Goal: Feedback & Contribution: Contribute content

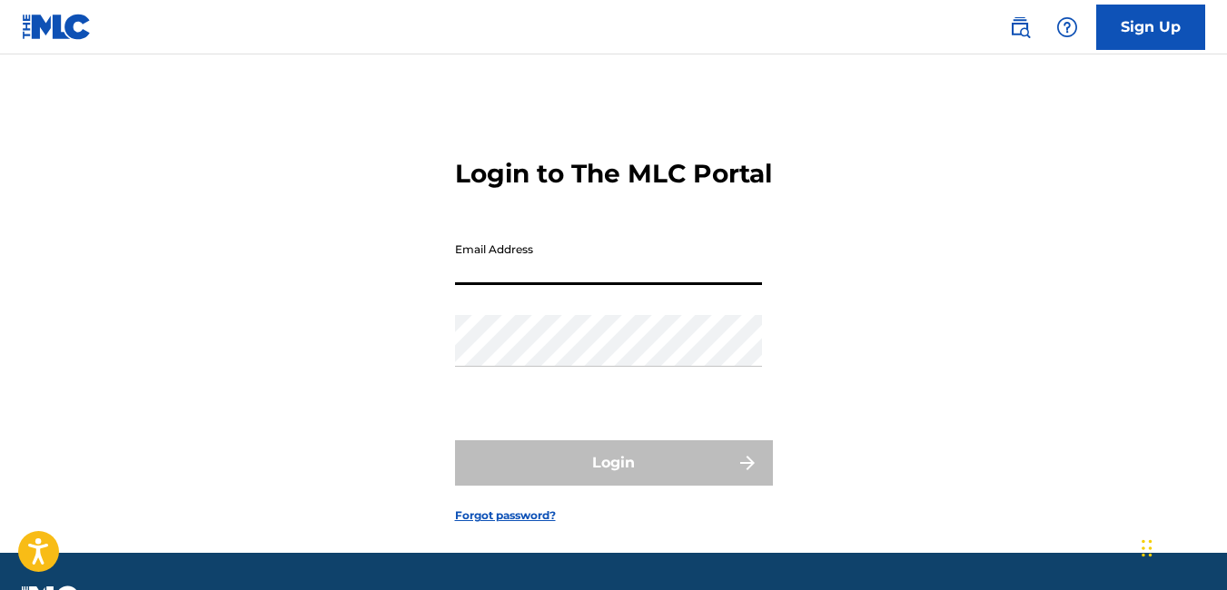
click at [525, 285] on input "Email Address" at bounding box center [608, 259] width 307 height 52
type input "[EMAIL_ADDRESS][DOMAIN_NAME]"
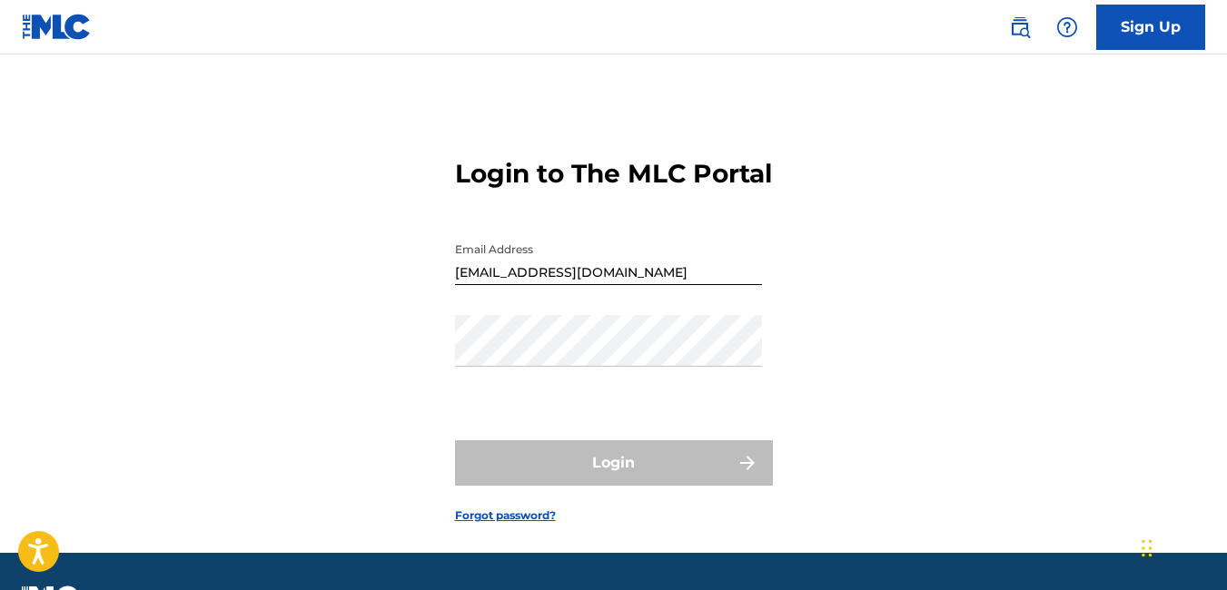
click at [494, 524] on link "Forgot password?" at bounding box center [505, 516] width 101 height 16
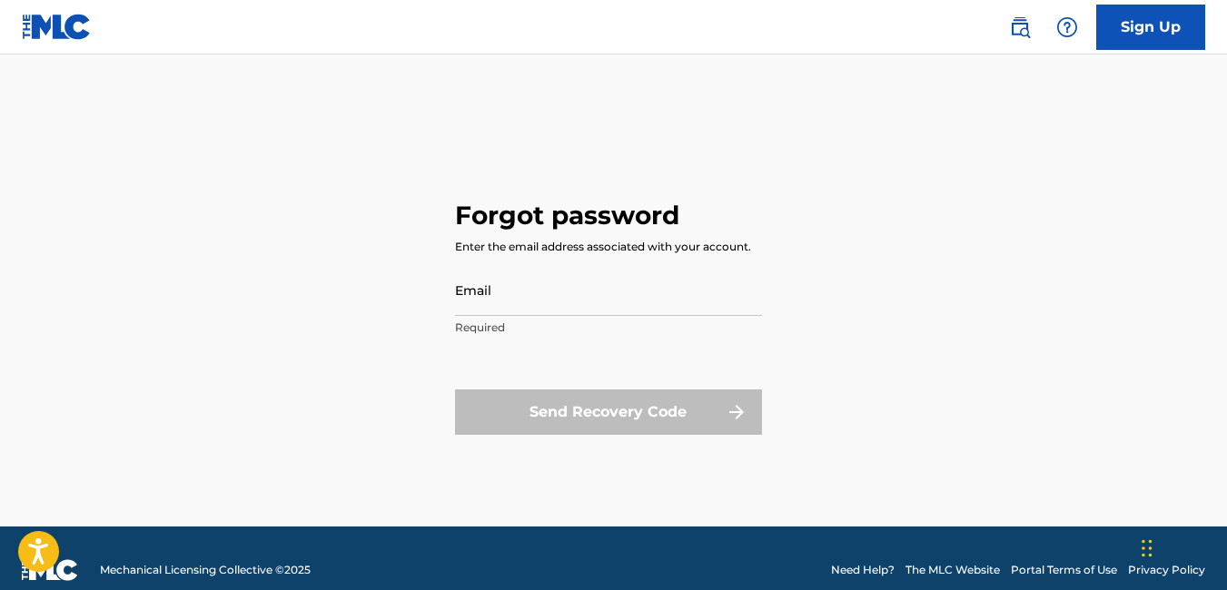
click at [499, 294] on input "Email" at bounding box center [608, 290] width 307 height 52
type input "[EMAIL_ADDRESS][DOMAIN_NAME]"
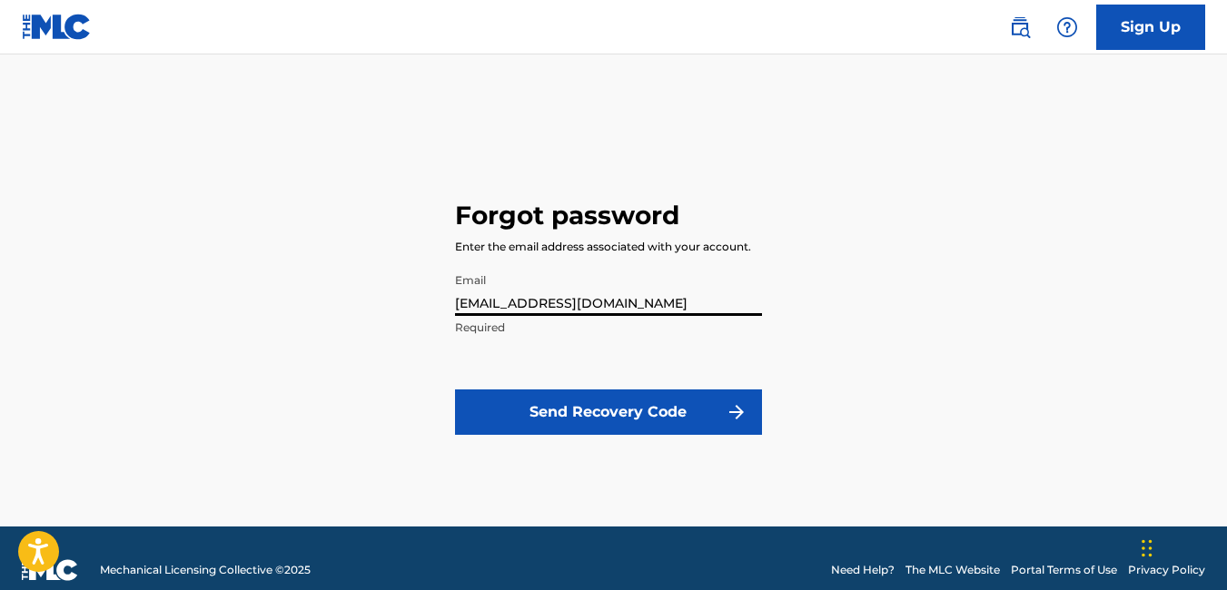
click at [564, 420] on button "Send Recovery Code" at bounding box center [608, 412] width 307 height 45
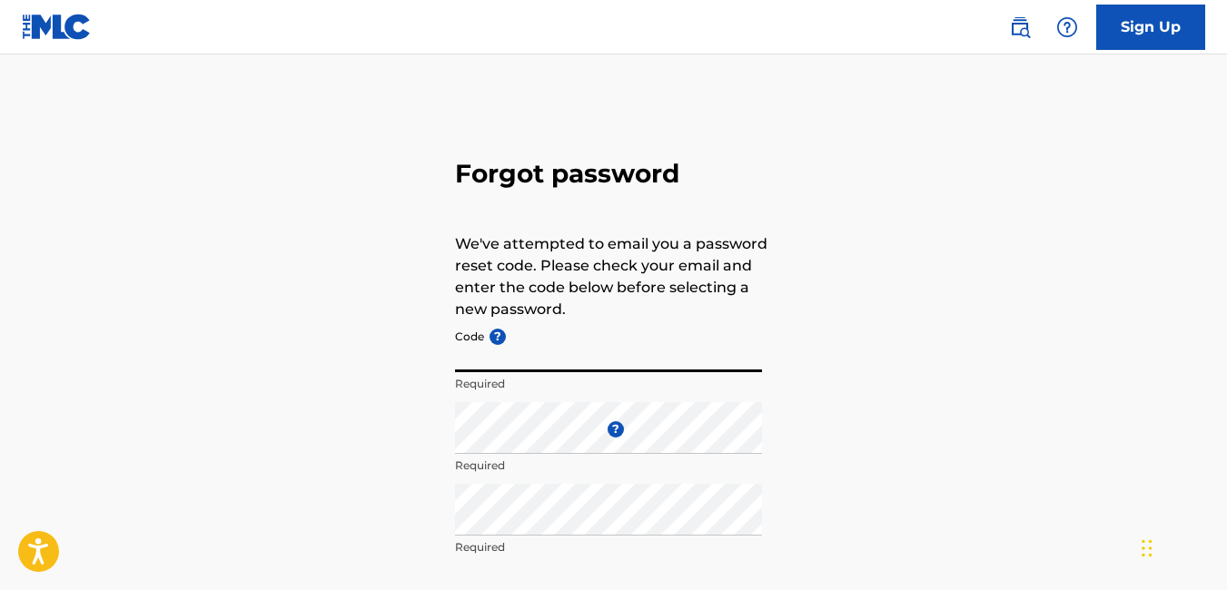
click at [500, 361] on input "Code ?" at bounding box center [608, 347] width 307 height 52
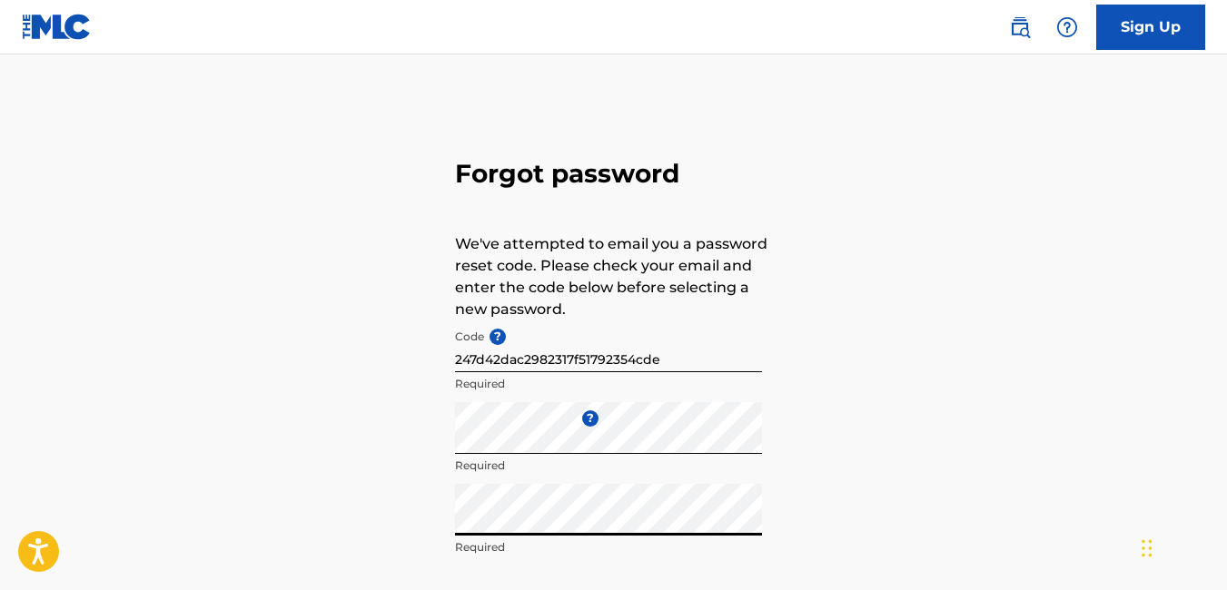
click at [1221, 222] on div "Forgot password We've attempted to email you a password reset code. Please chec…" at bounding box center [613, 403] width 1227 height 606
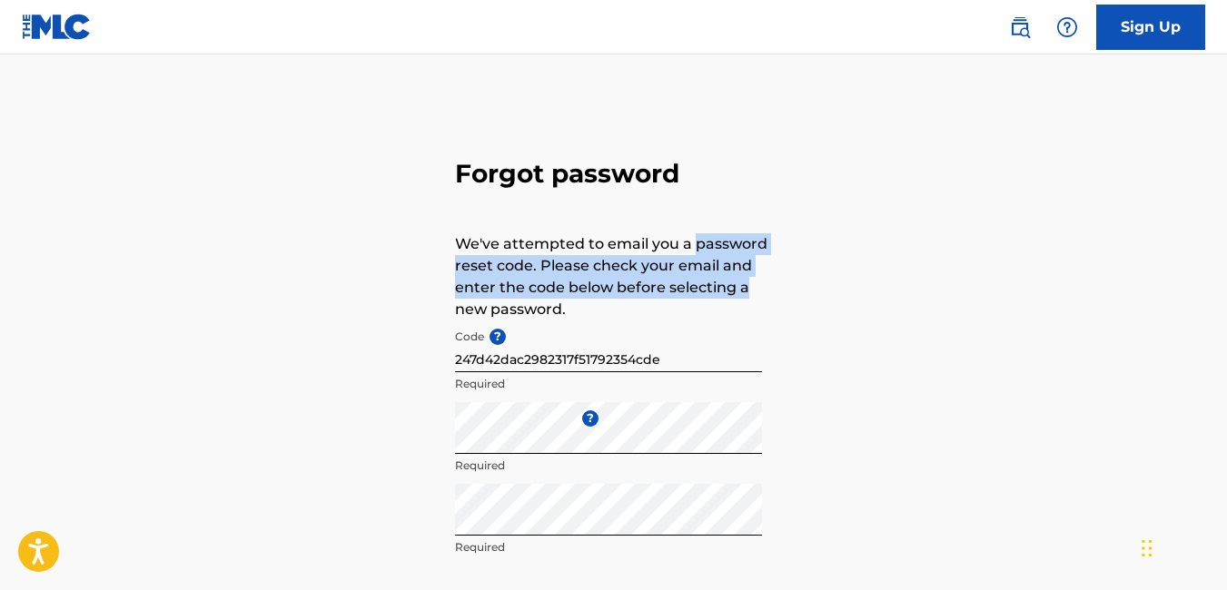
drag, startPoint x: 1221, startPoint y: 222, endPoint x: 1219, endPoint y: 282, distance: 59.1
click at [1219, 282] on div "Forgot password We've attempted to email you a password reset code. Please chec…" at bounding box center [613, 403] width 1227 height 606
drag, startPoint x: 1219, startPoint y: 282, endPoint x: 1083, endPoint y: 257, distance: 137.5
click at [1083, 257] on div "Forgot password We've attempted to email you a password reset code. Please chec…" at bounding box center [613, 403] width 1227 height 606
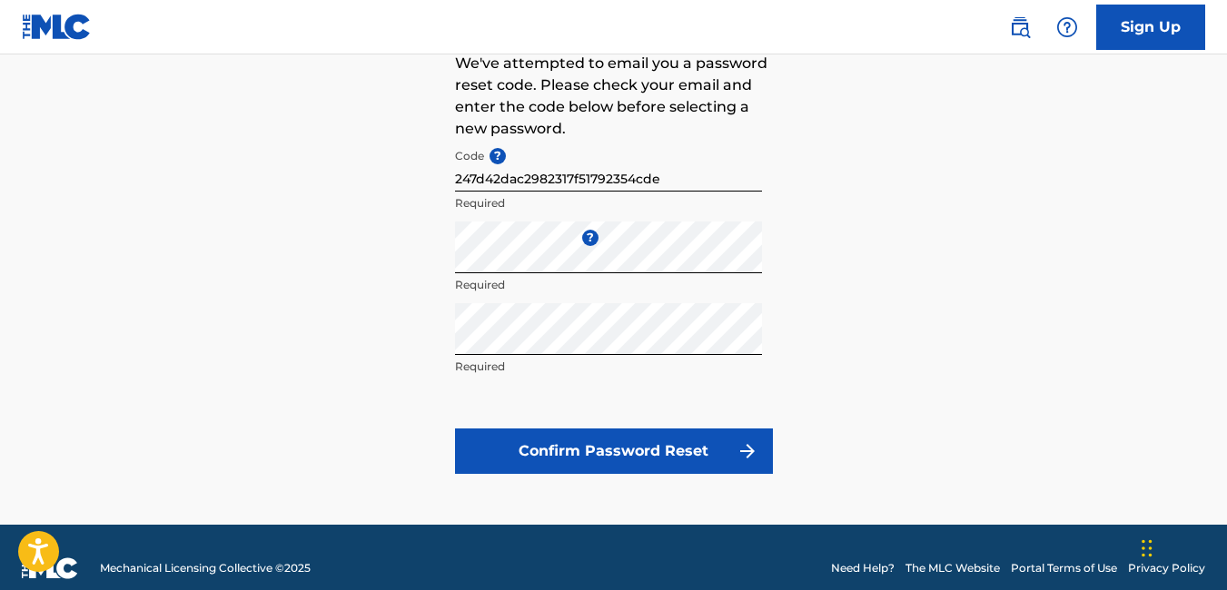
scroll to position [182, 0]
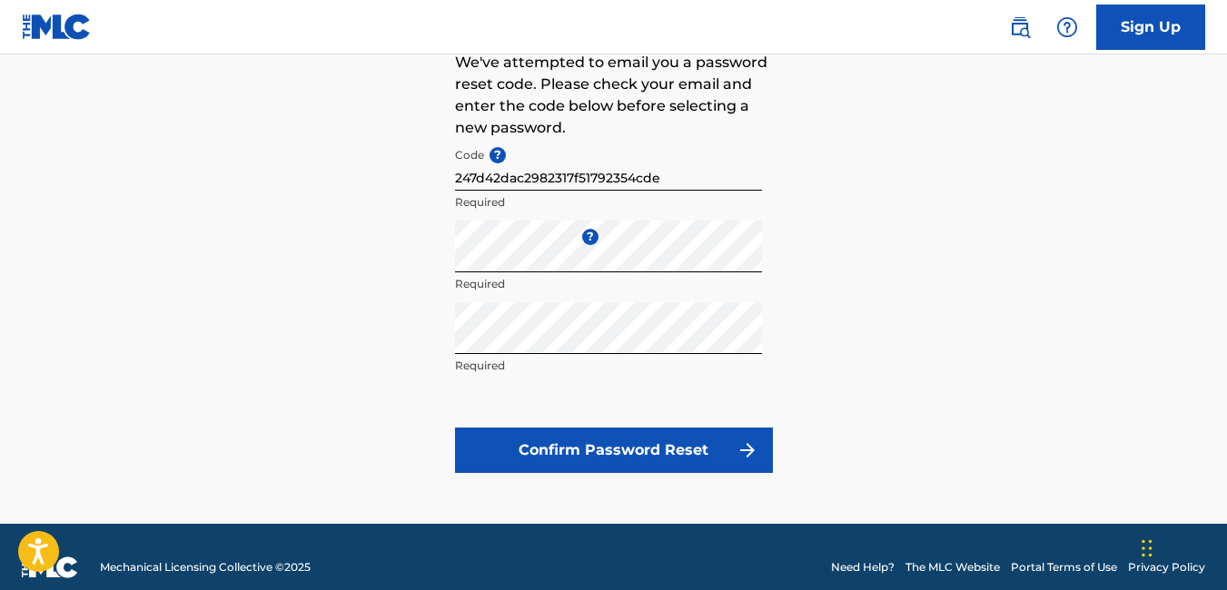
click at [568, 442] on button "Confirm Password Reset" at bounding box center [614, 450] width 318 height 45
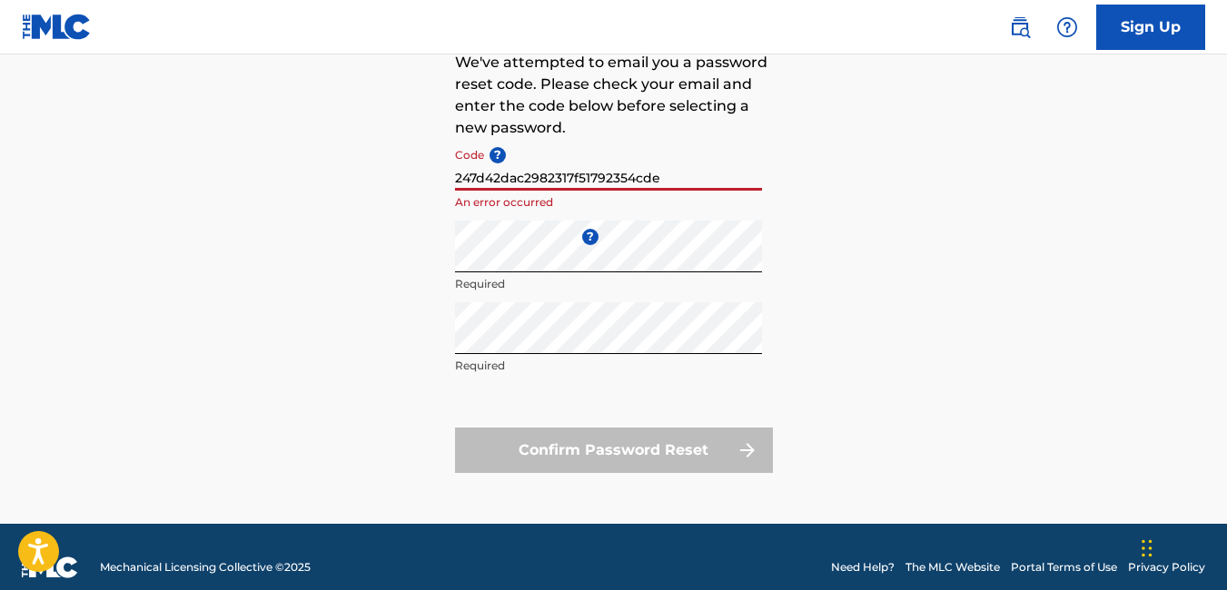
click at [693, 164] on input "247d42dac2982317f51792354cde" at bounding box center [608, 165] width 307 height 52
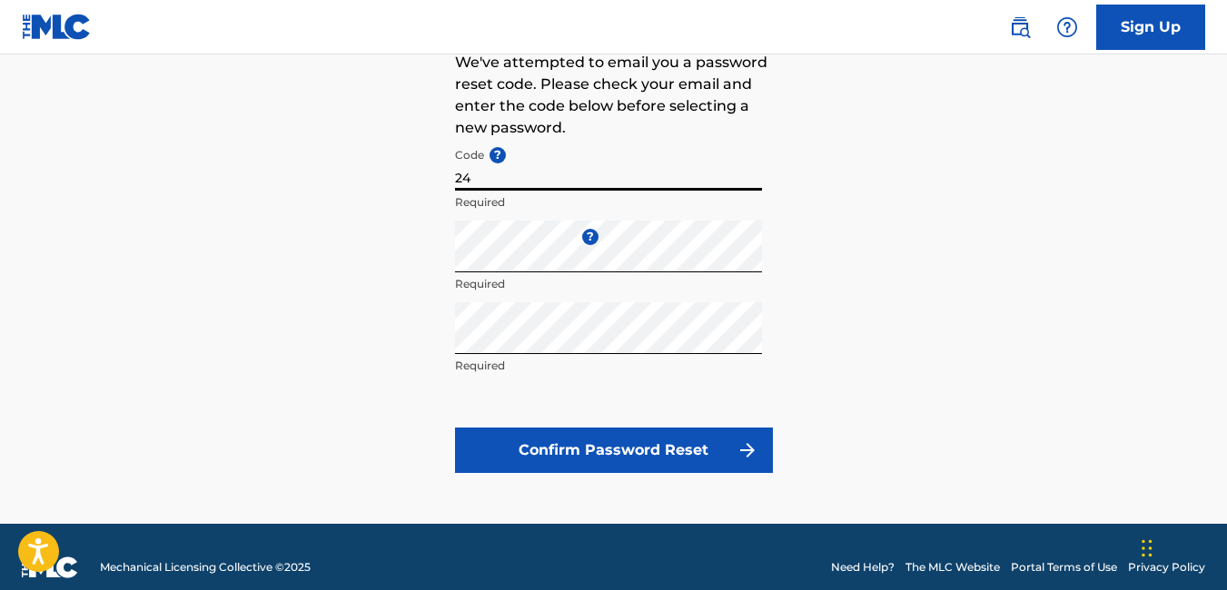
type input "2"
click at [678, 453] on button "Confirm Password Reset" at bounding box center [614, 450] width 318 height 45
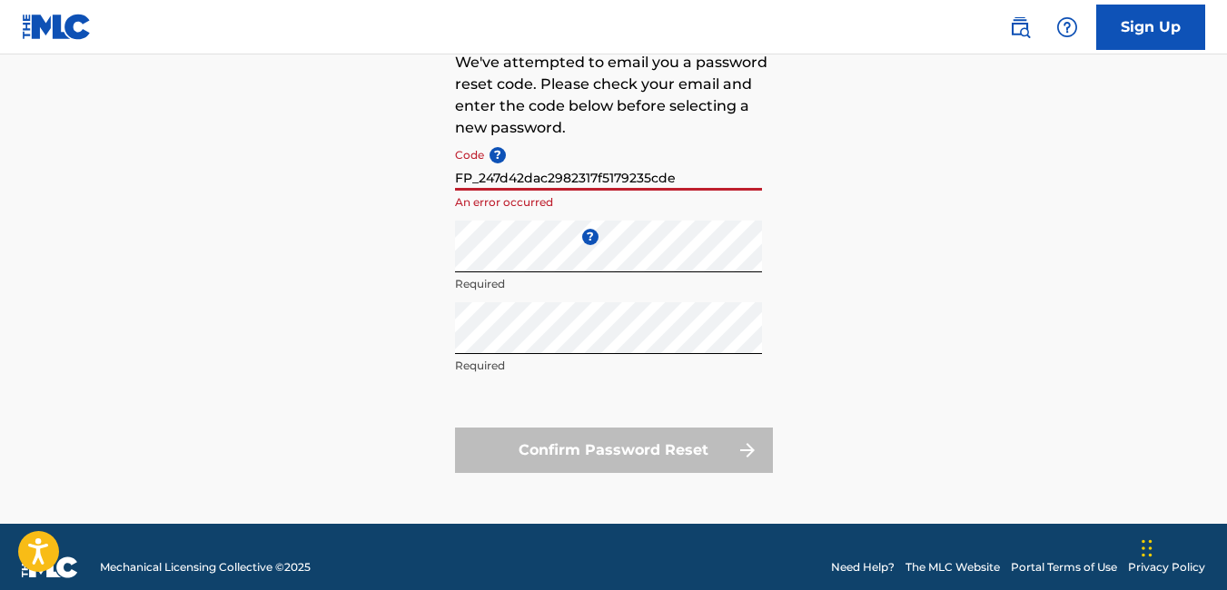
drag, startPoint x: 649, startPoint y: 174, endPoint x: 1024, endPoint y: 138, distance: 376.8
click at [1024, 138] on div "Forgot password We've attempted to email you a password reset code. Please chec…" at bounding box center [613, 221] width 1227 height 606
click at [683, 177] on input "FP_247d42dac2982317f5179235cde" at bounding box center [608, 165] width 307 height 52
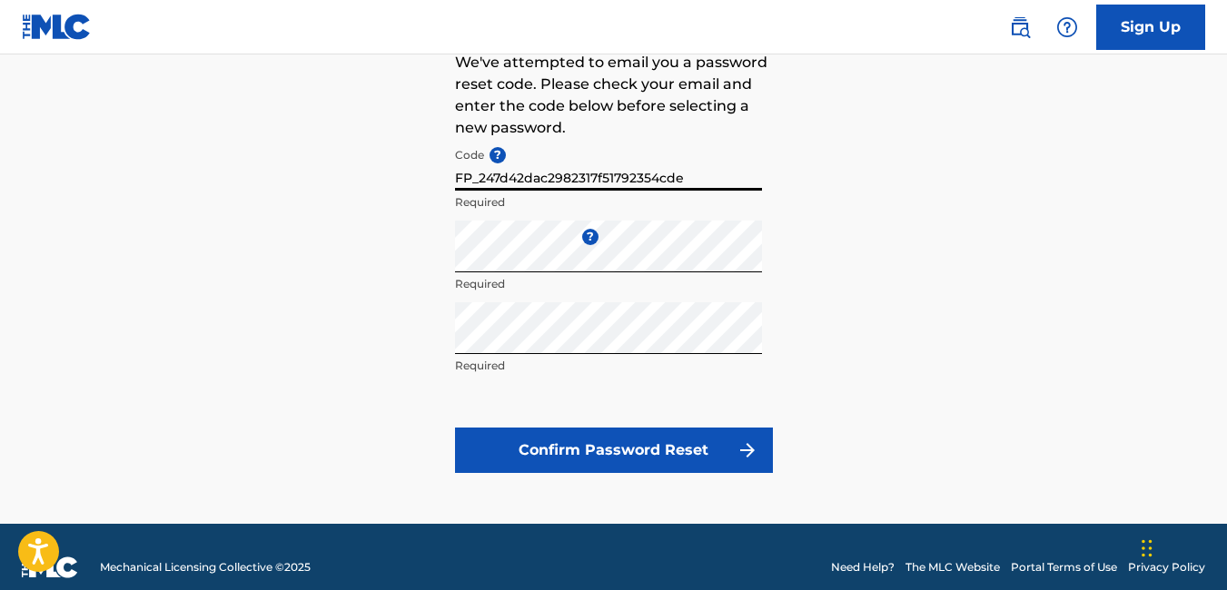
type input "FP_247d42dac2982317f51792354cde"
click at [642, 441] on button "Confirm Password Reset" at bounding box center [614, 450] width 318 height 45
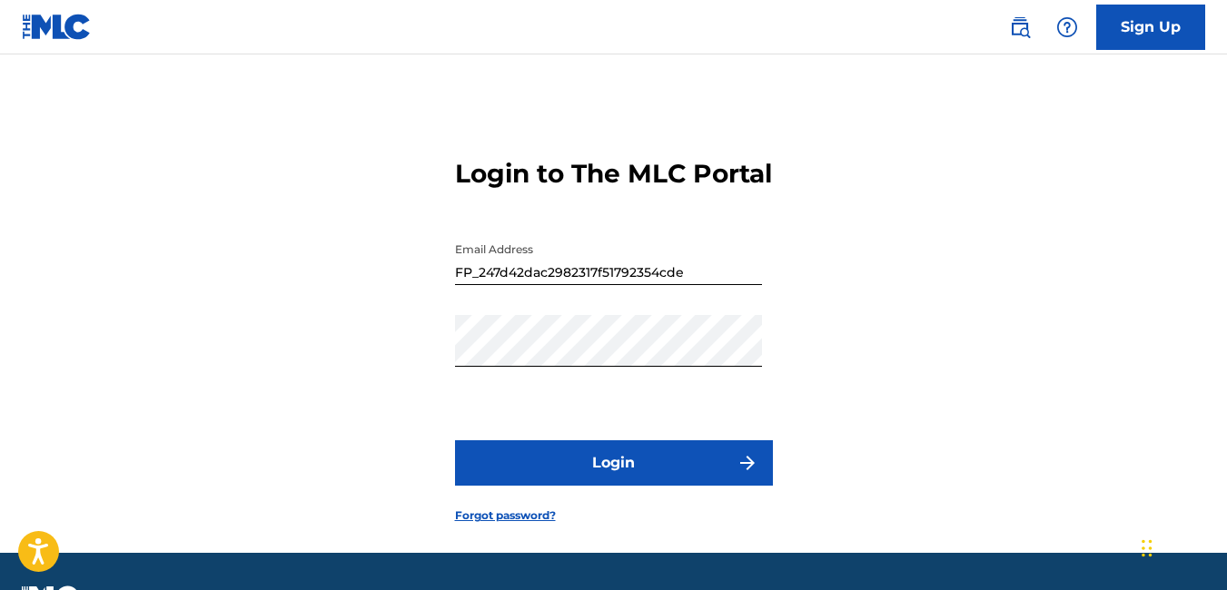
click at [652, 486] on button "Login" at bounding box center [614, 462] width 318 height 45
click at [719, 285] on input "FP_247d42dac2982317f51792354cde" at bounding box center [608, 259] width 307 height 52
type input "F"
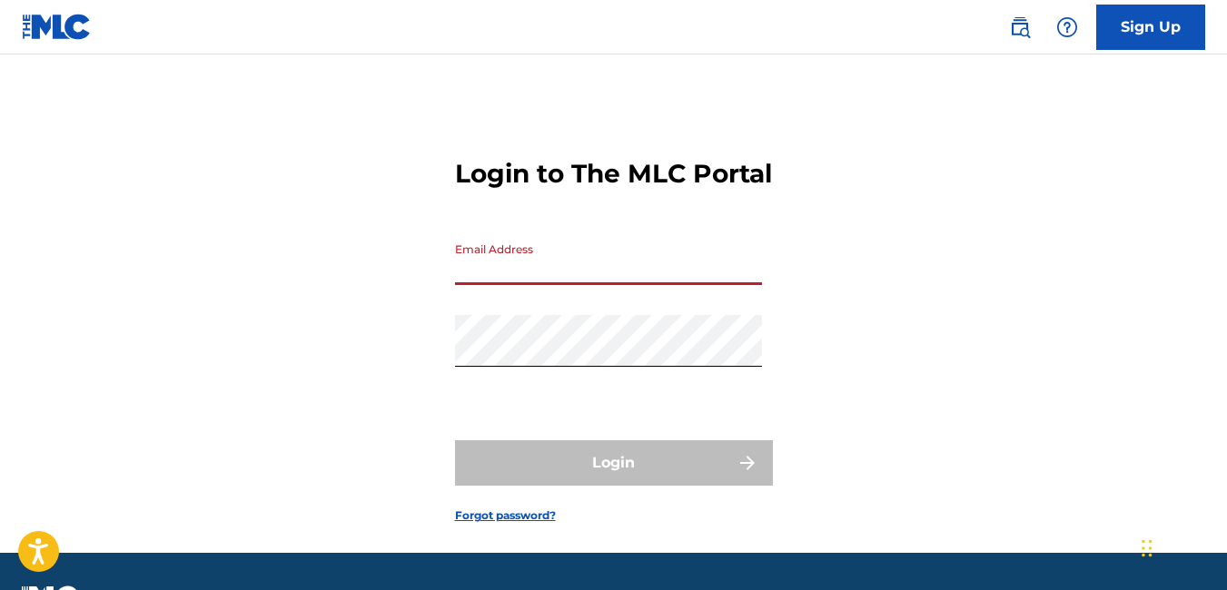
click at [719, 285] on input "Email Address" at bounding box center [608, 259] width 307 height 52
click at [955, 275] on div "Login to The MLC Portal Email Address Password Login Forgot password?" at bounding box center [613, 326] width 1227 height 453
click at [597, 285] on input "Email Address" at bounding box center [608, 259] width 307 height 52
click at [704, 282] on input "Email Address" at bounding box center [608, 259] width 307 height 52
click at [545, 254] on form "Login to The MLC Portal Email Address Password Login Forgot password?" at bounding box center [614, 326] width 318 height 453
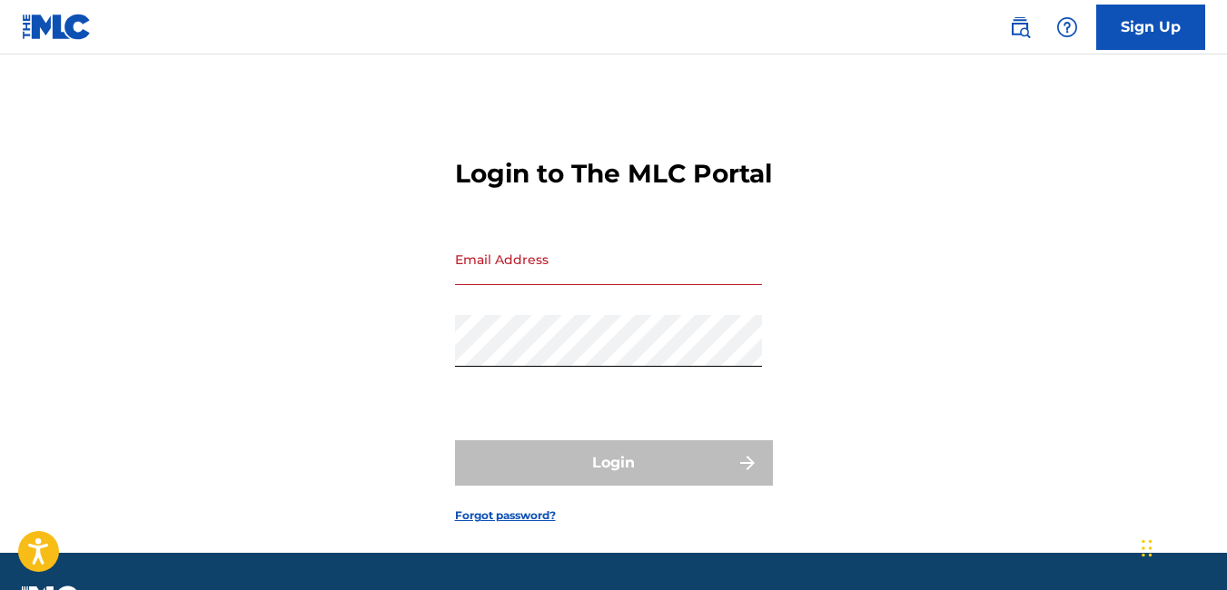
click at [614, 247] on form "Login to The MLC Portal Email Address Password Login Forgot password?" at bounding box center [614, 326] width 318 height 453
click at [582, 285] on input "Email Address" at bounding box center [608, 259] width 307 height 52
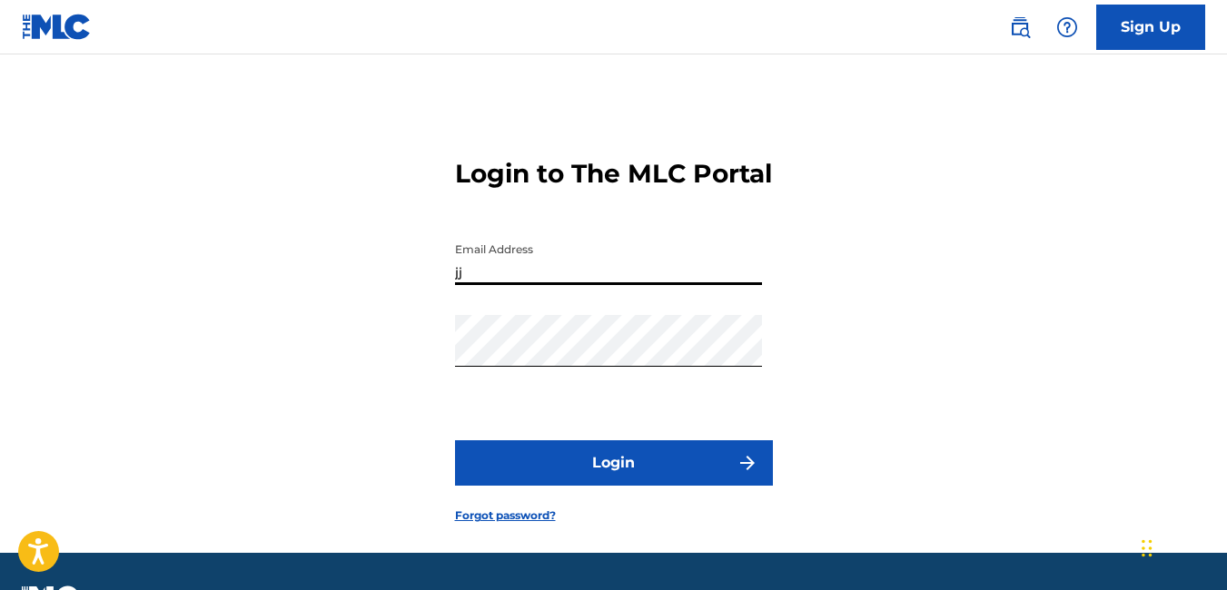
type input "[EMAIL_ADDRESS][DOMAIN_NAME]"
click at [542, 484] on button "Login" at bounding box center [614, 462] width 318 height 45
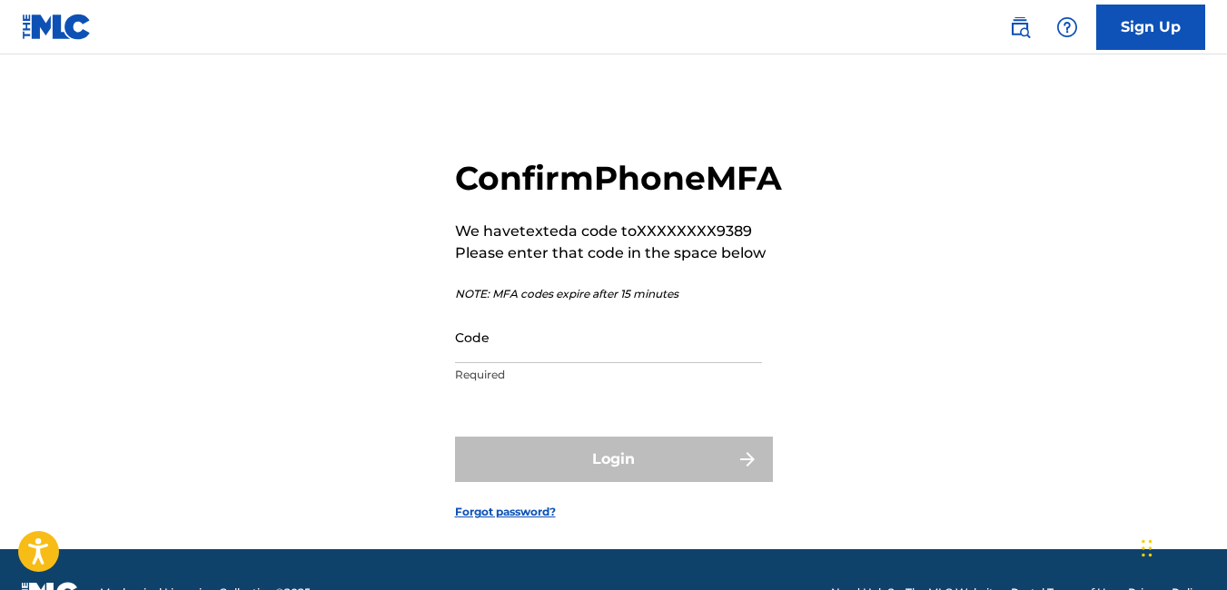
click at [542, 482] on div "Login" at bounding box center [614, 459] width 318 height 45
click at [495, 363] on input "Code" at bounding box center [608, 337] width 307 height 52
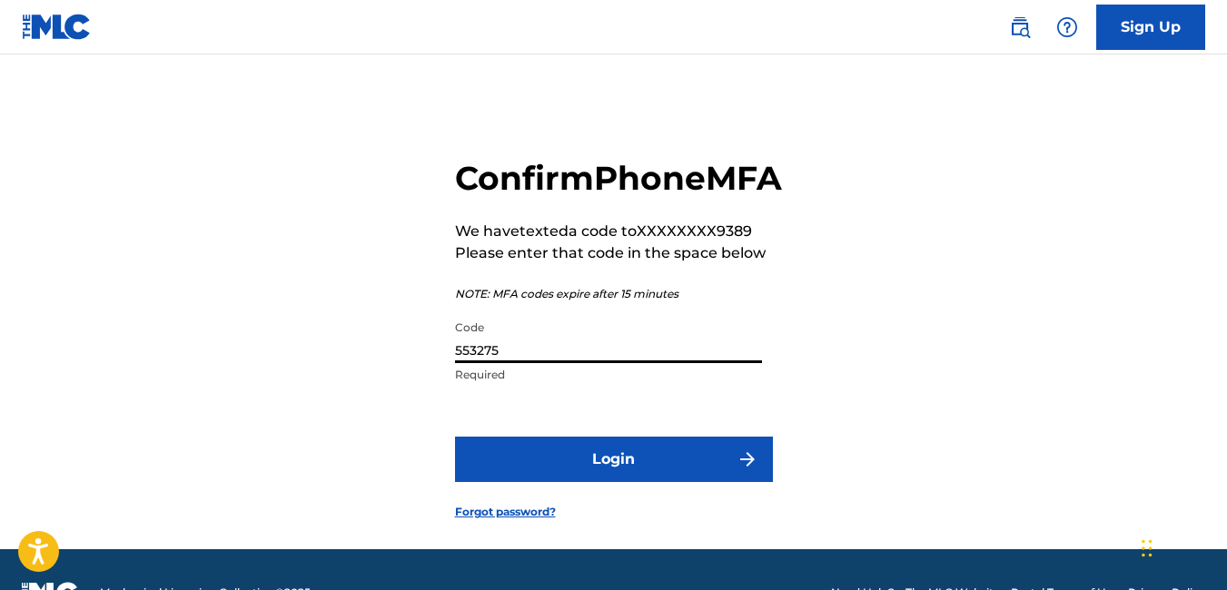
type input "553275"
click at [537, 482] on button "Login" at bounding box center [614, 459] width 318 height 45
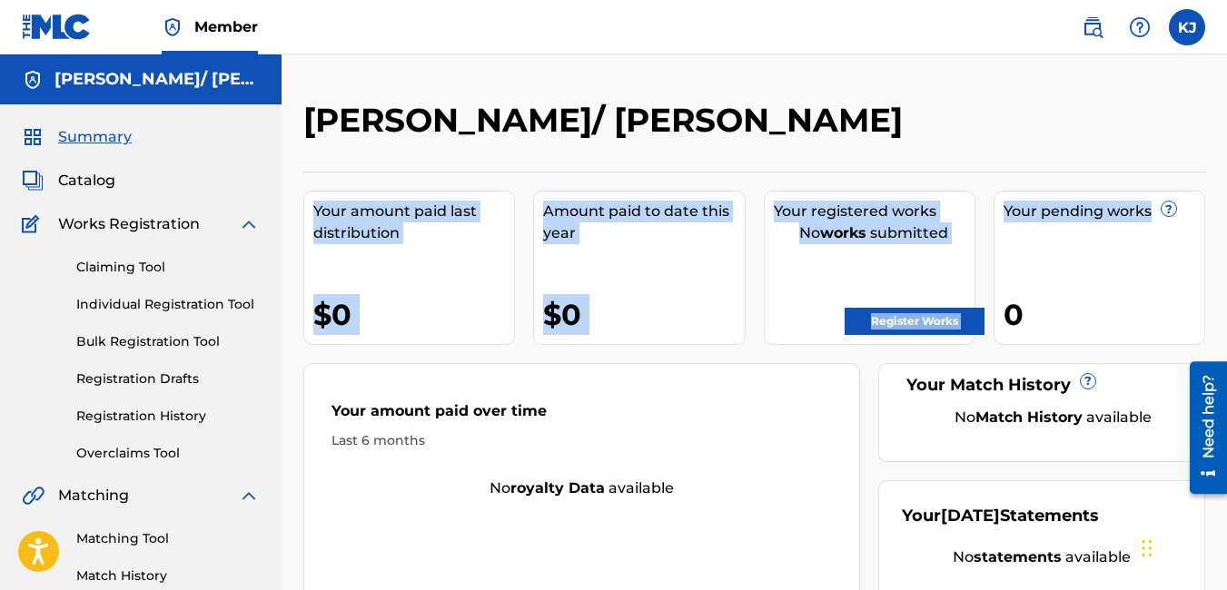
drag, startPoint x: 1164, startPoint y: 110, endPoint x: 1161, endPoint y: 193, distance: 83.6
click at [1161, 193] on div "[PERSON_NAME]/ [PERSON_NAME] Your amount paid last distribution $0 Amount paid …" at bounding box center [754, 368] width 902 height 536
click at [1161, 193] on div "Your pending works ? 0" at bounding box center [1099, 268] width 212 height 154
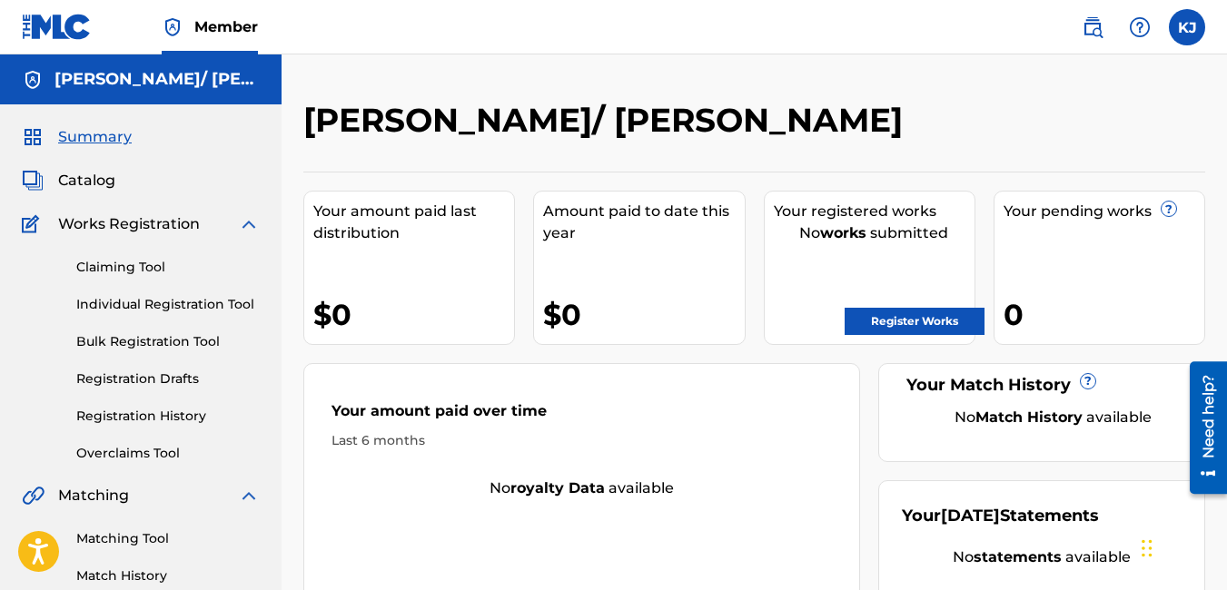
click at [1155, 101] on div at bounding box center [1101, 127] width 207 height 54
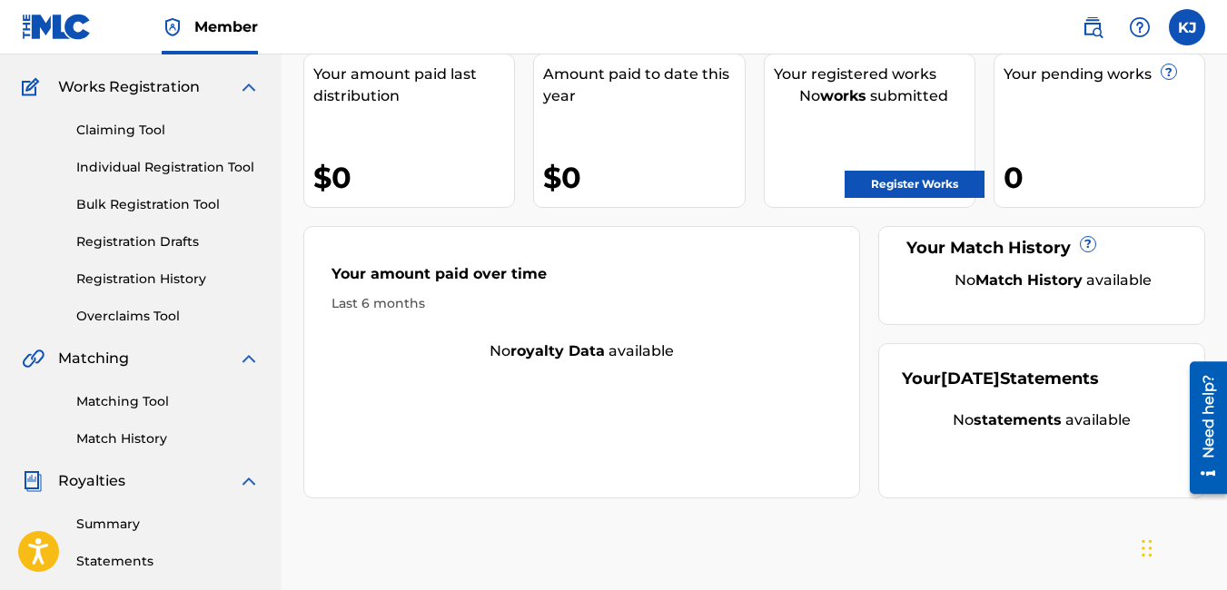
scroll to position [100, 0]
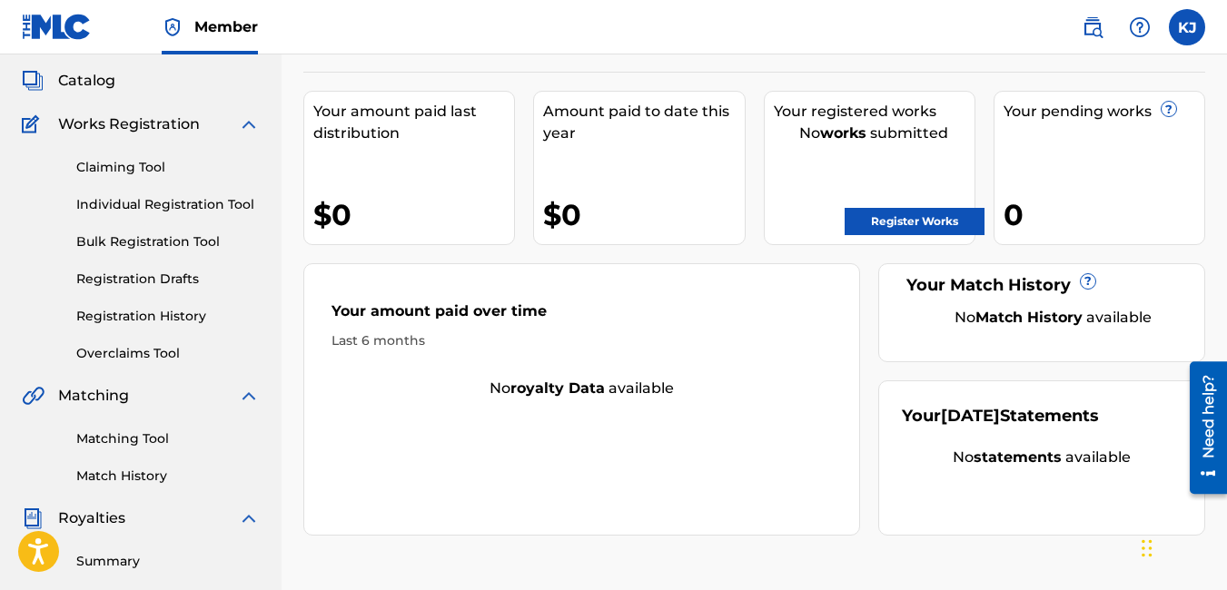
click at [881, 222] on link "Register Works" at bounding box center [915, 221] width 140 height 27
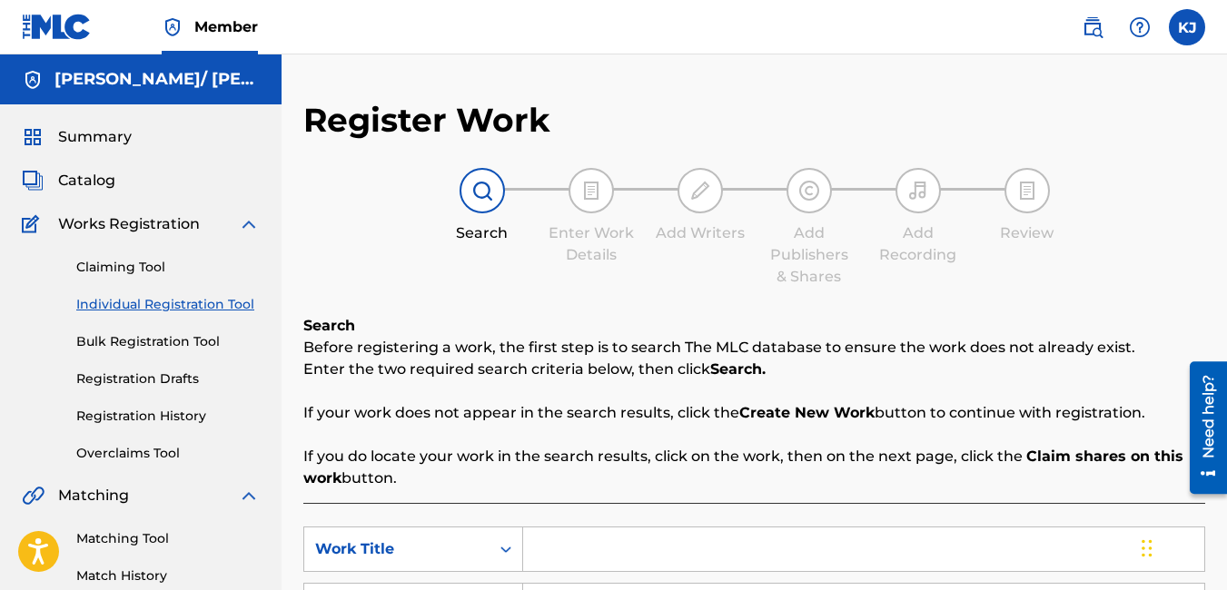
click at [597, 193] on img at bounding box center [591, 191] width 22 height 22
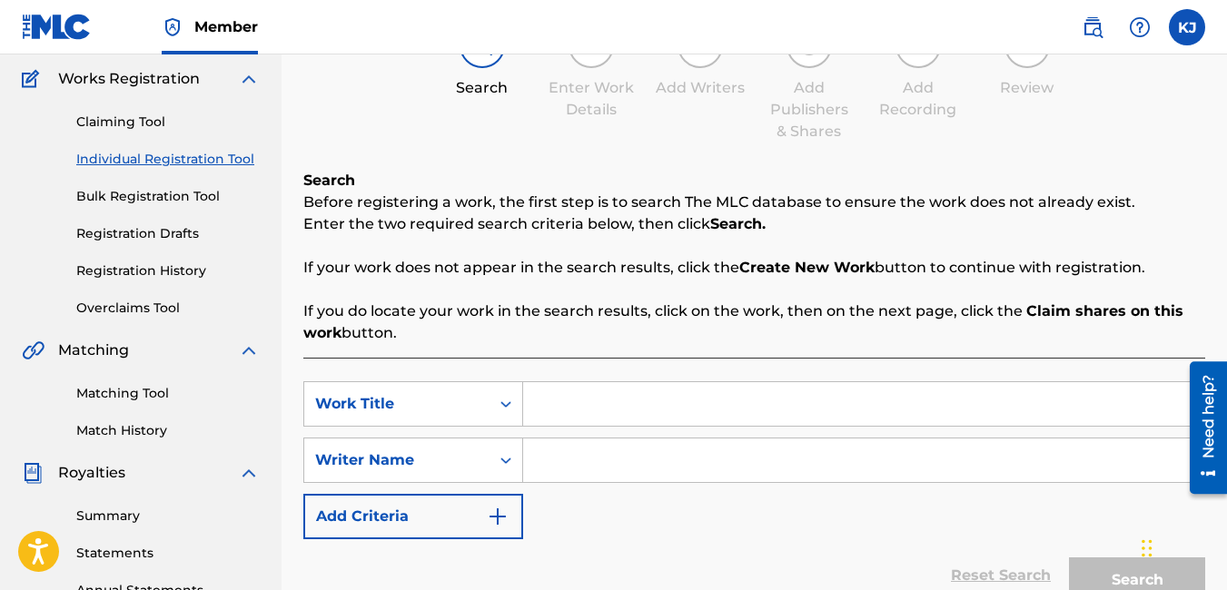
scroll to position [182, 0]
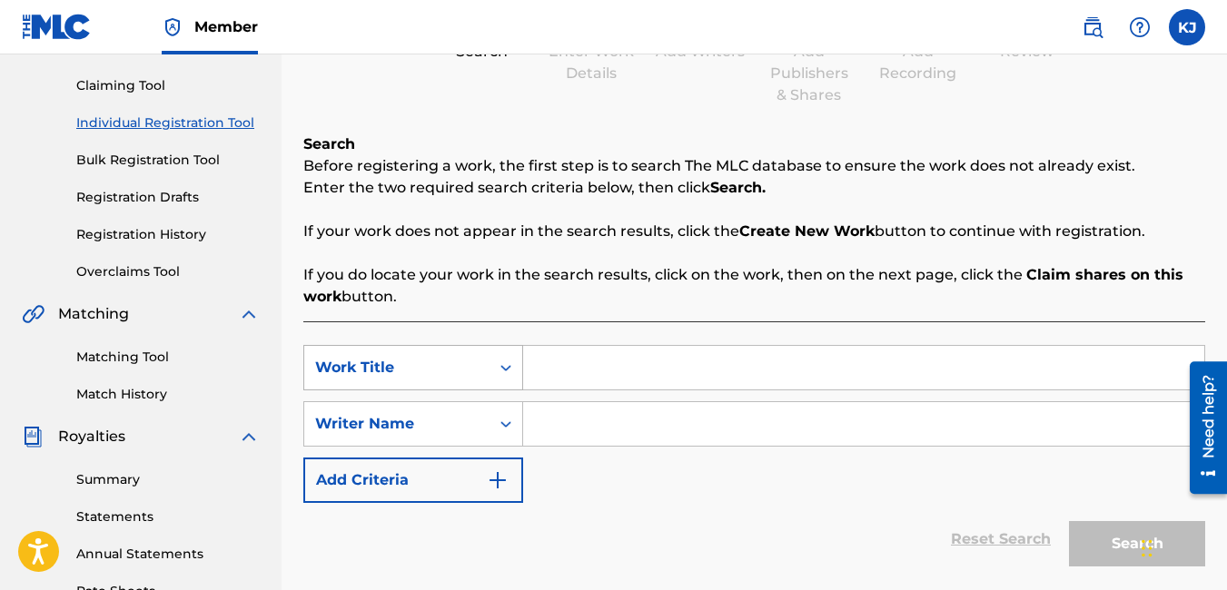
click at [501, 368] on icon "Search Form" at bounding box center [505, 368] width 11 height 6
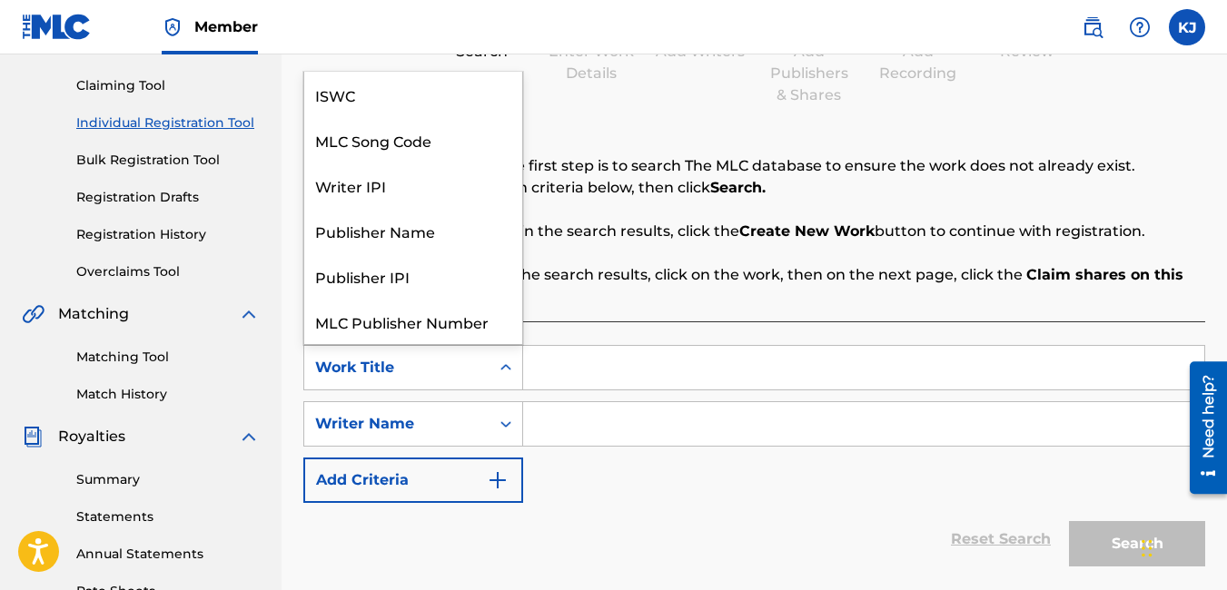
scroll to position [45, 0]
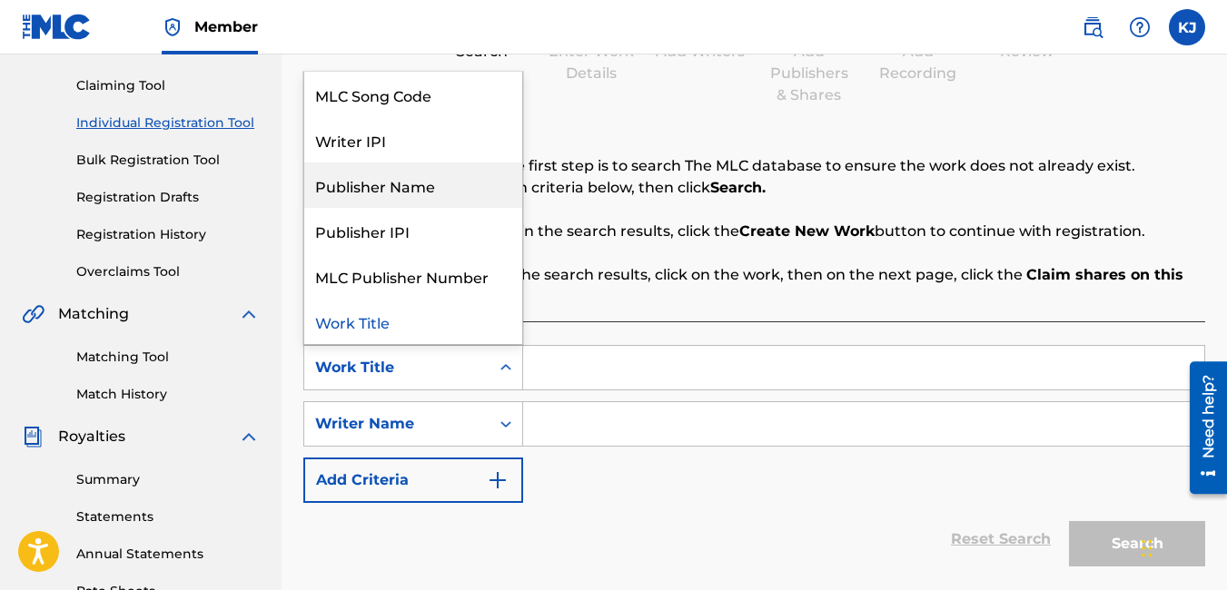
click at [410, 190] on div "Publisher Name" at bounding box center [413, 185] width 218 height 45
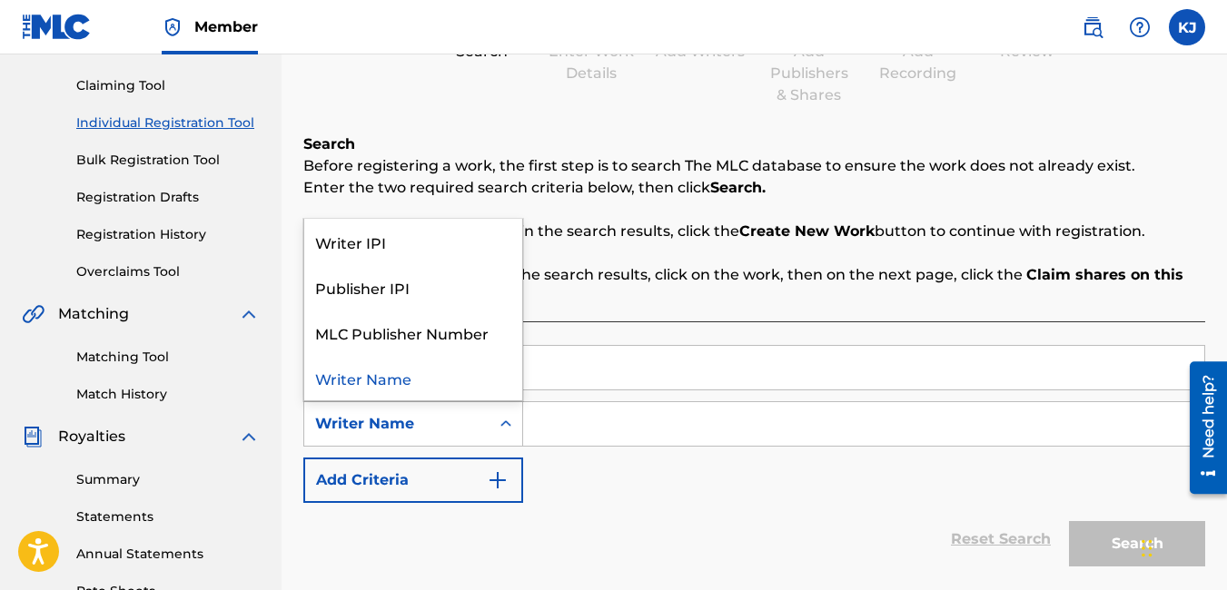
click at [505, 423] on icon "Search Form" at bounding box center [506, 424] width 18 height 18
click at [372, 281] on div "Publisher IPI" at bounding box center [413, 286] width 218 height 45
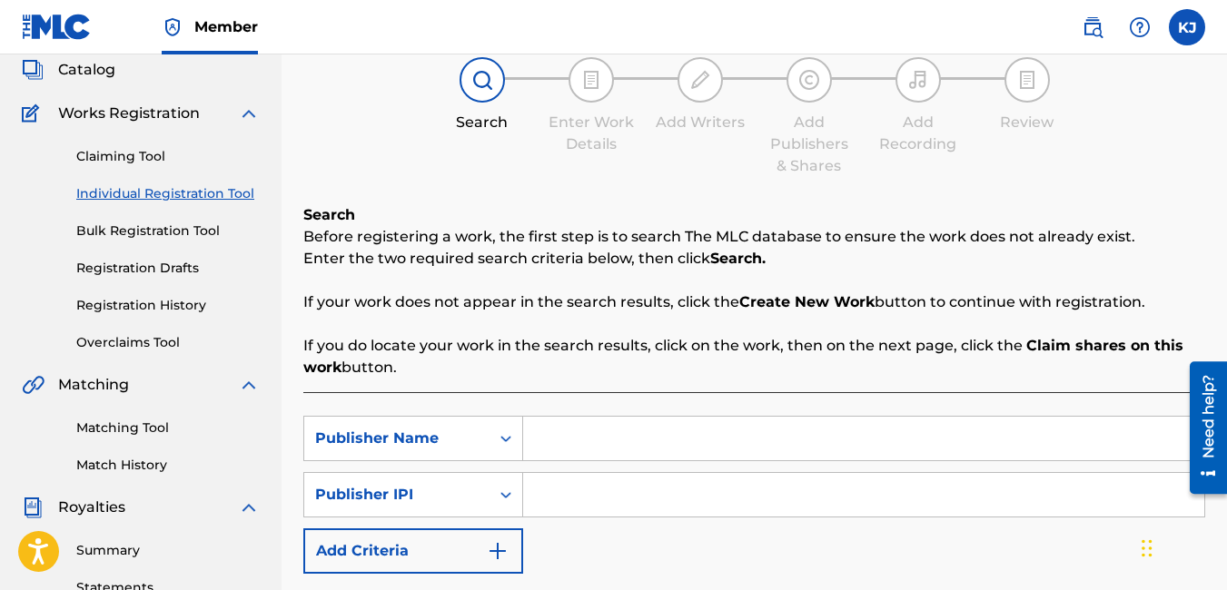
scroll to position [109, 0]
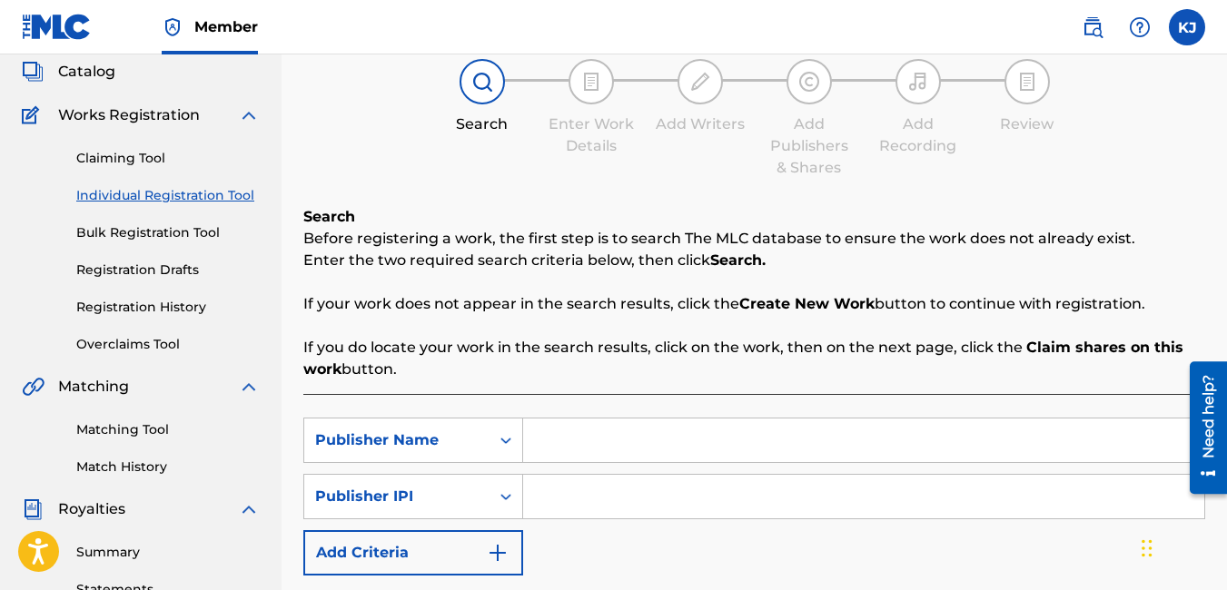
click at [482, 88] on img at bounding box center [482, 82] width 22 height 22
click at [589, 91] on img at bounding box center [591, 82] width 22 height 22
click at [608, 437] on input "Search Form" at bounding box center [863, 441] width 681 height 44
type input "[PERSON_NAME] / [PERSON_NAME]"
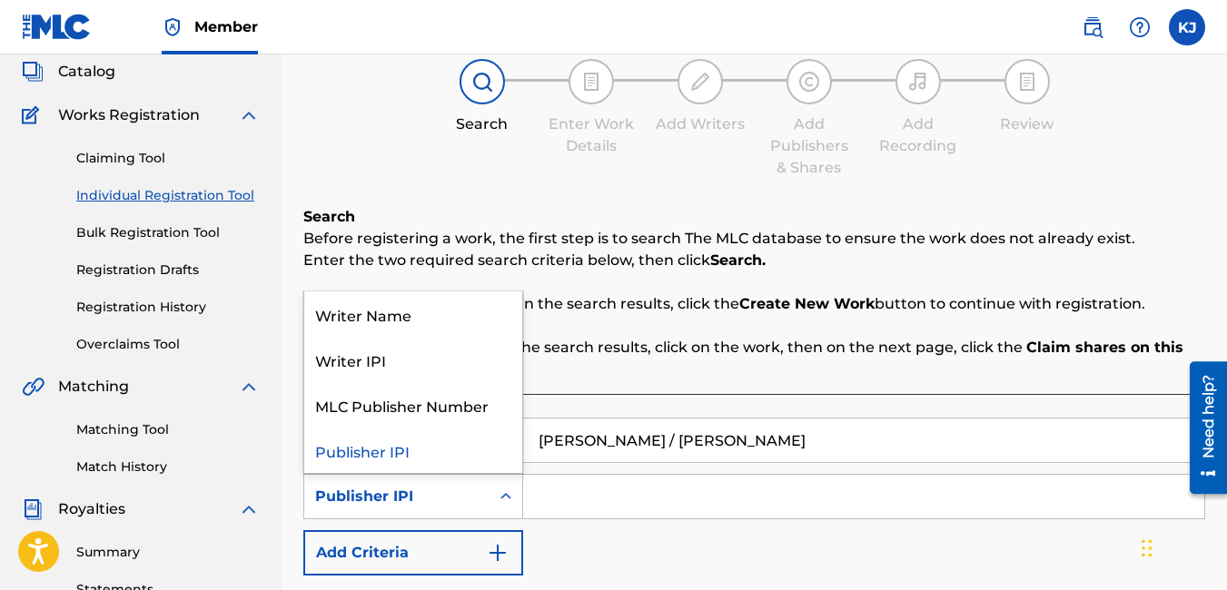
click at [497, 488] on icon "Search Form" at bounding box center [506, 497] width 18 height 18
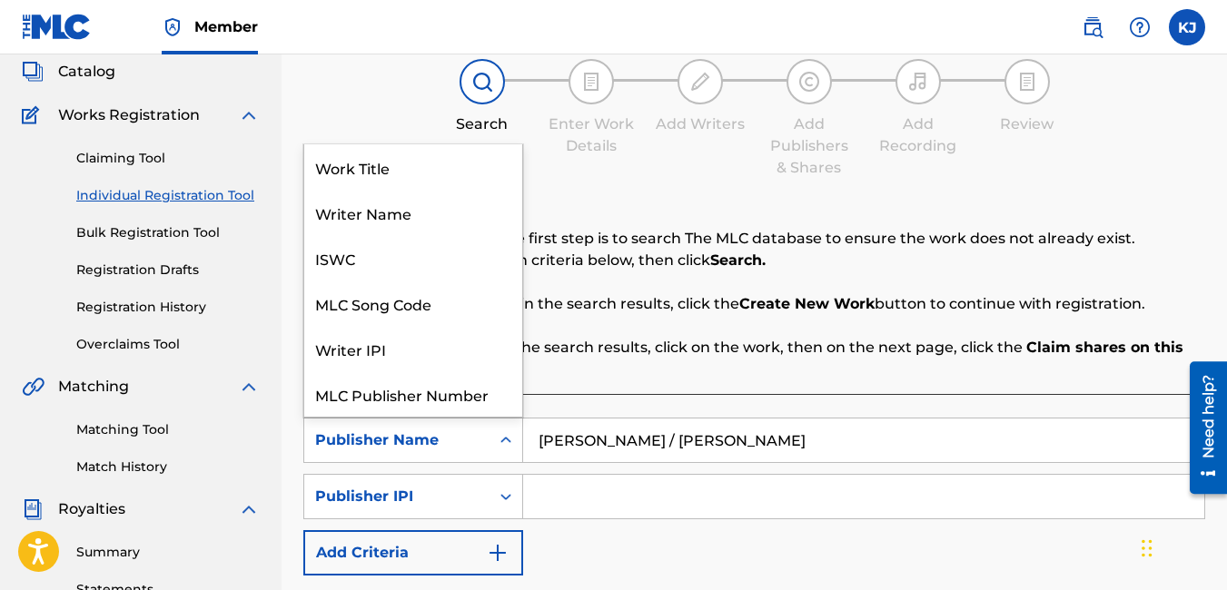
click at [506, 442] on icon "Search Form" at bounding box center [506, 440] width 18 height 18
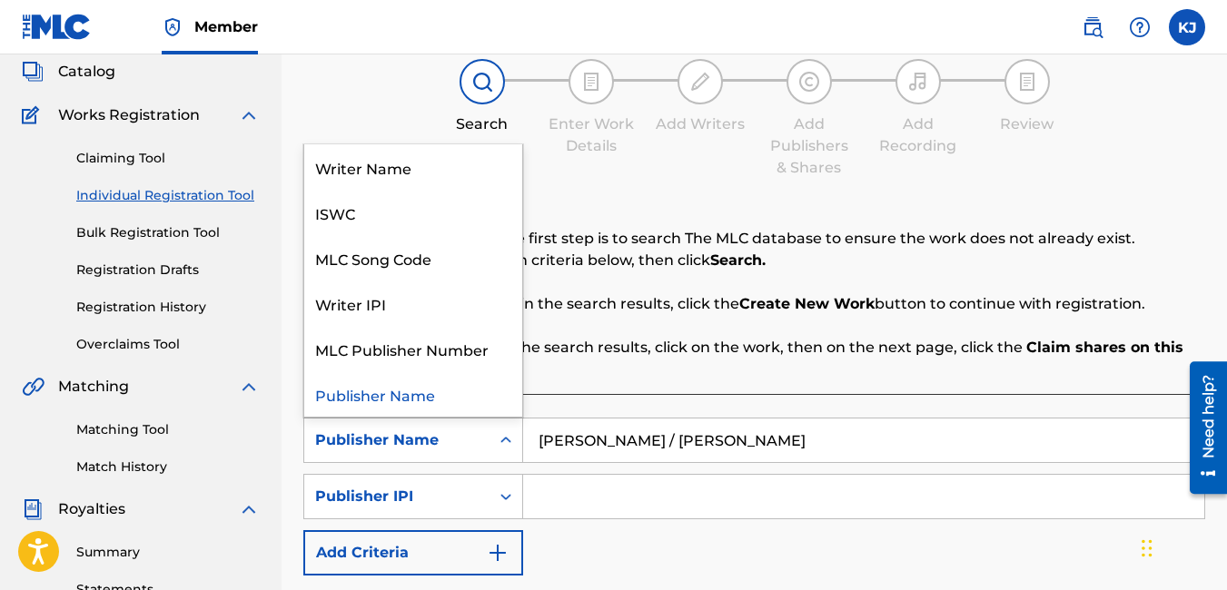
click at [506, 442] on icon "Search Form" at bounding box center [506, 440] width 18 height 18
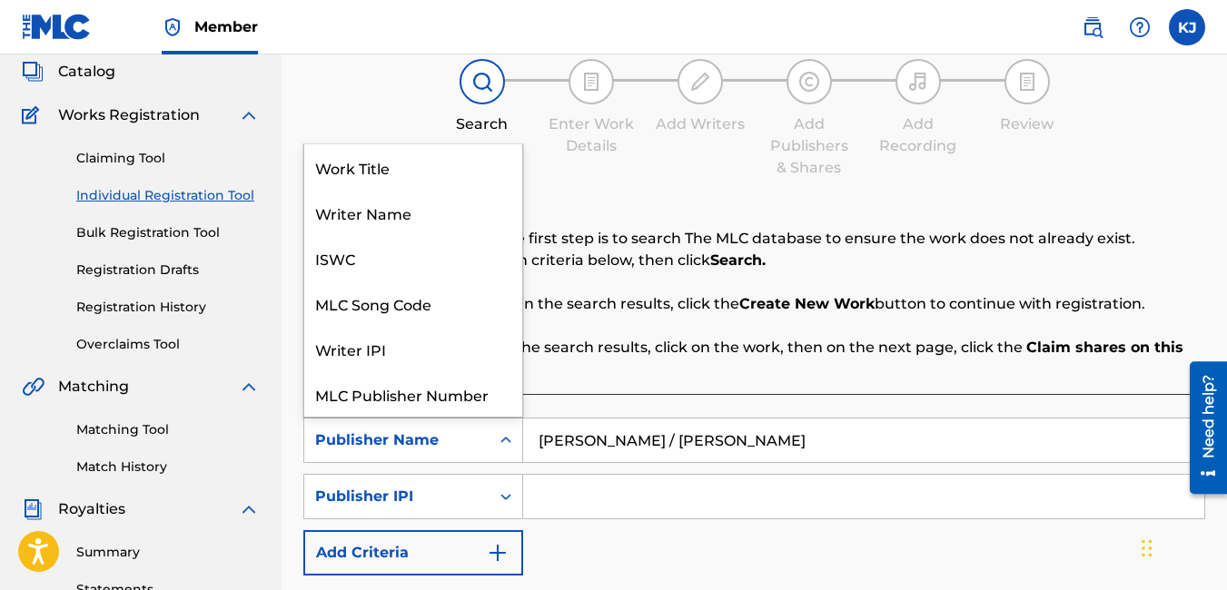
click at [506, 443] on icon "Search Form" at bounding box center [506, 440] width 18 height 18
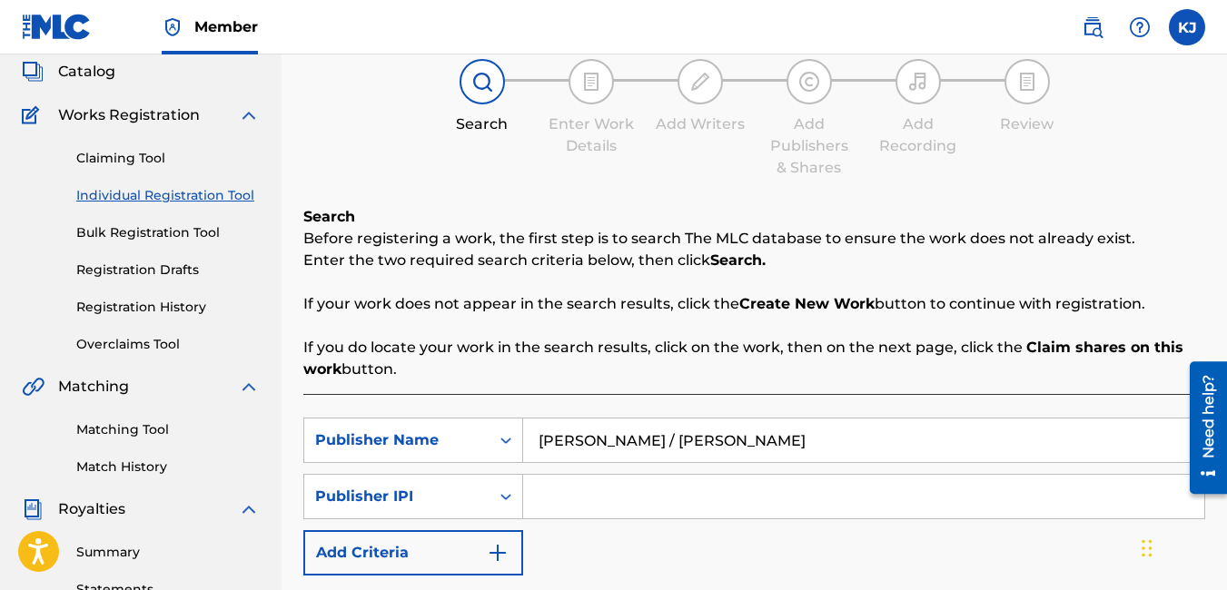
click at [506, 443] on icon "Search Form" at bounding box center [506, 440] width 18 height 18
click at [603, 500] on input "Search Form" at bounding box center [863, 497] width 681 height 44
type input "347774425"
drag, startPoint x: 704, startPoint y: 551, endPoint x: 561, endPoint y: 578, distance: 145.2
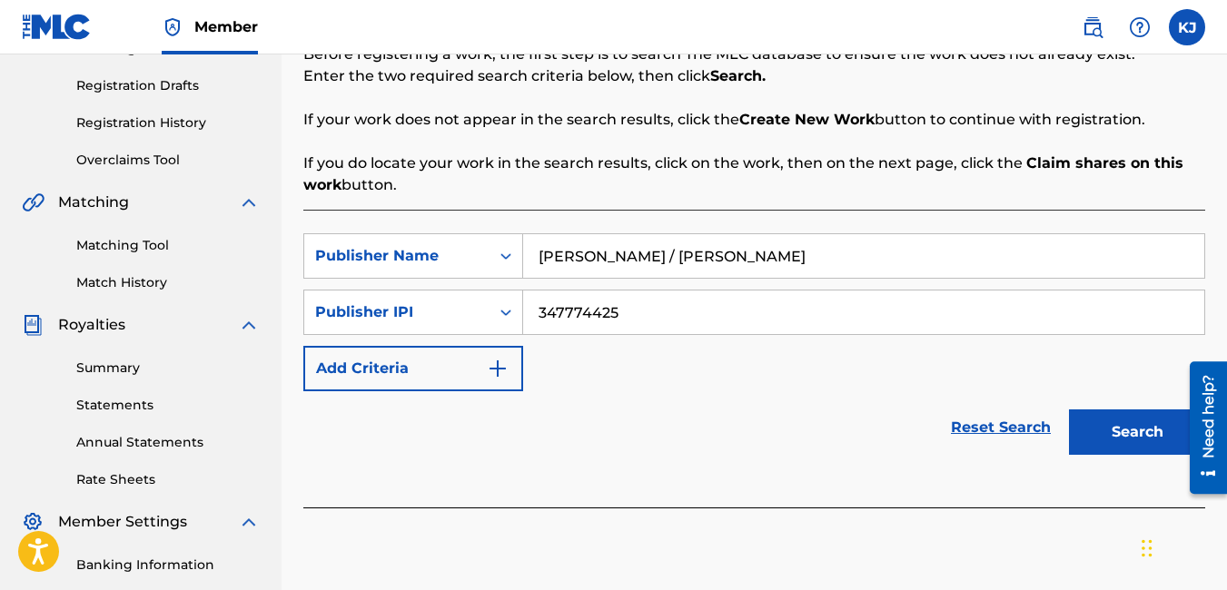
scroll to position [327, 0]
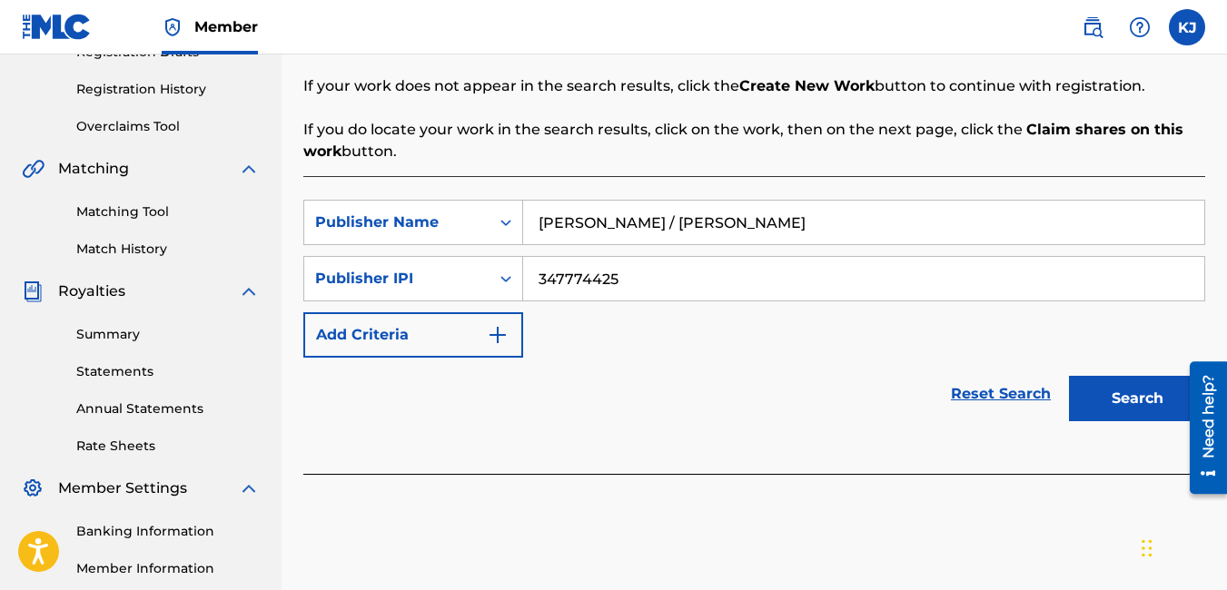
click at [1131, 407] on button "Search" at bounding box center [1137, 398] width 136 height 45
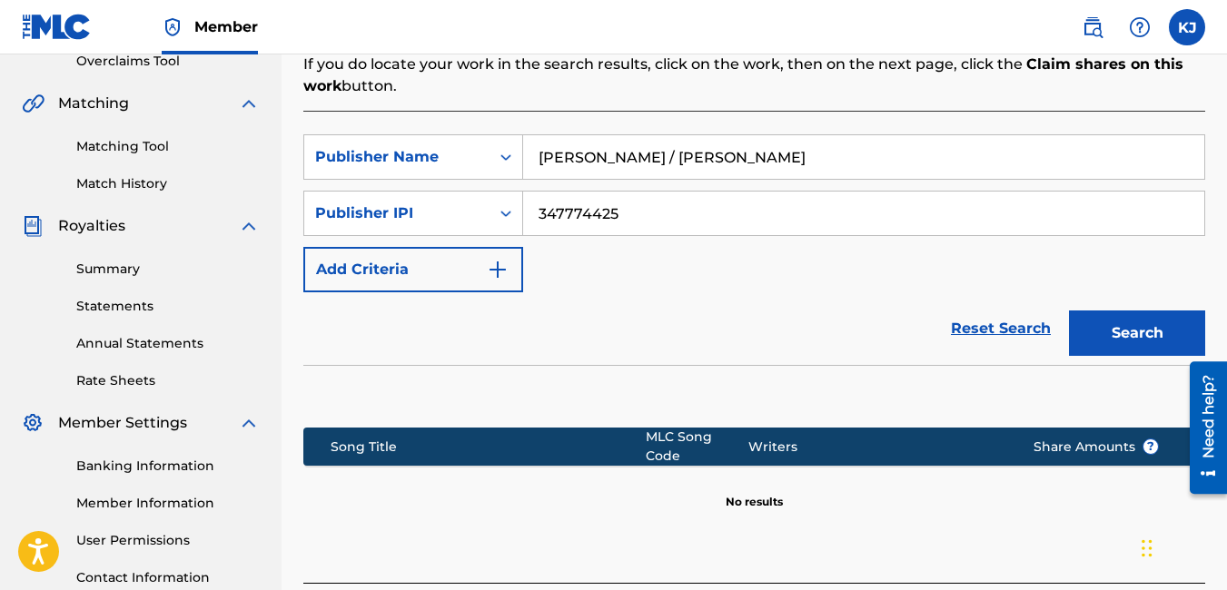
scroll to position [390, 0]
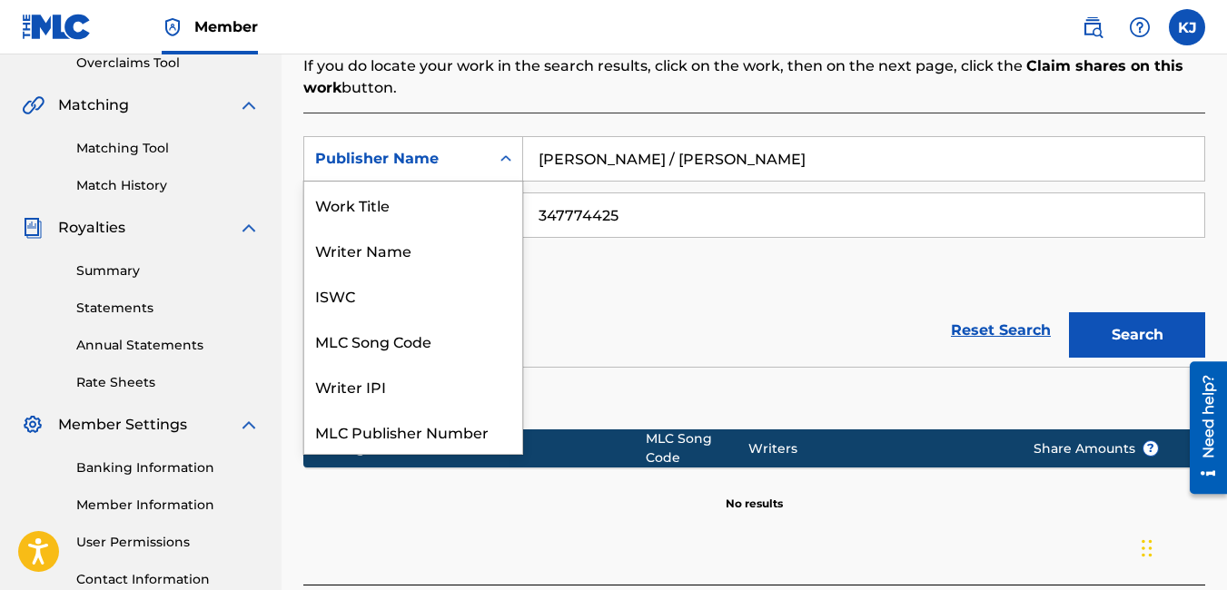
click at [500, 157] on icon "Search Form" at bounding box center [506, 159] width 18 height 18
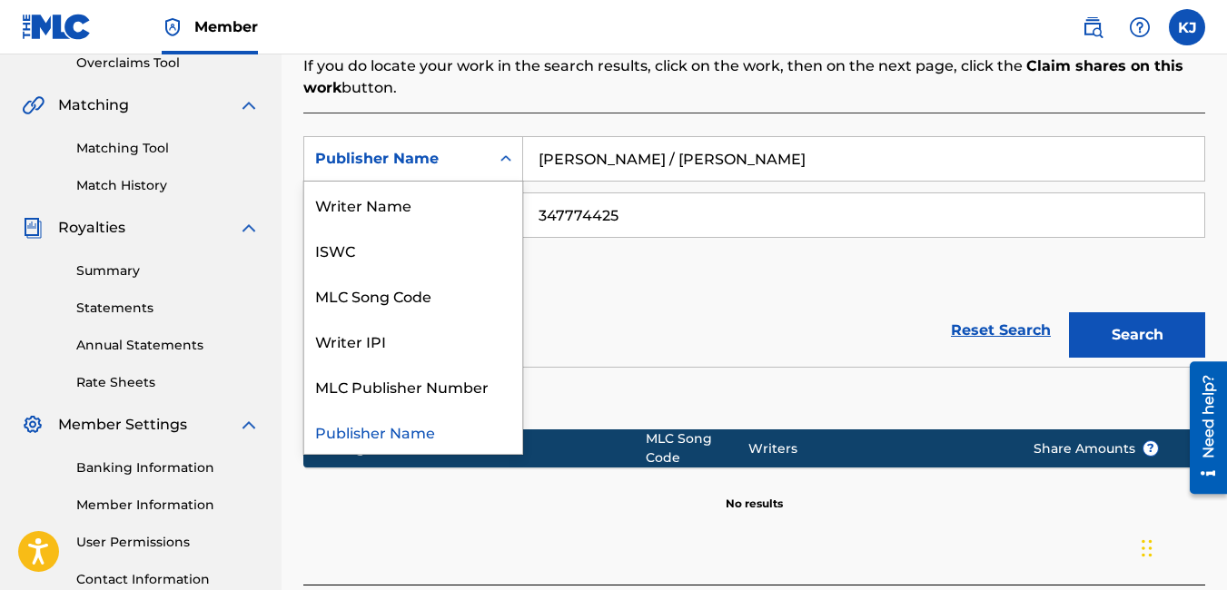
click at [502, 154] on icon "Search Form" at bounding box center [506, 159] width 18 height 18
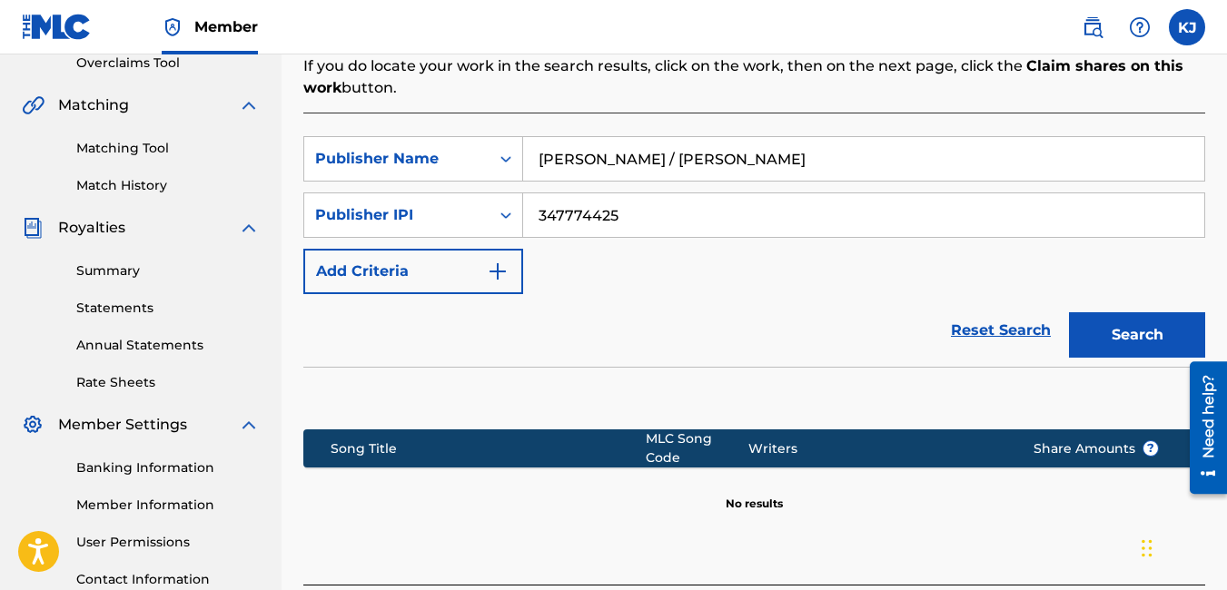
drag, startPoint x: 677, startPoint y: 157, endPoint x: 656, endPoint y: 153, distance: 21.2
click at [656, 153] on input "[PERSON_NAME] / [PERSON_NAME]" at bounding box center [863, 159] width 681 height 44
click at [1107, 350] on button "Search" at bounding box center [1137, 334] width 136 height 45
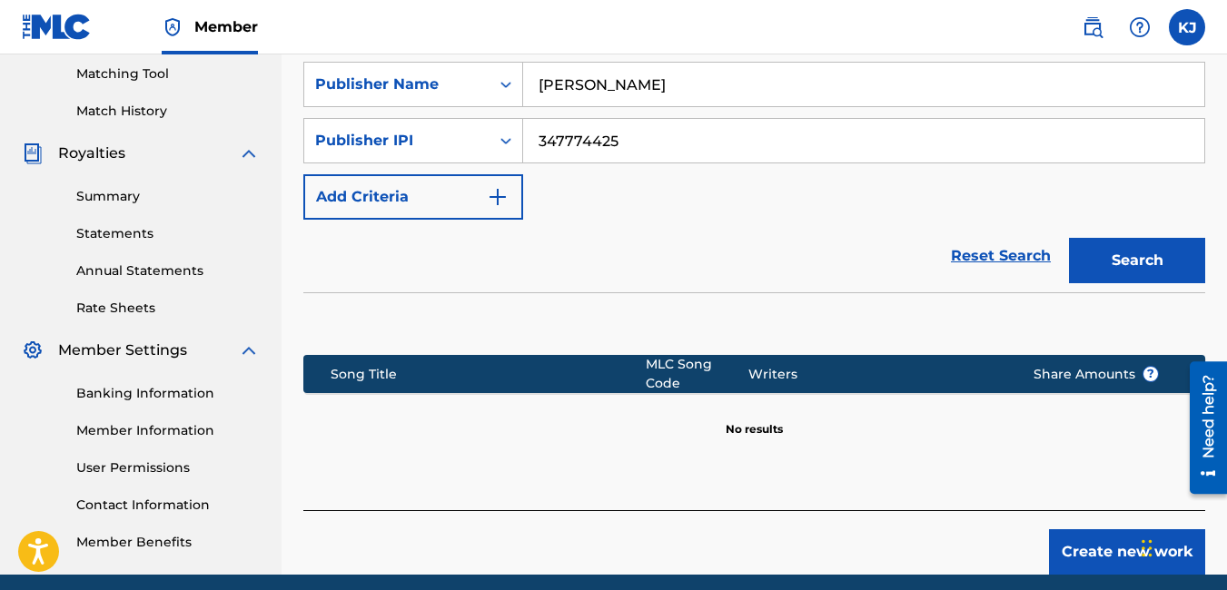
scroll to position [463, 0]
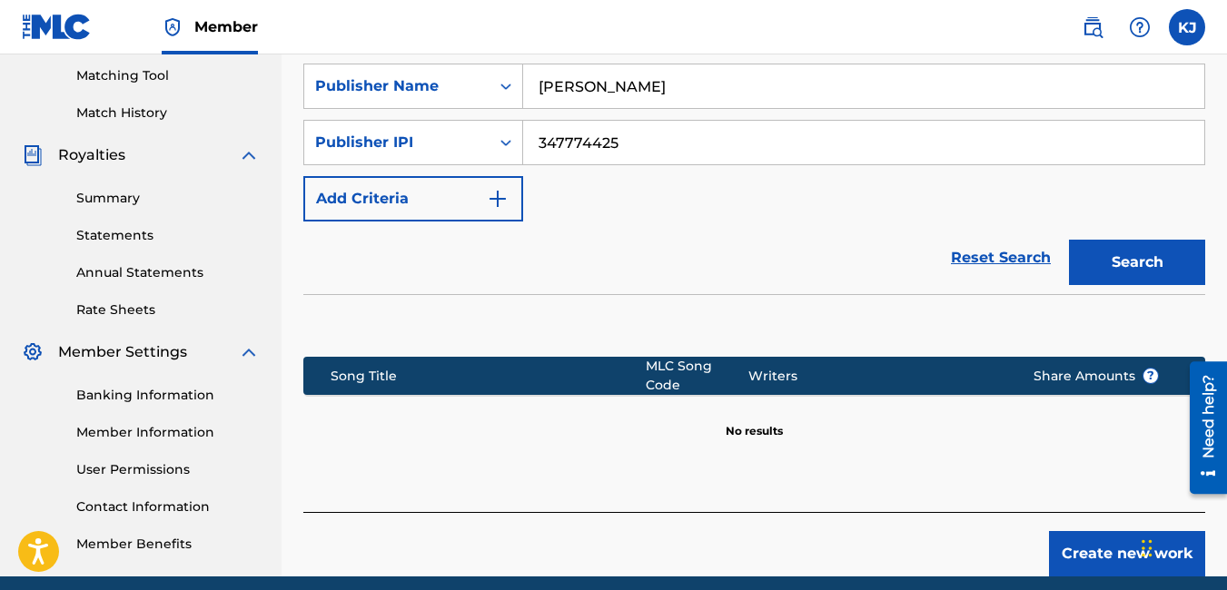
click at [529, 85] on input "[PERSON_NAME]" at bounding box center [863, 86] width 681 height 44
click at [849, 96] on input "[PERSON_NAME] / [PERSON_NAME]" at bounding box center [863, 86] width 681 height 44
type input "[PERSON_NAME] / [PERSON_NAME]"
click at [1089, 546] on button "Create new work" at bounding box center [1127, 553] width 156 height 45
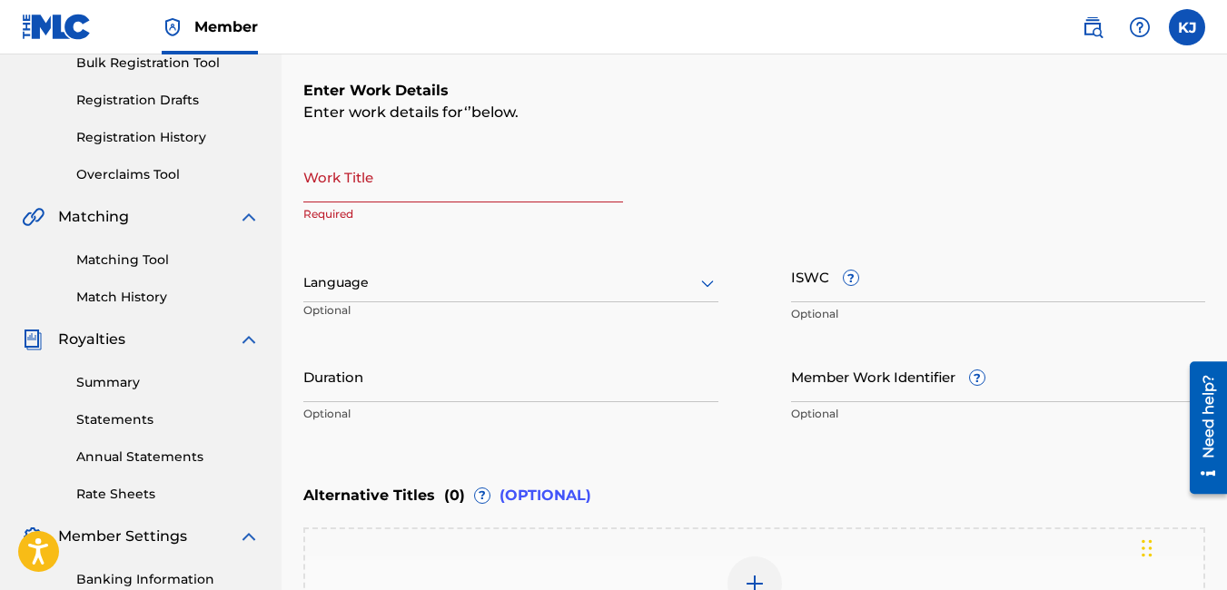
scroll to position [282, 0]
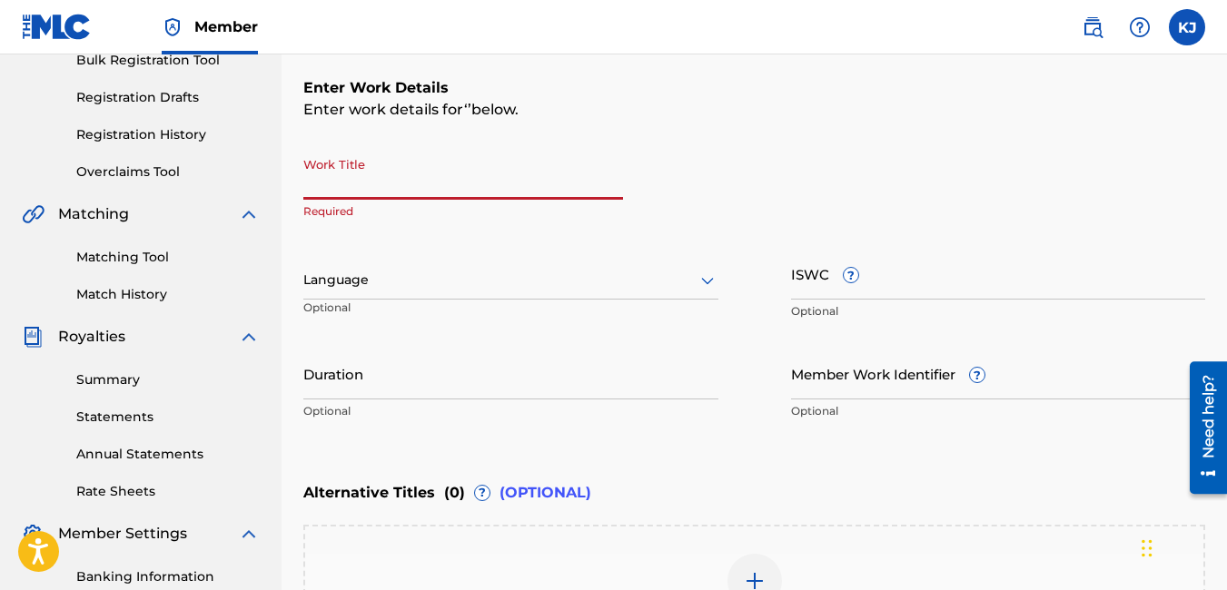
click at [431, 183] on input "Work Title" at bounding box center [463, 174] width 320 height 52
type input "Tales of a hustler"
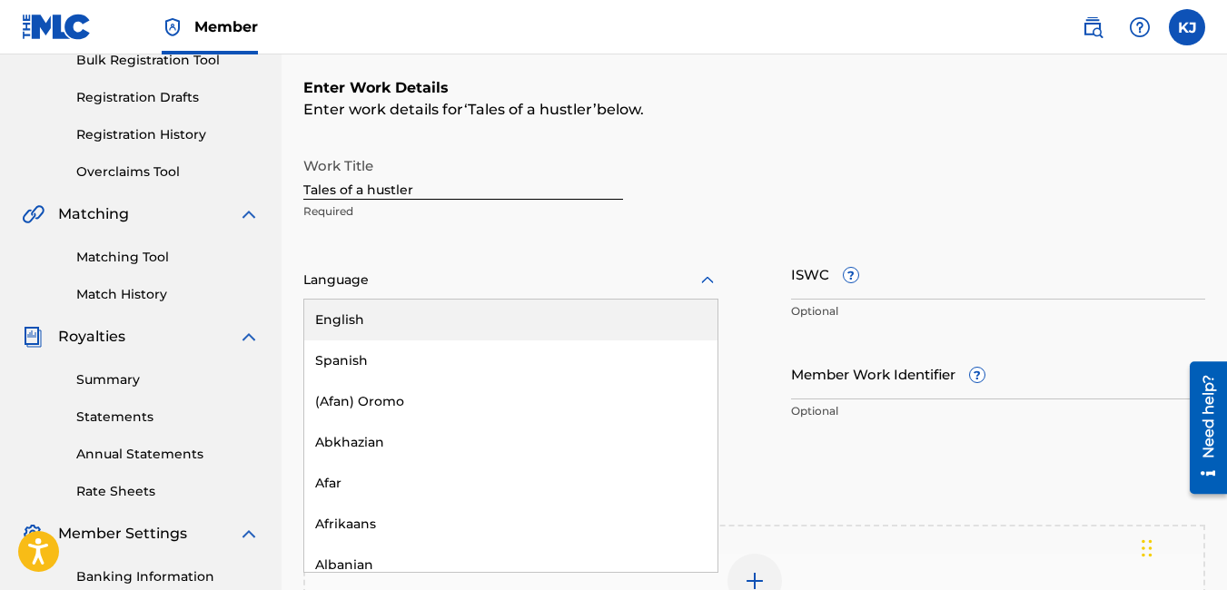
drag, startPoint x: 703, startPoint y: 284, endPoint x: 613, endPoint y: 308, distance: 93.0
click at [613, 308] on div "English" at bounding box center [510, 320] width 413 height 41
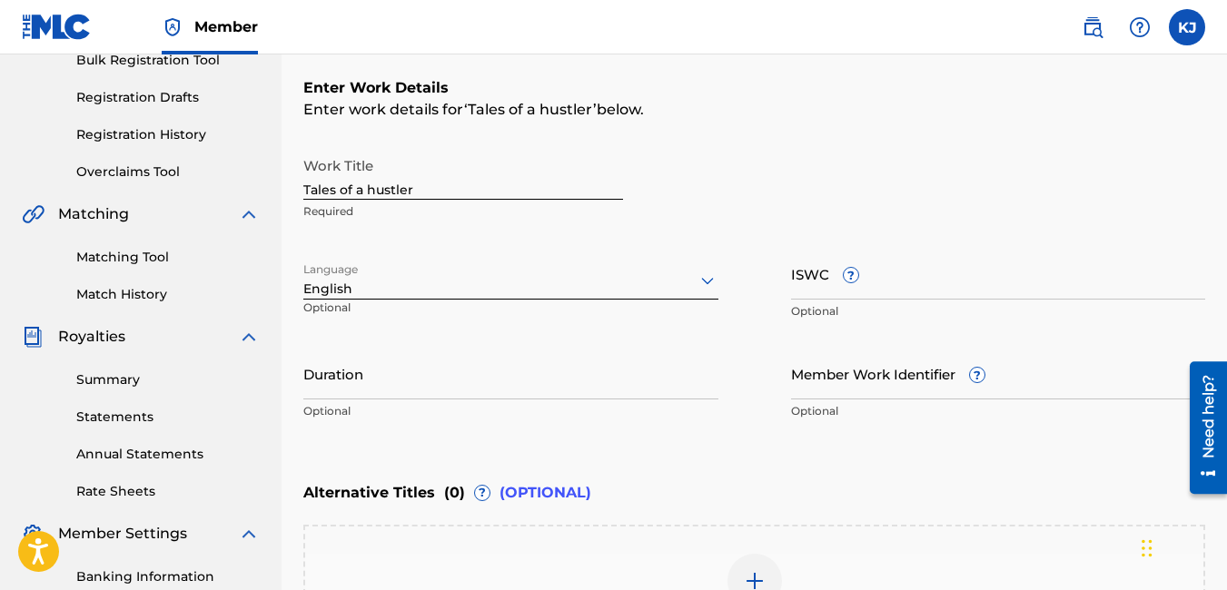
click at [532, 372] on input "Duration" at bounding box center [510, 374] width 415 height 52
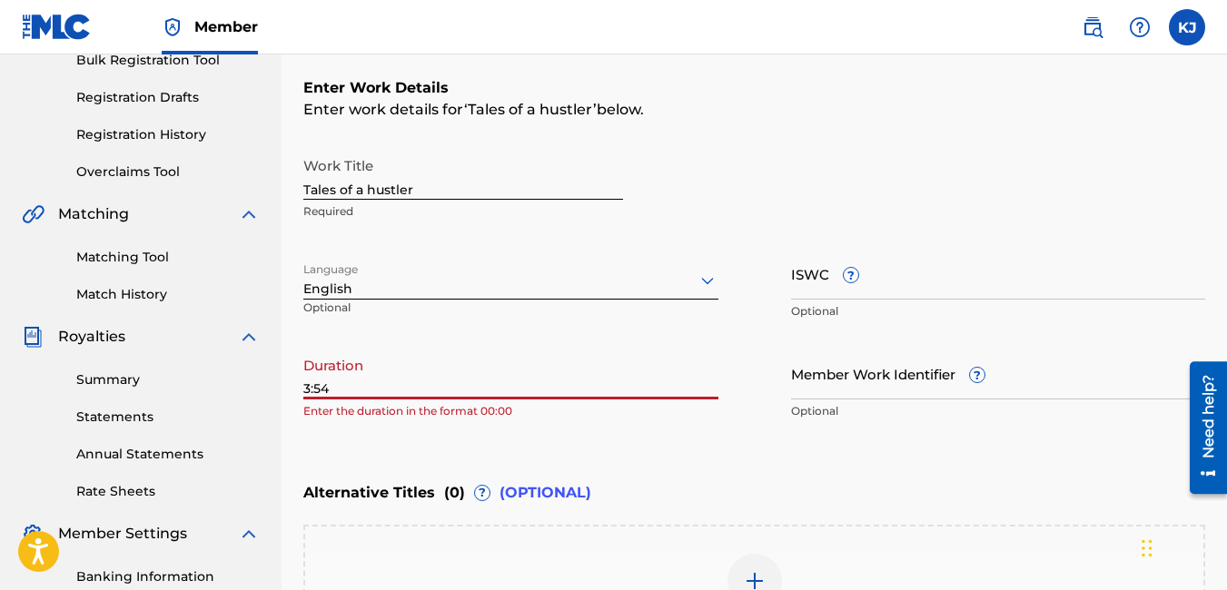
click at [910, 267] on input "ISWC ?" at bounding box center [998, 274] width 415 height 52
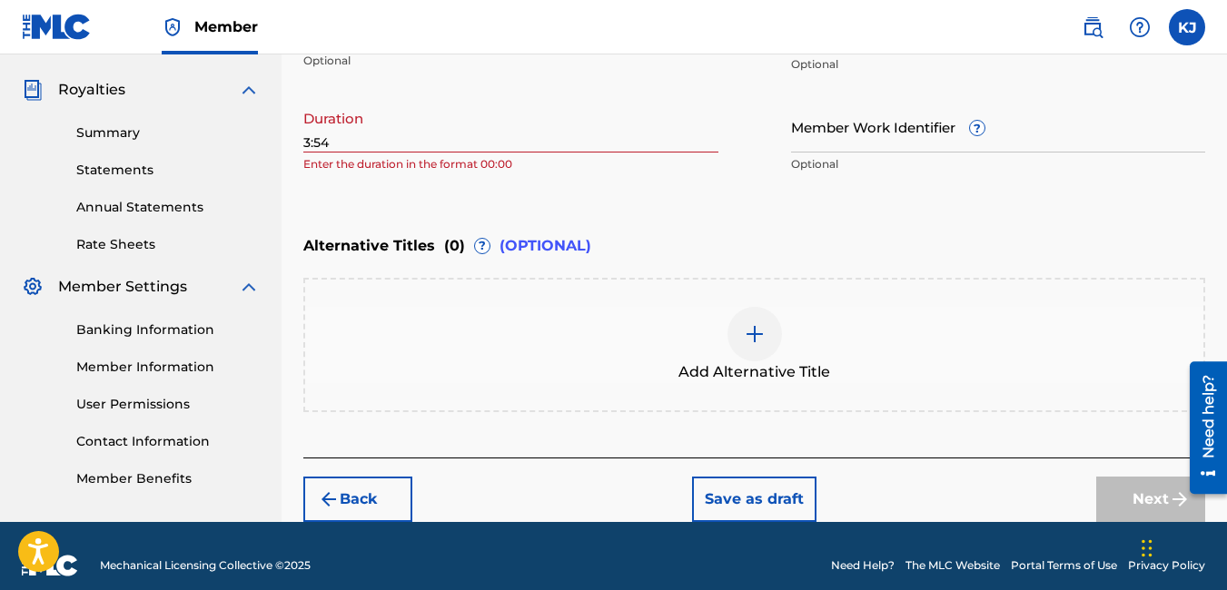
scroll to position [548, 0]
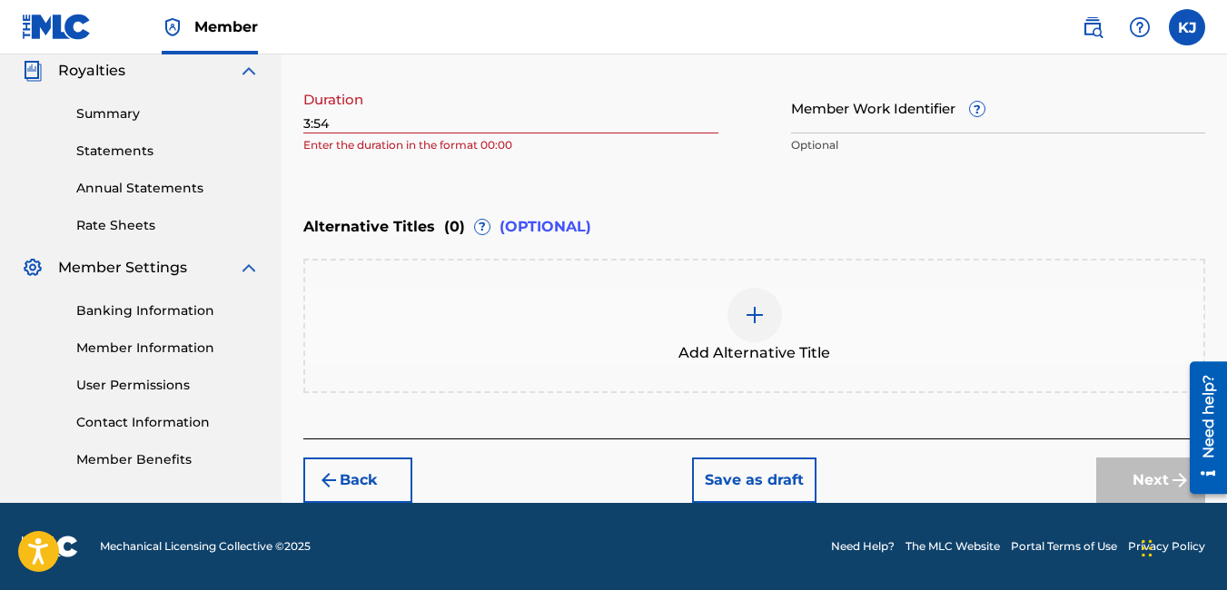
click at [301, 119] on div "Register Work Search Enter Work Details Add Writers Add Publishers & Shares Add…" at bounding box center [754, 27] width 945 height 951
click at [337, 122] on input "3:54" at bounding box center [510, 108] width 415 height 52
type input "3"
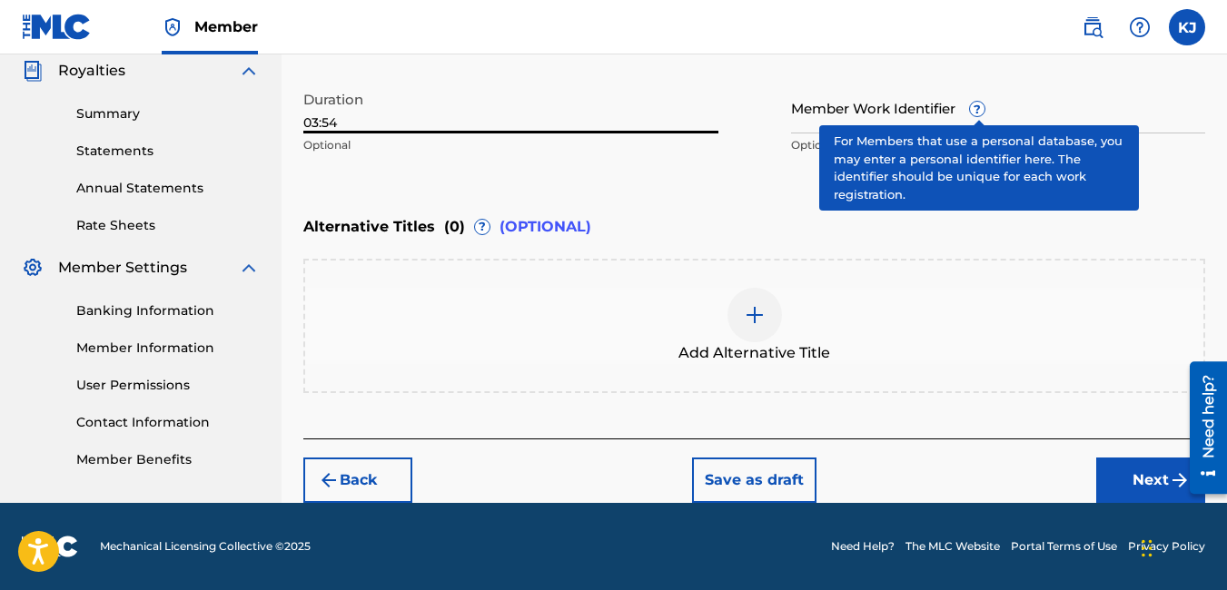
type input "03:54"
click at [977, 106] on span "?" at bounding box center [977, 109] width 15 height 15
click at [977, 106] on input "Member Work Identifier ?" at bounding box center [998, 108] width 415 height 52
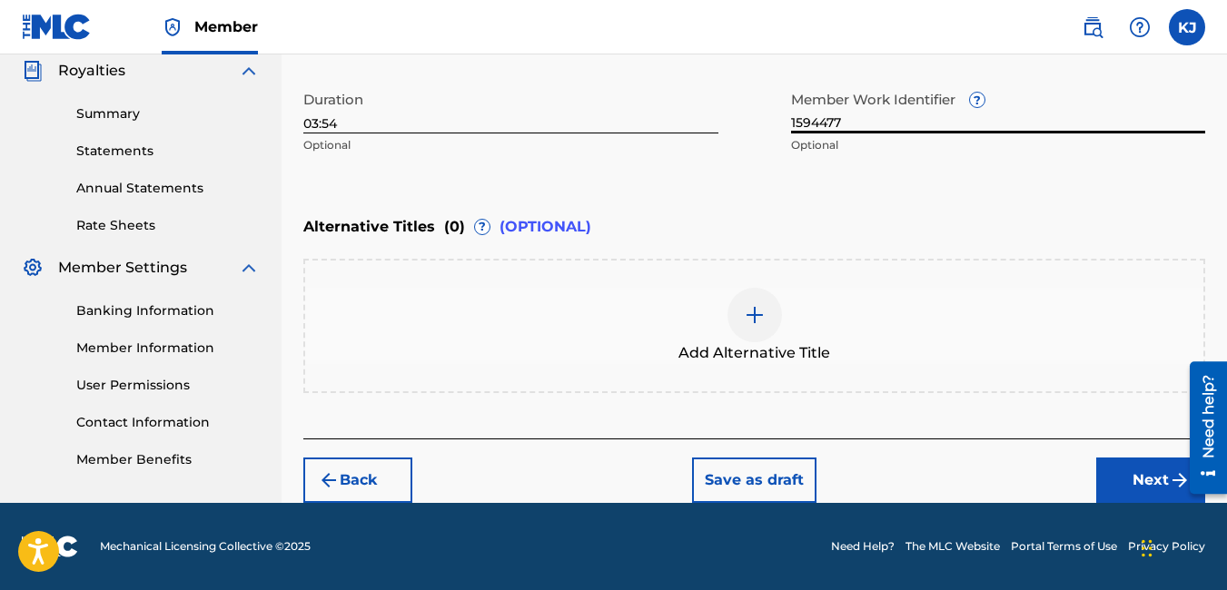
click at [1058, 113] on input "1594477" at bounding box center [998, 108] width 415 height 52
type input "1594477"
click at [1136, 479] on button "Next" at bounding box center [1150, 480] width 109 height 45
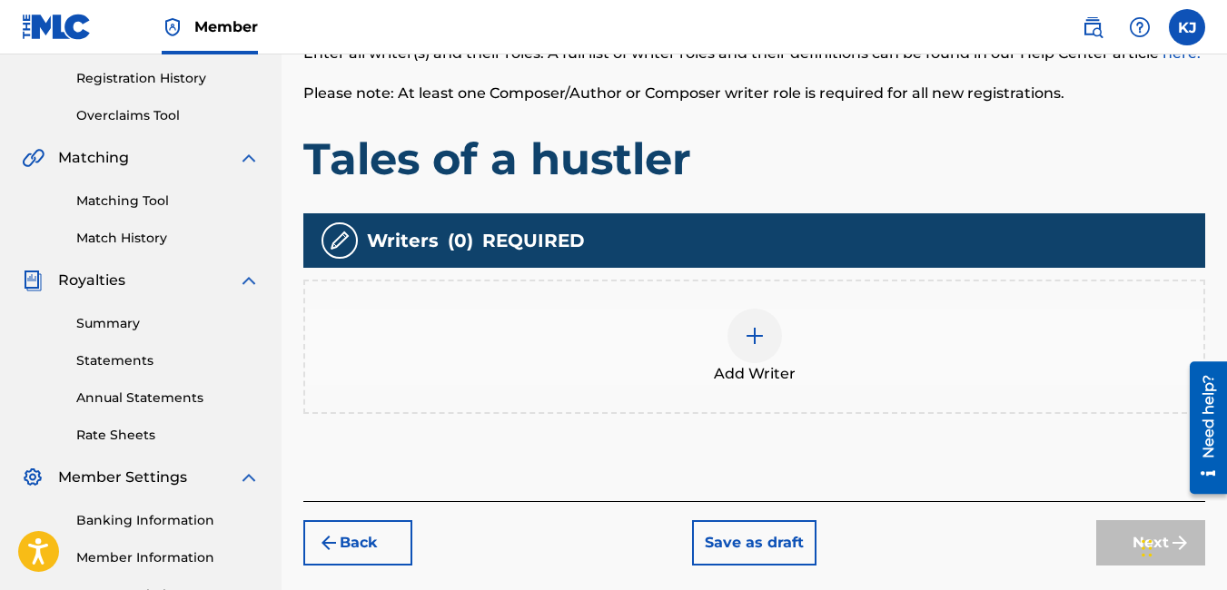
scroll to position [318, 0]
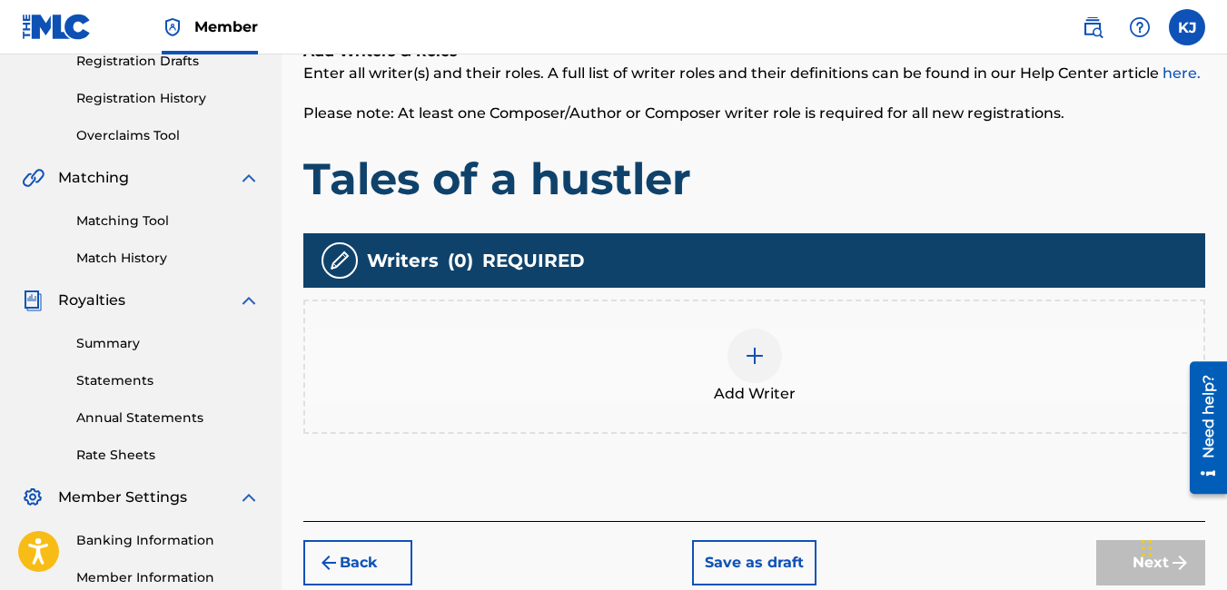
click at [747, 358] on img at bounding box center [755, 356] width 22 height 22
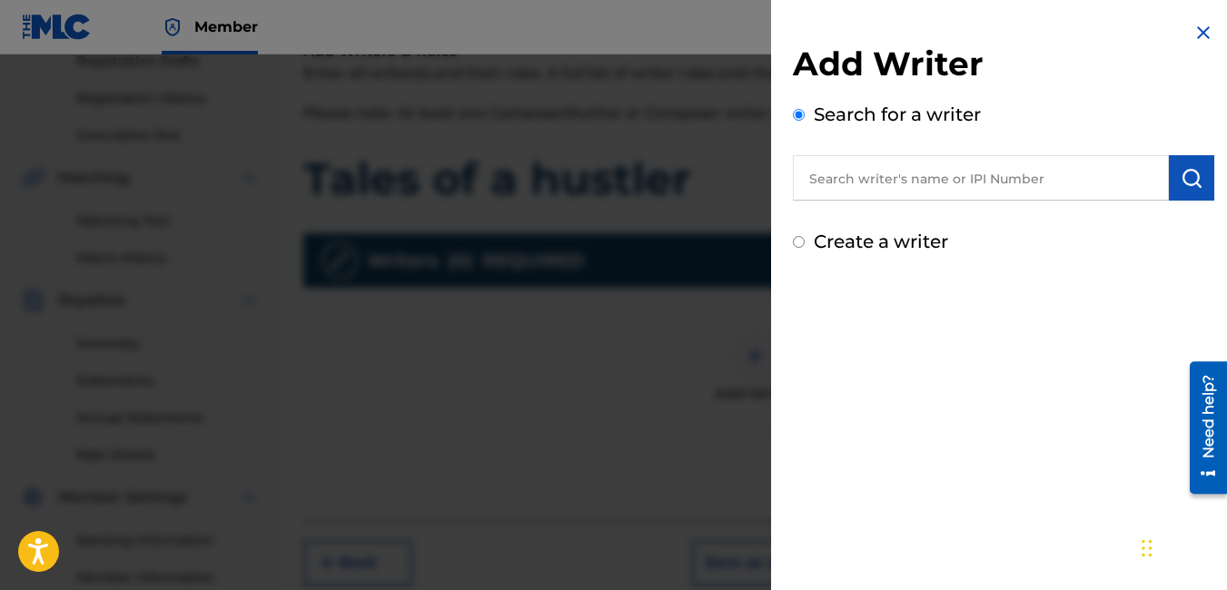
click at [858, 189] on input "text" at bounding box center [981, 177] width 376 height 45
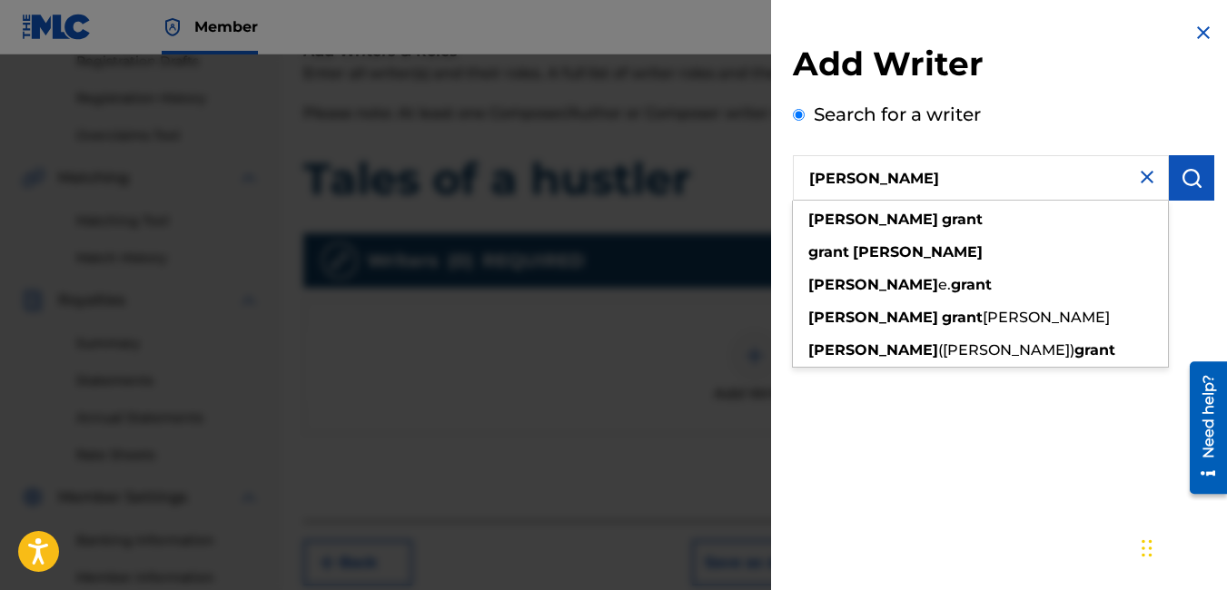
click at [970, 178] on input "[PERSON_NAME]" at bounding box center [981, 177] width 376 height 45
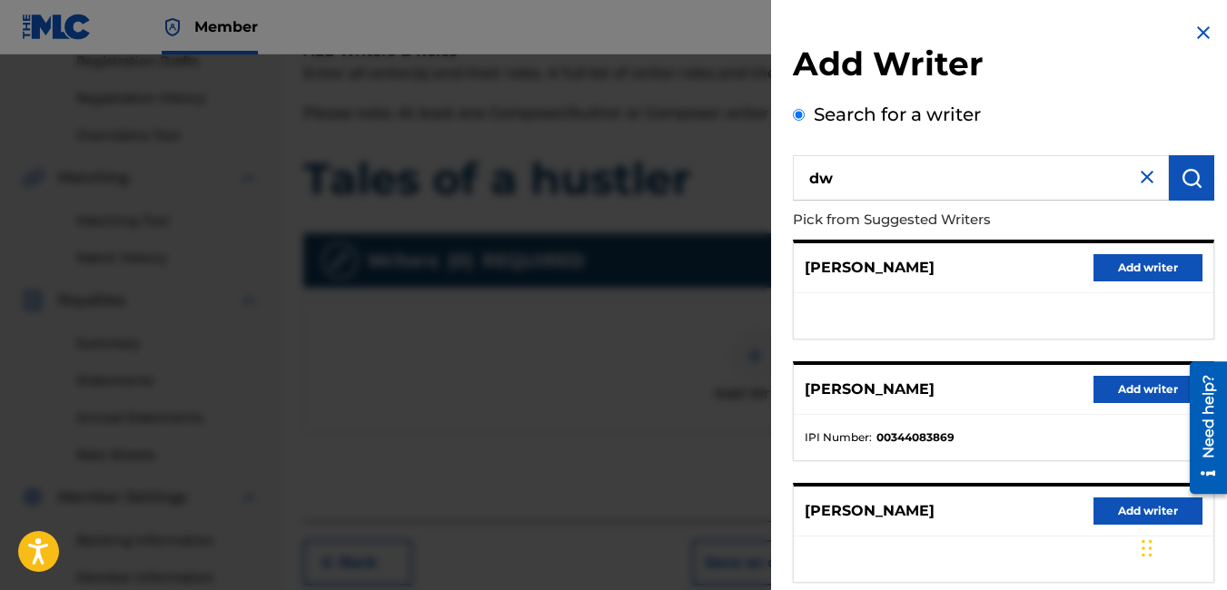
type input "d"
click at [1127, 270] on button "Add writer" at bounding box center [1147, 267] width 109 height 27
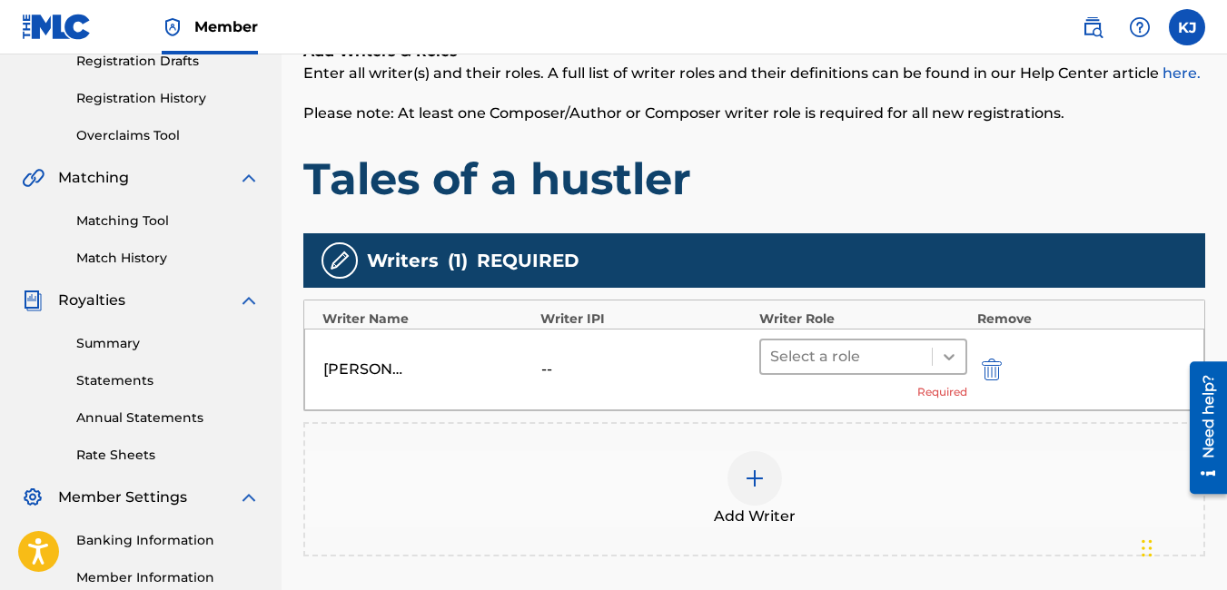
click at [951, 357] on icon at bounding box center [949, 357] width 11 height 6
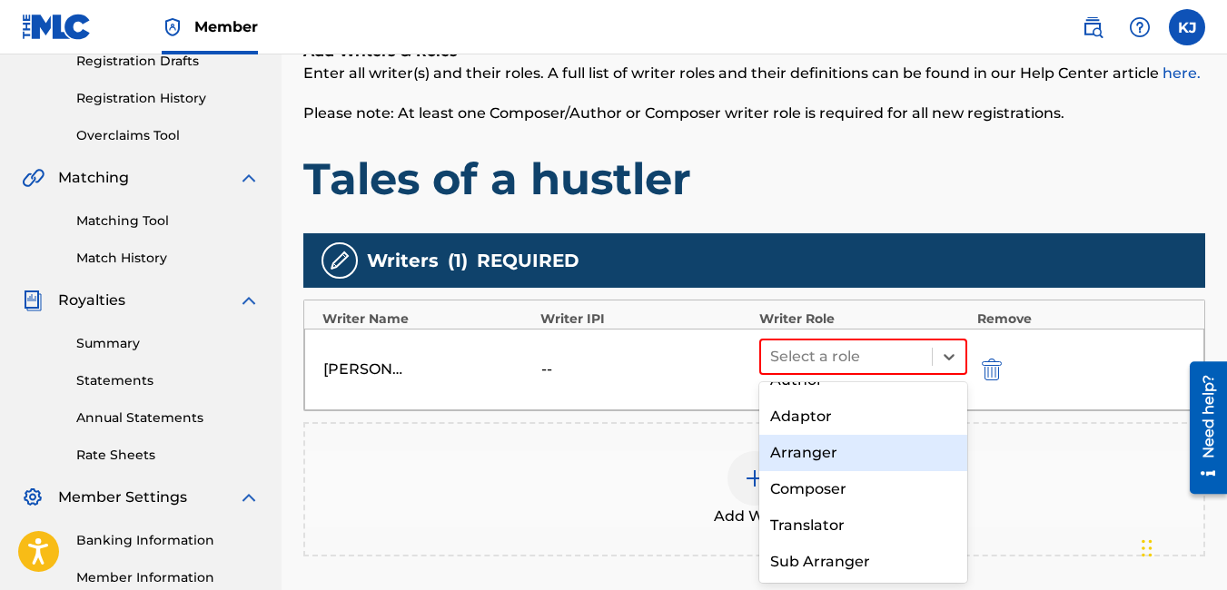
scroll to position [0, 0]
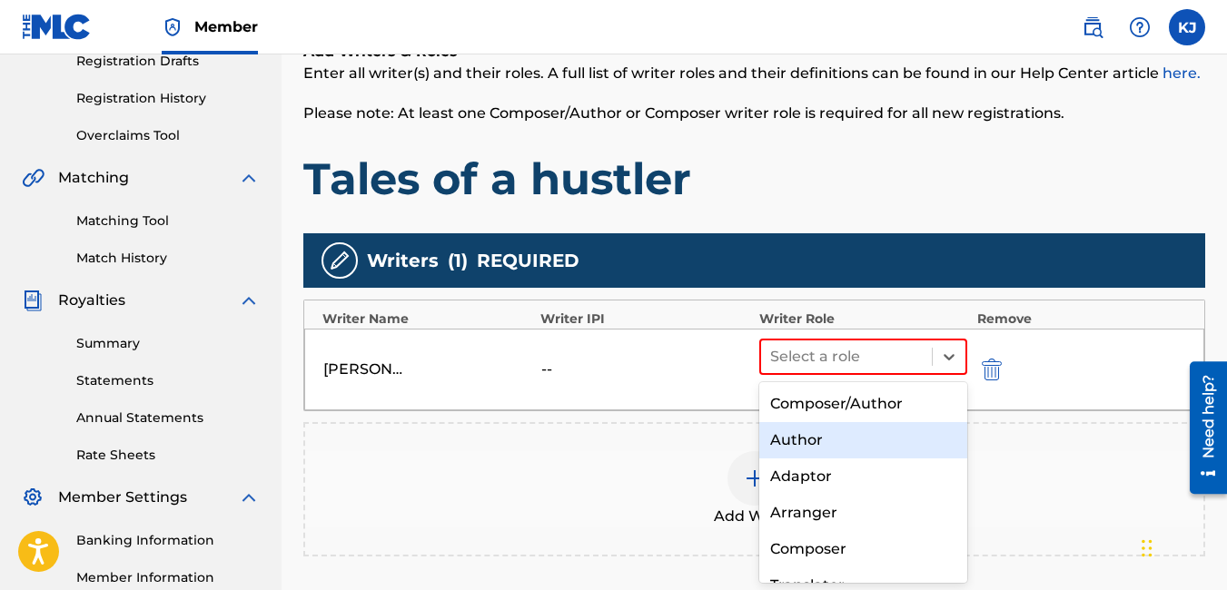
click at [857, 436] on div "Author" at bounding box center [863, 440] width 209 height 36
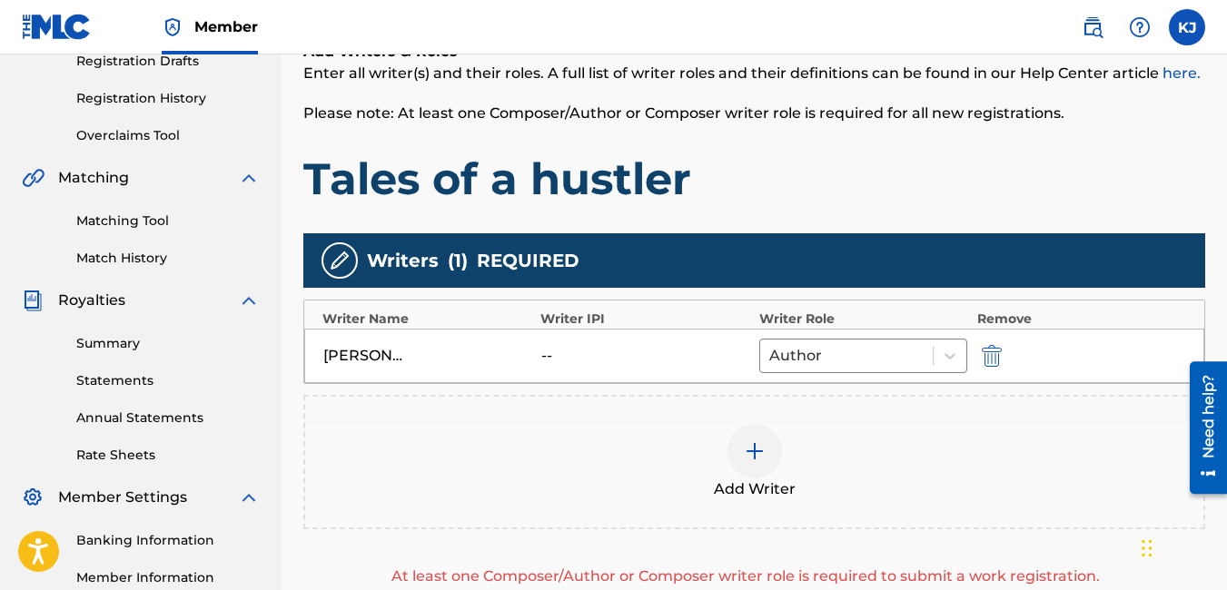
click at [391, 358] on div "[PERSON_NAME]" at bounding box center [364, 356] width 82 height 22
click at [380, 351] on div "[PERSON_NAME]" at bounding box center [364, 356] width 82 height 22
click at [751, 458] on img at bounding box center [755, 451] width 22 height 22
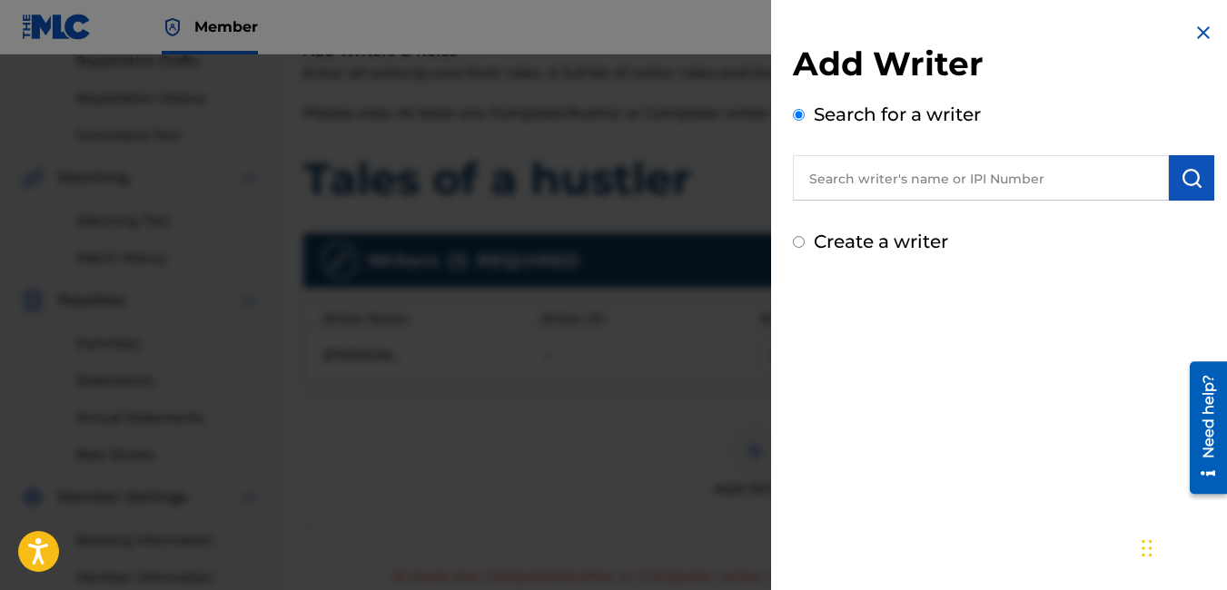
click at [898, 177] on input "text" at bounding box center [981, 177] width 376 height 45
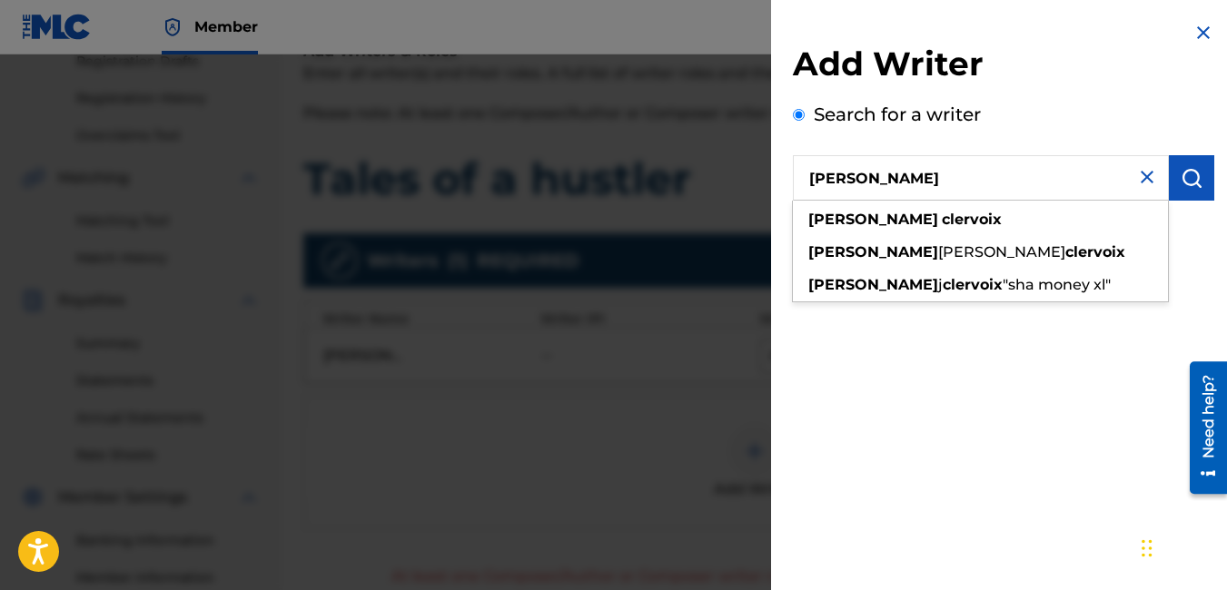
drag, startPoint x: 1026, startPoint y: 107, endPoint x: 1017, endPoint y: 114, distance: 11.6
click at [1017, 114] on div "Search for a writer [PERSON_NAME] [PERSON_NAME] [PERSON_NAME] [PERSON_NAME] "sh…" at bounding box center [1003, 151] width 421 height 100
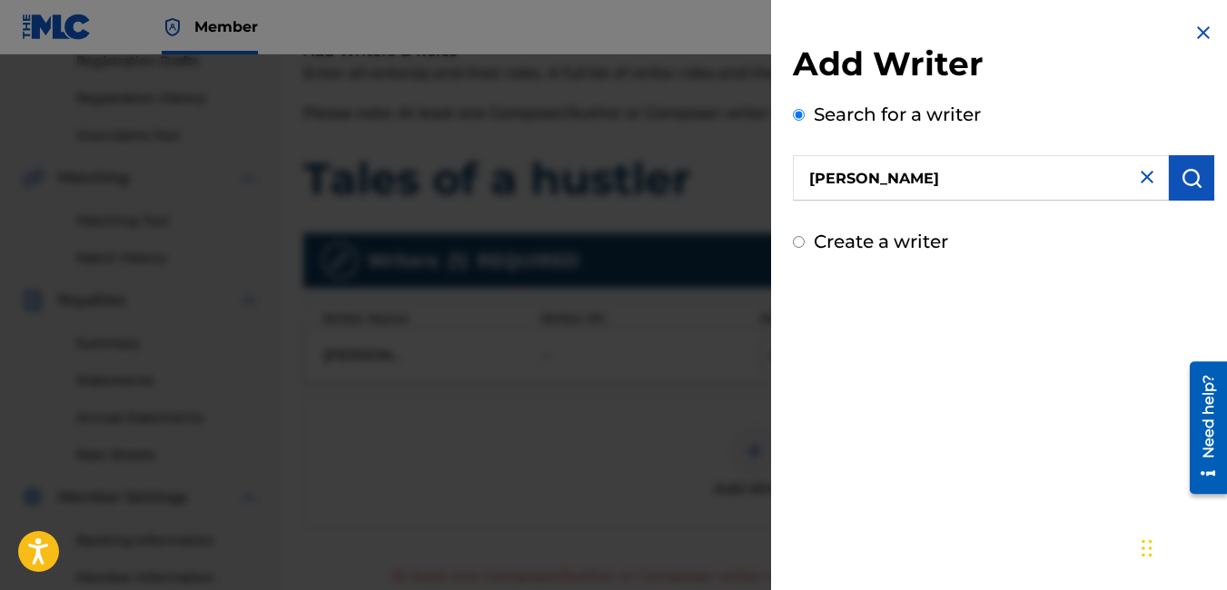
click at [950, 180] on input "[PERSON_NAME]" at bounding box center [981, 177] width 376 height 45
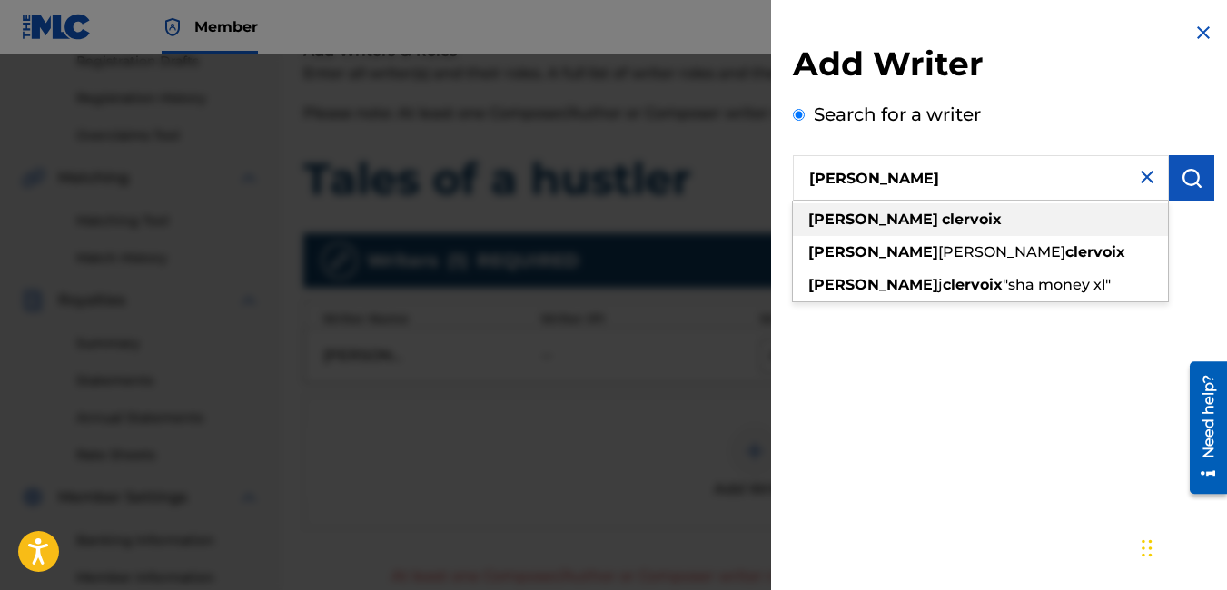
click at [950, 222] on div "[PERSON_NAME]" at bounding box center [980, 219] width 375 height 33
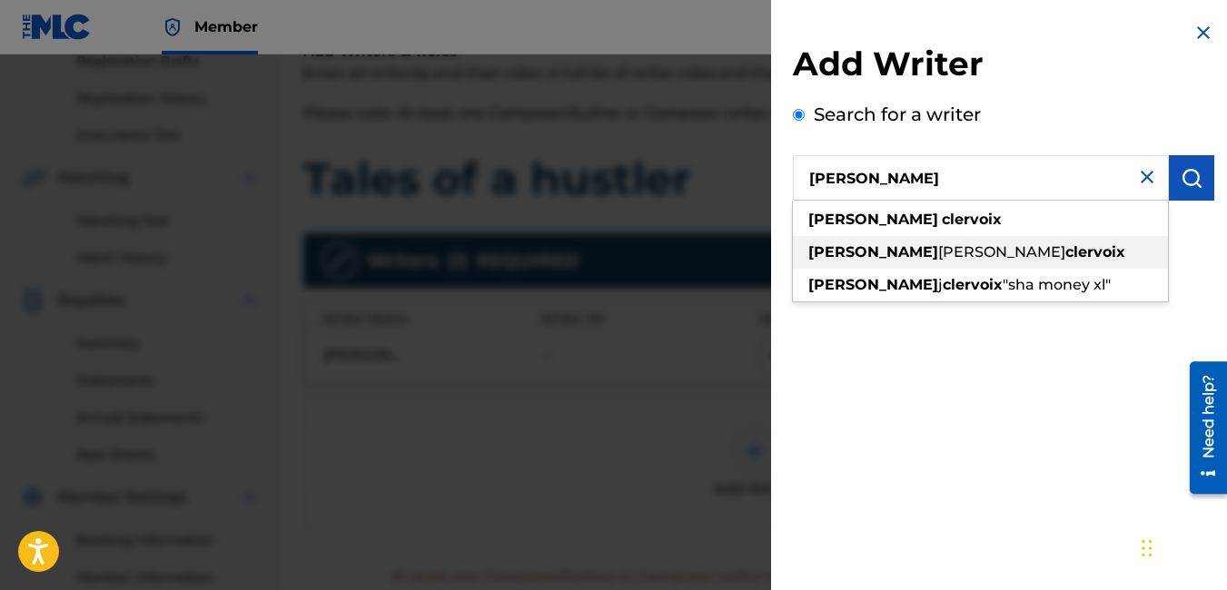
type input "[PERSON_NAME]"
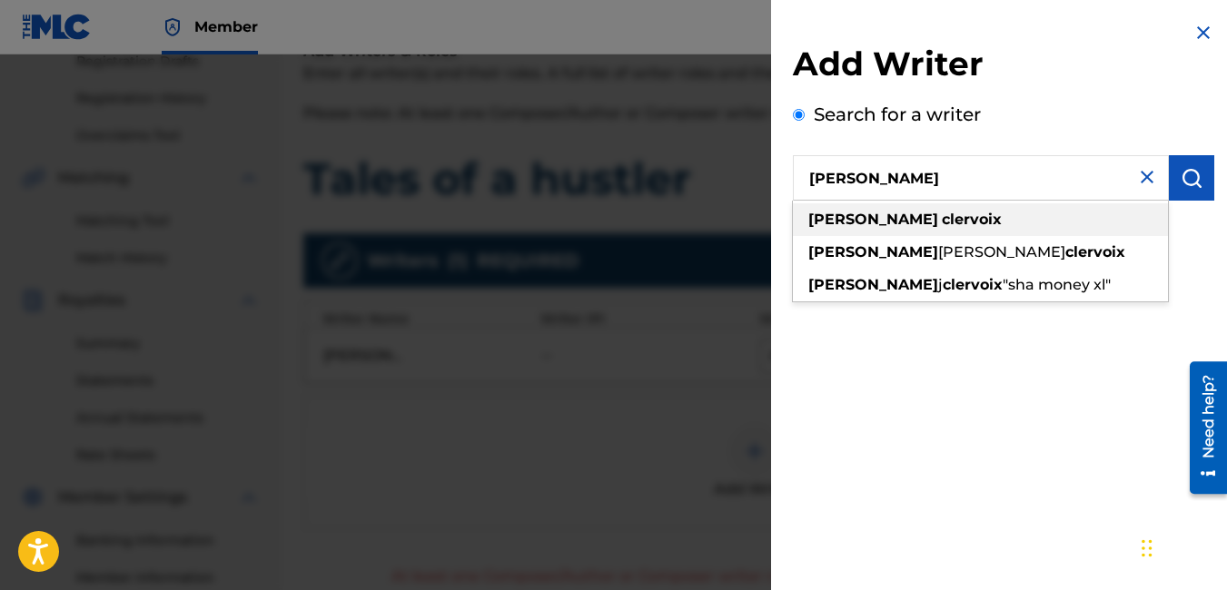
click at [1070, 216] on div "[PERSON_NAME]" at bounding box center [980, 219] width 375 height 33
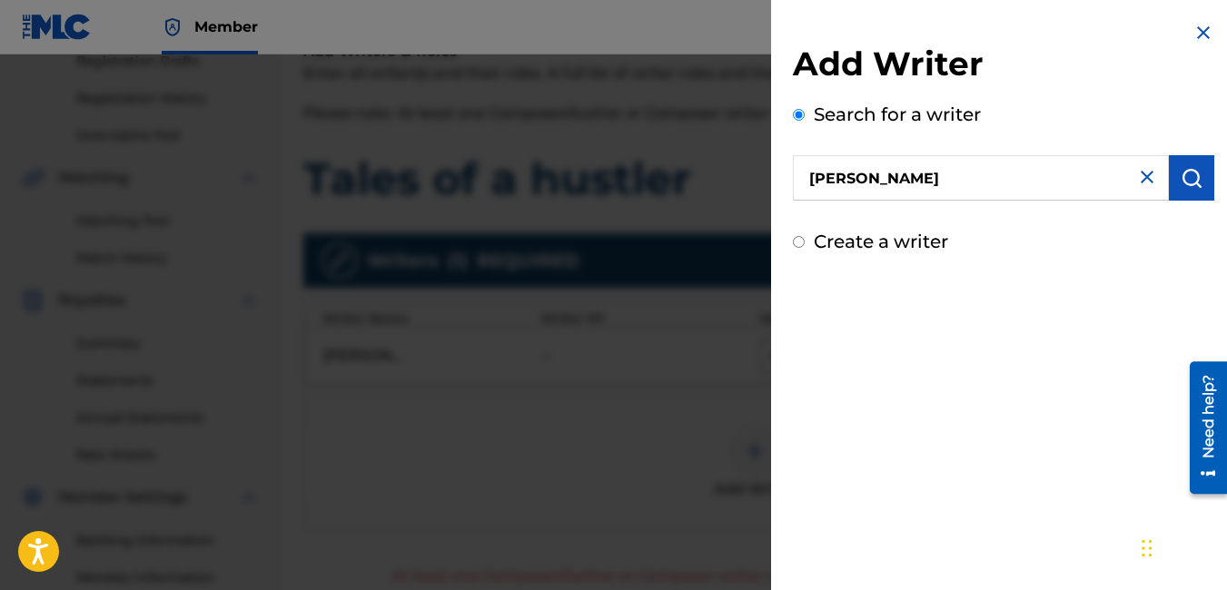
click at [1093, 371] on div "Add Writer Search for a writer [PERSON_NAME] Create a writer" at bounding box center [1003, 295] width 465 height 590
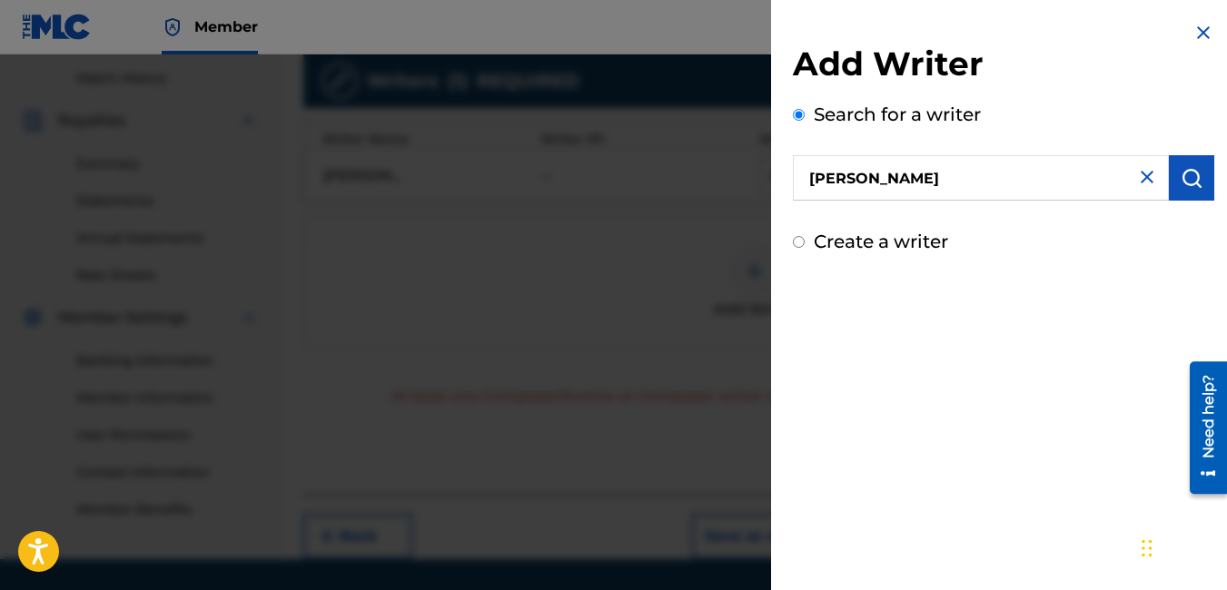
scroll to position [554, 0]
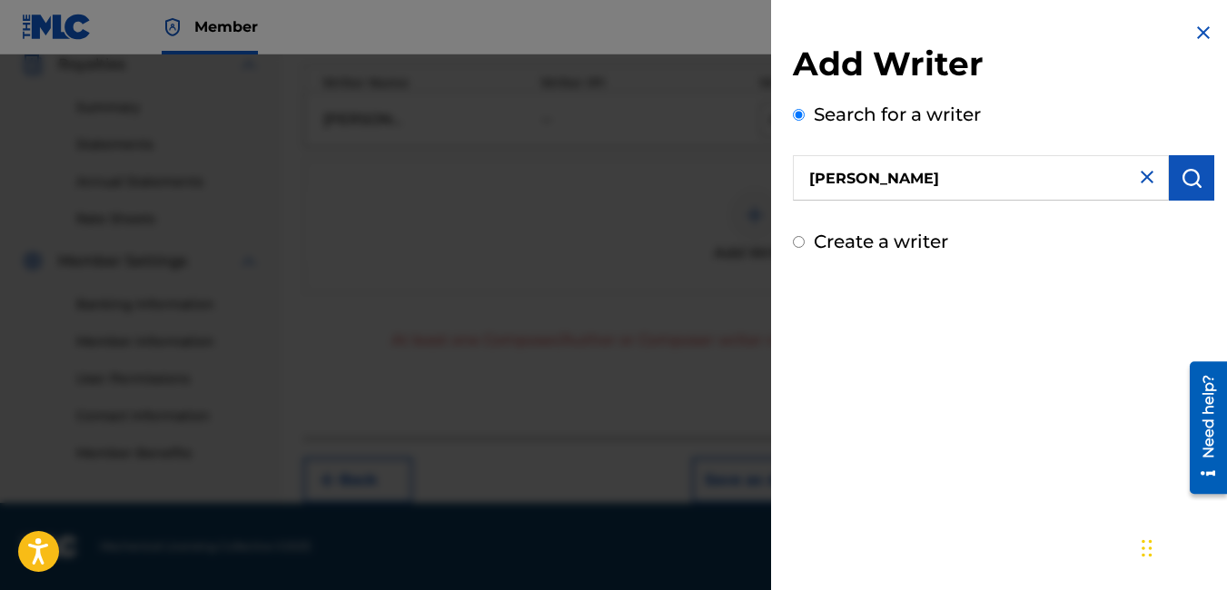
click at [1196, 30] on img at bounding box center [1203, 33] width 22 height 22
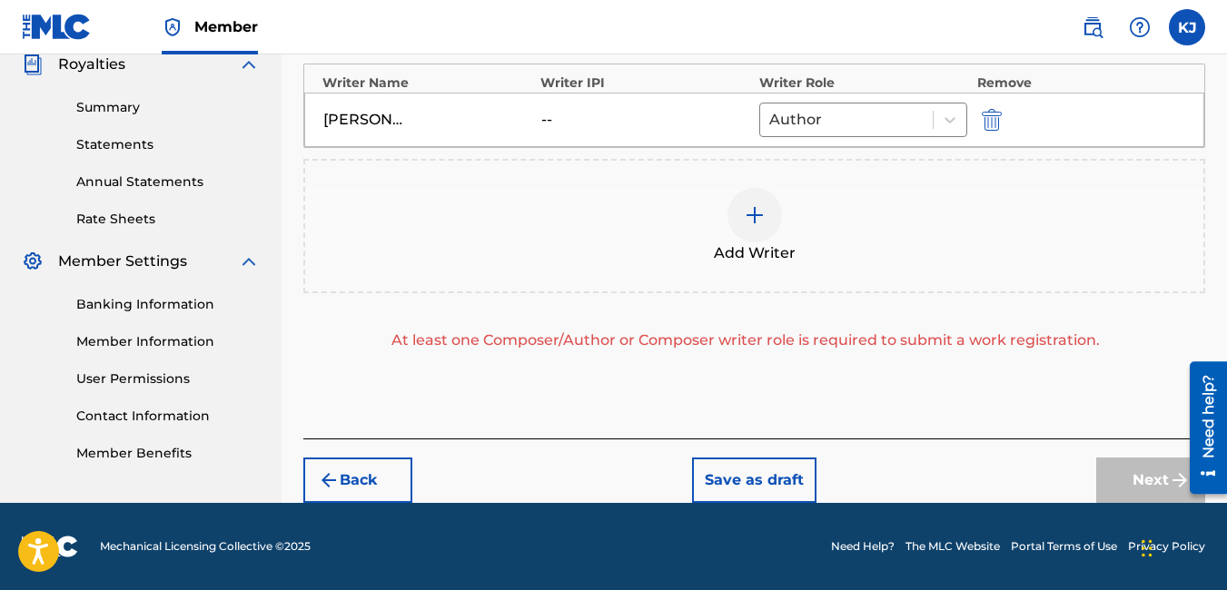
click at [753, 222] on img at bounding box center [755, 215] width 22 height 22
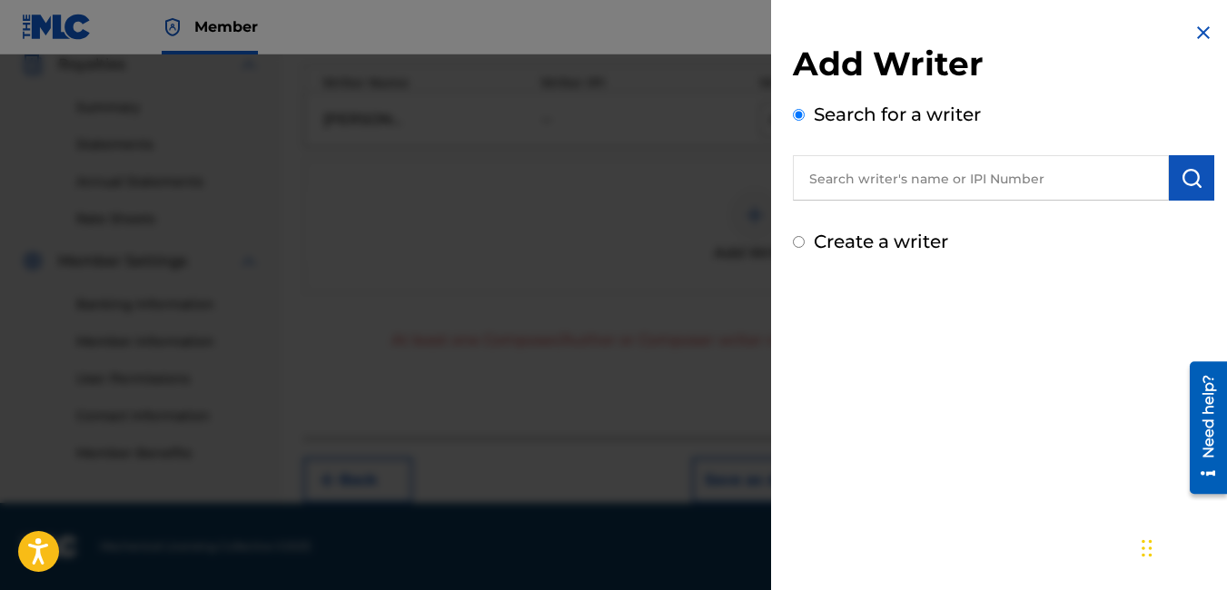
click at [821, 193] on input "text" at bounding box center [981, 177] width 376 height 45
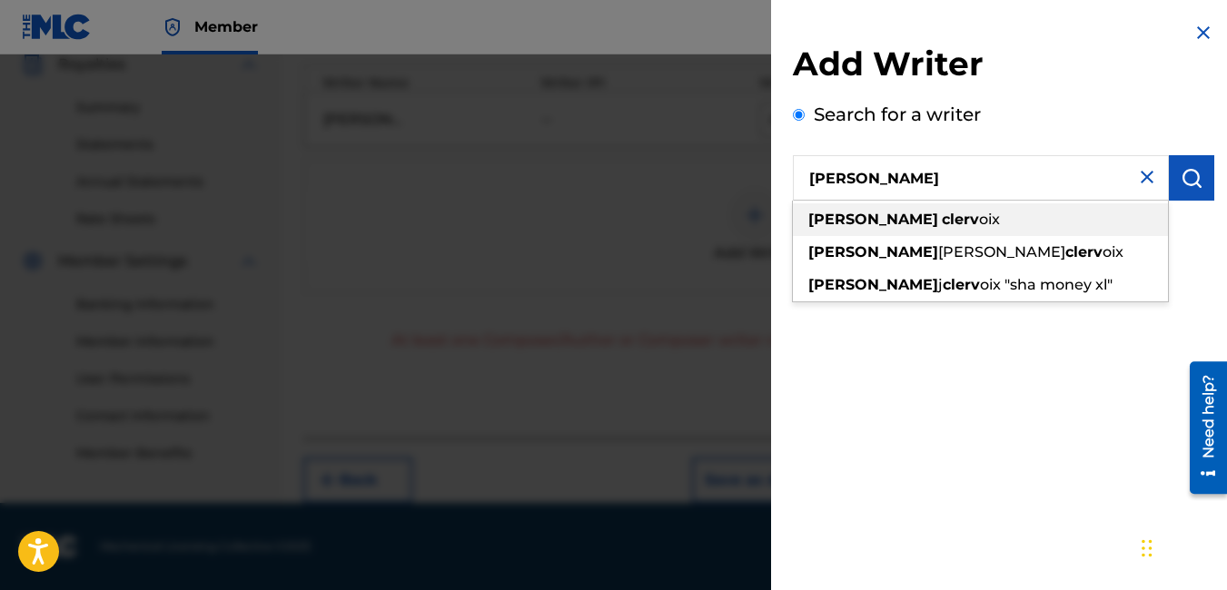
click at [942, 225] on strong "clerv" at bounding box center [960, 219] width 37 height 17
type input "[PERSON_NAME]"
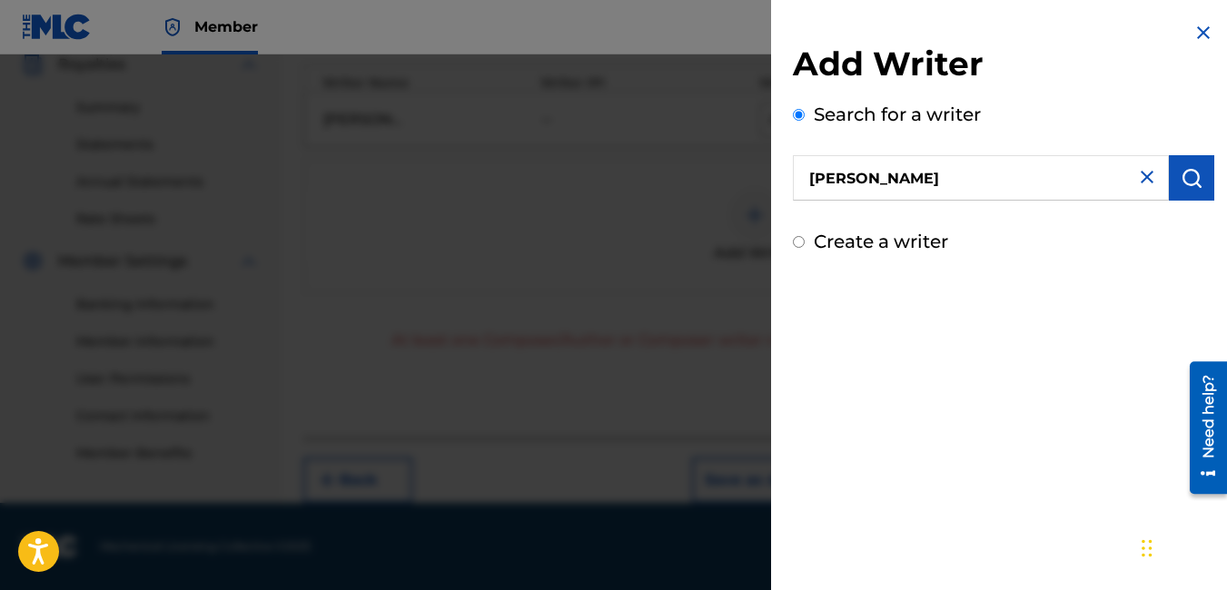
click at [822, 247] on label "Create a writer" at bounding box center [881, 242] width 134 height 22
radio input "true"
click at [805, 247] on input "Create a writer" at bounding box center [799, 242] width 12 height 12
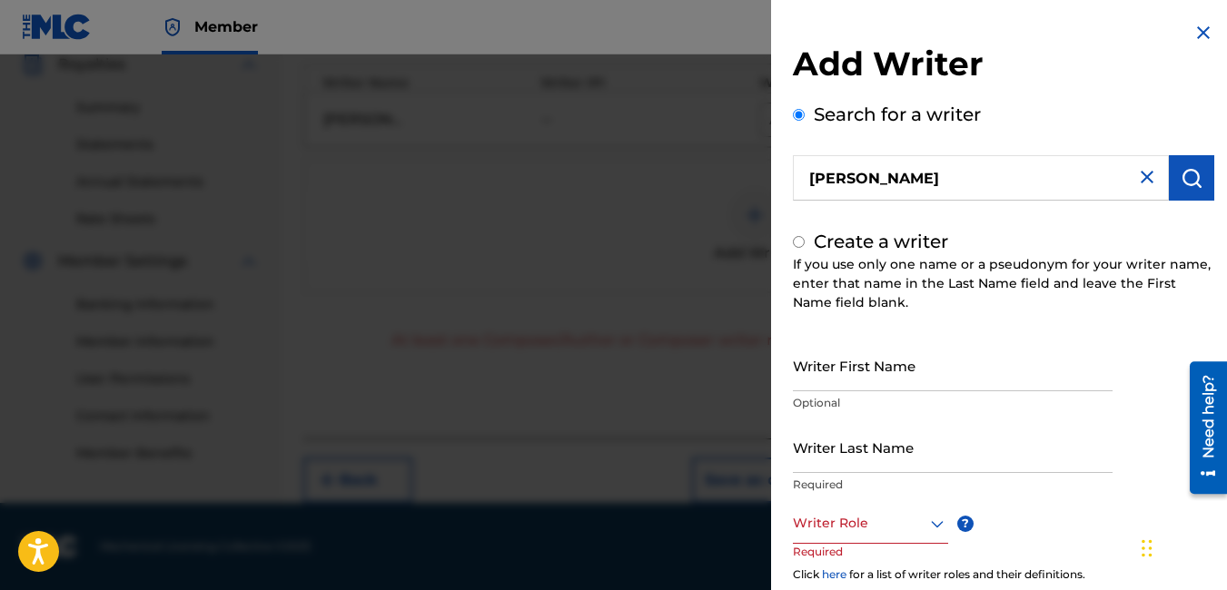
radio input "false"
radio input "true"
click at [815, 246] on label "Create a writer" at bounding box center [881, 242] width 134 height 22
click at [805, 246] on input "Create a writer" at bounding box center [799, 242] width 12 height 12
click at [800, 243] on input "Create a writer" at bounding box center [799, 242] width 12 height 12
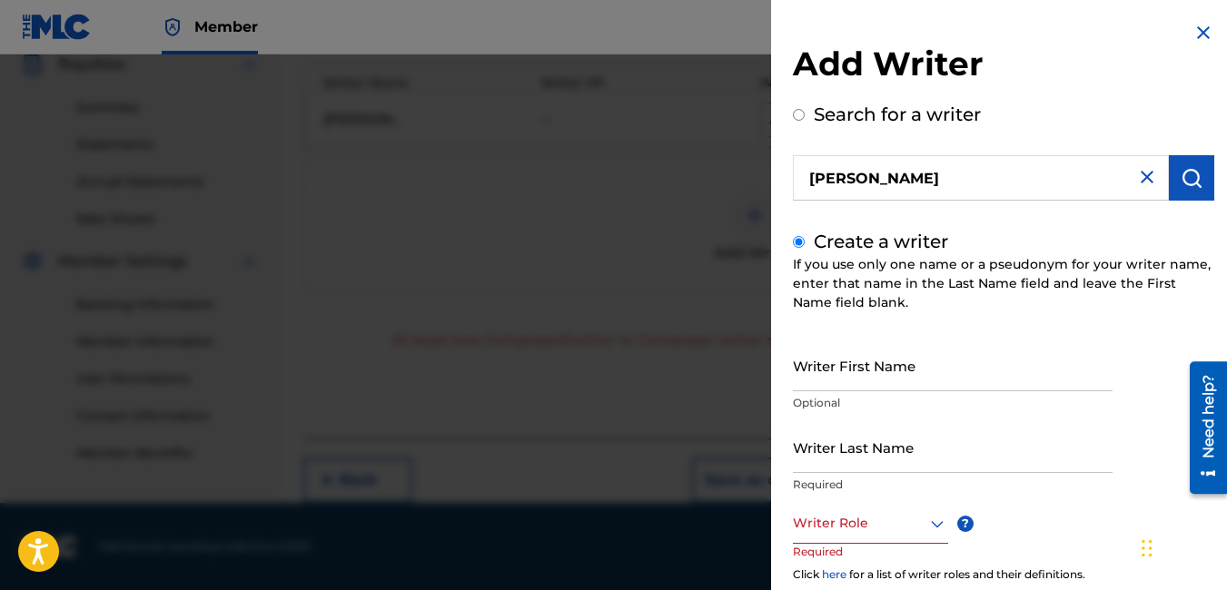
click at [793, 109] on input "Search for a writer" at bounding box center [799, 115] width 12 height 12
radio input "true"
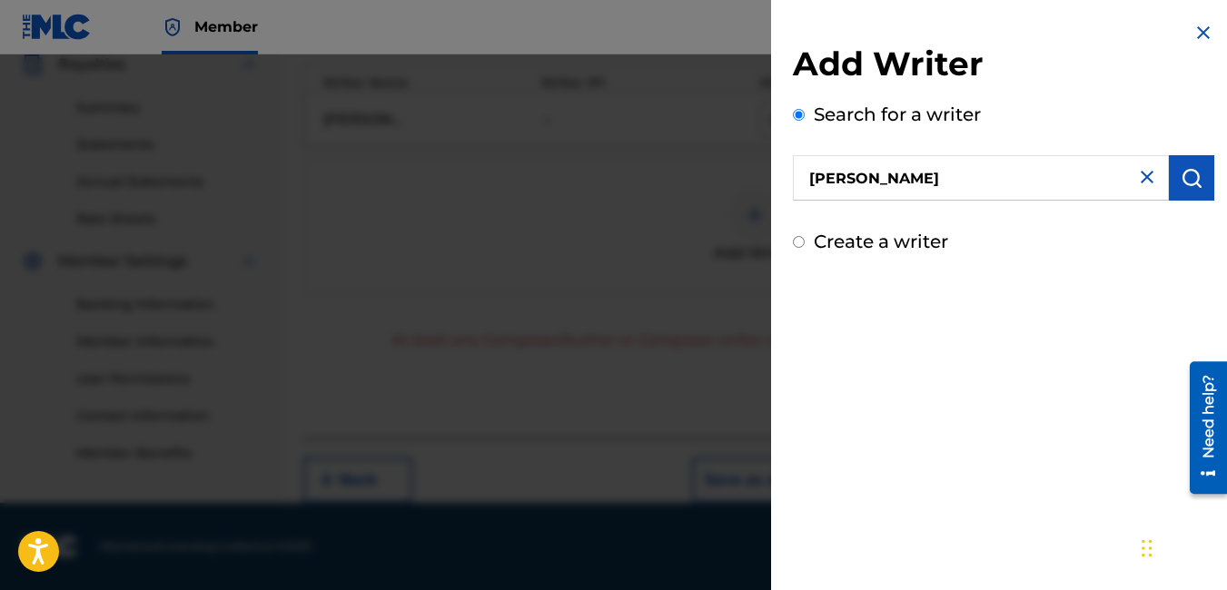
click at [964, 183] on input "[PERSON_NAME]" at bounding box center [981, 177] width 376 height 45
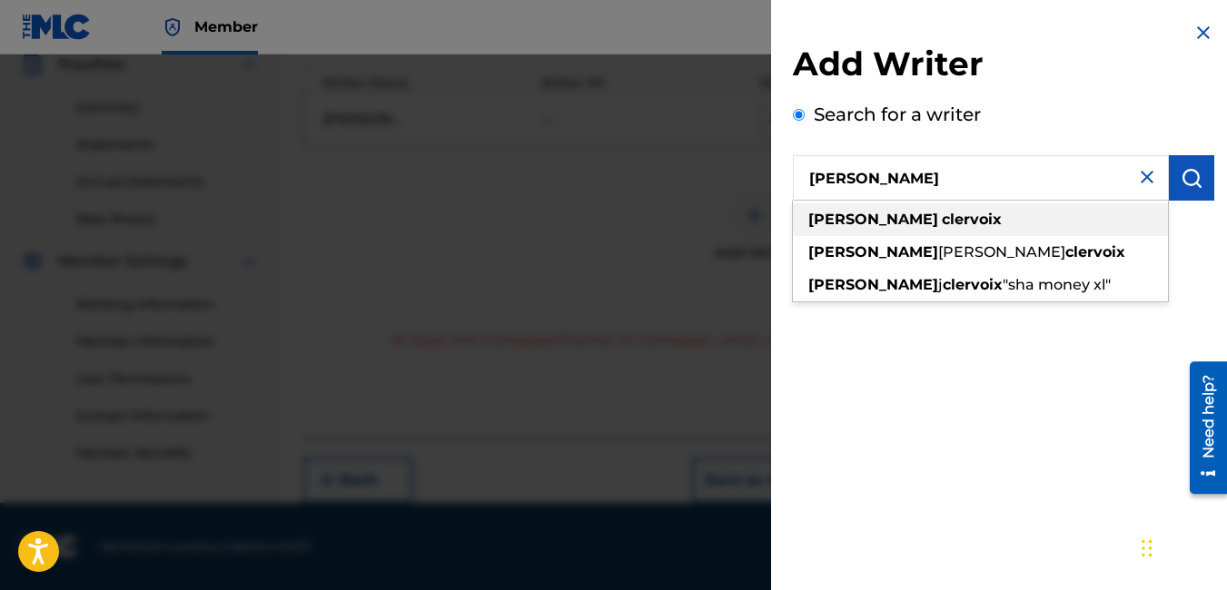
click at [942, 212] on strong "clervoix" at bounding box center [972, 219] width 60 height 17
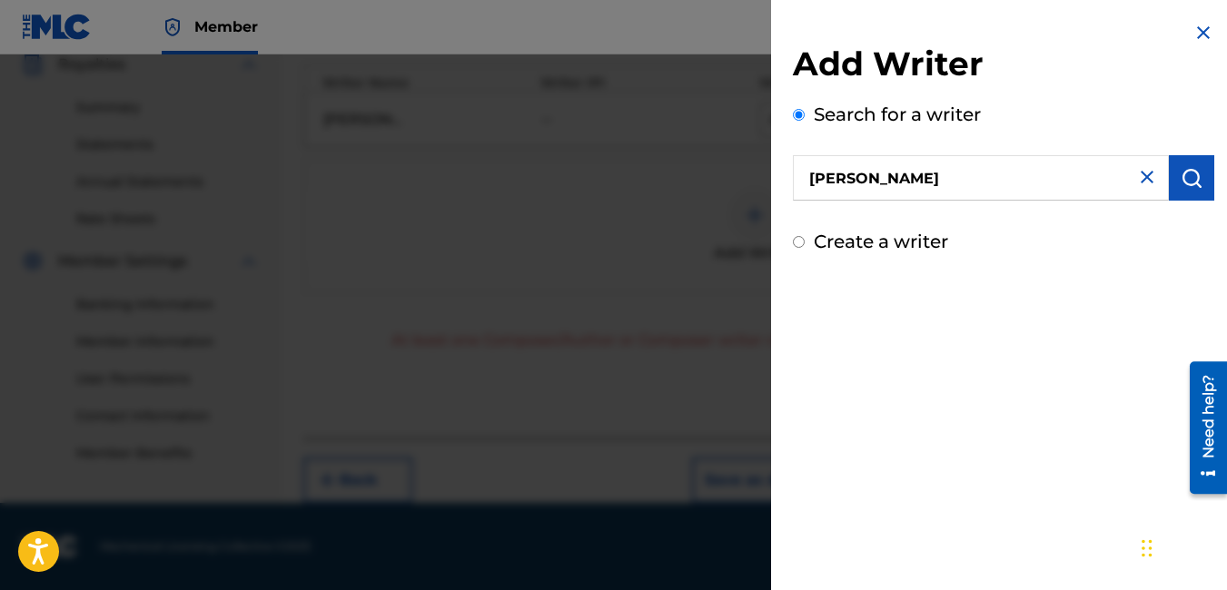
click at [1181, 183] on img "submit" at bounding box center [1192, 178] width 22 height 22
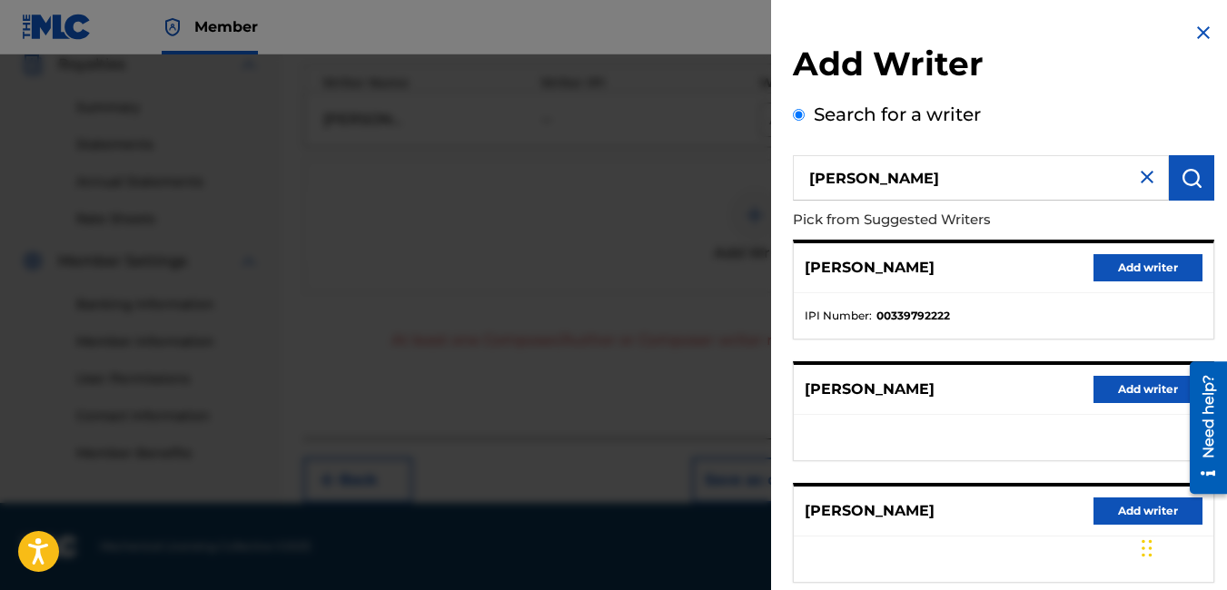
click at [1137, 259] on button "Add writer" at bounding box center [1147, 267] width 109 height 27
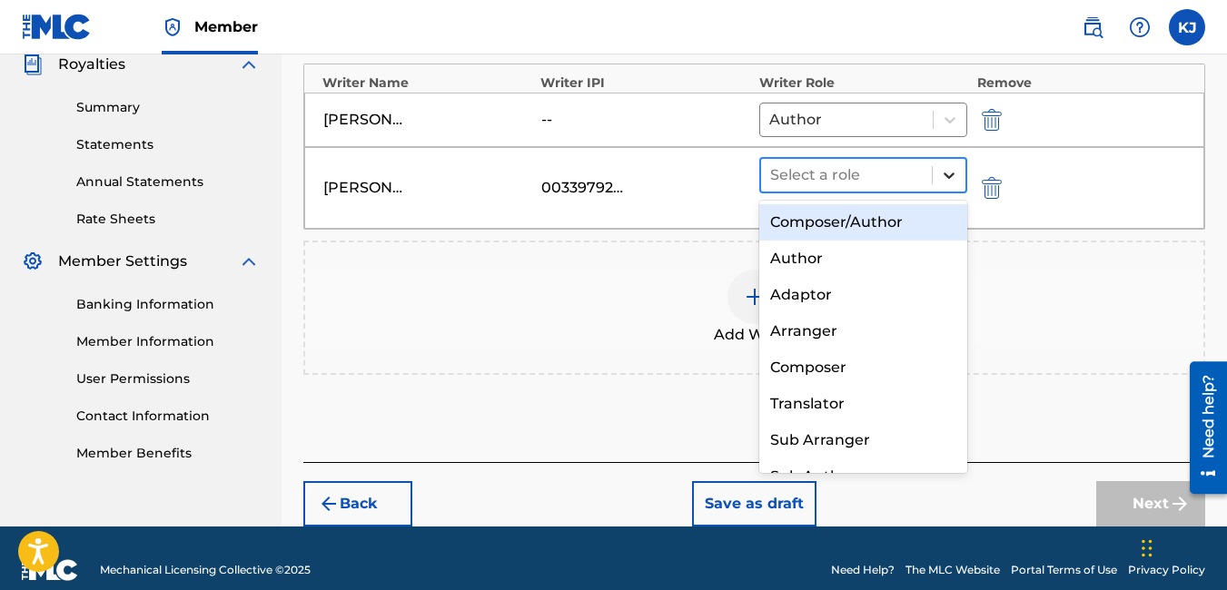
click at [944, 180] on icon at bounding box center [949, 175] width 18 height 18
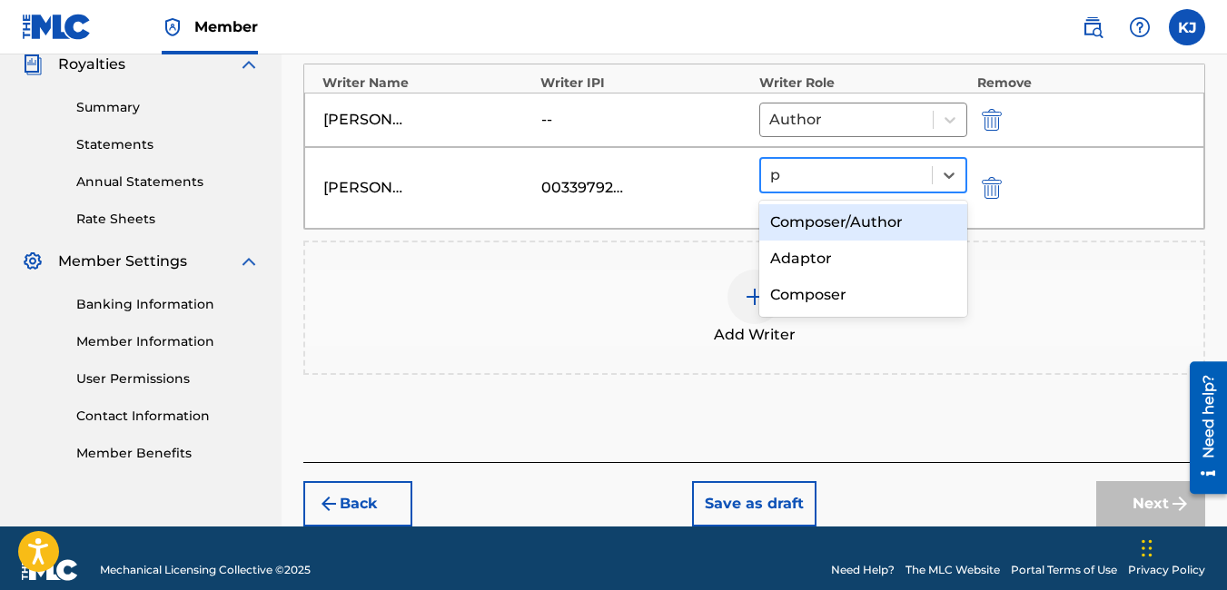
scroll to position [0, 0]
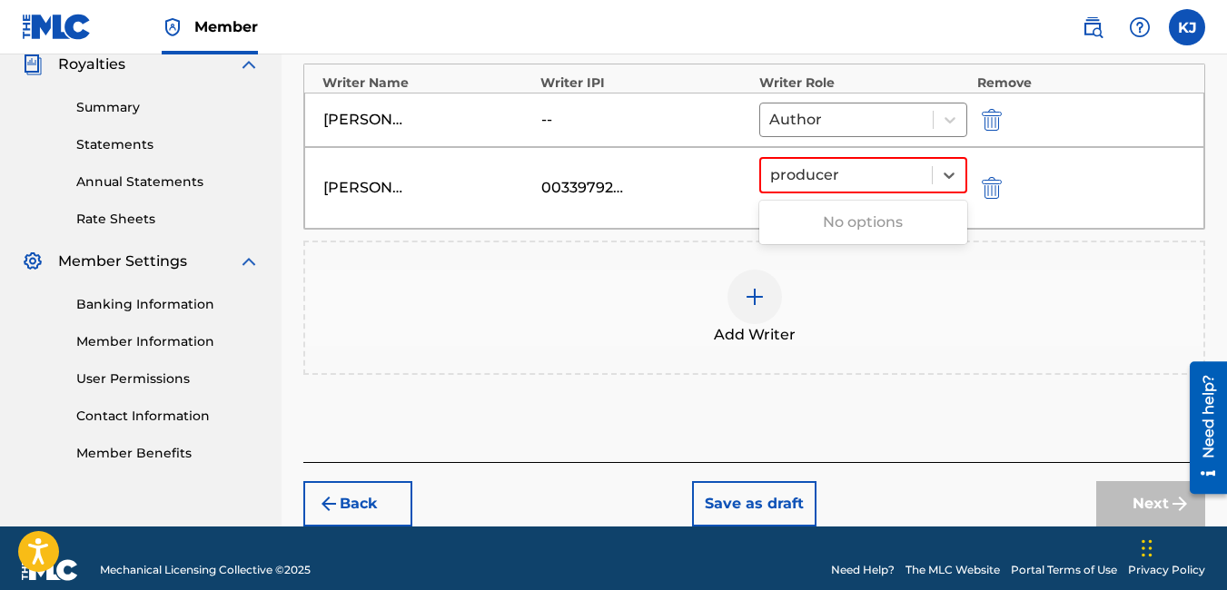
type input "producer"
click at [1023, 289] on div "Add Writer" at bounding box center [754, 308] width 898 height 76
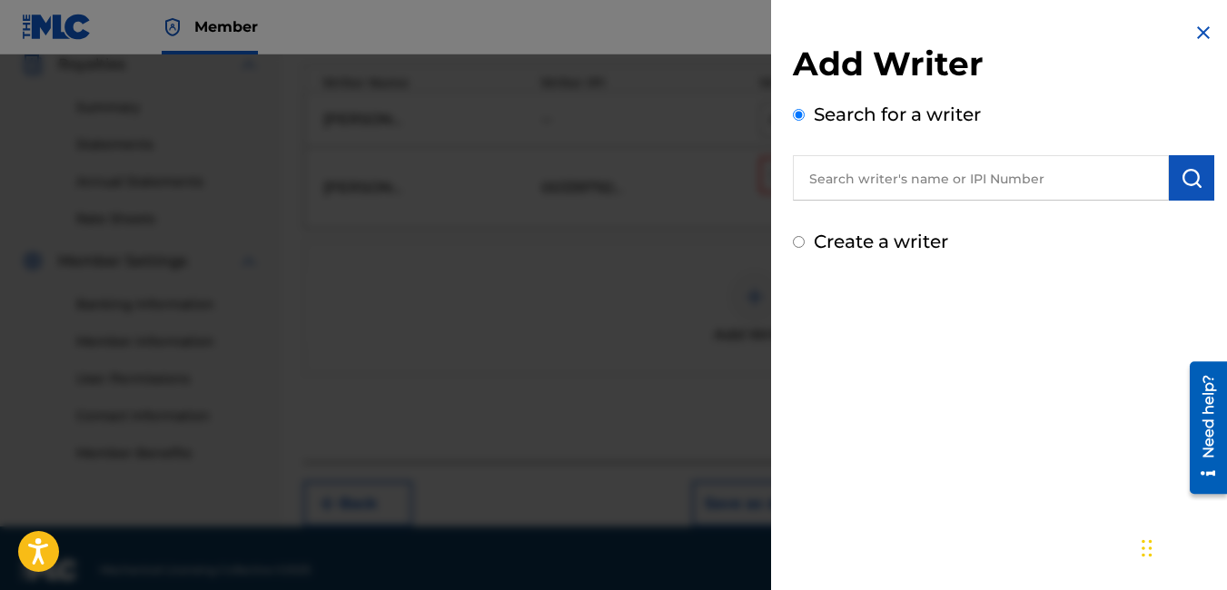
click at [1199, 30] on img at bounding box center [1203, 33] width 22 height 22
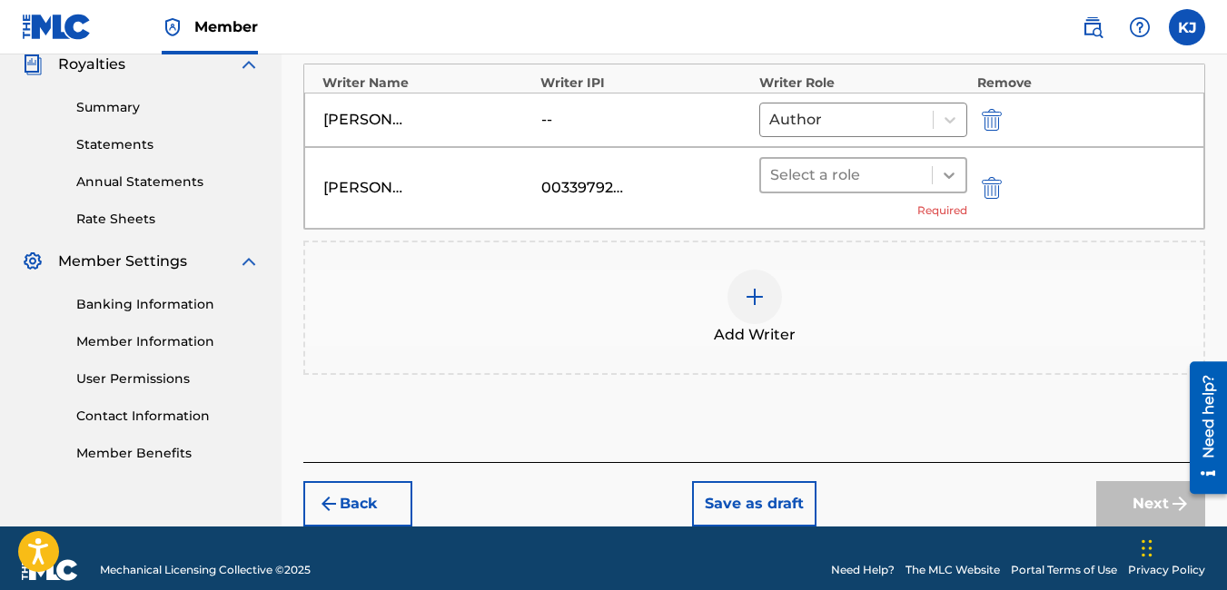
click at [946, 173] on icon at bounding box center [949, 175] width 18 height 18
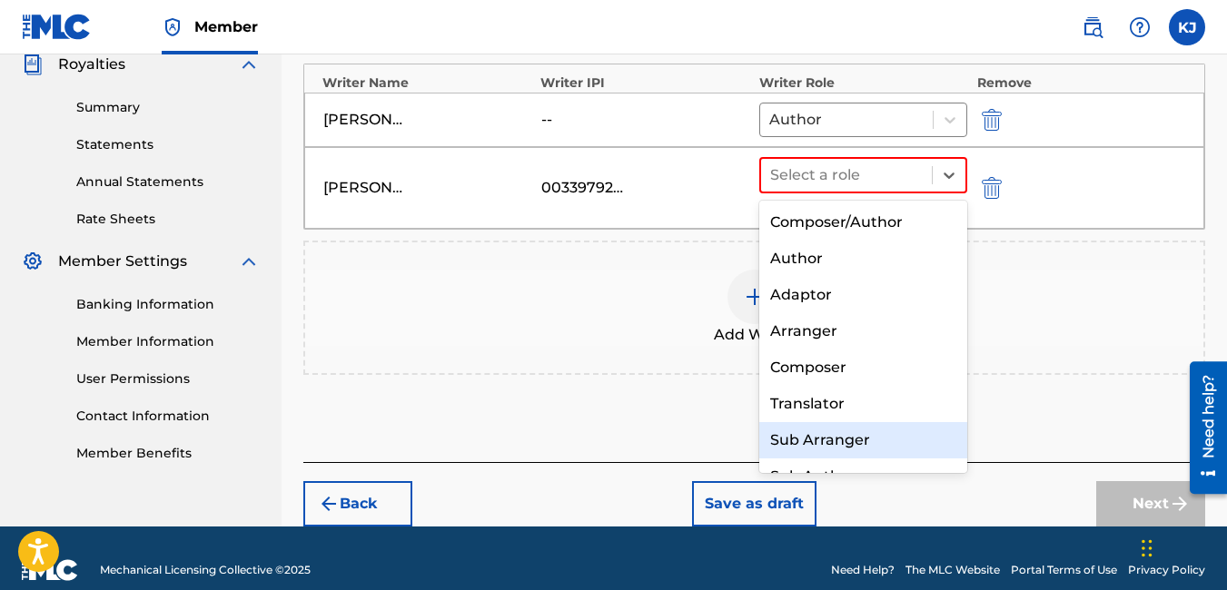
scroll to position [25, 0]
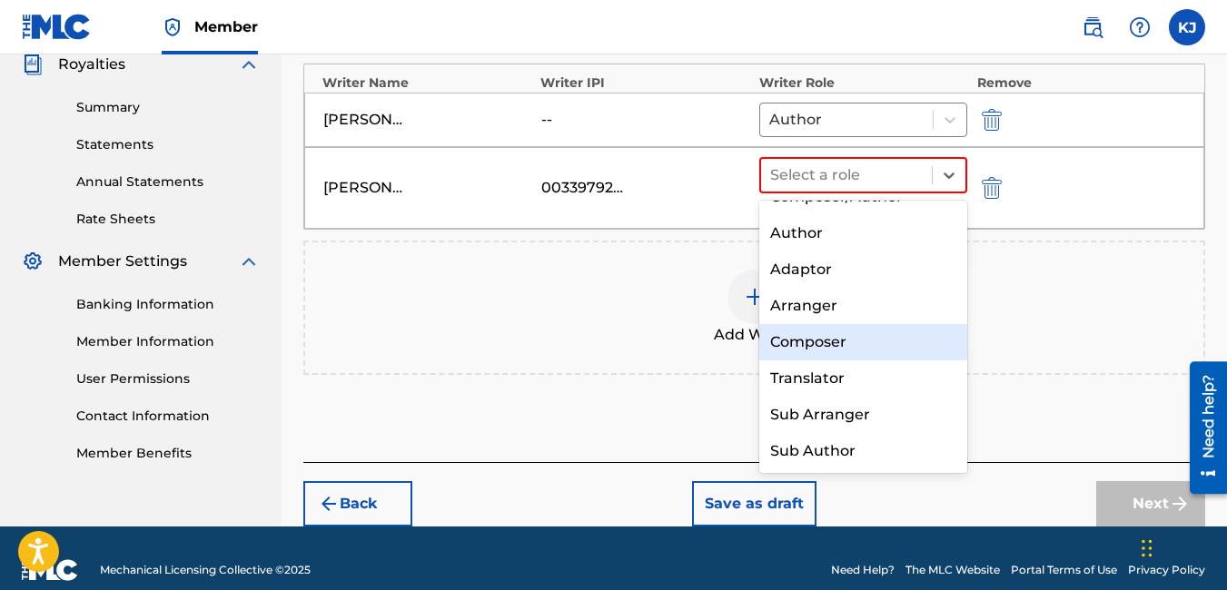
click at [808, 342] on div "Composer" at bounding box center [863, 342] width 209 height 36
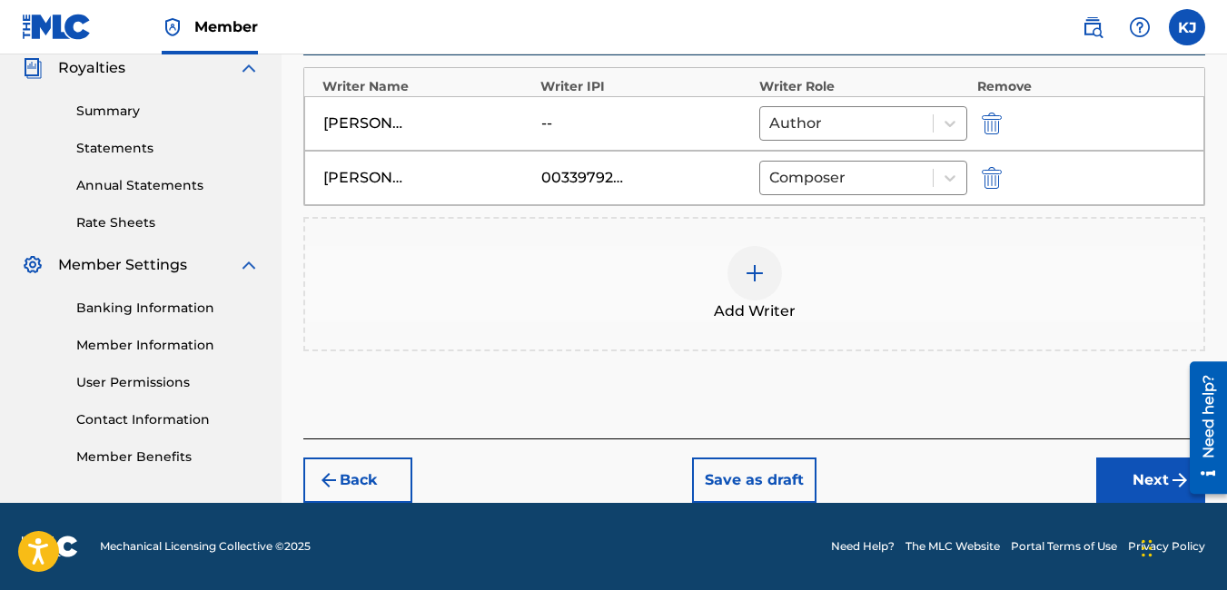
scroll to position [550, 0]
click at [1141, 478] on button "Next" at bounding box center [1150, 480] width 109 height 45
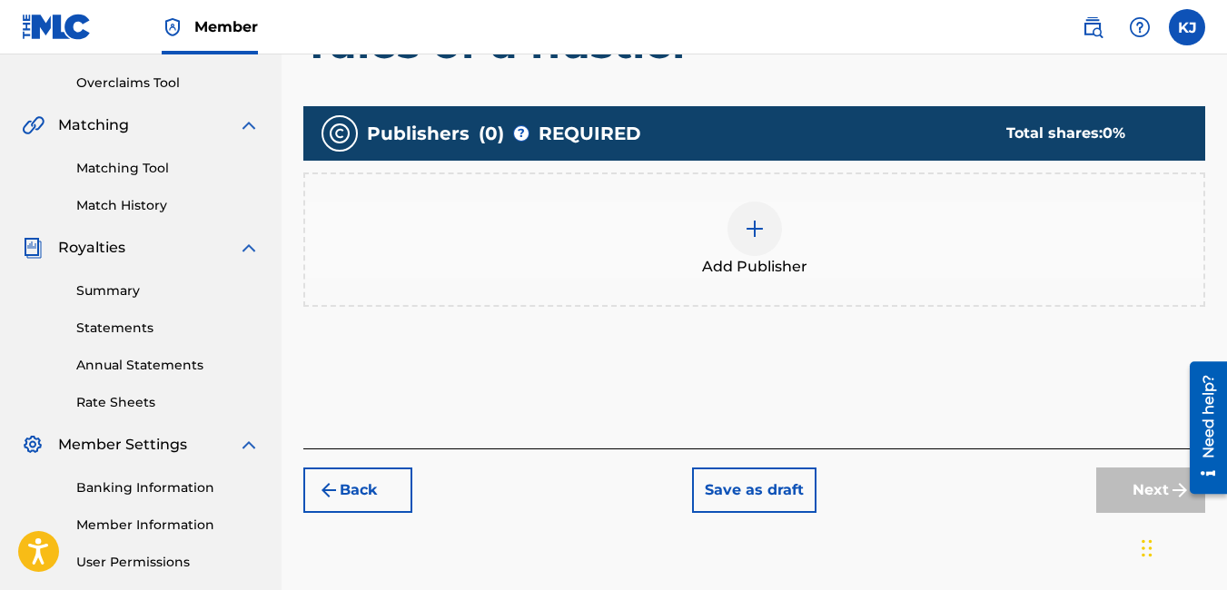
scroll to position [372, 0]
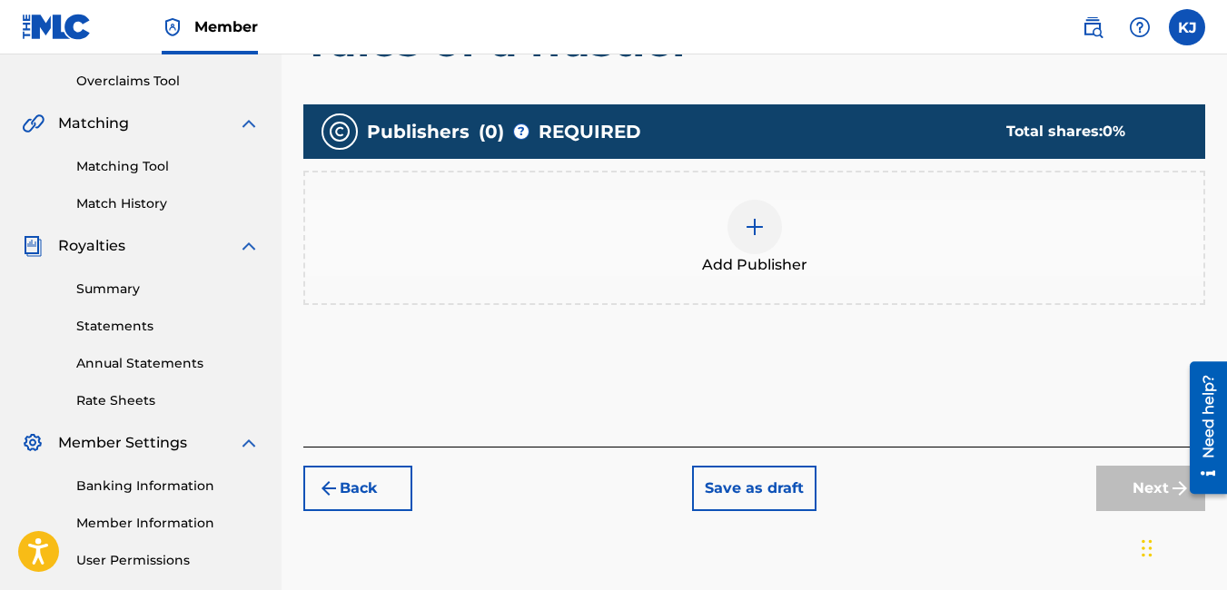
drag, startPoint x: 756, startPoint y: 225, endPoint x: 706, endPoint y: 245, distance: 54.6
click at [706, 245] on div "Add Publisher" at bounding box center [754, 238] width 898 height 76
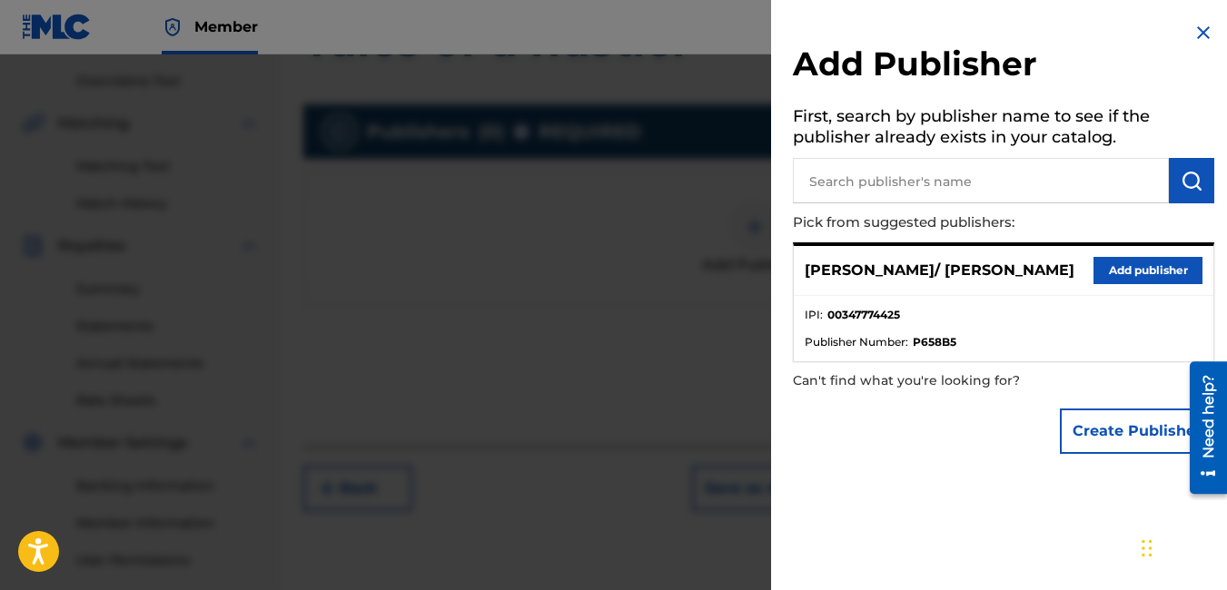
click at [898, 193] on input "text" at bounding box center [981, 180] width 376 height 45
click at [897, 191] on input "M" at bounding box center [981, 180] width 376 height 45
type input "[PERSON_NAME]"
click at [1127, 270] on button "Add publisher" at bounding box center [1147, 270] width 109 height 27
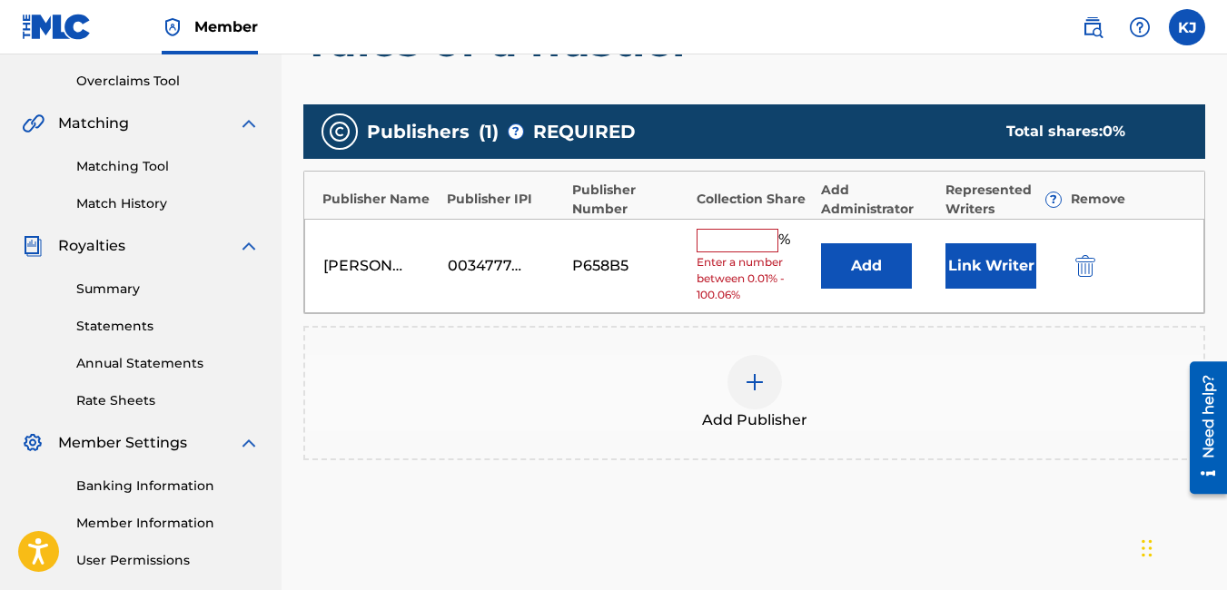
drag, startPoint x: 723, startPoint y: 239, endPoint x: 676, endPoint y: 332, distance: 104.8
click at [676, 332] on div "Add Publisher" at bounding box center [754, 393] width 902 height 134
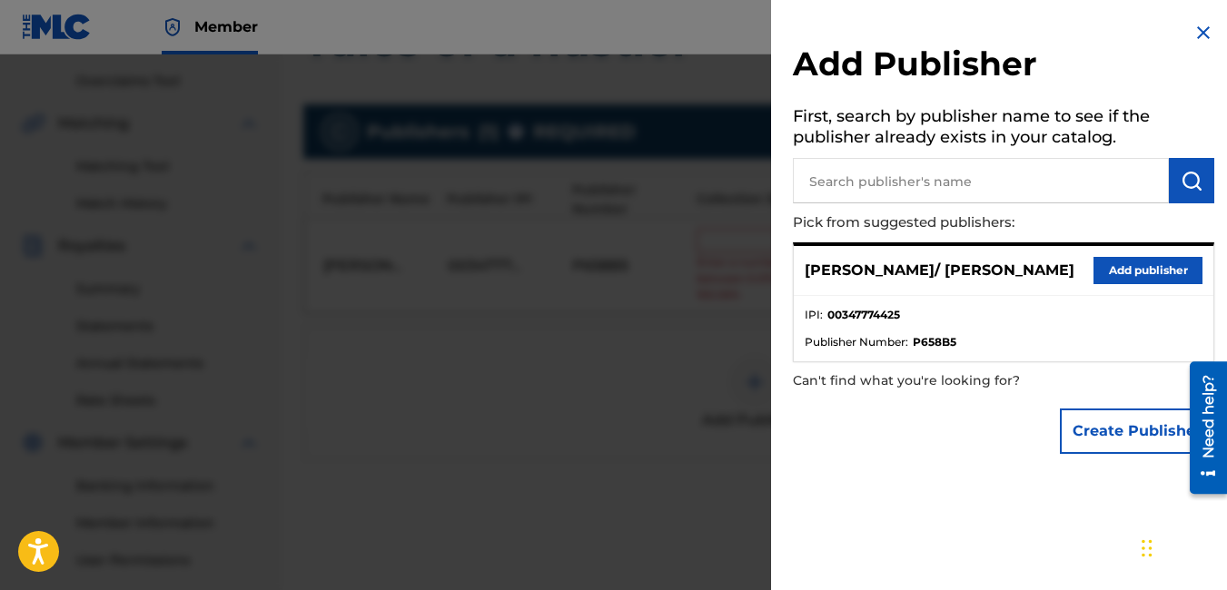
click at [1201, 30] on img at bounding box center [1203, 33] width 22 height 22
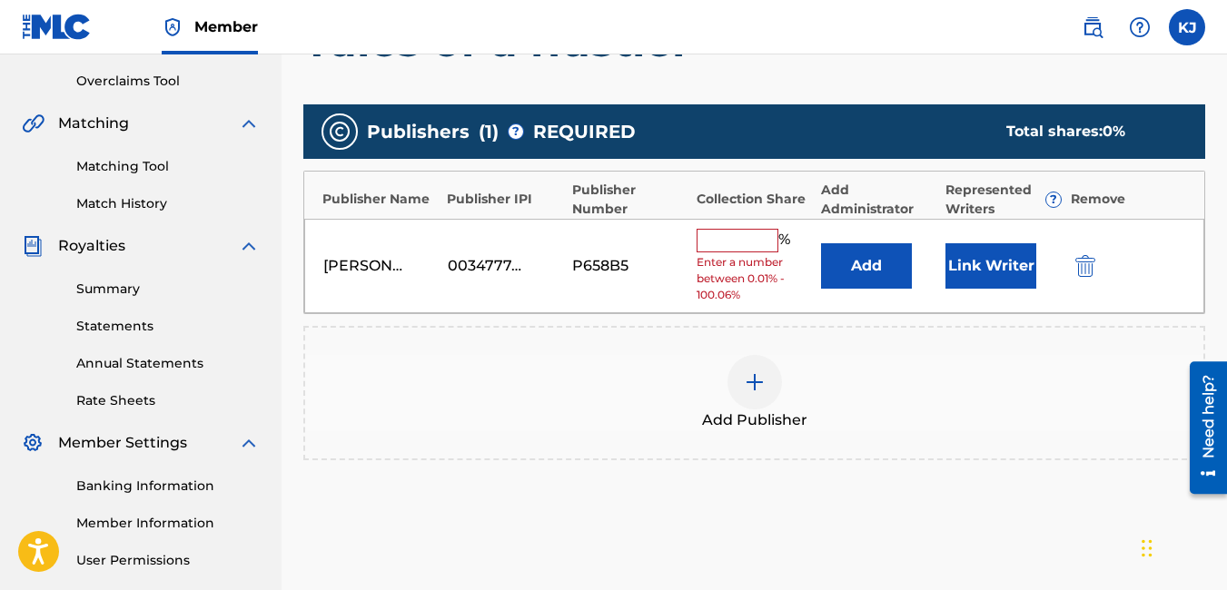
click at [734, 242] on input "text" at bounding box center [738, 241] width 82 height 24
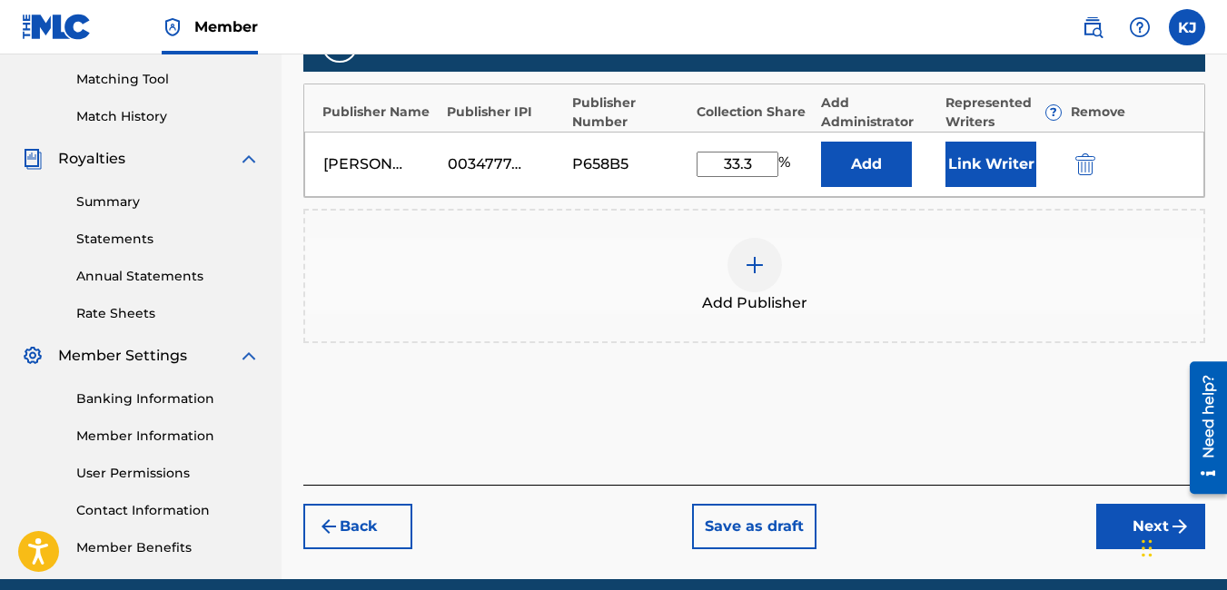
scroll to position [461, 0]
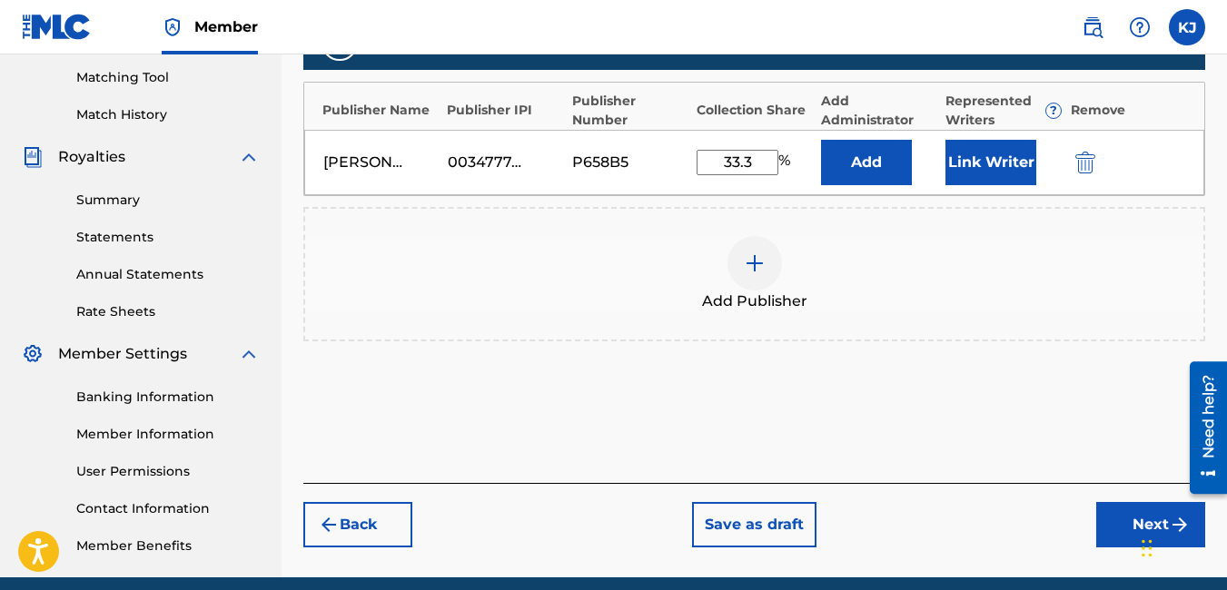
type input "33.3"
drag, startPoint x: 1107, startPoint y: 518, endPoint x: 892, endPoint y: 451, distance: 225.2
click at [892, 451] on div "Add Publishers & Shares Enter your publisher(s)/administrator(s). Tales of a hu…" at bounding box center [754, 168] width 902 height 629
click at [1129, 519] on button "Next" at bounding box center [1150, 524] width 109 height 45
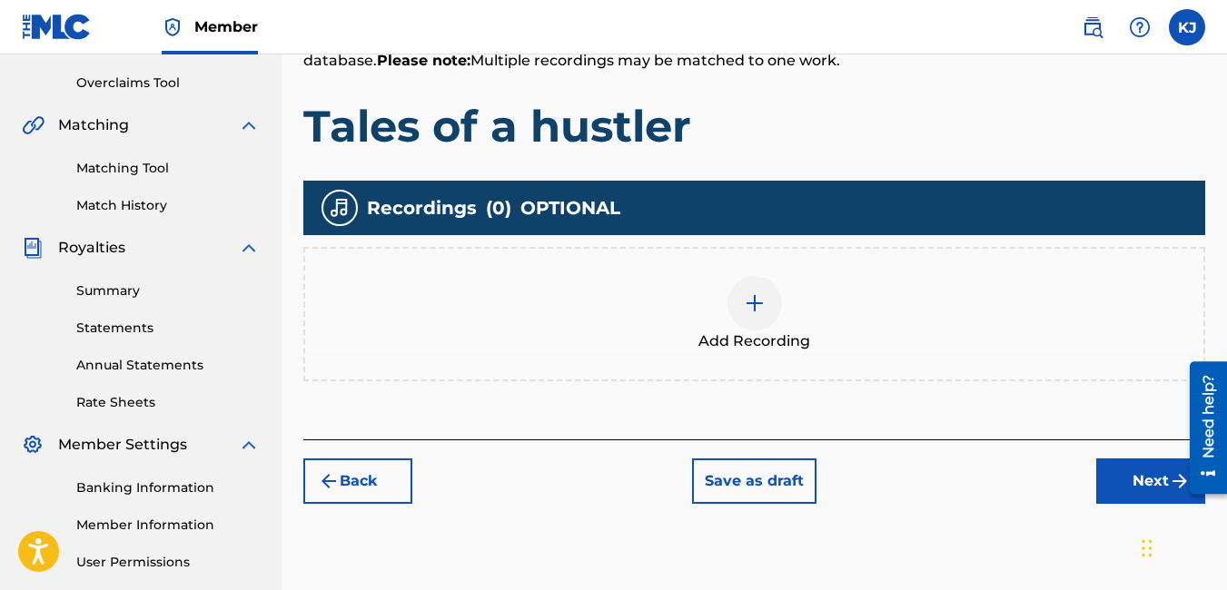
scroll to position [372, 0]
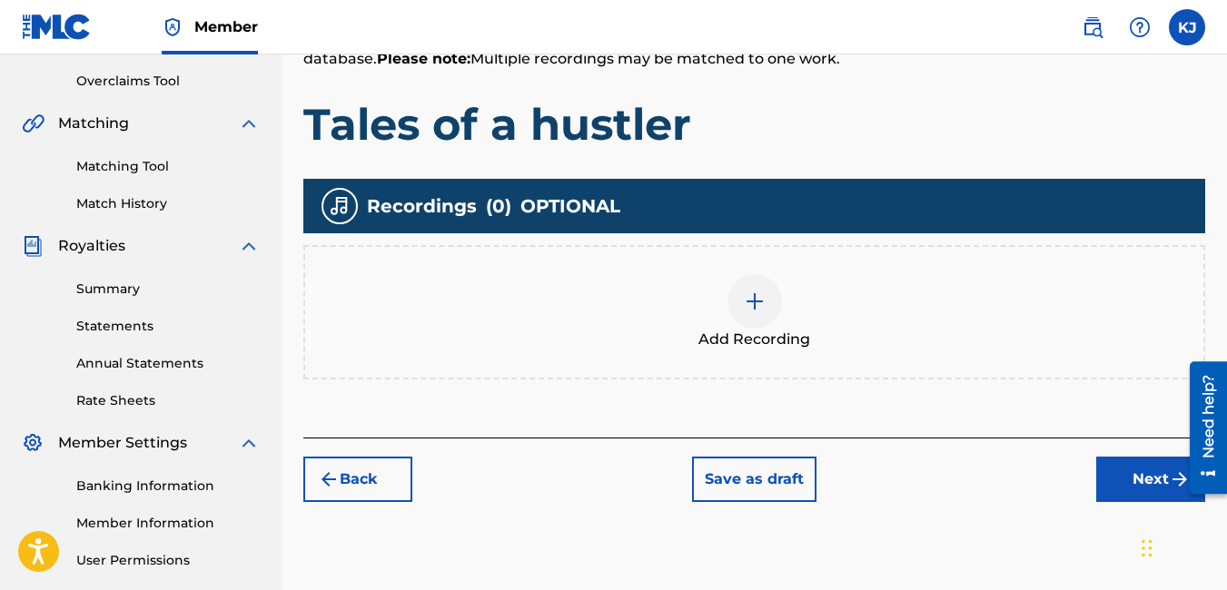
click at [758, 305] on img at bounding box center [755, 302] width 22 height 22
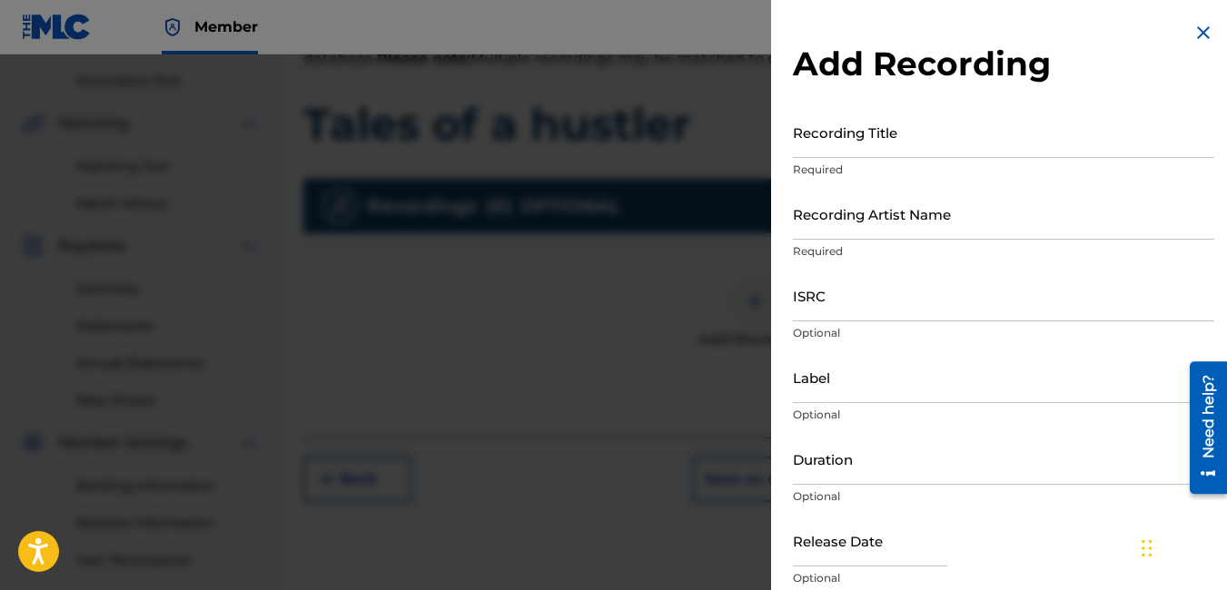
click at [886, 148] on input "Recording Title" at bounding box center [1003, 132] width 421 height 52
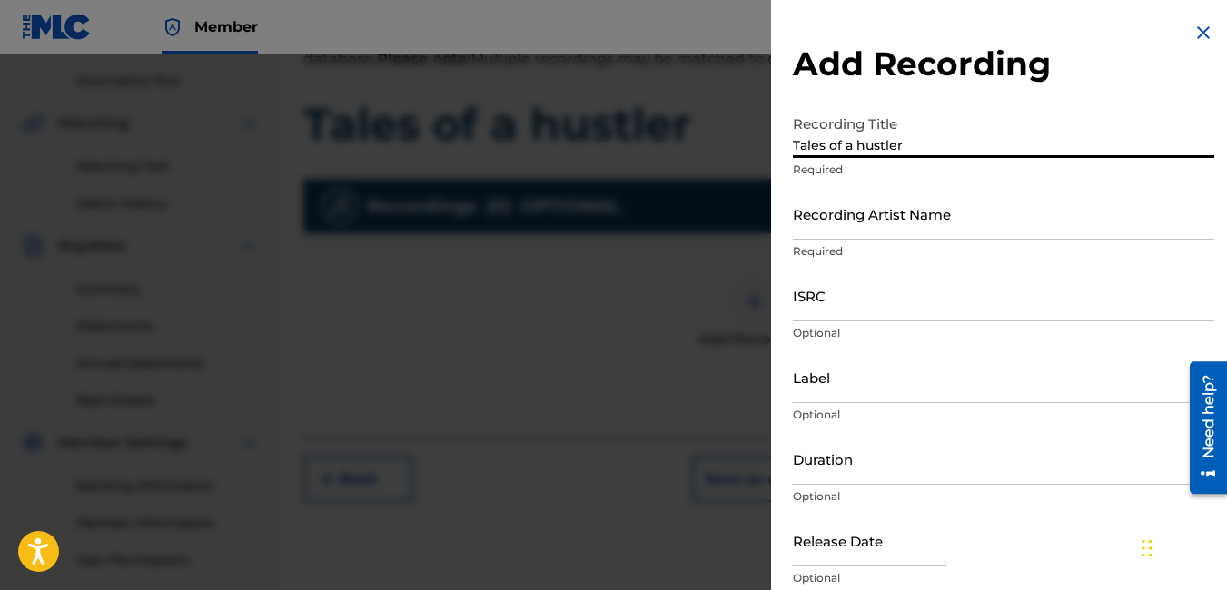
type input "Tales of a hustler"
click at [937, 230] on input "Recording Artist Name" at bounding box center [1003, 214] width 421 height 52
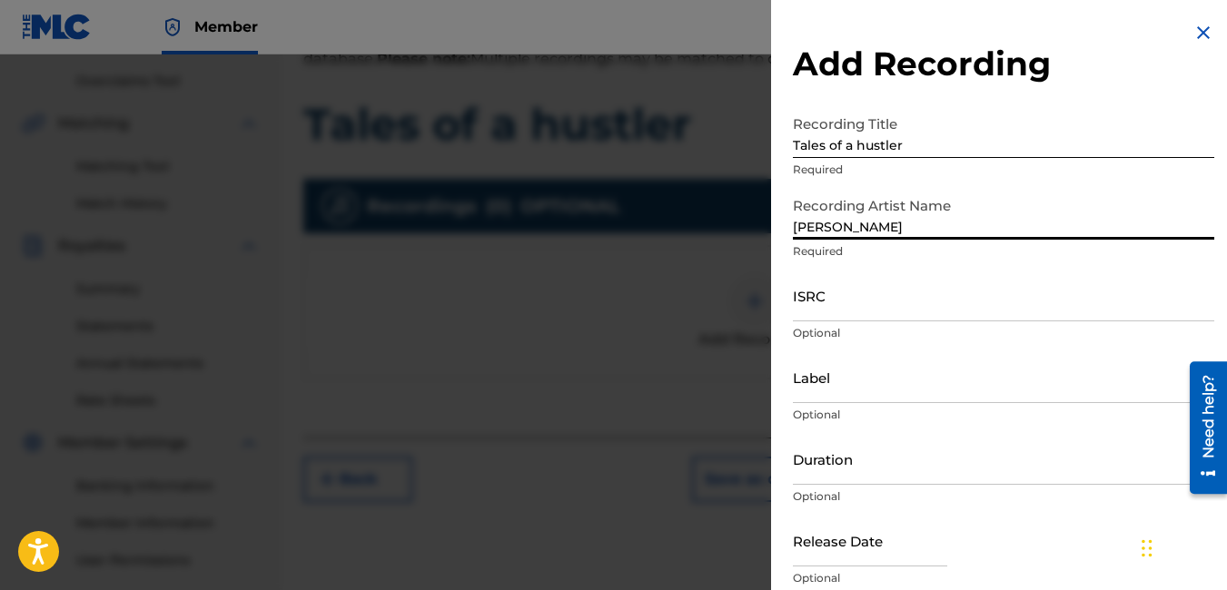
type input "[PERSON_NAME]"
click at [875, 306] on input "ISRC" at bounding box center [1003, 296] width 421 height 52
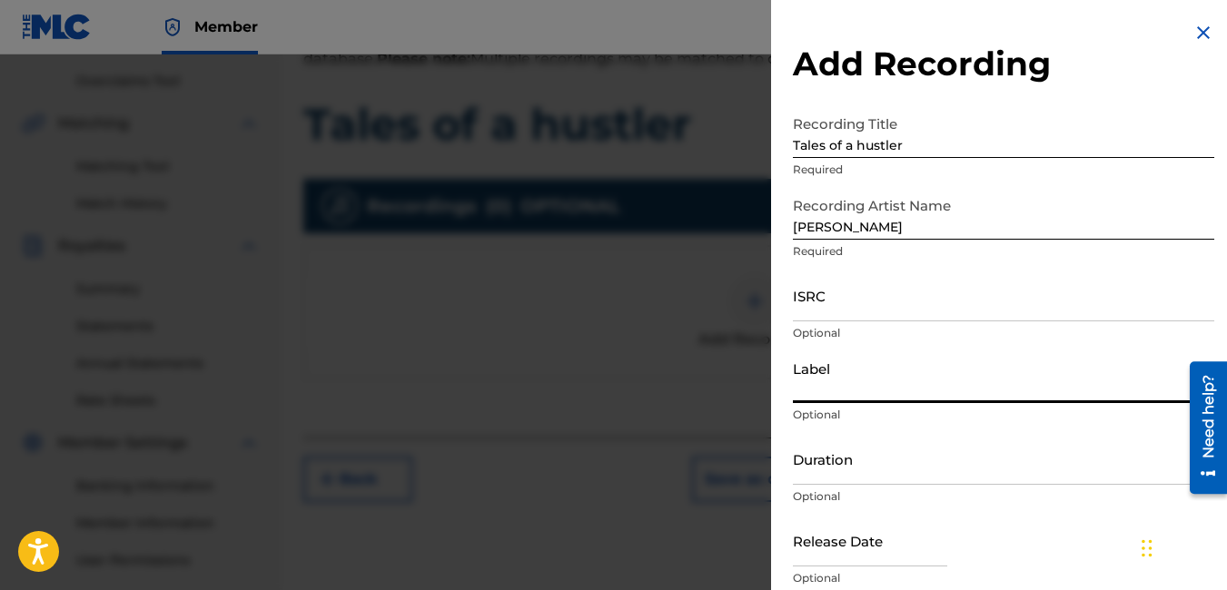
click at [837, 392] on input "Label" at bounding box center [1003, 377] width 421 height 52
type input "Roc-A-Fella"
click at [923, 479] on input "Duration" at bounding box center [1003, 459] width 421 height 52
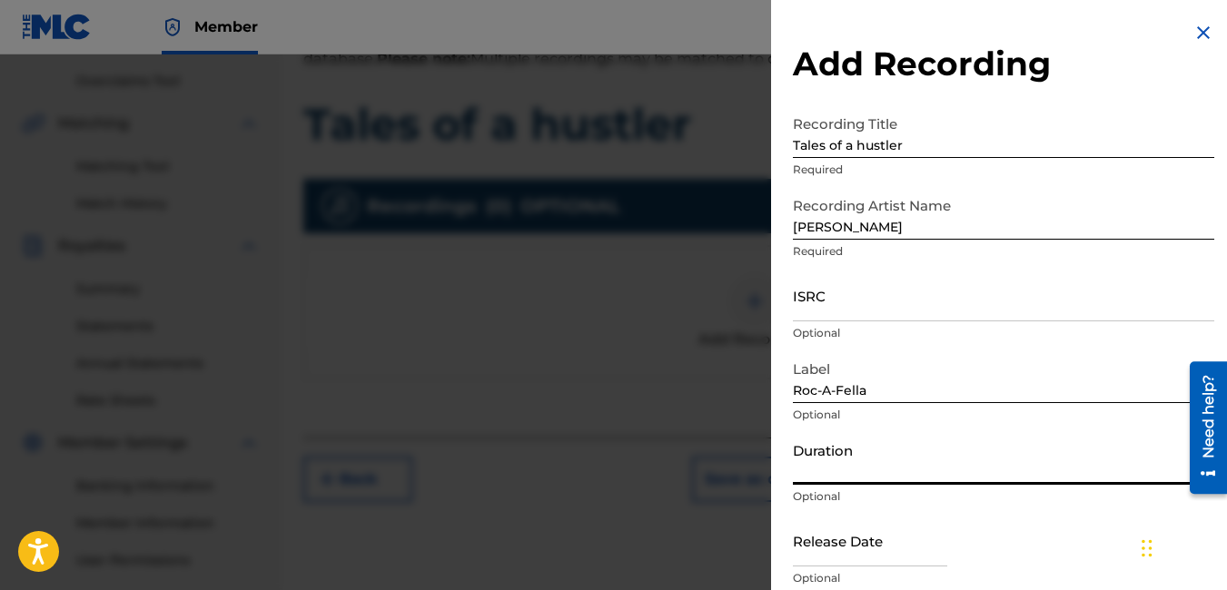
click at [923, 479] on input "Duration" at bounding box center [1003, 459] width 421 height 52
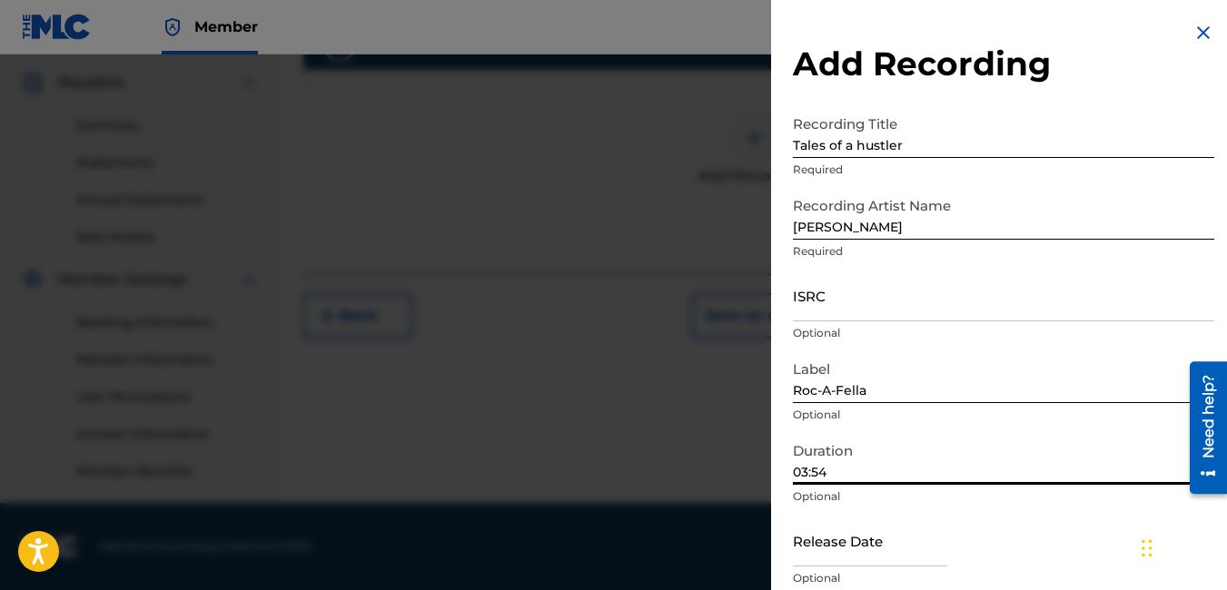
type input "03:54"
click at [929, 544] on input "text" at bounding box center [870, 541] width 154 height 52
select select "7"
select select "2025"
type input "[DATE]"
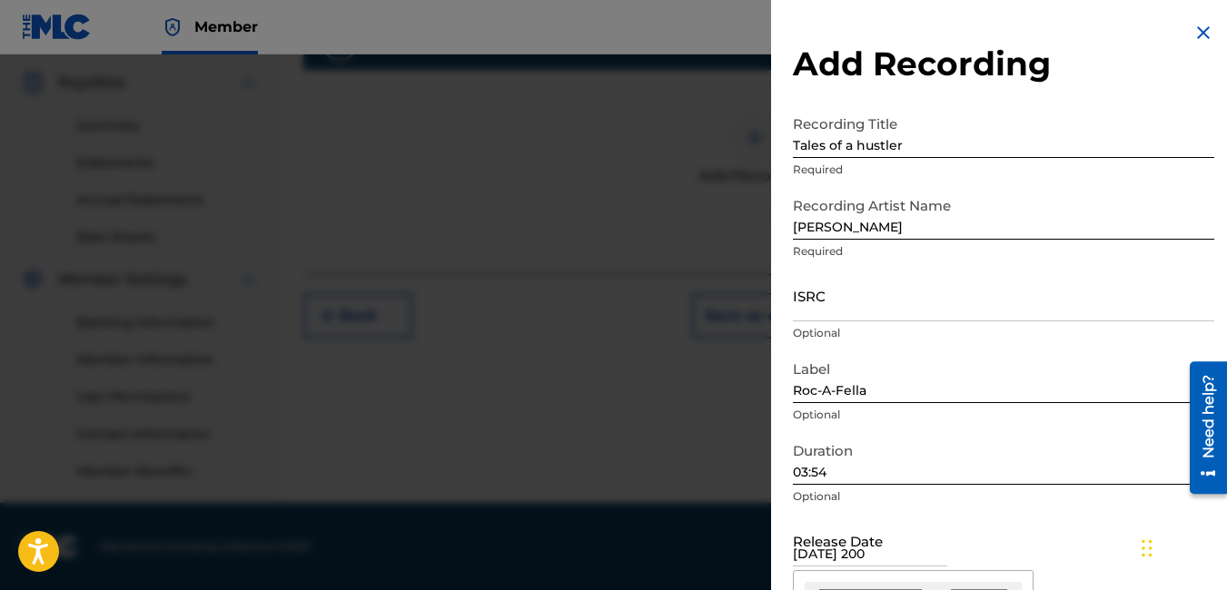
select select "5"
select select "2001"
type input "[DATE]"
select select "6"
click at [1192, 29] on img at bounding box center [1203, 33] width 22 height 22
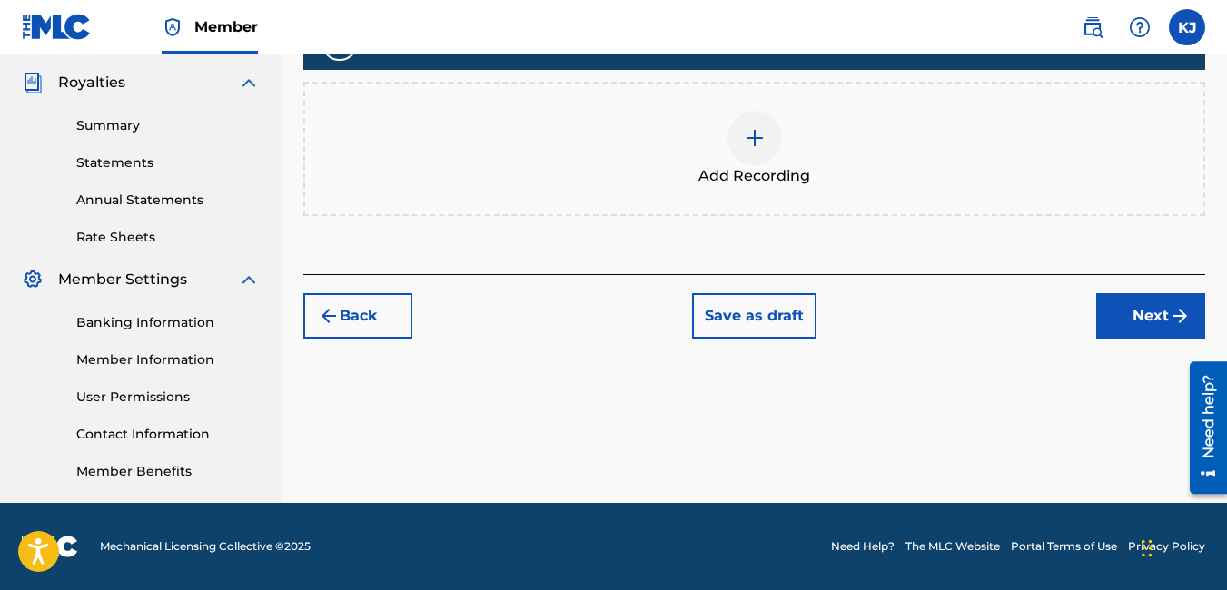
click at [766, 122] on div at bounding box center [754, 138] width 54 height 54
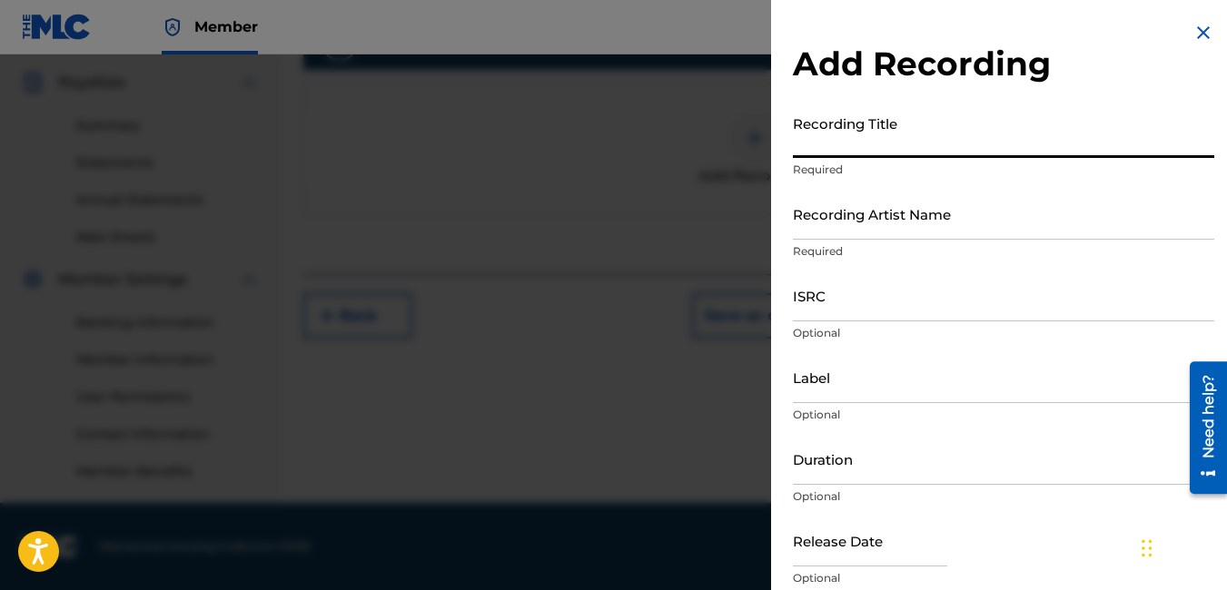
click at [840, 135] on input "Recording Title" at bounding box center [1003, 132] width 421 height 52
type input "Tales of a hustler"
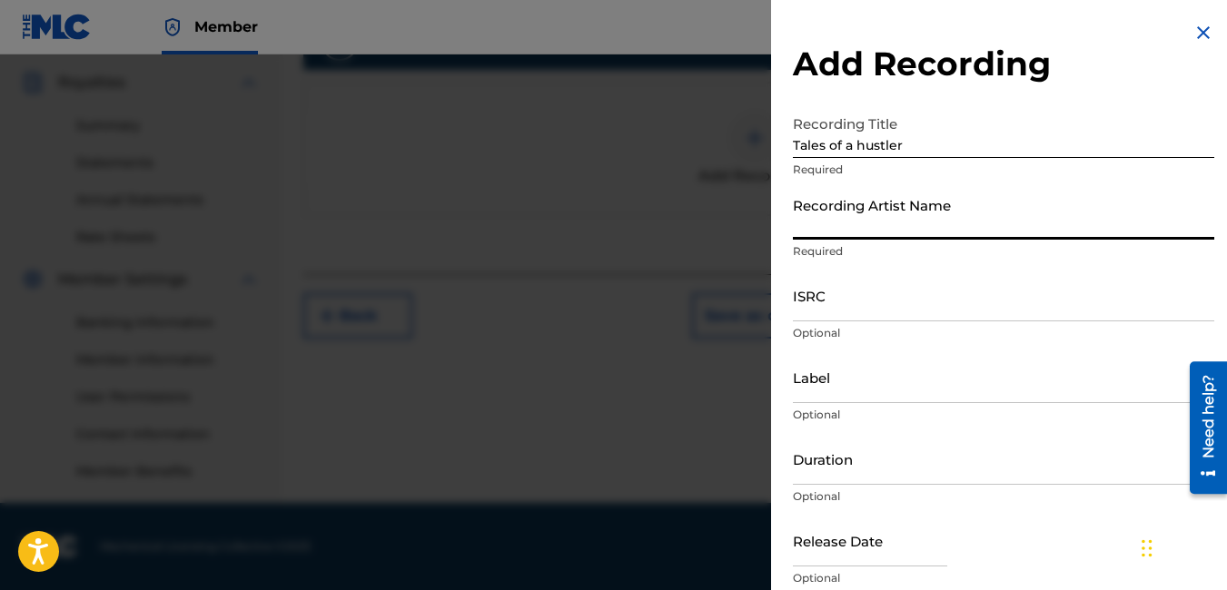
click at [865, 232] on input "Recording Artist Name" at bounding box center [1003, 214] width 421 height 52
type input "[PERSON_NAME]"
type input "Roc-A-Fella"
type input "03:54"
type input "[DATE]"
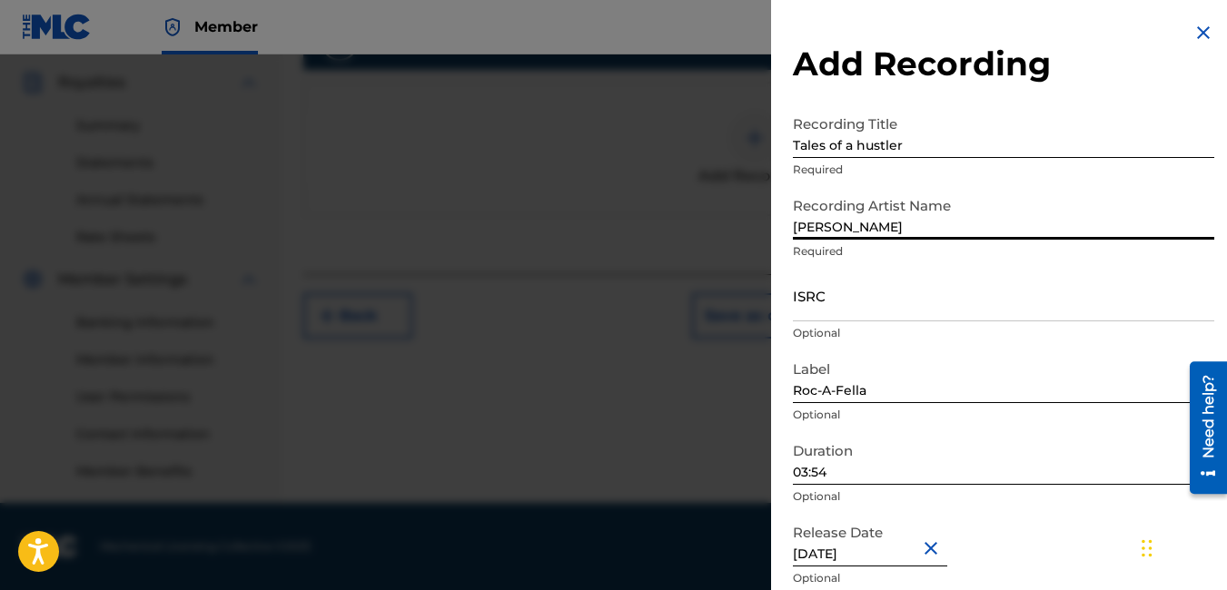
click at [1166, 252] on p "Required" at bounding box center [1003, 251] width 421 height 16
drag, startPoint x: 1143, startPoint y: 554, endPoint x: 701, endPoint y: 529, distance: 443.0
click at [716, 529] on div "Chat Widget" at bounding box center [761, 513] width 91 height 87
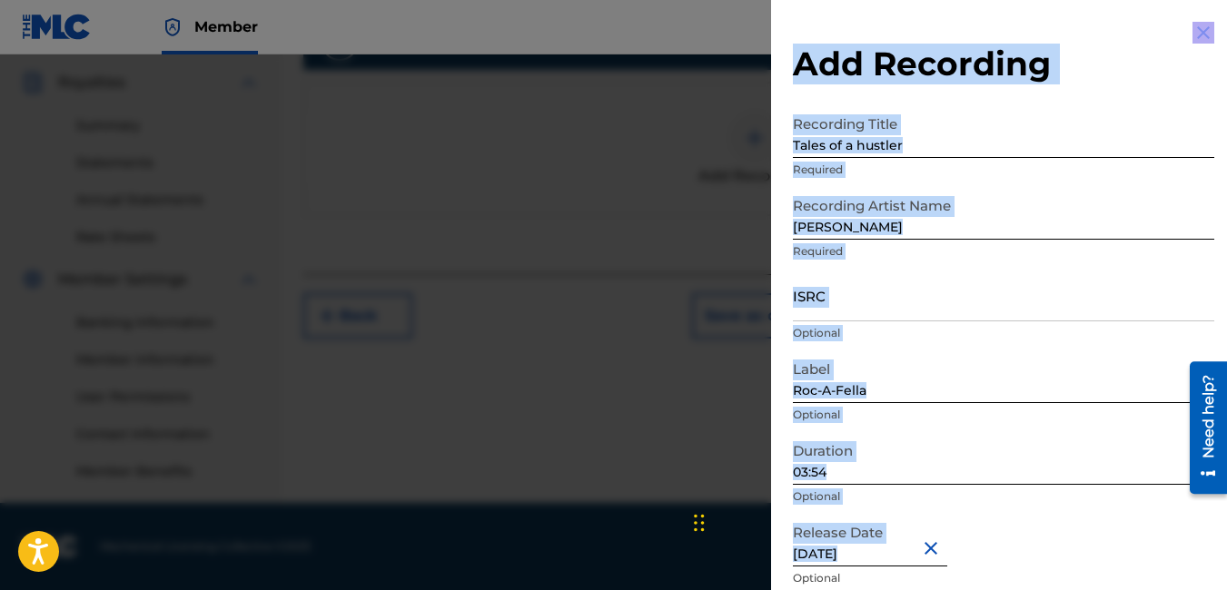
drag, startPoint x: 1153, startPoint y: 559, endPoint x: 988, endPoint y: 603, distance: 170.9
copy body "te Portal Terms of Use Privacy Policy Add Recording Recording Title Required Re…"
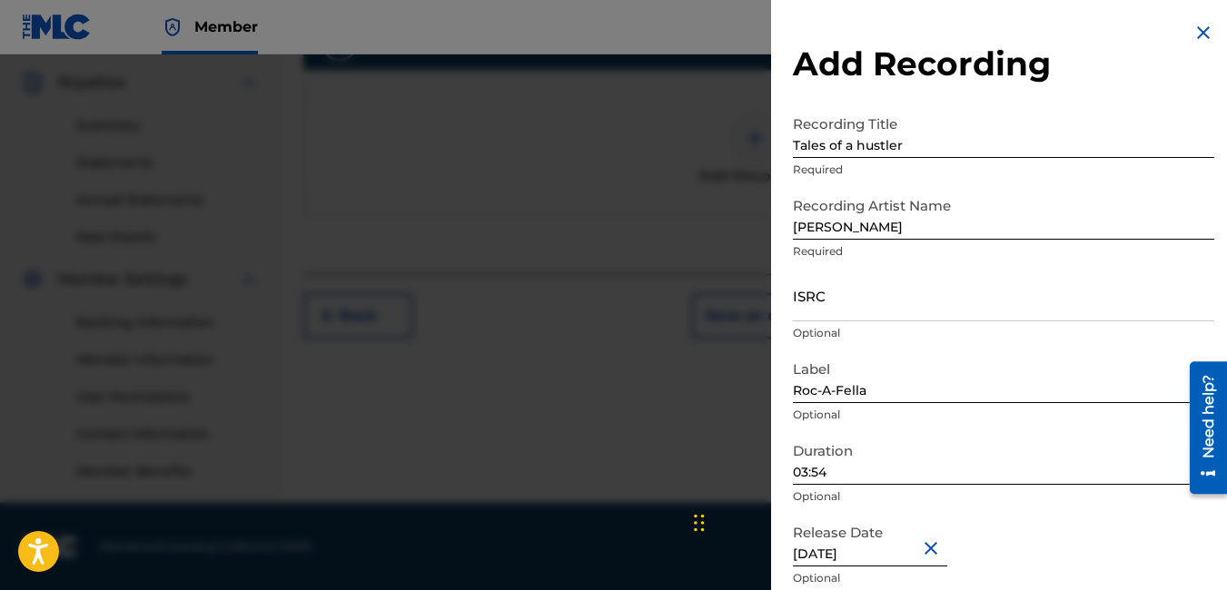
click at [1146, 529] on div "Release Date [DATE] Optional" at bounding box center [1003, 556] width 421 height 82
click at [1096, 536] on div "Release Date [DATE] Optional" at bounding box center [1003, 556] width 421 height 82
click at [1188, 561] on div "Release Date [DATE] Optional" at bounding box center [1003, 556] width 421 height 82
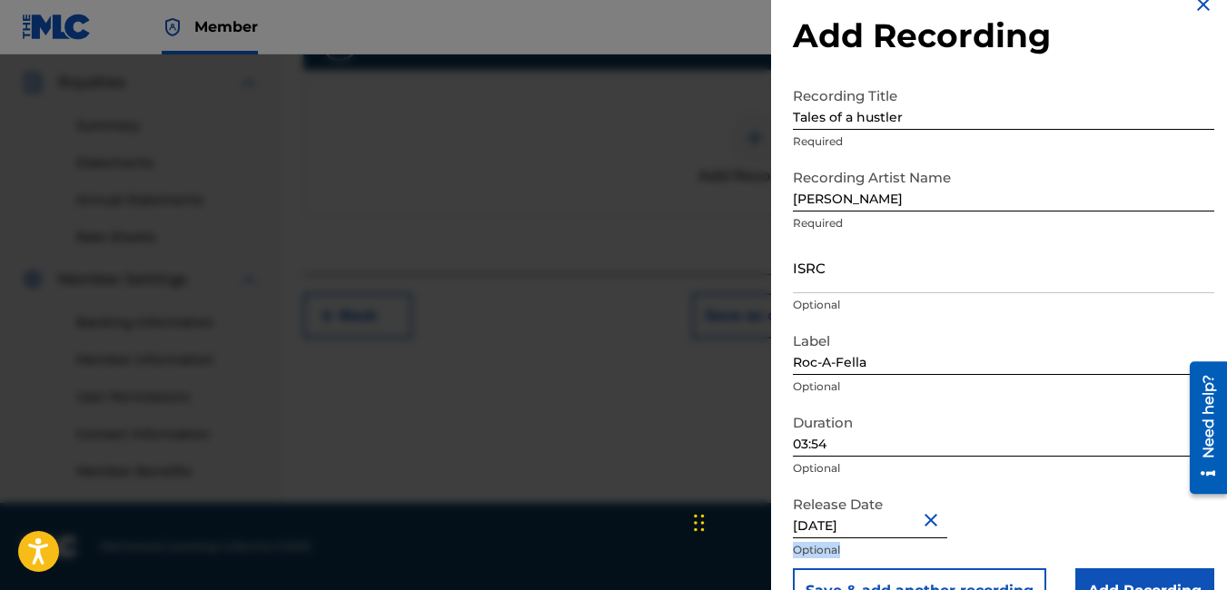
drag, startPoint x: 1224, startPoint y: 556, endPoint x: 1225, endPoint y: 582, distance: 26.4
click at [1225, 582] on div "Add Recording Recording Title Tales of a hustler Required Recording Artist Name…" at bounding box center [1003, 304] width 465 height 664
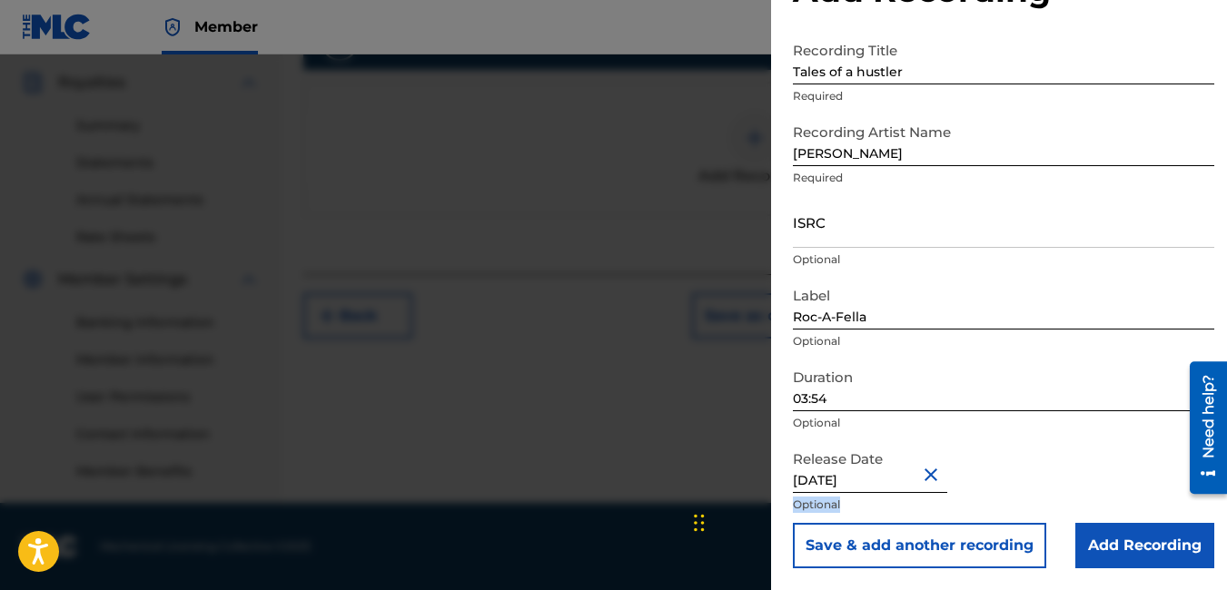
click at [1120, 544] on input "Add Recording" at bounding box center [1144, 545] width 139 height 45
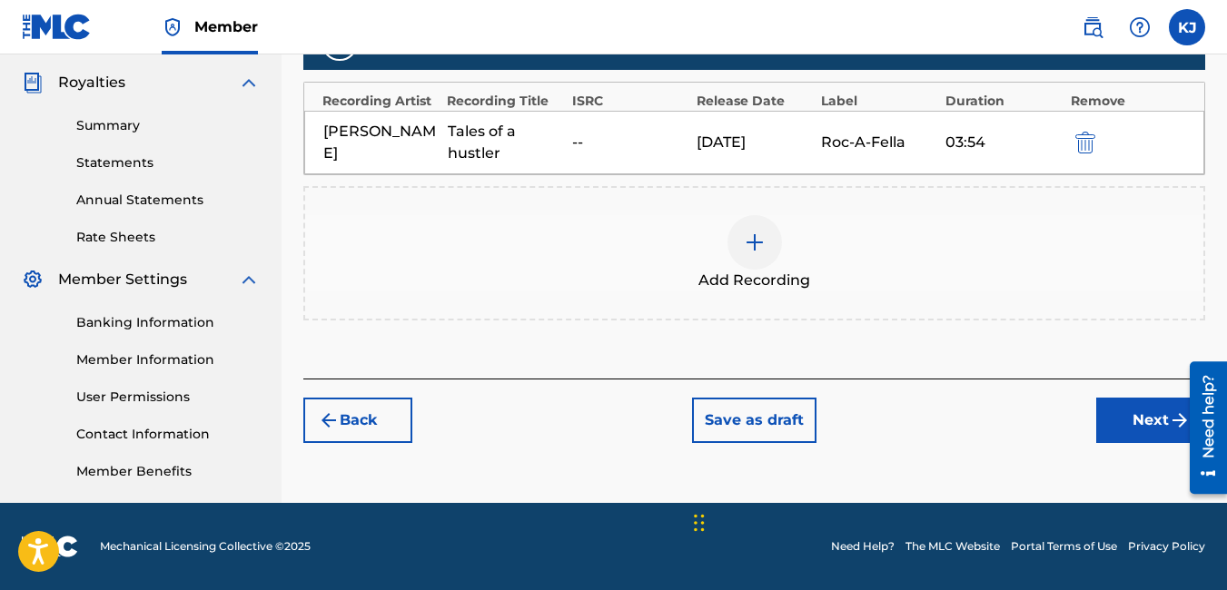
click at [1133, 425] on button "Next" at bounding box center [1150, 420] width 109 height 45
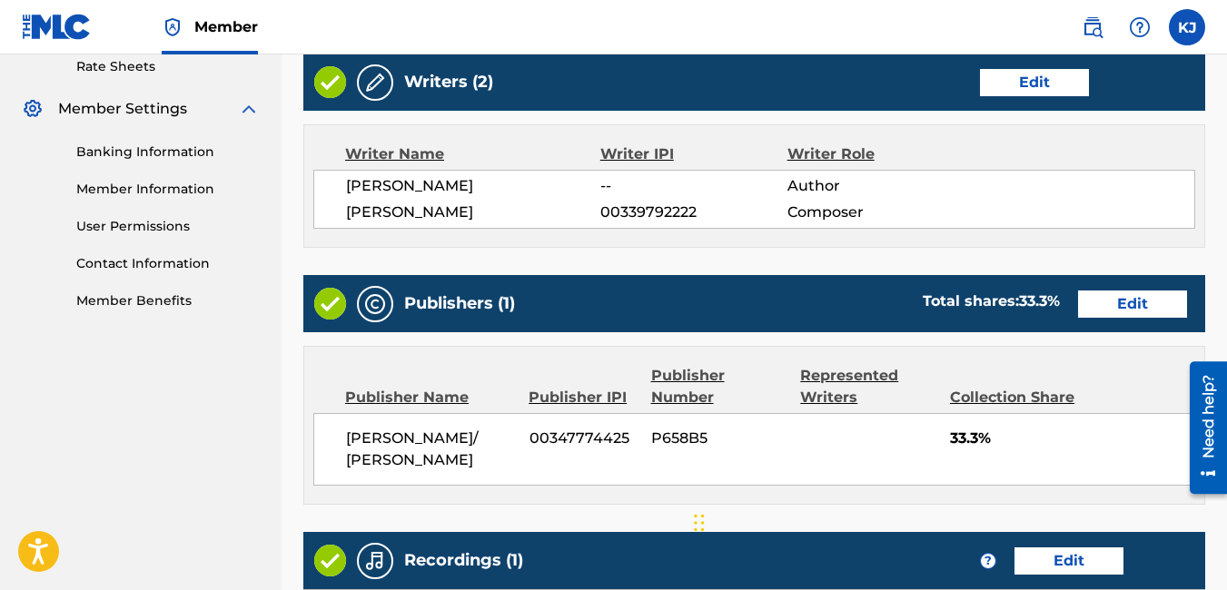
scroll to position [699, 0]
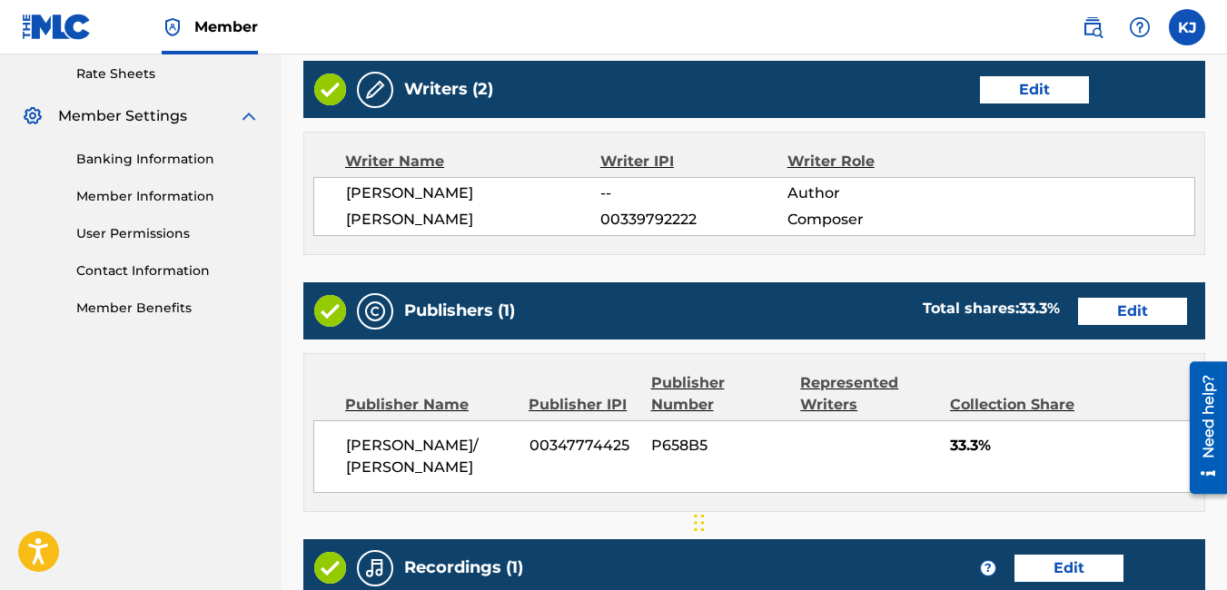
click at [1053, 93] on button "Edit" at bounding box center [1034, 89] width 109 height 27
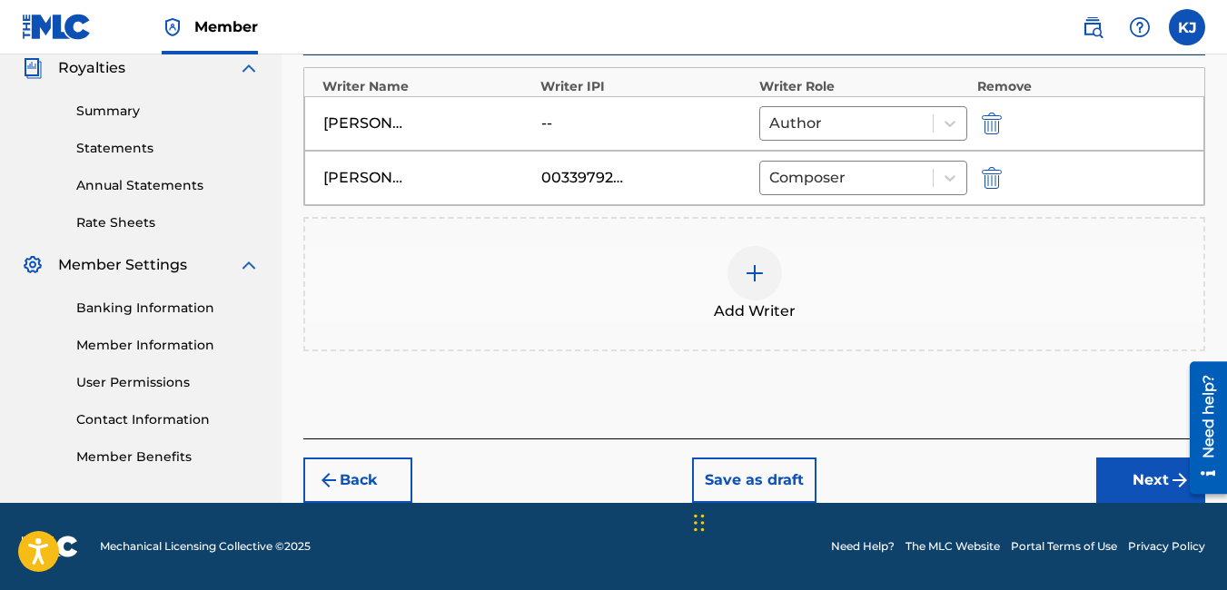
scroll to position [550, 0]
click at [751, 280] on img at bounding box center [755, 273] width 22 height 22
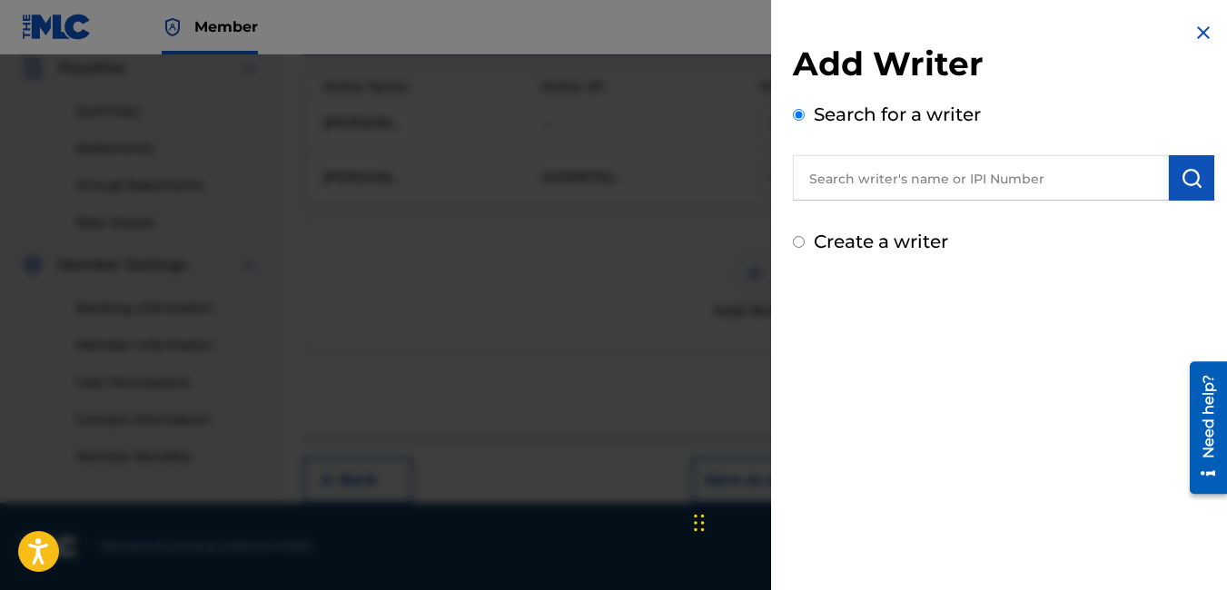
click at [837, 190] on input "text" at bounding box center [981, 177] width 376 height 45
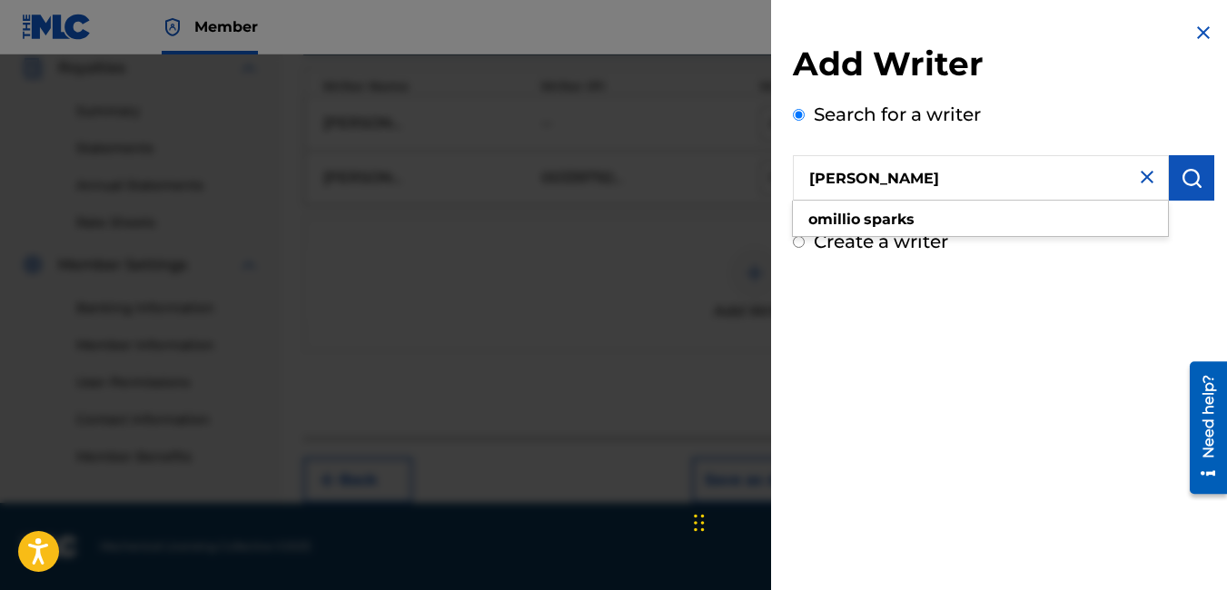
type input "[PERSON_NAME]"
click at [1189, 166] on button "submit" at bounding box center [1191, 177] width 45 height 45
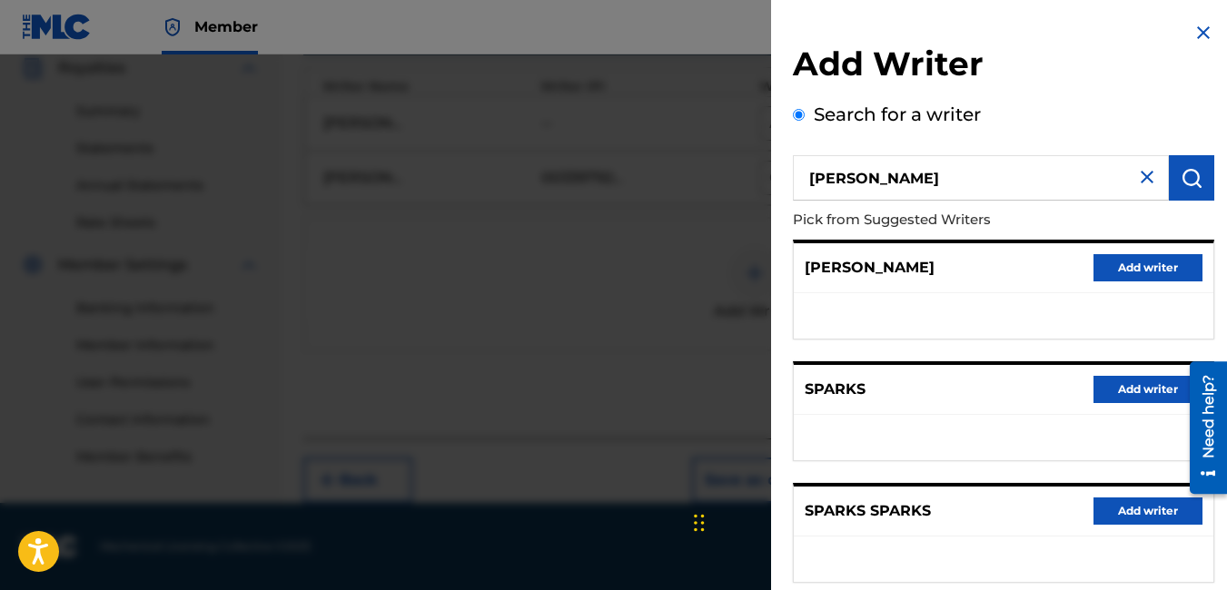
click at [1112, 258] on button "Add writer" at bounding box center [1147, 267] width 109 height 27
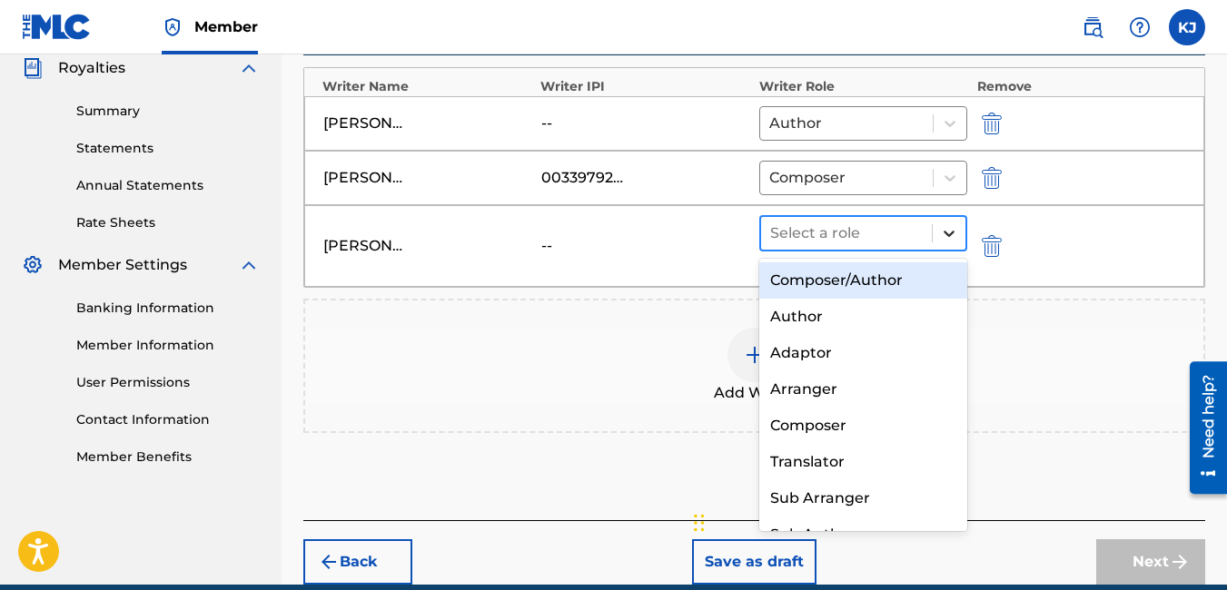
click at [946, 234] on icon at bounding box center [949, 233] width 18 height 18
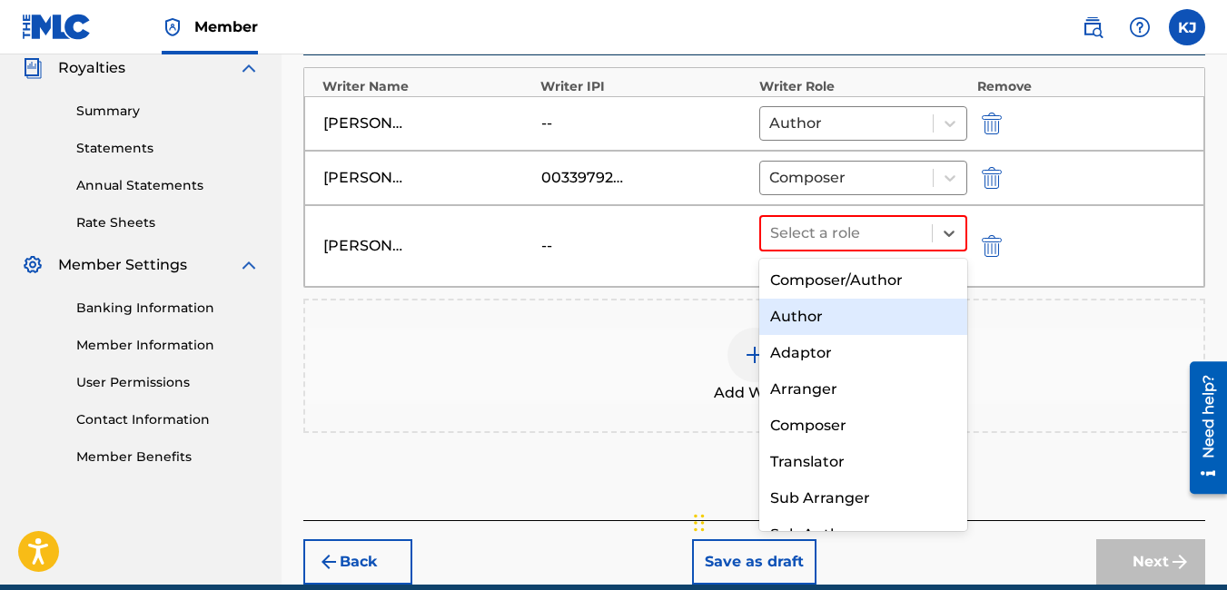
click at [898, 312] on div "Author" at bounding box center [863, 317] width 209 height 36
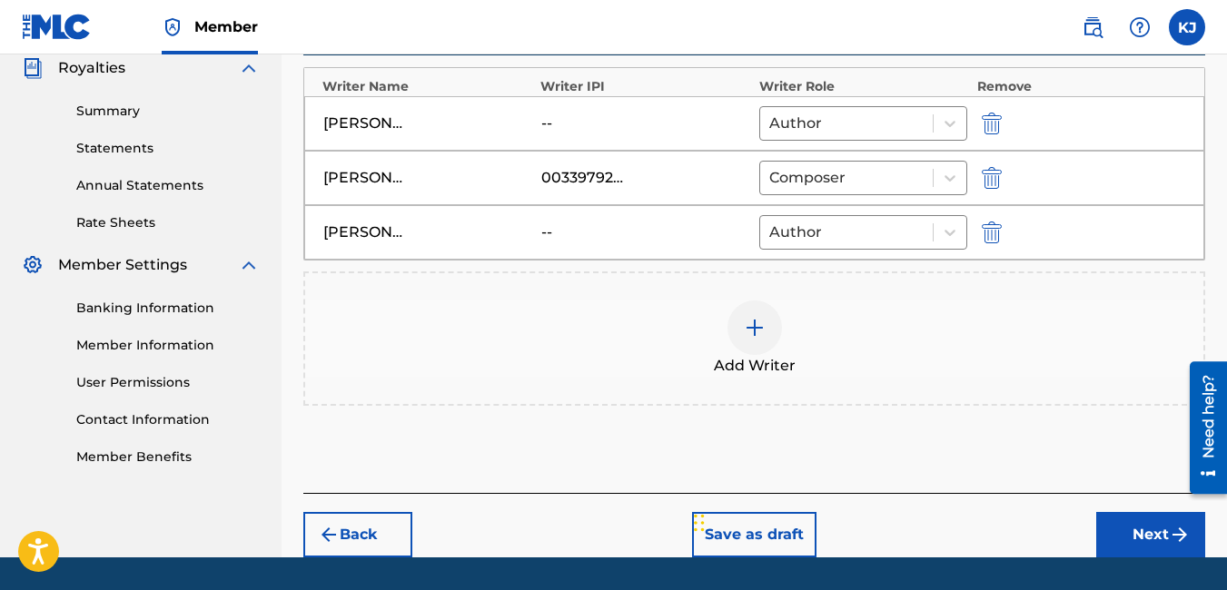
click at [1167, 525] on button "Next" at bounding box center [1150, 534] width 109 height 45
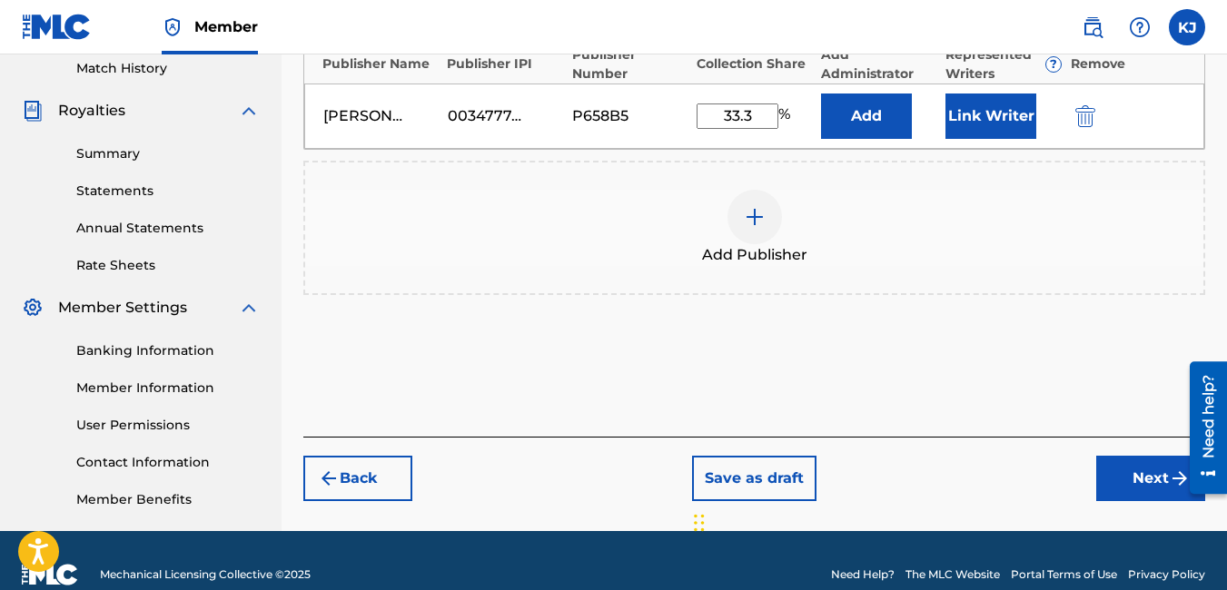
scroll to position [536, 0]
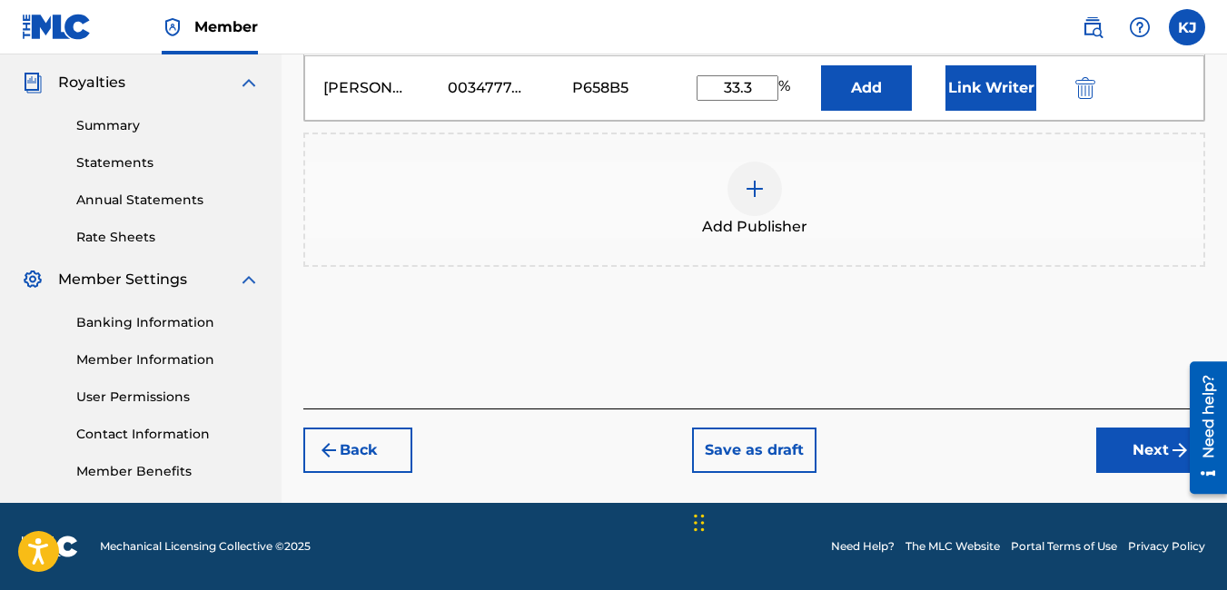
click at [1146, 455] on button "Next" at bounding box center [1150, 450] width 109 height 45
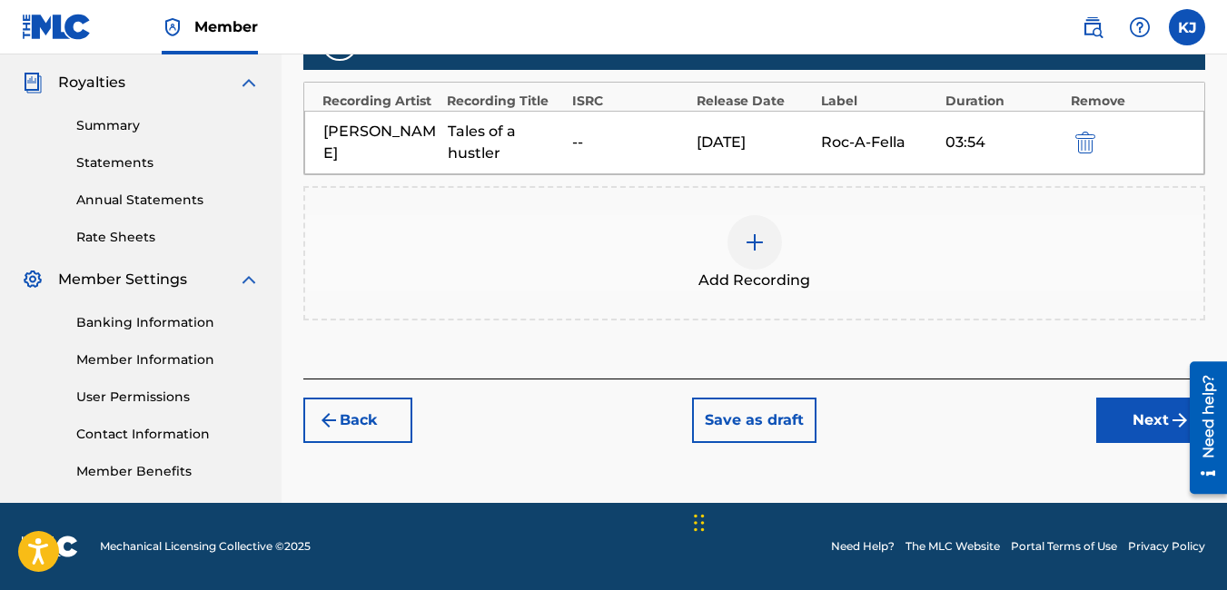
click at [1149, 424] on button "Next" at bounding box center [1150, 420] width 109 height 45
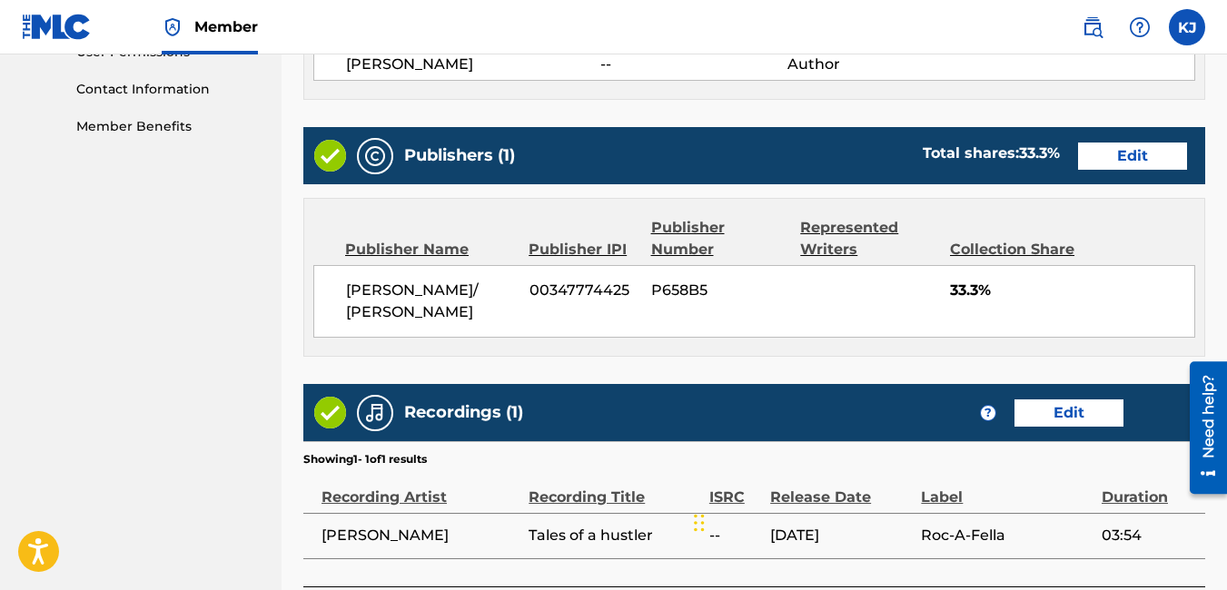
scroll to position [1029, 0]
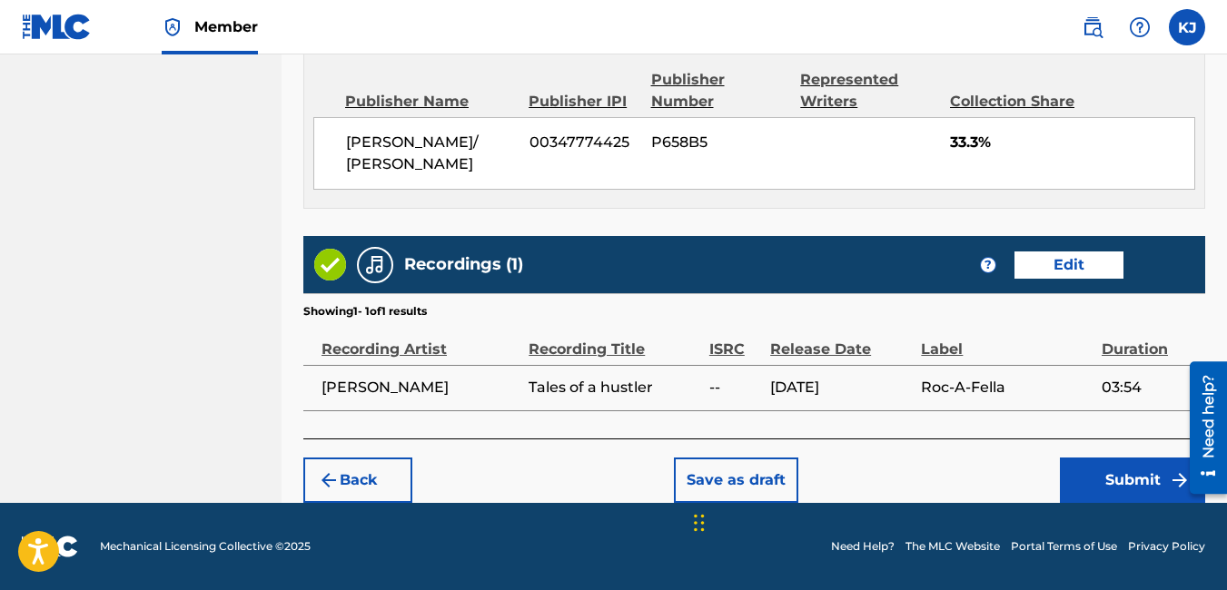
click at [1126, 476] on button "Submit" at bounding box center [1132, 480] width 145 height 45
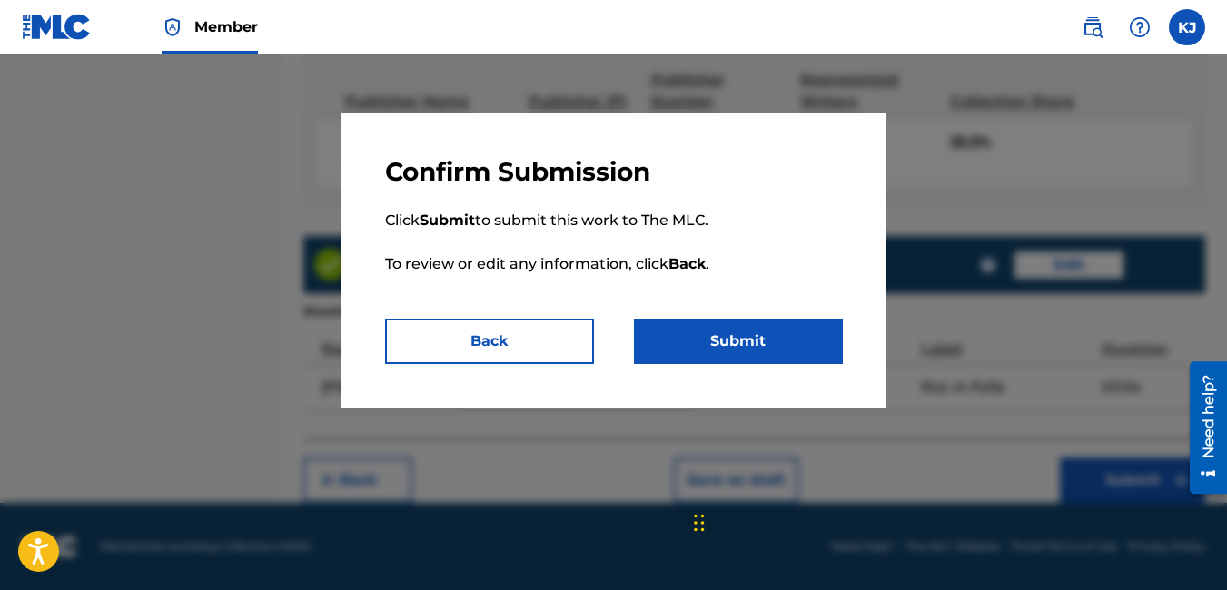
drag, startPoint x: 729, startPoint y: 338, endPoint x: 698, endPoint y: 338, distance: 30.9
click at [698, 338] on button "Submit" at bounding box center [738, 341] width 209 height 45
click at [707, 335] on button "Submit" at bounding box center [738, 341] width 209 height 45
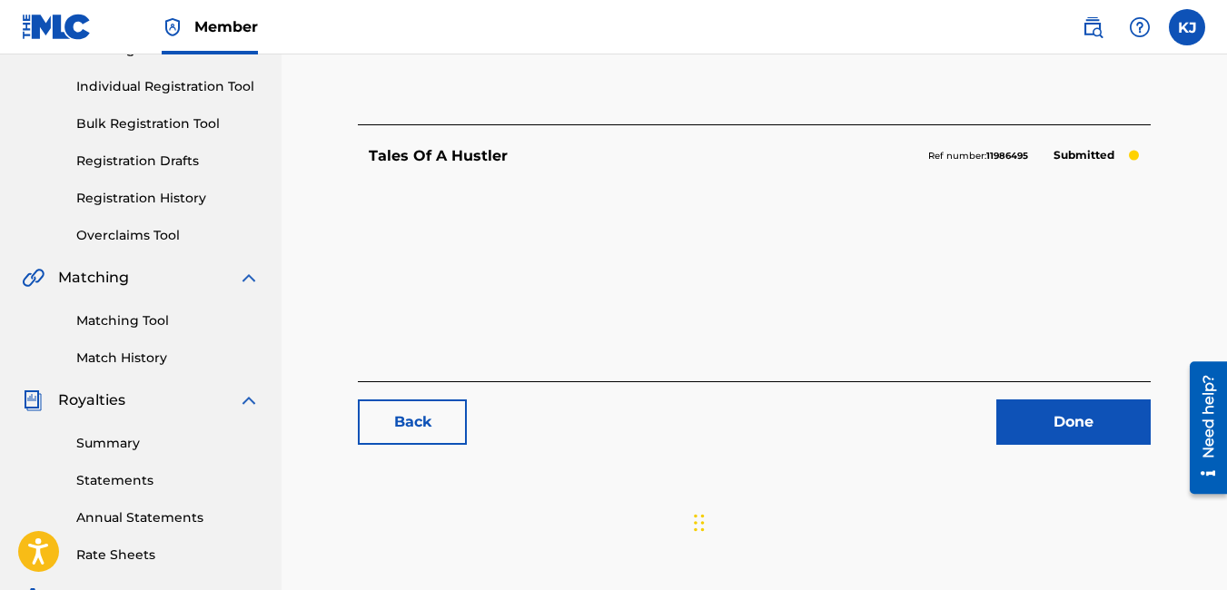
scroll to position [254, 0]
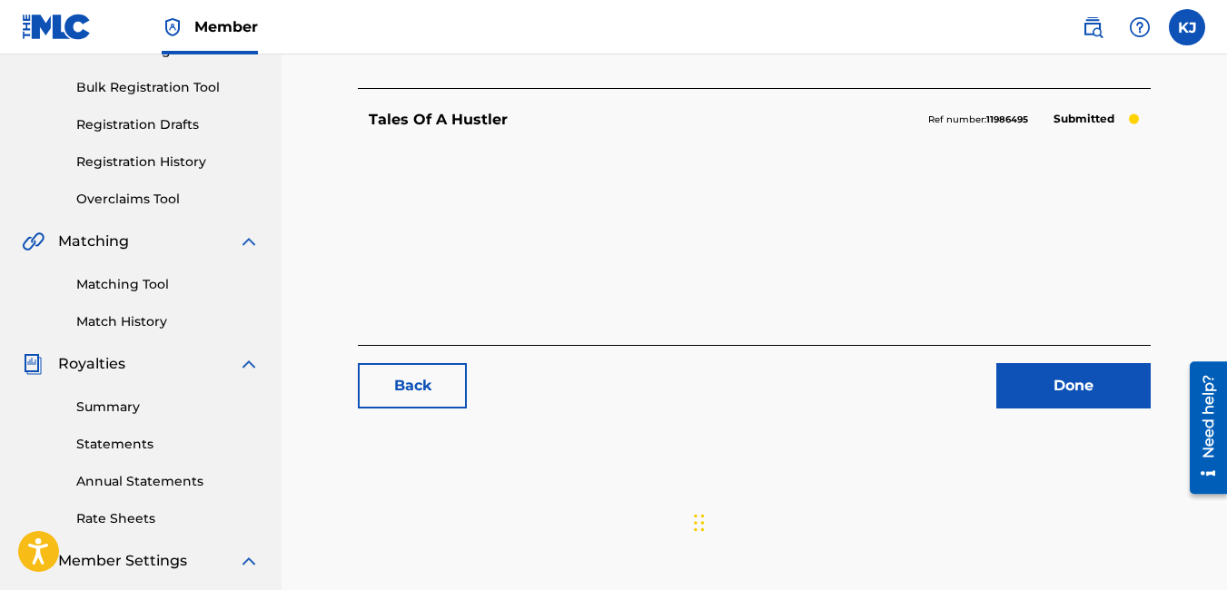
click at [1092, 376] on link "Done" at bounding box center [1073, 385] width 154 height 45
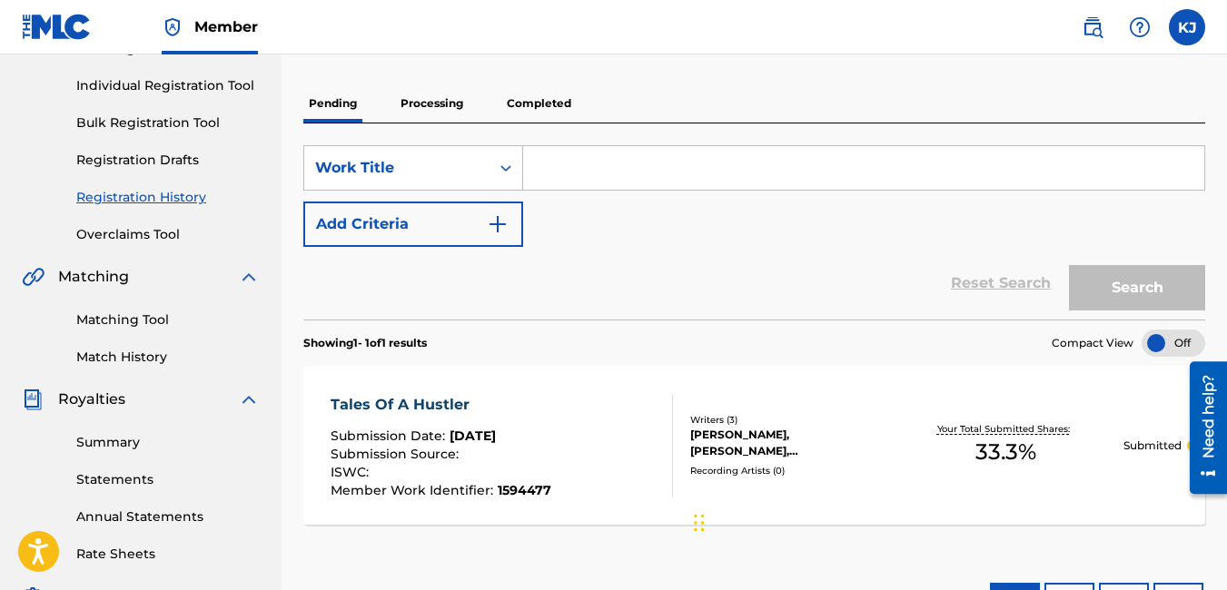
scroll to position [218, 0]
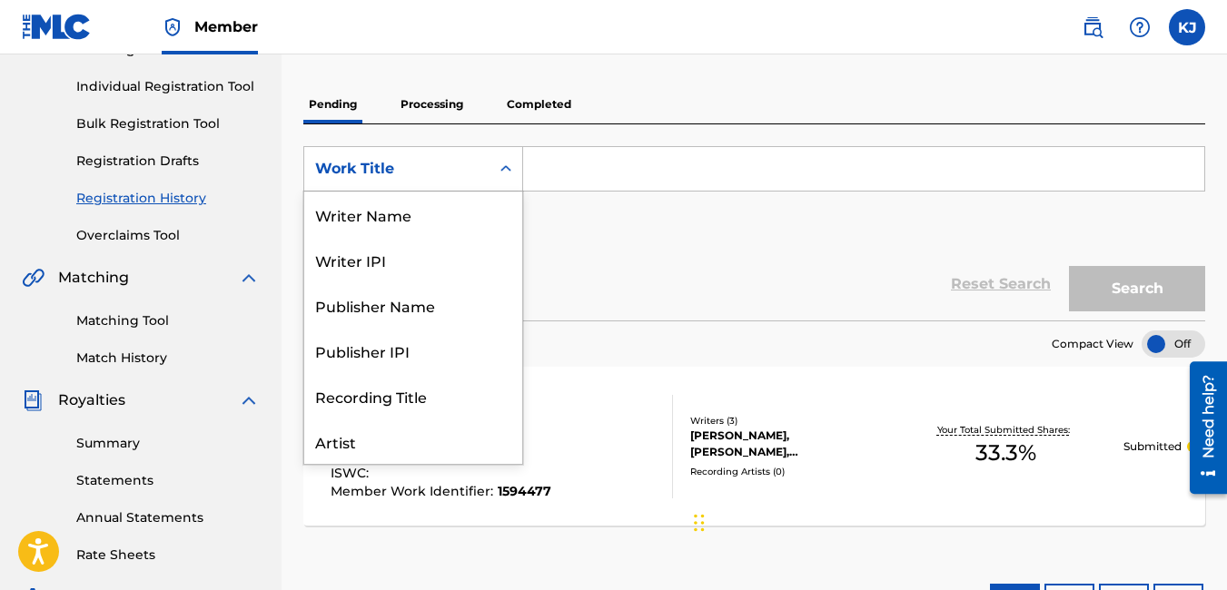
click at [505, 170] on icon "Search Form" at bounding box center [506, 169] width 18 height 18
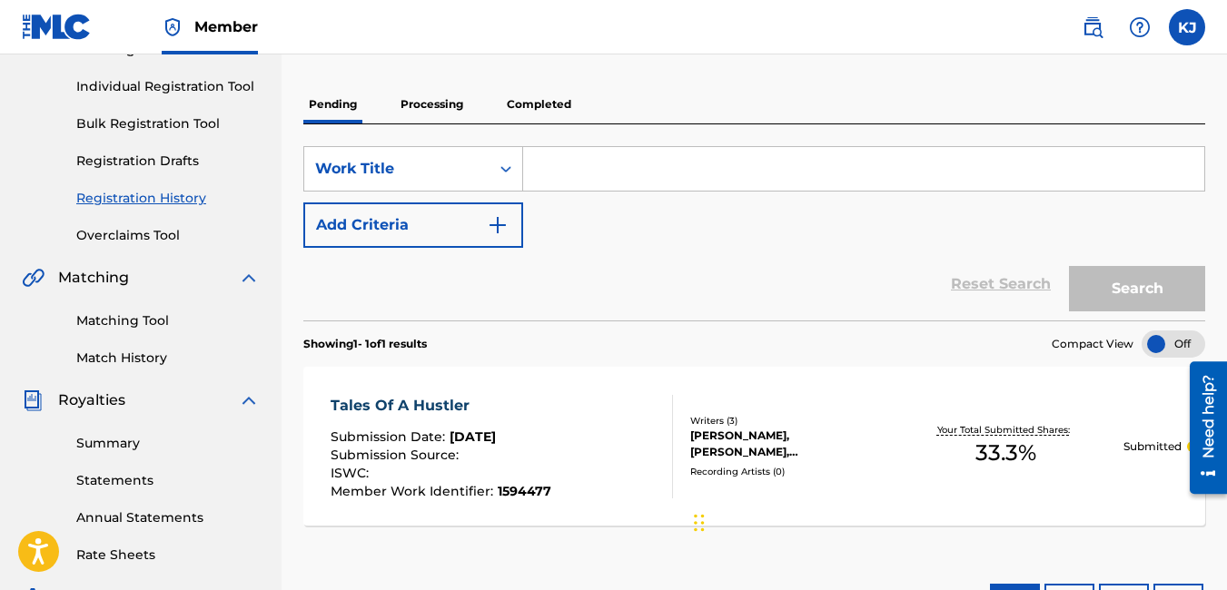
click at [505, 170] on icon "Search Form" at bounding box center [506, 169] width 18 height 18
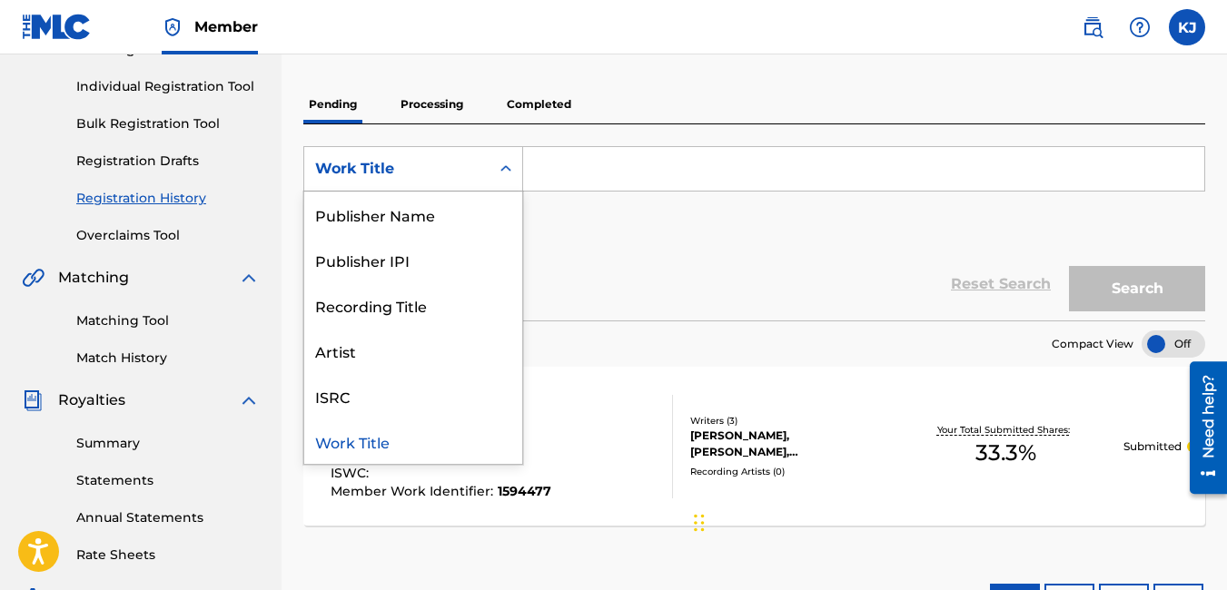
click at [356, 447] on div "Work Title" at bounding box center [413, 441] width 218 height 45
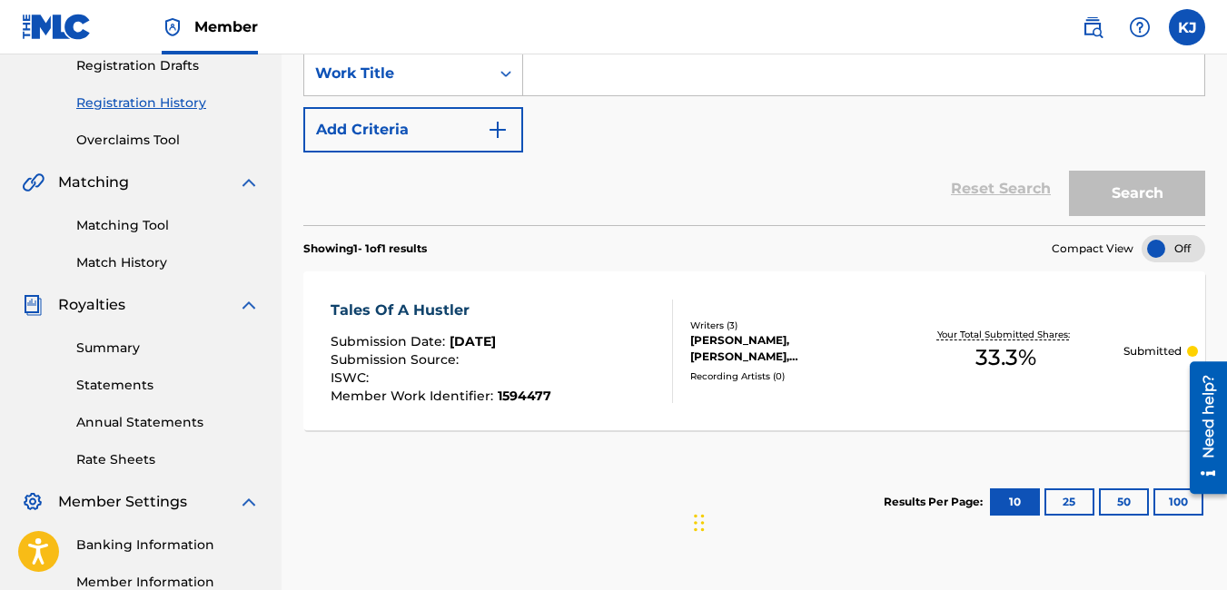
scroll to position [209, 0]
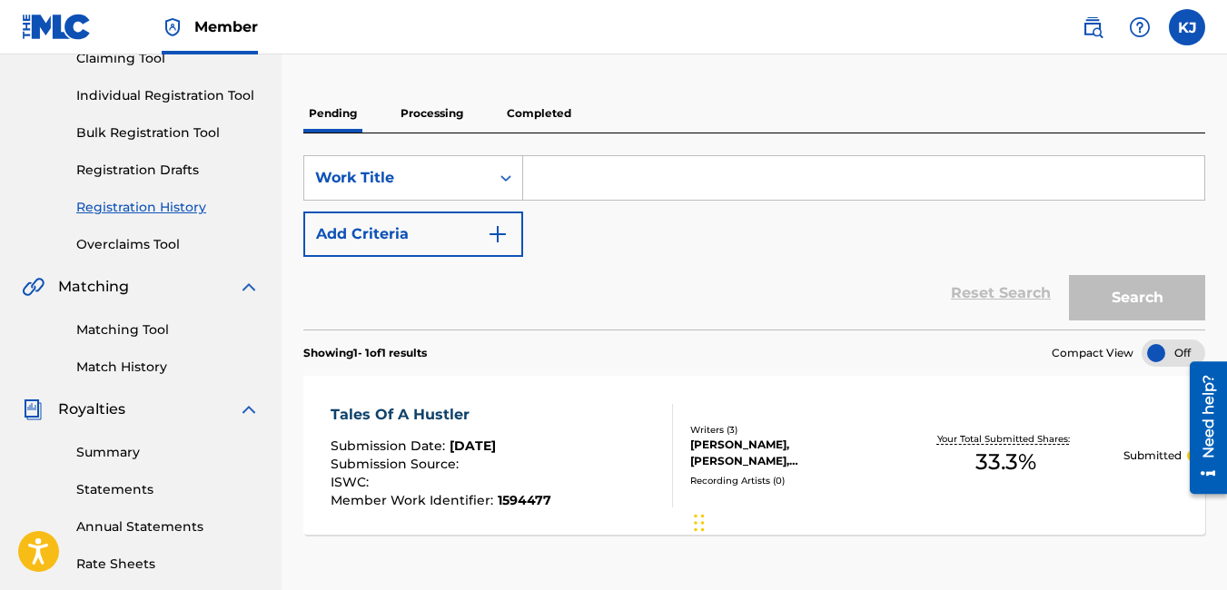
click at [548, 188] on input "Search Form" at bounding box center [863, 178] width 681 height 44
click at [503, 229] on img "Search Form" at bounding box center [498, 234] width 22 height 22
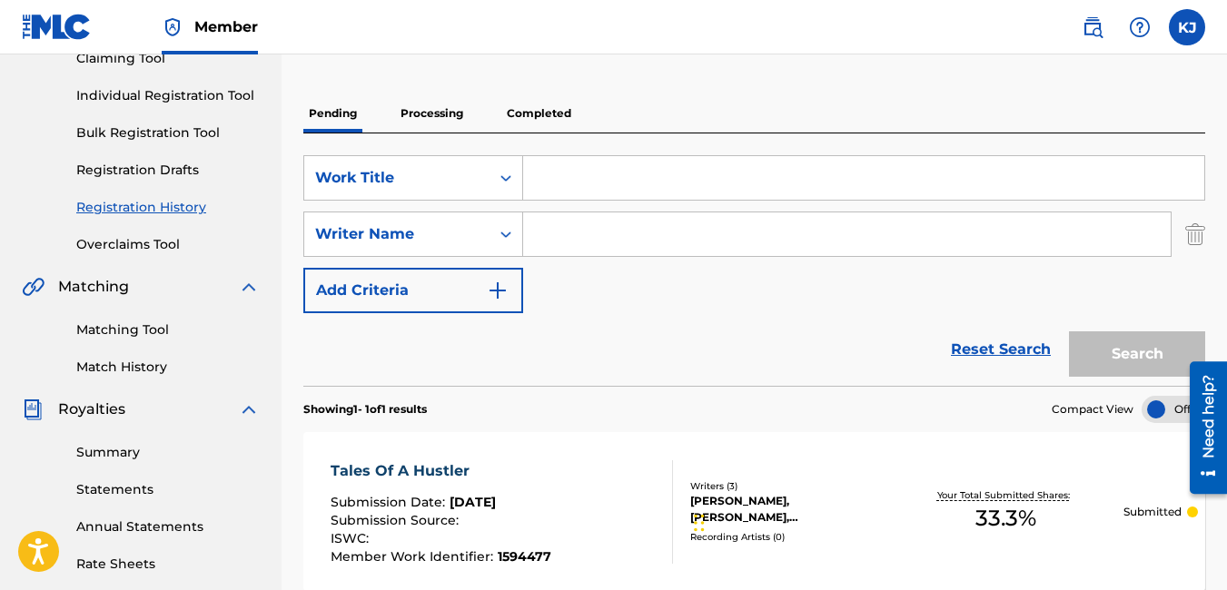
click at [560, 170] on input "Search Form" at bounding box center [863, 178] width 681 height 44
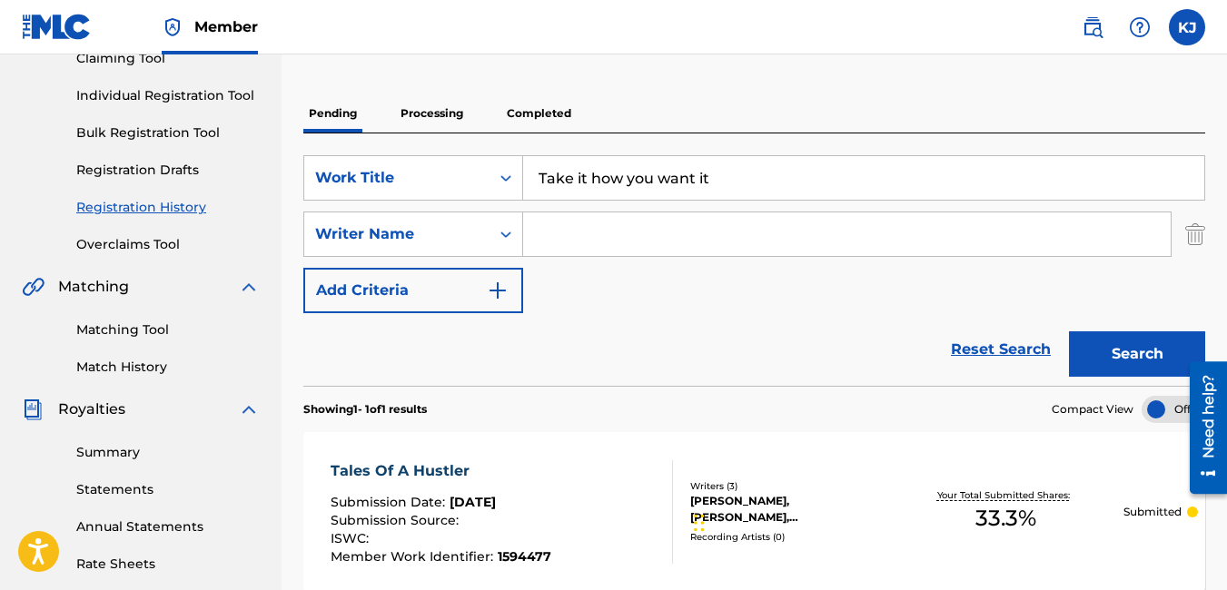
type input "Take it how you want it"
click at [543, 240] on input "Search Form" at bounding box center [846, 234] width 647 height 44
type input "[PERSON_NAME]"
click at [503, 290] on img "Search Form" at bounding box center [498, 291] width 22 height 22
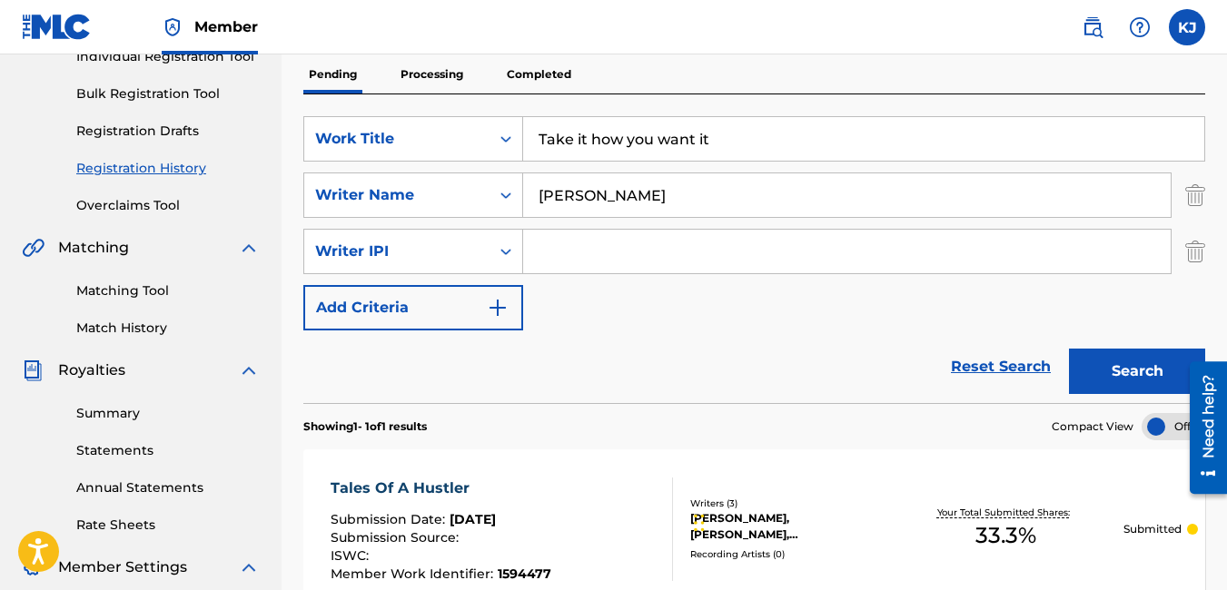
scroll to position [245, 0]
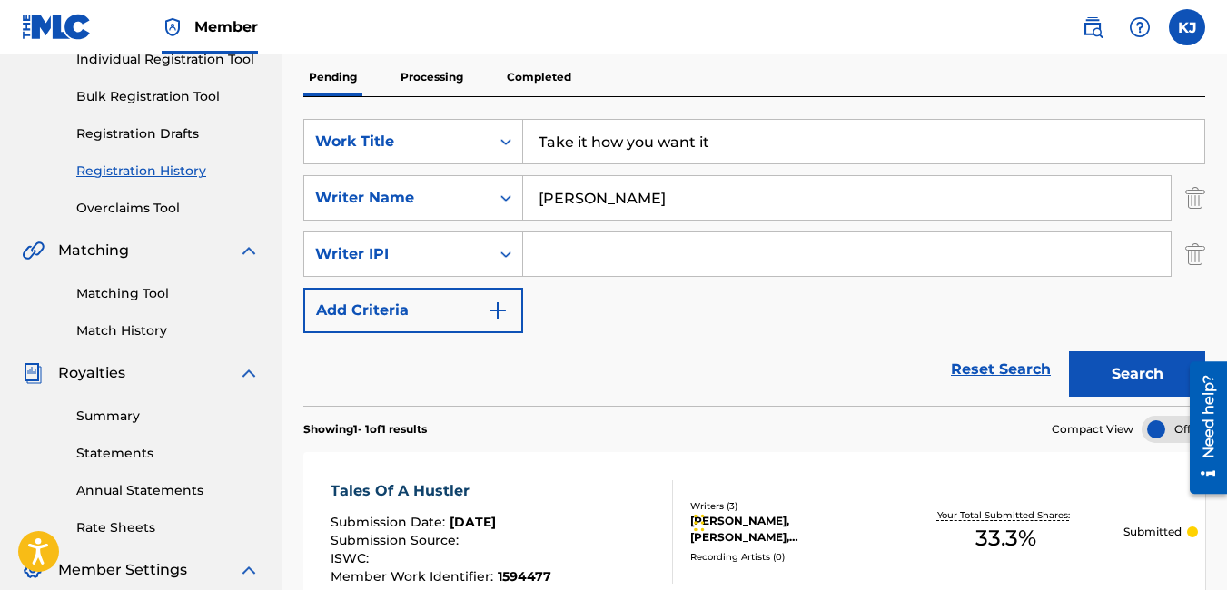
drag, startPoint x: 499, startPoint y: 308, endPoint x: 479, endPoint y: 307, distance: 20.0
click at [479, 307] on button "Add Criteria" at bounding box center [413, 310] width 220 height 45
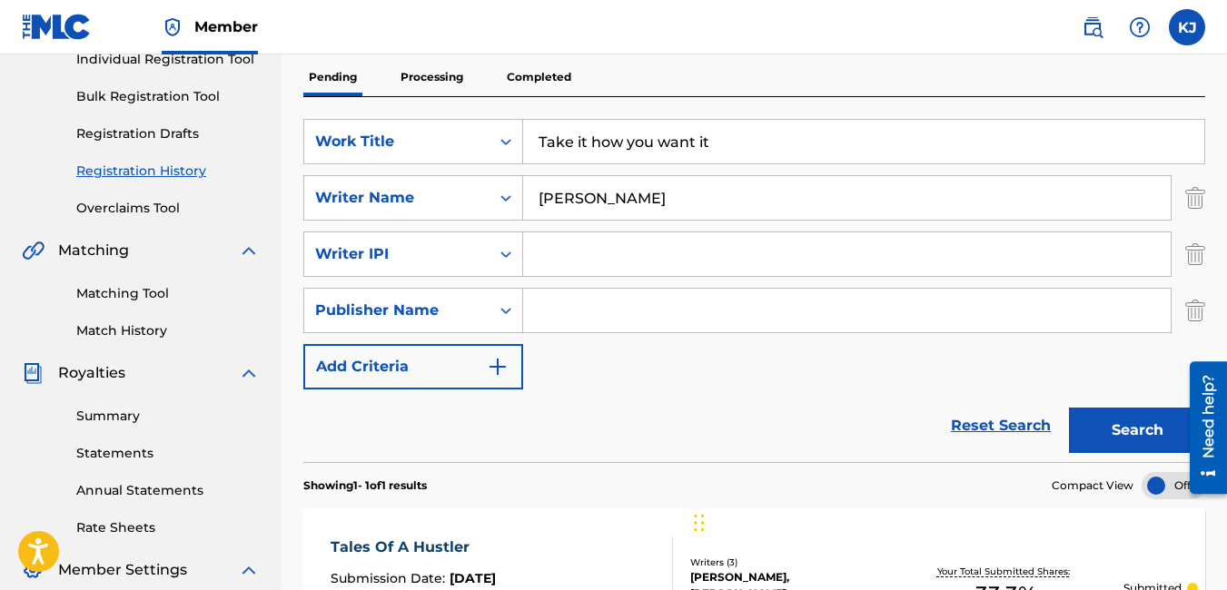
click at [499, 361] on img "Search Form" at bounding box center [498, 367] width 22 height 22
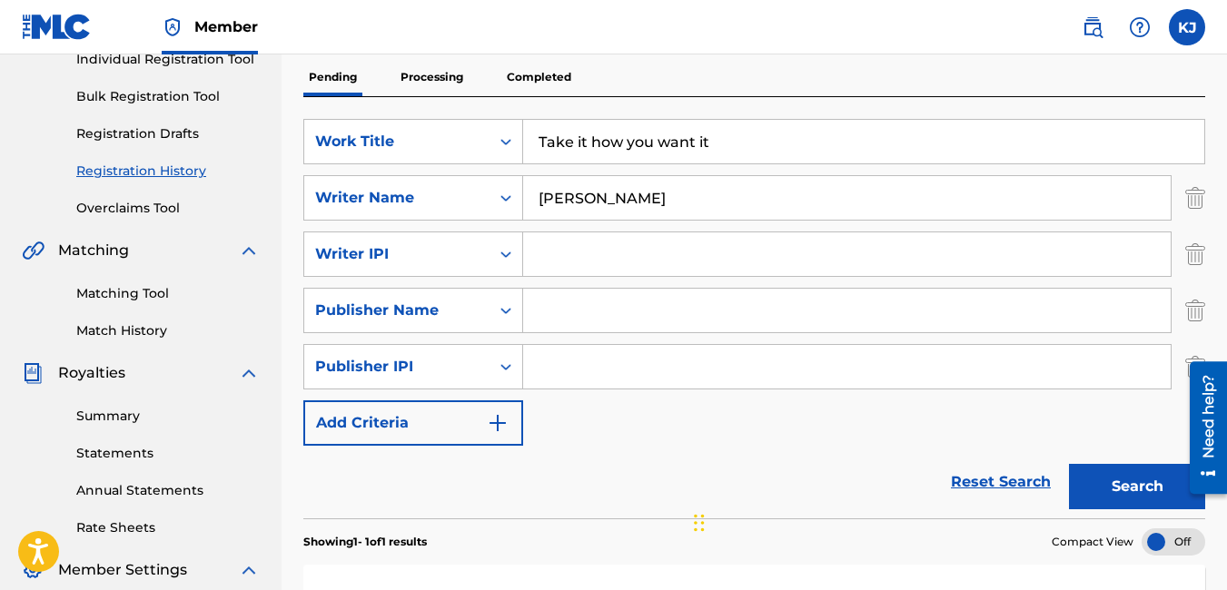
click at [593, 251] on input "Search Form" at bounding box center [846, 254] width 647 height 44
type input "347774425"
click at [627, 311] on input "Search Form" at bounding box center [846, 311] width 647 height 44
click at [879, 394] on div "SearchWithCriteriaadd3dda3-bd40-4260-83f6-0222ed1798ba Work Title Take it how y…" at bounding box center [754, 282] width 902 height 327
click at [741, 323] on input "Search Form" at bounding box center [846, 311] width 647 height 44
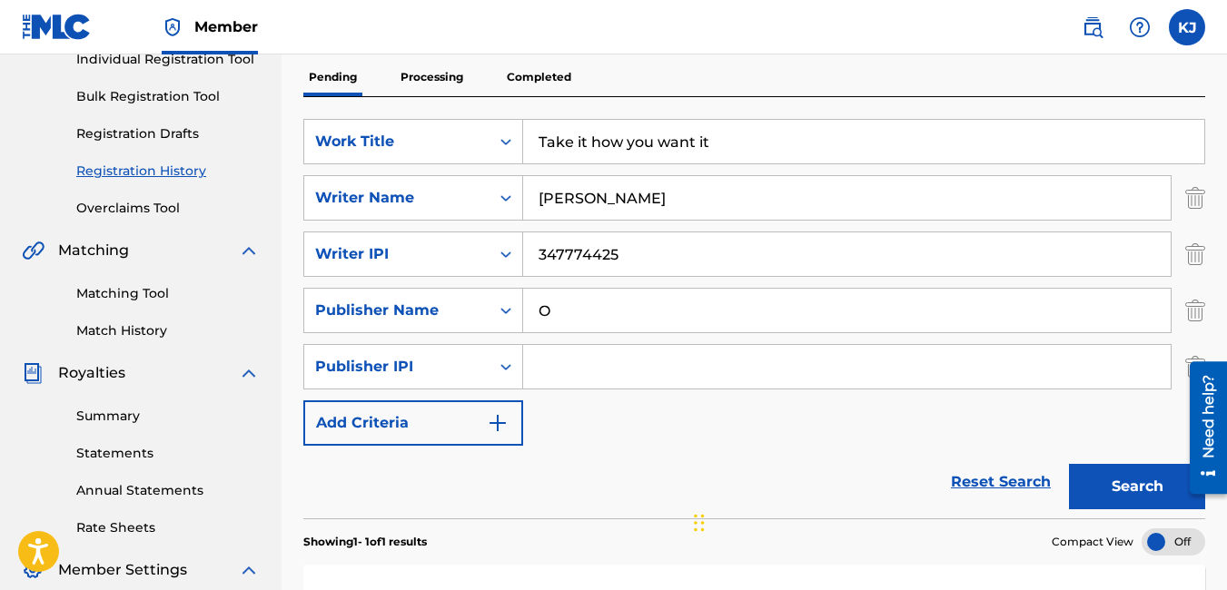
click at [740, 318] on input "O" at bounding box center [846, 311] width 647 height 44
click at [855, 417] on div "SearchWithCriteriaadd3dda3-bd40-4260-83f6-0222ed1798ba Work Title Take it how y…" at bounding box center [754, 282] width 902 height 327
click at [534, 311] on input "[PERSON_NAME]" at bounding box center [846, 311] width 647 height 44
type input "[PERSON_NAME] / [PERSON_NAME]"
click at [537, 201] on input "[PERSON_NAME]" at bounding box center [846, 198] width 647 height 44
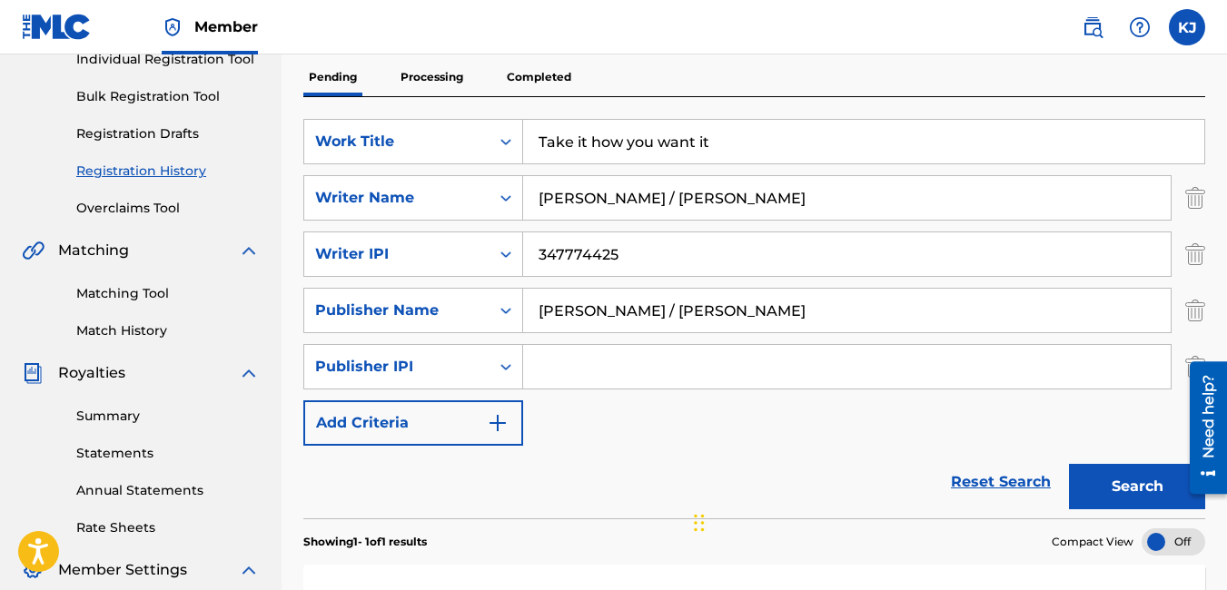
scroll to position [580, 0]
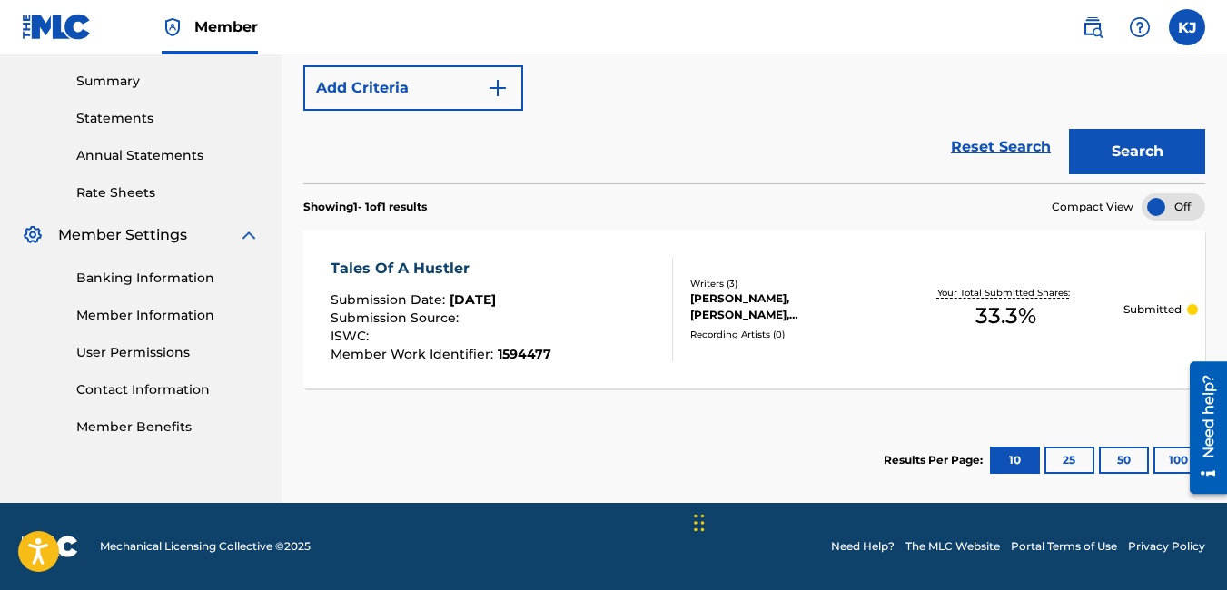
type input "[PERSON_NAME] / [PERSON_NAME]"
click at [1129, 153] on button "Search" at bounding box center [1137, 151] width 136 height 45
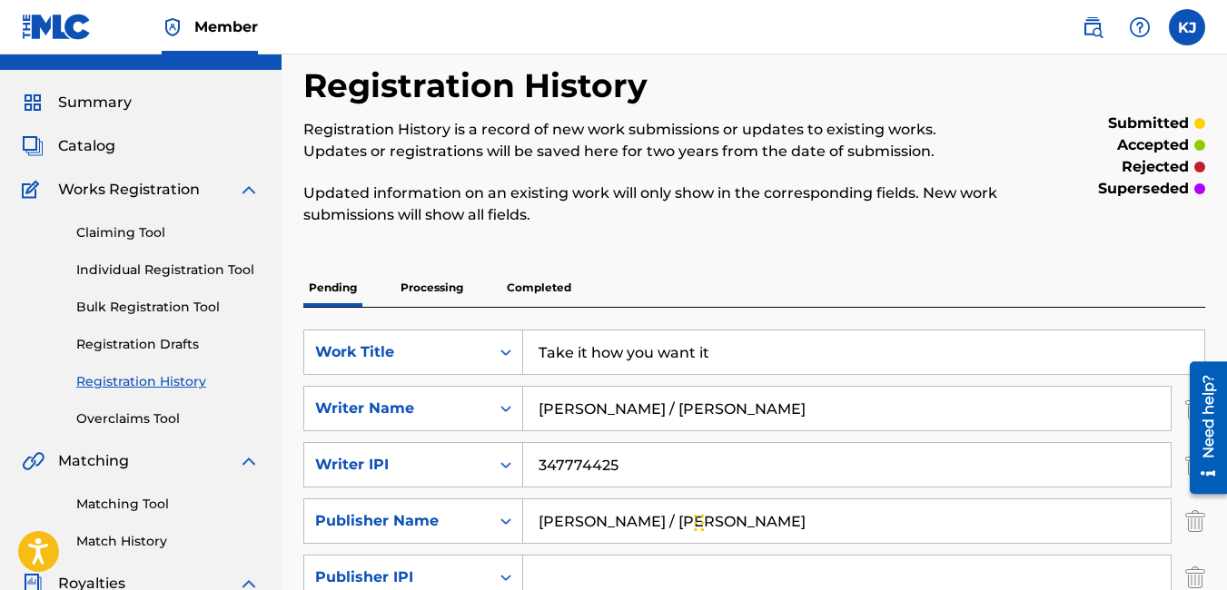
scroll to position [36, 0]
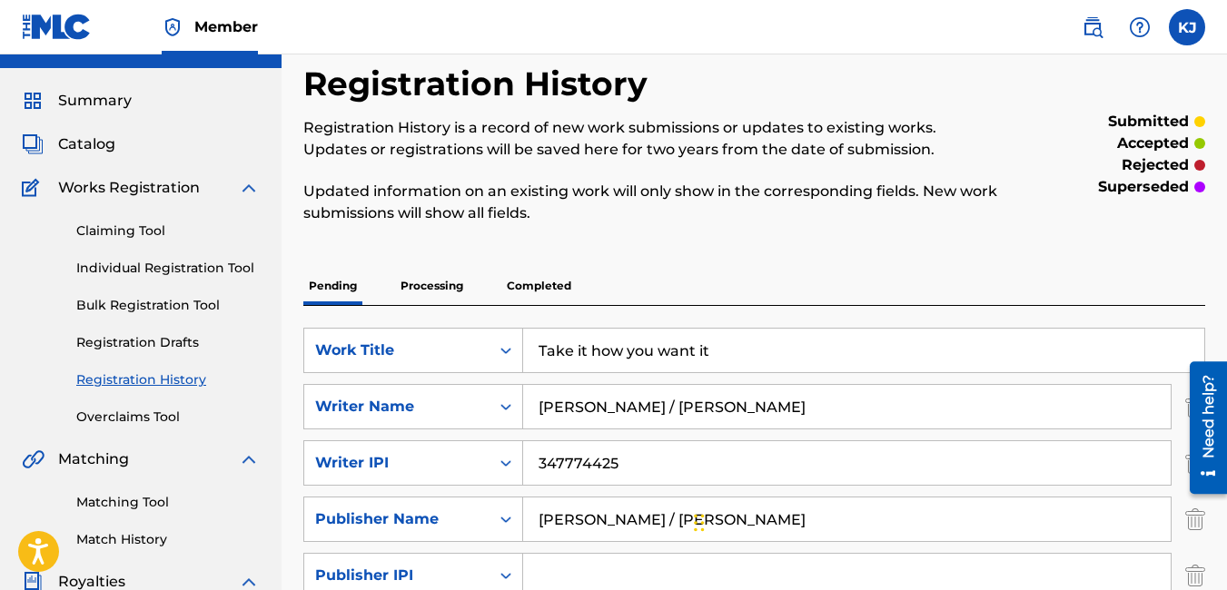
click at [131, 269] on link "Individual Registration Tool" at bounding box center [167, 268] width 183 height 19
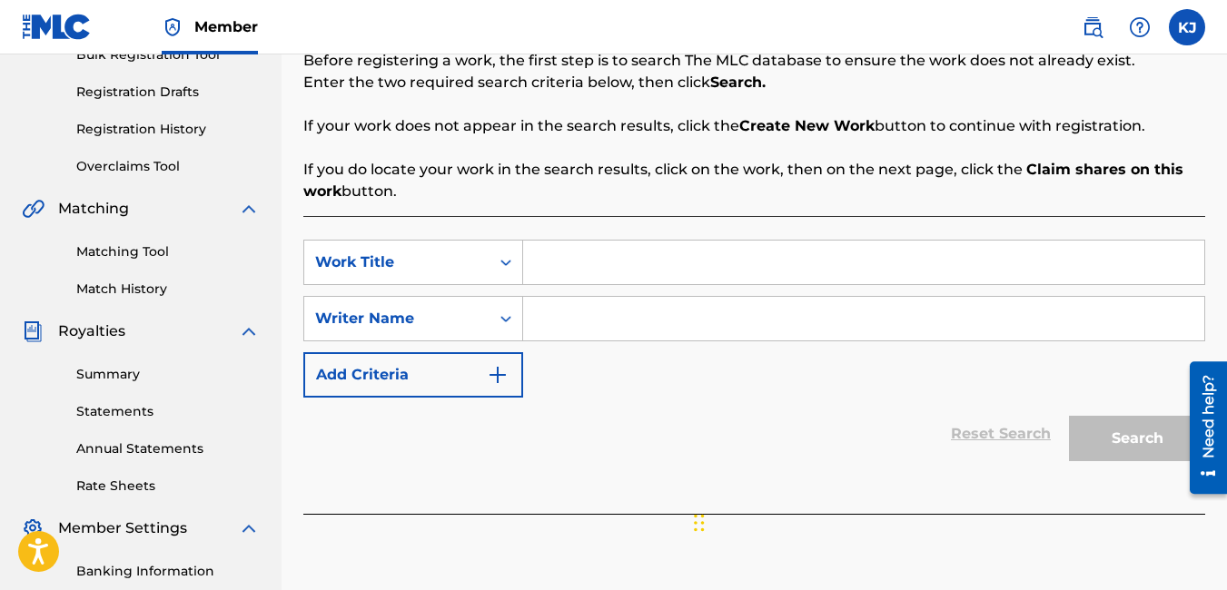
scroll to position [291, 0]
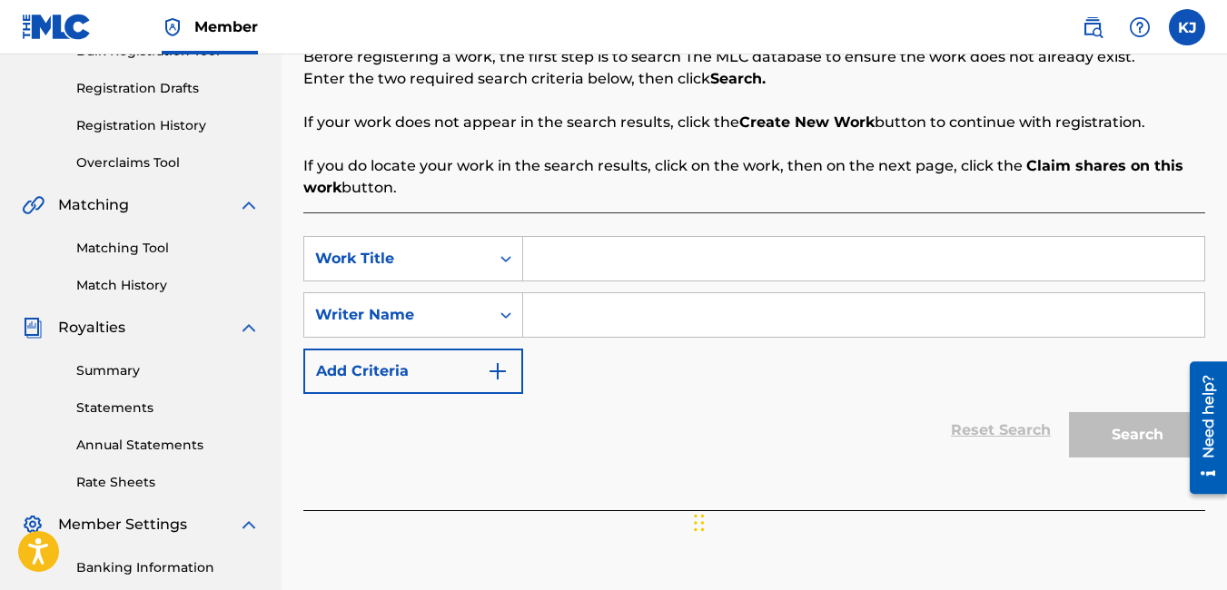
click at [574, 272] on input "Search Form" at bounding box center [863, 259] width 681 height 44
type input "Take it how you want it"
click at [568, 341] on div "SearchWithCriteria05d10c96-82b3-4020-b96c-f0a5f8843da0 Work Title Take it how y…" at bounding box center [754, 315] width 902 height 158
click at [571, 322] on input "Search Form" at bounding box center [863, 315] width 681 height 44
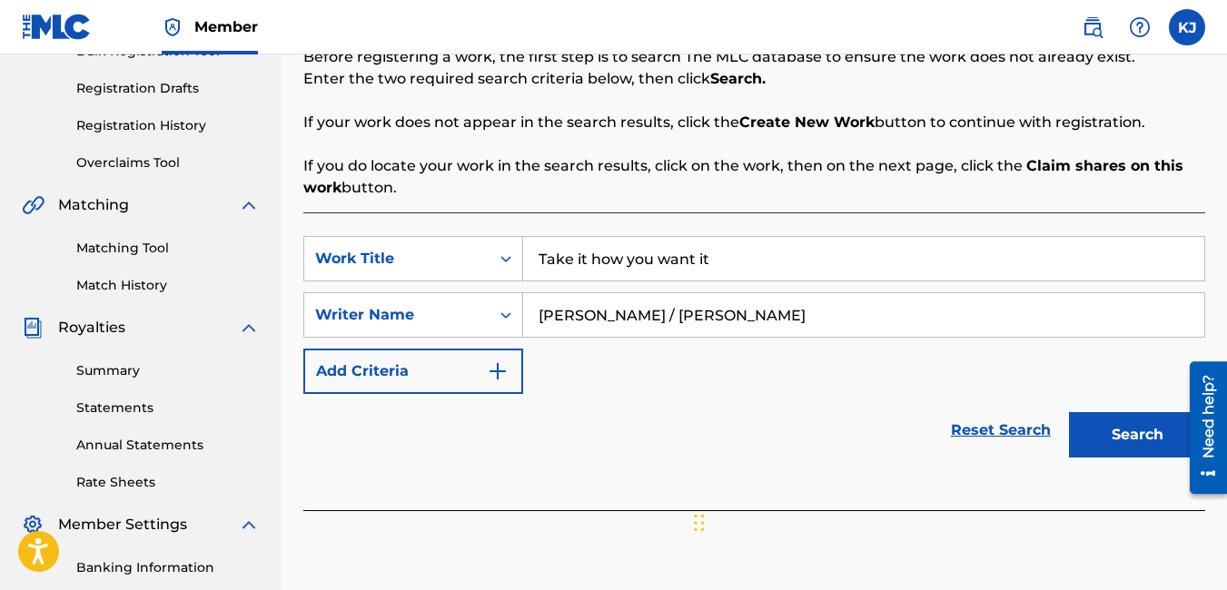
type input "[PERSON_NAME] / [PERSON_NAME]"
click at [1077, 444] on button "Search" at bounding box center [1137, 434] width 136 height 45
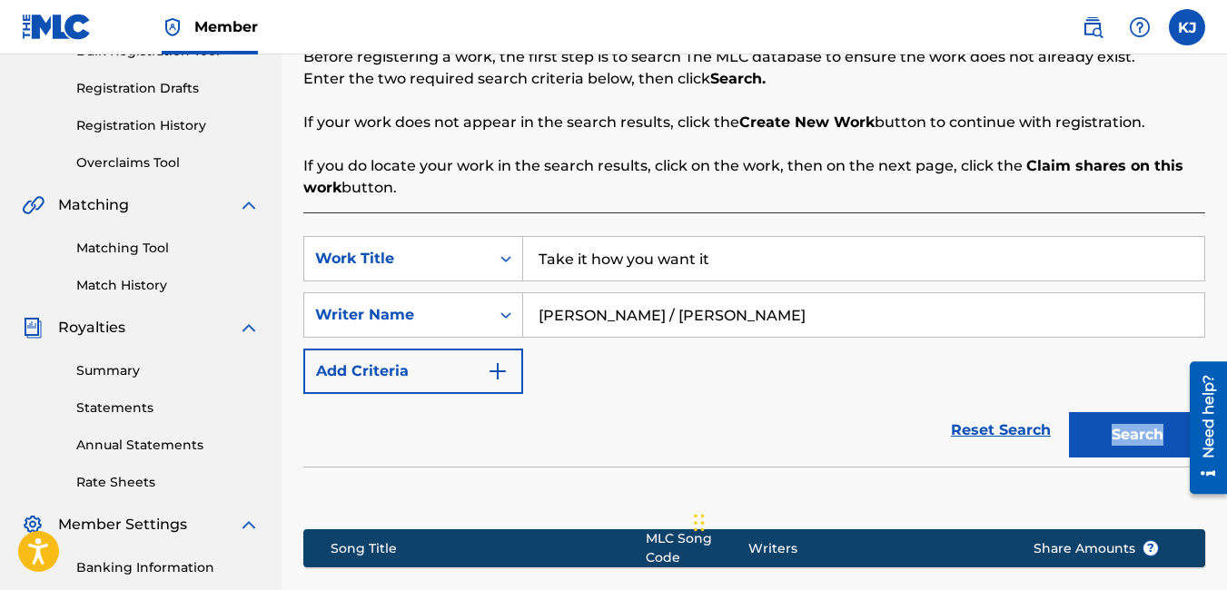
click at [1077, 444] on div "Search" at bounding box center [1132, 430] width 145 height 73
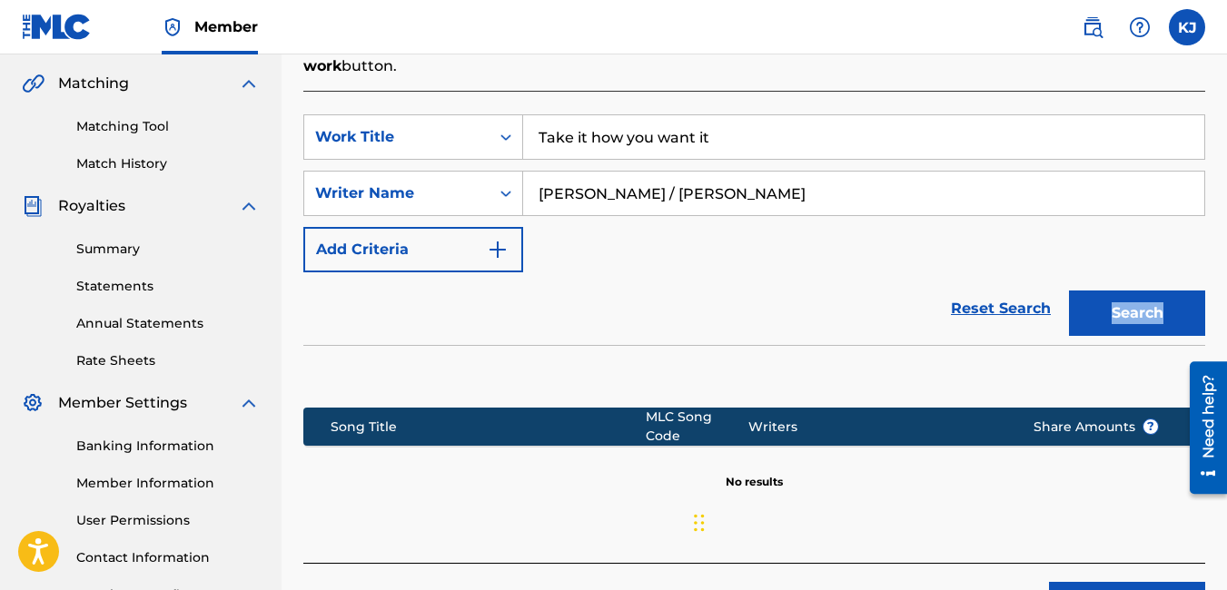
scroll to position [536, 0]
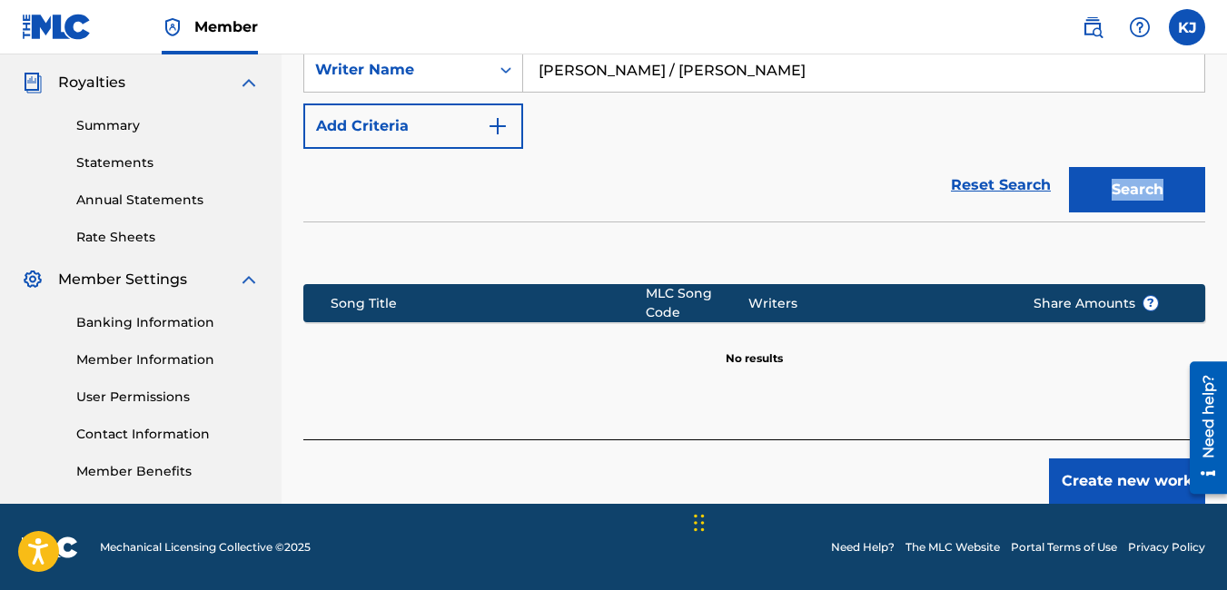
click at [1092, 466] on button "Create new work" at bounding box center [1127, 481] width 156 height 45
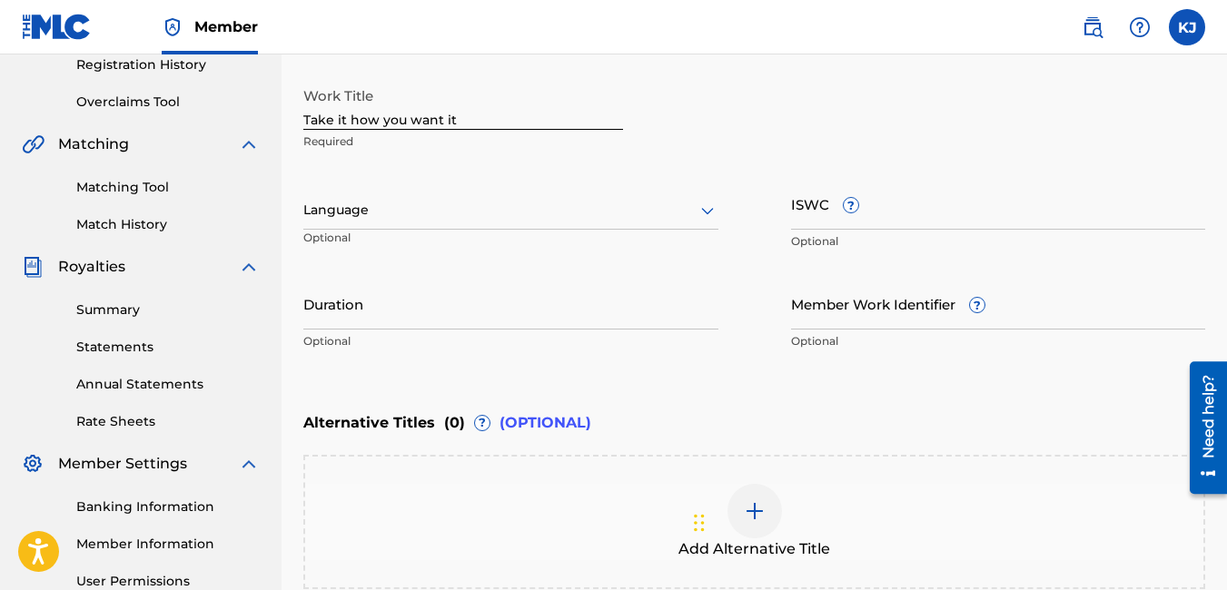
scroll to position [318, 0]
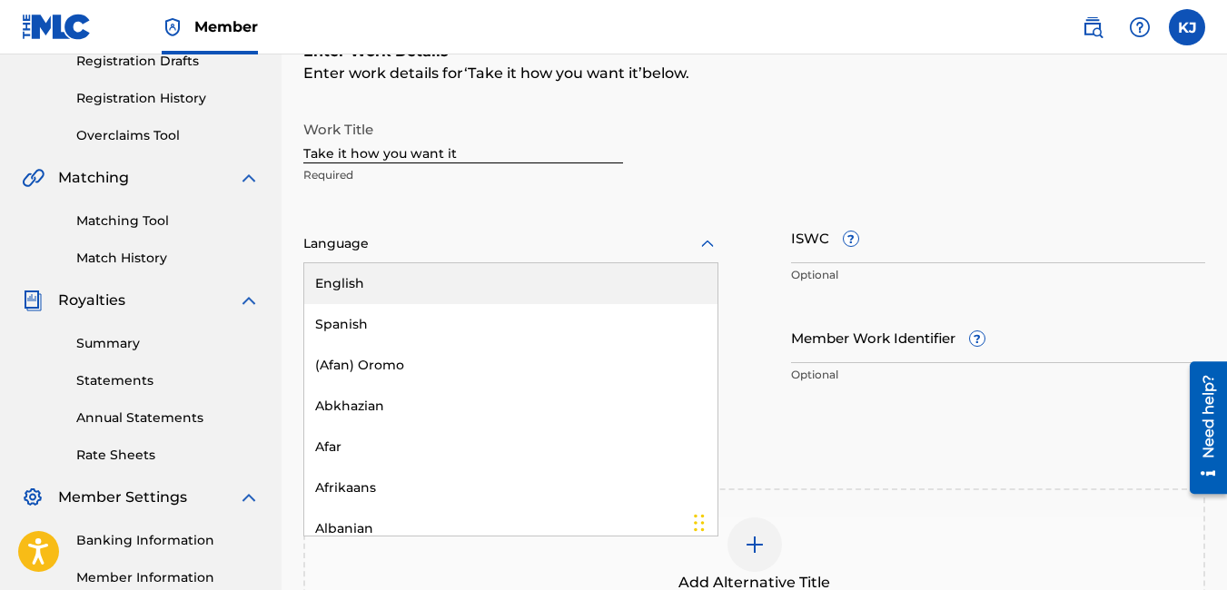
click at [703, 240] on icon at bounding box center [708, 244] width 22 height 22
click at [562, 297] on div "English" at bounding box center [510, 283] width 413 height 41
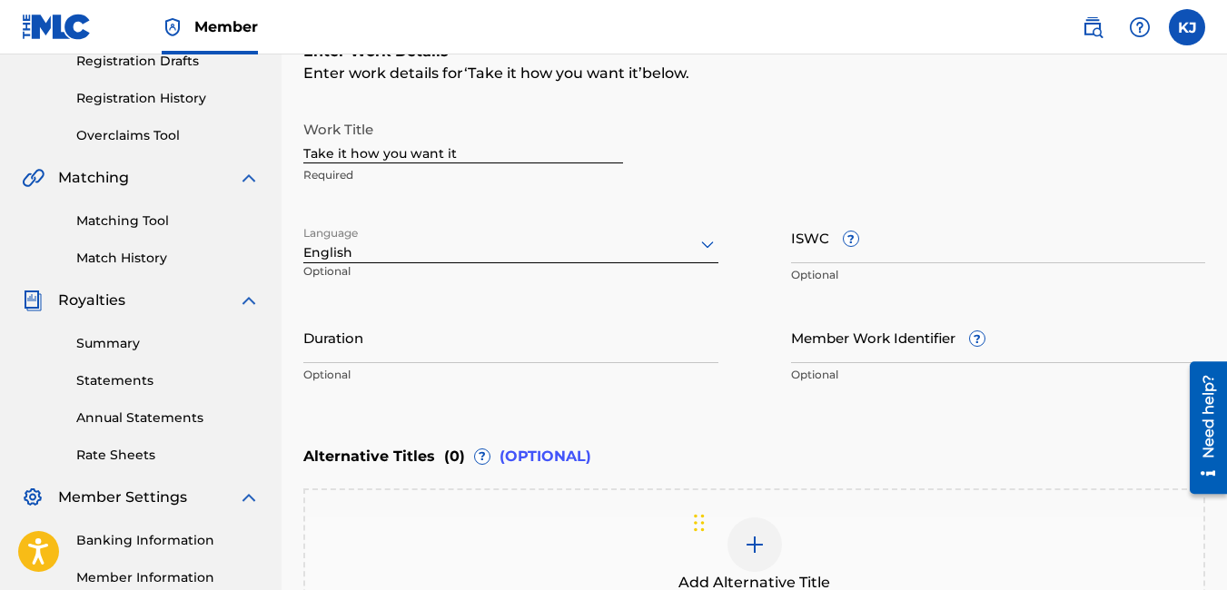
click at [508, 351] on input "Duration" at bounding box center [510, 337] width 415 height 52
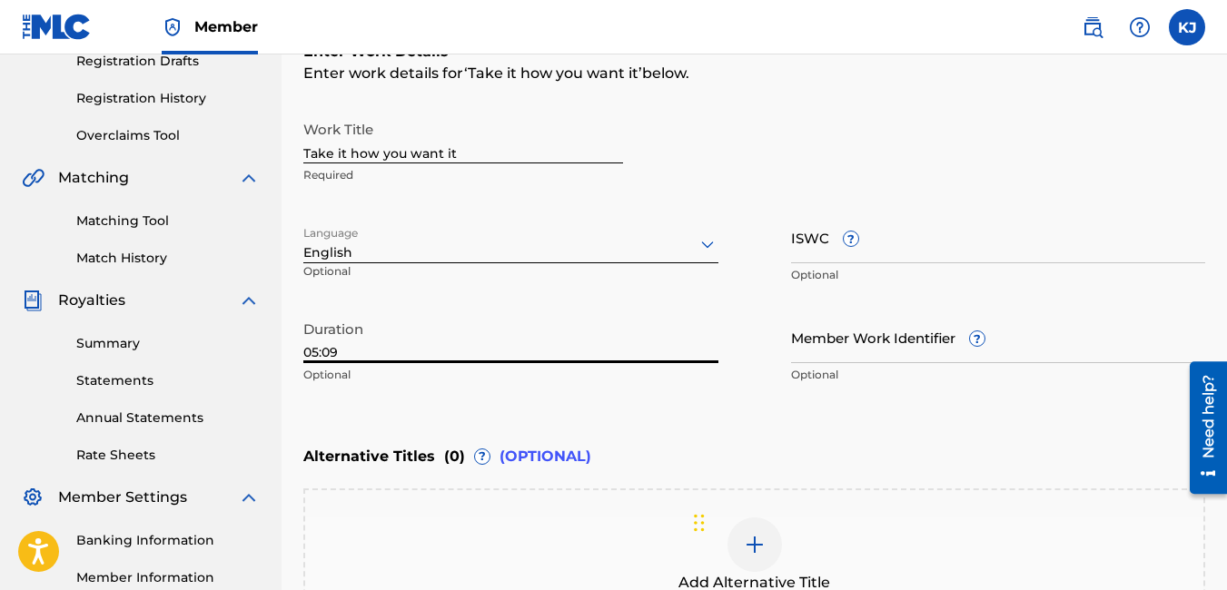
type input "05:09"
click at [879, 354] on input "Member Work Identifier ?" at bounding box center [998, 337] width 415 height 52
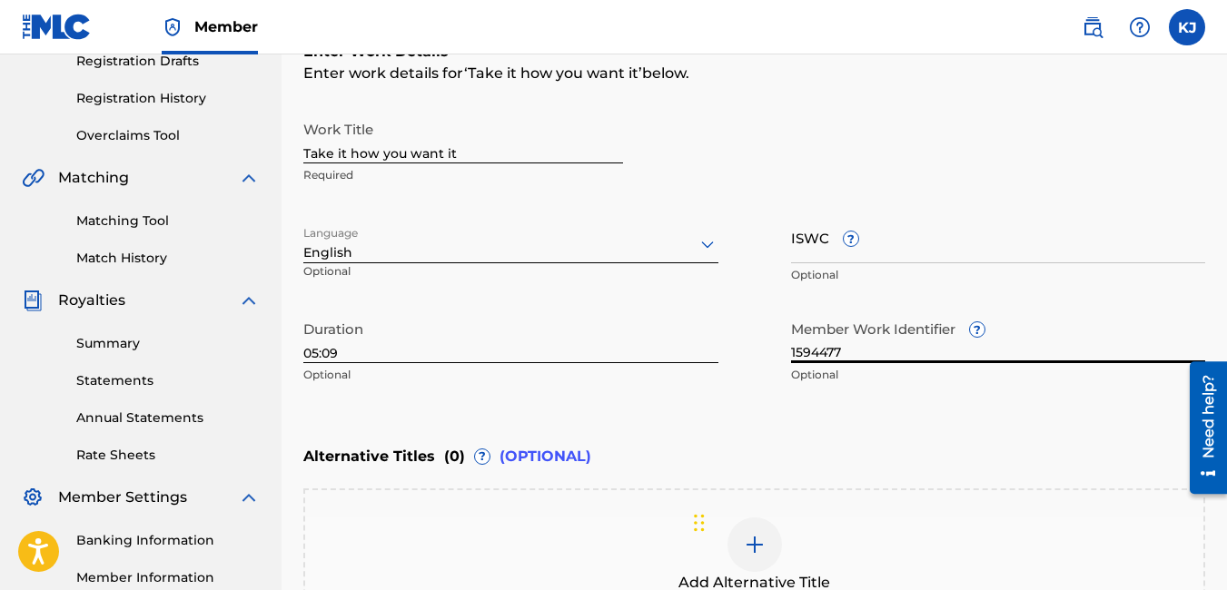
type input "1594477"
click at [923, 451] on div "Alternative Titles ( 0 ) ? (OPTIONAL)" at bounding box center [754, 457] width 902 height 40
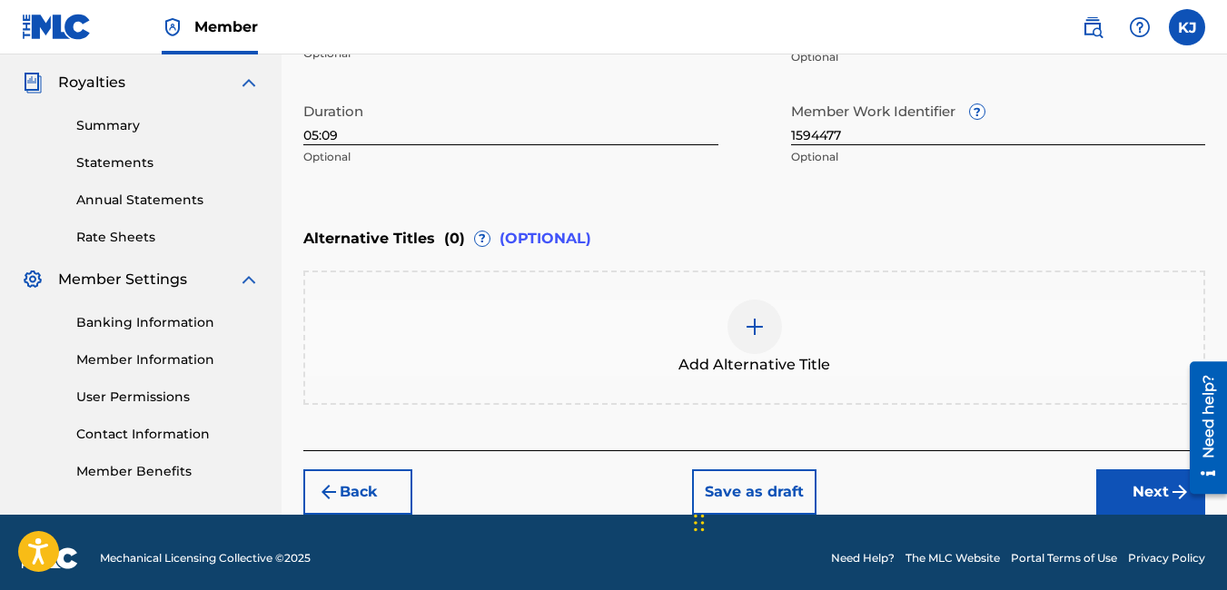
scroll to position [548, 0]
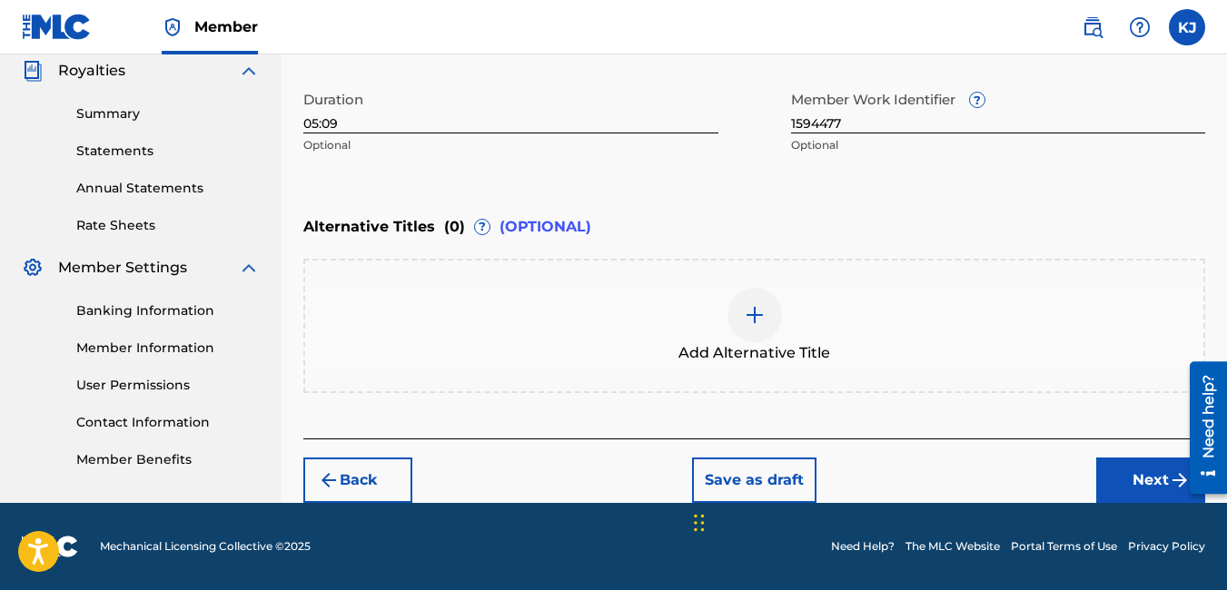
click at [1131, 476] on button "Next" at bounding box center [1150, 480] width 109 height 45
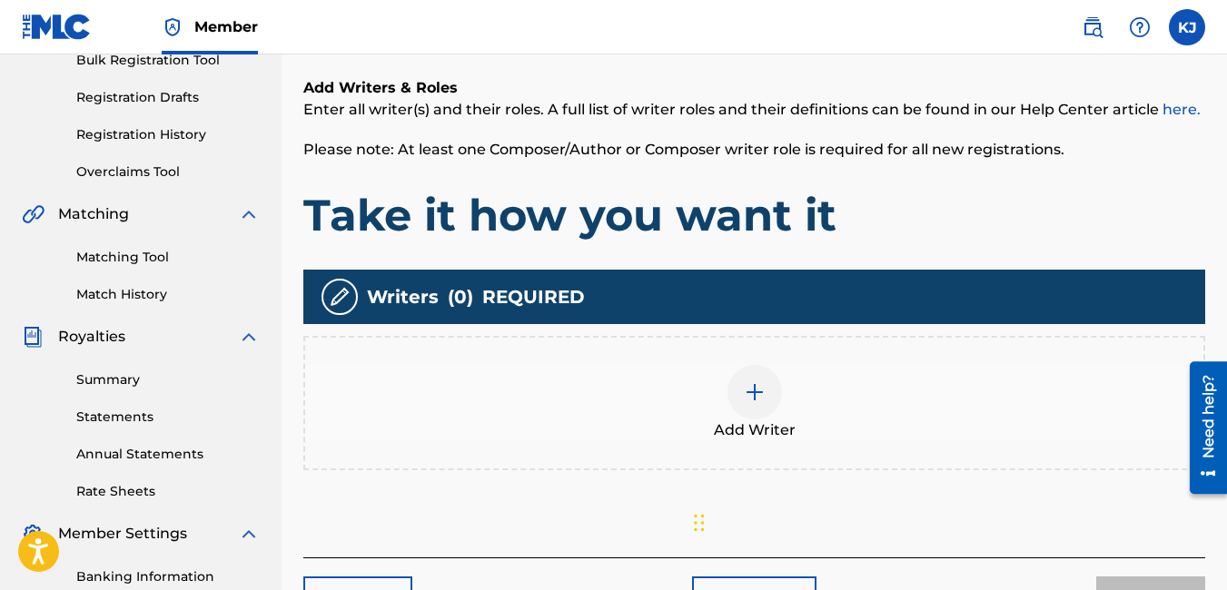
scroll to position [336, 0]
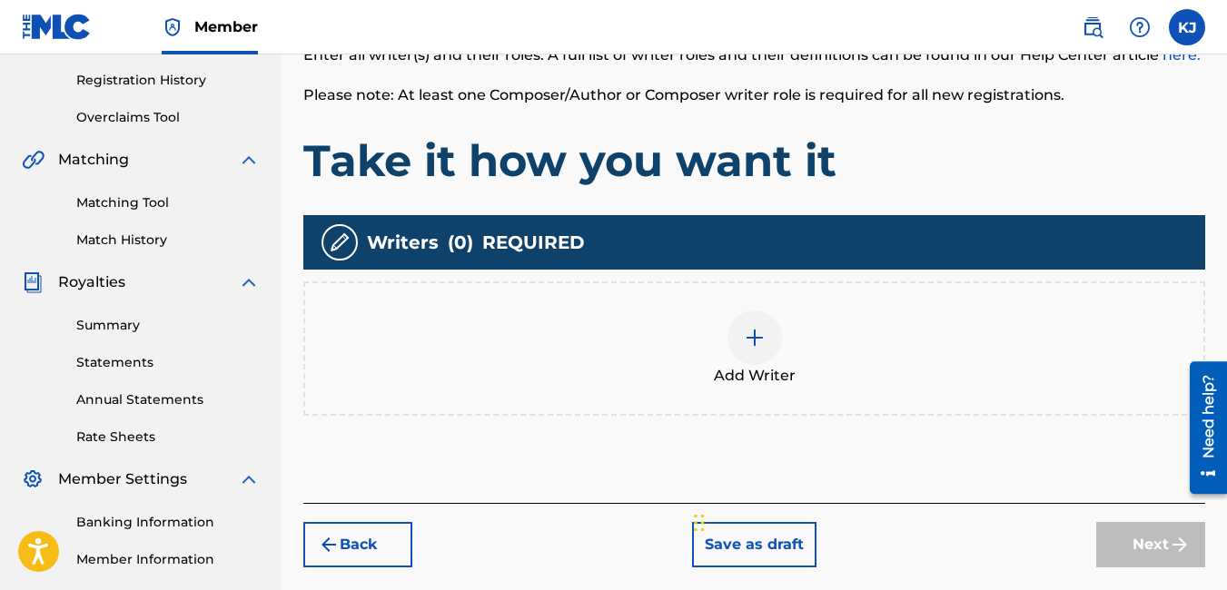
click at [899, 348] on div "Add Writer" at bounding box center [754, 349] width 898 height 76
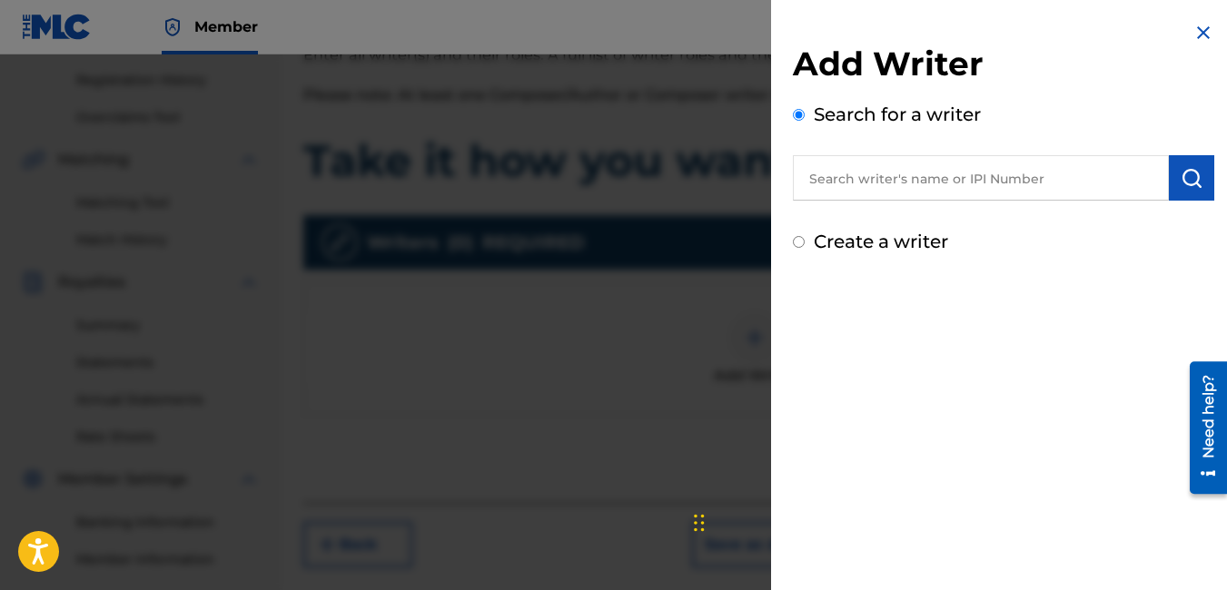
click at [880, 184] on input "text" at bounding box center [981, 177] width 376 height 45
type input "O"
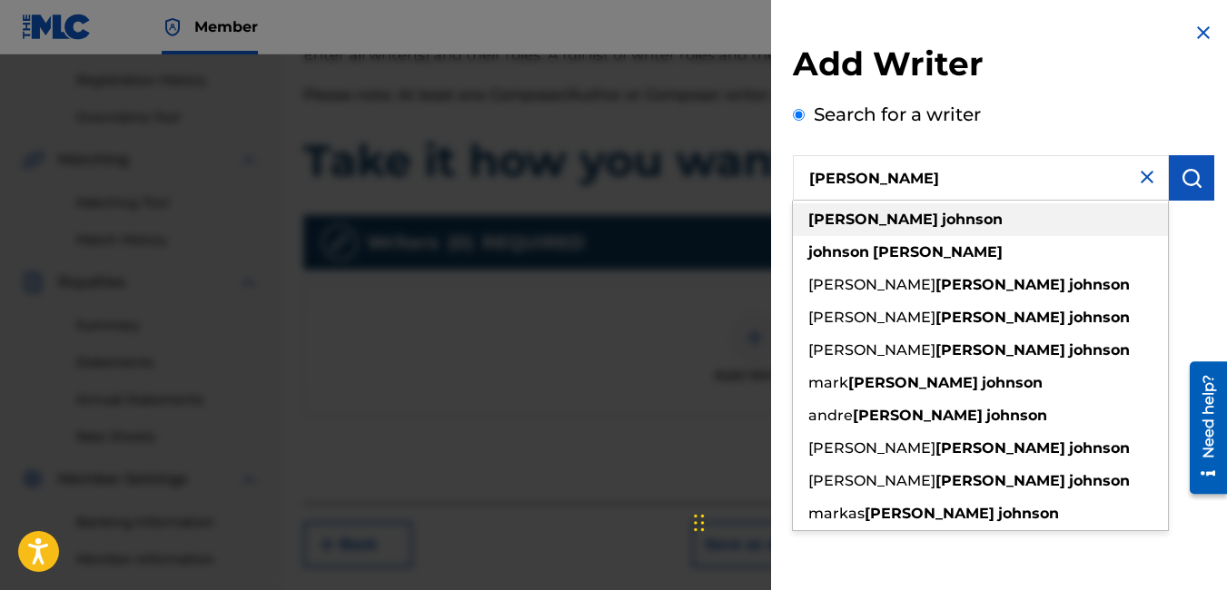
click at [1002, 212] on div "[PERSON_NAME]" at bounding box center [980, 219] width 375 height 33
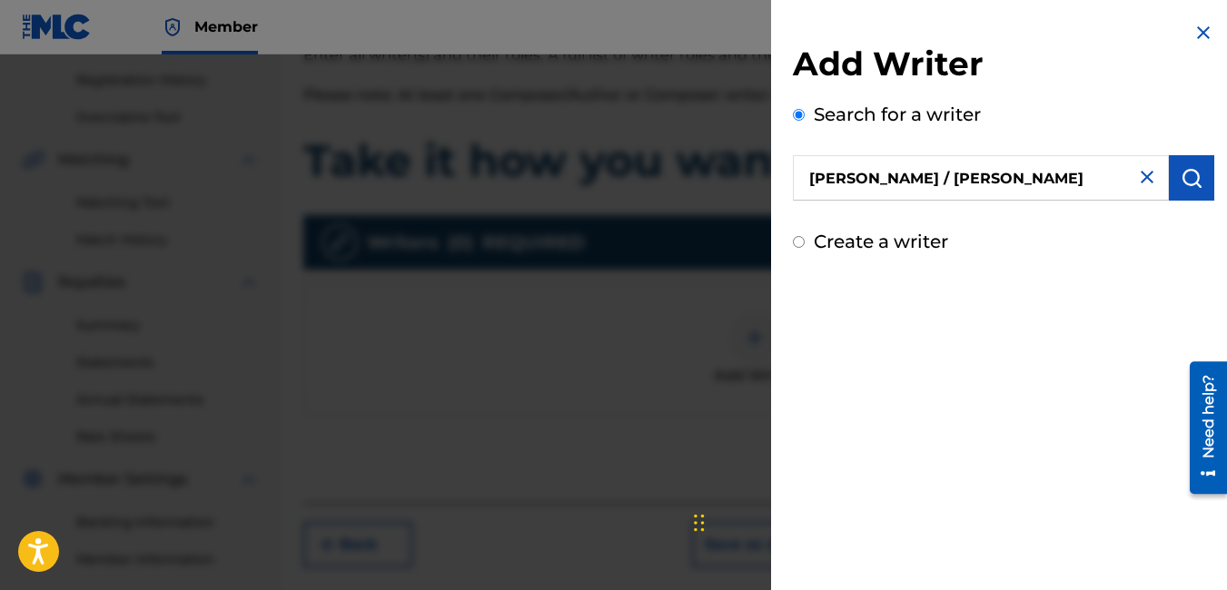
type input "[PERSON_NAME] / [PERSON_NAME]"
click at [1180, 194] on button "submit" at bounding box center [1191, 177] width 45 height 45
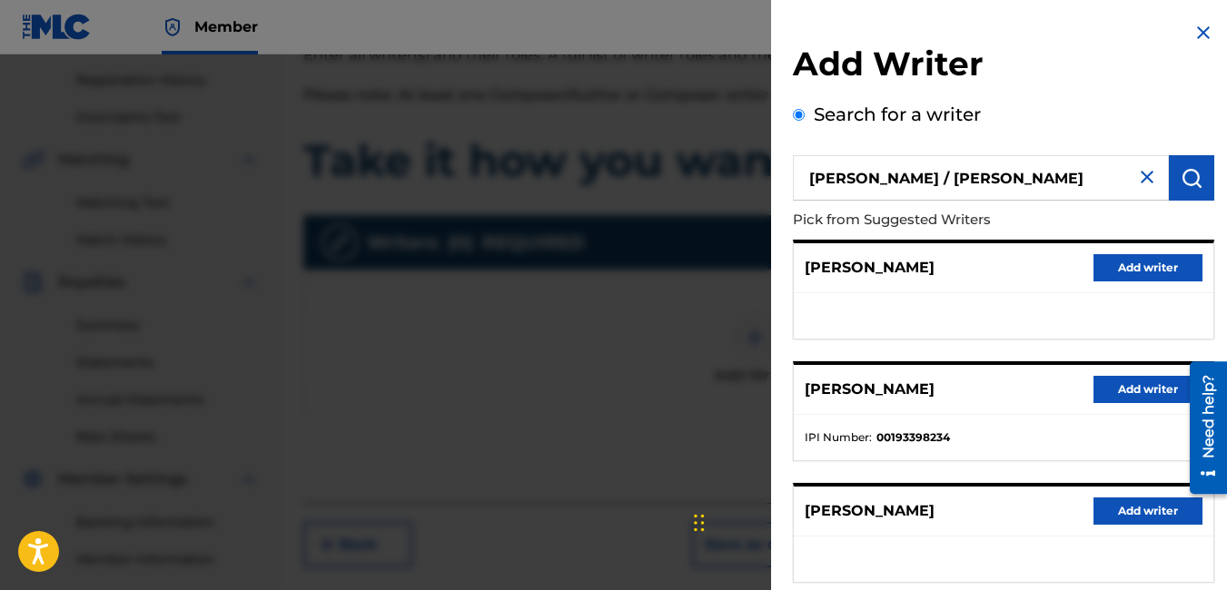
click at [1142, 264] on button "Add writer" at bounding box center [1147, 267] width 109 height 27
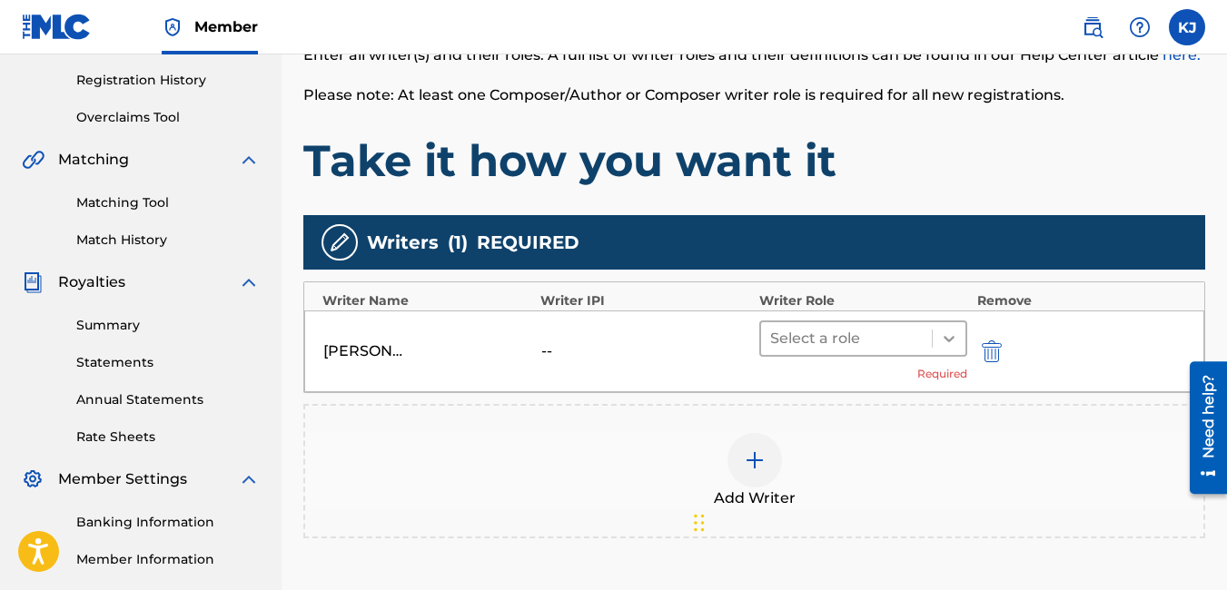
click at [944, 338] on icon at bounding box center [949, 339] width 18 height 18
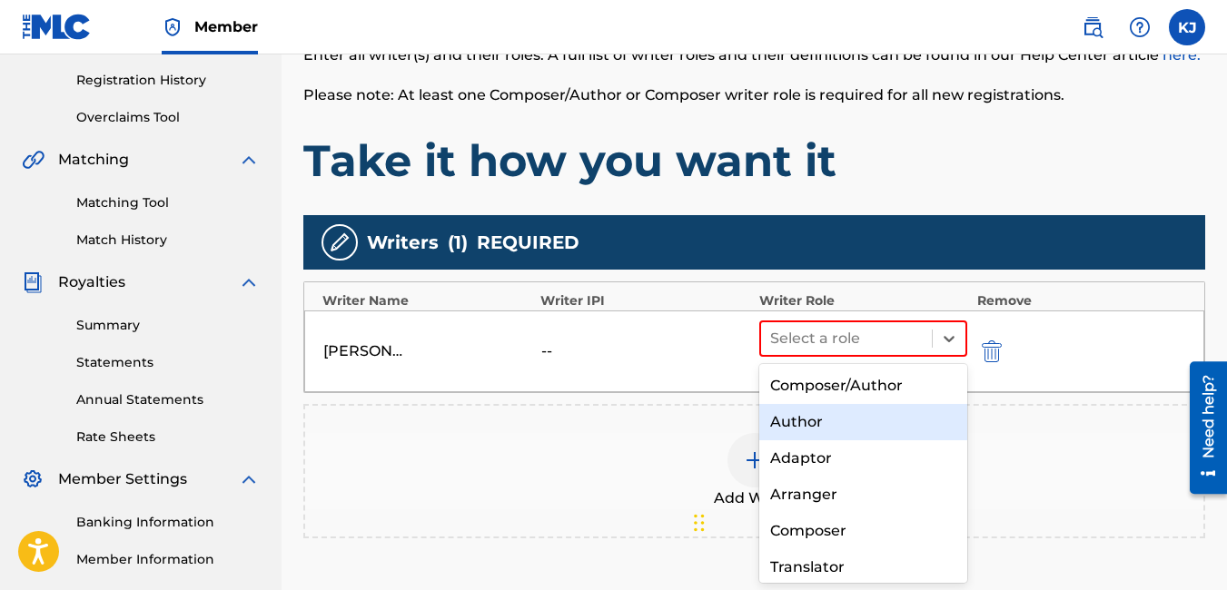
click at [845, 410] on div "Author" at bounding box center [863, 422] width 209 height 36
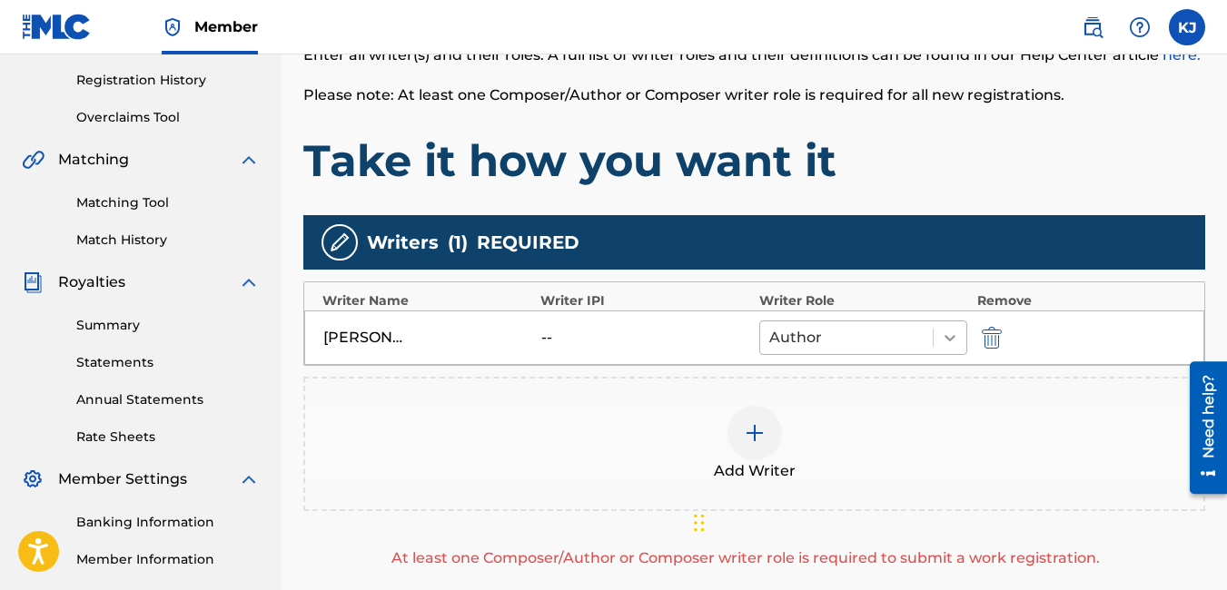
click at [945, 343] on icon at bounding box center [950, 338] width 18 height 18
click at [944, 339] on icon at bounding box center [950, 338] width 18 height 18
click at [748, 435] on img at bounding box center [755, 433] width 22 height 22
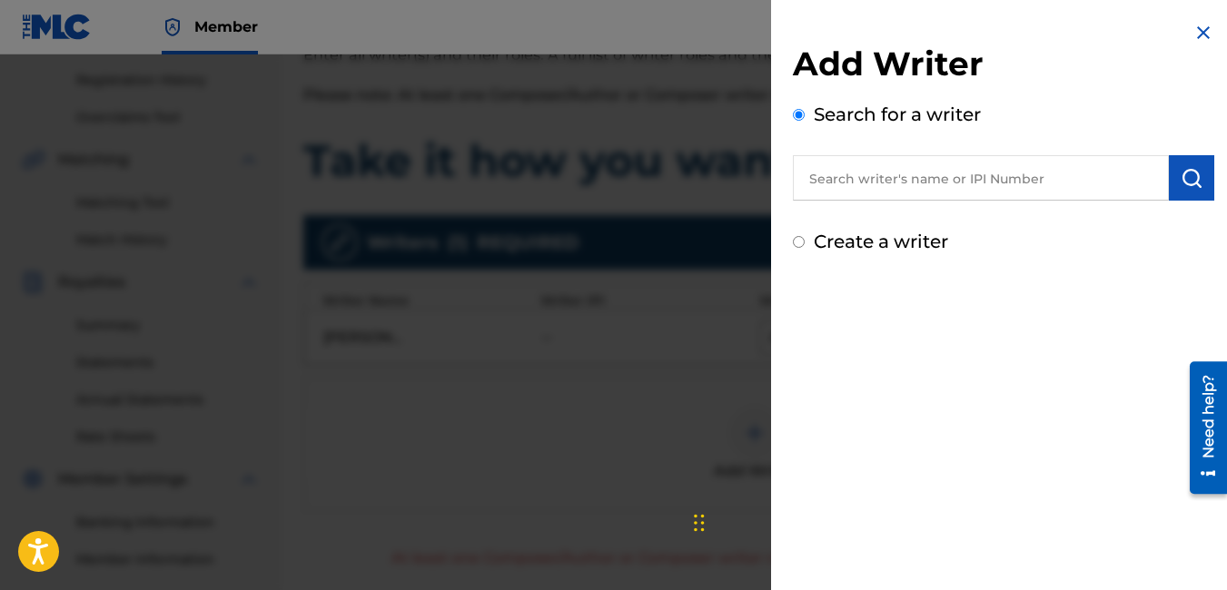
click at [942, 174] on input "text" at bounding box center [981, 177] width 376 height 45
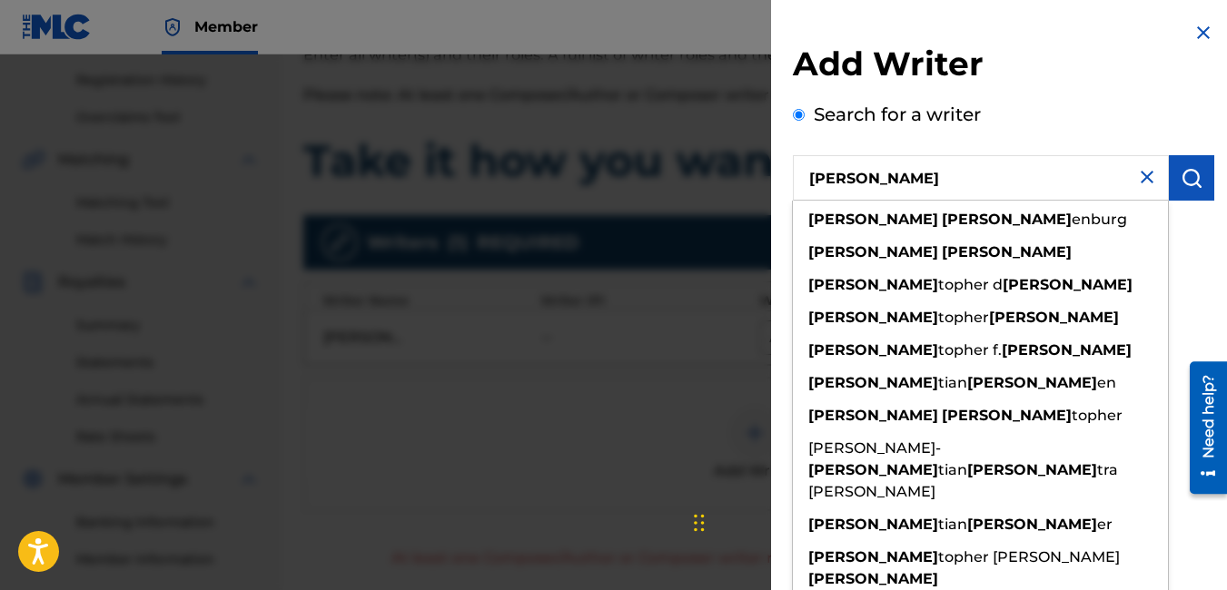
type input "[PERSON_NAME]"
click at [1181, 173] on img "submit" at bounding box center [1192, 178] width 22 height 22
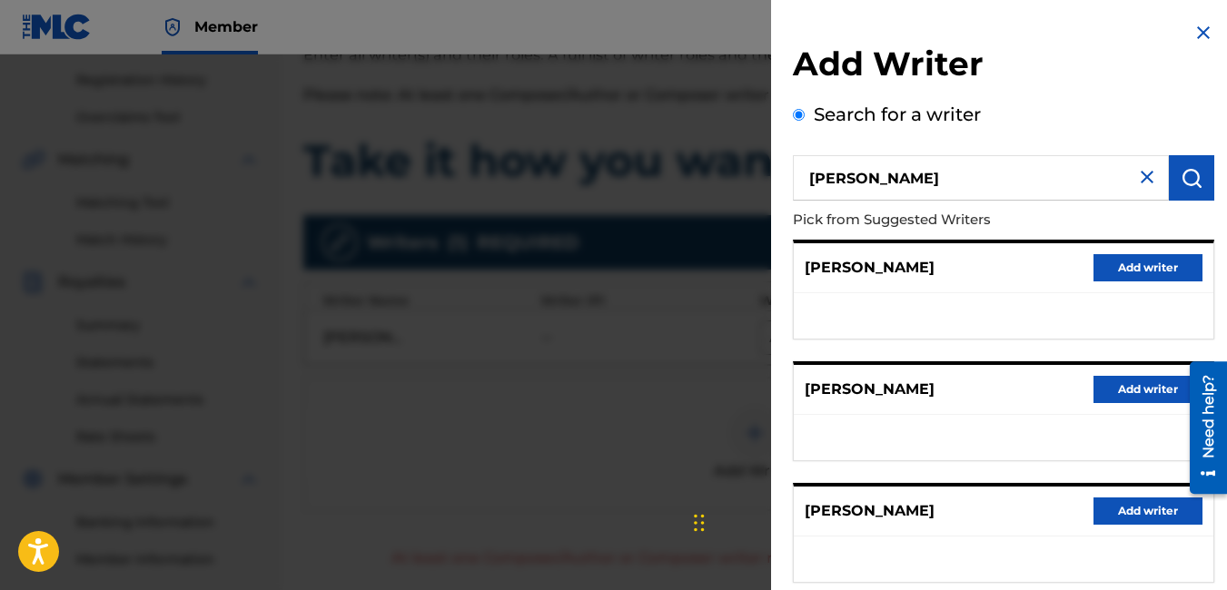
click at [1139, 262] on button "Add writer" at bounding box center [1147, 267] width 109 height 27
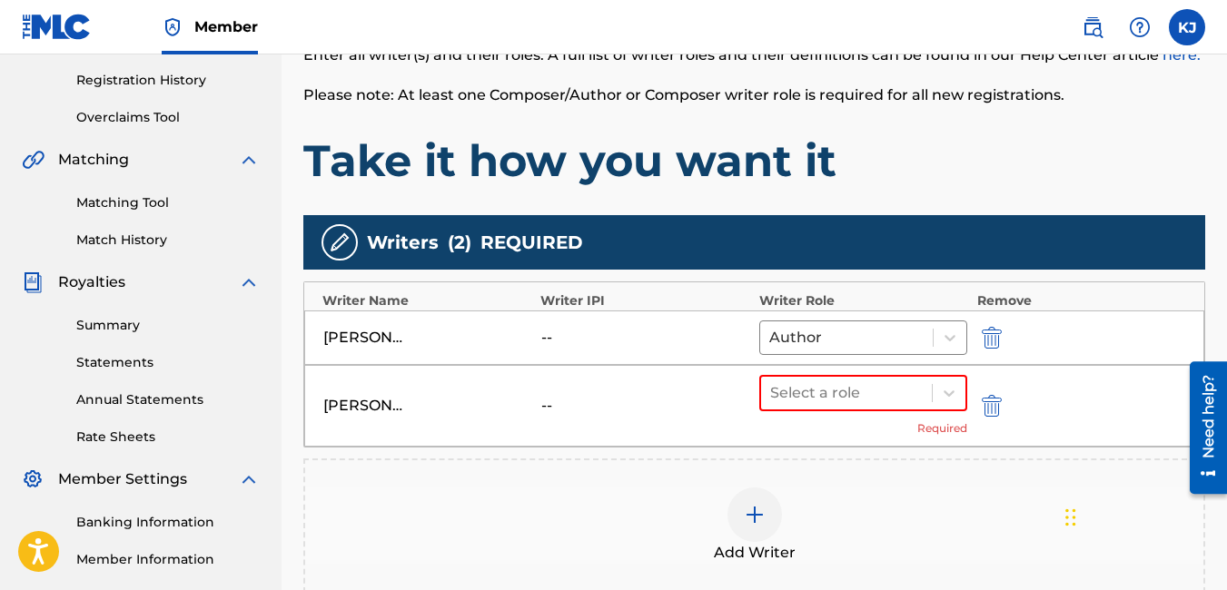
drag, startPoint x: 697, startPoint y: 524, endPoint x: 1078, endPoint y: 519, distance: 381.4
click at [1078, 519] on div "Chat Widget" at bounding box center [1105, 515] width 91 height 87
click at [750, 509] on img at bounding box center [755, 515] width 22 height 22
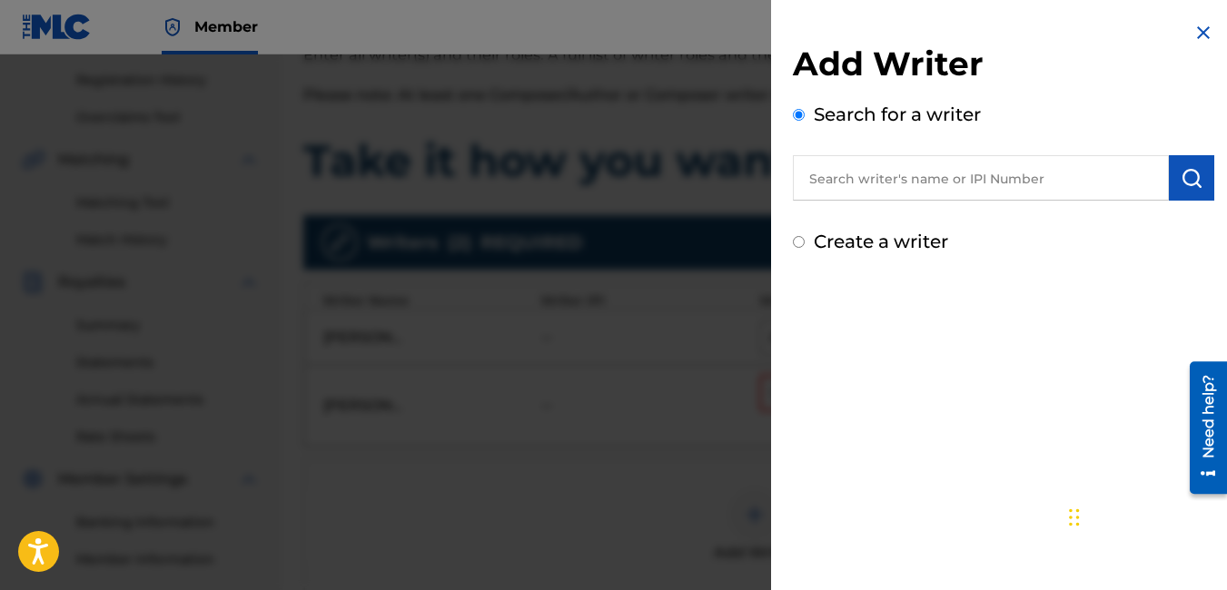
click at [946, 174] on input "text" at bounding box center [981, 177] width 376 height 45
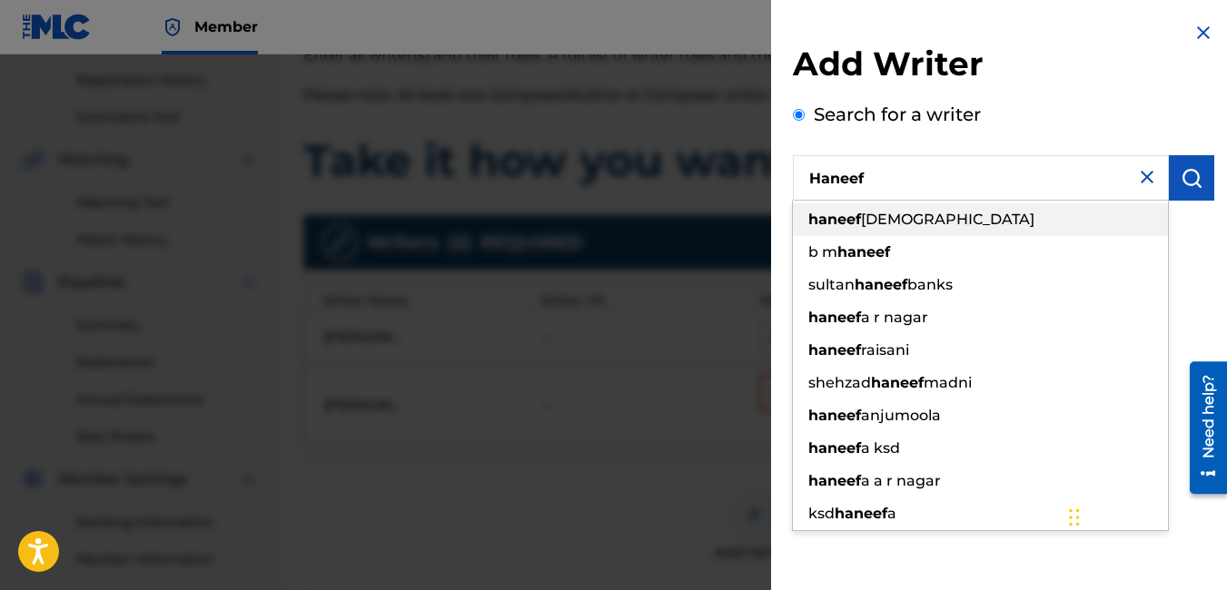
click at [957, 219] on span "[DEMOGRAPHIC_DATA]" at bounding box center [947, 219] width 173 height 17
type input "[PERSON_NAME]"
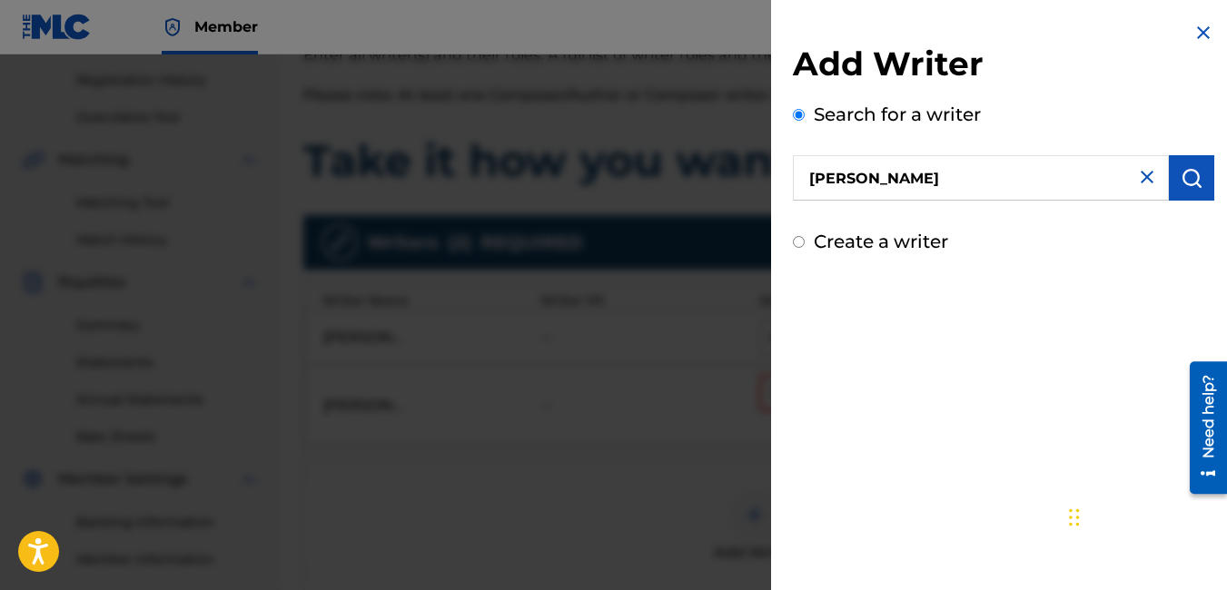
click at [1182, 178] on img "submit" at bounding box center [1192, 178] width 22 height 22
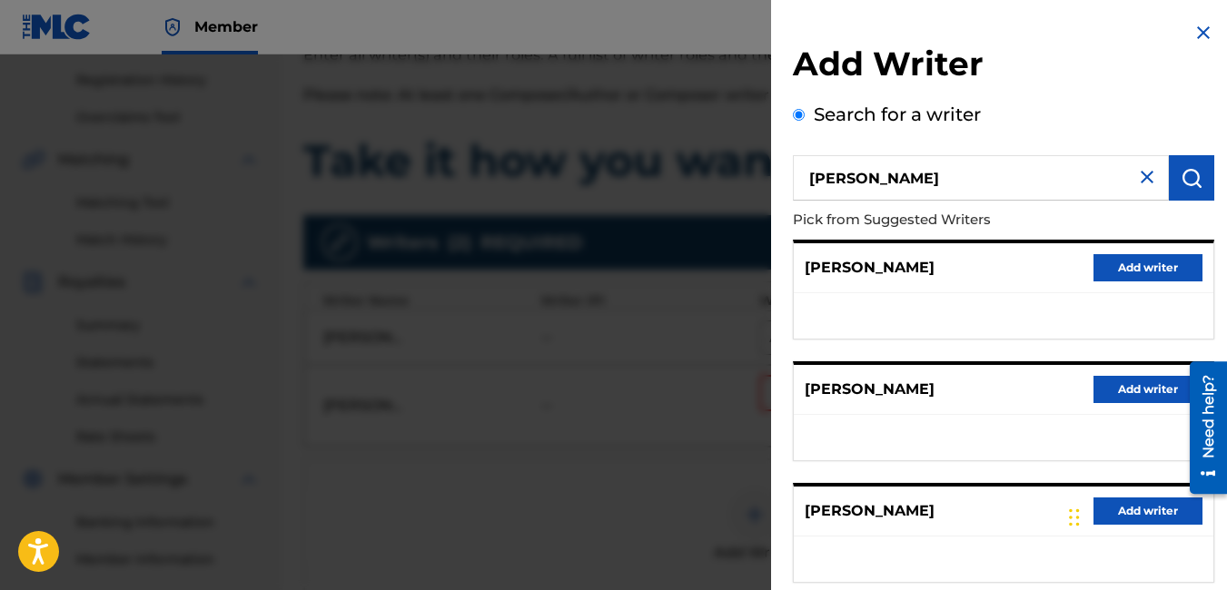
click at [1109, 263] on button "Add writer" at bounding box center [1147, 267] width 109 height 27
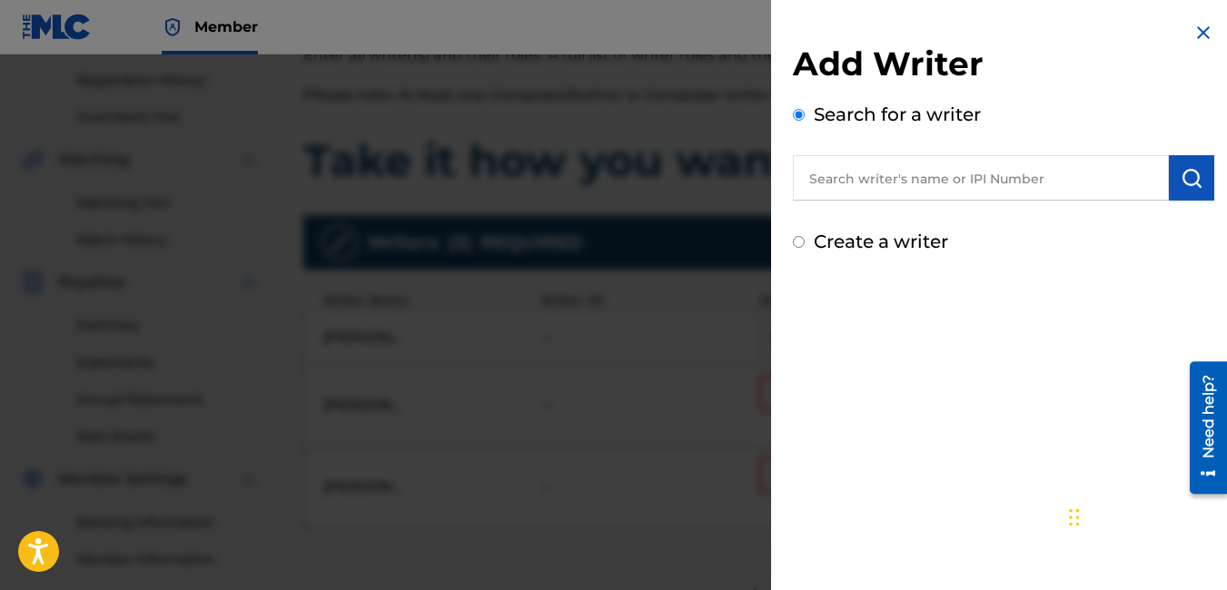
click at [1197, 25] on img at bounding box center [1203, 33] width 22 height 22
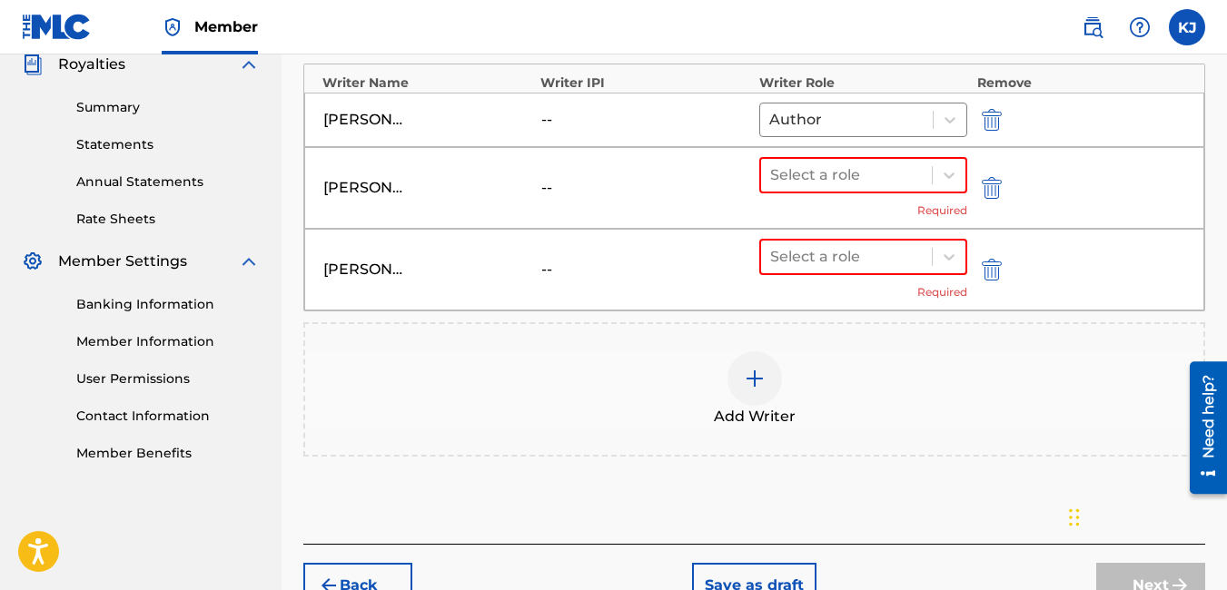
scroll to position [518, 0]
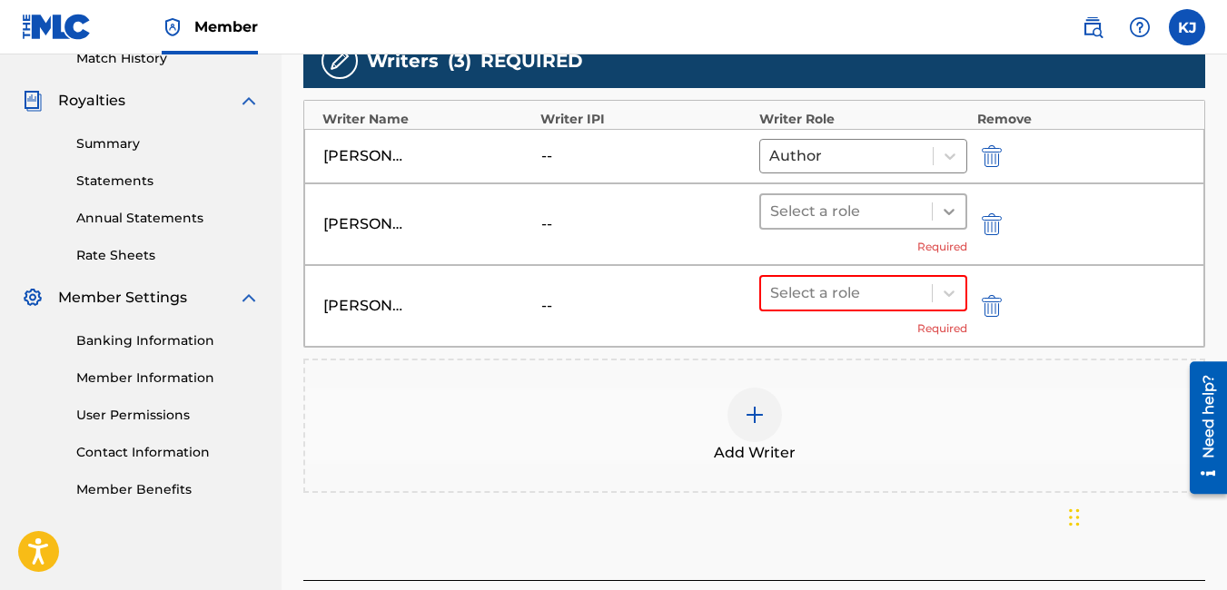
click at [943, 210] on icon at bounding box center [949, 212] width 18 height 18
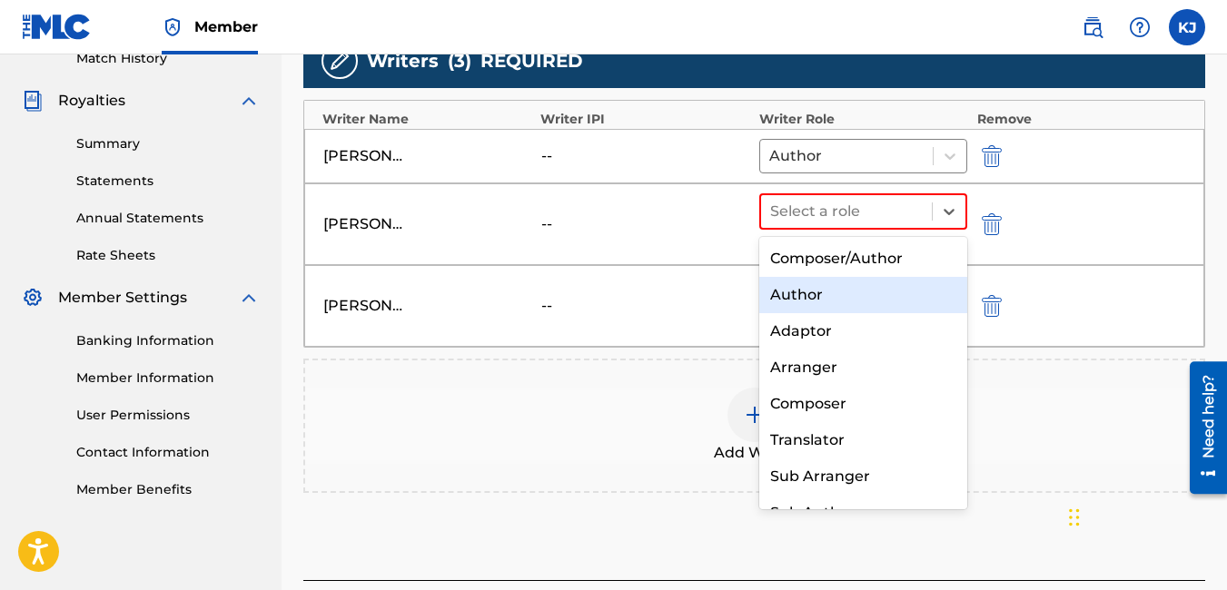
click at [871, 282] on div "Author" at bounding box center [863, 295] width 209 height 36
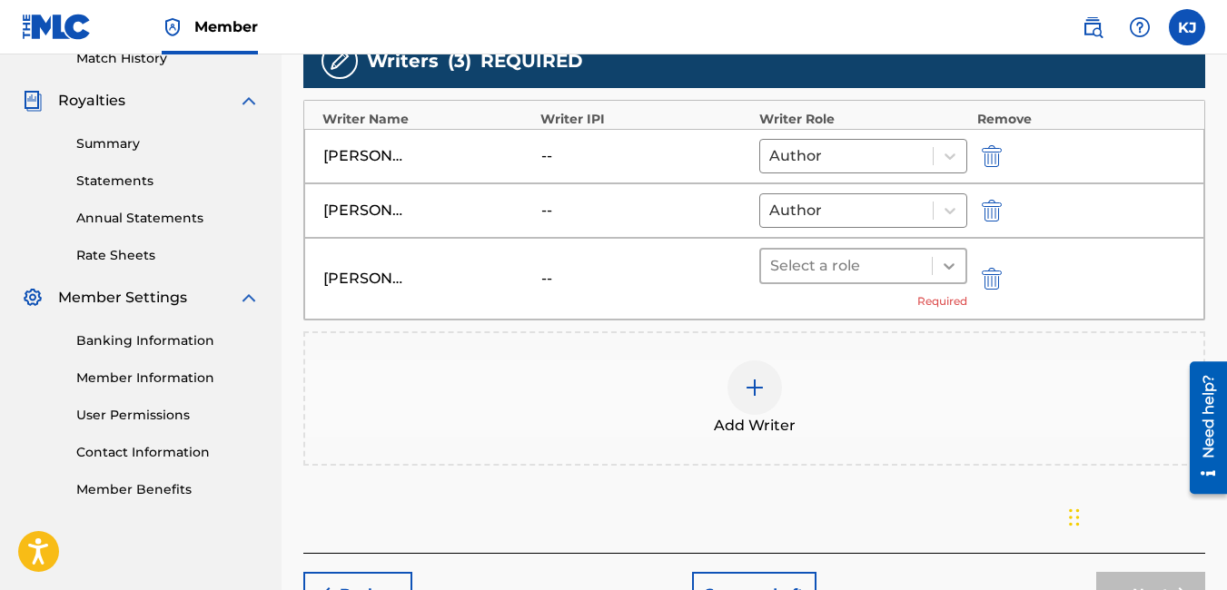
click at [944, 270] on icon at bounding box center [949, 266] width 18 height 18
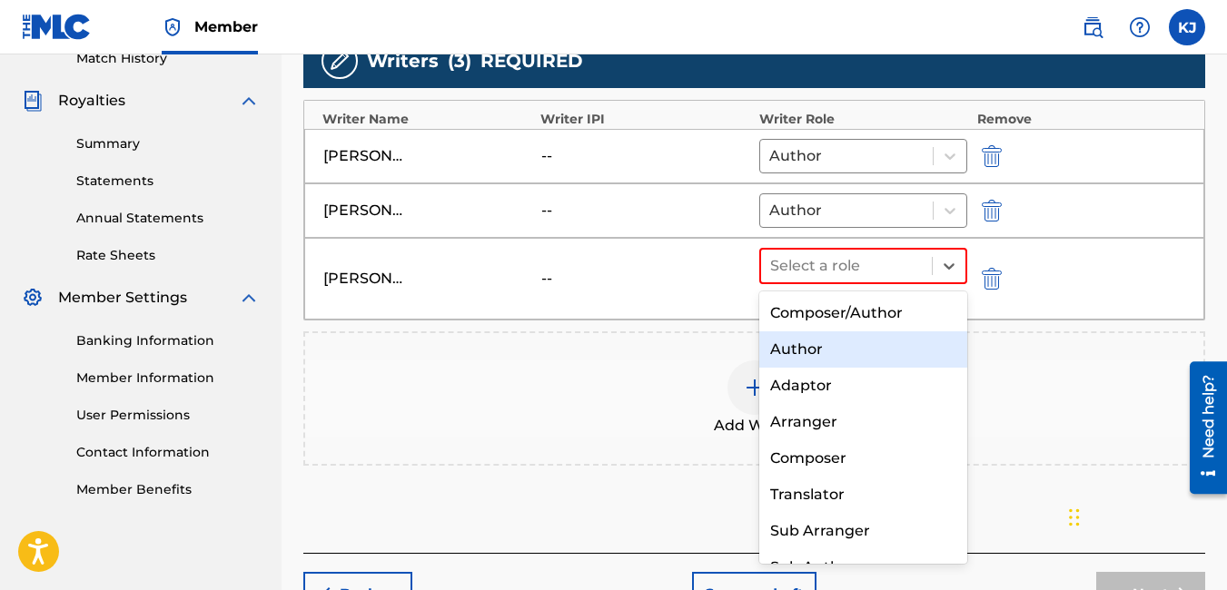
click at [838, 348] on div "Author" at bounding box center [863, 349] width 209 height 36
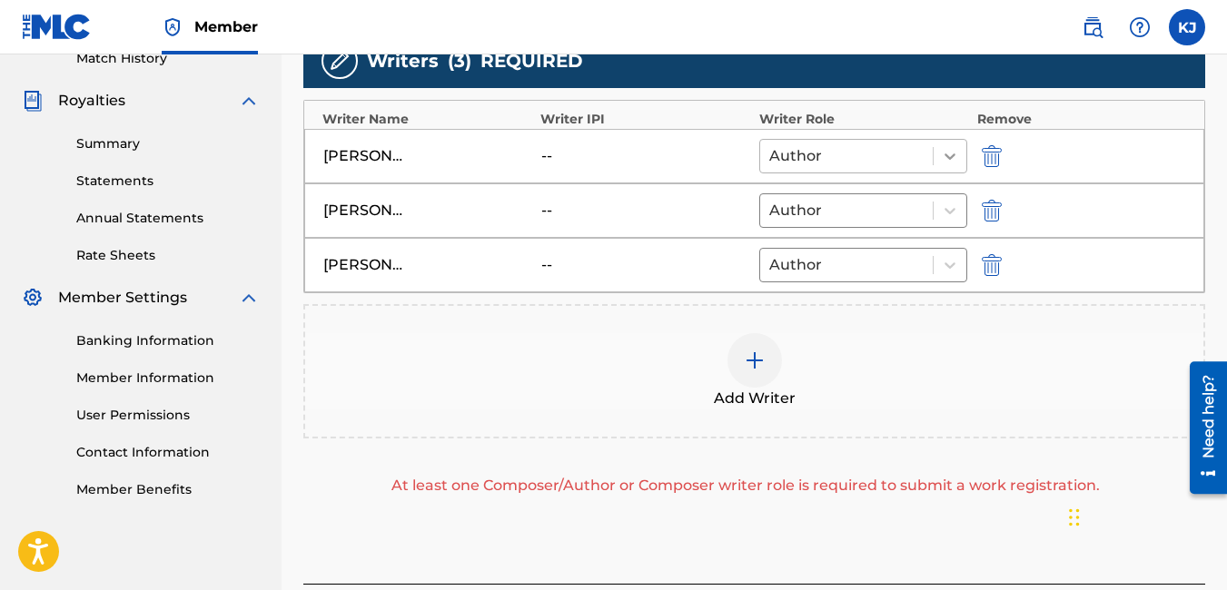
click at [955, 154] on icon at bounding box center [949, 156] width 11 height 6
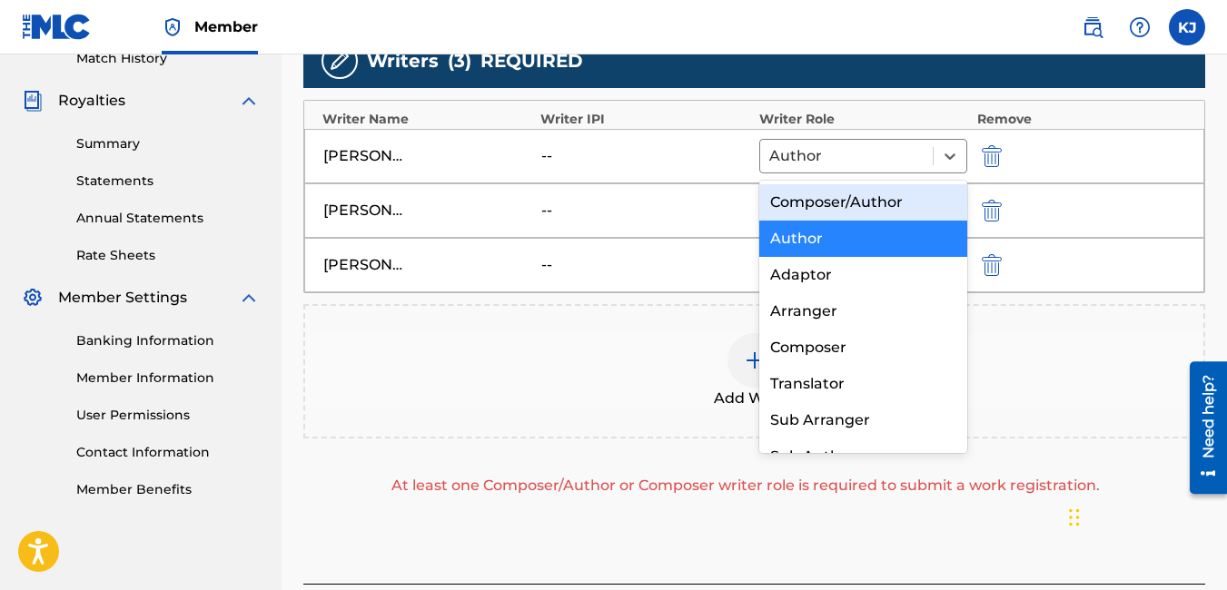
click at [911, 197] on div "Composer/Author" at bounding box center [863, 202] width 209 height 36
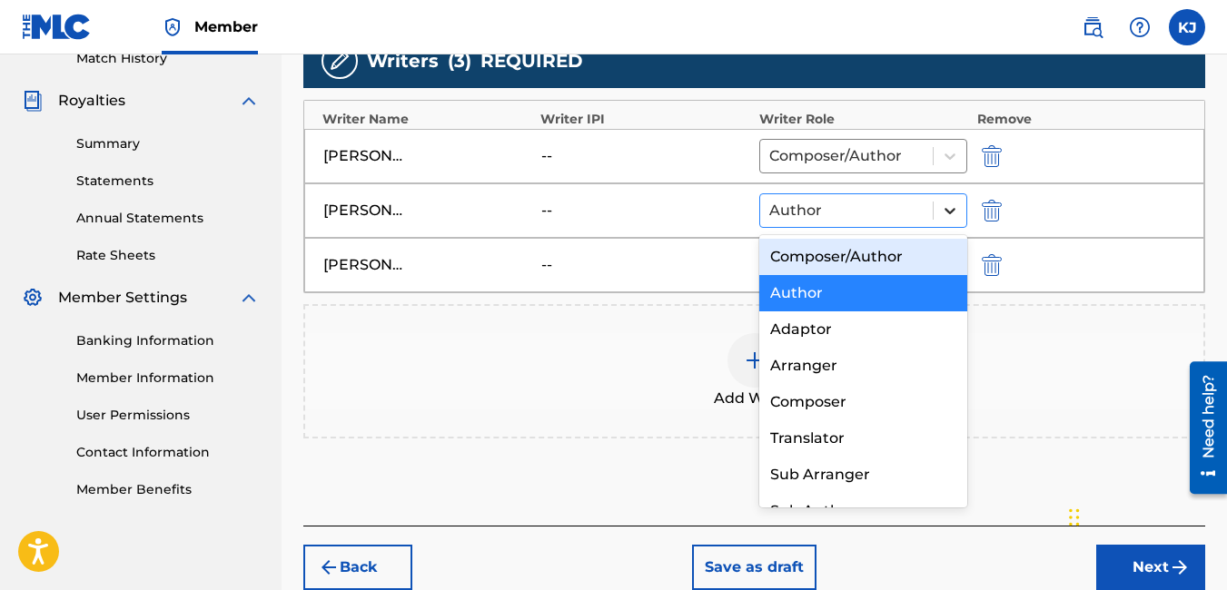
click at [948, 215] on icon at bounding box center [950, 211] width 18 height 18
click at [892, 258] on div "Composer/Author" at bounding box center [863, 257] width 209 height 36
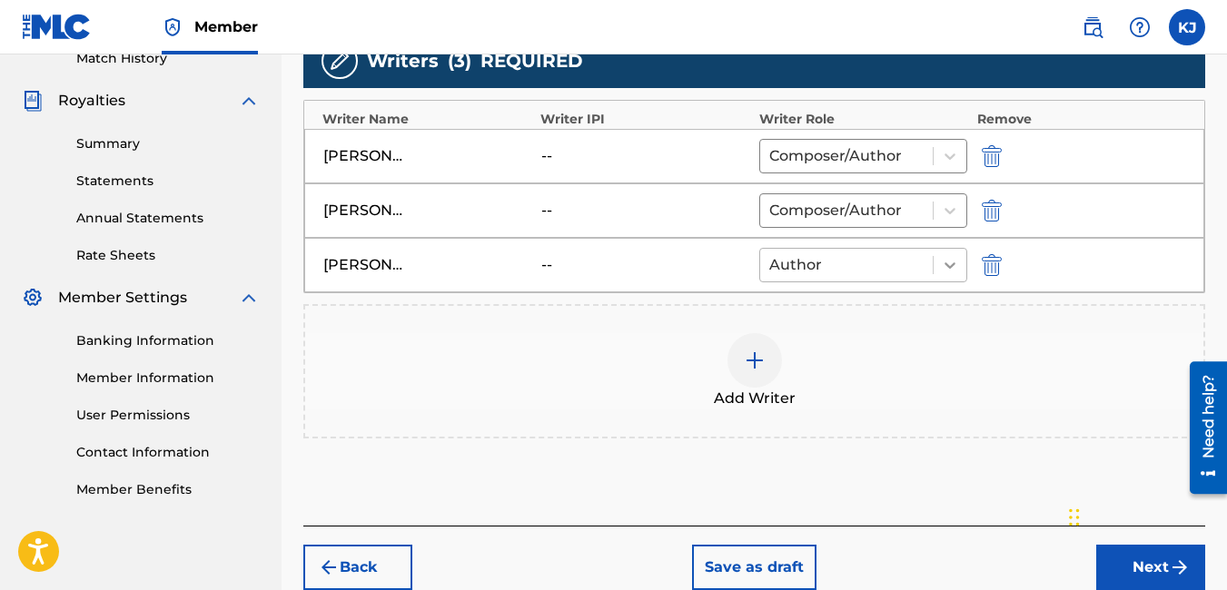
click at [947, 272] on icon at bounding box center [950, 265] width 18 height 18
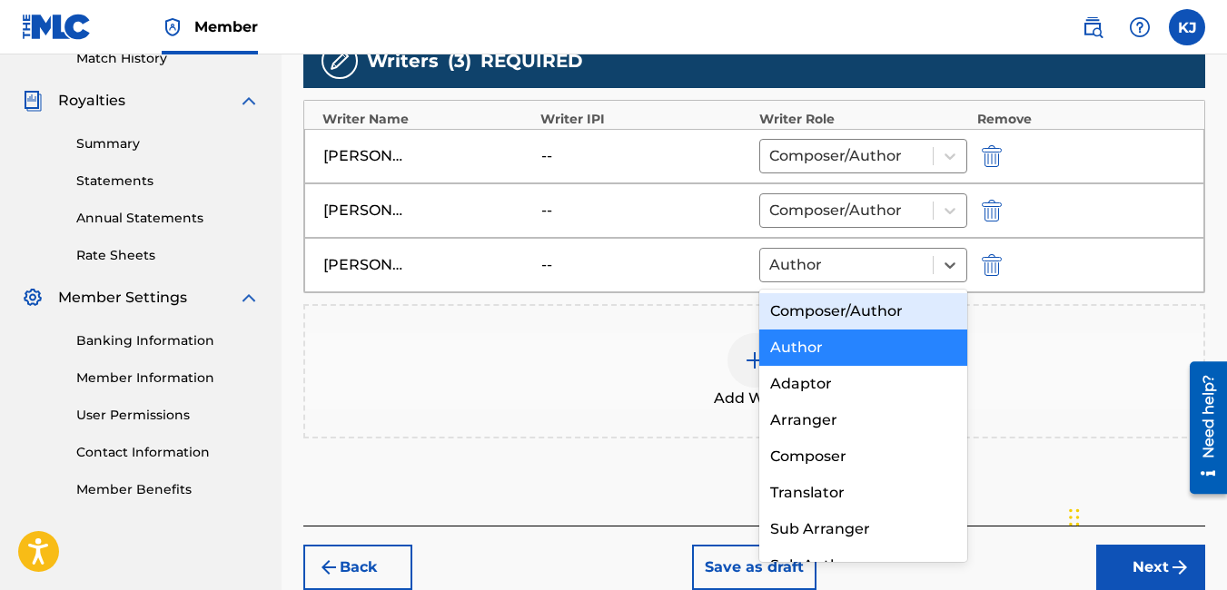
click at [905, 309] on div "Composer/Author" at bounding box center [863, 311] width 209 height 36
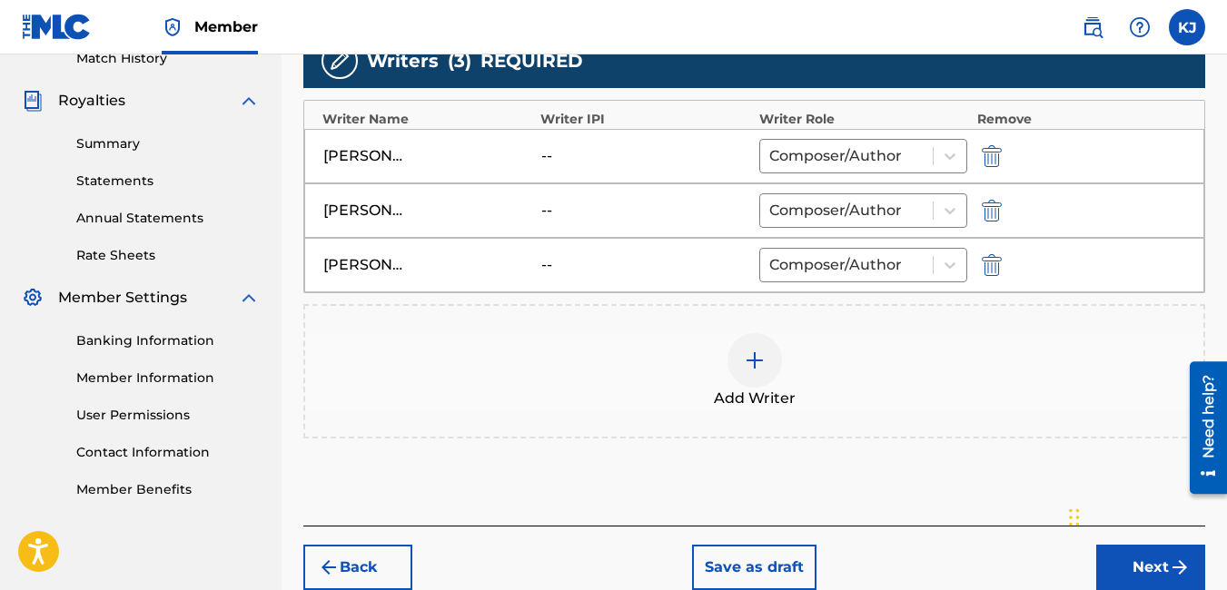
click at [1166, 565] on button "Next" at bounding box center [1150, 567] width 109 height 45
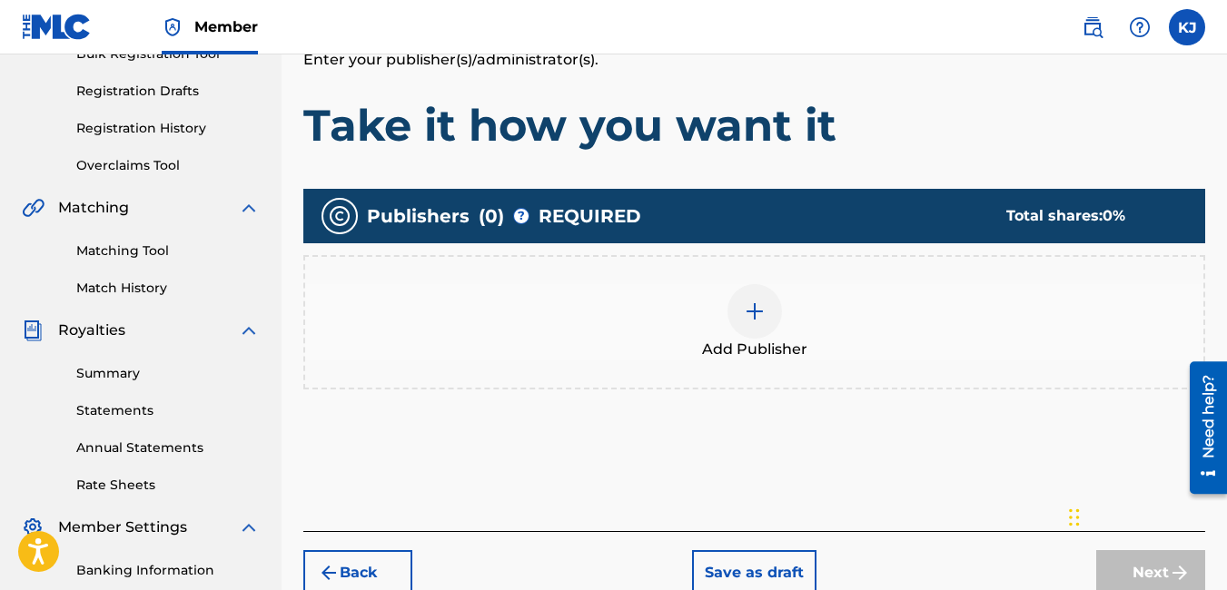
scroll to position [263, 0]
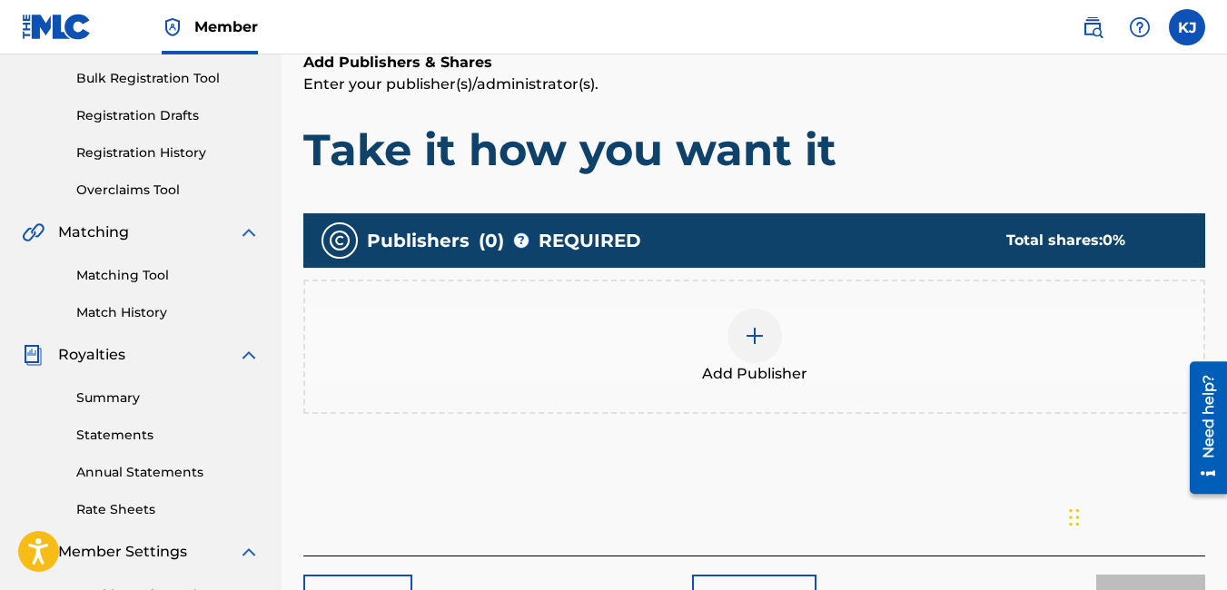
click at [746, 339] on img at bounding box center [755, 336] width 22 height 22
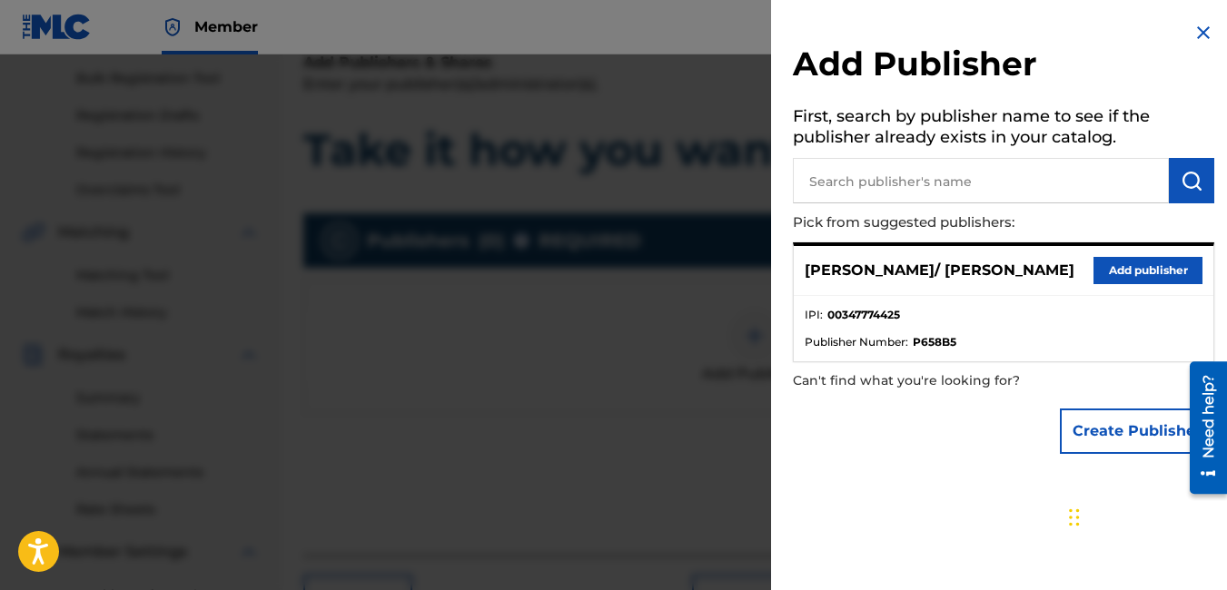
click at [1131, 264] on button "Add publisher" at bounding box center [1147, 270] width 109 height 27
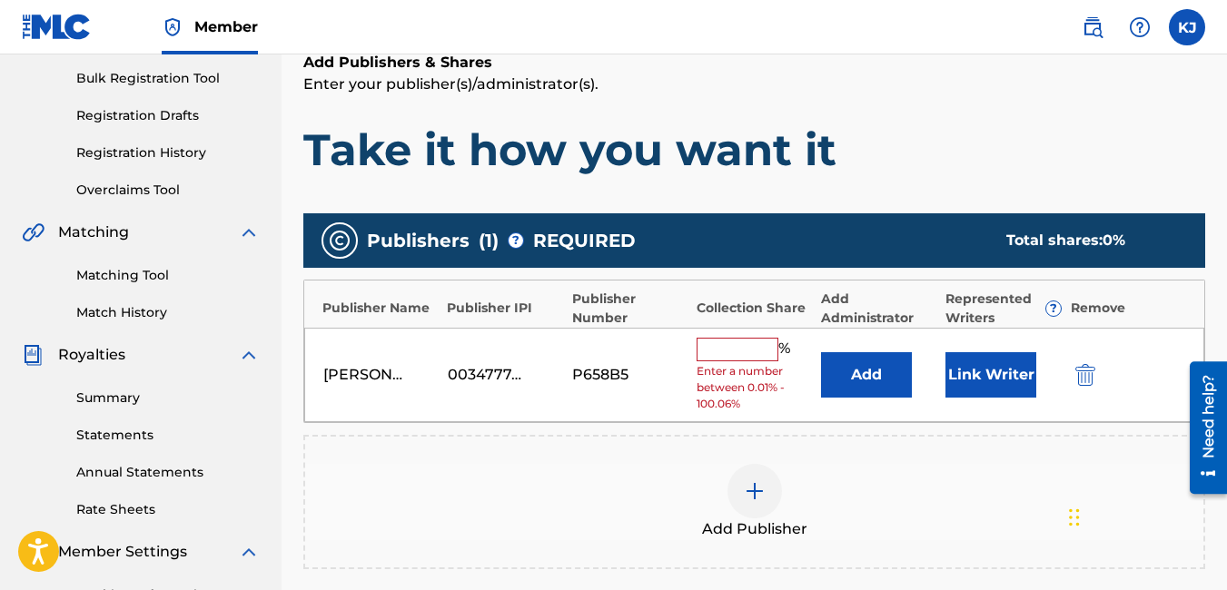
click at [752, 349] on input "text" at bounding box center [738, 350] width 82 height 24
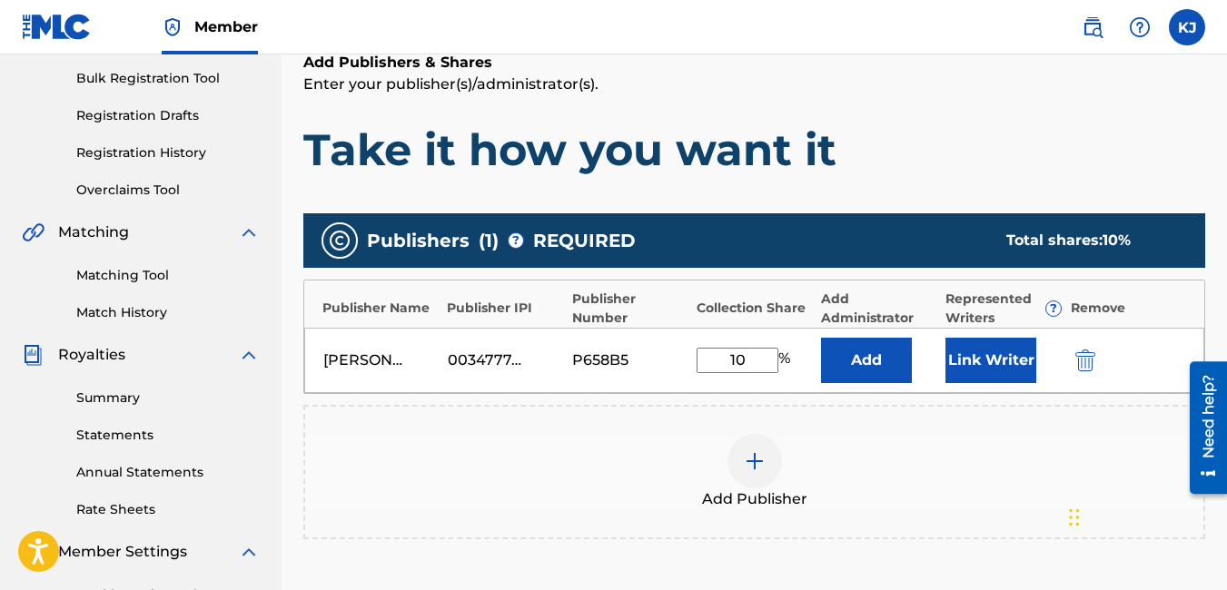
type input "10"
click at [1218, 549] on div "Register Work Search Enter Work Details Add Writers Add Publishers & Shares Add…" at bounding box center [754, 306] width 945 height 939
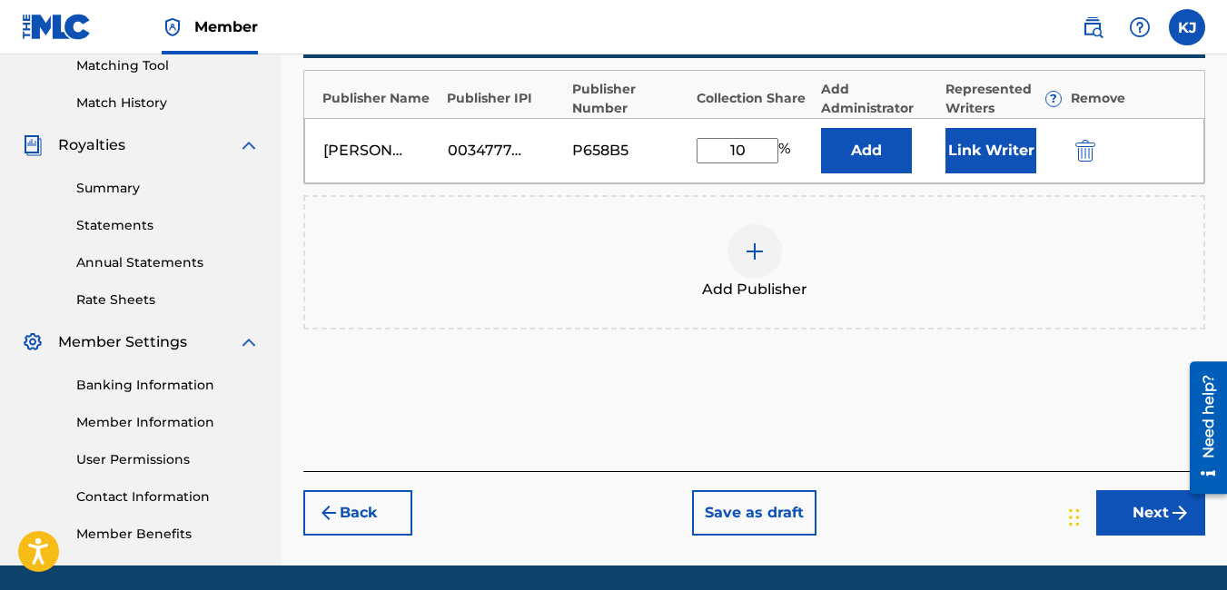
scroll to position [486, 0]
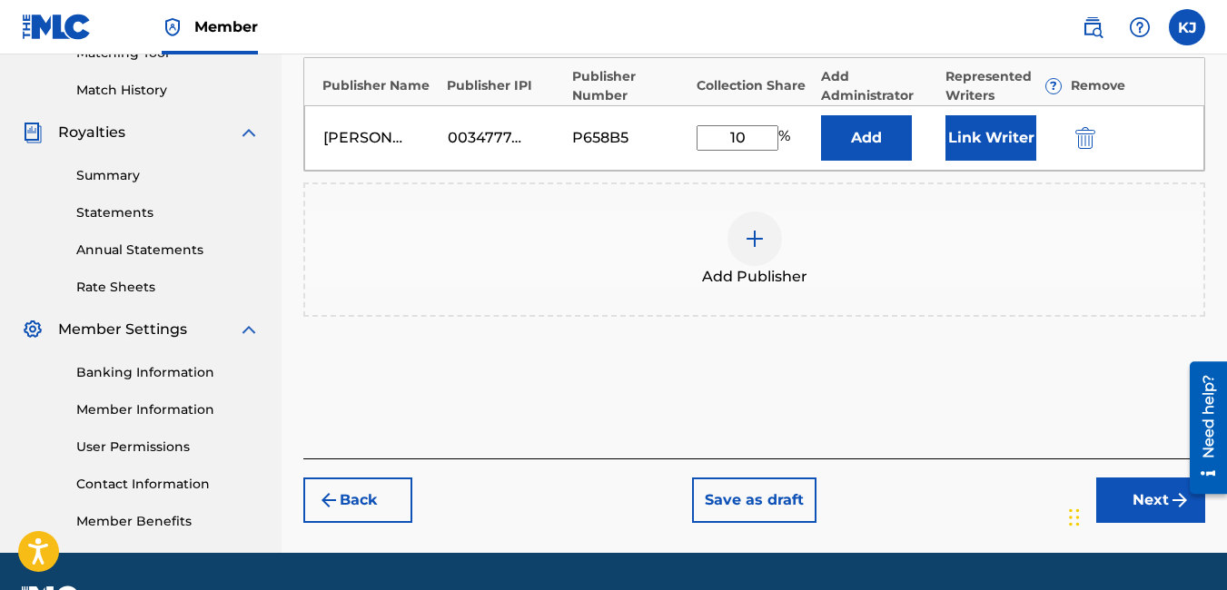
click at [1163, 508] on button "Next" at bounding box center [1150, 500] width 109 height 45
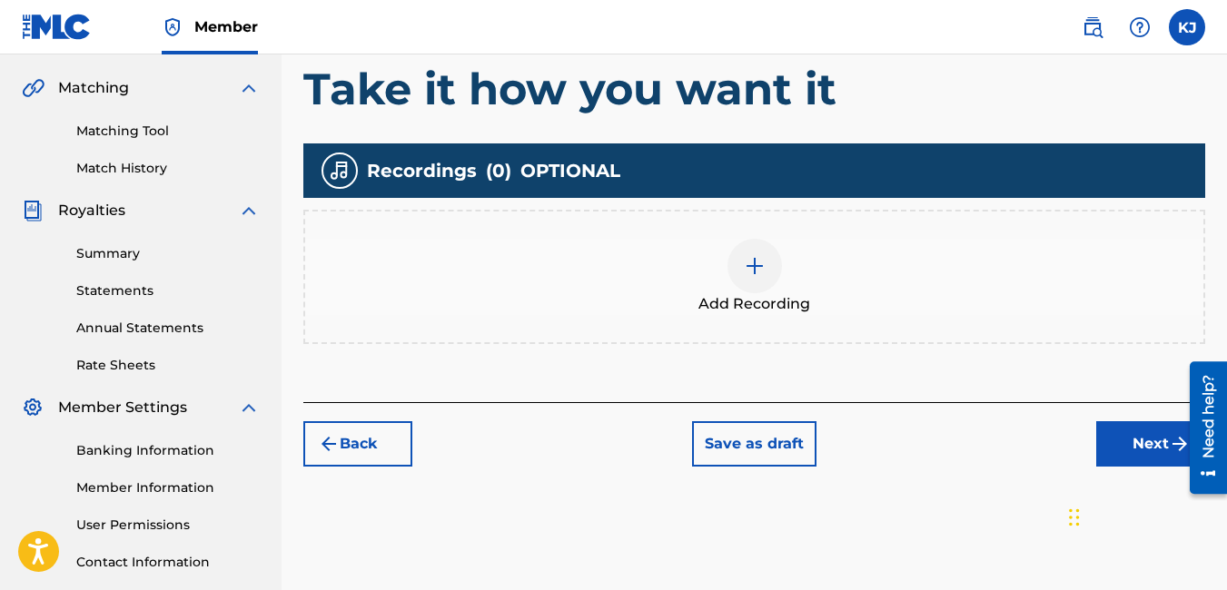
scroll to position [409, 0]
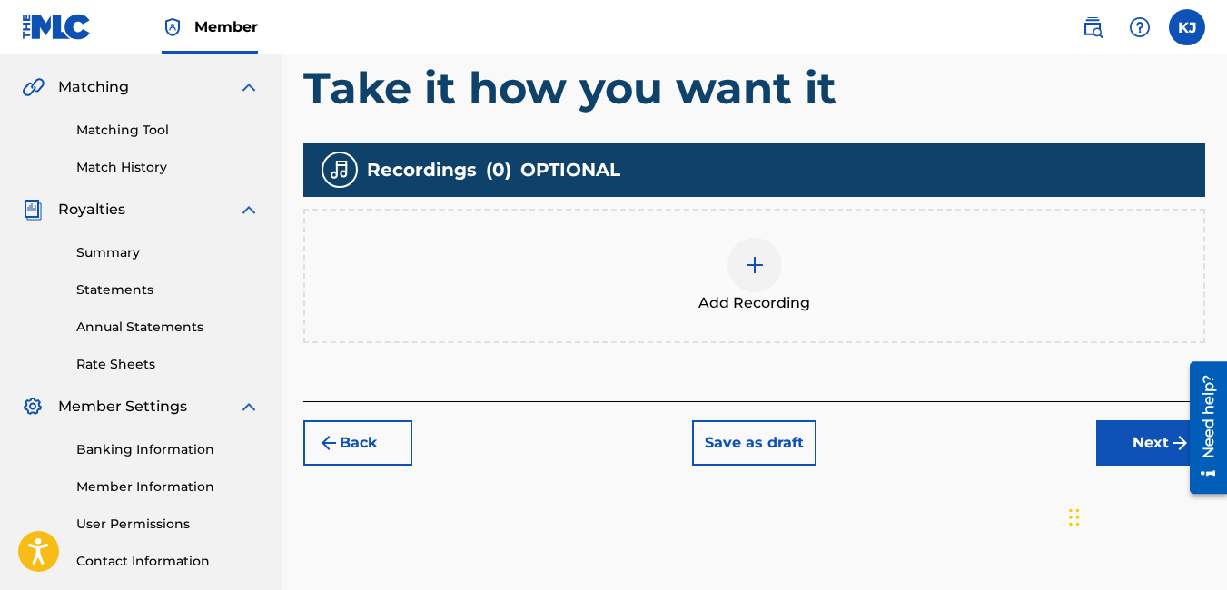
click at [752, 266] on img at bounding box center [755, 265] width 22 height 22
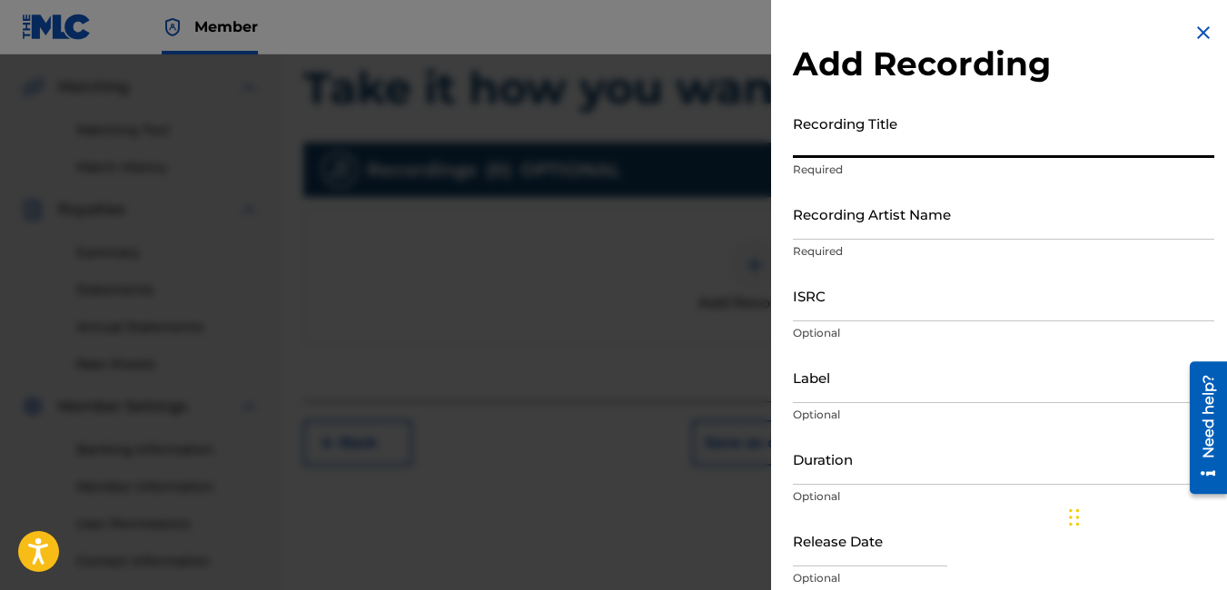
click at [902, 138] on input "Recording Title" at bounding box center [1003, 132] width 421 height 52
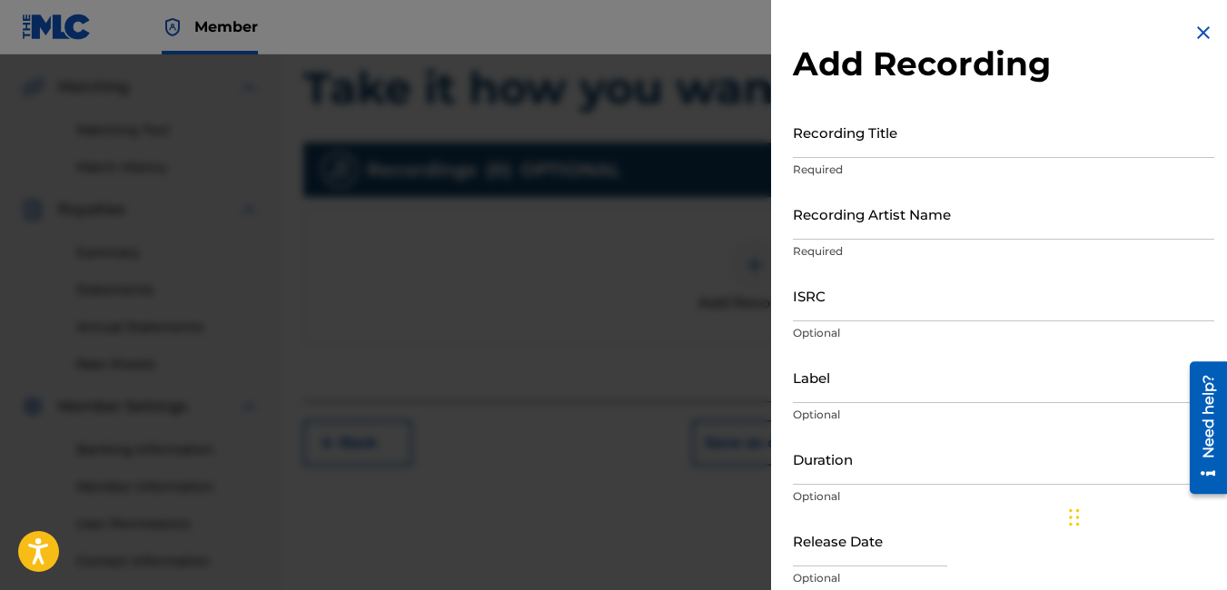
click at [1206, 25] on img at bounding box center [1203, 33] width 22 height 22
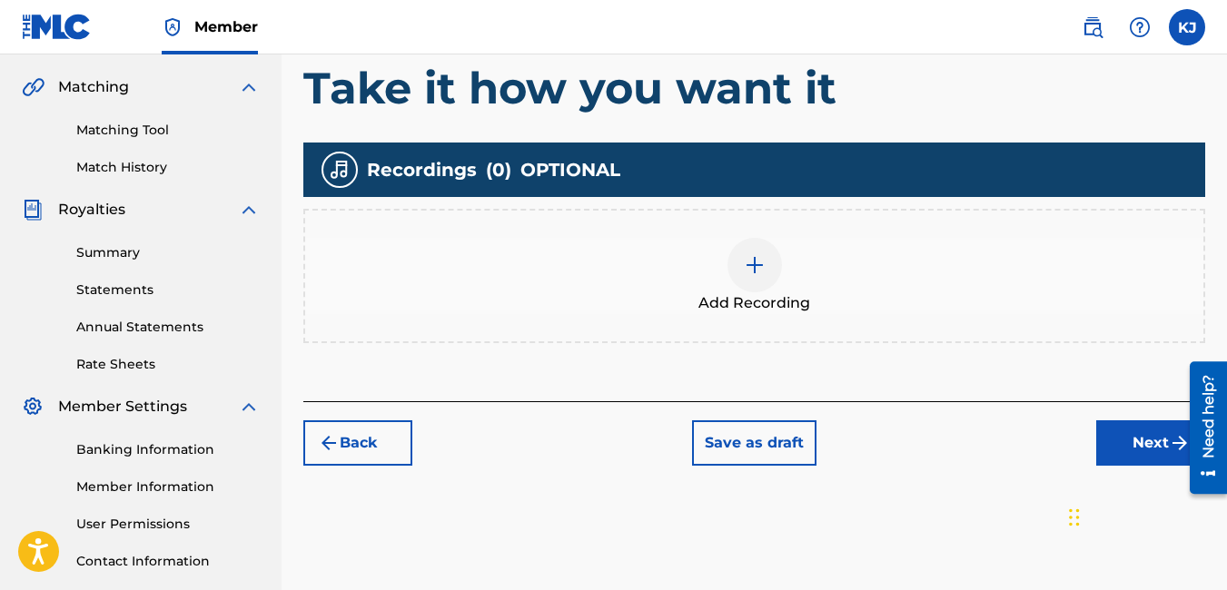
click at [745, 281] on div at bounding box center [754, 265] width 54 height 54
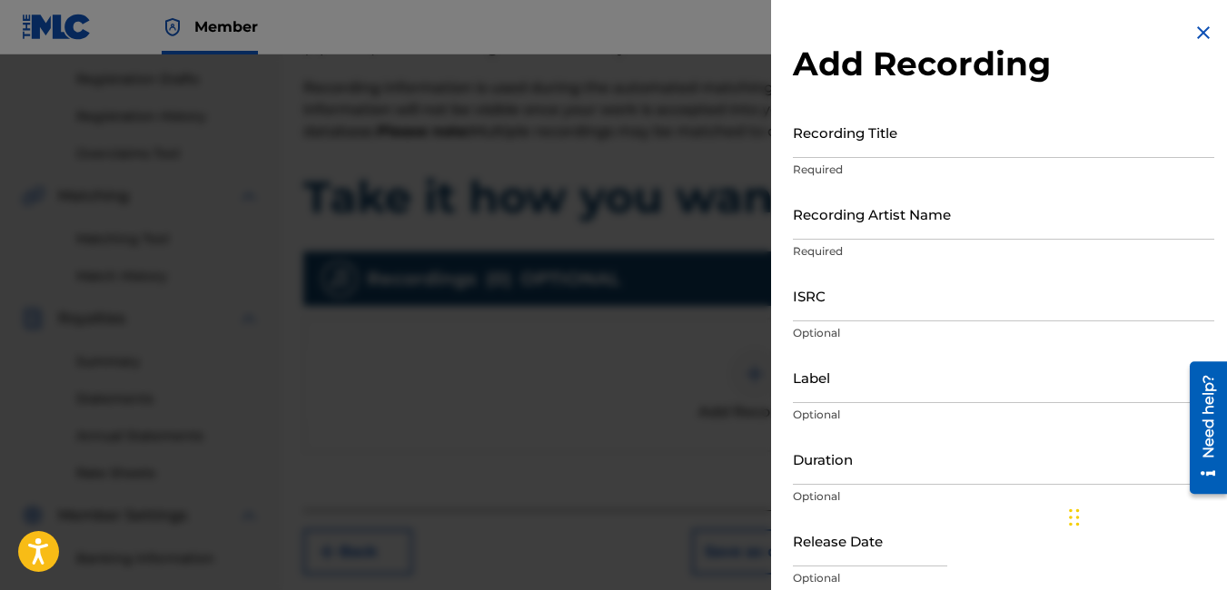
scroll to position [263, 0]
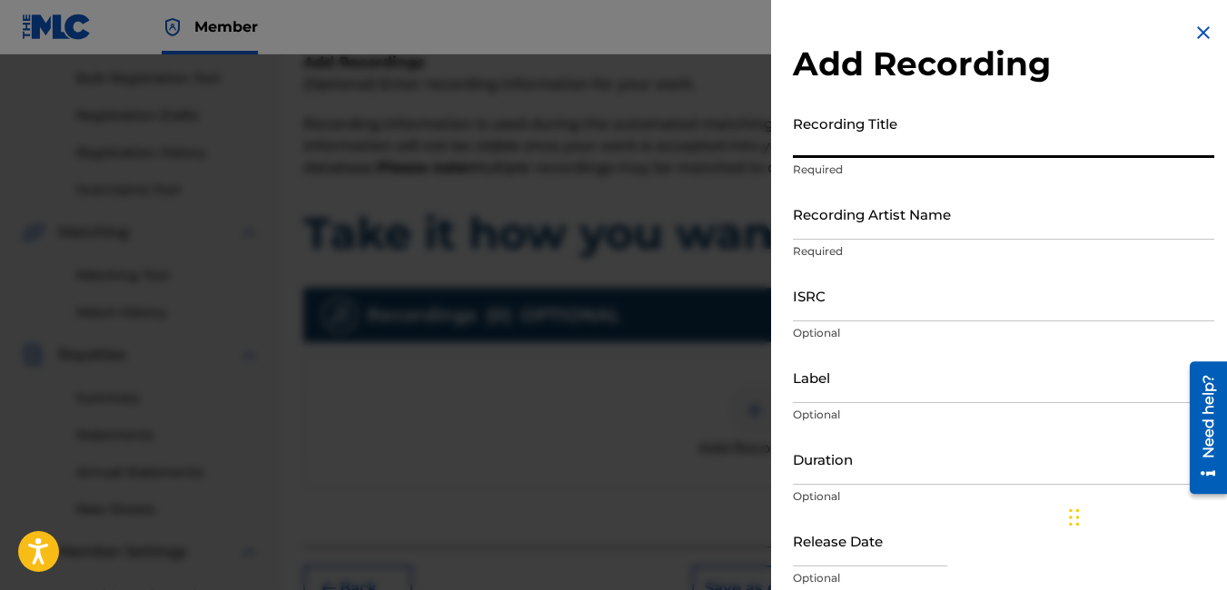
click at [905, 153] on input "Recording Title" at bounding box center [1003, 132] width 421 height 52
type input "Take it how you want it"
click at [927, 219] on input "Recording Artist Name" at bounding box center [1003, 214] width 421 height 52
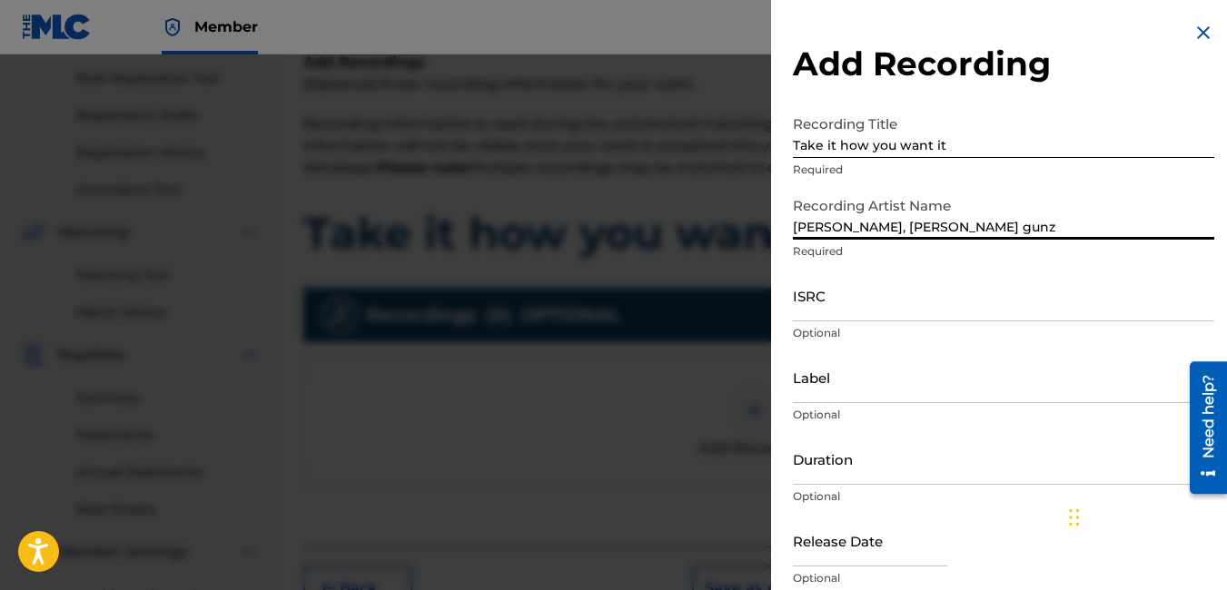
type input "[PERSON_NAME], [PERSON_NAME] gunz"
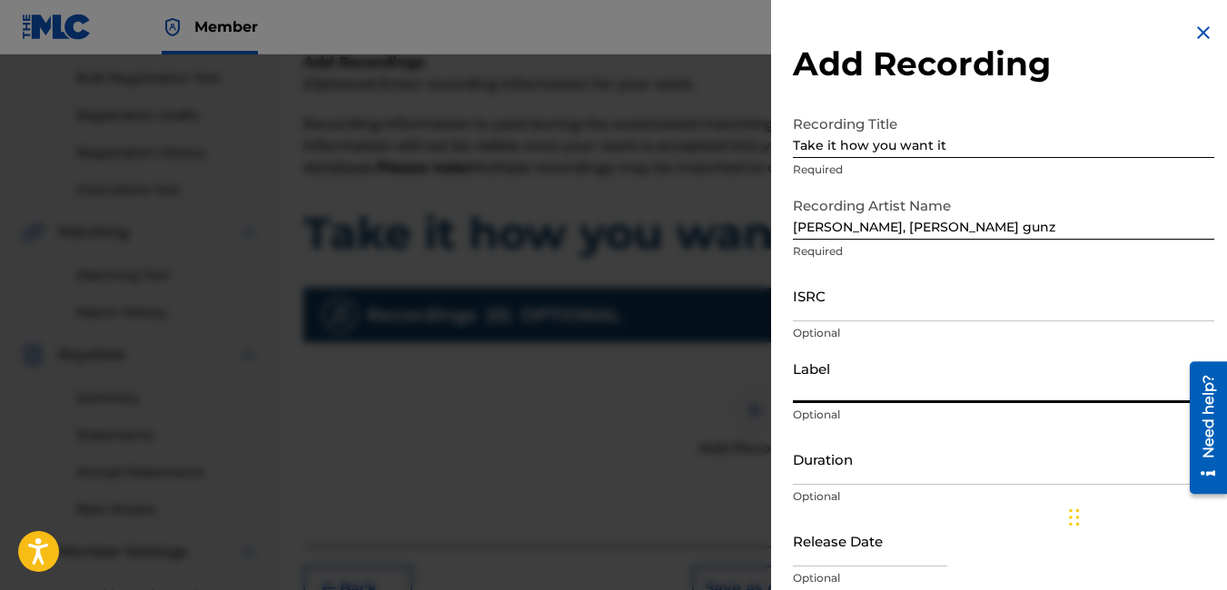
click at [942, 388] on input "Label" at bounding box center [1003, 377] width 421 height 52
type input "Roc-A-Fella"
type input "03:54"
type input "[DATE]"
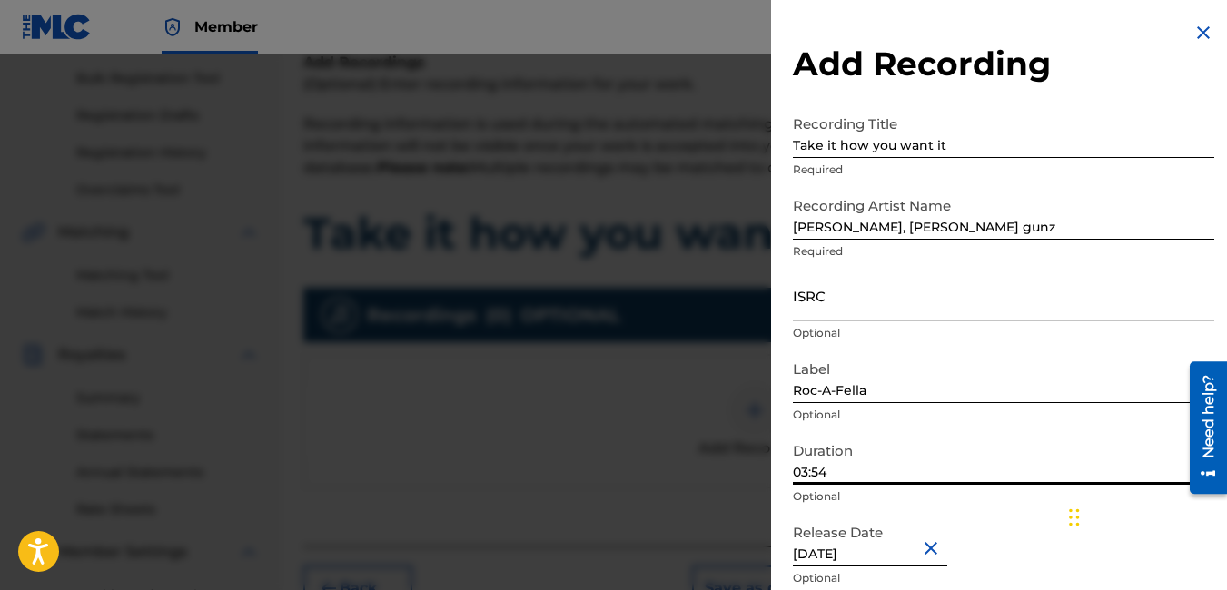
click at [845, 478] on input "03:54" at bounding box center [1003, 459] width 421 height 52
type input "05:09"
click at [885, 558] on input "[DATE]" at bounding box center [870, 541] width 154 height 52
select select "5"
select select "2001"
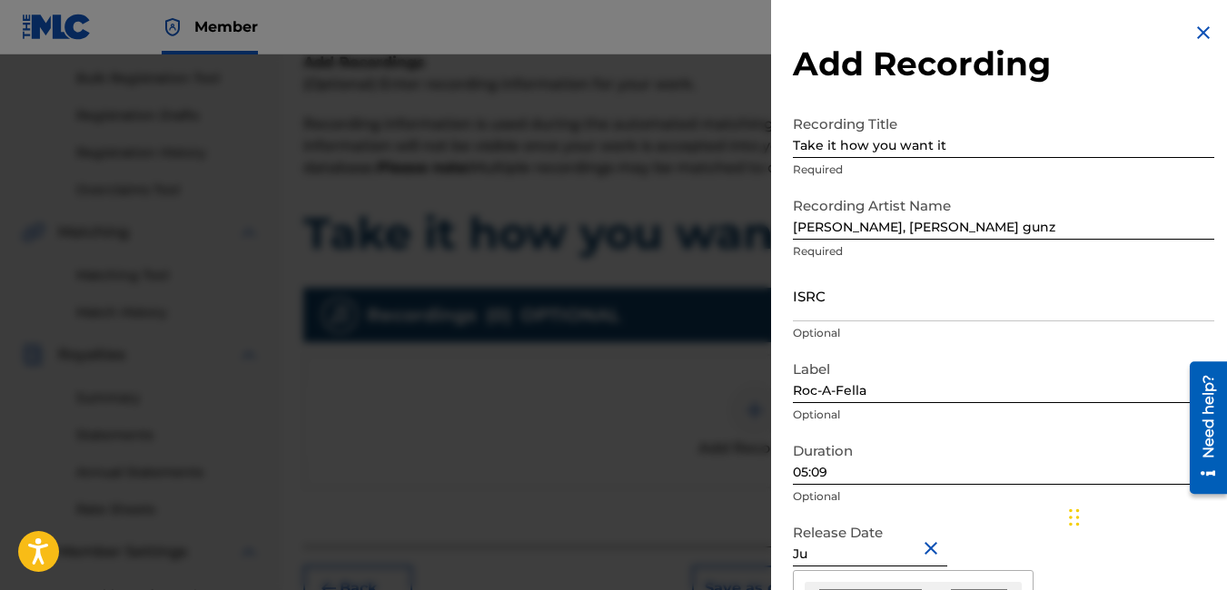
type input "J"
type input "[DATE]"
select select "1"
select select "2004"
type input "[DATE]"
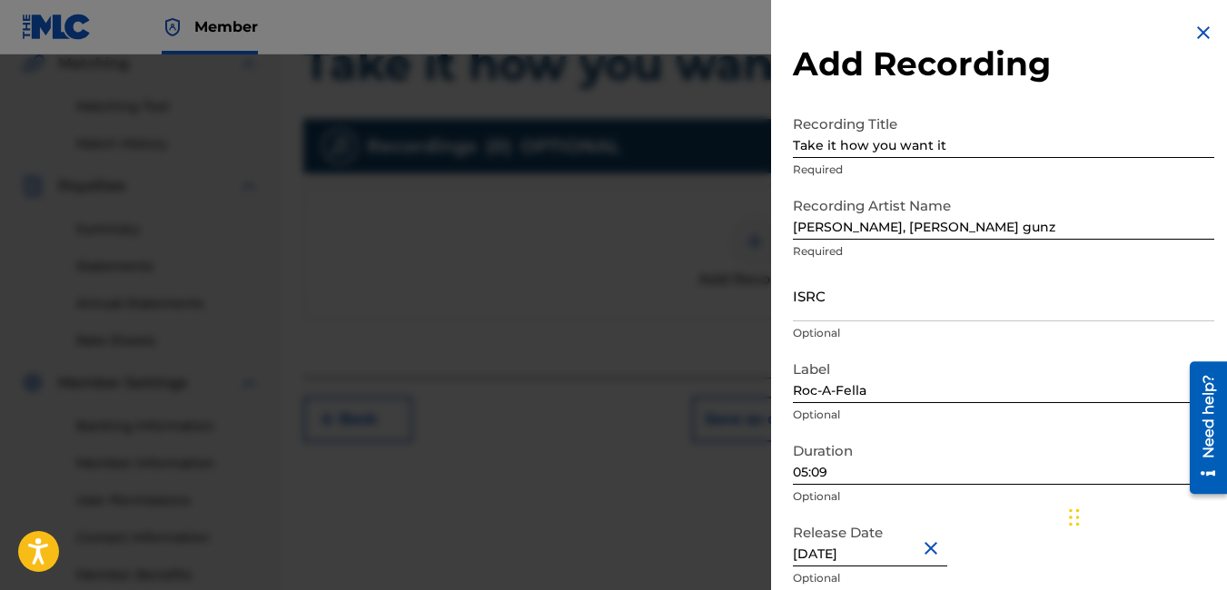
scroll to position [437, 0]
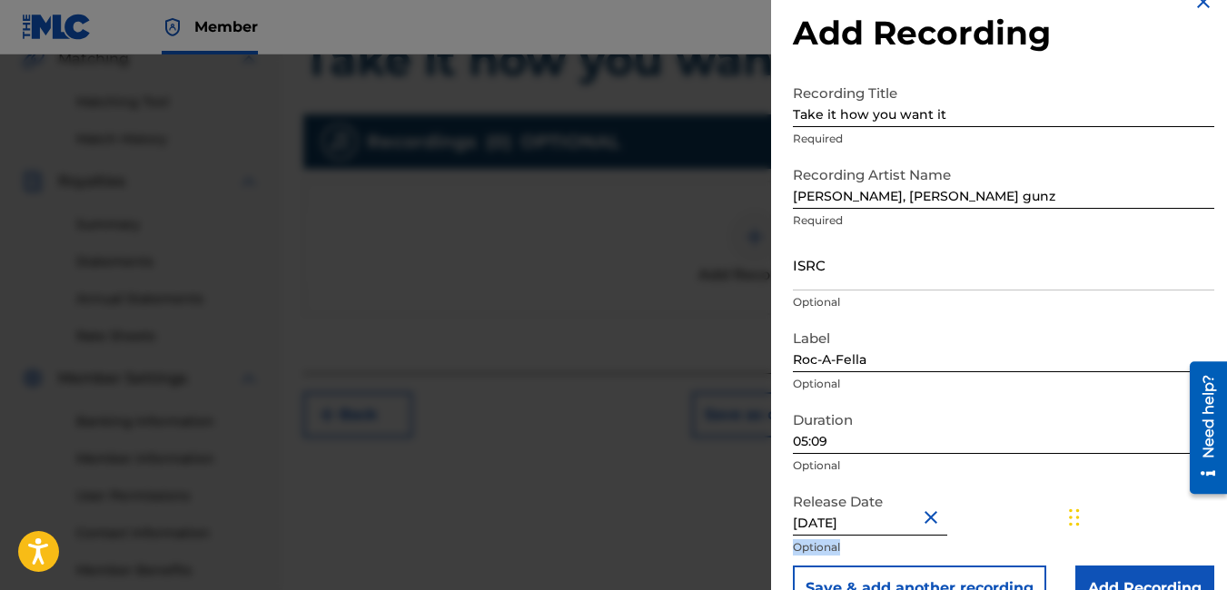
drag, startPoint x: 1191, startPoint y: 541, endPoint x: 1200, endPoint y: 577, distance: 36.6
click at [1200, 577] on div "Add Recording Recording Title Take it how you want it Required Recording Artist…" at bounding box center [1003, 301] width 465 height 664
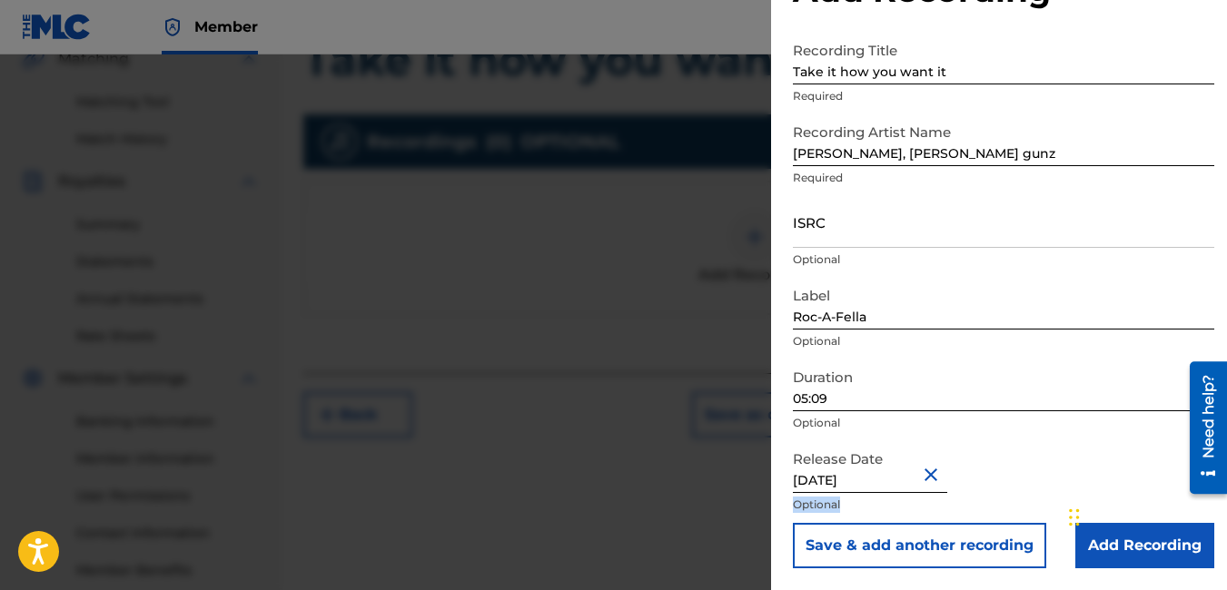
drag, startPoint x: 1200, startPoint y: 577, endPoint x: 1161, endPoint y: 555, distance: 43.9
click at [1161, 555] on input "Add Recording" at bounding box center [1144, 545] width 139 height 45
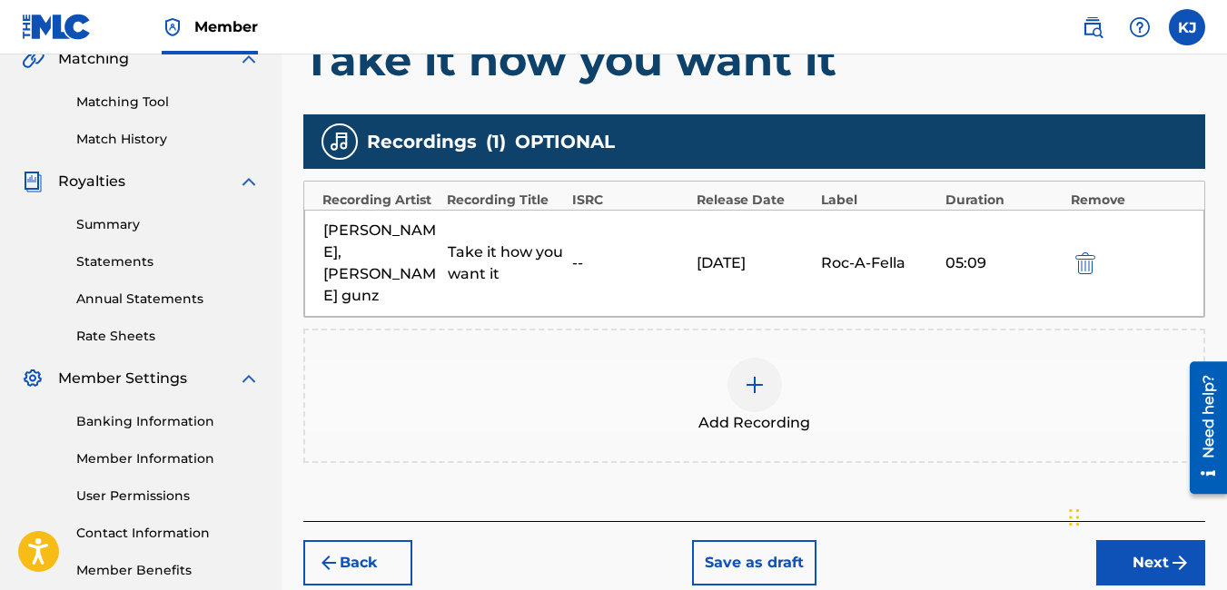
drag, startPoint x: 1166, startPoint y: 519, endPoint x: 973, endPoint y: 531, distance: 192.9
click at [973, 531] on div "Back Save as draft Next" at bounding box center [754, 553] width 902 height 64
click at [1157, 540] on button "Next" at bounding box center [1150, 562] width 109 height 45
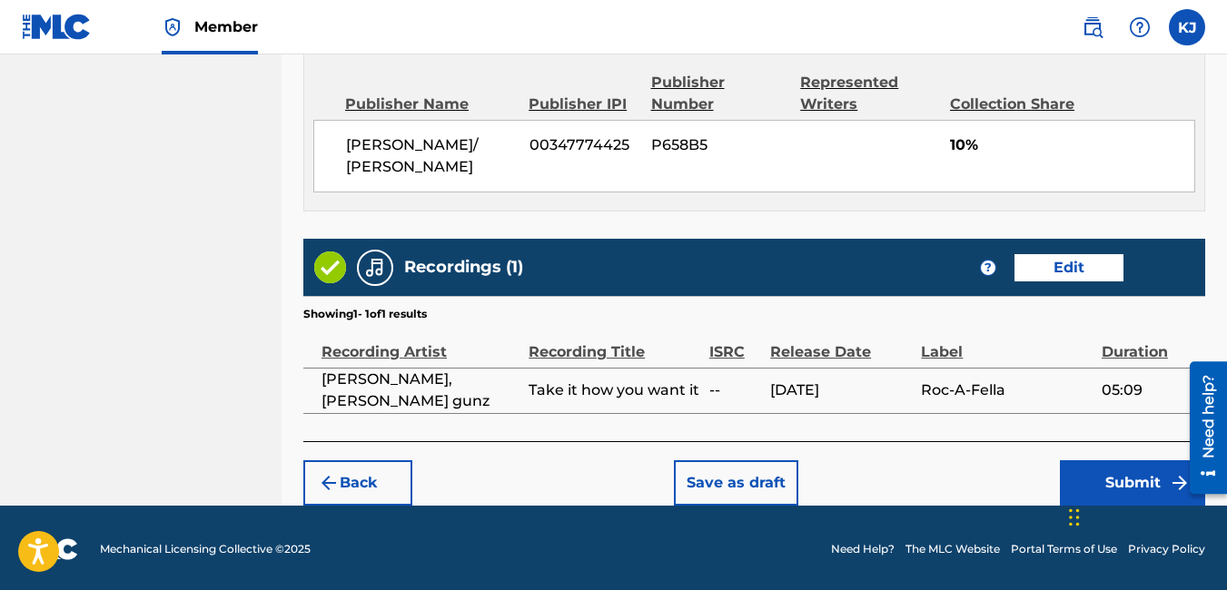
scroll to position [1029, 0]
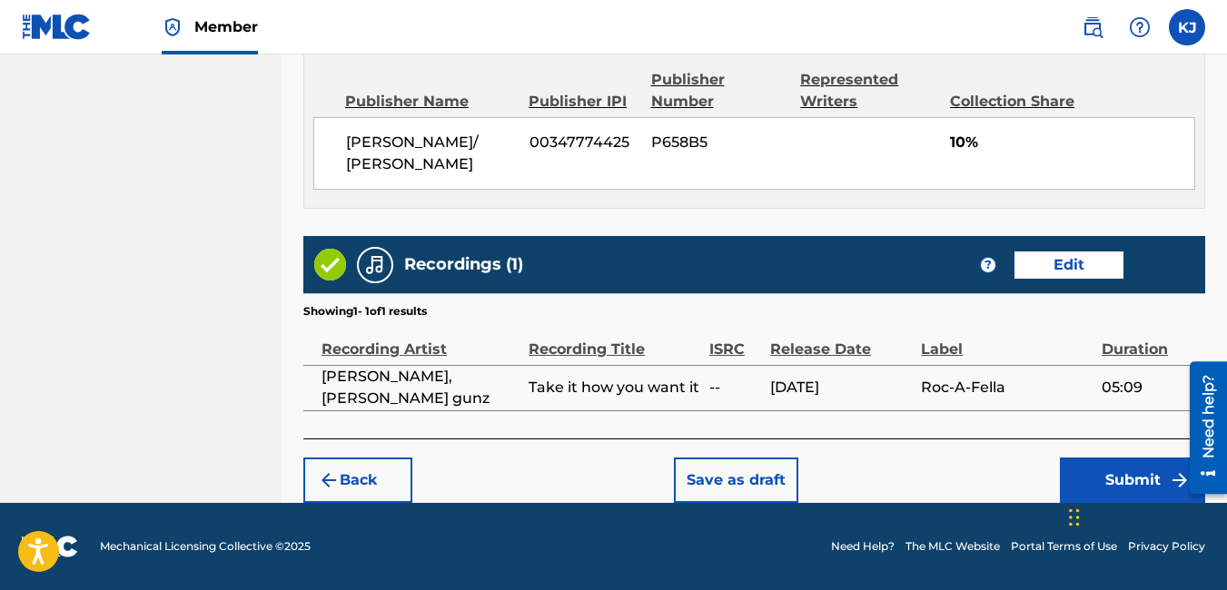
click at [1158, 472] on button "Submit" at bounding box center [1132, 480] width 145 height 45
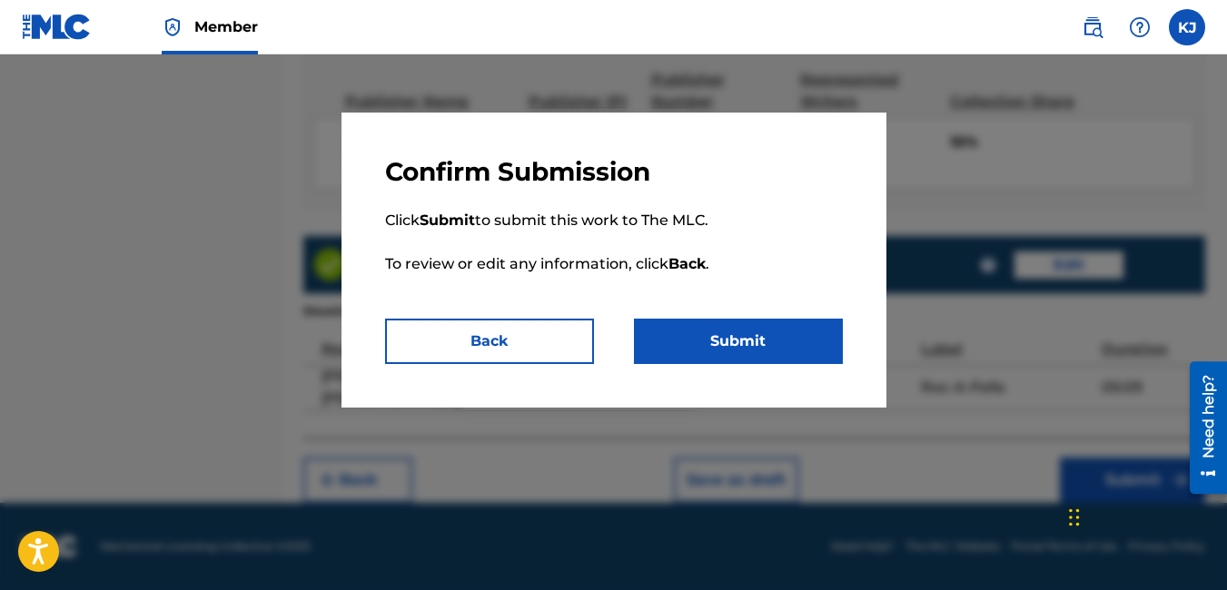
click at [774, 345] on button "Submit" at bounding box center [738, 341] width 209 height 45
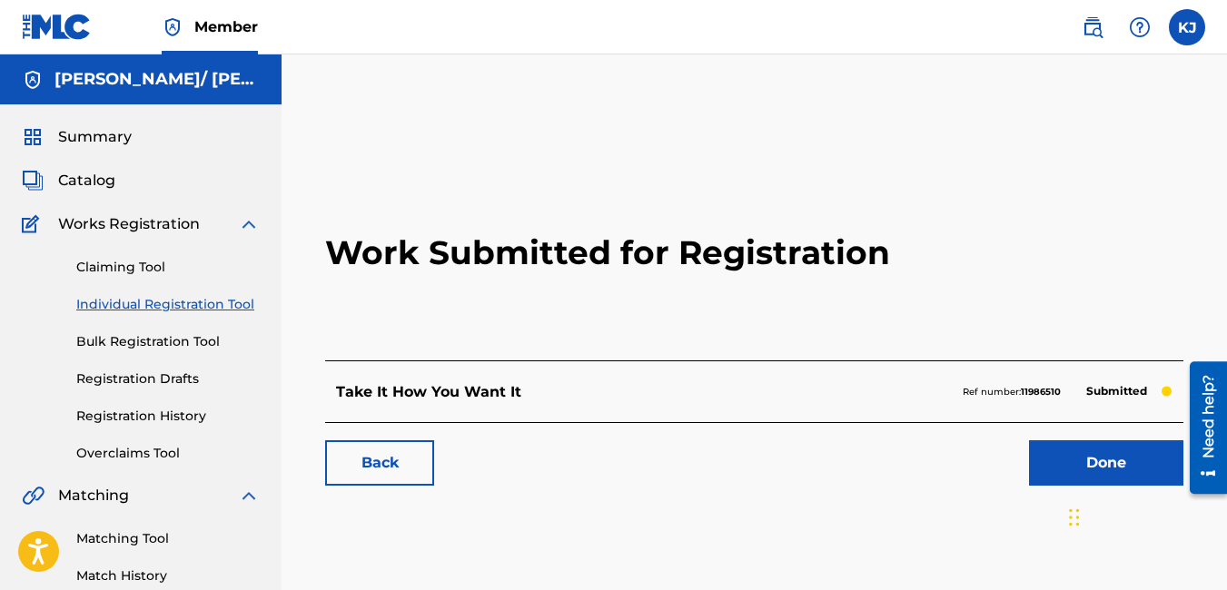
click at [1054, 449] on link "Done" at bounding box center [1106, 462] width 154 height 45
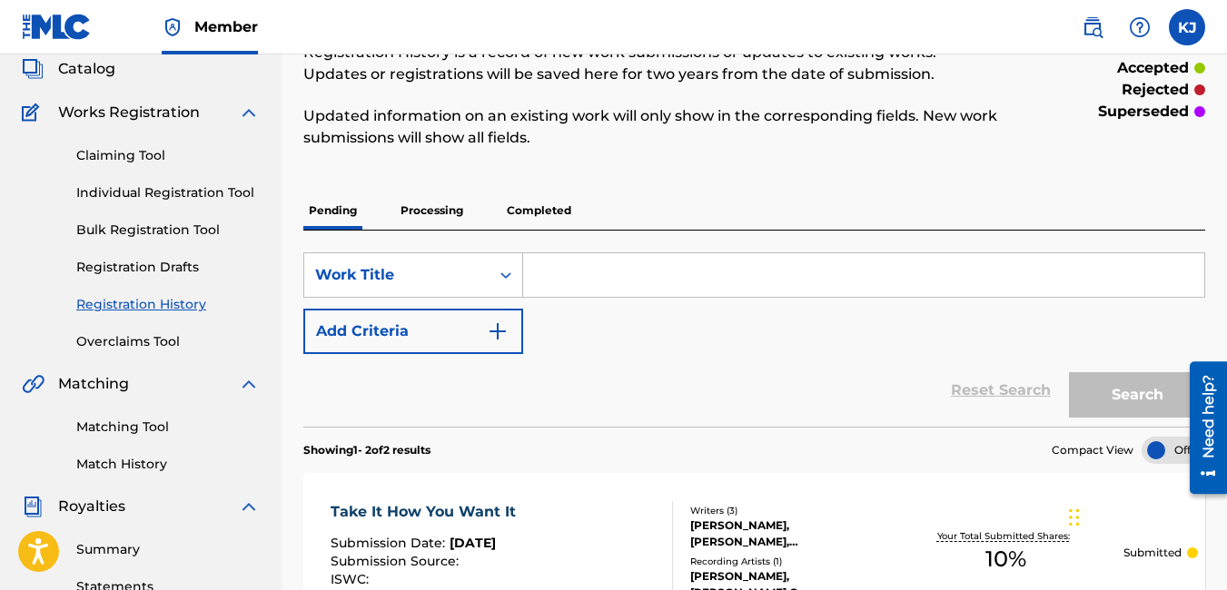
scroll to position [109, 0]
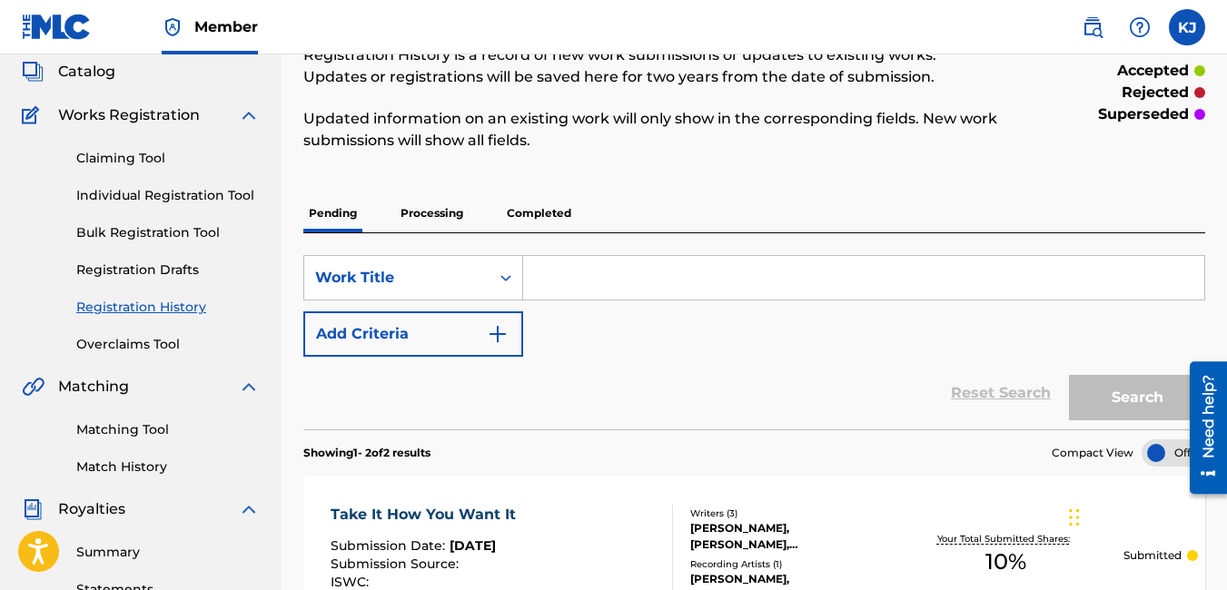
click at [137, 143] on div "Claiming Tool Individual Registration Tool Bulk Registration Tool Registration …" at bounding box center [141, 240] width 238 height 228
click at [118, 158] on link "Claiming Tool" at bounding box center [167, 158] width 183 height 19
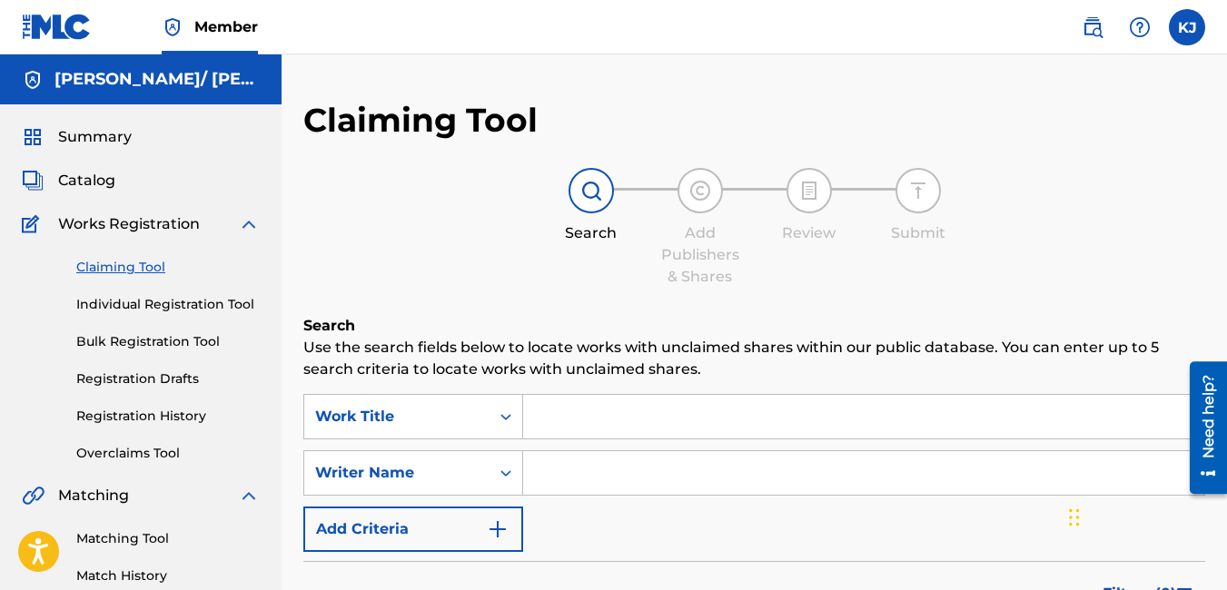
drag, startPoint x: 555, startPoint y: 430, endPoint x: 811, endPoint y: 476, distance: 260.2
click at [811, 476] on input "Search Form" at bounding box center [863, 473] width 681 height 44
click at [634, 425] on input "Search Form" at bounding box center [863, 417] width 681 height 44
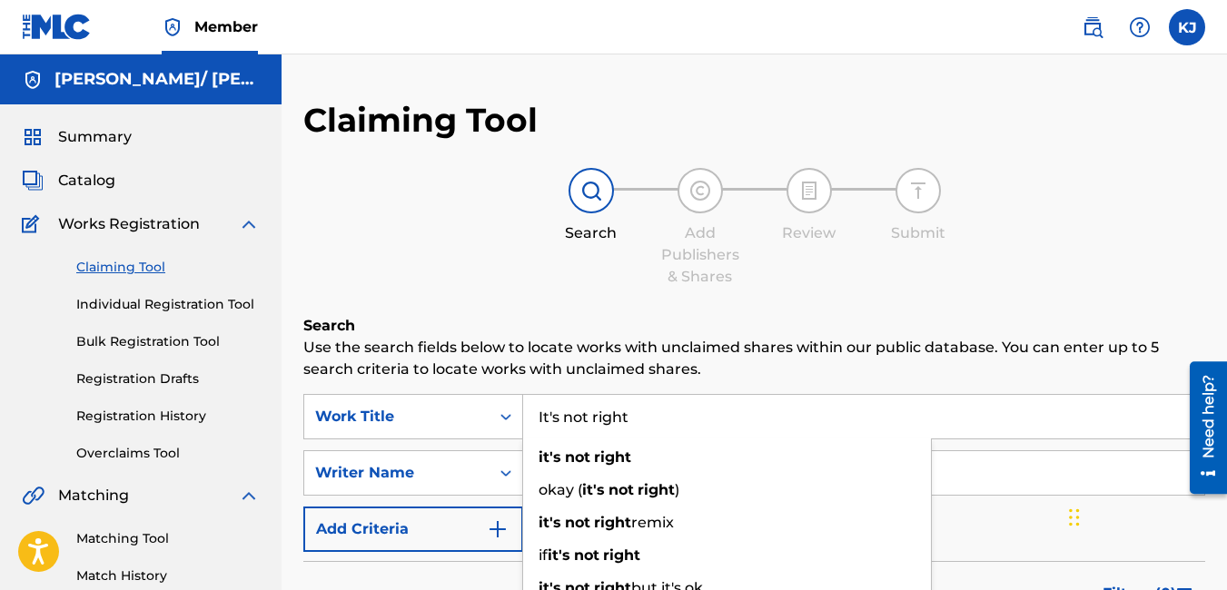
click at [959, 419] on input "It's not right" at bounding box center [863, 417] width 681 height 44
click at [979, 426] on input "It's not right" at bounding box center [863, 417] width 681 height 44
type input "It's not right"
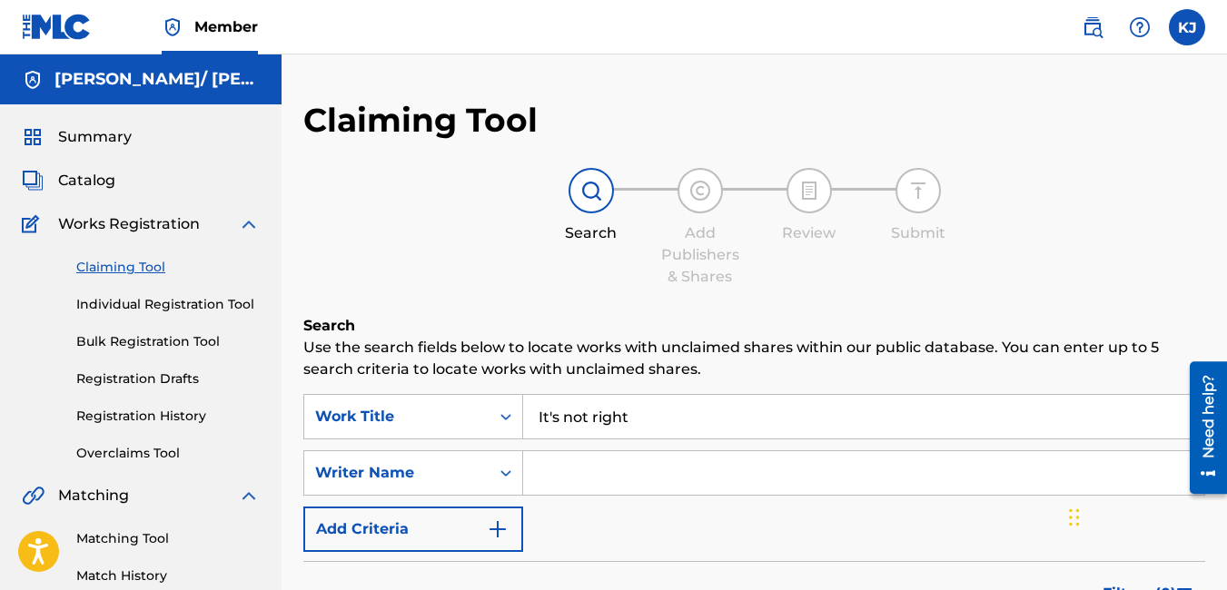
click at [1098, 277] on div "Search Add Publishers & Shares Review Submit" at bounding box center [754, 228] width 902 height 120
click at [558, 476] on input "Search Form" at bounding box center [863, 473] width 681 height 44
type input "[PERSON_NAME] / [PERSON_NAME]"
click at [1026, 518] on div "SearchWithCriteria30f40fb3-6b07-4db8-b632-fb937dd9c50f Work Title It's not righ…" at bounding box center [754, 473] width 902 height 158
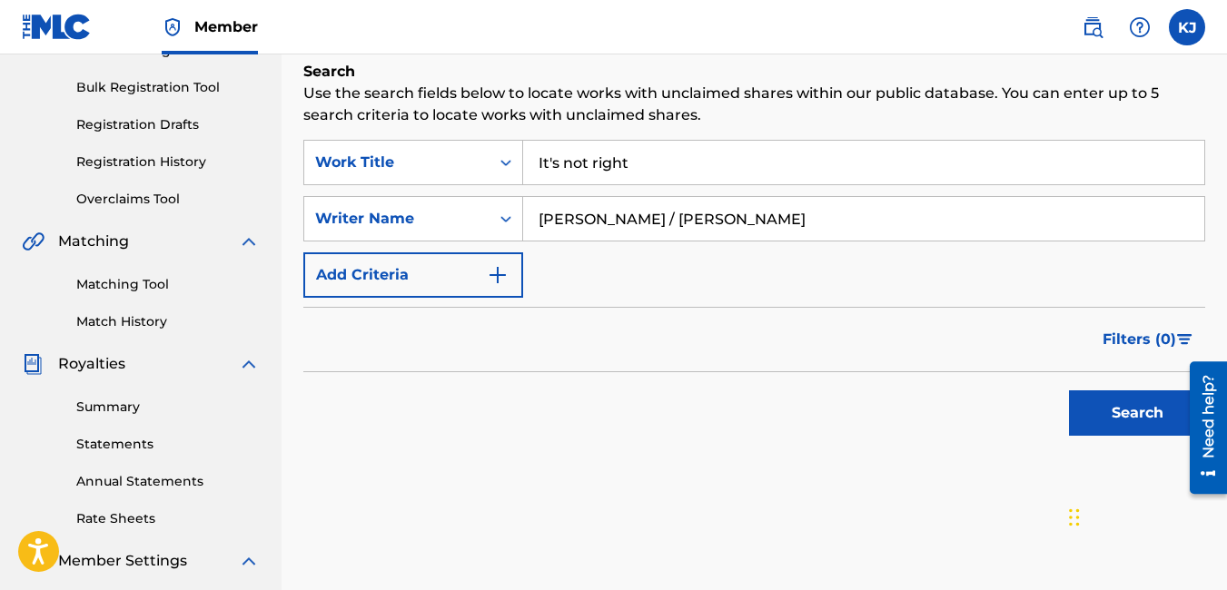
scroll to position [291, 0]
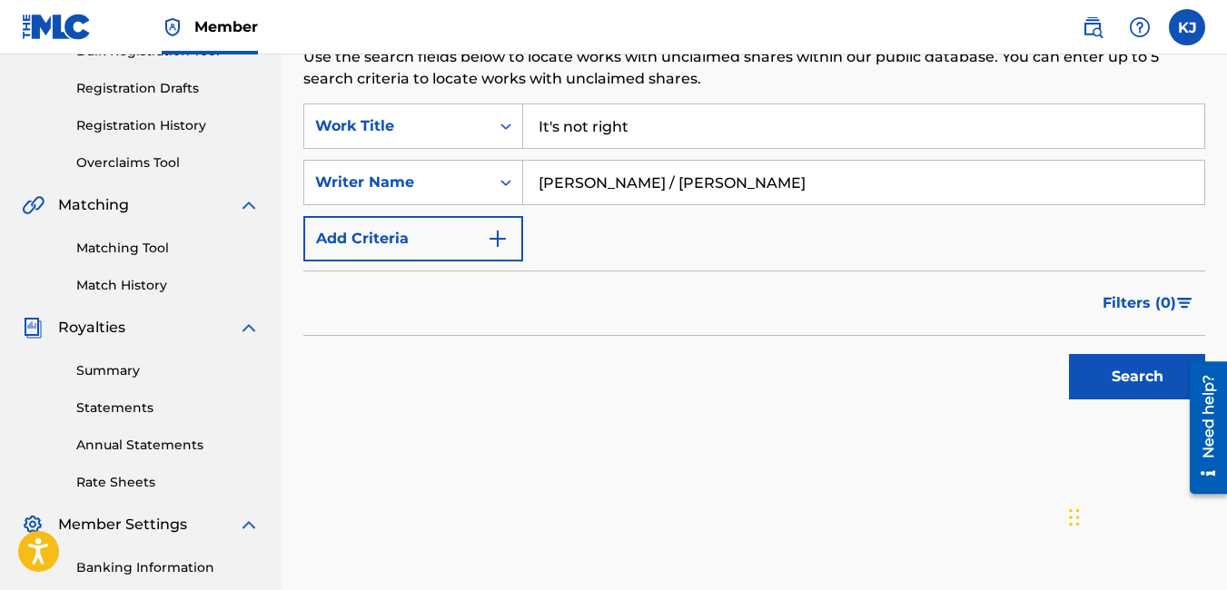
click at [1145, 367] on button "Search" at bounding box center [1137, 376] width 136 height 45
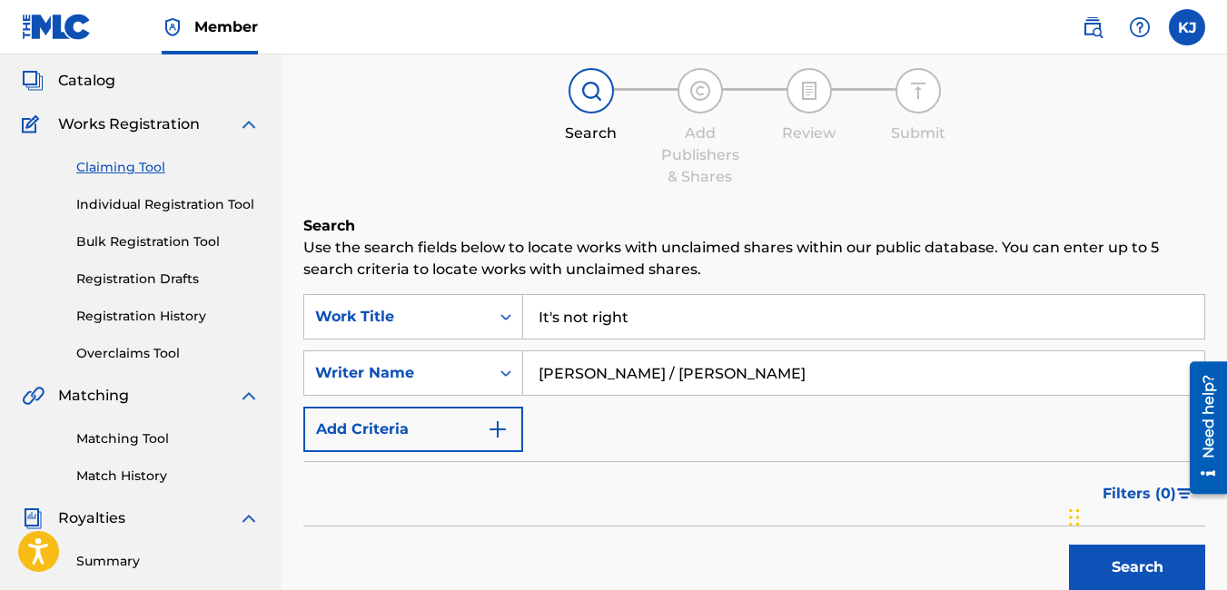
scroll to position [136, 0]
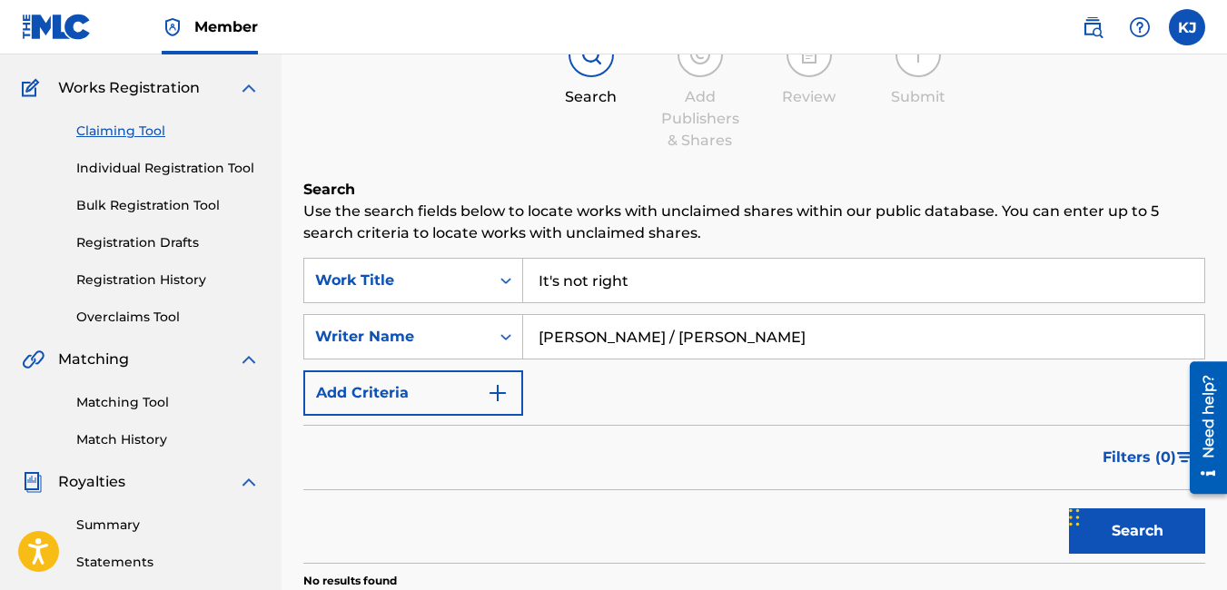
click at [208, 169] on link "Individual Registration Tool" at bounding box center [167, 168] width 183 height 19
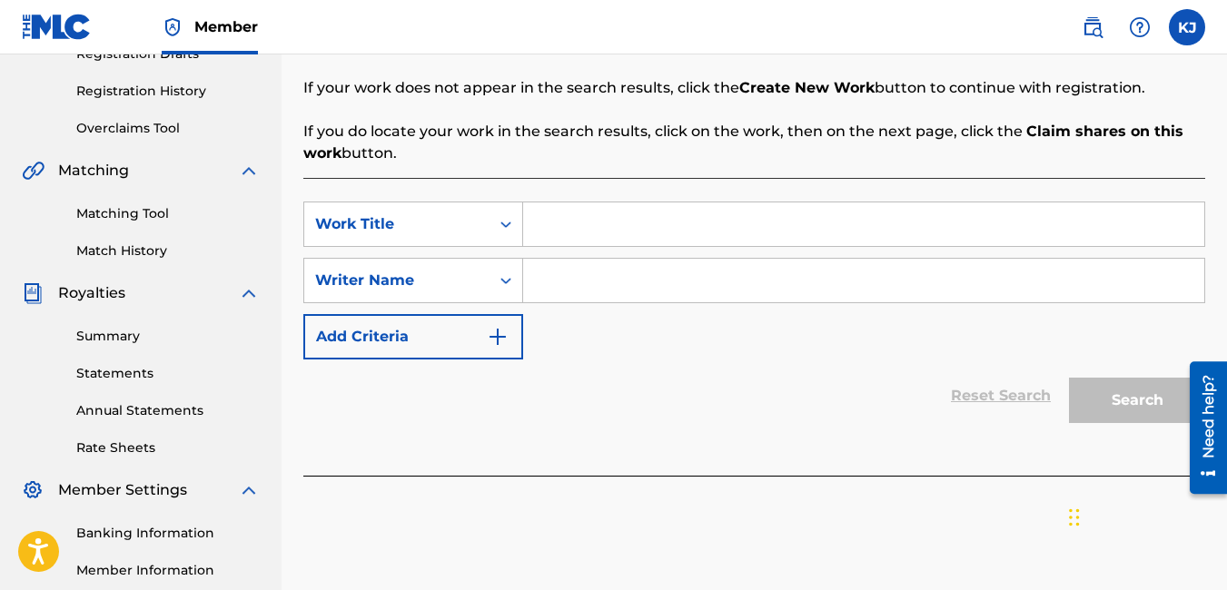
scroll to position [327, 0]
click at [638, 222] on input "Search Form" at bounding box center [863, 223] width 681 height 44
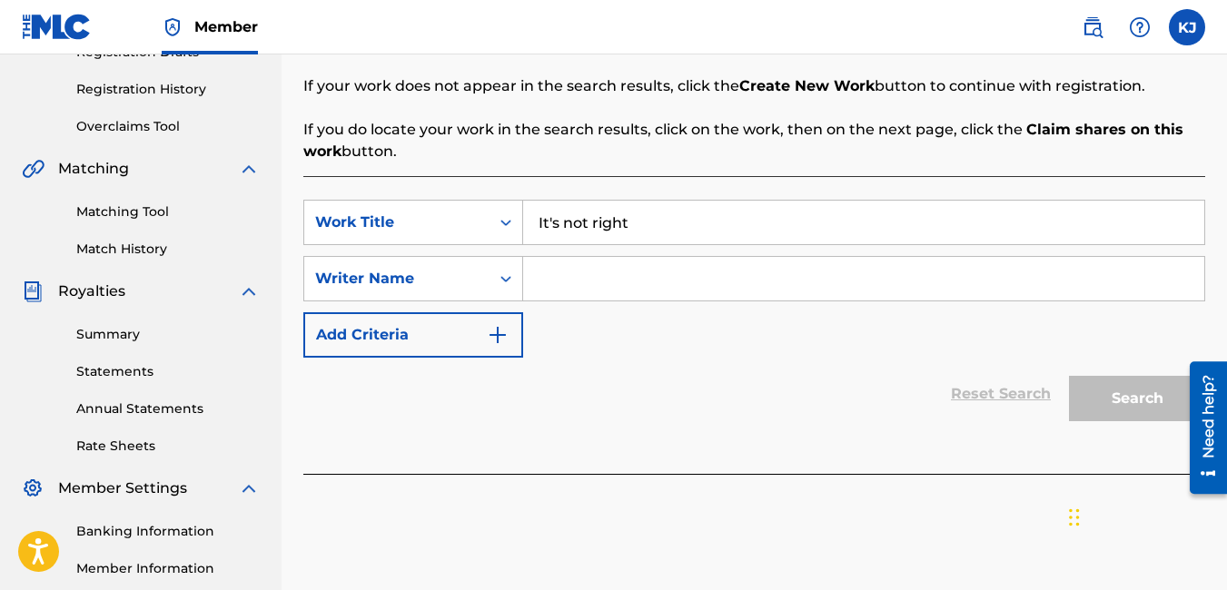
type input "It's not right"
click at [587, 280] on input "Search Form" at bounding box center [863, 279] width 681 height 44
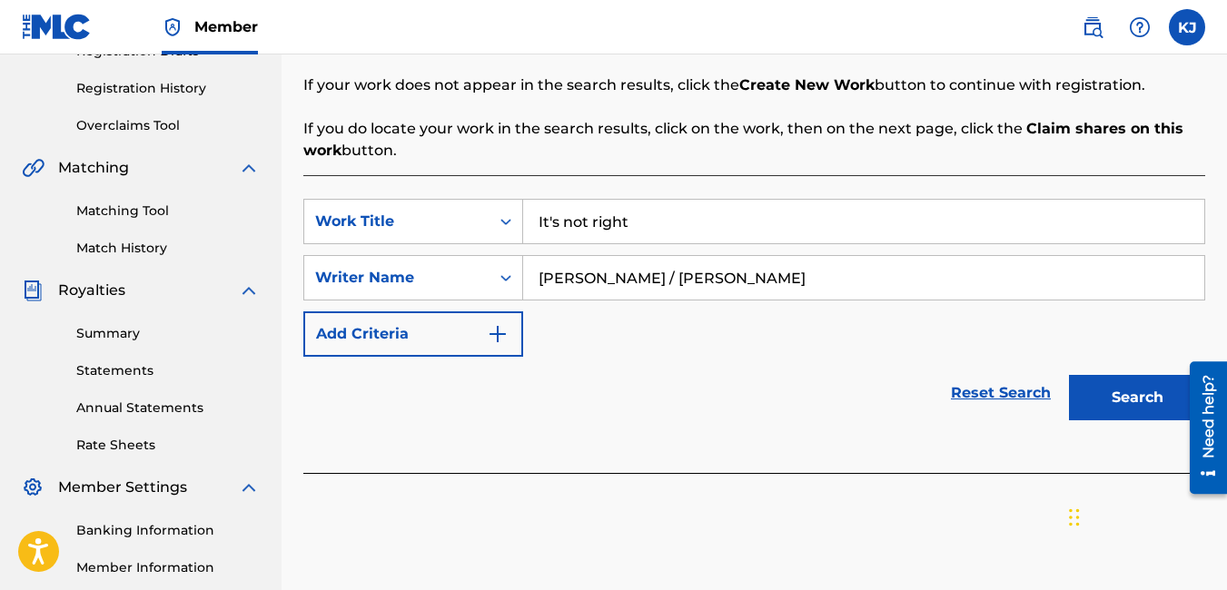
scroll to position [326, 0]
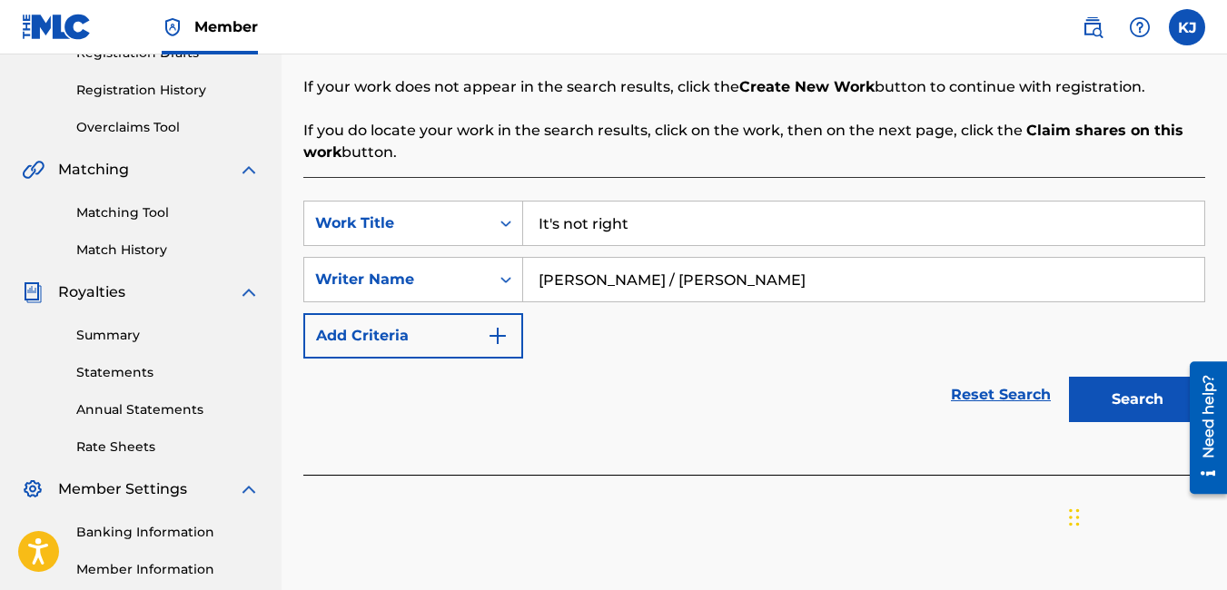
type input "[PERSON_NAME] / [PERSON_NAME]"
click at [485, 325] on button "Add Criteria" at bounding box center [413, 335] width 220 height 45
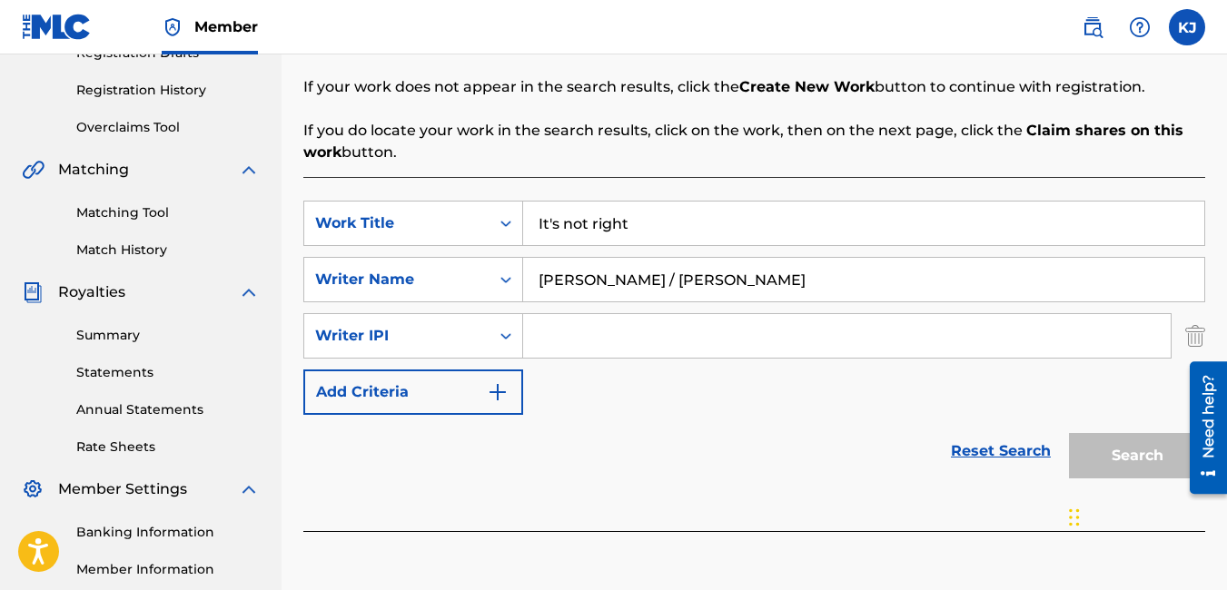
click at [581, 336] on input "Search Form" at bounding box center [846, 336] width 647 height 44
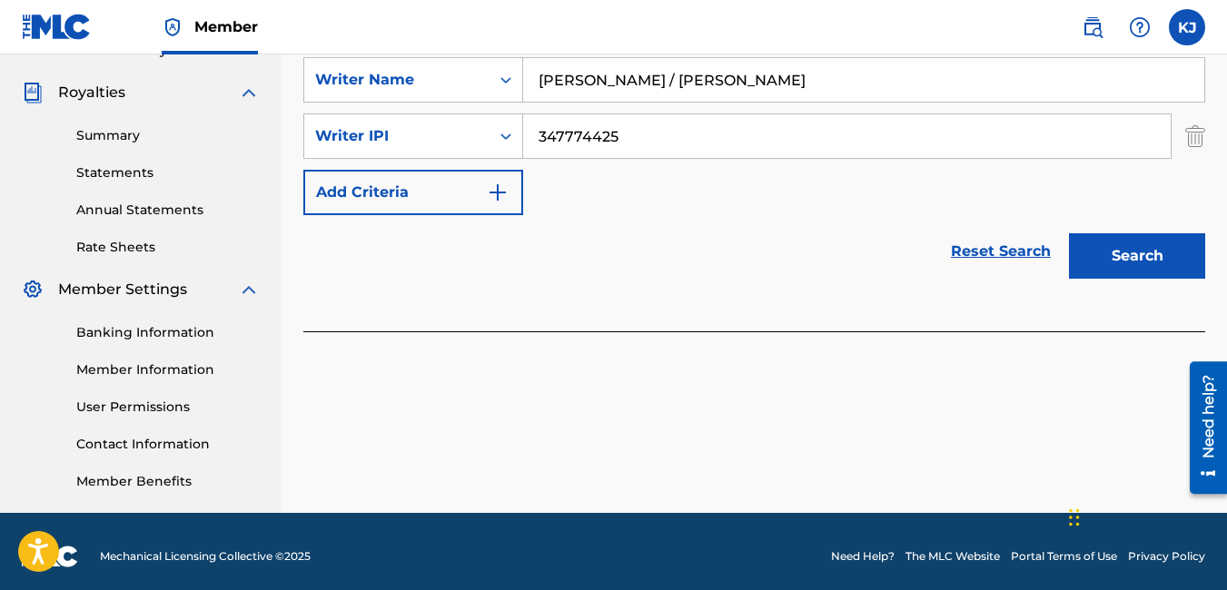
scroll to position [536, 0]
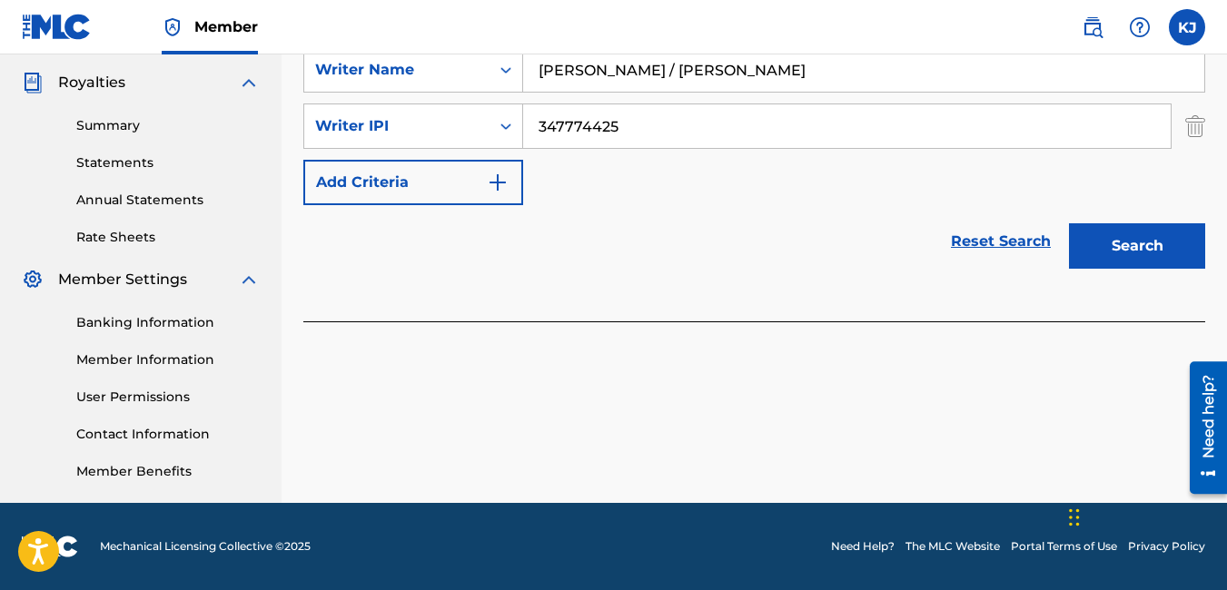
type input "347774425"
click at [1181, 246] on button "Search" at bounding box center [1137, 245] width 136 height 45
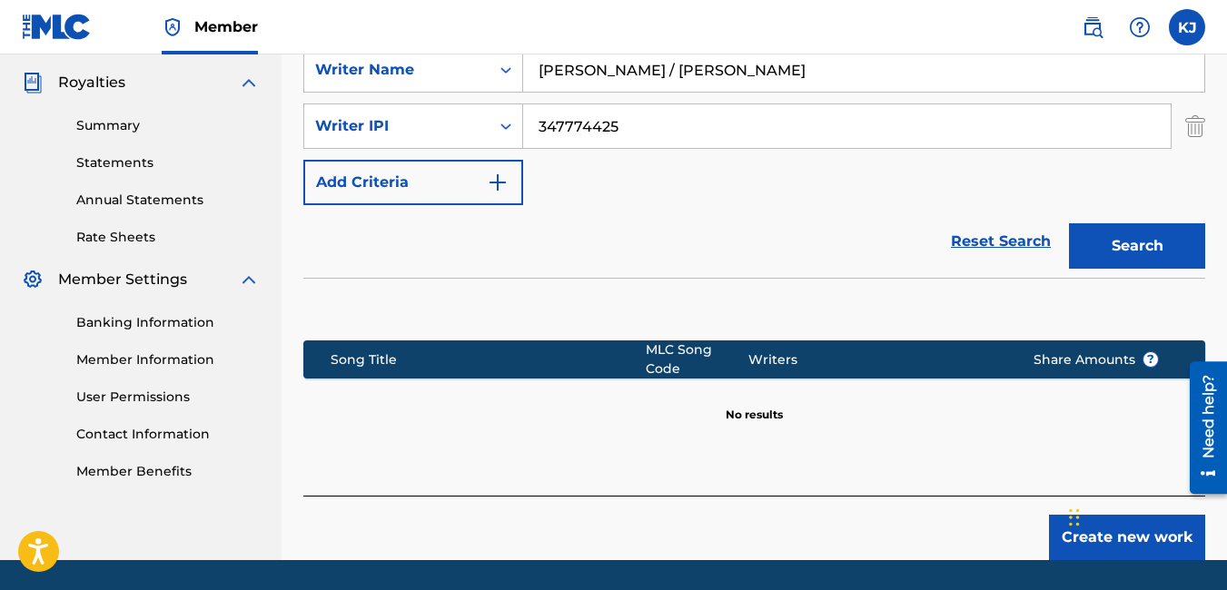
click at [1171, 522] on button "Create new work" at bounding box center [1127, 537] width 156 height 45
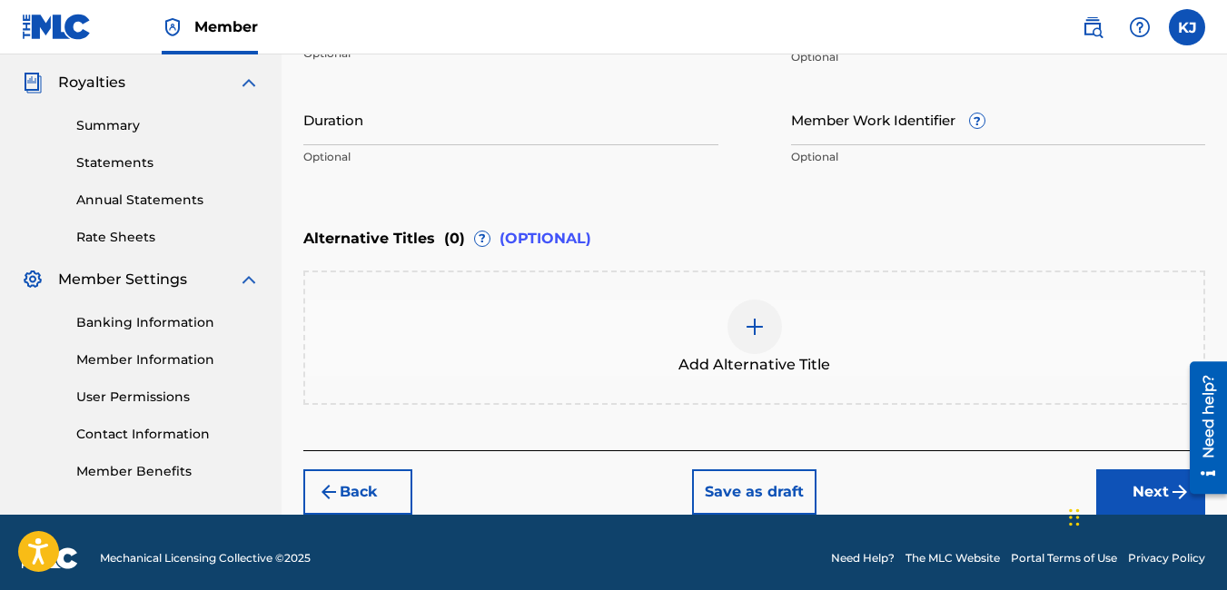
click at [815, 300] on div "Add Alternative Title" at bounding box center [754, 338] width 898 height 76
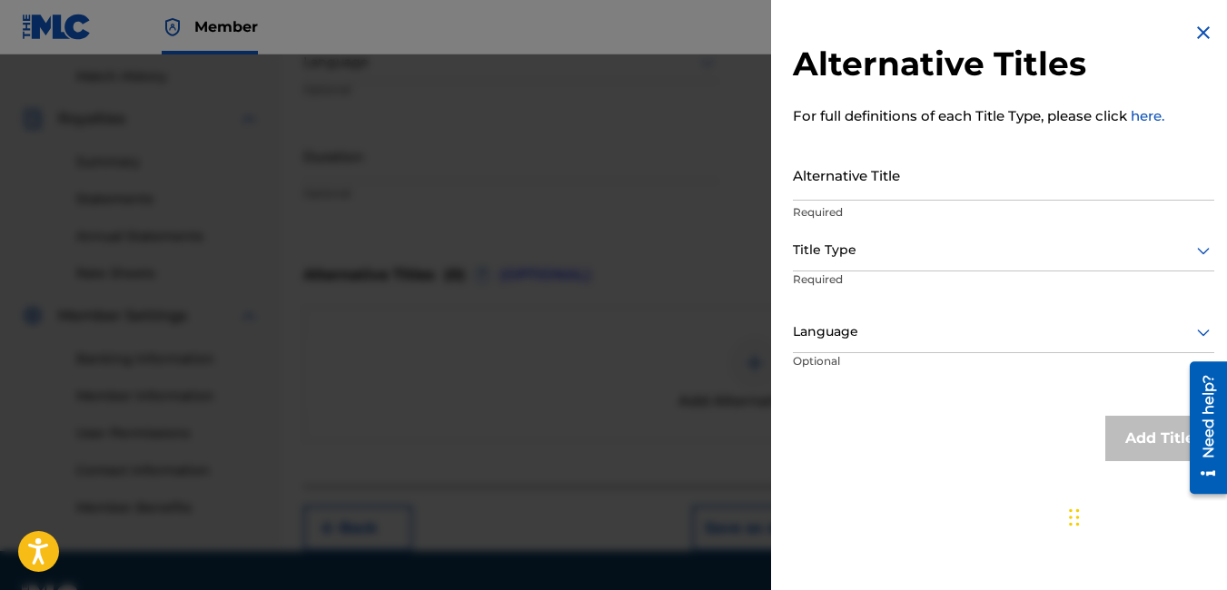
scroll to position [463, 0]
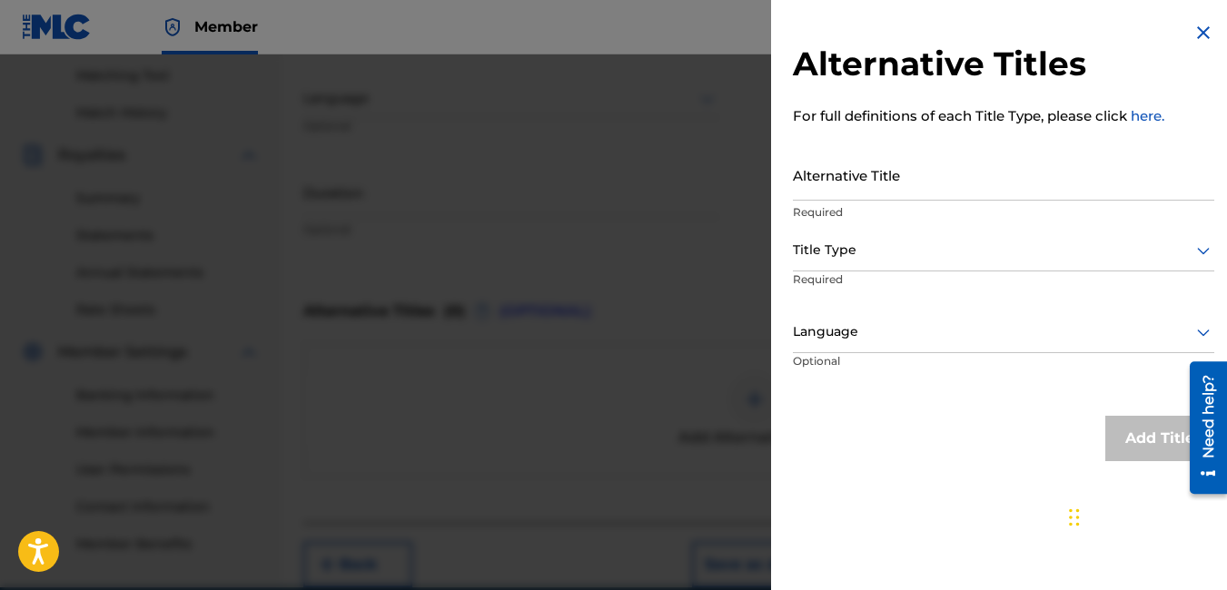
click at [1199, 29] on img at bounding box center [1203, 33] width 22 height 22
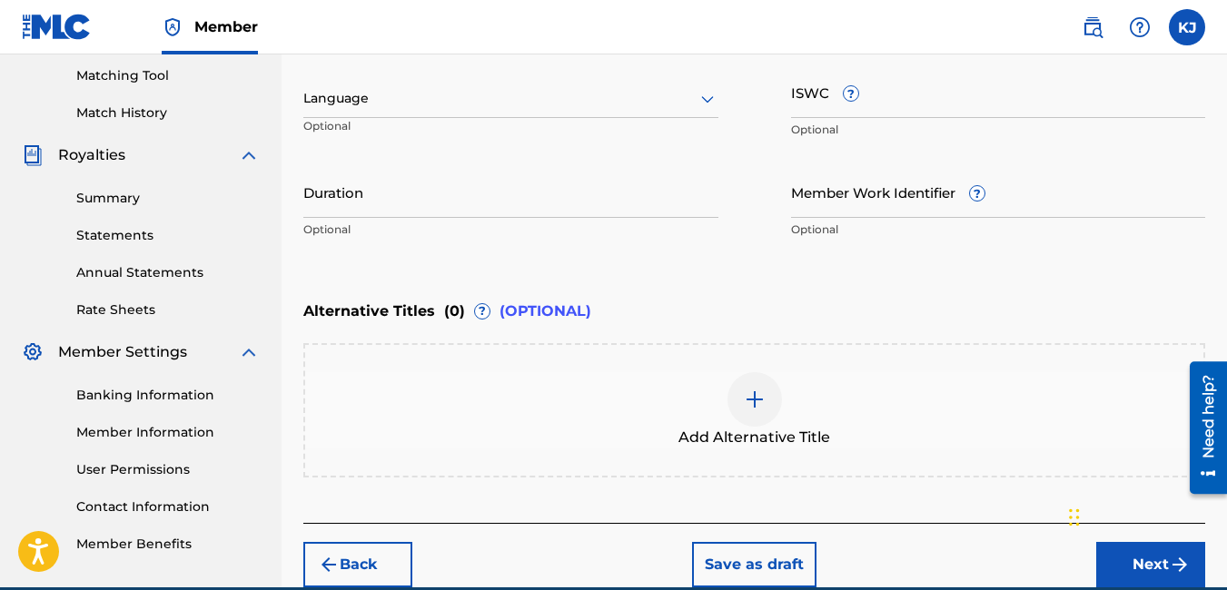
click at [979, 127] on p "Optional" at bounding box center [998, 130] width 415 height 16
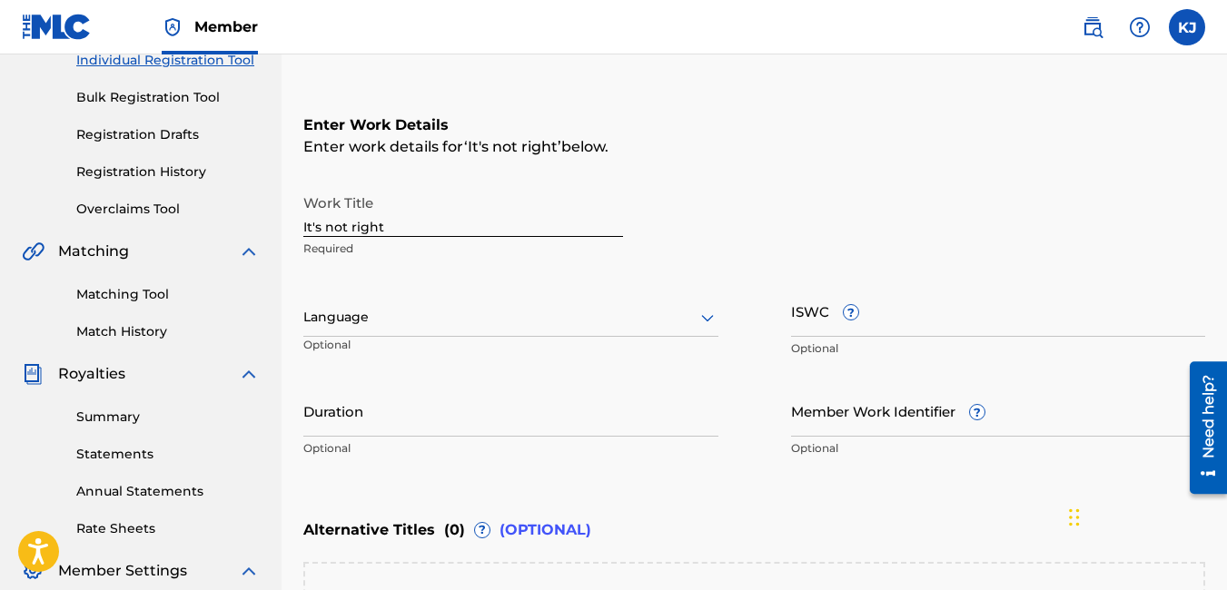
scroll to position [282, 0]
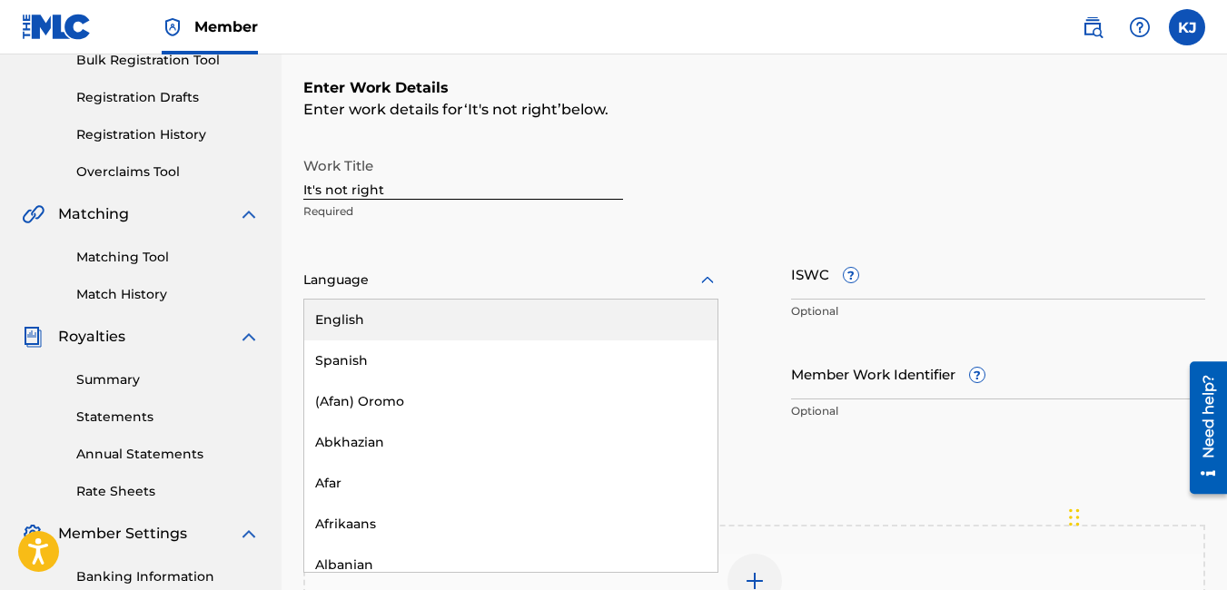
click at [698, 284] on icon at bounding box center [708, 281] width 22 height 22
click at [564, 311] on div "English" at bounding box center [510, 320] width 413 height 41
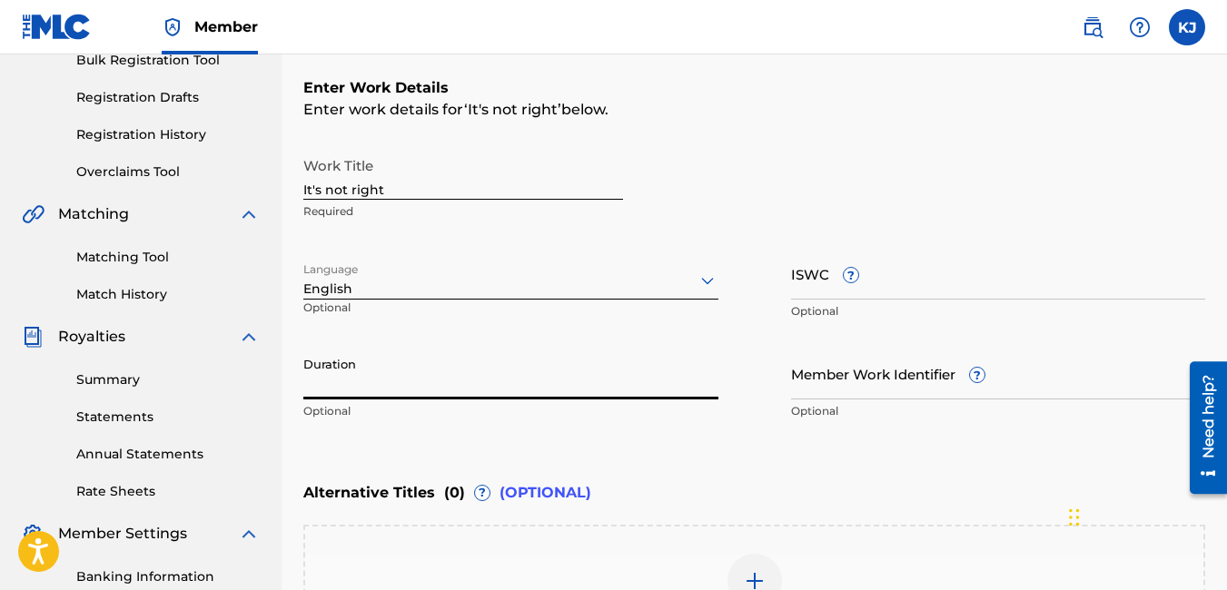
click at [454, 366] on input "Duration" at bounding box center [510, 374] width 415 height 52
type input "04:33"
click at [869, 387] on input "Member Work Identifier ?" at bounding box center [998, 374] width 415 height 52
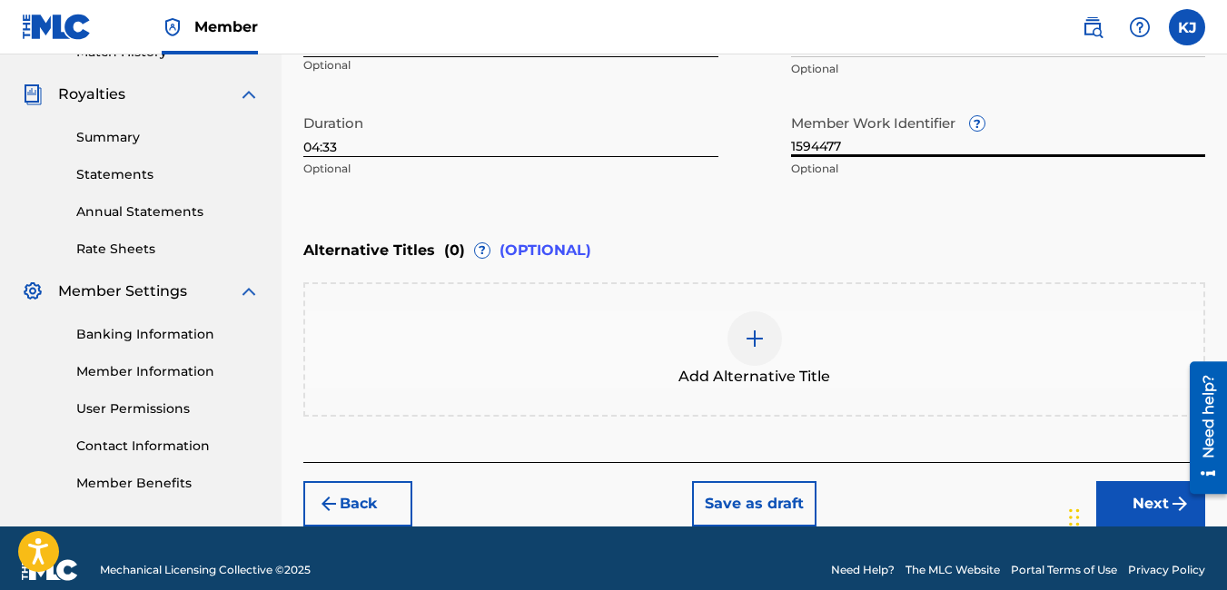
scroll to position [548, 0]
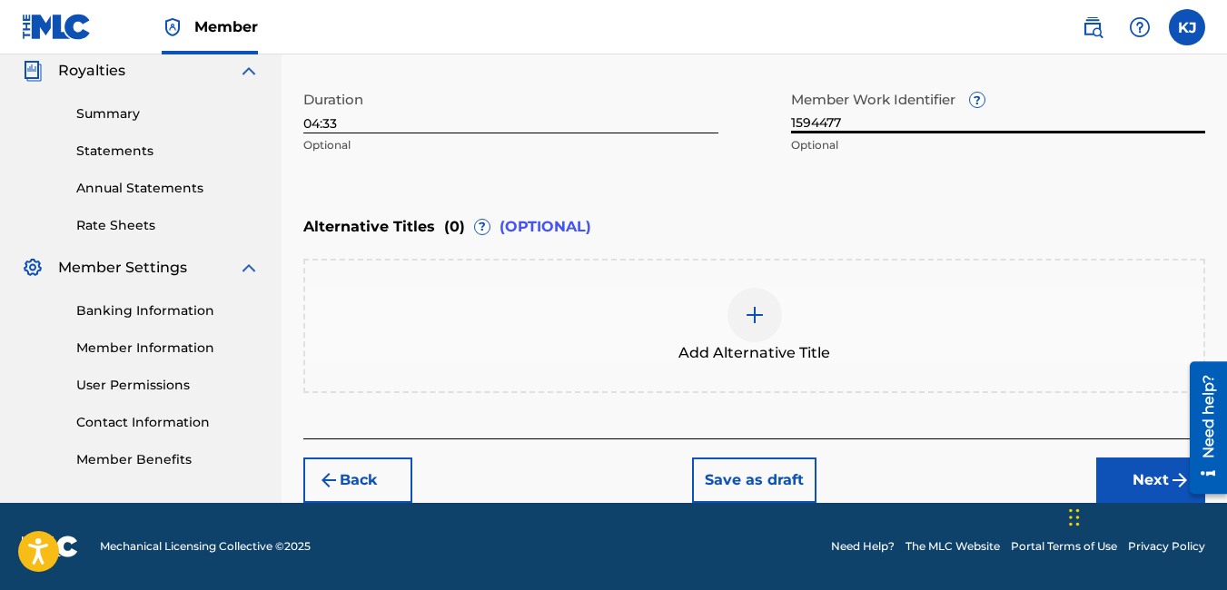
type input "1594477"
click at [1145, 470] on button "Next" at bounding box center [1150, 480] width 109 height 45
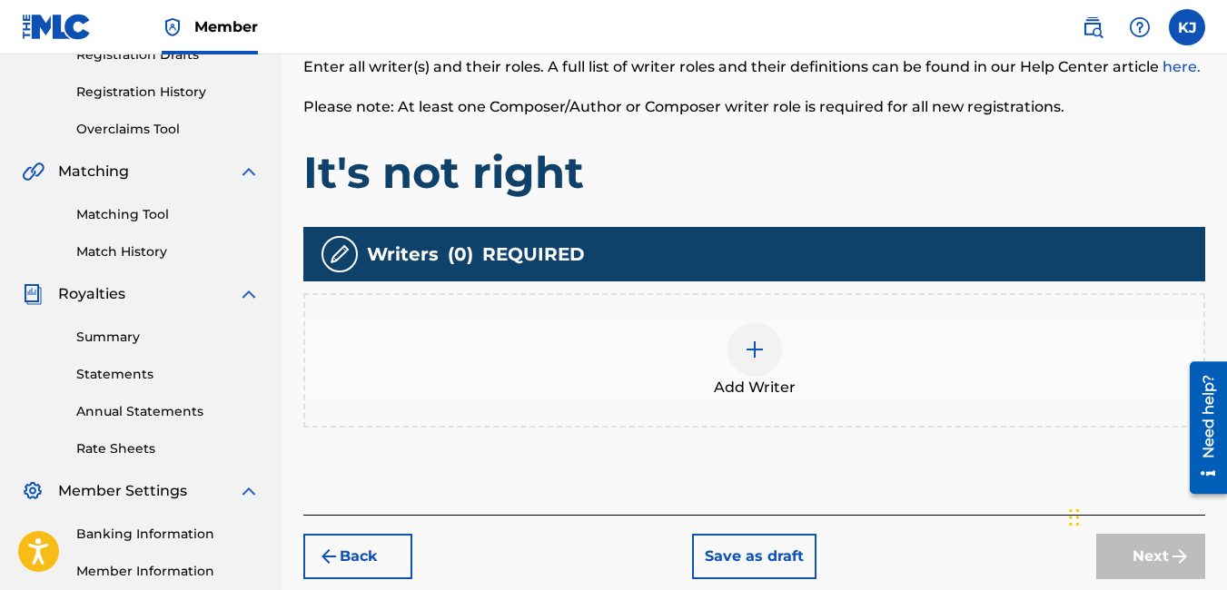
scroll to position [372, 0]
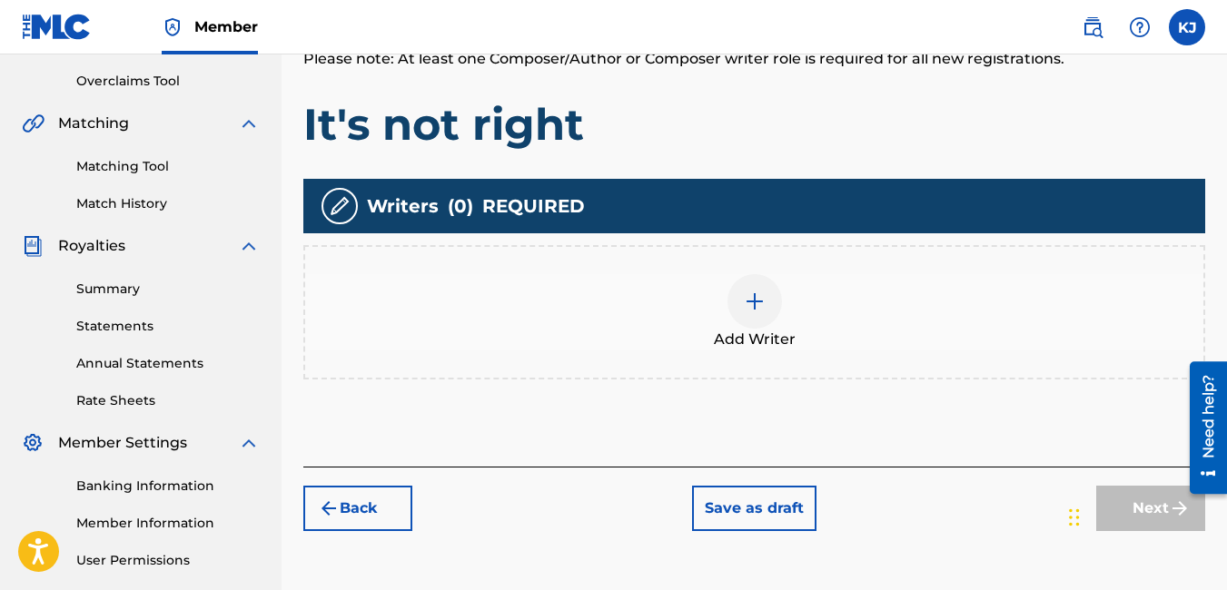
click at [761, 302] on img at bounding box center [755, 302] width 22 height 22
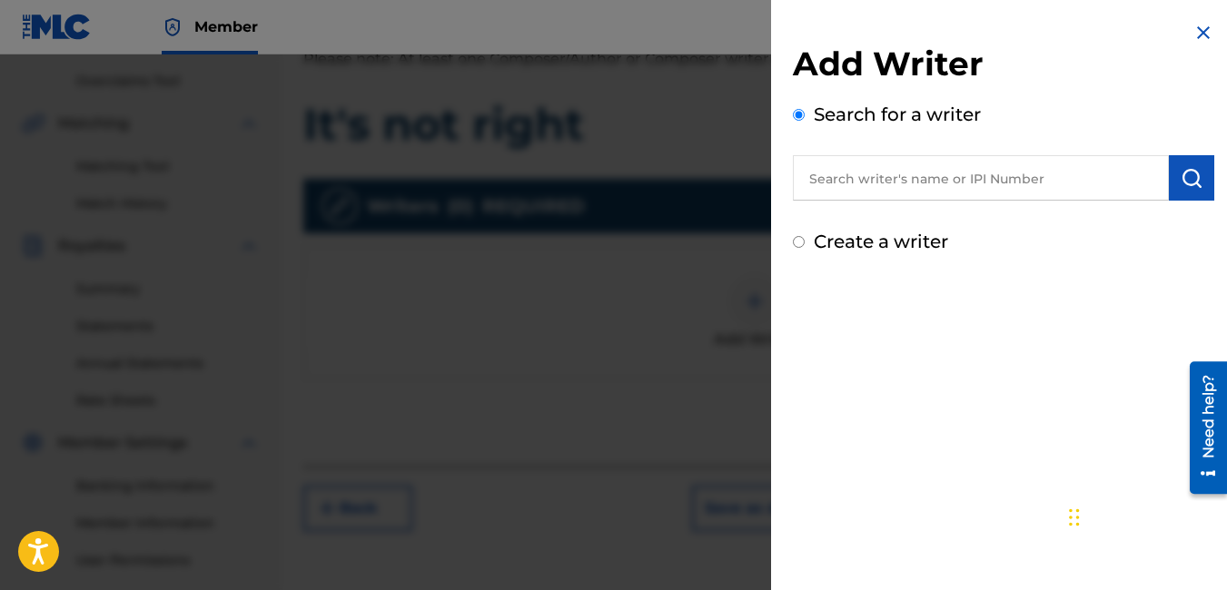
click at [893, 185] on input "text" at bounding box center [981, 177] width 376 height 45
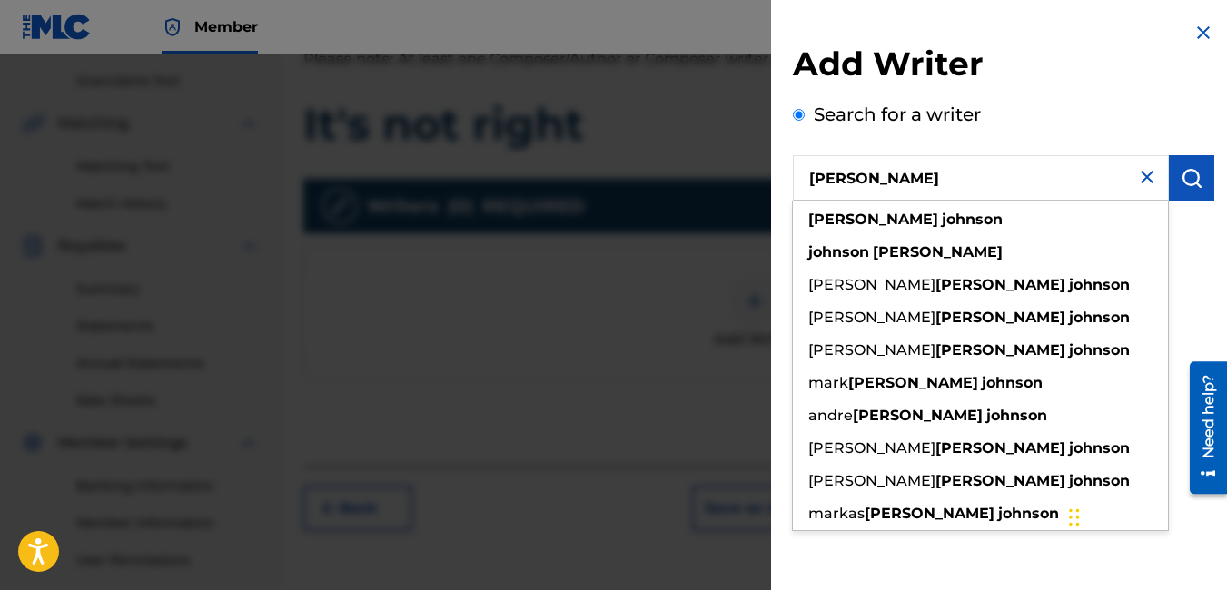
click at [888, 175] on input "[PERSON_NAME]" at bounding box center [981, 177] width 376 height 45
click at [979, 184] on input "[PERSON_NAME]" at bounding box center [981, 177] width 376 height 45
click at [938, 216] on div "[PERSON_NAME]" at bounding box center [980, 219] width 375 height 33
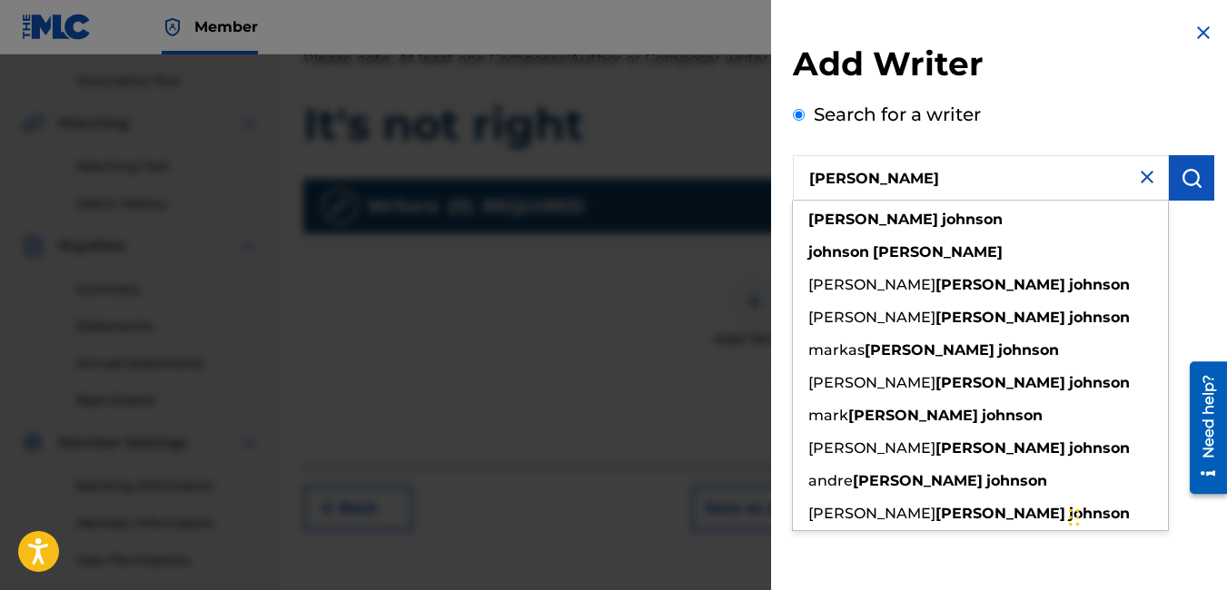
type input "[PERSON_NAME]"
click at [1183, 170] on img "submit" at bounding box center [1192, 178] width 22 height 22
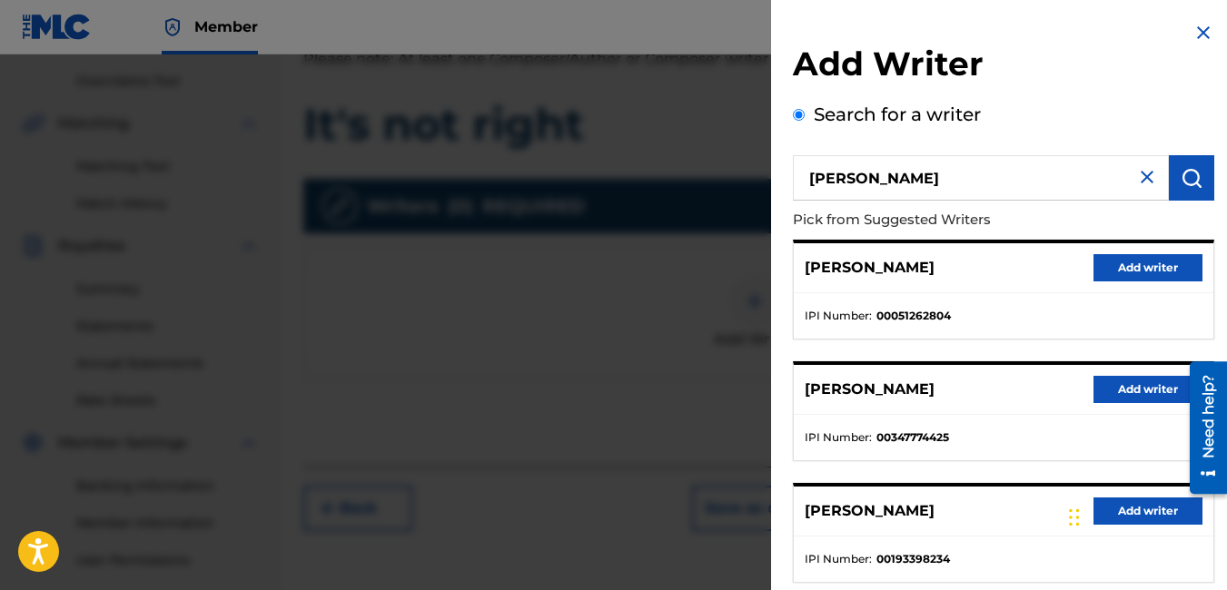
click at [1129, 394] on button "Add writer" at bounding box center [1147, 389] width 109 height 27
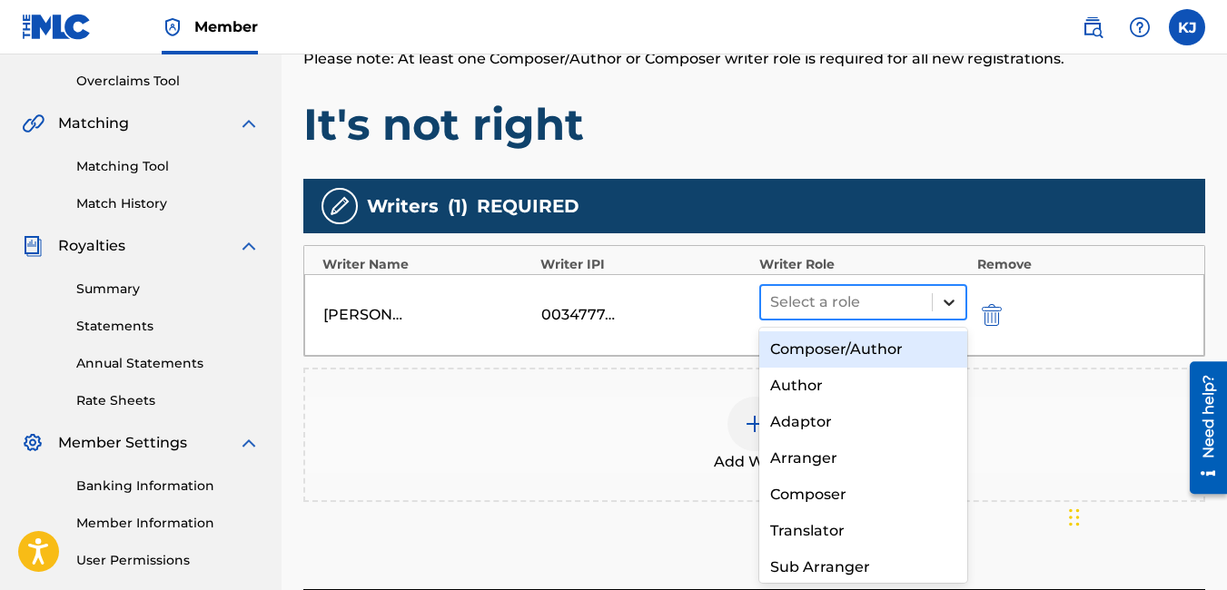
click at [944, 305] on icon at bounding box center [949, 302] width 18 height 18
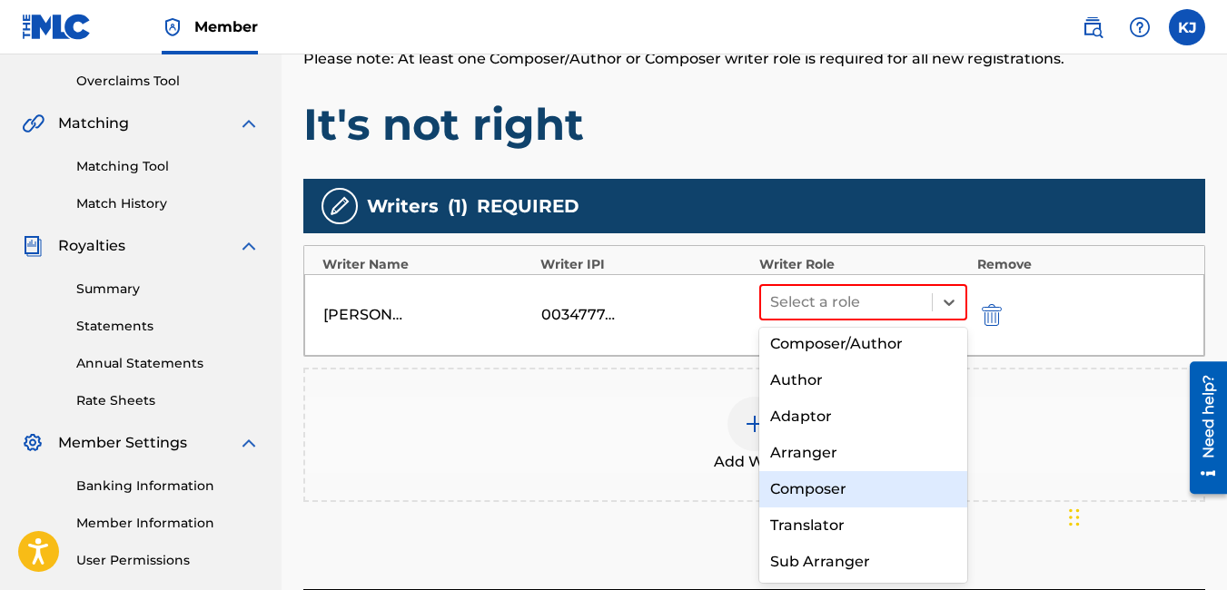
scroll to position [0, 0]
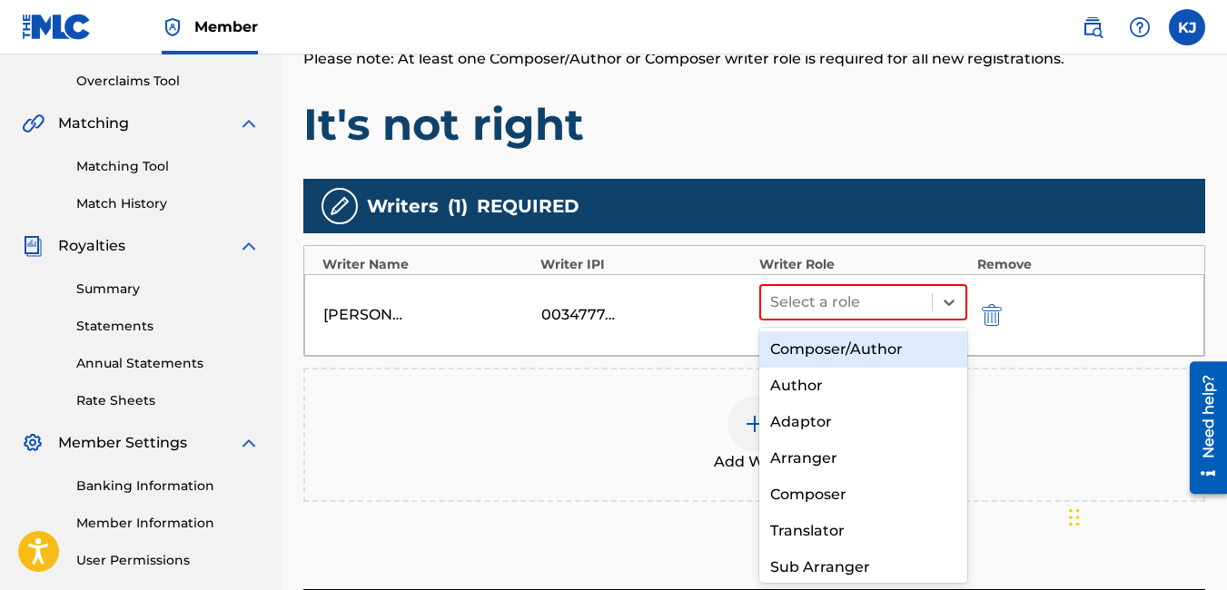
click at [865, 351] on div "Composer/Author" at bounding box center [863, 349] width 209 height 36
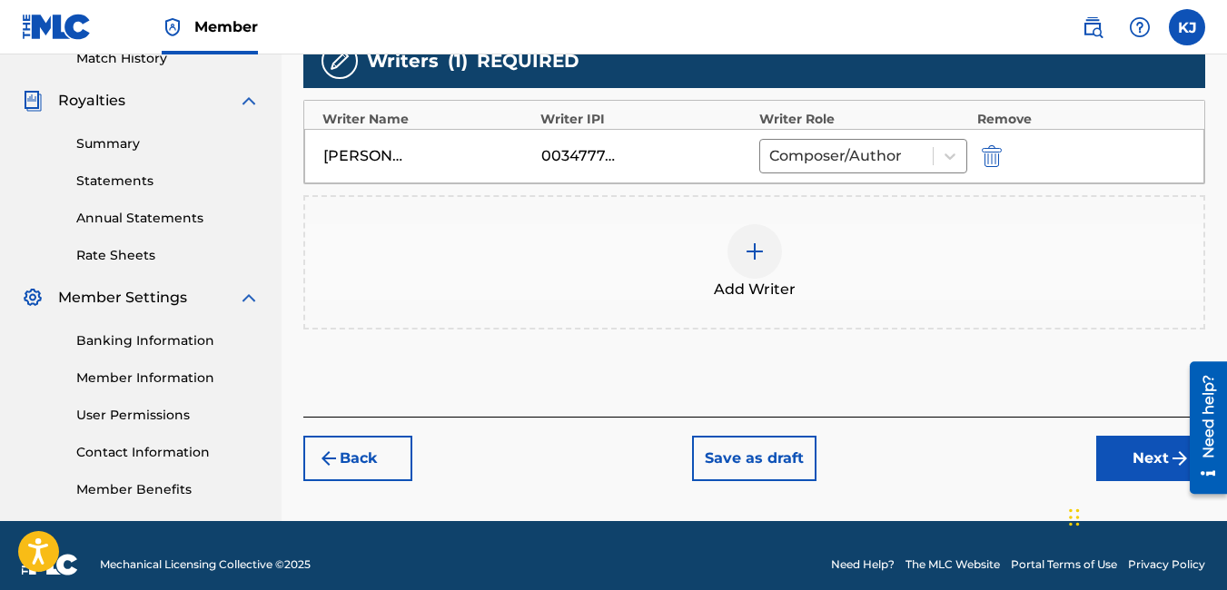
scroll to position [536, 0]
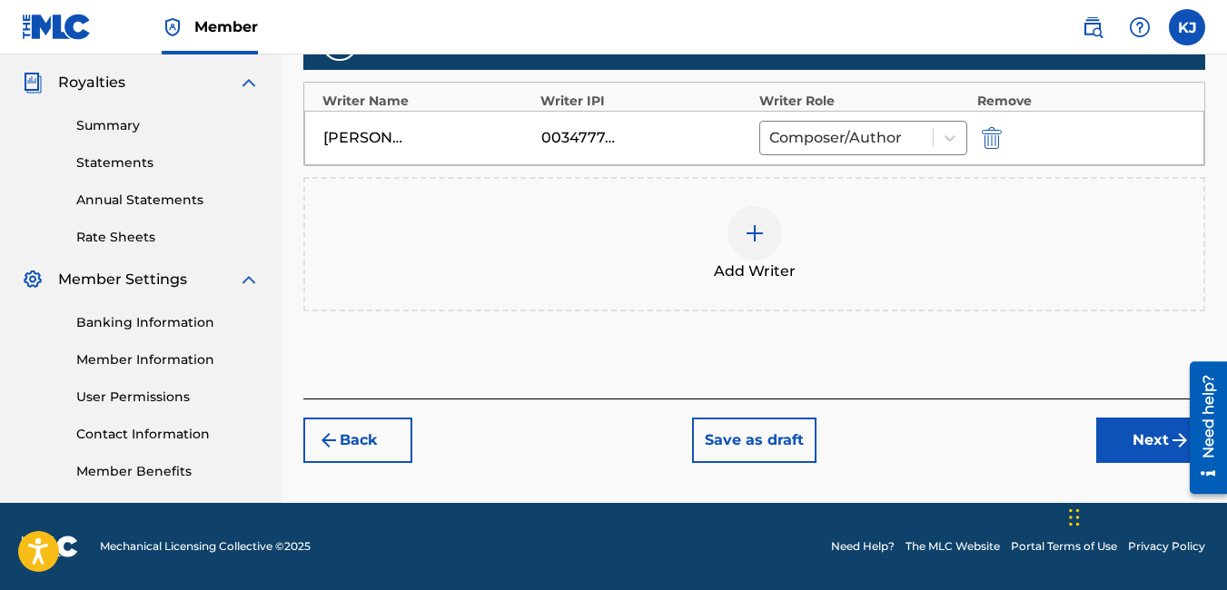
click at [1157, 437] on button "Next" at bounding box center [1150, 440] width 109 height 45
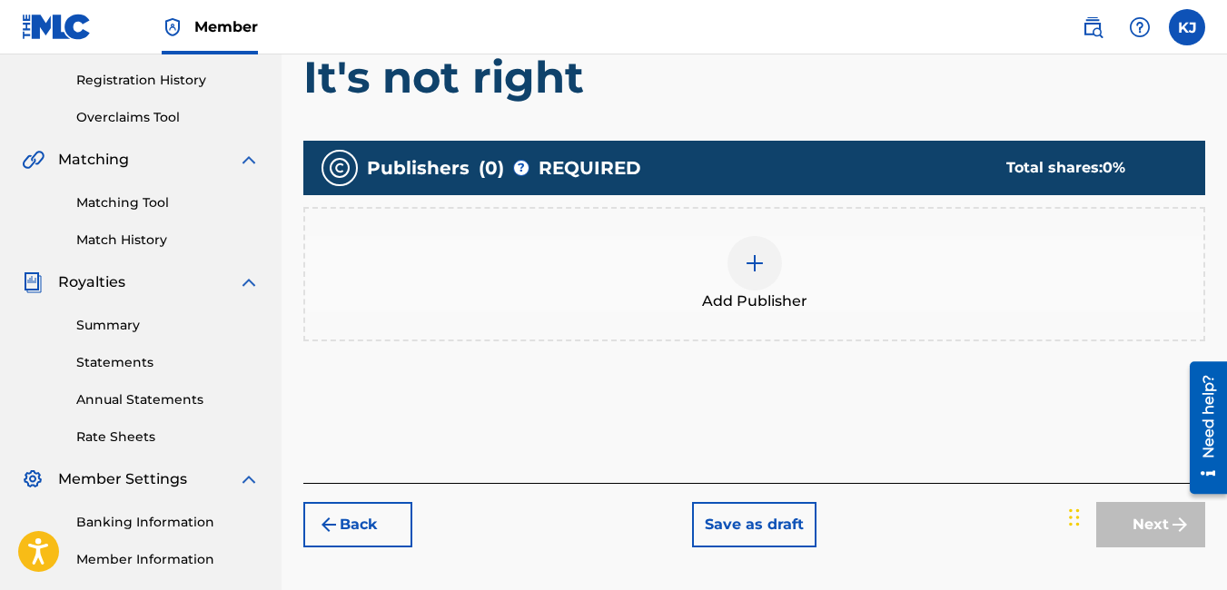
scroll to position [372, 0]
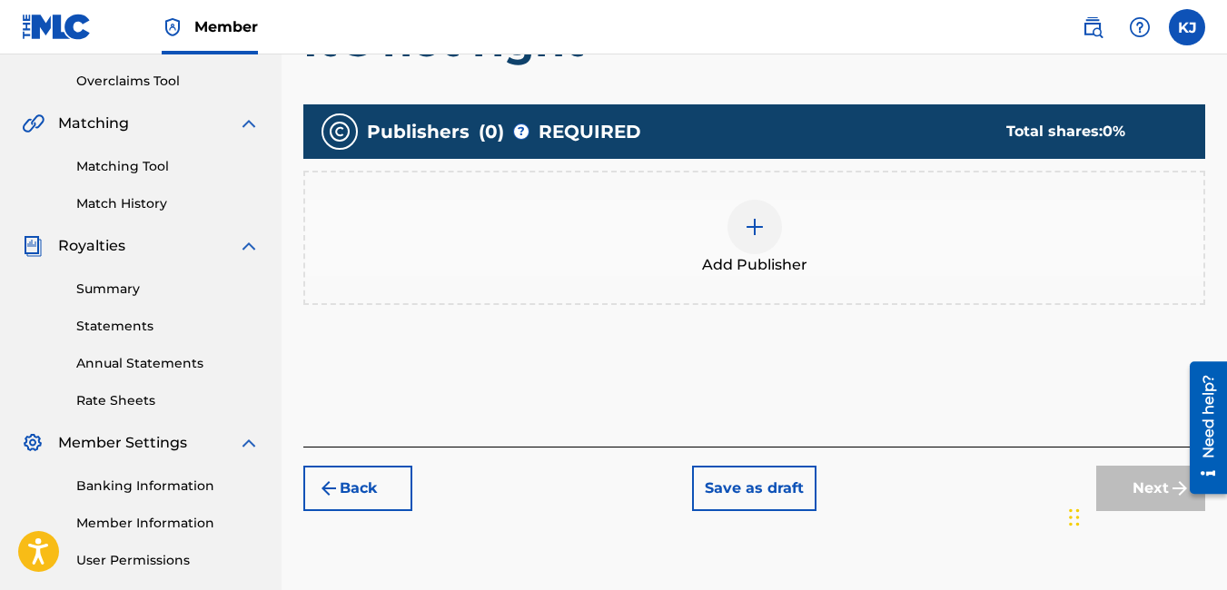
click at [756, 220] on img at bounding box center [755, 227] width 22 height 22
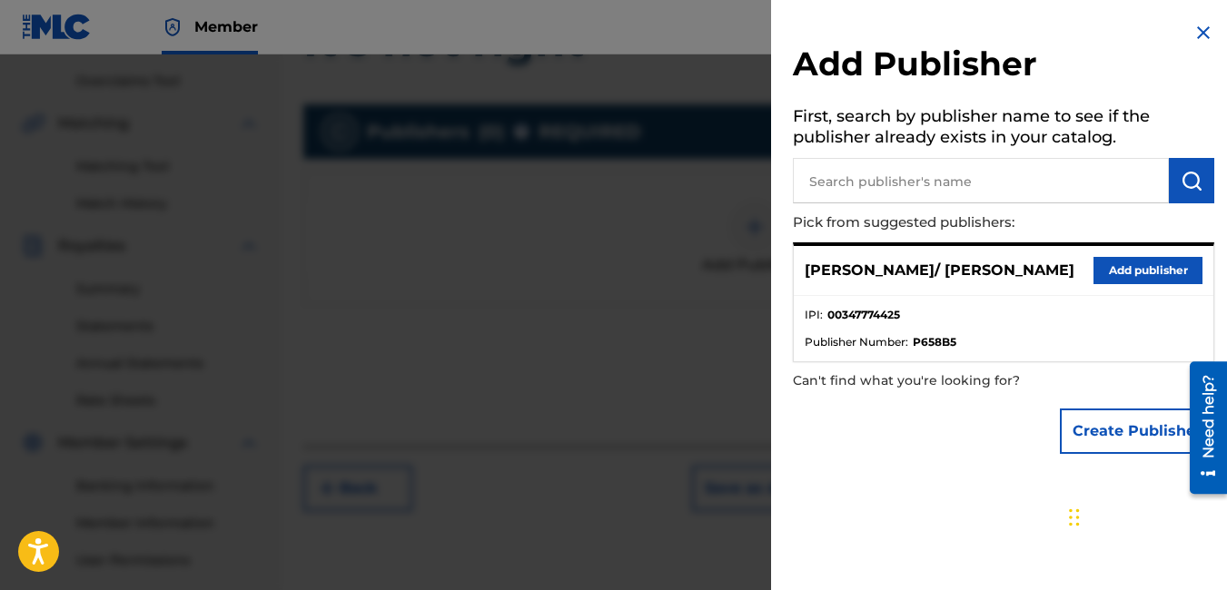
click at [887, 268] on p "[PERSON_NAME]/ [PERSON_NAME]" at bounding box center [940, 271] width 270 height 22
click at [1156, 253] on div "[PERSON_NAME]/ [PERSON_NAME] Add publisher" at bounding box center [1004, 271] width 420 height 50
click at [1153, 275] on button "Add publisher" at bounding box center [1147, 270] width 109 height 27
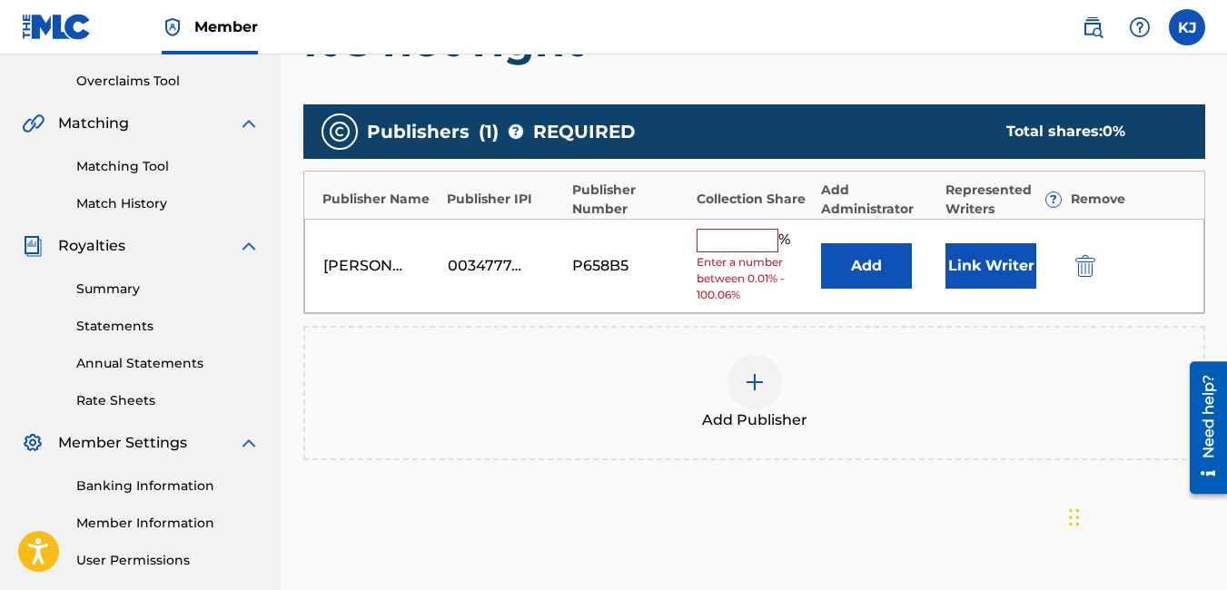
click at [770, 238] on input "text" at bounding box center [738, 241] width 82 height 24
type input "5"
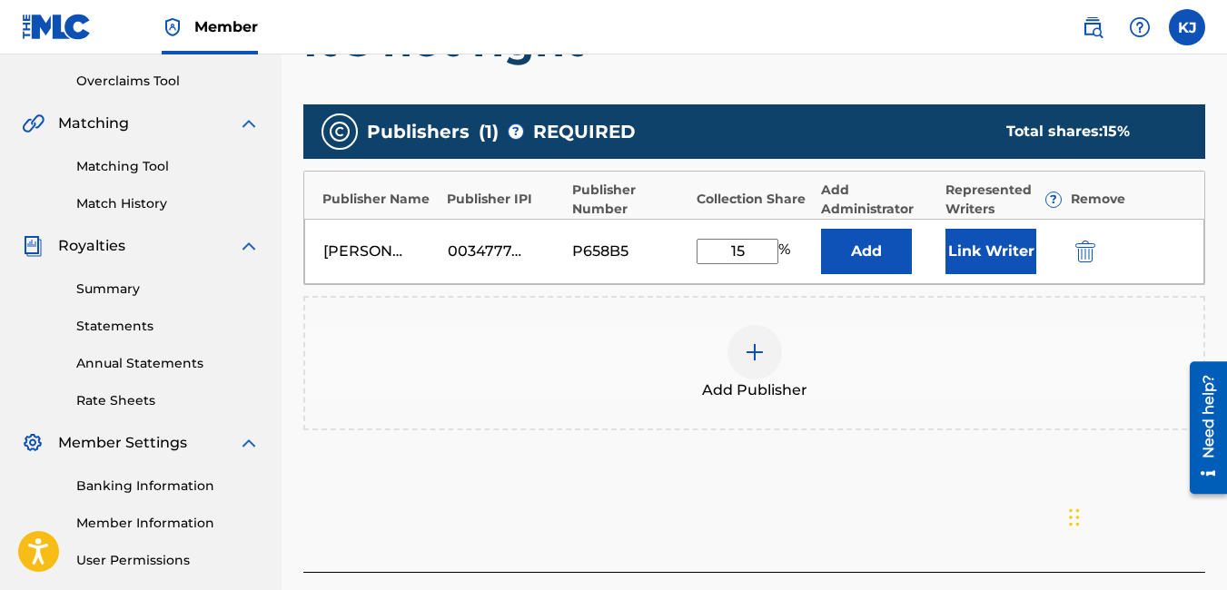
type input "15"
click at [865, 405] on div "Add Publisher" at bounding box center [754, 363] width 902 height 134
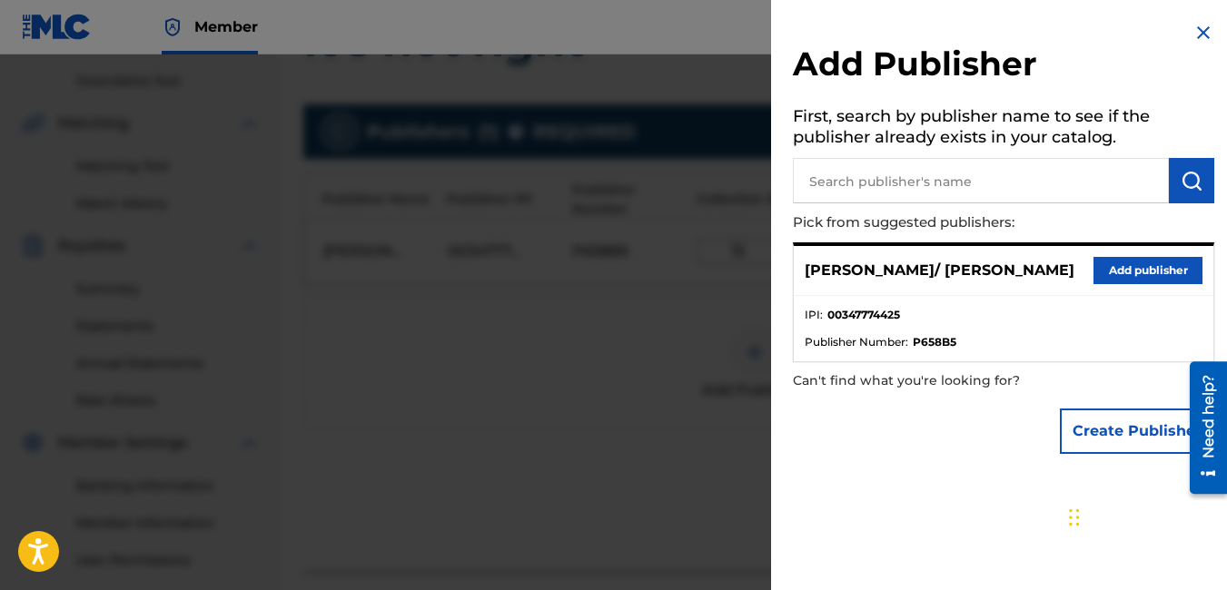
click at [1115, 267] on button "Add publisher" at bounding box center [1147, 270] width 109 height 27
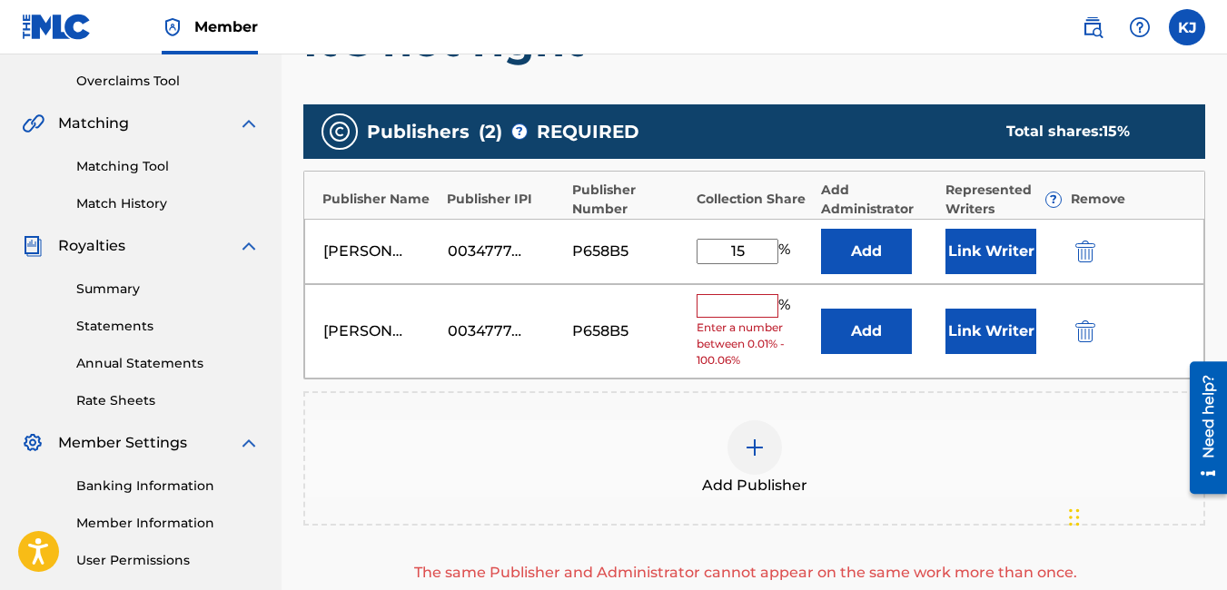
click at [1092, 342] on div "[PERSON_NAME]/ [PERSON_NAME] 00347774425 P658B5 % Enter a number between 0.01% …" at bounding box center [754, 331] width 900 height 95
click at [1080, 331] on img "submit" at bounding box center [1085, 332] width 20 height 22
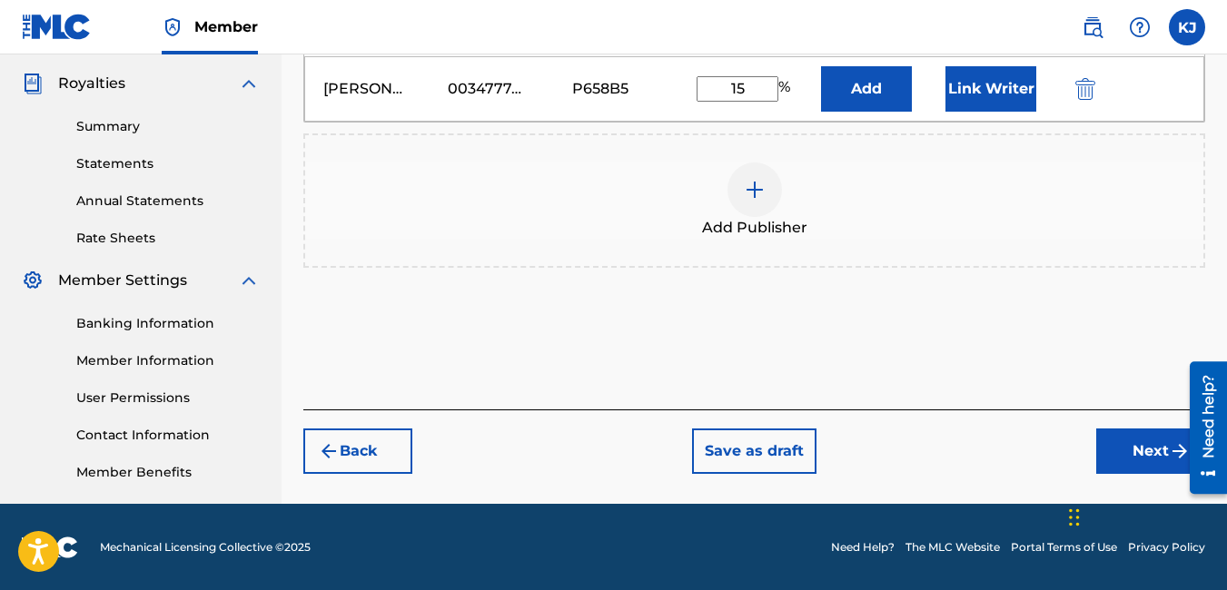
scroll to position [536, 0]
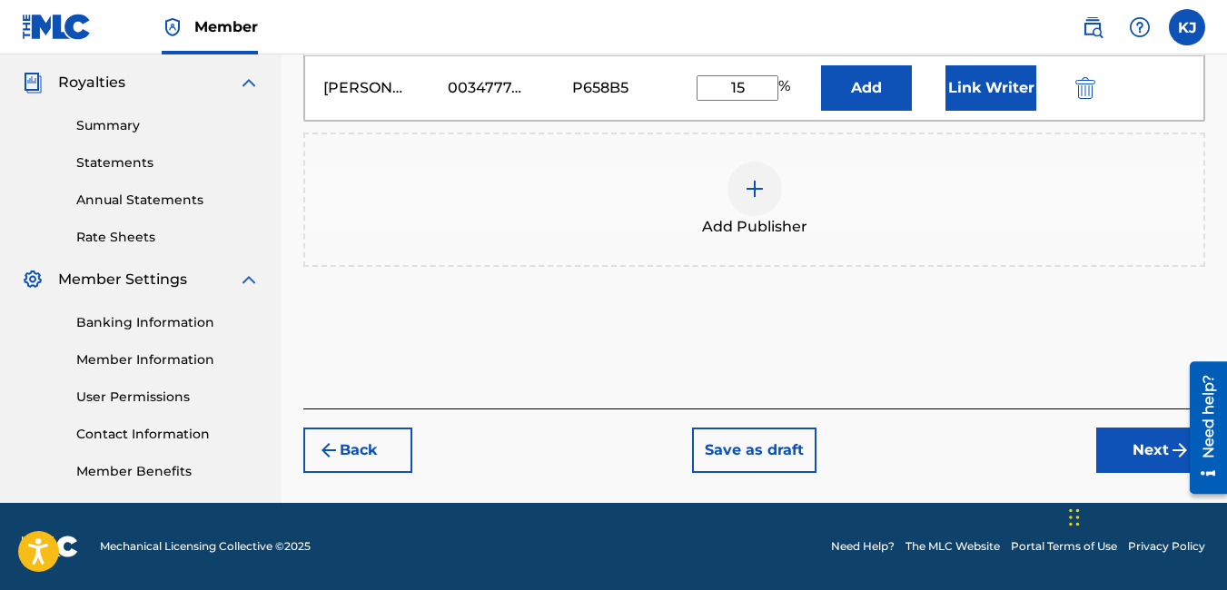
click at [1148, 444] on button "Next" at bounding box center [1150, 450] width 109 height 45
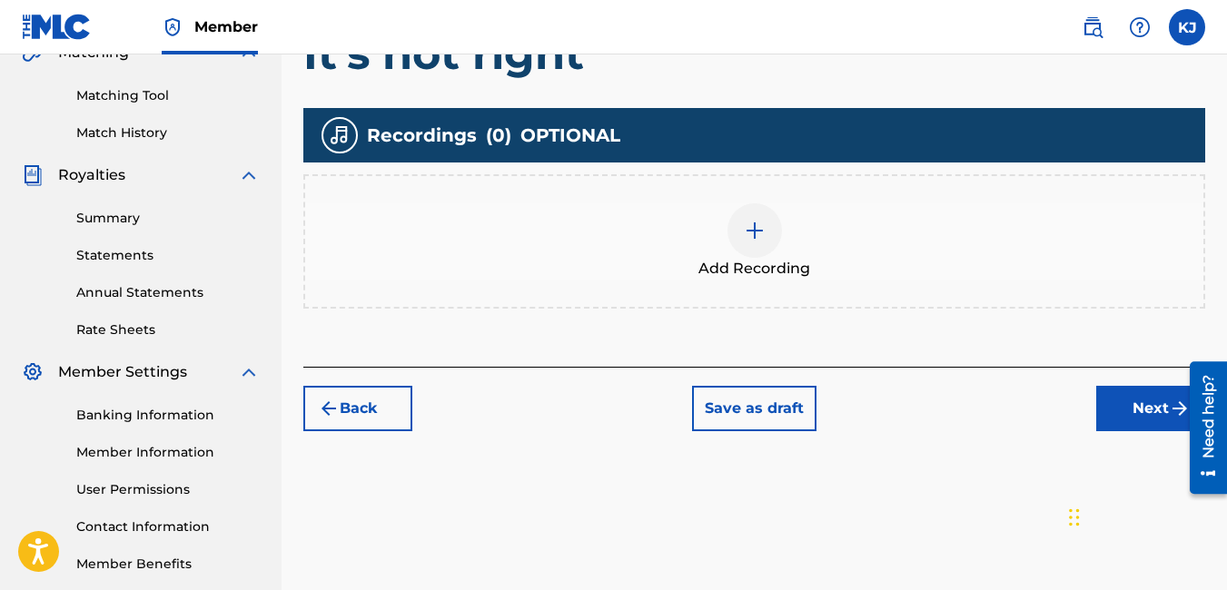
scroll to position [445, 0]
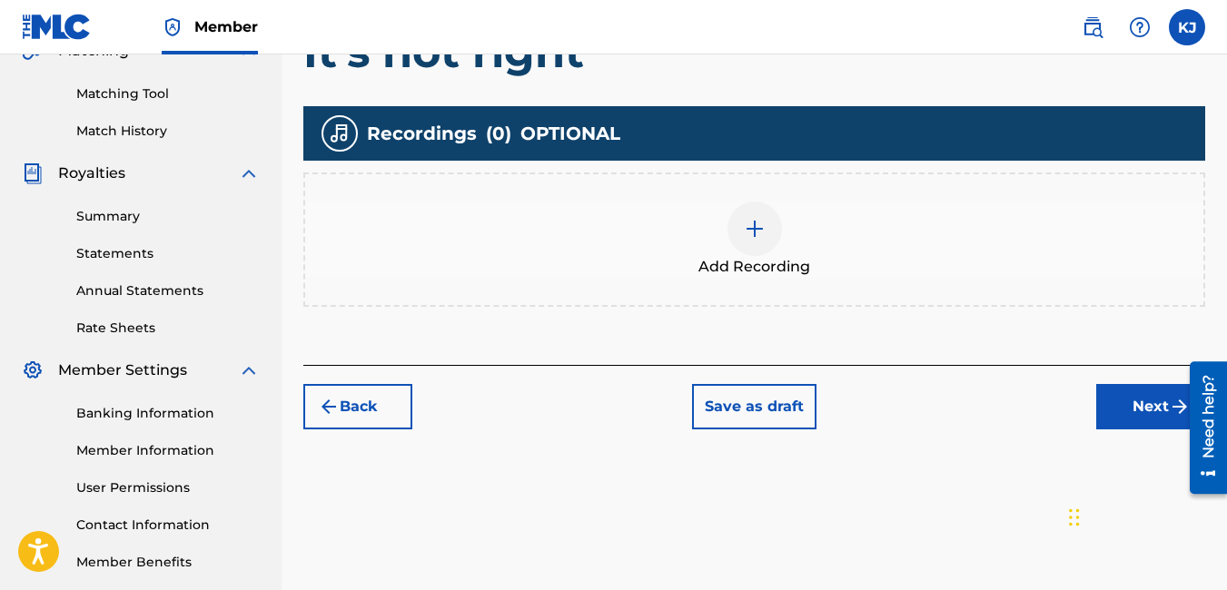
click at [754, 223] on img at bounding box center [755, 229] width 22 height 22
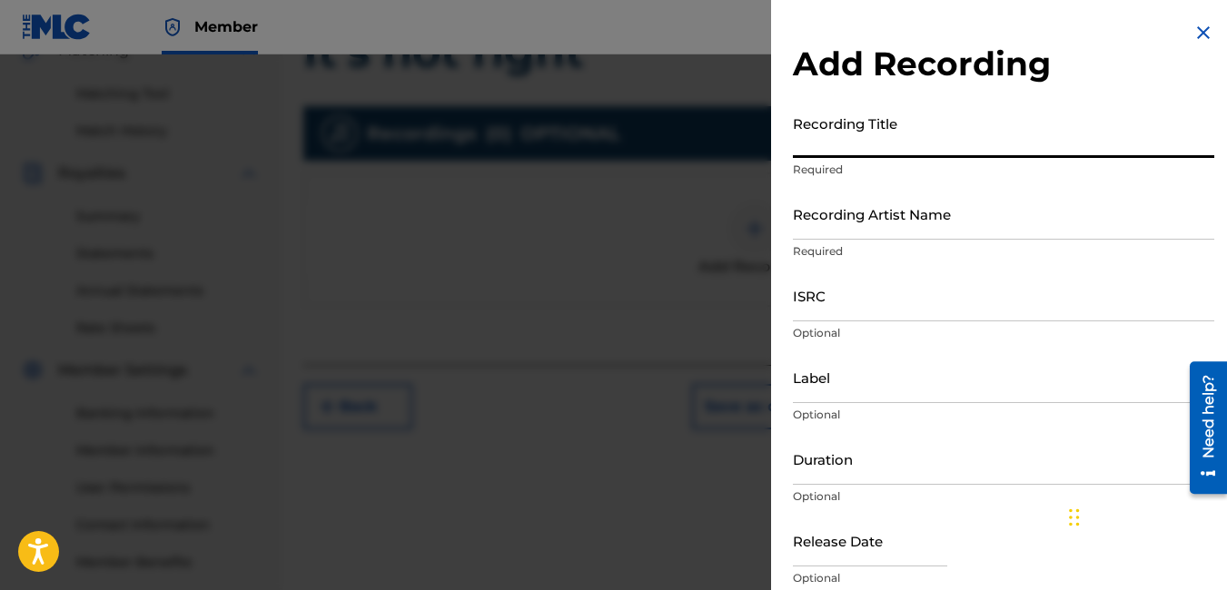
click at [837, 146] on input "Recording Title" at bounding box center [1003, 132] width 421 height 52
type input "It's not right"
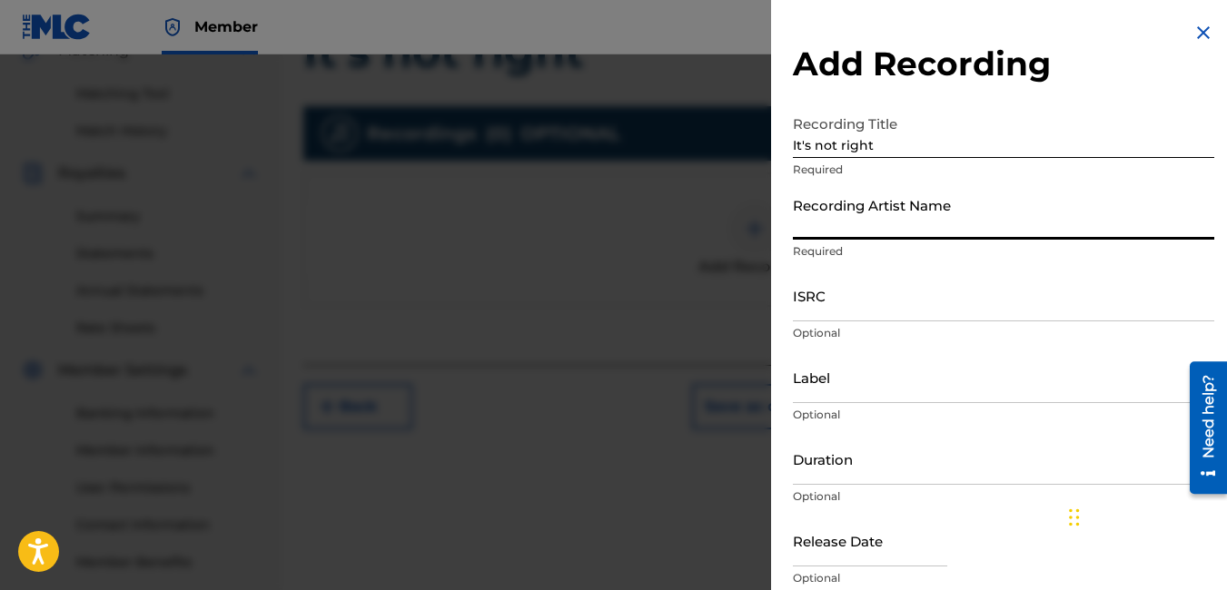
click at [903, 232] on input "Recording Artist Name" at bounding box center [1003, 214] width 421 height 52
type input "[PERSON_NAME]/ [PERSON_NAME]"
click at [870, 384] on input "Label" at bounding box center [1003, 377] width 421 height 52
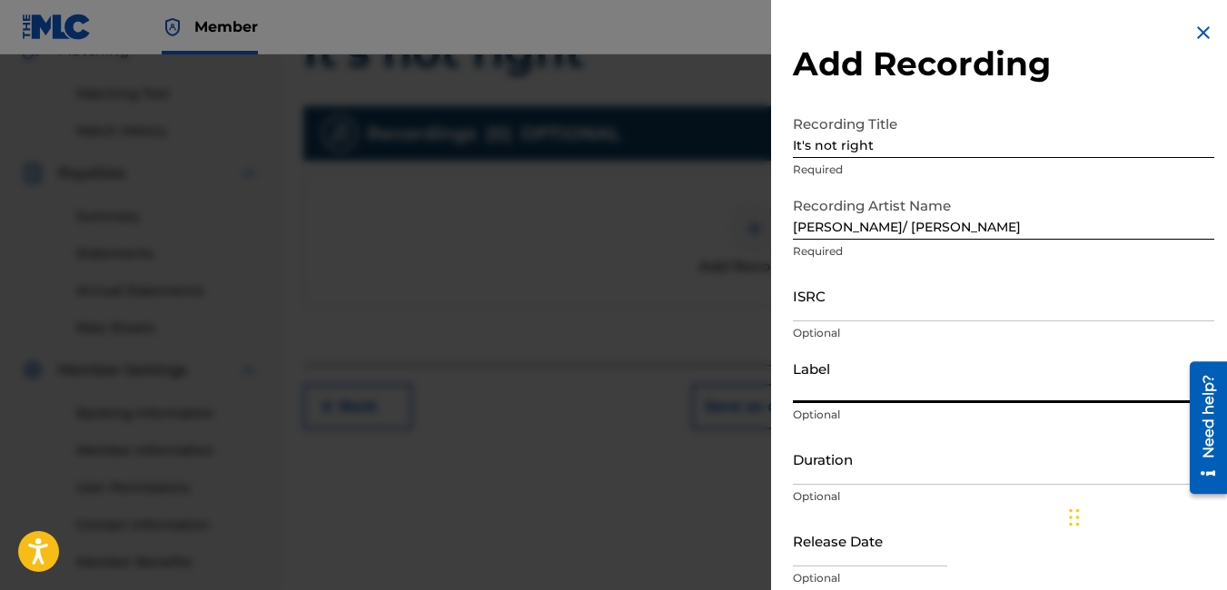
type input "Roc-A-Fella"
type input "05:09"
type input "[DATE]"
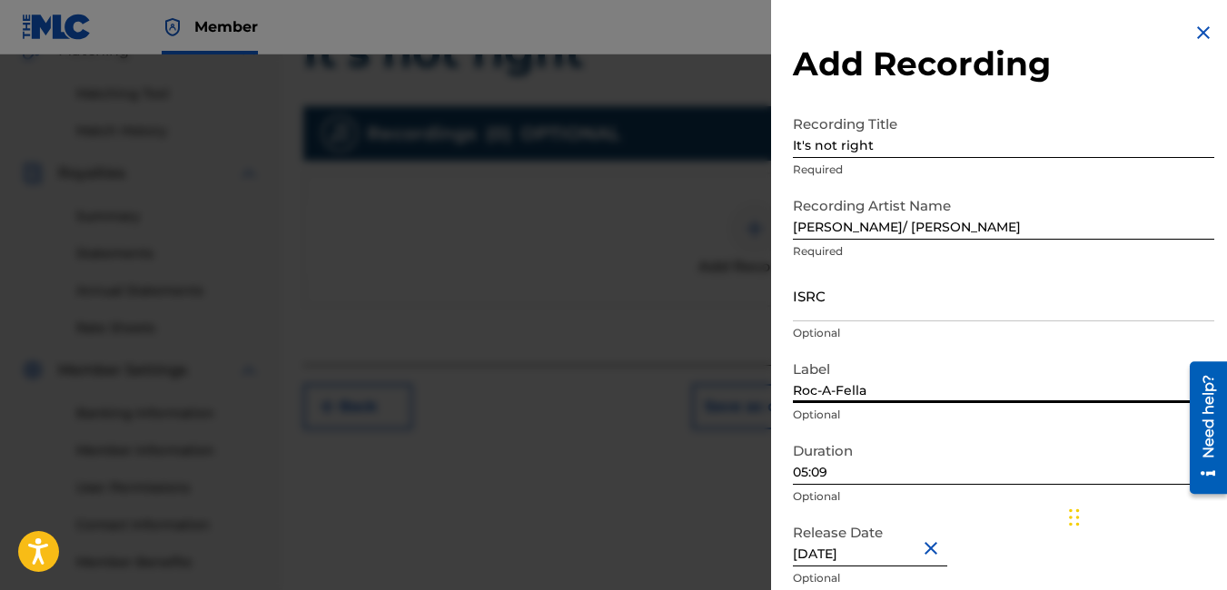
click at [910, 466] on input "05:09" at bounding box center [1003, 459] width 421 height 52
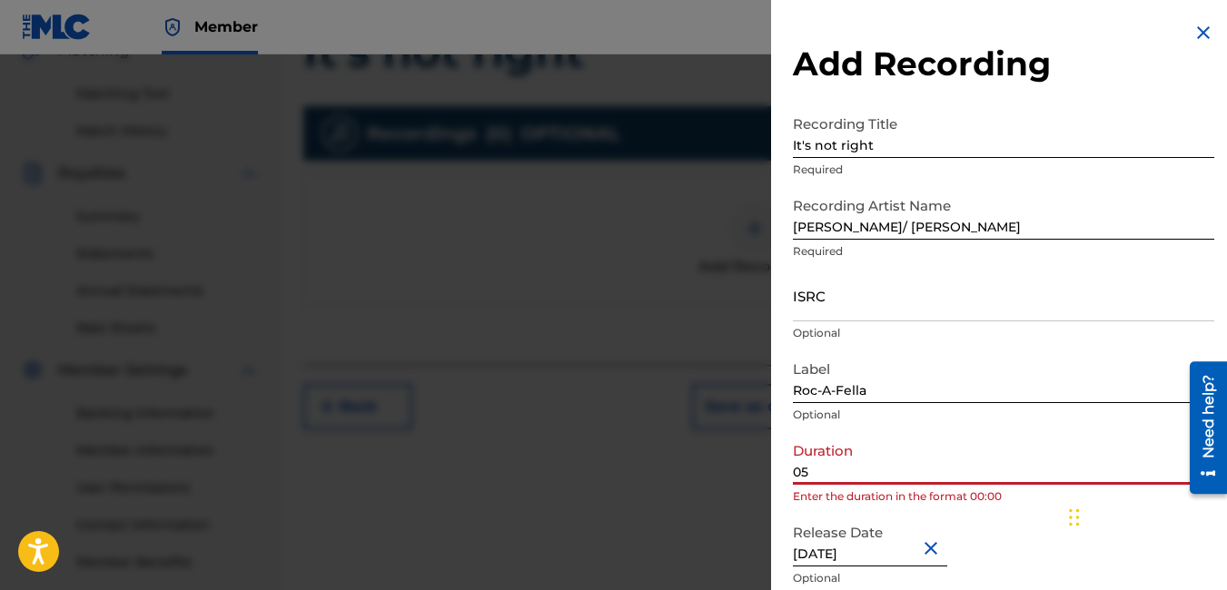
type input "0"
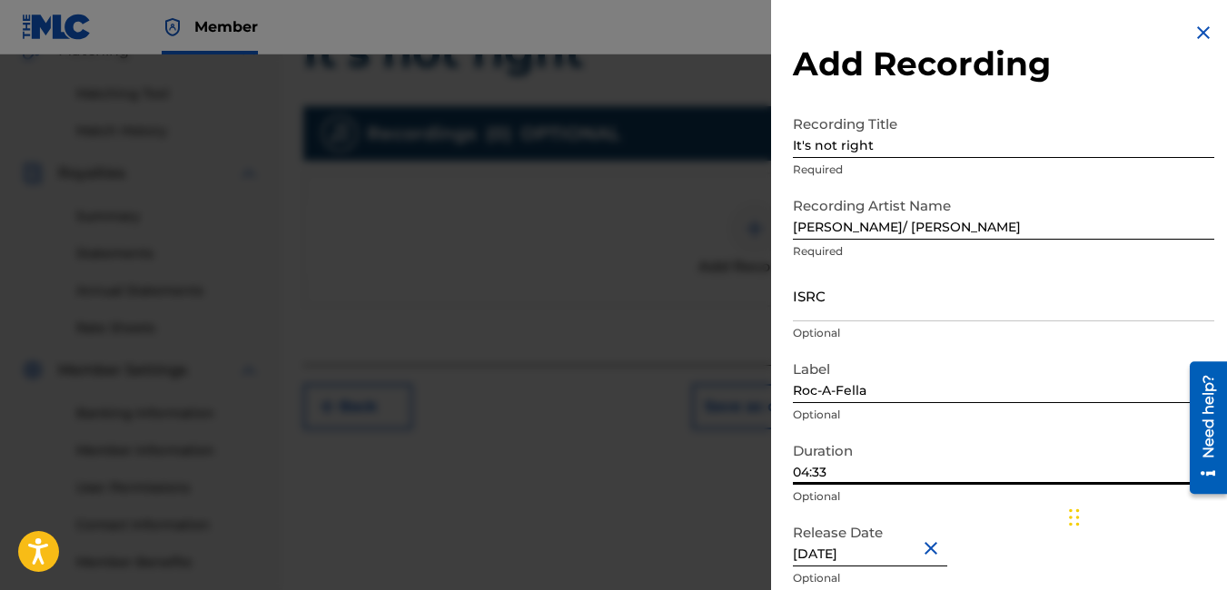
type input "04:33"
click at [911, 554] on input "[DATE]" at bounding box center [870, 541] width 154 height 52
select select "1"
select select "2004"
type input "F"
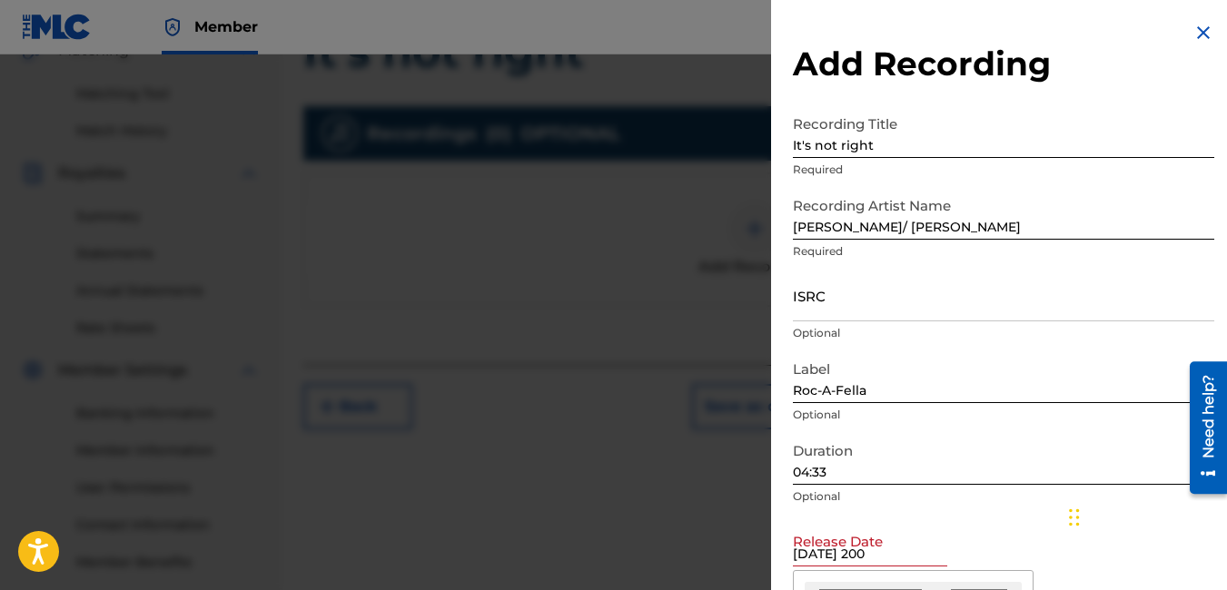
type input "[DATE]"
select select "0"
select select "2002"
type input "[DATE]"
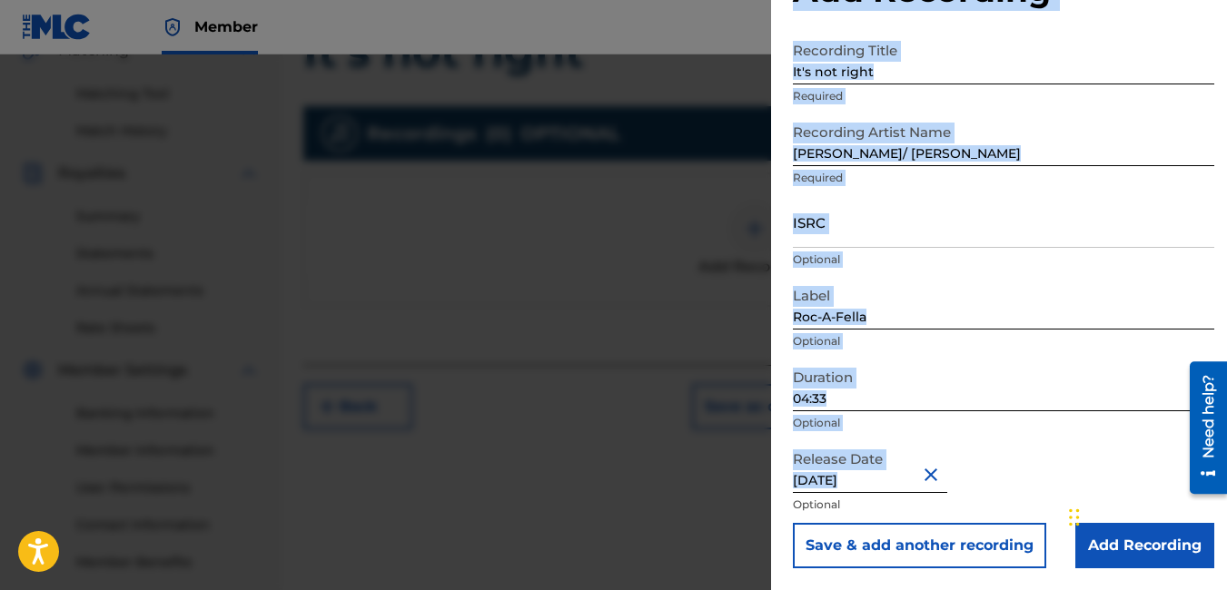
drag, startPoint x: 1184, startPoint y: 529, endPoint x: 1191, endPoint y: 589, distance: 61.2
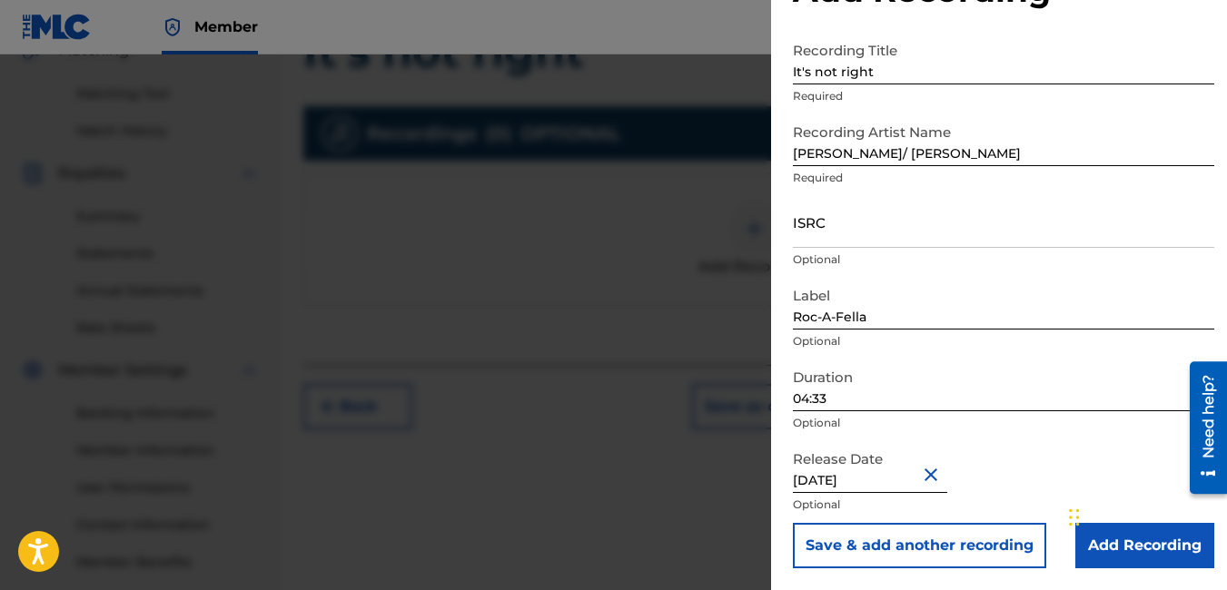
drag, startPoint x: 1191, startPoint y: 589, endPoint x: 1165, endPoint y: 581, distance: 26.7
click at [1165, 581] on div "Add Recording Recording Title It's not right Required Recording Artist Name [PE…" at bounding box center [1003, 258] width 465 height 664
click at [1161, 551] on input "Add Recording" at bounding box center [1144, 545] width 139 height 45
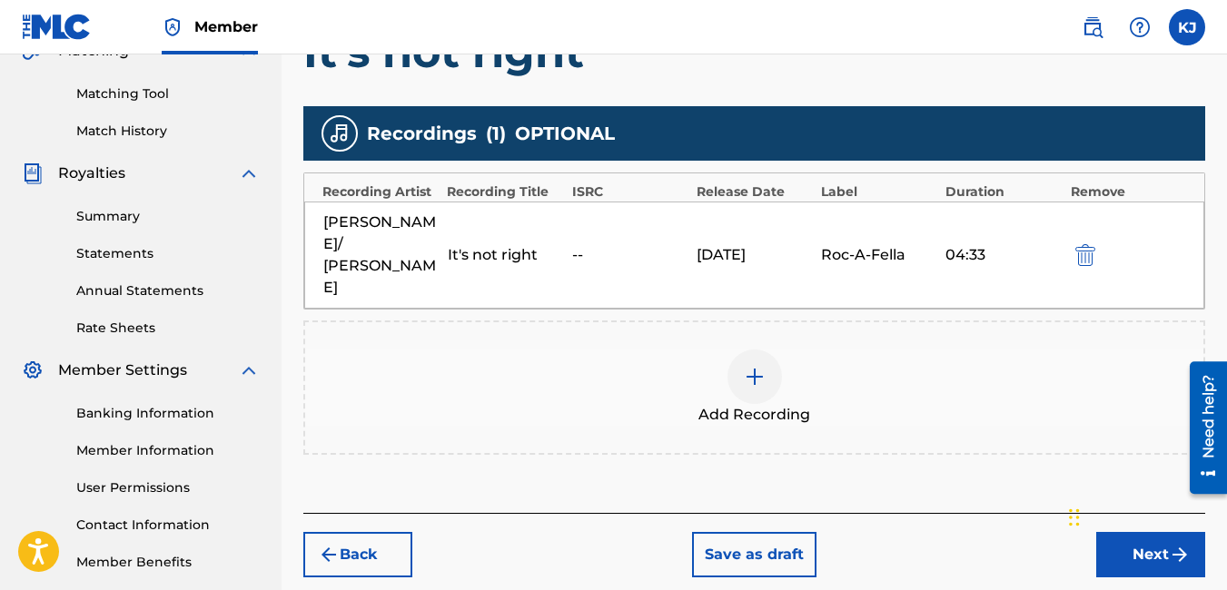
click at [1171, 544] on img "submit" at bounding box center [1180, 555] width 22 height 22
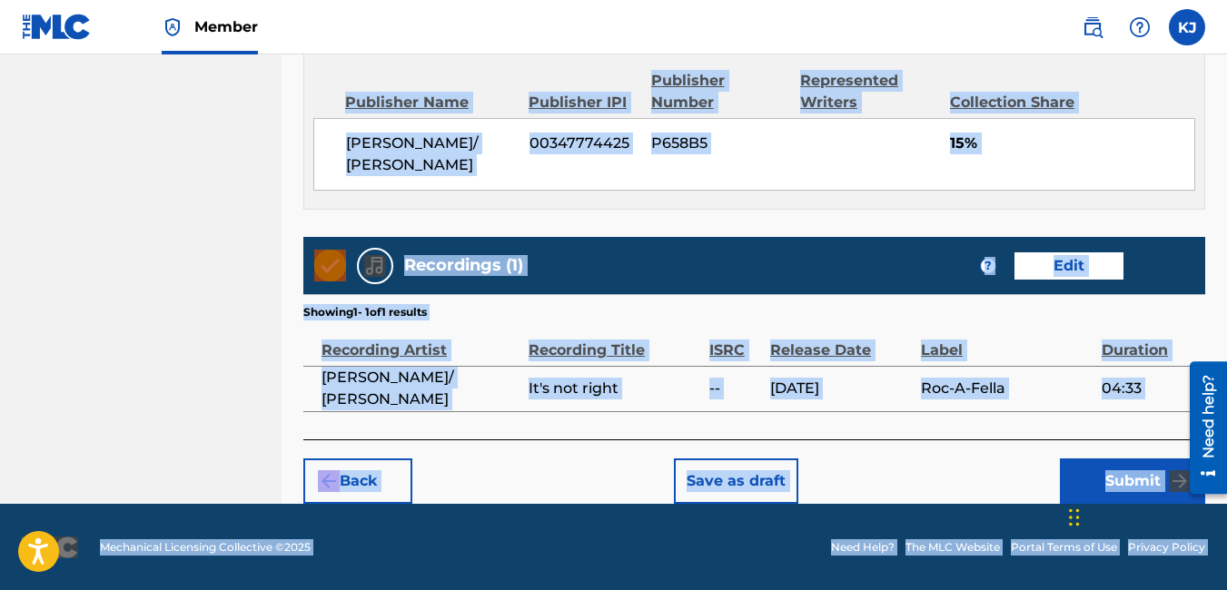
scroll to position [989, 0]
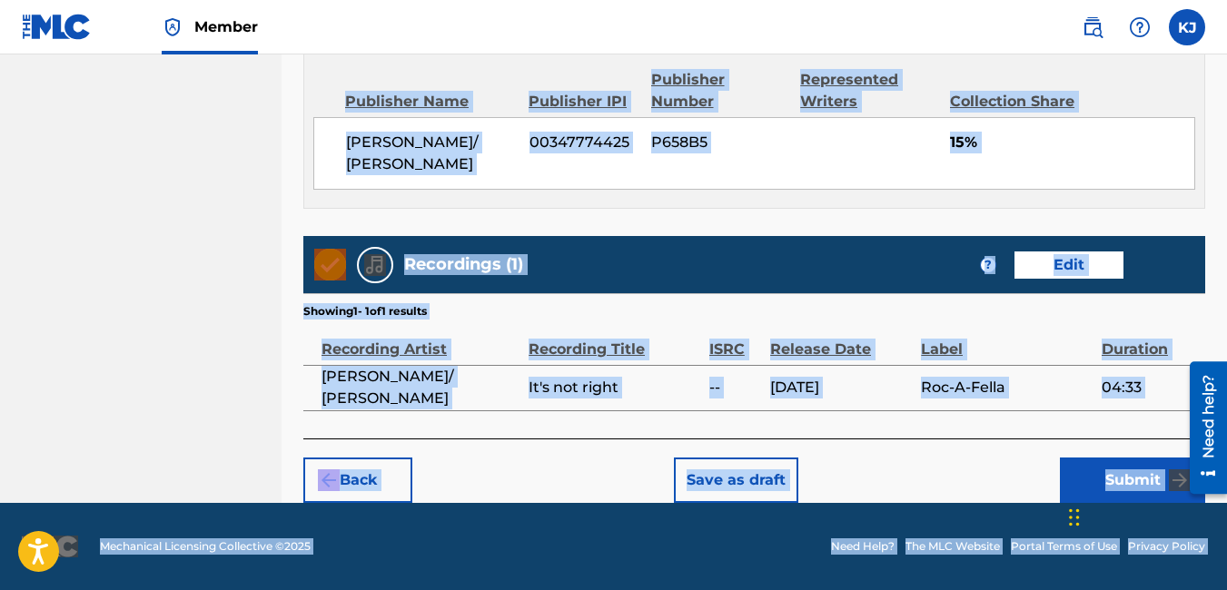
click at [906, 466] on div "Back Save as draft Submit" at bounding box center [754, 471] width 902 height 64
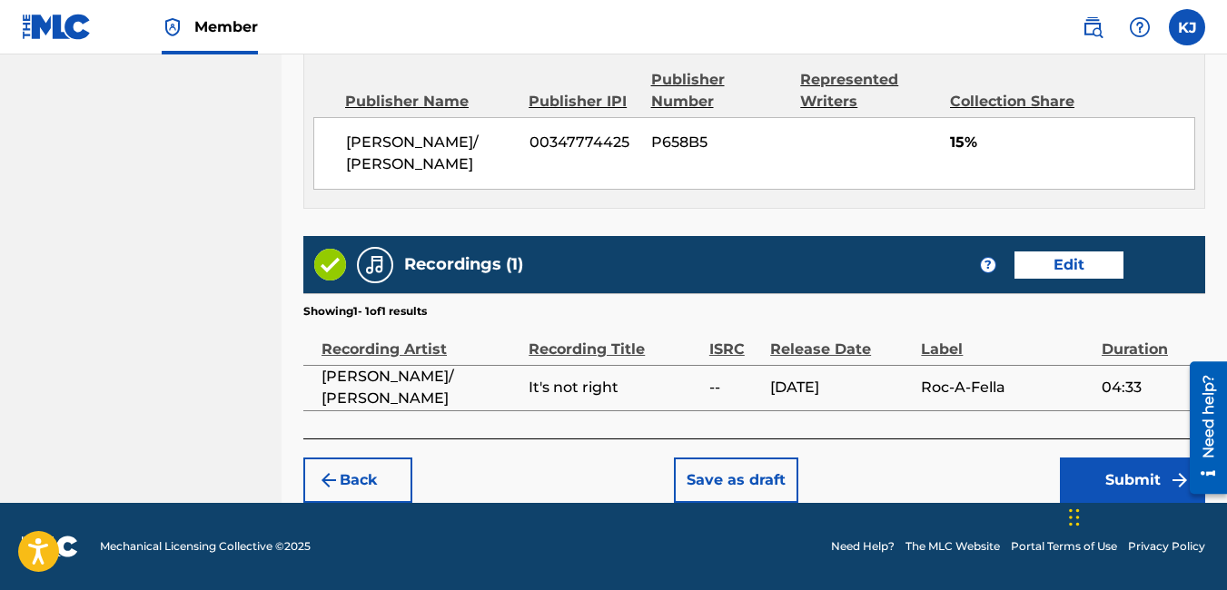
click at [1161, 489] on button "Submit" at bounding box center [1132, 480] width 145 height 45
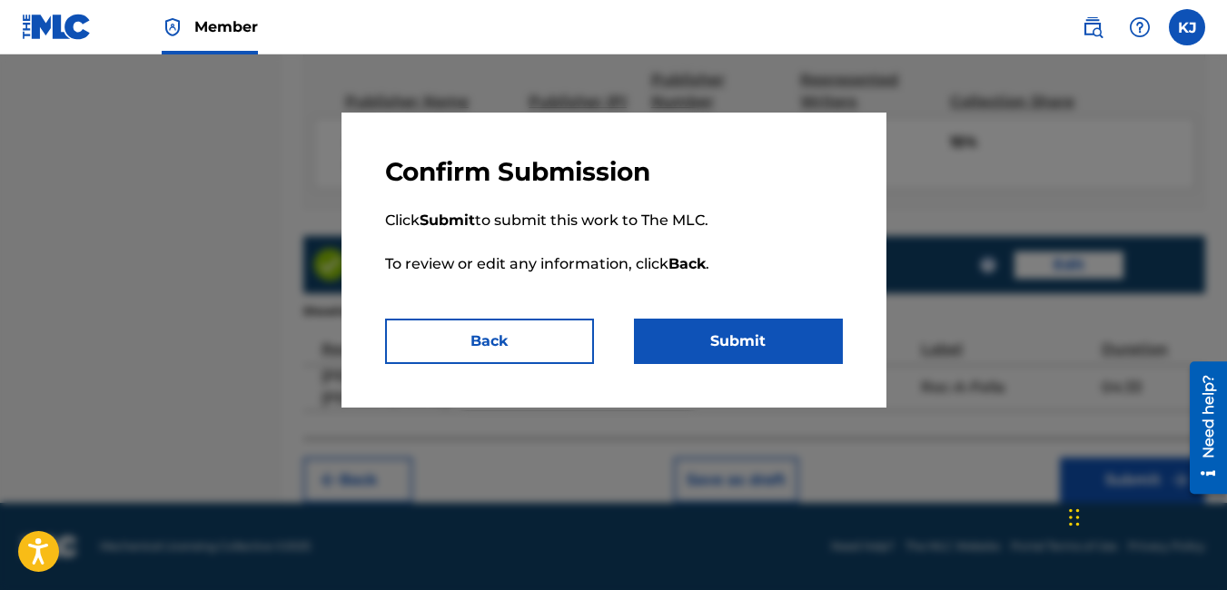
click at [798, 357] on button "Submit" at bounding box center [738, 341] width 209 height 45
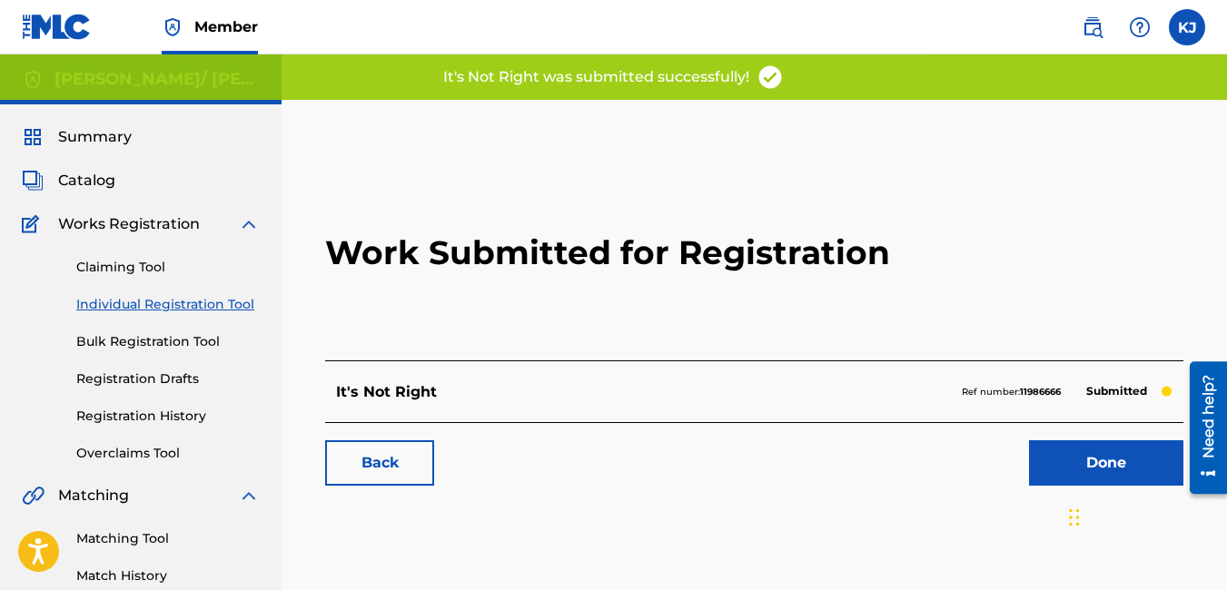
click at [1097, 465] on link "Done" at bounding box center [1106, 462] width 154 height 45
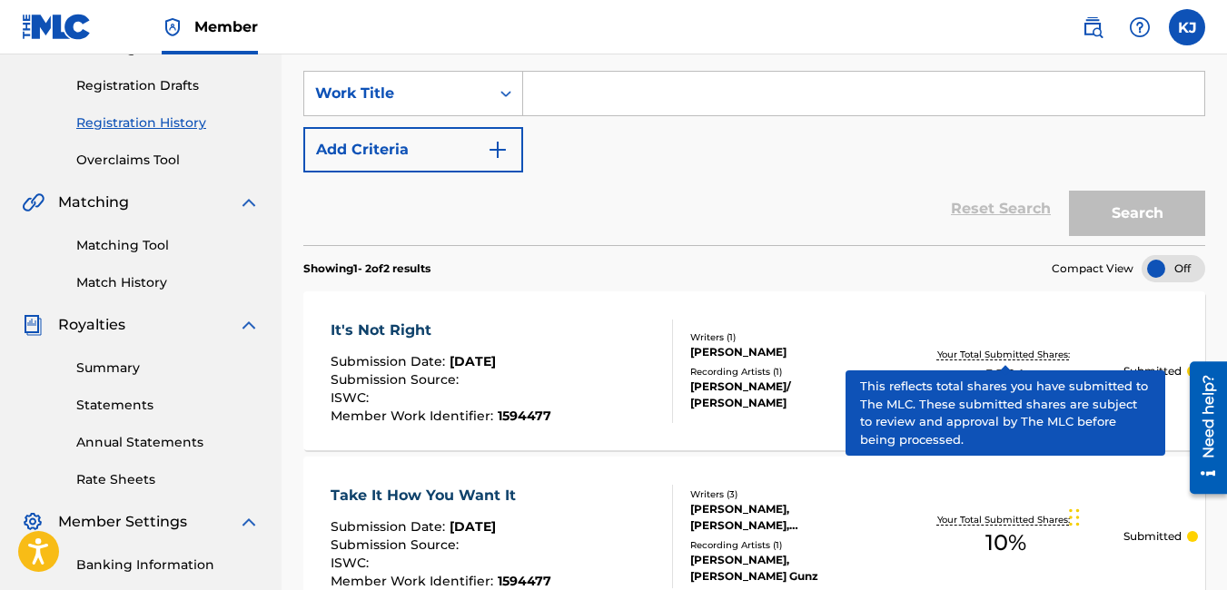
scroll to position [286, 0]
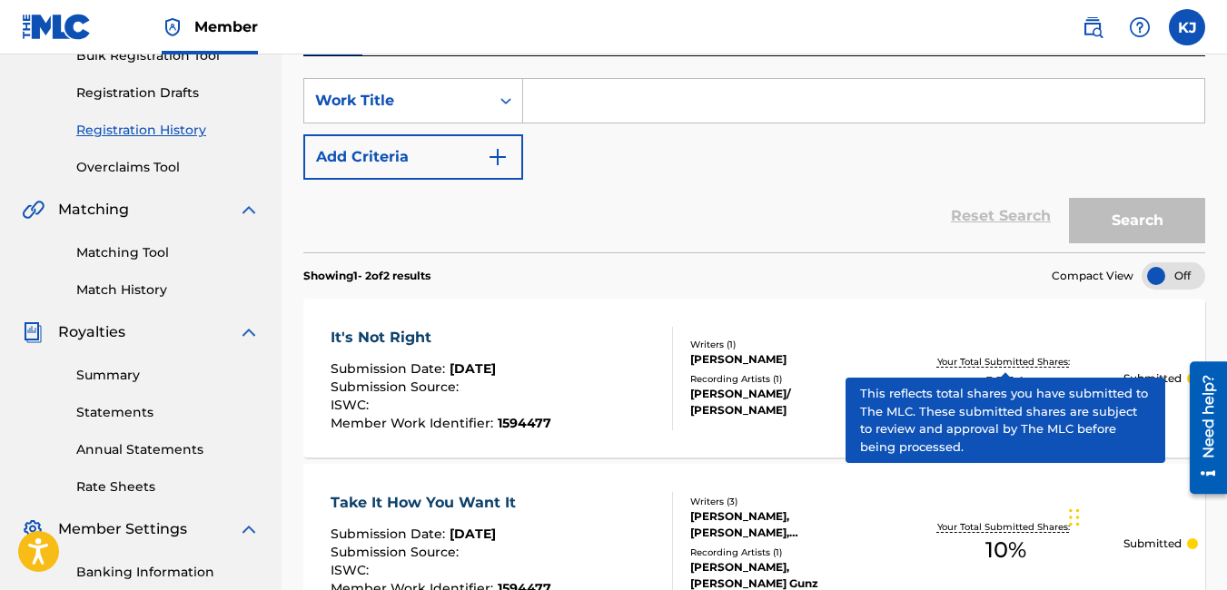
click at [859, 272] on section "Showing 1 - 2 of 2 results Compact View" at bounding box center [754, 270] width 902 height 37
click at [941, 310] on div "It's Not Right Submission Date : [DATE] Submission Source : ISWC : Member Work …" at bounding box center [754, 378] width 902 height 159
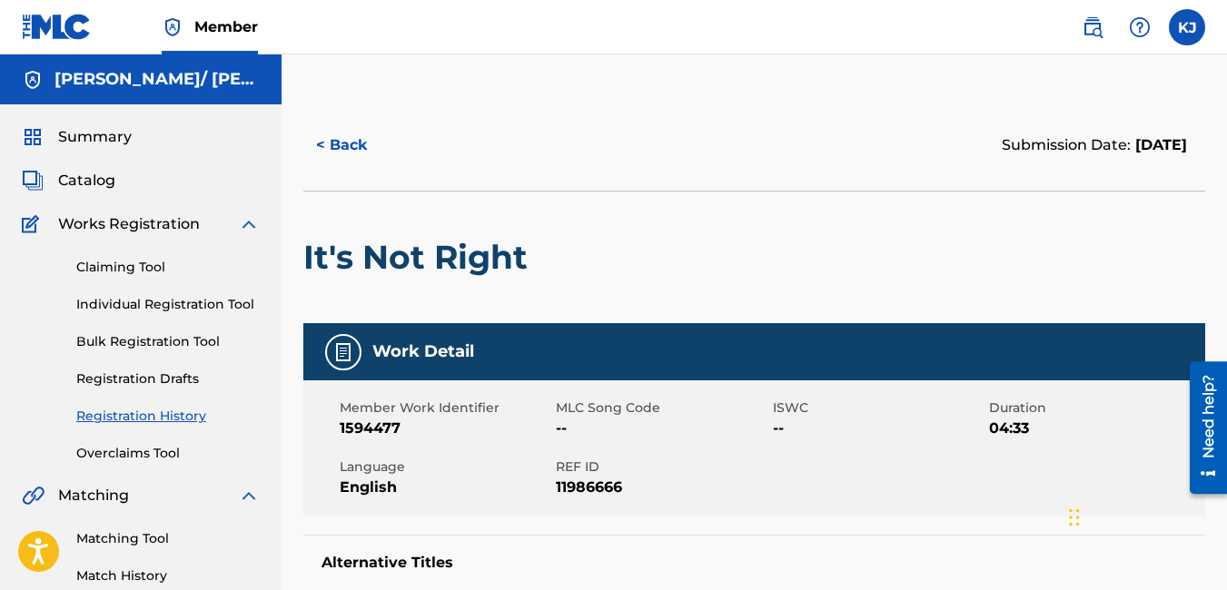
click at [321, 153] on button "< Back" at bounding box center [357, 145] width 109 height 45
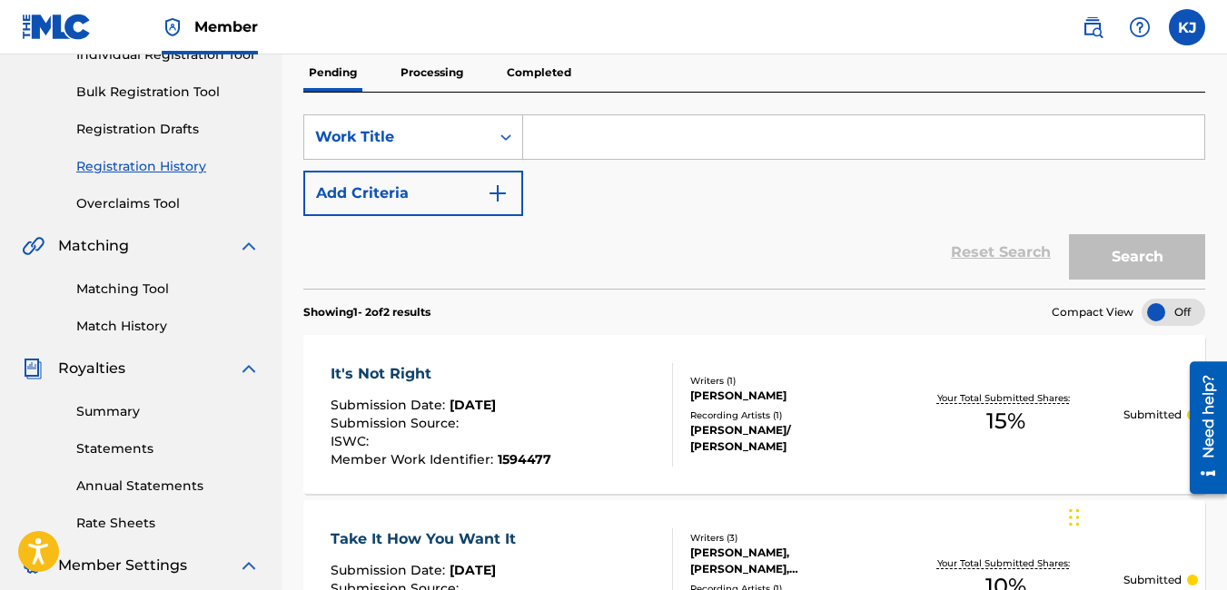
scroll to position [213, 0]
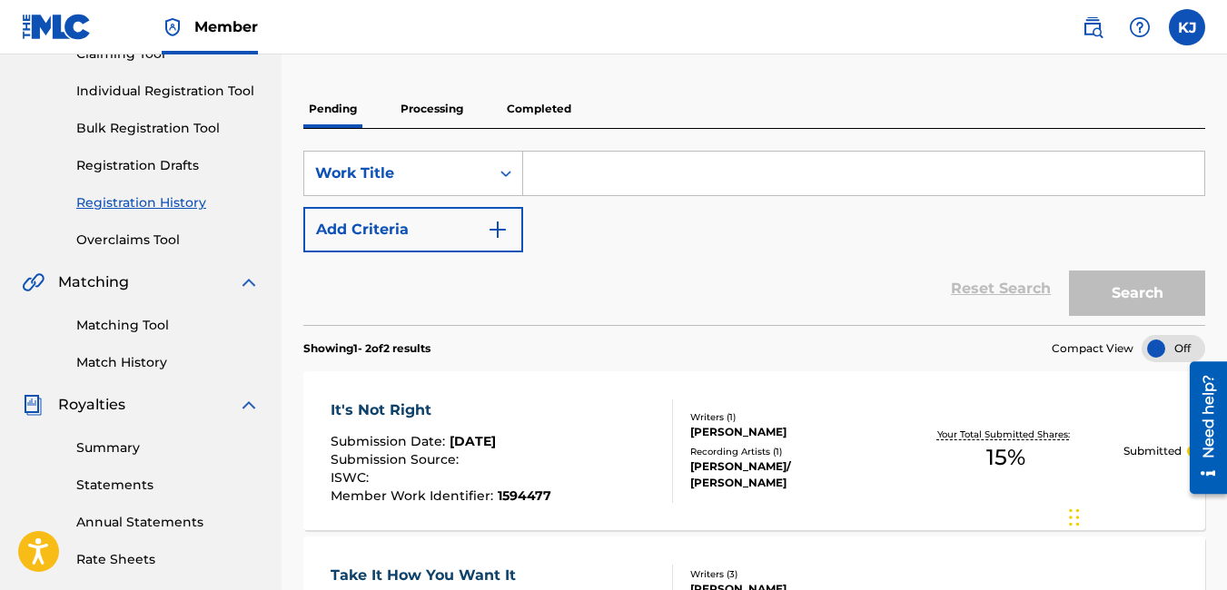
click at [230, 88] on link "Individual Registration Tool" at bounding box center [167, 91] width 183 height 19
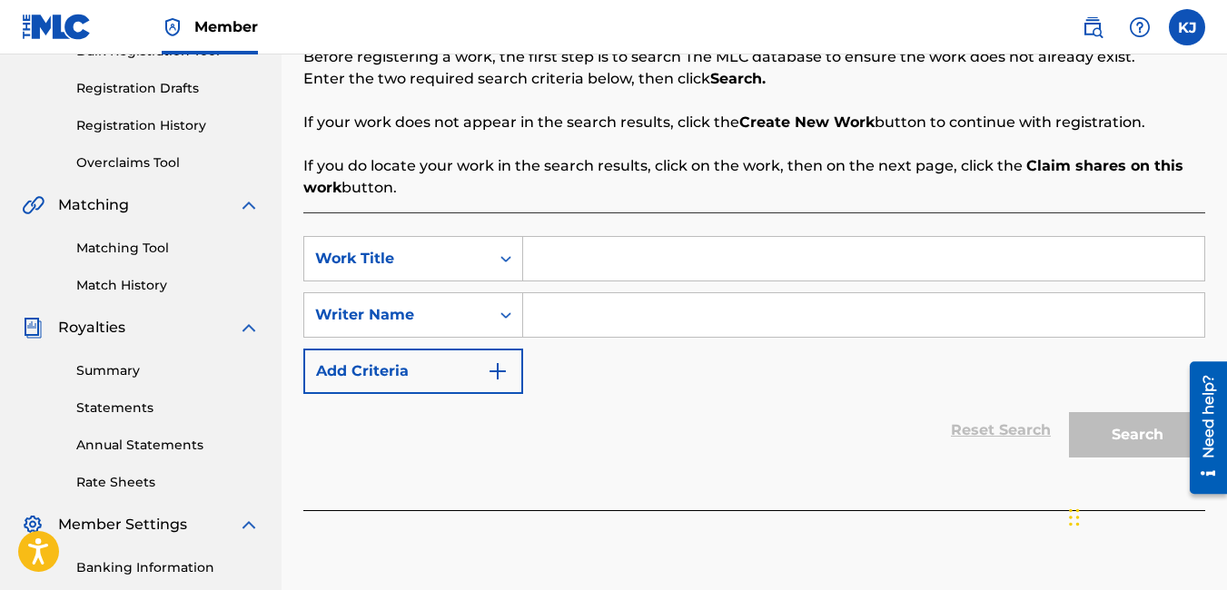
scroll to position [327, 0]
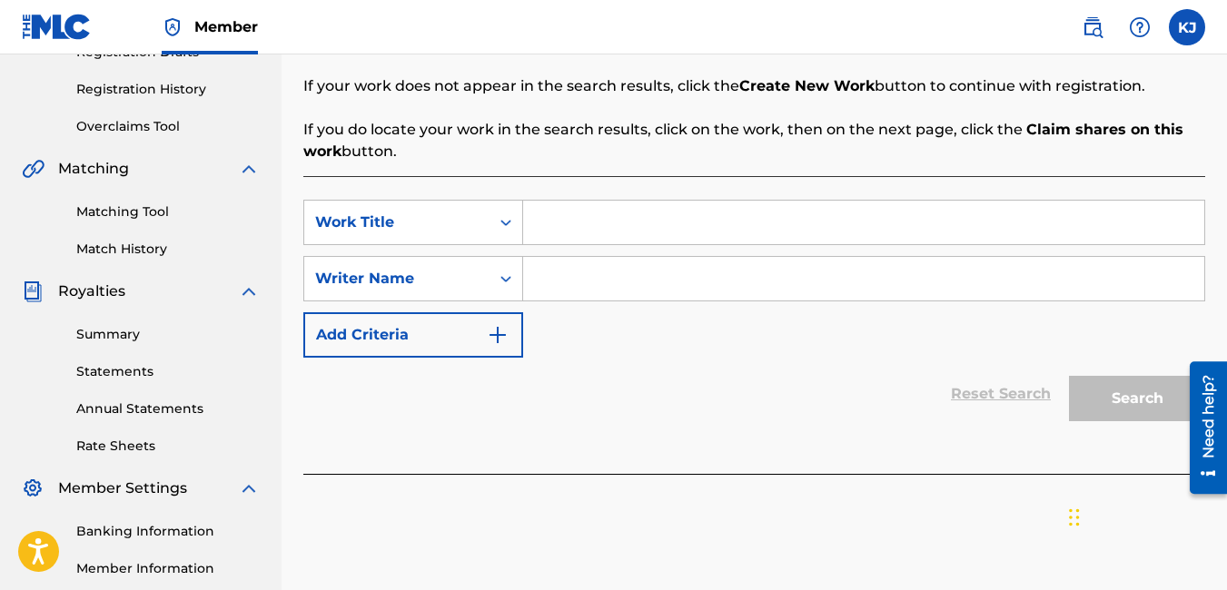
click at [594, 224] on input "Search Form" at bounding box center [863, 223] width 681 height 44
click at [582, 228] on input "Search Form" at bounding box center [863, 223] width 681 height 44
type input "M"
type input "Do you want me"
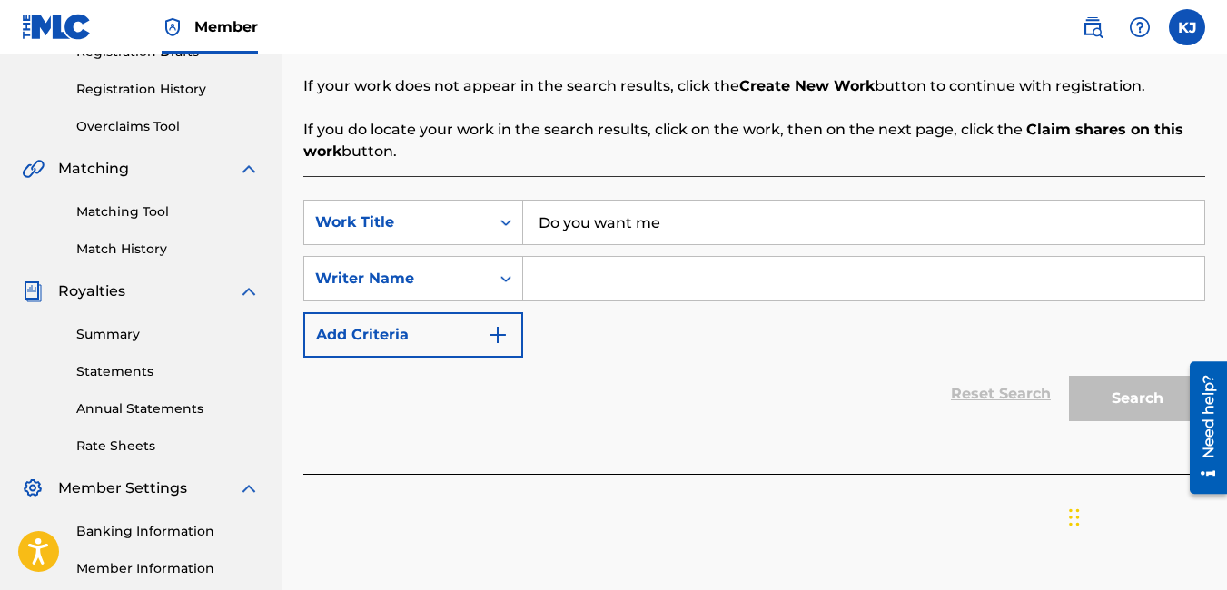
click at [585, 288] on input "Search Form" at bounding box center [863, 279] width 681 height 44
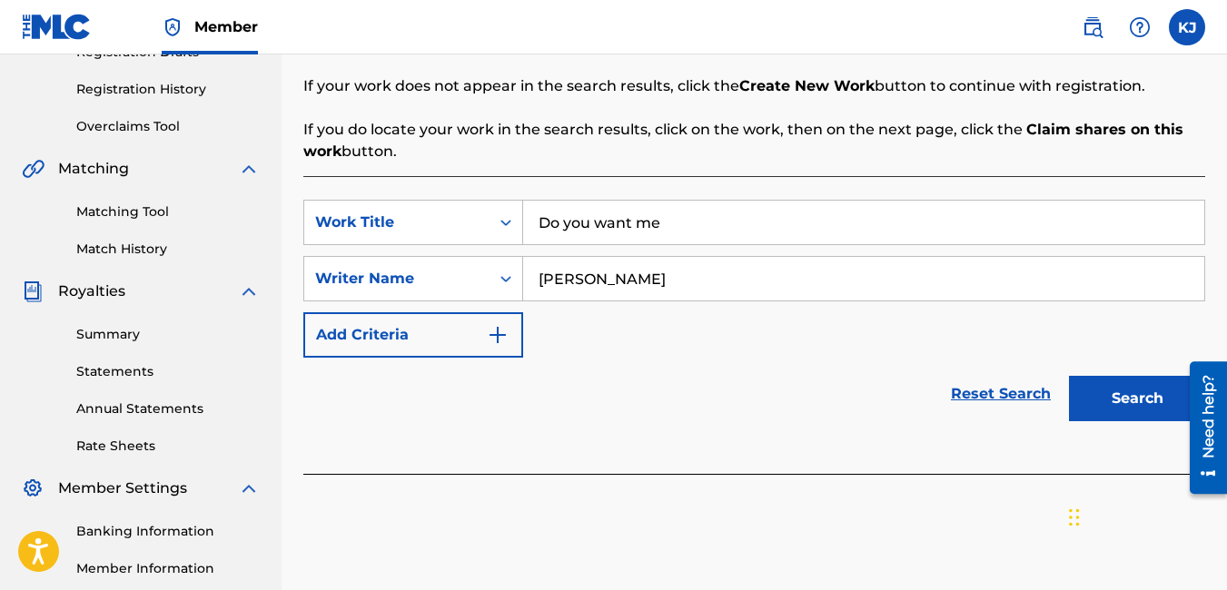
type input "[PERSON_NAME]"
click at [1086, 406] on button "Search" at bounding box center [1137, 398] width 136 height 45
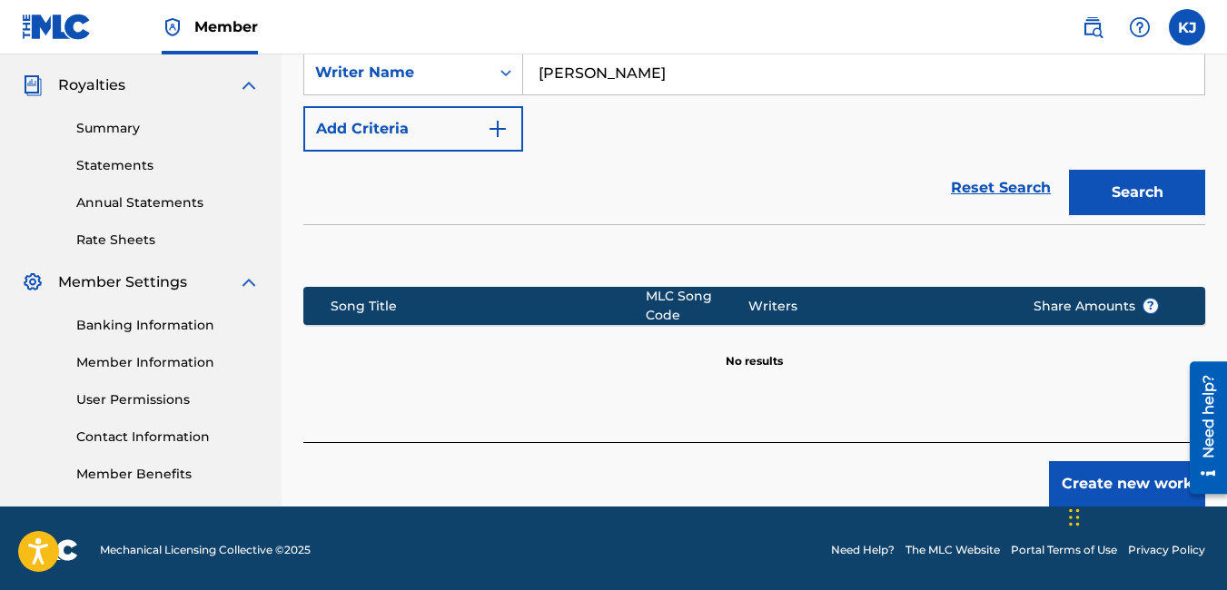
scroll to position [536, 0]
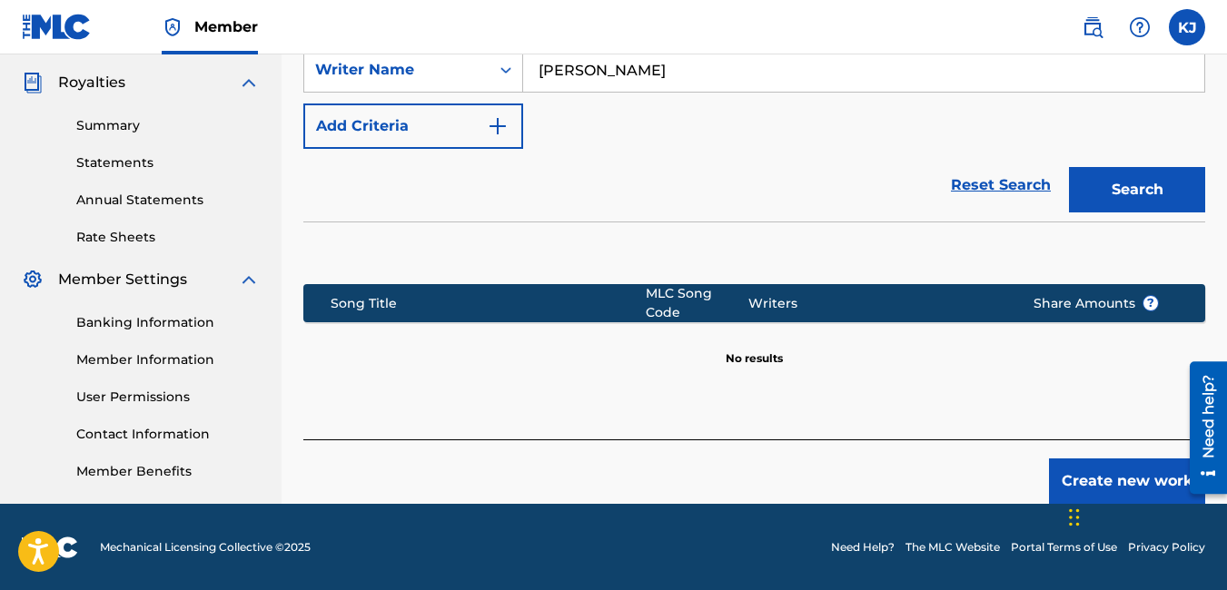
click at [1124, 471] on button "Create new work" at bounding box center [1127, 481] width 156 height 45
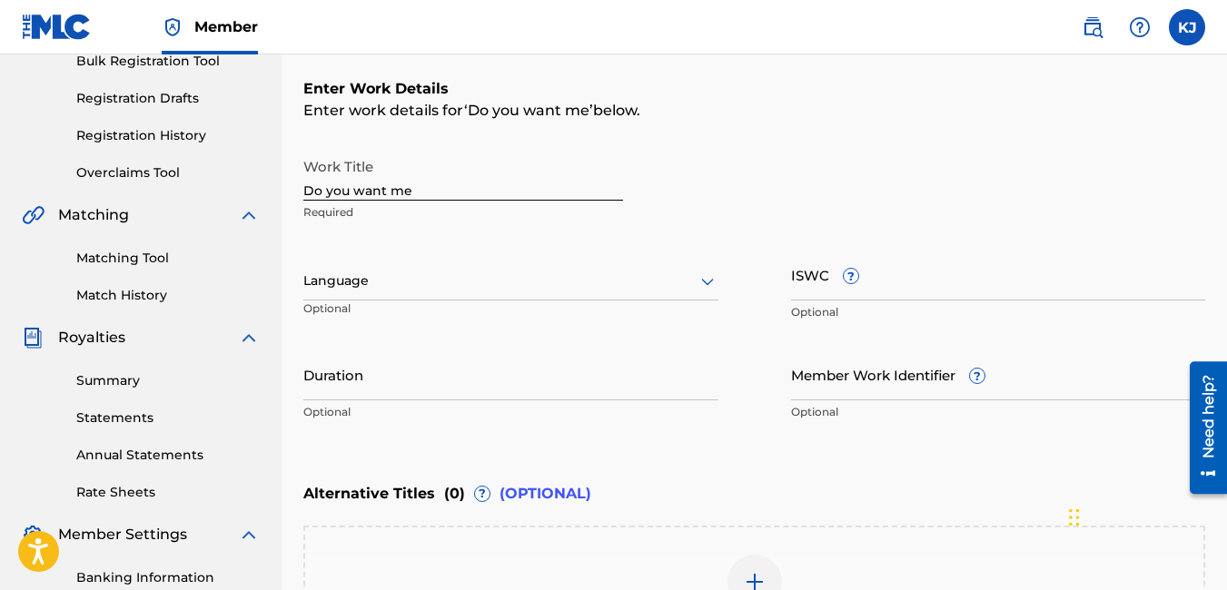
scroll to position [282, 0]
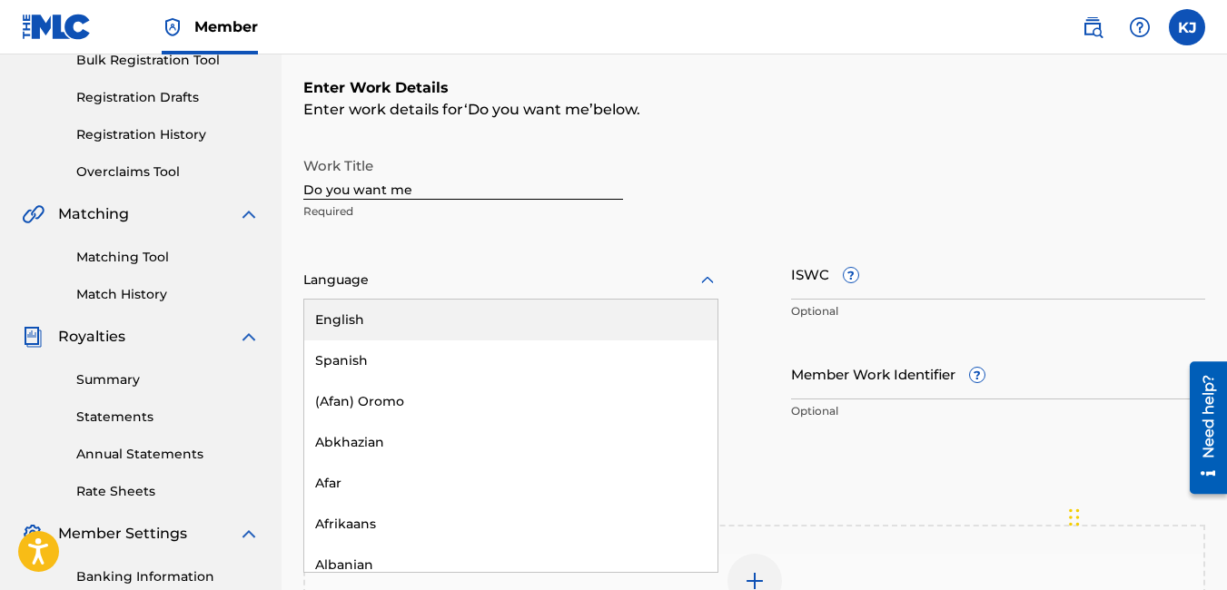
click at [700, 281] on icon at bounding box center [708, 281] width 22 height 22
click at [663, 316] on div "English" at bounding box center [510, 320] width 413 height 41
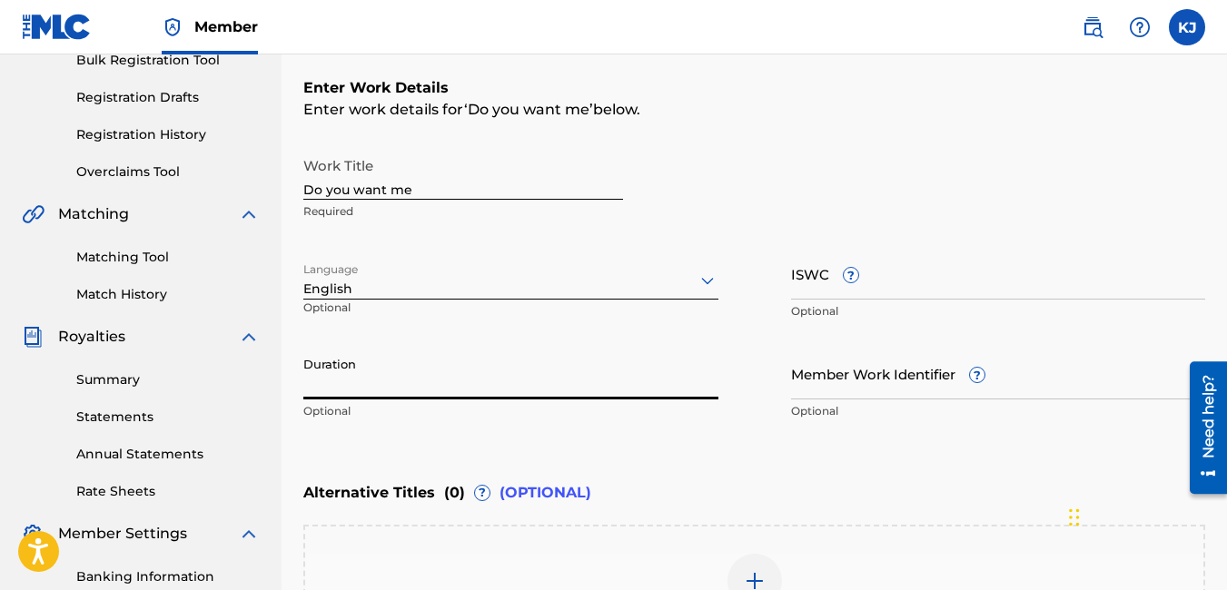
click at [438, 388] on input "Duration" at bounding box center [510, 374] width 415 height 52
type input "04:10"
click at [914, 389] on input "Member Work Identifier ?" at bounding box center [998, 374] width 415 height 52
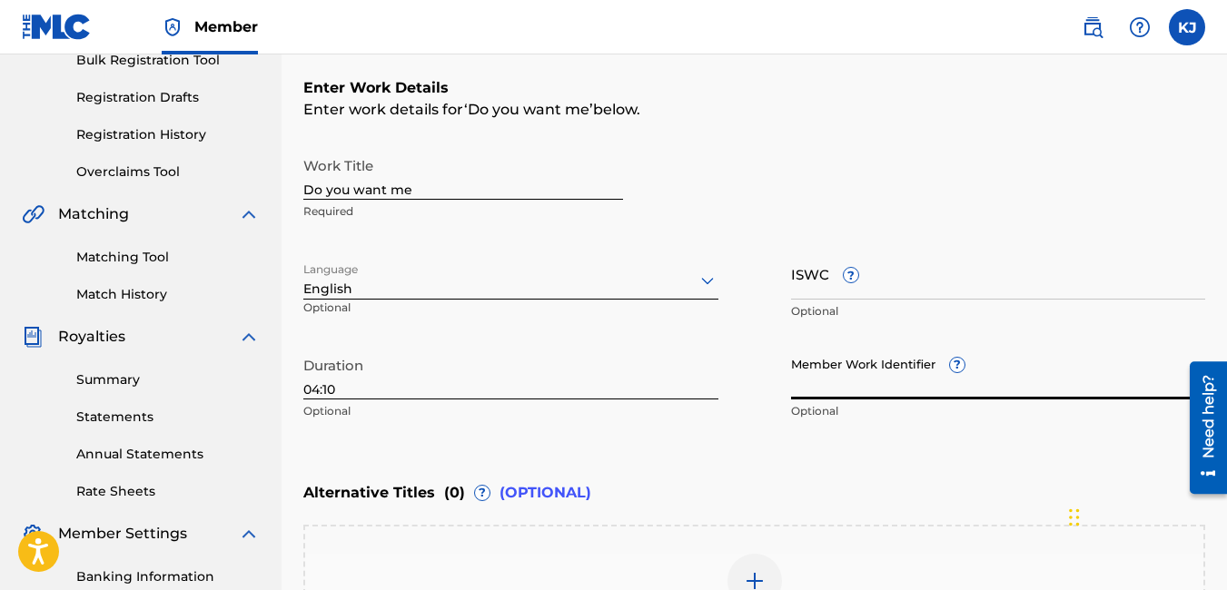
click at [914, 389] on input "Member Work Identifier ?" at bounding box center [998, 374] width 415 height 52
type input "1594477"
click at [984, 517] on div "Alternative Titles ( 0 ) ? (OPTIONAL) Add Alternative Title" at bounding box center [754, 566] width 902 height 186
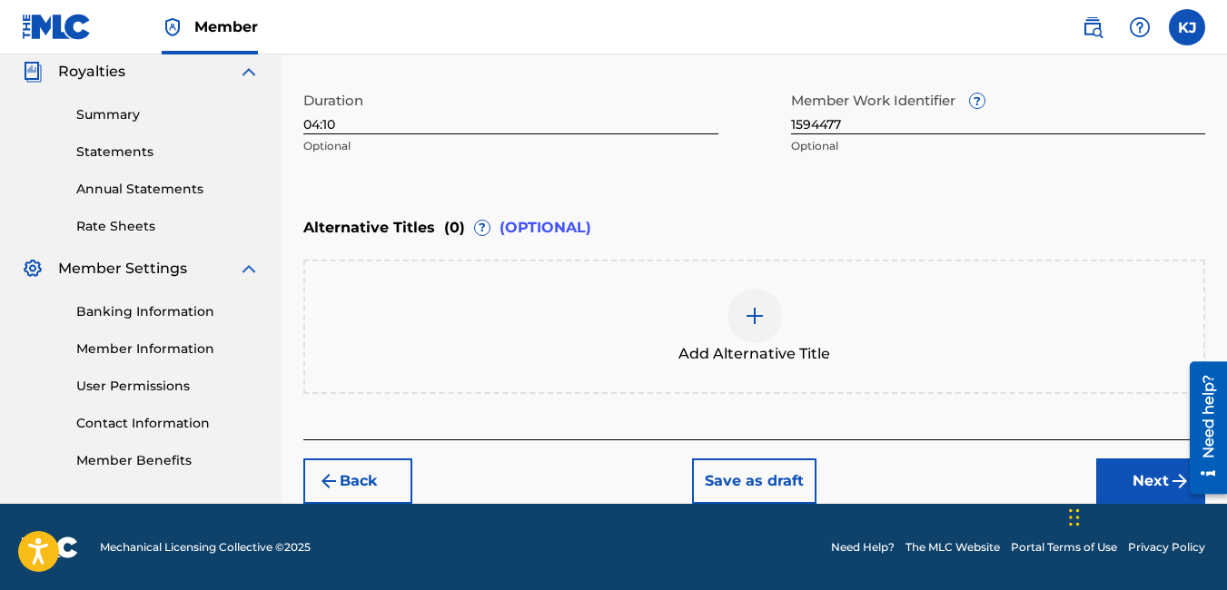
scroll to position [548, 0]
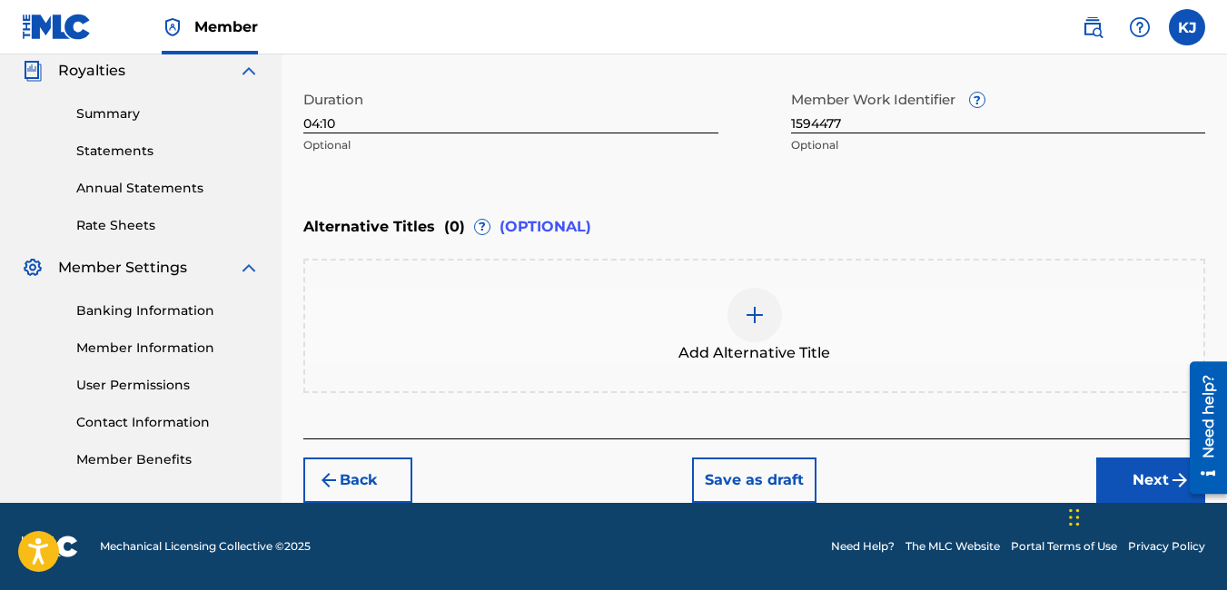
click at [1154, 485] on button "Next" at bounding box center [1150, 480] width 109 height 45
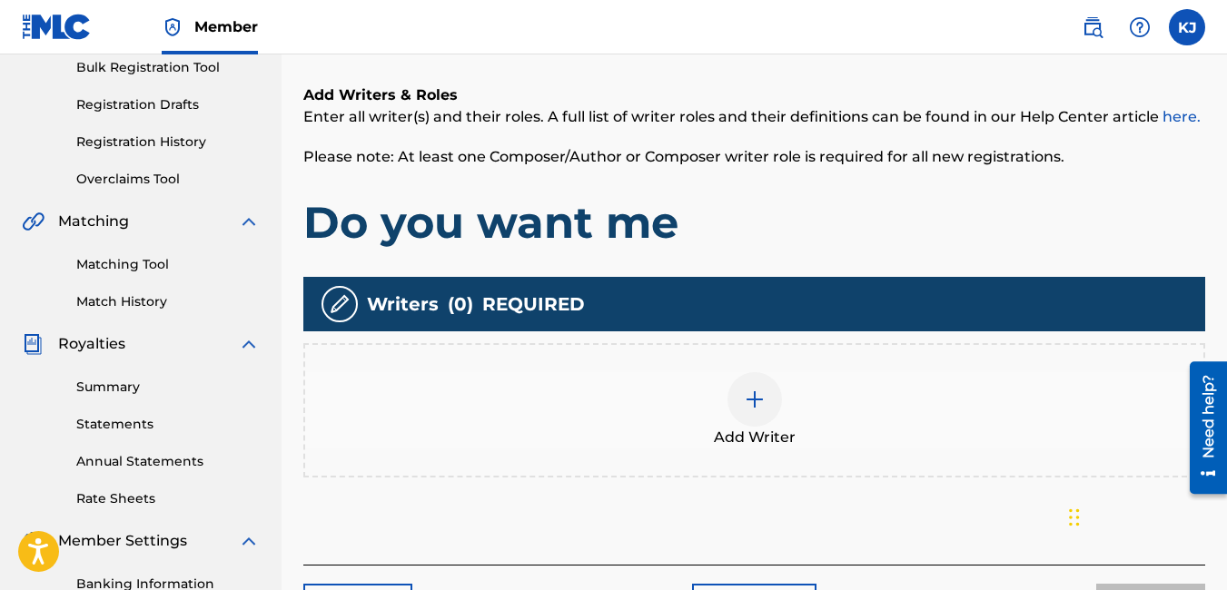
scroll to position [300, 0]
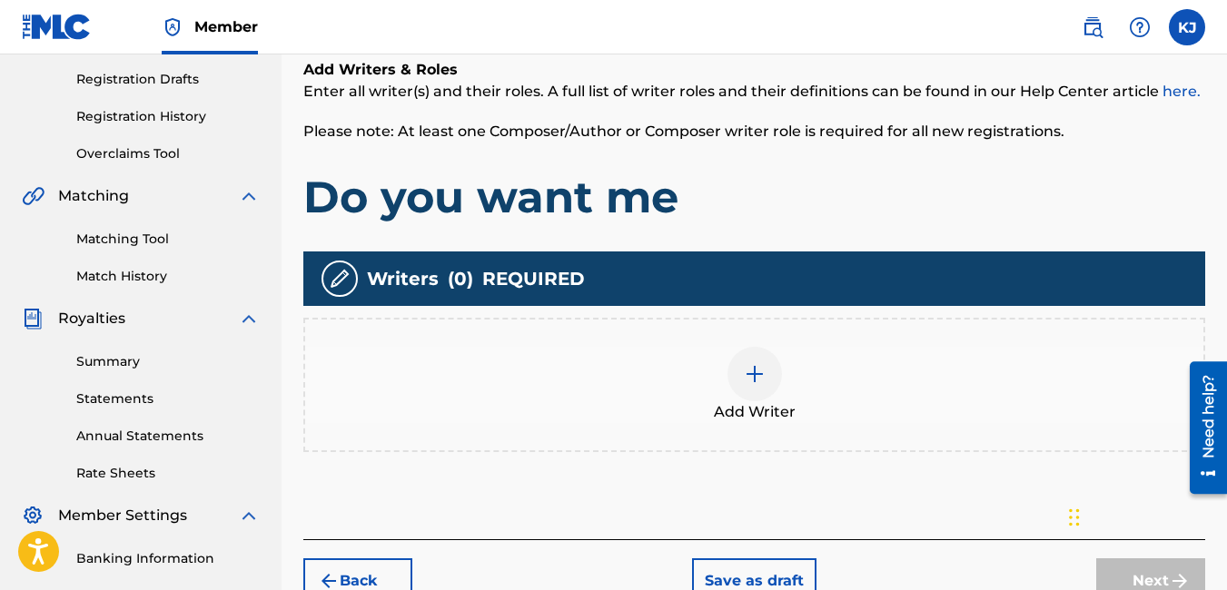
click at [745, 386] on div at bounding box center [754, 374] width 54 height 54
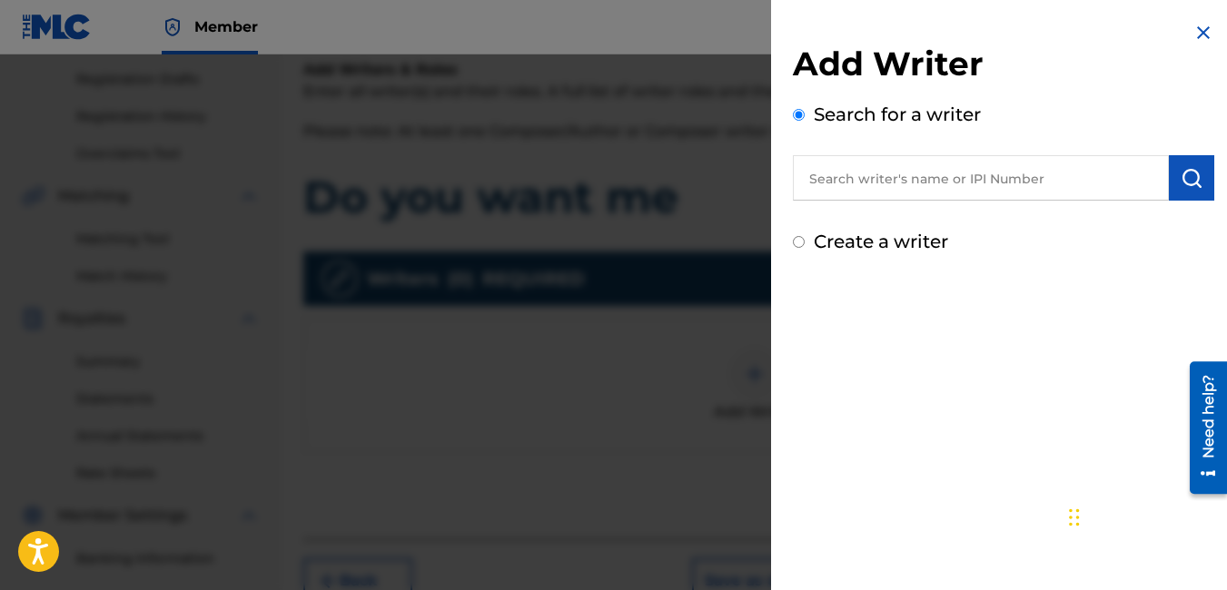
click at [923, 177] on input "text" at bounding box center [981, 177] width 376 height 45
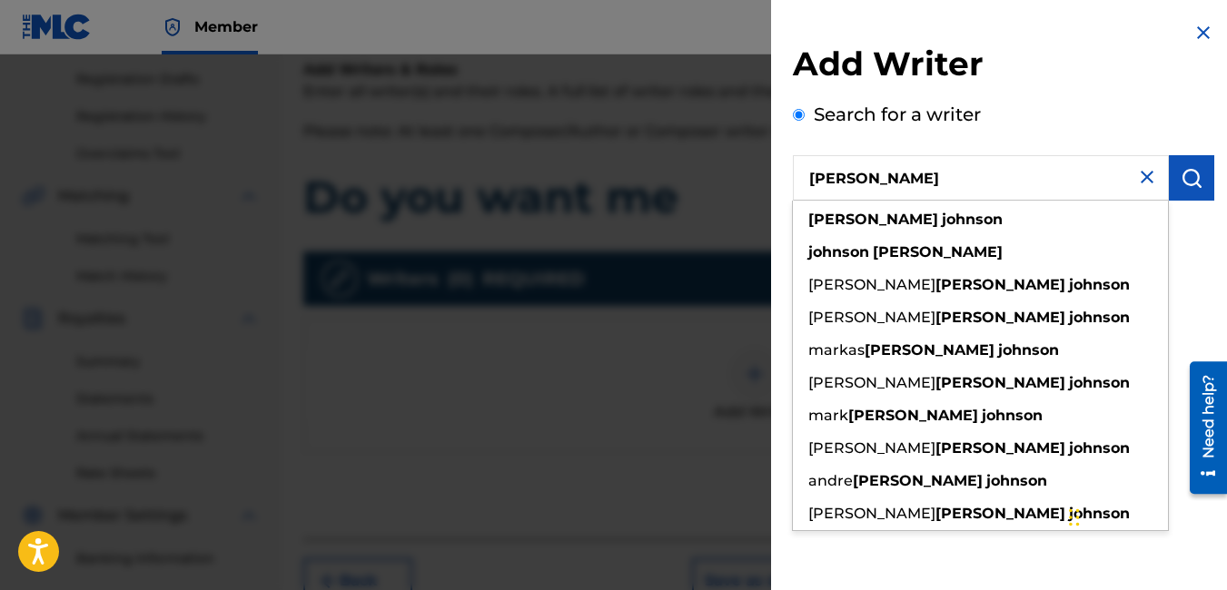
type input "[PERSON_NAME]"
click at [1169, 180] on button "submit" at bounding box center [1191, 177] width 45 height 45
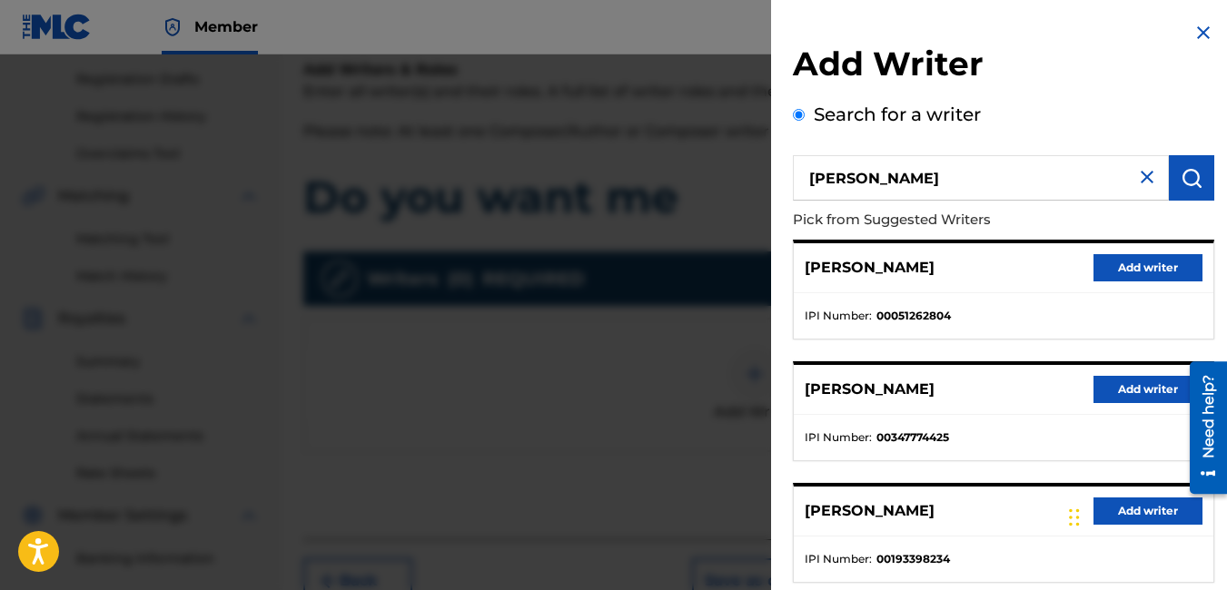
click at [1114, 396] on button "Add writer" at bounding box center [1147, 389] width 109 height 27
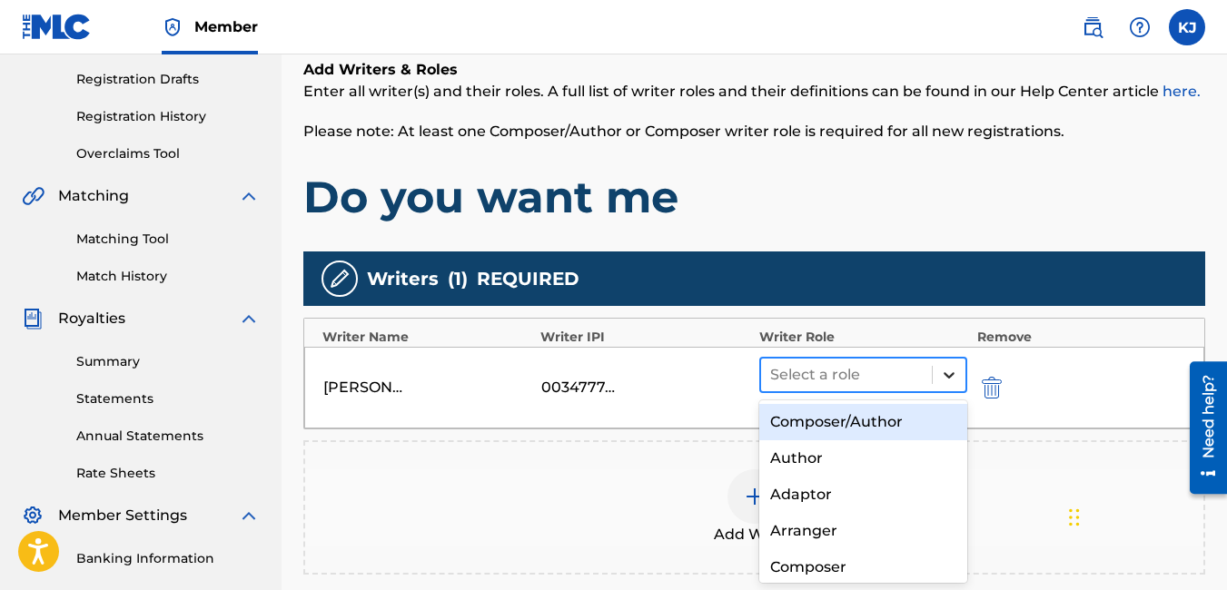
click at [948, 379] on icon at bounding box center [949, 375] width 18 height 18
click at [869, 419] on div "Composer/Author" at bounding box center [863, 422] width 209 height 36
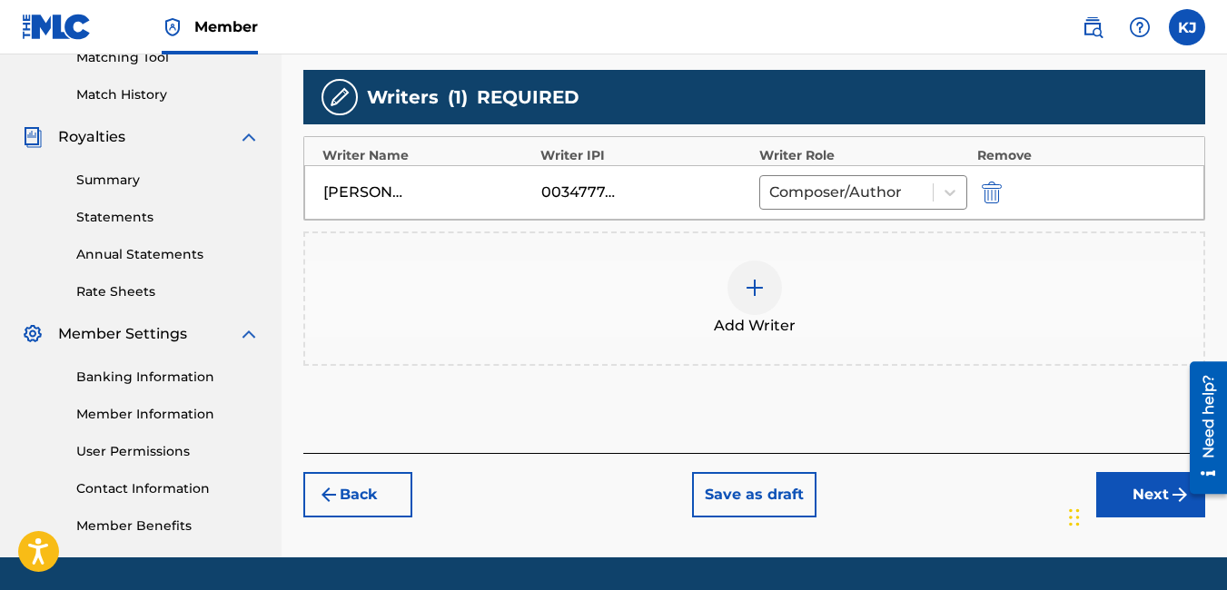
scroll to position [518, 0]
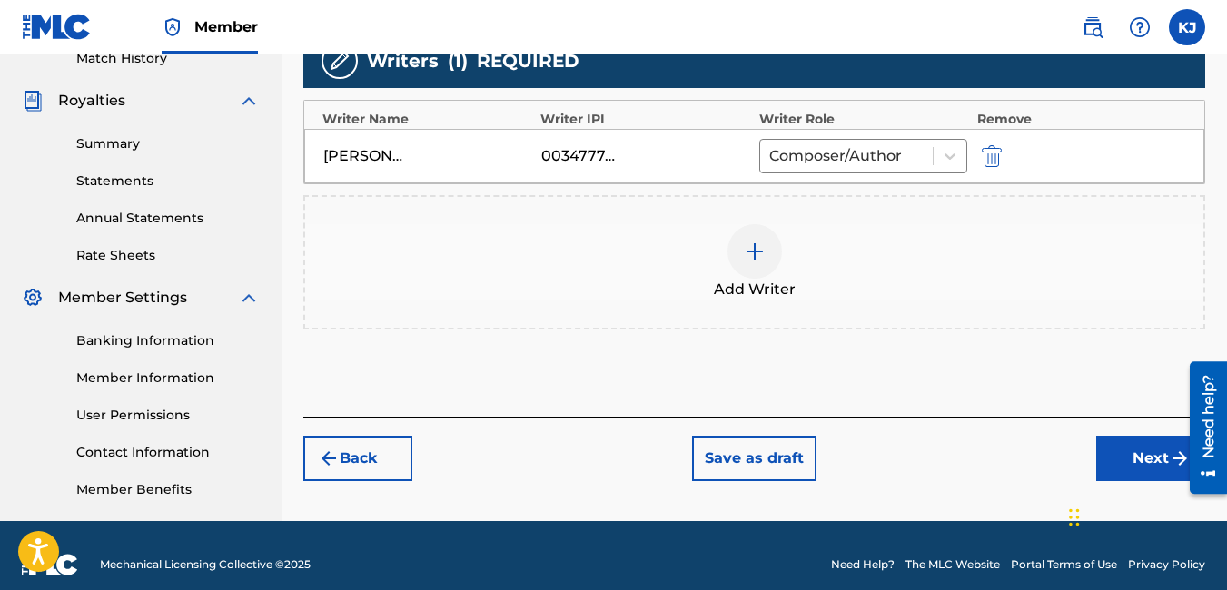
click at [1134, 457] on button "Next" at bounding box center [1150, 458] width 109 height 45
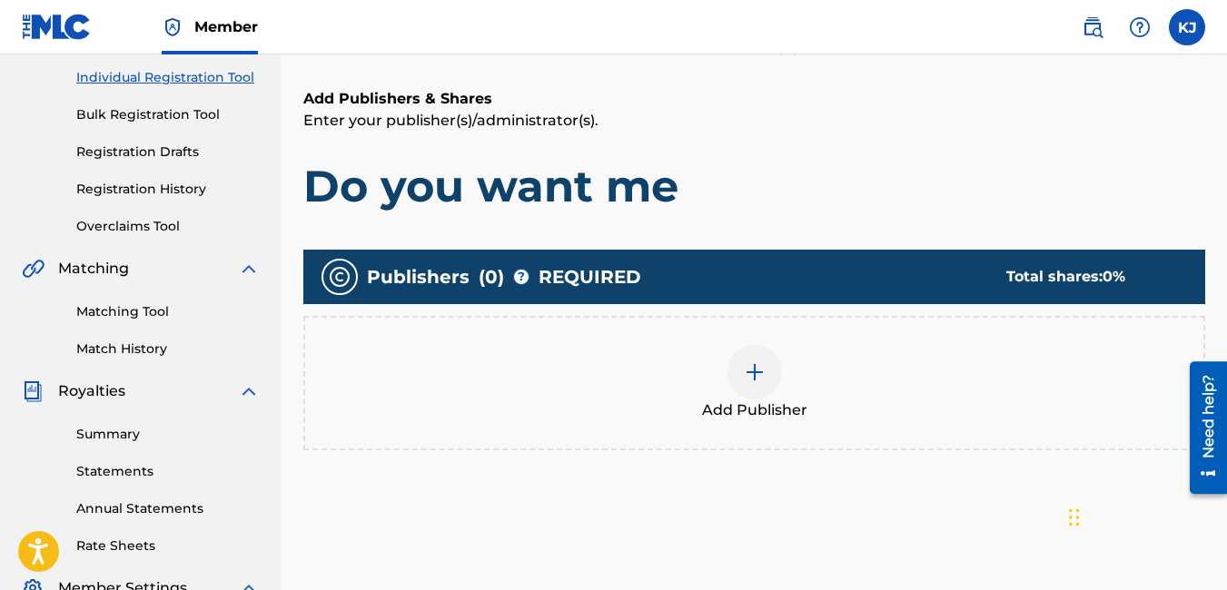
scroll to position [263, 0]
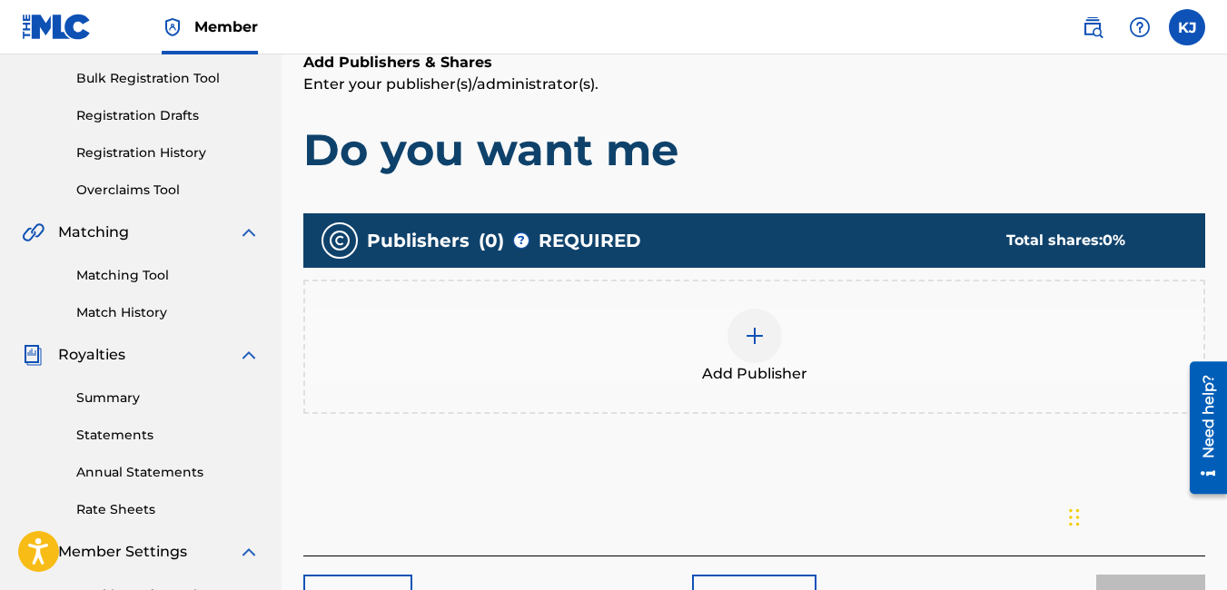
click at [752, 337] on img at bounding box center [755, 336] width 22 height 22
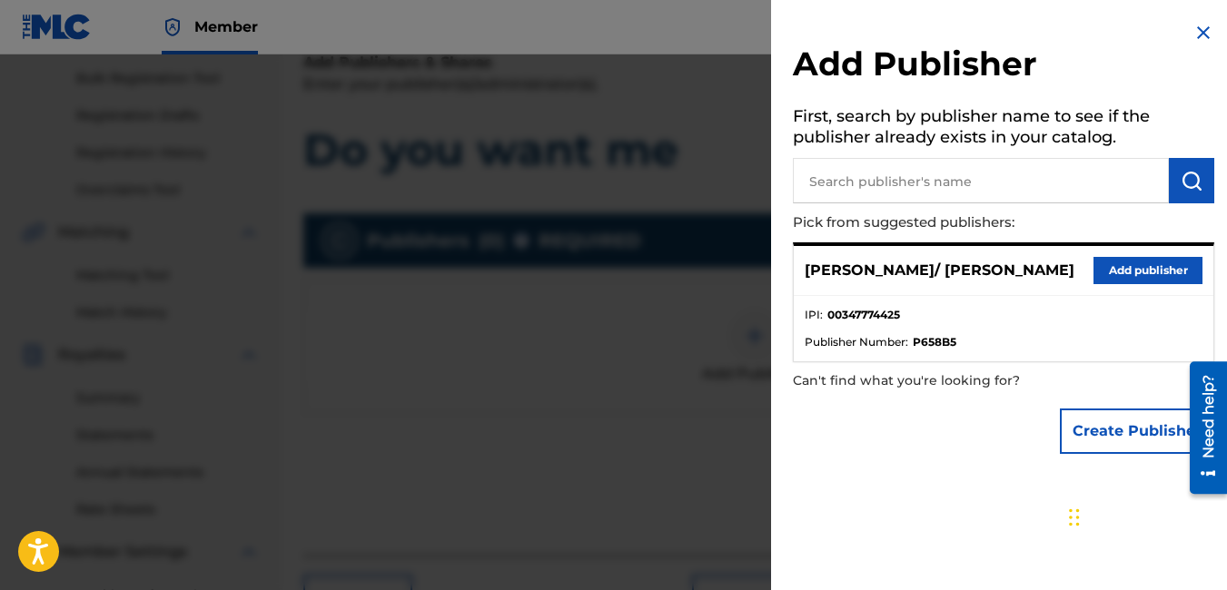
click at [1130, 268] on button "Add publisher" at bounding box center [1147, 270] width 109 height 27
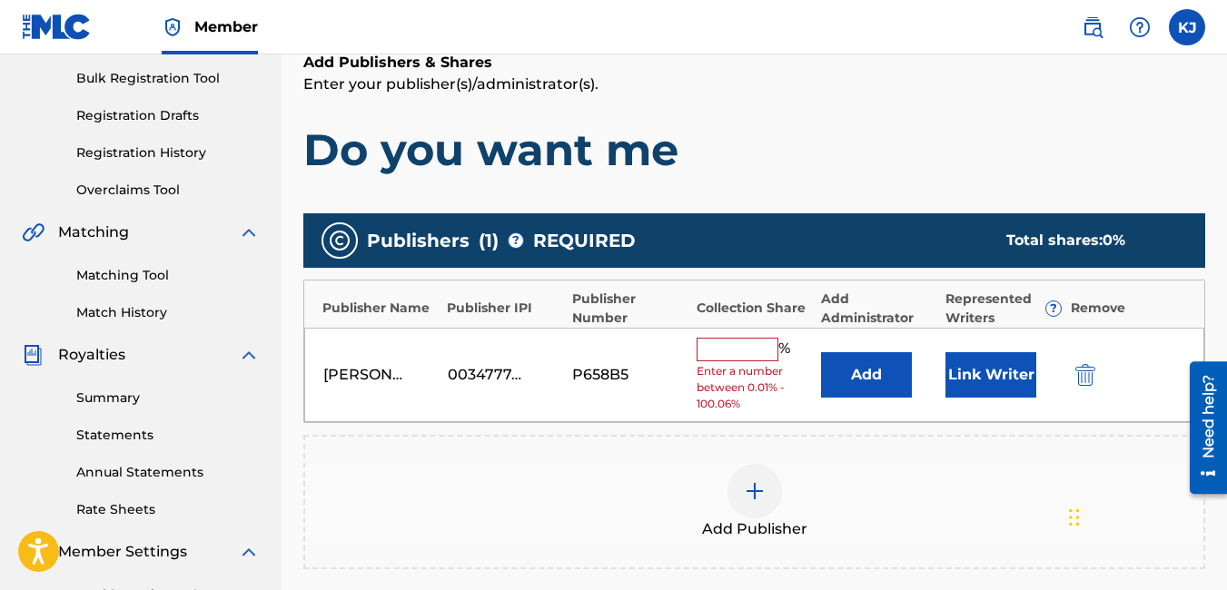
click at [747, 351] on input "text" at bounding box center [738, 350] width 82 height 24
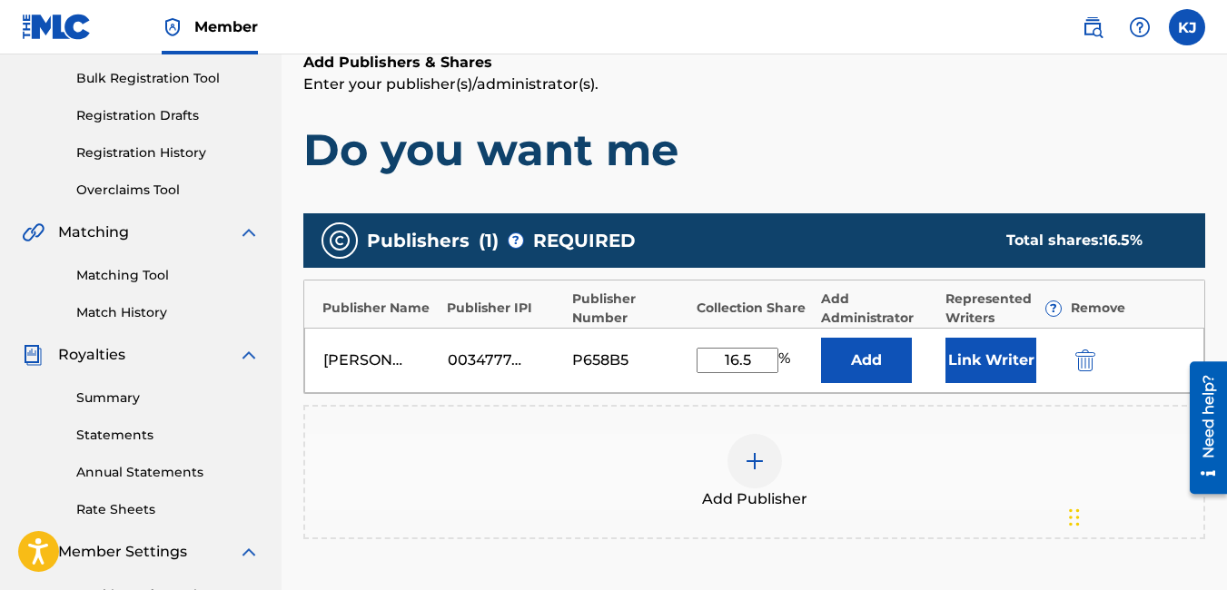
type input "16.5"
click at [1021, 441] on div "Add Publisher" at bounding box center [754, 472] width 898 height 76
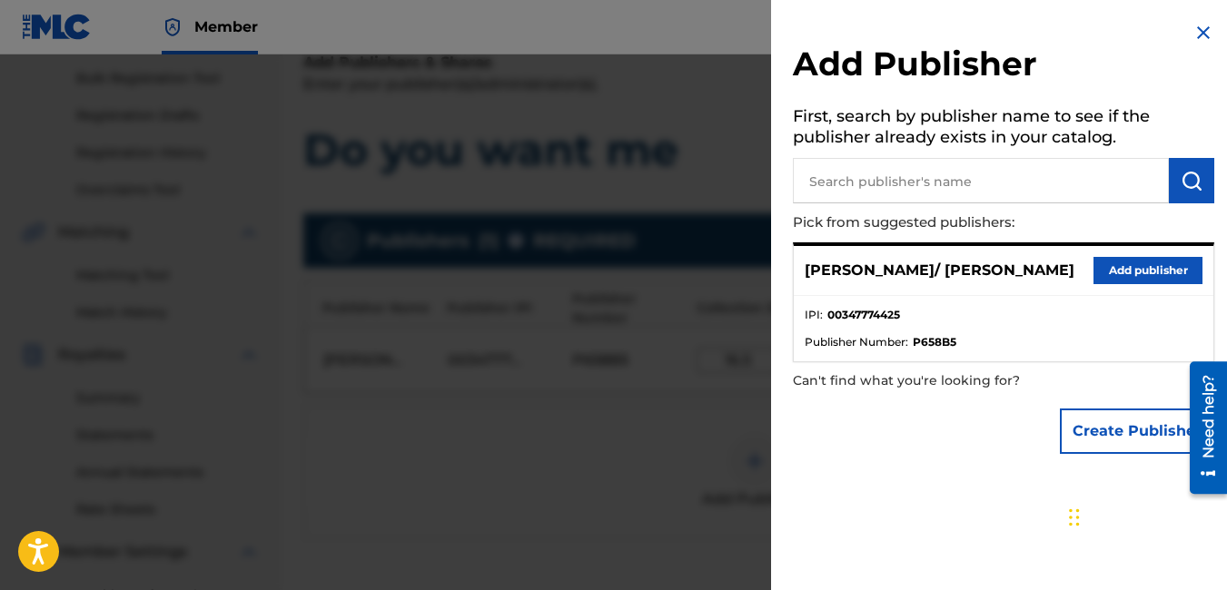
click at [1192, 31] on img at bounding box center [1203, 33] width 22 height 22
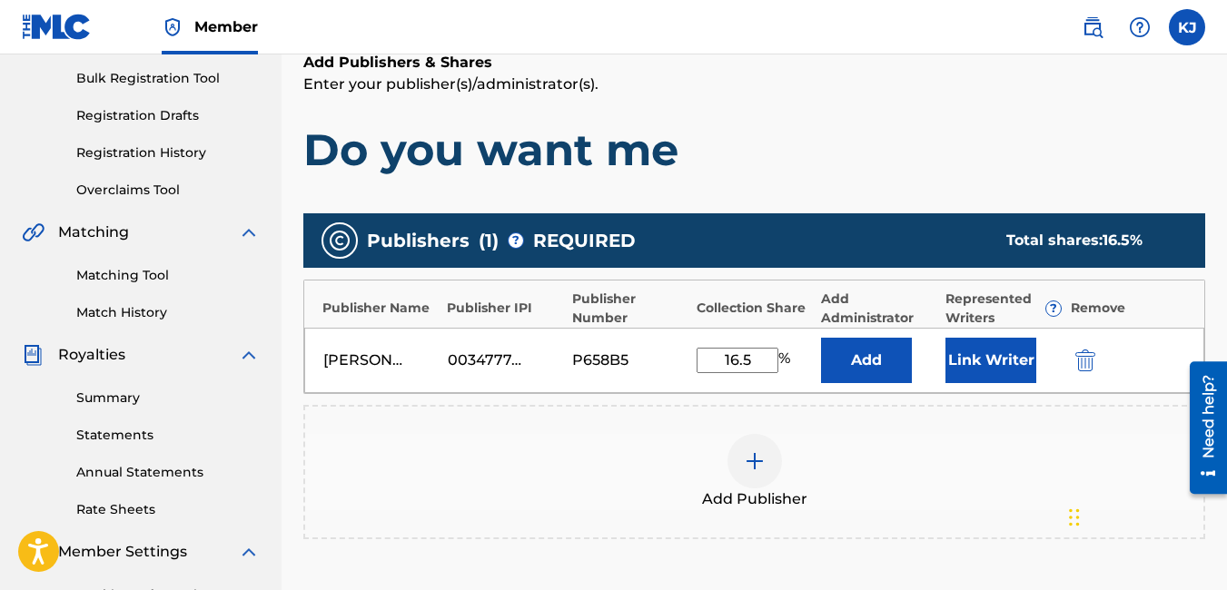
scroll to position [536, 0]
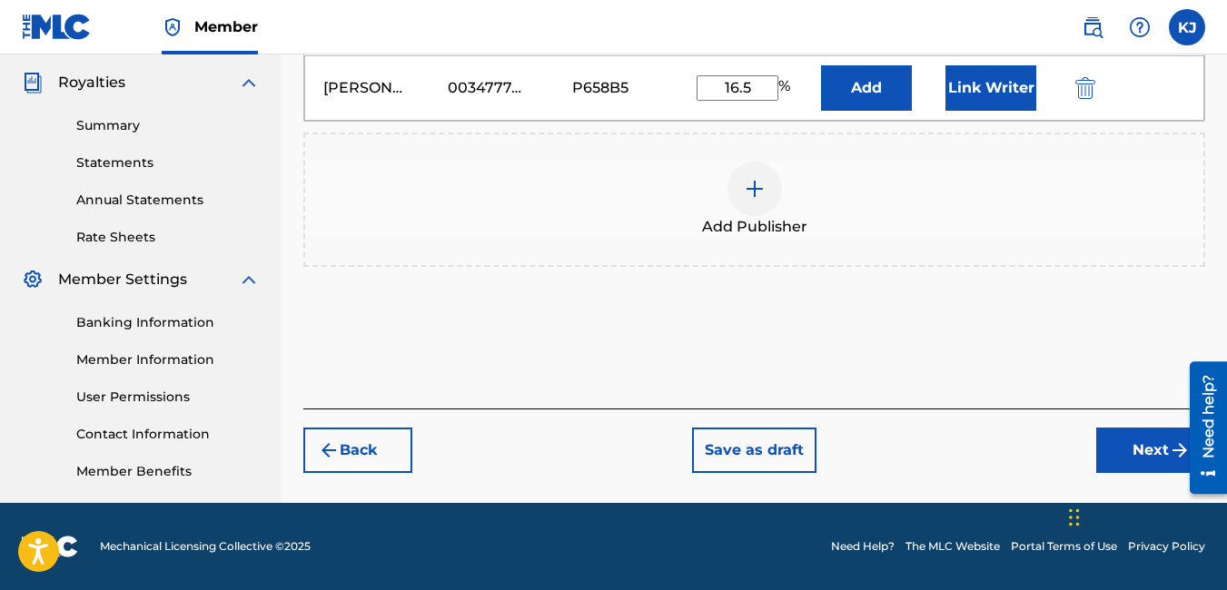
click at [1157, 454] on button "Next" at bounding box center [1150, 450] width 109 height 45
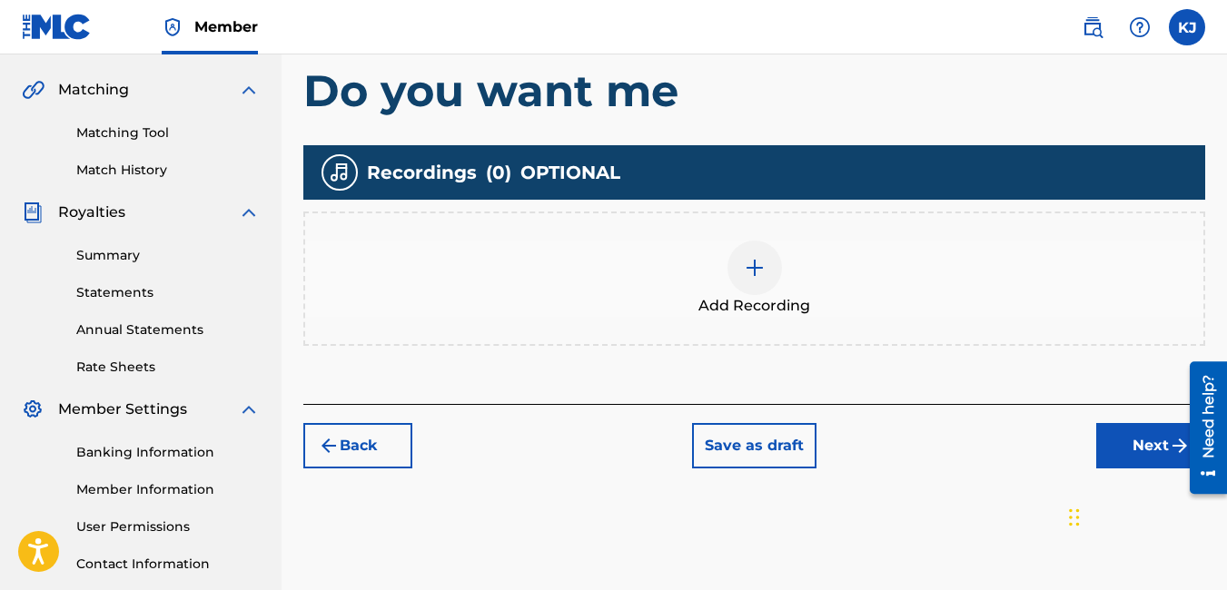
scroll to position [409, 0]
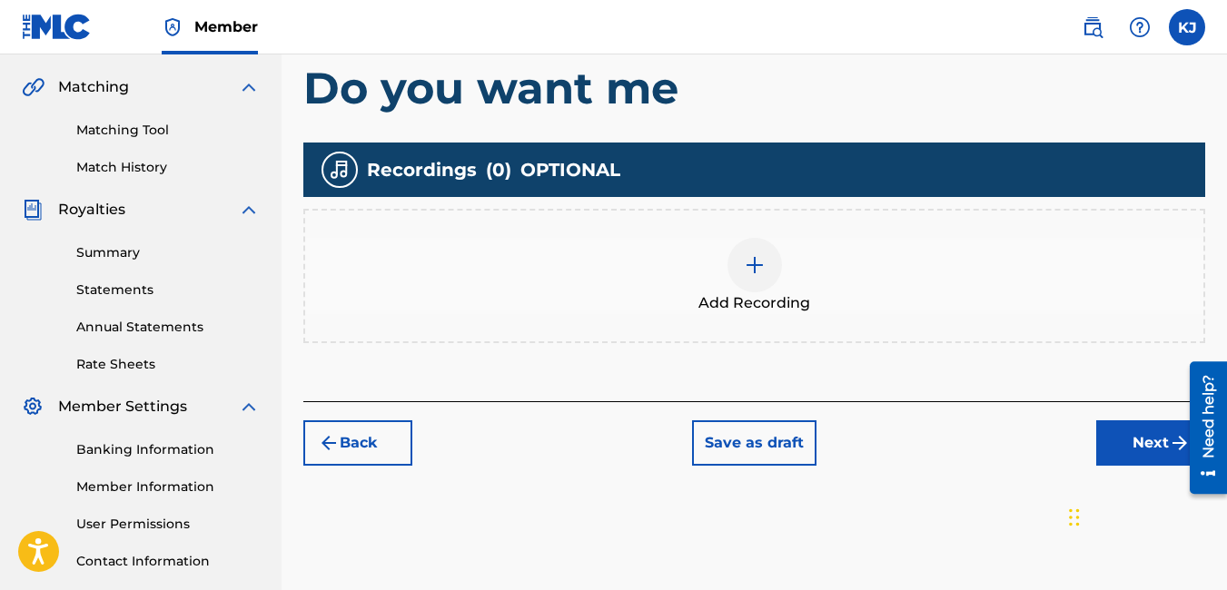
click at [738, 272] on div at bounding box center [754, 265] width 54 height 54
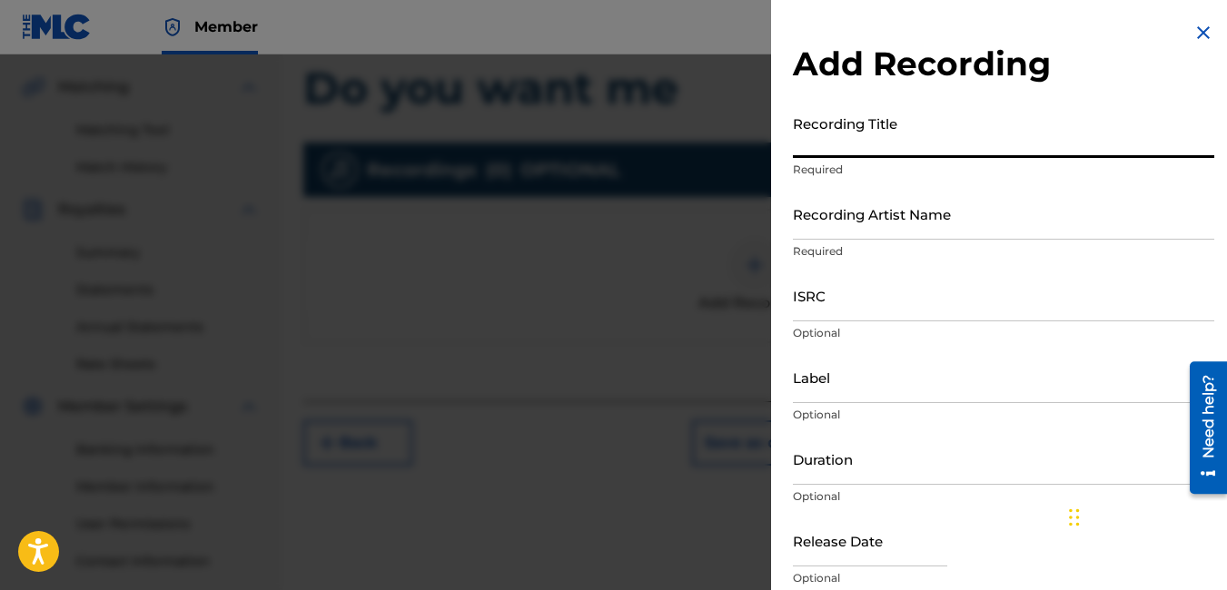
click at [915, 153] on input "Recording Title" at bounding box center [1003, 132] width 421 height 52
type input "Do you want me"
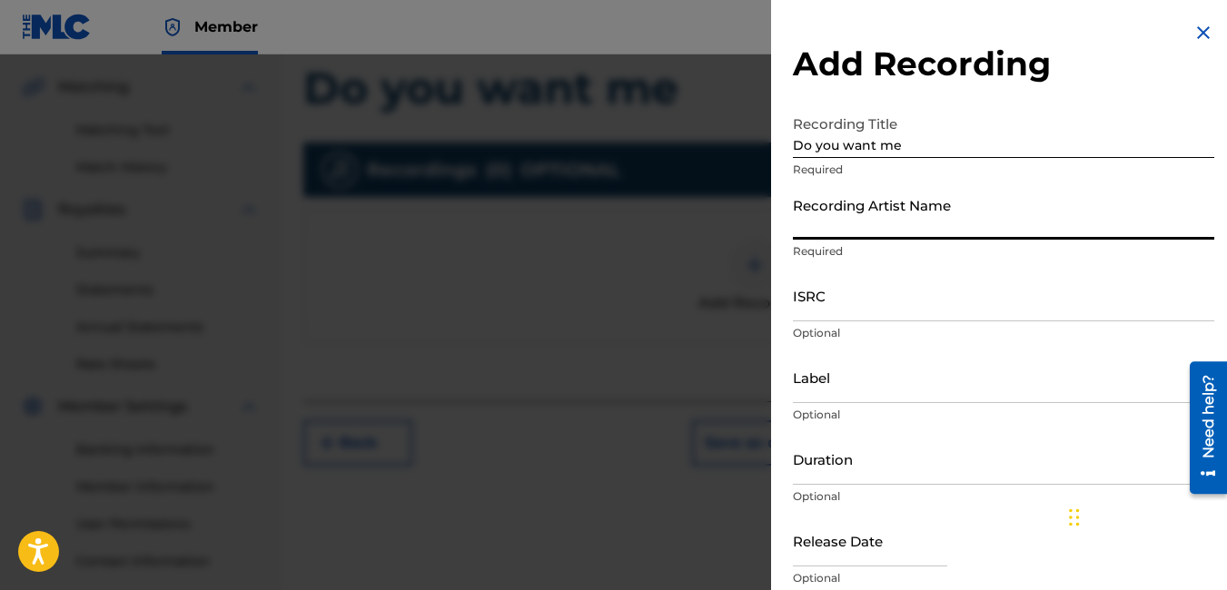
click at [887, 222] on input "Recording Artist Name" at bounding box center [1003, 214] width 421 height 52
type input "O"
type input "[PERSON_NAME] / [PERSON_NAME]"
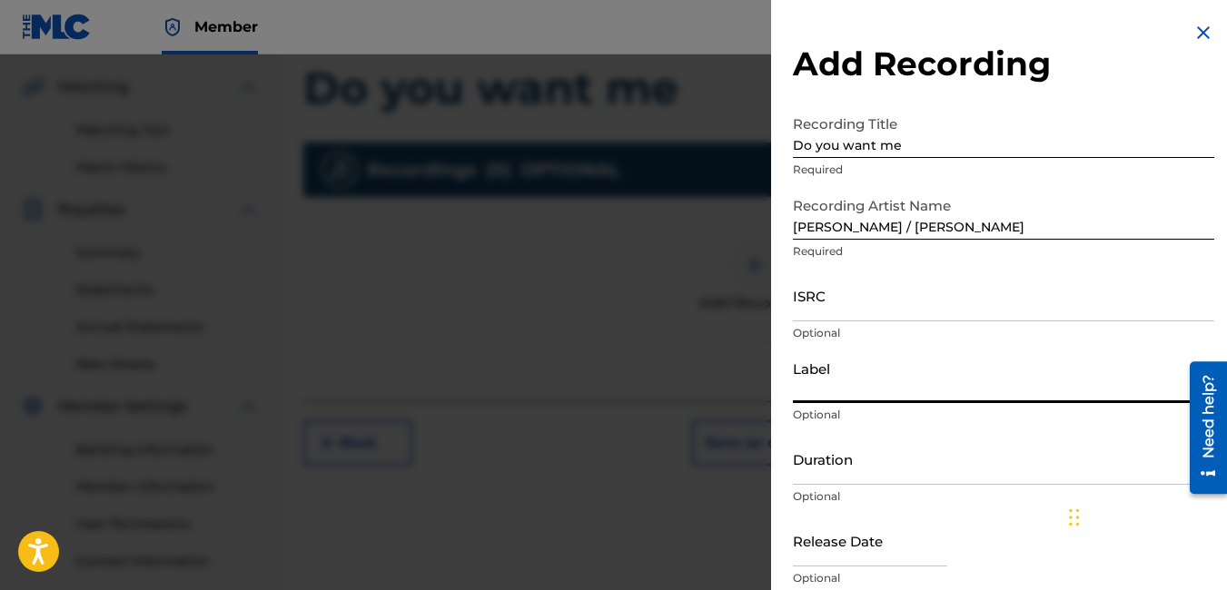
click at [896, 385] on input "Label" at bounding box center [1003, 377] width 421 height 52
type input "Roc-A-Fella"
type input "04:33"
type input "[DATE]"
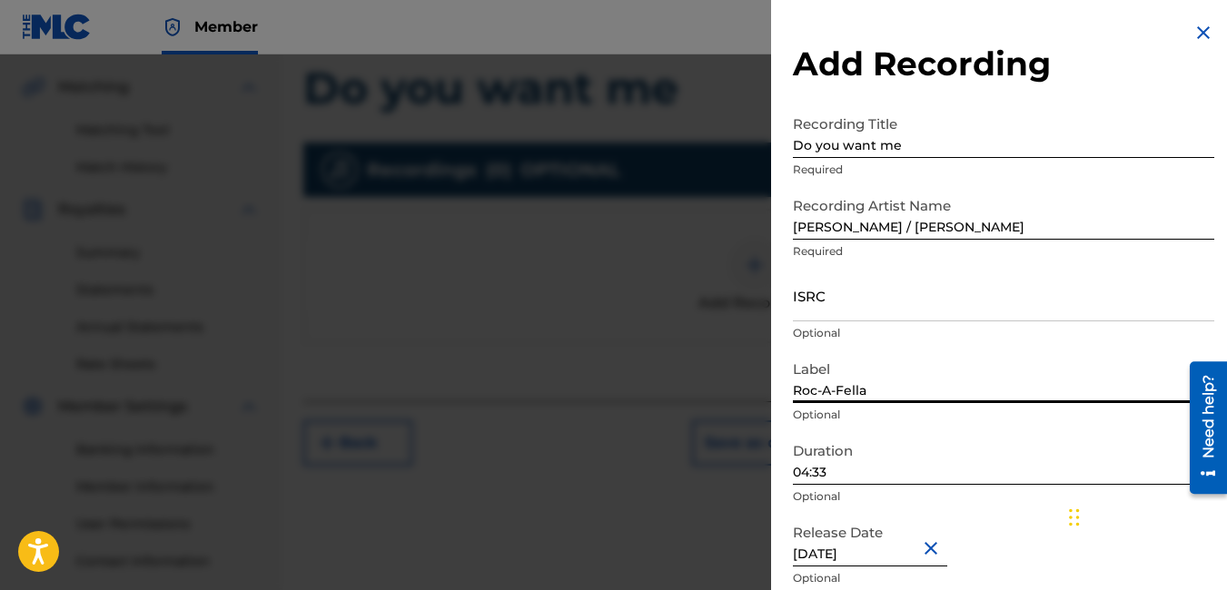
click at [882, 457] on input "04:33" at bounding box center [1003, 459] width 421 height 52
type input "04:10"
click at [896, 558] on input "[DATE]" at bounding box center [870, 541] width 154 height 52
select select "2002"
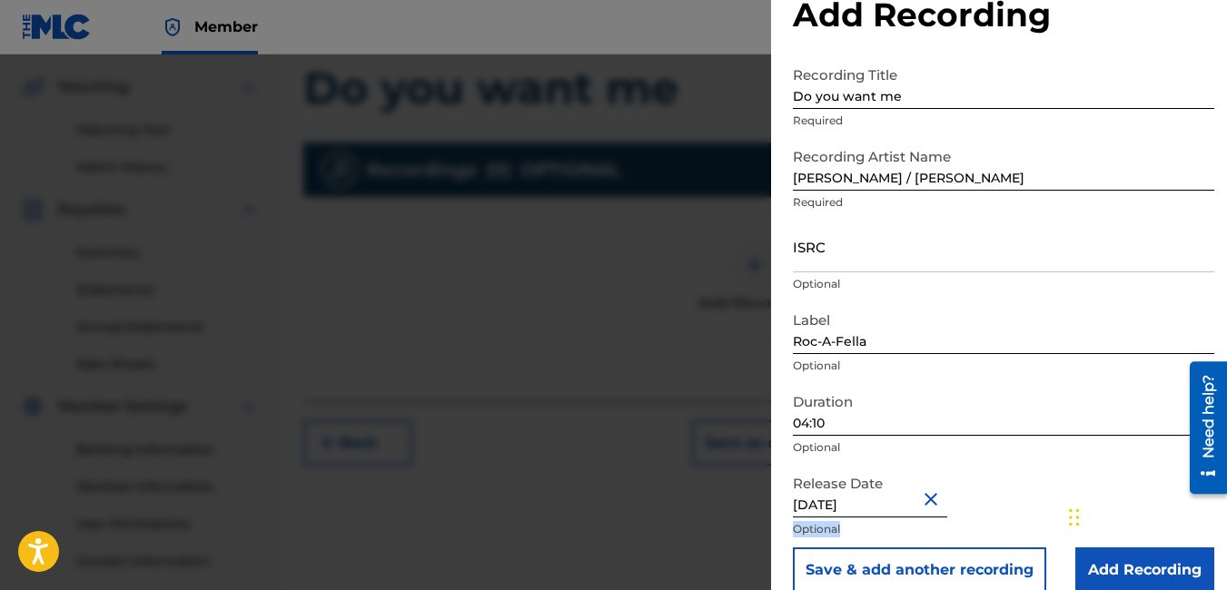
scroll to position [74, 0]
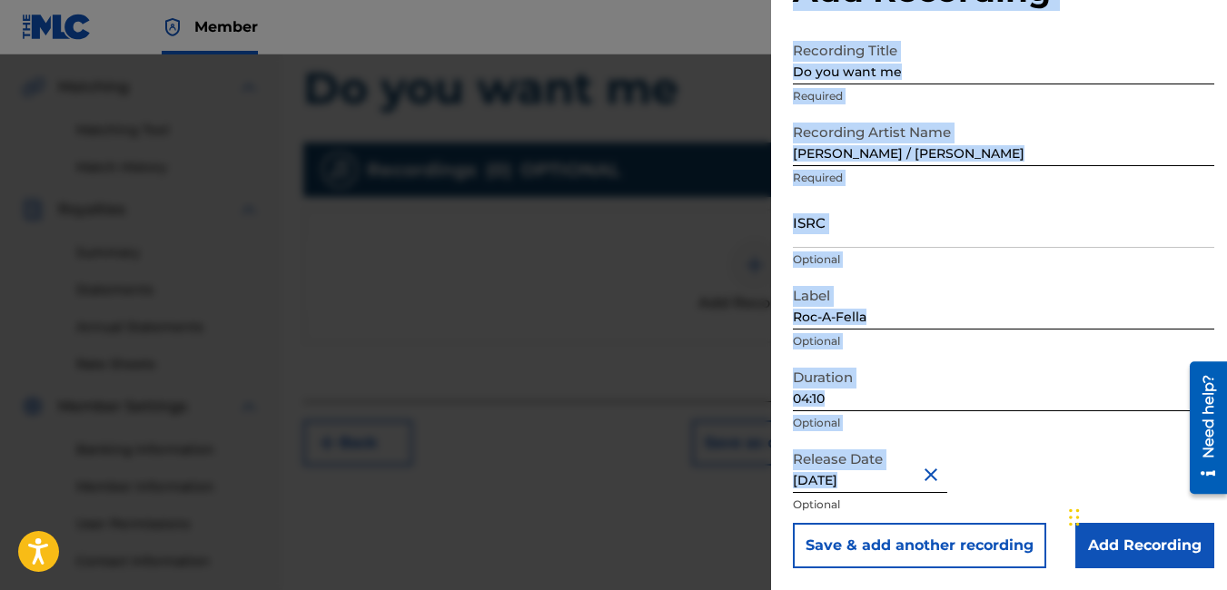
drag, startPoint x: 1178, startPoint y: 539, endPoint x: 1181, endPoint y: 589, distance: 51.0
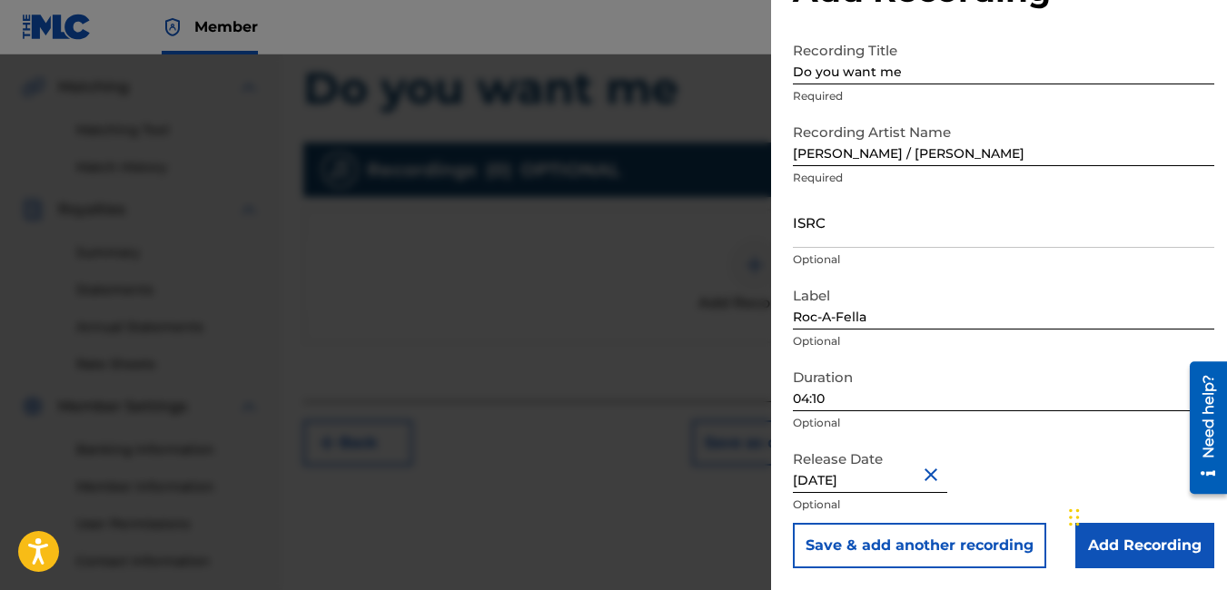
drag, startPoint x: 1181, startPoint y: 589, endPoint x: 1049, endPoint y: 463, distance: 183.1
click at [1049, 463] on div "Release Date [DATE] Optional" at bounding box center [1003, 482] width 421 height 82
click at [1175, 542] on input "Add Recording" at bounding box center [1144, 545] width 139 height 45
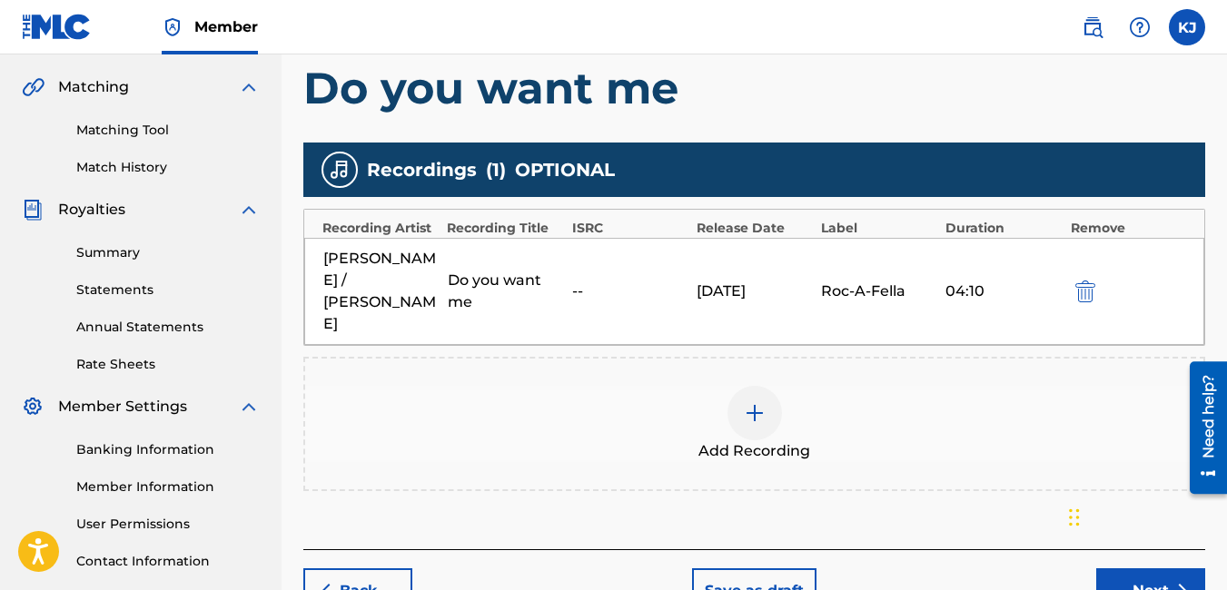
click at [1166, 568] on button "Next" at bounding box center [1150, 590] width 109 height 45
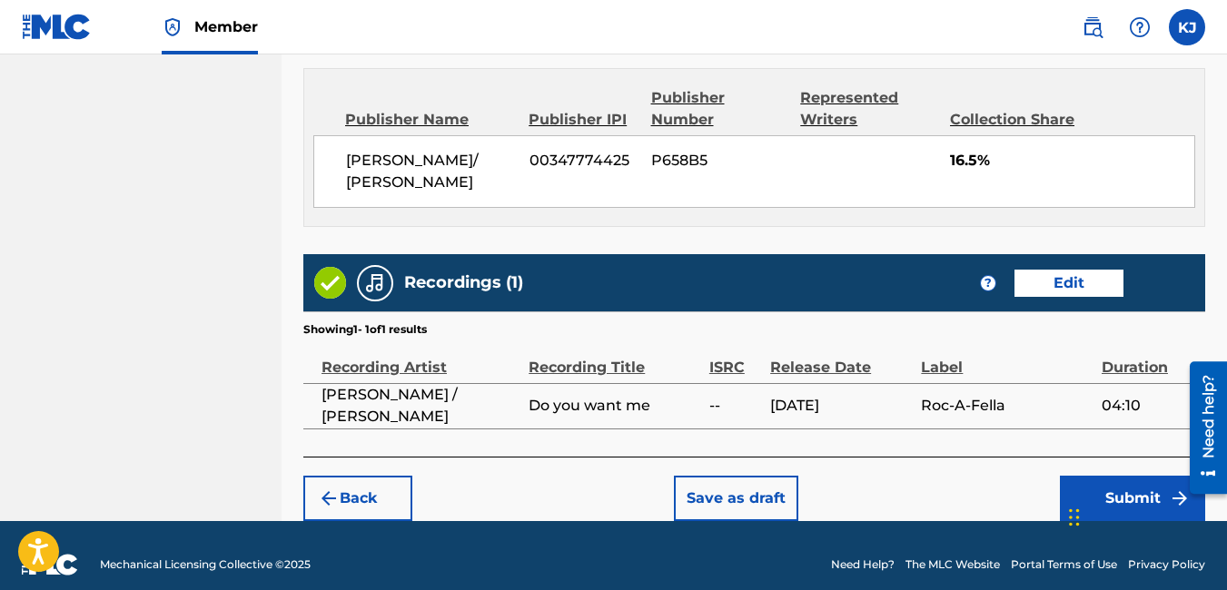
scroll to position [989, 0]
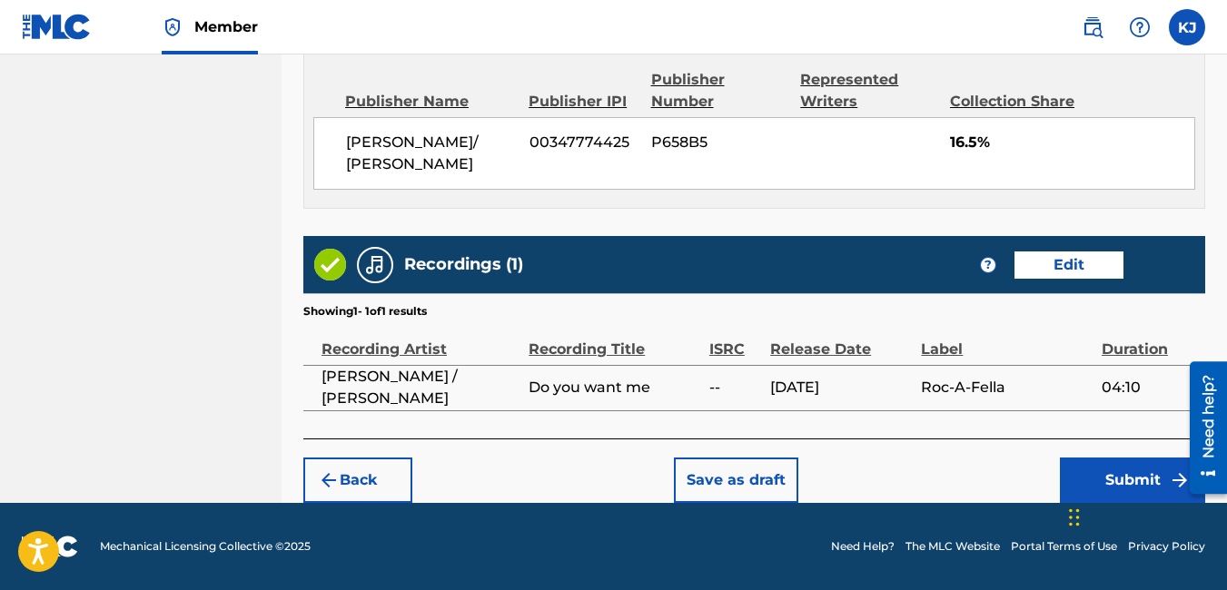
click at [1120, 469] on button "Submit" at bounding box center [1132, 480] width 145 height 45
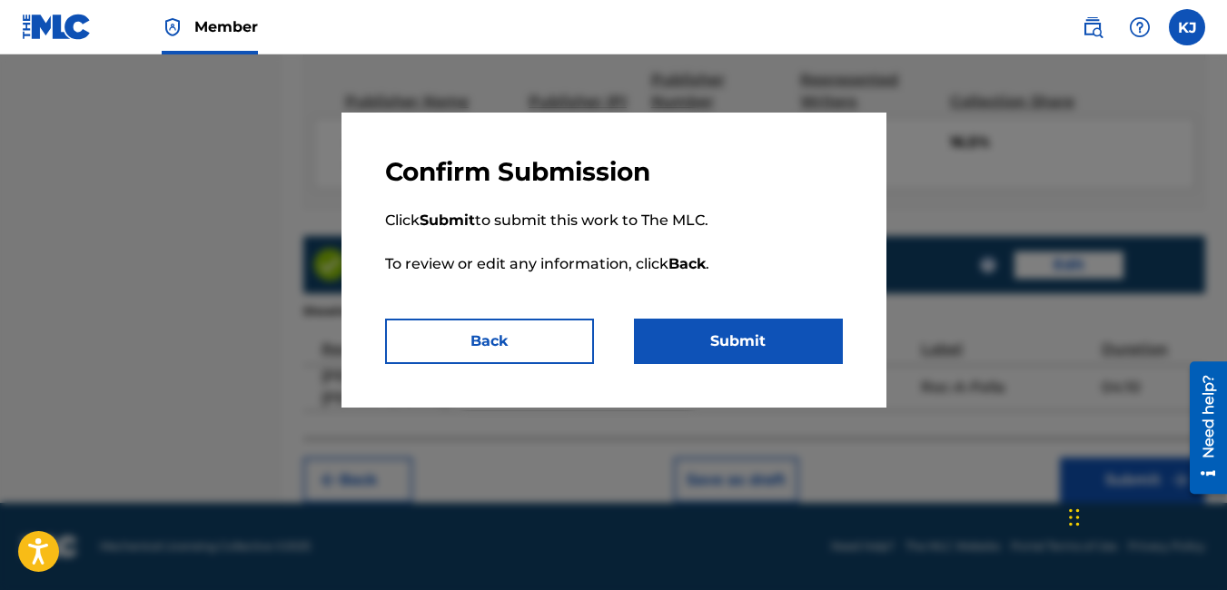
click at [752, 341] on button "Submit" at bounding box center [738, 341] width 209 height 45
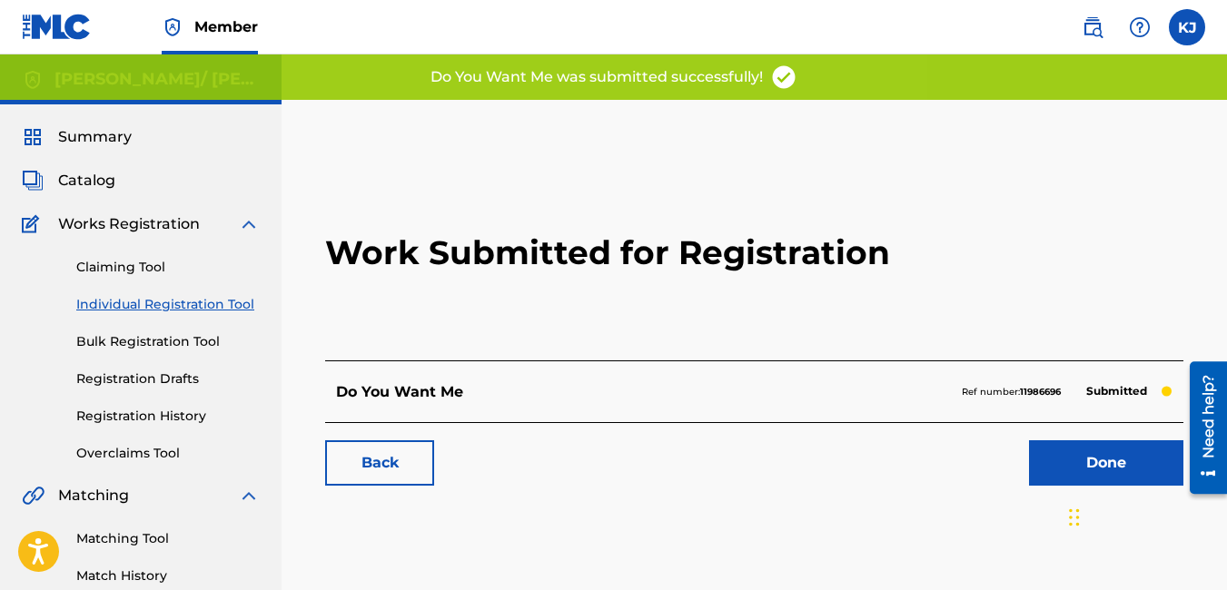
click at [1057, 456] on link "Done" at bounding box center [1106, 462] width 154 height 45
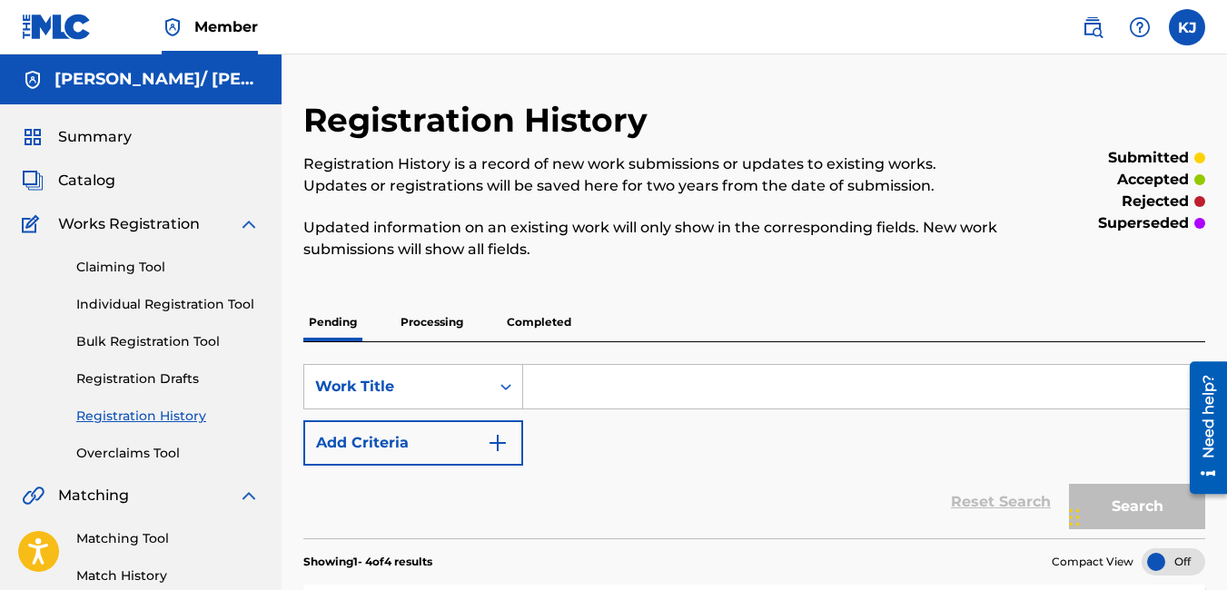
click at [134, 300] on link "Individual Registration Tool" at bounding box center [167, 304] width 183 height 19
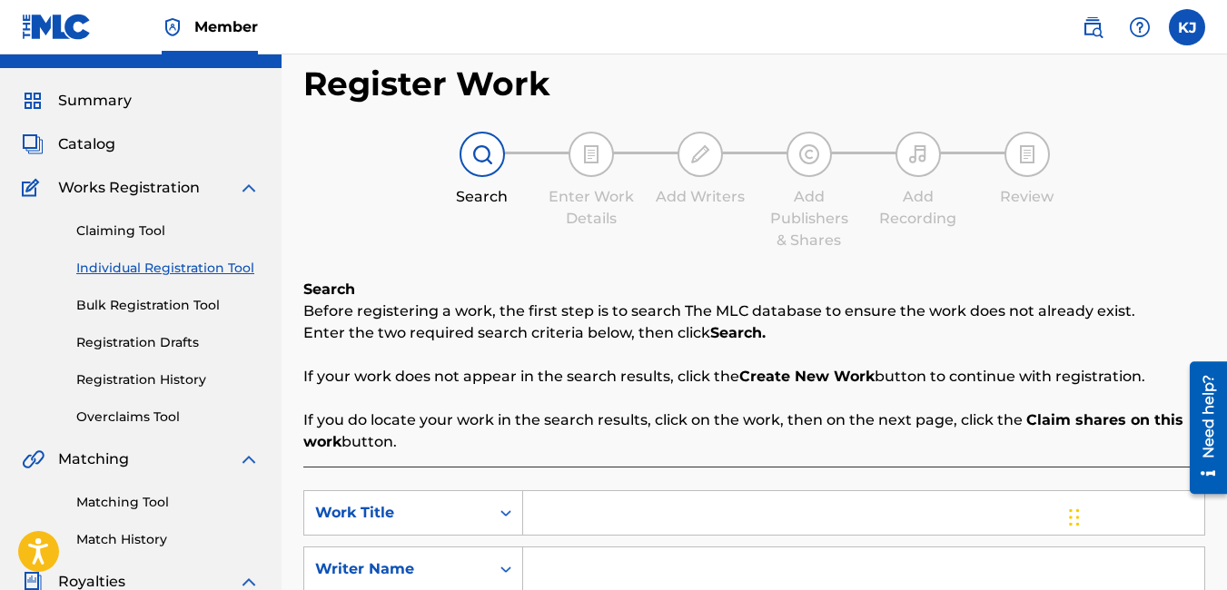
scroll to position [182, 0]
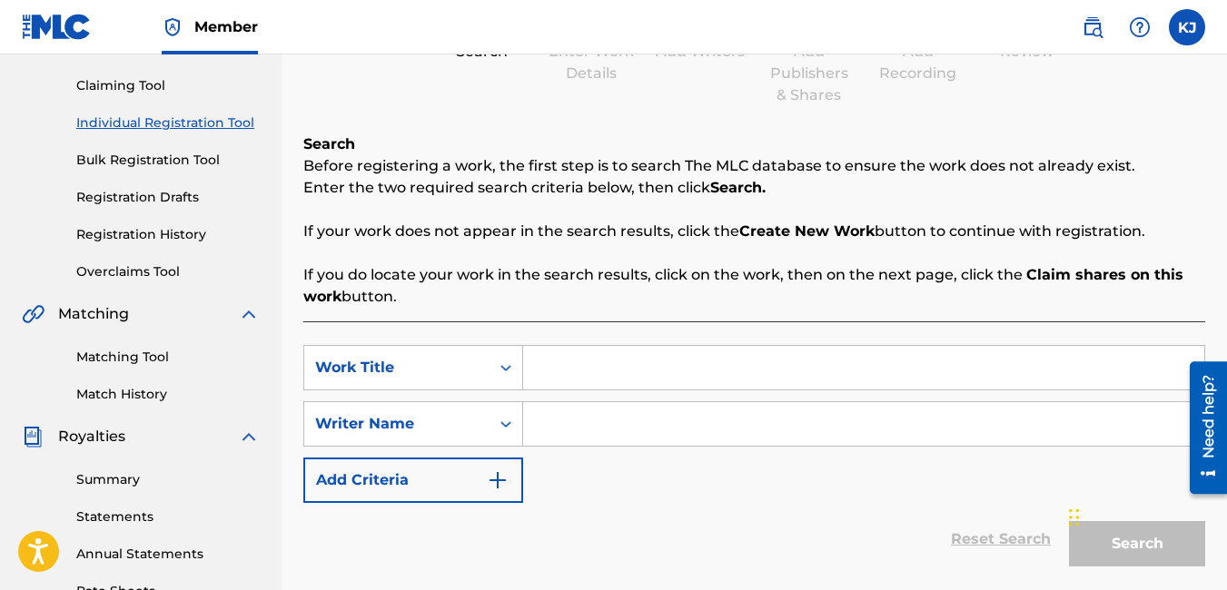
click at [599, 368] on input "Search Form" at bounding box center [863, 368] width 681 height 44
type input "Sing my song"
click at [612, 440] on input "Search Form" at bounding box center [863, 424] width 681 height 44
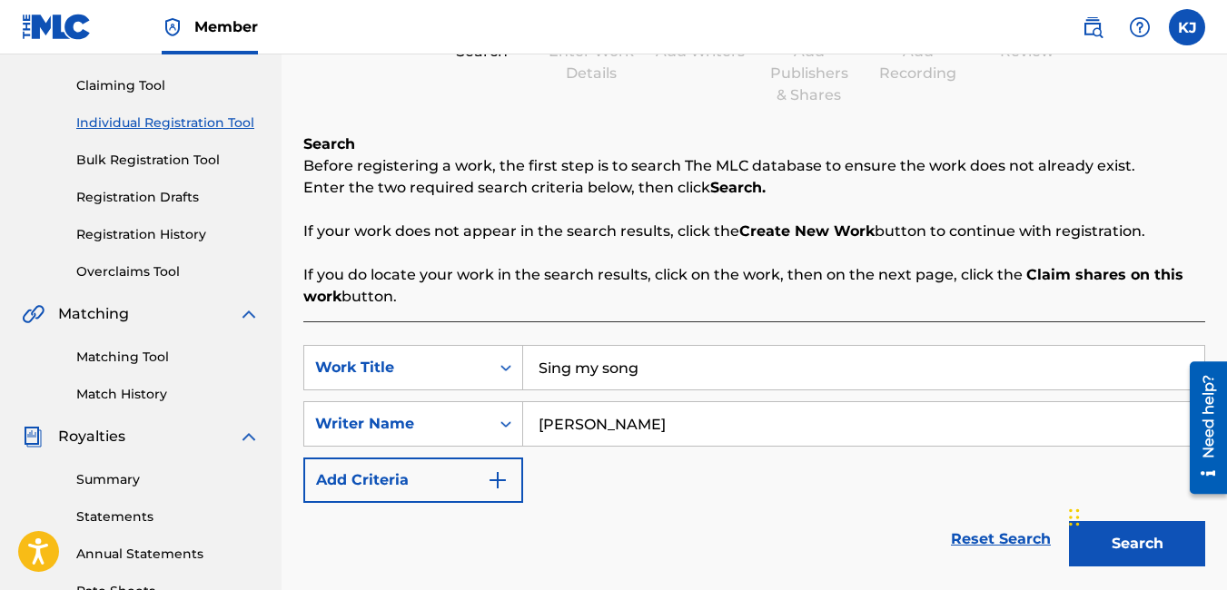
type input "[PERSON_NAME]"
click at [1162, 543] on button "Search" at bounding box center [1137, 543] width 136 height 45
click at [1162, 541] on button "Search" at bounding box center [1137, 543] width 136 height 45
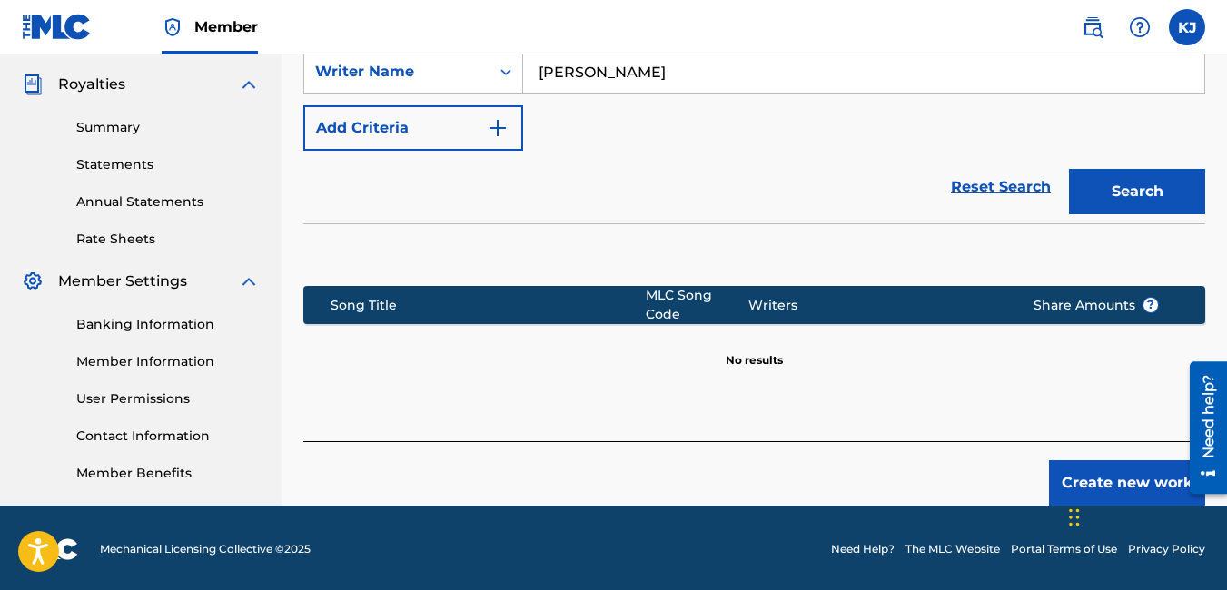
scroll to position [536, 0]
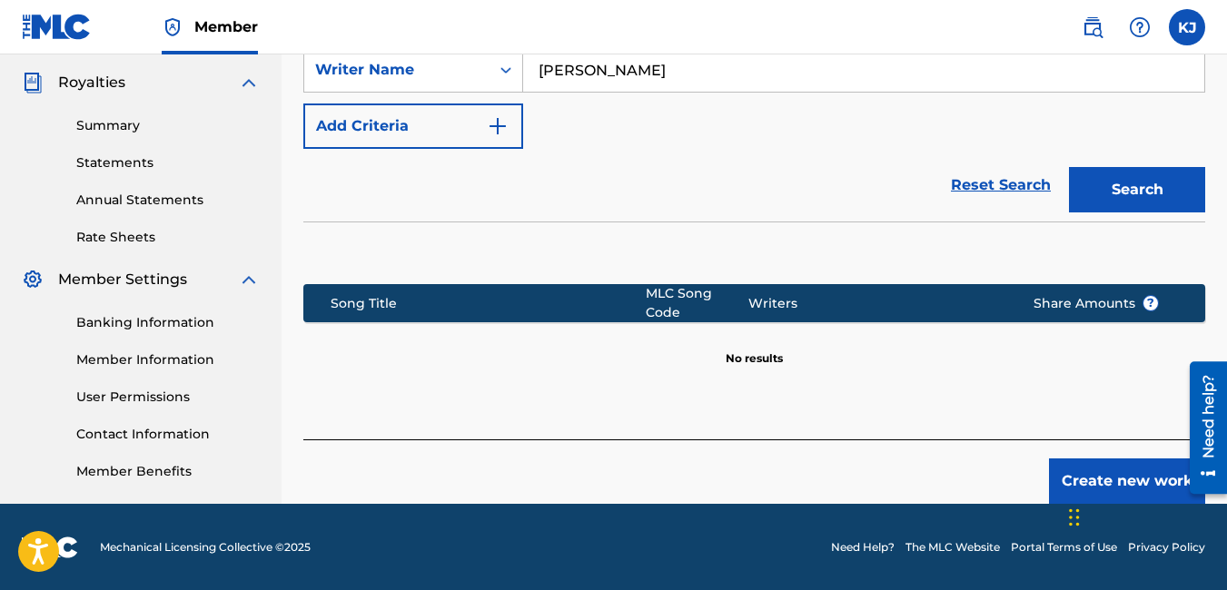
click at [1108, 466] on button "Create new work" at bounding box center [1127, 481] width 156 height 45
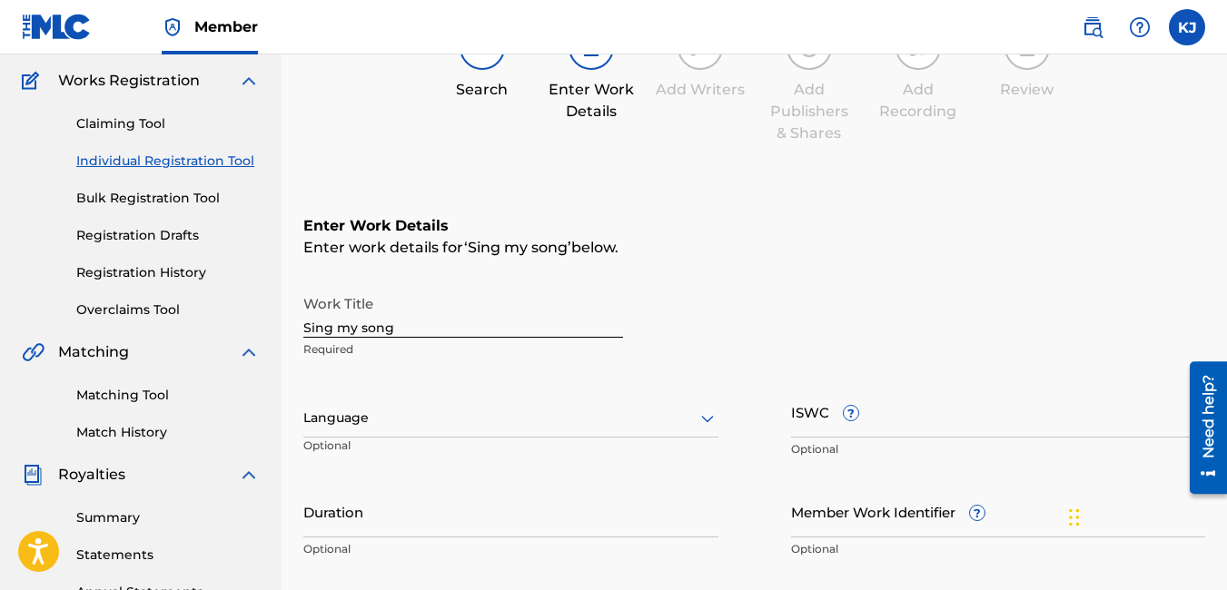
scroll to position [145, 0]
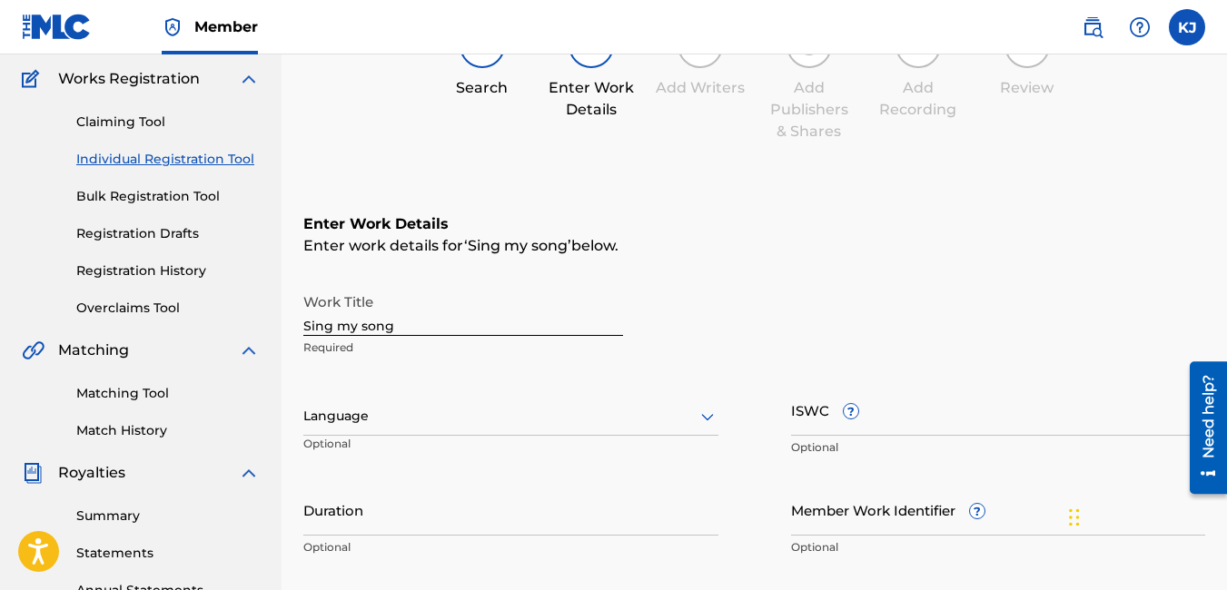
click at [709, 419] on icon at bounding box center [708, 417] width 22 height 22
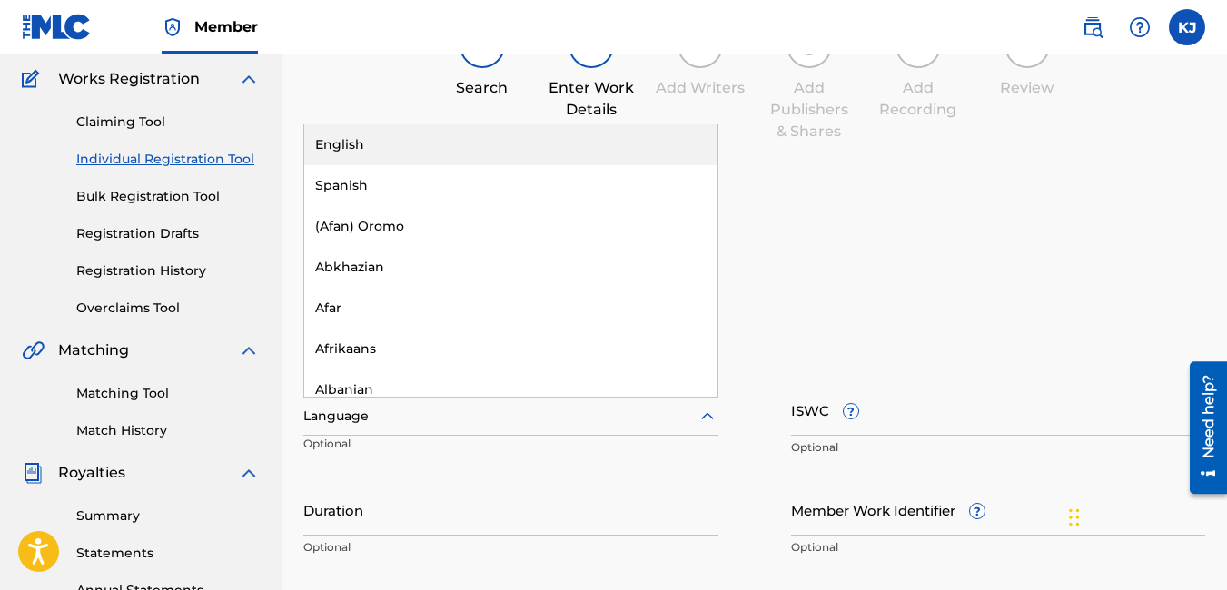
click at [549, 152] on div "English" at bounding box center [510, 144] width 413 height 41
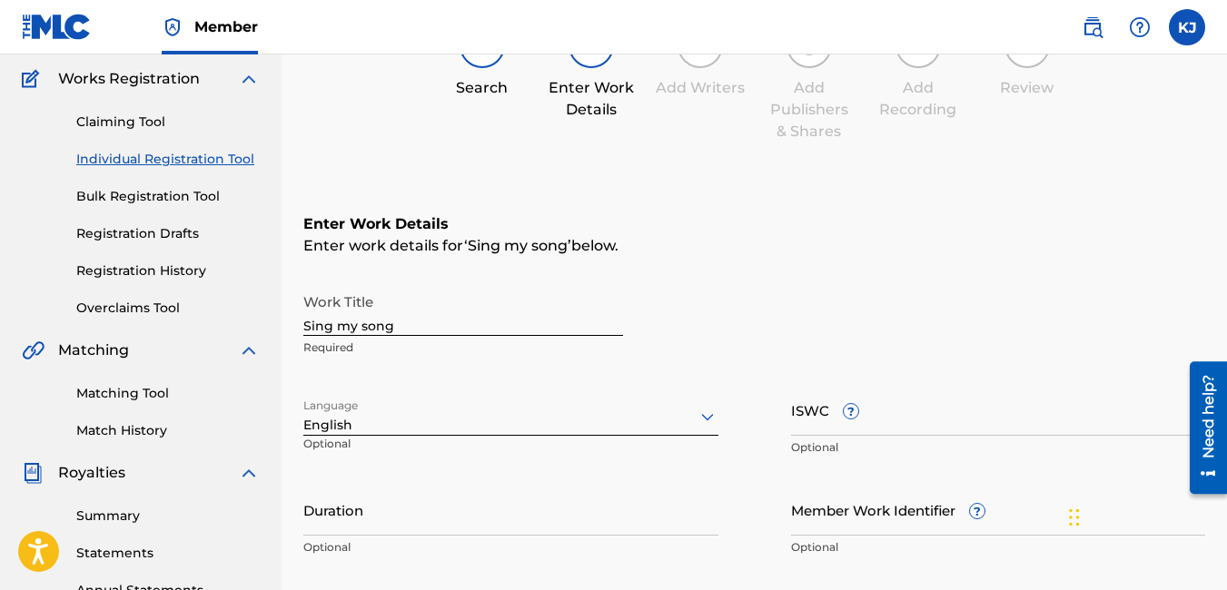
click at [463, 504] on input "Duration" at bounding box center [510, 510] width 415 height 52
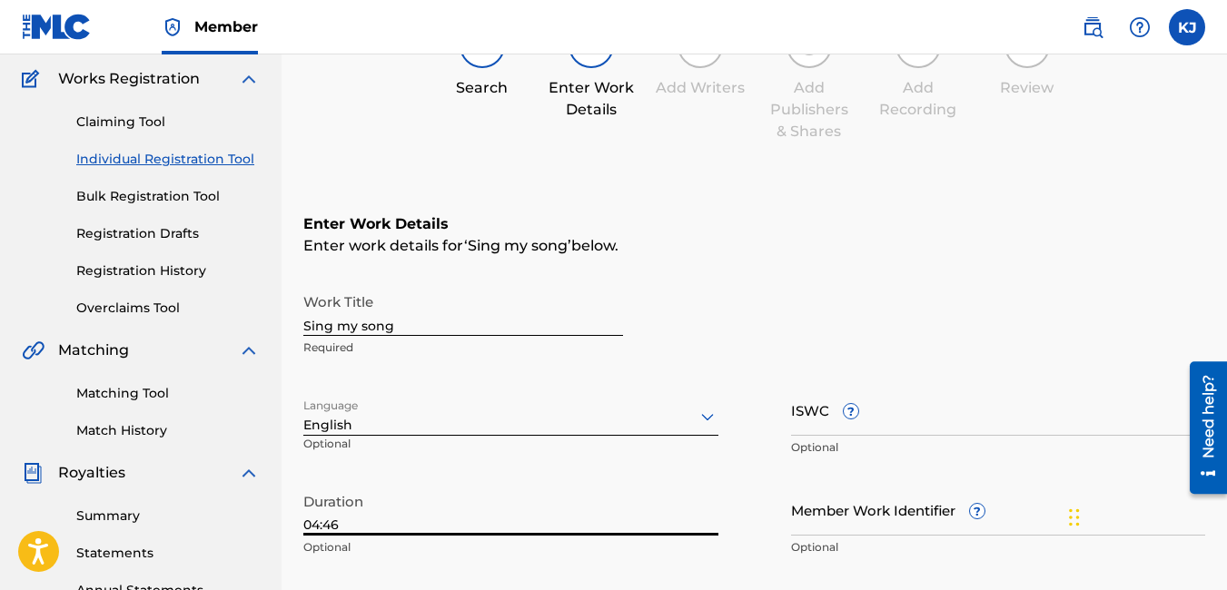
type input "04:46"
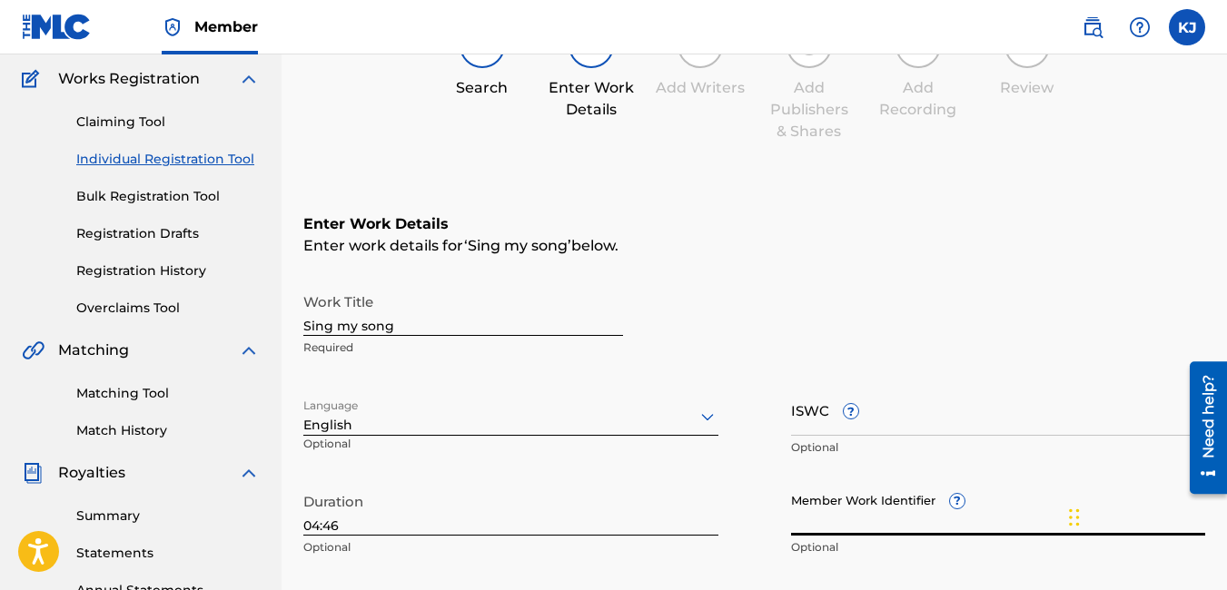
click at [855, 526] on input "Member Work Identifier ?" at bounding box center [998, 510] width 415 height 52
type input "1594477"
click at [1218, 536] on div "Register Work Search Enter Work Details Add Writers Add Publishers & Shares Add…" at bounding box center [754, 430] width 945 height 951
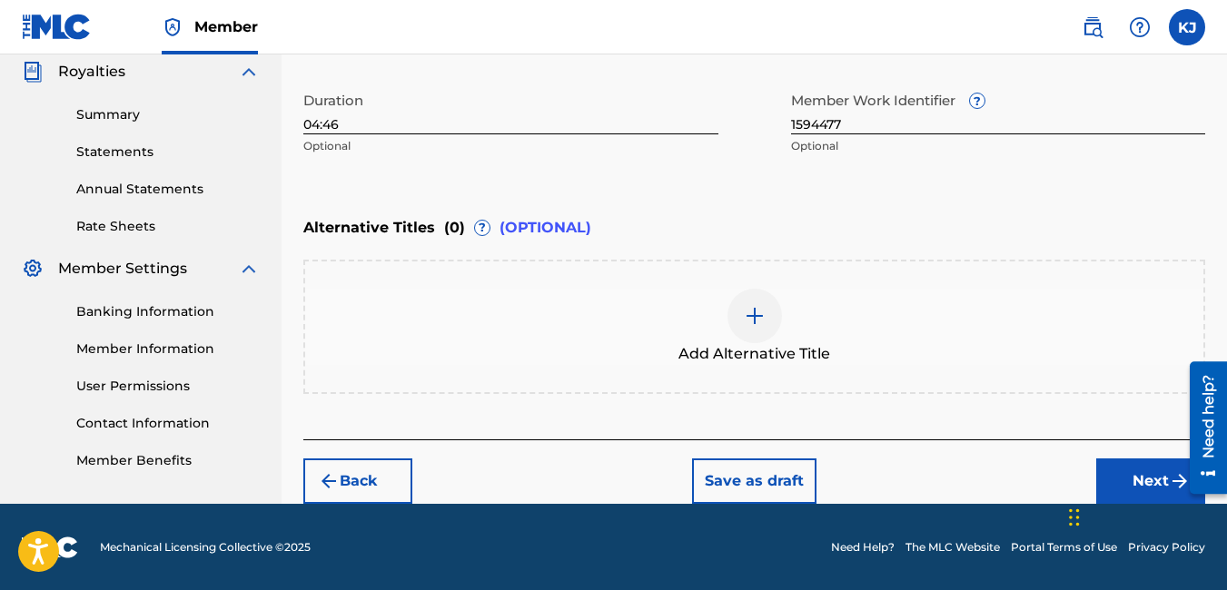
scroll to position [548, 0]
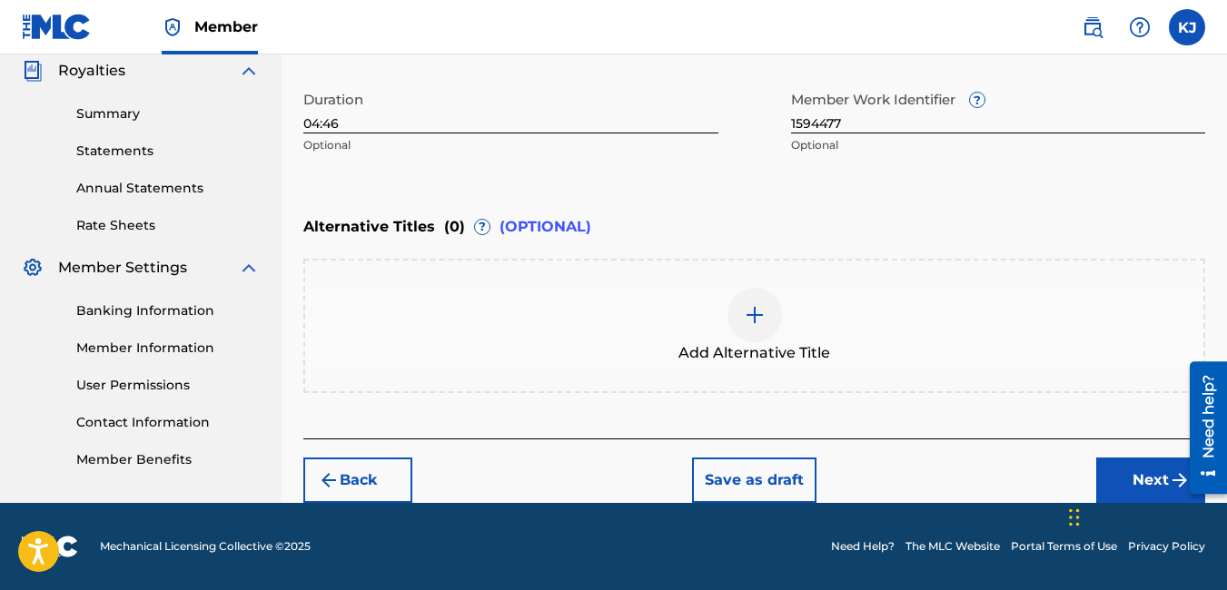
click at [1163, 472] on button "Next" at bounding box center [1150, 480] width 109 height 45
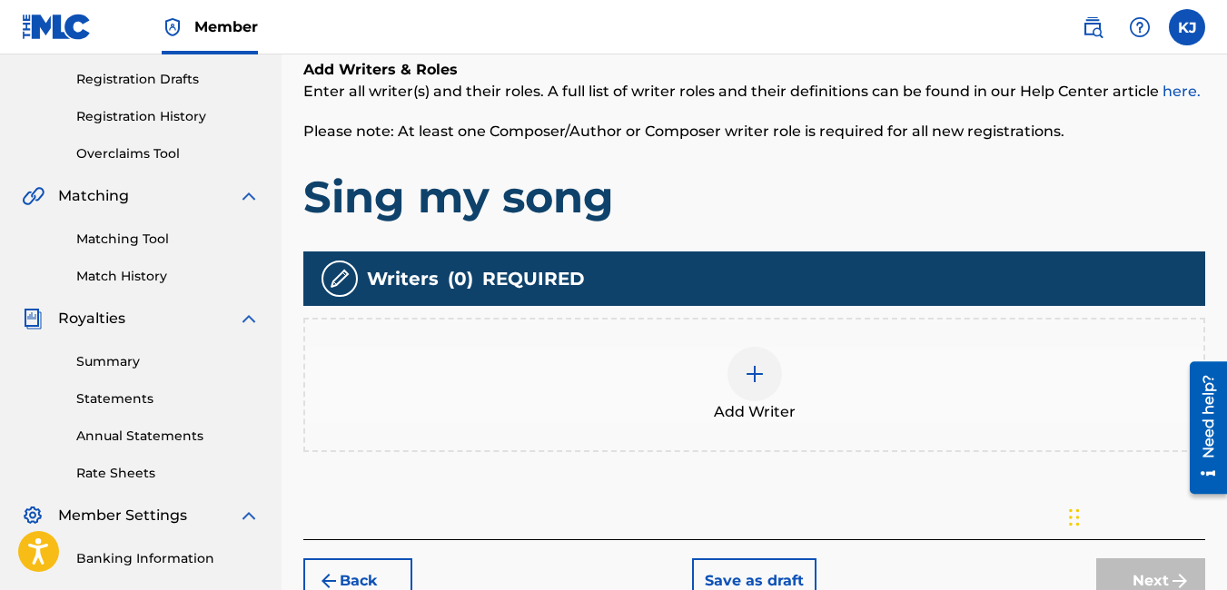
scroll to position [336, 0]
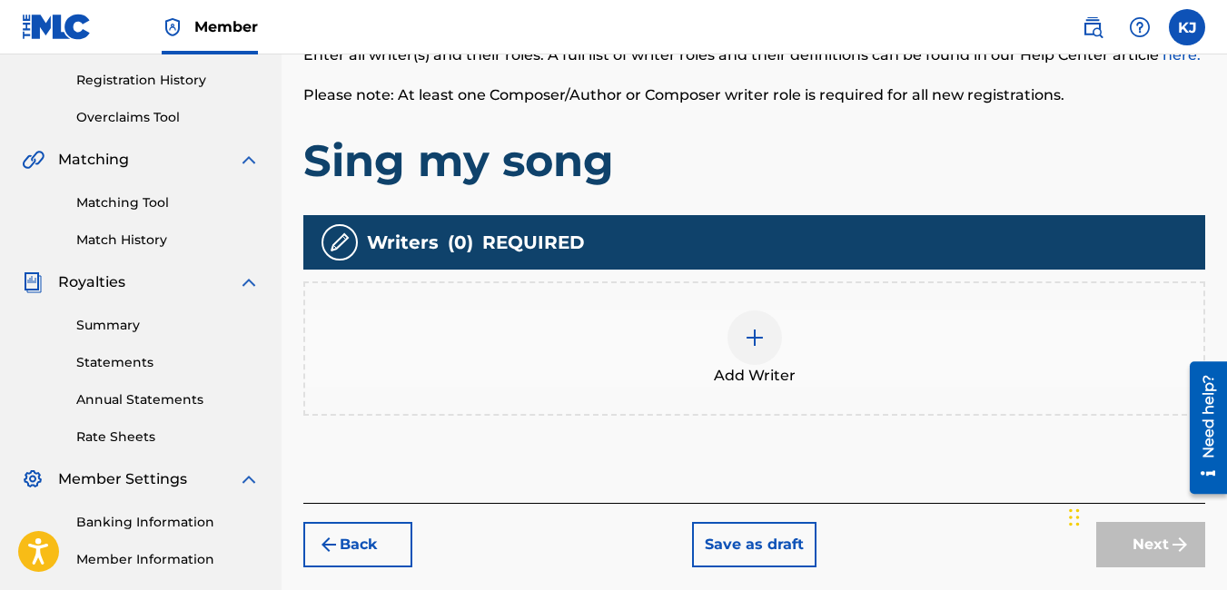
click at [763, 331] on img at bounding box center [755, 338] width 22 height 22
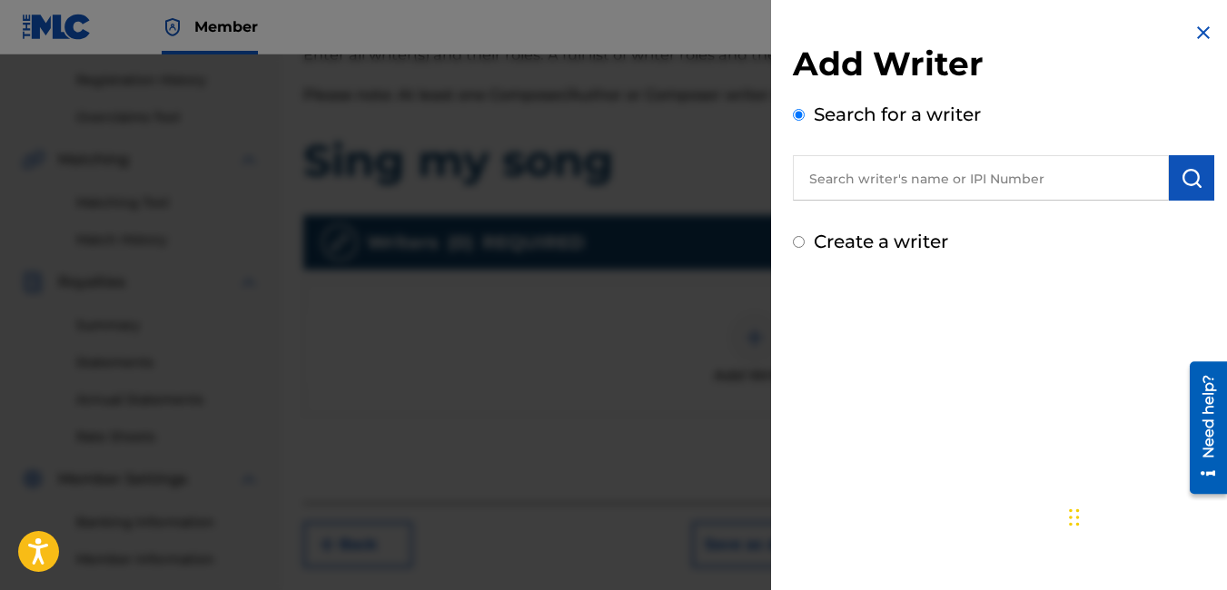
click at [989, 177] on input "text" at bounding box center [981, 177] width 376 height 45
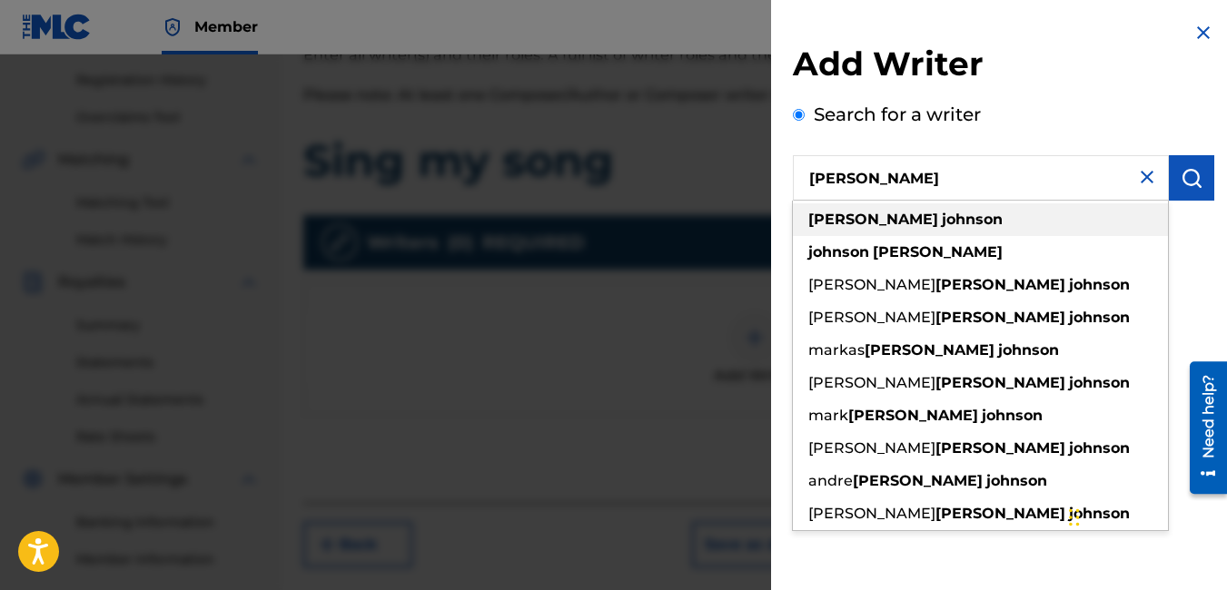
click at [942, 212] on strong "johnson" at bounding box center [972, 219] width 61 height 17
type input "[PERSON_NAME]"
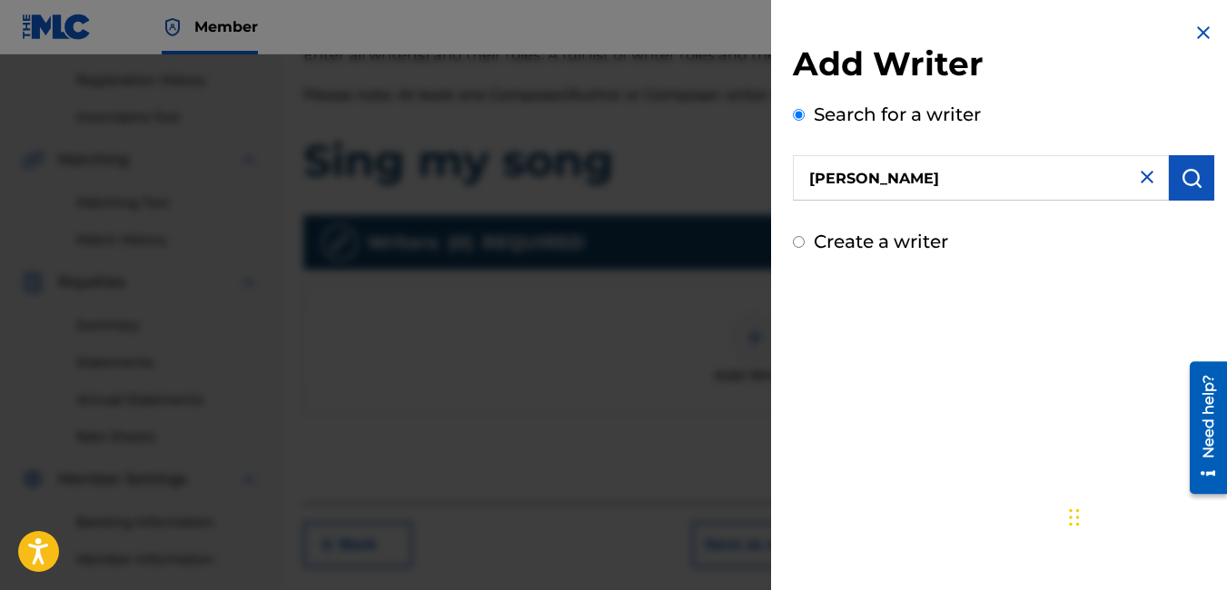
click at [1181, 178] on img "submit" at bounding box center [1192, 178] width 22 height 22
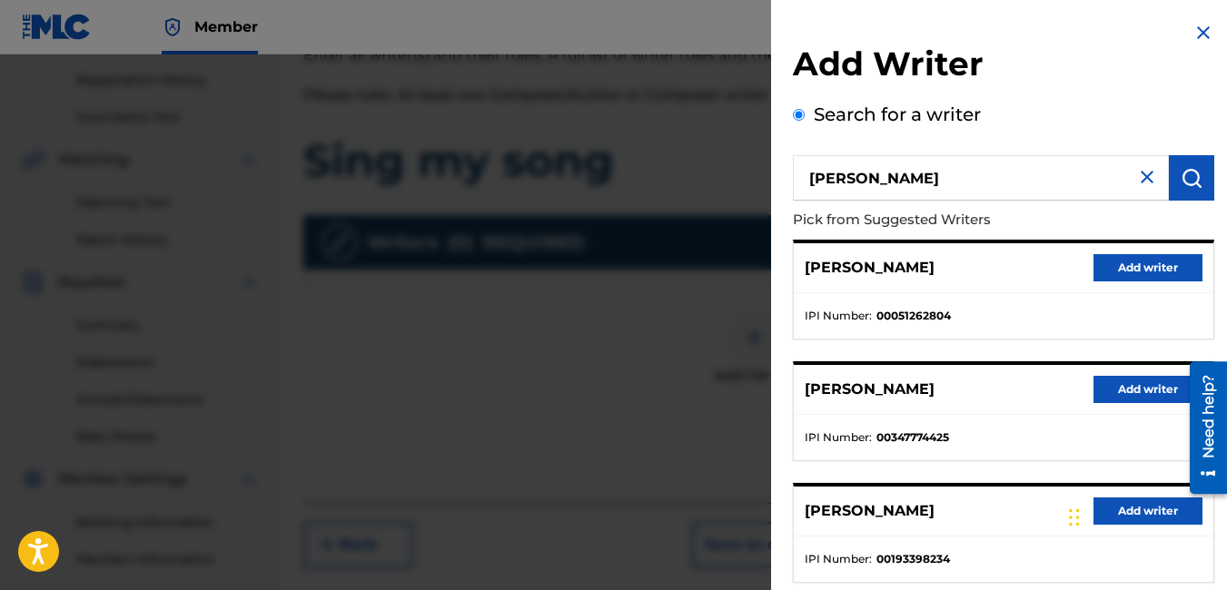
click at [1052, 345] on div "[PERSON_NAME] Add writer IPI Number : 00051262804 [PERSON_NAME] Add writer IPI …" at bounding box center [1003, 533] width 421 height 587
click at [1112, 389] on button "Add writer" at bounding box center [1147, 389] width 109 height 27
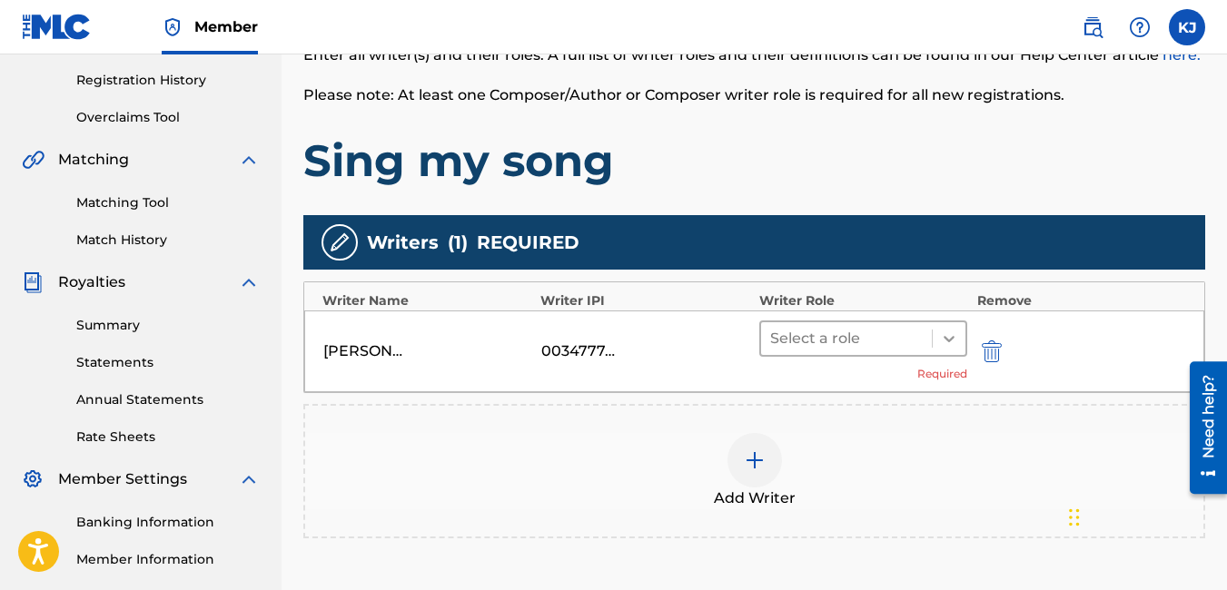
click at [952, 340] on icon at bounding box center [949, 339] width 11 height 6
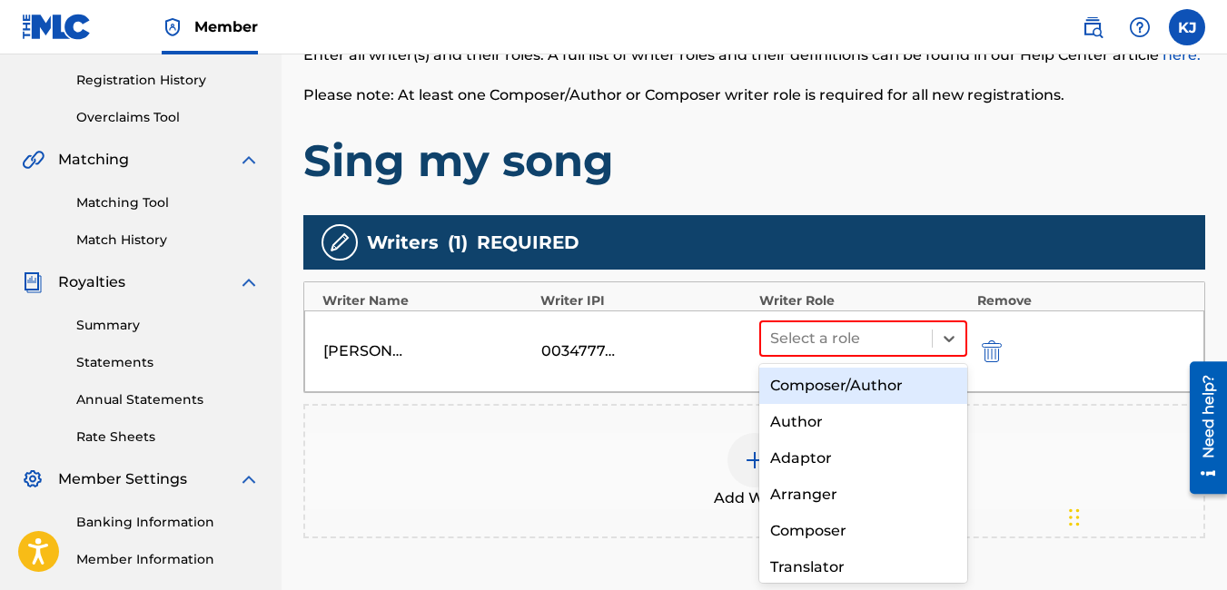
click at [891, 379] on div "Composer/Author" at bounding box center [863, 386] width 209 height 36
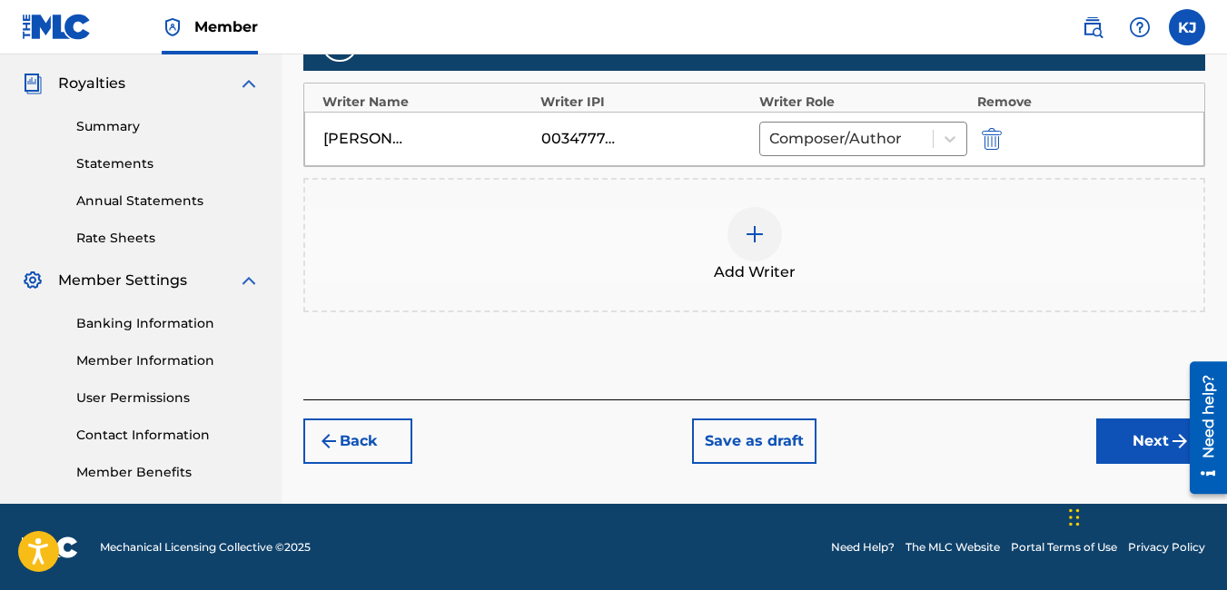
scroll to position [536, 0]
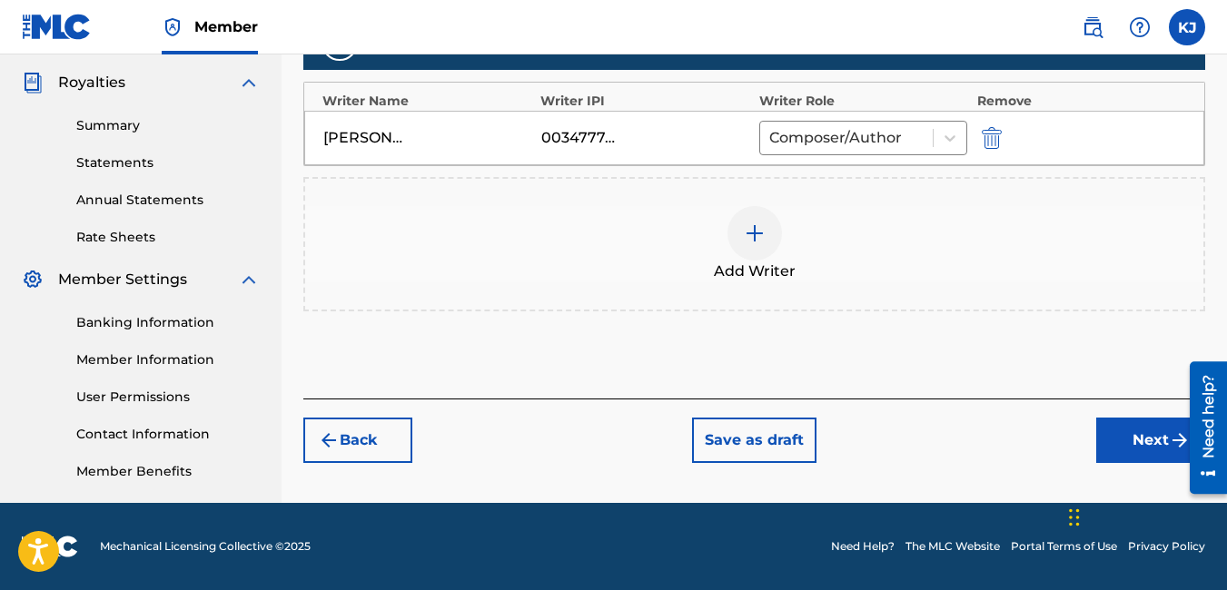
click at [1128, 423] on button "Next" at bounding box center [1150, 440] width 109 height 45
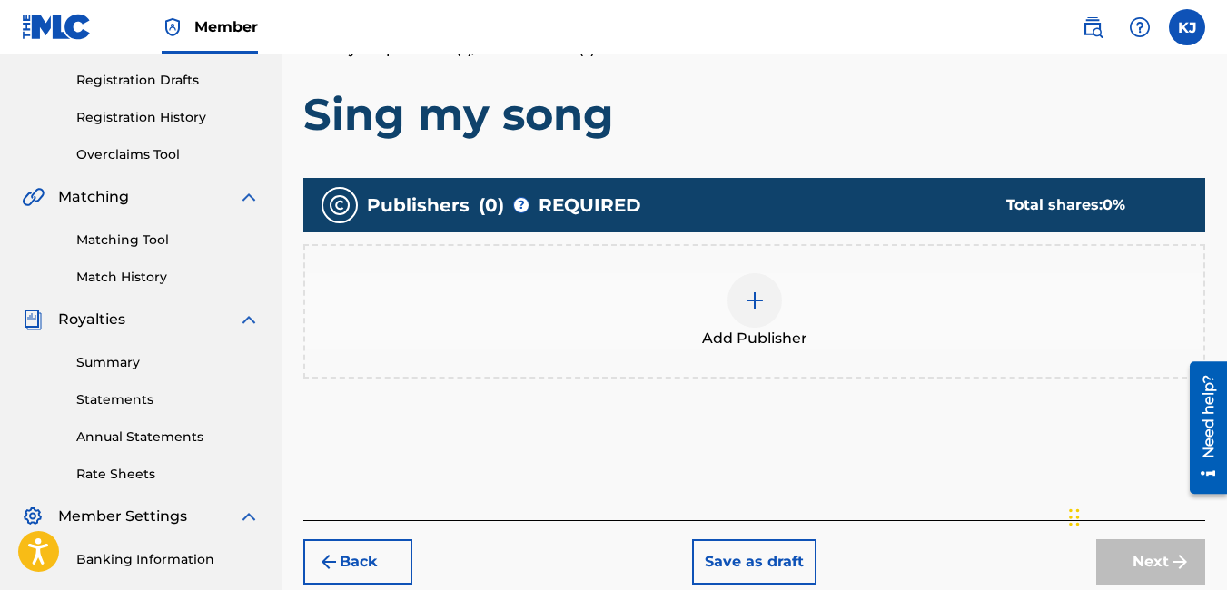
scroll to position [300, 0]
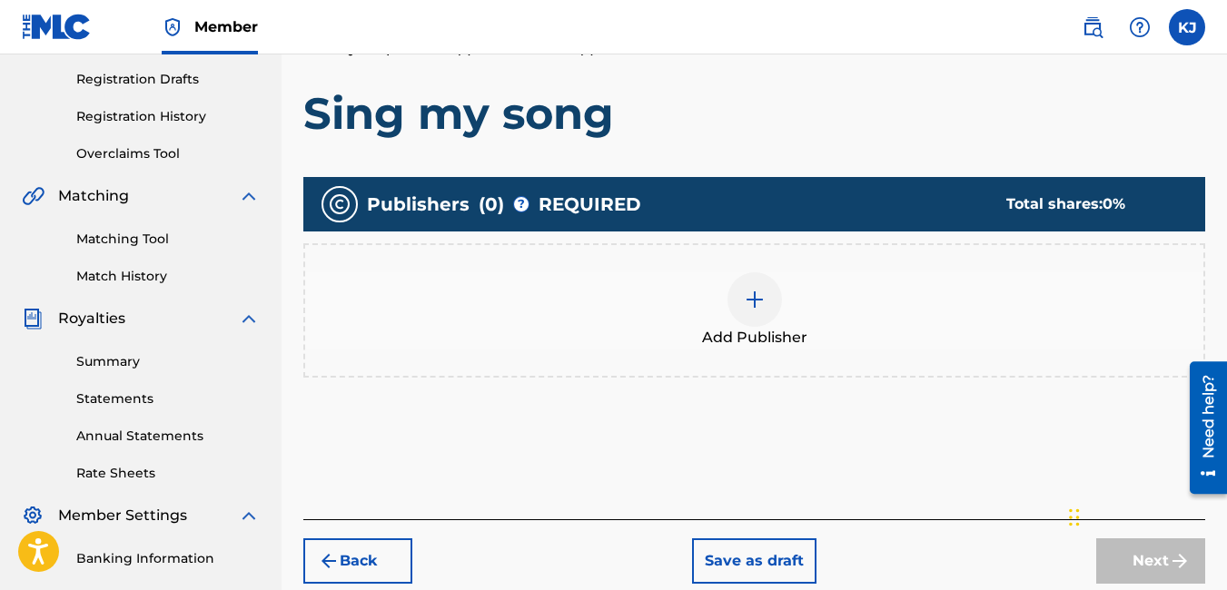
click at [748, 308] on img at bounding box center [755, 300] width 22 height 22
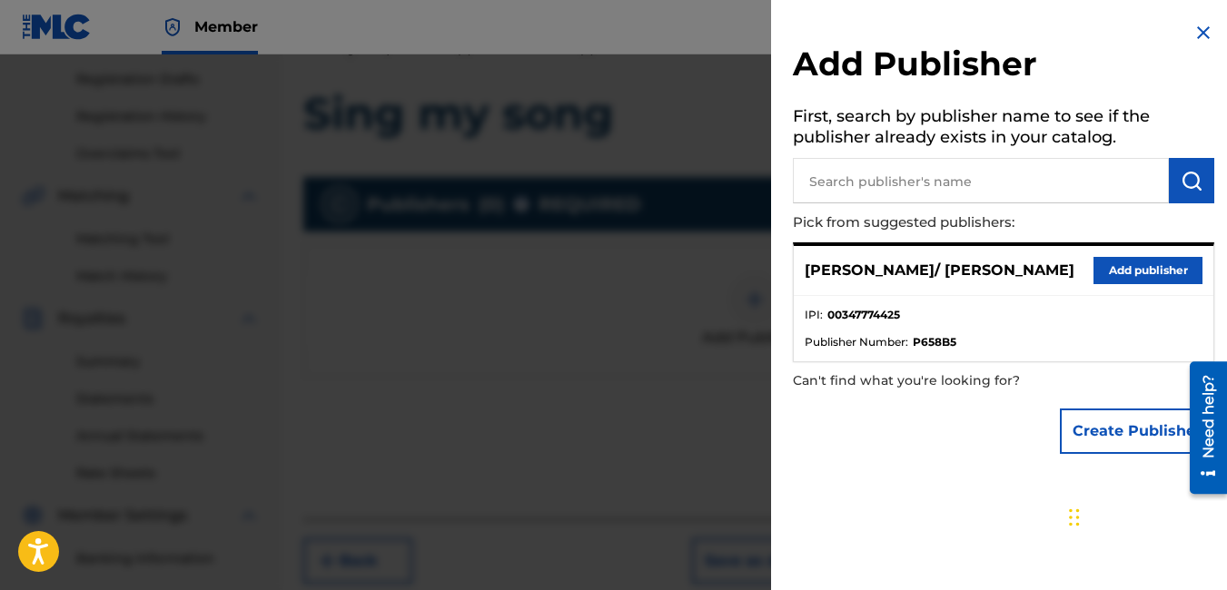
click at [1131, 269] on button "Add publisher" at bounding box center [1147, 270] width 109 height 27
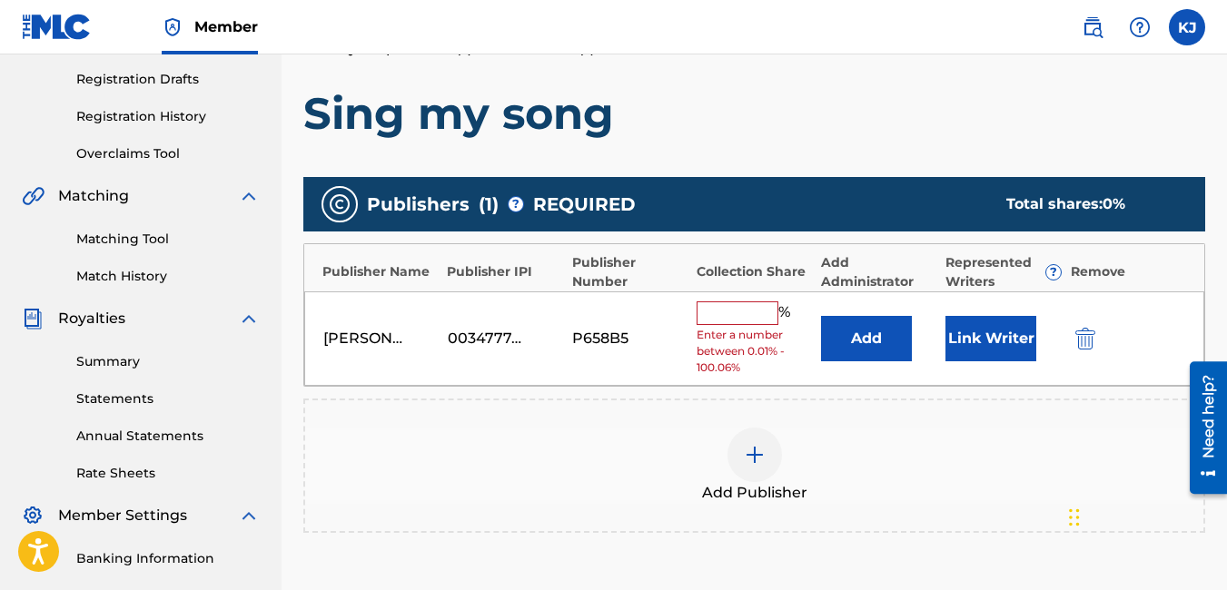
click at [754, 308] on input "text" at bounding box center [738, 313] width 82 height 24
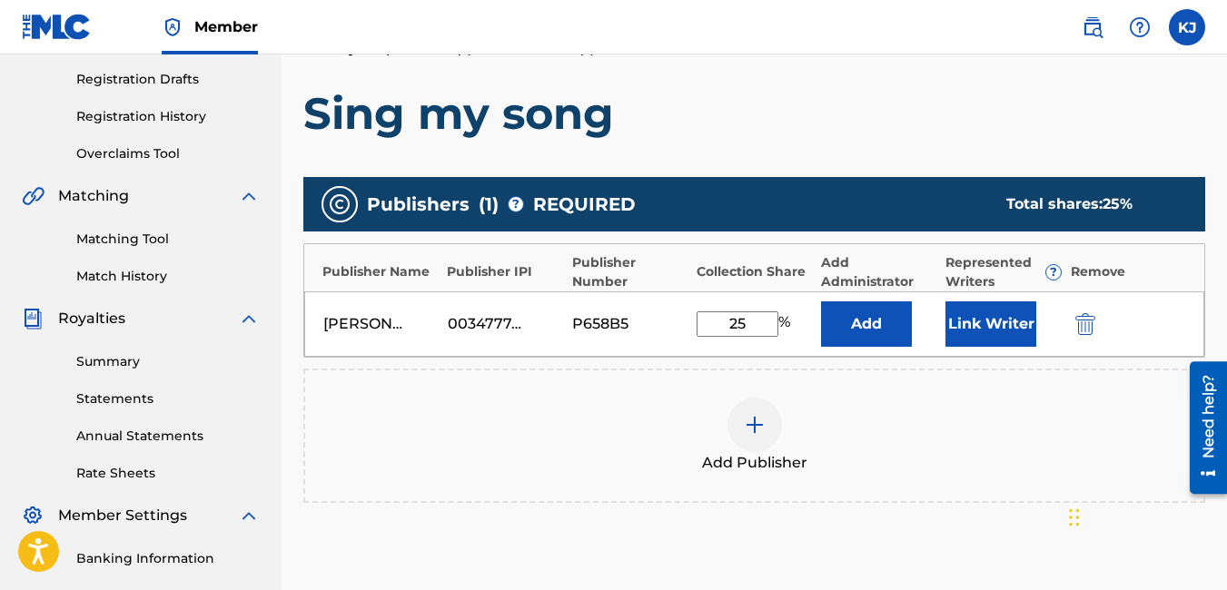
type input "25"
drag, startPoint x: 974, startPoint y: 480, endPoint x: 907, endPoint y: 460, distance: 70.1
click at [907, 460] on div "Add Publisher" at bounding box center [754, 436] width 898 height 76
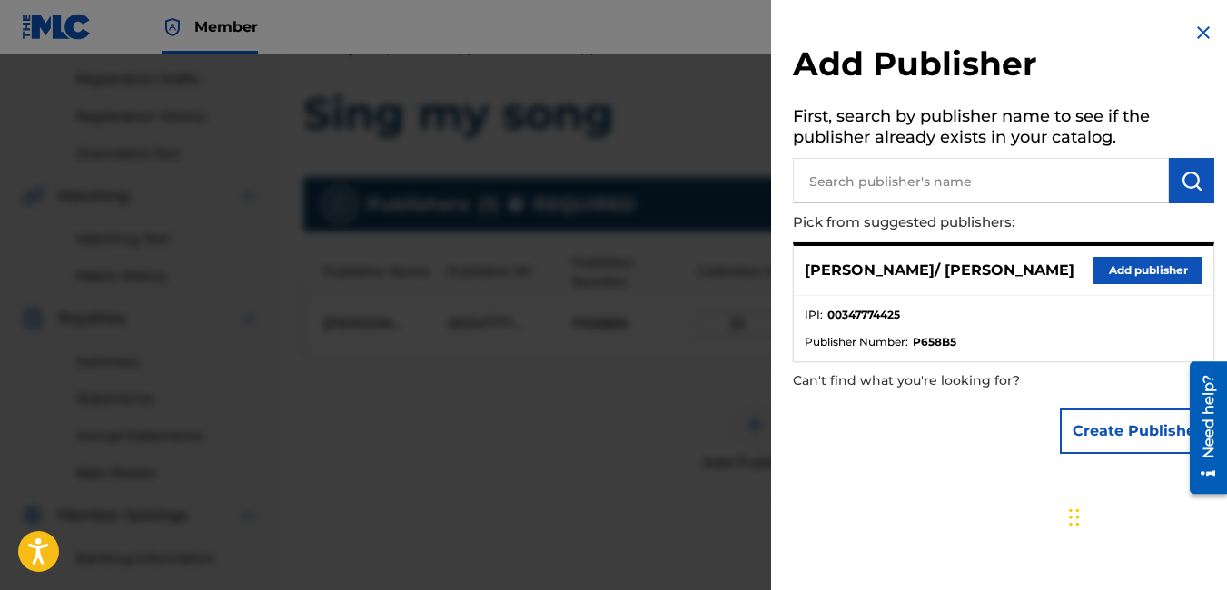
click at [1198, 26] on img at bounding box center [1203, 33] width 22 height 22
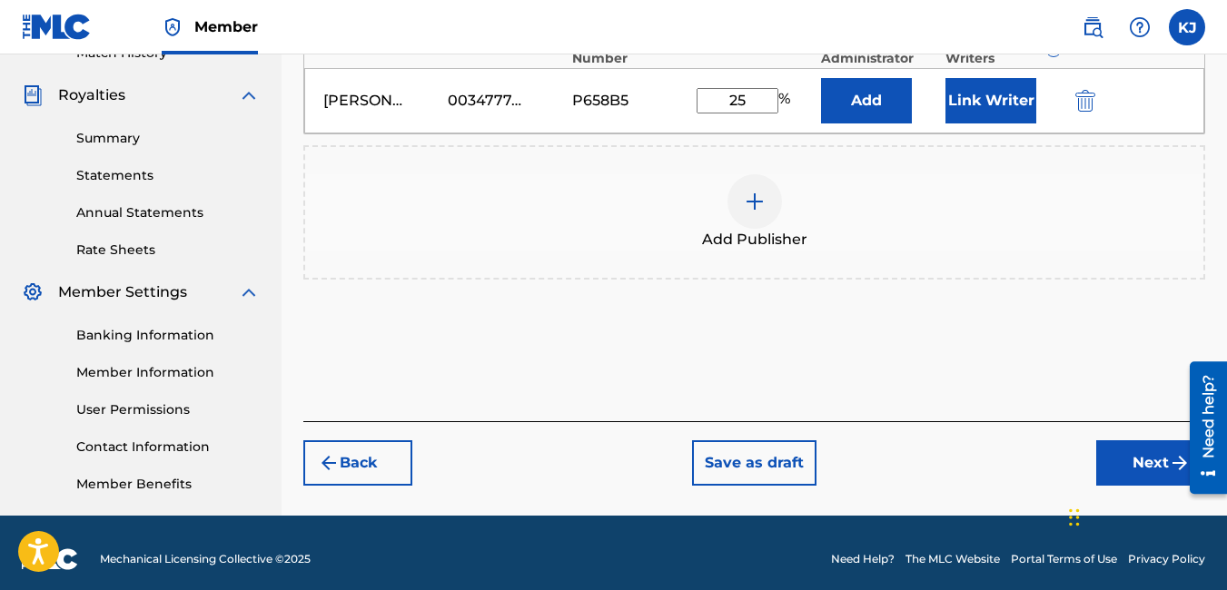
scroll to position [536, 0]
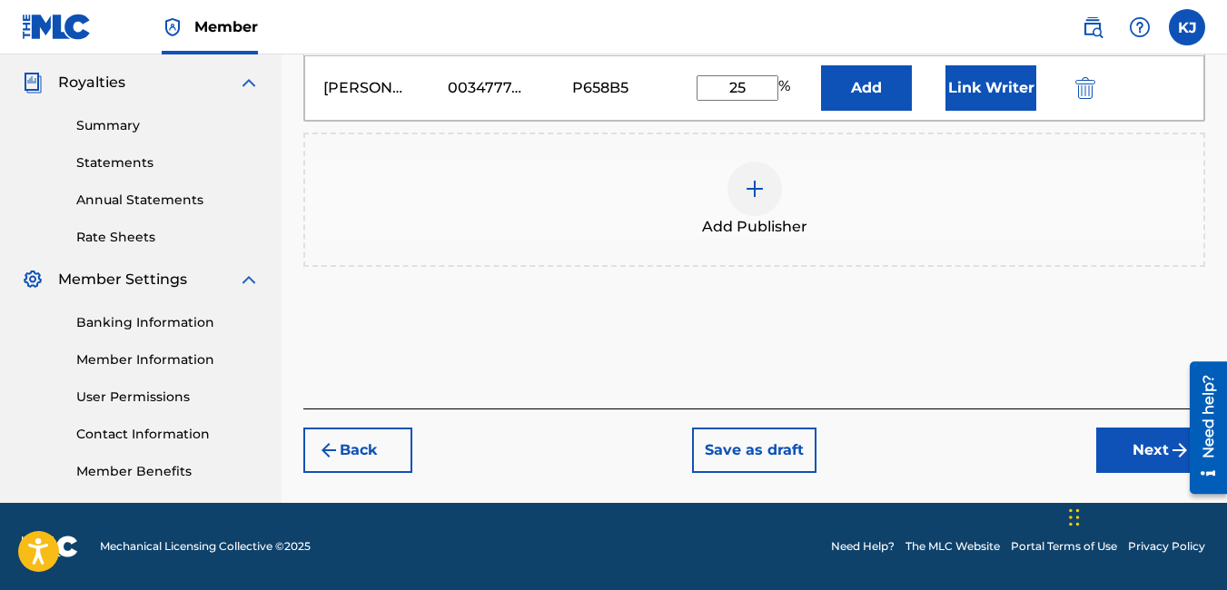
click at [1147, 442] on button "Next" at bounding box center [1150, 450] width 109 height 45
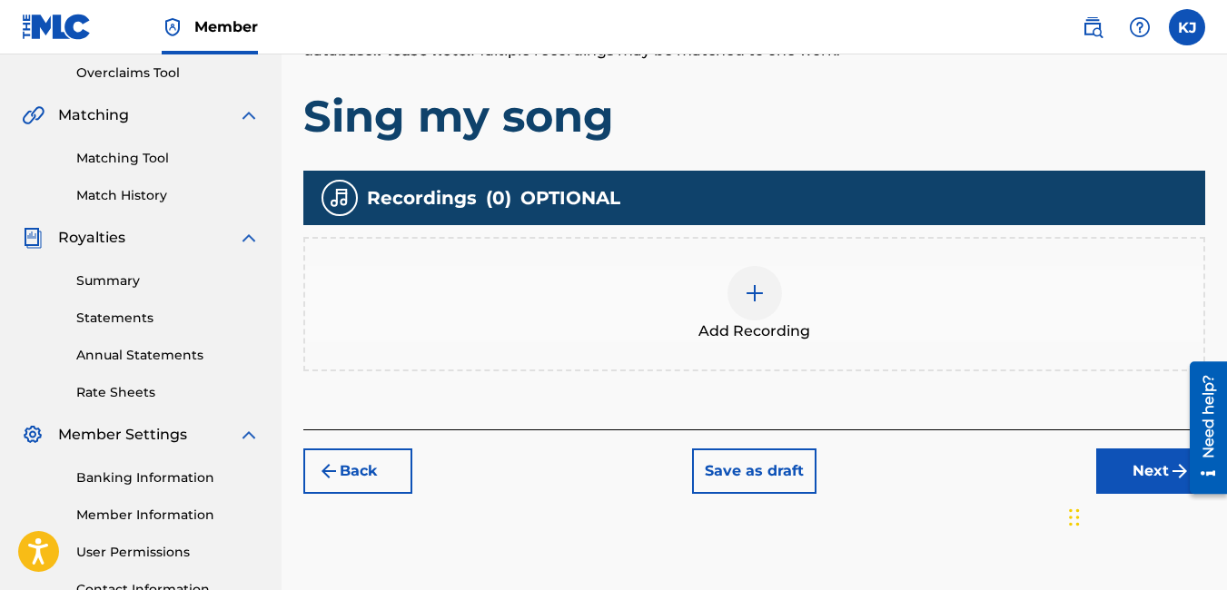
scroll to position [409, 0]
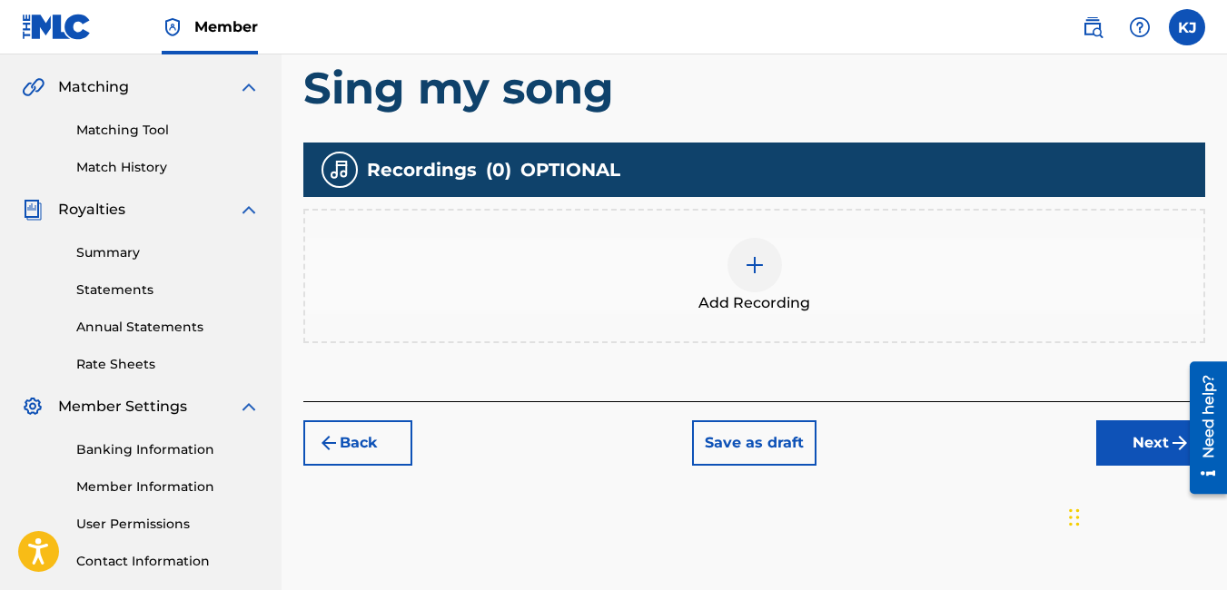
click at [769, 261] on div at bounding box center [754, 265] width 54 height 54
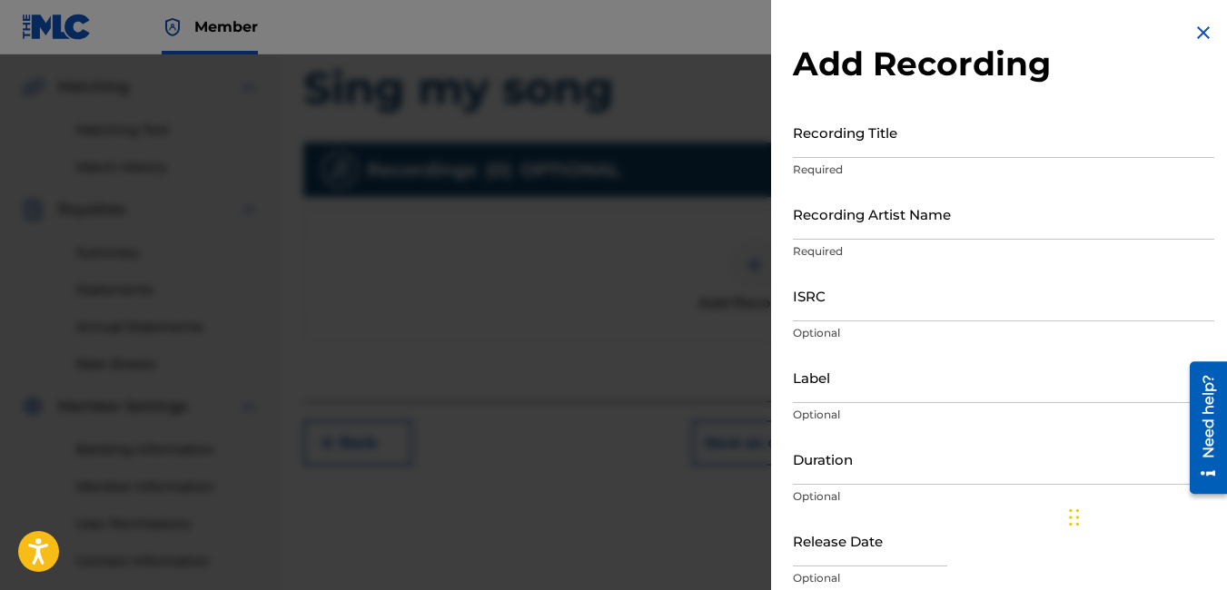
click at [921, 132] on input "Recording Title" at bounding box center [1003, 132] width 421 height 52
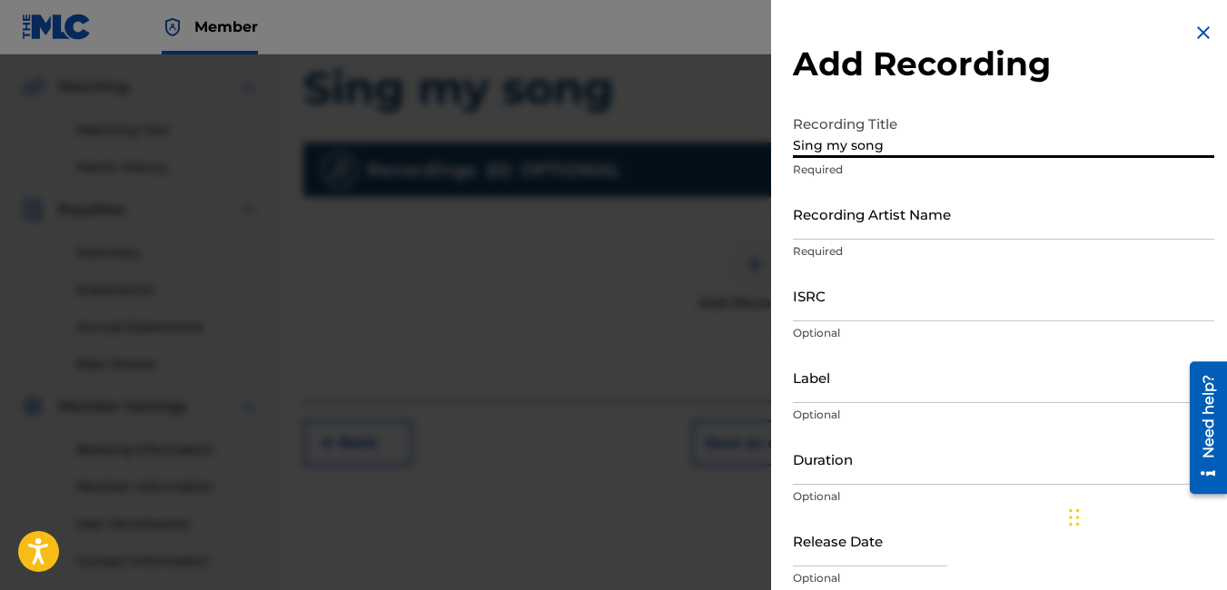
type input "Sing my song"
click at [994, 207] on input "Recording Artist Name" at bounding box center [1003, 214] width 421 height 52
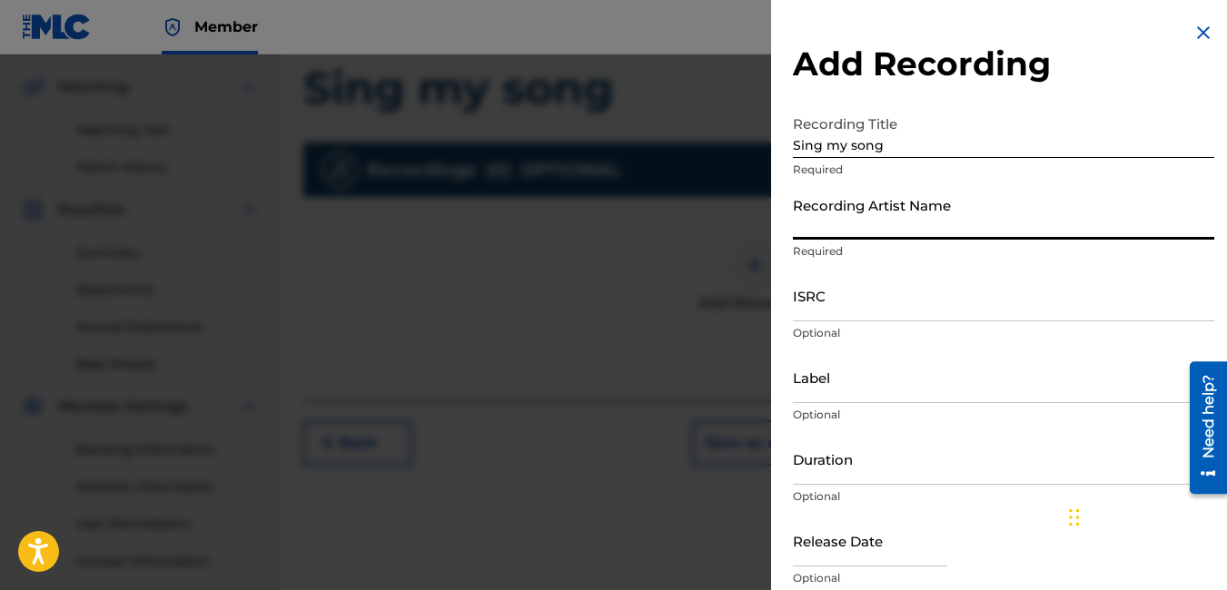
type input "[PERSON_NAME] / [PERSON_NAME]"
type input "Roc-A-Fella"
type input "04:10"
type input "[DATE]"
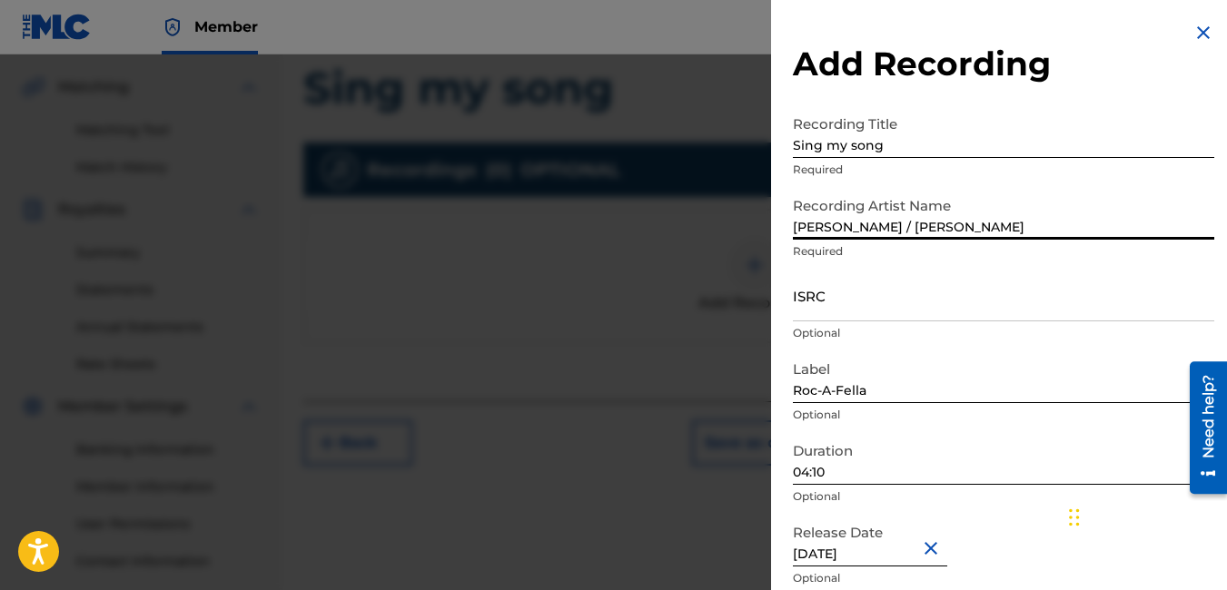
click at [935, 468] on input "04:10" at bounding box center [1003, 459] width 421 height 52
type input "04:46"
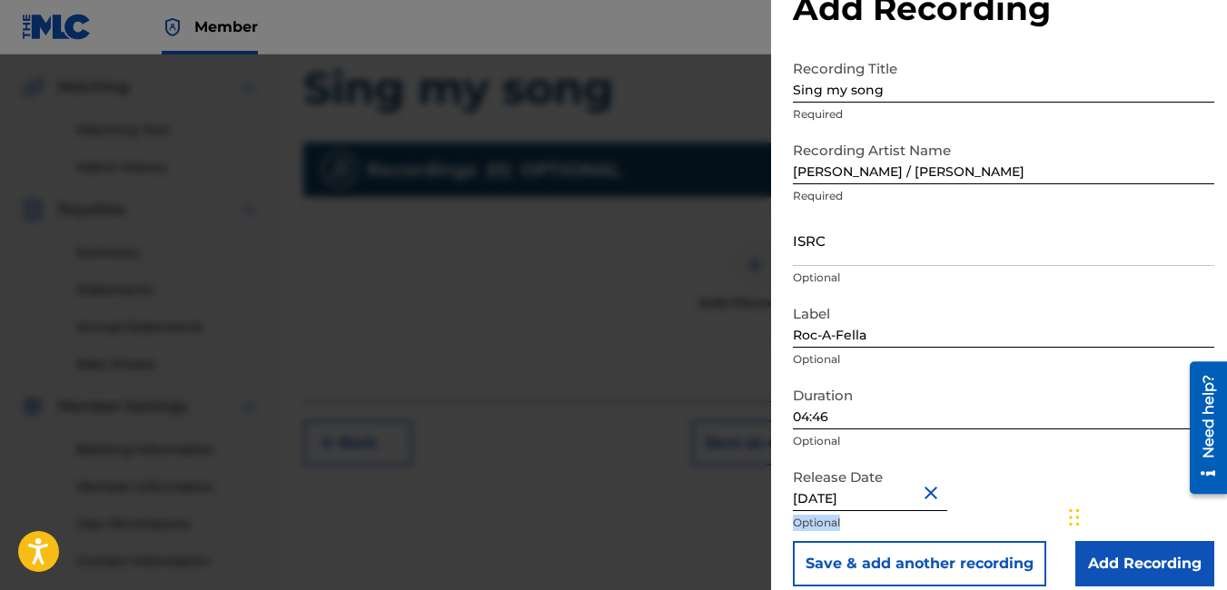
scroll to position [74, 0]
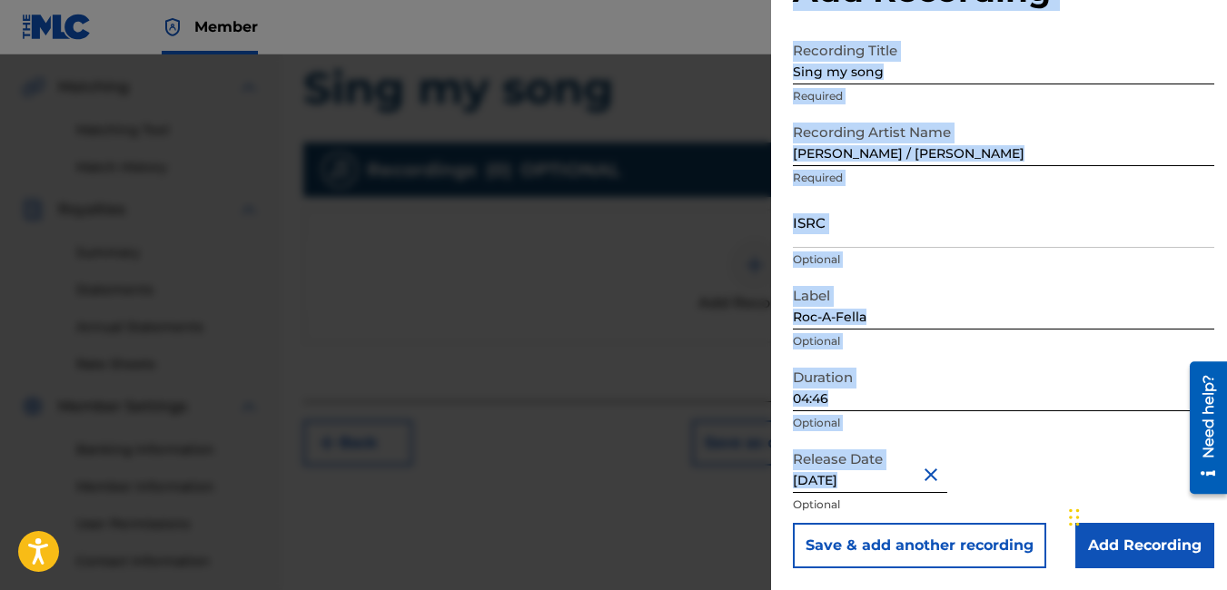
drag, startPoint x: 1191, startPoint y: 547, endPoint x: 1194, endPoint y: 583, distance: 36.5
click at [1194, 583] on div "Add Recording Recording Title Sing my song Required Recording Artist Name [PERS…" at bounding box center [1003, 258] width 465 height 664
click at [995, 394] on input "04:46" at bounding box center [1003, 386] width 421 height 52
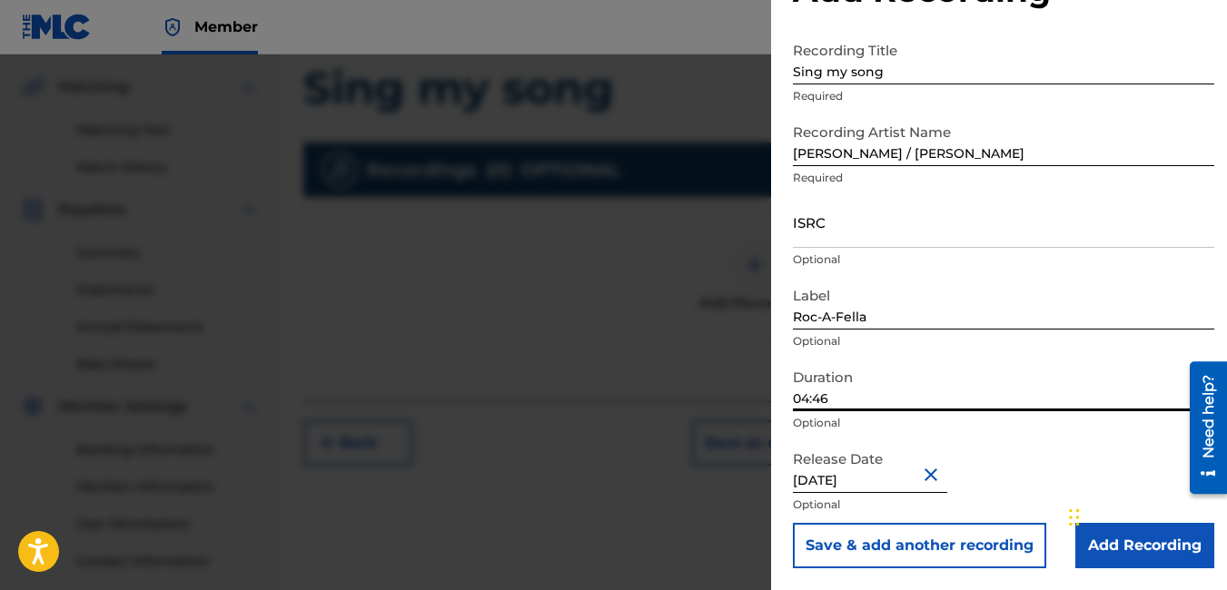
click at [1154, 548] on input "Add Recording" at bounding box center [1144, 545] width 139 height 45
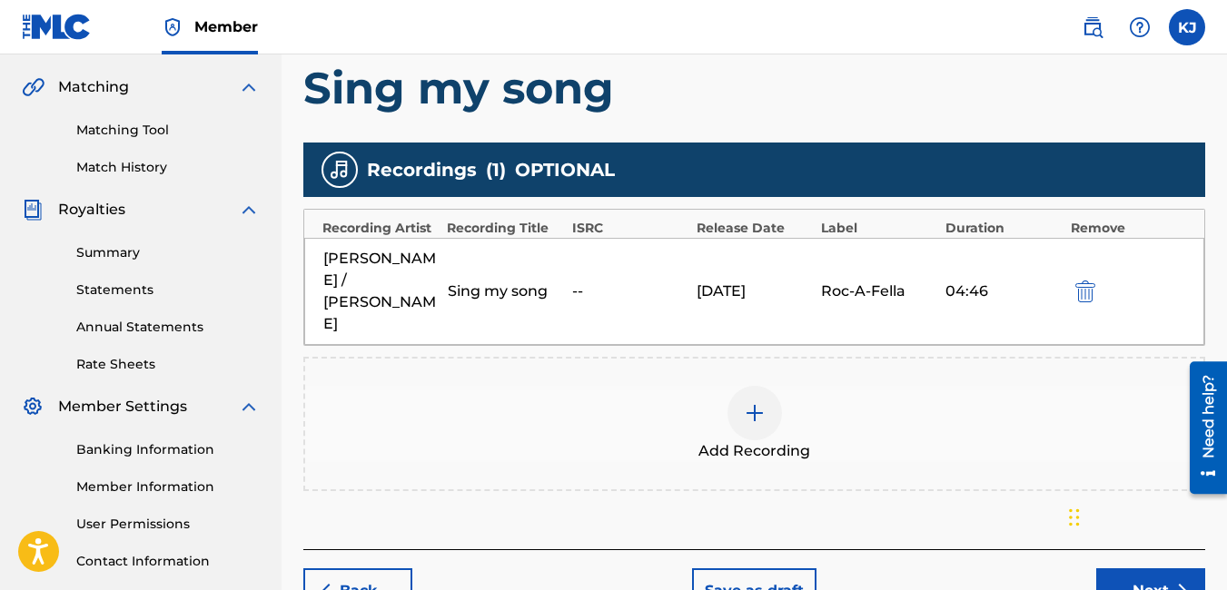
click at [1151, 569] on button "Next" at bounding box center [1150, 590] width 109 height 45
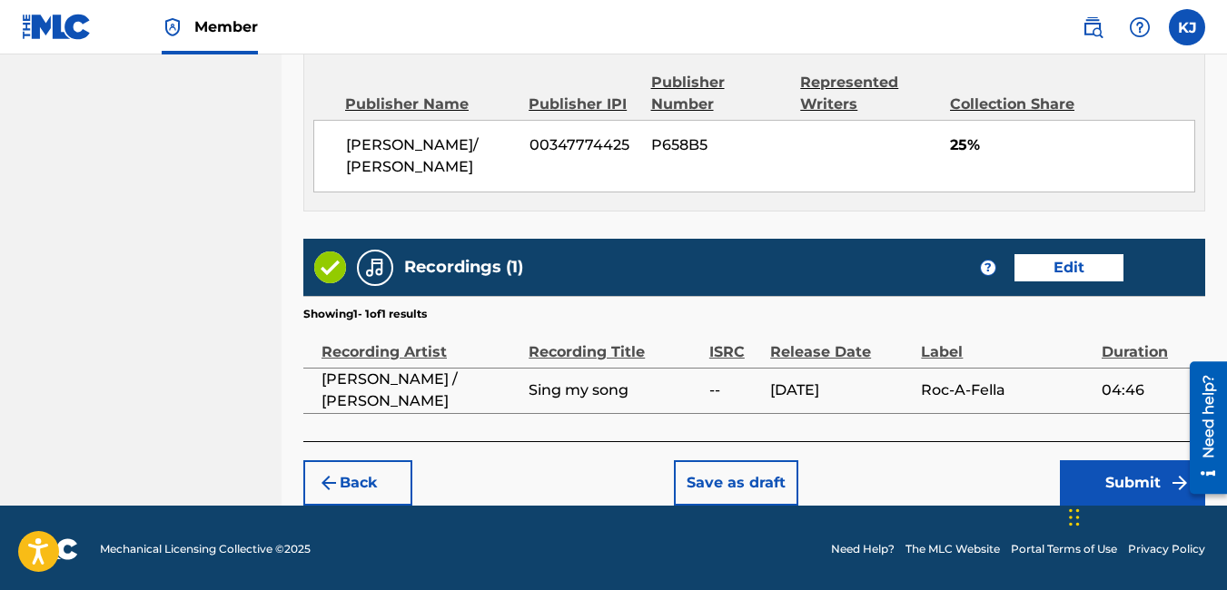
scroll to position [989, 0]
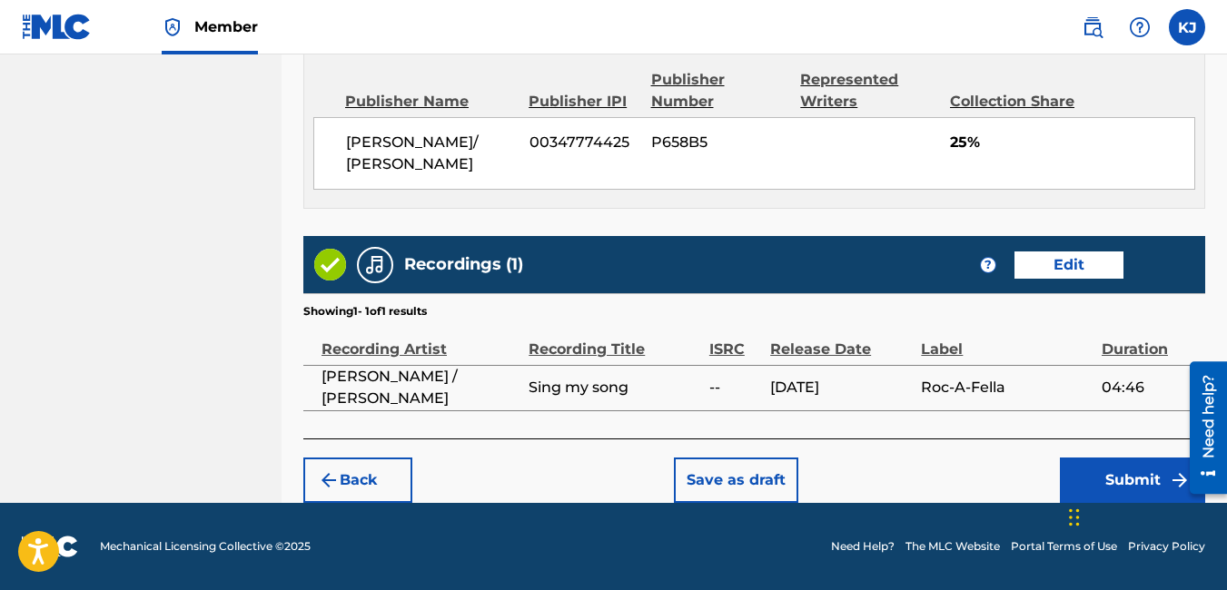
click at [1166, 483] on button "Submit" at bounding box center [1132, 480] width 145 height 45
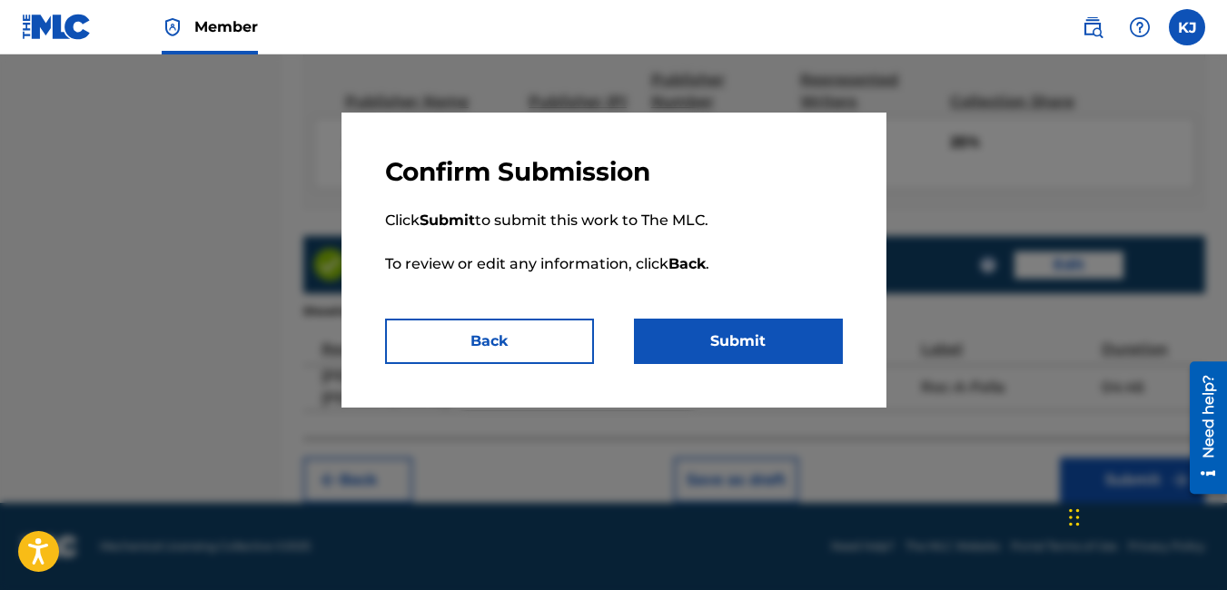
click at [789, 337] on button "Submit" at bounding box center [738, 341] width 209 height 45
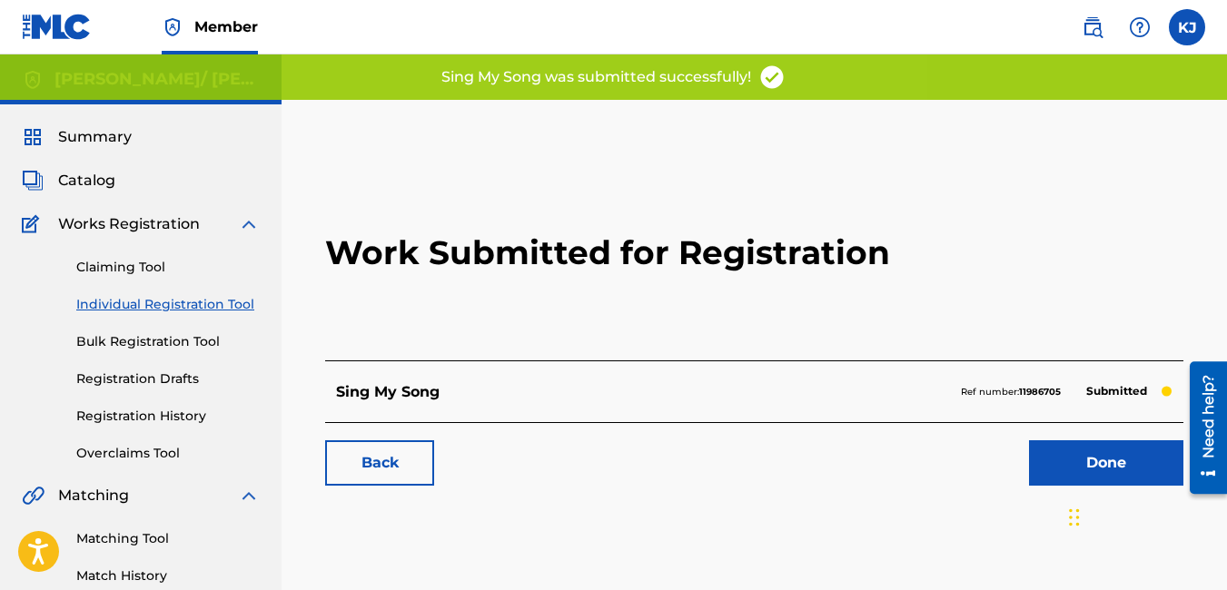
click at [1076, 467] on link "Done" at bounding box center [1106, 462] width 154 height 45
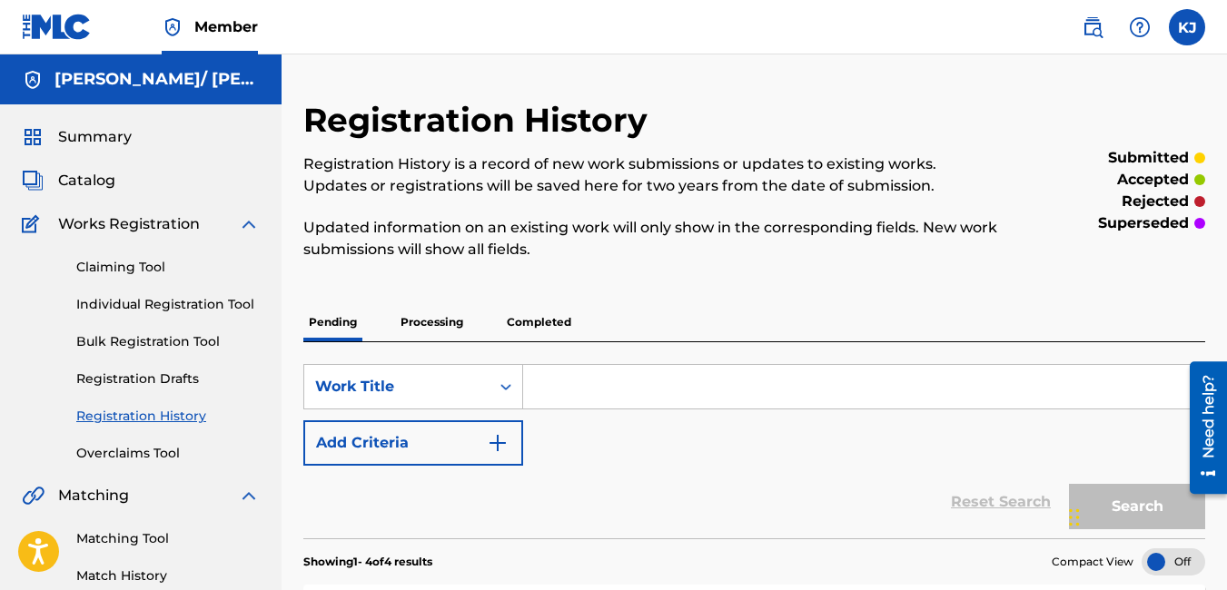
click at [222, 311] on link "Individual Registration Tool" at bounding box center [167, 304] width 183 height 19
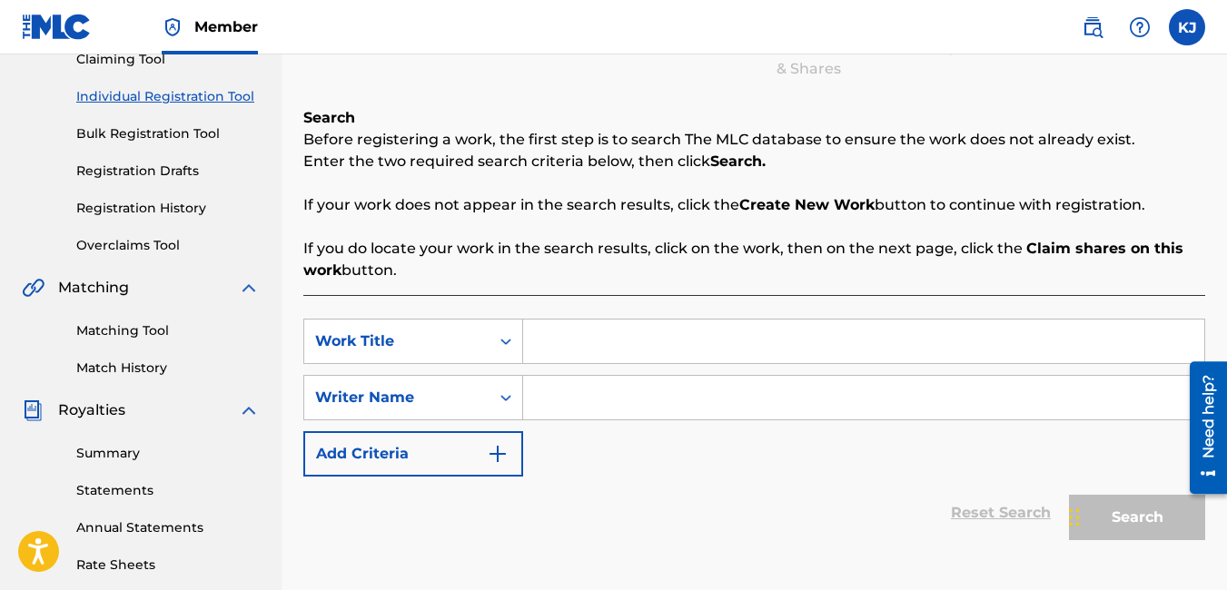
scroll to position [218, 0]
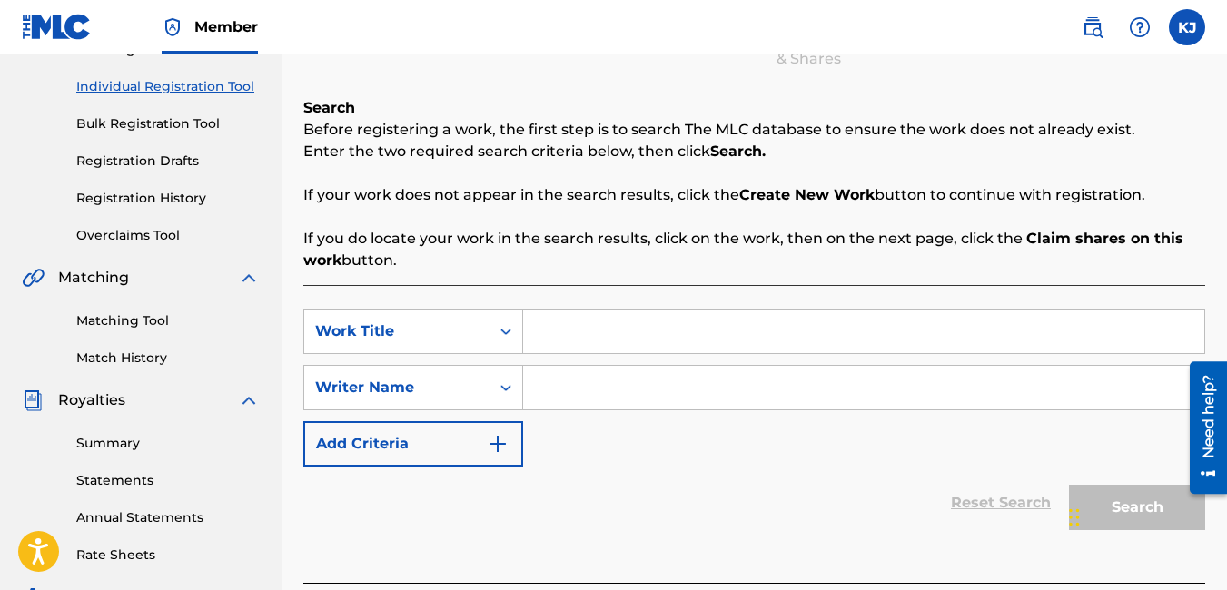
click at [583, 329] on input "Search Form" at bounding box center [863, 332] width 681 height 44
type input "Bitch niggas"
click at [625, 379] on input "Search Form" at bounding box center [863, 388] width 681 height 44
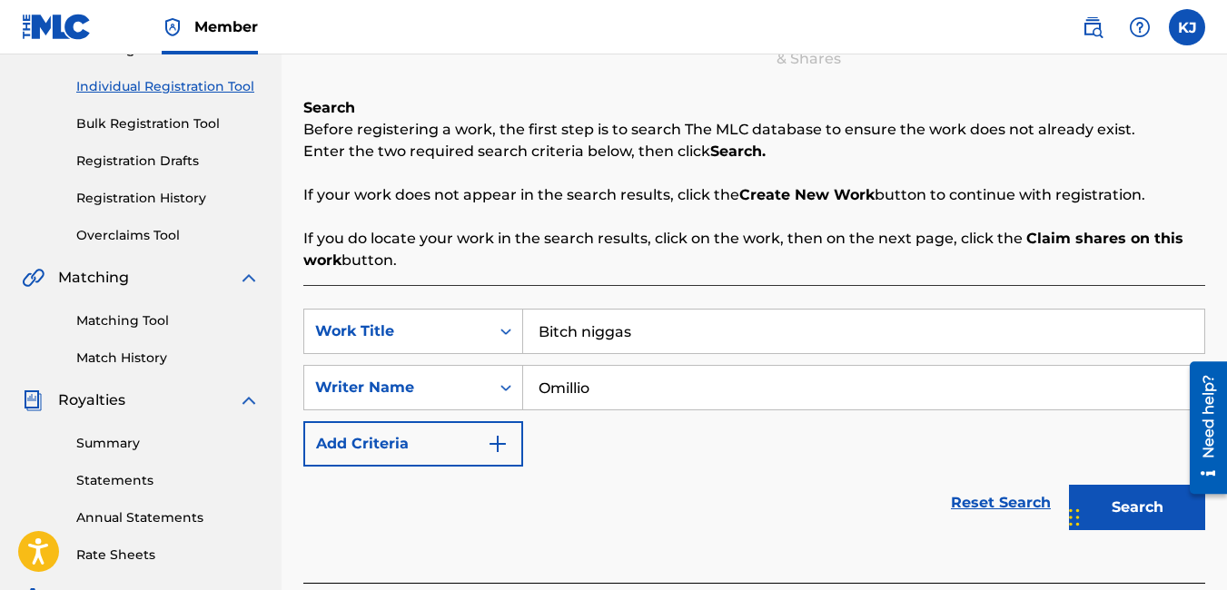
click at [625, 379] on input "Omillio" at bounding box center [863, 388] width 681 height 44
type input "[PERSON_NAME]"
click at [1170, 522] on button "Search" at bounding box center [1137, 507] width 136 height 45
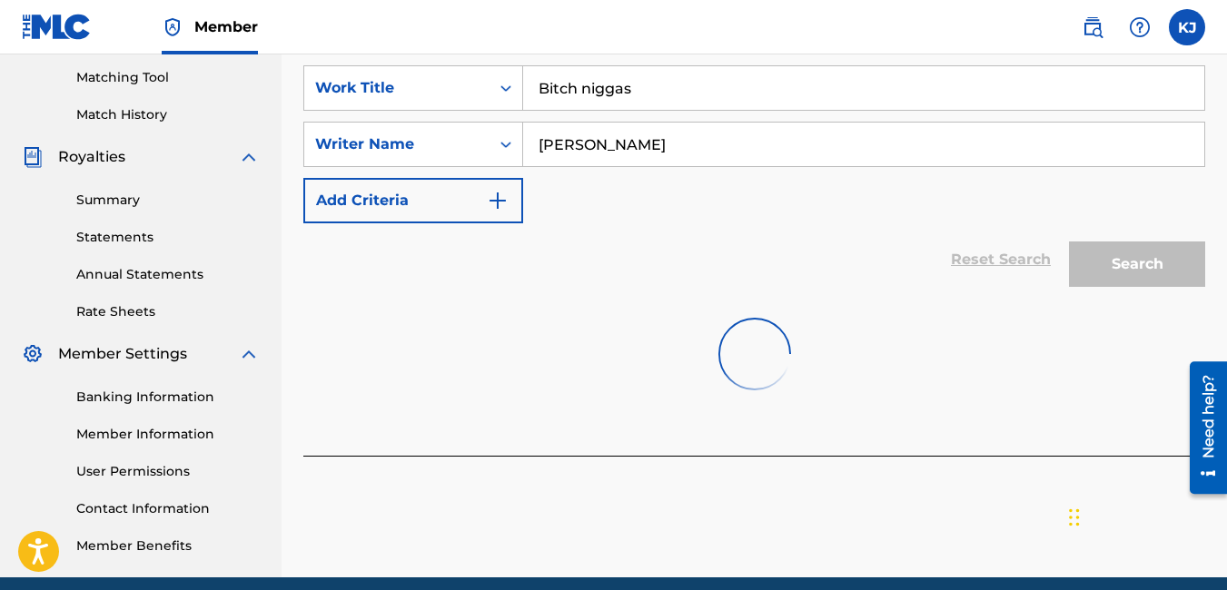
scroll to position [536, 0]
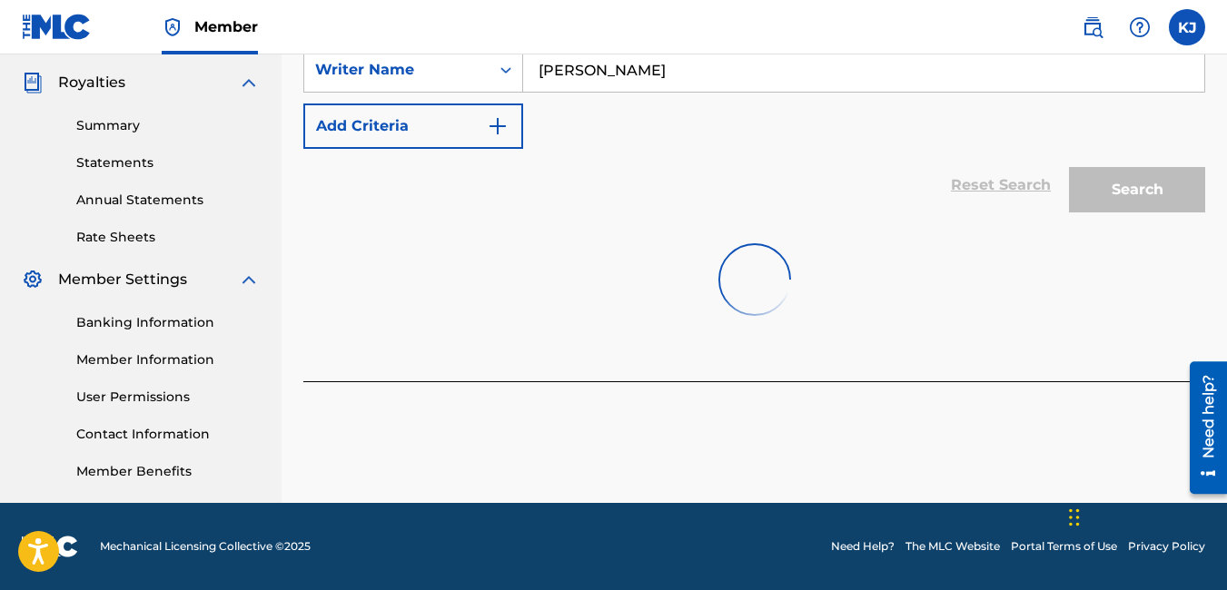
click at [1154, 197] on div "Search" at bounding box center [1132, 185] width 145 height 73
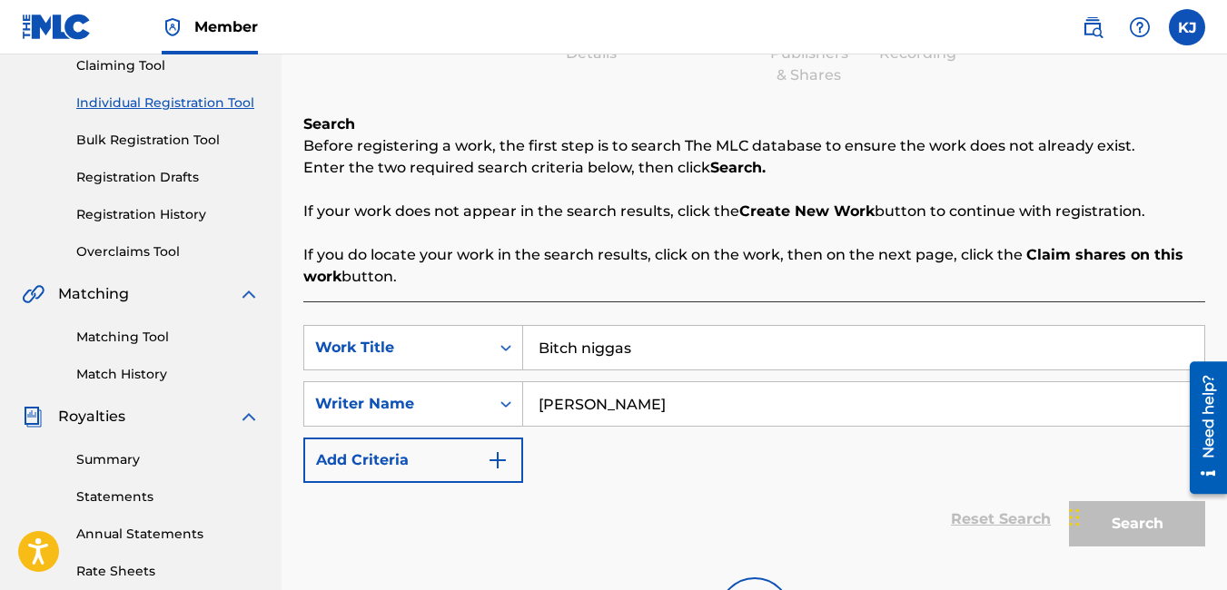
scroll to position [173, 0]
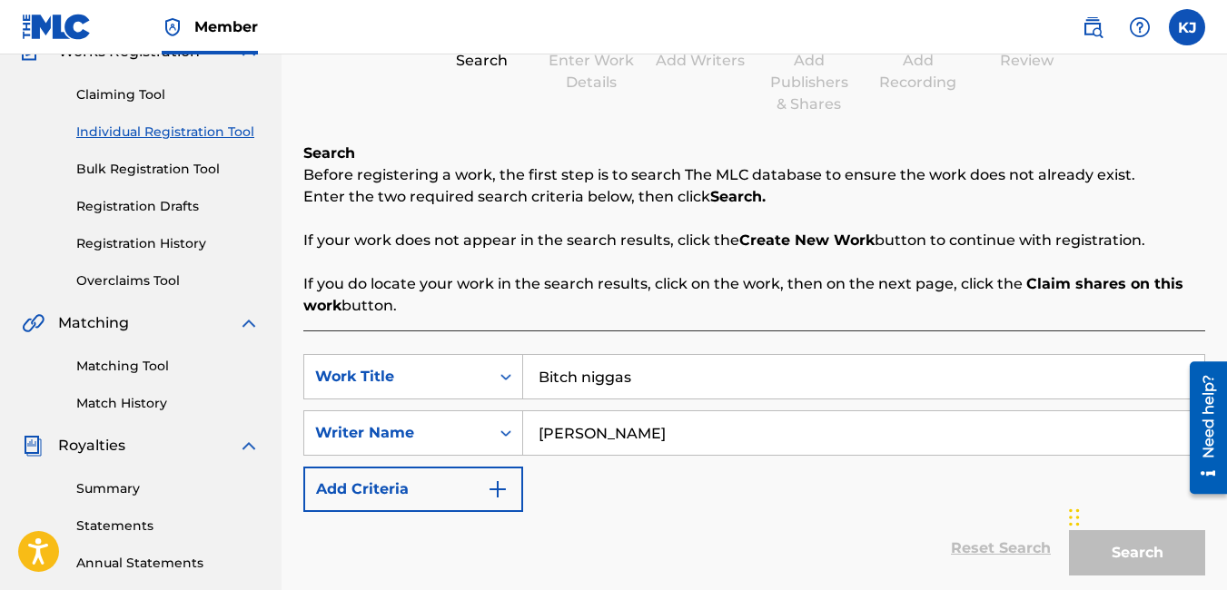
click at [110, 94] on link "Claiming Tool" at bounding box center [167, 94] width 183 height 19
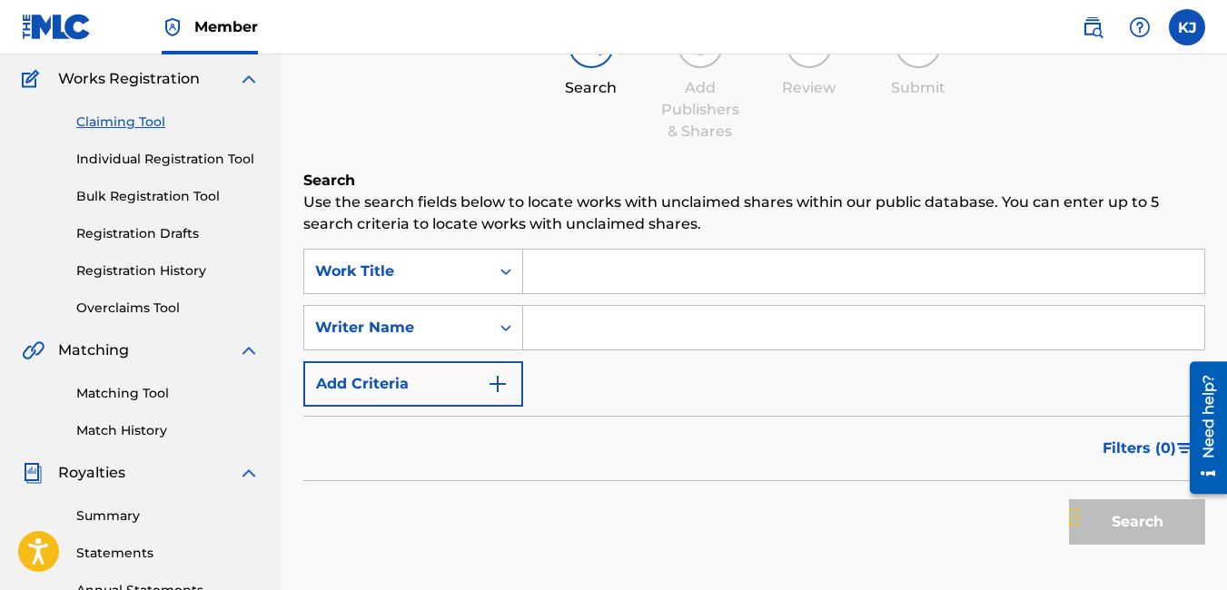
scroll to position [109, 0]
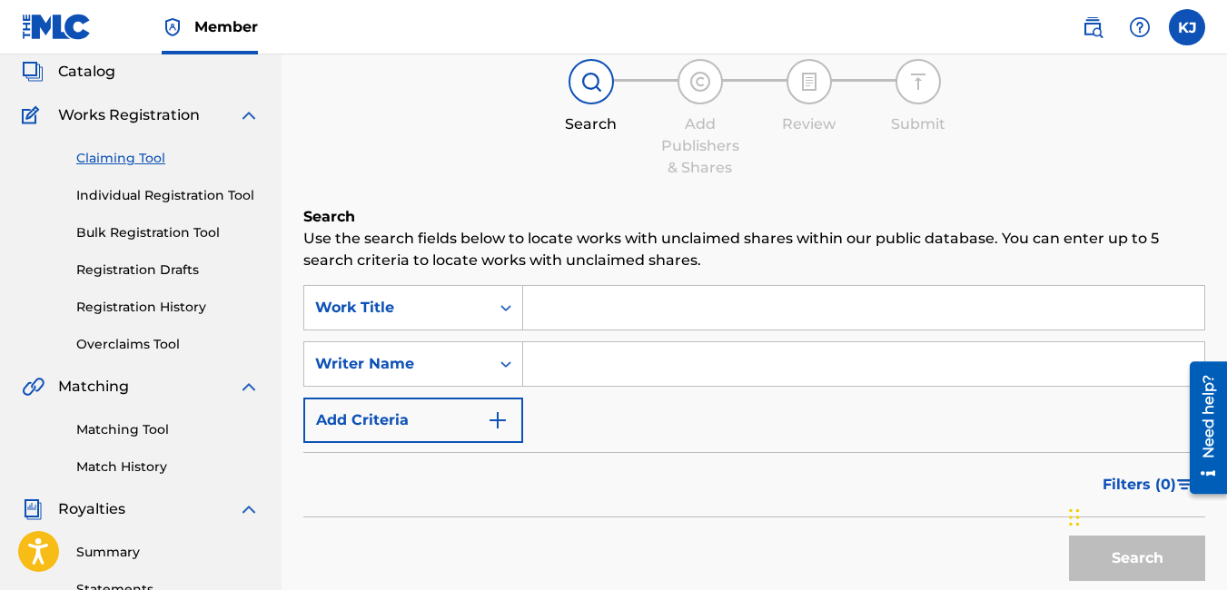
click at [156, 195] on link "Individual Registration Tool" at bounding box center [167, 195] width 183 height 19
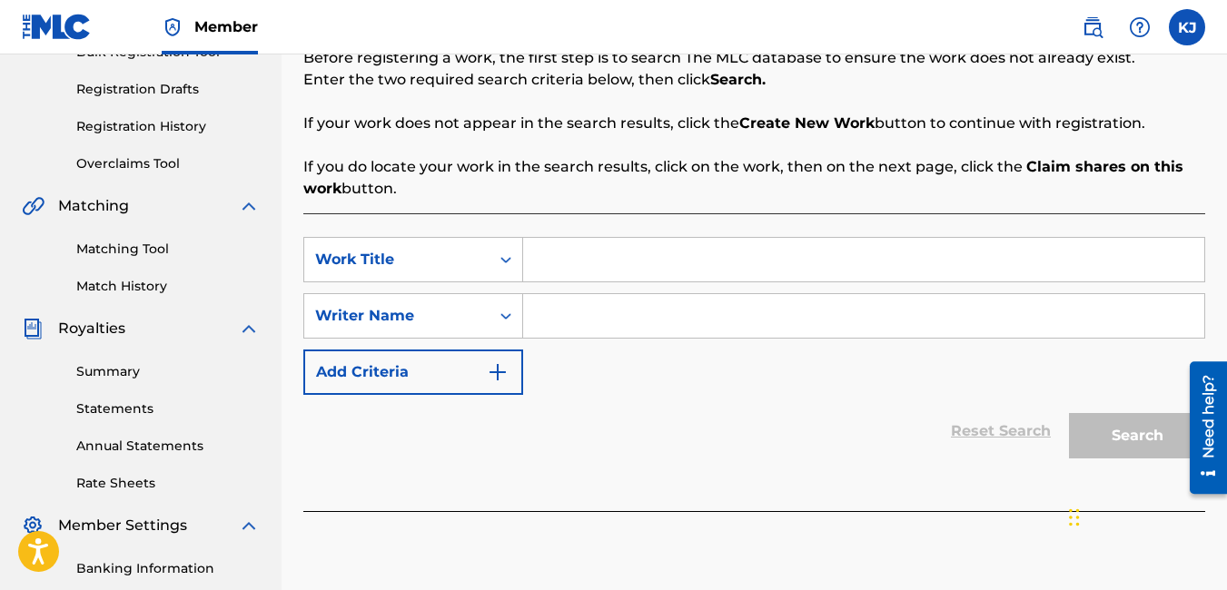
scroll to position [291, 0]
click at [561, 258] on input "Search Form" at bounding box center [863, 259] width 681 height 44
type input "Bitch niggas"
click at [591, 323] on input "Search Form" at bounding box center [863, 315] width 681 height 44
type input "o"
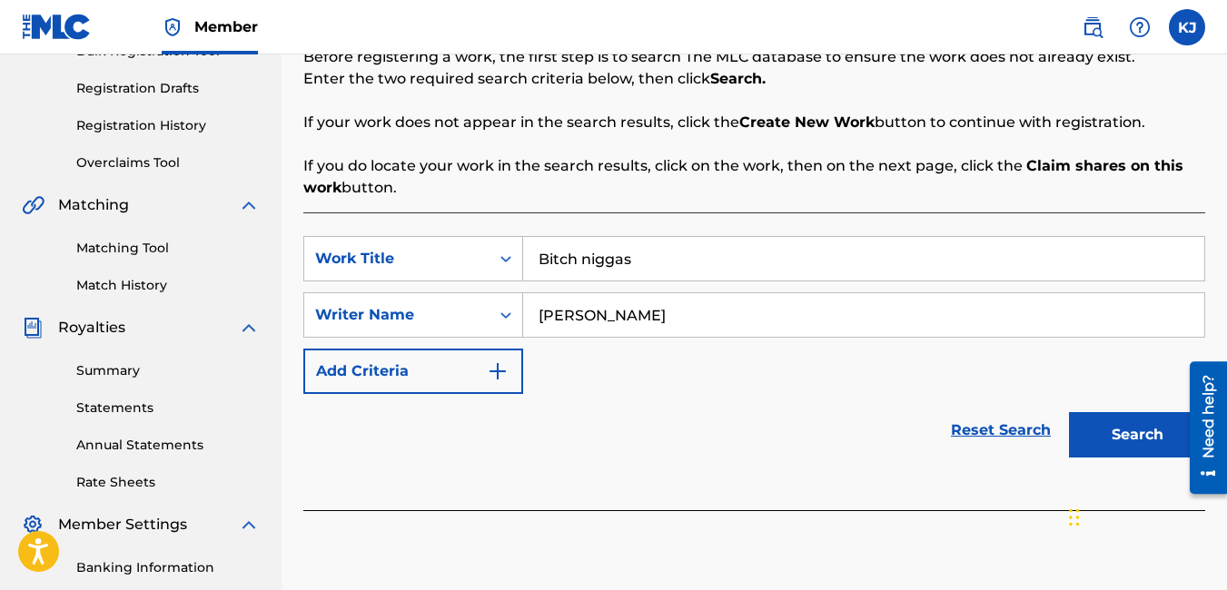
type input "[PERSON_NAME]"
click at [1095, 421] on button "Search" at bounding box center [1137, 434] width 136 height 45
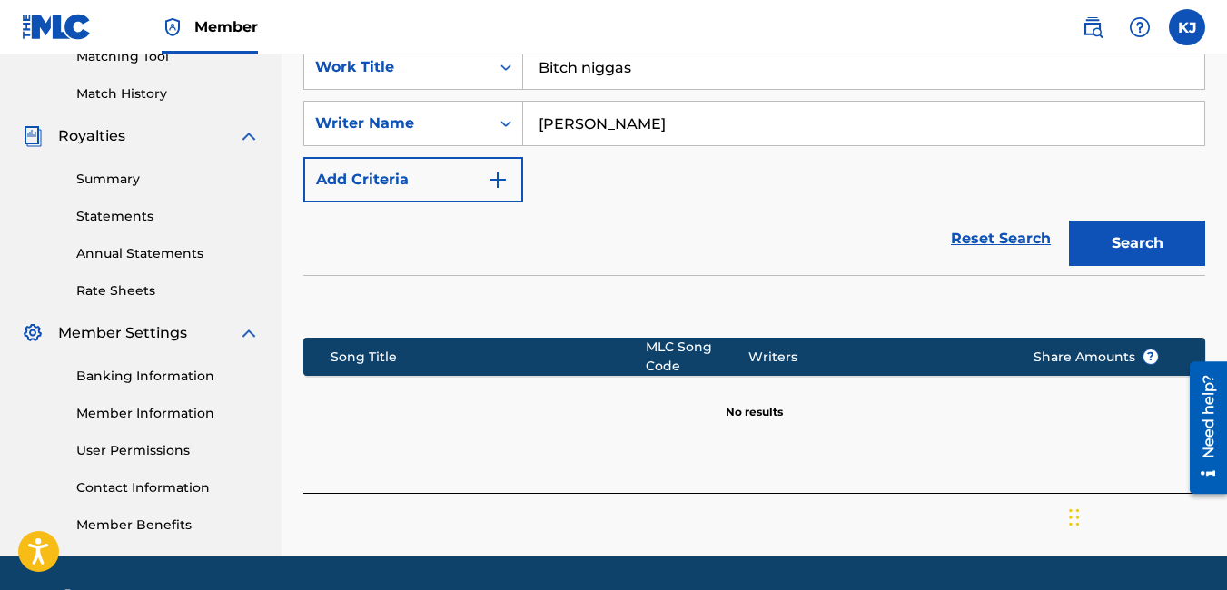
scroll to position [536, 0]
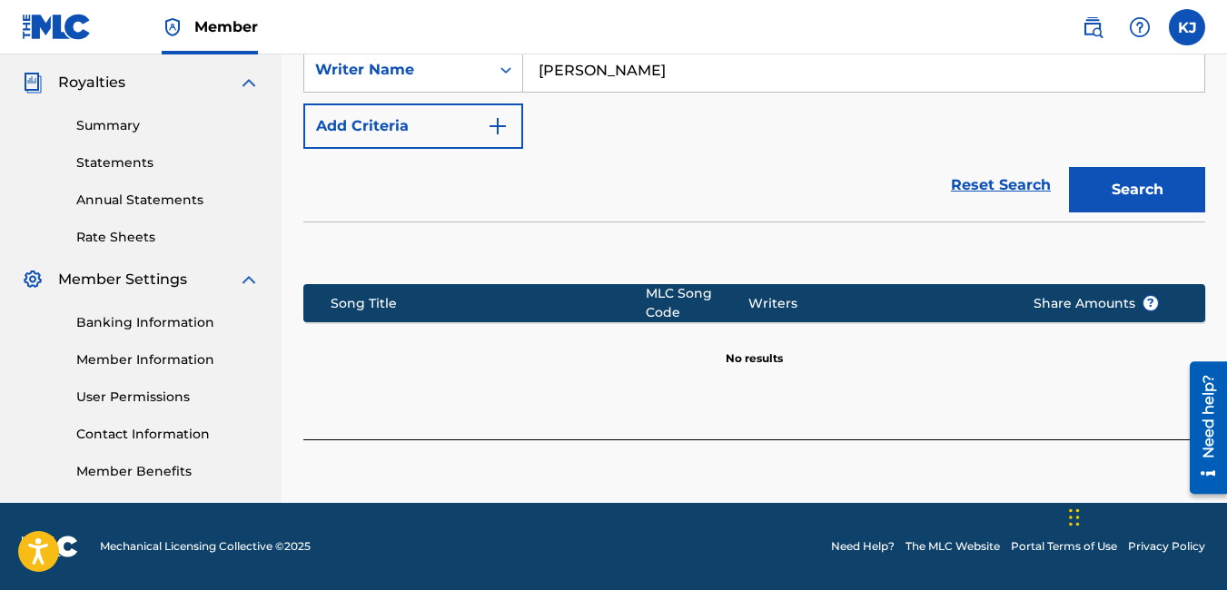
click at [1094, 185] on button "Search" at bounding box center [1137, 189] width 136 height 45
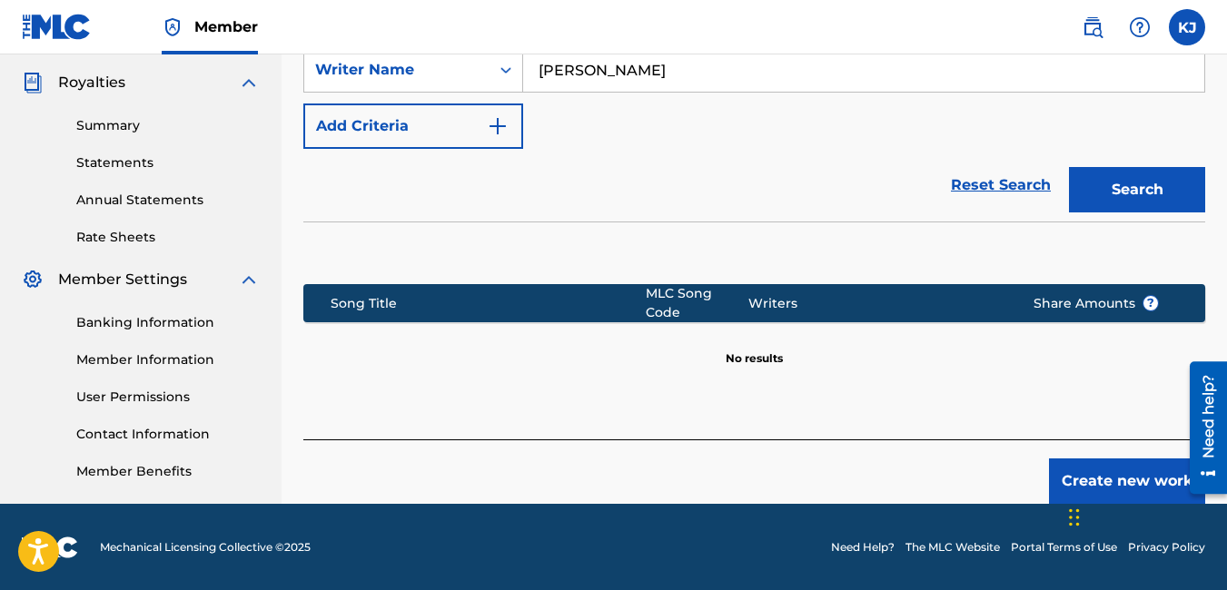
click at [1135, 468] on button "Create new work" at bounding box center [1127, 481] width 156 height 45
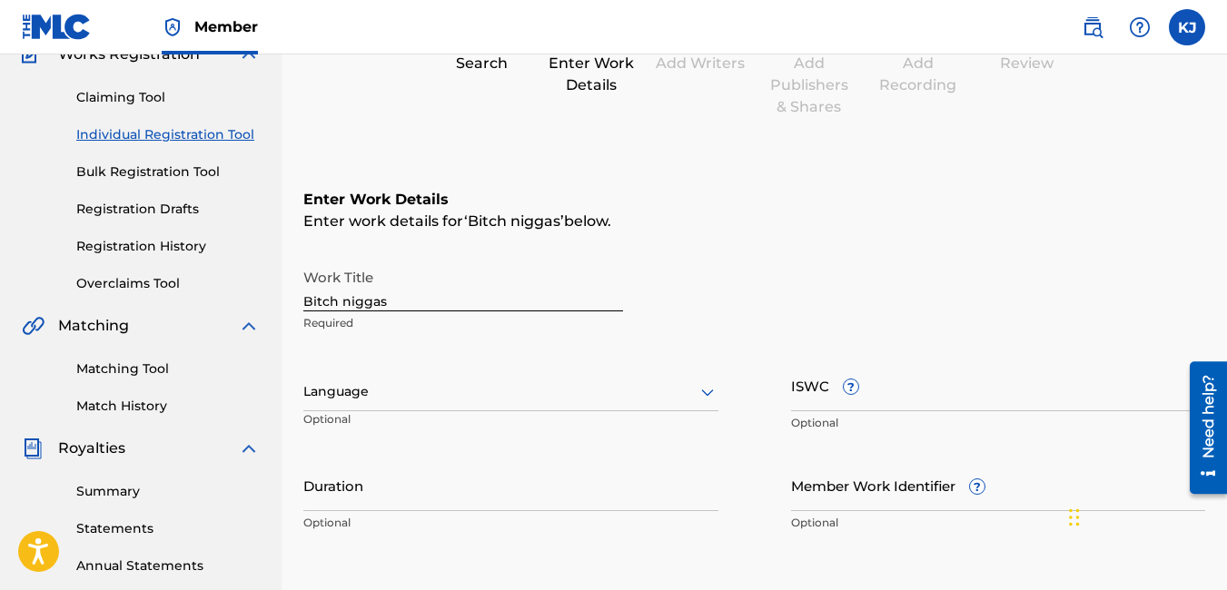
scroll to position [173, 0]
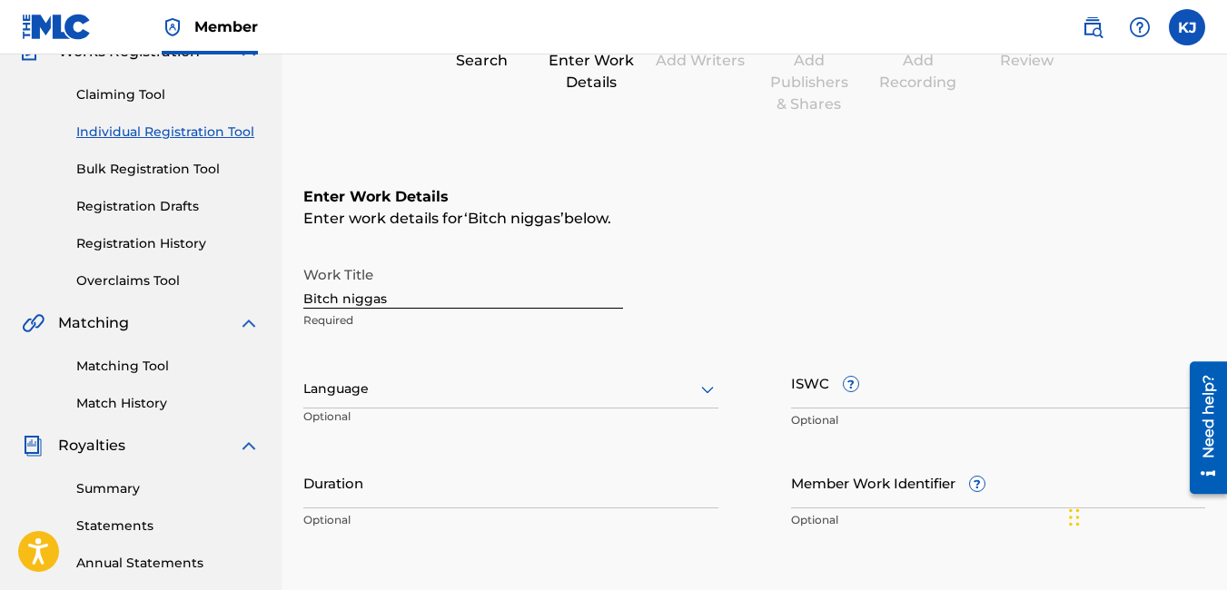
click at [698, 380] on icon at bounding box center [708, 390] width 22 height 22
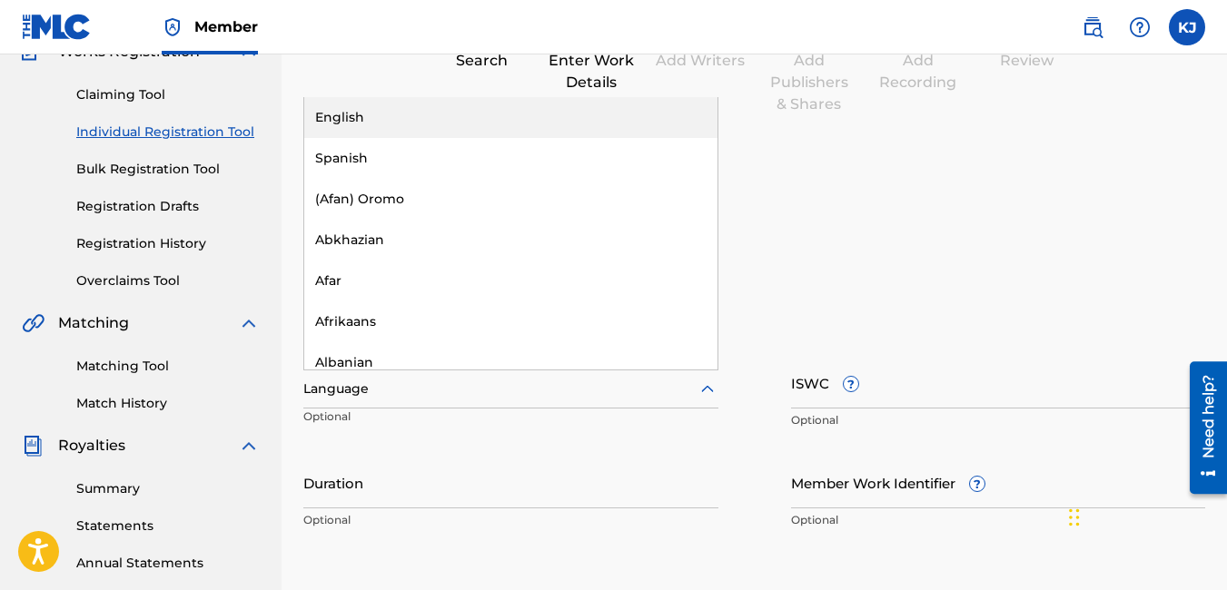
click at [535, 106] on div "English" at bounding box center [510, 117] width 413 height 41
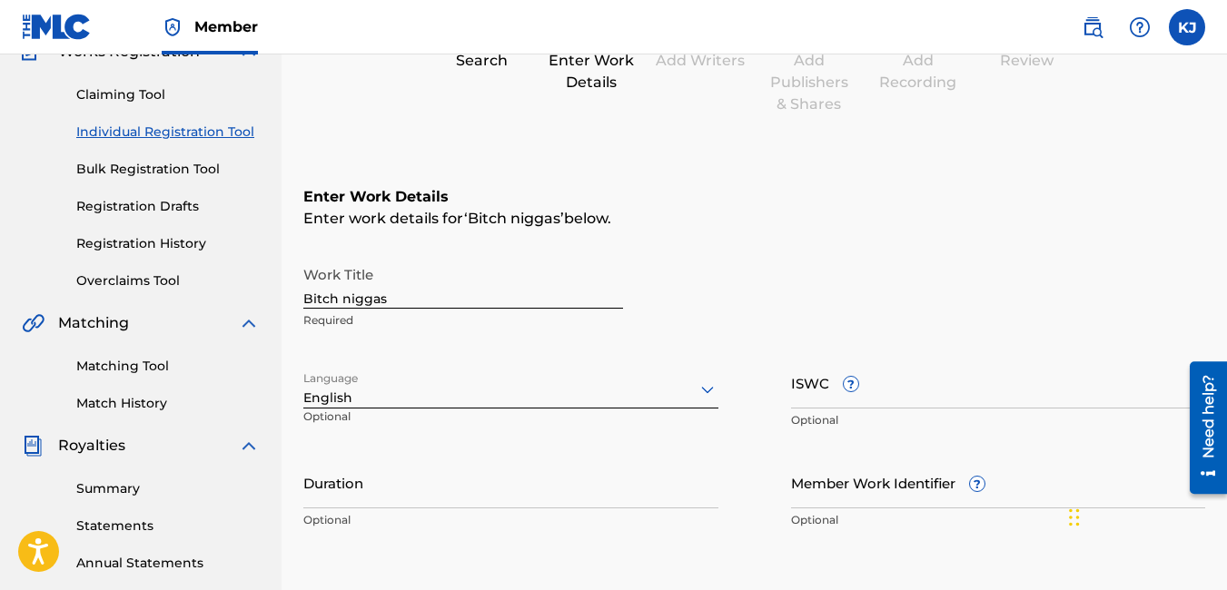
click at [496, 484] on input "Duration" at bounding box center [510, 483] width 415 height 52
type input "05:25"
click at [809, 493] on input "Member Work Identifier ?" at bounding box center [998, 483] width 415 height 52
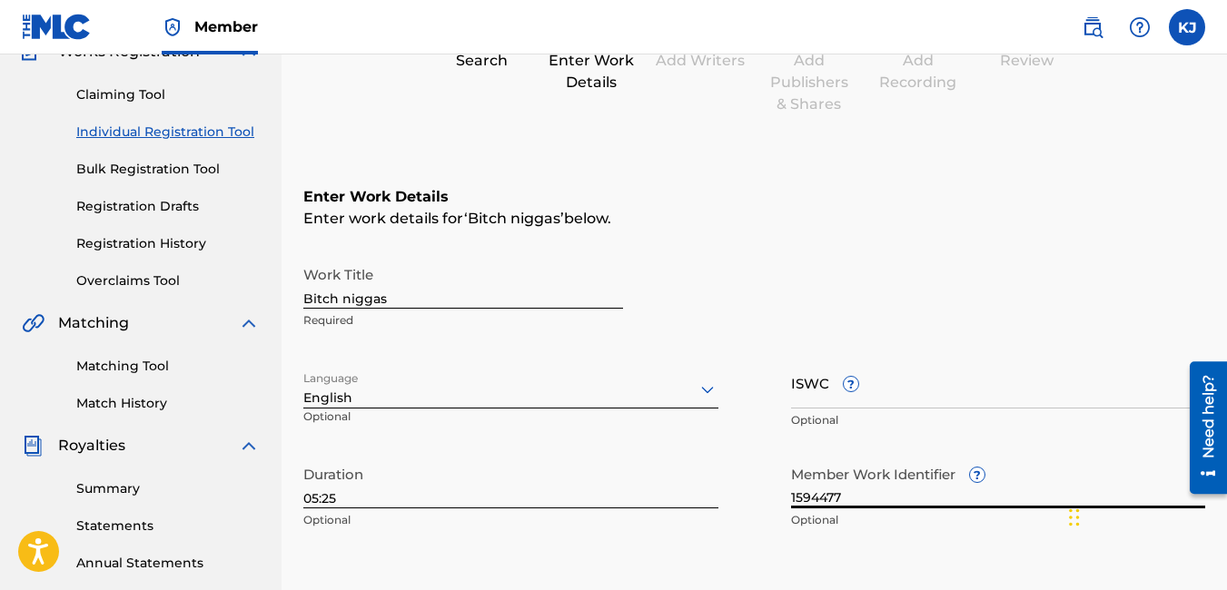
type input "1594477"
click at [1017, 553] on div "Enter Work Details Enter work details for ‘ Bitch niggas ’ below. Work Title Bi…" at bounding box center [754, 363] width 902 height 440
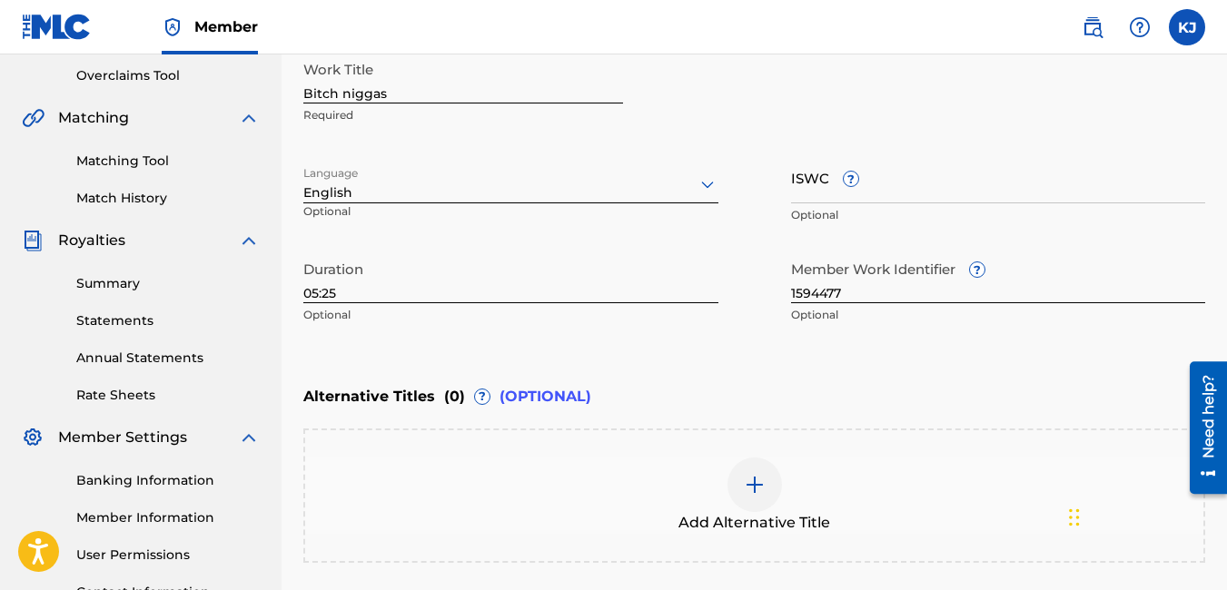
scroll to position [536, 0]
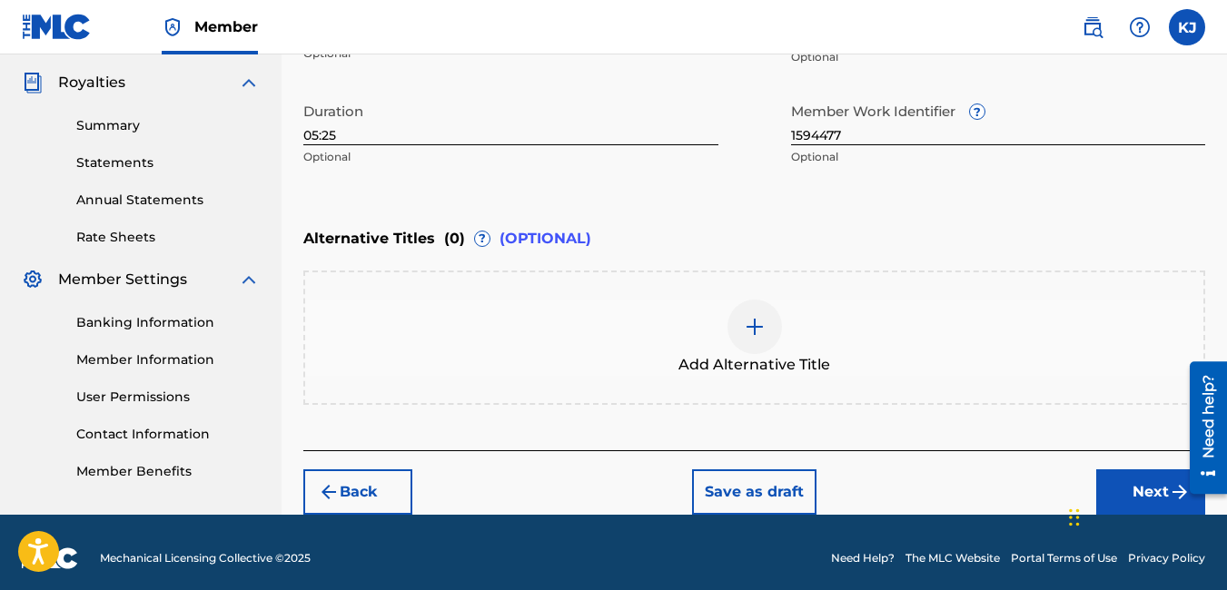
click at [1161, 481] on button "Next" at bounding box center [1150, 491] width 109 height 45
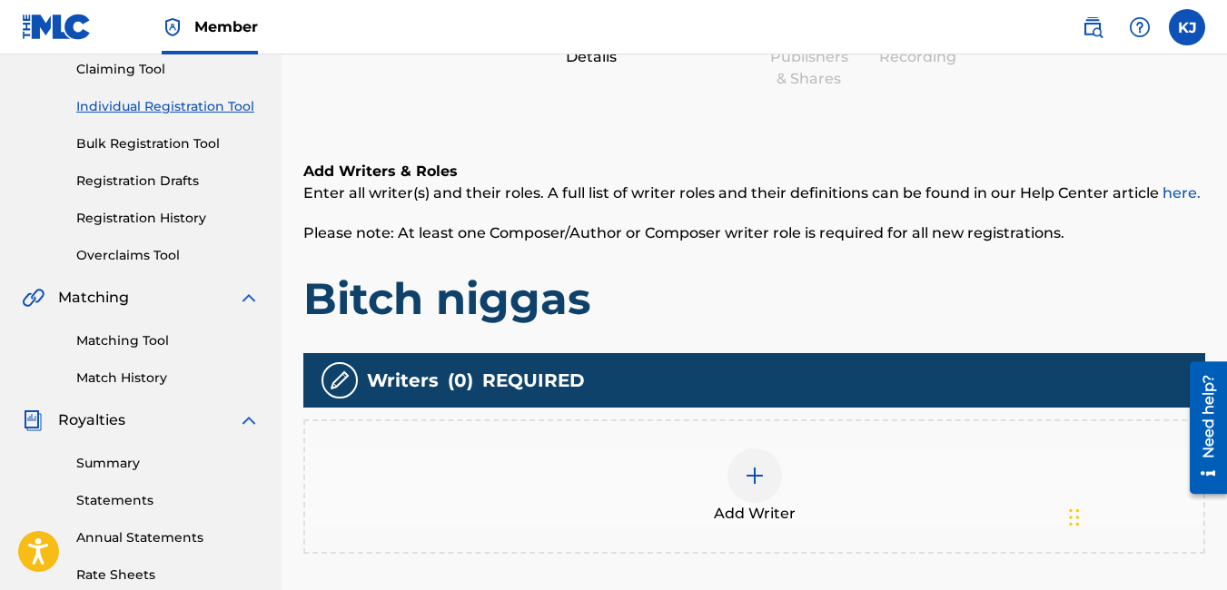
scroll to position [263, 0]
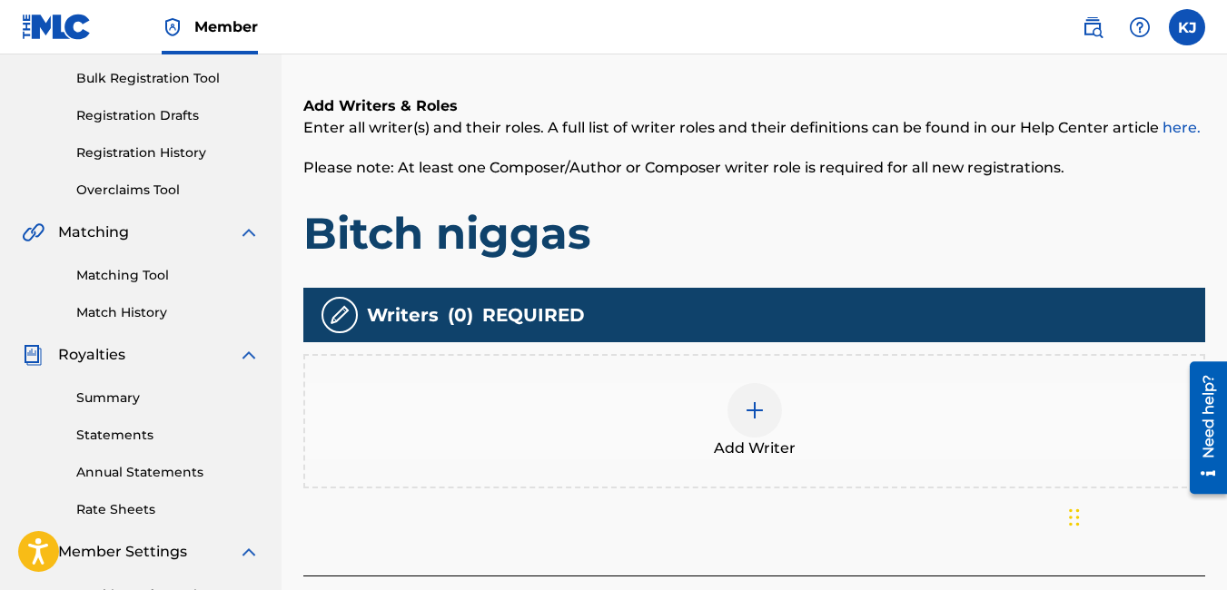
click at [757, 411] on img at bounding box center [755, 411] width 22 height 22
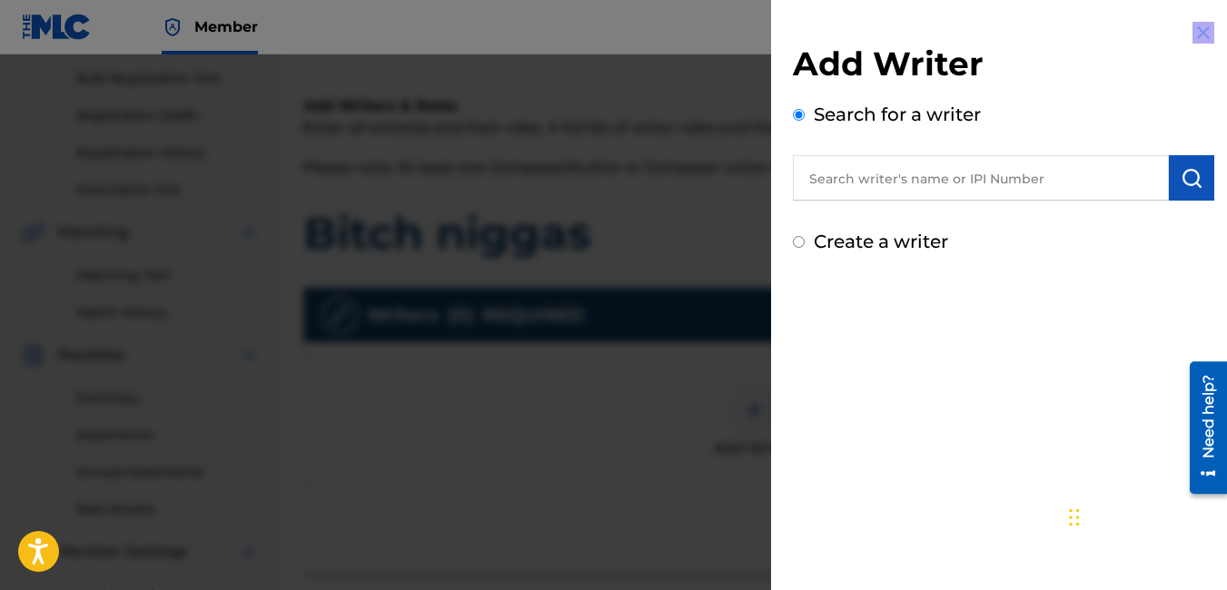
click at [757, 411] on div at bounding box center [613, 349] width 1227 height 590
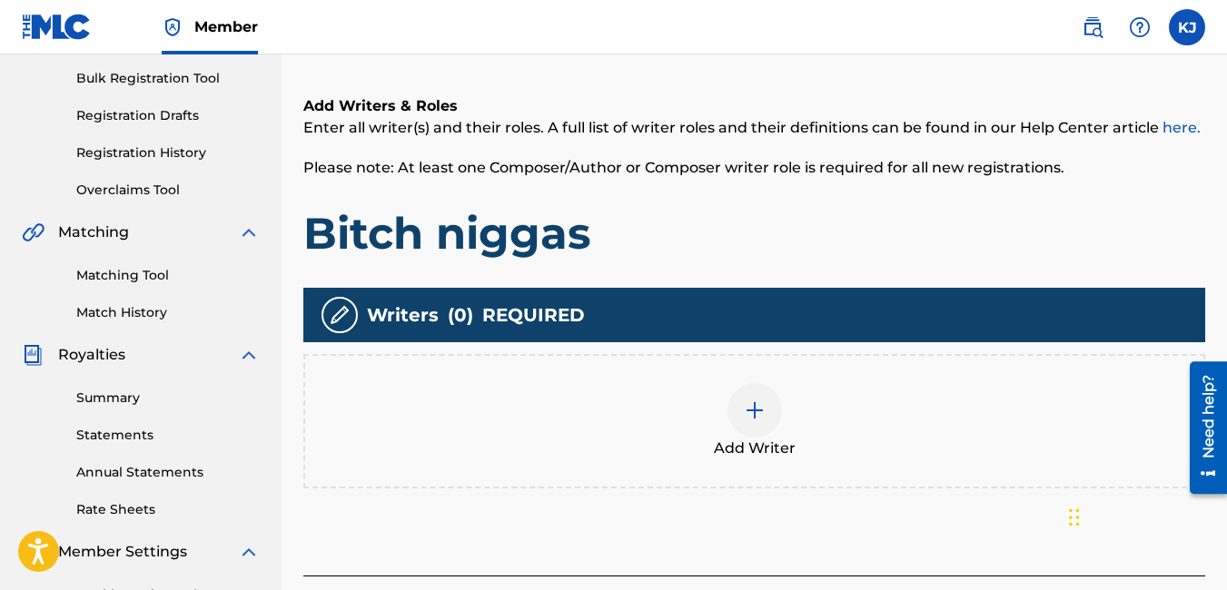
click at [750, 415] on img at bounding box center [755, 411] width 22 height 22
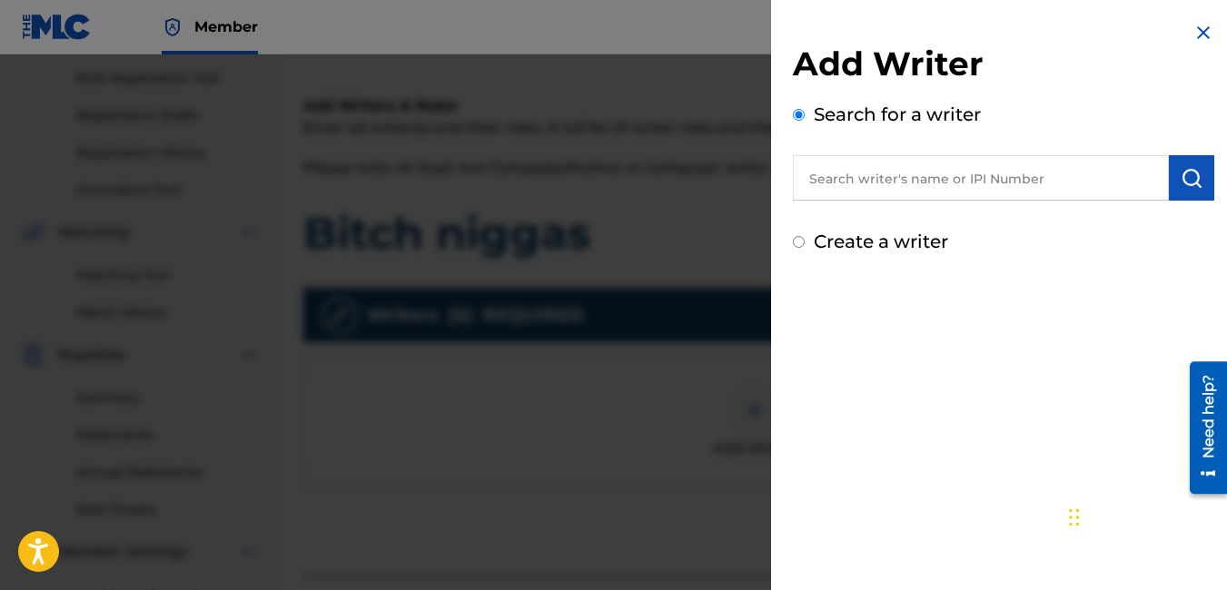
click at [863, 187] on input "text" at bounding box center [981, 177] width 376 height 45
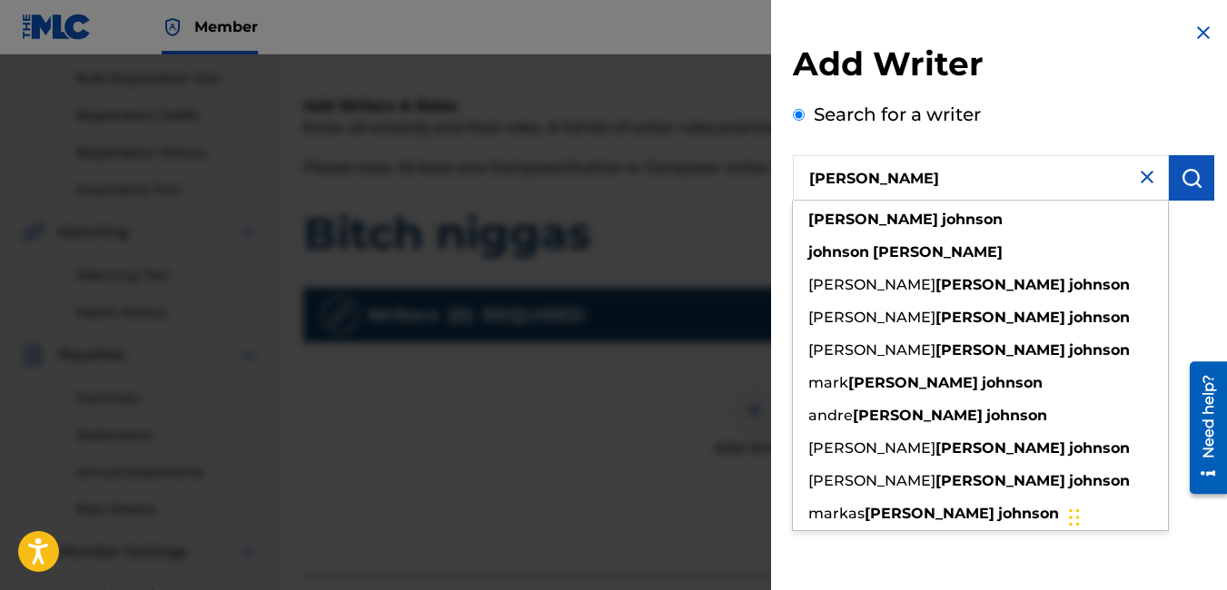
type input "[PERSON_NAME]"
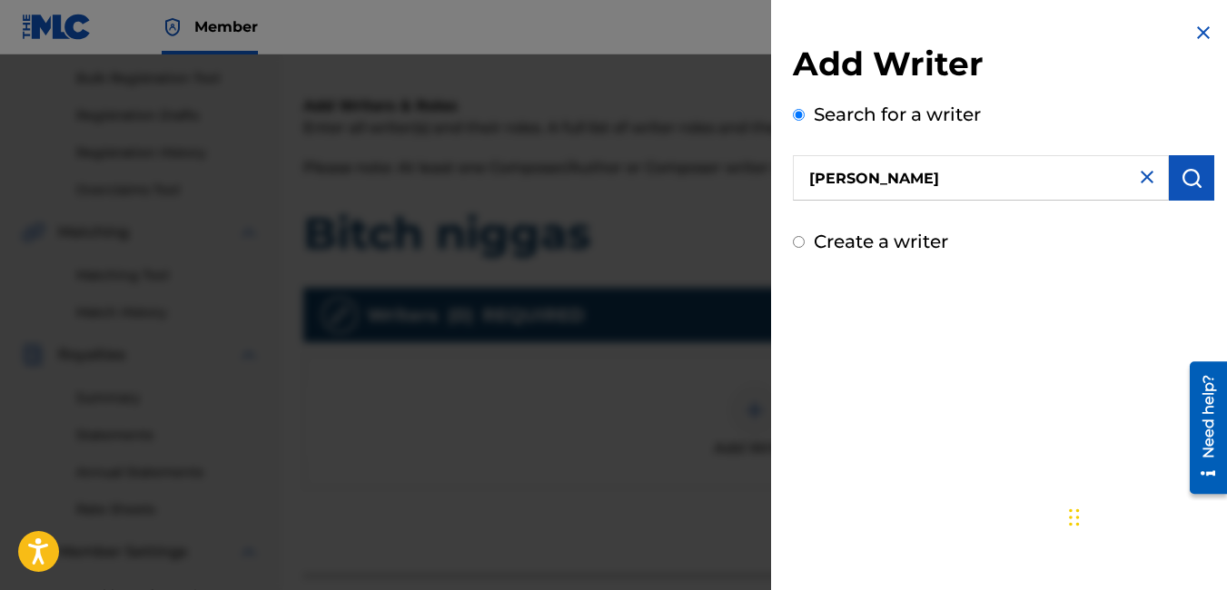
click at [1182, 181] on img "submit" at bounding box center [1192, 178] width 22 height 22
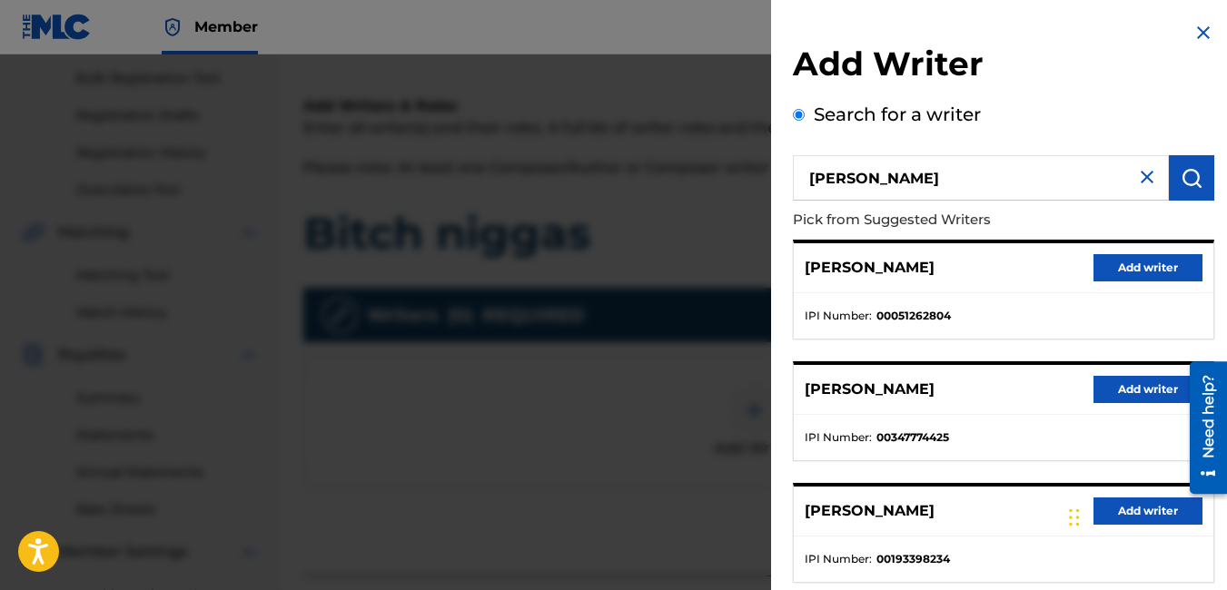
click at [1112, 390] on button "Add writer" at bounding box center [1147, 389] width 109 height 27
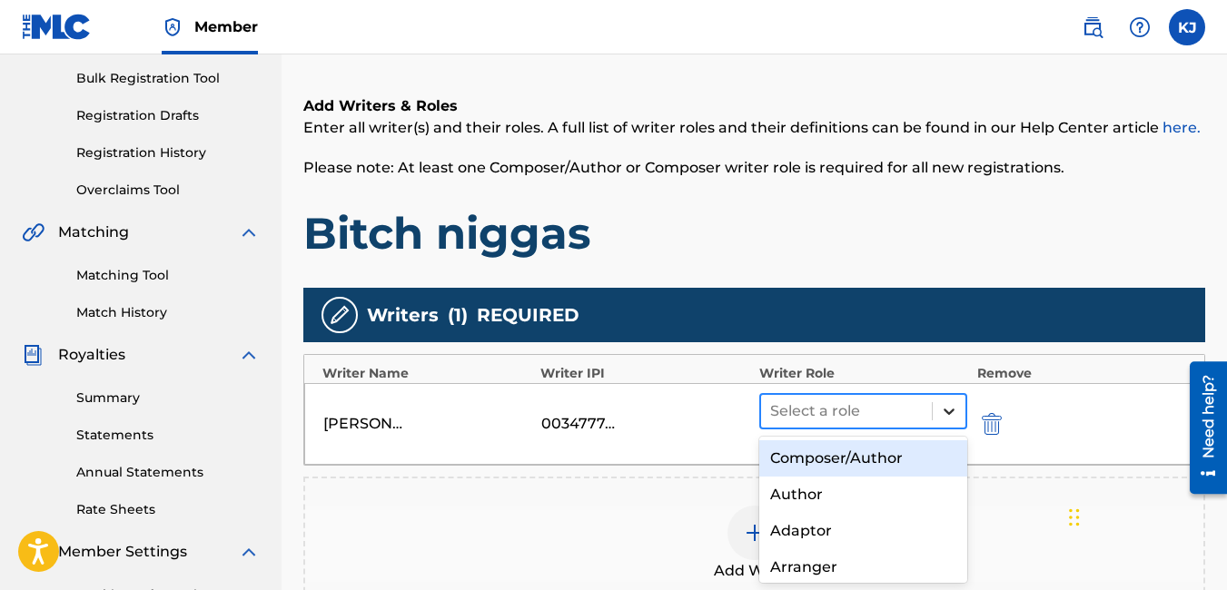
click at [944, 413] on icon at bounding box center [949, 411] width 18 height 18
click at [905, 463] on div "Composer/Author" at bounding box center [863, 458] width 209 height 36
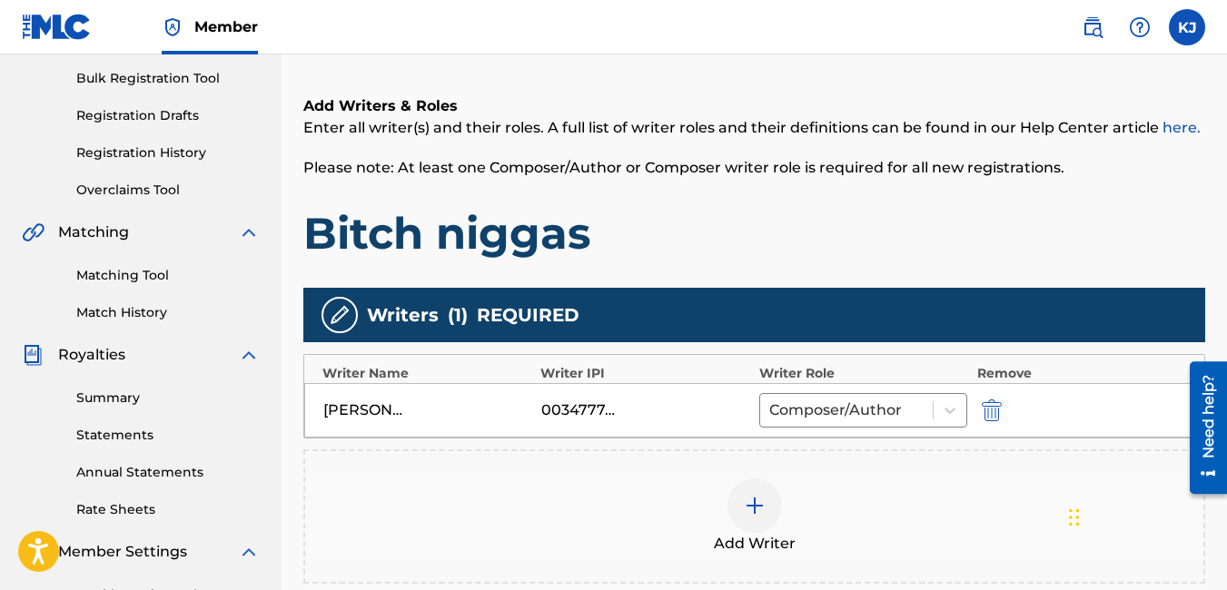
click at [1209, 529] on div "Register Work Search Enter Work Details Add Writers Add Publishers & Shares Add…" at bounding box center [754, 306] width 945 height 939
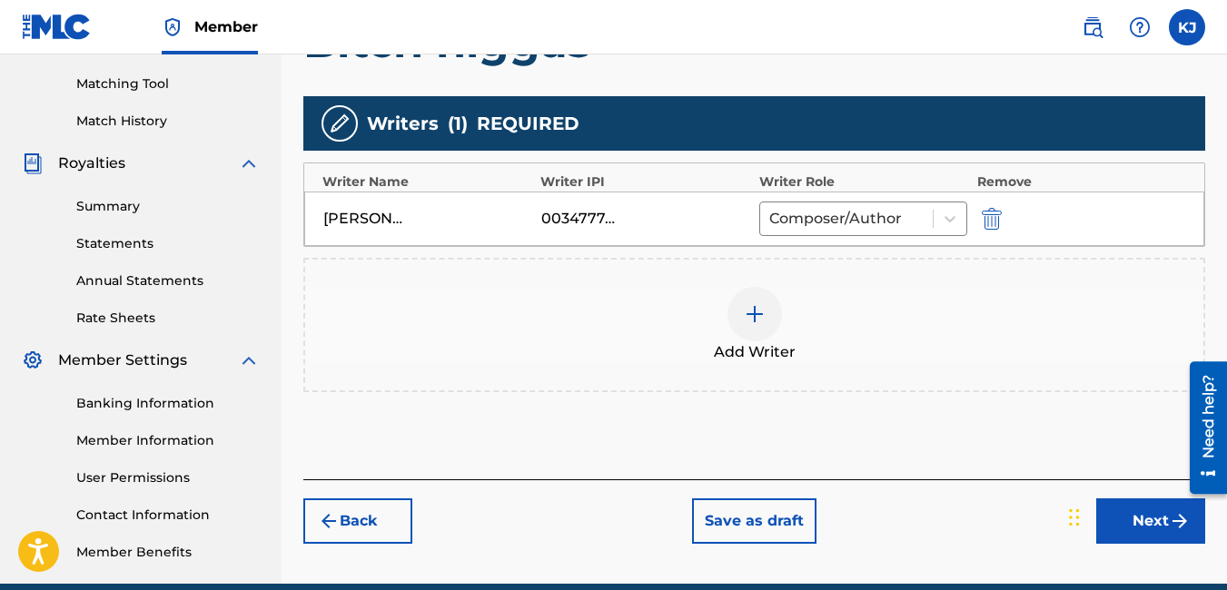
scroll to position [481, 0]
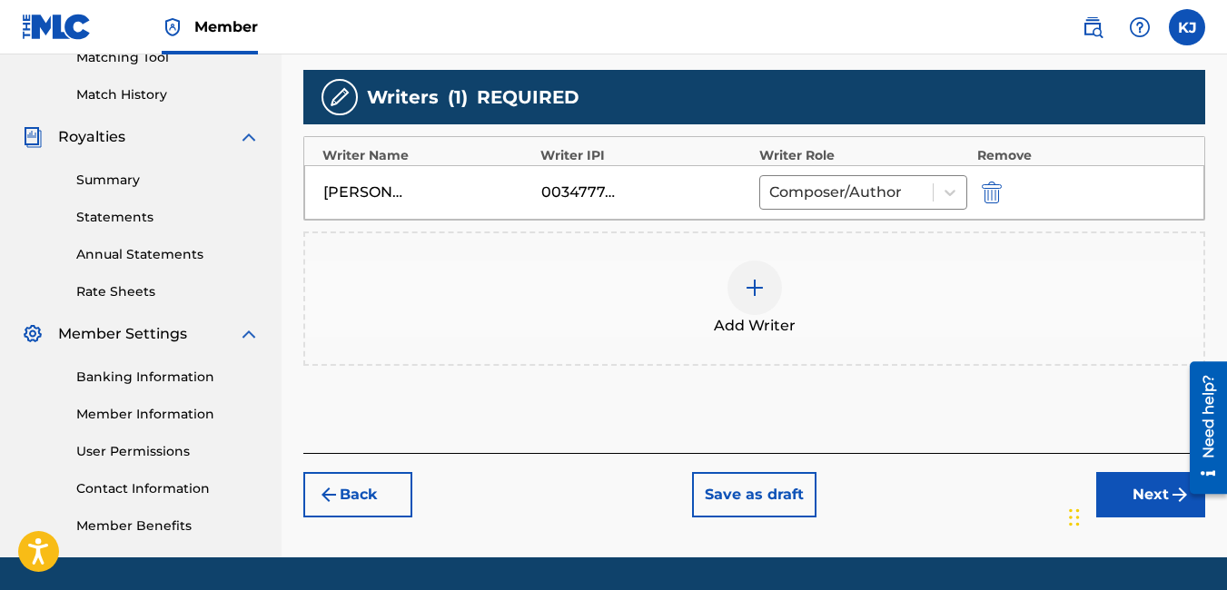
click at [1162, 496] on button "Next" at bounding box center [1150, 494] width 109 height 45
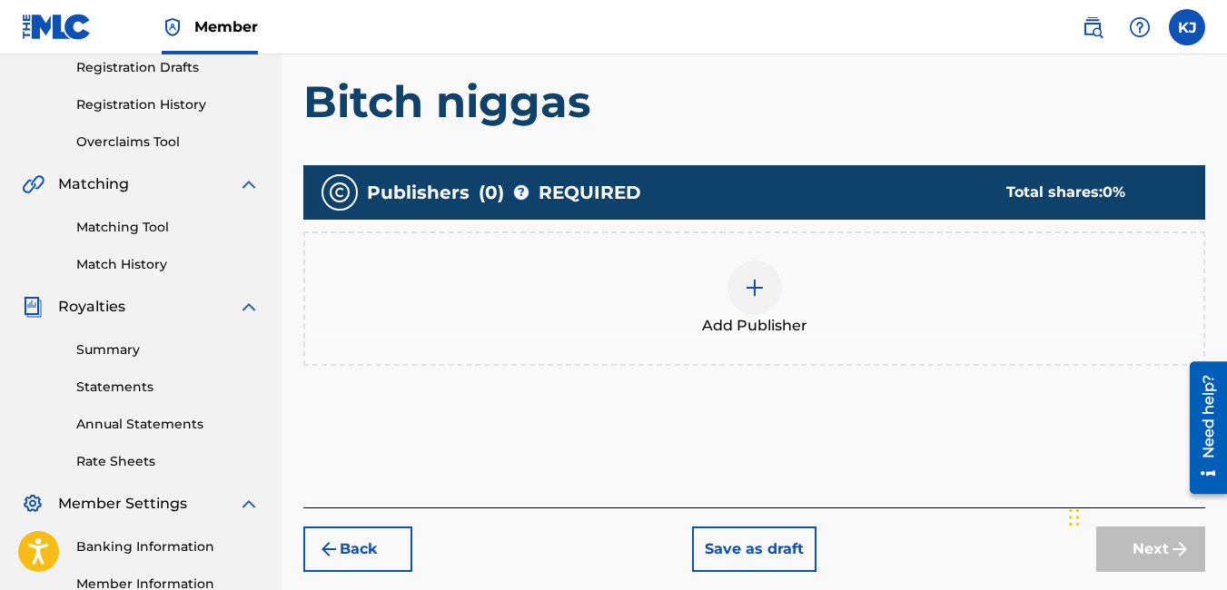
scroll to position [372, 0]
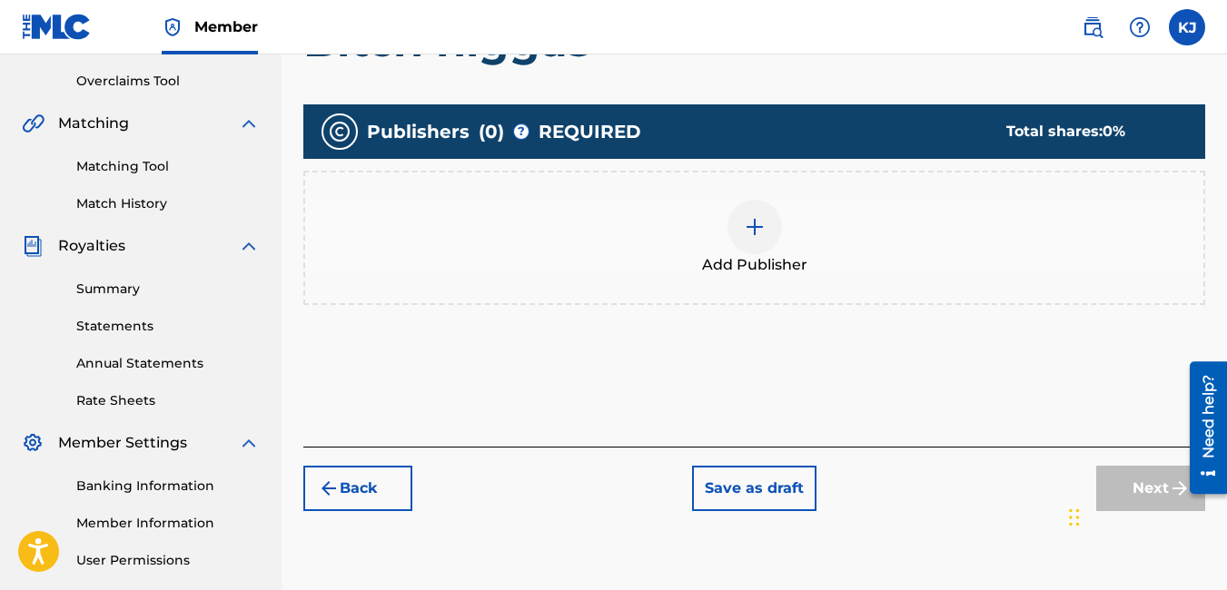
click at [756, 222] on img at bounding box center [755, 227] width 22 height 22
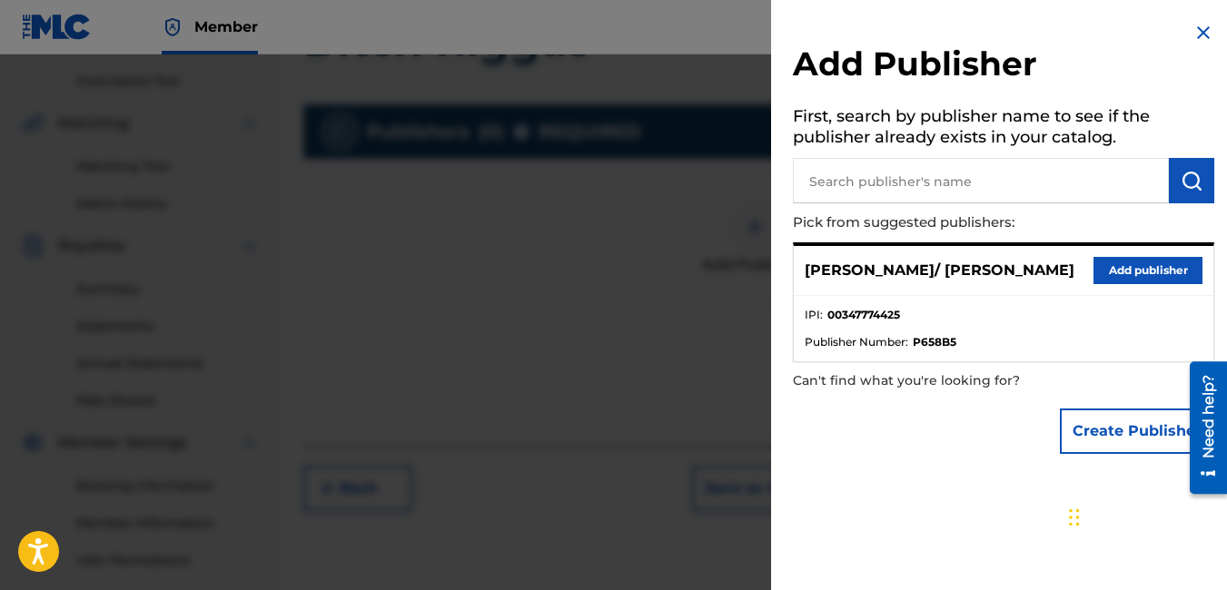
click at [1149, 272] on button "Add publisher" at bounding box center [1147, 270] width 109 height 27
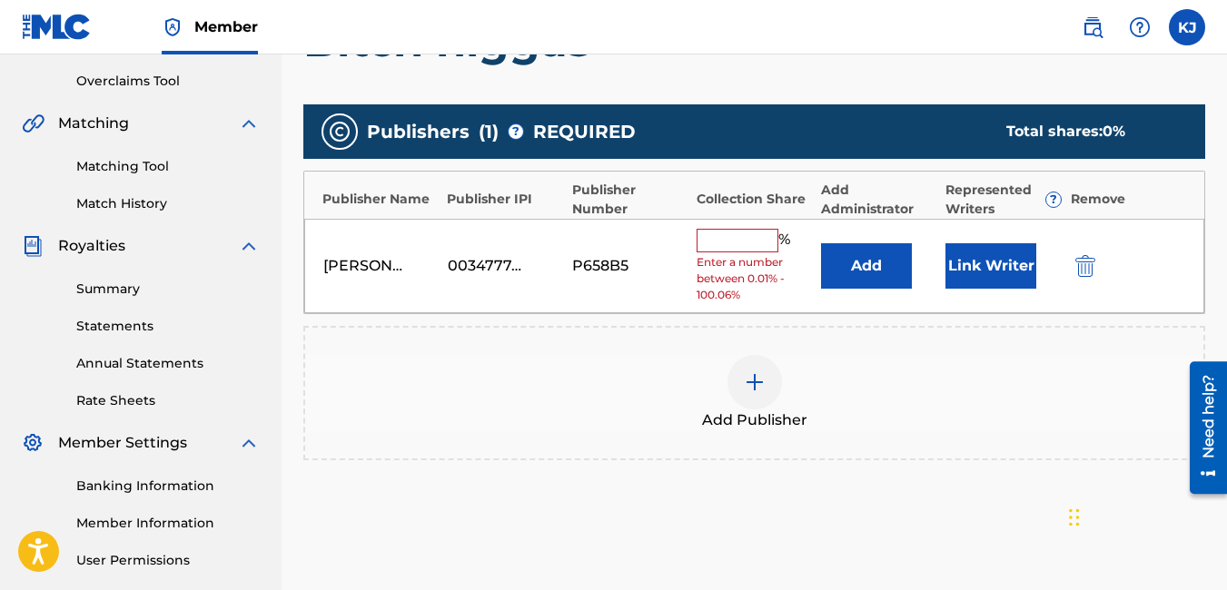
click at [736, 241] on input "text" at bounding box center [738, 241] width 82 height 24
click at [735, 245] on input "text" at bounding box center [738, 241] width 82 height 24
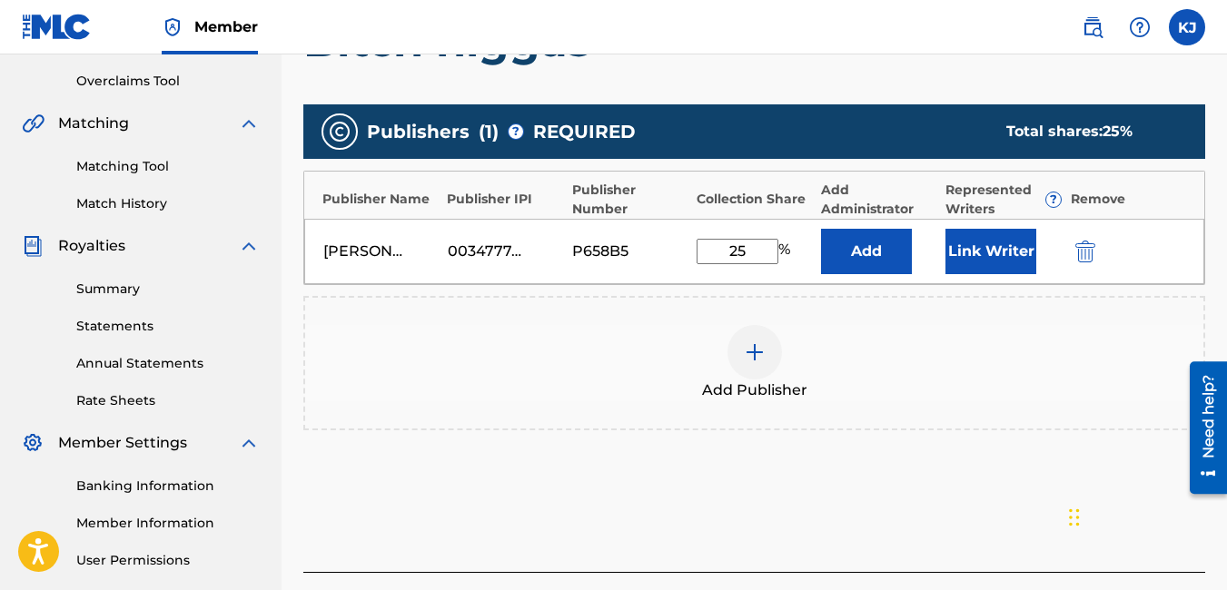
type input "25"
click at [1005, 357] on div "Add Publisher" at bounding box center [754, 363] width 898 height 76
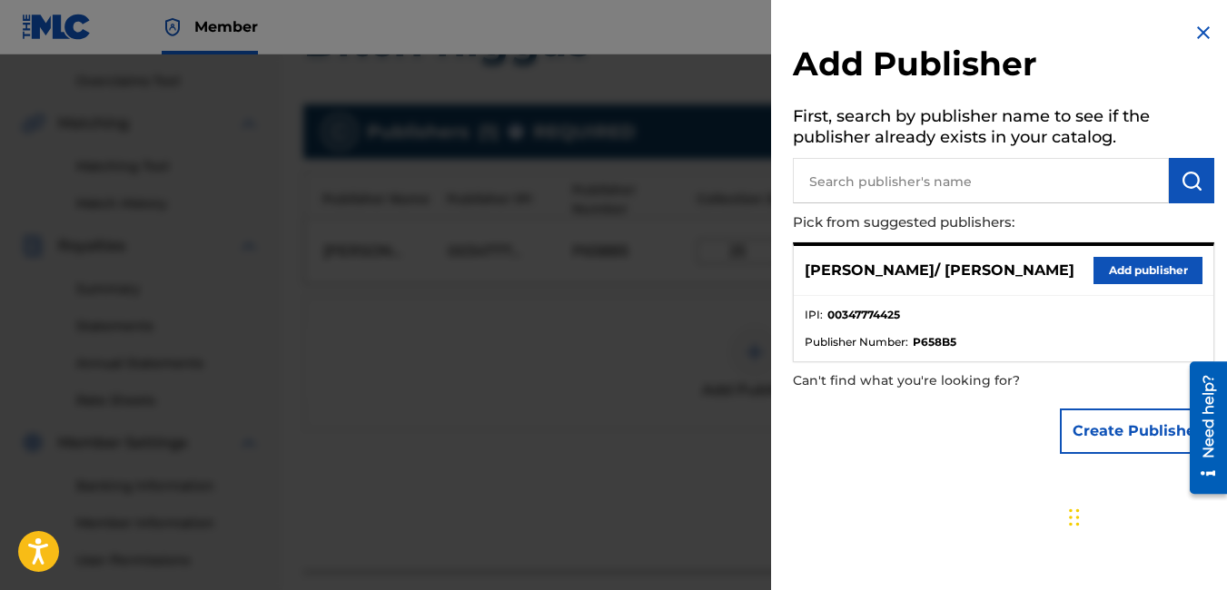
click at [1197, 31] on img at bounding box center [1203, 33] width 22 height 22
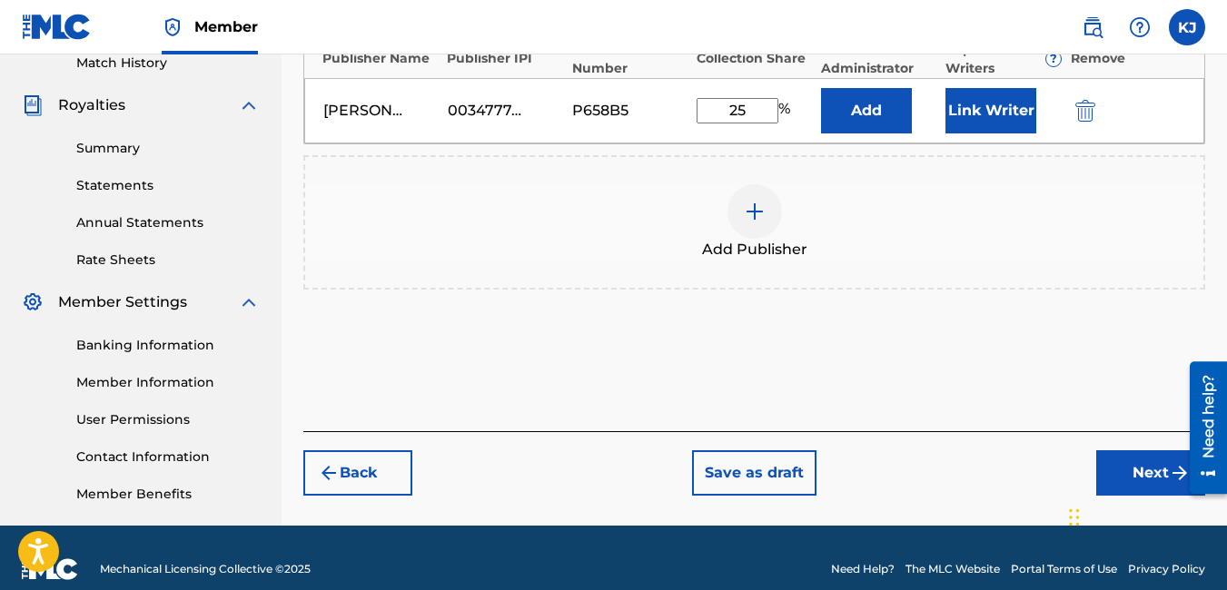
scroll to position [518, 0]
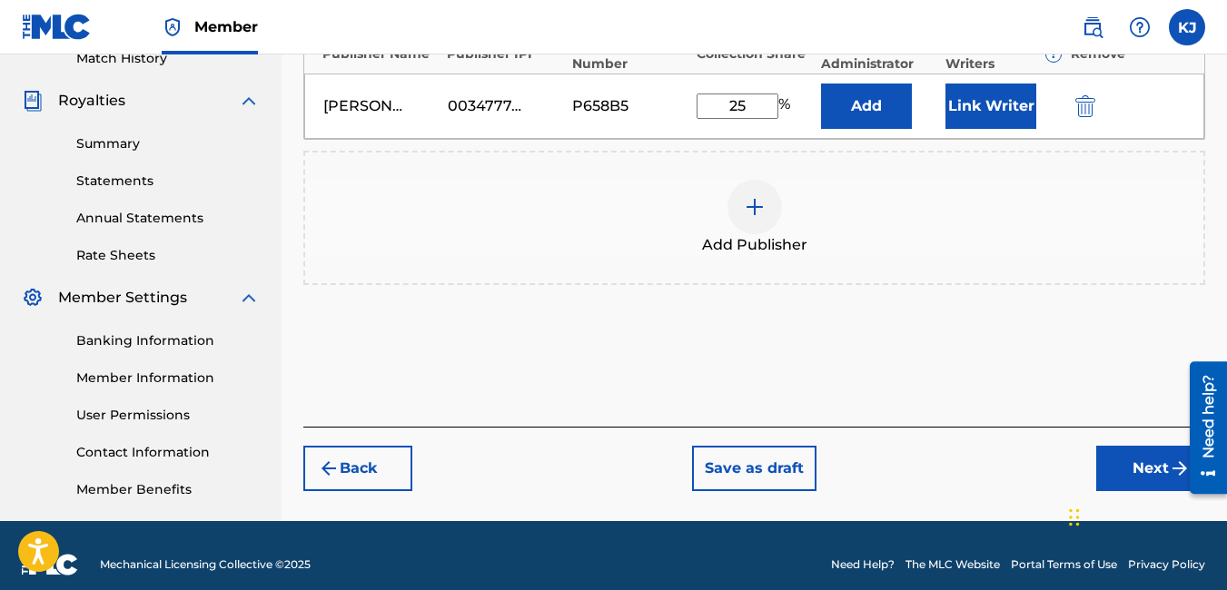
click at [1157, 468] on button "Next" at bounding box center [1150, 468] width 109 height 45
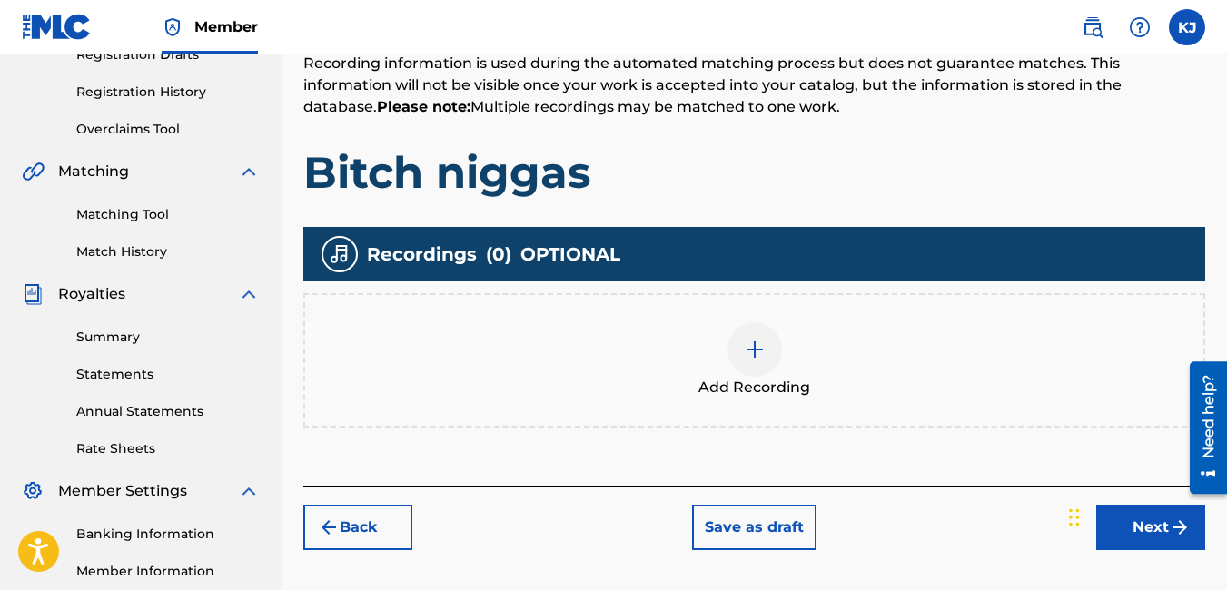
scroll to position [409, 0]
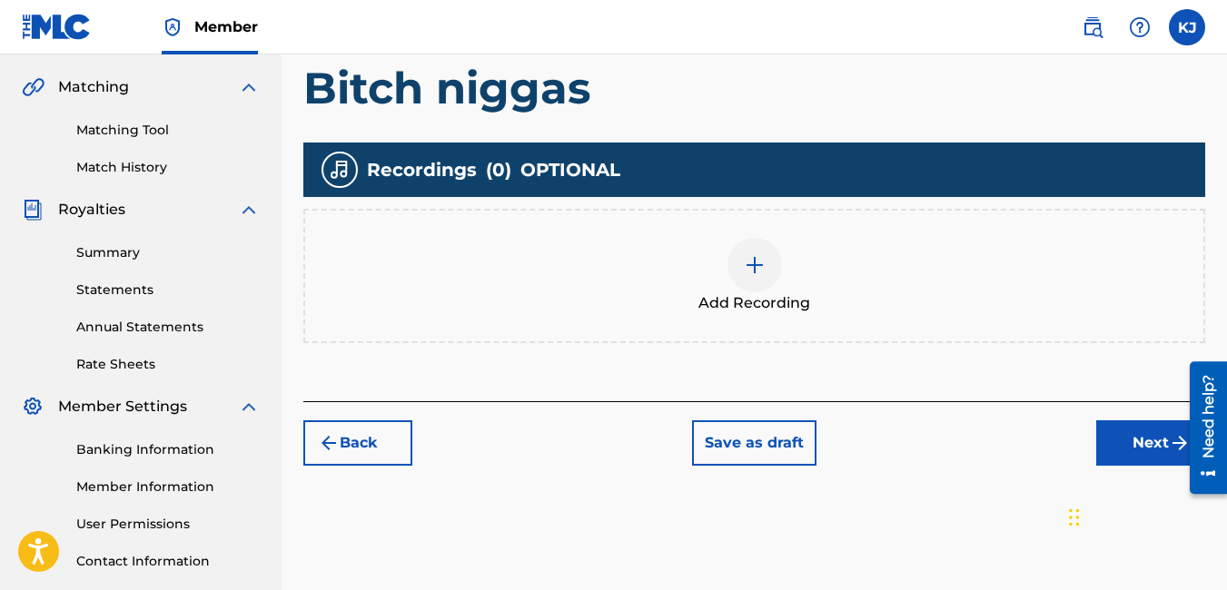
click at [760, 252] on div at bounding box center [754, 265] width 54 height 54
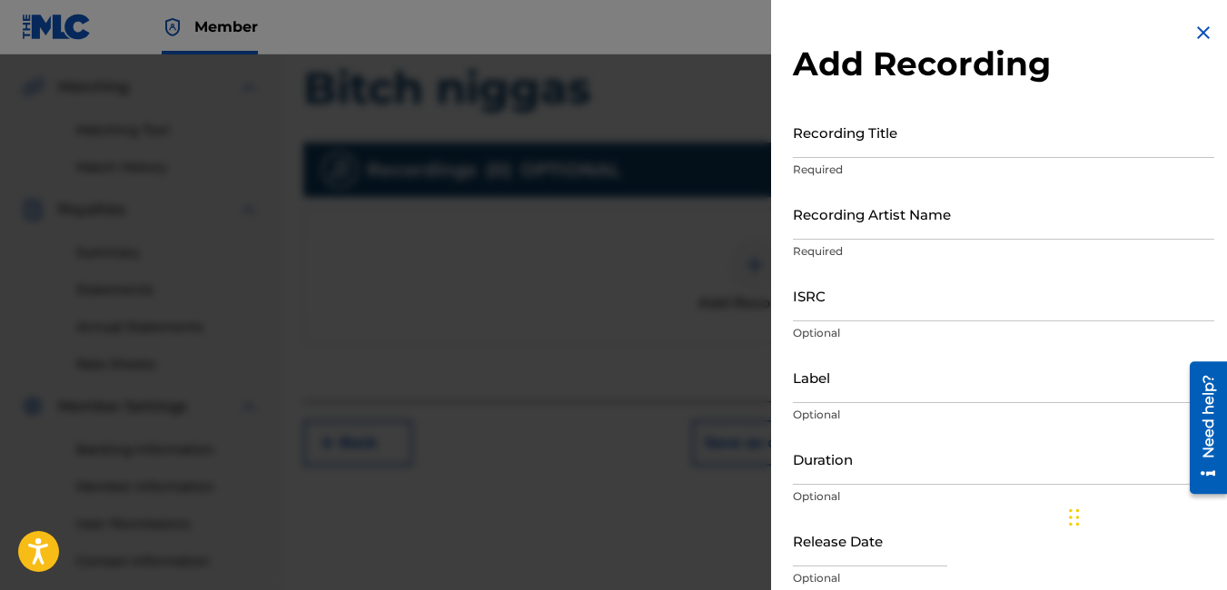
click at [904, 135] on input "Recording Title" at bounding box center [1003, 132] width 421 height 52
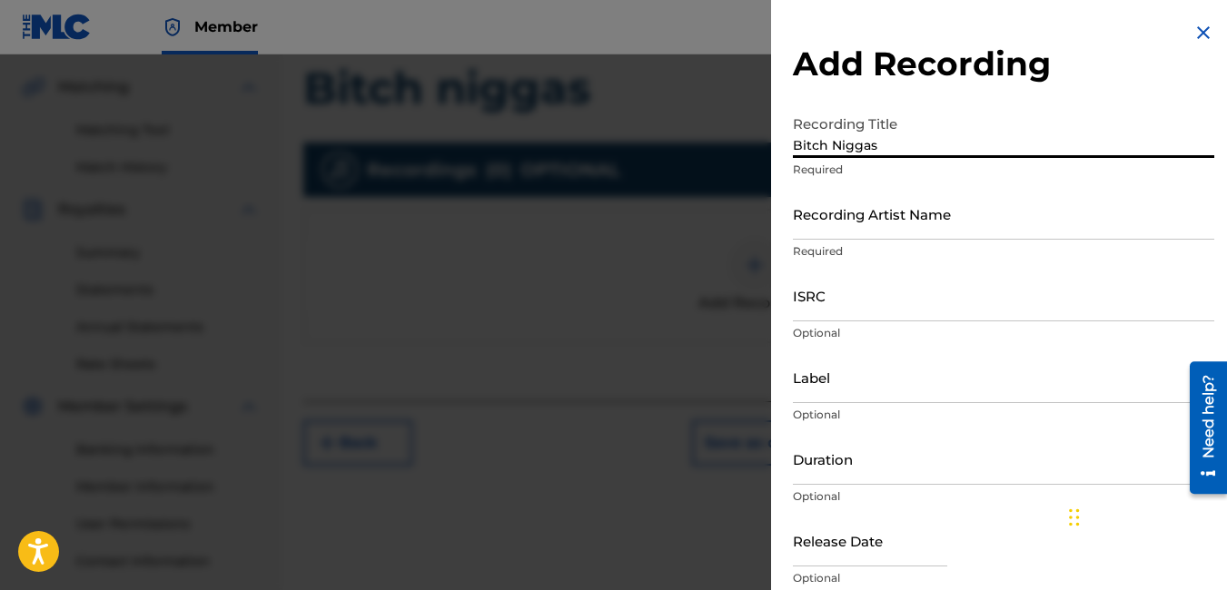
type input "Bitch Niggas"
click at [889, 225] on input "Recording Artist Name" at bounding box center [1003, 214] width 421 height 52
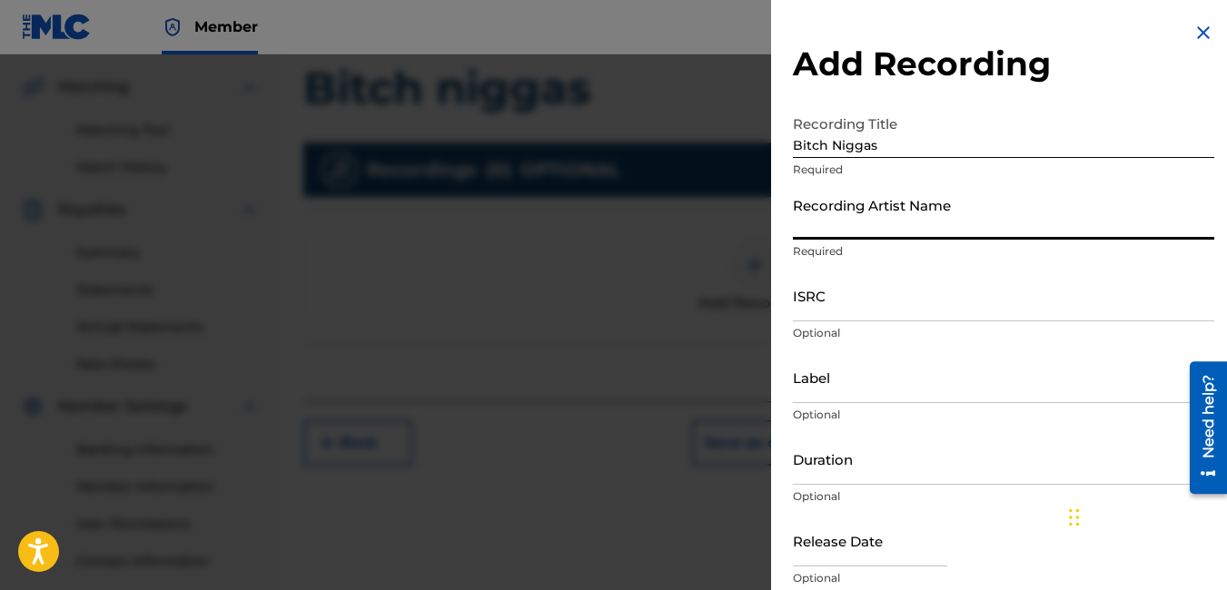
type input "[PERSON_NAME] / [PERSON_NAME]"
type input "Roc-A-Fella"
type input "04:46"
type input "[DATE]"
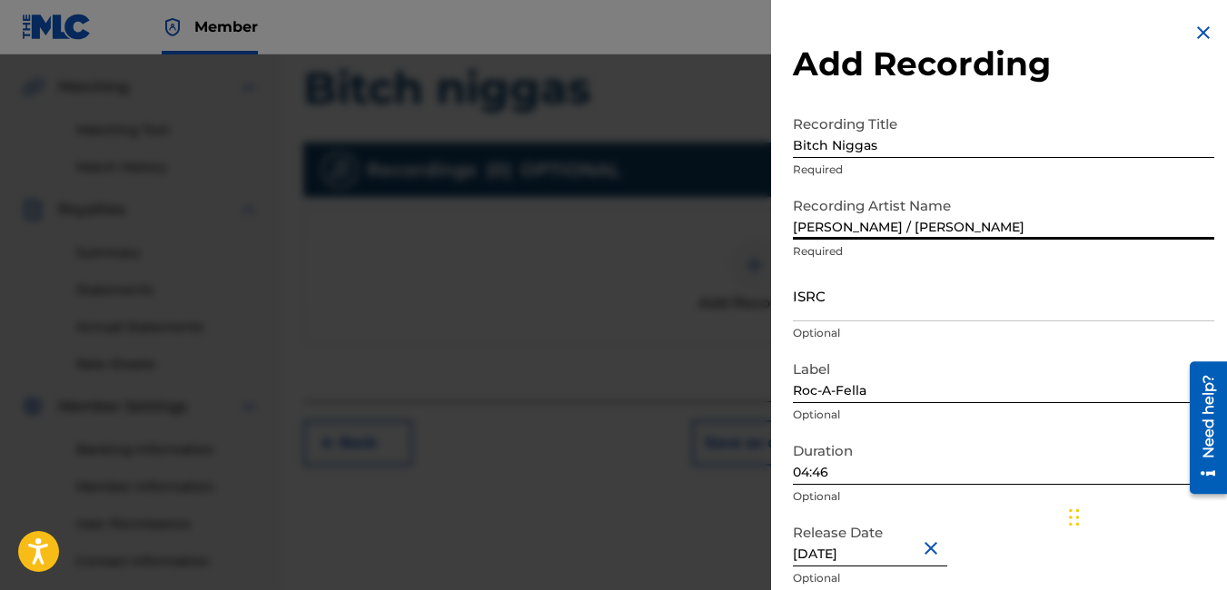
click at [896, 472] on input "04:46" at bounding box center [1003, 459] width 421 height 52
type input "05:25"
click at [999, 550] on div "Release Date [DATE] Optional" at bounding box center [1003, 556] width 421 height 82
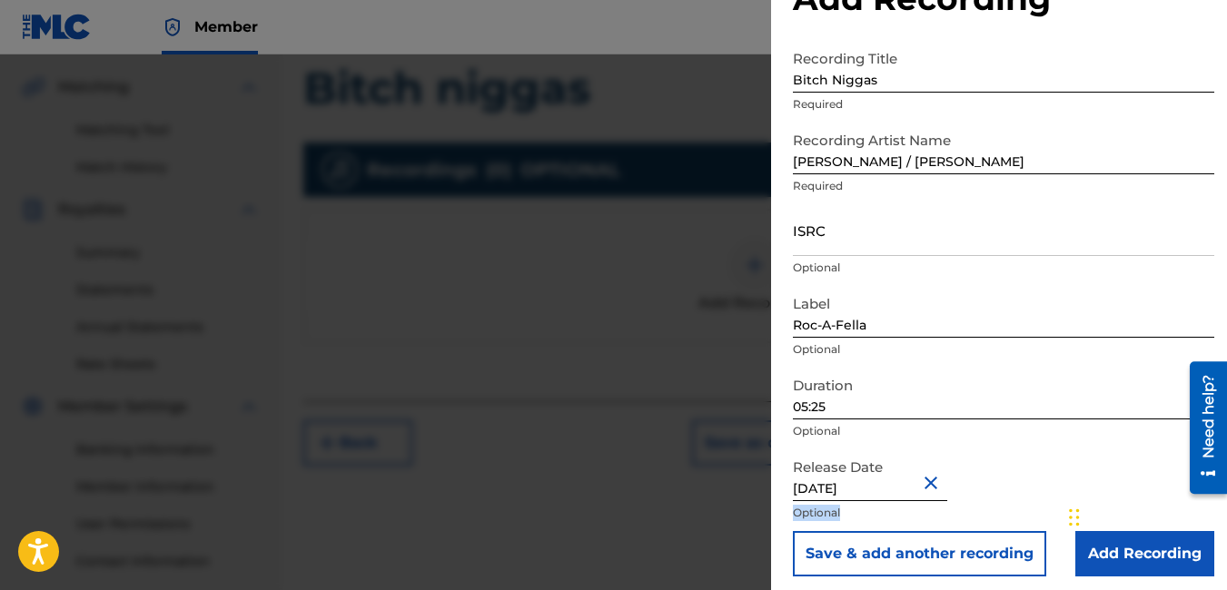
scroll to position [74, 0]
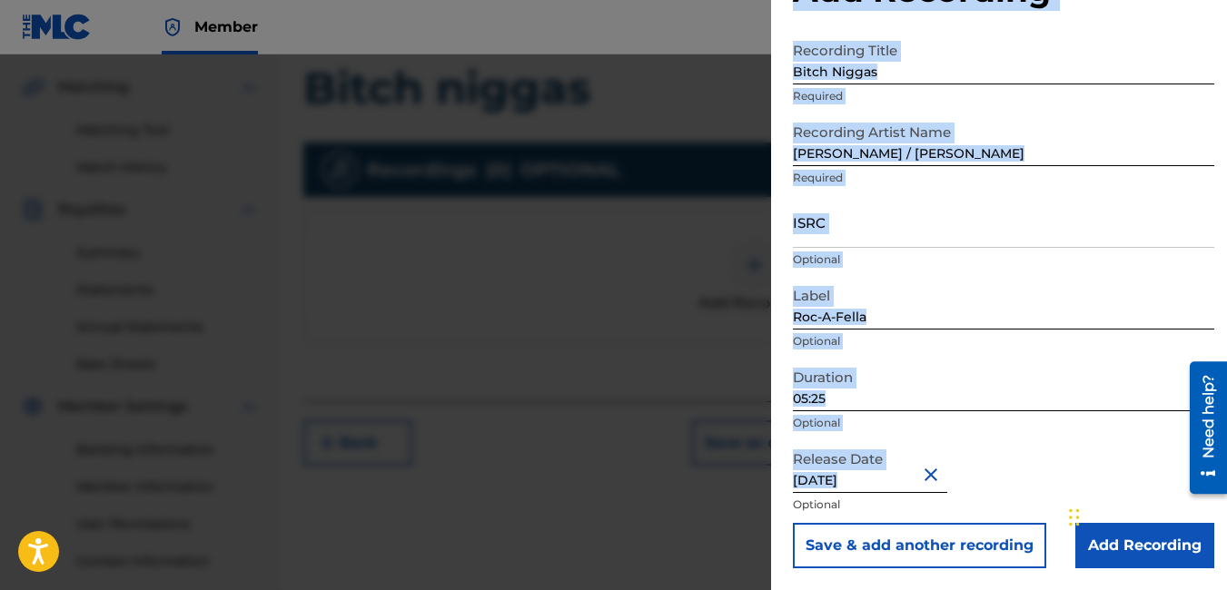
drag, startPoint x: 1184, startPoint y: 531, endPoint x: 1181, endPoint y: 591, distance: 60.0
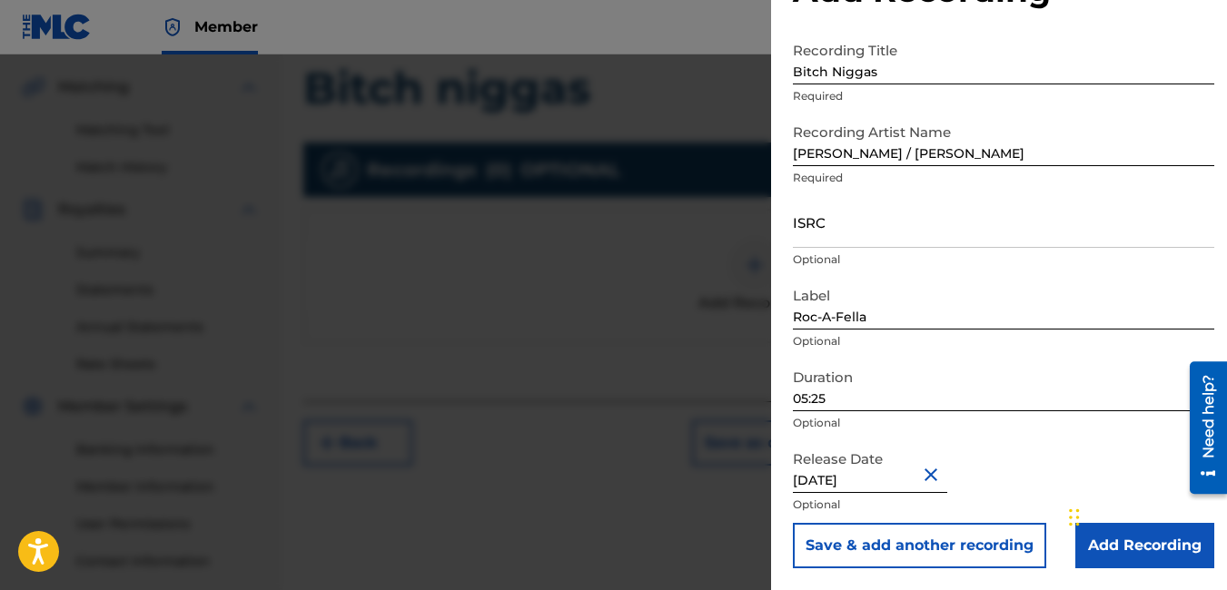
drag, startPoint x: 1181, startPoint y: 589, endPoint x: 1127, endPoint y: 583, distance: 54.9
click at [1127, 583] on div "Add Recording Recording Title Bitch Niggas Required Recording Artist Name [PERS…" at bounding box center [1003, 258] width 465 height 664
click at [1182, 541] on input "Add Recording" at bounding box center [1144, 545] width 139 height 45
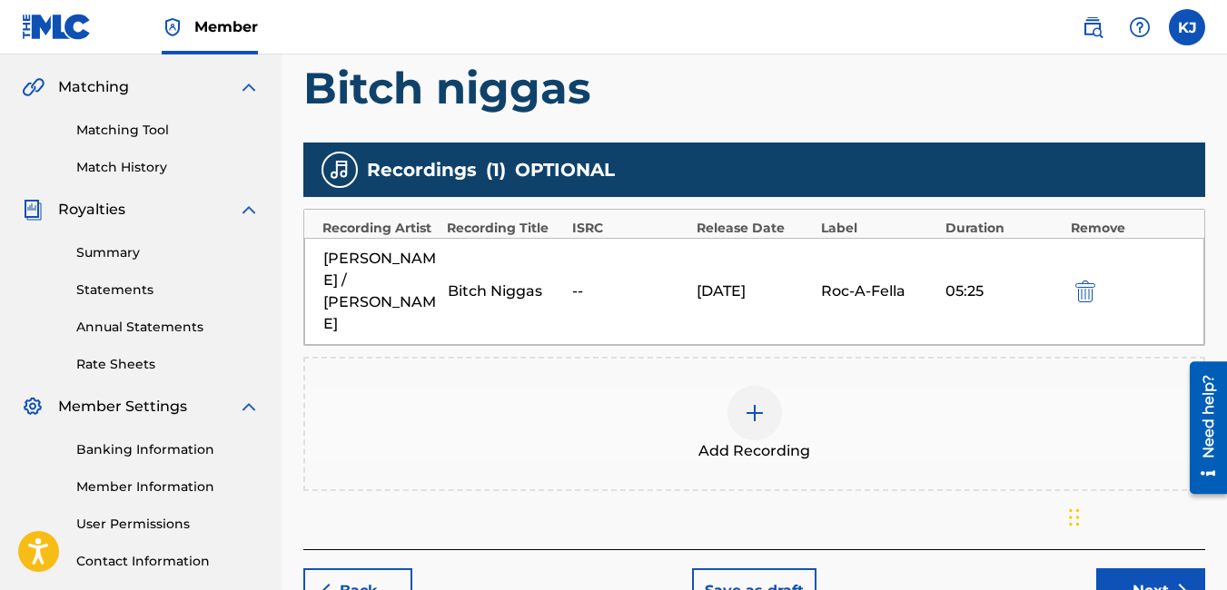
click at [1157, 568] on button "Next" at bounding box center [1150, 590] width 109 height 45
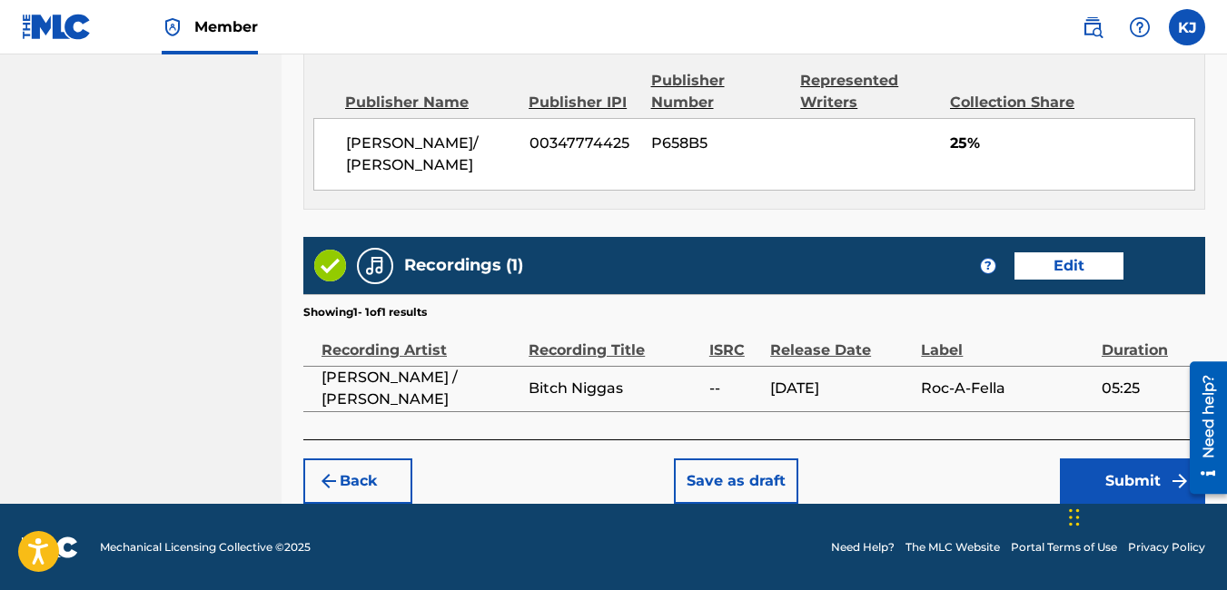
scroll to position [989, 0]
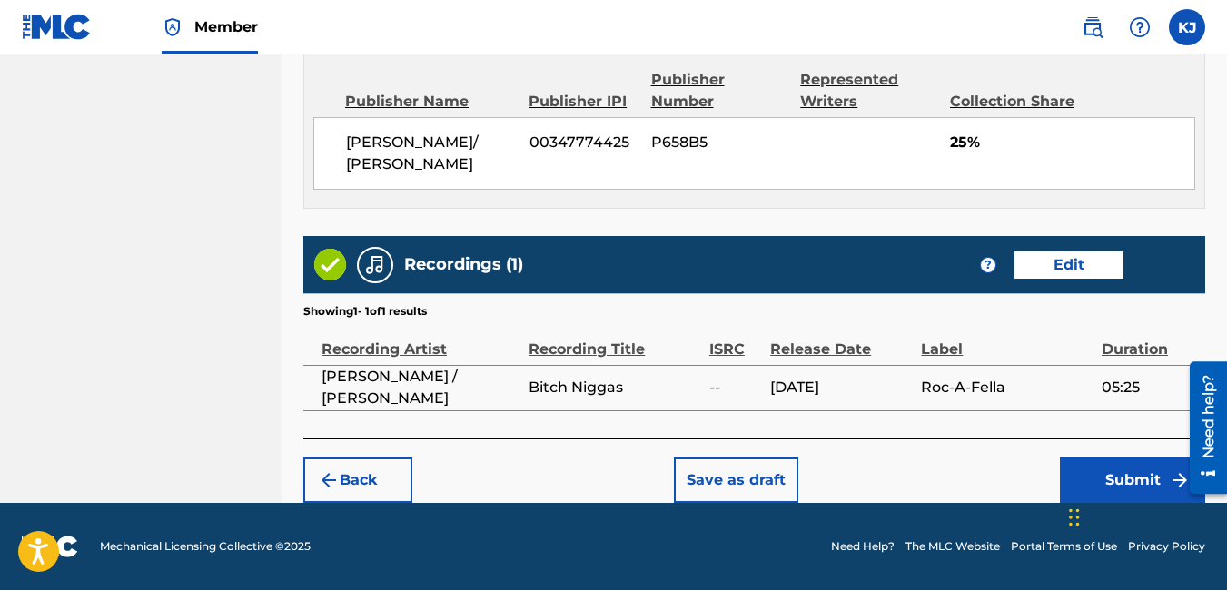
click at [1160, 468] on button "Submit" at bounding box center [1132, 480] width 145 height 45
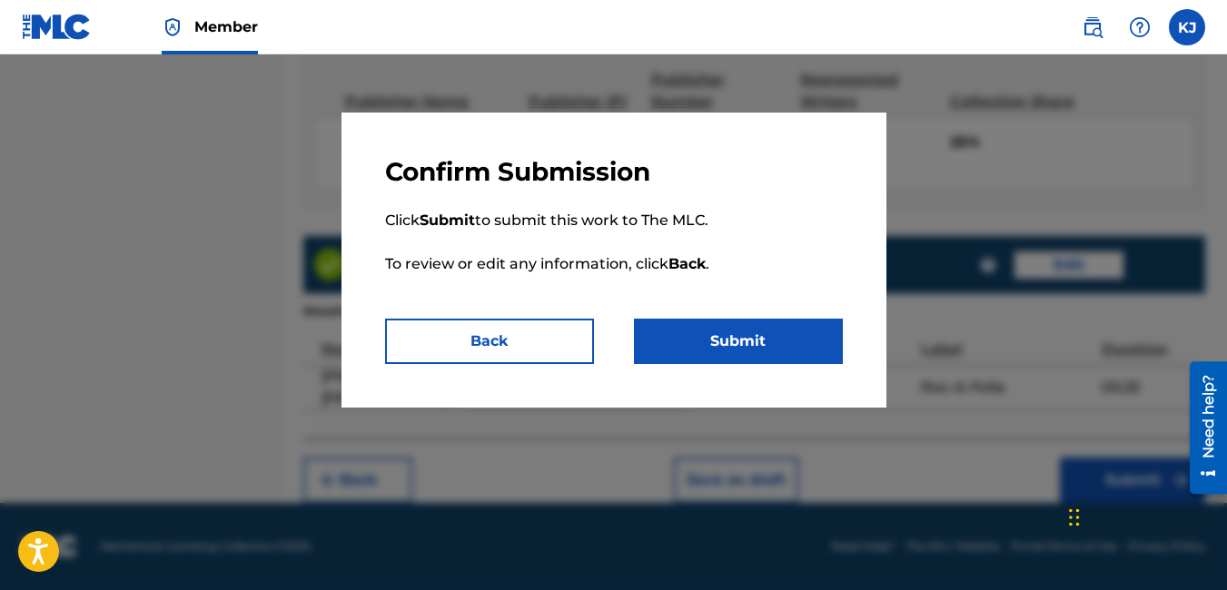
click at [732, 334] on button "Submit" at bounding box center [738, 341] width 209 height 45
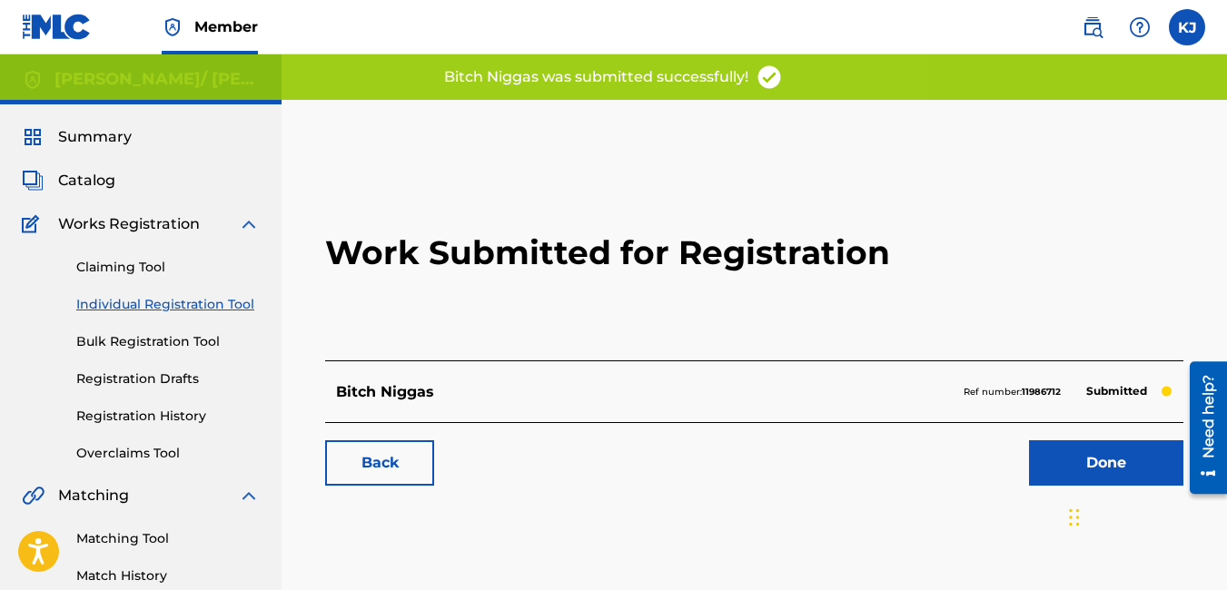
click at [1072, 453] on link "Done" at bounding box center [1106, 462] width 154 height 45
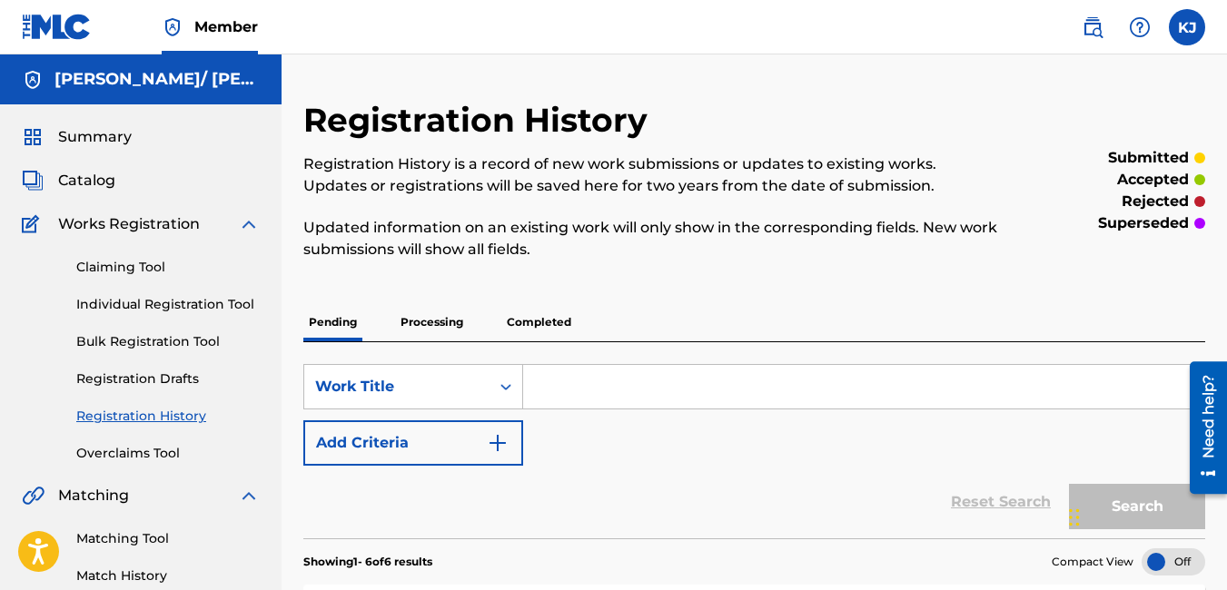
click at [211, 304] on link "Individual Registration Tool" at bounding box center [167, 304] width 183 height 19
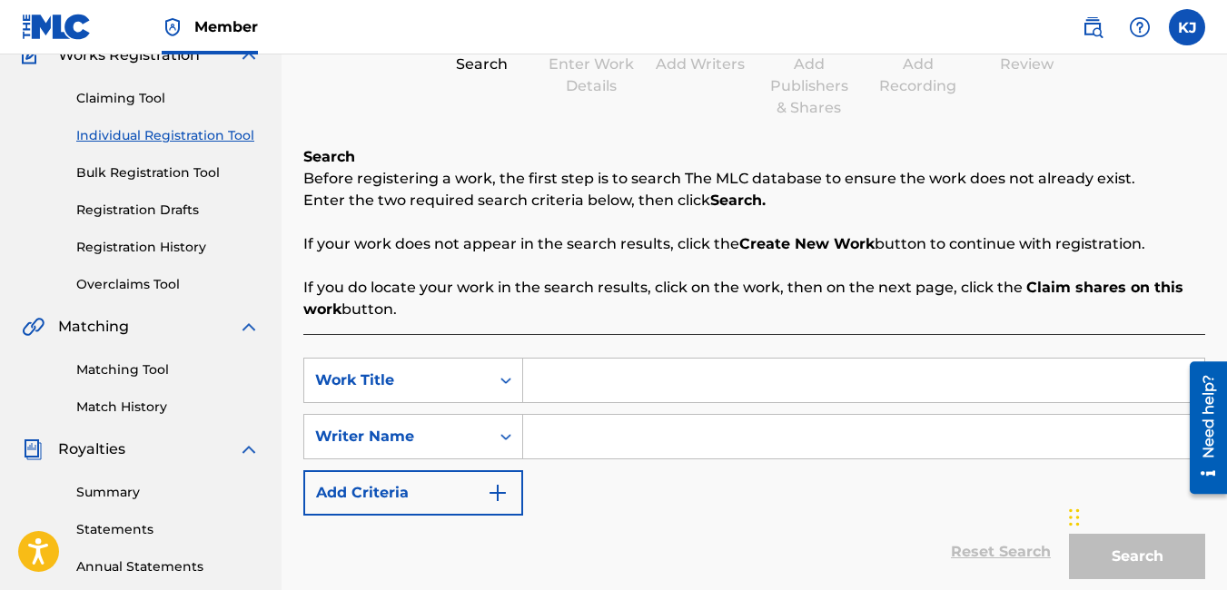
scroll to position [182, 0]
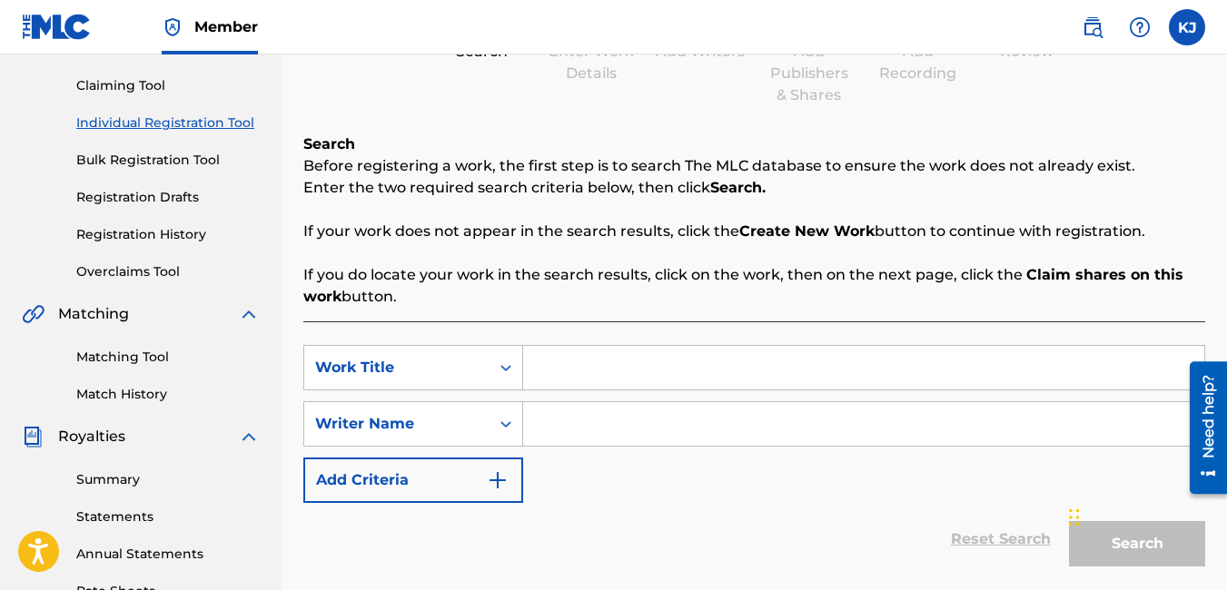
click at [659, 363] on input "Search Form" at bounding box center [863, 368] width 681 height 44
type input "Why must I"
click at [606, 428] on input "Search Form" at bounding box center [863, 424] width 681 height 44
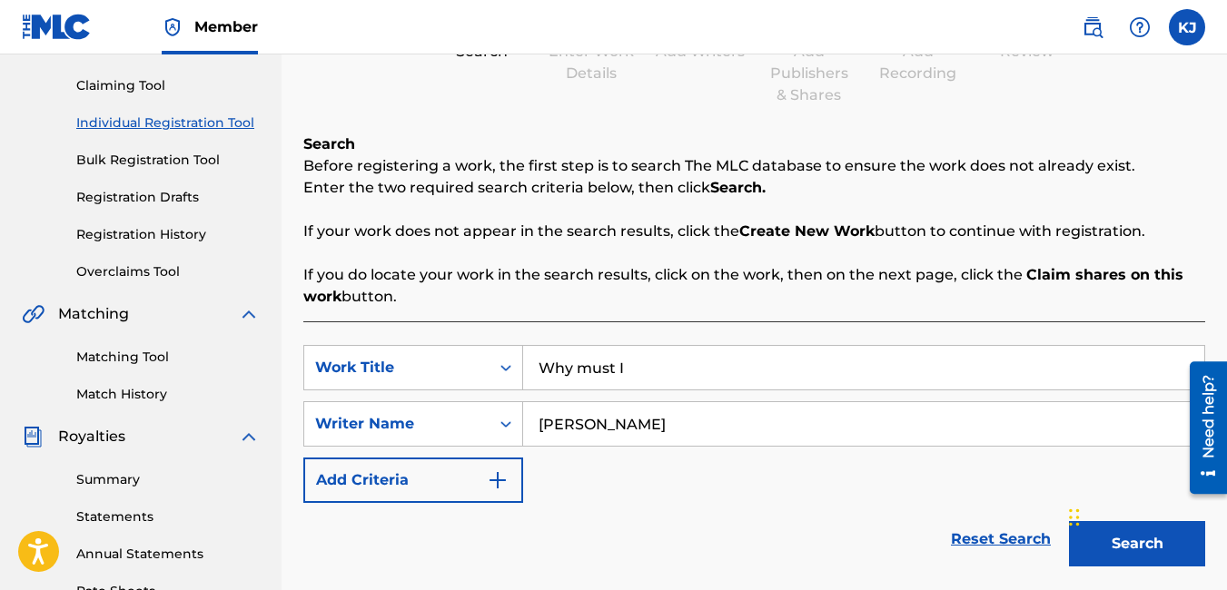
type input "[PERSON_NAME]"
click at [1167, 532] on button "Search" at bounding box center [1137, 543] width 136 height 45
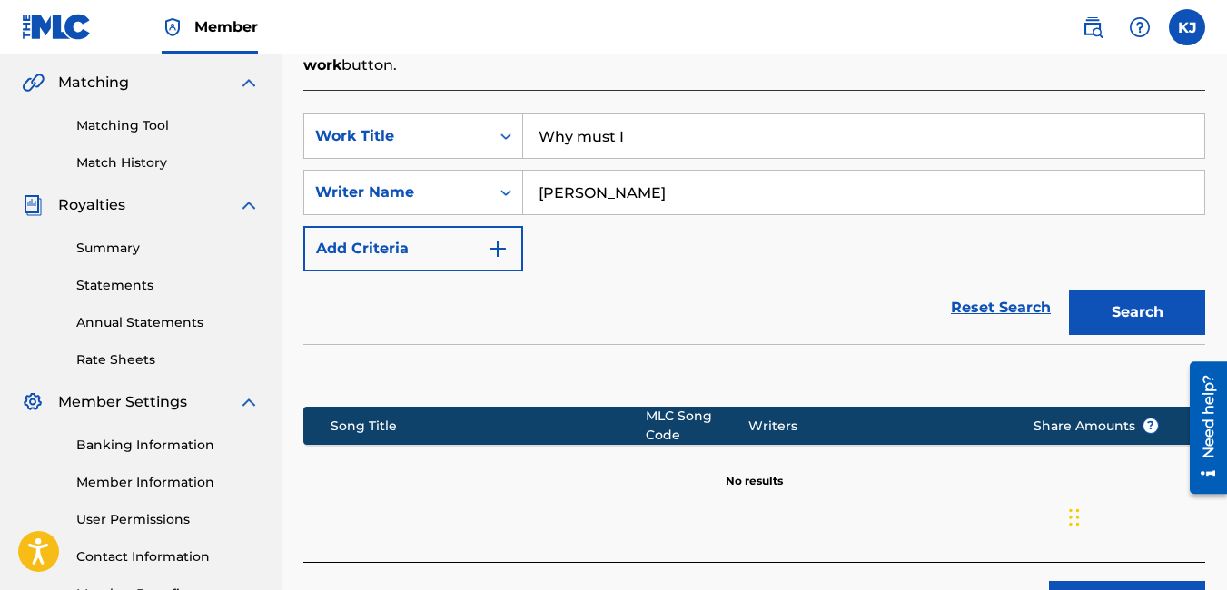
scroll to position [536, 0]
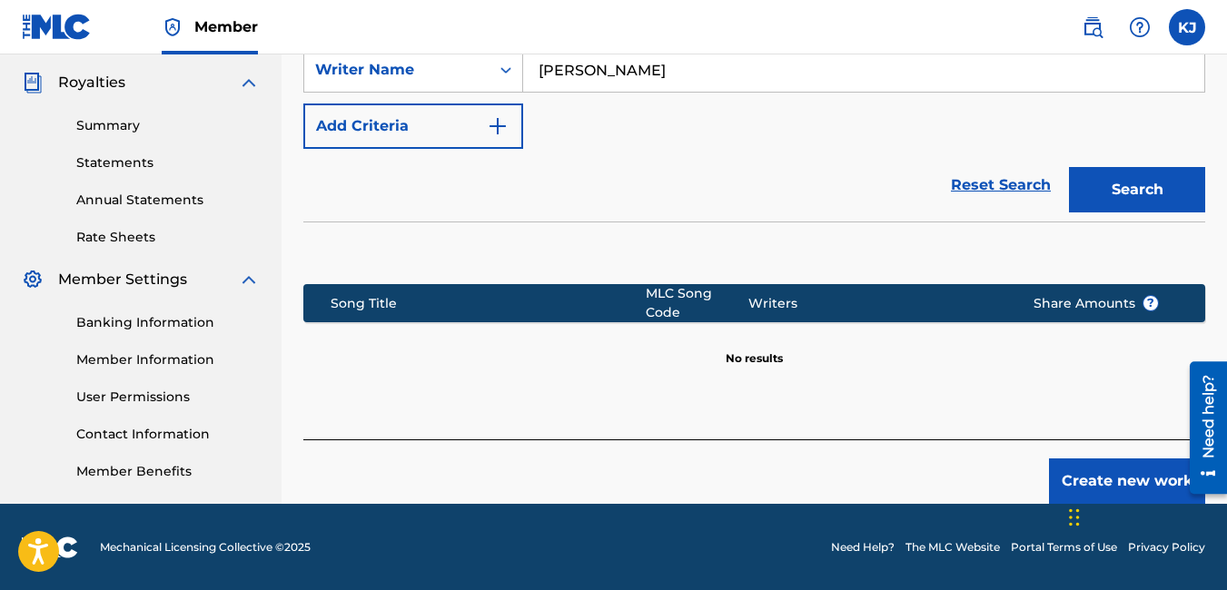
click at [1133, 466] on button "Create new work" at bounding box center [1127, 481] width 156 height 45
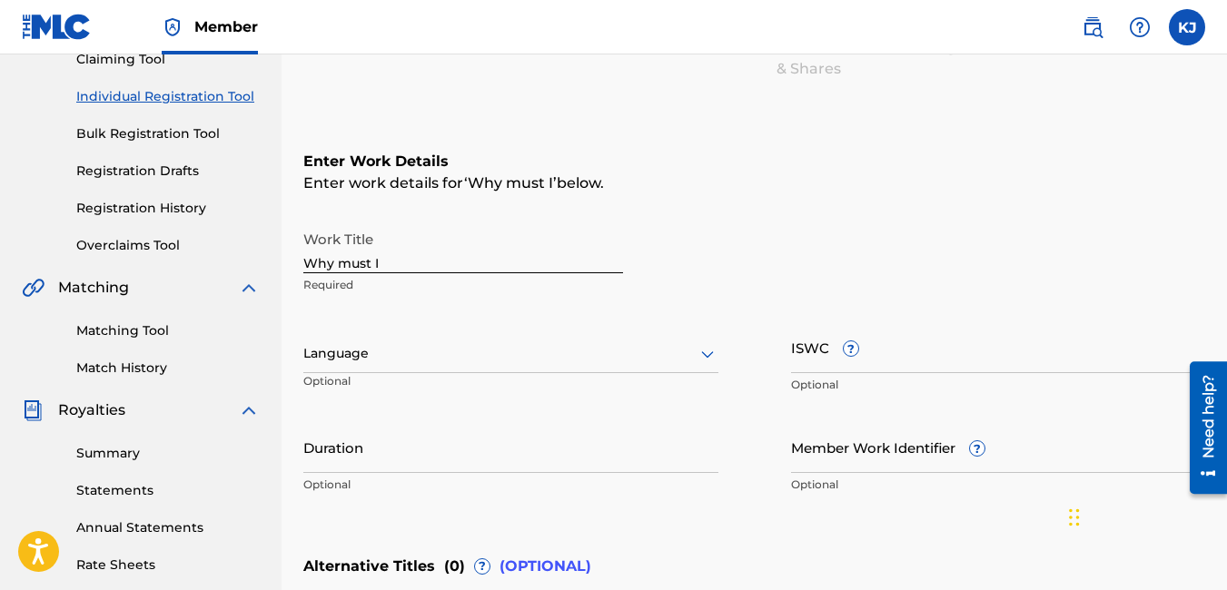
scroll to position [209, 0]
click at [707, 351] on icon at bounding box center [708, 353] width 22 height 22
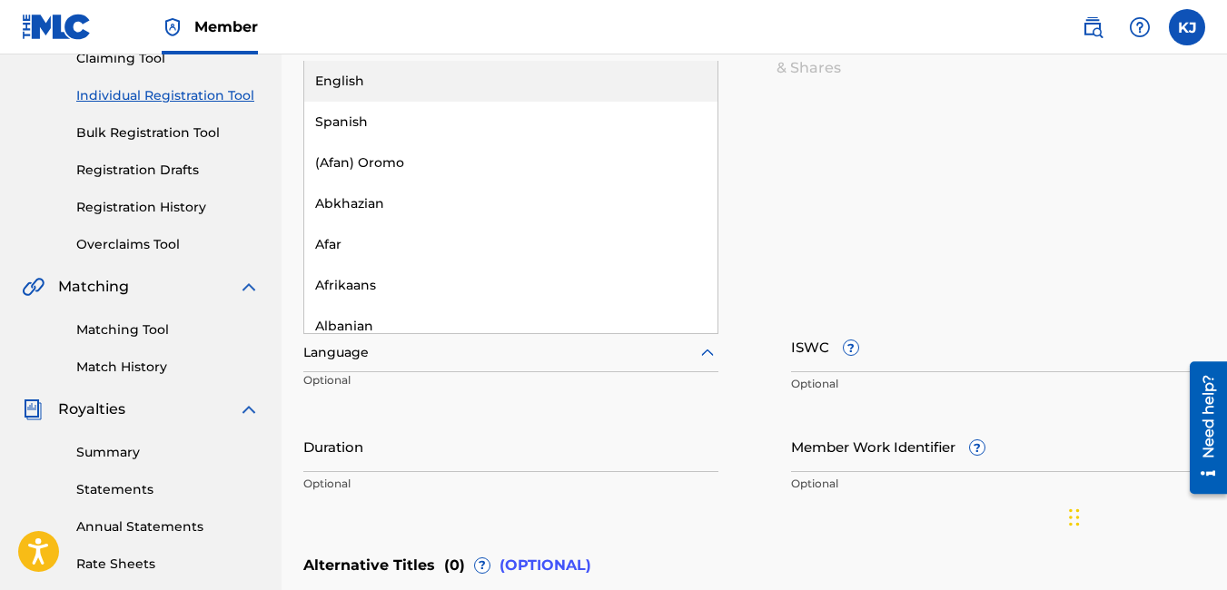
click at [509, 71] on div "English" at bounding box center [510, 81] width 413 height 41
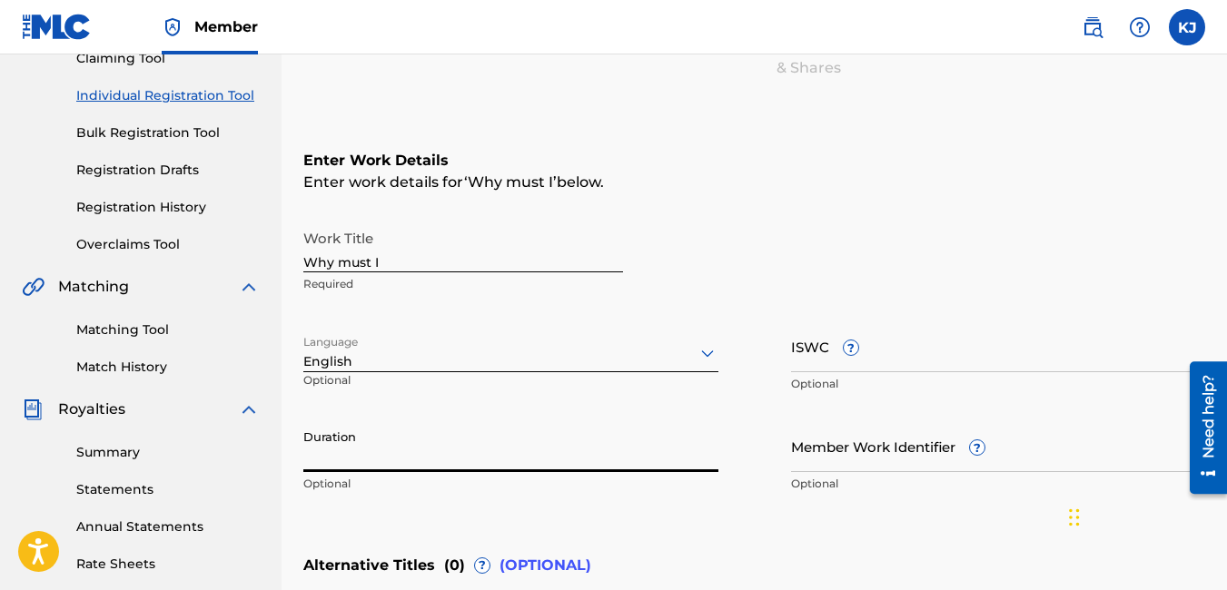
click at [440, 445] on input "Duration" at bounding box center [510, 446] width 415 height 52
type input "04:05"
click at [950, 463] on input "Member Work Identifier ?" at bounding box center [998, 446] width 415 height 52
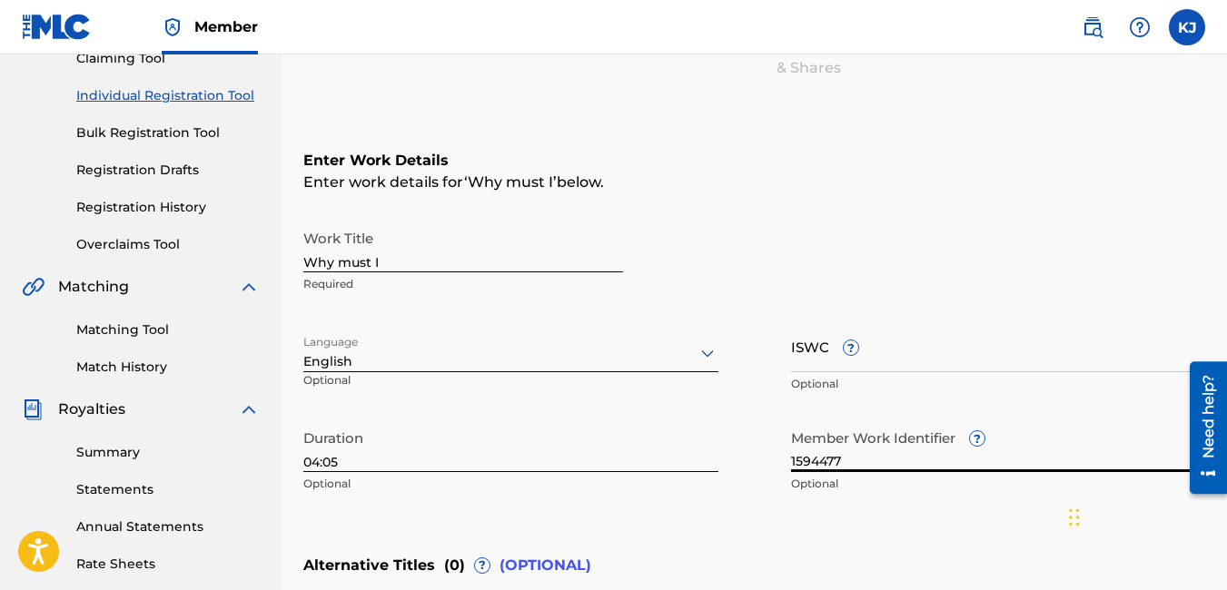
type input "1594477"
click at [1016, 535] on div "Enter Work Details Enter work details for ‘ Why must I ’ below. Work Title Why …" at bounding box center [754, 326] width 902 height 440
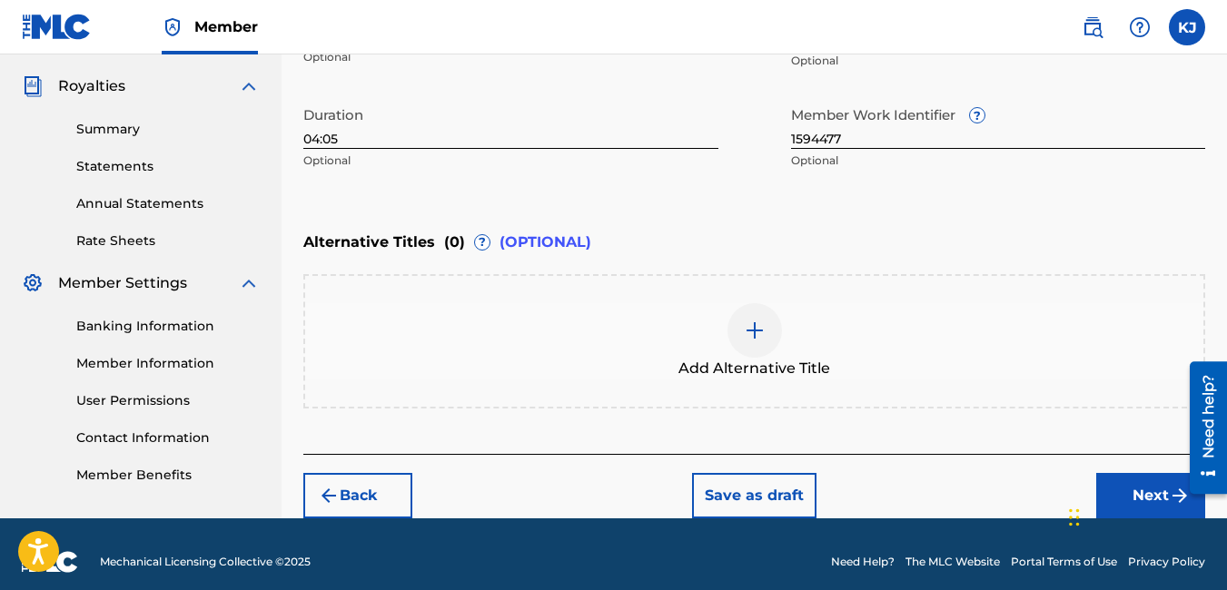
scroll to position [536, 0]
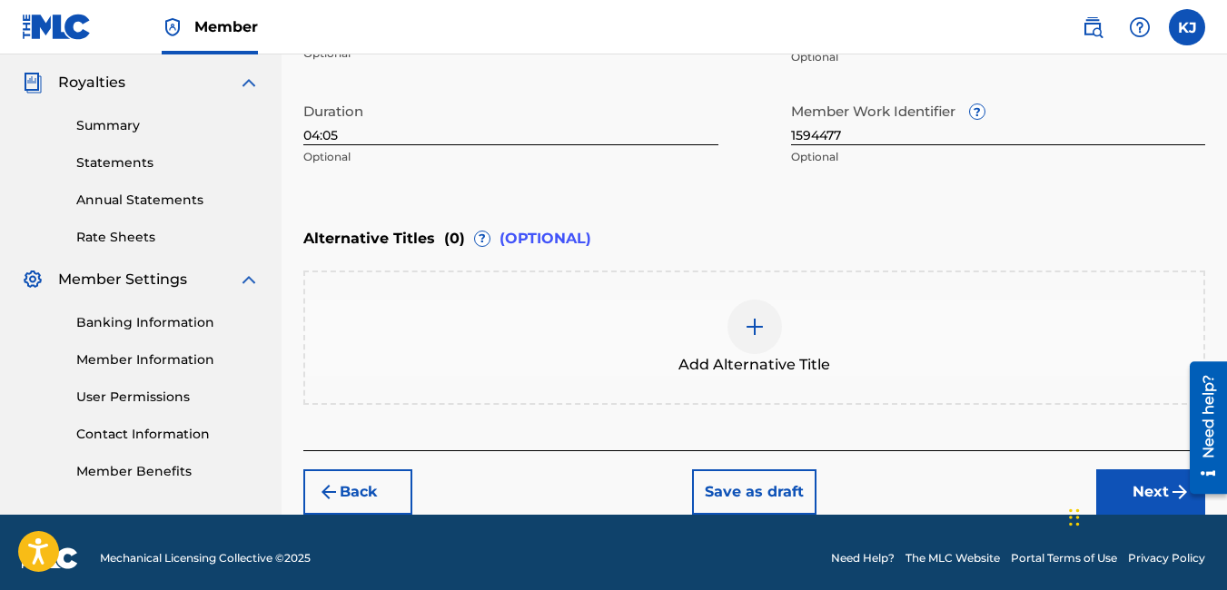
click at [1157, 488] on button "Next" at bounding box center [1150, 491] width 109 height 45
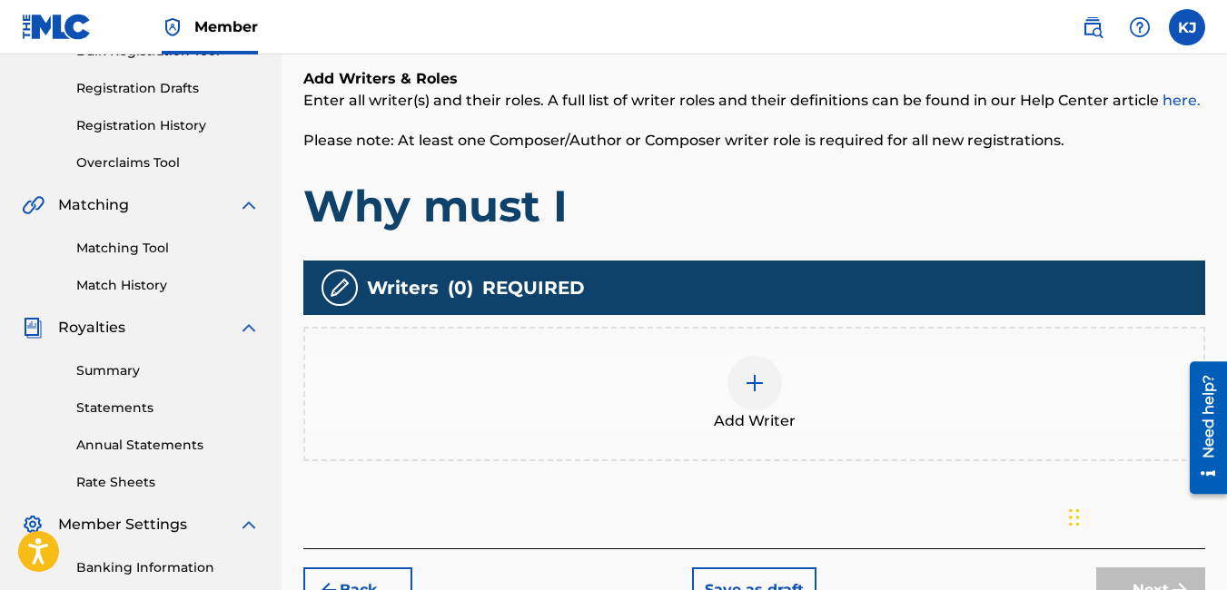
scroll to position [300, 0]
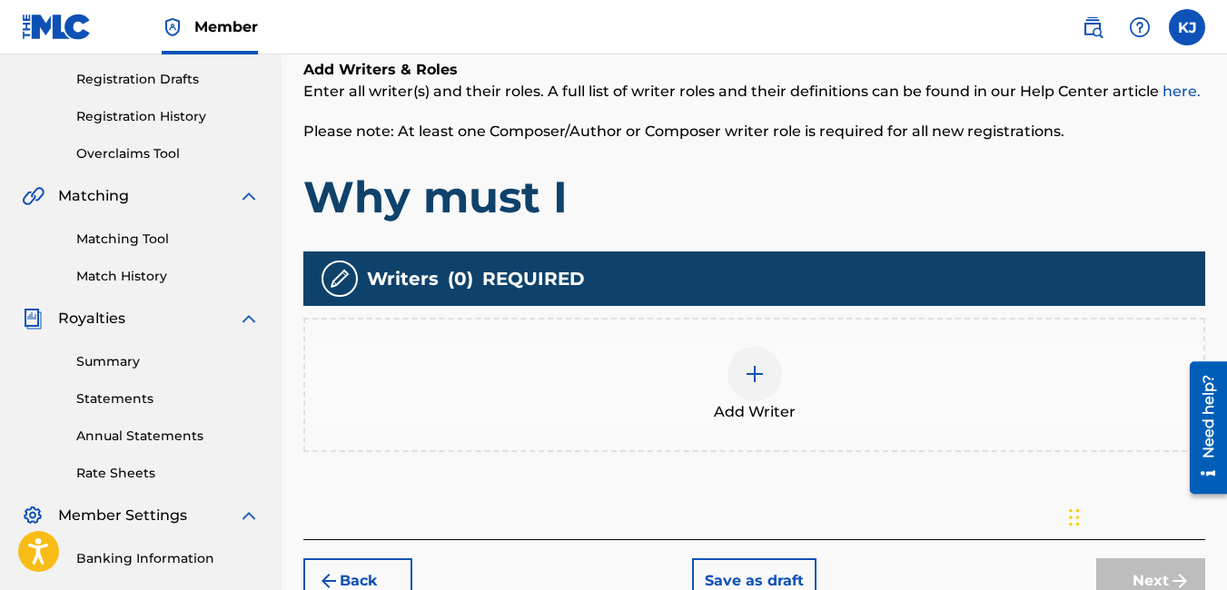
click at [760, 370] on img at bounding box center [755, 374] width 22 height 22
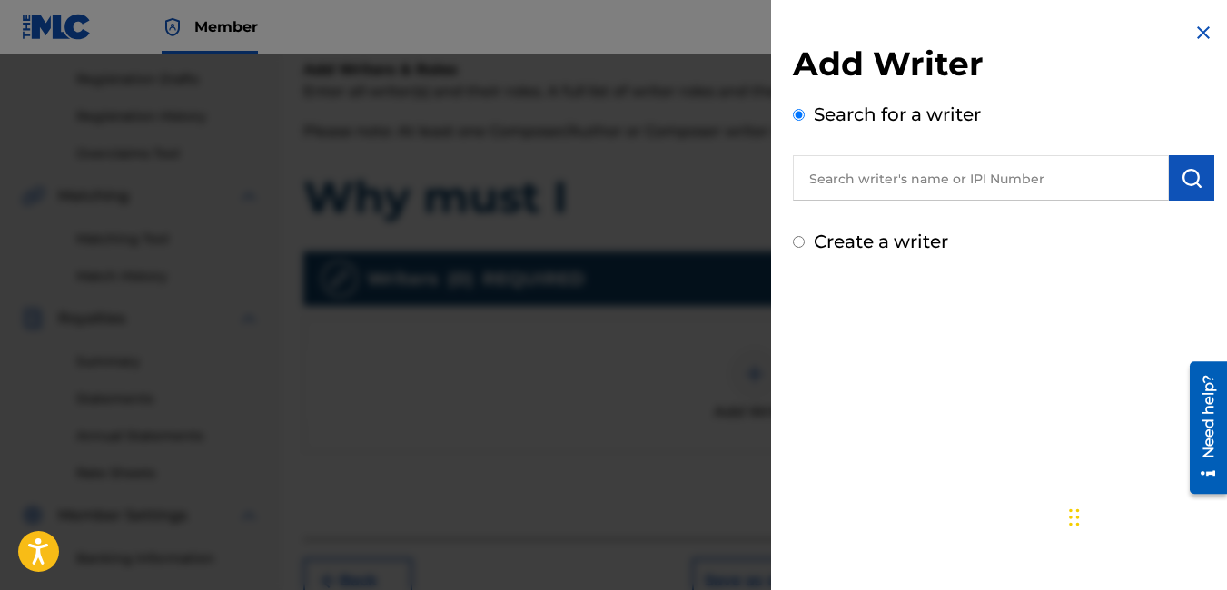
click at [895, 173] on input "text" at bounding box center [981, 177] width 376 height 45
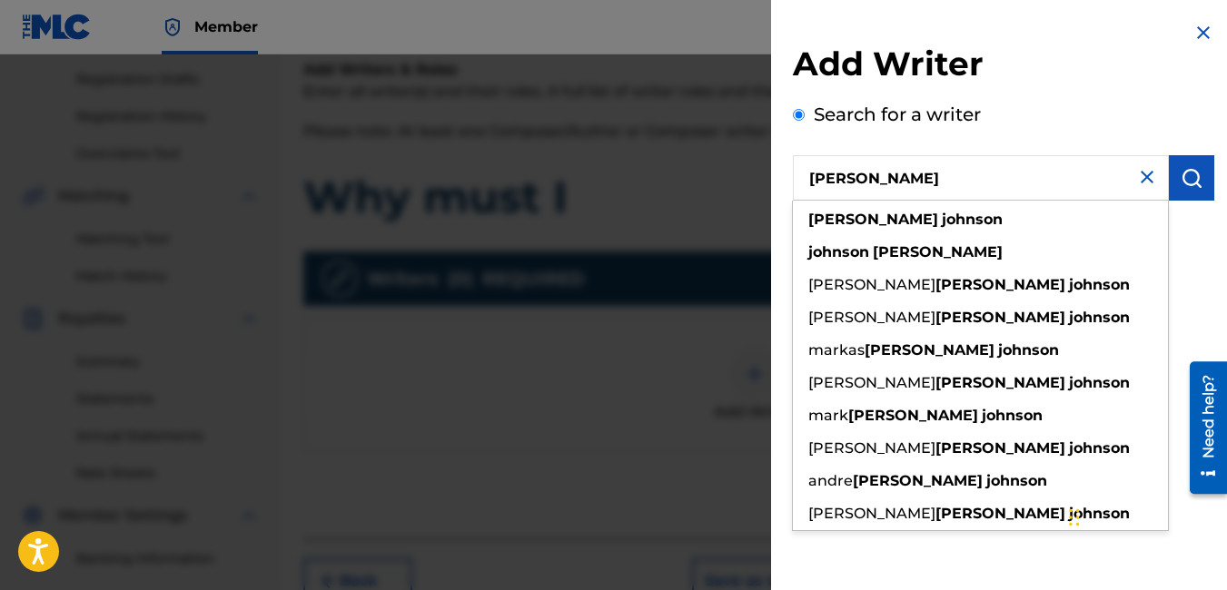
type input "[PERSON_NAME]"
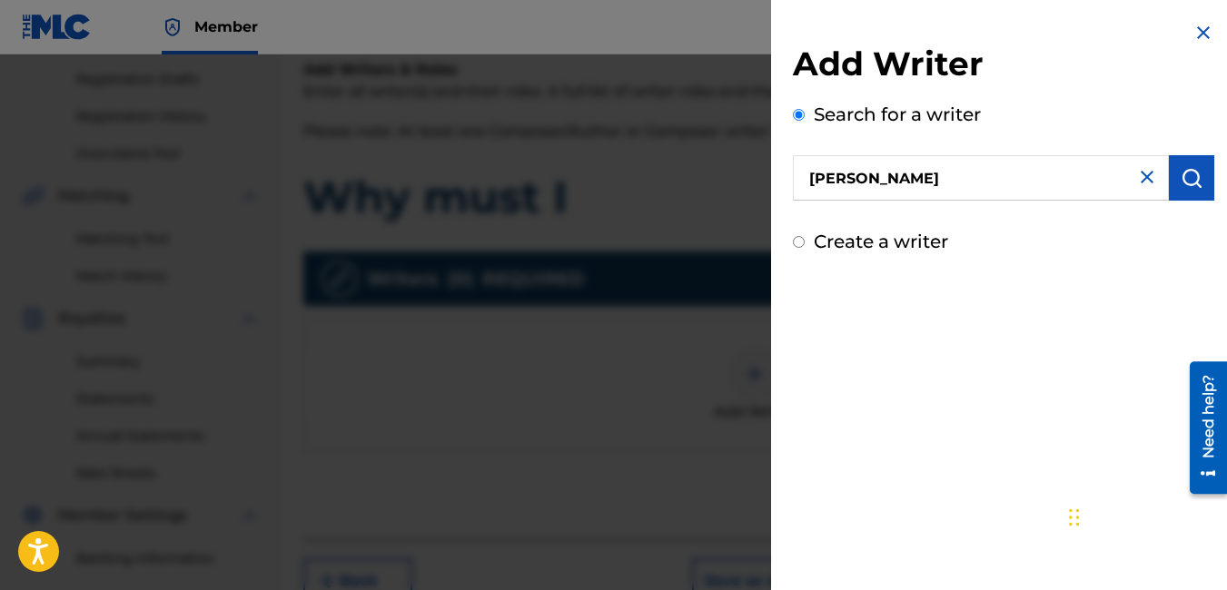
click at [1191, 169] on img "submit" at bounding box center [1192, 178] width 22 height 22
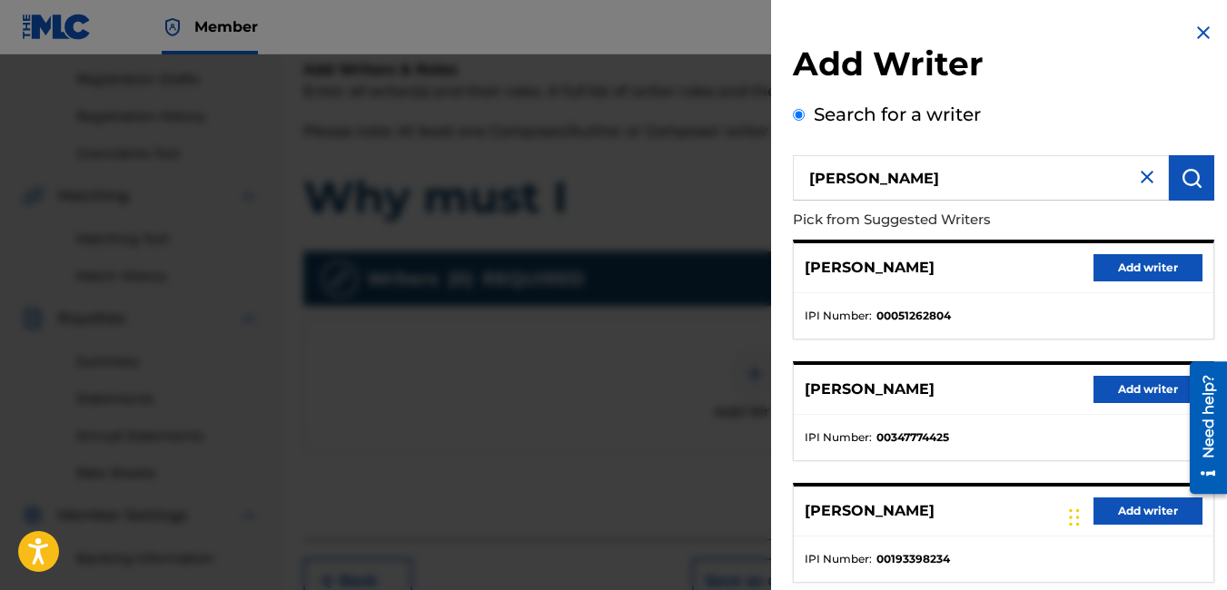
click at [1111, 390] on button "Add writer" at bounding box center [1147, 389] width 109 height 27
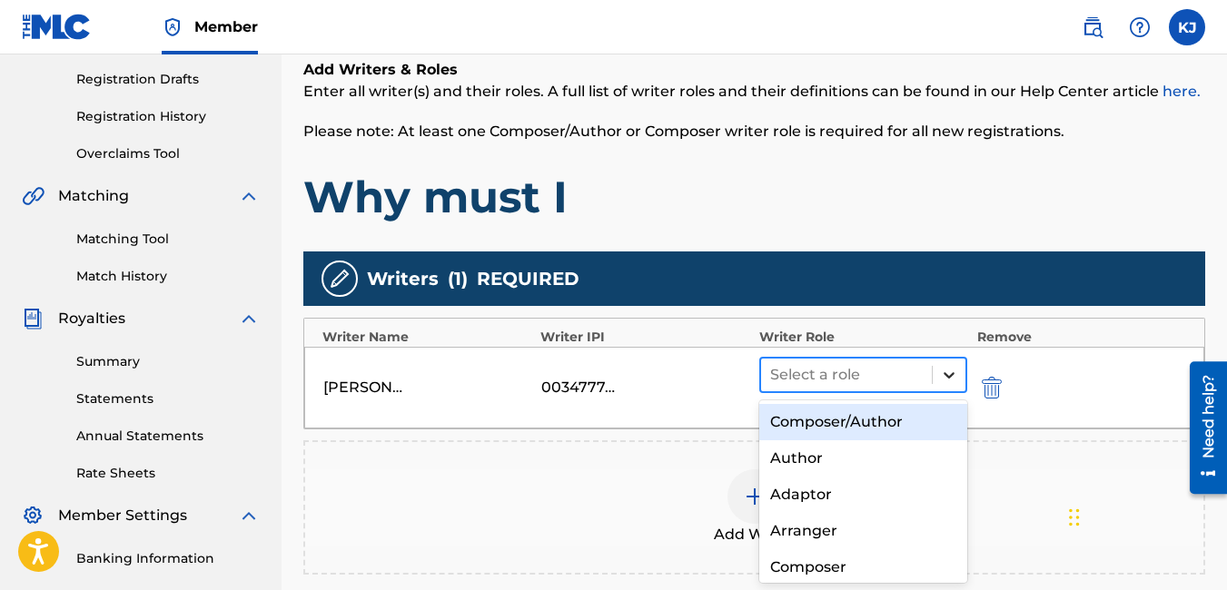
click at [949, 378] on icon at bounding box center [949, 375] width 11 height 6
click at [904, 419] on div "Composer/Author" at bounding box center [863, 422] width 209 height 36
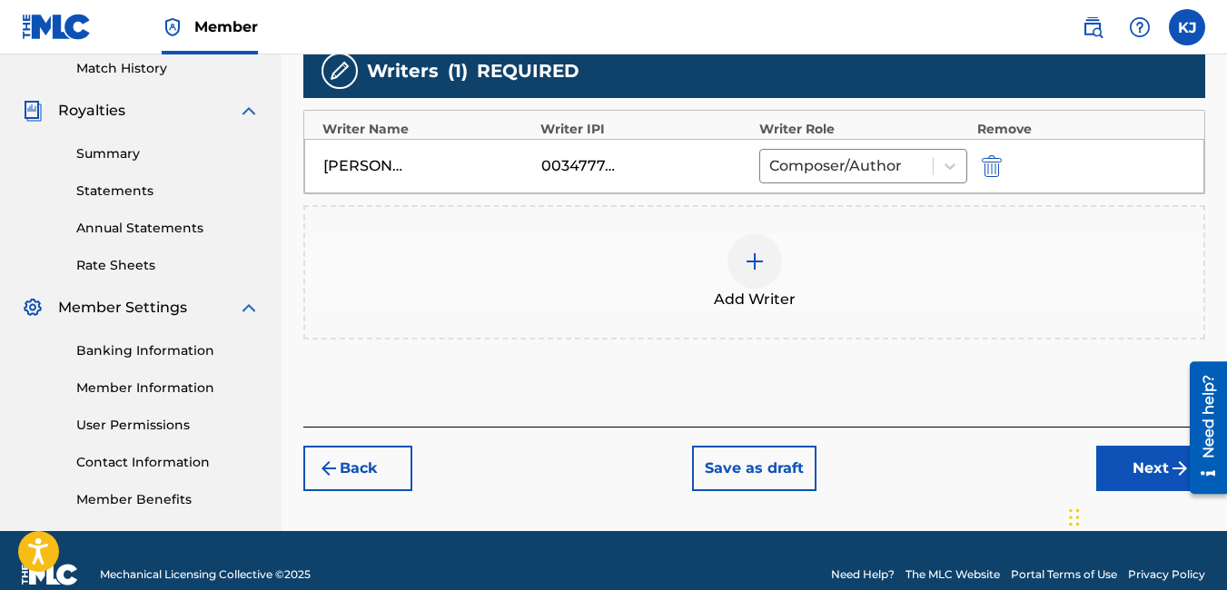
scroll to position [536, 0]
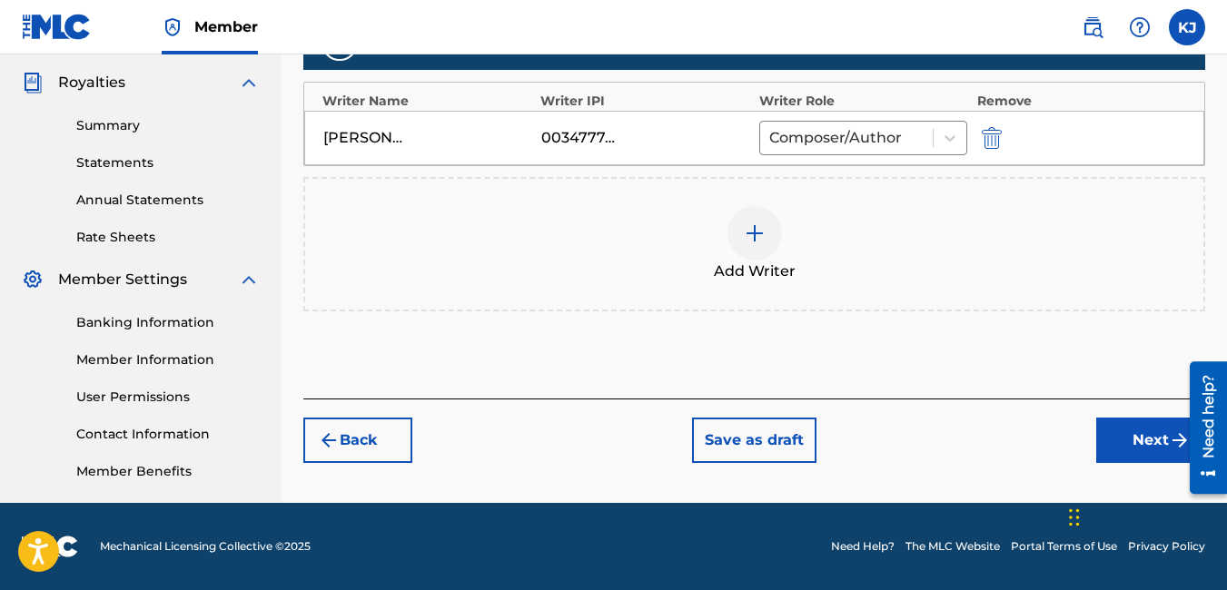
click at [1146, 443] on button "Next" at bounding box center [1150, 440] width 109 height 45
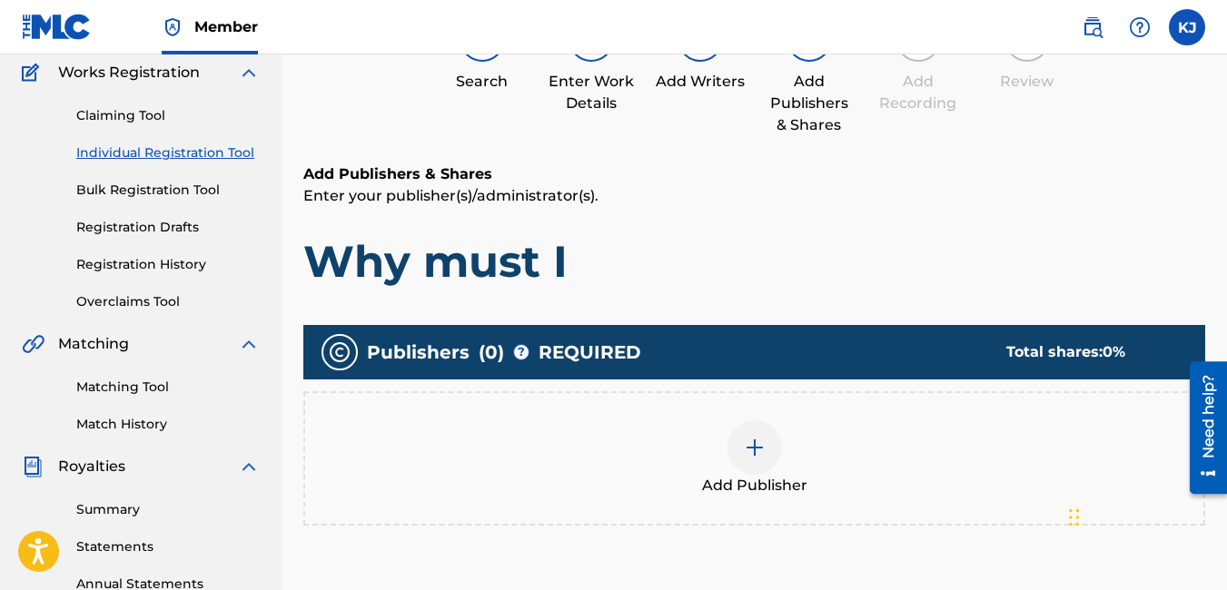
scroll to position [154, 0]
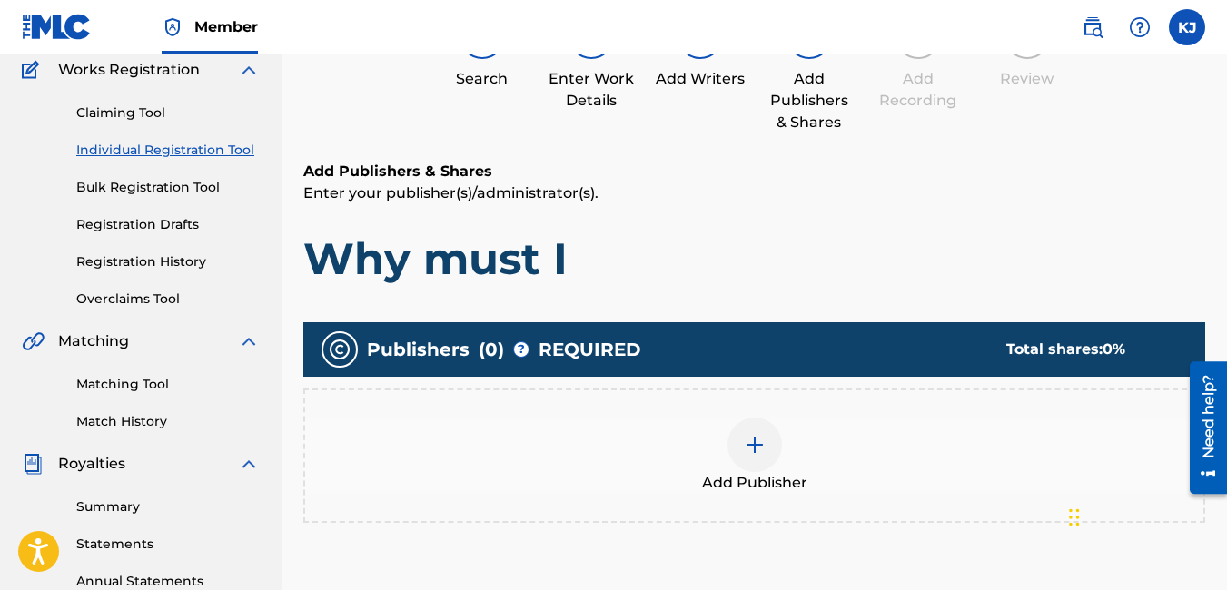
click at [758, 448] on img at bounding box center [755, 445] width 22 height 22
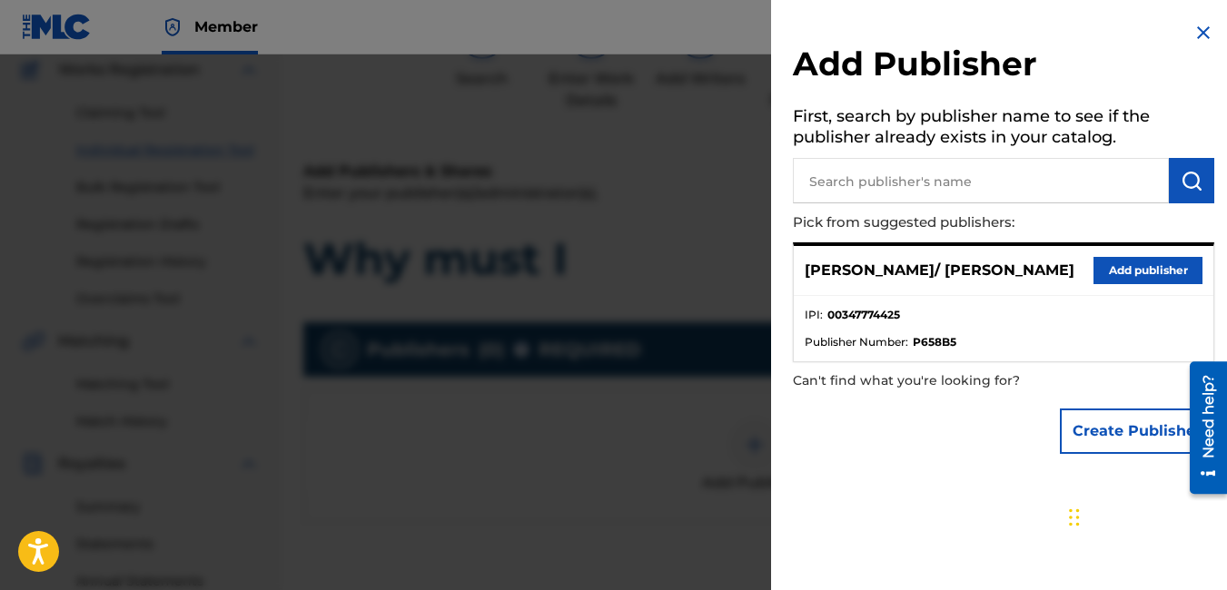
click at [1122, 265] on button "Add publisher" at bounding box center [1147, 270] width 109 height 27
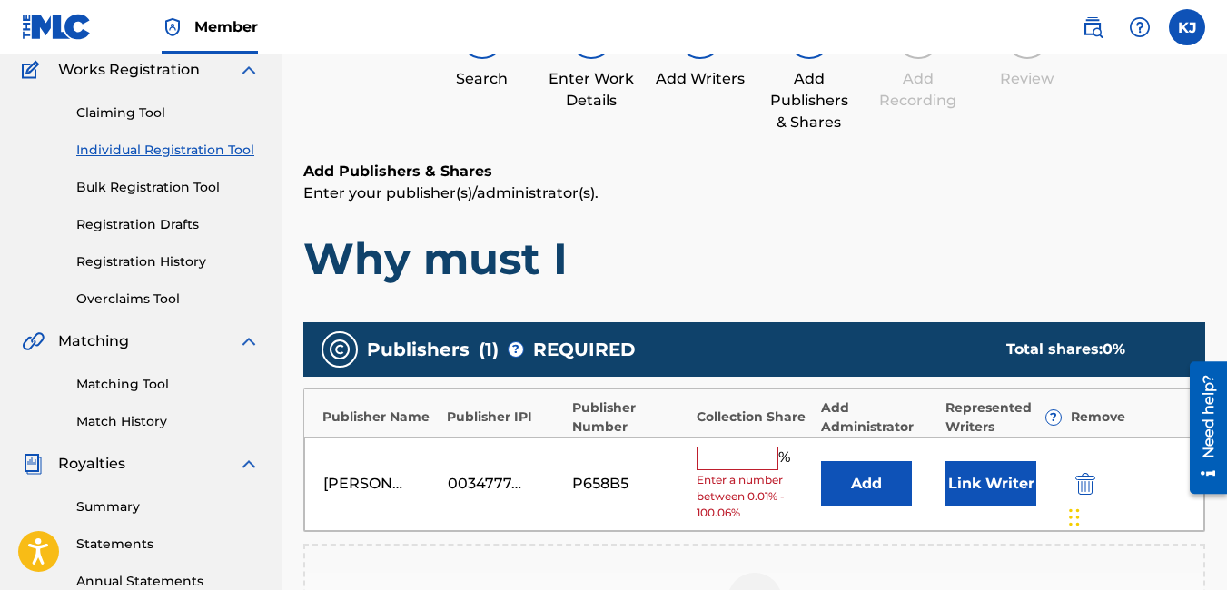
click at [735, 459] on input "text" at bounding box center [738, 459] width 82 height 24
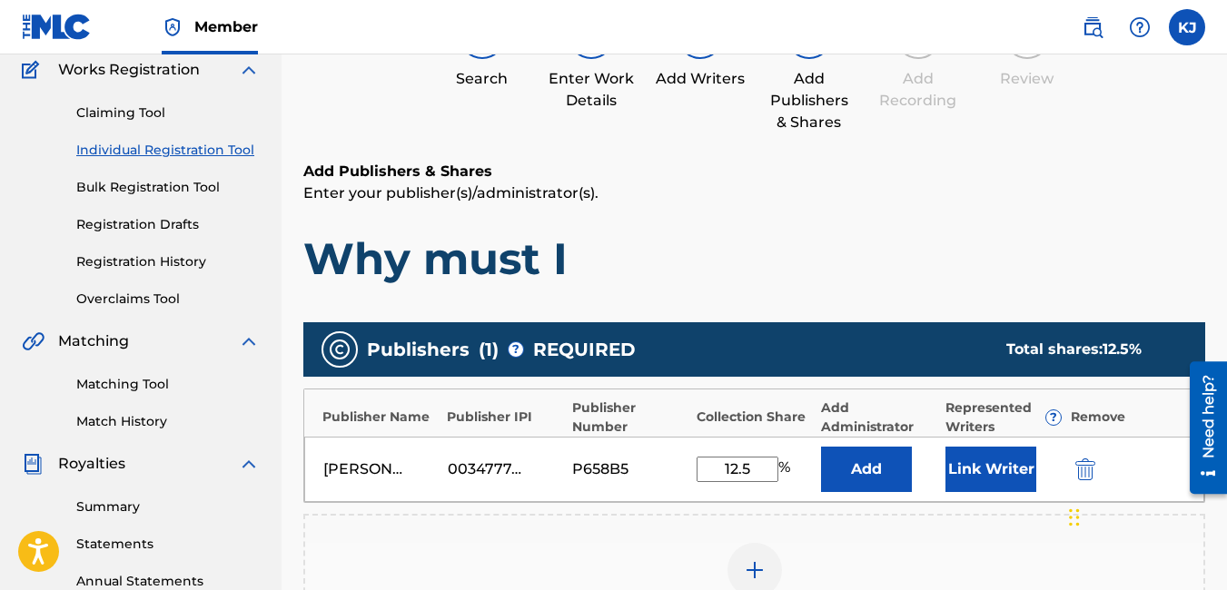
type input "12.5"
click at [1004, 522] on div "Add Publisher" at bounding box center [754, 581] width 902 height 134
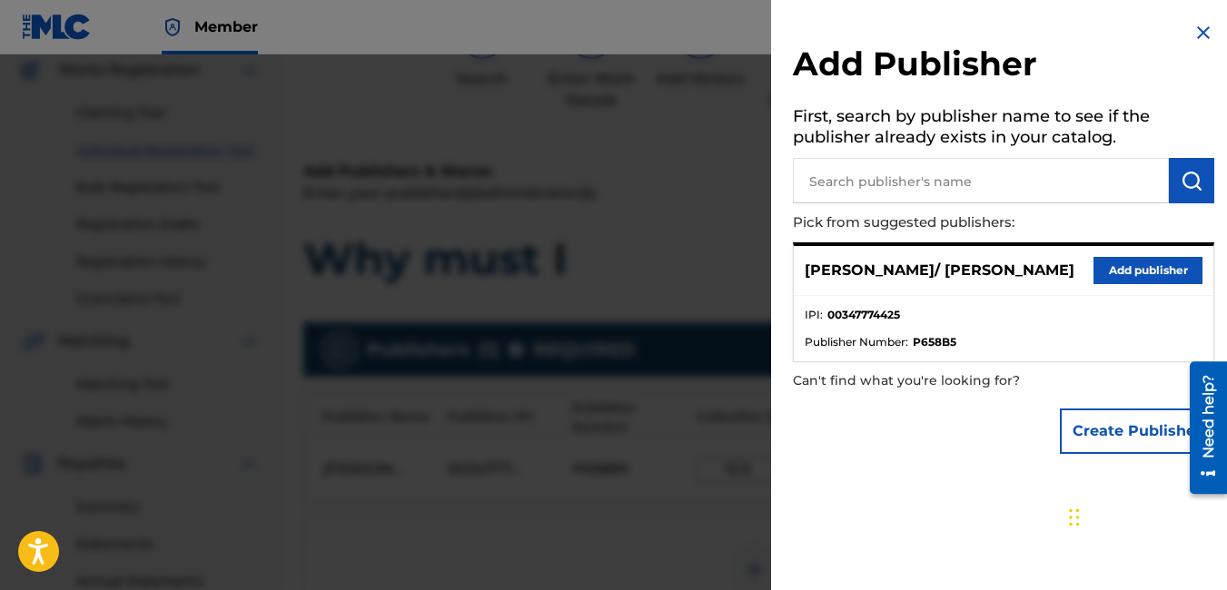
click at [1192, 27] on img at bounding box center [1203, 33] width 22 height 22
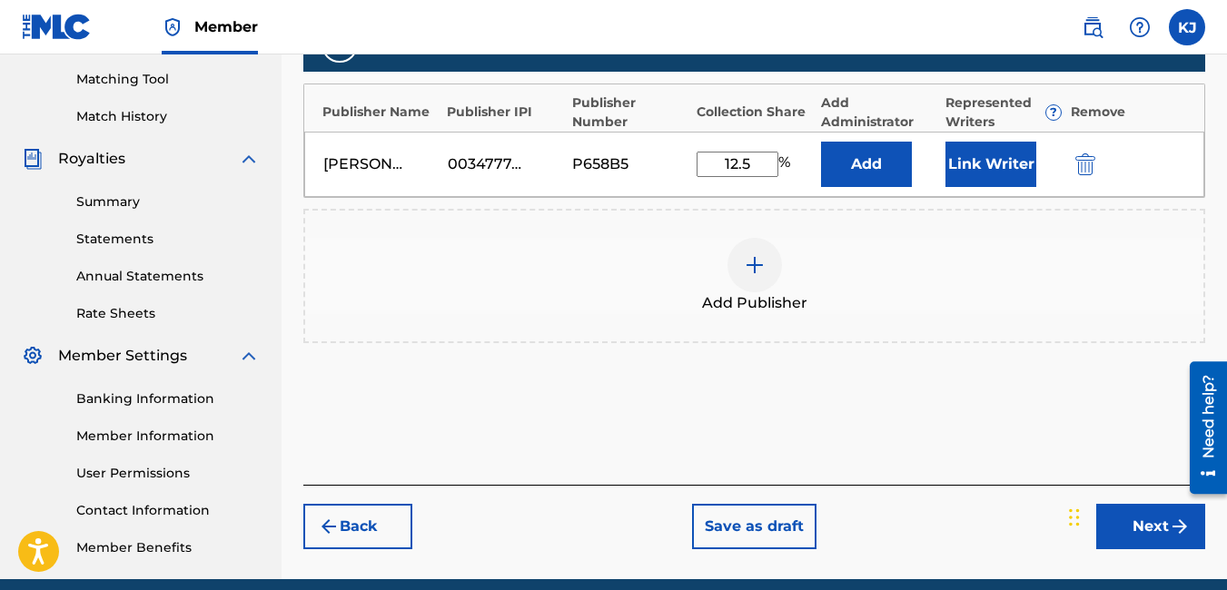
scroll to position [536, 0]
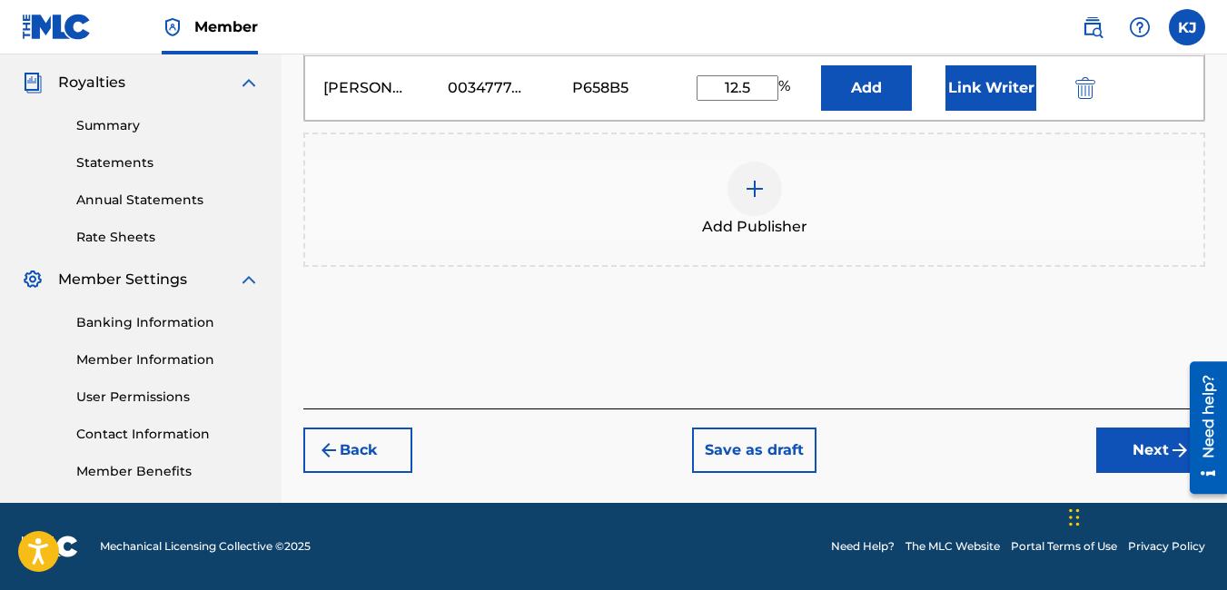
click at [1154, 448] on button "Next" at bounding box center [1150, 450] width 109 height 45
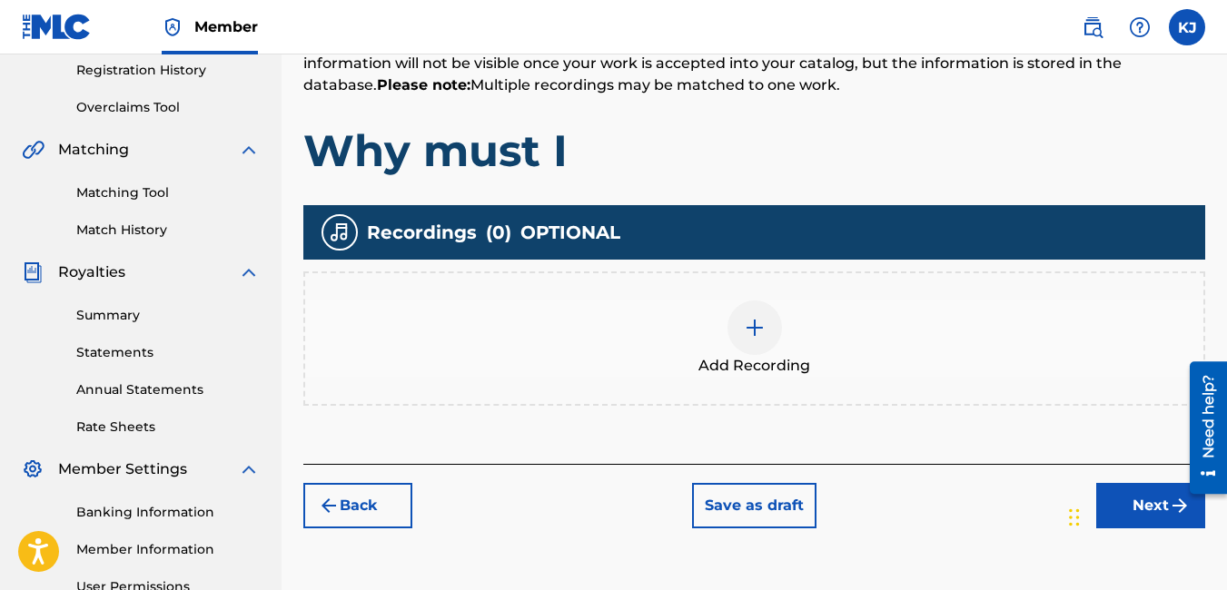
scroll to position [409, 0]
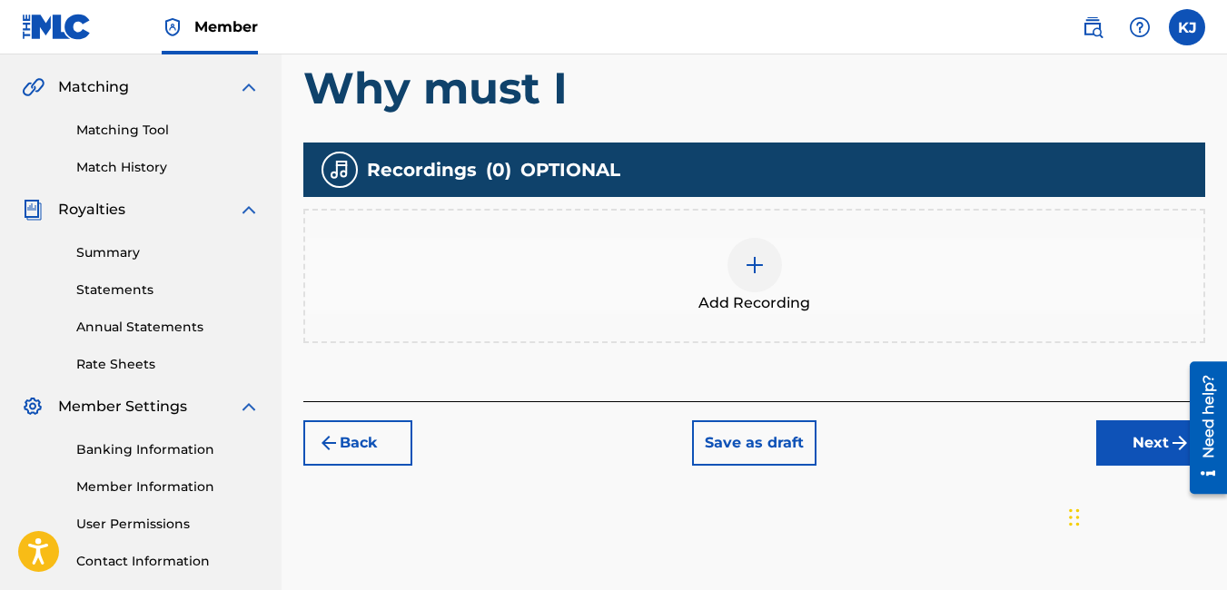
click at [755, 272] on img at bounding box center [755, 265] width 22 height 22
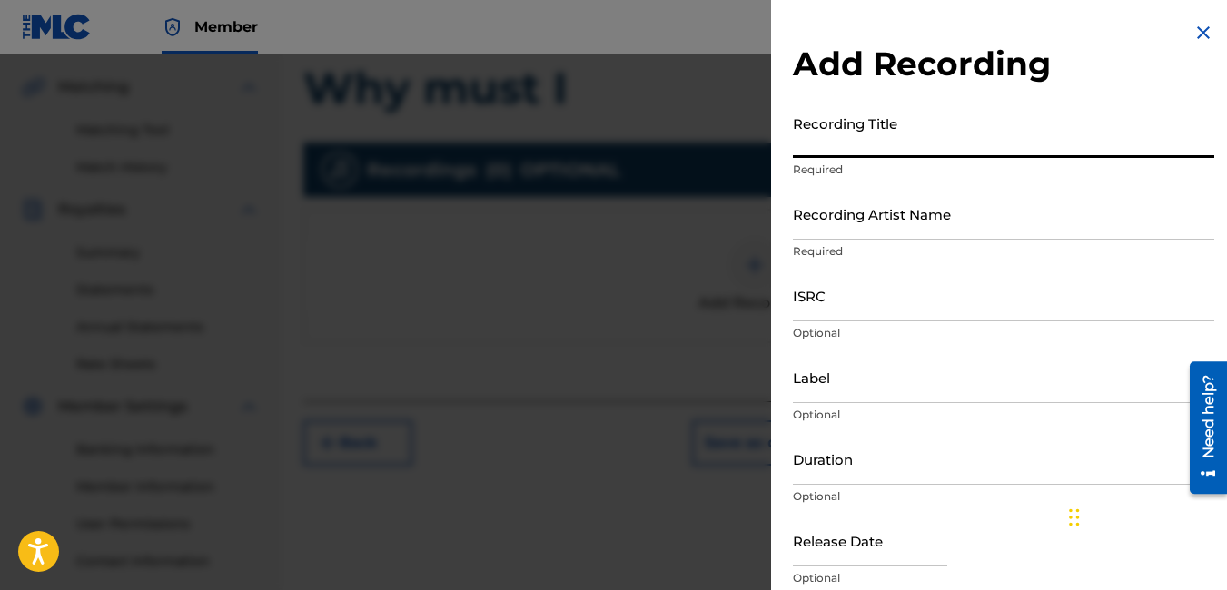
click at [953, 142] on input "Recording Title" at bounding box center [1003, 132] width 421 height 52
type input "Why must I"
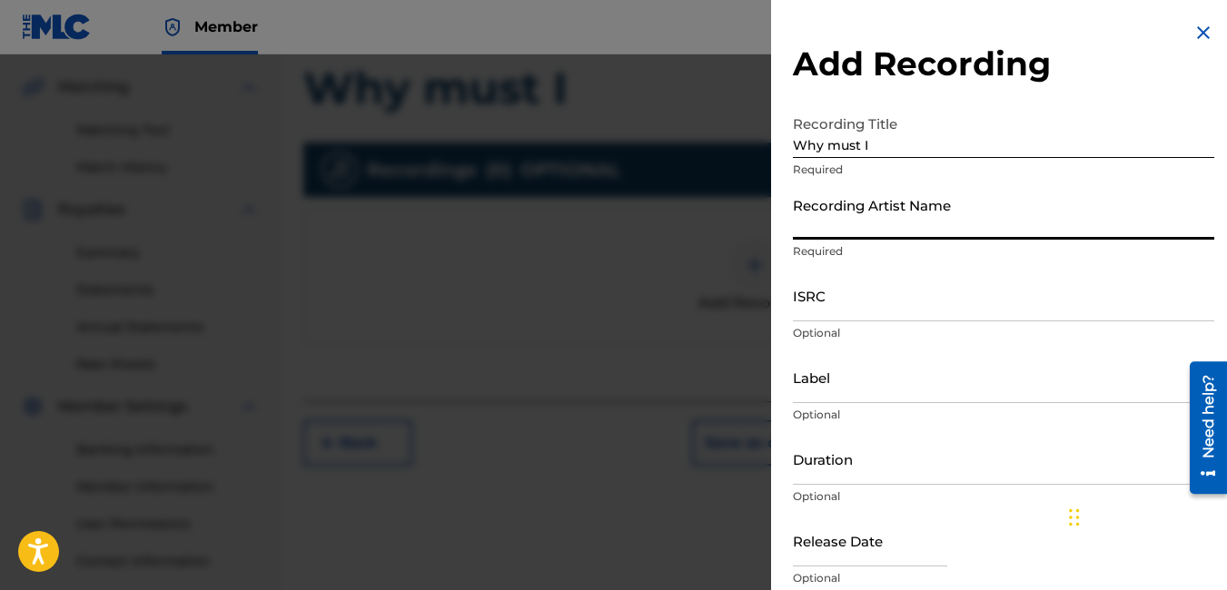
drag, startPoint x: 1005, startPoint y: 216, endPoint x: 1016, endPoint y: 212, distance: 11.8
click at [1005, 216] on input "Recording Artist Name" at bounding box center [1003, 214] width 421 height 52
type input "[PERSON_NAME] / [PERSON_NAME]"
type input "Roc-A-Fella"
type input "05:25"
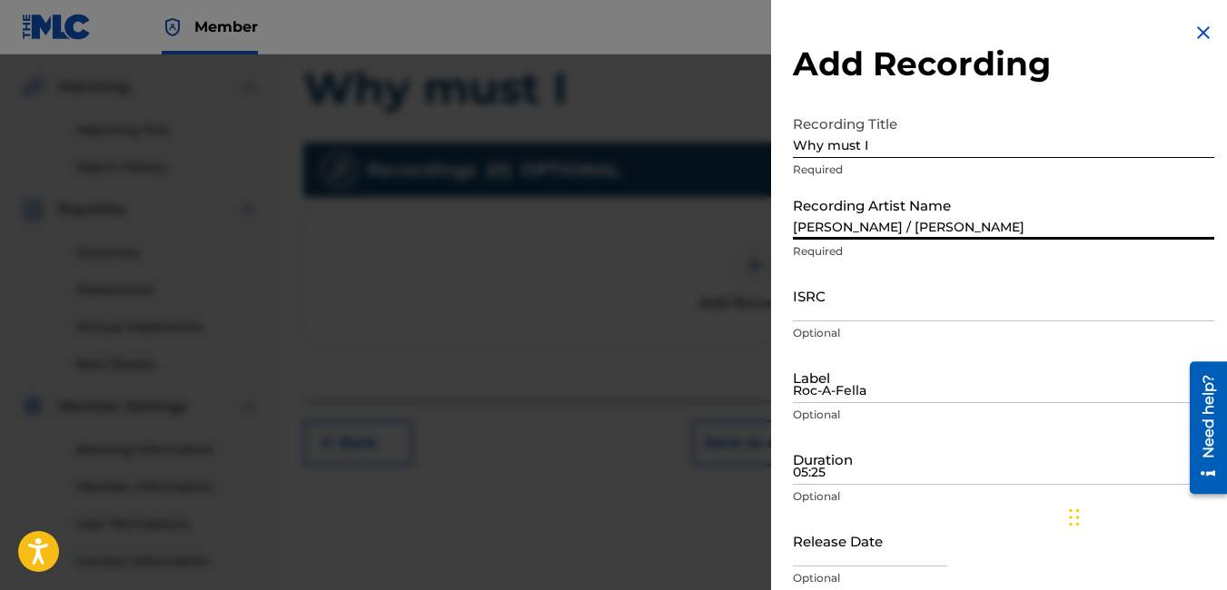
type input "[DATE]"
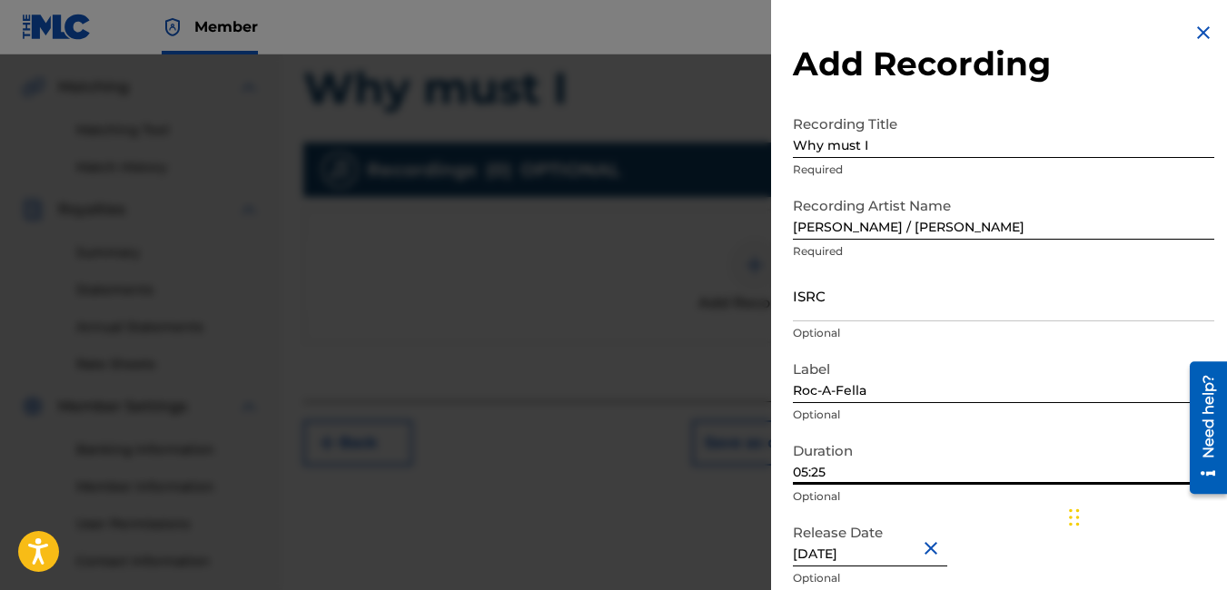
click at [905, 468] on input "05:25" at bounding box center [1003, 459] width 421 height 52
type input "04:05"
click at [1005, 535] on div "Release Date [DATE] Optional" at bounding box center [1003, 556] width 421 height 82
click at [1024, 527] on div "Release Date [DATE] Optional" at bounding box center [1003, 556] width 421 height 82
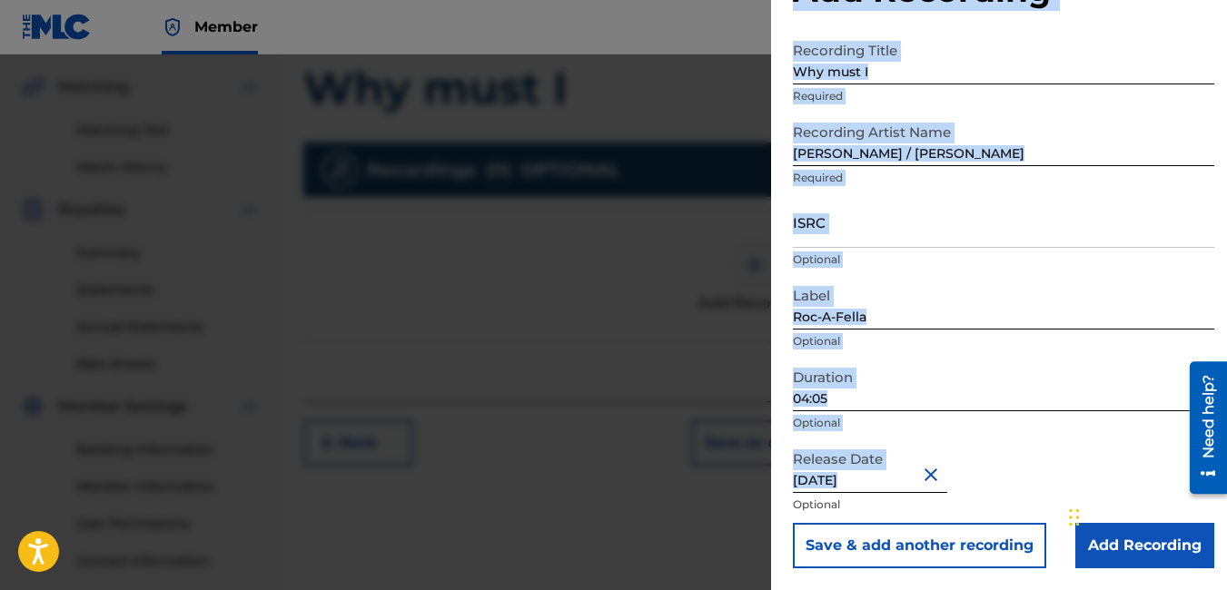
drag, startPoint x: 1193, startPoint y: 563, endPoint x: 1199, endPoint y: 576, distance: 13.8
click at [1199, 586] on div "Add Recording Recording Title Why must I Required Recording Artist Name [PERSON…" at bounding box center [1003, 258] width 465 height 664
drag, startPoint x: 1199, startPoint y: 576, endPoint x: 1071, endPoint y: 435, distance: 190.3
click at [1071, 435] on div "Duration 04:05 Optional" at bounding box center [1003, 401] width 421 height 82
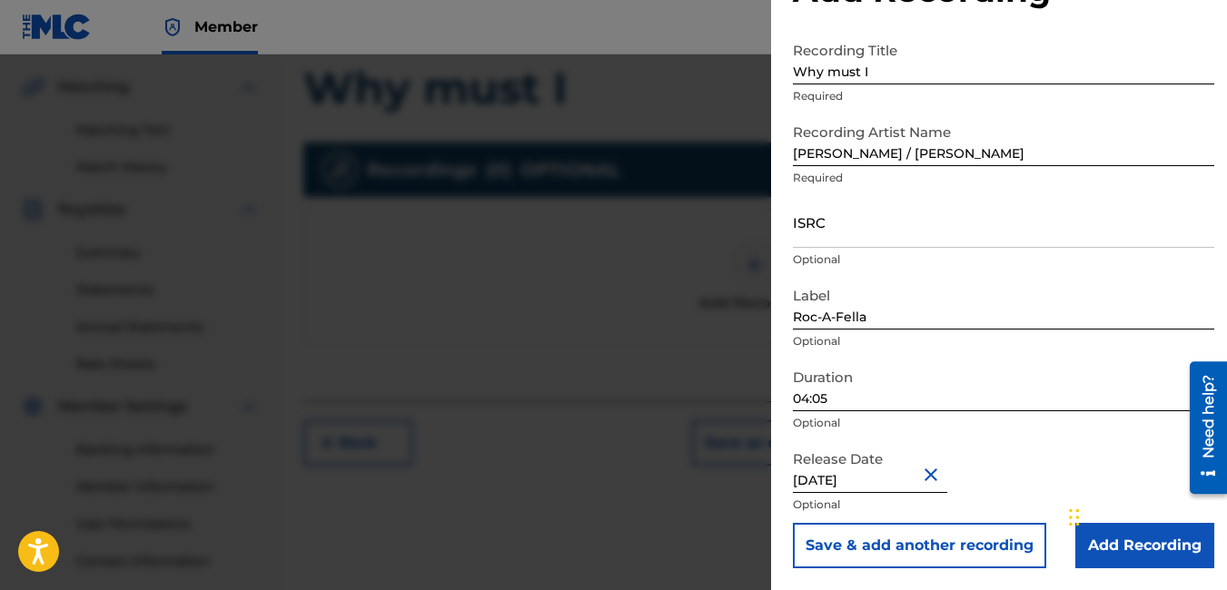
click at [1180, 551] on input "Add Recording" at bounding box center [1144, 545] width 139 height 45
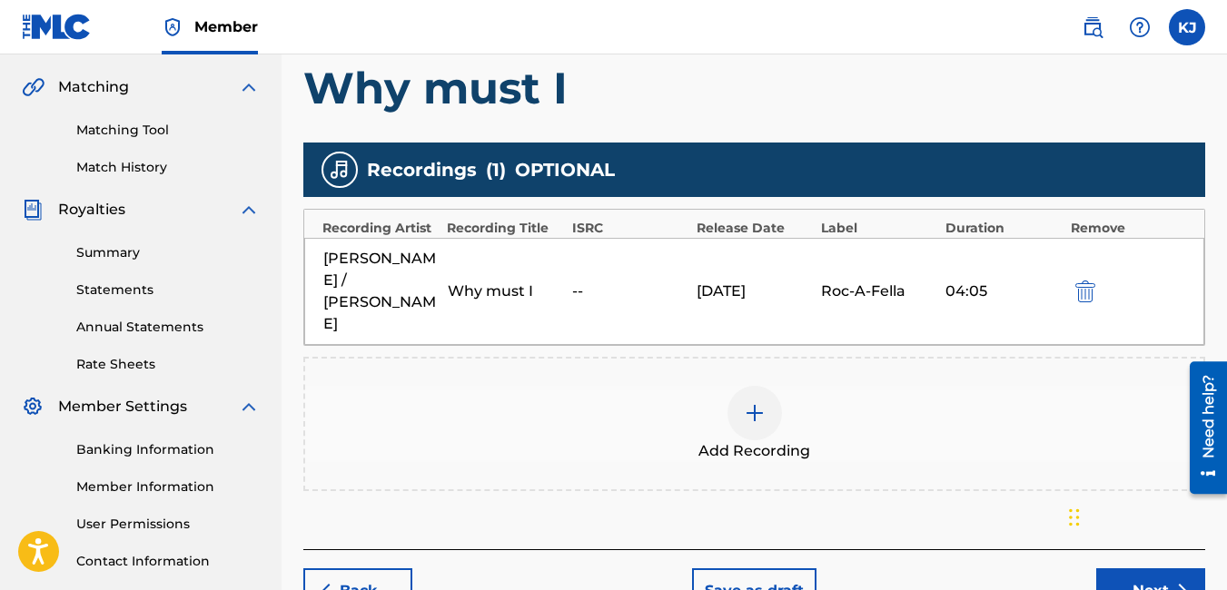
click at [1155, 568] on button "Next" at bounding box center [1150, 590] width 109 height 45
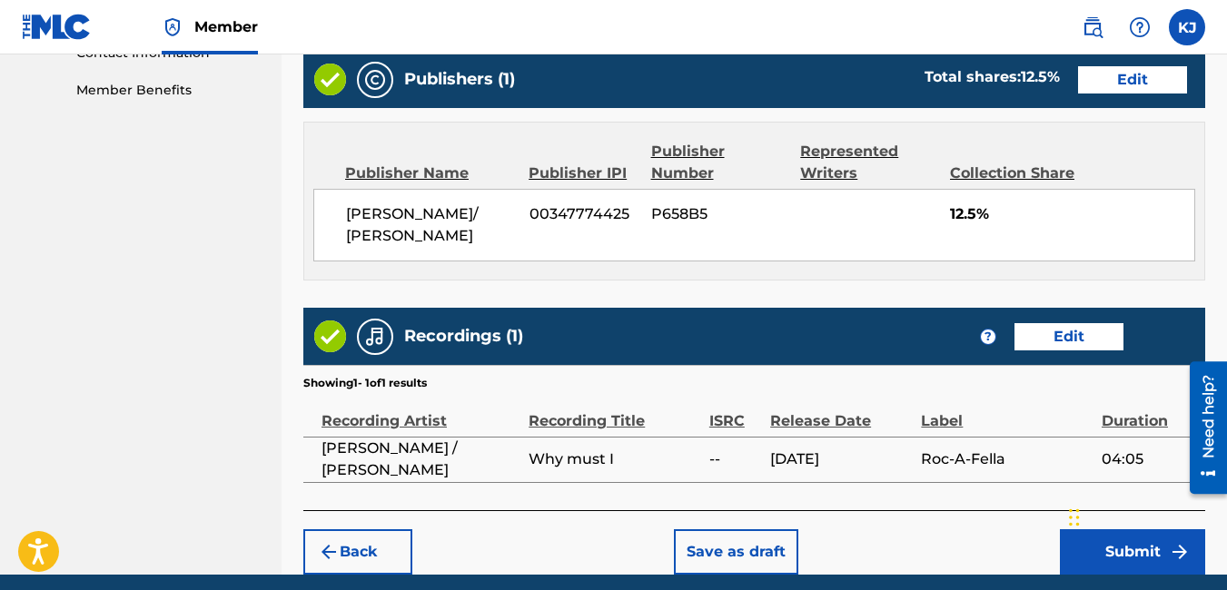
scroll to position [989, 0]
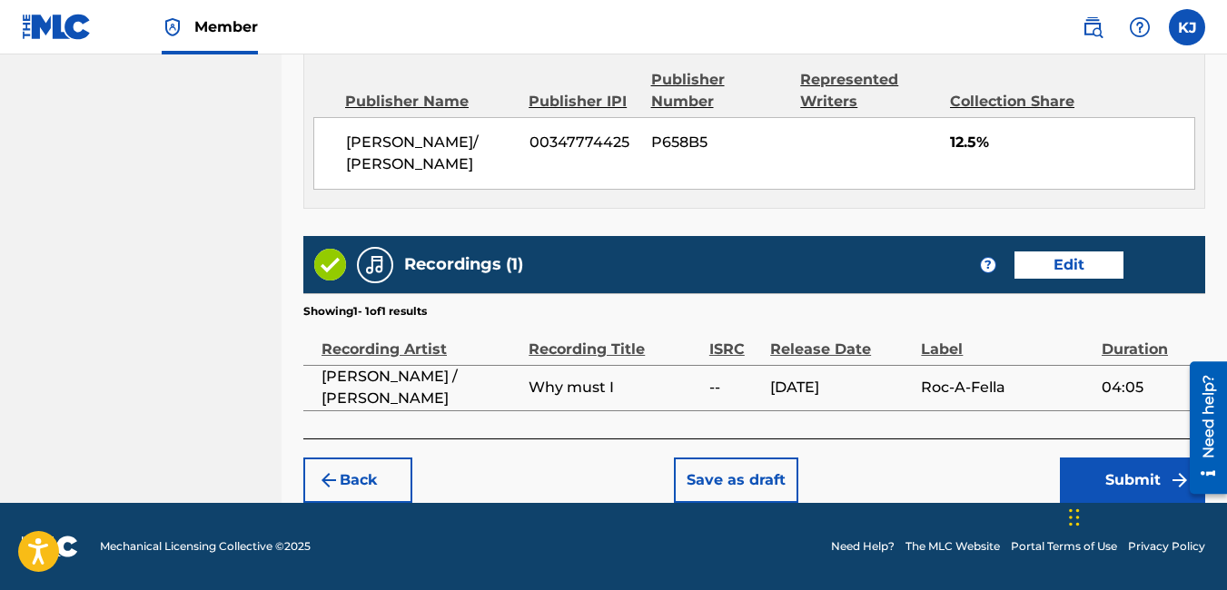
click at [1161, 482] on button "Submit" at bounding box center [1132, 480] width 145 height 45
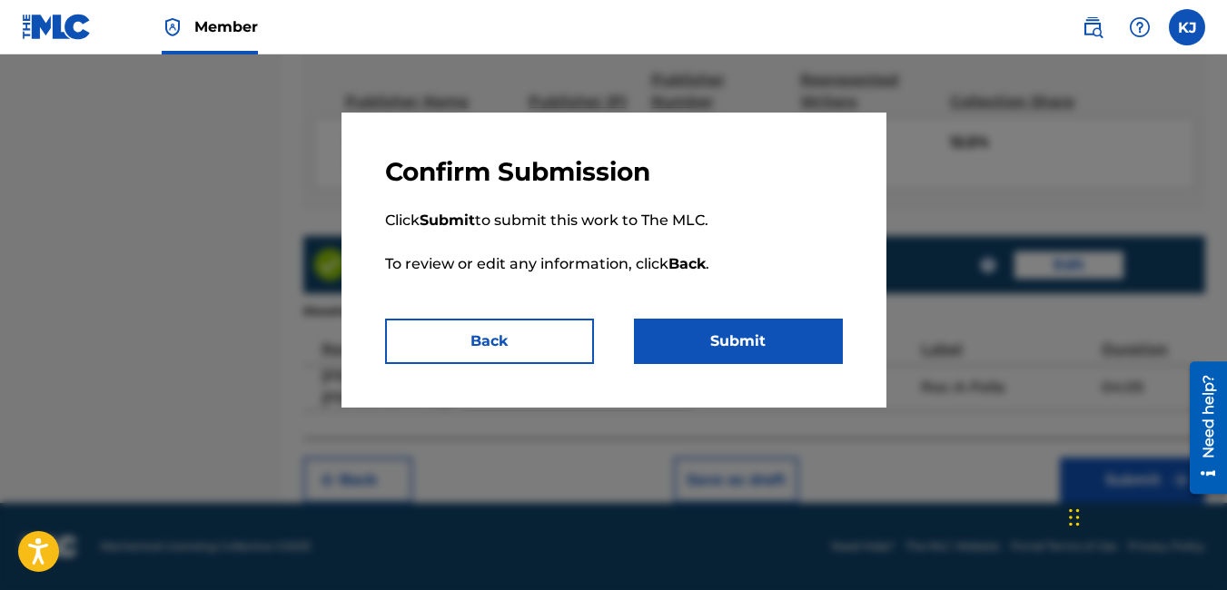
click at [771, 332] on button "Submit" at bounding box center [738, 341] width 209 height 45
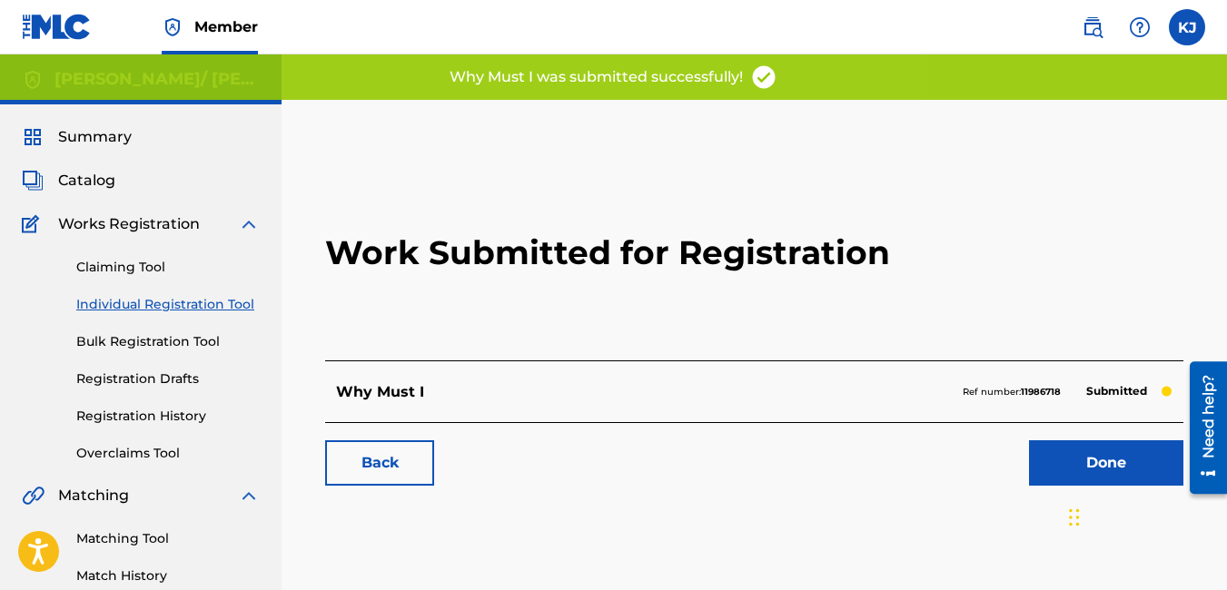
click at [1095, 464] on link "Done" at bounding box center [1106, 462] width 154 height 45
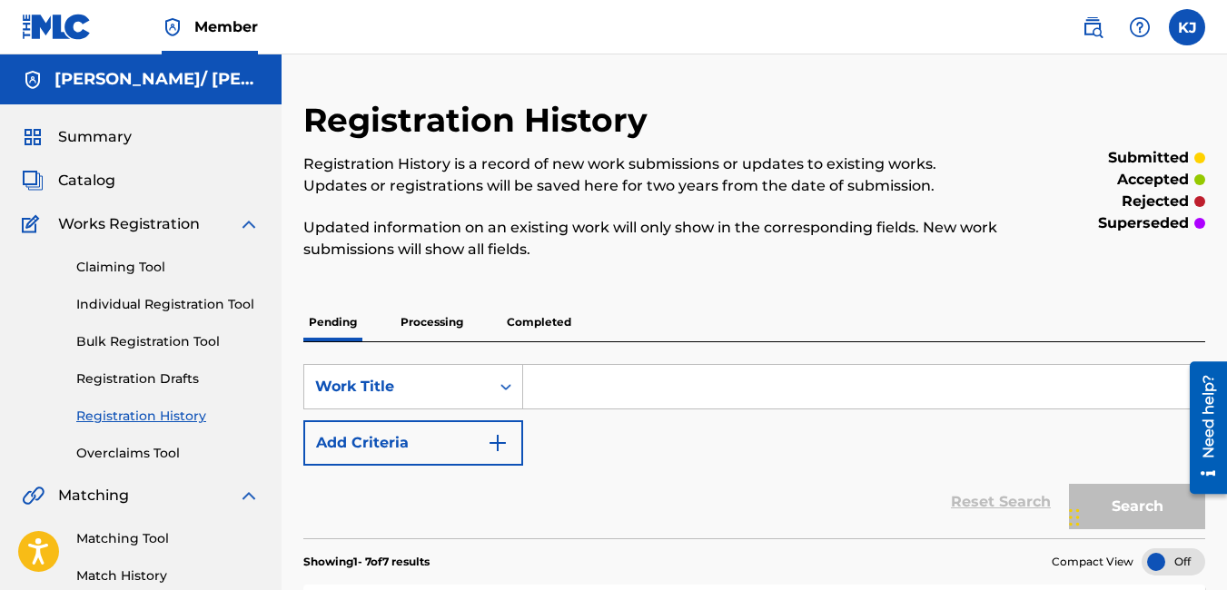
click at [183, 303] on link "Individual Registration Tool" at bounding box center [167, 304] width 183 height 19
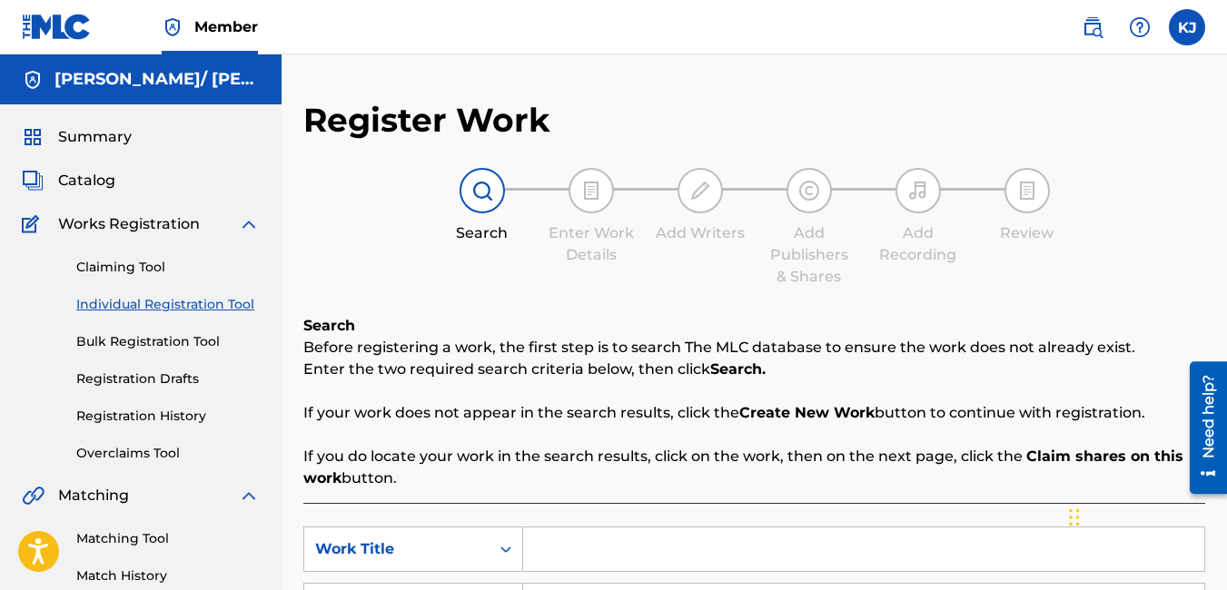
click at [597, 556] on input "Search Form" at bounding box center [863, 550] width 681 height 44
type input "Hood I know"
click at [969, 493] on div "Search Before registering a work, the first step is to search The MLC database …" at bounding box center [754, 558] width 902 height 486
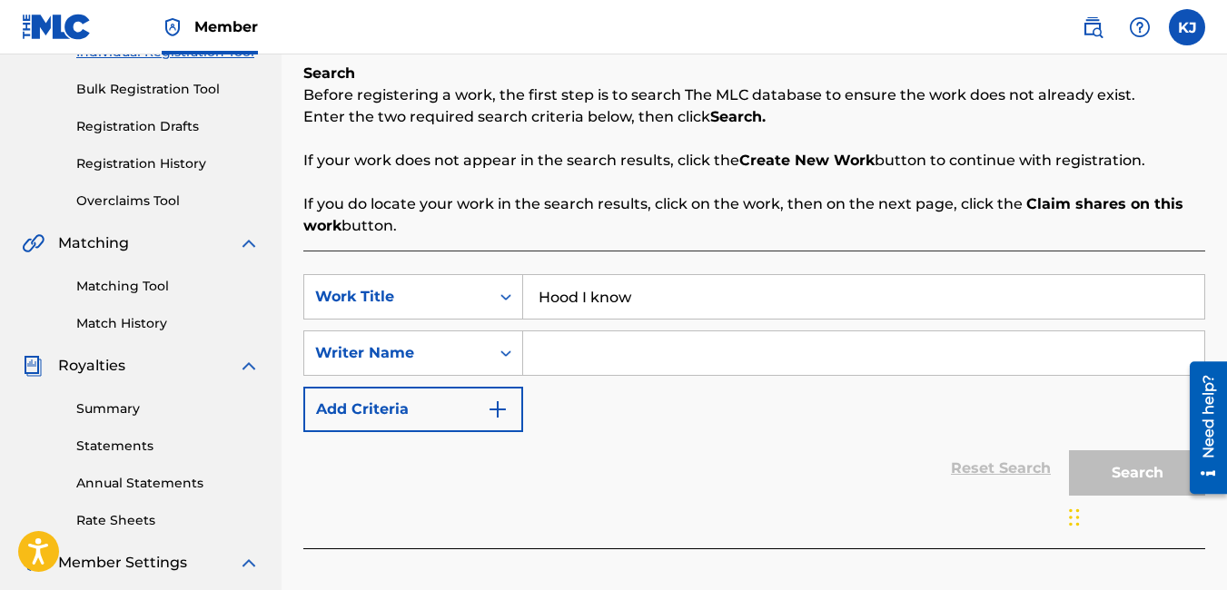
scroll to position [254, 0]
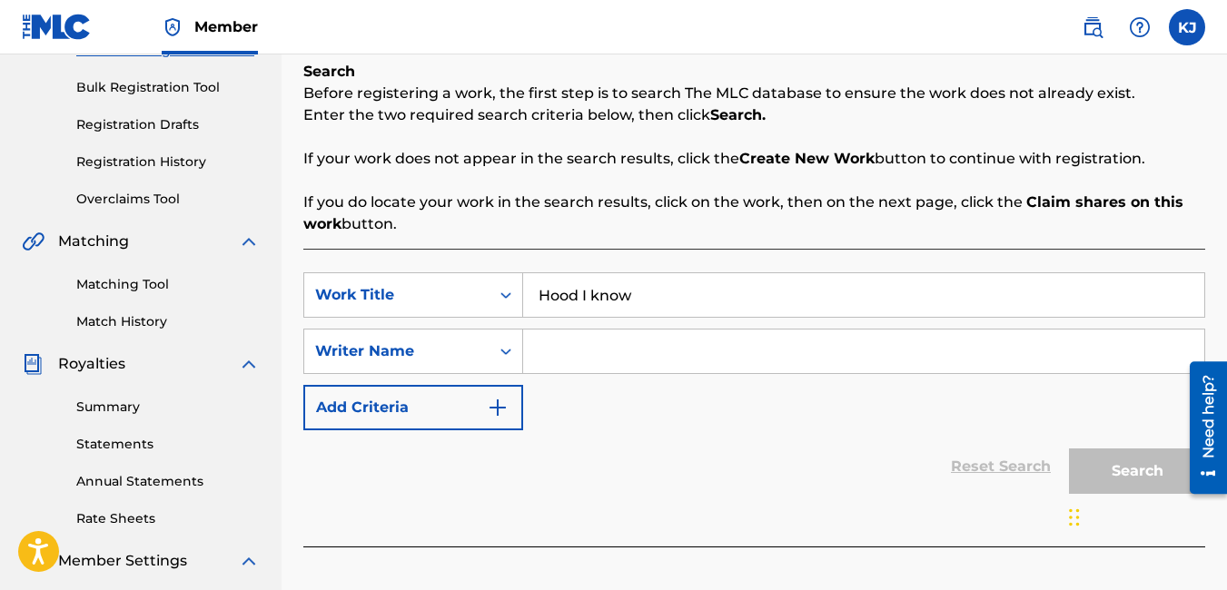
click at [716, 349] on input "Search Form" at bounding box center [863, 352] width 681 height 44
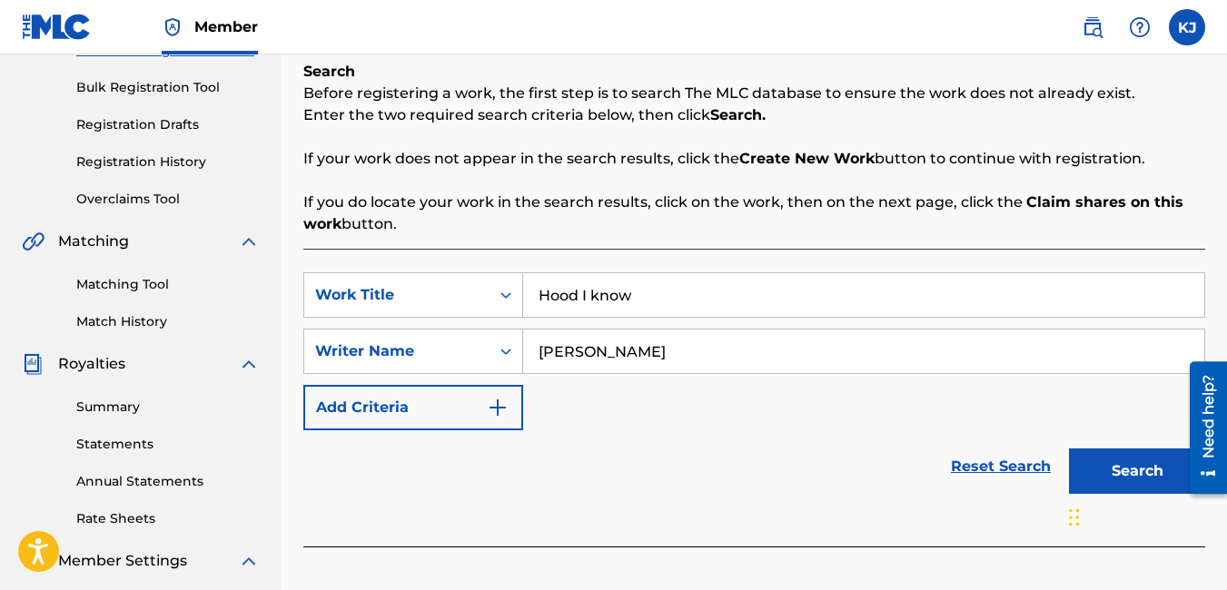
type input "[PERSON_NAME]"
click at [1118, 469] on button "Search" at bounding box center [1137, 471] width 136 height 45
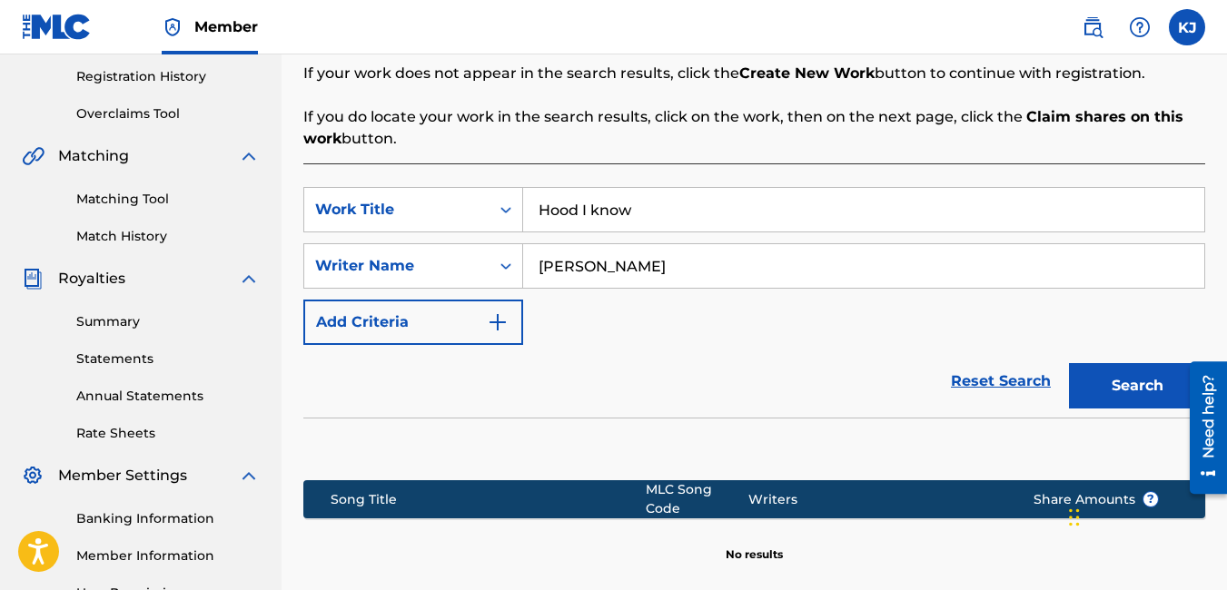
scroll to position [536, 0]
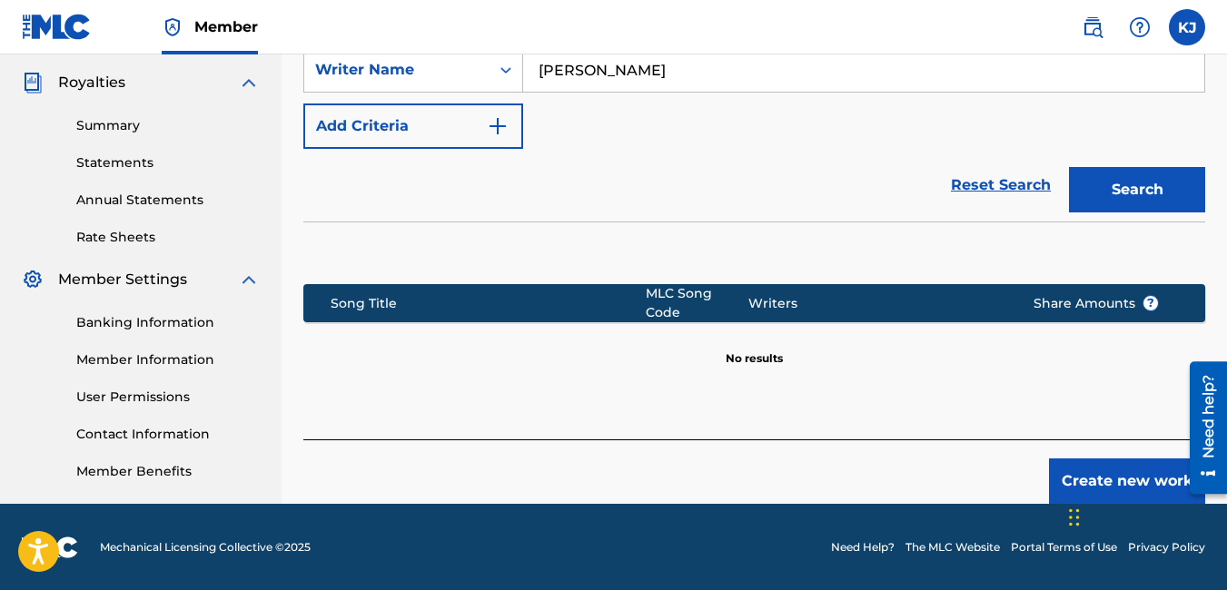
click at [1148, 461] on button "Create new work" at bounding box center [1127, 481] width 156 height 45
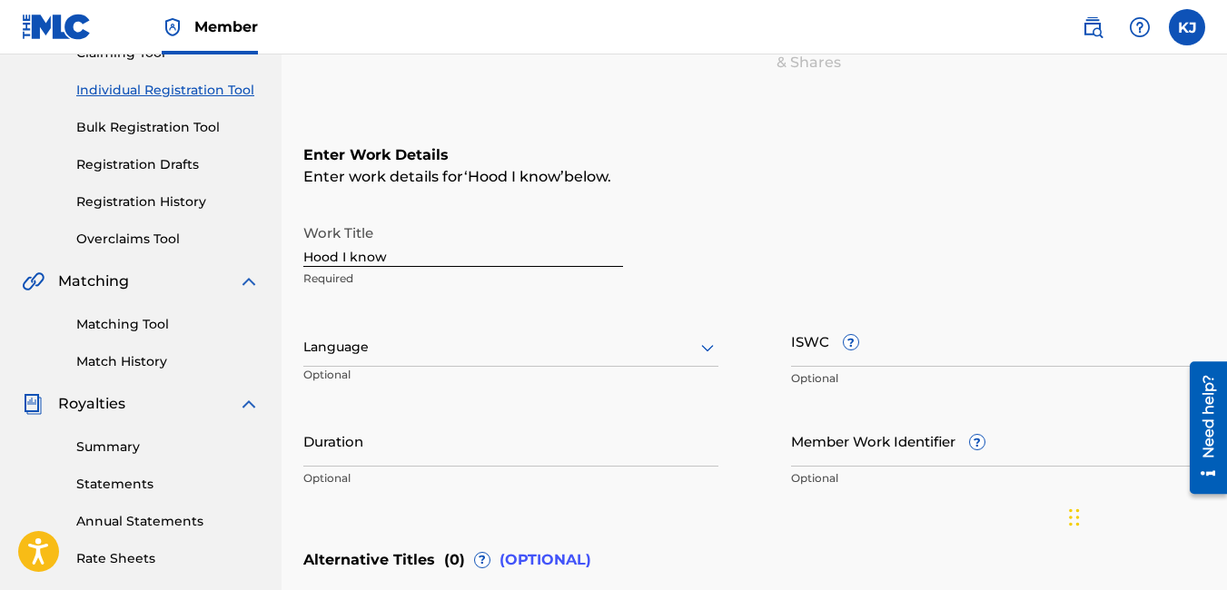
scroll to position [173, 0]
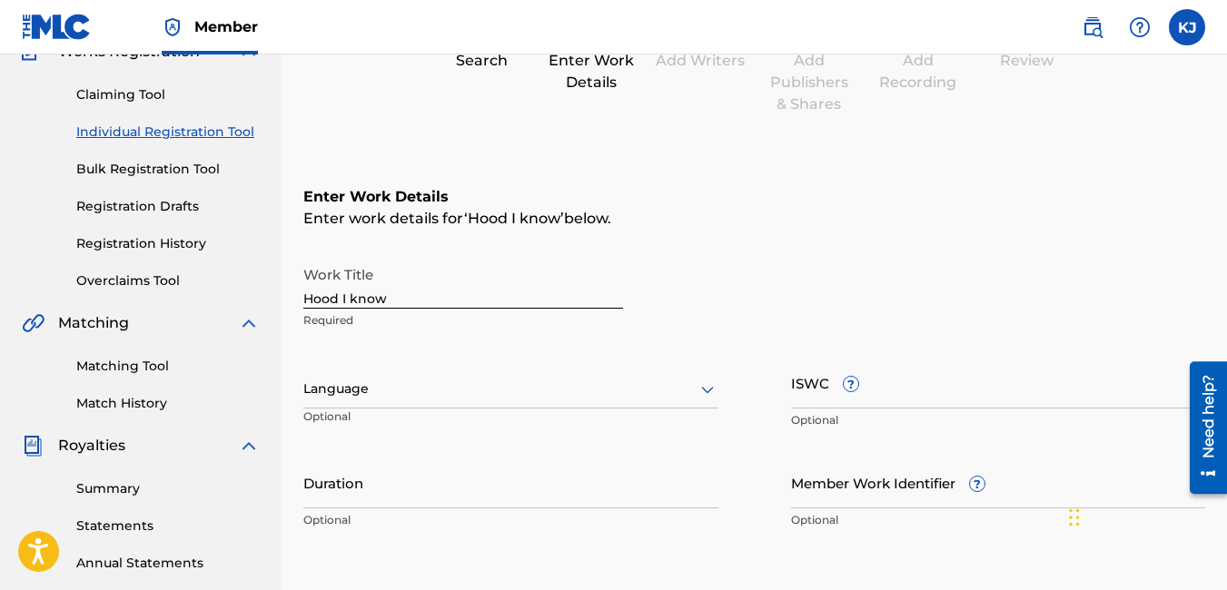
click at [702, 384] on icon at bounding box center [708, 390] width 22 height 22
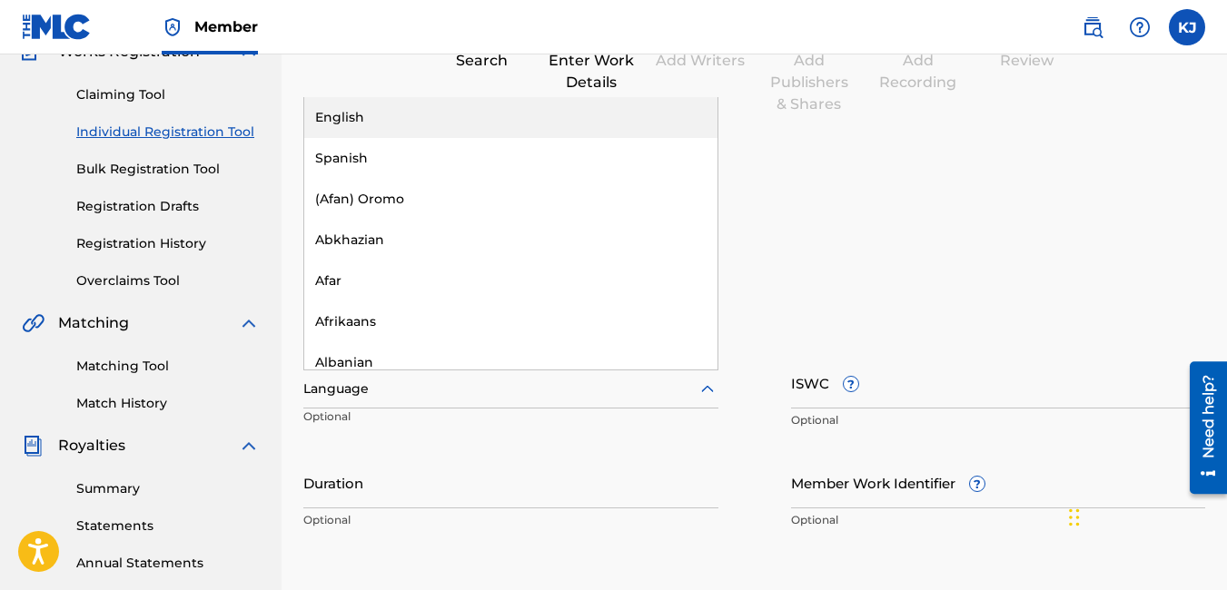
click at [529, 115] on div "English" at bounding box center [510, 117] width 413 height 41
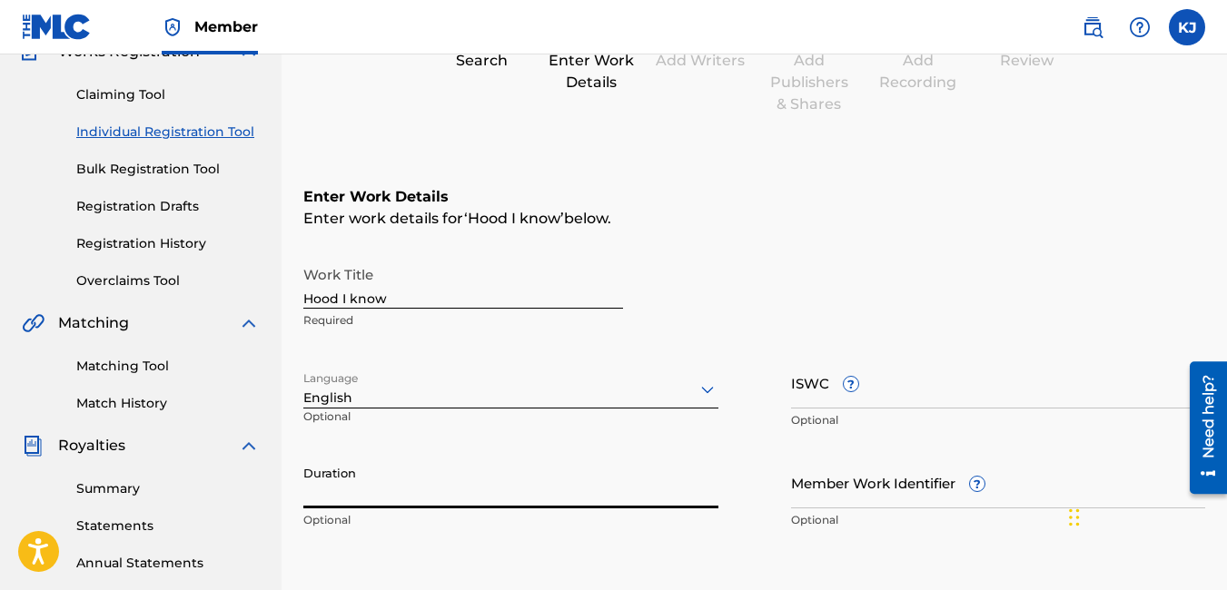
click at [448, 489] on input "Duration" at bounding box center [510, 483] width 415 height 52
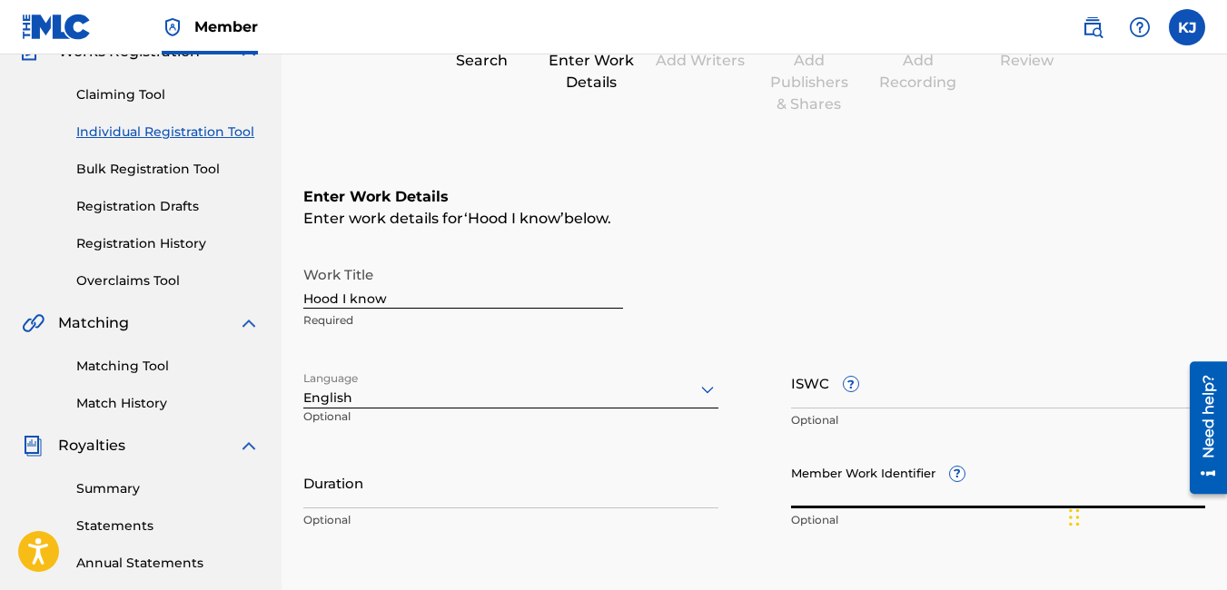
click at [847, 497] on input "Member Work Identifier ?" at bounding box center [998, 483] width 415 height 52
type input "1594477"
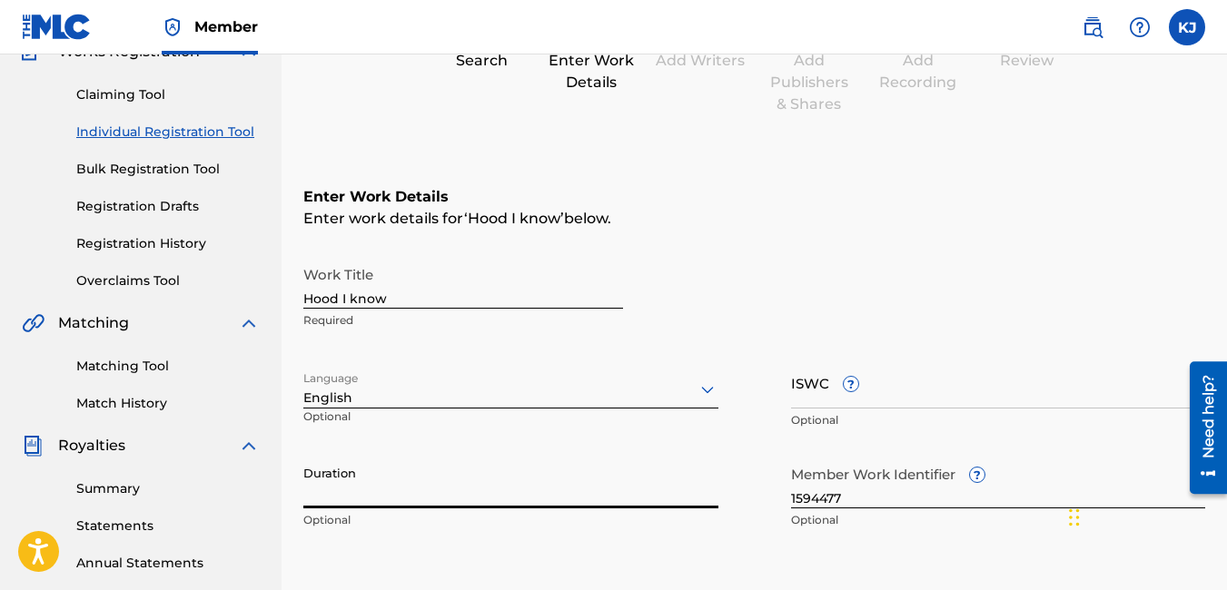
click at [444, 505] on input "Duration" at bounding box center [510, 483] width 415 height 52
type input "04:17"
click at [1183, 548] on div "Enter Work Details Enter work details for ‘ Hood I know ’ below. Work Title Hoo…" at bounding box center [754, 363] width 902 height 440
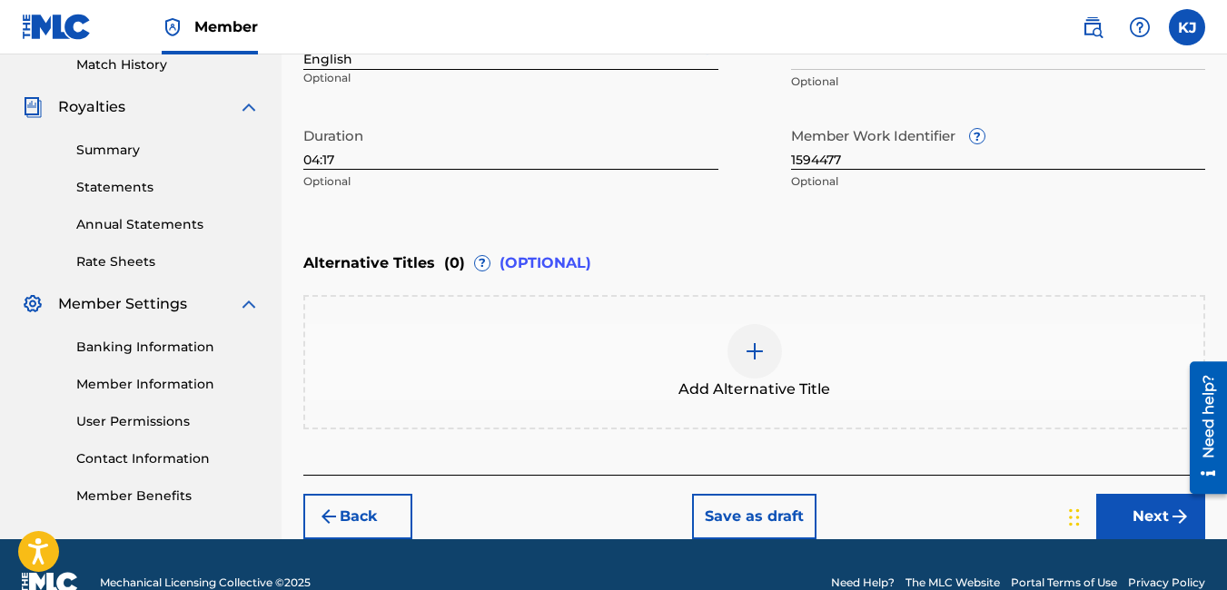
scroll to position [548, 0]
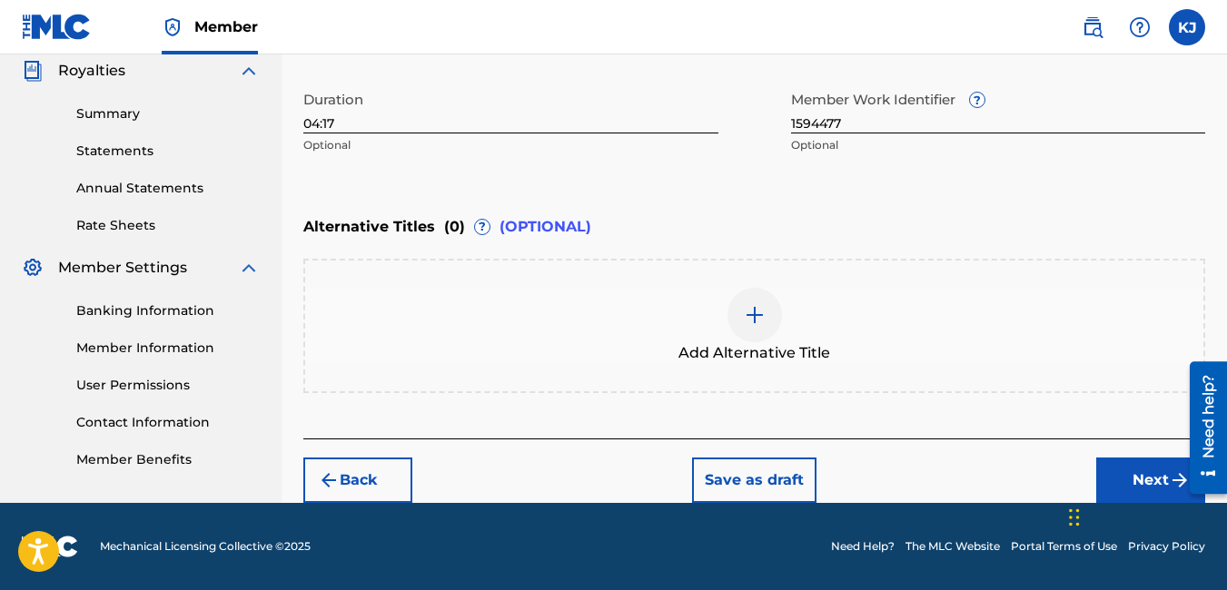
click at [1171, 482] on img "submit" at bounding box center [1180, 480] width 22 height 22
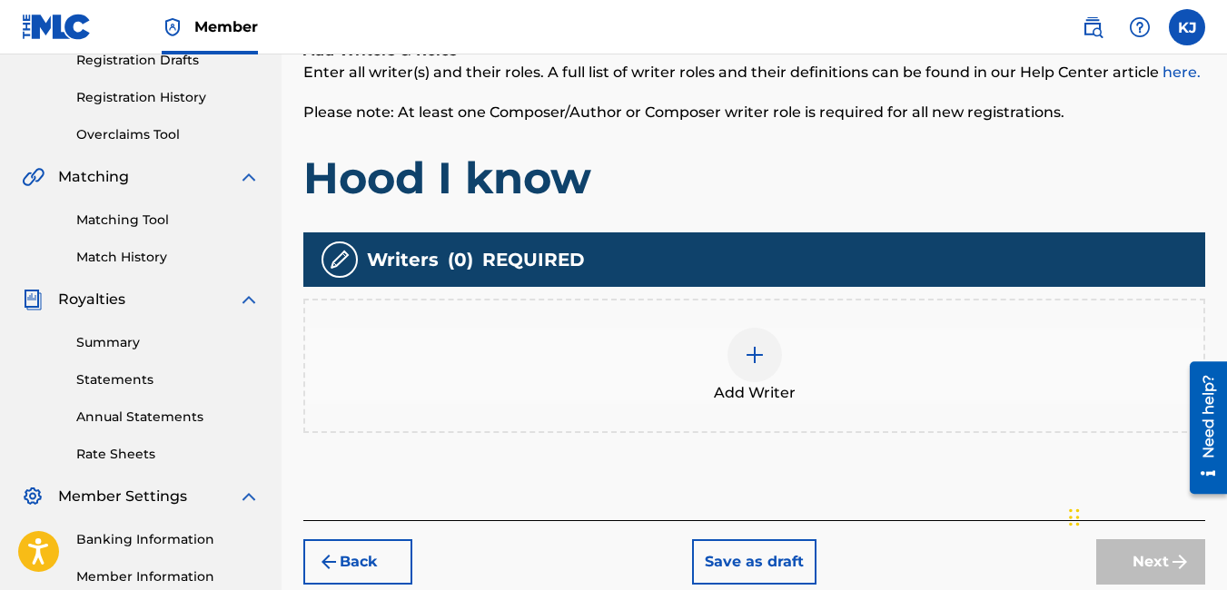
scroll to position [372, 0]
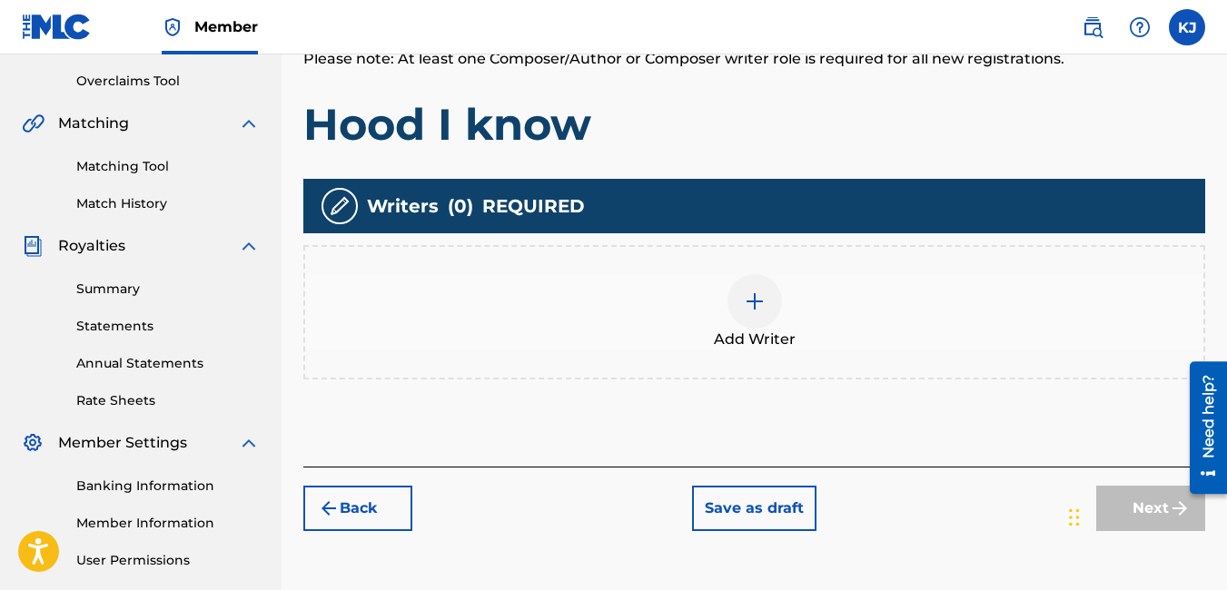
click at [759, 292] on img at bounding box center [755, 302] width 22 height 22
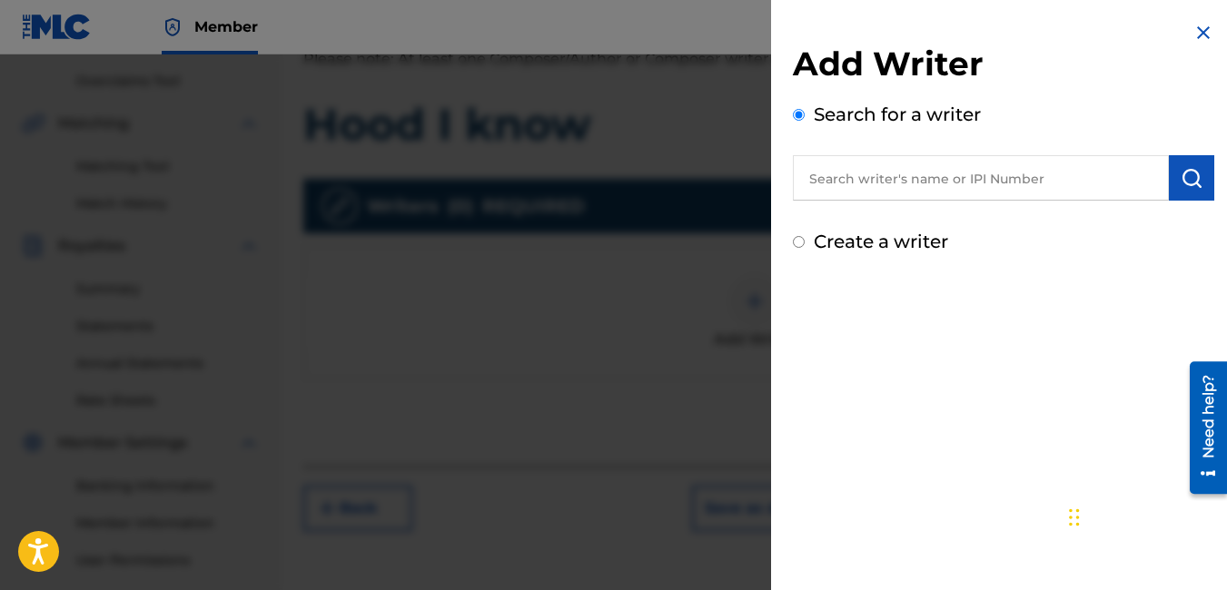
click at [897, 183] on input "text" at bounding box center [981, 177] width 376 height 45
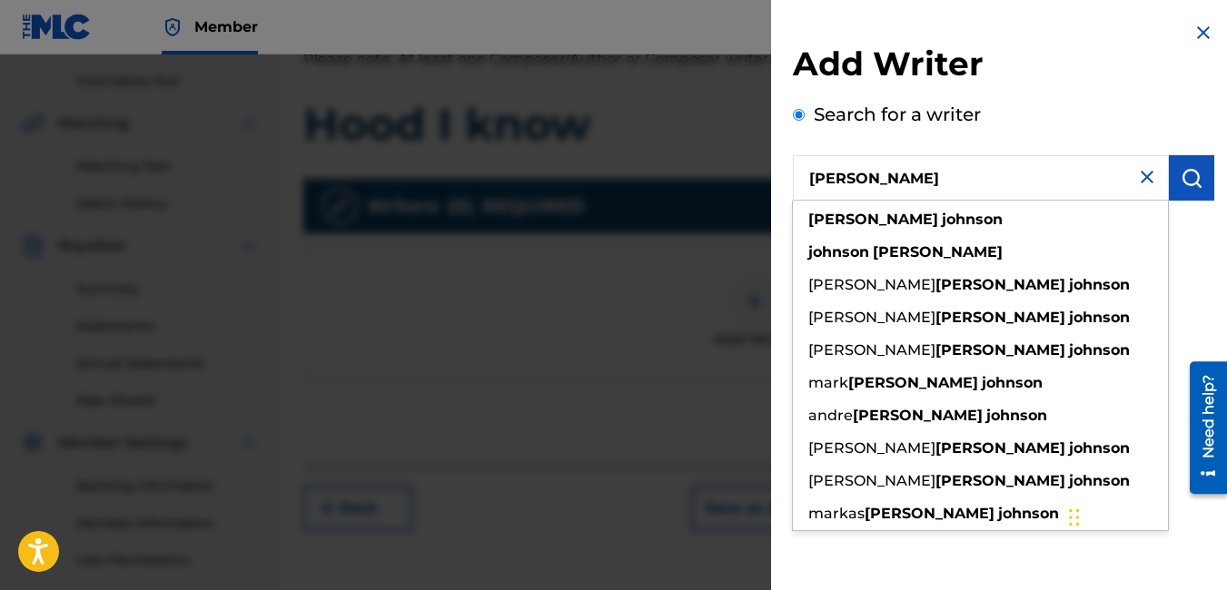
type input "[PERSON_NAME]"
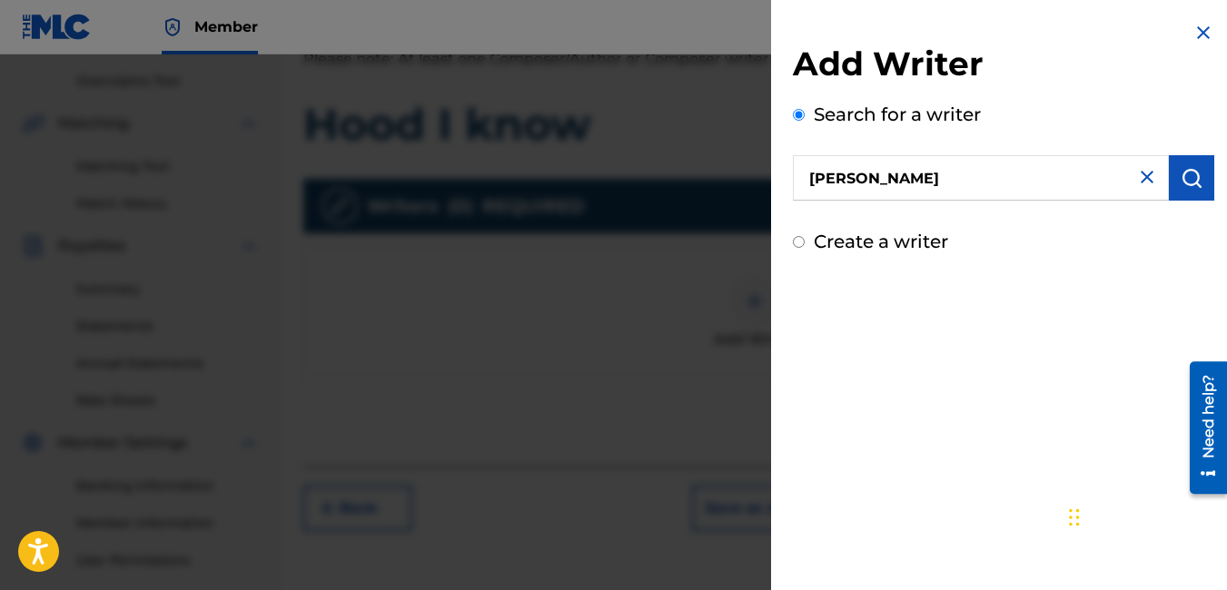
click at [1171, 177] on button "submit" at bounding box center [1191, 177] width 45 height 45
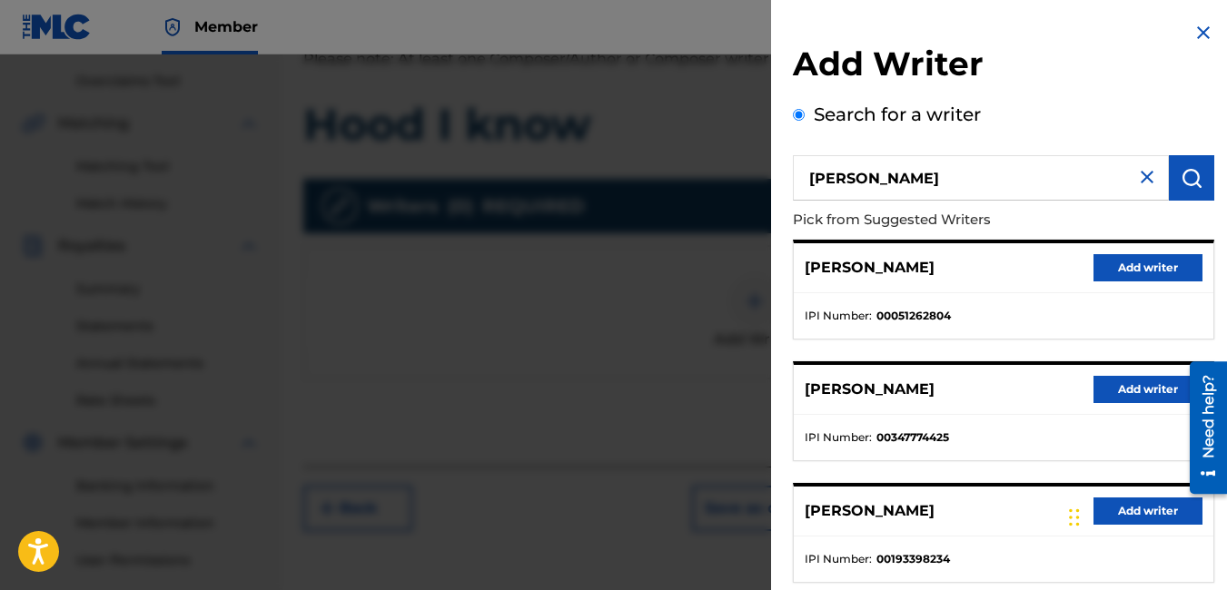
click at [1134, 379] on button "Add writer" at bounding box center [1147, 389] width 109 height 27
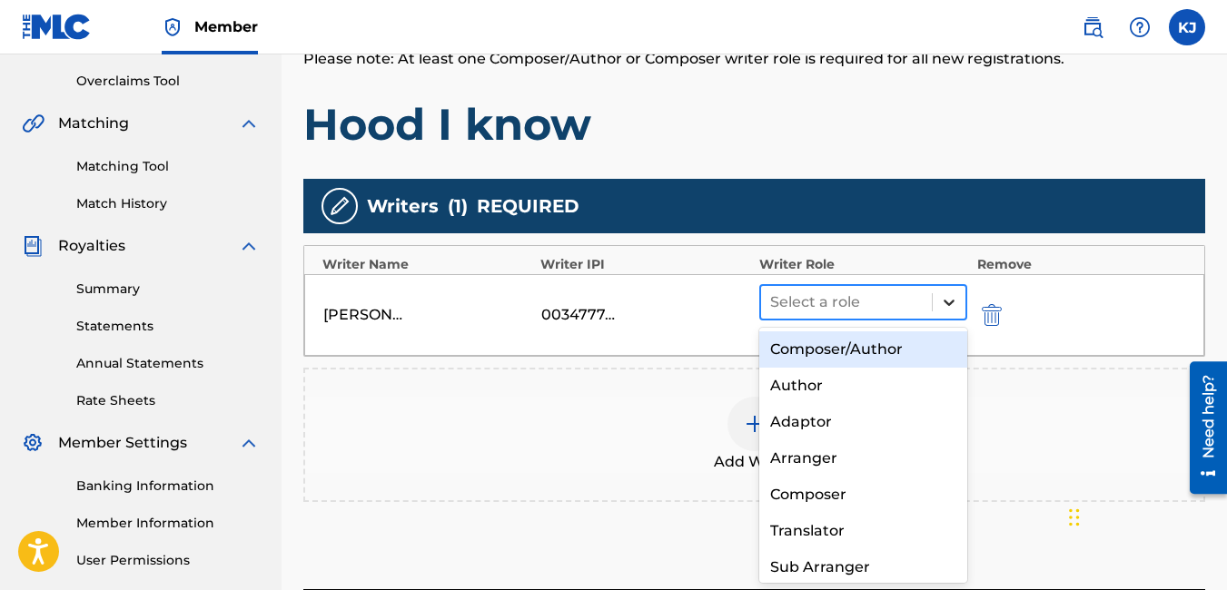
click at [948, 296] on icon at bounding box center [949, 302] width 18 height 18
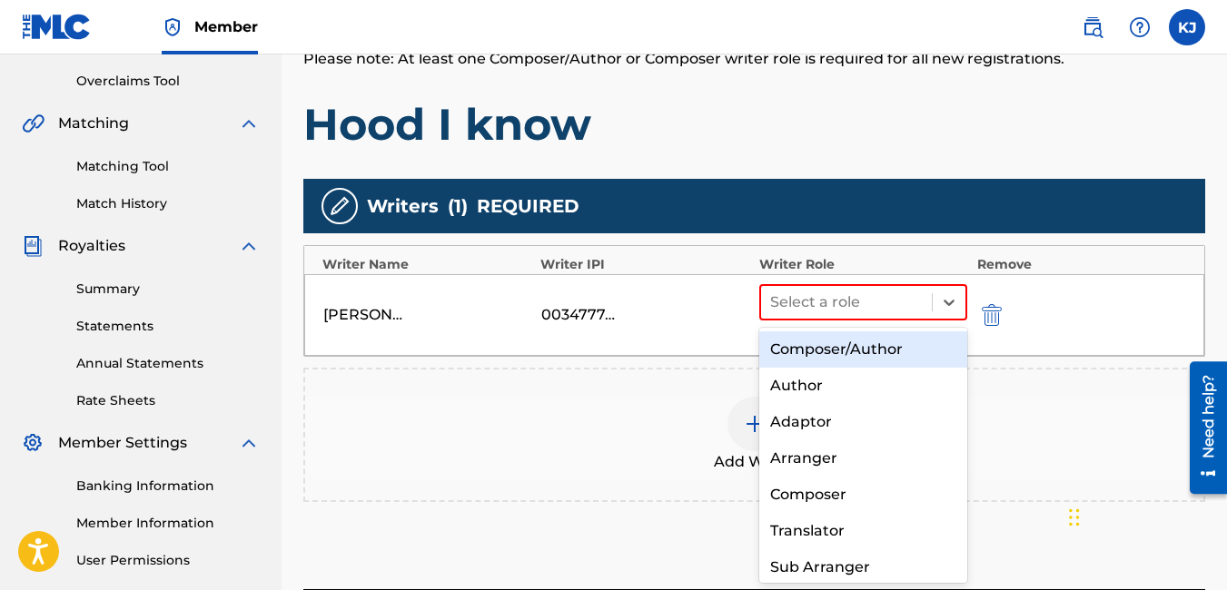
click at [889, 353] on div "Composer/Author" at bounding box center [863, 349] width 209 height 36
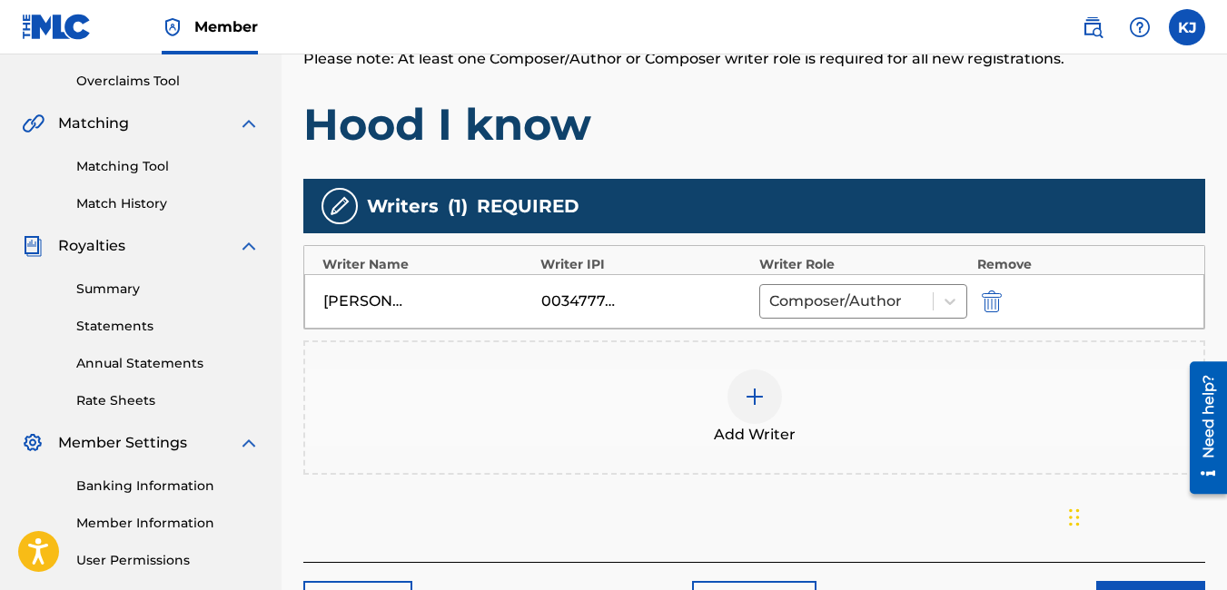
click at [940, 444] on div "Add Writer" at bounding box center [754, 408] width 898 height 76
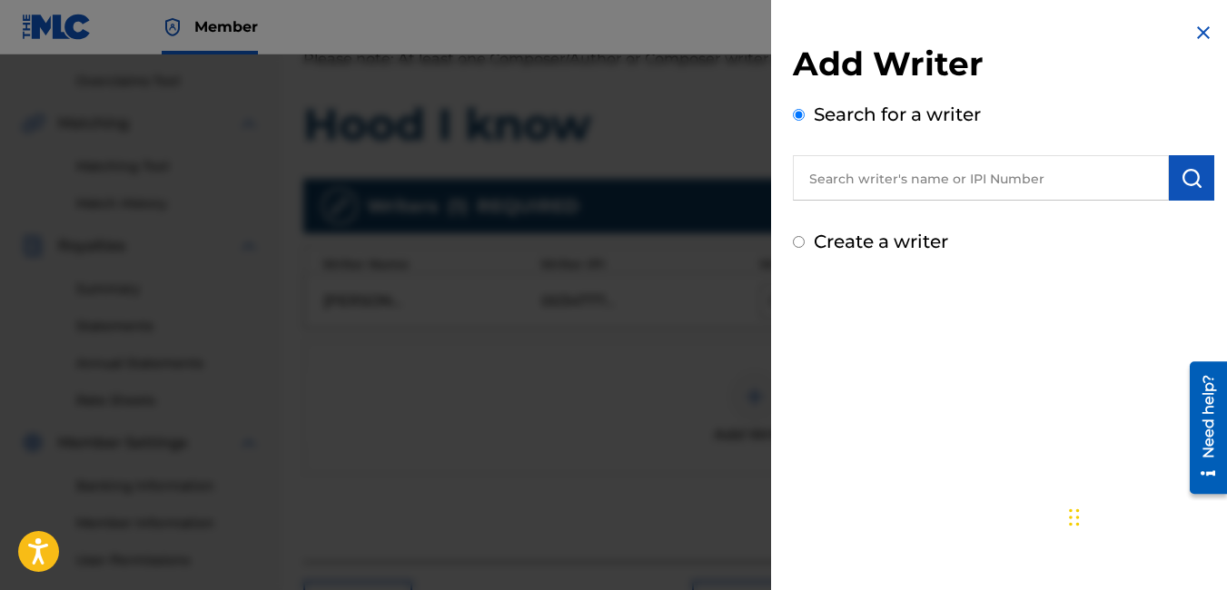
click at [1197, 31] on img at bounding box center [1203, 33] width 22 height 22
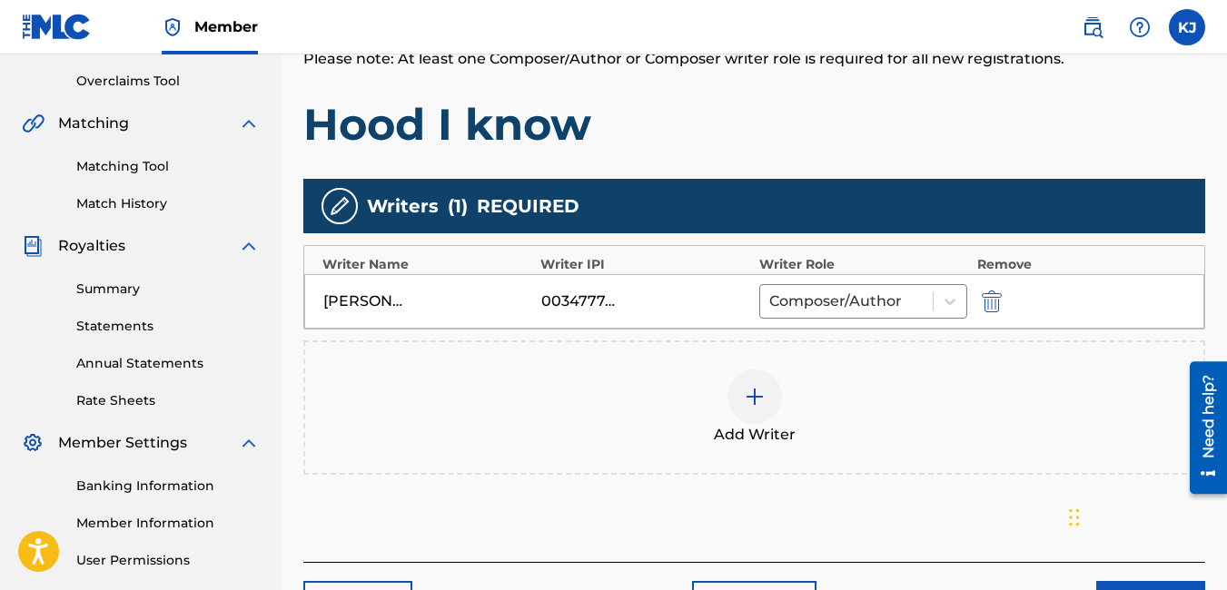
click at [1043, 374] on div "Add Writer" at bounding box center [754, 408] width 898 height 76
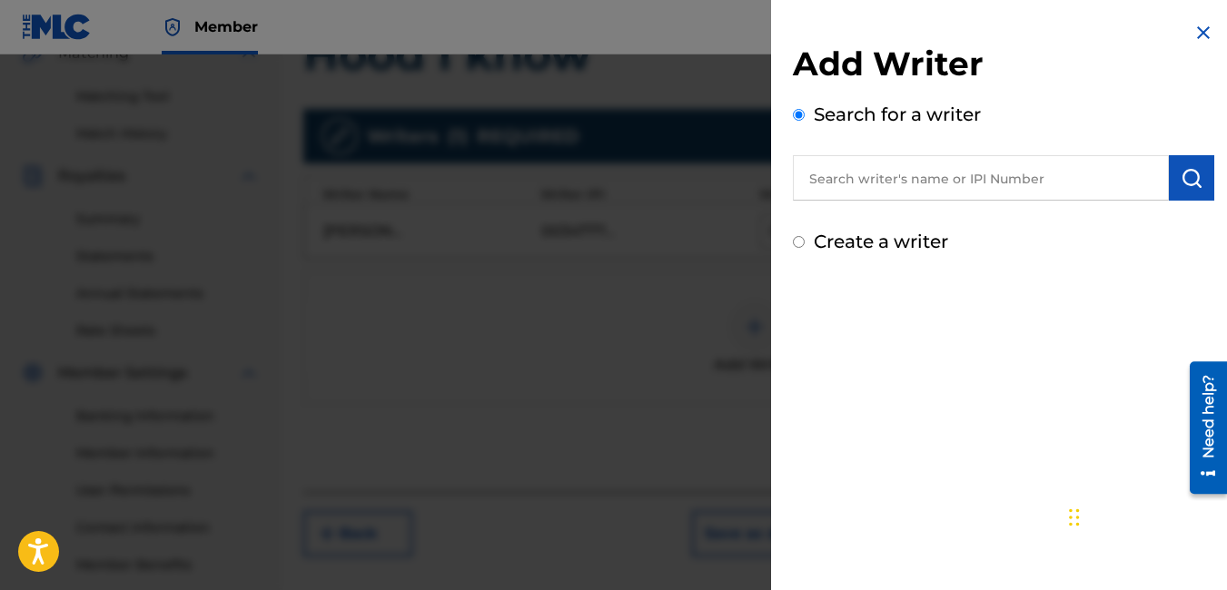
scroll to position [445, 0]
click at [1198, 23] on img at bounding box center [1203, 33] width 22 height 22
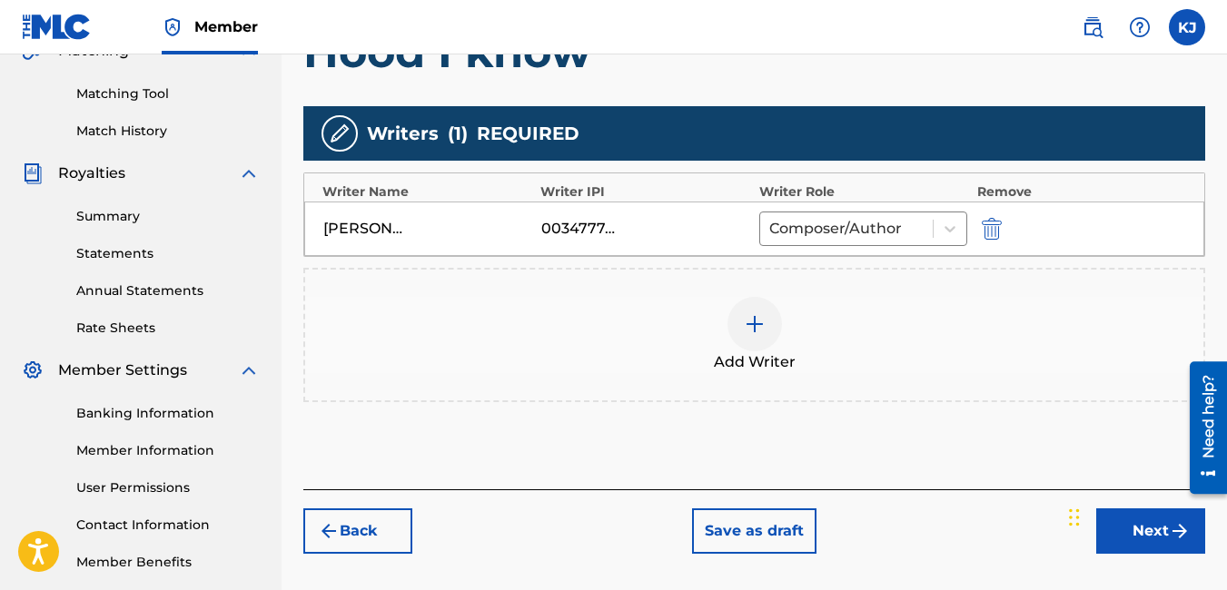
click at [1174, 535] on img "submit" at bounding box center [1180, 531] width 22 height 22
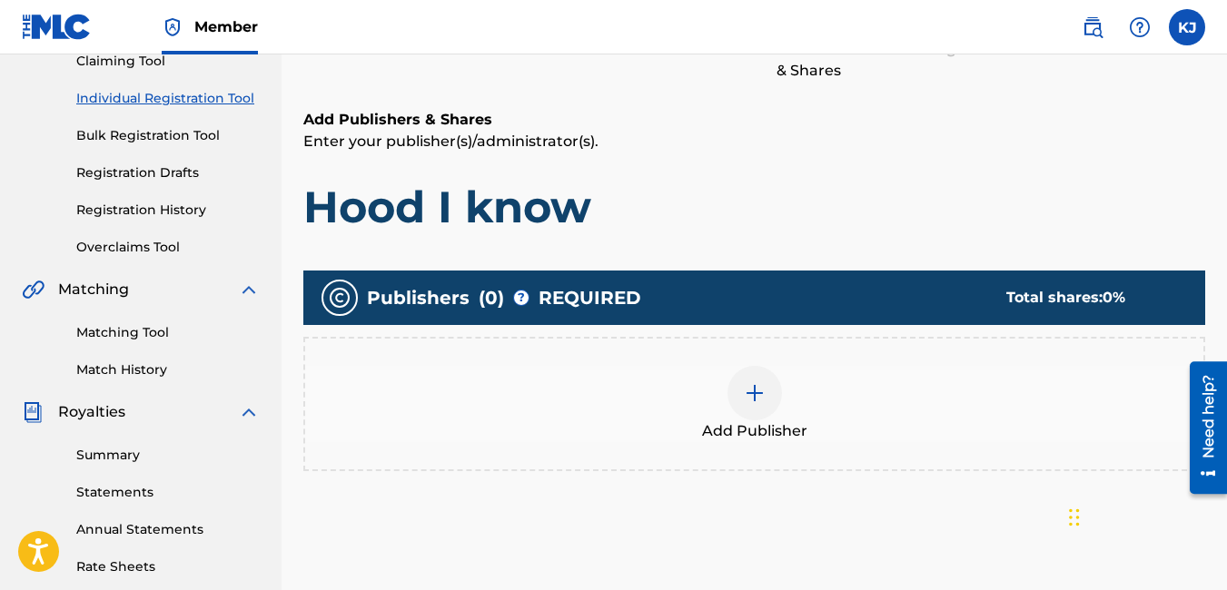
scroll to position [263, 0]
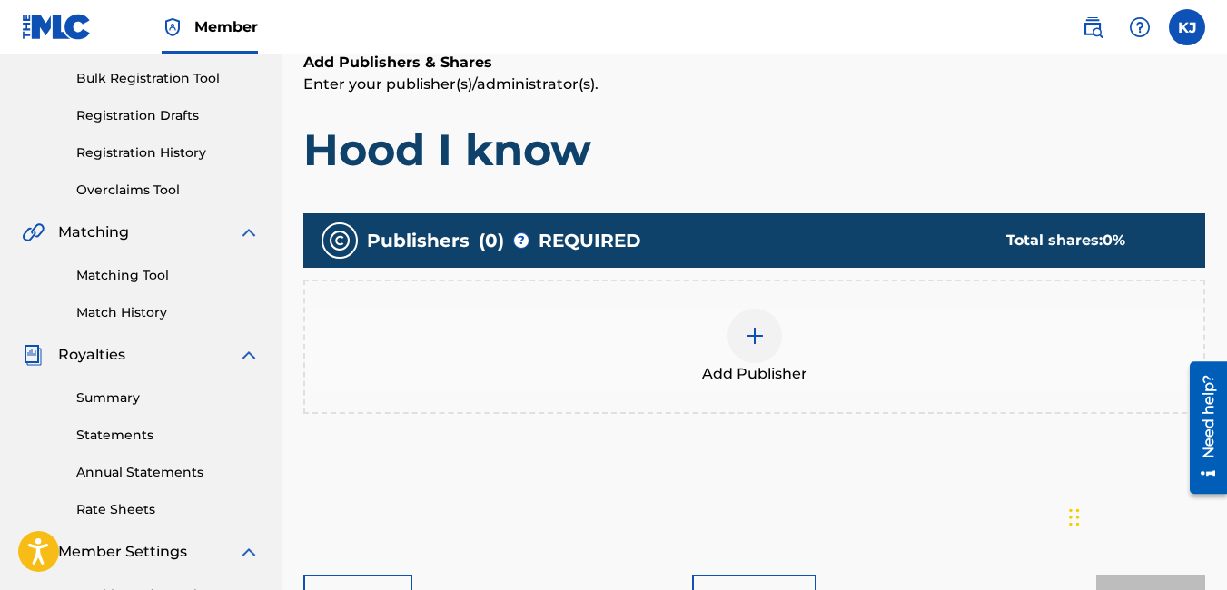
click at [755, 350] on div at bounding box center [754, 336] width 54 height 54
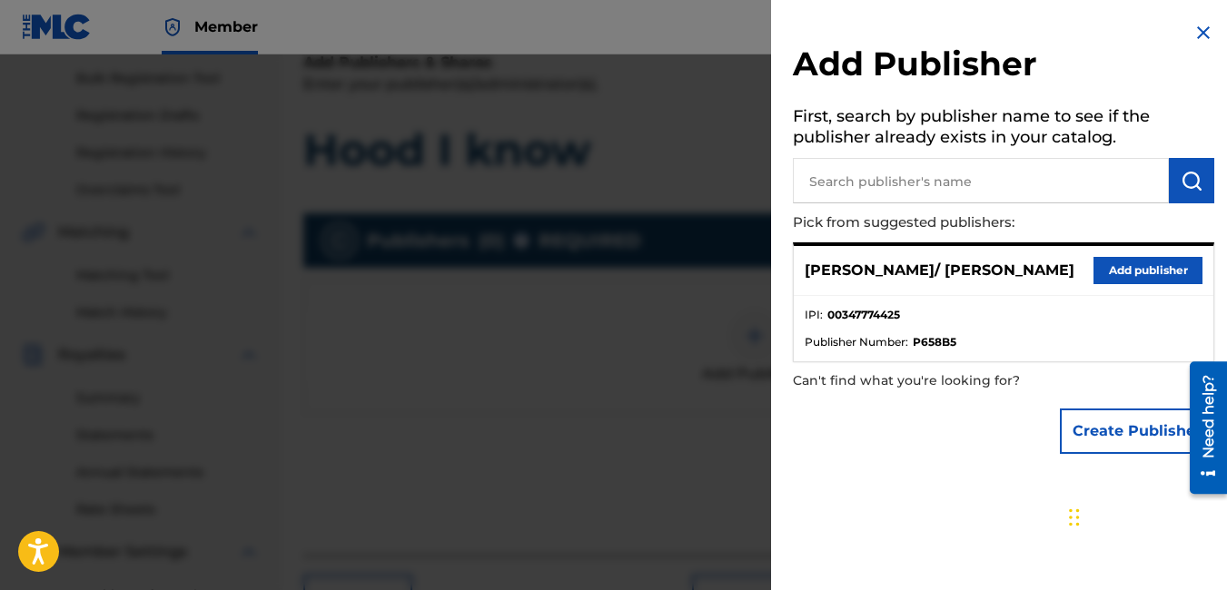
click at [1106, 266] on button "Add publisher" at bounding box center [1147, 270] width 109 height 27
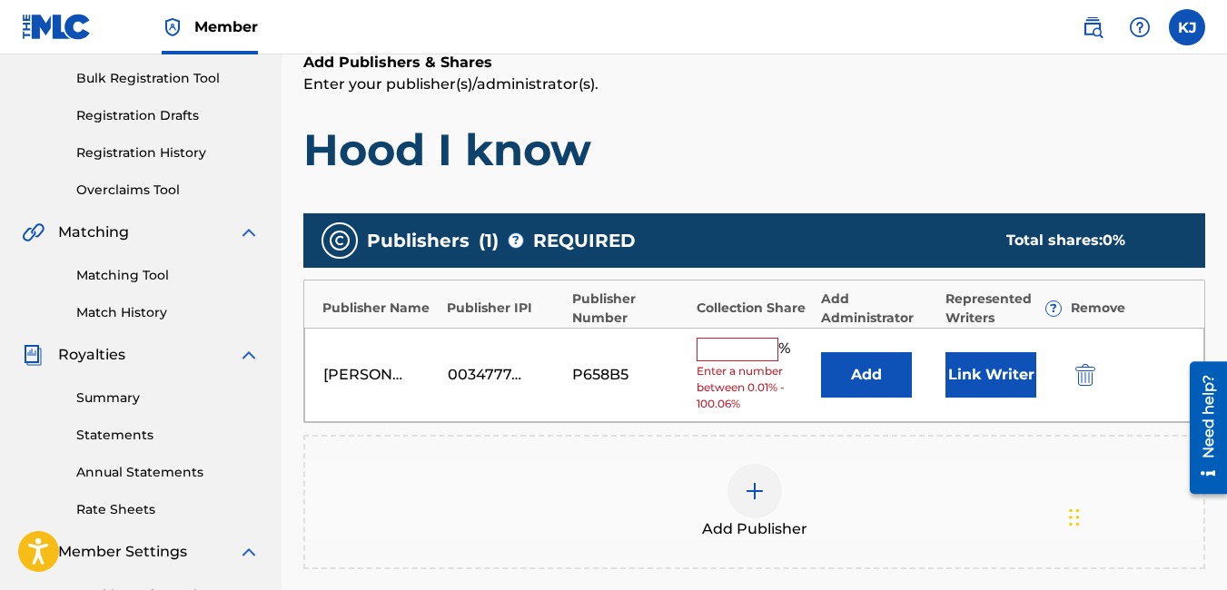
click at [742, 350] on input "text" at bounding box center [738, 350] width 82 height 24
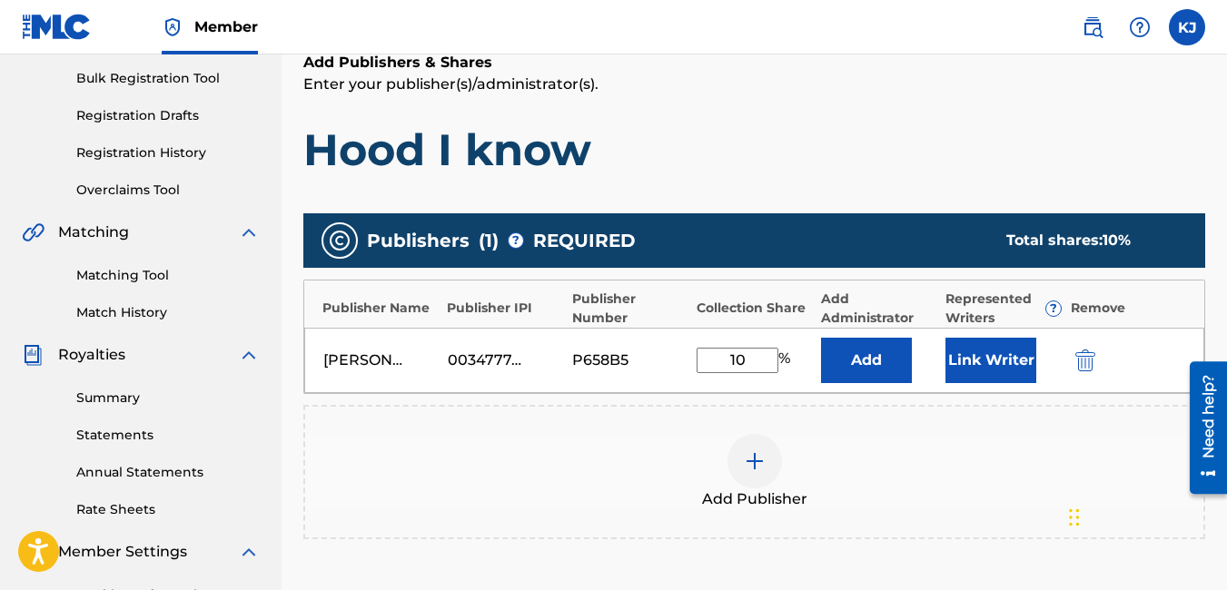
type input "10"
click at [1075, 427] on div "Add Publisher" at bounding box center [754, 472] width 902 height 134
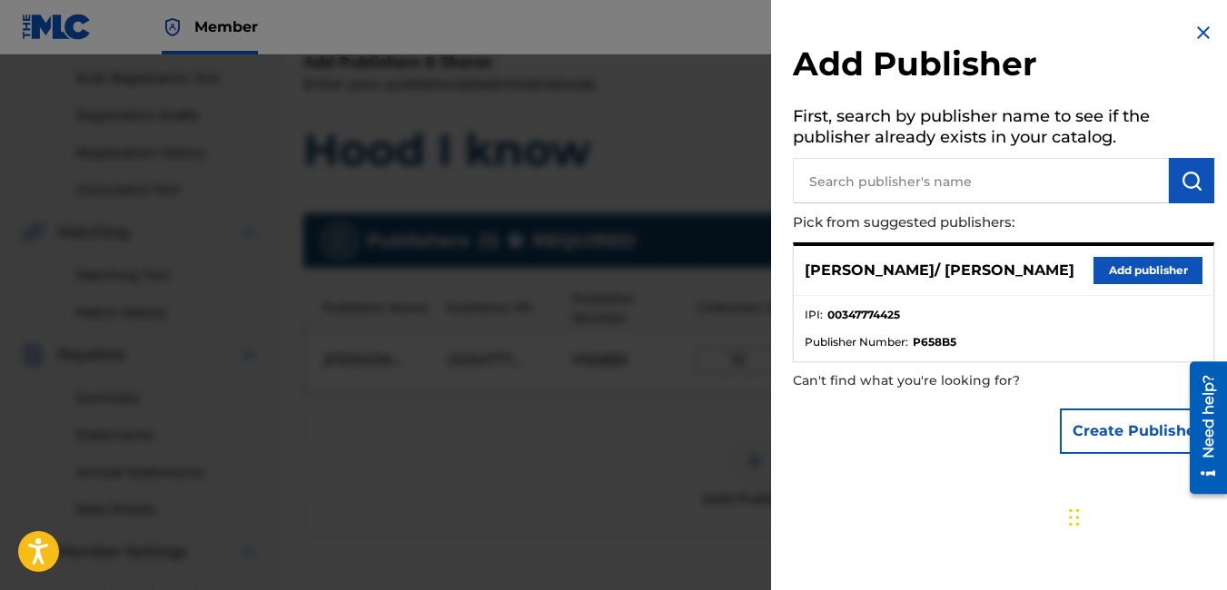
click at [1201, 28] on img at bounding box center [1203, 33] width 22 height 22
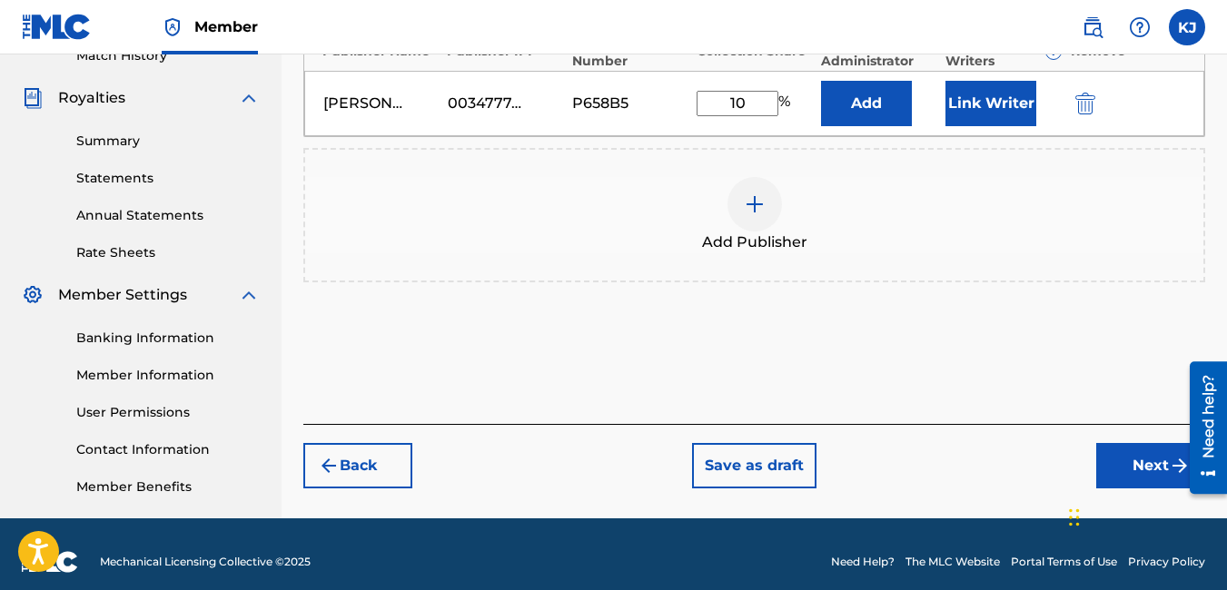
scroll to position [536, 0]
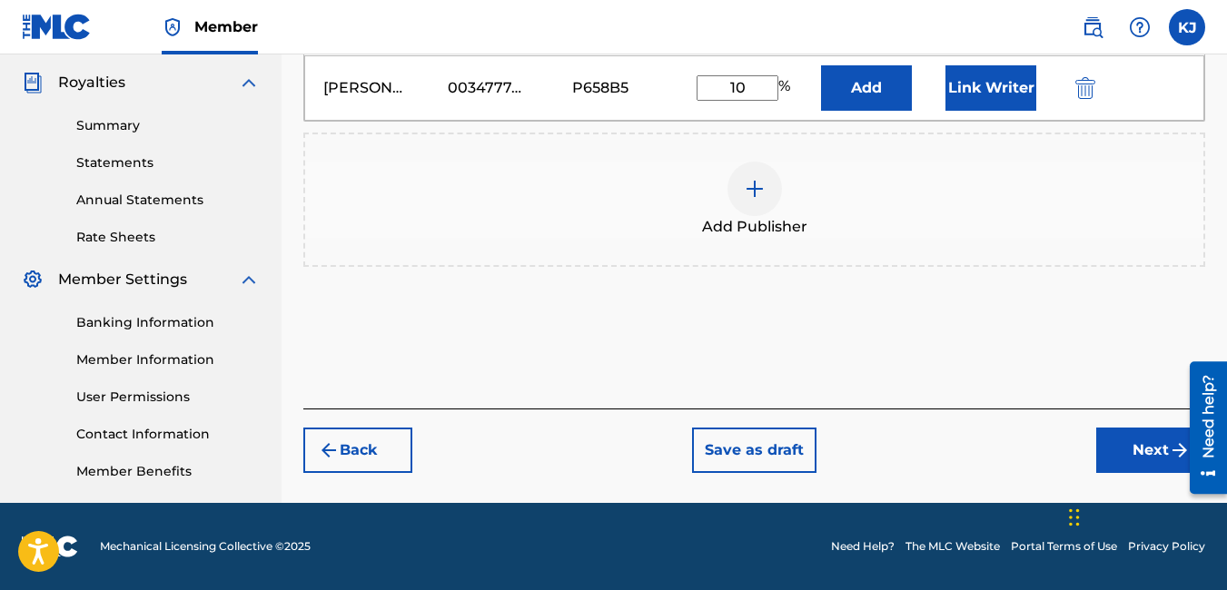
click at [1146, 435] on button "Next" at bounding box center [1150, 450] width 109 height 45
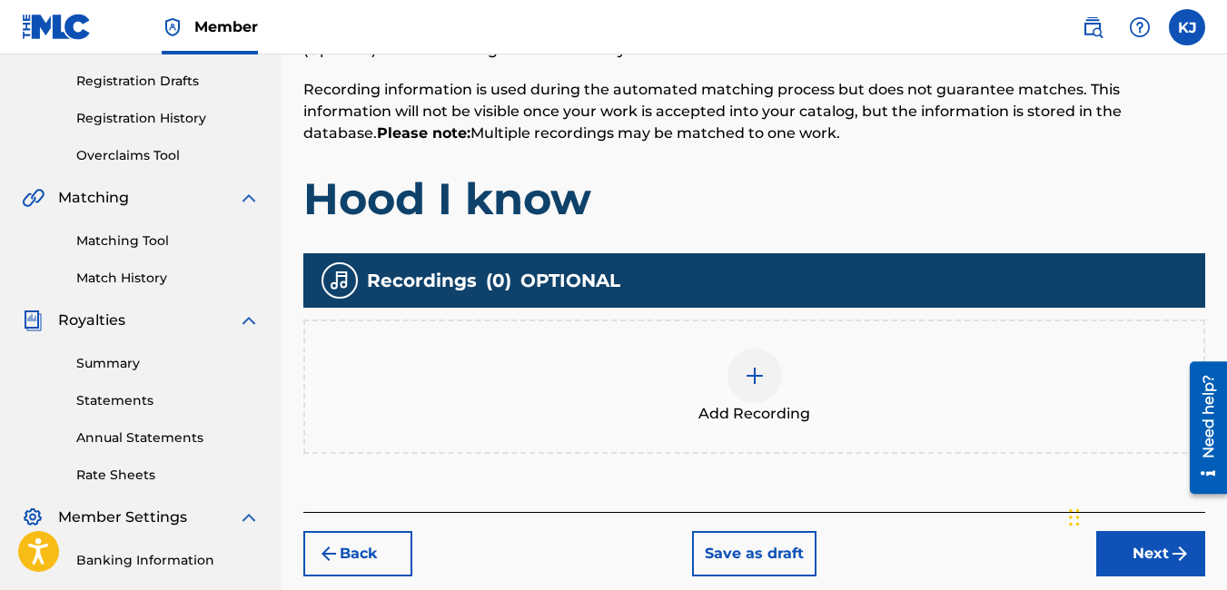
scroll to position [300, 0]
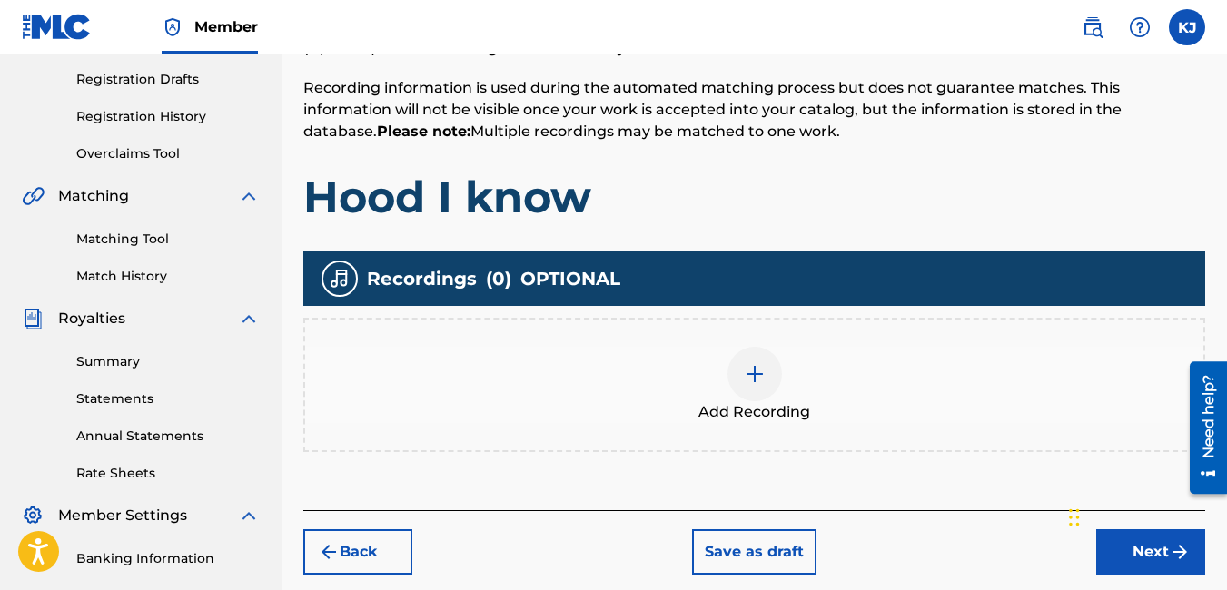
click at [756, 375] on img at bounding box center [755, 374] width 22 height 22
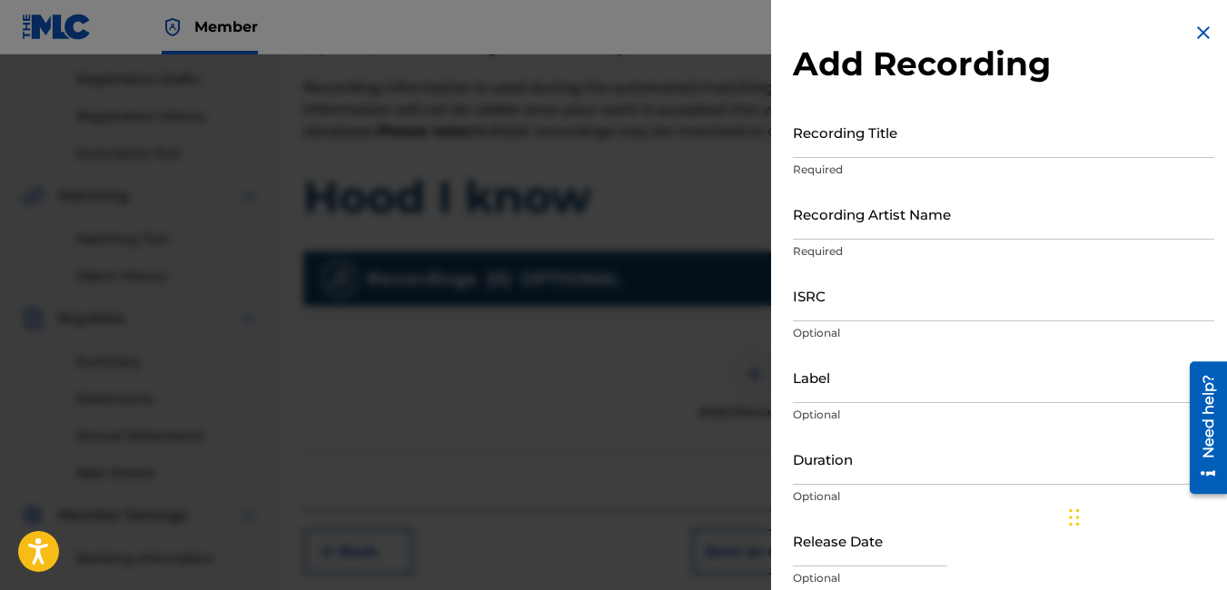
click at [1038, 140] on input "Recording Title" at bounding box center [1003, 132] width 421 height 52
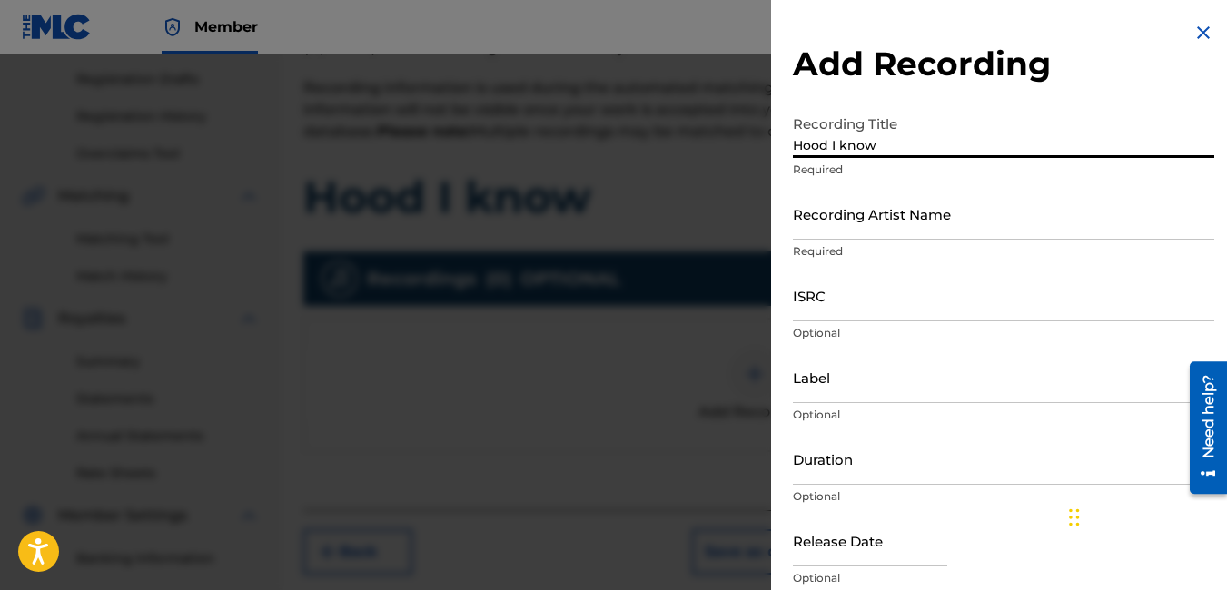
type input "Hood I know"
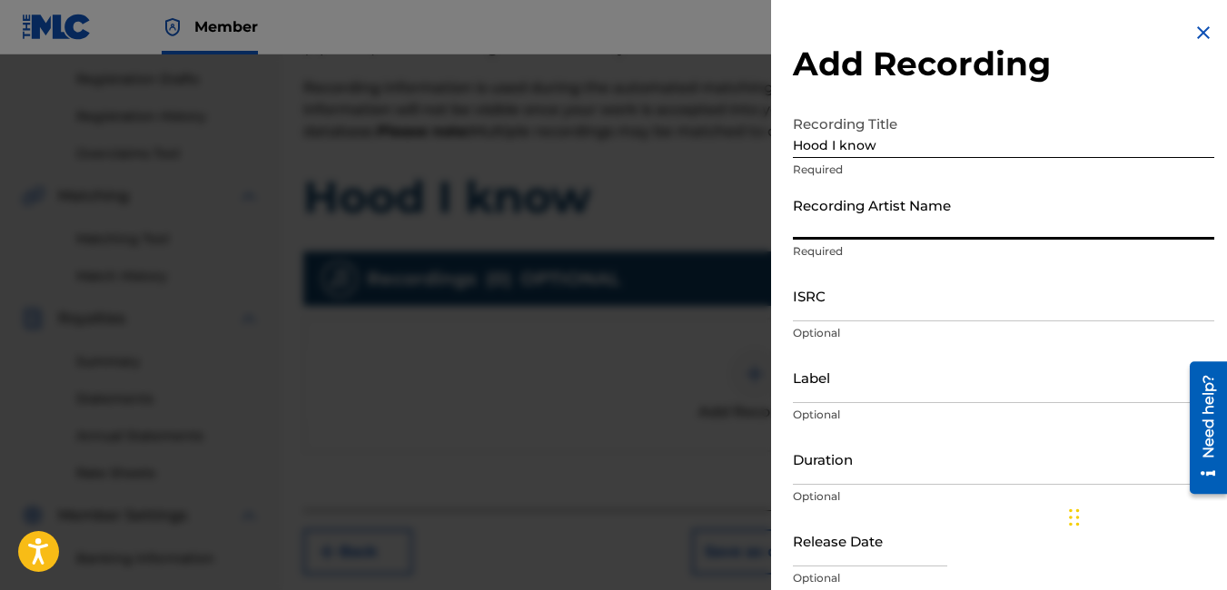
click at [1041, 222] on input "Recording Artist Name" at bounding box center [1003, 214] width 421 height 52
type input "[PERSON_NAME] / [PERSON_NAME]"
type input "Roc-A-Fella"
type input "04:05"
type input "[DATE]"
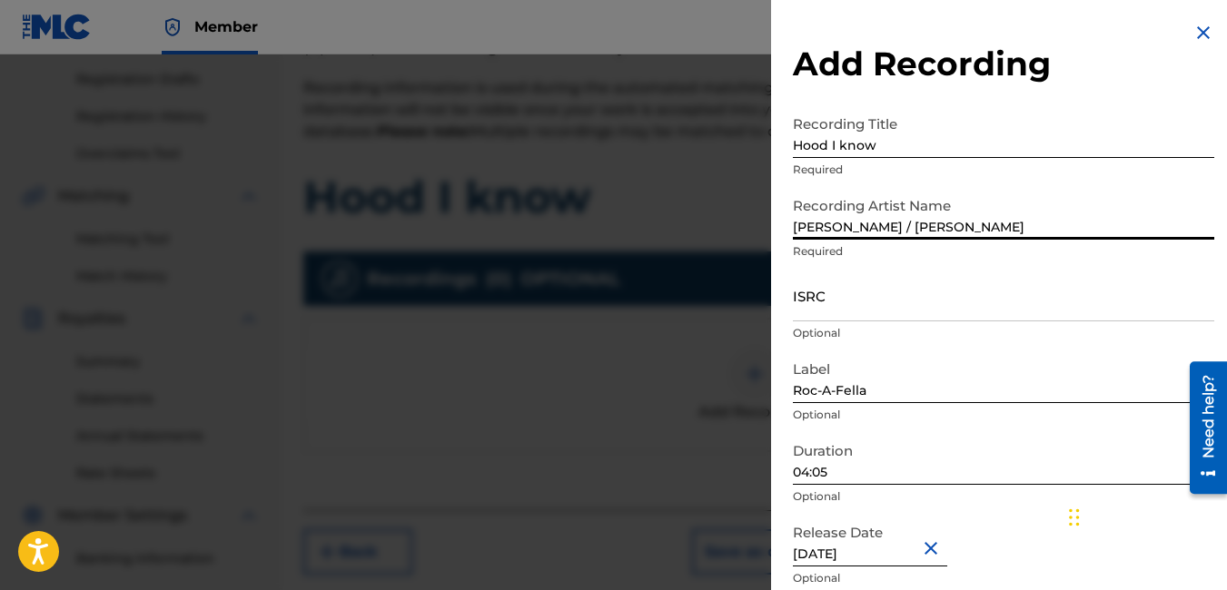
click at [875, 474] on input "04:05" at bounding box center [1003, 459] width 421 height 52
click at [1025, 524] on div "Release Date [DATE] Optional" at bounding box center [1003, 556] width 421 height 82
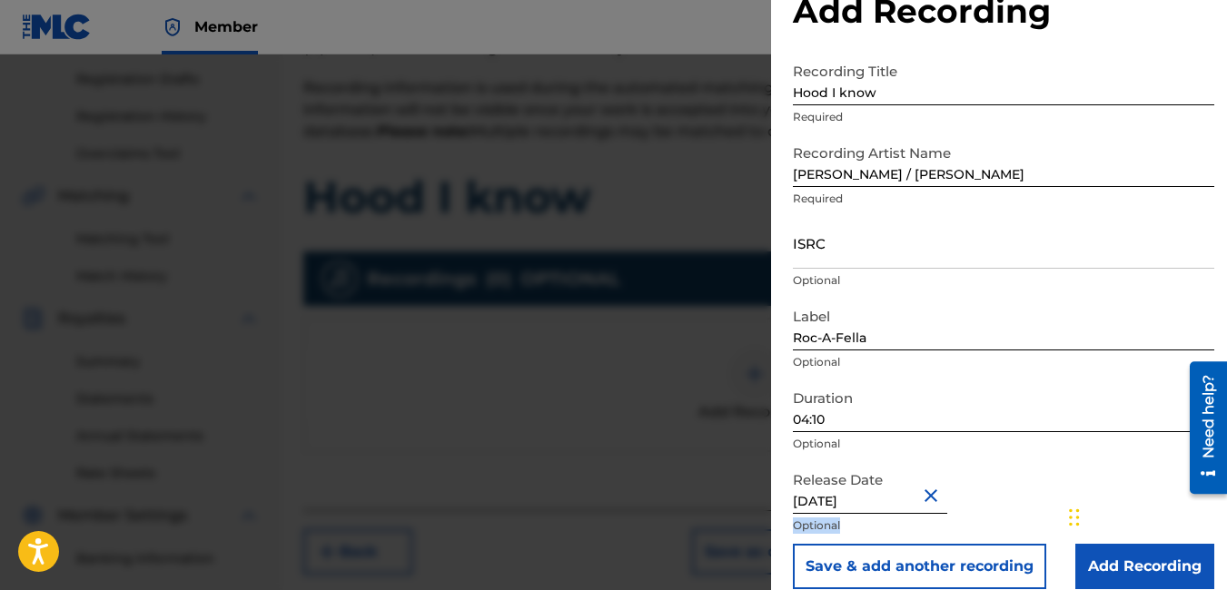
scroll to position [74, 0]
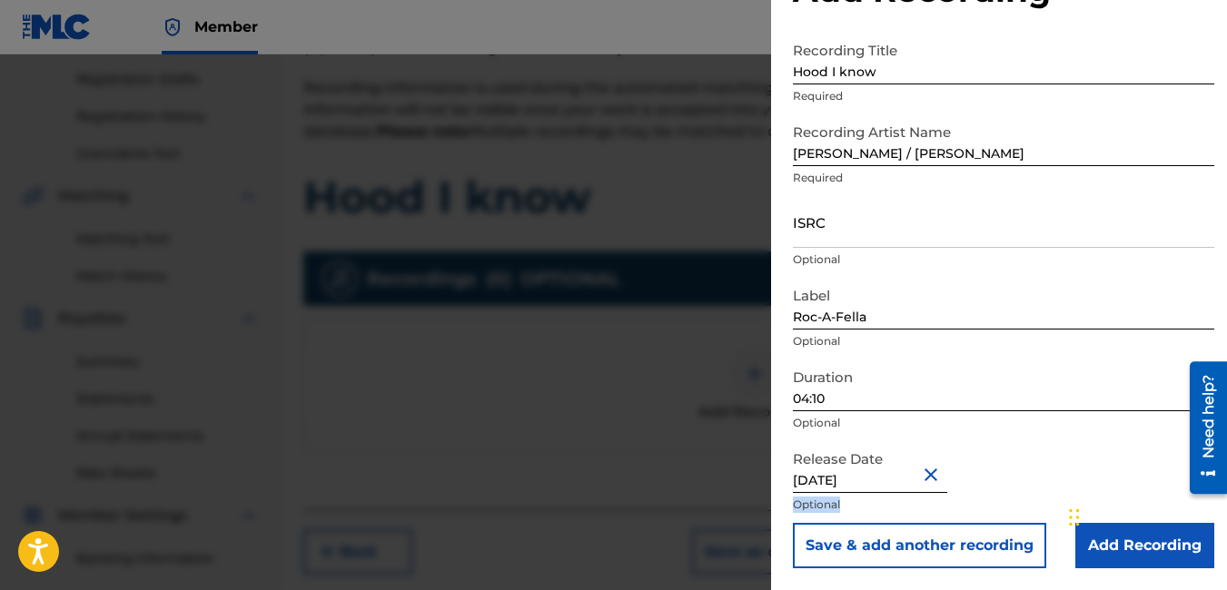
drag, startPoint x: 1202, startPoint y: 561, endPoint x: 1200, endPoint y: 588, distance: 26.5
click at [1200, 588] on div "Add Recording Recording Title Hood I know Required Recording Artist Name [PERSO…" at bounding box center [1003, 258] width 465 height 664
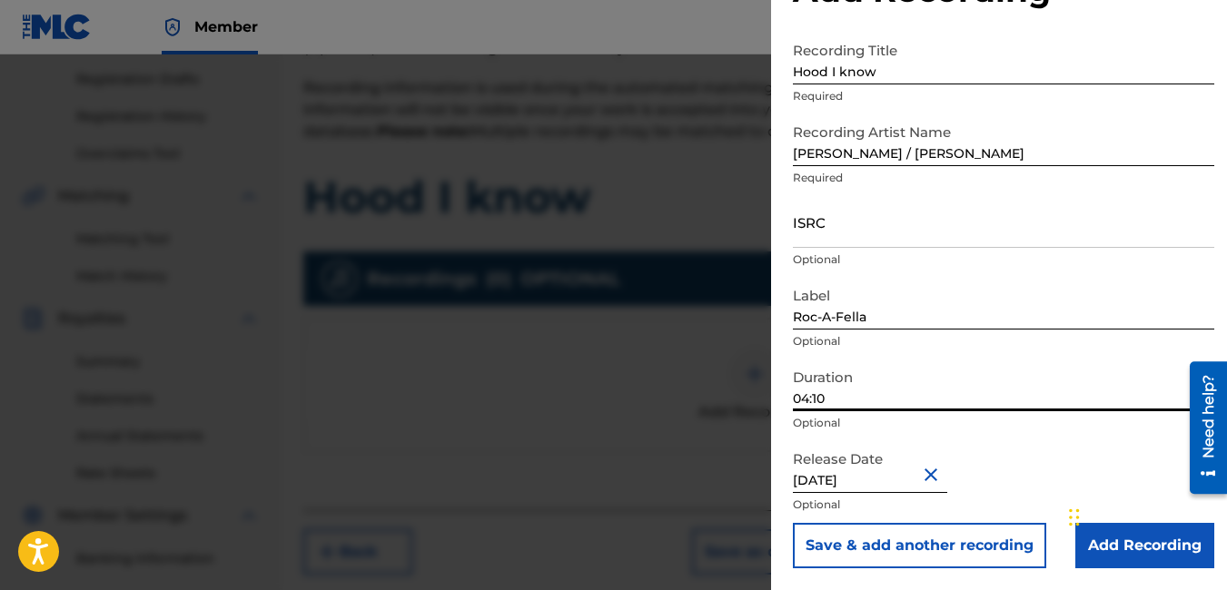
click at [857, 400] on input "04:10" at bounding box center [1003, 386] width 421 height 52
type input "04:17"
click at [1161, 544] on input "Add Recording" at bounding box center [1144, 545] width 139 height 45
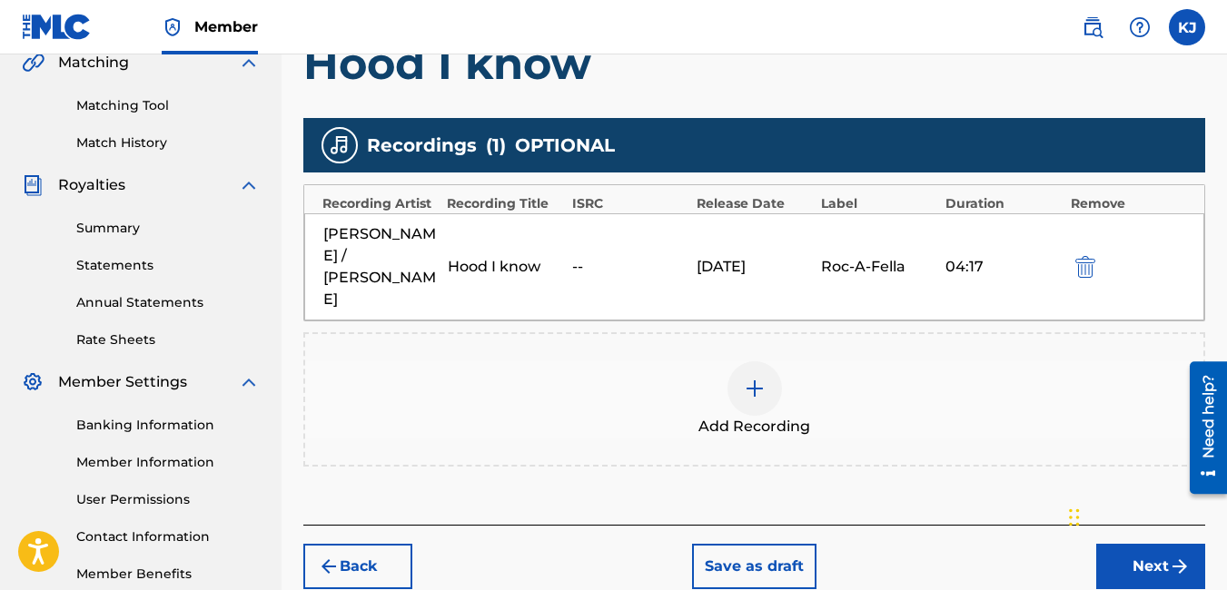
scroll to position [536, 0]
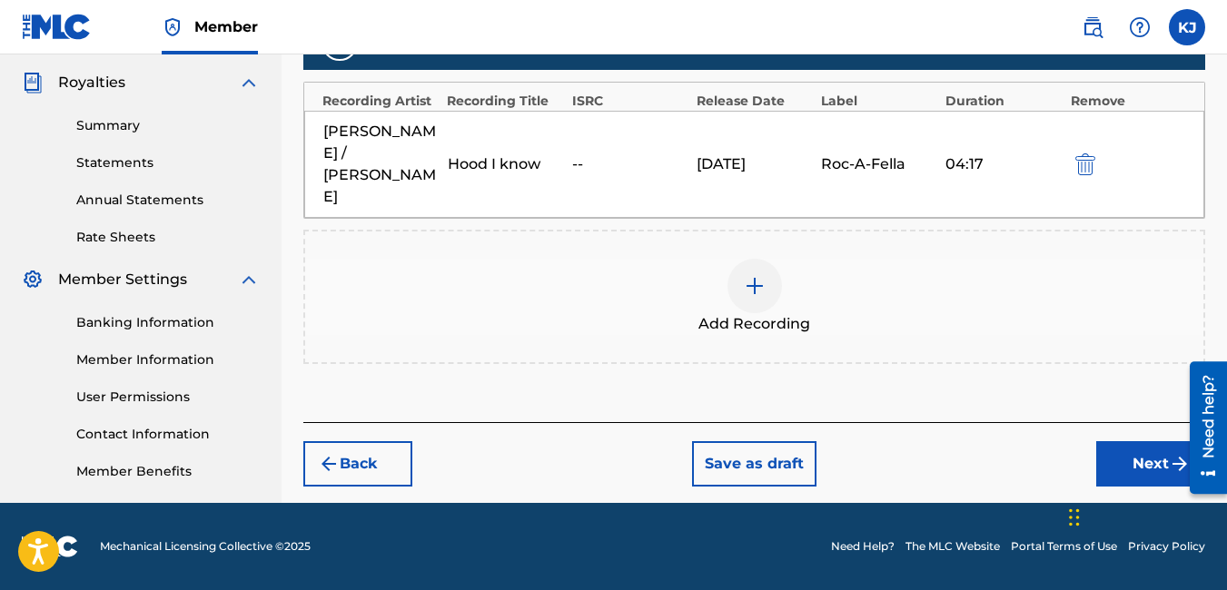
click at [1137, 443] on button "Next" at bounding box center [1150, 463] width 109 height 45
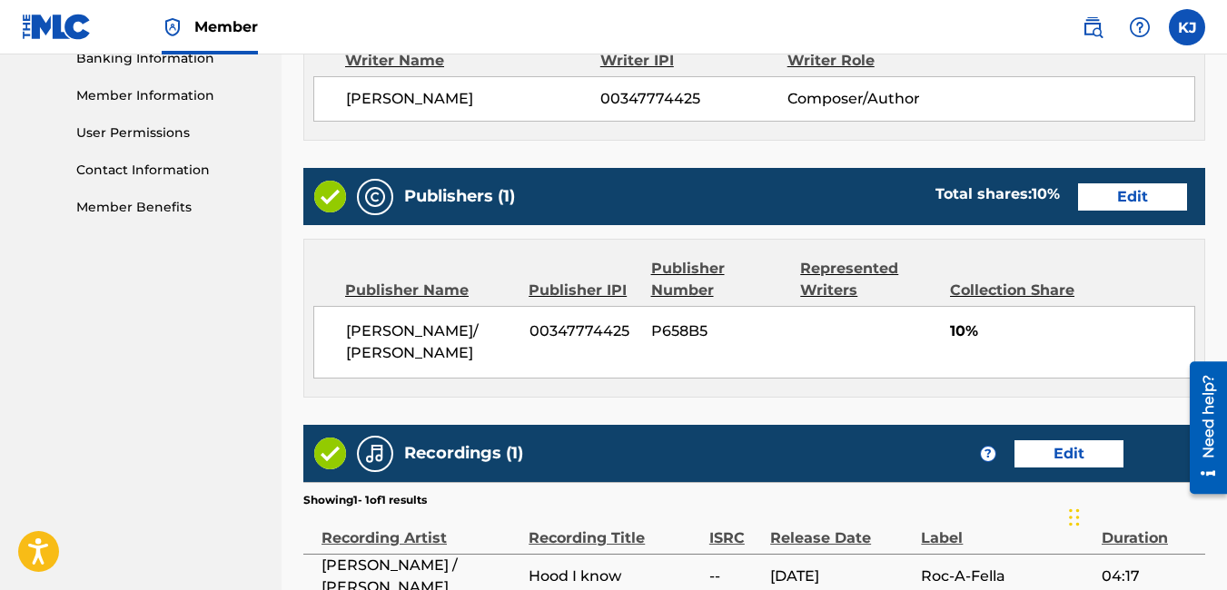
scroll to position [989, 0]
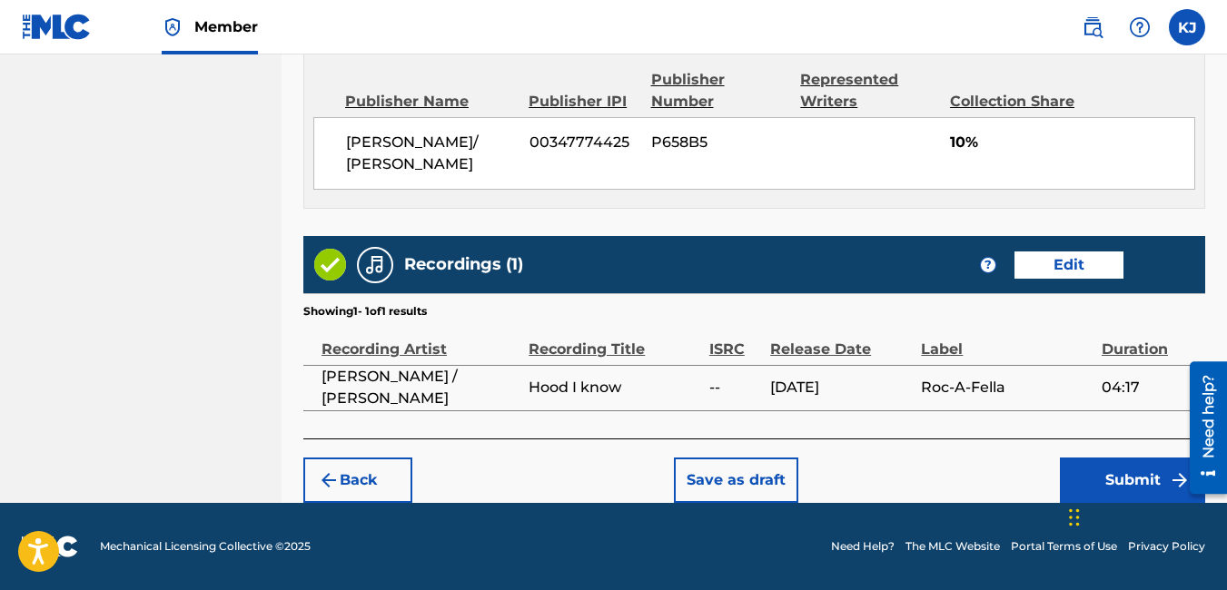
click at [1128, 471] on button "Submit" at bounding box center [1132, 480] width 145 height 45
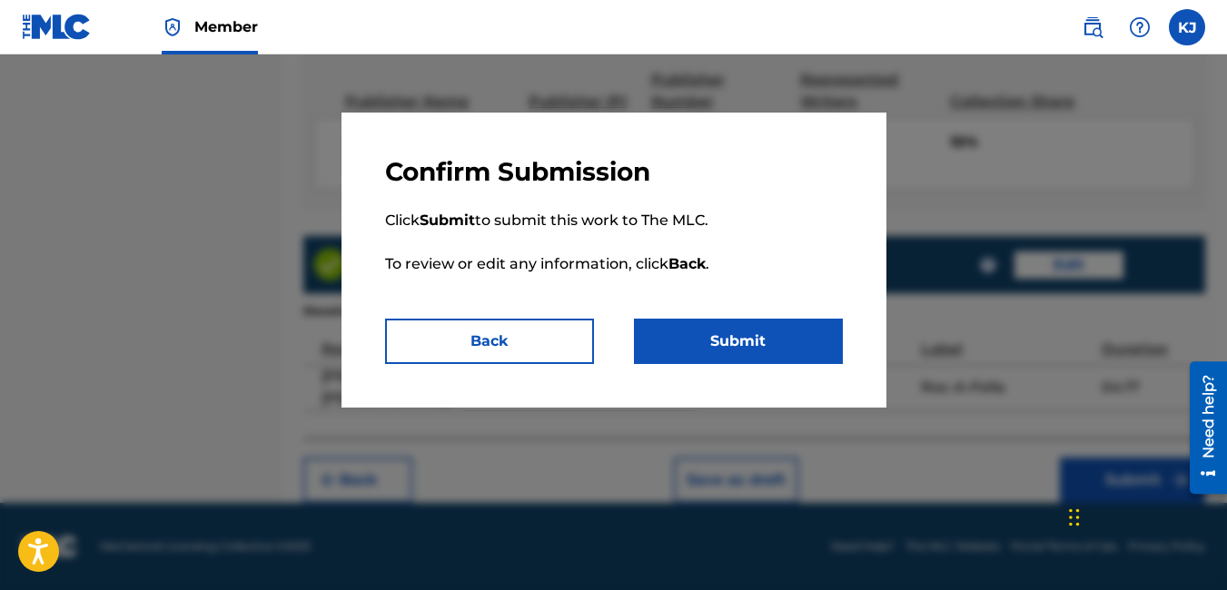
click at [702, 351] on button "Submit" at bounding box center [738, 341] width 209 height 45
click at [746, 343] on button "Submit" at bounding box center [738, 341] width 209 height 45
click at [750, 329] on button "Submit" at bounding box center [738, 341] width 209 height 45
click at [733, 351] on button "Submit" at bounding box center [738, 341] width 209 height 45
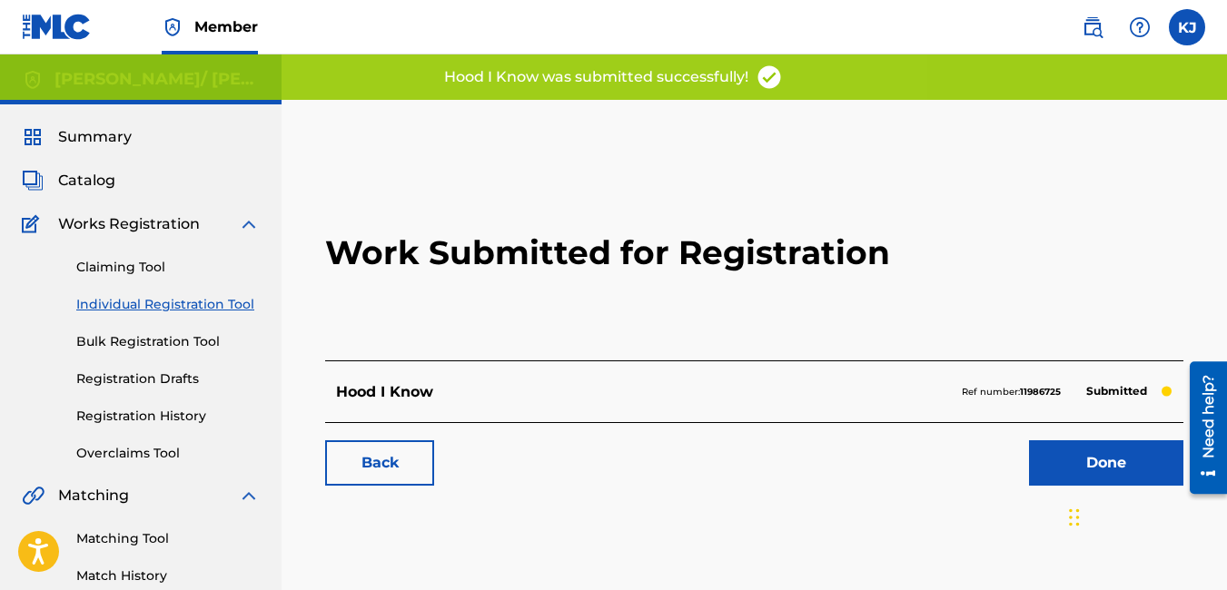
click at [1112, 457] on link "Done" at bounding box center [1106, 462] width 154 height 45
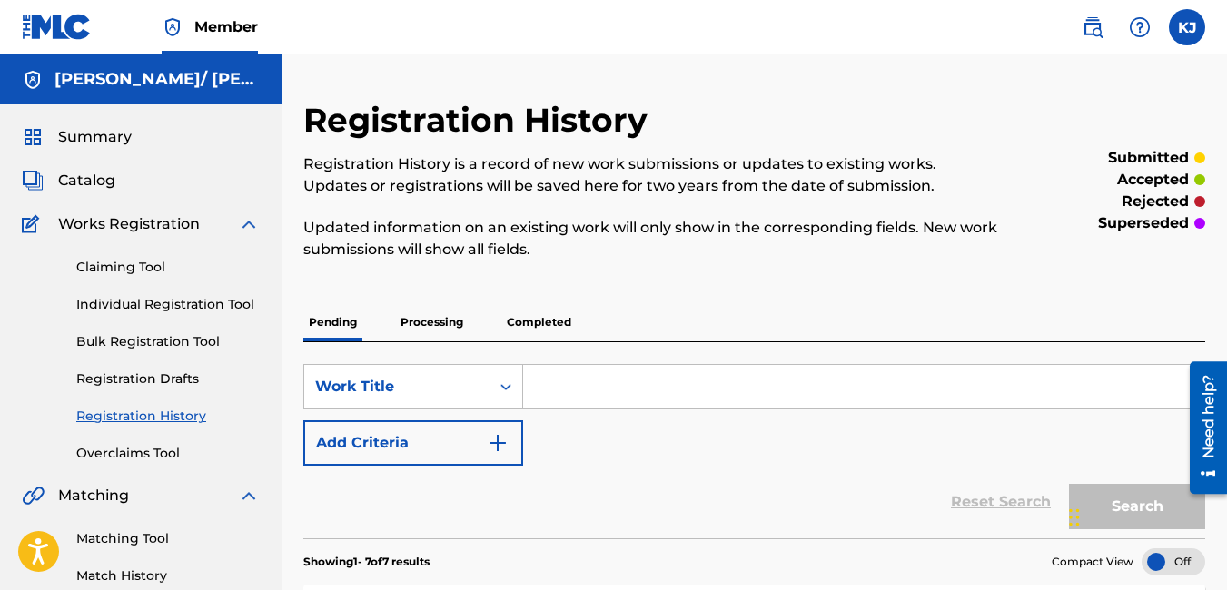
click at [133, 306] on link "Individual Registration Tool" at bounding box center [167, 304] width 183 height 19
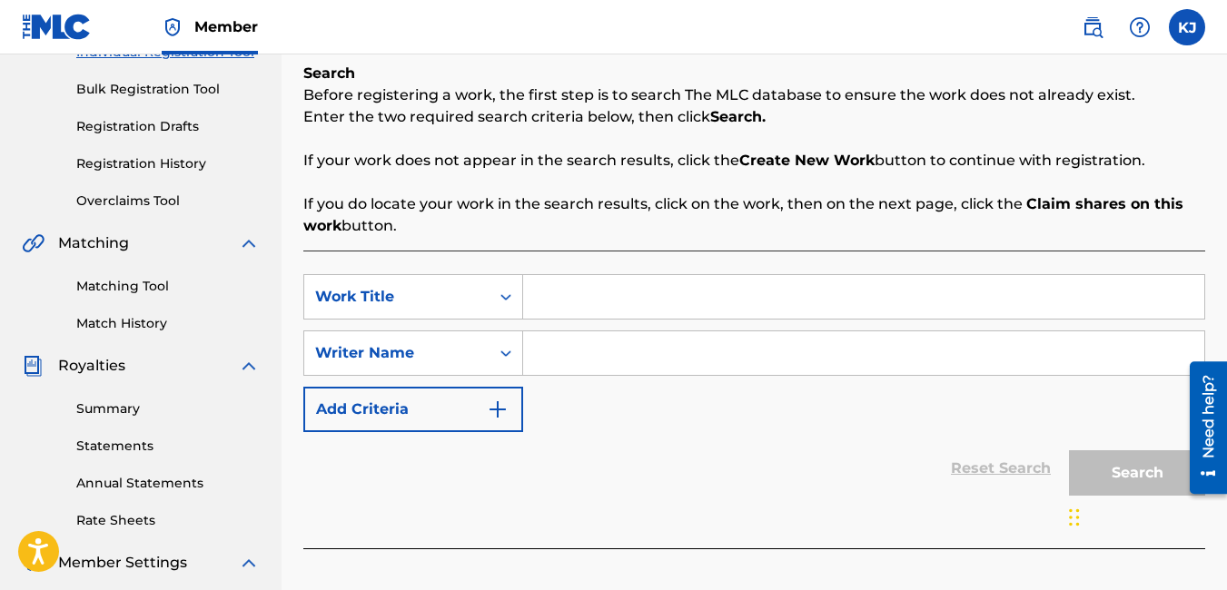
scroll to position [254, 0]
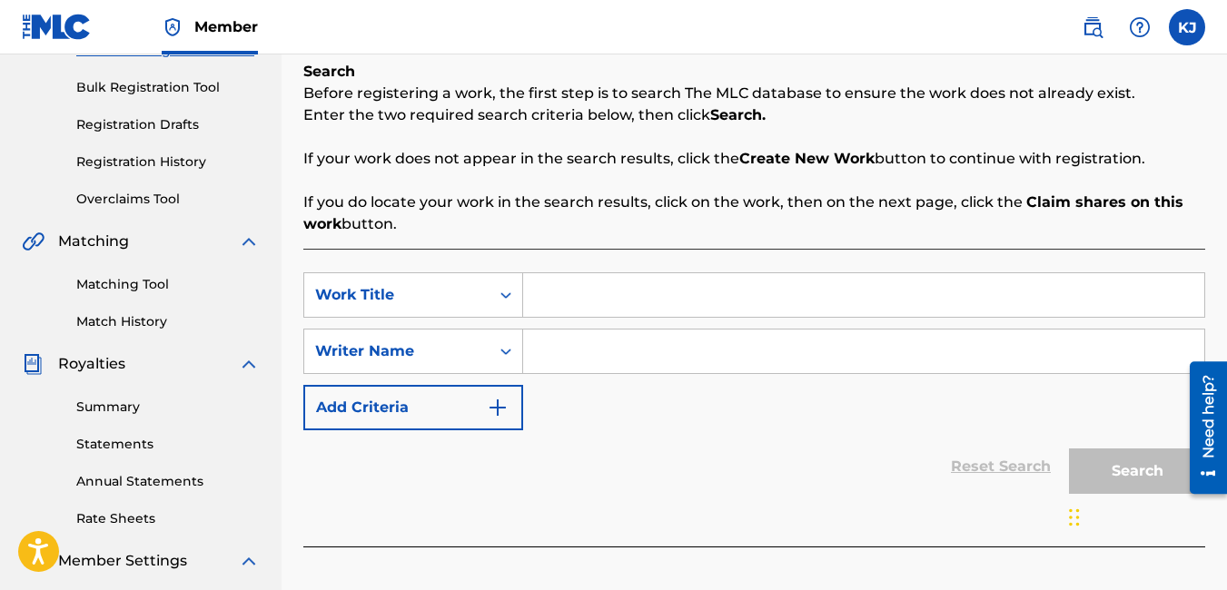
click at [566, 286] on input "Search Form" at bounding box center [863, 295] width 681 height 44
type input "As one"
click at [684, 370] on input "Search Form" at bounding box center [863, 352] width 681 height 44
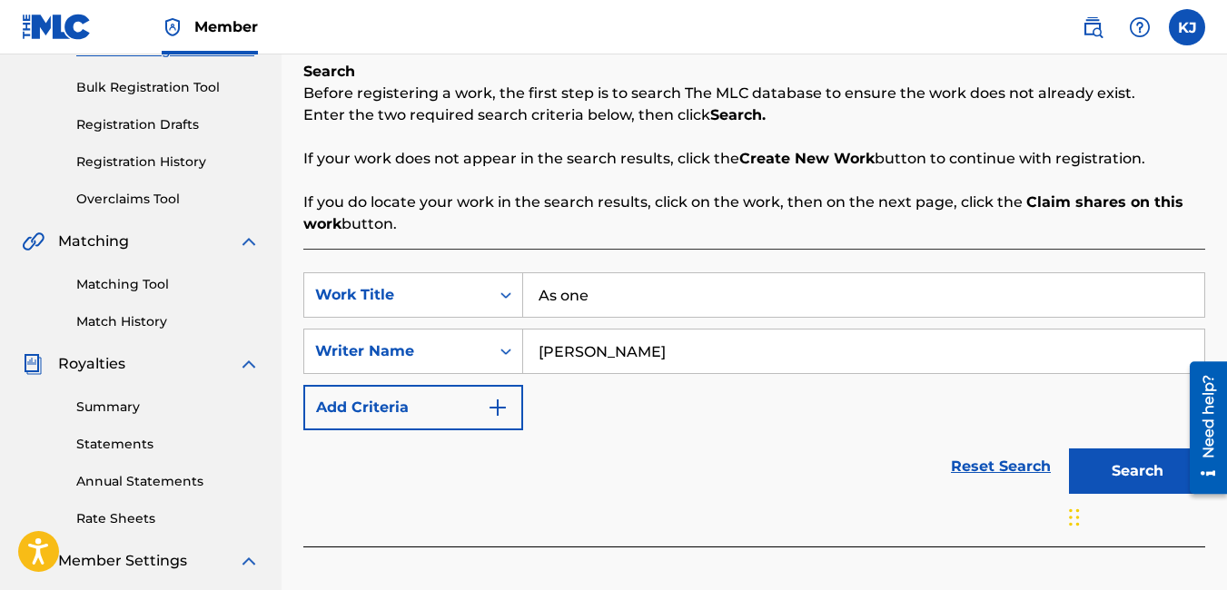
type input "[PERSON_NAME]"
click at [1170, 464] on button "Search" at bounding box center [1137, 471] width 136 height 45
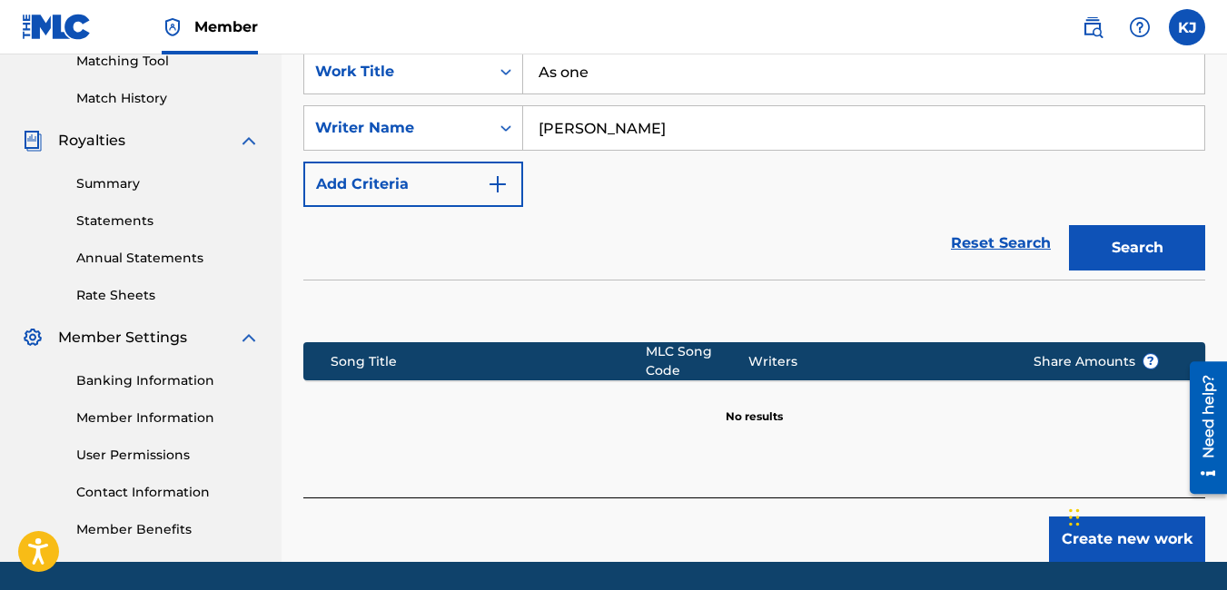
scroll to position [536, 0]
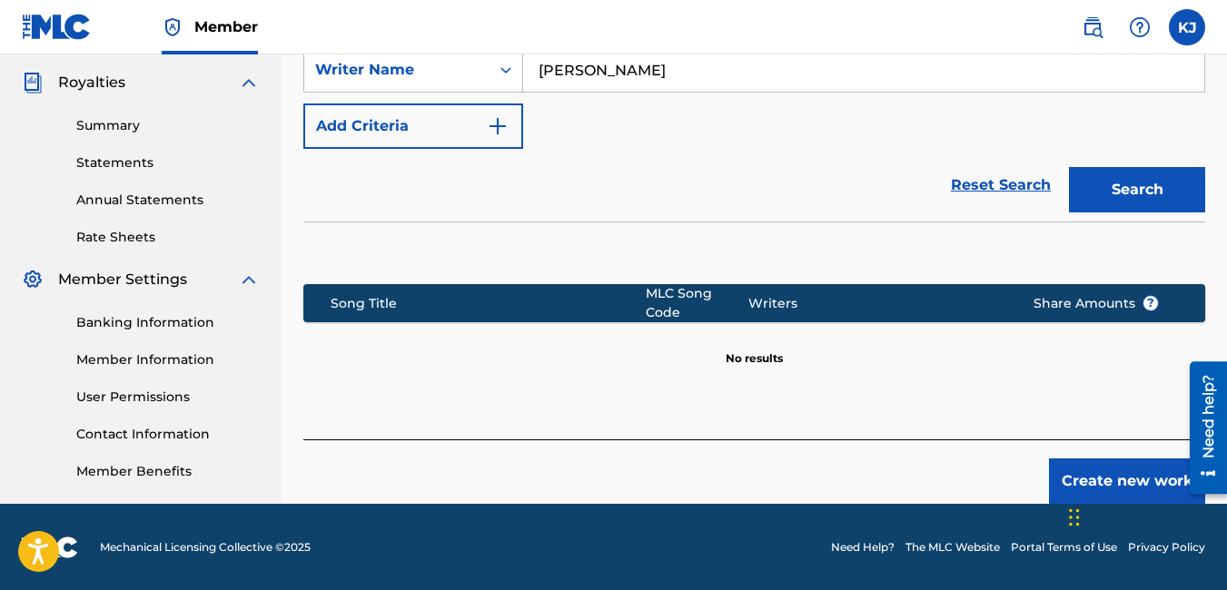
click at [1092, 464] on button "Create new work" at bounding box center [1127, 481] width 156 height 45
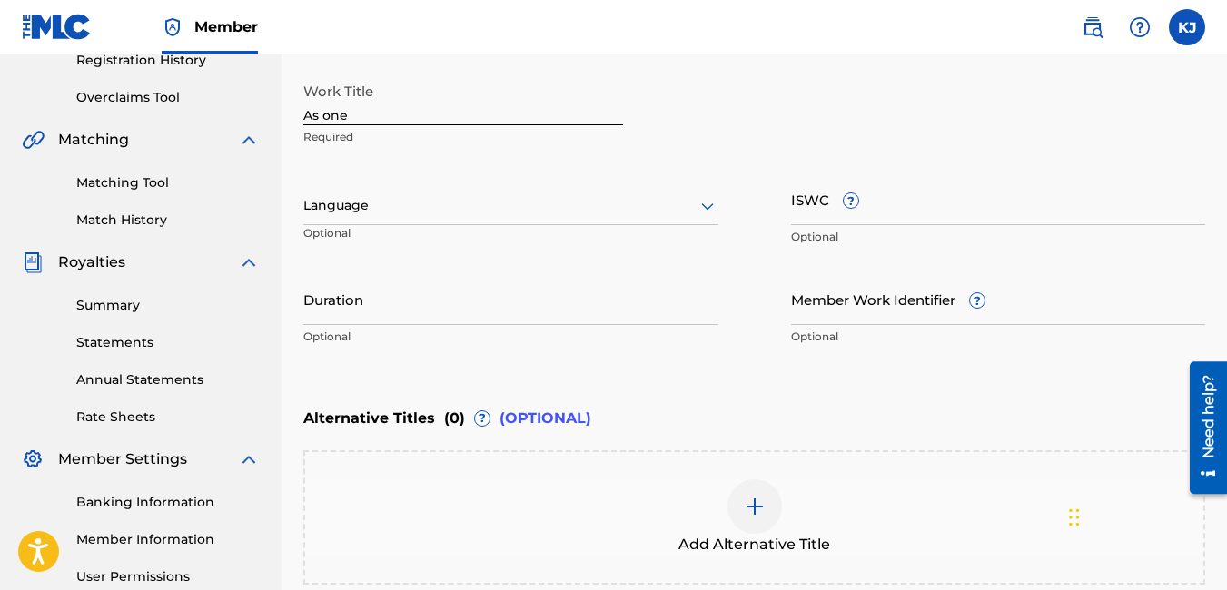
scroll to position [354, 0]
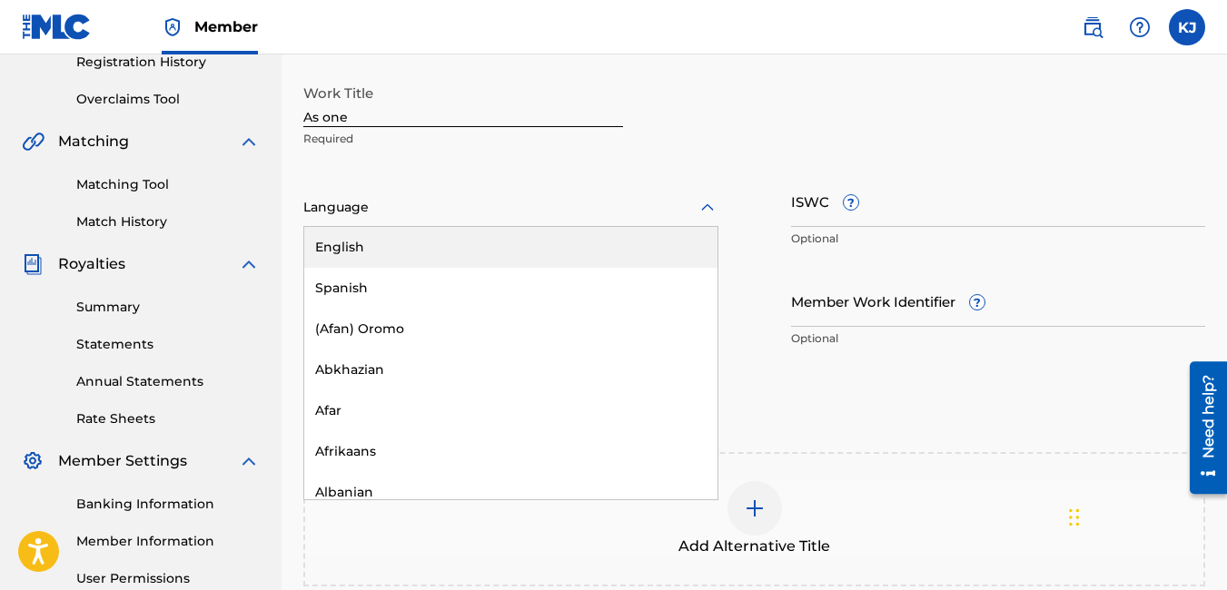
click at [705, 212] on icon at bounding box center [708, 208] width 22 height 22
click at [628, 247] on div "English" at bounding box center [510, 247] width 413 height 41
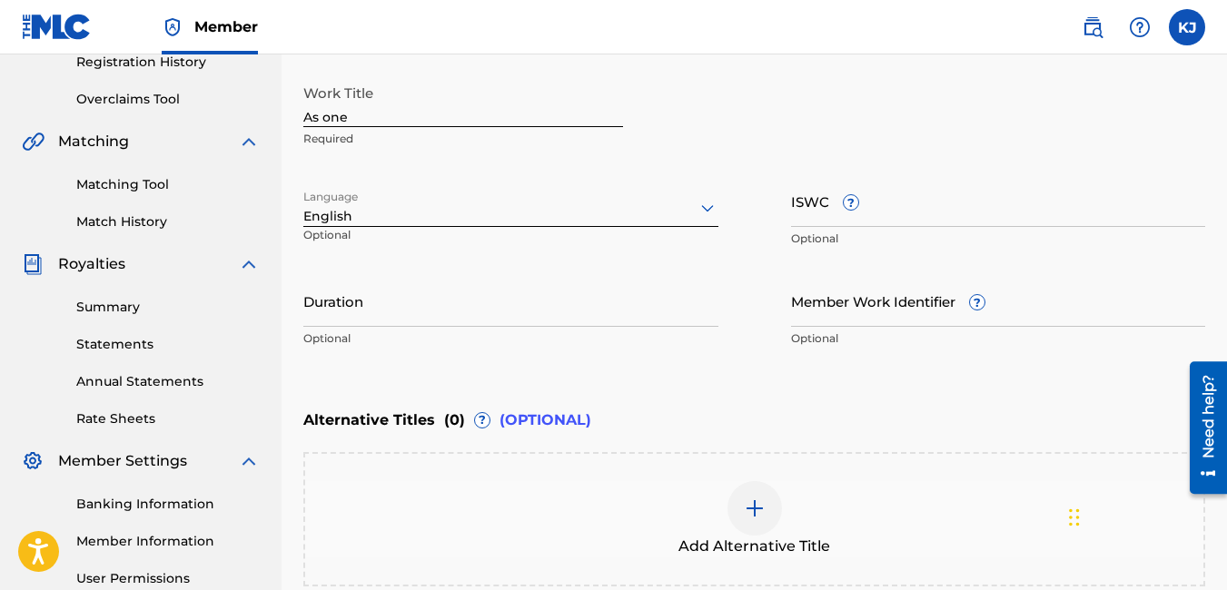
click at [582, 316] on input "Duration" at bounding box center [510, 301] width 415 height 52
type input "03:47"
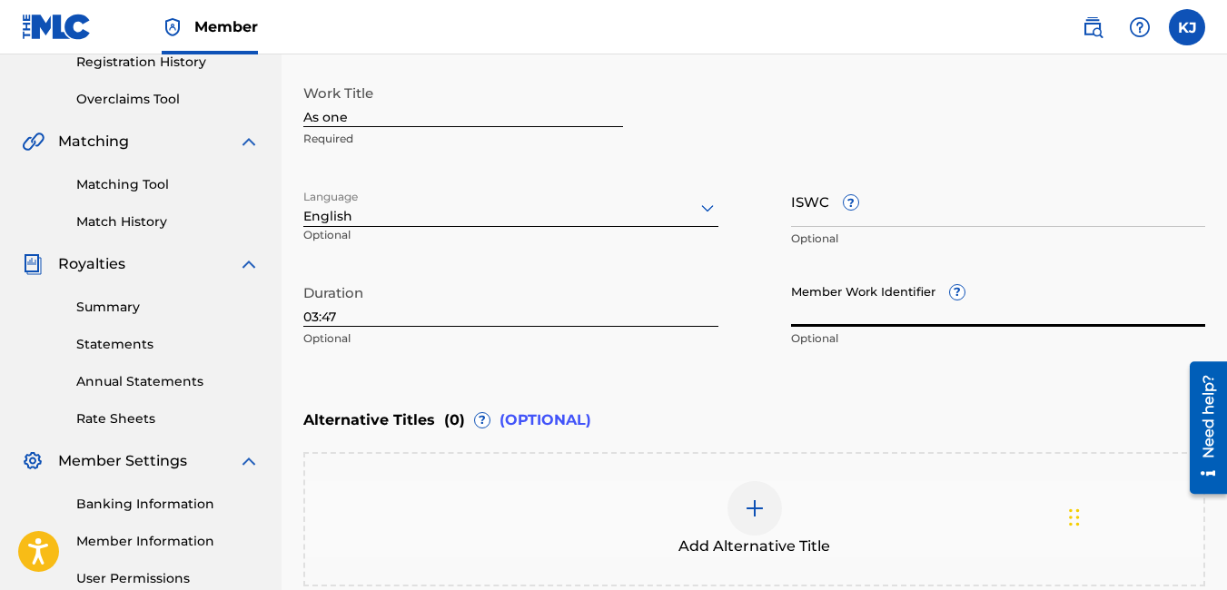
click at [911, 321] on input "Member Work Identifier ?" at bounding box center [998, 301] width 415 height 52
type input "1594477"
click at [1093, 390] on div "Enter Work Details Enter work details for ‘ As one ’ below. Work Title As one R…" at bounding box center [754, 181] width 902 height 440
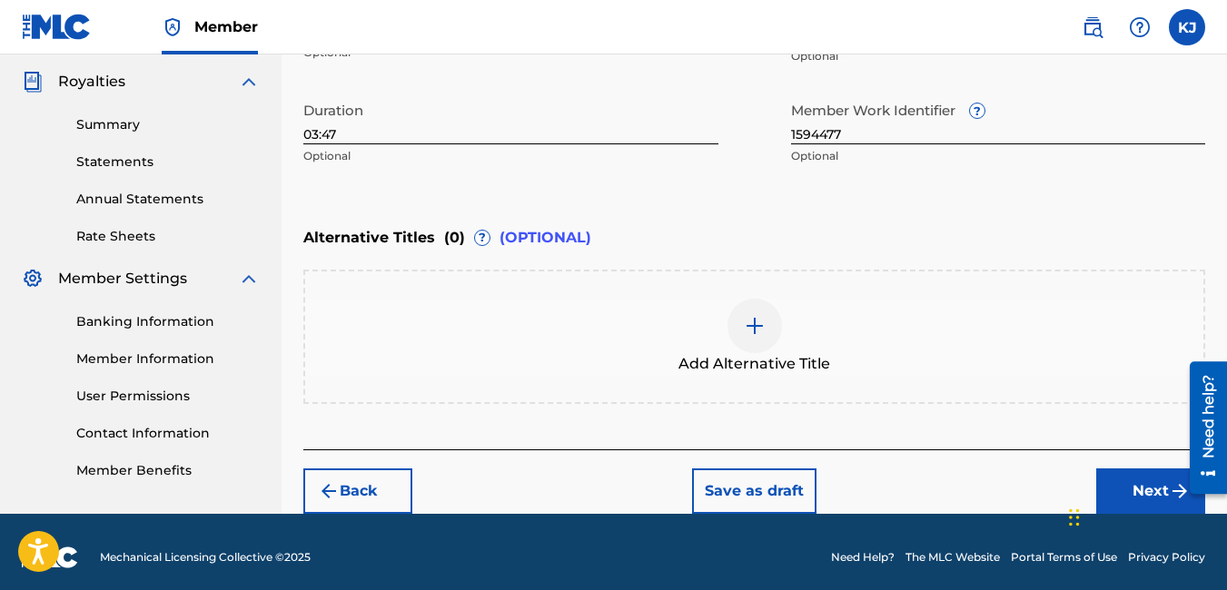
scroll to position [548, 0]
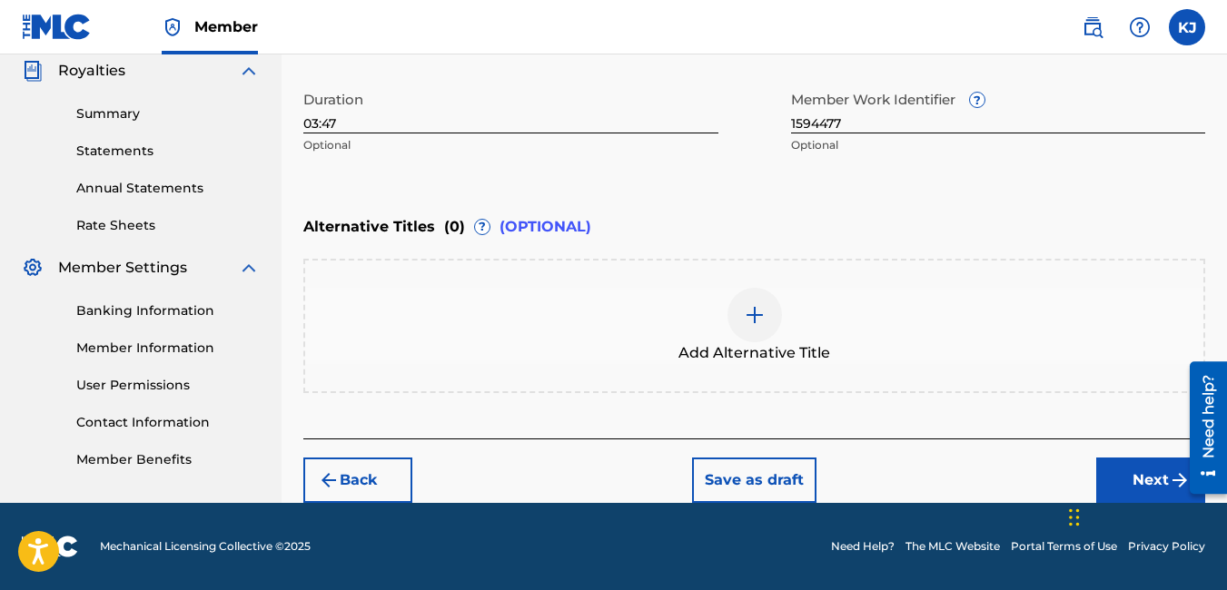
click at [1158, 483] on button "Next" at bounding box center [1150, 480] width 109 height 45
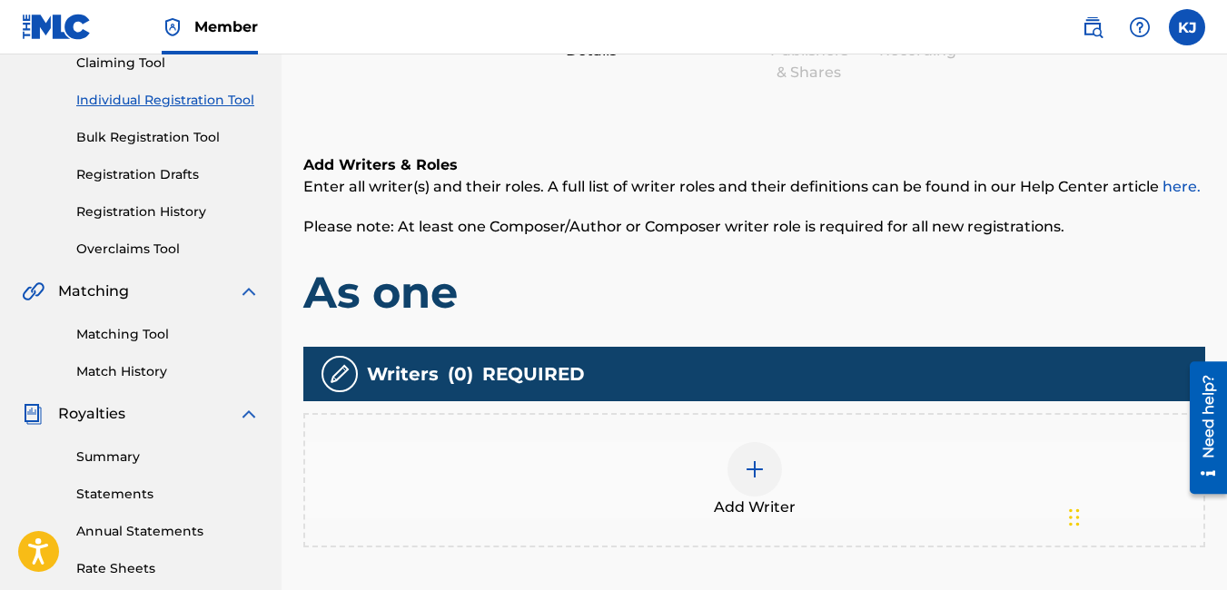
scroll to position [336, 0]
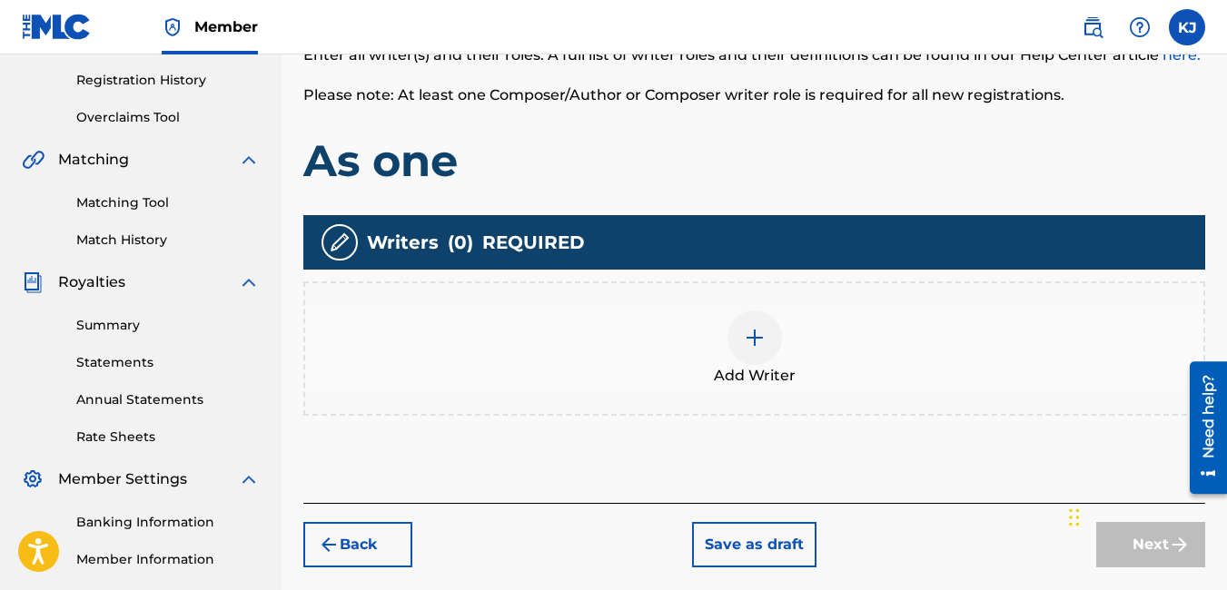
click at [761, 339] on img at bounding box center [755, 338] width 22 height 22
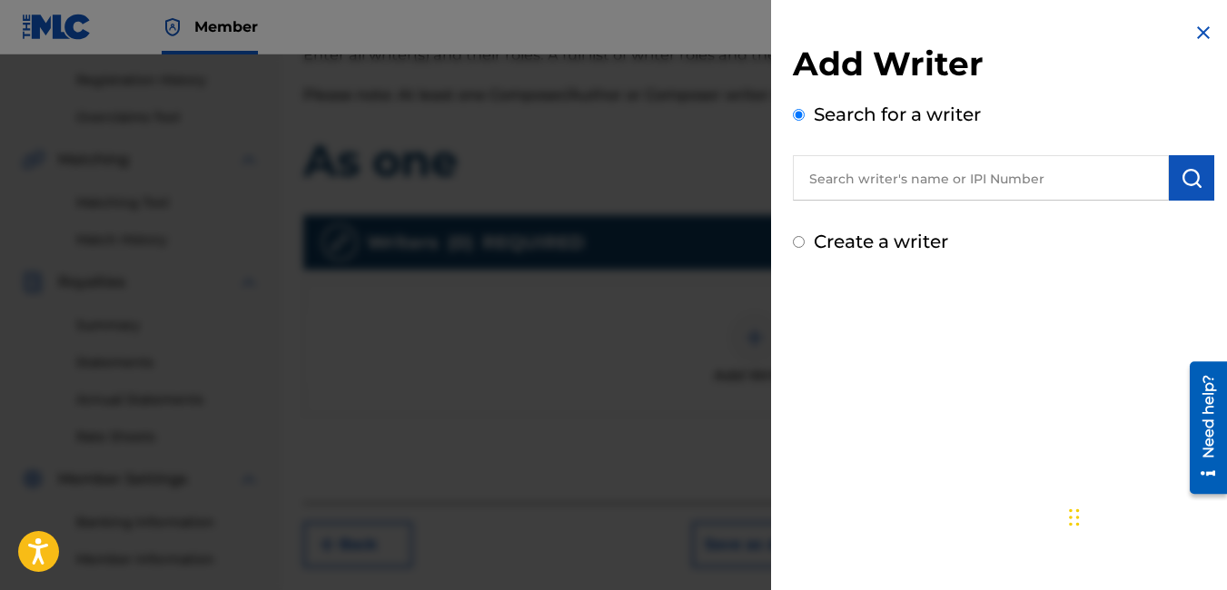
click at [922, 188] on input "text" at bounding box center [981, 177] width 376 height 45
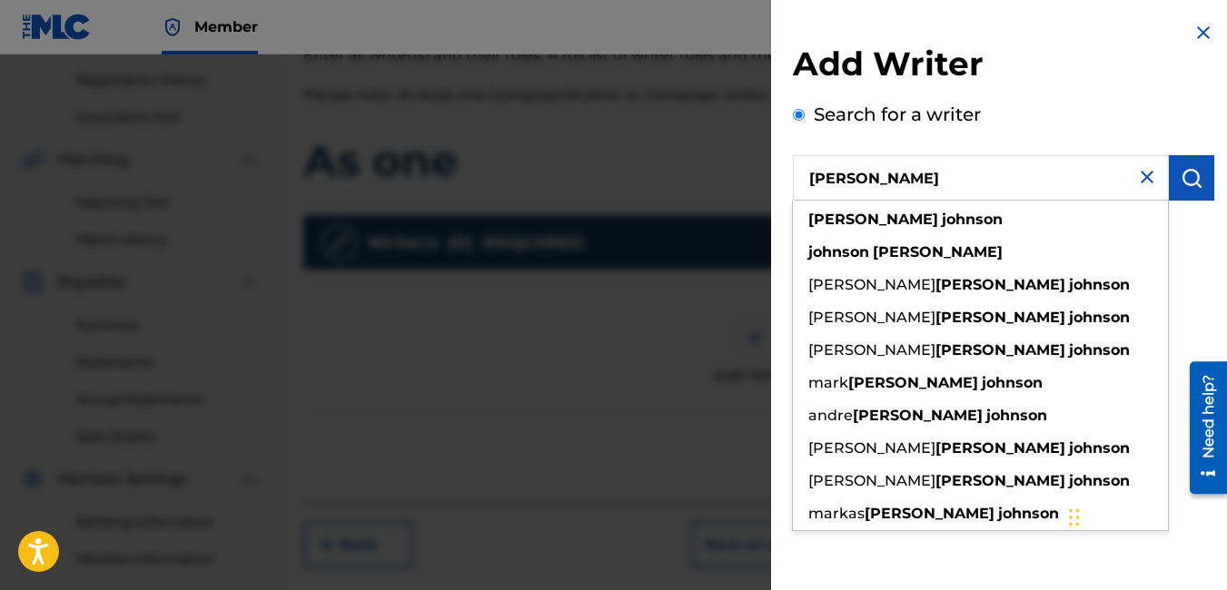
type input "[PERSON_NAME]"
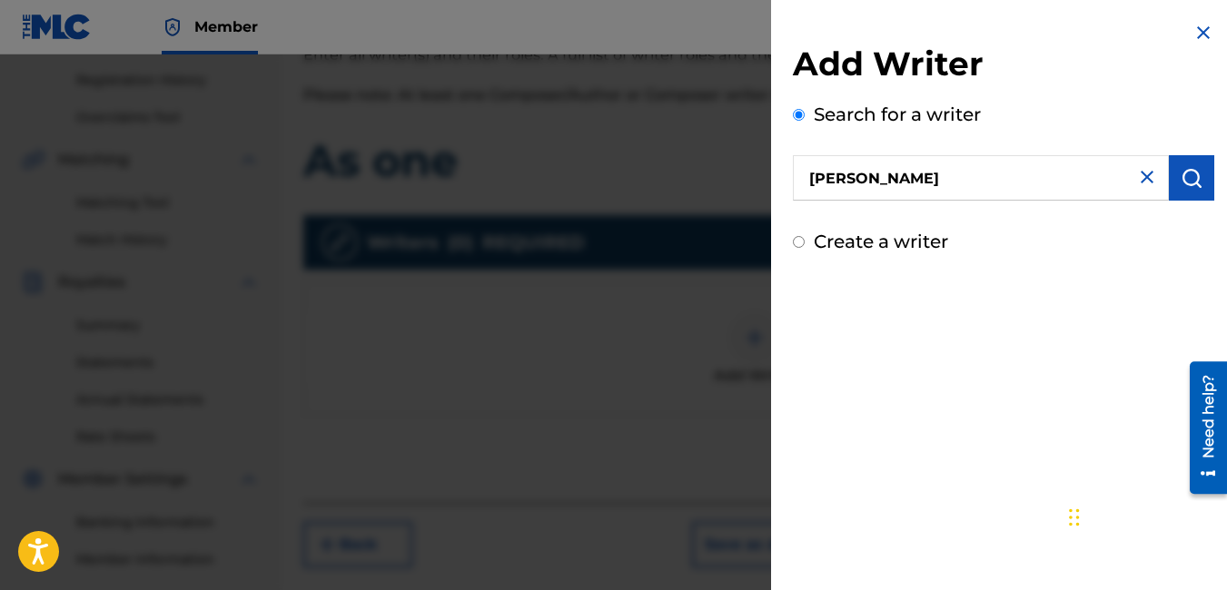
click at [1194, 183] on img "submit" at bounding box center [1192, 178] width 22 height 22
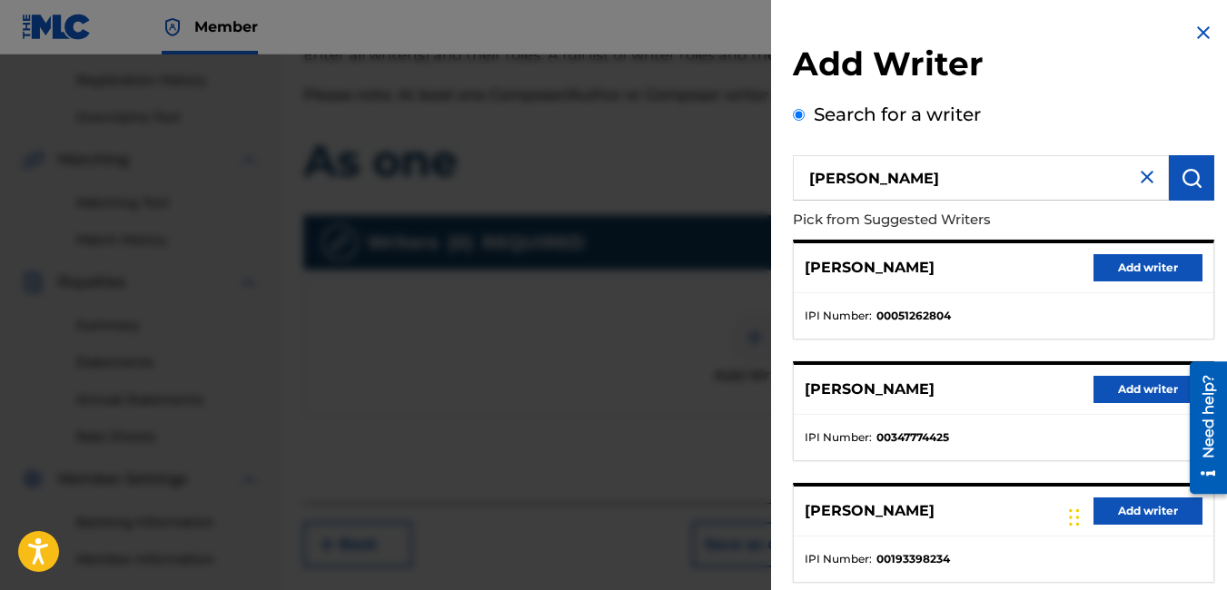
click at [1126, 395] on button "Add writer" at bounding box center [1147, 389] width 109 height 27
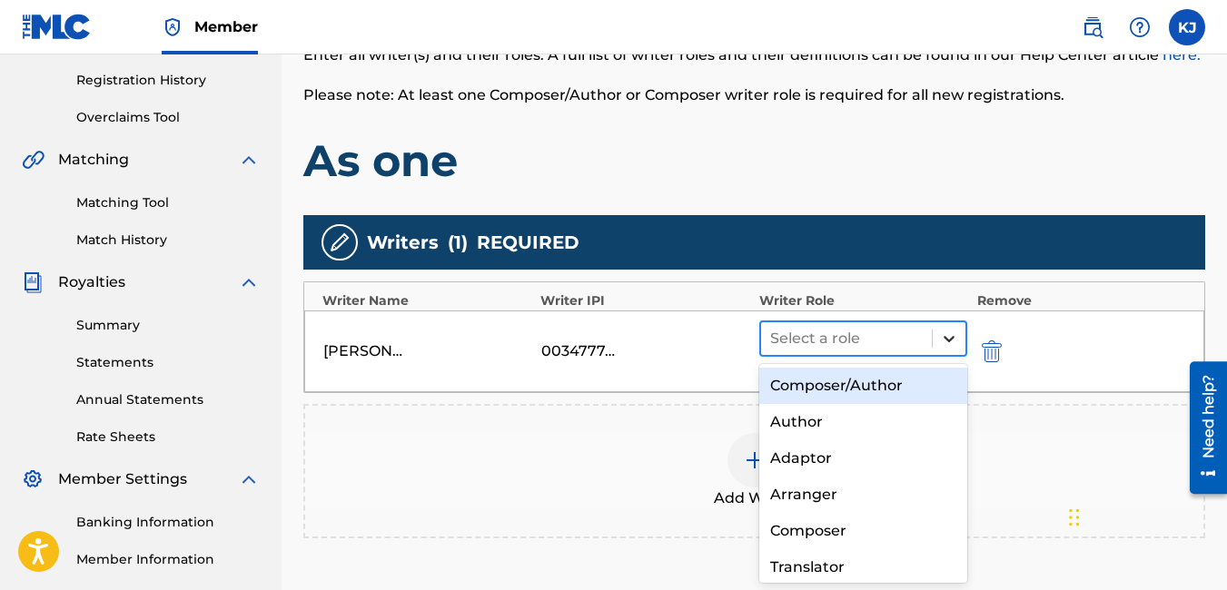
click at [952, 337] on icon at bounding box center [949, 339] width 18 height 18
click at [885, 389] on div "Composer/Author" at bounding box center [863, 386] width 209 height 36
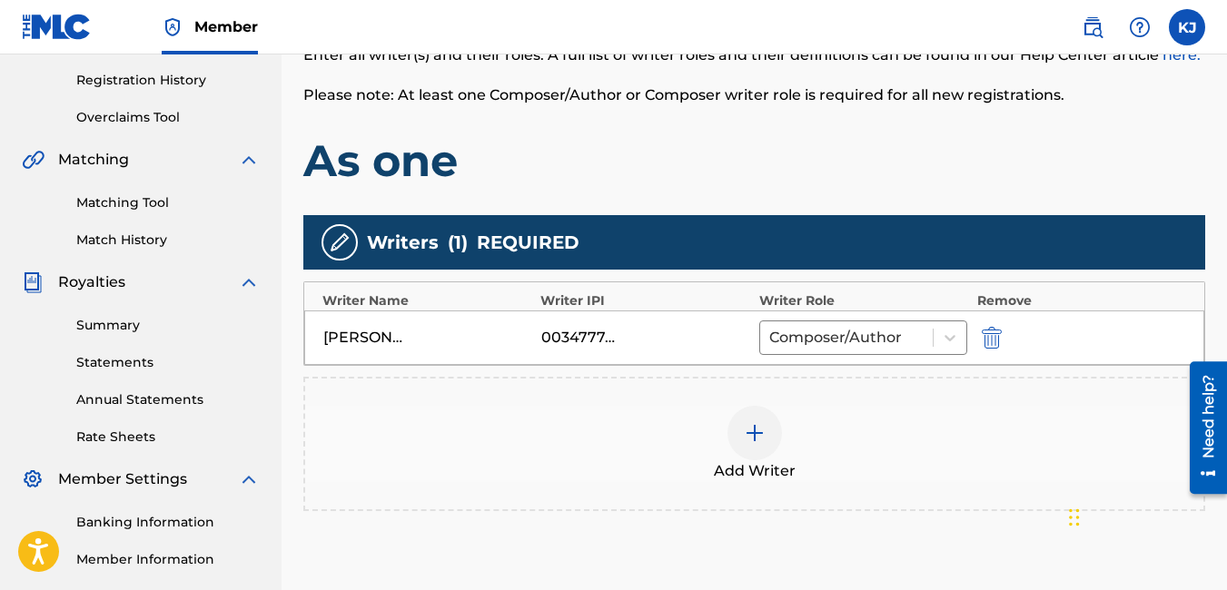
click at [964, 449] on div "Add Writer" at bounding box center [754, 444] width 898 height 76
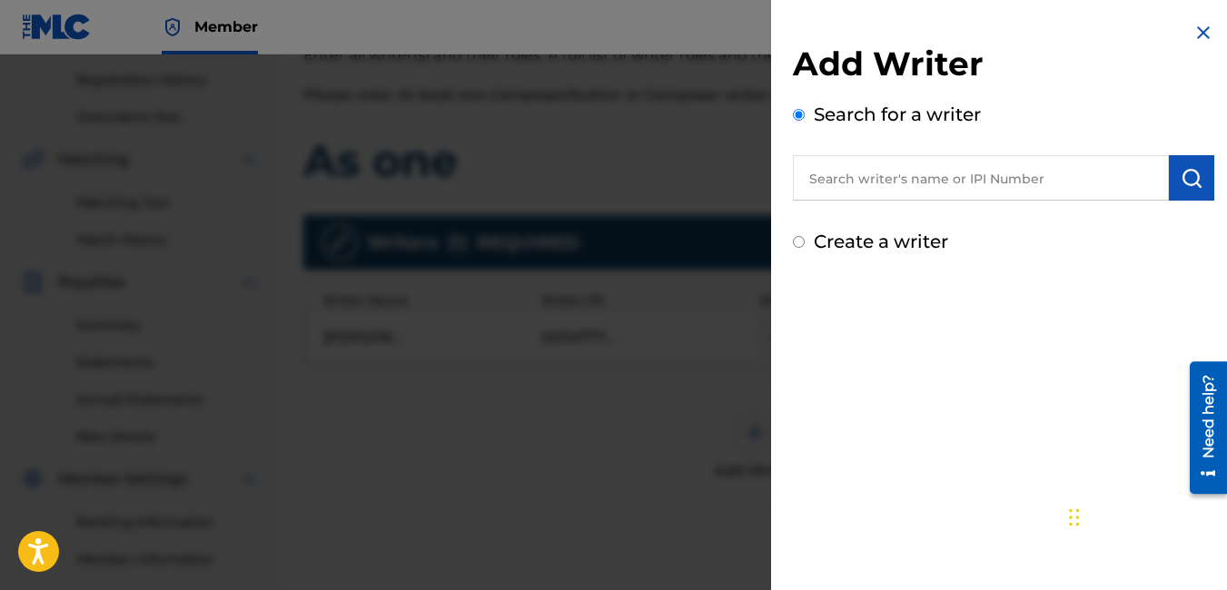
click at [1194, 27] on img at bounding box center [1203, 33] width 22 height 22
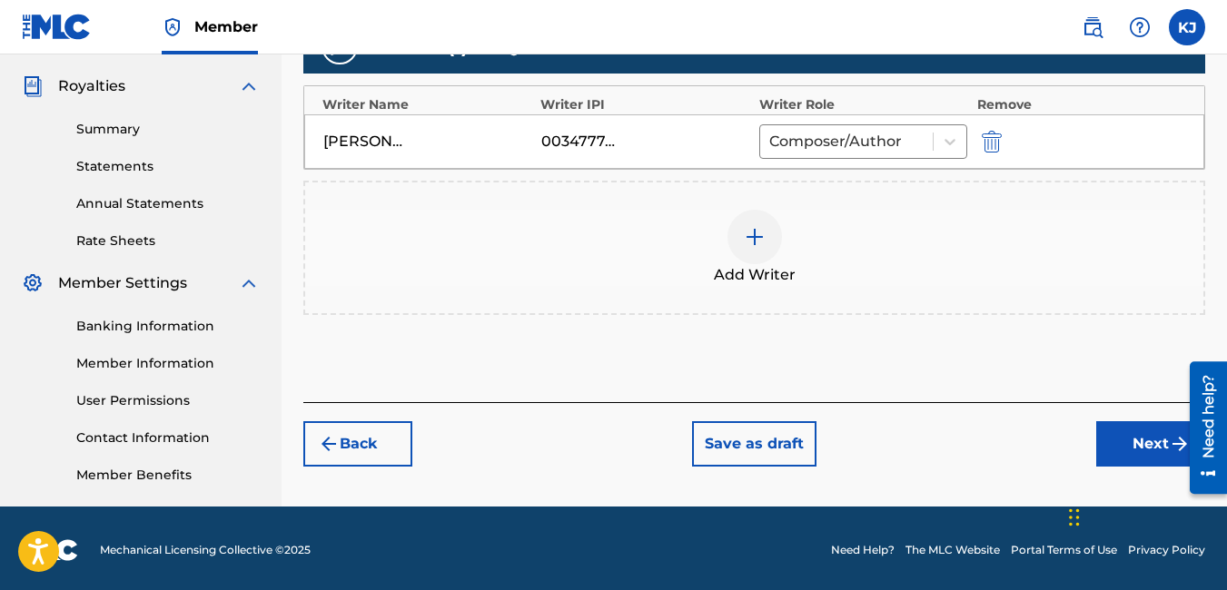
scroll to position [536, 0]
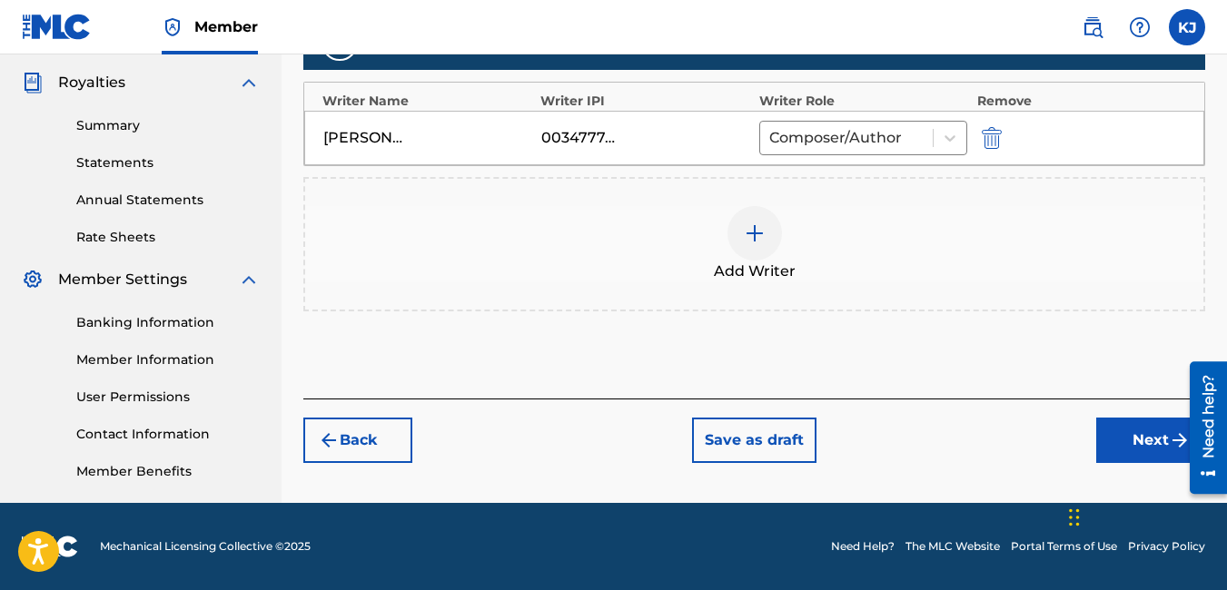
click at [1144, 433] on button "Next" at bounding box center [1150, 440] width 109 height 45
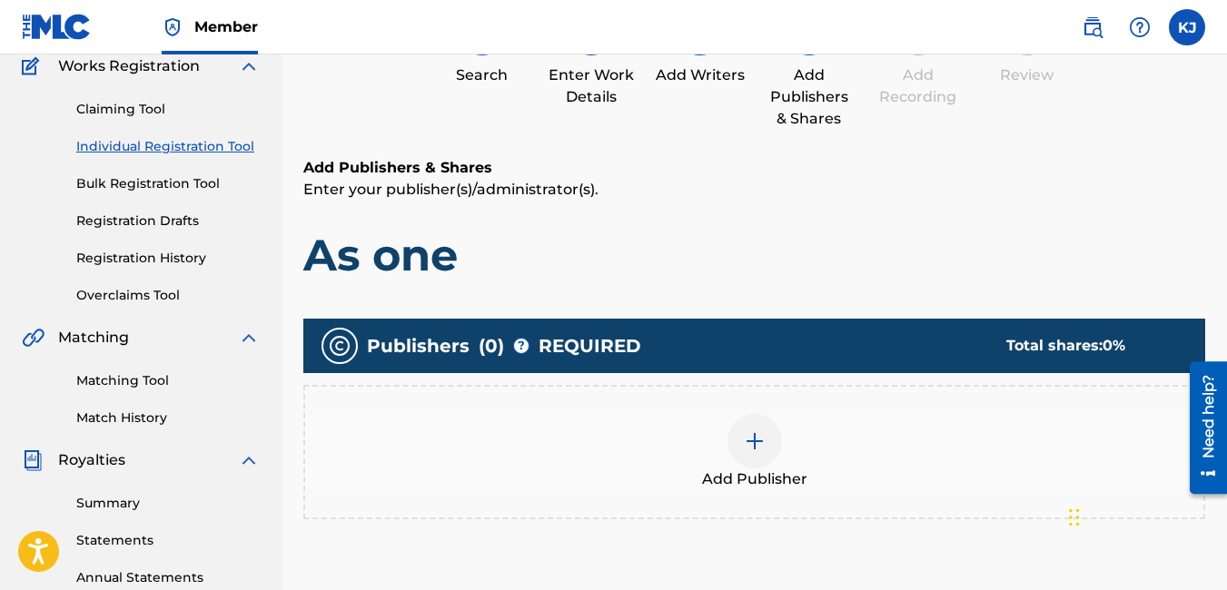
scroll to position [82, 0]
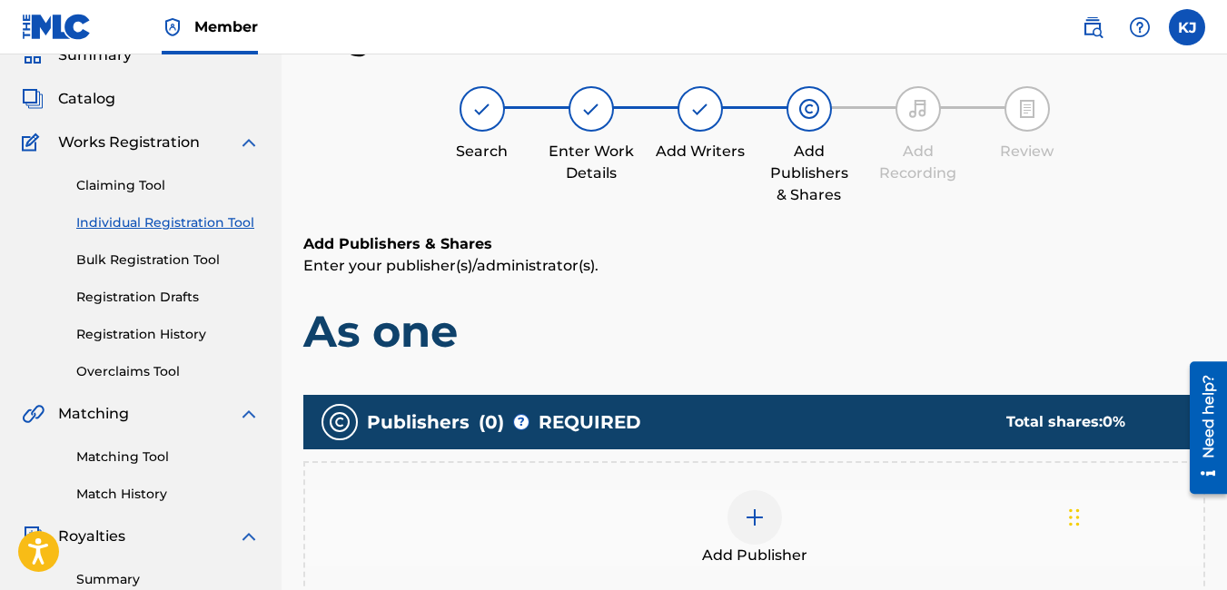
click at [762, 521] on img at bounding box center [755, 518] width 22 height 22
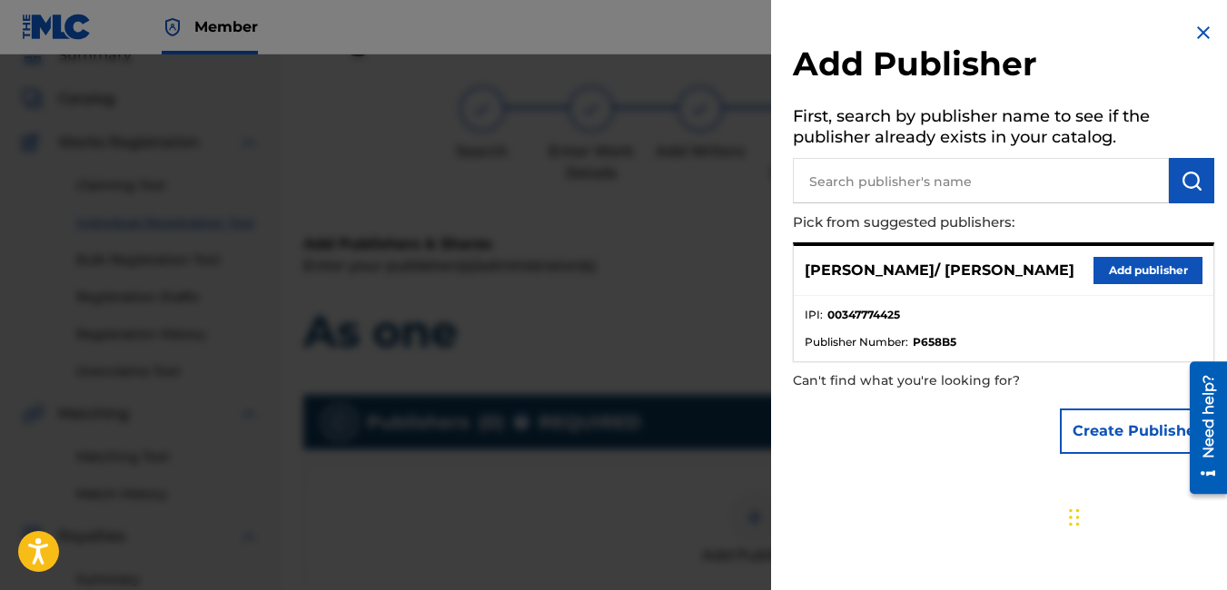
click at [883, 270] on p "[PERSON_NAME]/ [PERSON_NAME]" at bounding box center [940, 271] width 270 height 22
click at [1141, 262] on button "Add publisher" at bounding box center [1147, 270] width 109 height 27
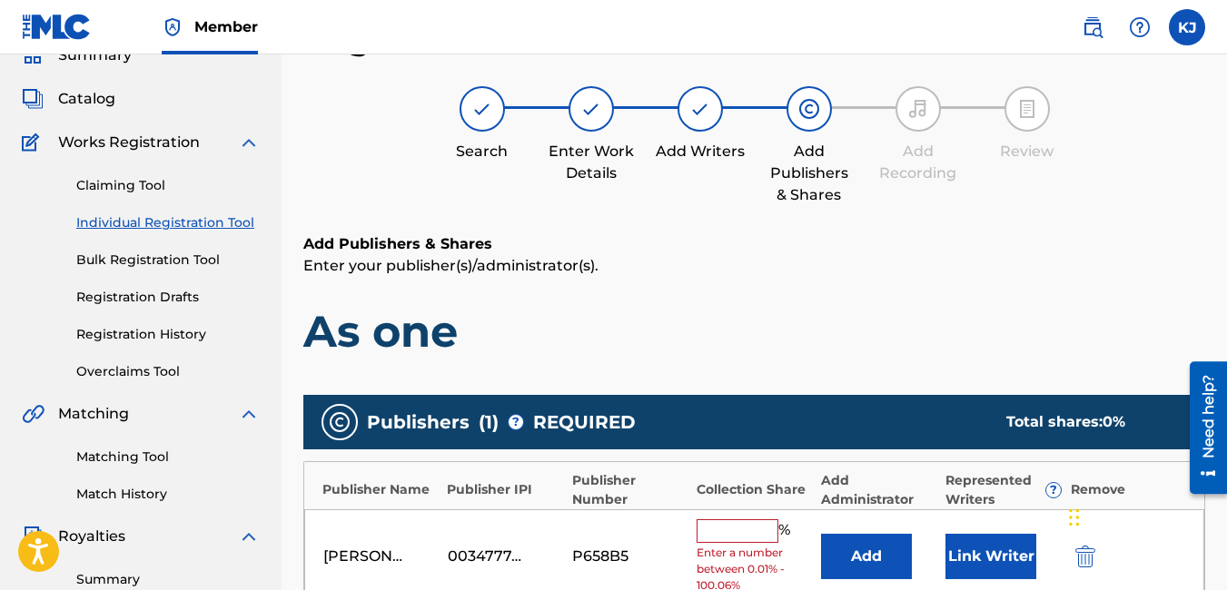
click at [731, 532] on input "text" at bounding box center [738, 531] width 82 height 24
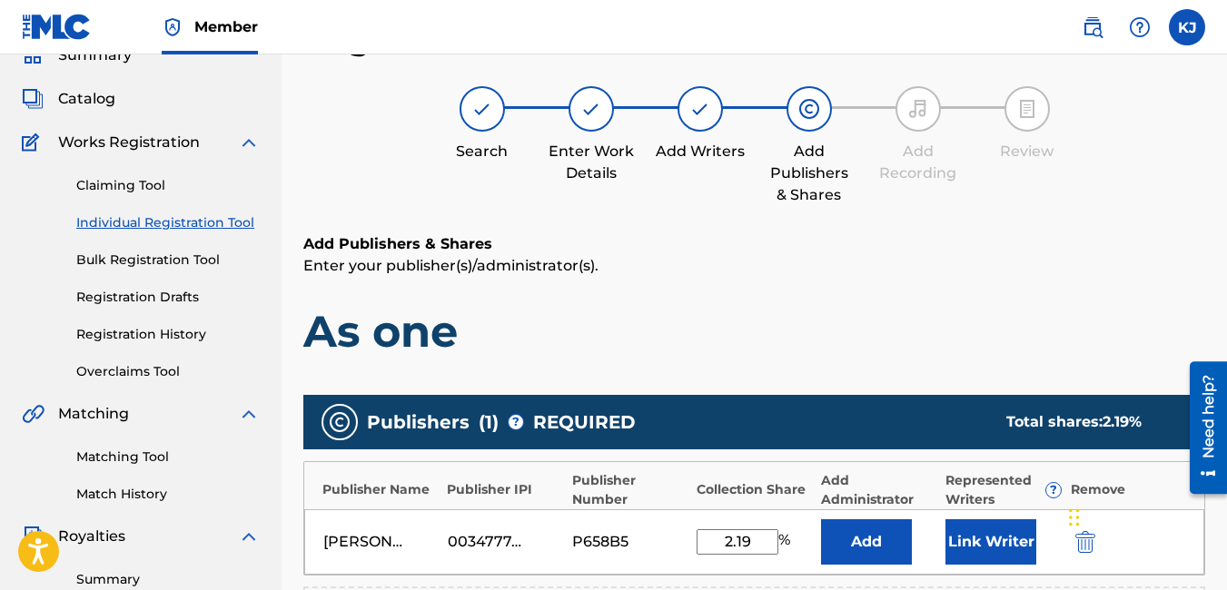
type input "2.19"
click at [1211, 537] on div "Register Work Search Enter Work Details Add Writers Add Publishers & Shares Add…" at bounding box center [754, 487] width 945 height 939
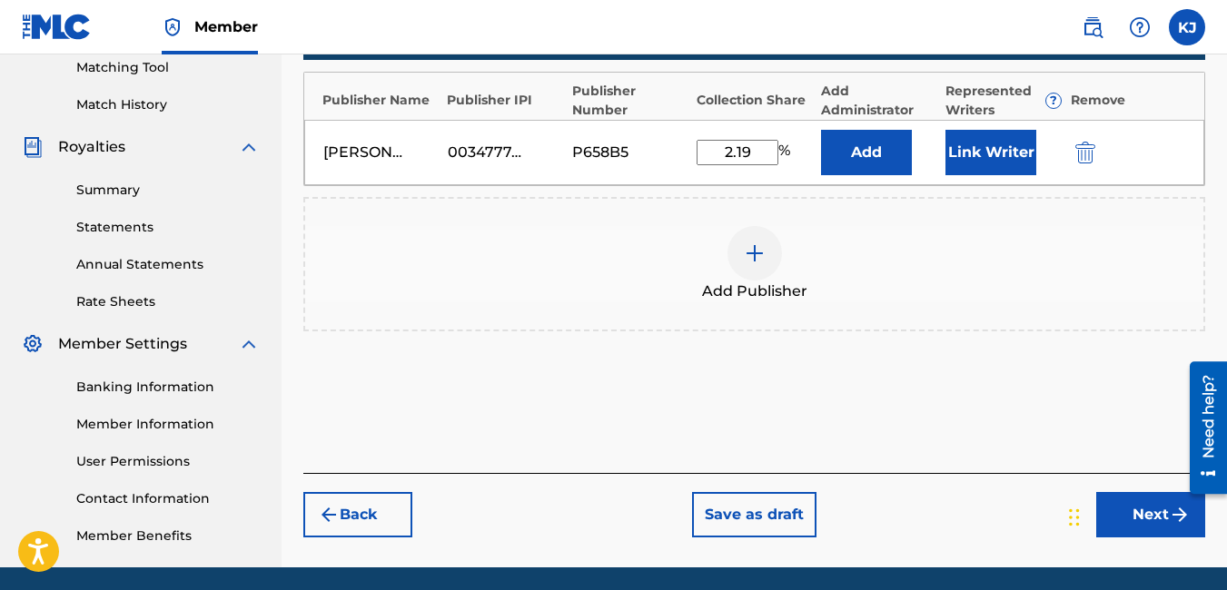
scroll to position [518, 0]
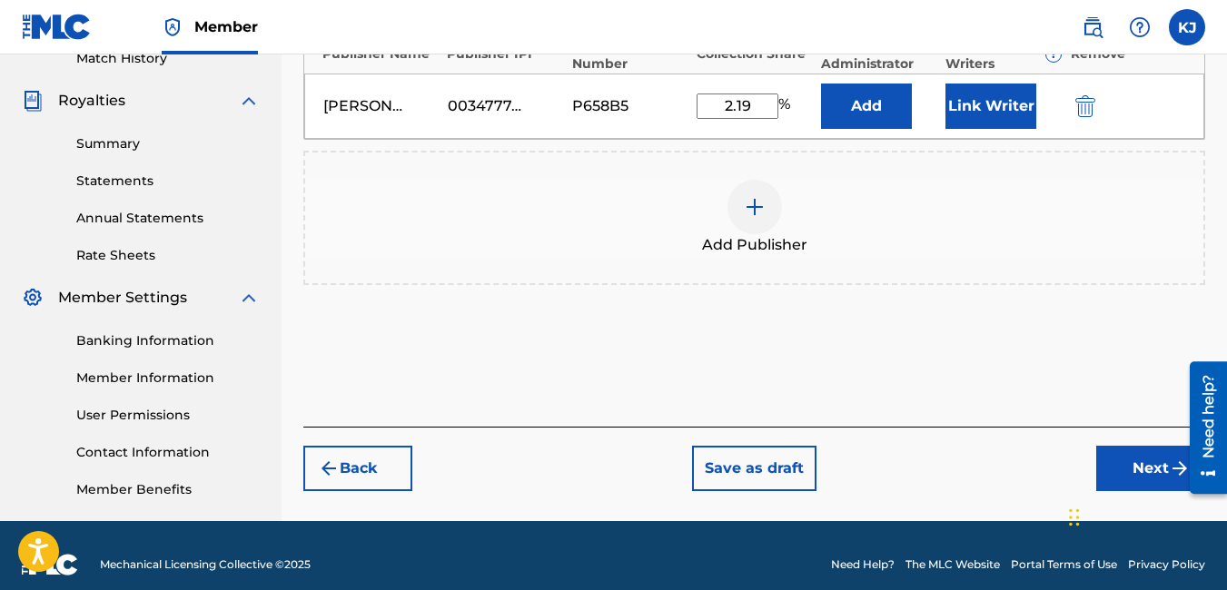
click at [1151, 470] on button "Next" at bounding box center [1150, 468] width 109 height 45
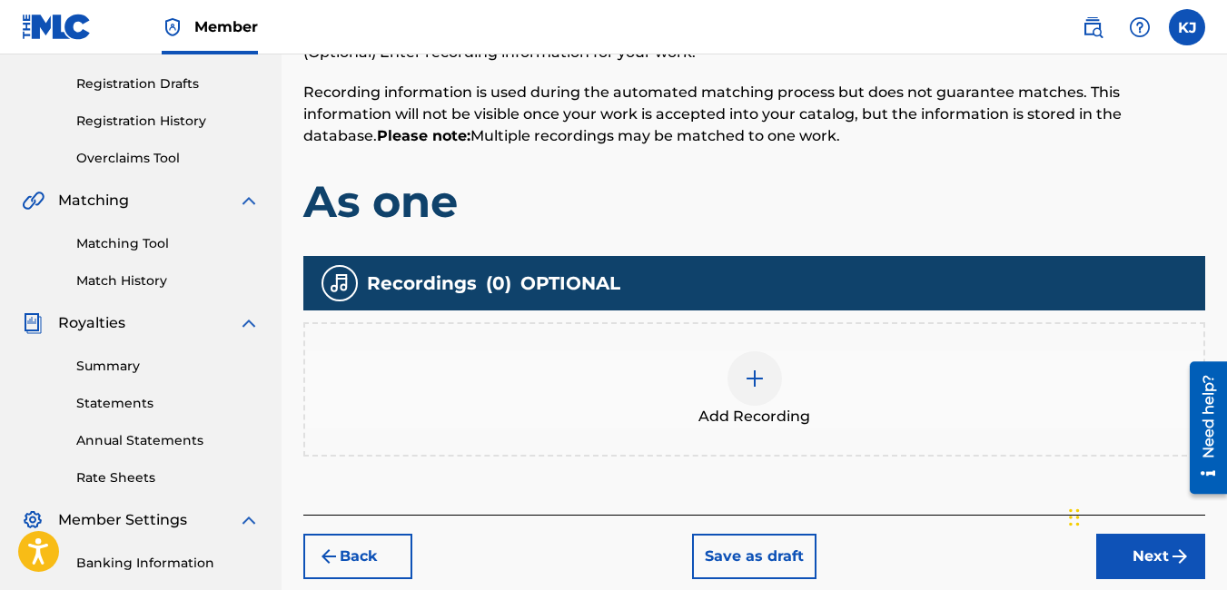
scroll to position [300, 0]
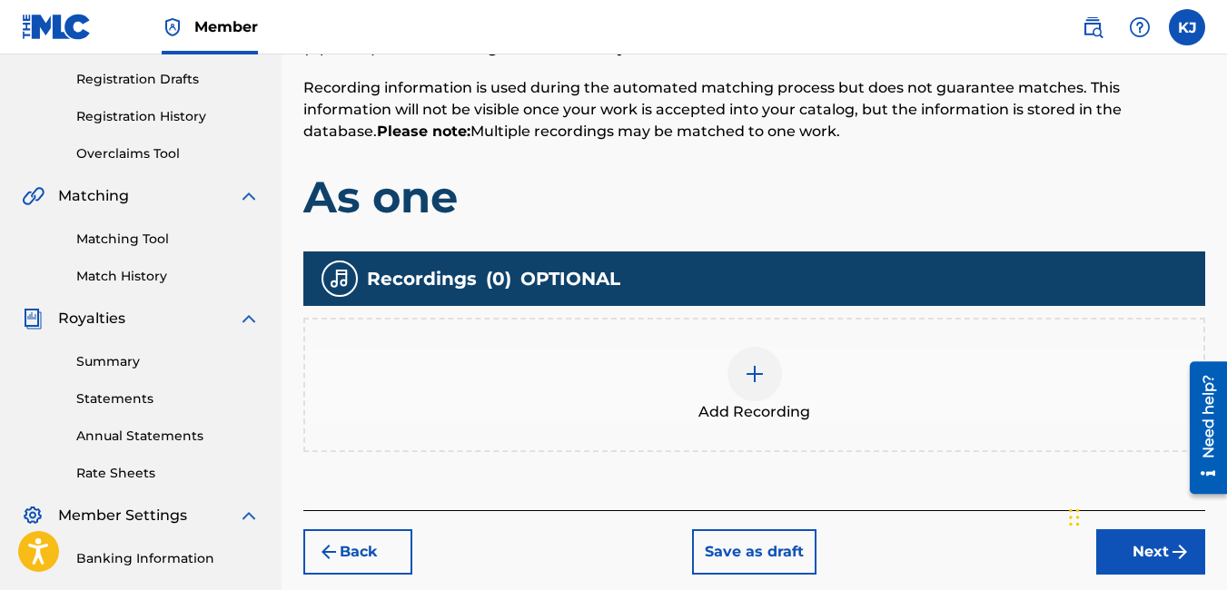
click at [762, 371] on img at bounding box center [755, 374] width 22 height 22
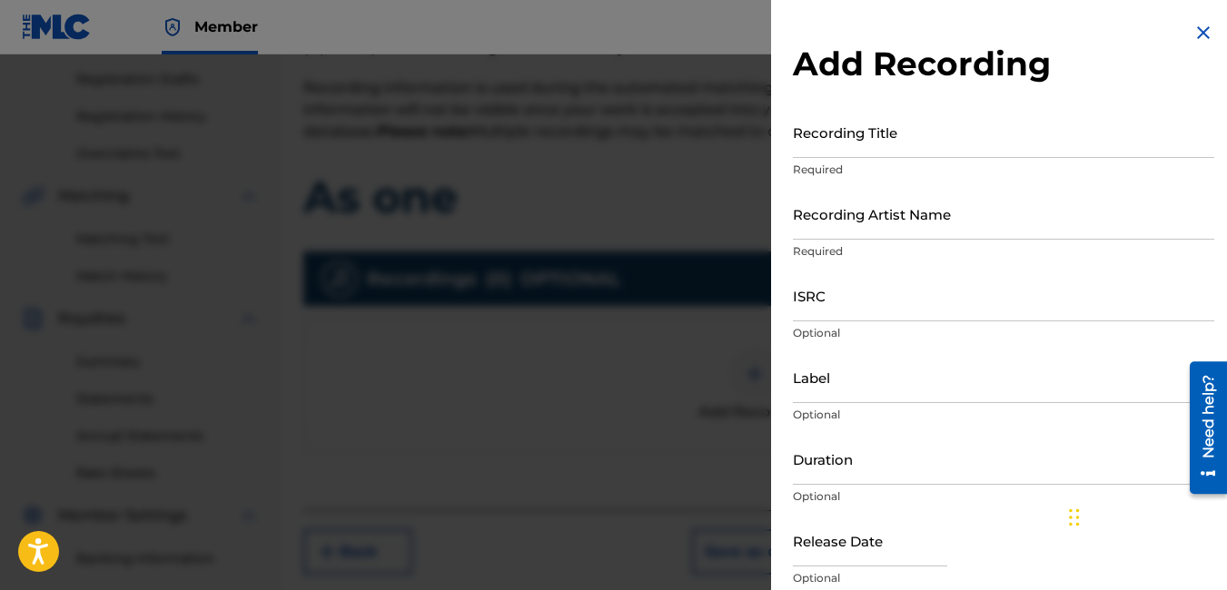
click at [855, 143] on input "Recording Title" at bounding box center [1003, 132] width 421 height 52
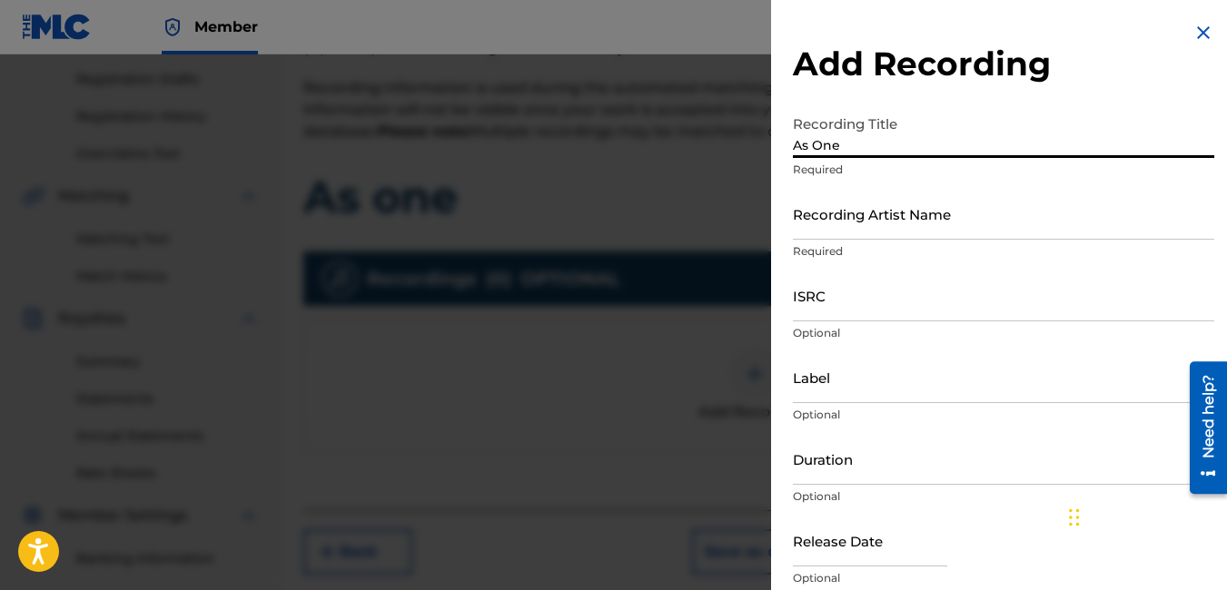
type input "As One"
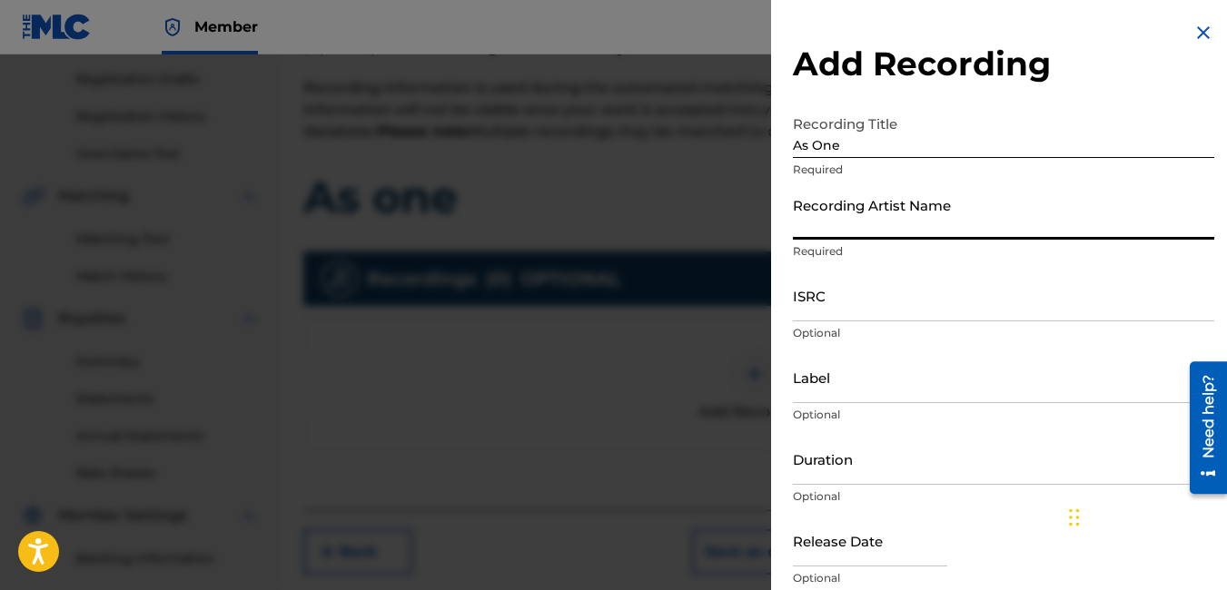
click at [896, 222] on input "Recording Artist Name" at bounding box center [1003, 214] width 421 height 52
type input "[PERSON_NAME] / [PERSON_NAME]"
type input "Roc-A-Fella"
type input "04:17"
type input "[DATE]"
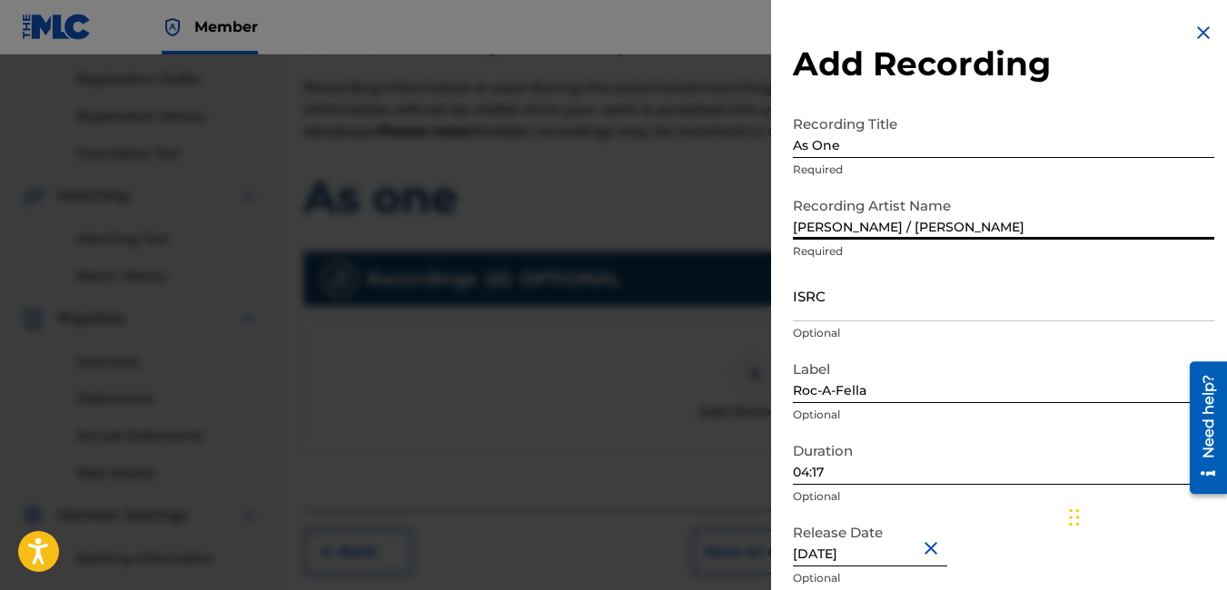
click at [869, 471] on input "04:17" at bounding box center [1003, 459] width 421 height 52
type input "03:47"
click at [904, 552] on input "[DATE]" at bounding box center [870, 541] width 154 height 52
select select "2002"
type input "J"
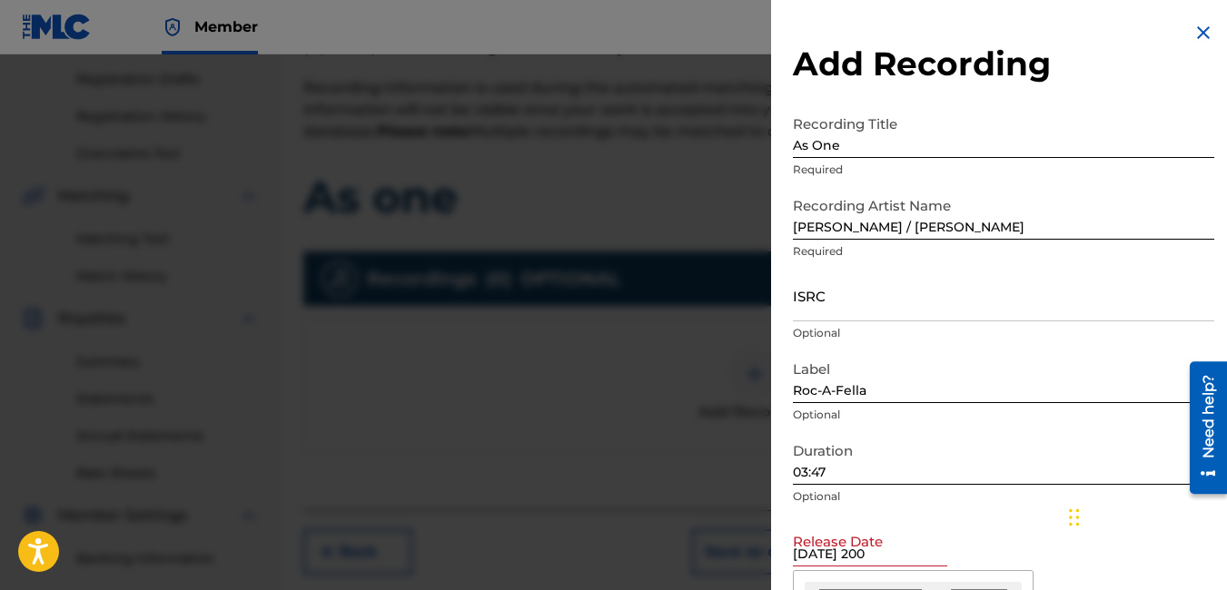
type input "[DATE]"
select select "10"
type input "[DATE]"
click at [992, 521] on div "Release Date [DATE] [DATE] Previous Month Next Month [DATE] January February Ma…" at bounding box center [1003, 556] width 421 height 82
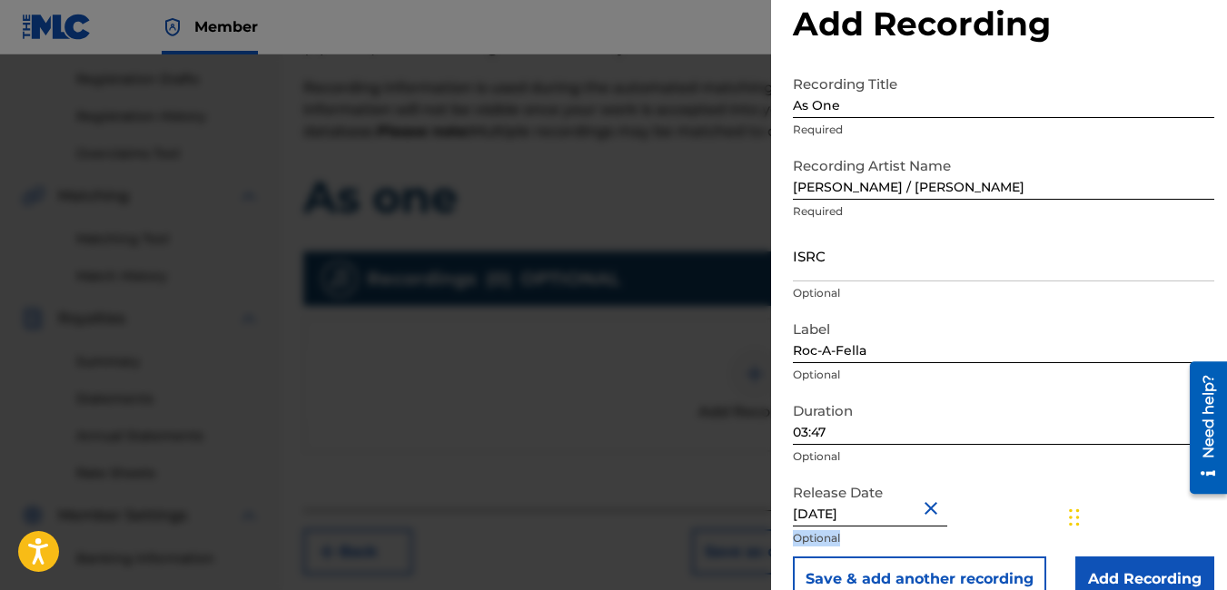
scroll to position [74, 0]
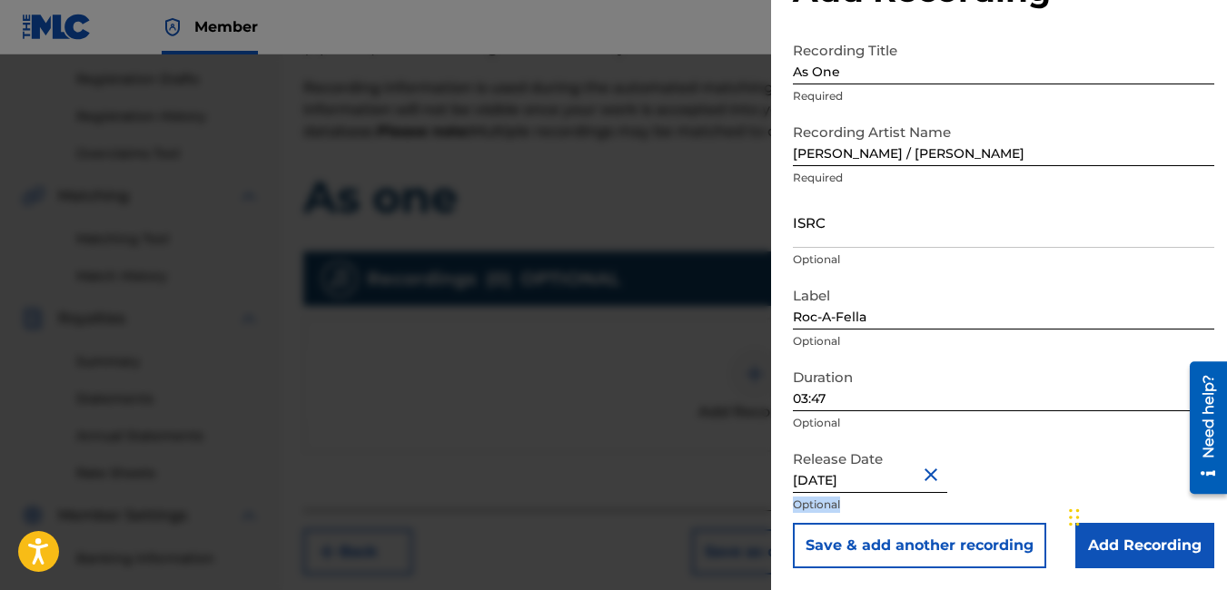
drag, startPoint x: 1191, startPoint y: 548, endPoint x: 1191, endPoint y: 585, distance: 36.3
click at [1191, 585] on div "Add Recording Recording Title As One Required Recording Artist Name [PERSON_NAM…" at bounding box center [1003, 258] width 465 height 664
click at [1168, 545] on input "Add Recording" at bounding box center [1144, 545] width 139 height 45
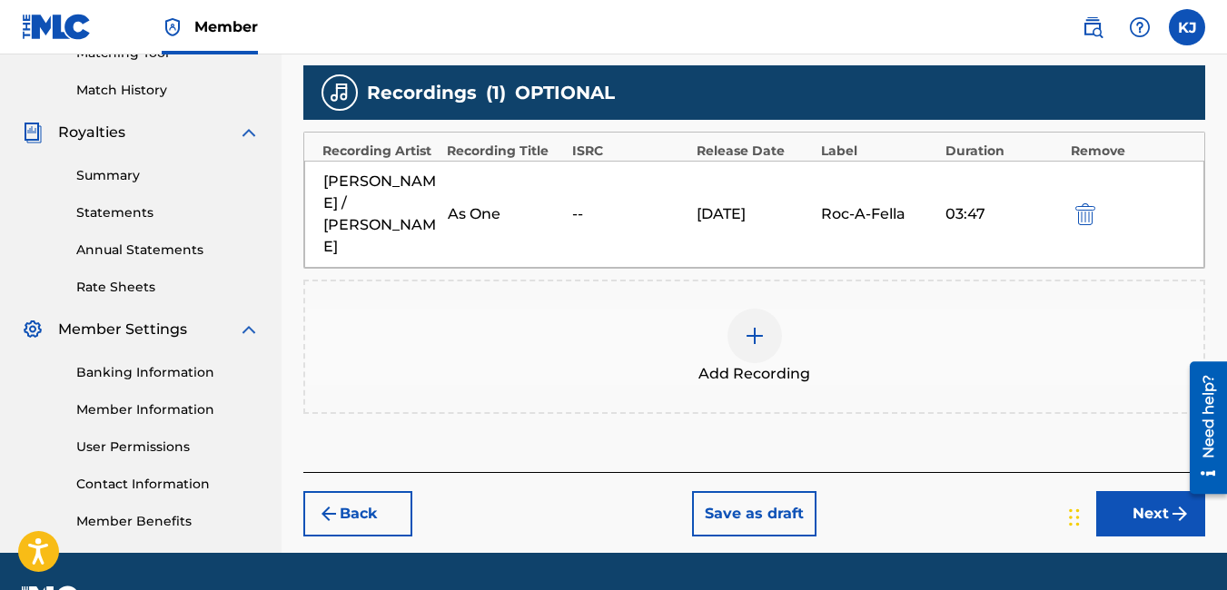
scroll to position [536, 0]
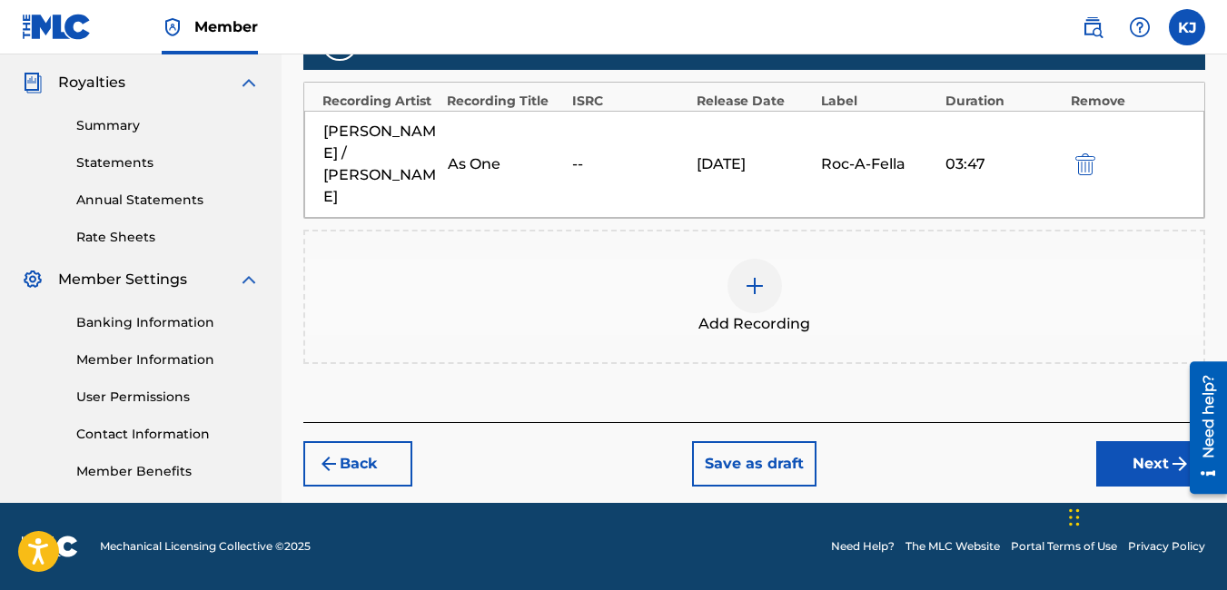
click at [1120, 445] on button "Next" at bounding box center [1150, 463] width 109 height 45
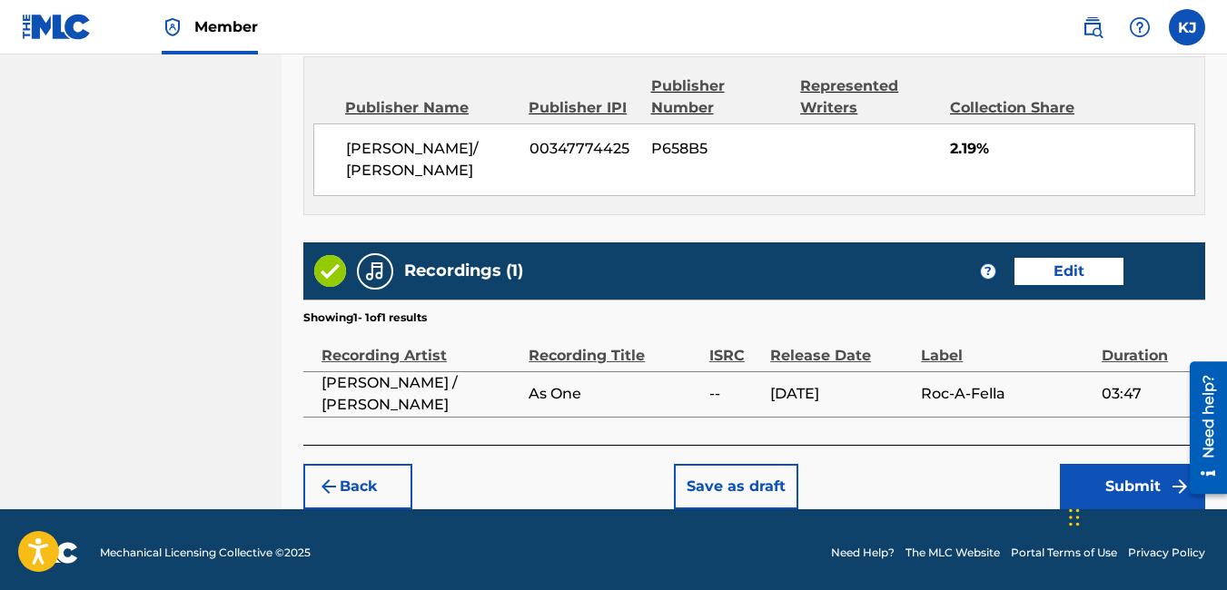
scroll to position [989, 0]
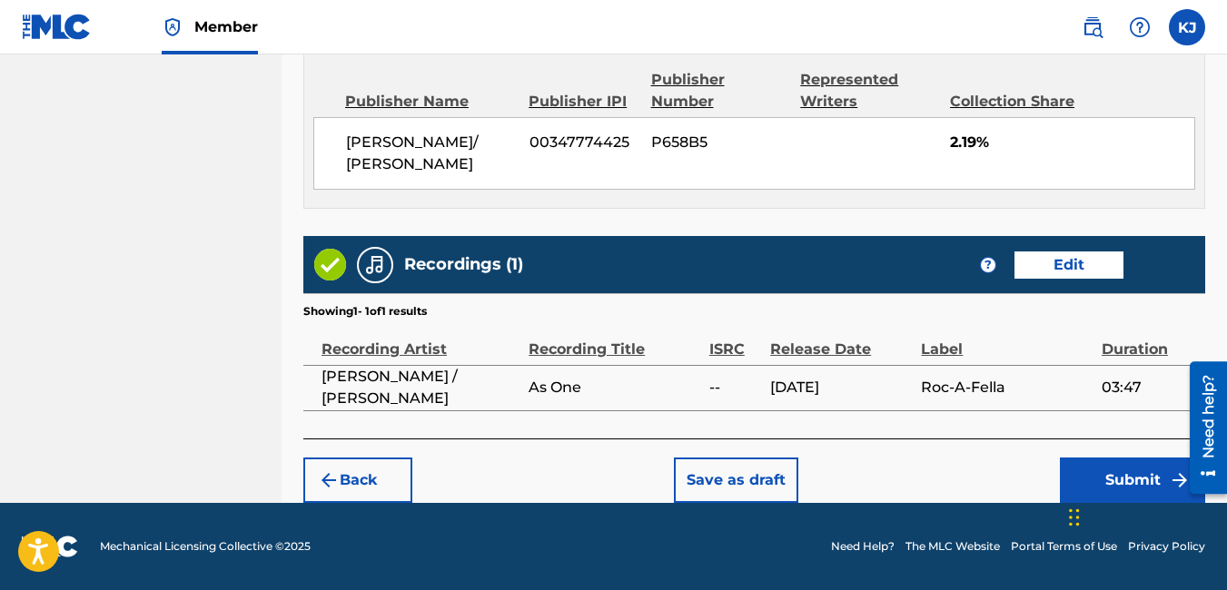
click at [1156, 474] on button "Submit" at bounding box center [1132, 480] width 145 height 45
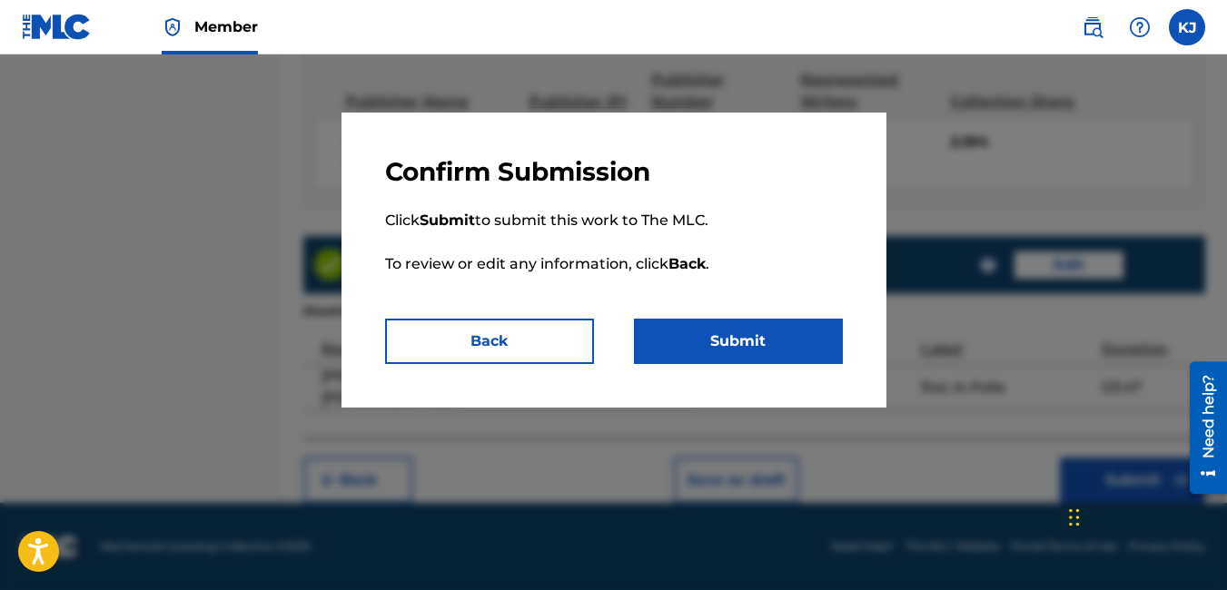
click at [736, 338] on button "Submit" at bounding box center [738, 341] width 209 height 45
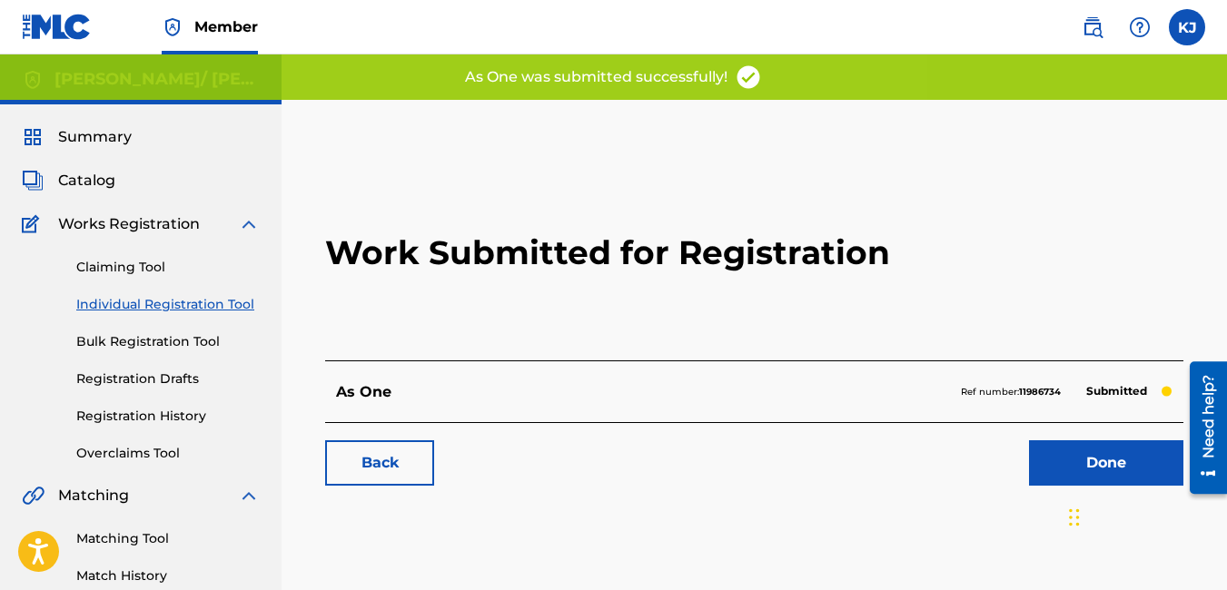
click at [1125, 456] on link "Done" at bounding box center [1106, 462] width 154 height 45
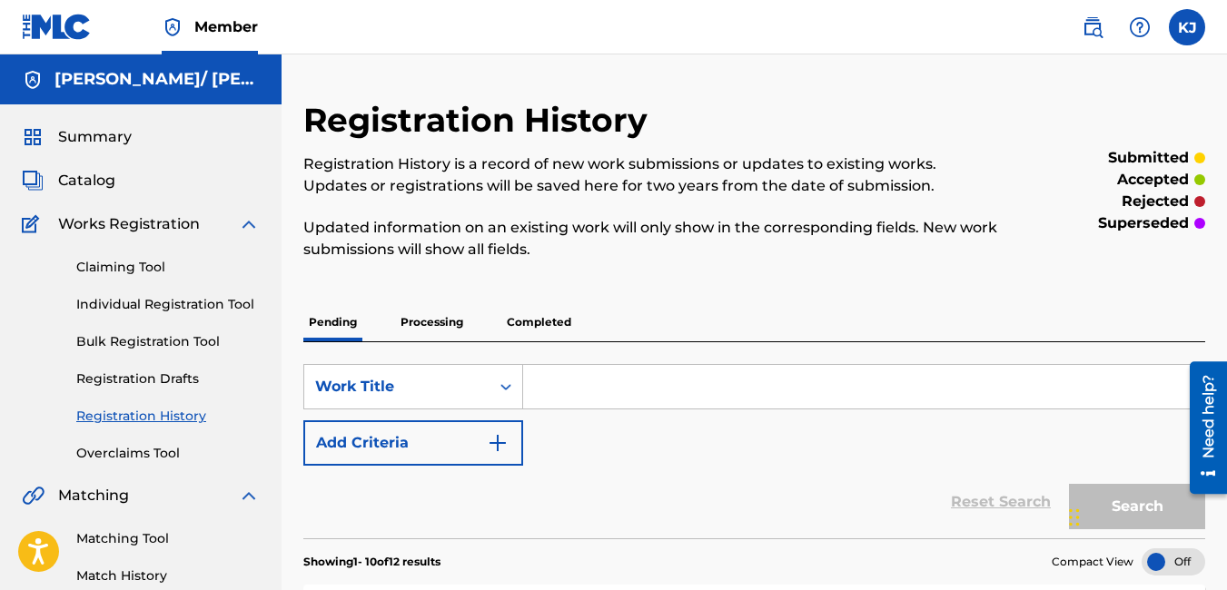
click at [141, 316] on div "Claiming Tool Individual Registration Tool Bulk Registration Tool Registration …" at bounding box center [141, 349] width 238 height 228
click at [161, 298] on link "Individual Registration Tool" at bounding box center [167, 304] width 183 height 19
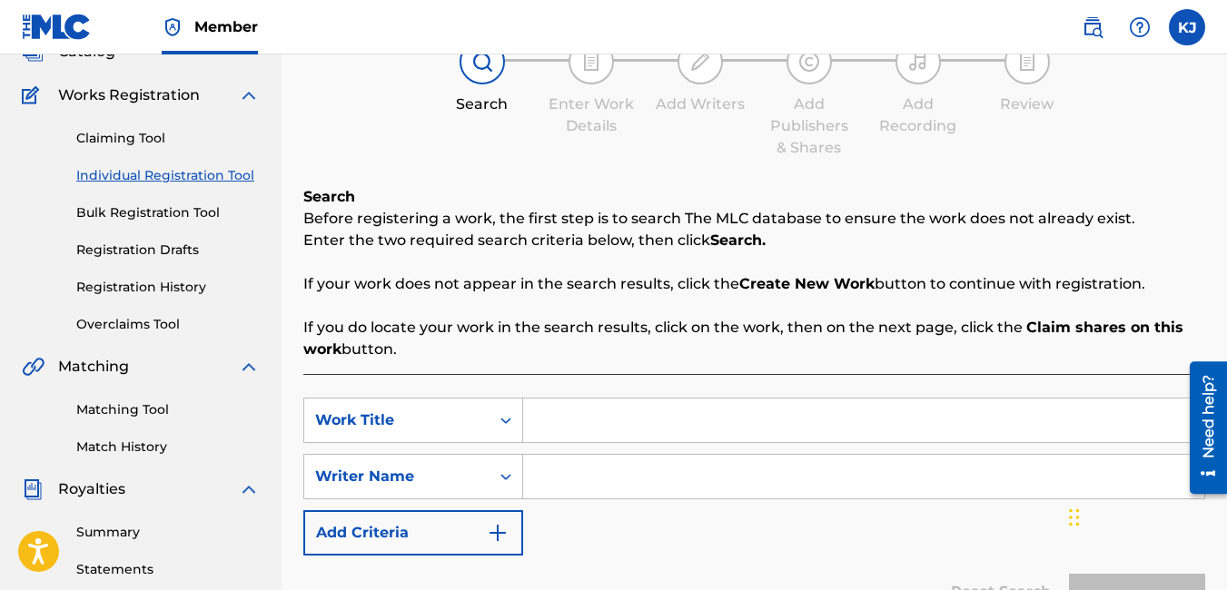
scroll to position [145, 0]
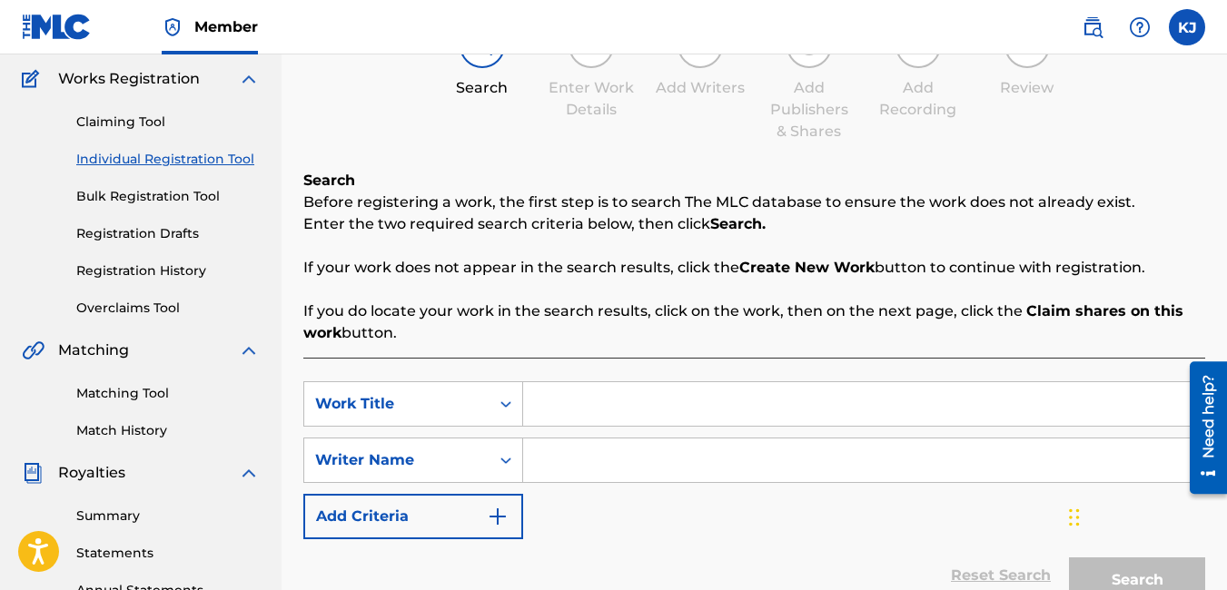
click at [665, 406] on input "Search Form" at bounding box center [863, 404] width 681 height 44
type input "Troubled Man"
click at [584, 470] on input "Search Form" at bounding box center [863, 461] width 681 height 44
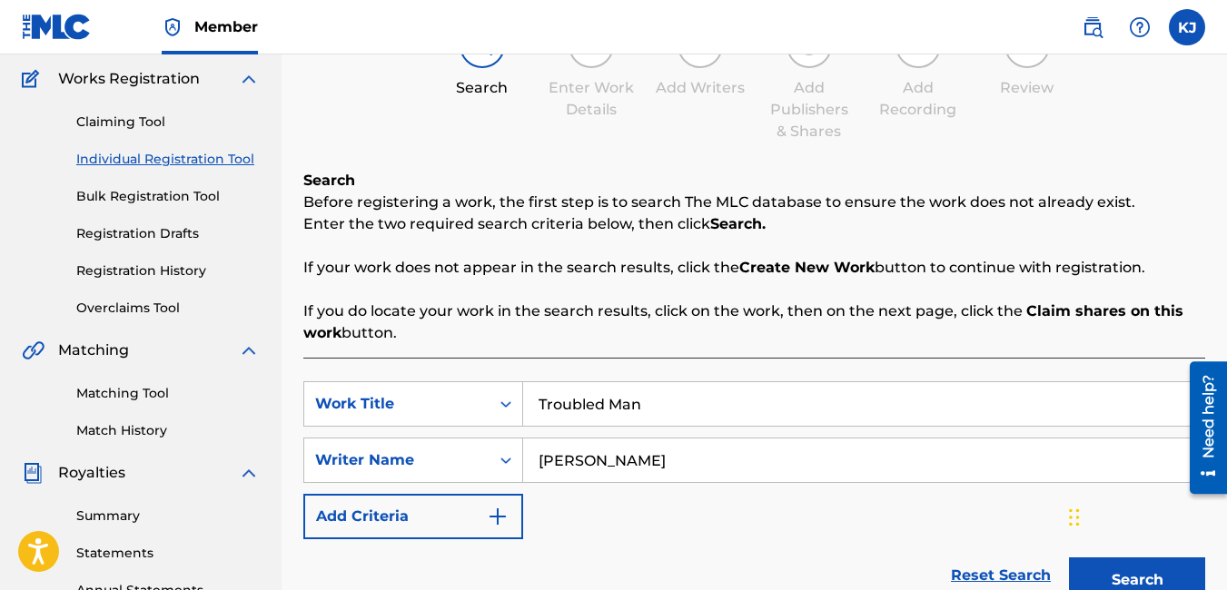
type input "[PERSON_NAME]"
click at [1094, 573] on button "Search" at bounding box center [1137, 580] width 136 height 45
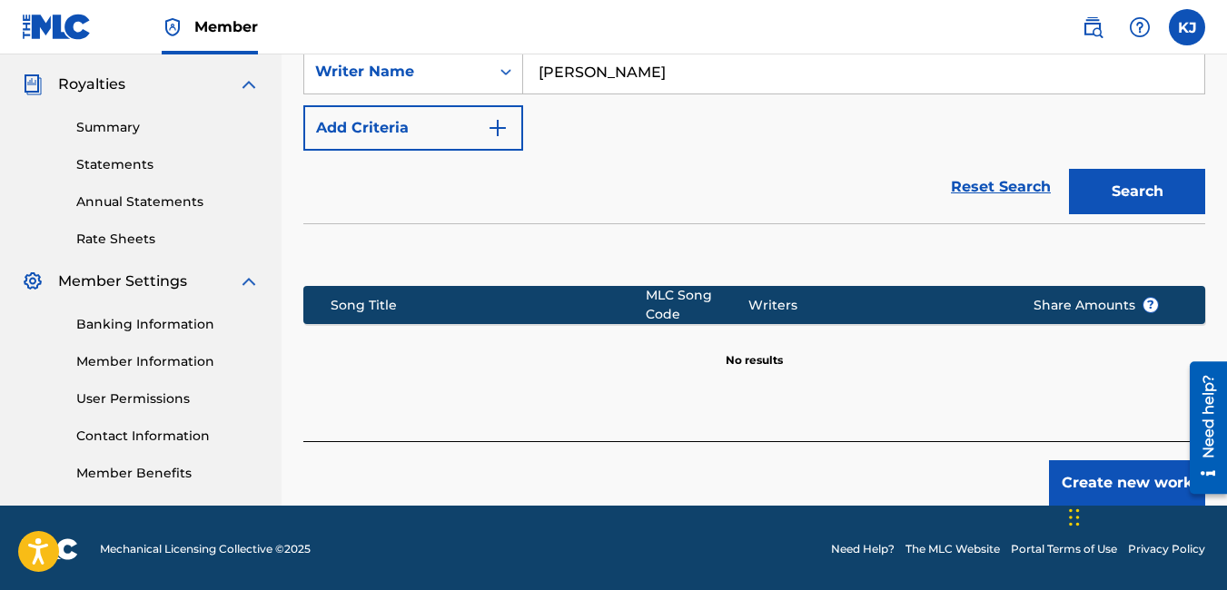
scroll to position [536, 0]
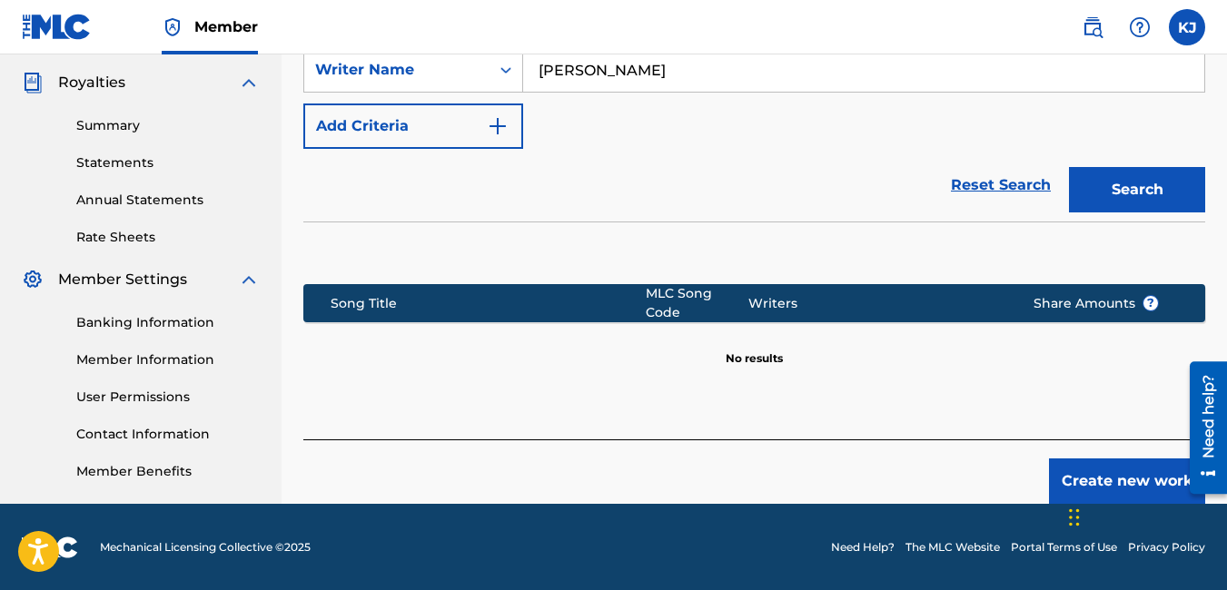
click at [1133, 464] on button "Create new work" at bounding box center [1127, 481] width 156 height 45
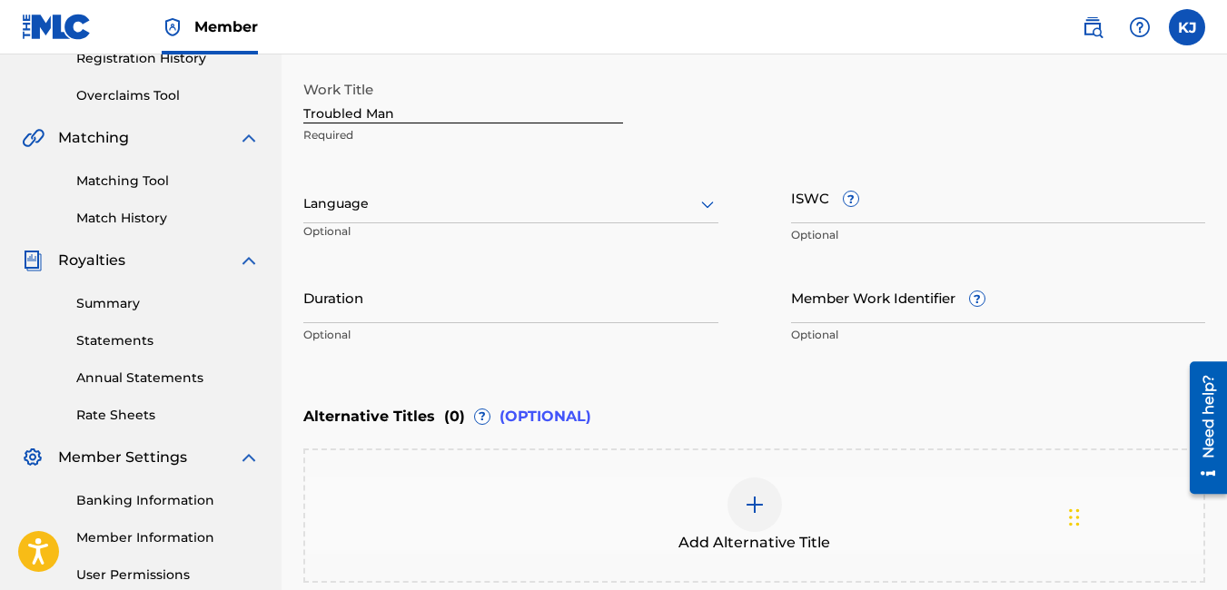
scroll to position [354, 0]
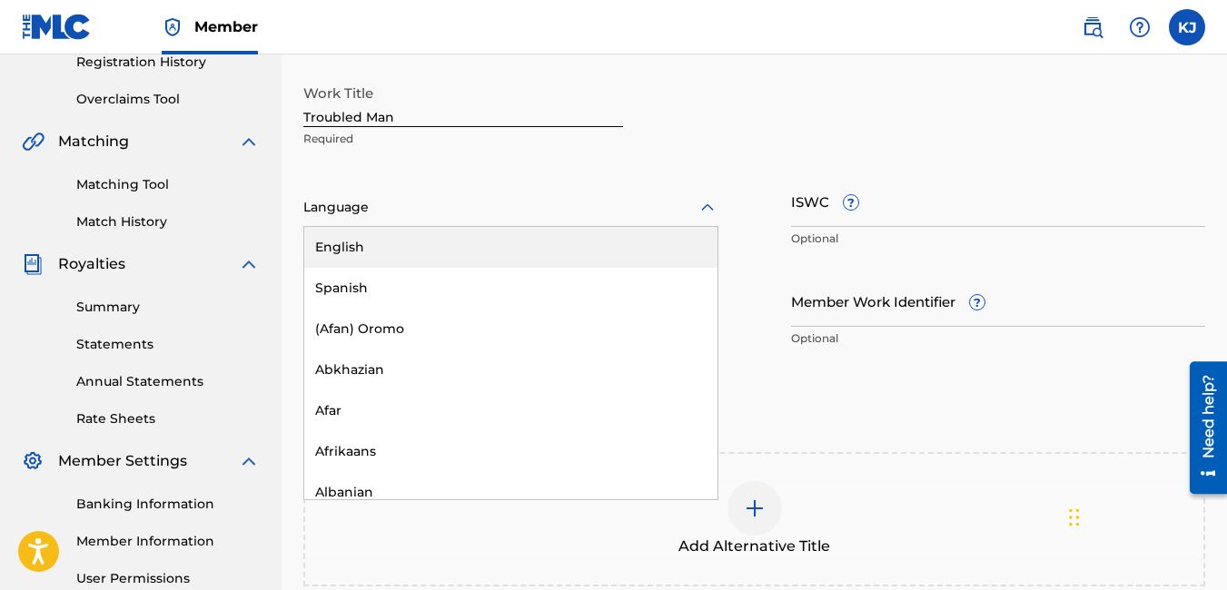
click at [716, 211] on icon at bounding box center [708, 208] width 22 height 22
click at [611, 249] on div "English" at bounding box center [510, 247] width 413 height 41
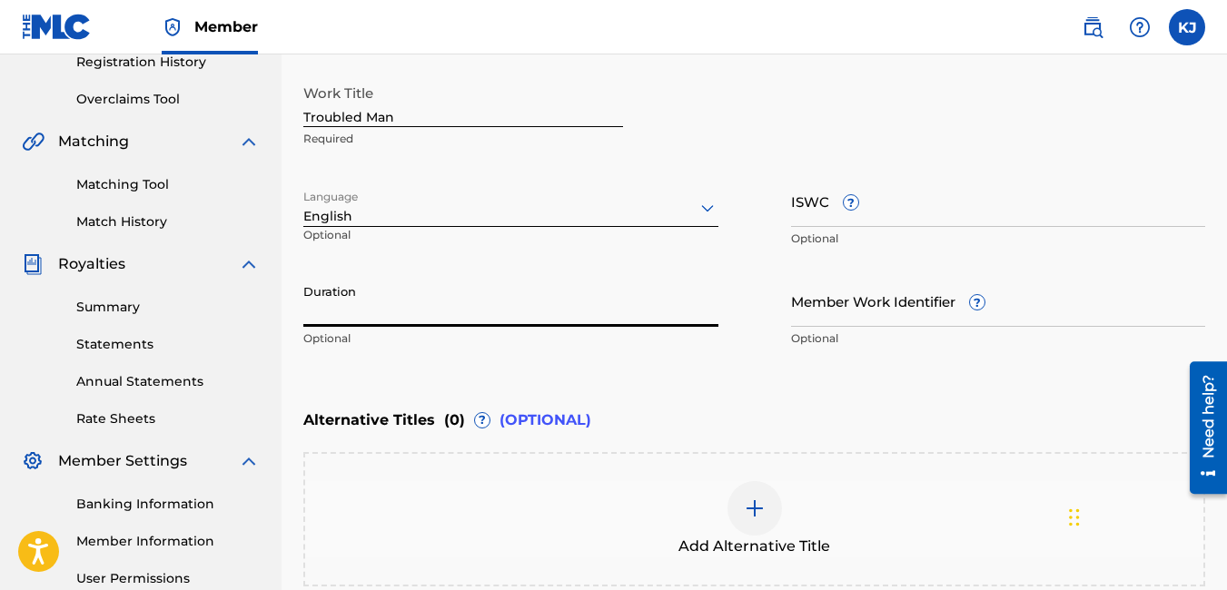
click at [530, 279] on input "Duration" at bounding box center [510, 301] width 415 height 52
type input "04:33"
click at [916, 309] on input "Member Work Identifier ?" at bounding box center [998, 301] width 415 height 52
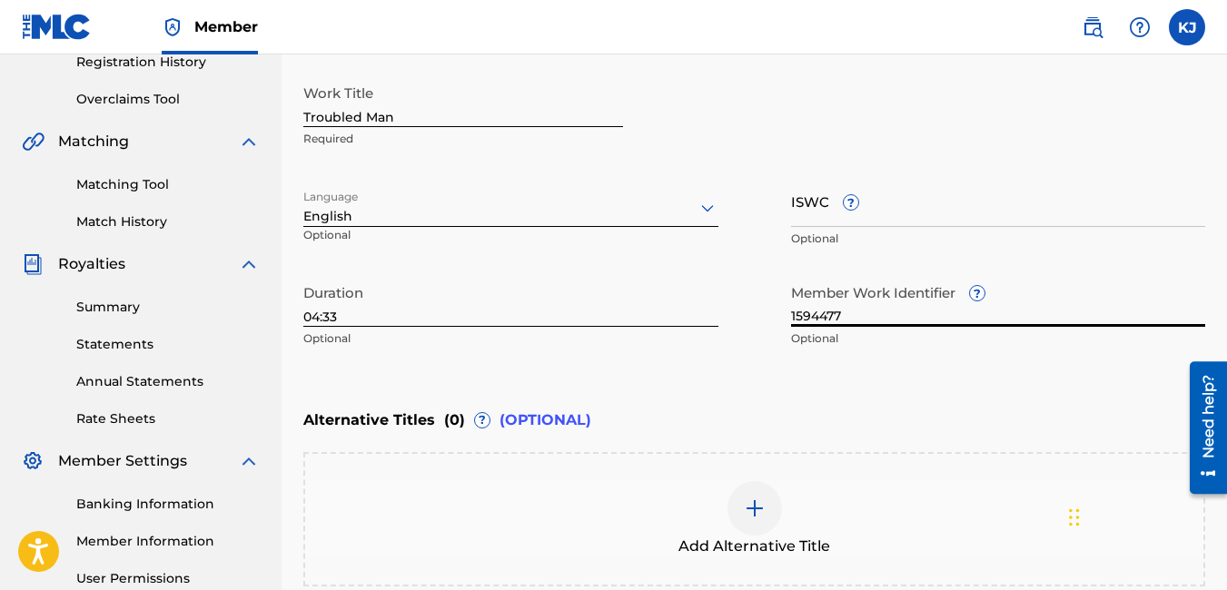
type input "1594477"
drag, startPoint x: 1047, startPoint y: 404, endPoint x: 865, endPoint y: 448, distance: 187.7
click at [865, 448] on div "Alternative Titles ( 0 ) ? (OPTIONAL) Add Alternative Title" at bounding box center [754, 493] width 902 height 186
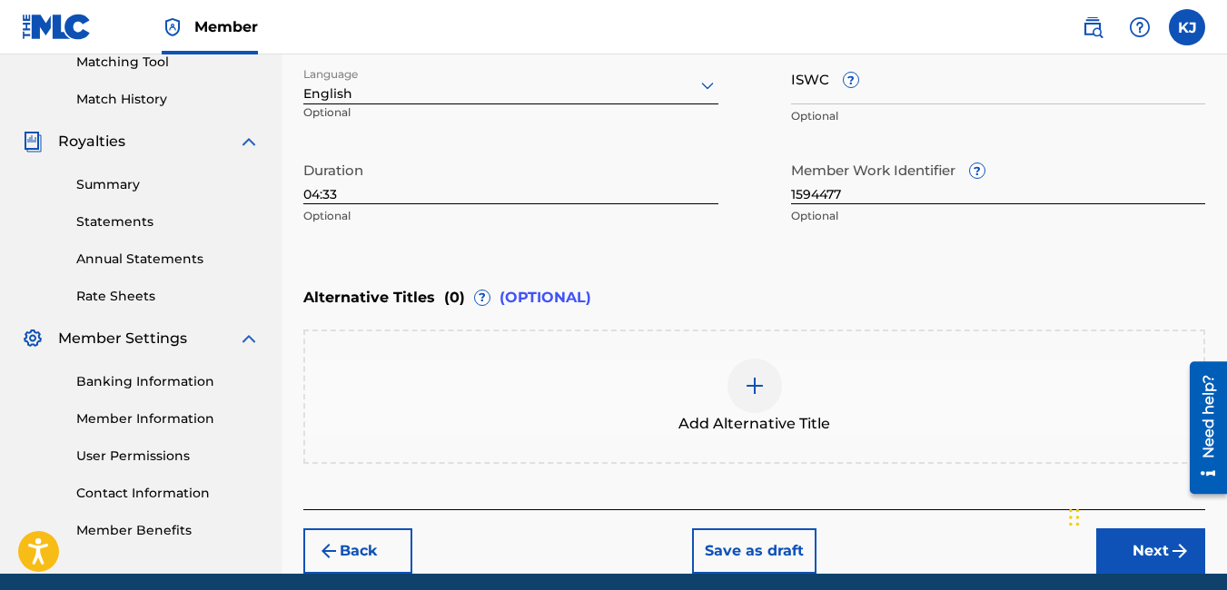
scroll to position [548, 0]
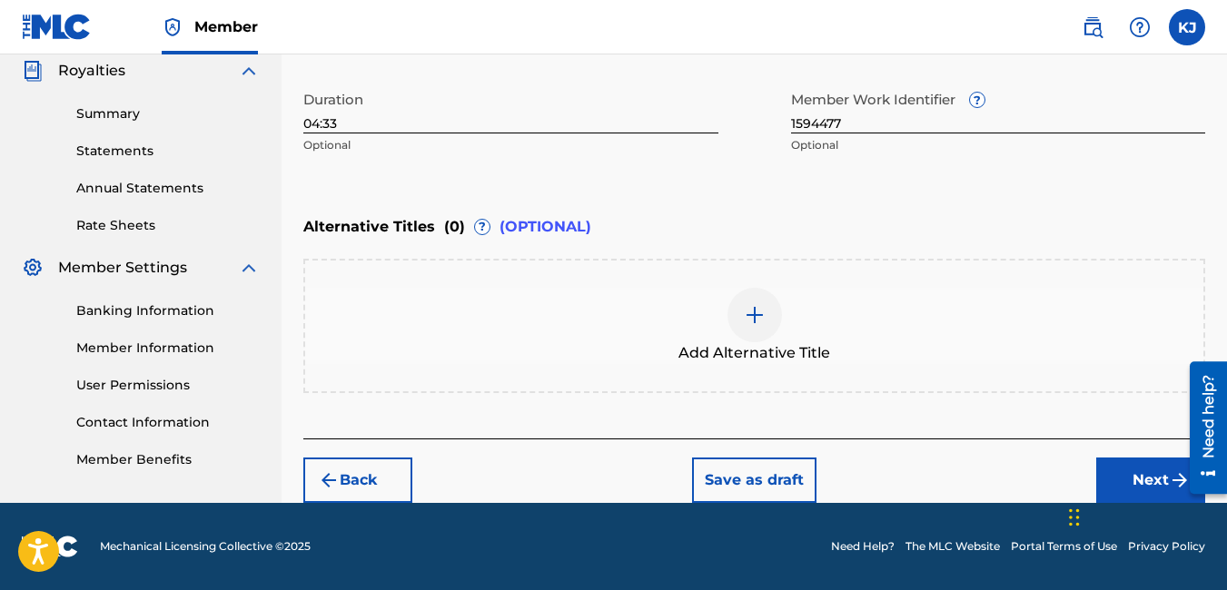
click at [1160, 483] on button "Next" at bounding box center [1150, 480] width 109 height 45
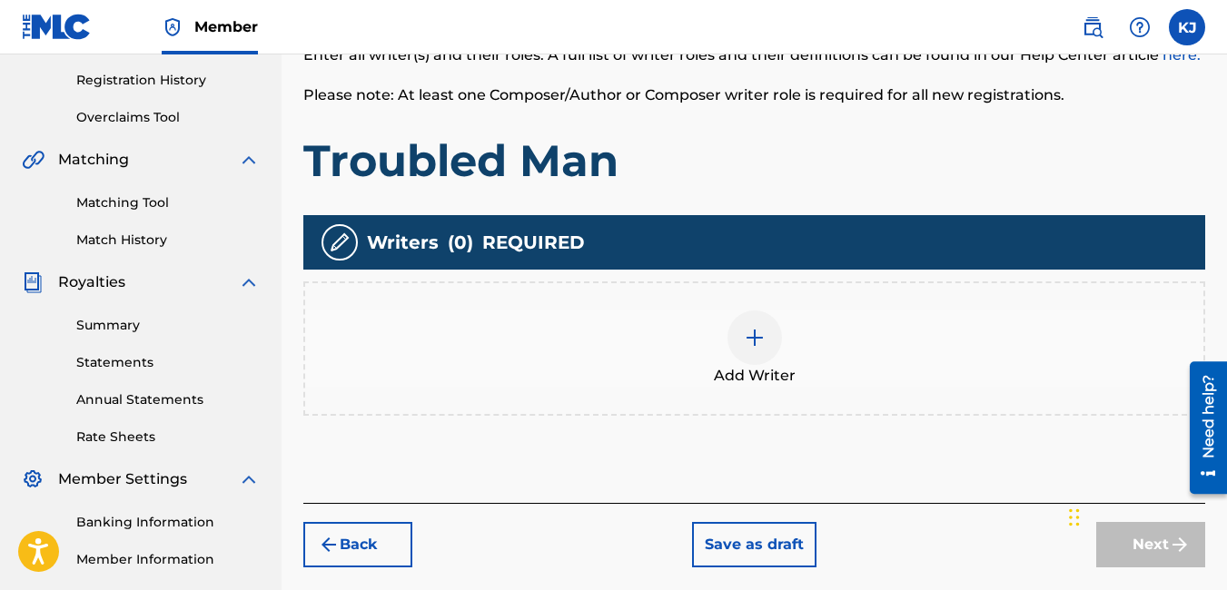
scroll to position [372, 0]
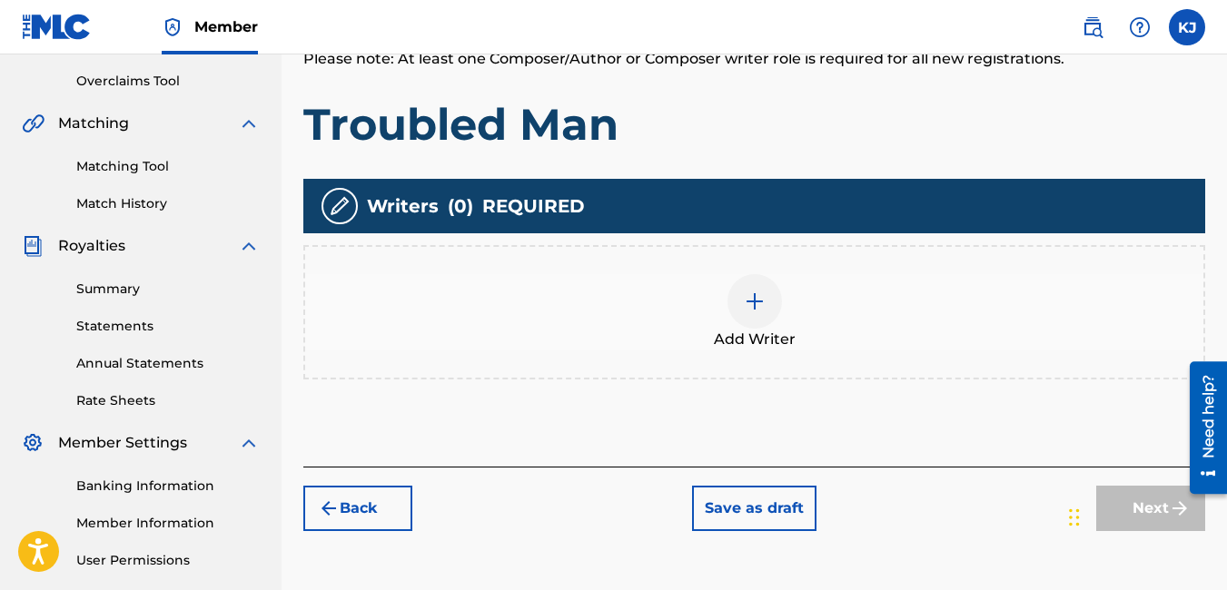
click at [768, 301] on div at bounding box center [754, 301] width 54 height 54
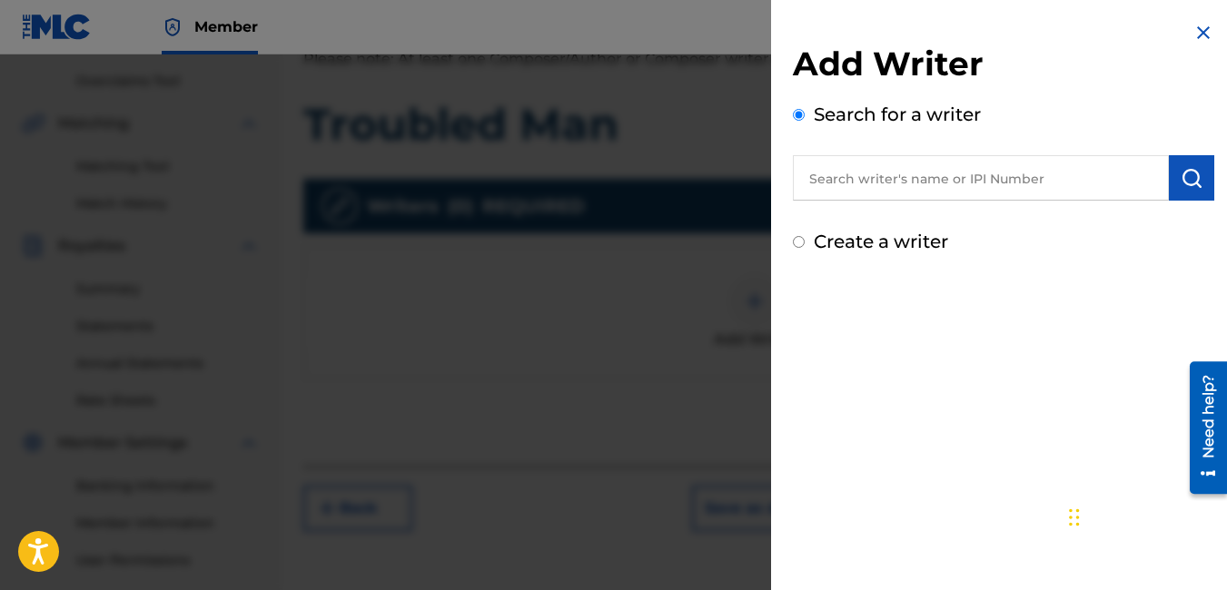
click at [942, 183] on input "text" at bounding box center [981, 177] width 376 height 45
type input "O"
click at [1169, 191] on button "submit" at bounding box center [1191, 177] width 45 height 45
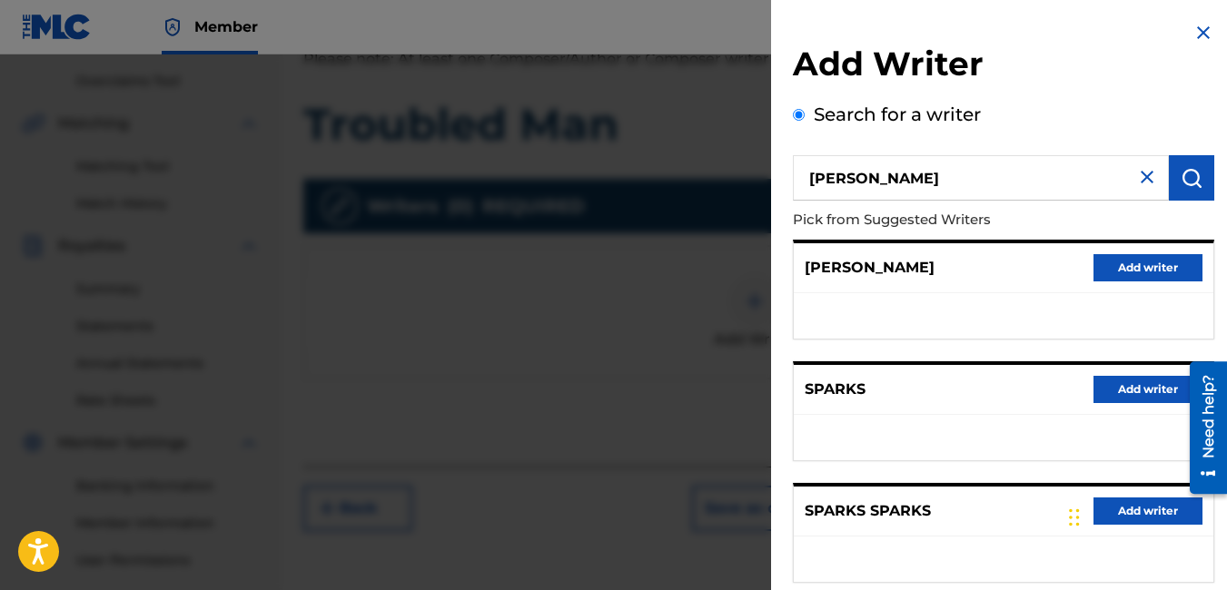
click at [961, 175] on input "[PERSON_NAME]" at bounding box center [981, 177] width 376 height 45
type input "O"
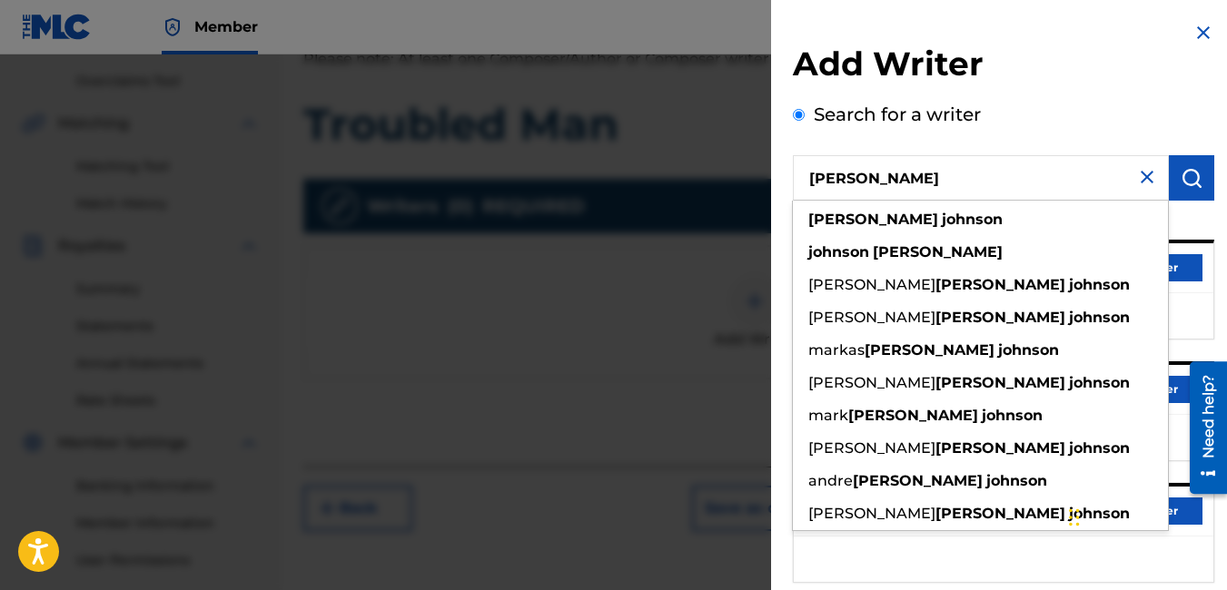
type input "[PERSON_NAME]"
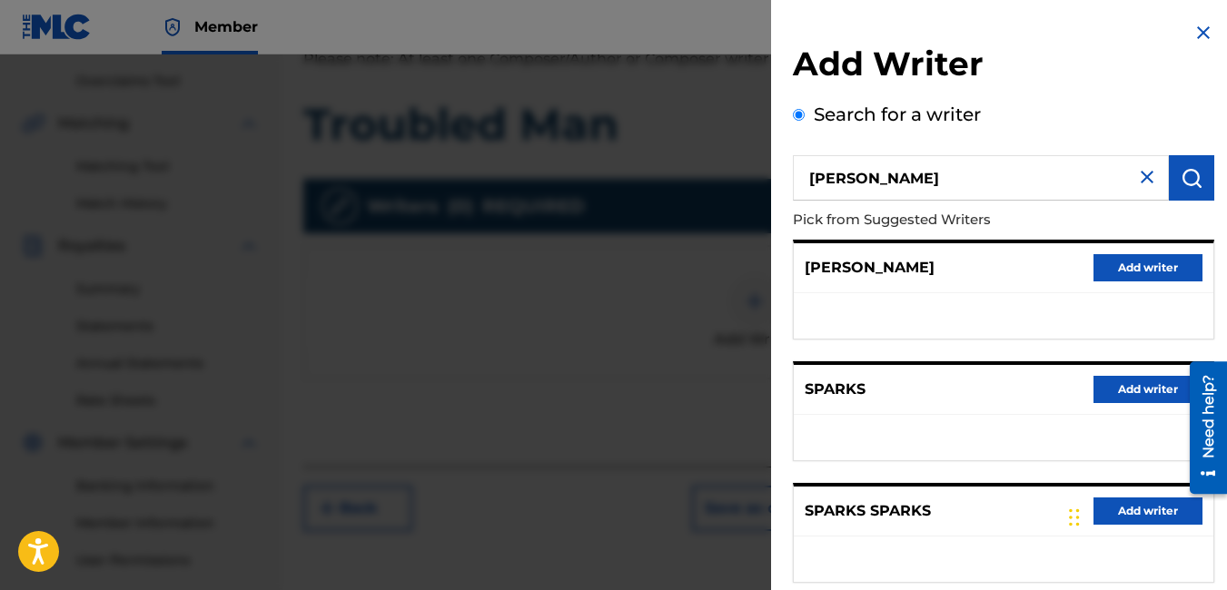
click at [1197, 177] on button "submit" at bounding box center [1191, 177] width 45 height 45
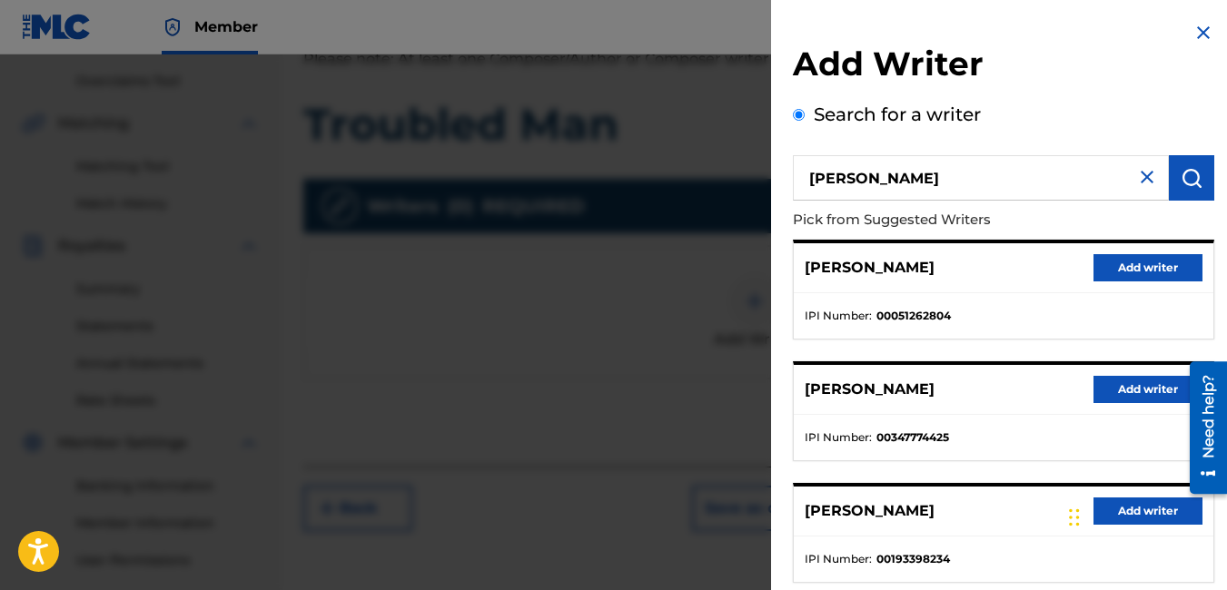
click at [1135, 392] on button "Add writer" at bounding box center [1147, 389] width 109 height 27
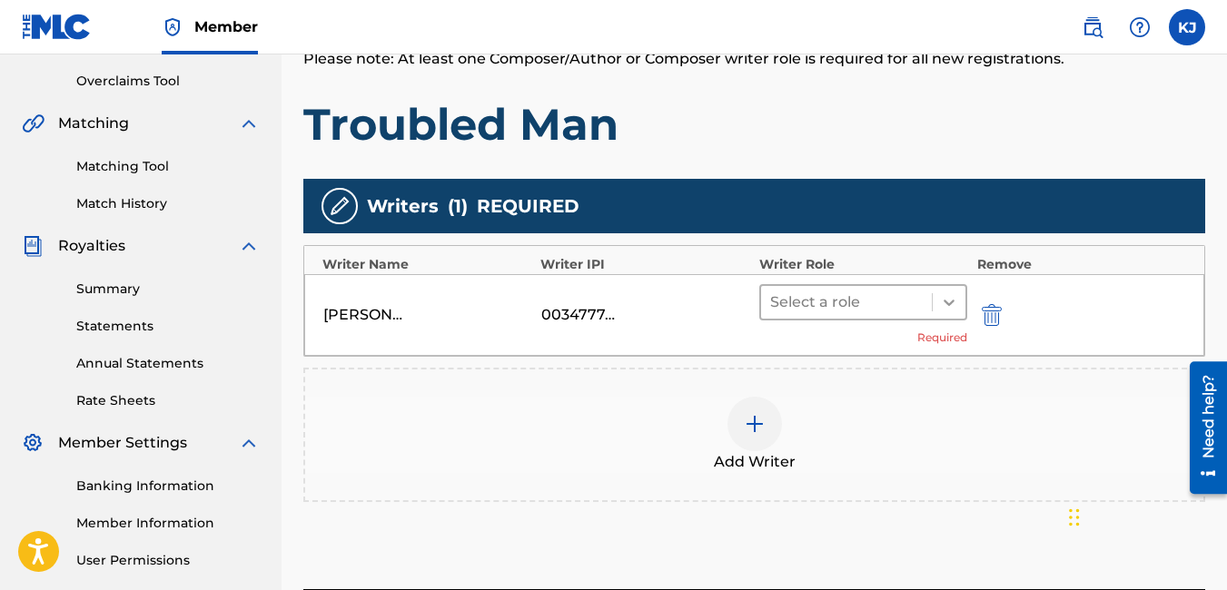
click at [944, 301] on icon at bounding box center [949, 302] width 18 height 18
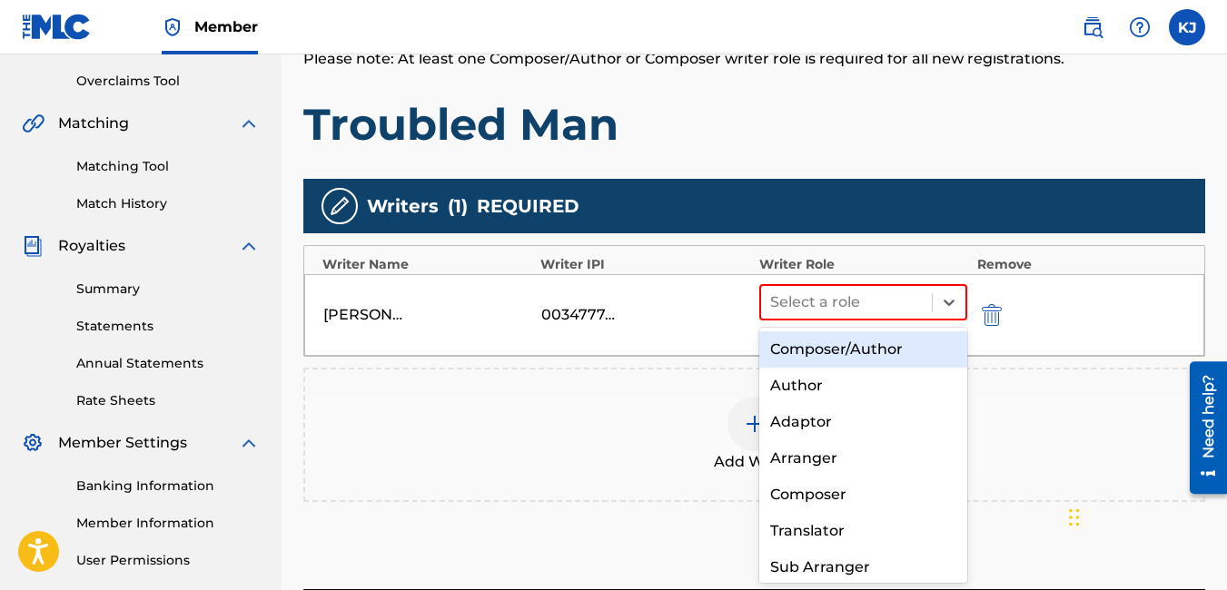
click at [918, 353] on div "Composer/Author" at bounding box center [863, 349] width 209 height 36
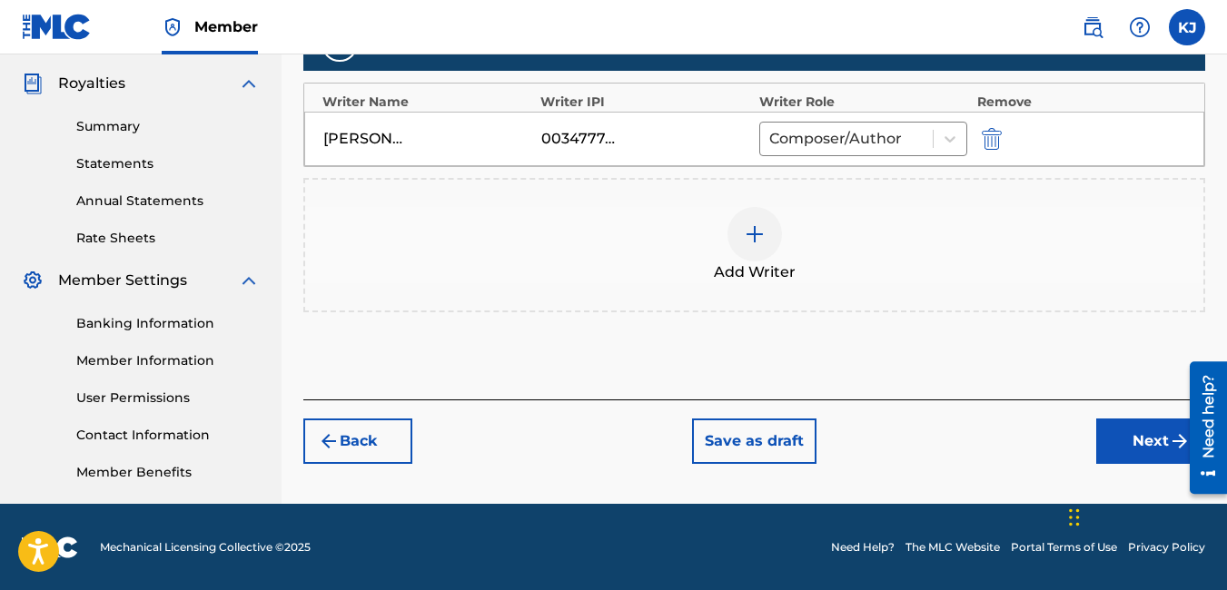
scroll to position [536, 0]
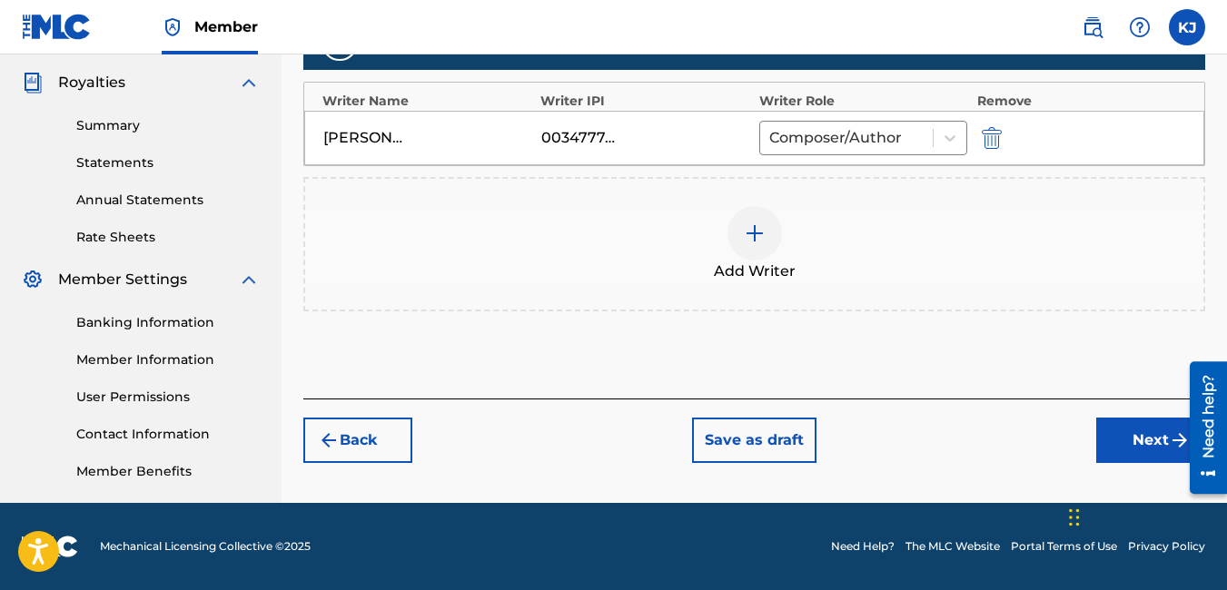
click at [1151, 439] on button "Next" at bounding box center [1150, 440] width 109 height 45
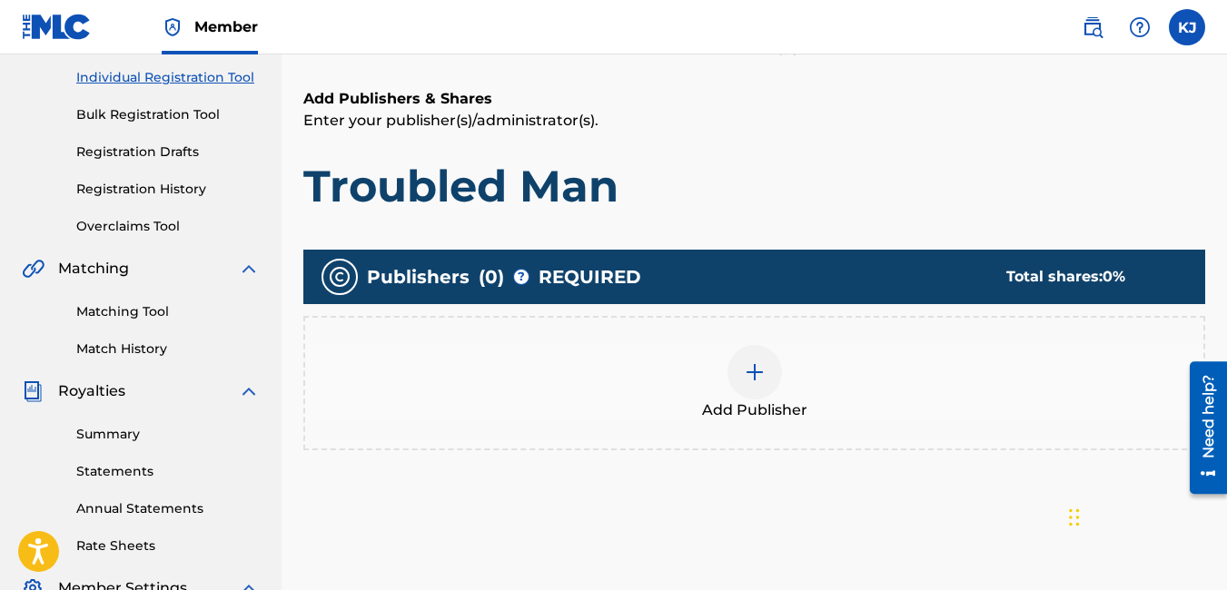
scroll to position [263, 0]
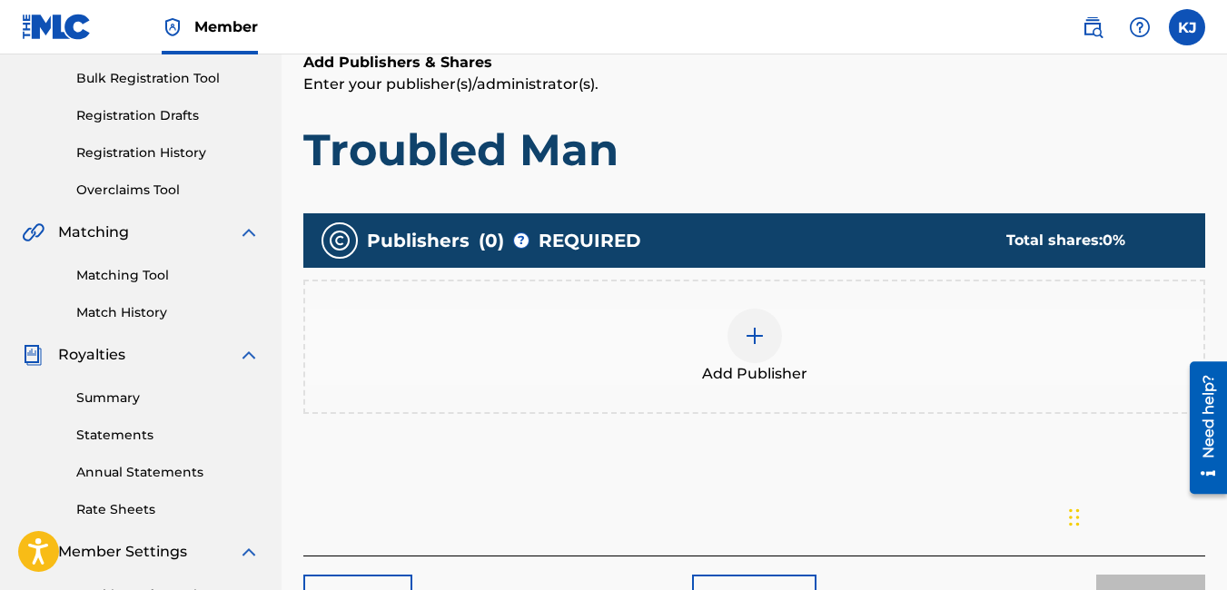
click at [750, 344] on img at bounding box center [755, 336] width 22 height 22
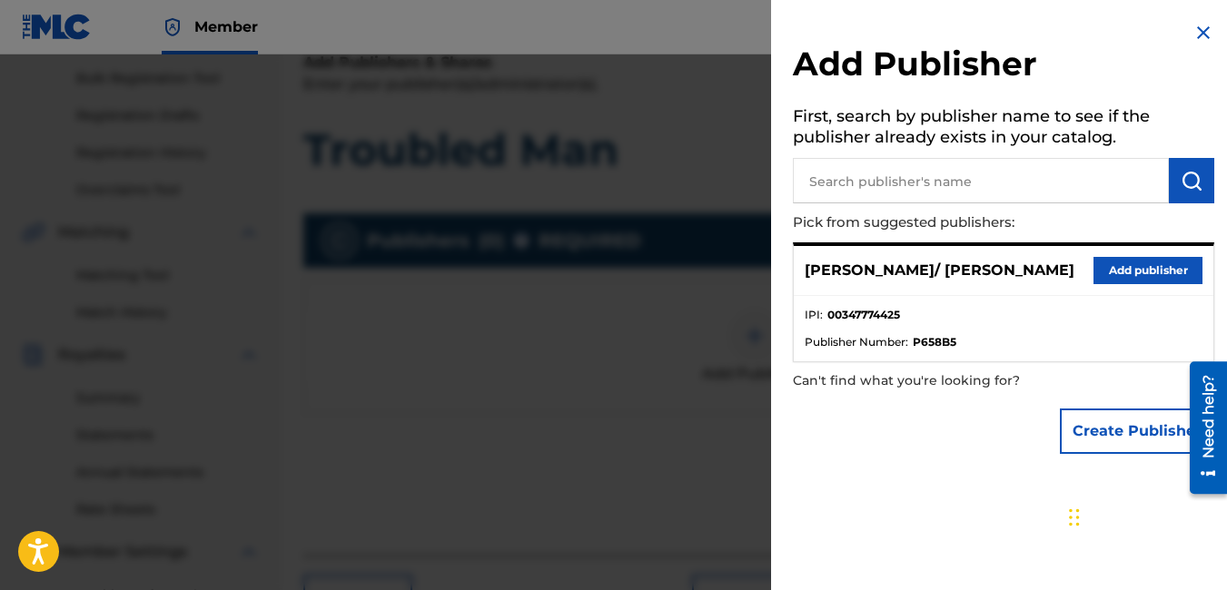
click at [1166, 275] on button "Add publisher" at bounding box center [1147, 270] width 109 height 27
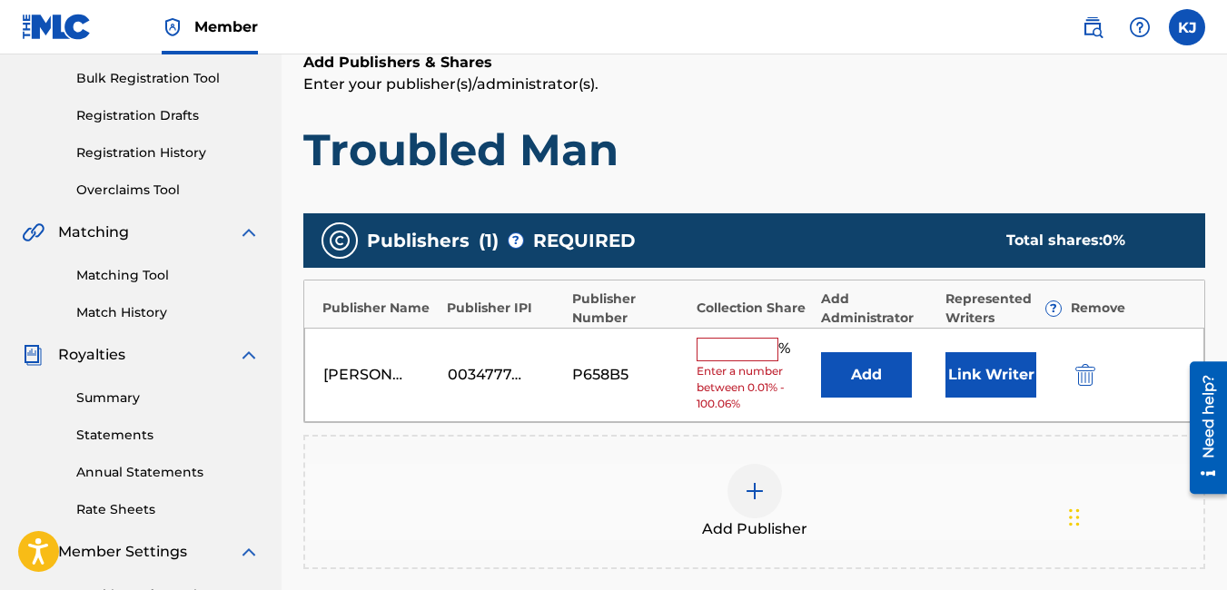
click at [735, 354] on input "text" at bounding box center [738, 350] width 82 height 24
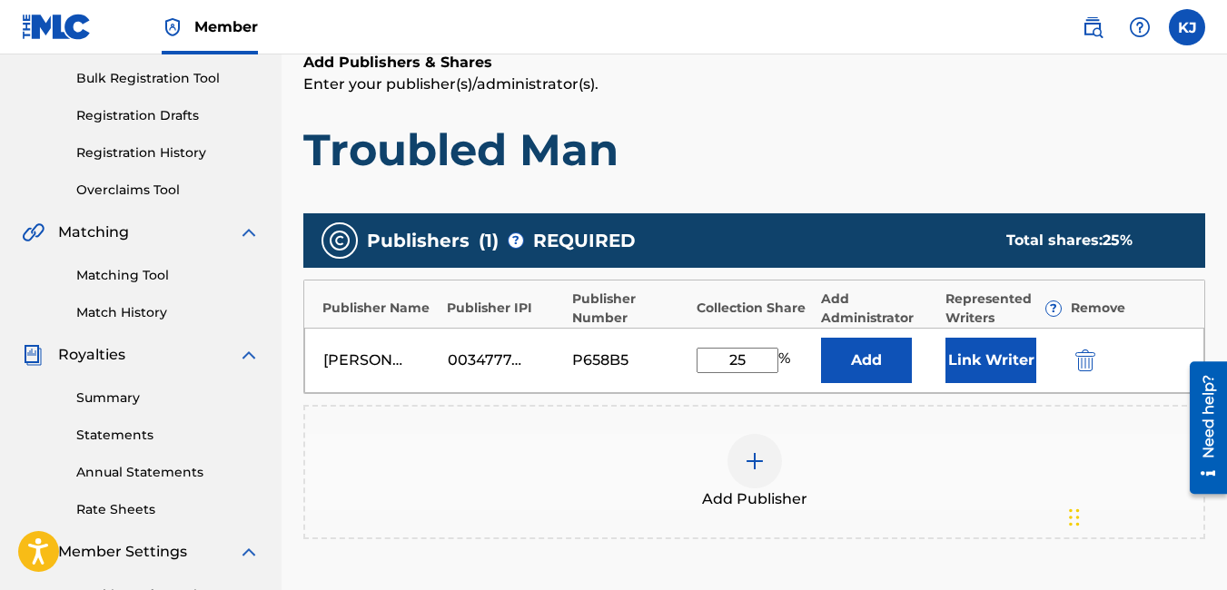
type input "25"
click at [895, 460] on div "Add Publisher" at bounding box center [754, 472] width 898 height 76
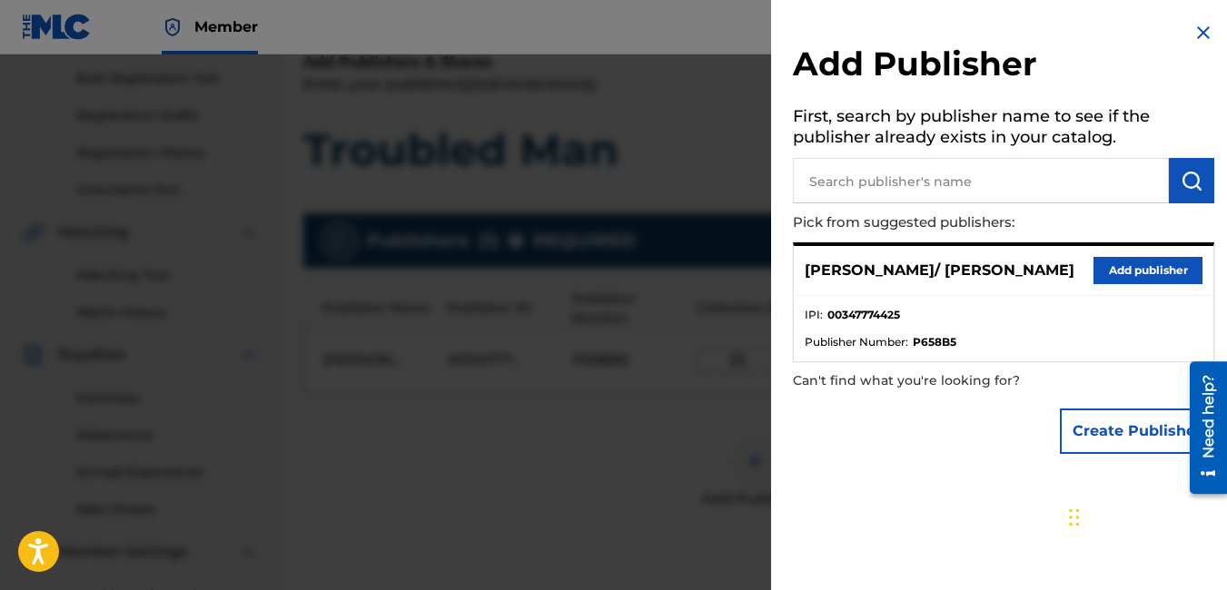
click at [1197, 27] on img at bounding box center [1203, 33] width 22 height 22
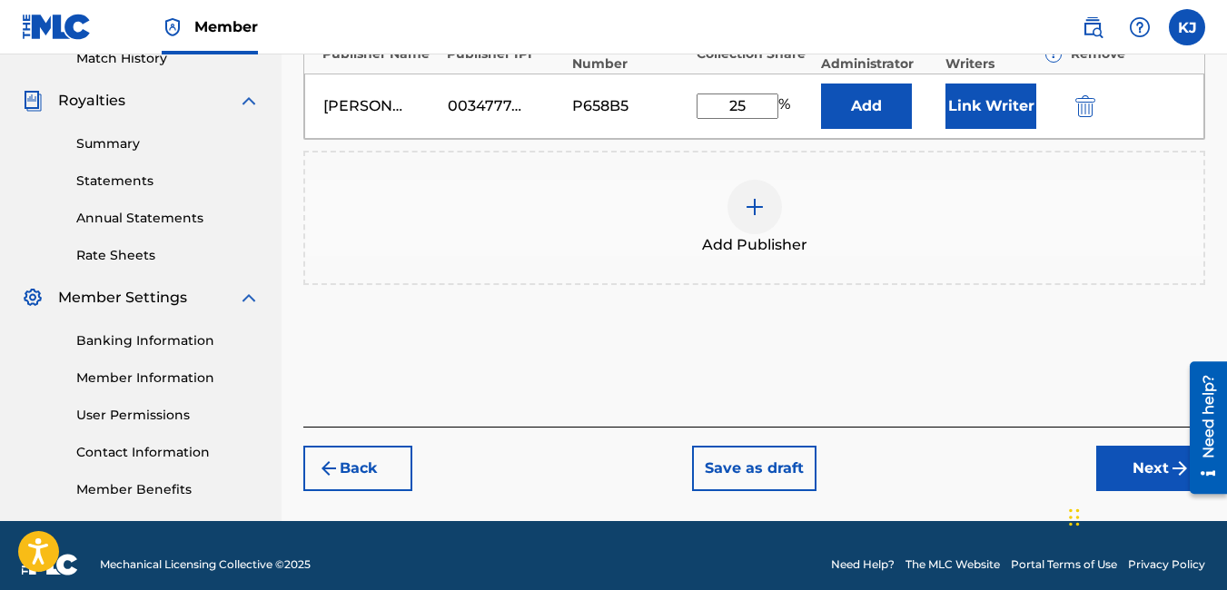
scroll to position [536, 0]
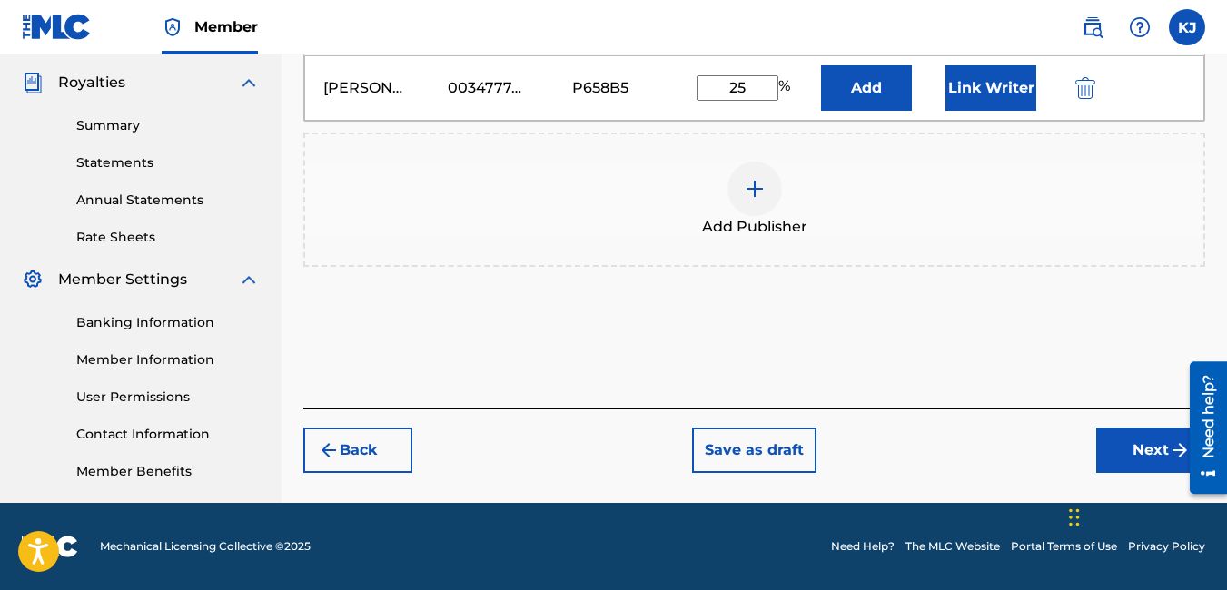
click at [1154, 442] on button "Next" at bounding box center [1150, 450] width 109 height 45
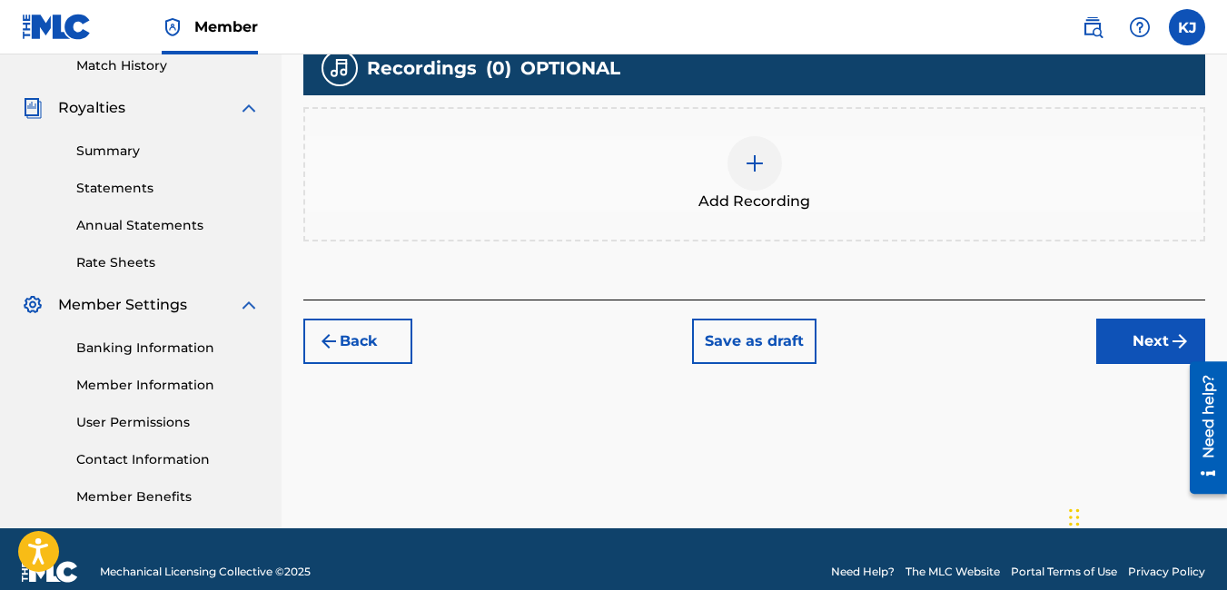
scroll to position [518, 0]
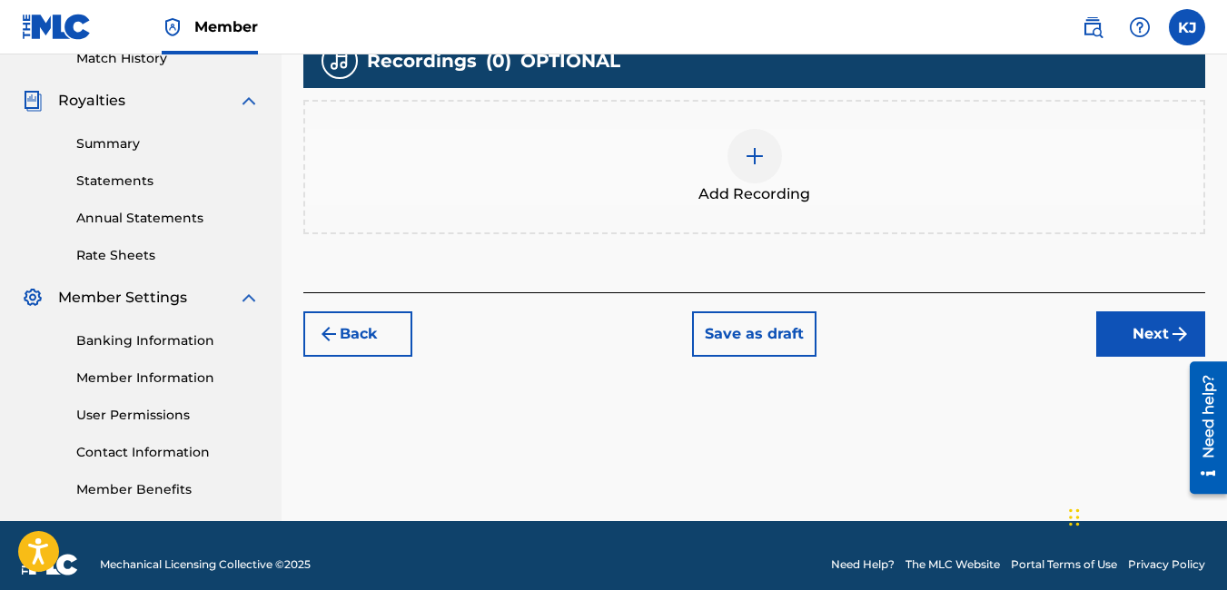
click at [759, 162] on img at bounding box center [755, 156] width 22 height 22
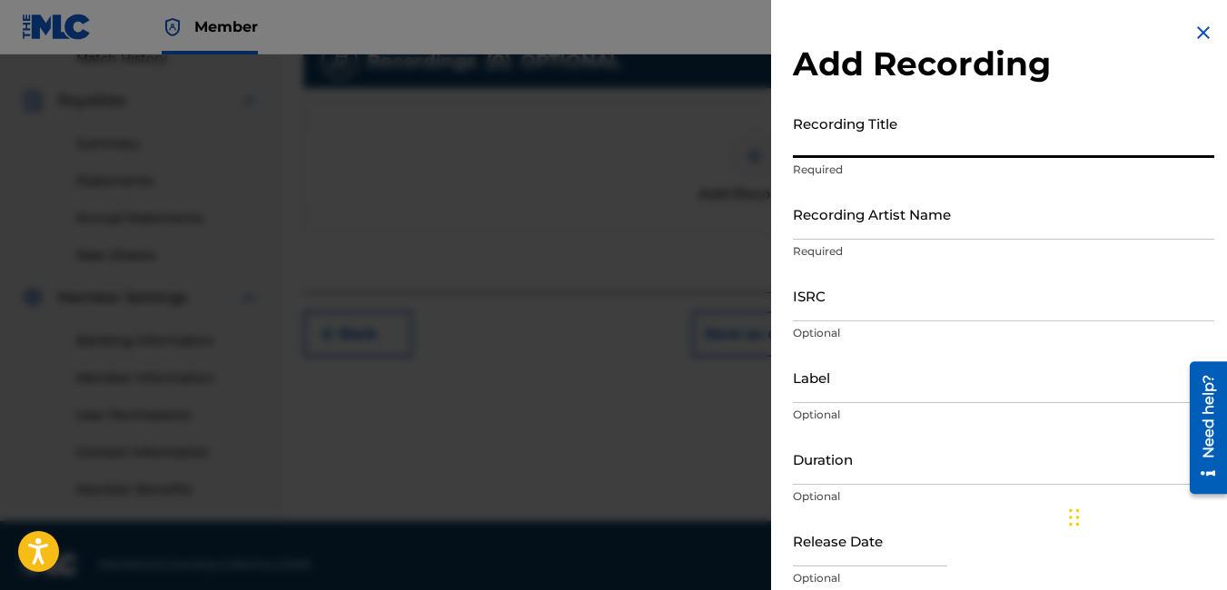
click at [935, 133] on input "Recording Title" at bounding box center [1003, 132] width 421 height 52
type input "Troubled Man"
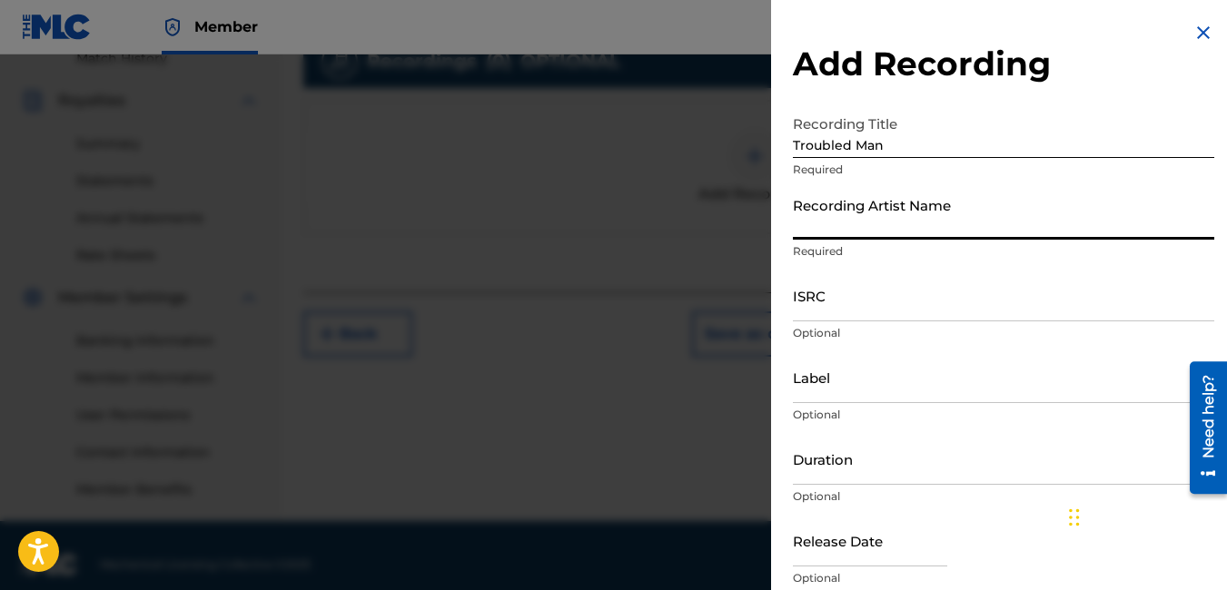
drag, startPoint x: 941, startPoint y: 226, endPoint x: 839, endPoint y: 222, distance: 101.8
click at [839, 222] on input "Recording Artist Name" at bounding box center [1003, 214] width 421 height 52
click at [1013, 203] on input "Recording Artist Name" at bounding box center [1003, 214] width 421 height 52
type input "[PERSON_NAME] / [PERSON_NAME]"
type input "Roc-A-Fella"
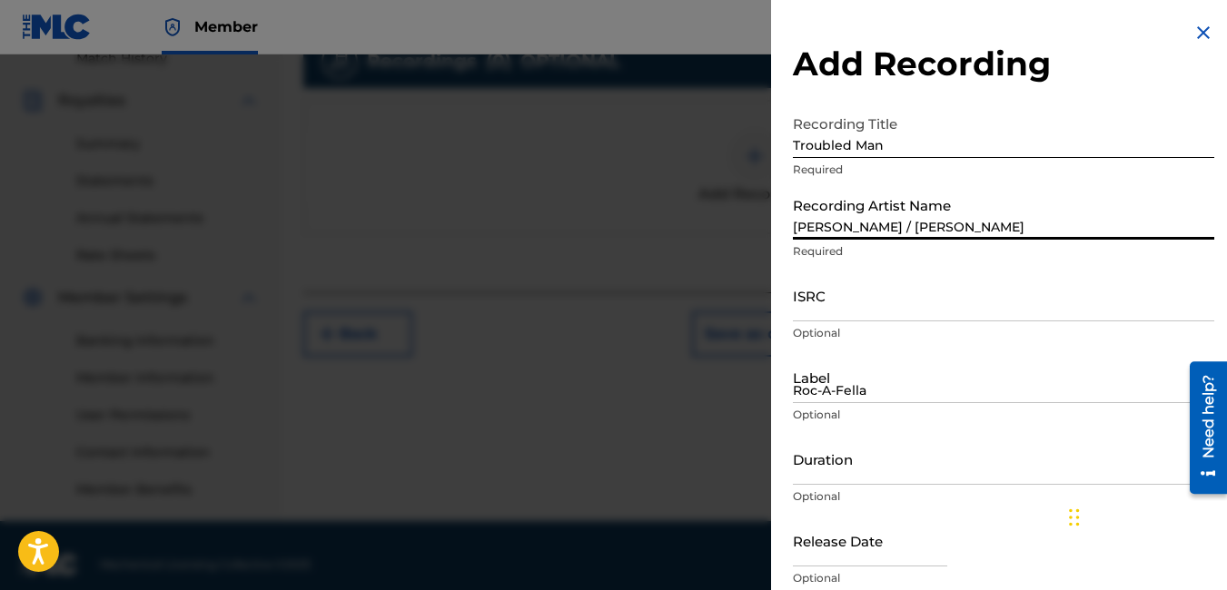
type input "03:47"
type input "[DATE]"
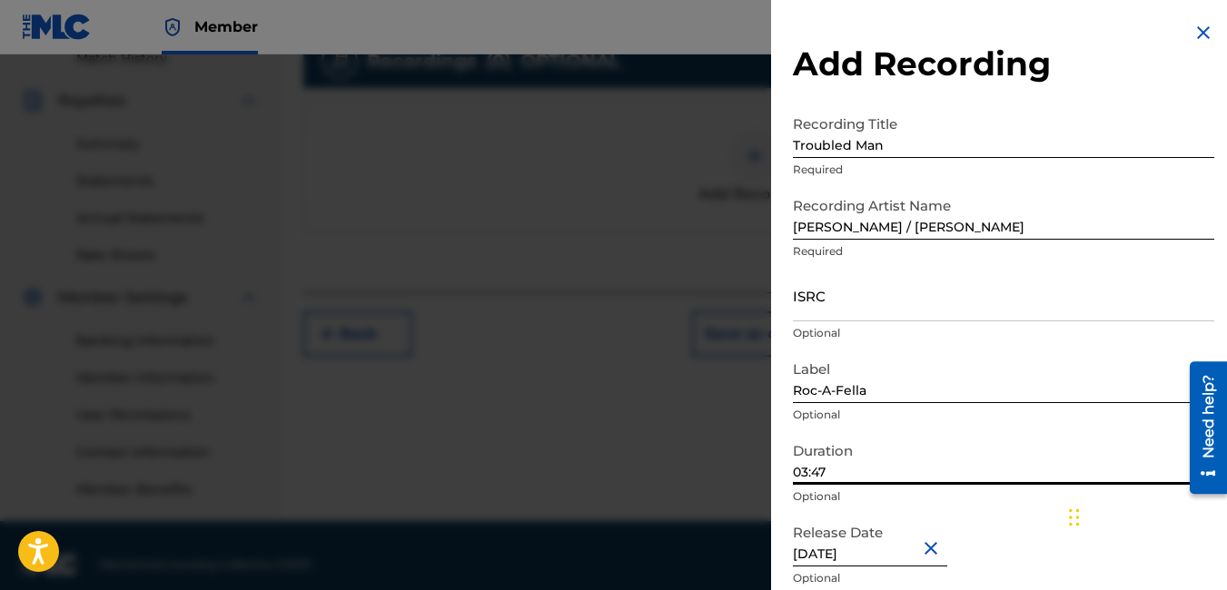
click at [877, 472] on input "03:47" at bounding box center [1003, 459] width 421 height 52
type input "04:33"
click at [1000, 530] on div "Release Date [DATE] Optional" at bounding box center [1003, 556] width 421 height 82
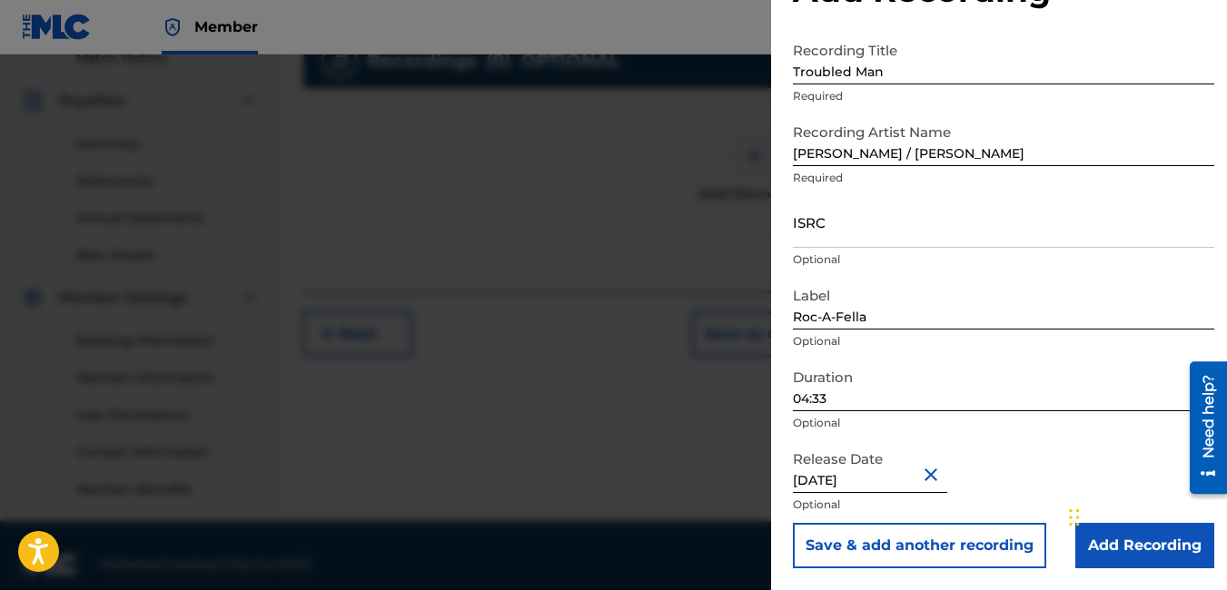
scroll to position [536, 0]
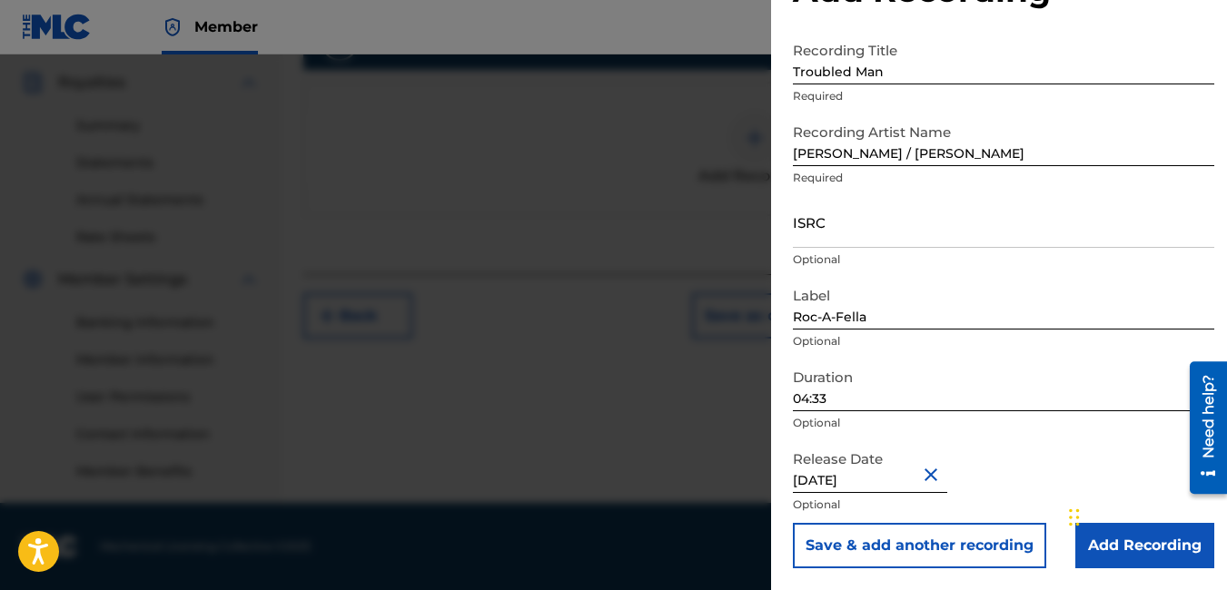
click at [875, 480] on input "[DATE]" at bounding box center [870, 467] width 154 height 52
select select "10"
select select "2002"
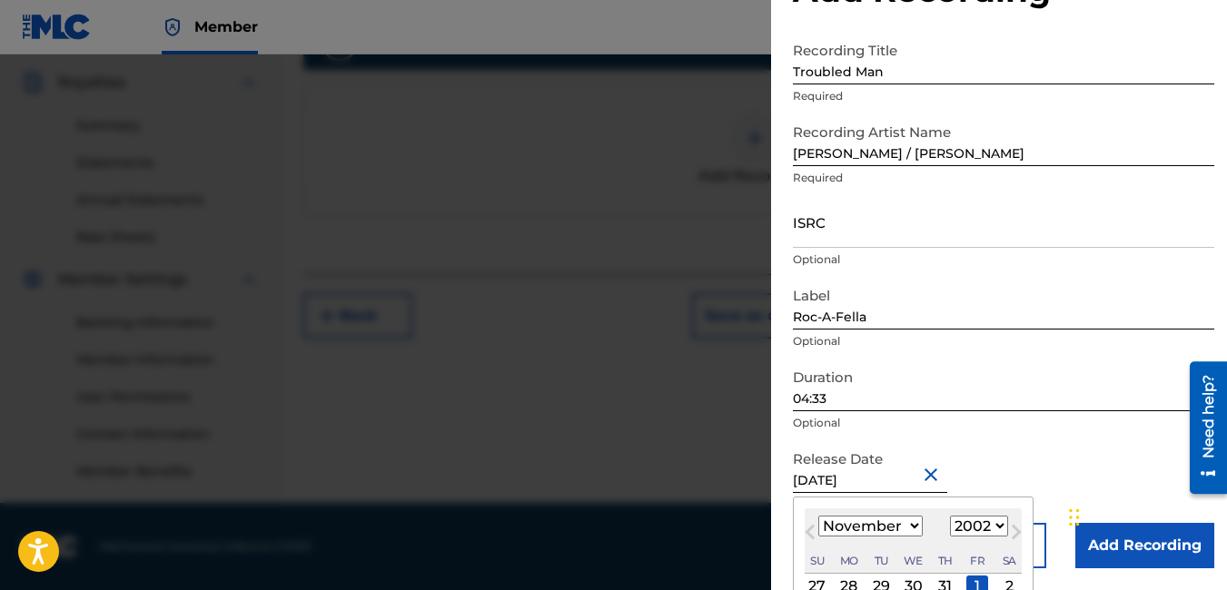
type input "[DATE]"
select select "0"
type input "[DATE]"
click at [1072, 434] on div "Duration 04:33 Optional" at bounding box center [1003, 401] width 421 height 82
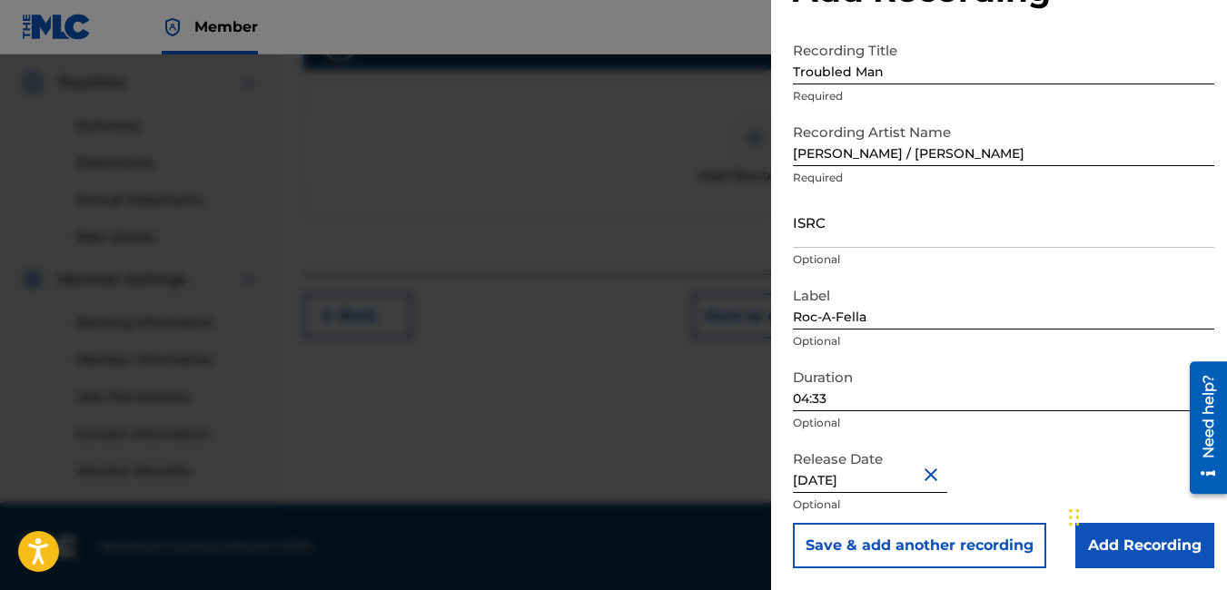
click at [1172, 545] on input "Add Recording" at bounding box center [1144, 545] width 139 height 45
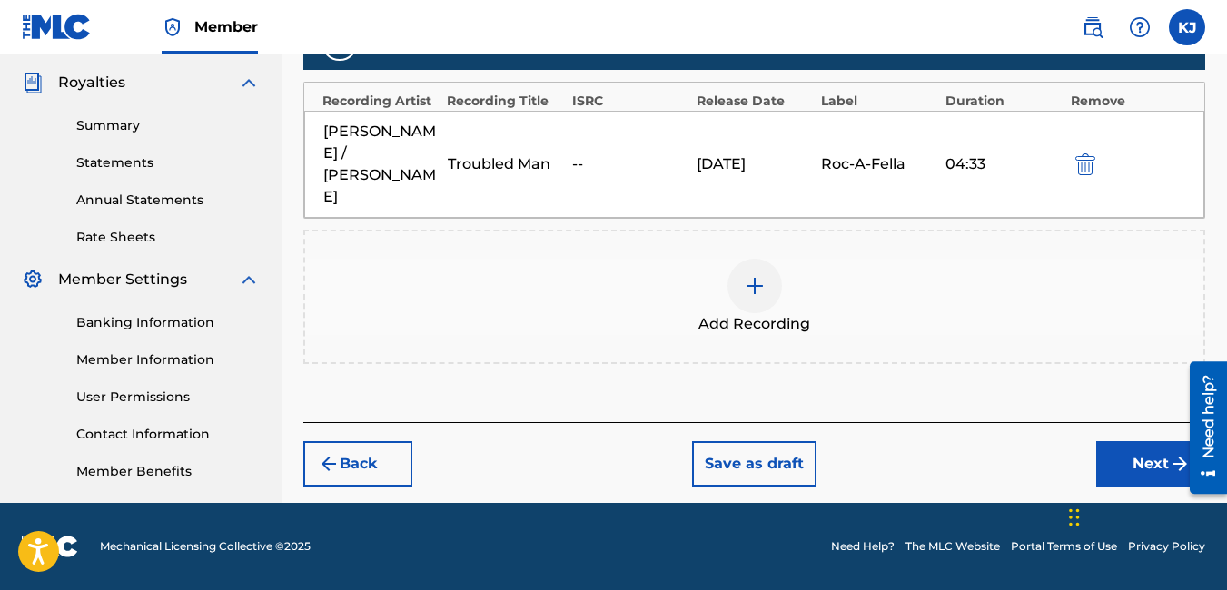
click at [1146, 443] on button "Next" at bounding box center [1150, 463] width 109 height 45
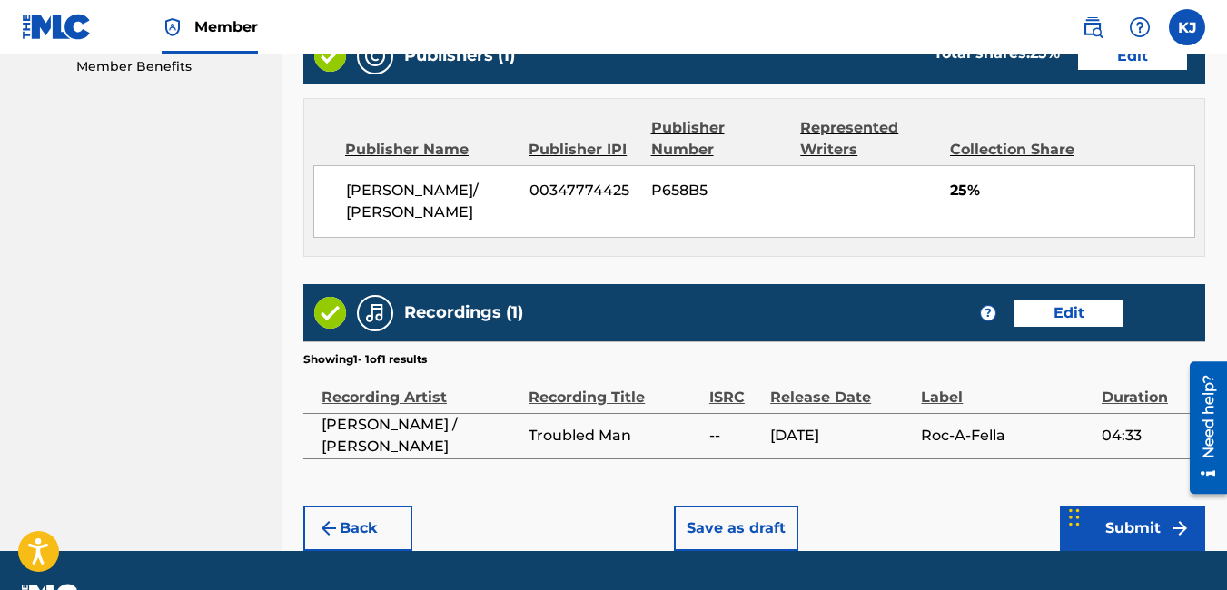
scroll to position [989, 0]
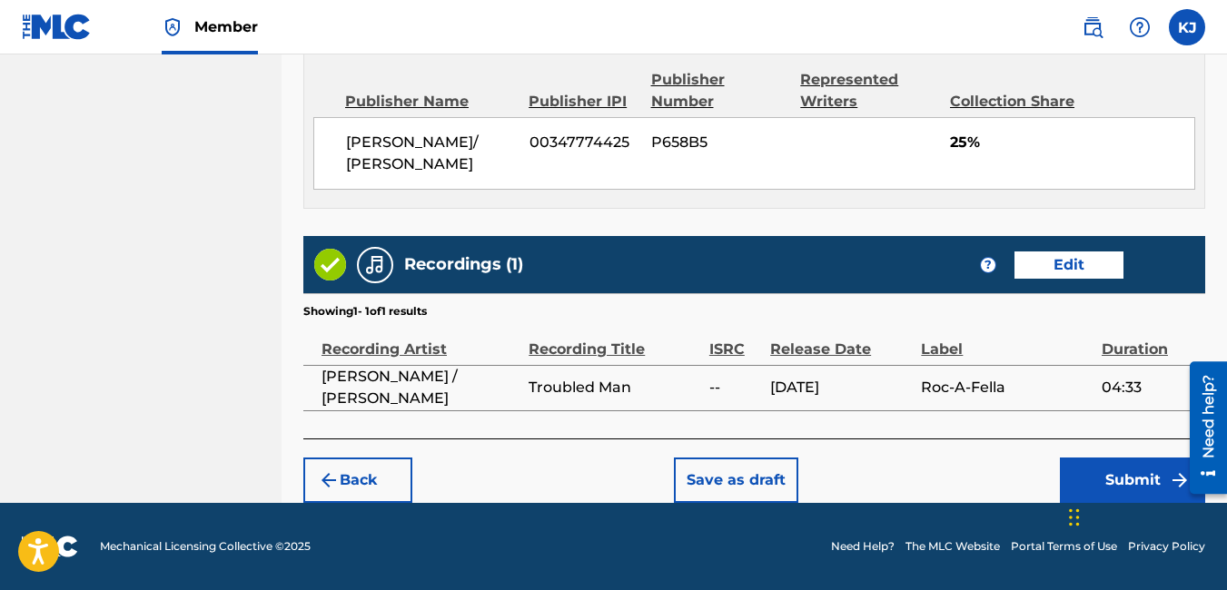
click at [1161, 475] on button "Submit" at bounding box center [1132, 480] width 145 height 45
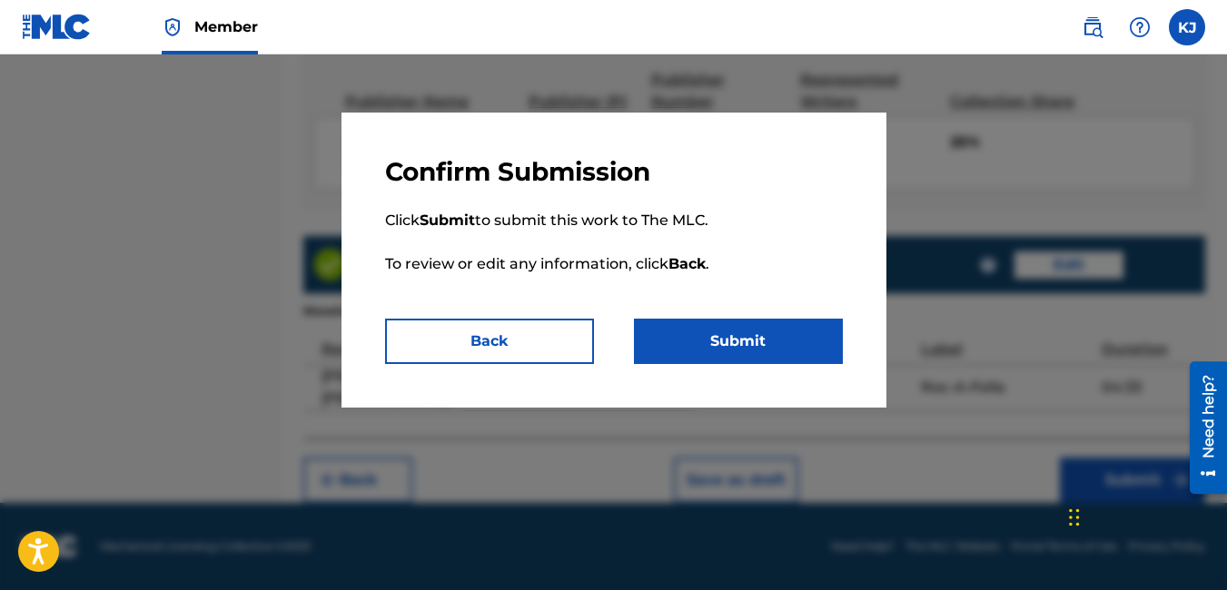
click at [744, 346] on button "Submit" at bounding box center [738, 341] width 209 height 45
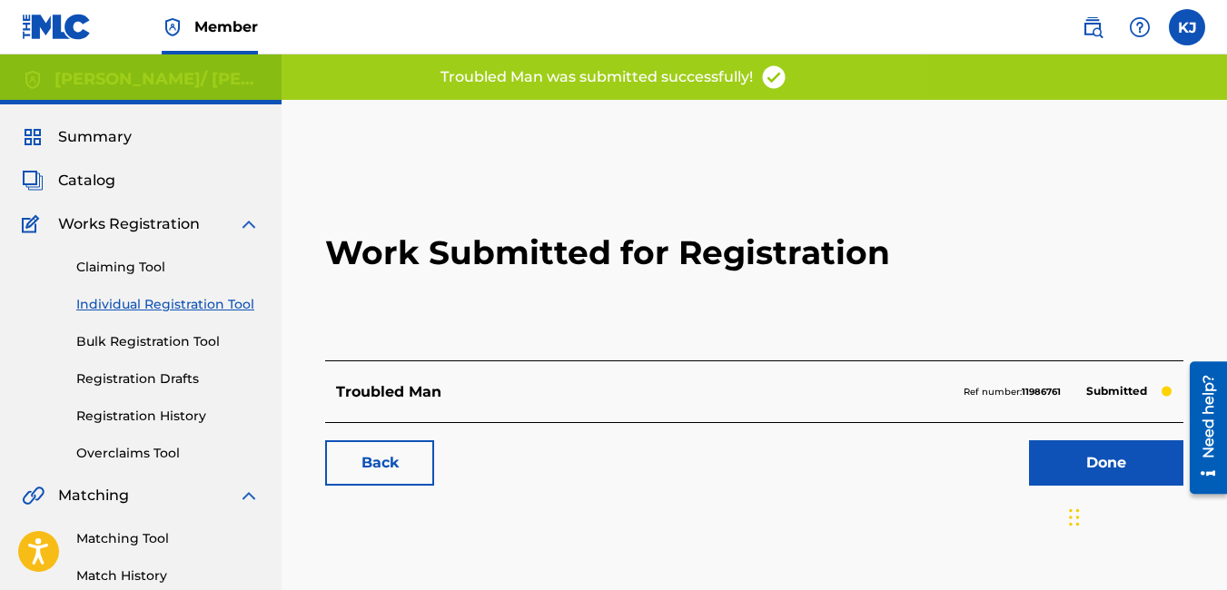
click at [1115, 461] on link "Done" at bounding box center [1106, 462] width 154 height 45
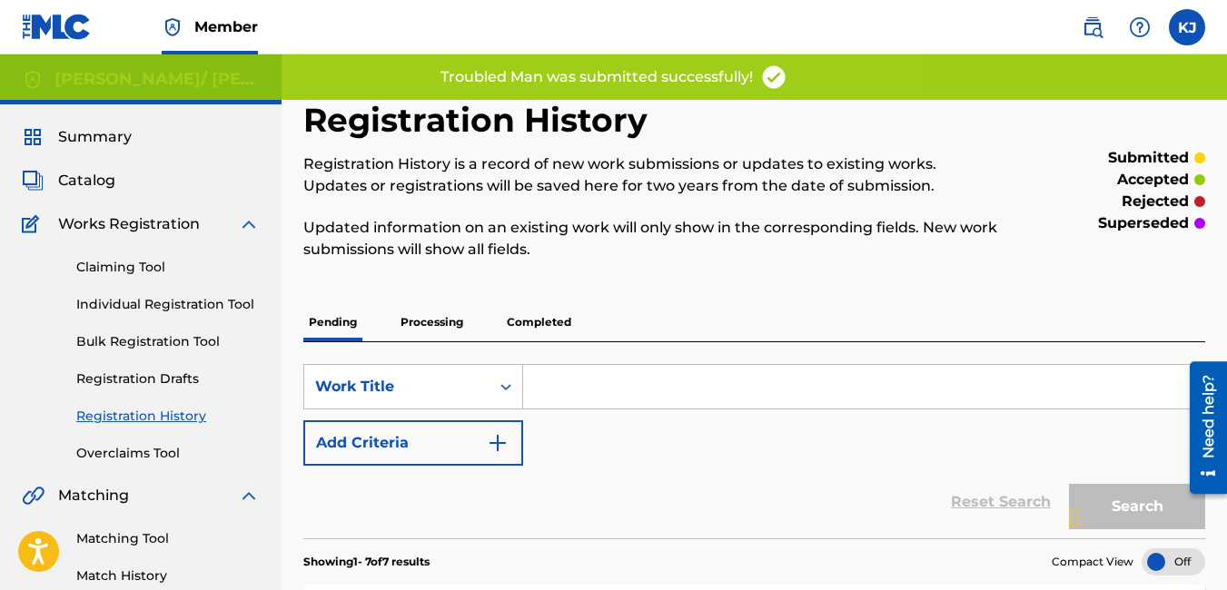
click at [142, 301] on link "Individual Registration Tool" at bounding box center [167, 304] width 183 height 19
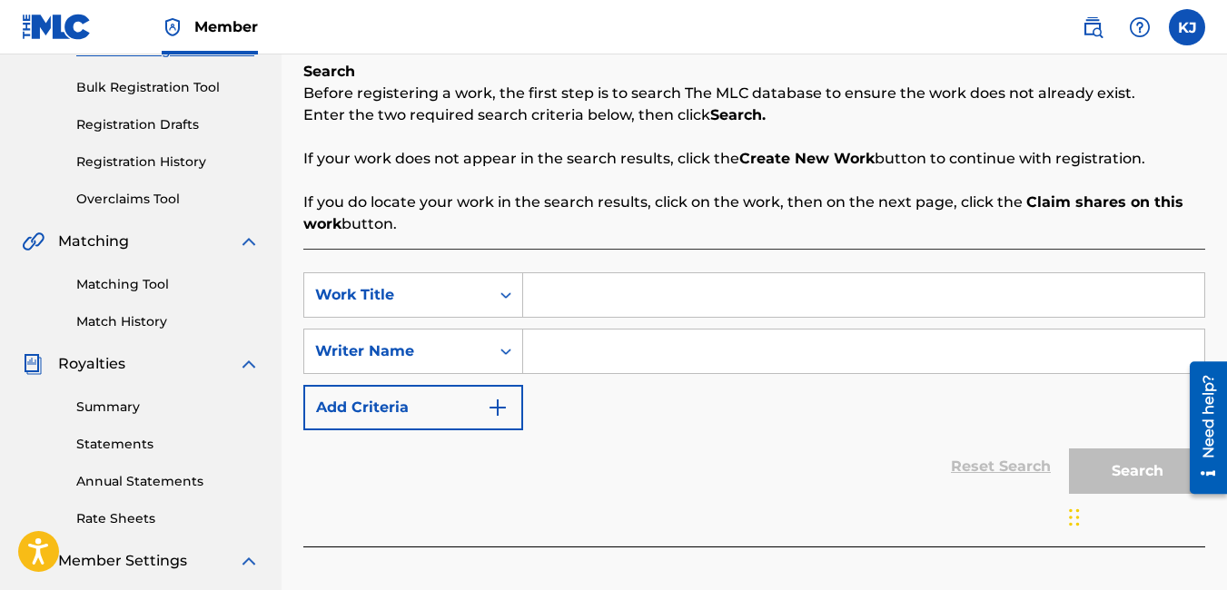
scroll to position [291, 0]
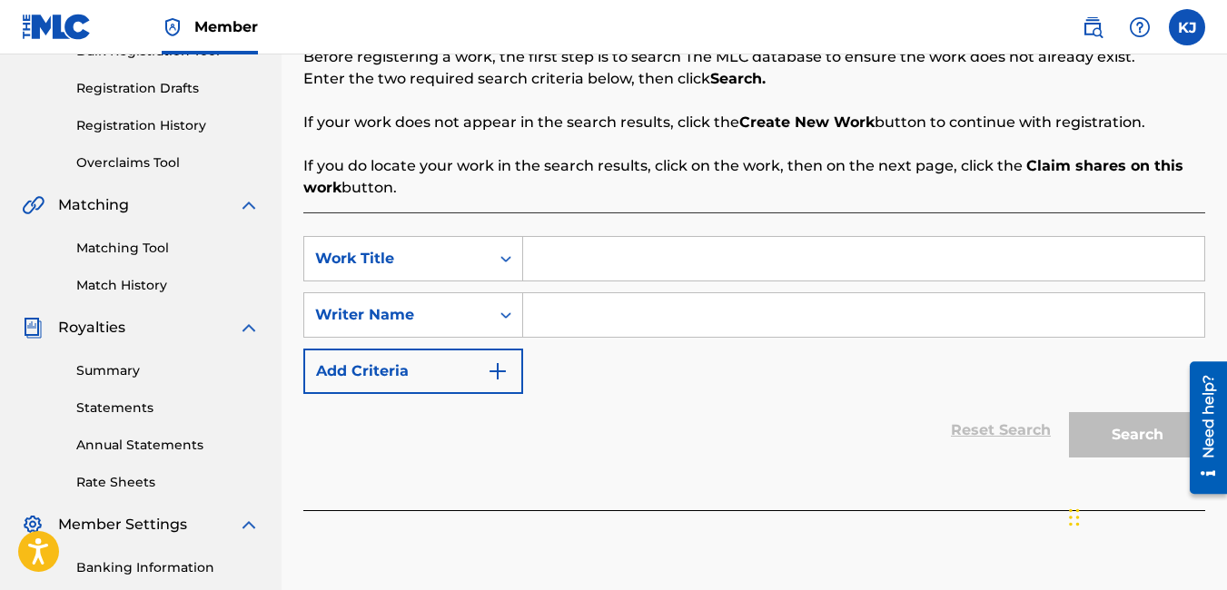
click at [704, 259] on input "Search Form" at bounding box center [863, 259] width 681 height 44
type input "Temporary Relief"
click at [628, 326] on input "Search Form" at bounding box center [863, 315] width 681 height 44
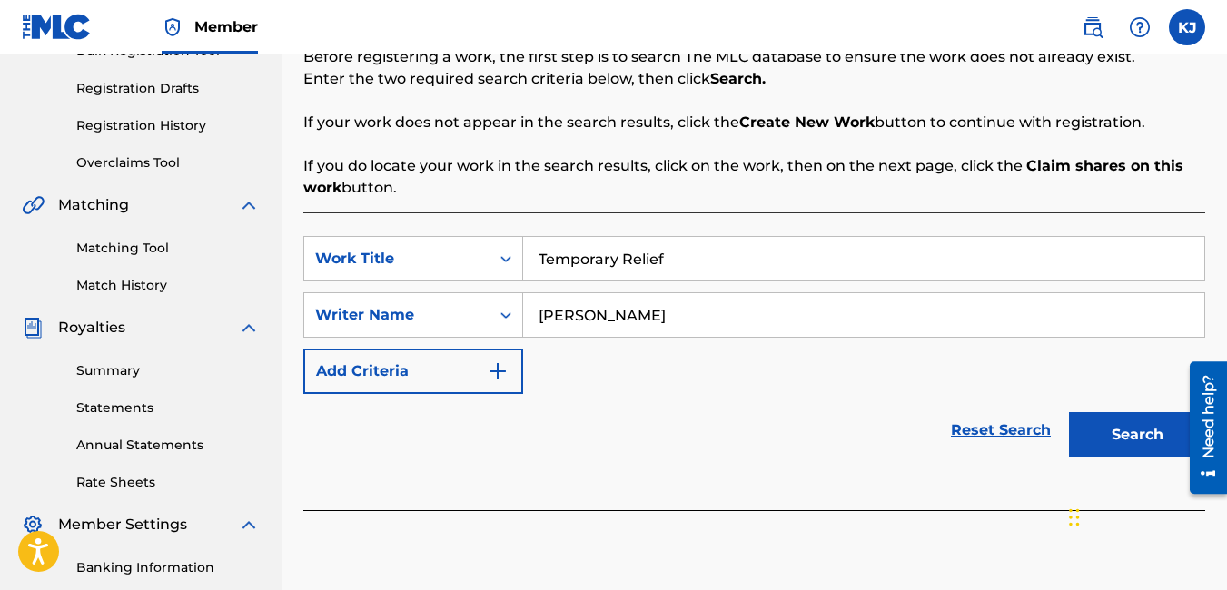
type input "[PERSON_NAME]"
click at [1130, 437] on button "Search" at bounding box center [1137, 434] width 136 height 45
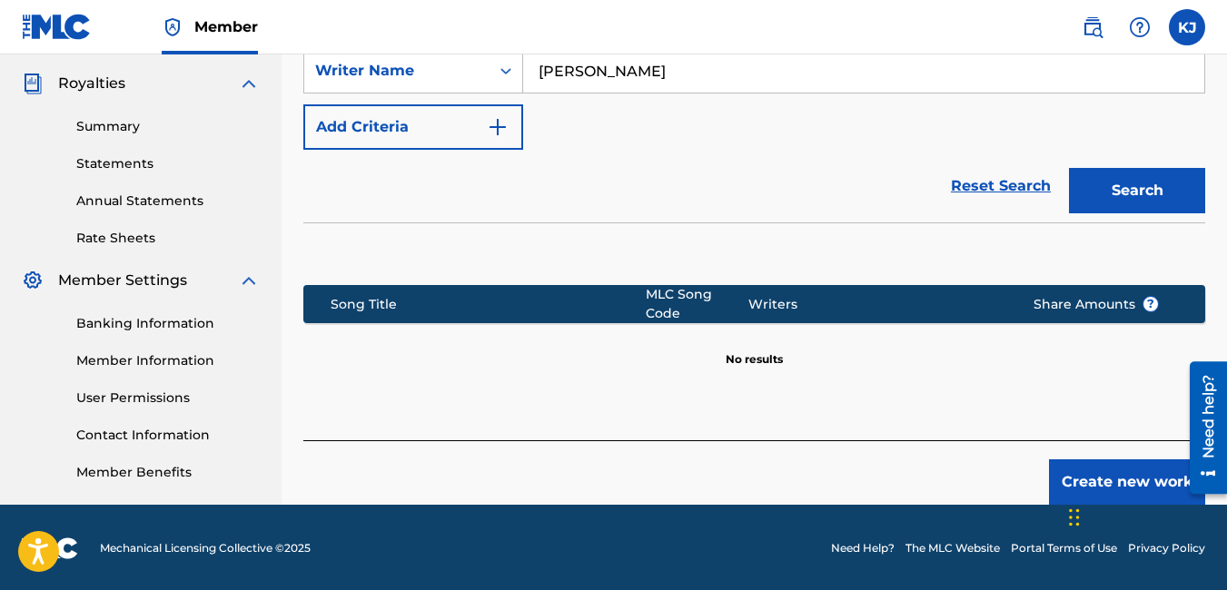
scroll to position [536, 0]
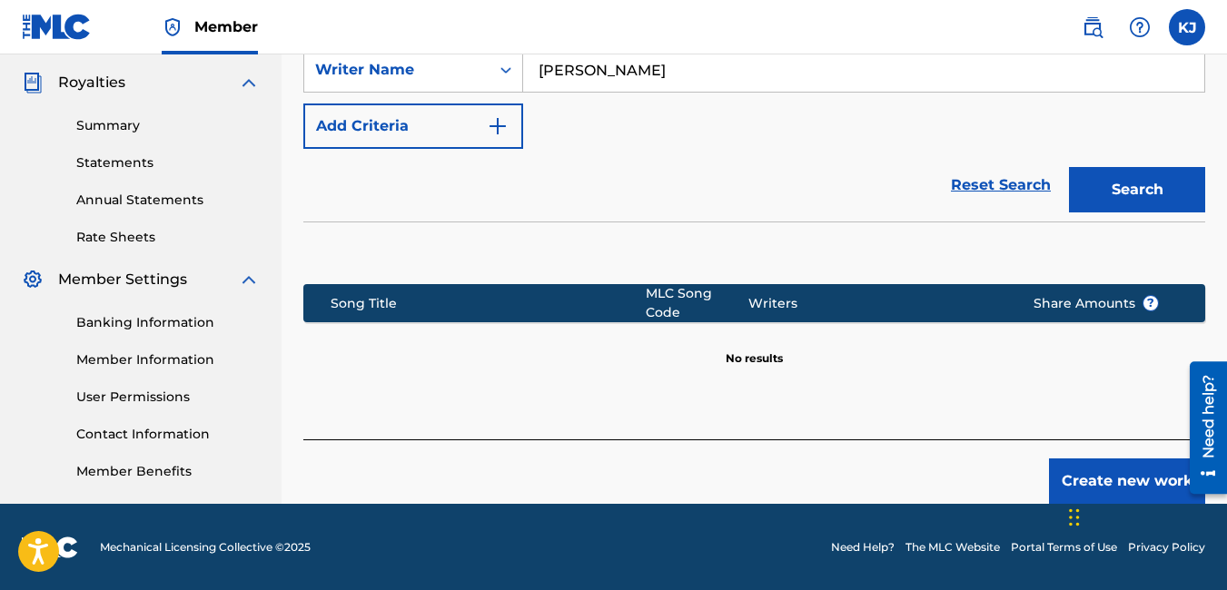
click at [1127, 468] on button "Create new work" at bounding box center [1127, 481] width 156 height 45
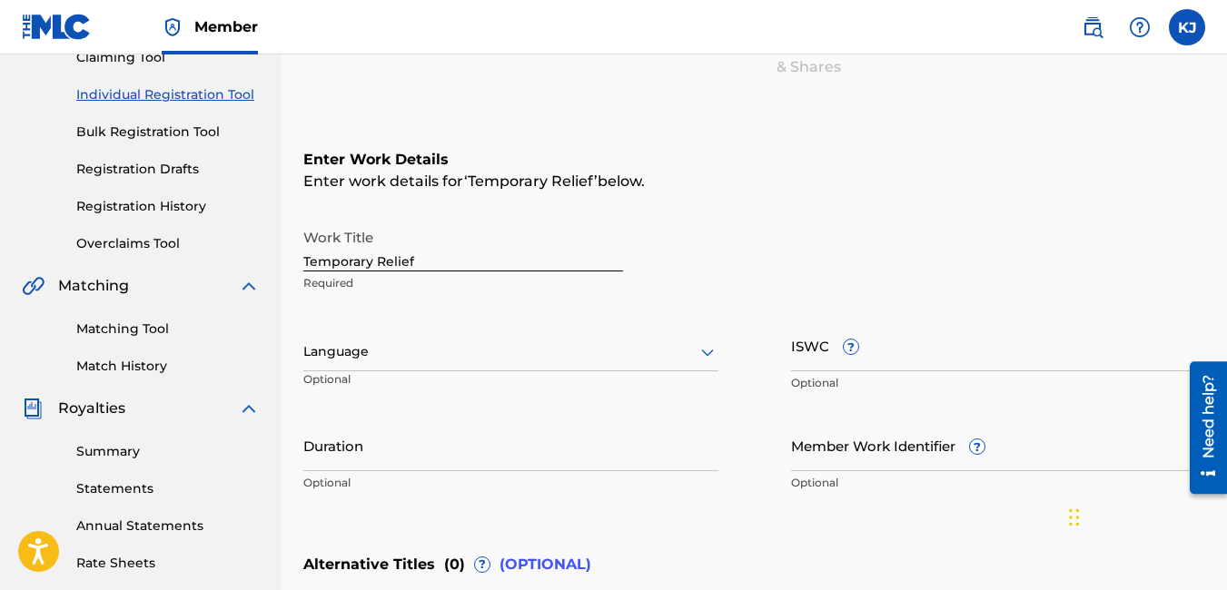
scroll to position [209, 0]
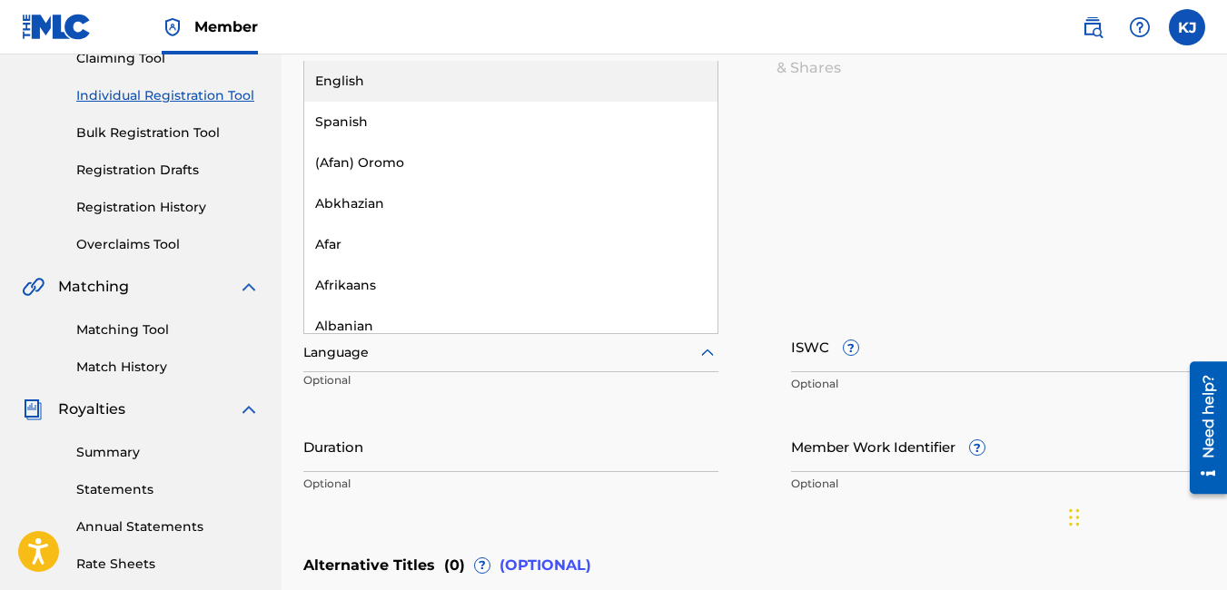
click at [710, 354] on icon at bounding box center [707, 352] width 13 height 7
click at [632, 87] on div "English" at bounding box center [510, 81] width 413 height 41
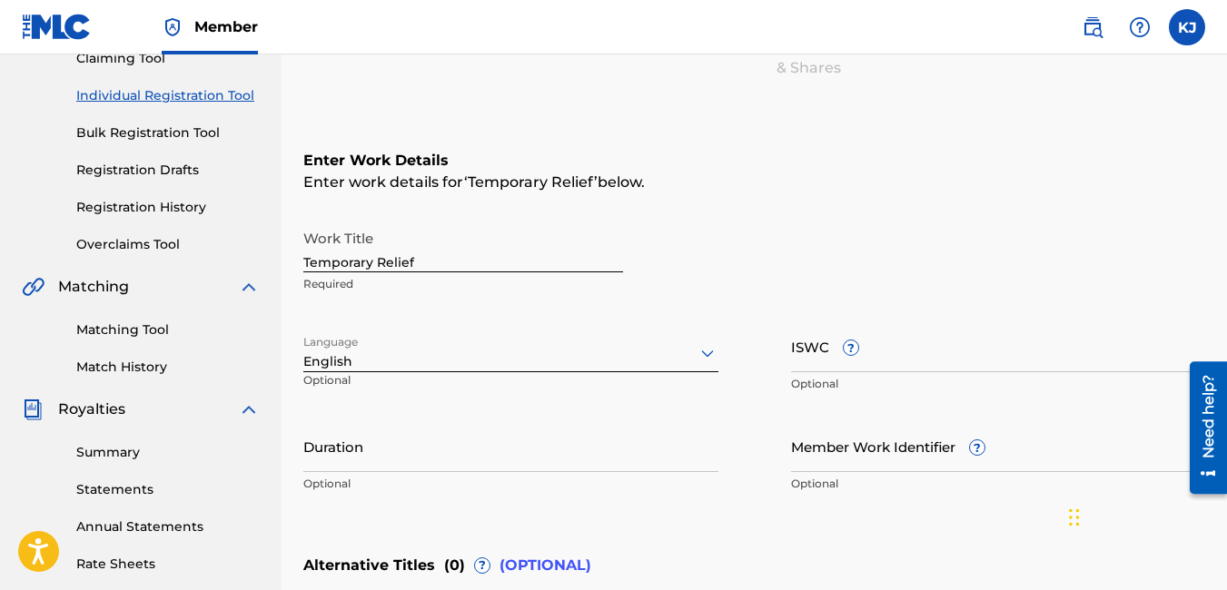
click at [495, 448] on input "Duration" at bounding box center [510, 446] width 415 height 52
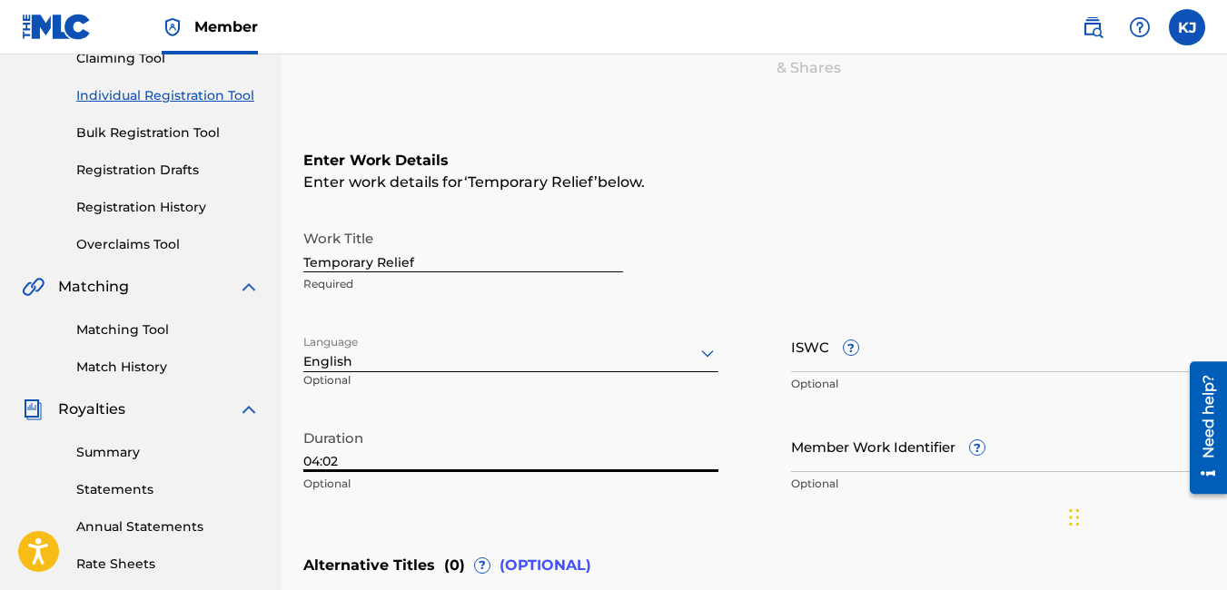
type input "04:02"
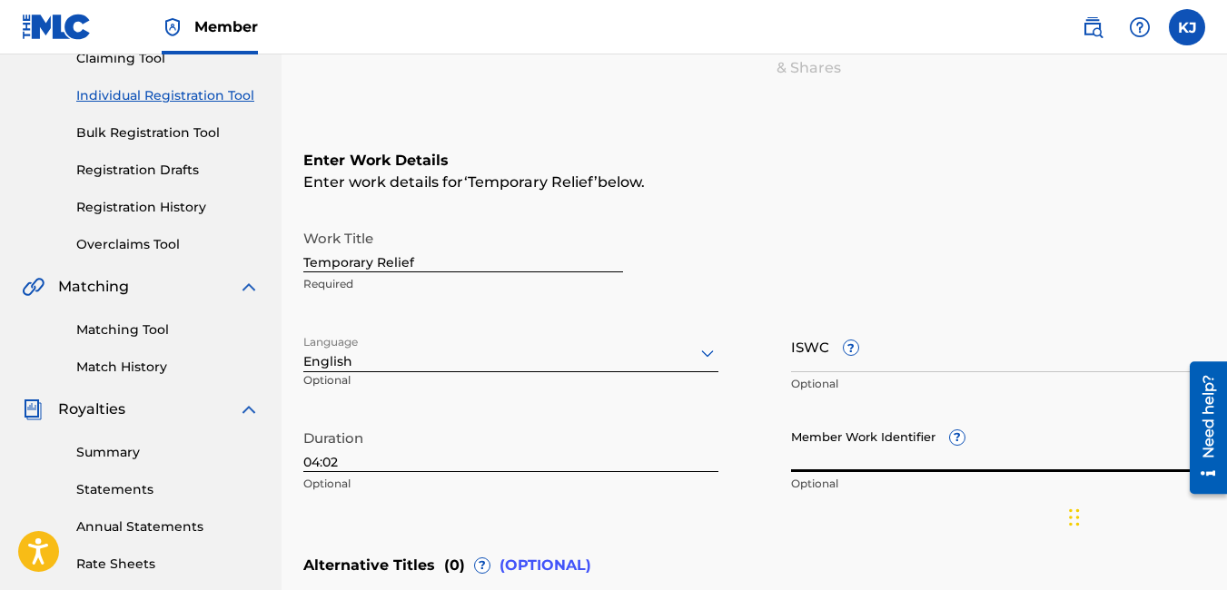
click at [856, 467] on input "Member Work Identifier ?" at bounding box center [998, 446] width 415 height 52
click at [973, 539] on div "Enter Work Details Enter work details for ‘ [DEMOGRAPHIC_DATA] Relief ’ below. …" at bounding box center [754, 326] width 902 height 440
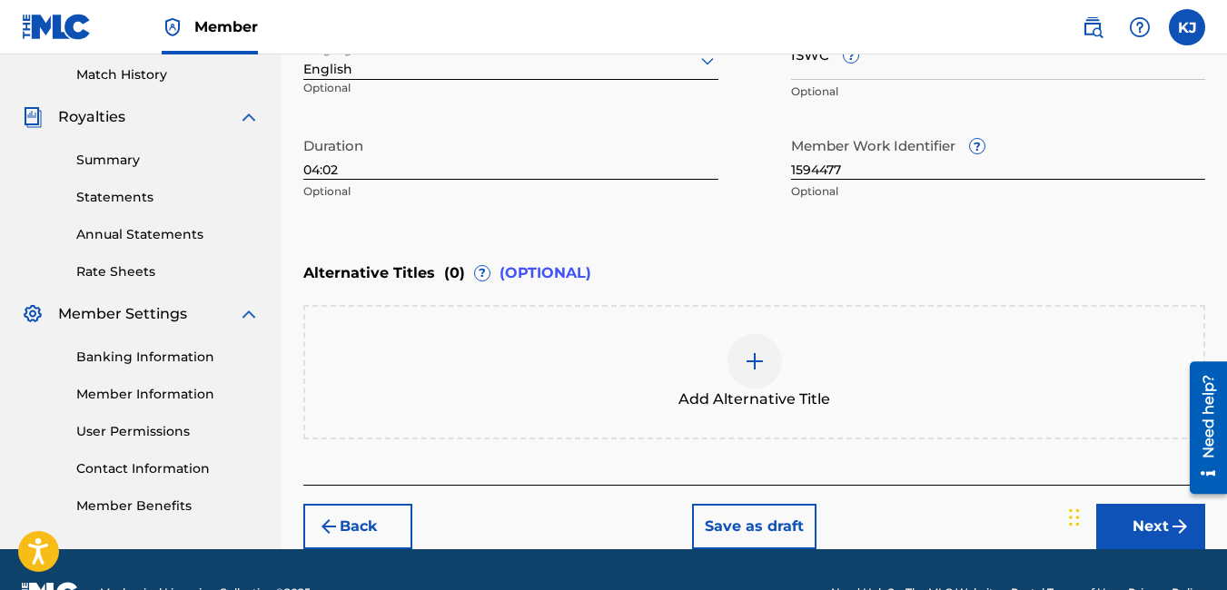
scroll to position [548, 0]
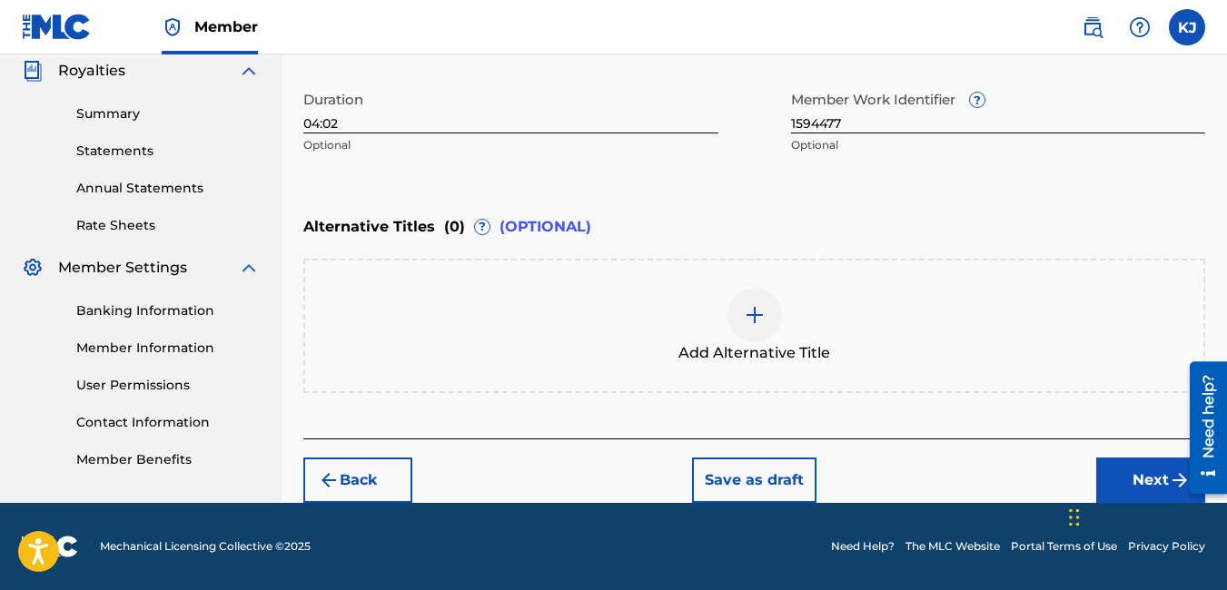
click at [1171, 474] on img "submit" at bounding box center [1180, 480] width 22 height 22
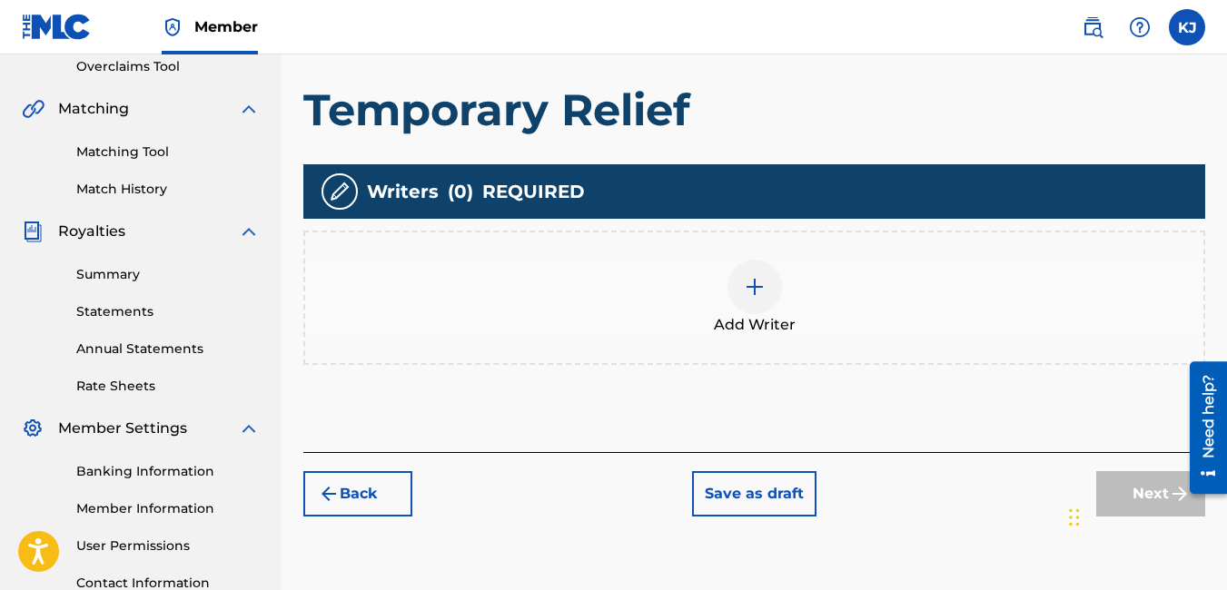
scroll to position [518, 0]
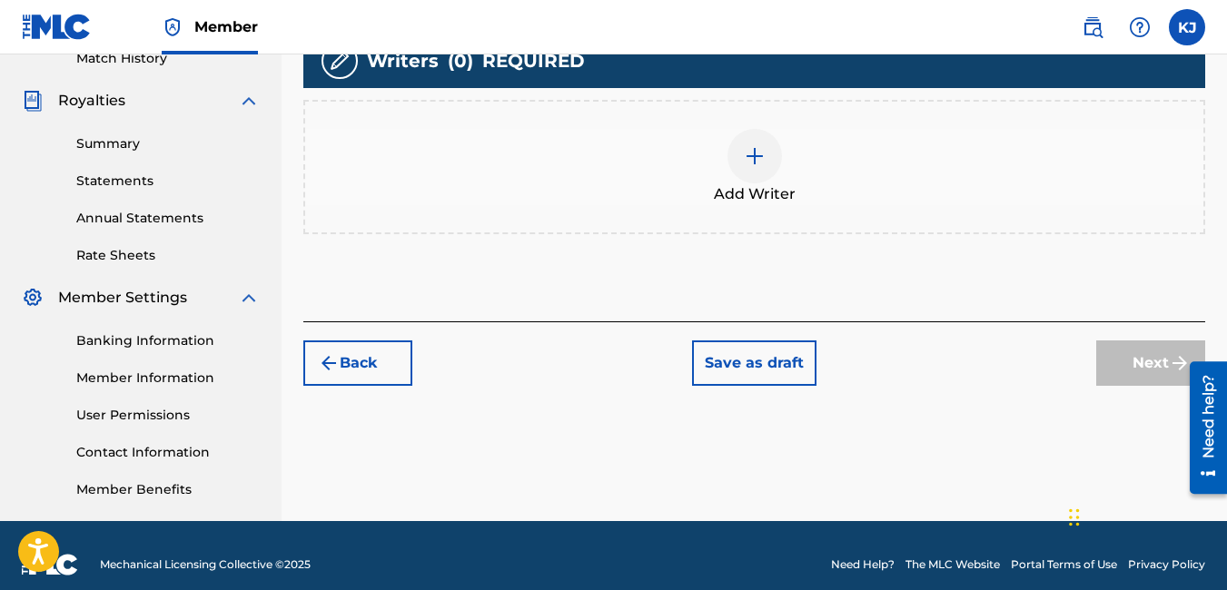
click at [761, 149] on img at bounding box center [755, 156] width 22 height 22
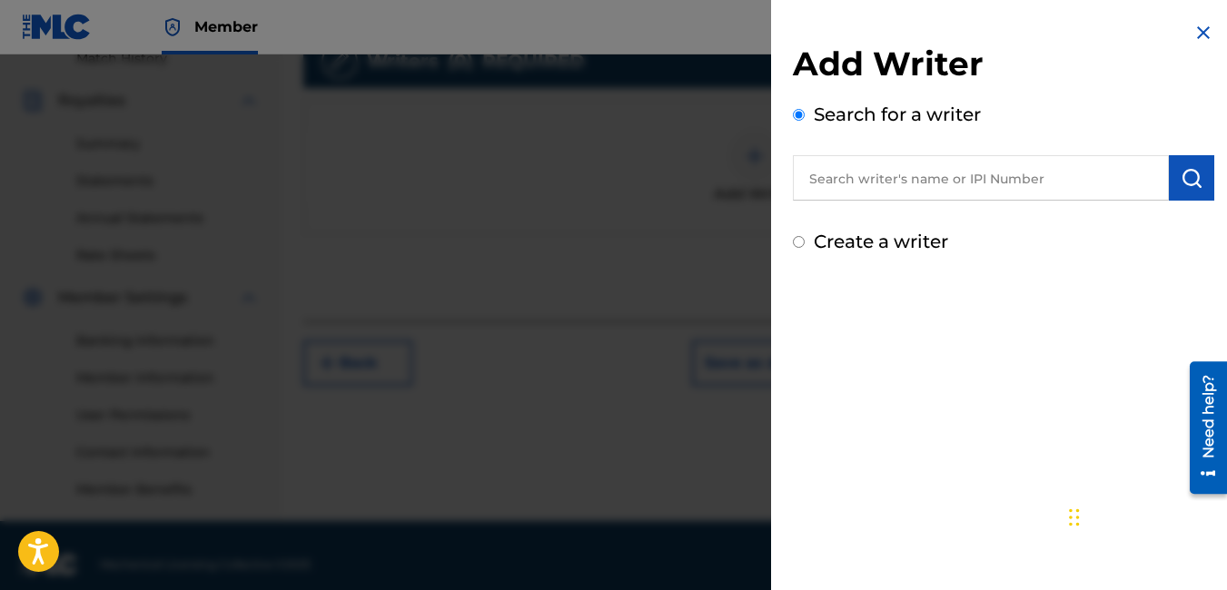
click at [848, 167] on input "text" at bounding box center [981, 177] width 376 height 45
click at [1181, 183] on img "submit" at bounding box center [1192, 178] width 22 height 22
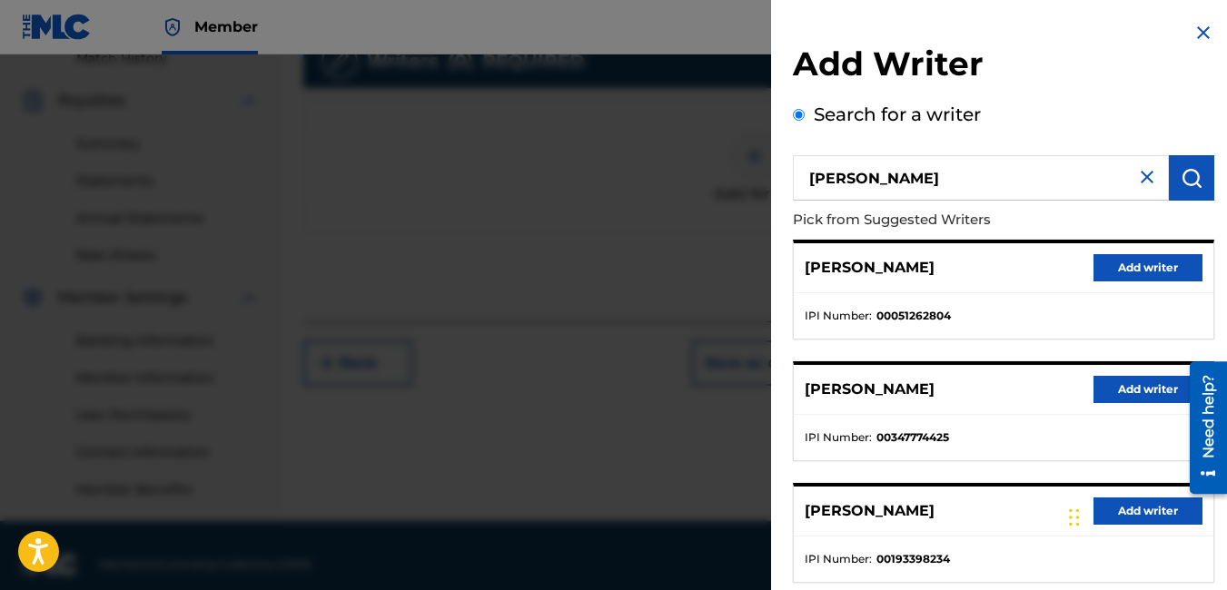
click at [1131, 383] on button "Add writer" at bounding box center [1147, 389] width 109 height 27
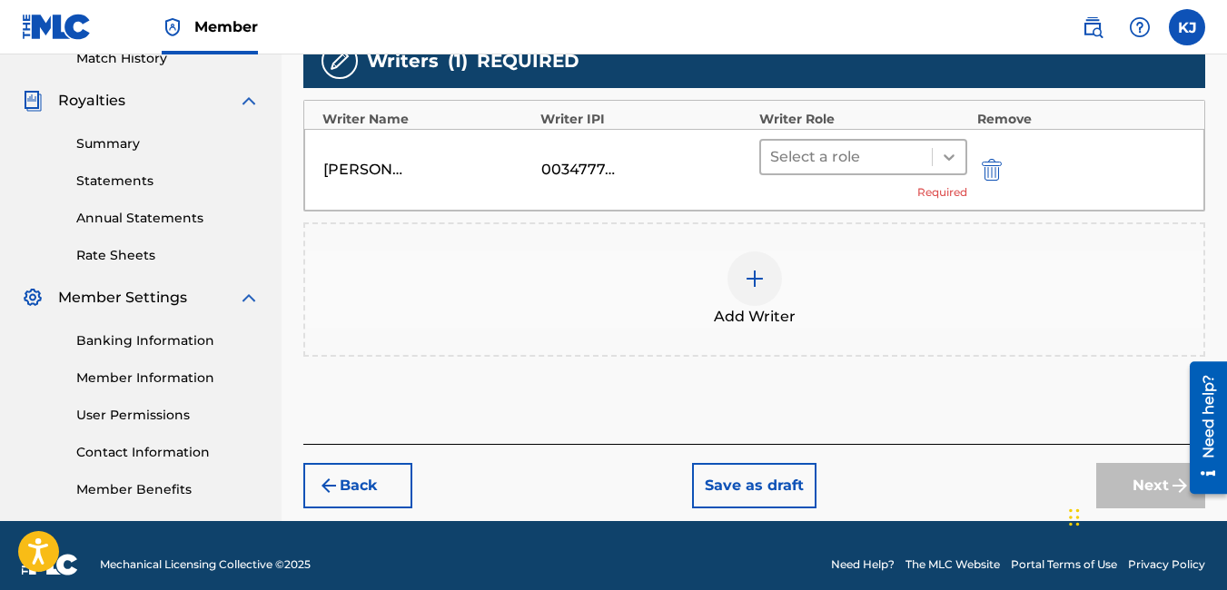
click at [944, 144] on div at bounding box center [949, 157] width 33 height 33
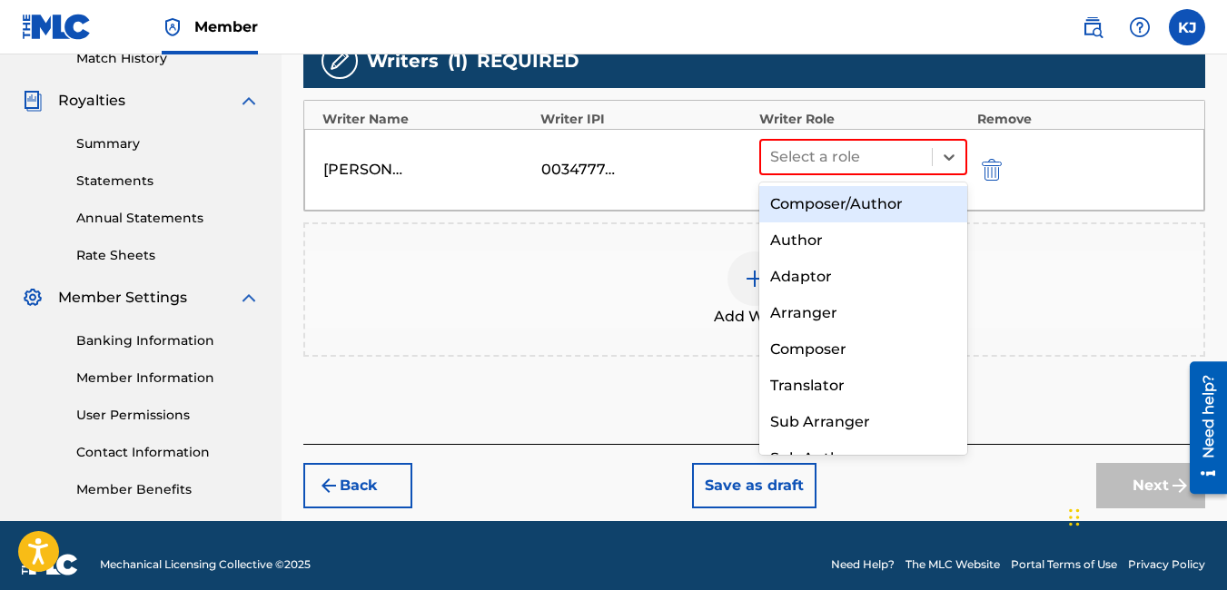
click at [905, 198] on div "Composer/Author" at bounding box center [863, 204] width 209 height 36
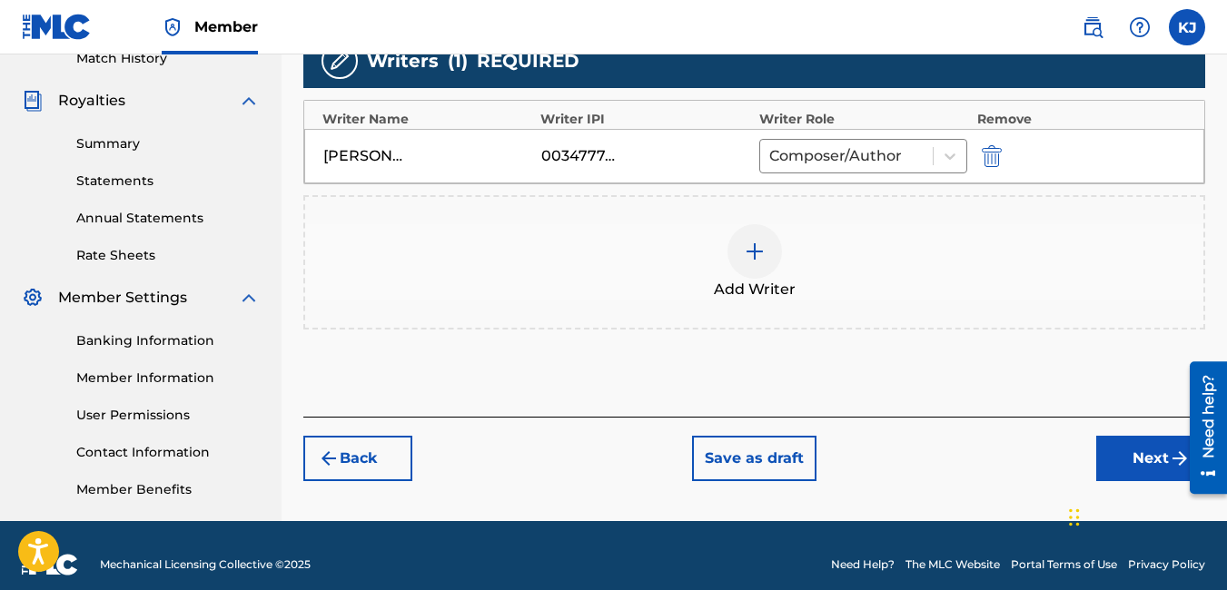
click at [1112, 448] on button "Next" at bounding box center [1150, 458] width 109 height 45
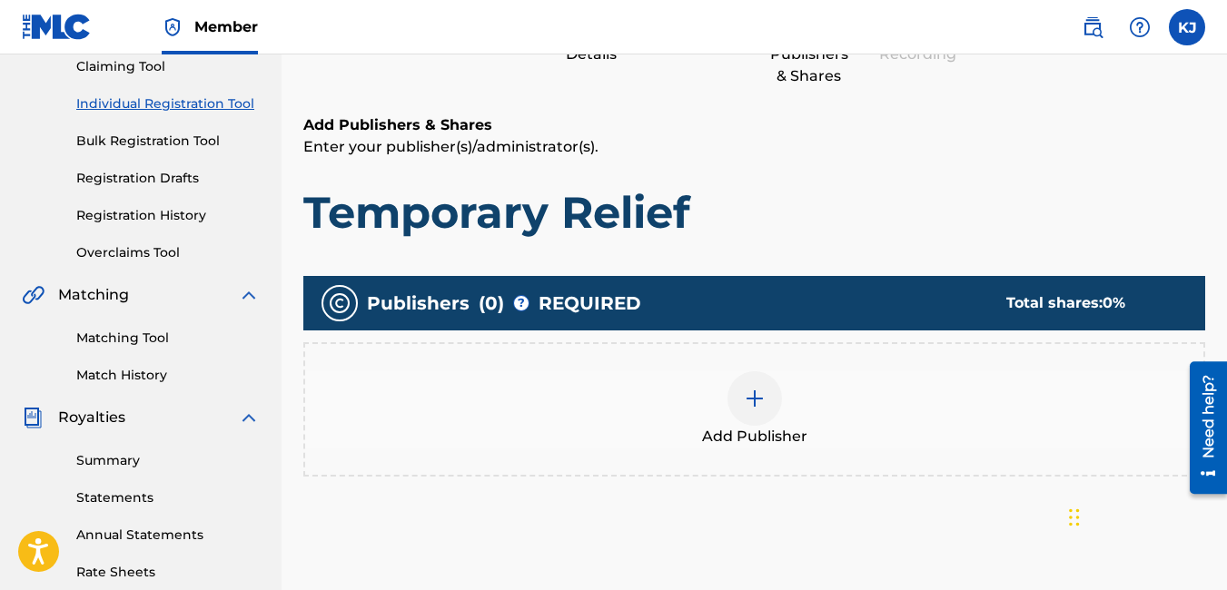
scroll to position [82, 0]
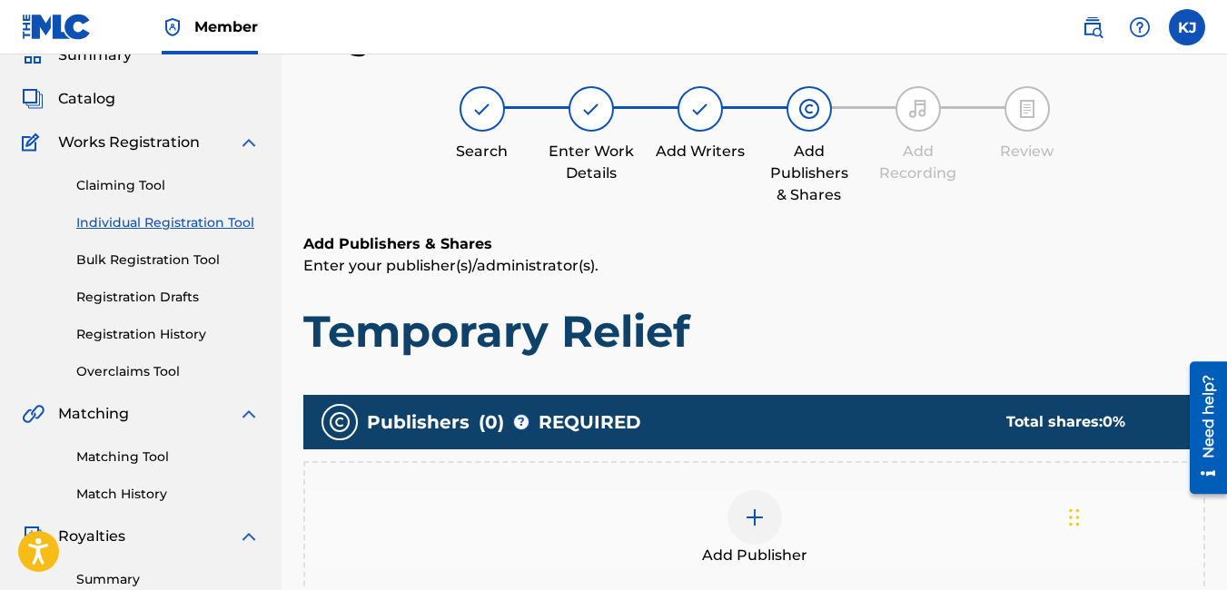
click at [768, 510] on div at bounding box center [754, 517] width 54 height 54
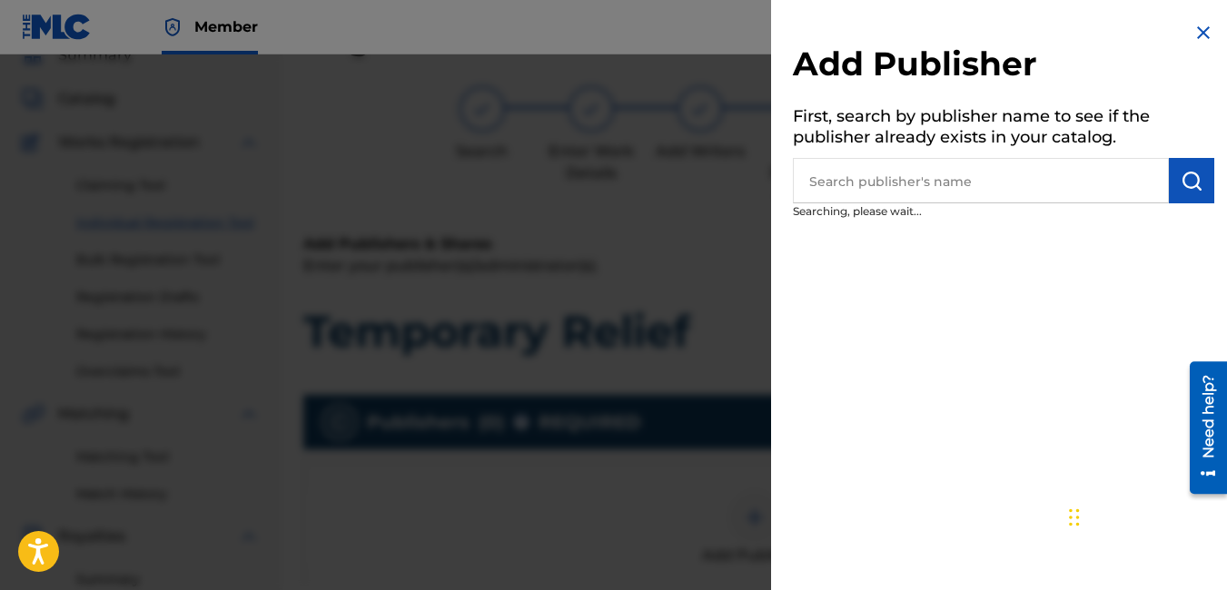
click at [935, 179] on input "text" at bounding box center [981, 180] width 376 height 45
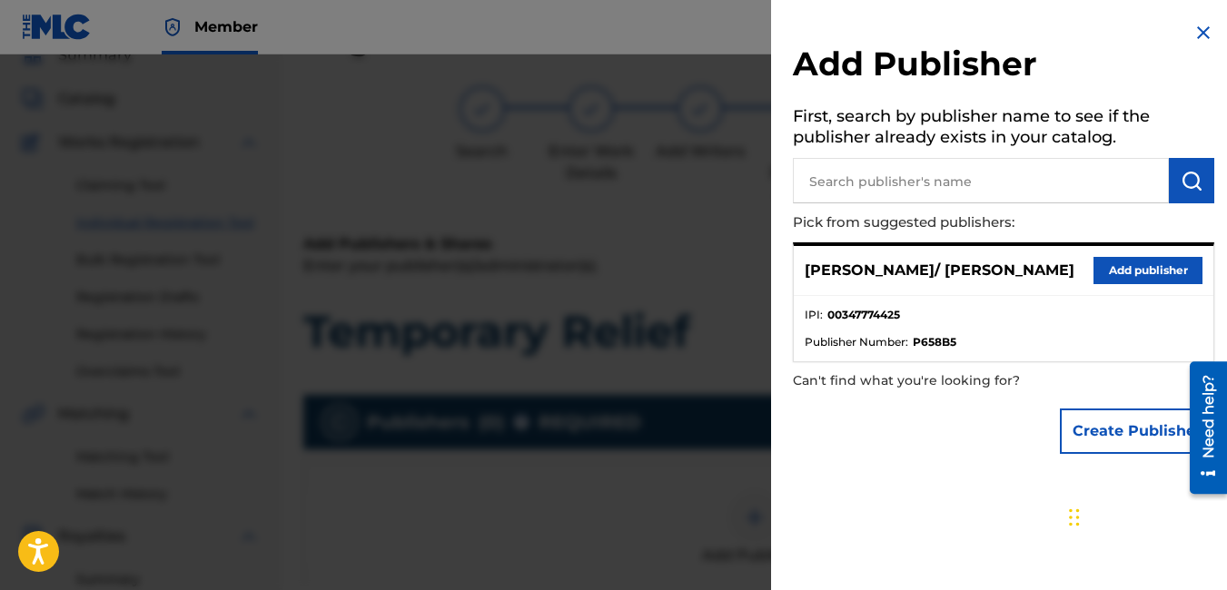
click at [956, 268] on p "[PERSON_NAME]/ [PERSON_NAME]" at bounding box center [940, 271] width 270 height 22
click at [1120, 266] on button "Add publisher" at bounding box center [1147, 270] width 109 height 27
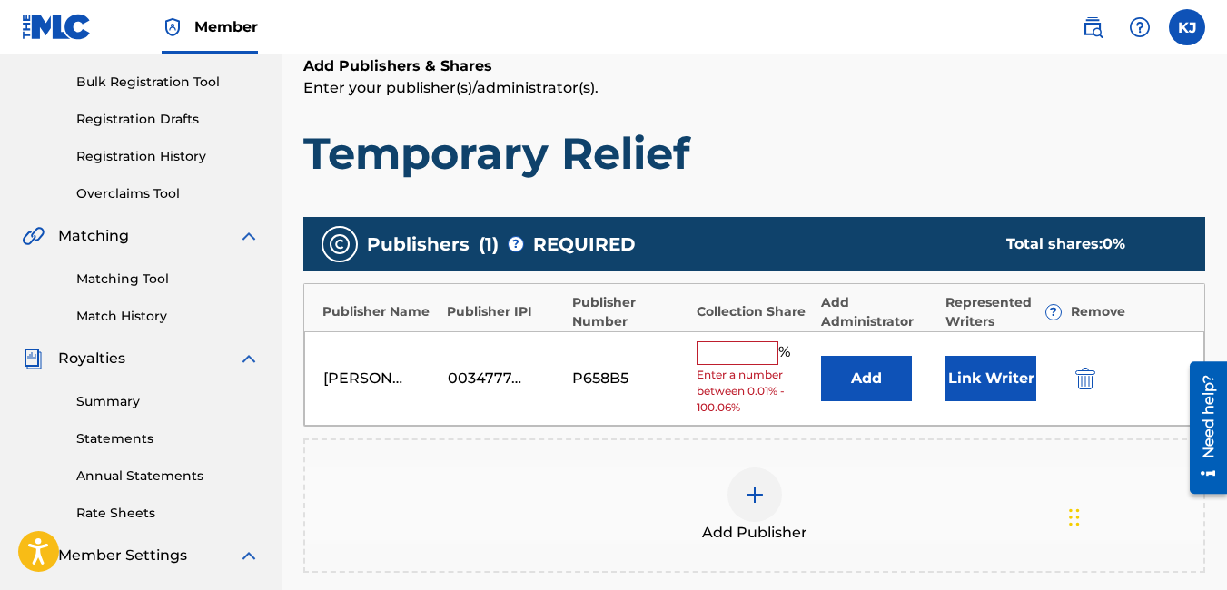
scroll to position [300, 0]
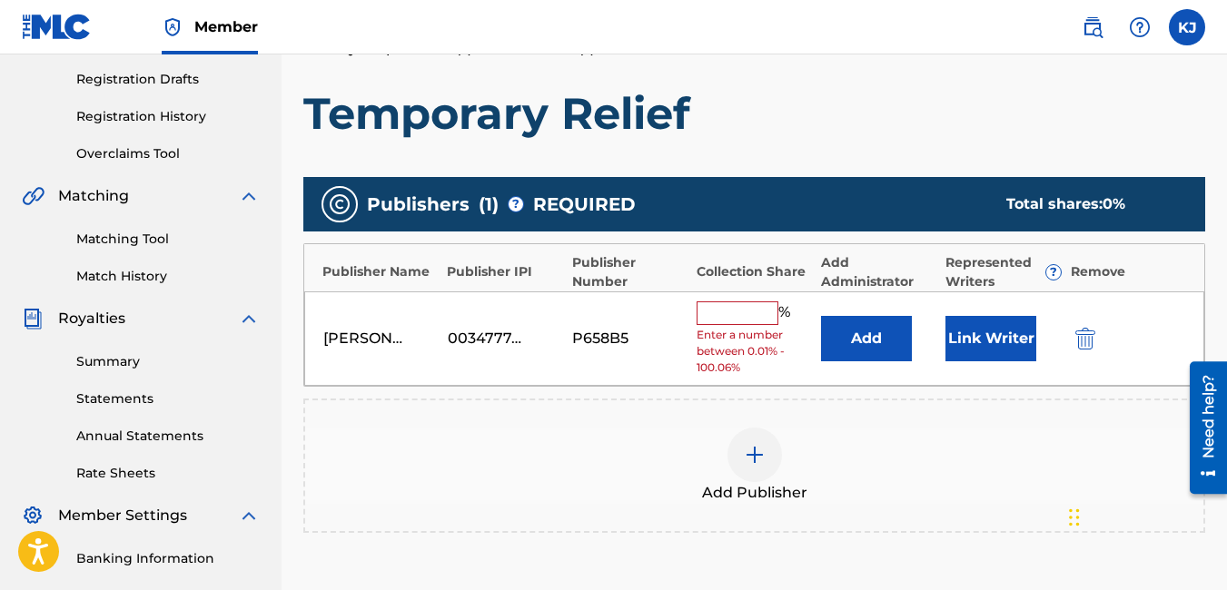
click at [749, 313] on input "text" at bounding box center [738, 313] width 82 height 24
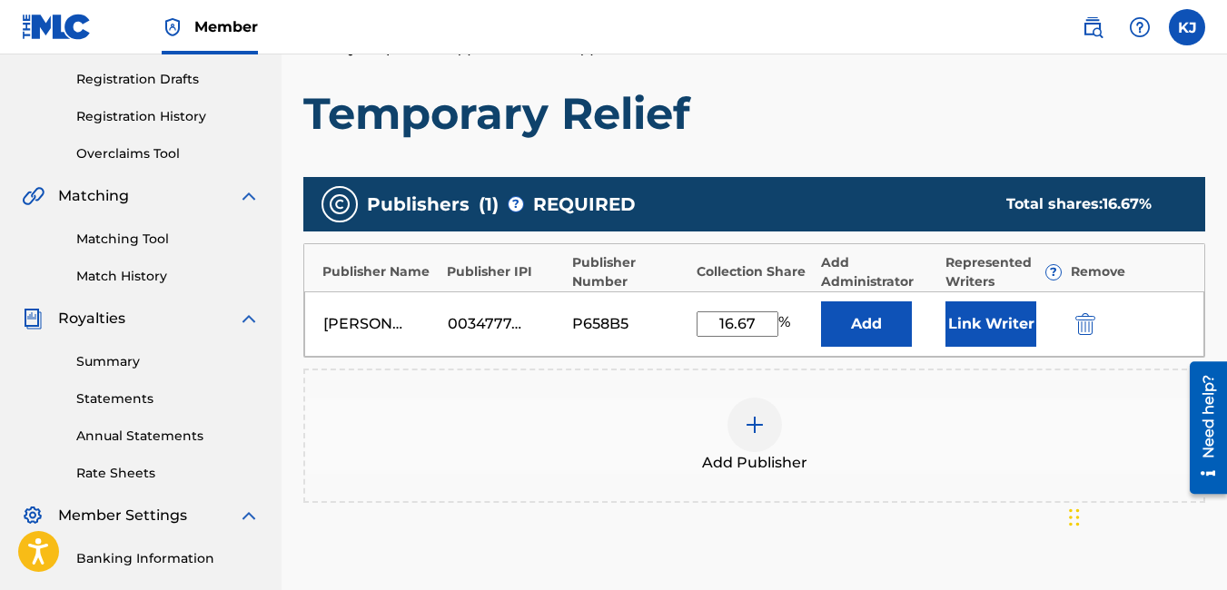
click at [993, 447] on div "Add Publisher" at bounding box center [754, 436] width 898 height 76
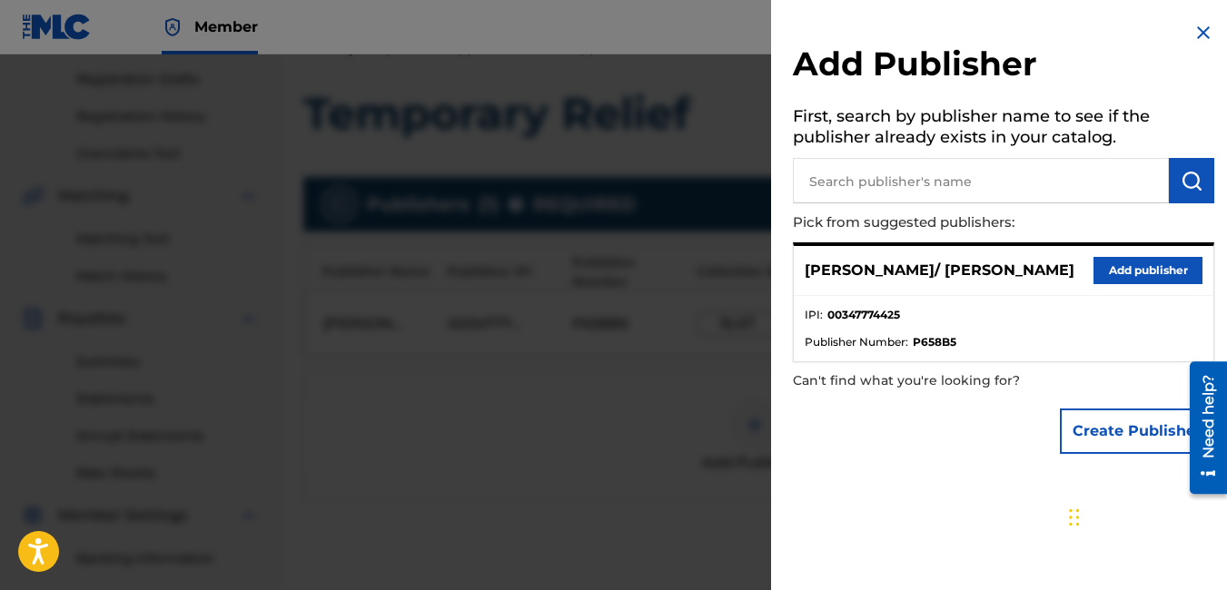
click at [1193, 25] on img at bounding box center [1203, 33] width 22 height 22
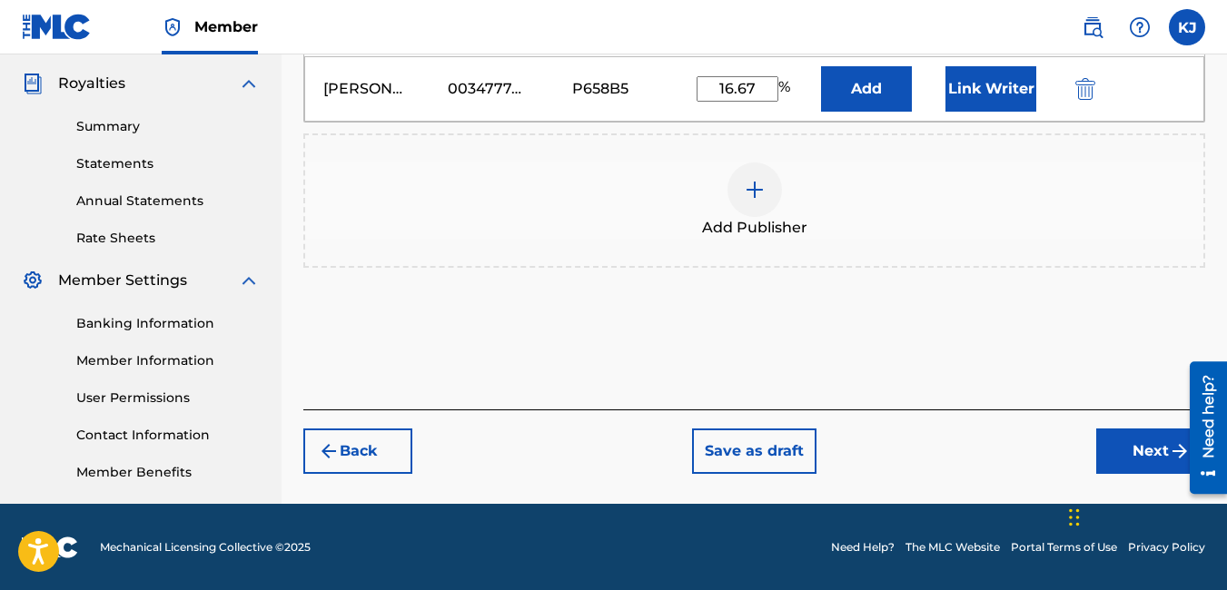
scroll to position [536, 0]
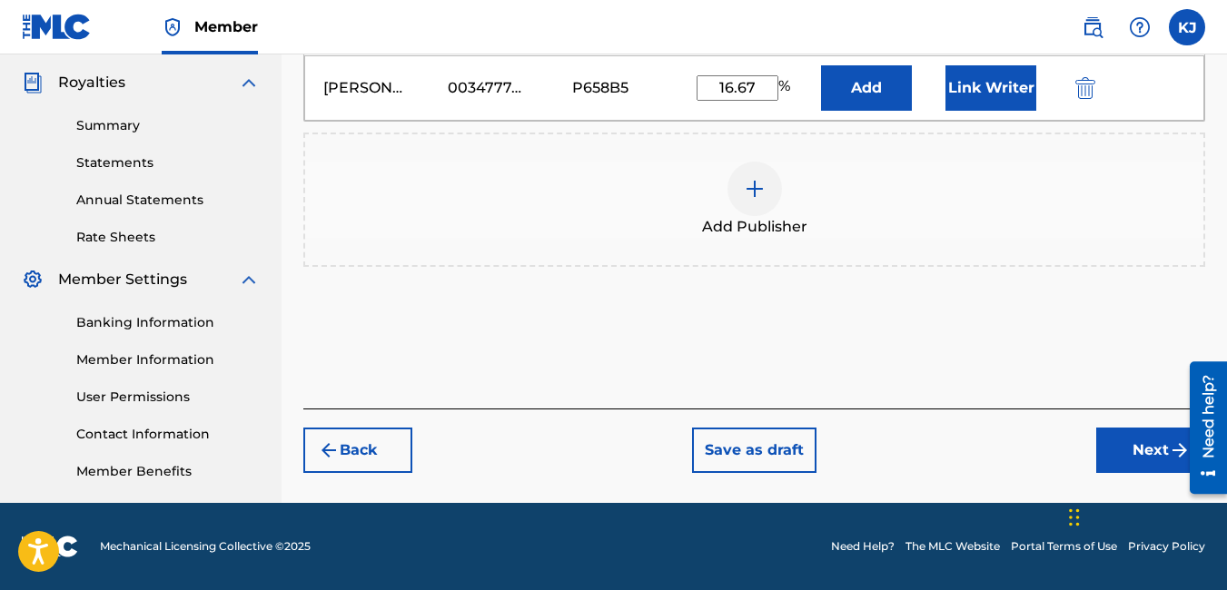
click at [1141, 449] on button "Next" at bounding box center [1150, 450] width 109 height 45
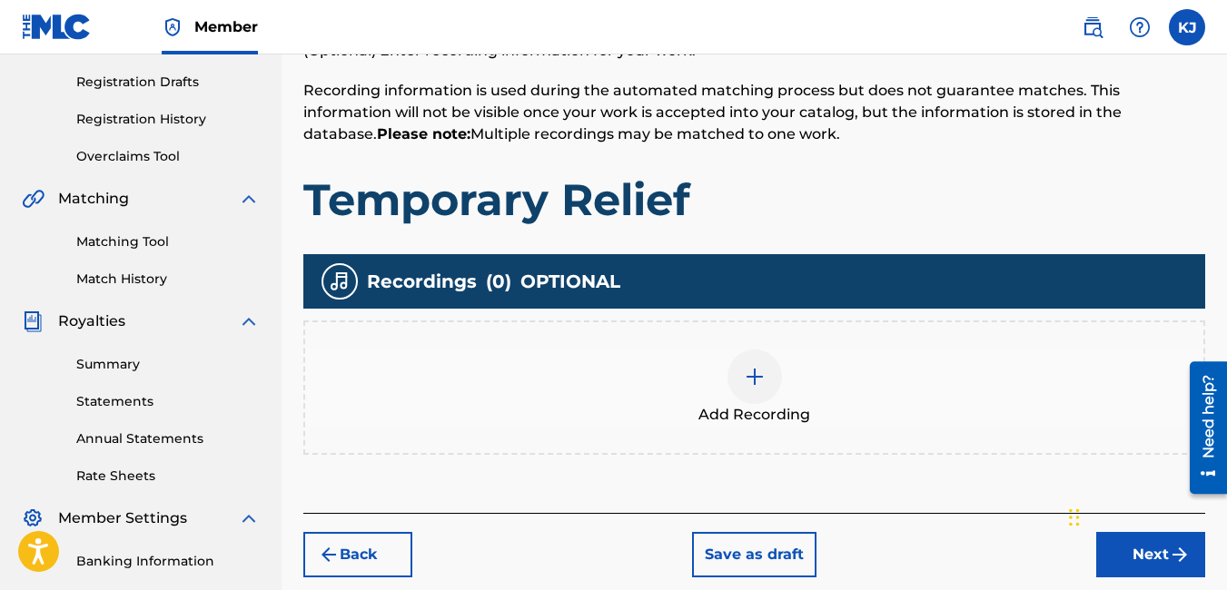
scroll to position [336, 0]
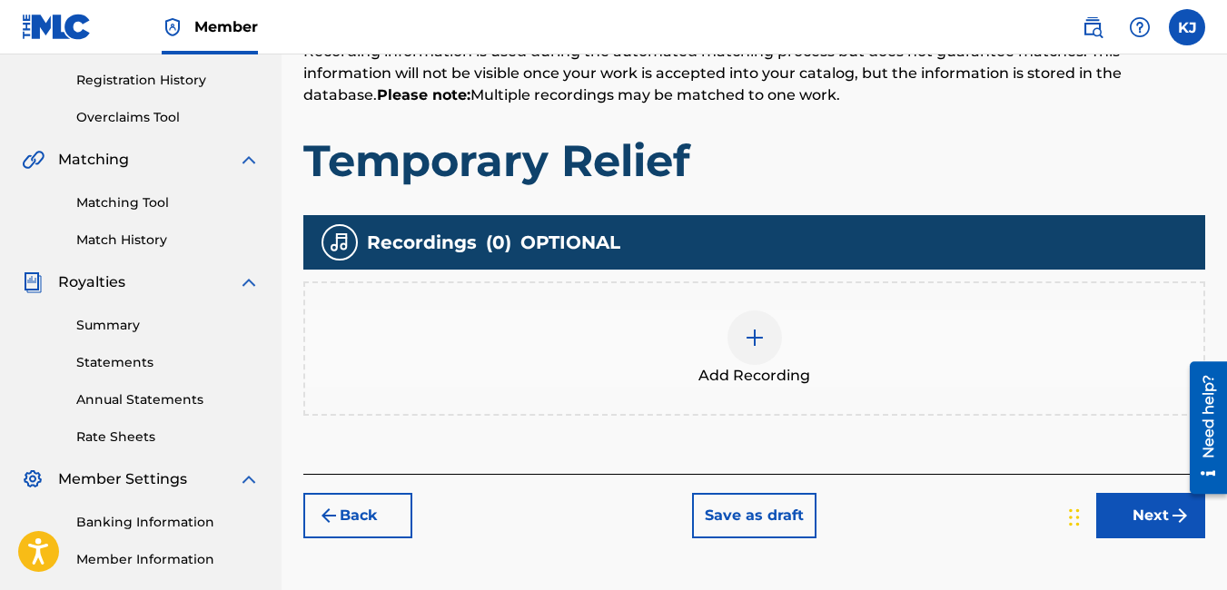
click at [767, 348] on div at bounding box center [754, 338] width 54 height 54
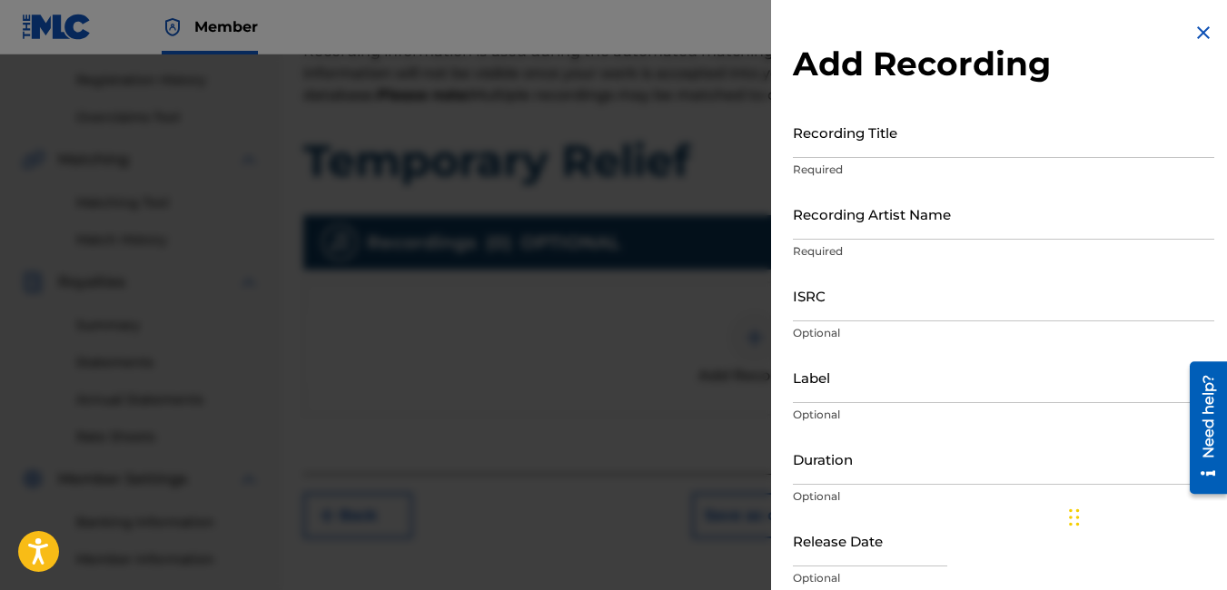
click at [891, 102] on div "Add Recording Recording Title Required Recording Artist Name Required ISRC Opti…" at bounding box center [1003, 332] width 465 height 664
click at [884, 163] on p "Required" at bounding box center [1003, 170] width 421 height 16
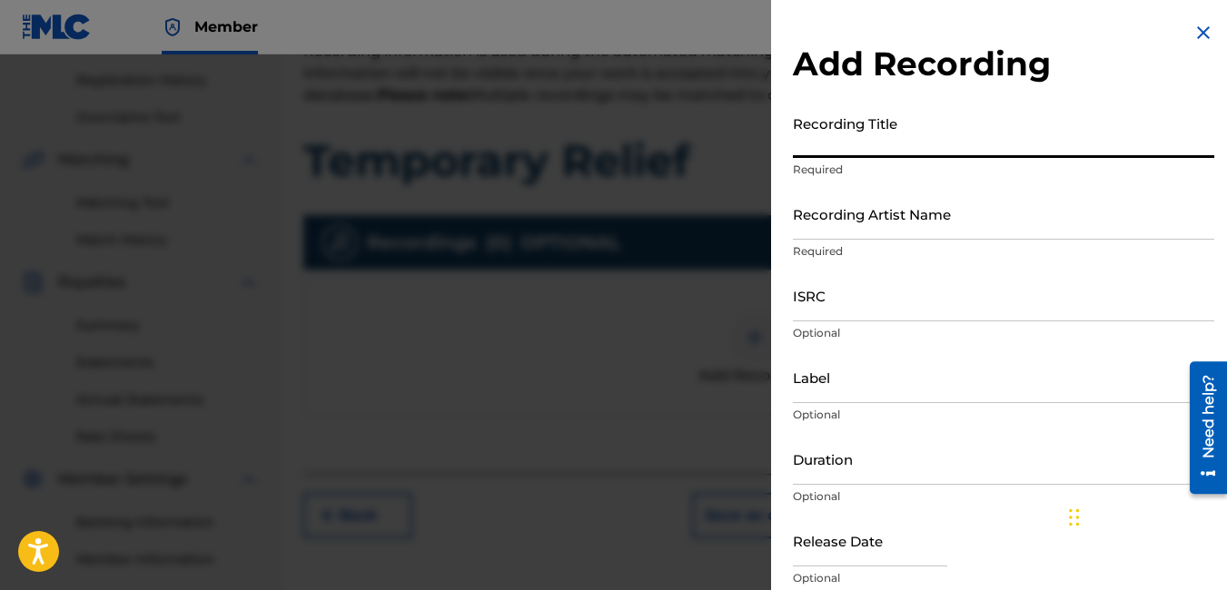
click at [889, 149] on input "Recording Title" at bounding box center [1003, 132] width 421 height 52
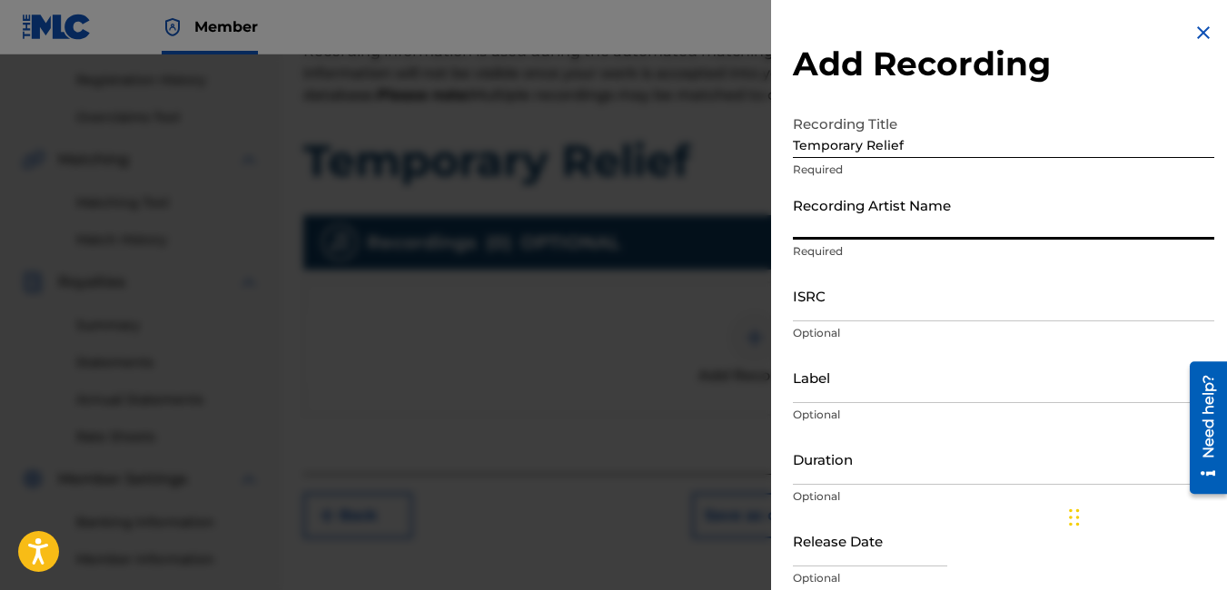
click at [906, 232] on input "Recording Artist Name" at bounding box center [1003, 214] width 421 height 52
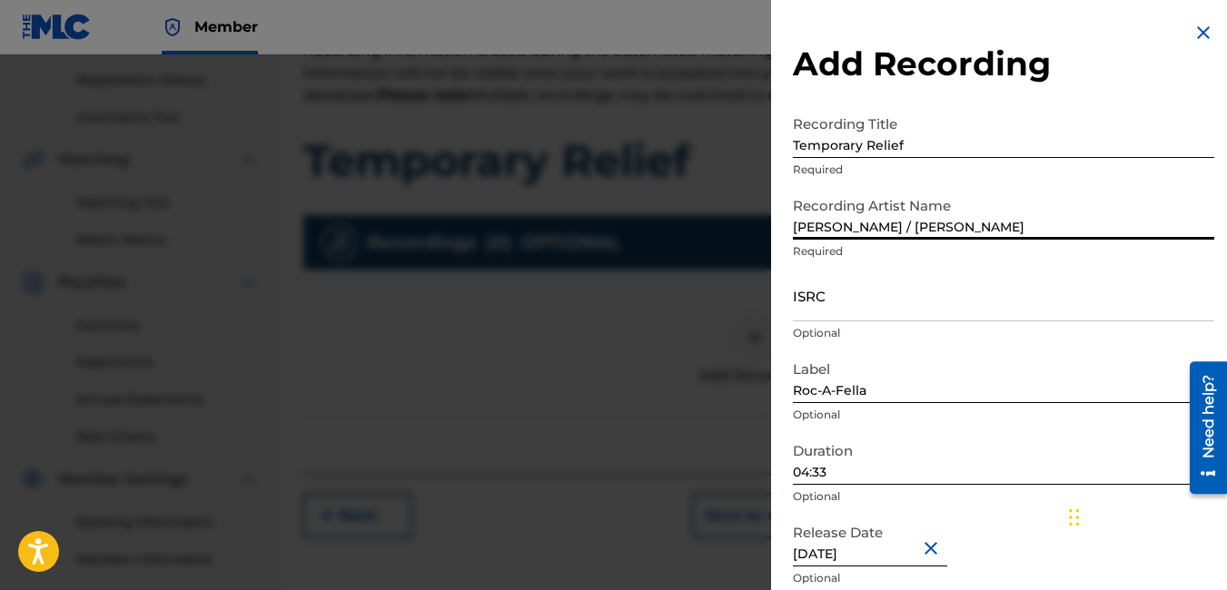
click at [911, 485] on div "Duration 04:33 Optional" at bounding box center [1003, 474] width 421 height 82
click at [895, 476] on input "04:33" at bounding box center [1003, 459] width 421 height 52
click at [1048, 435] on input "04:02" at bounding box center [1003, 459] width 421 height 52
click at [900, 554] on input "[DATE]" at bounding box center [870, 541] width 154 height 52
click at [1003, 514] on div "Duration 04:02 Optional" at bounding box center [1003, 474] width 421 height 82
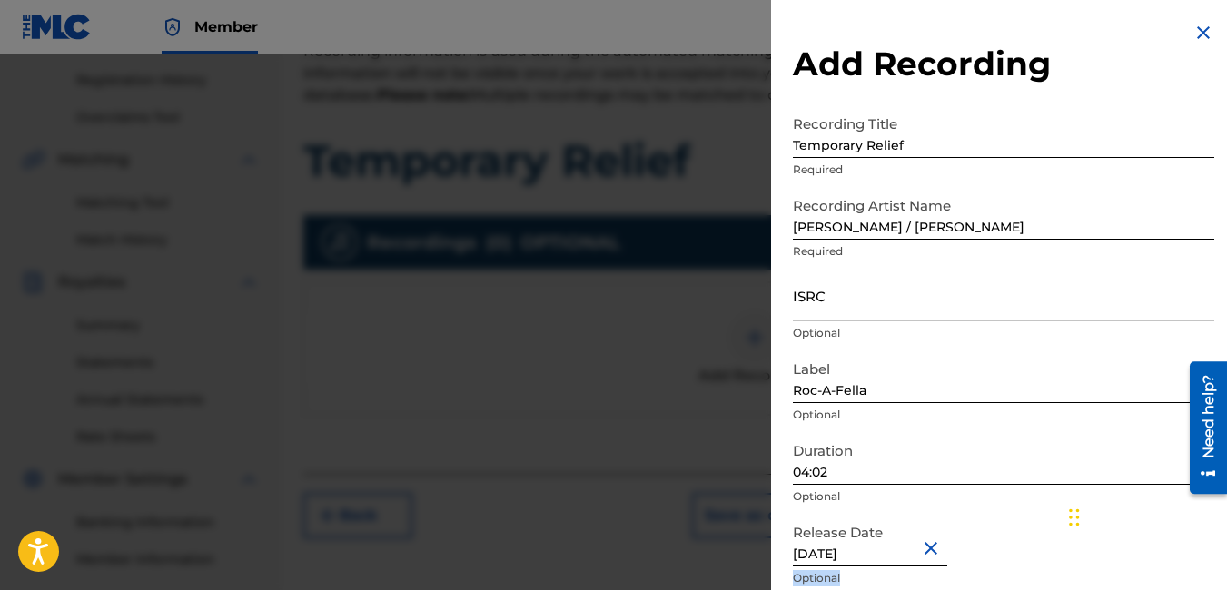
scroll to position [74, 0]
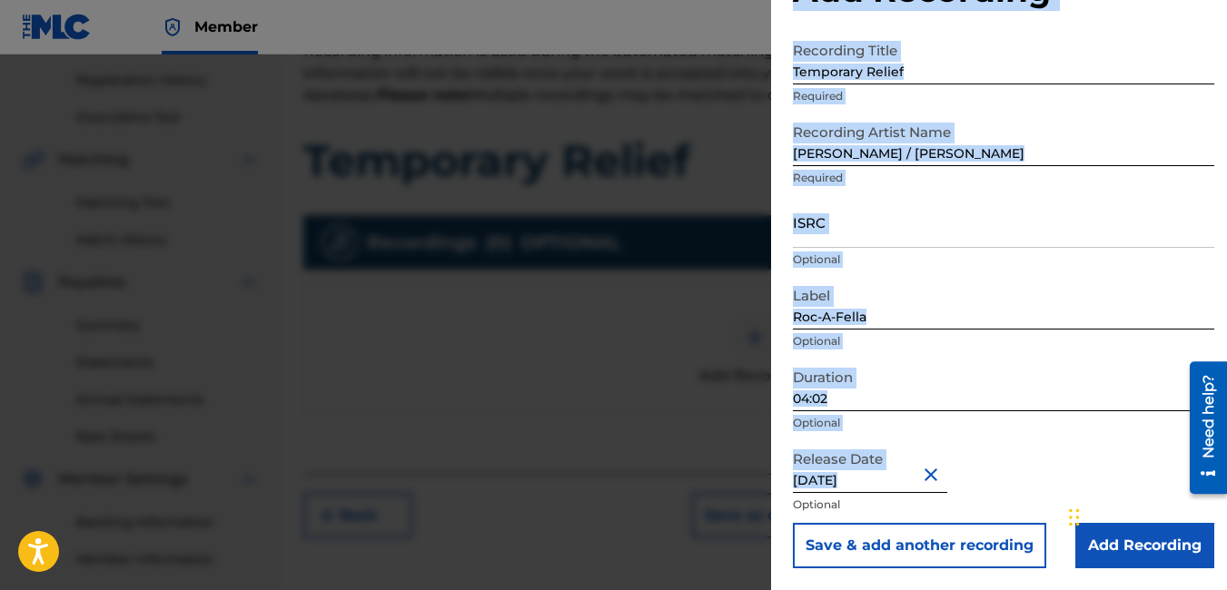
drag, startPoint x: 1161, startPoint y: 558, endPoint x: 1153, endPoint y: 538, distance: 21.3
click at [1161, 559] on form "Recording Title Temporary Relief Required Recording Artist Name [PERSON_NAME] /…" at bounding box center [1003, 301] width 421 height 536
drag, startPoint x: 1153, startPoint y: 538, endPoint x: 1115, endPoint y: 436, distance: 108.6
click at [1115, 436] on div "Duration 04:02 Optional" at bounding box center [1003, 401] width 421 height 82
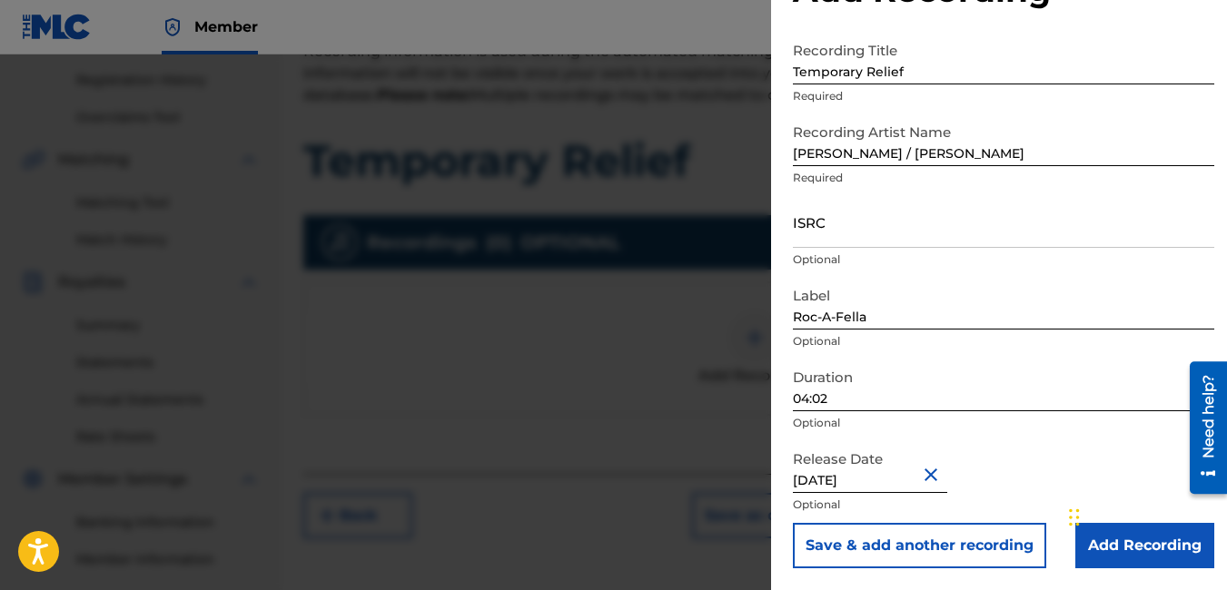
click at [1182, 543] on input "Add Recording" at bounding box center [1144, 545] width 139 height 45
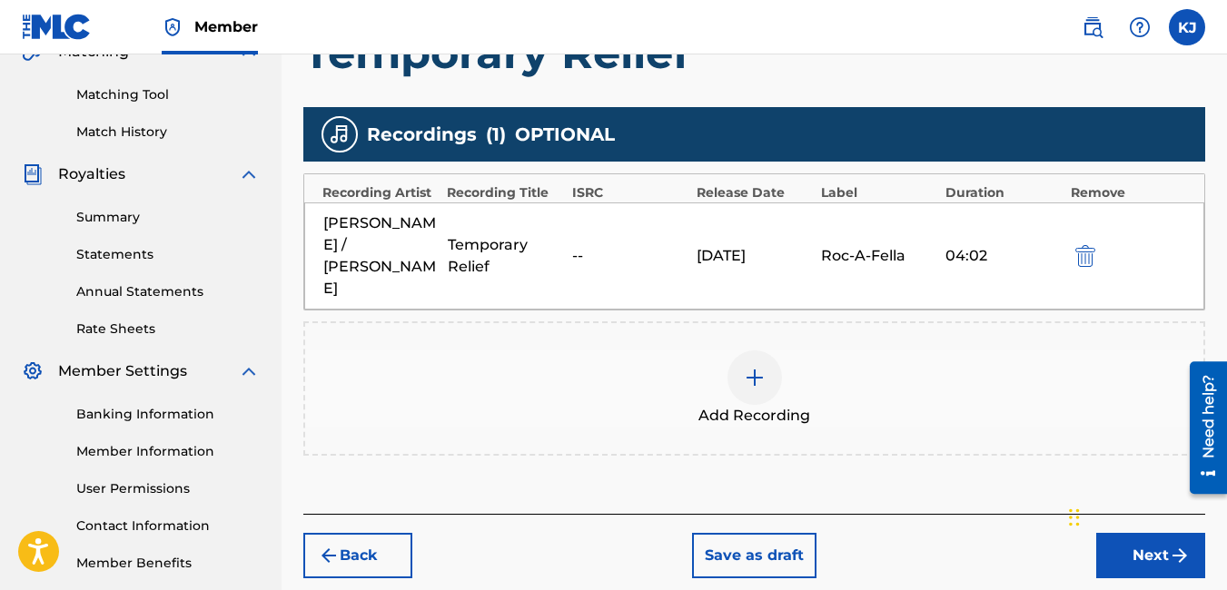
scroll to position [481, 0]
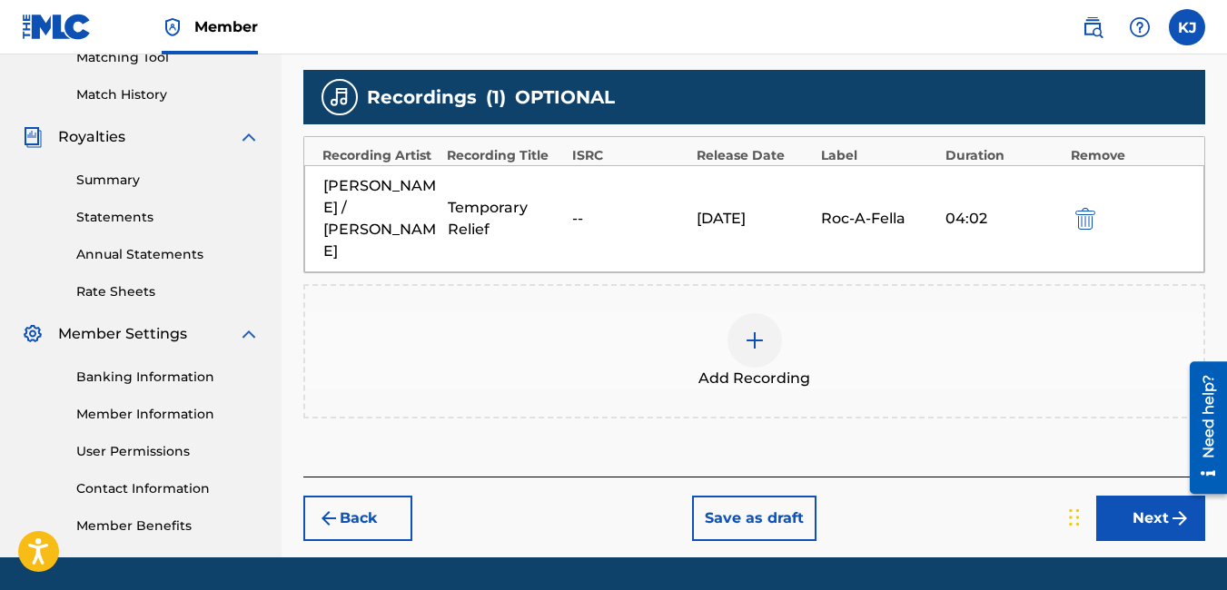
click at [1161, 509] on button "Next" at bounding box center [1150, 518] width 109 height 45
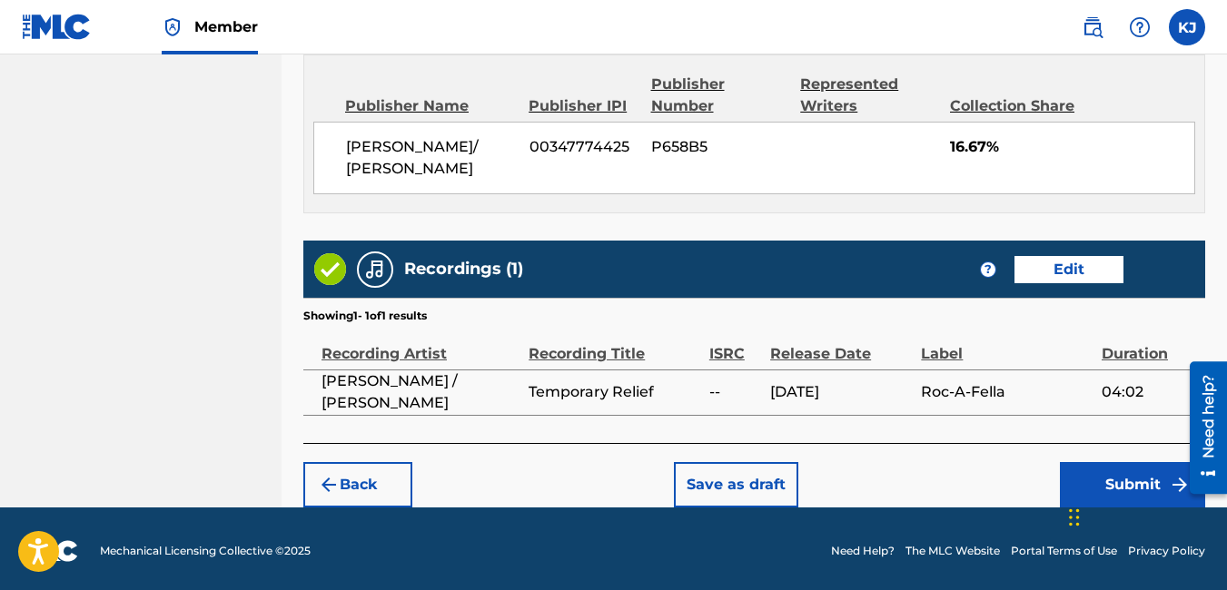
scroll to position [989, 0]
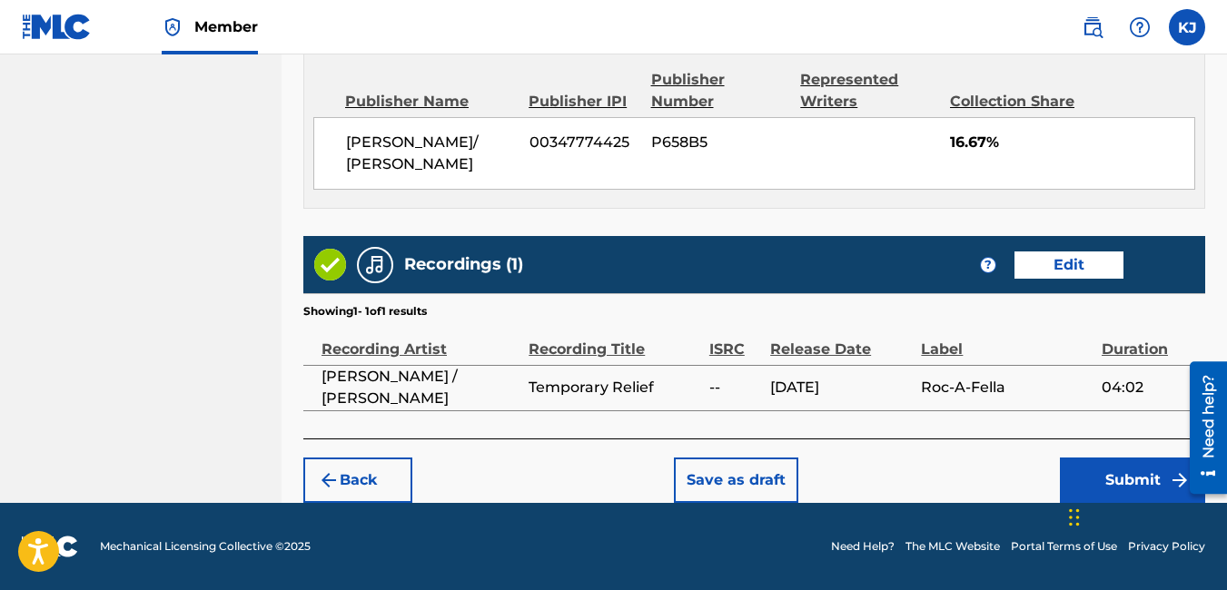
click at [1157, 474] on button "Submit" at bounding box center [1132, 480] width 145 height 45
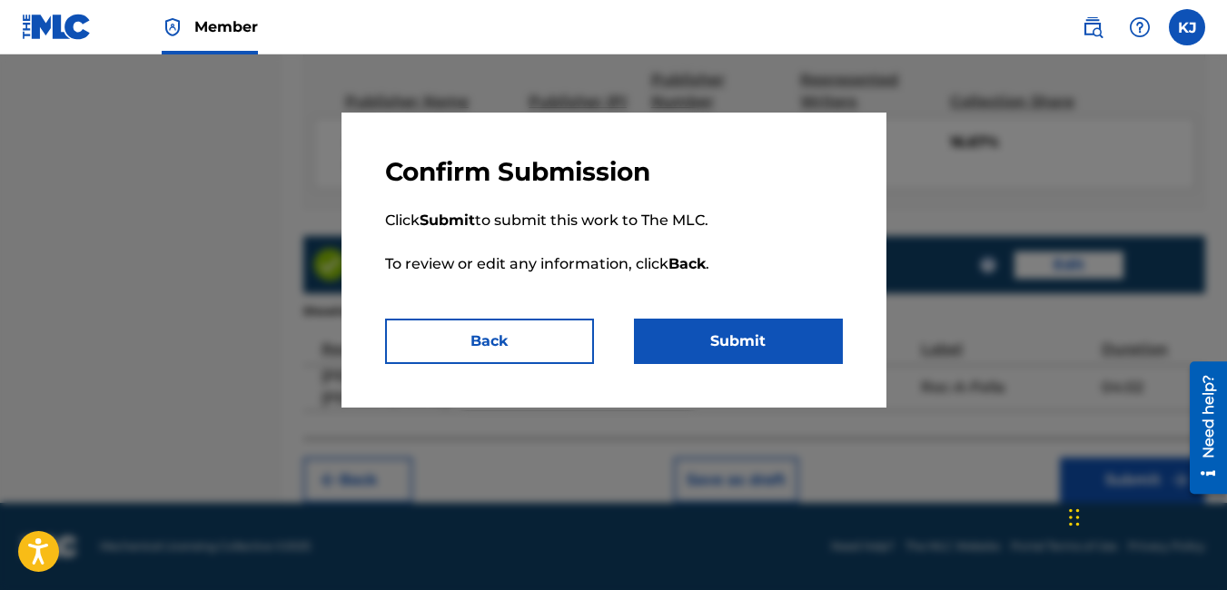
click at [819, 323] on button "Submit" at bounding box center [738, 341] width 209 height 45
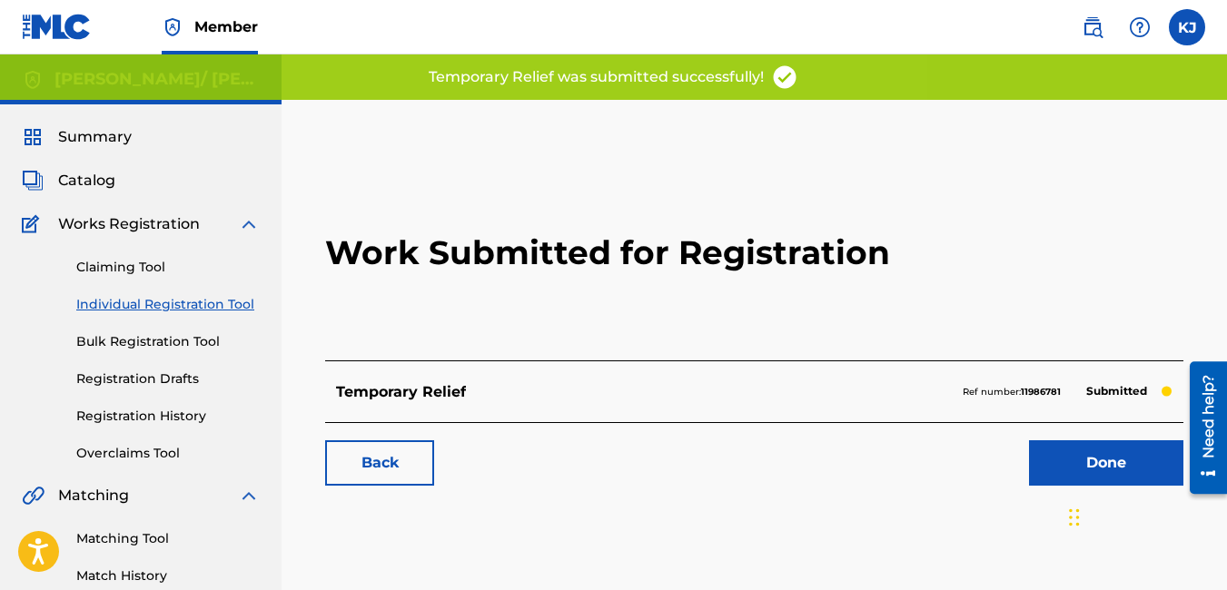
click at [1063, 471] on link "Done" at bounding box center [1106, 462] width 154 height 45
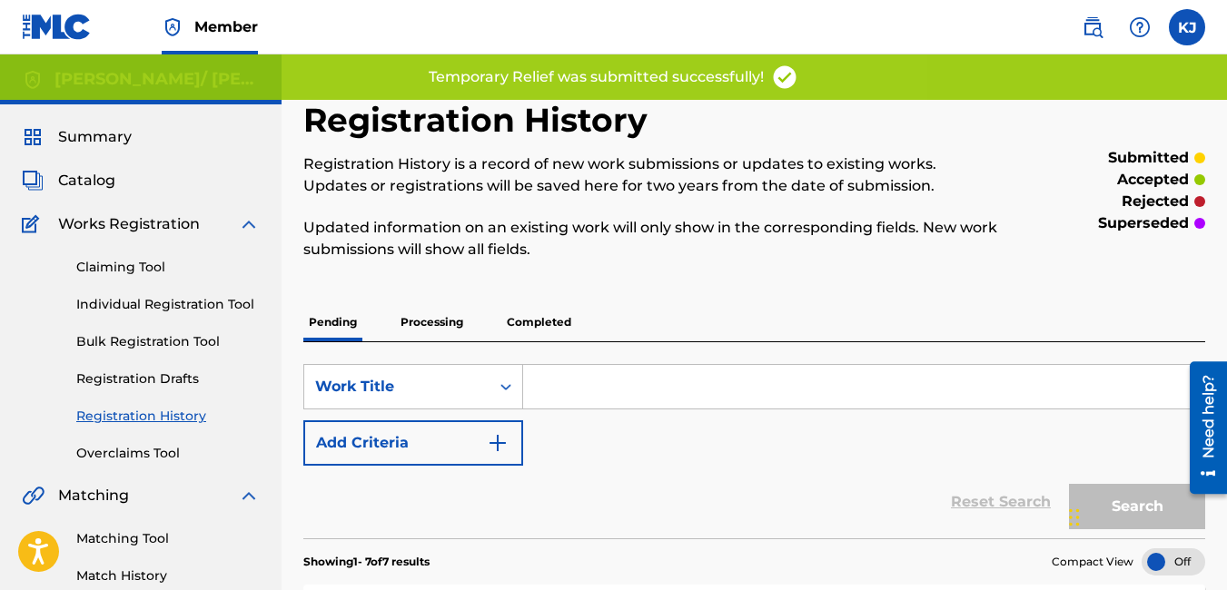
click at [127, 303] on link "Individual Registration Tool" at bounding box center [167, 304] width 183 height 19
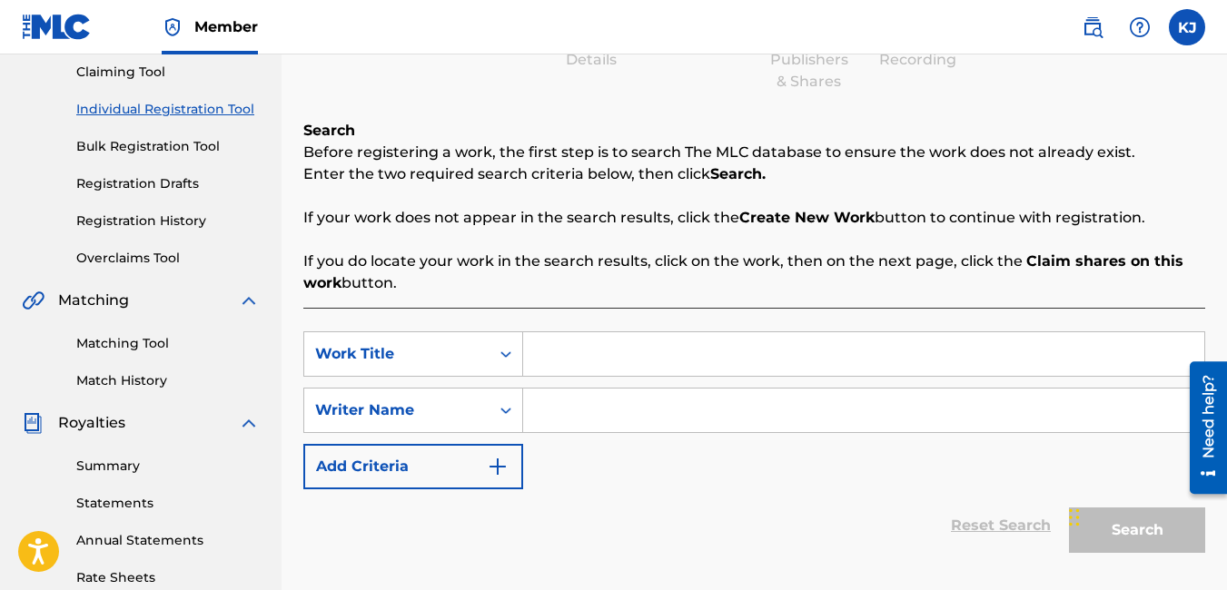
scroll to position [218, 0]
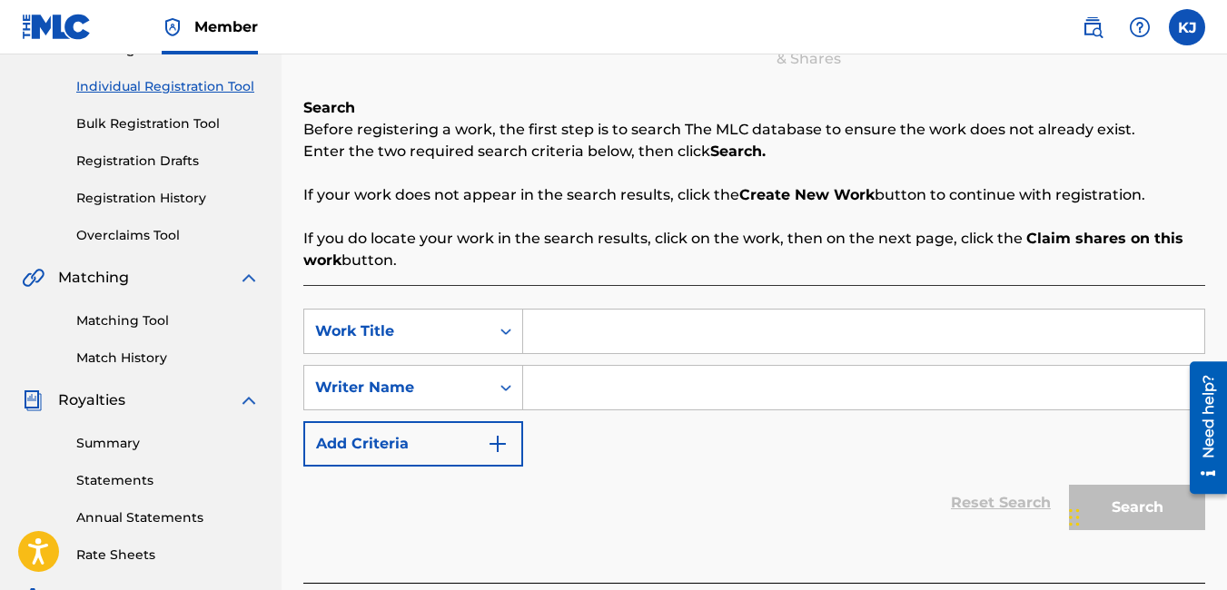
click at [578, 344] on input "Search Form" at bounding box center [863, 332] width 681 height 44
click at [629, 385] on input "Search Form" at bounding box center [863, 388] width 681 height 44
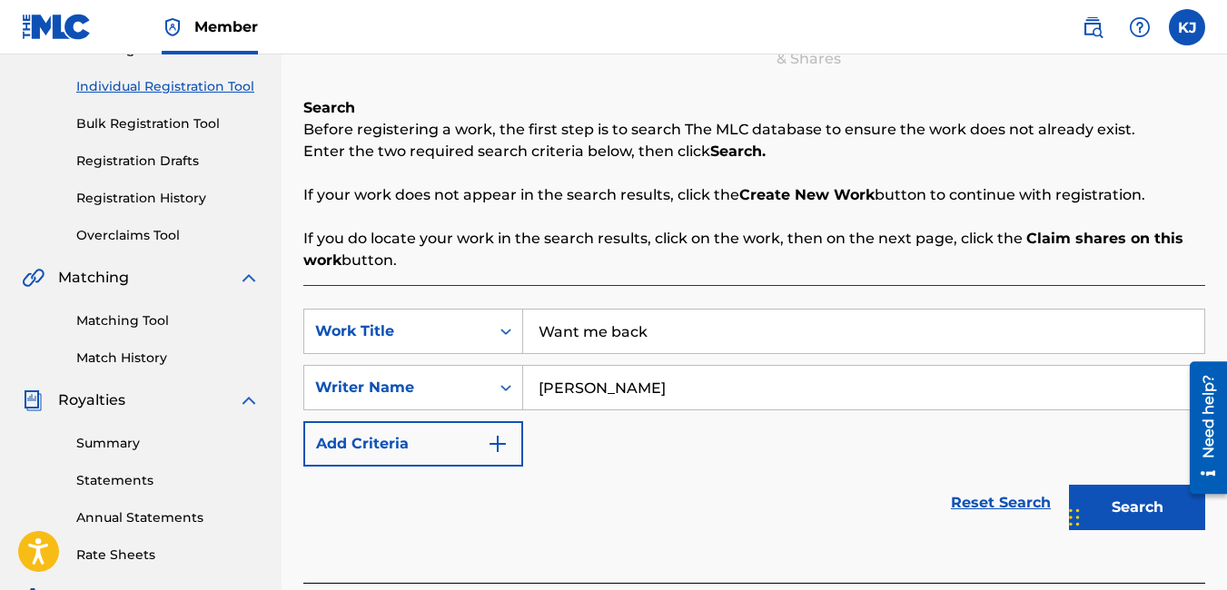
click at [1184, 515] on button "Search" at bounding box center [1137, 507] width 136 height 45
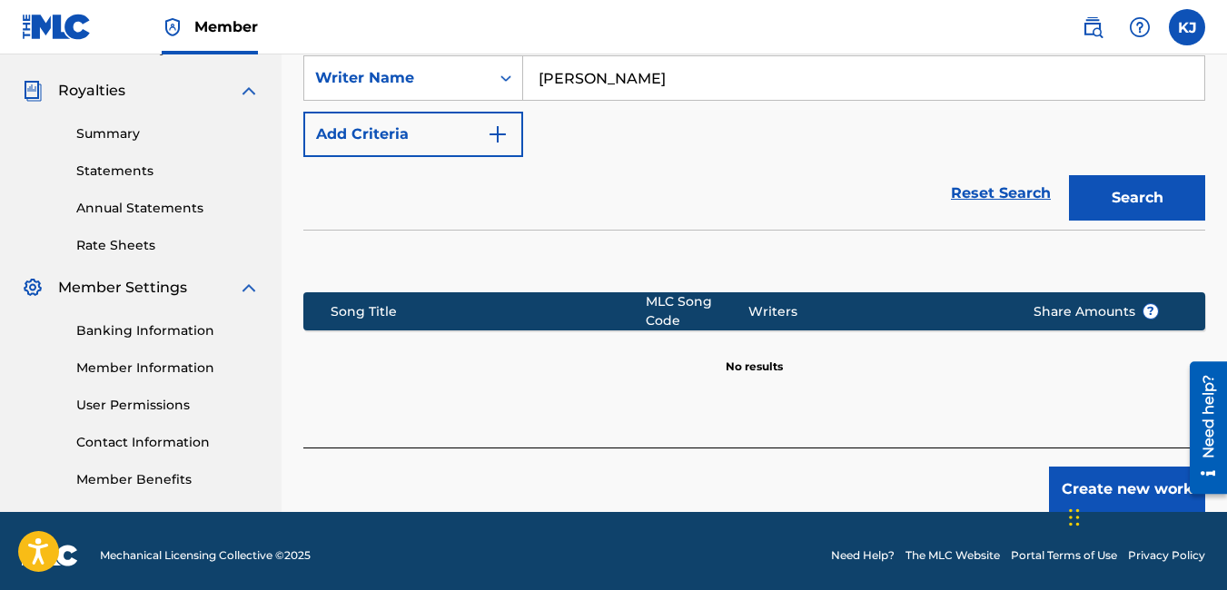
scroll to position [536, 0]
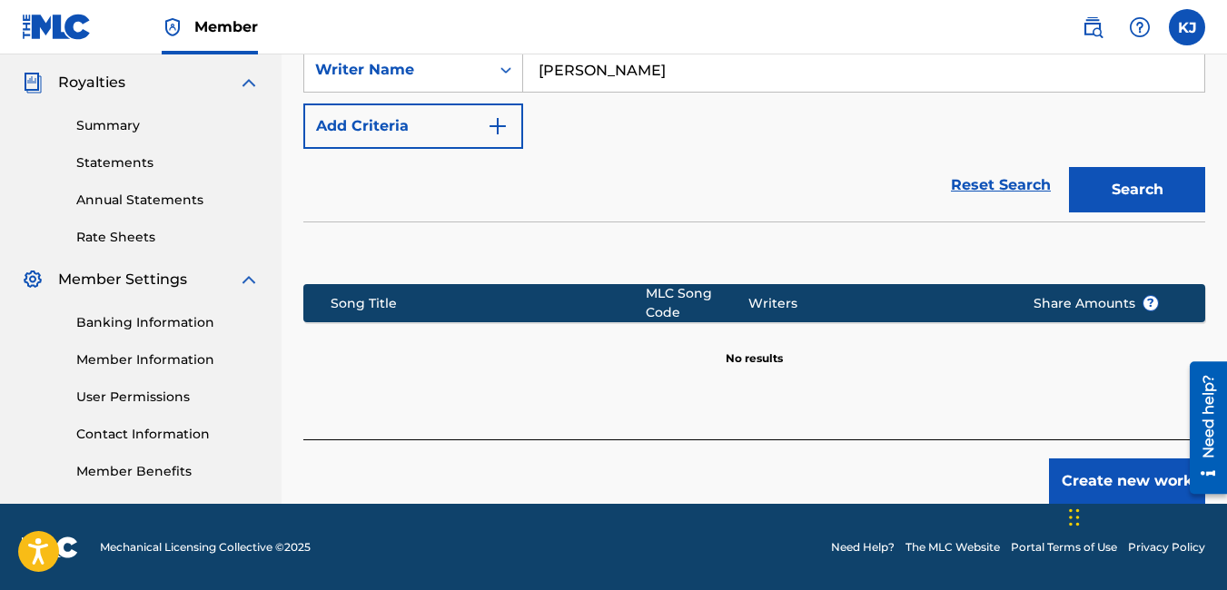
click at [1117, 468] on button "Create new work" at bounding box center [1127, 481] width 156 height 45
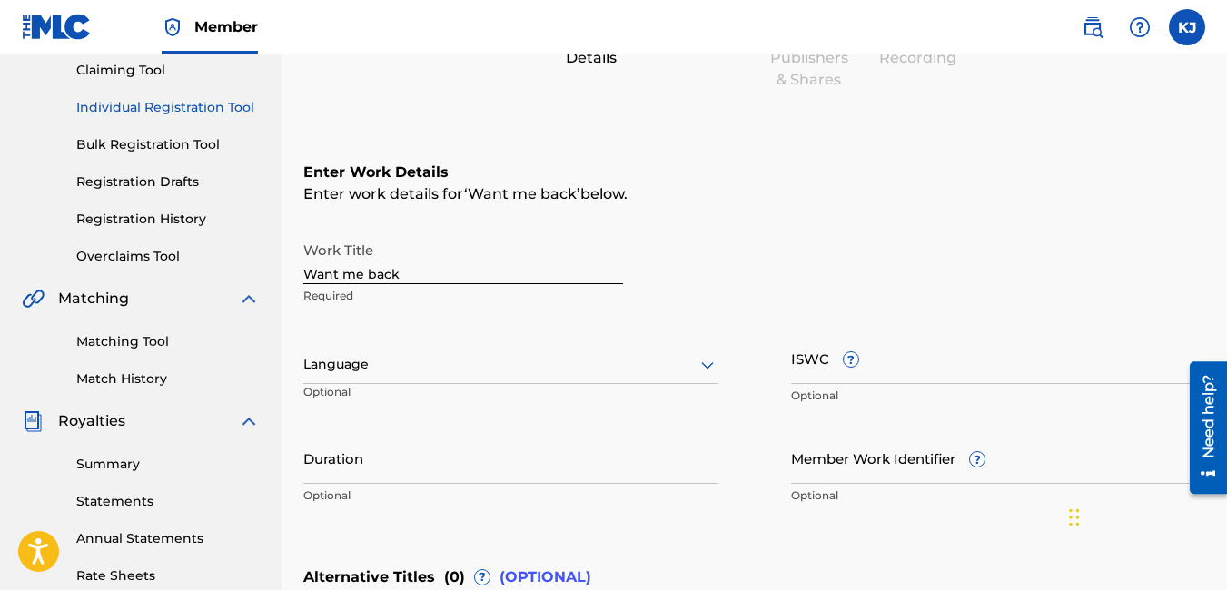
scroll to position [173, 0]
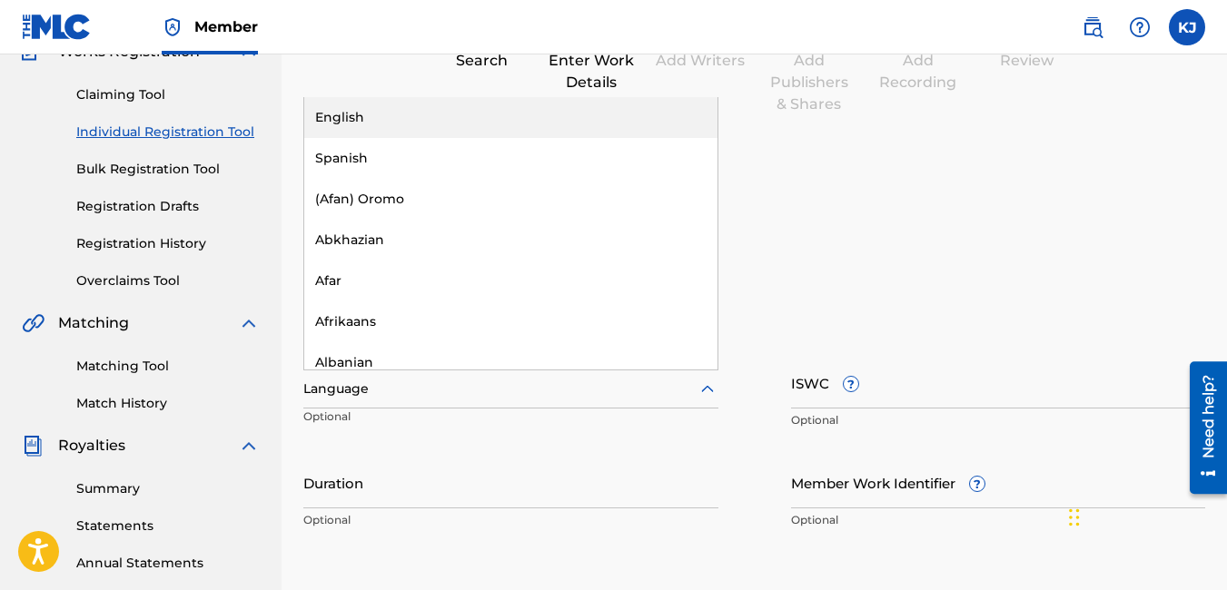
click at [711, 390] on icon at bounding box center [707, 388] width 13 height 7
click at [587, 119] on div "English" at bounding box center [510, 117] width 413 height 41
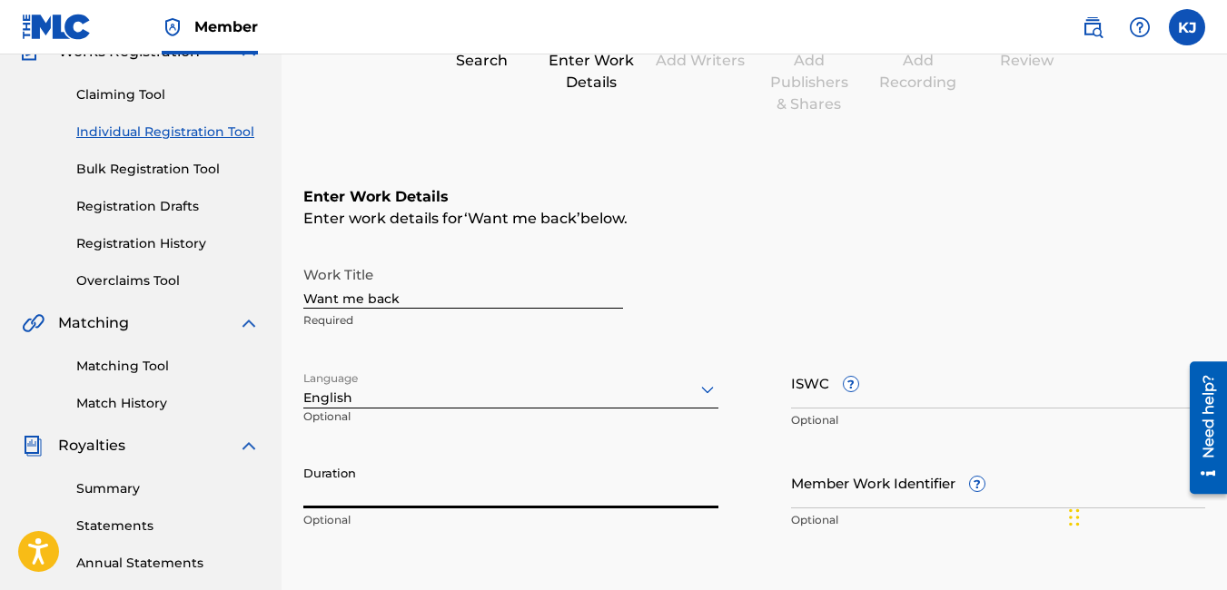
click at [451, 493] on input "Duration" at bounding box center [510, 483] width 415 height 52
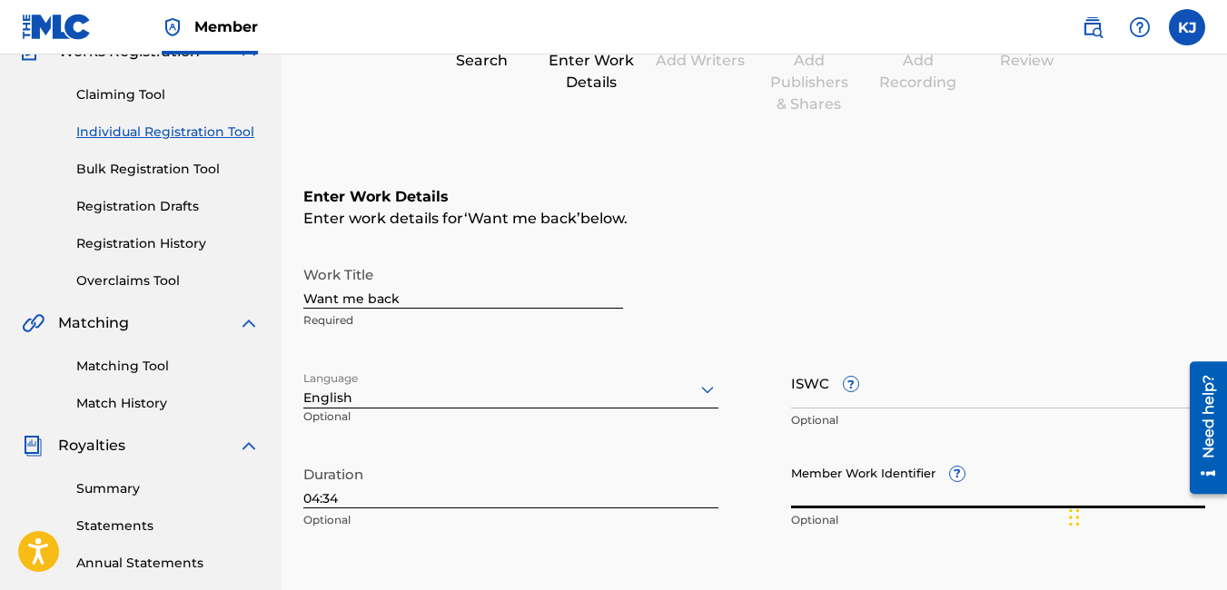
click at [900, 503] on input "Member Work Identifier ?" at bounding box center [998, 483] width 415 height 52
click at [1006, 551] on div "Enter Work Details Enter work details for ‘ Want me back ’ below. Work Title Wa…" at bounding box center [754, 363] width 902 height 440
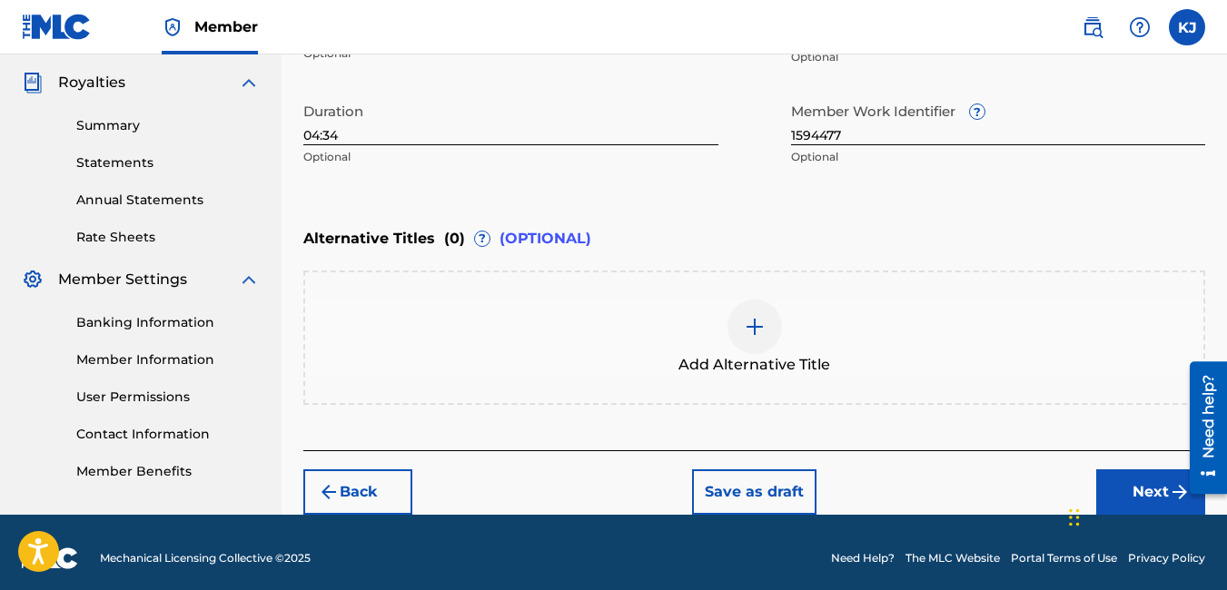
scroll to position [548, 0]
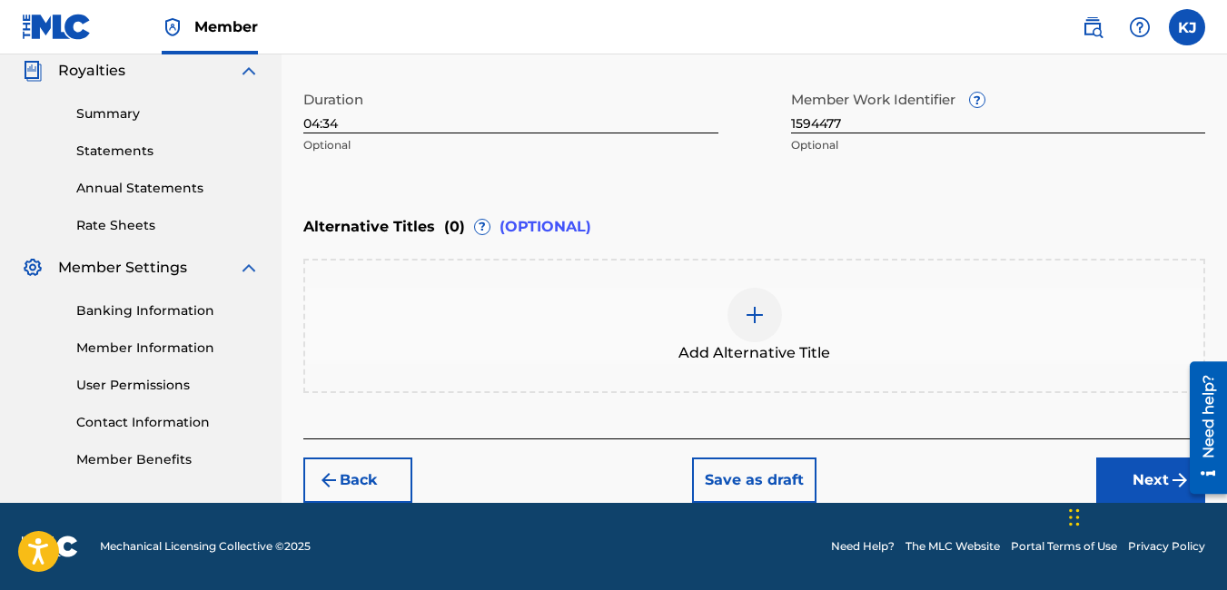
click at [1157, 486] on button "Next" at bounding box center [1150, 480] width 109 height 45
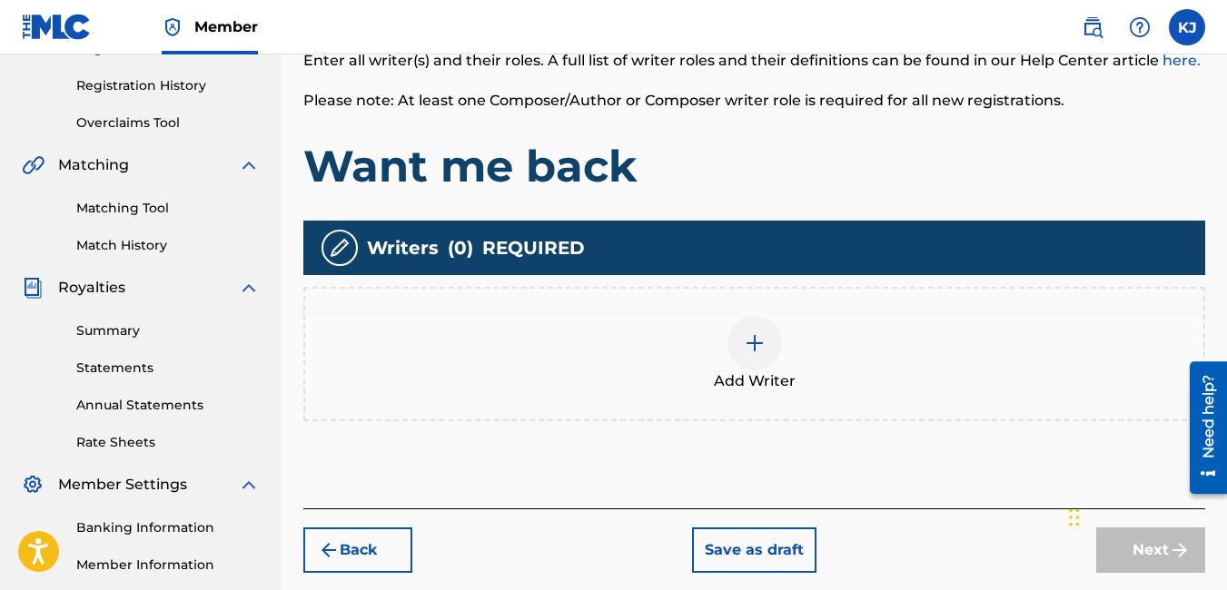
scroll to position [336, 0]
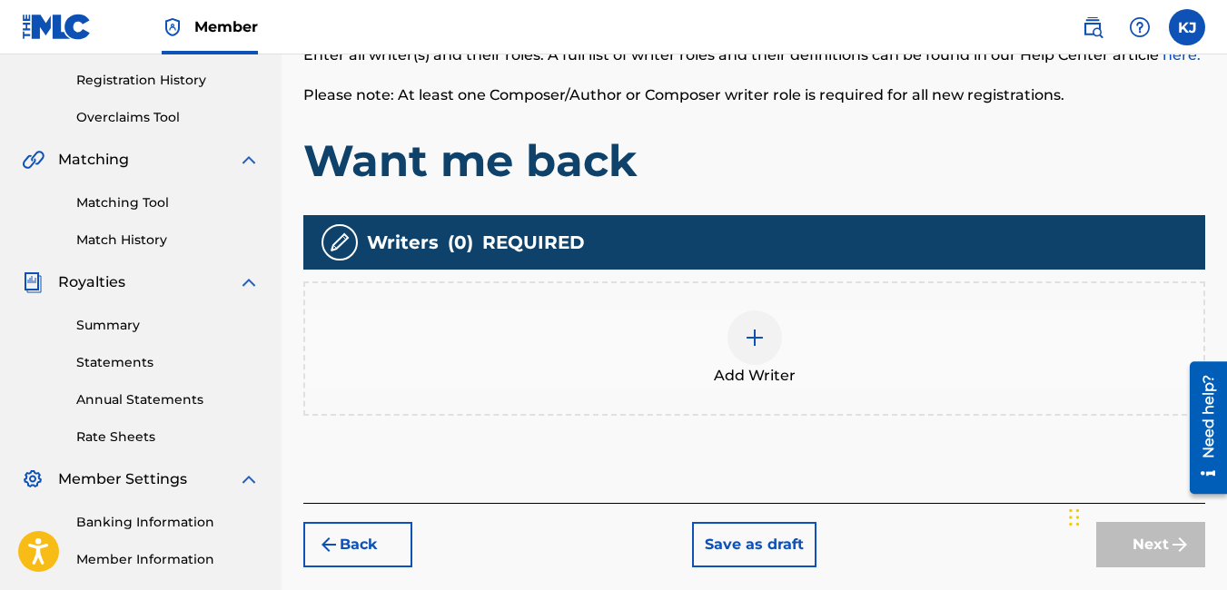
click at [751, 335] on img at bounding box center [755, 338] width 22 height 22
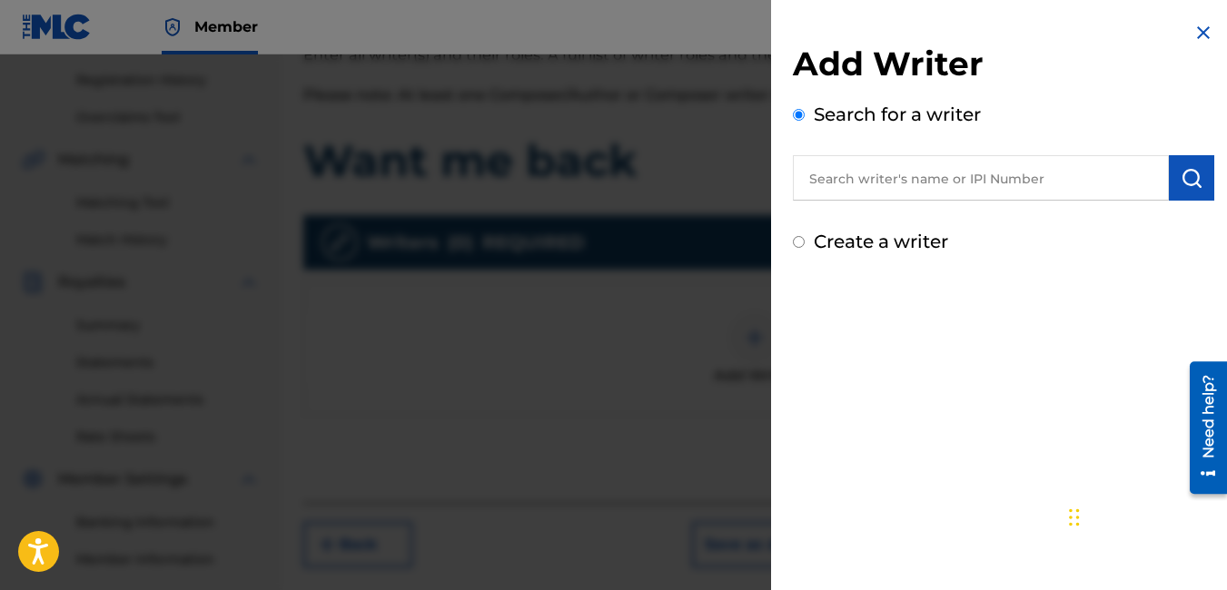
click at [961, 181] on input "text" at bounding box center [981, 177] width 376 height 45
click at [1181, 178] on img "submit" at bounding box center [1192, 178] width 22 height 22
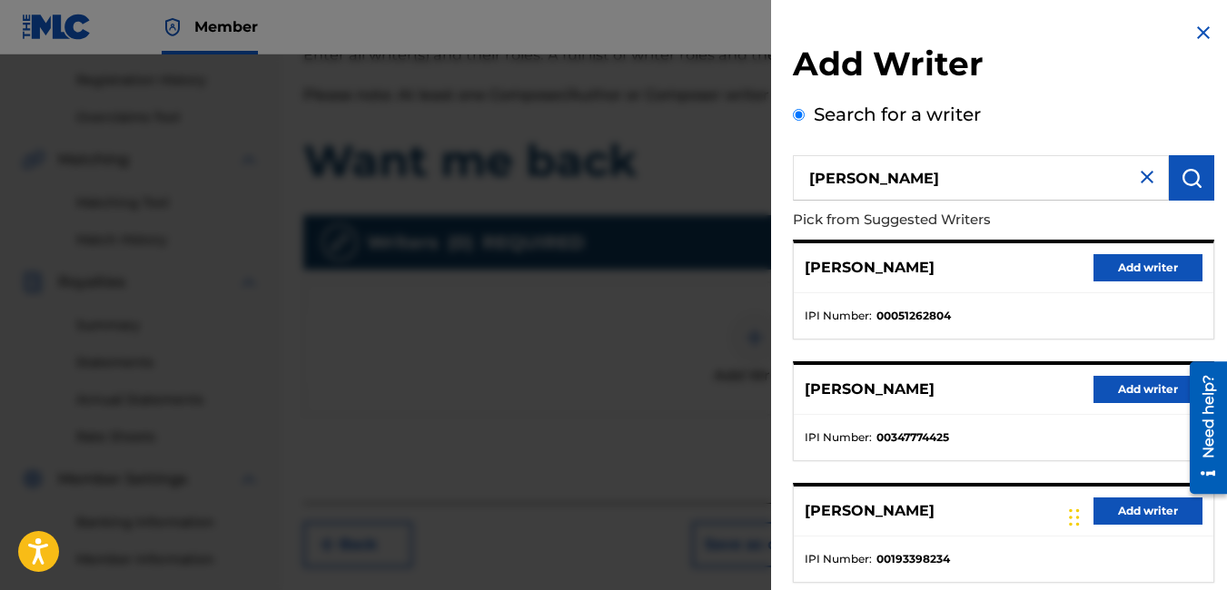
click at [1112, 394] on button "Add writer" at bounding box center [1147, 389] width 109 height 27
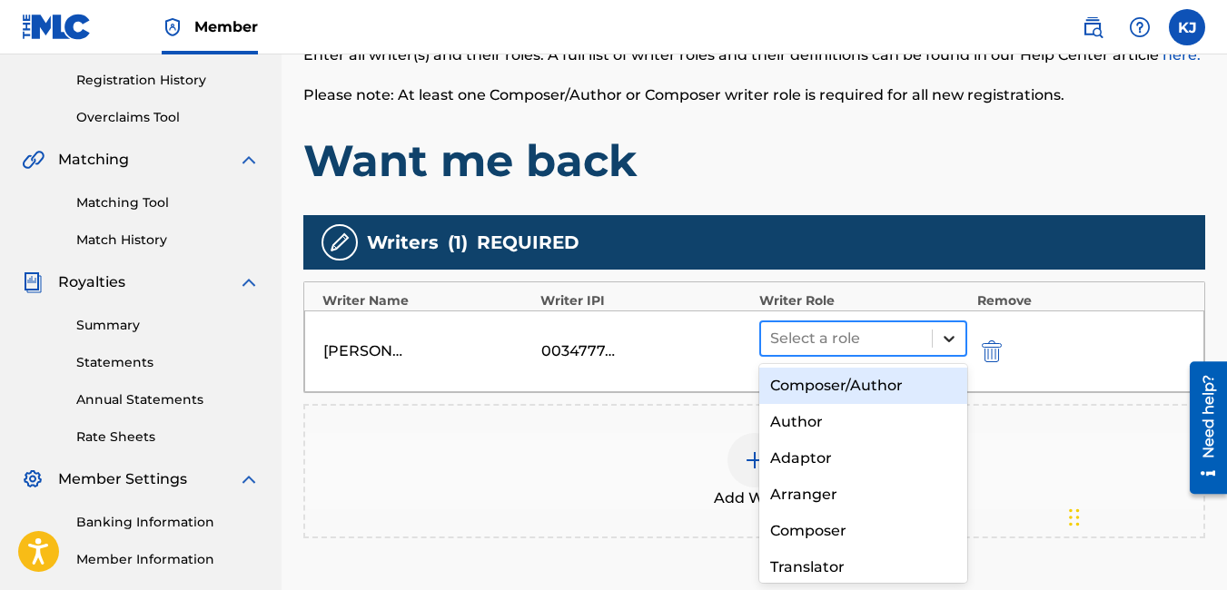
click at [955, 344] on icon at bounding box center [949, 339] width 18 height 18
click at [916, 376] on div "Composer/Author" at bounding box center [863, 386] width 209 height 36
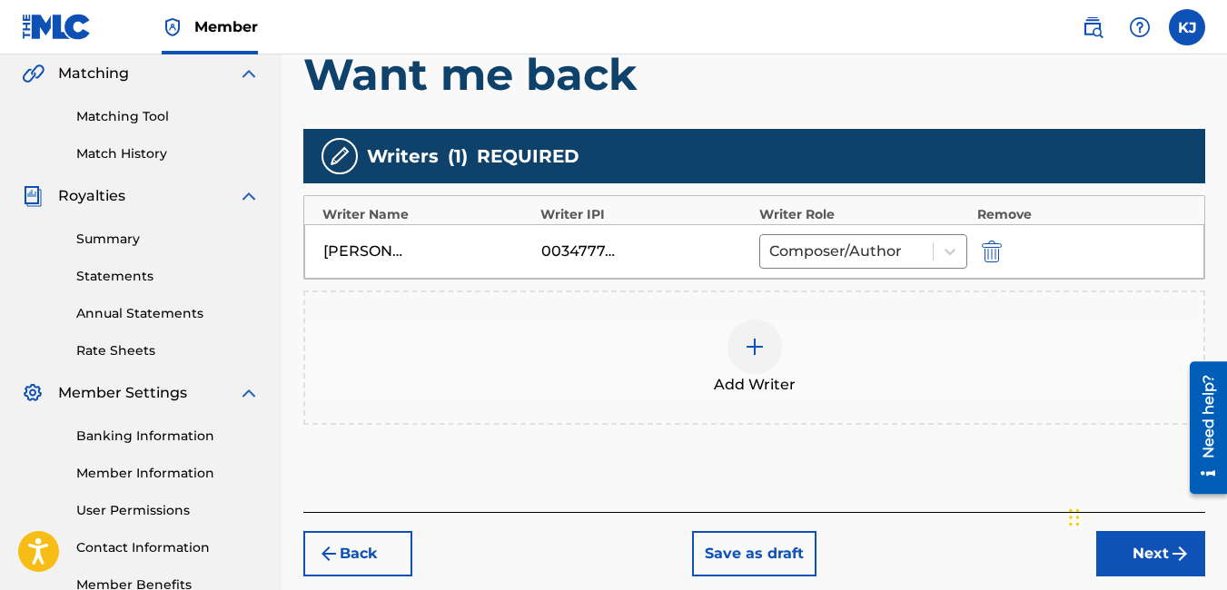
scroll to position [536, 0]
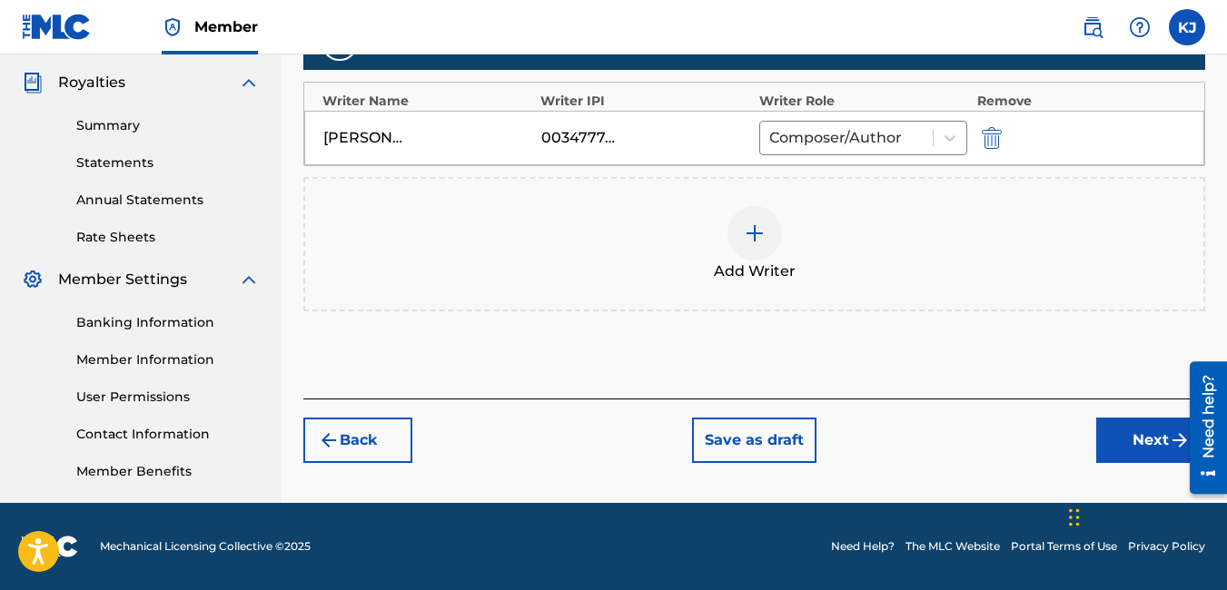
click at [1151, 438] on button "Next" at bounding box center [1150, 440] width 109 height 45
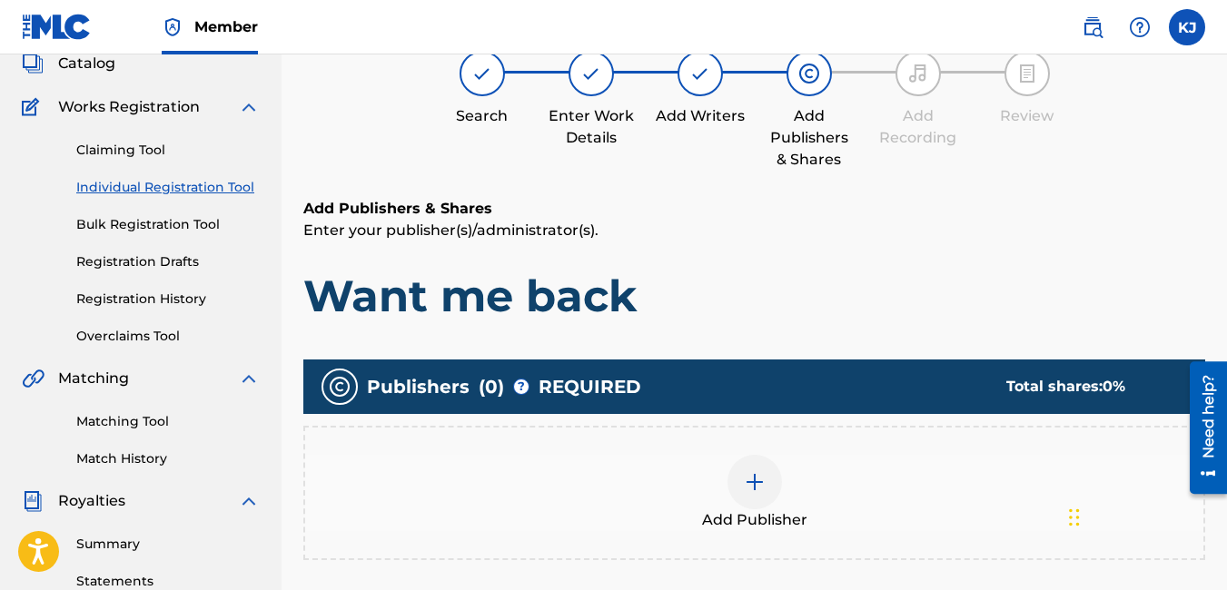
scroll to position [118, 0]
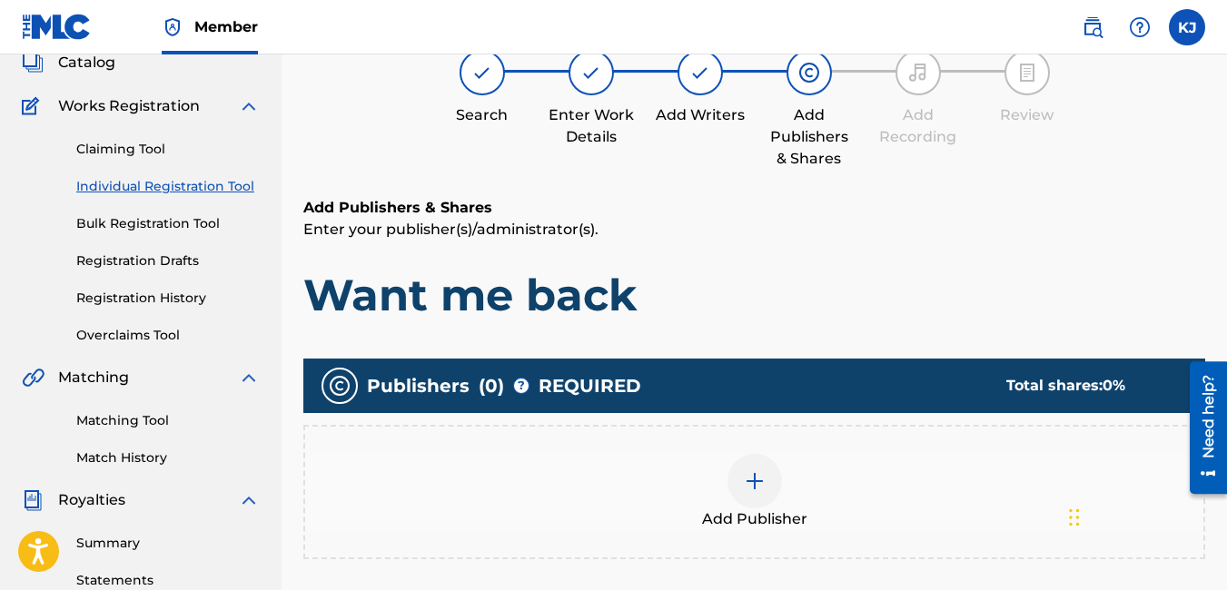
click at [766, 467] on div at bounding box center [754, 481] width 54 height 54
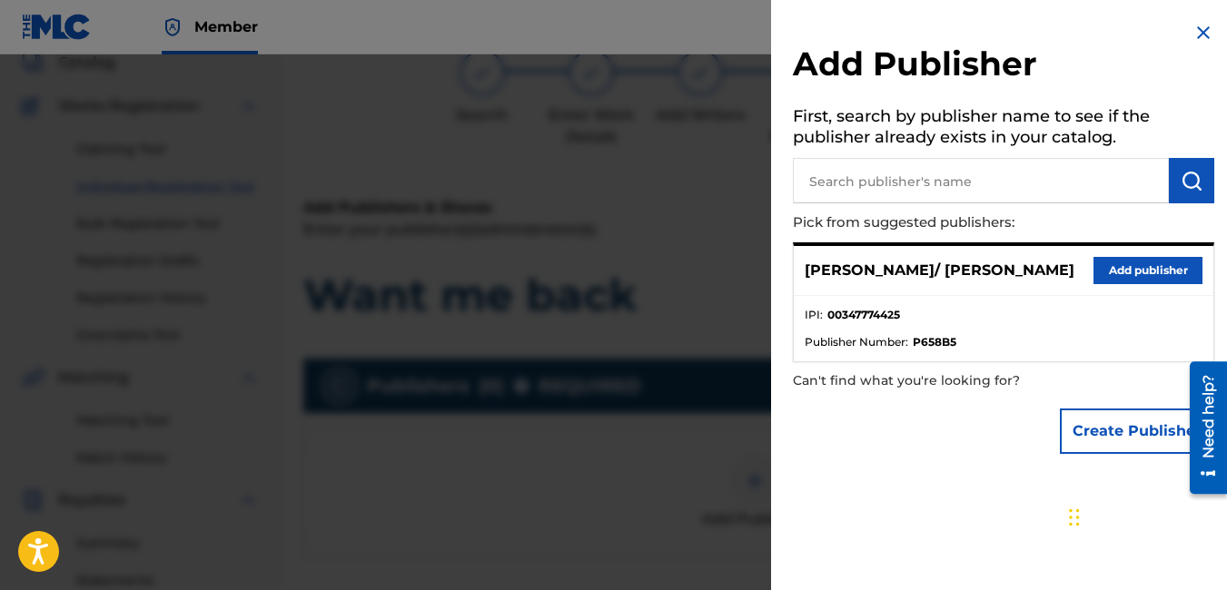
click at [1101, 268] on button "Add publisher" at bounding box center [1147, 270] width 109 height 27
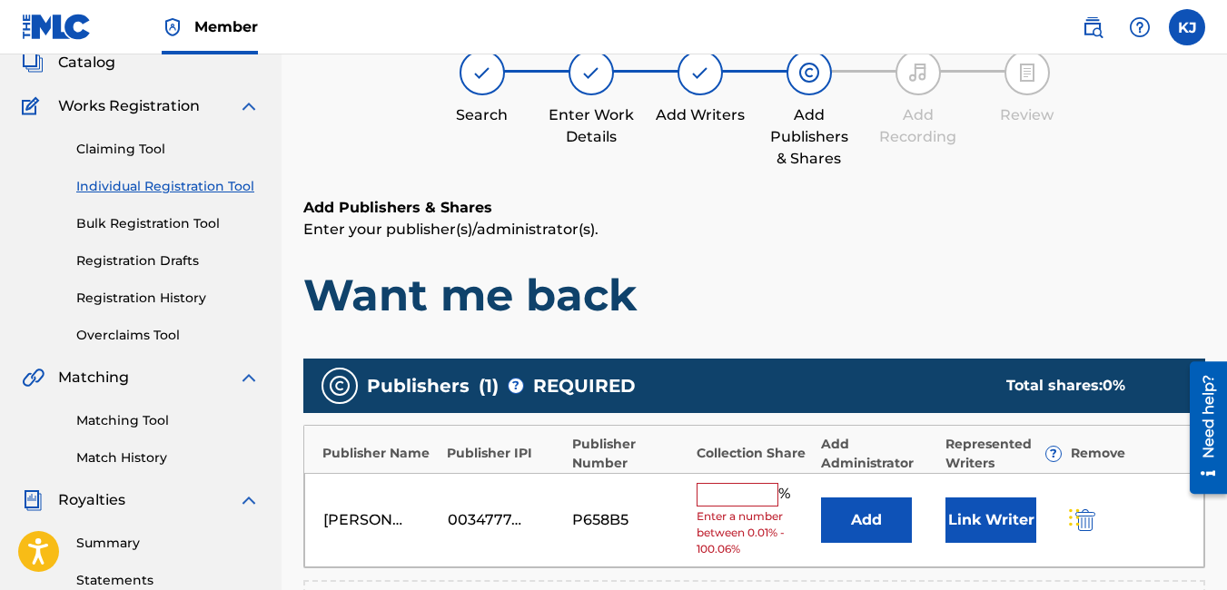
click at [716, 492] on input "text" at bounding box center [738, 495] width 82 height 24
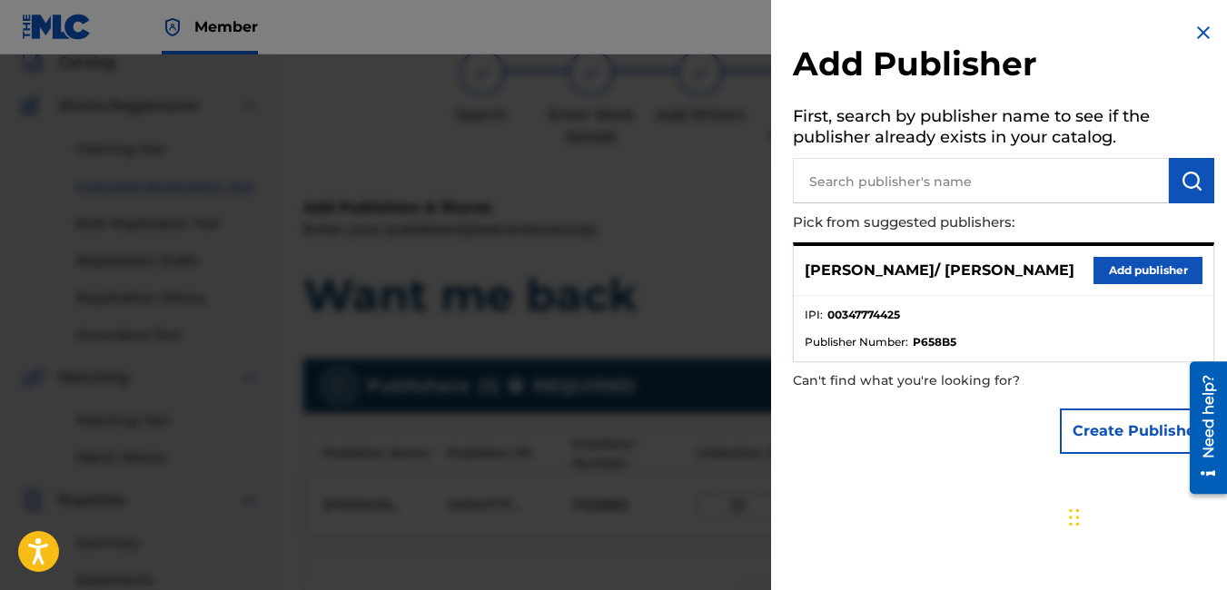
click at [1192, 41] on img at bounding box center [1203, 33] width 22 height 22
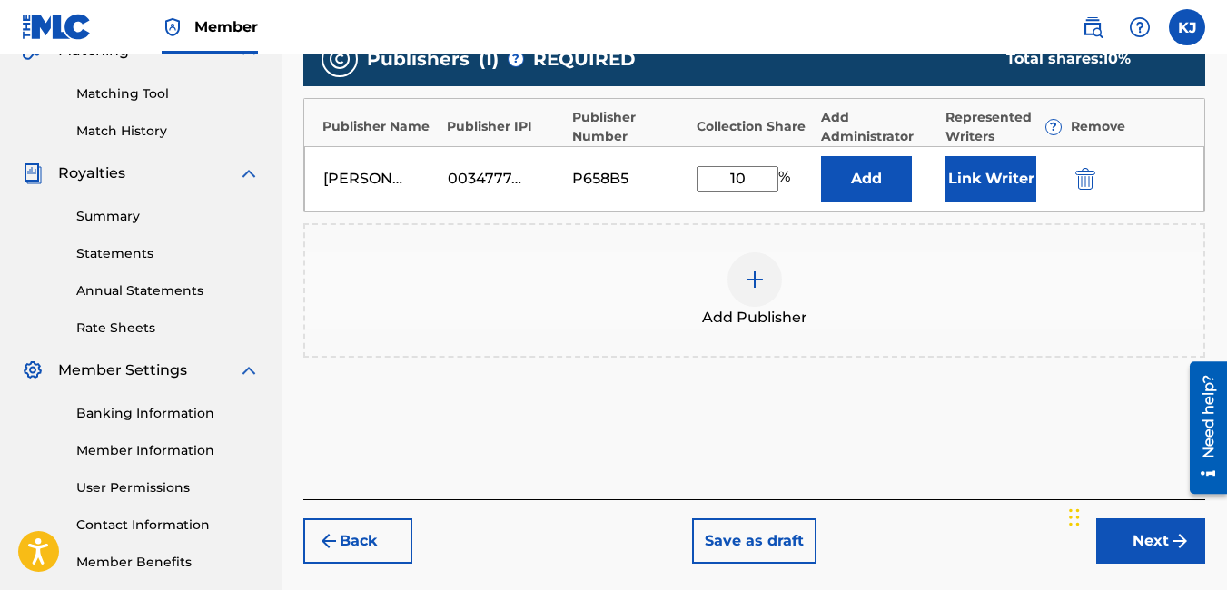
scroll to position [481, 0]
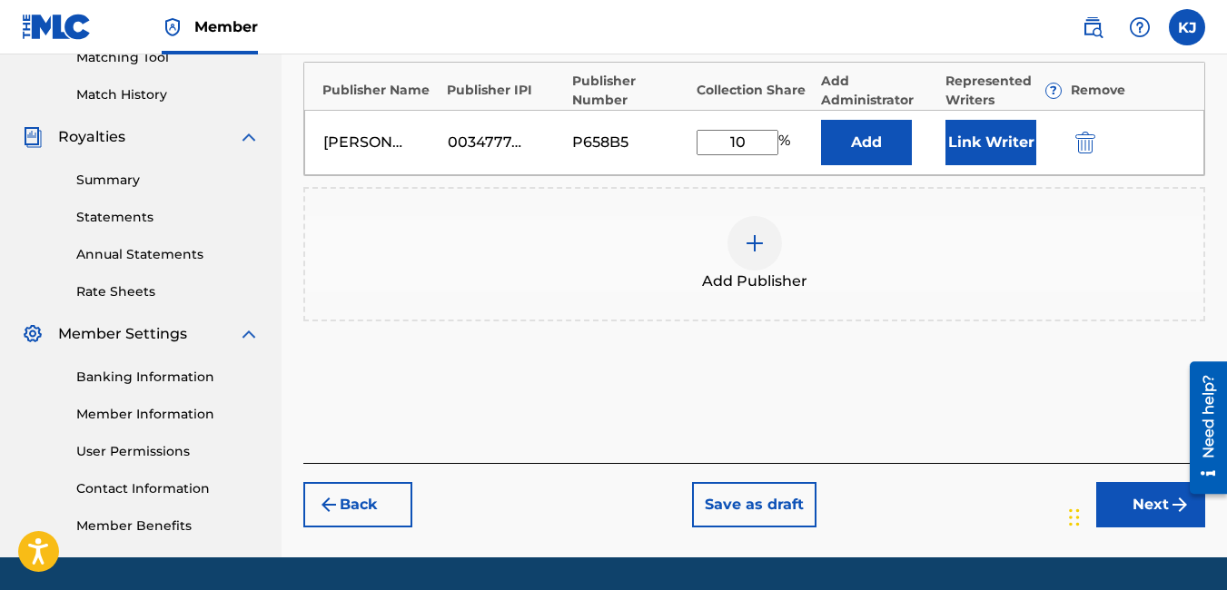
click at [1172, 510] on img "submit" at bounding box center [1180, 505] width 22 height 22
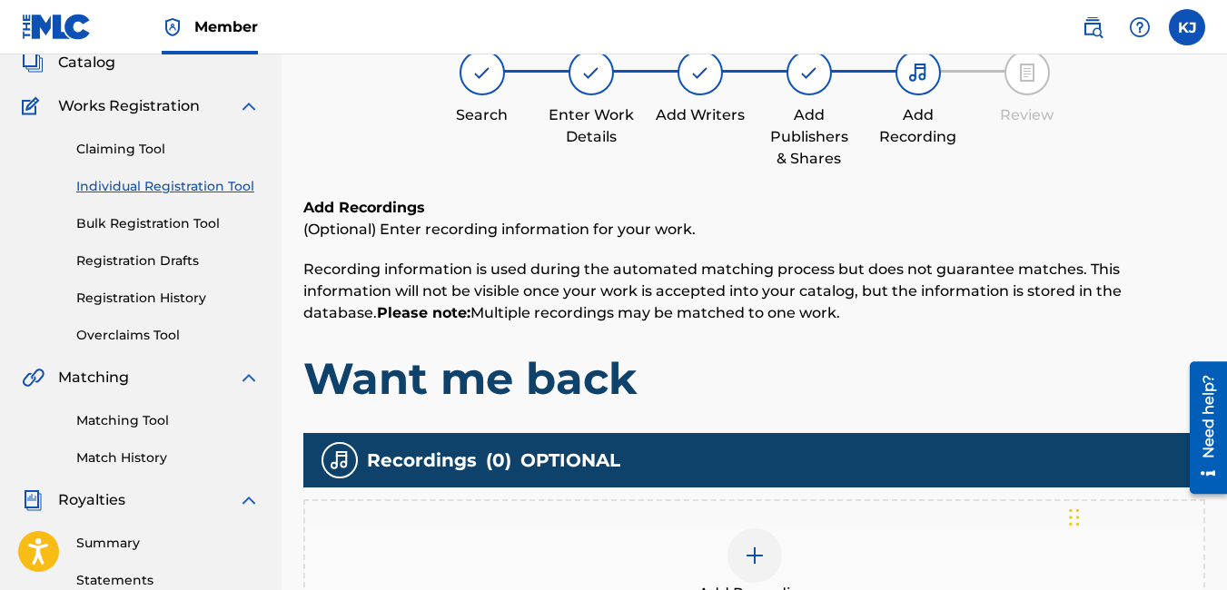
scroll to position [300, 0]
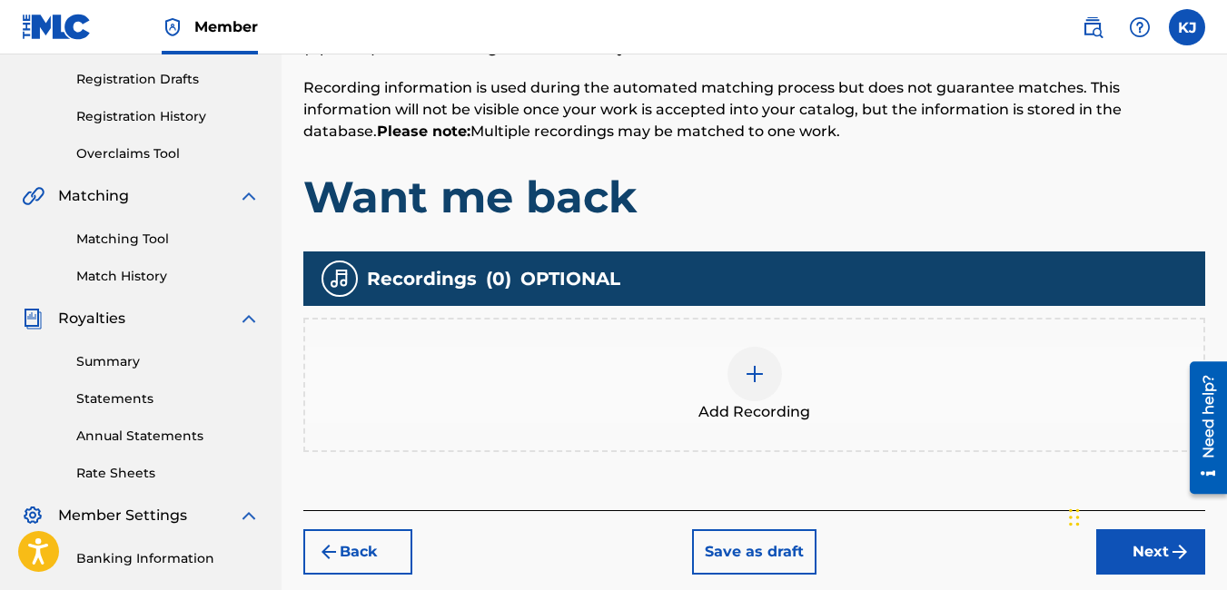
click at [751, 368] on img at bounding box center [755, 374] width 22 height 22
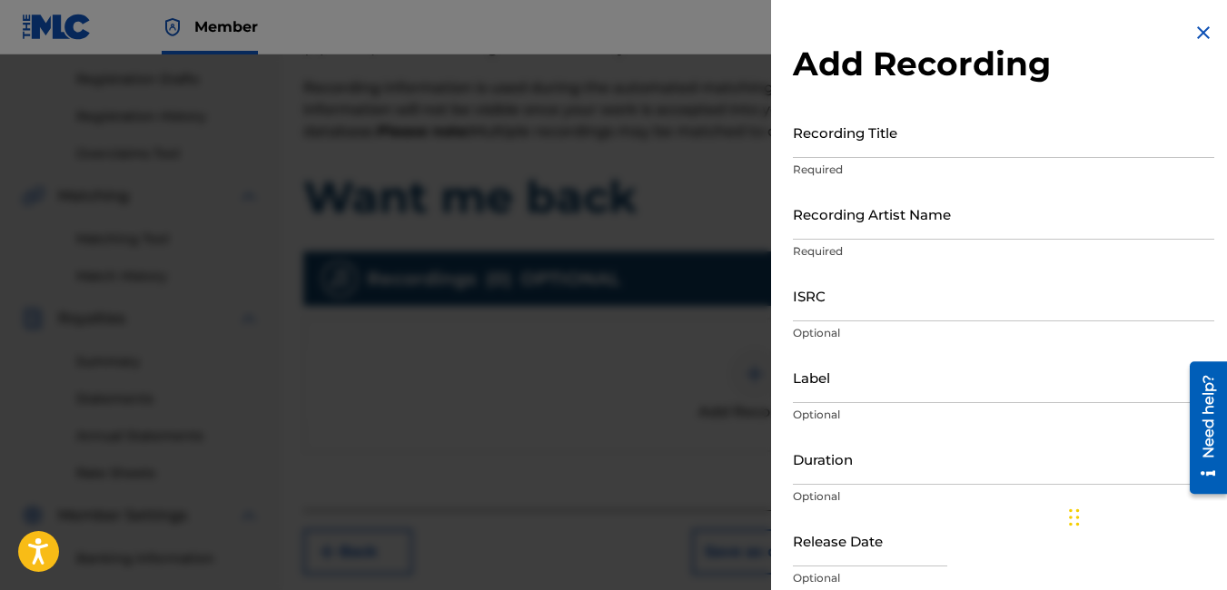
click at [905, 135] on input "Recording Title" at bounding box center [1003, 132] width 421 height 52
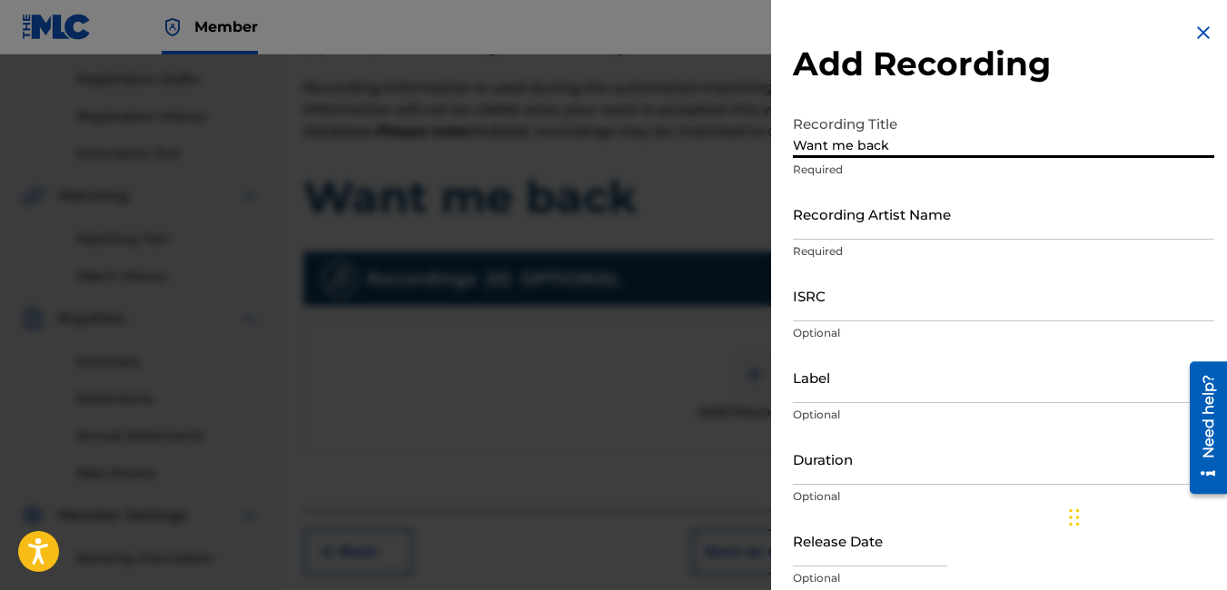
click at [988, 222] on input "Recording Artist Name" at bounding box center [1003, 214] width 421 height 52
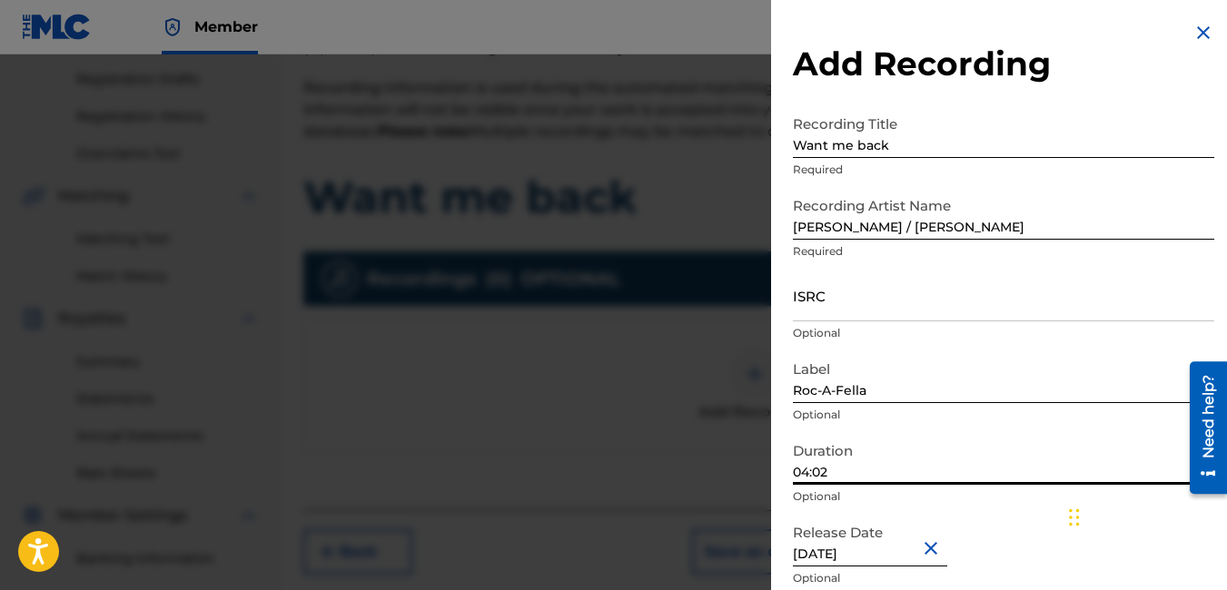
click at [936, 469] on input "04:02" at bounding box center [1003, 459] width 421 height 52
click at [987, 455] on input "04:34" at bounding box center [1003, 459] width 421 height 52
click at [999, 546] on div "Release Date [DATE] Optional" at bounding box center [1003, 556] width 421 height 82
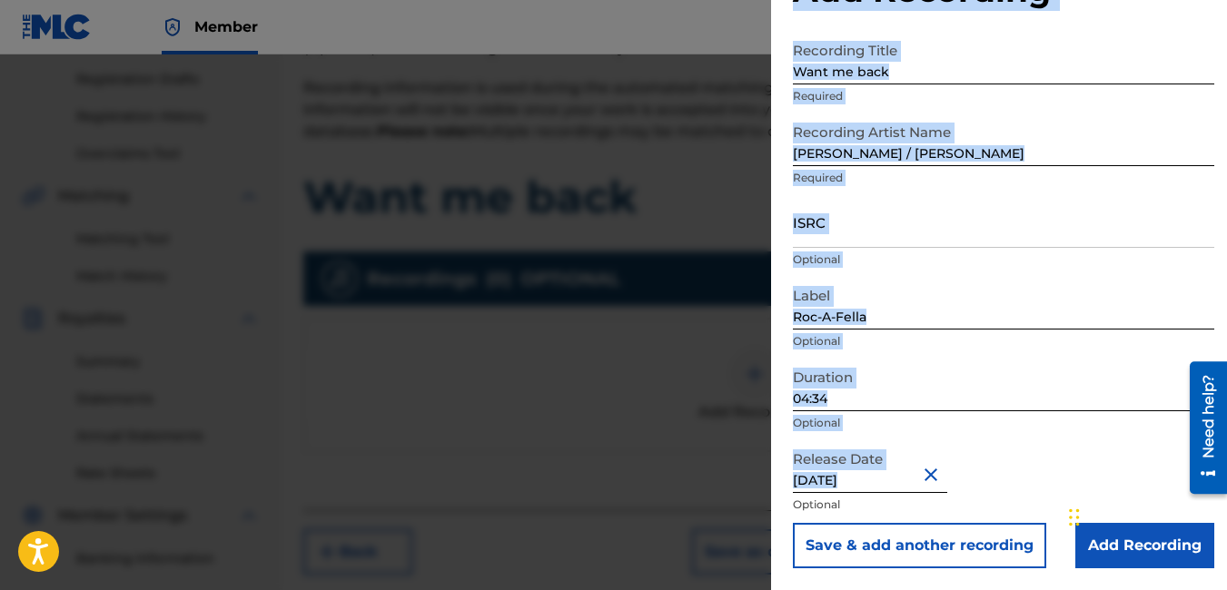
drag, startPoint x: 1167, startPoint y: 562, endPoint x: 1179, endPoint y: 570, distance: 14.4
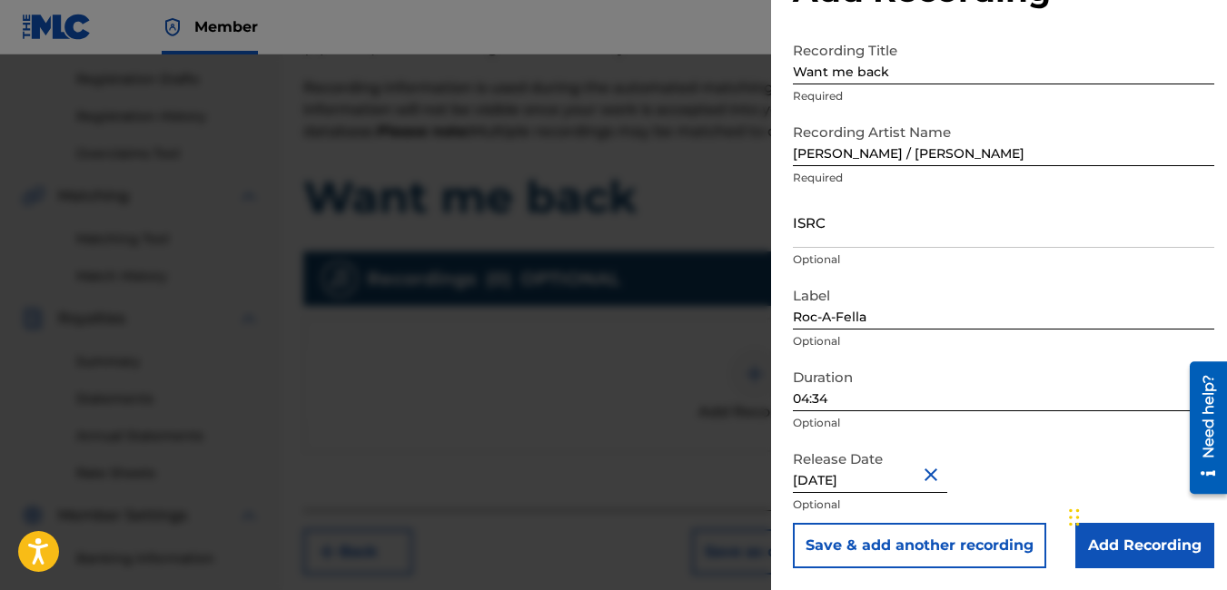
drag, startPoint x: 1179, startPoint y: 570, endPoint x: 1152, endPoint y: 451, distance: 121.8
click at [1152, 451] on div "Release Date [DATE] Optional" at bounding box center [1003, 482] width 421 height 82
click at [1170, 544] on input "Add Recording" at bounding box center [1144, 545] width 139 height 45
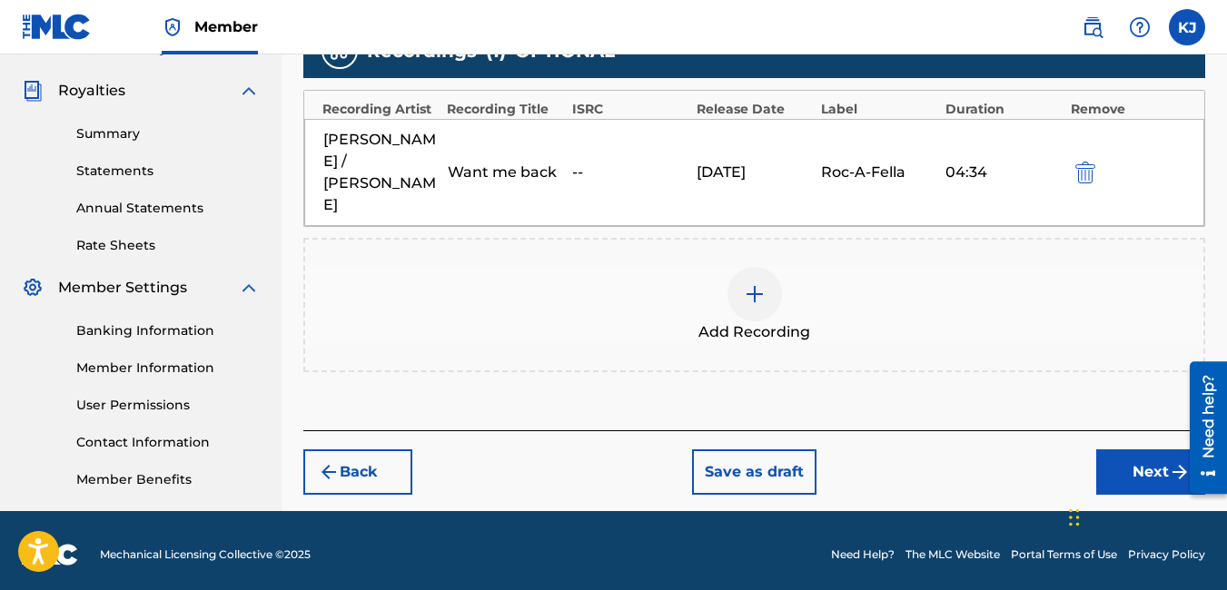
scroll to position [536, 0]
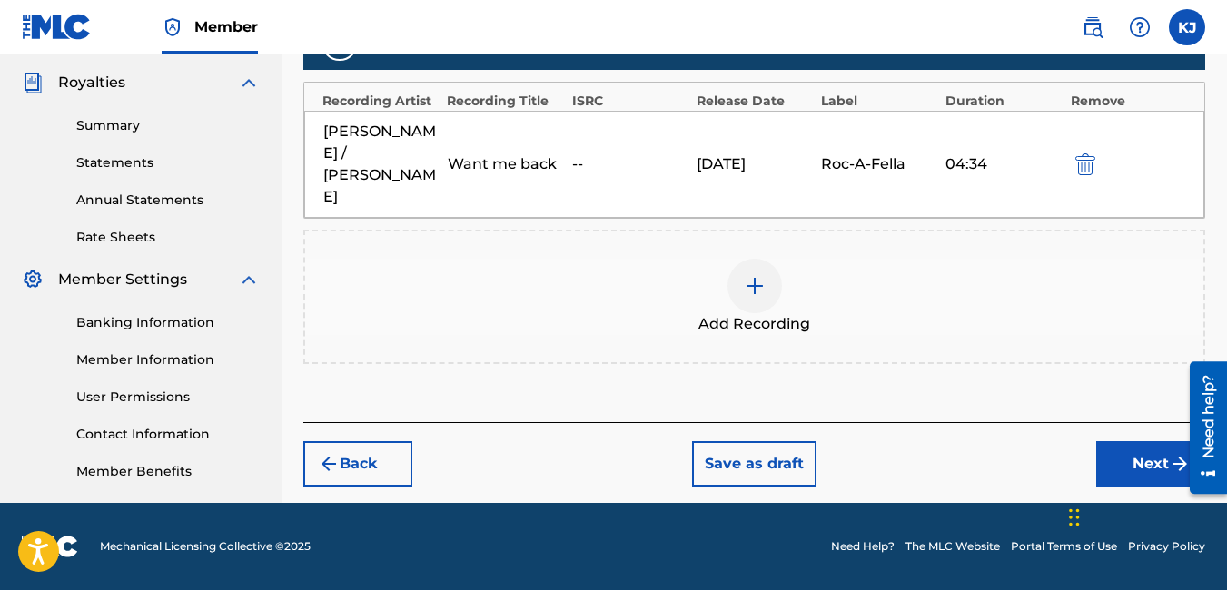
click at [1142, 452] on button "Next" at bounding box center [1150, 463] width 109 height 45
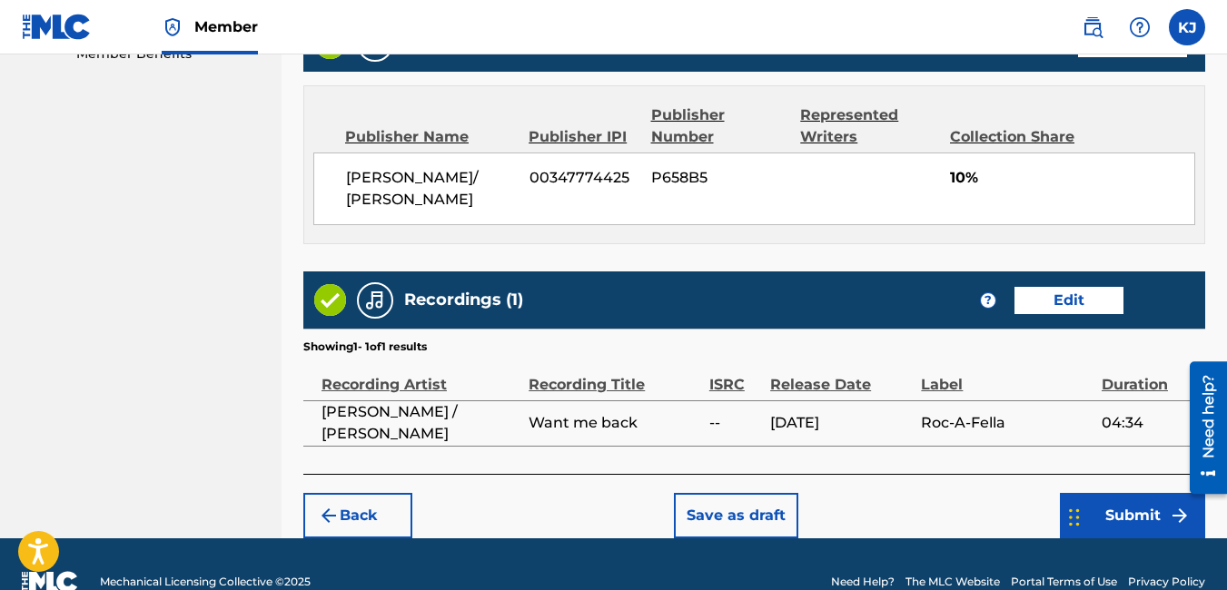
scroll to position [989, 0]
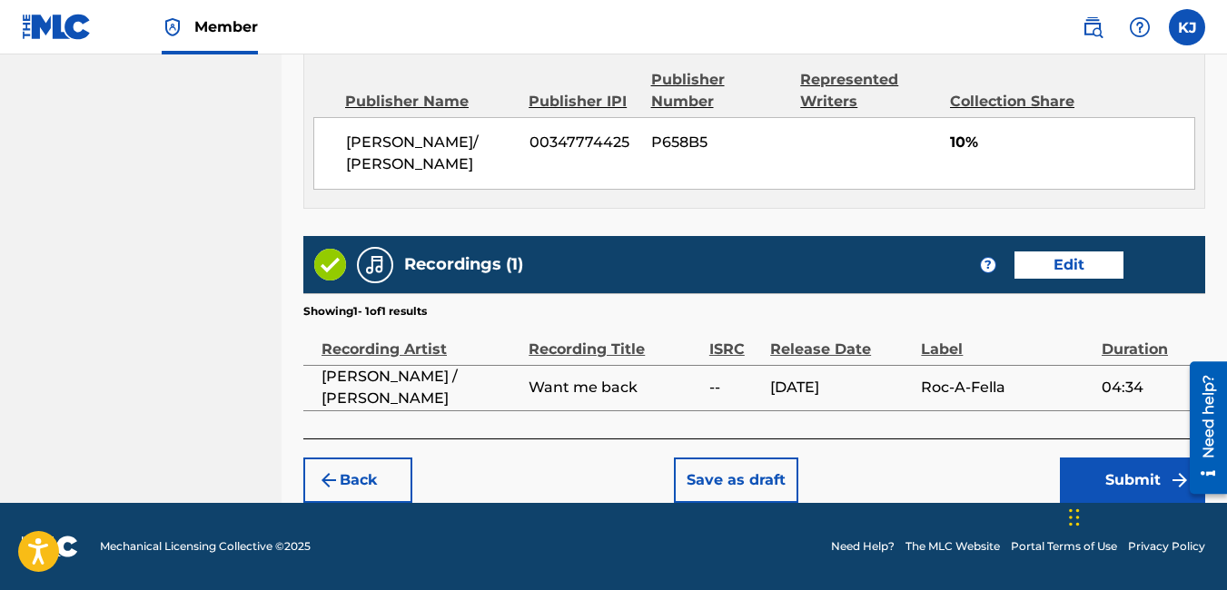
click at [1161, 479] on button "Submit" at bounding box center [1132, 480] width 145 height 45
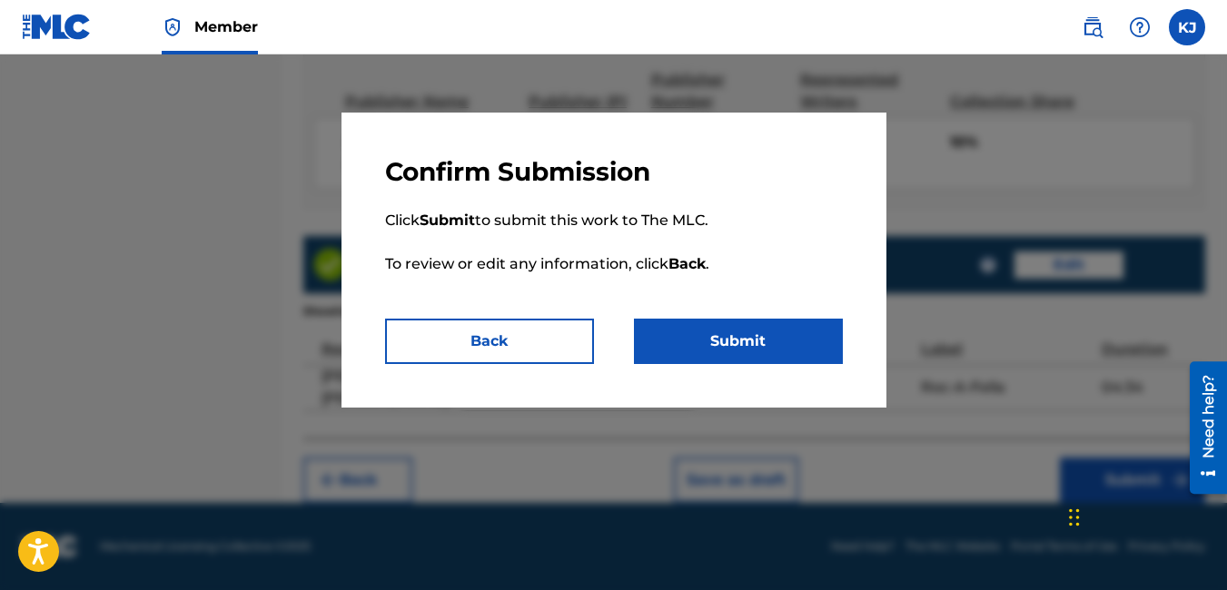
click at [734, 336] on button "Submit" at bounding box center [738, 341] width 209 height 45
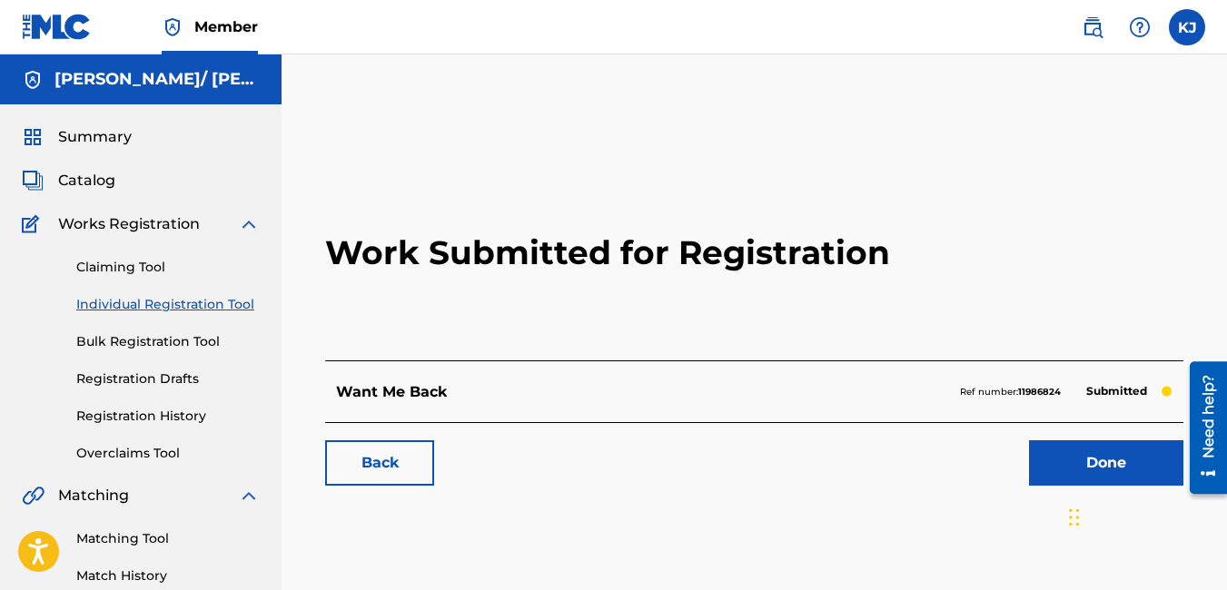
click at [1116, 454] on link "Done" at bounding box center [1106, 462] width 154 height 45
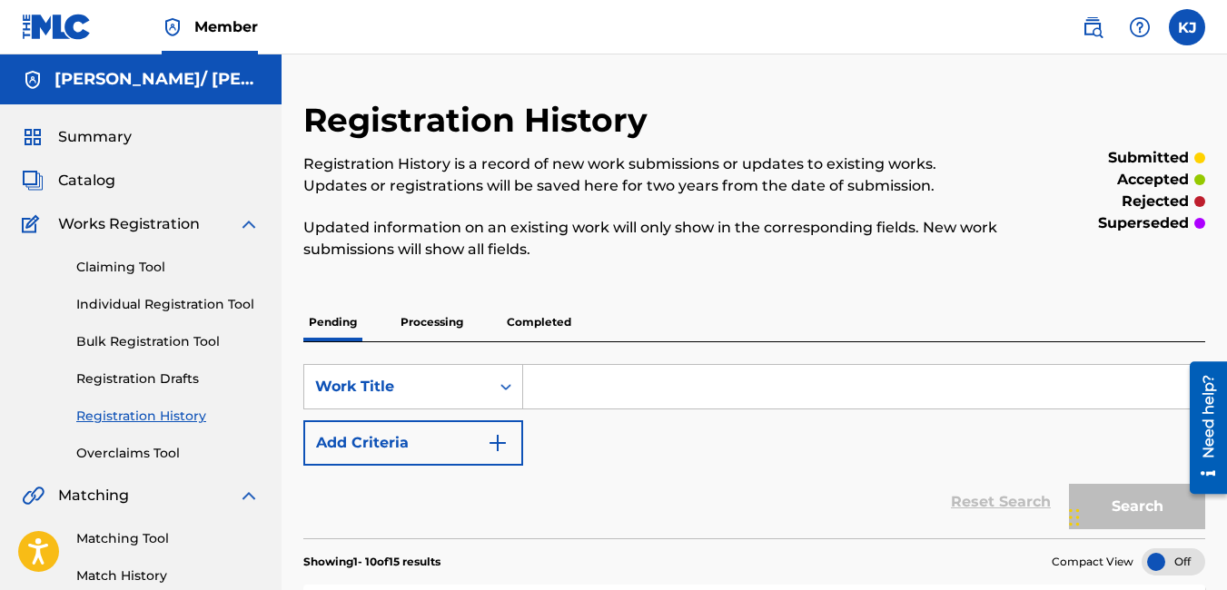
click at [182, 311] on link "Individual Registration Tool" at bounding box center [167, 304] width 183 height 19
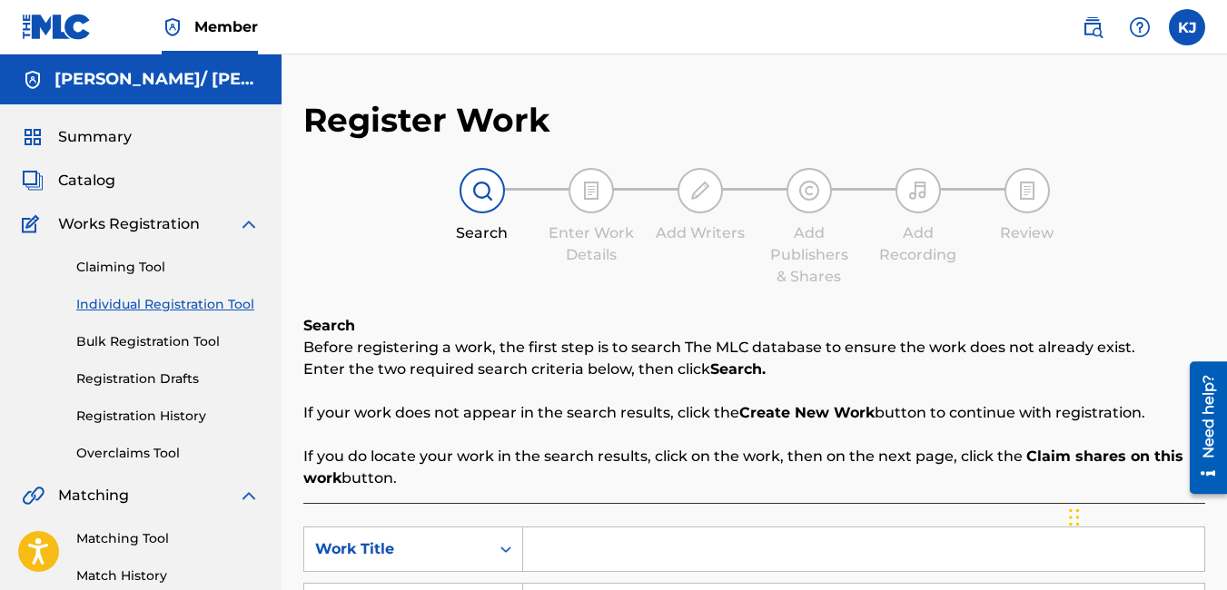
click at [175, 418] on link "Registration History" at bounding box center [167, 416] width 183 height 19
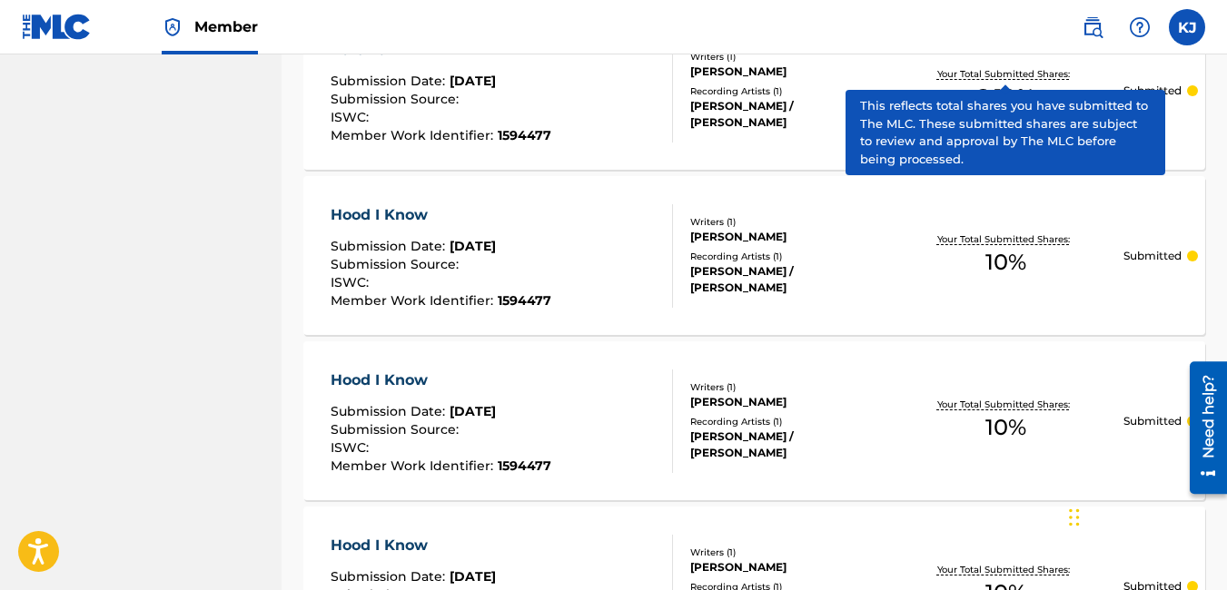
scroll to position [1090, 0]
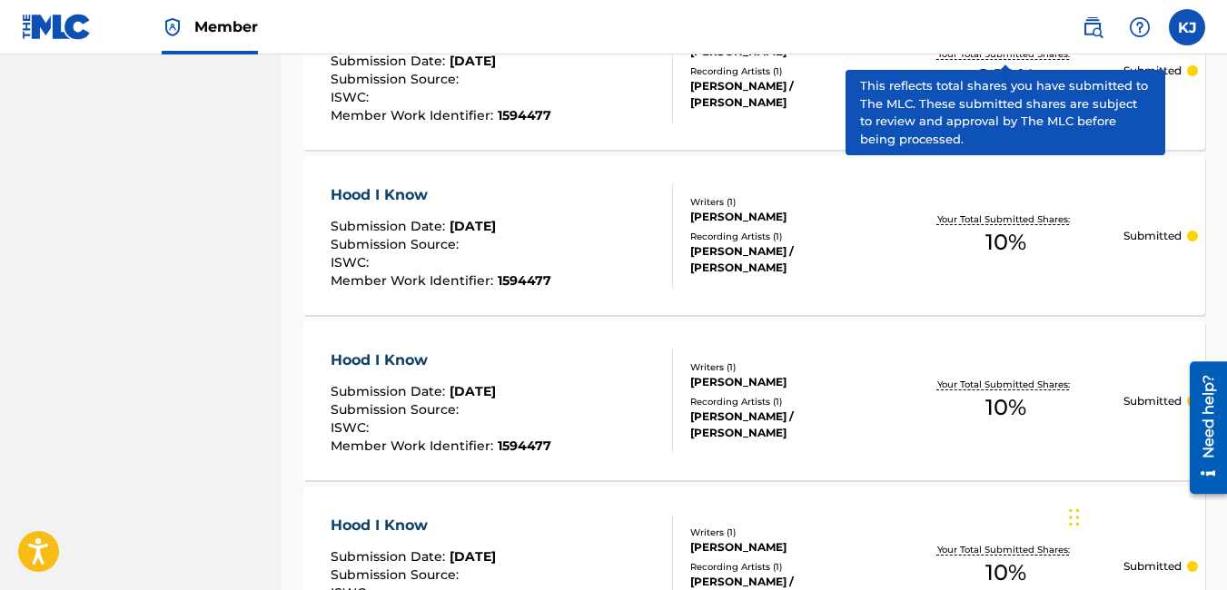
click at [407, 199] on div "Hood I Know" at bounding box center [441, 195] width 221 height 22
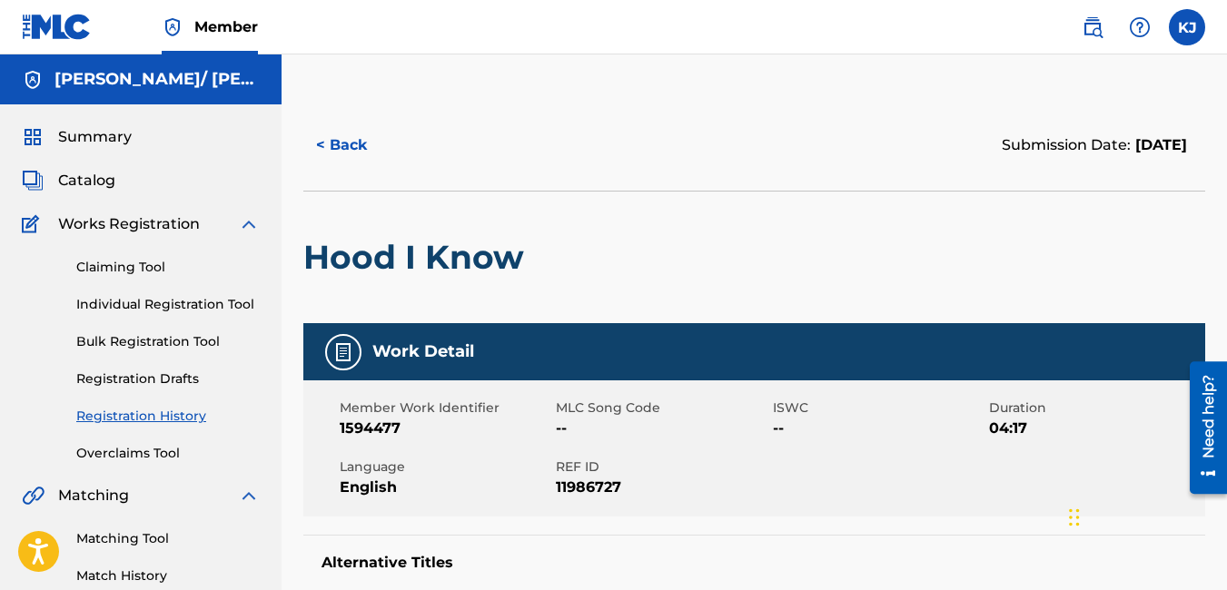
click at [354, 144] on button "< Back" at bounding box center [357, 145] width 109 height 45
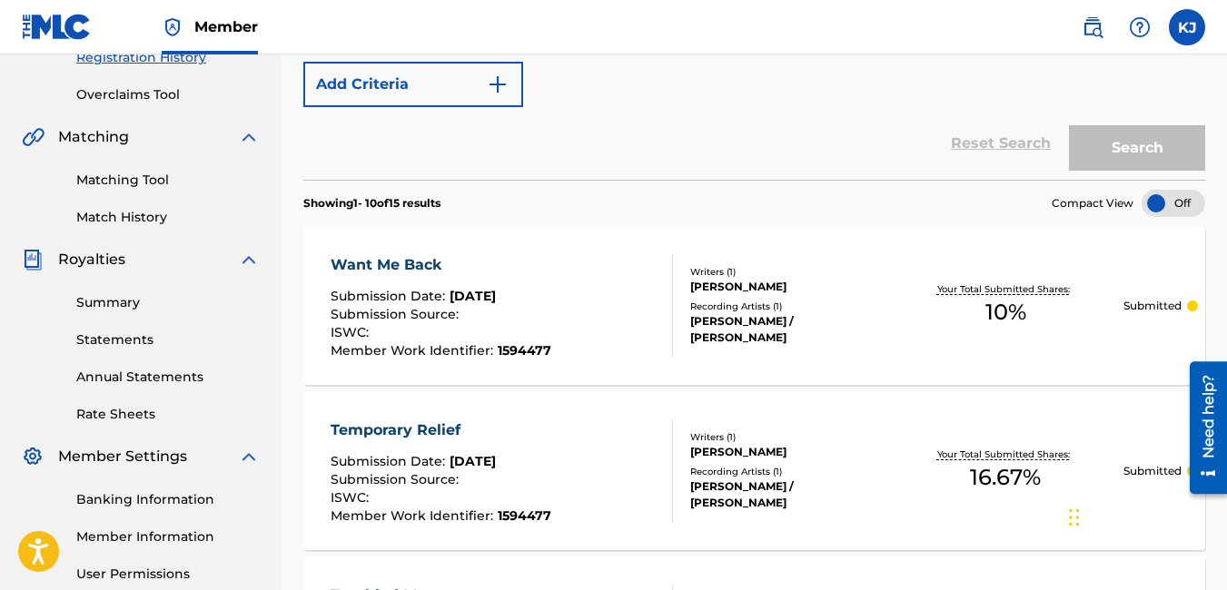
scroll to position [361, 0]
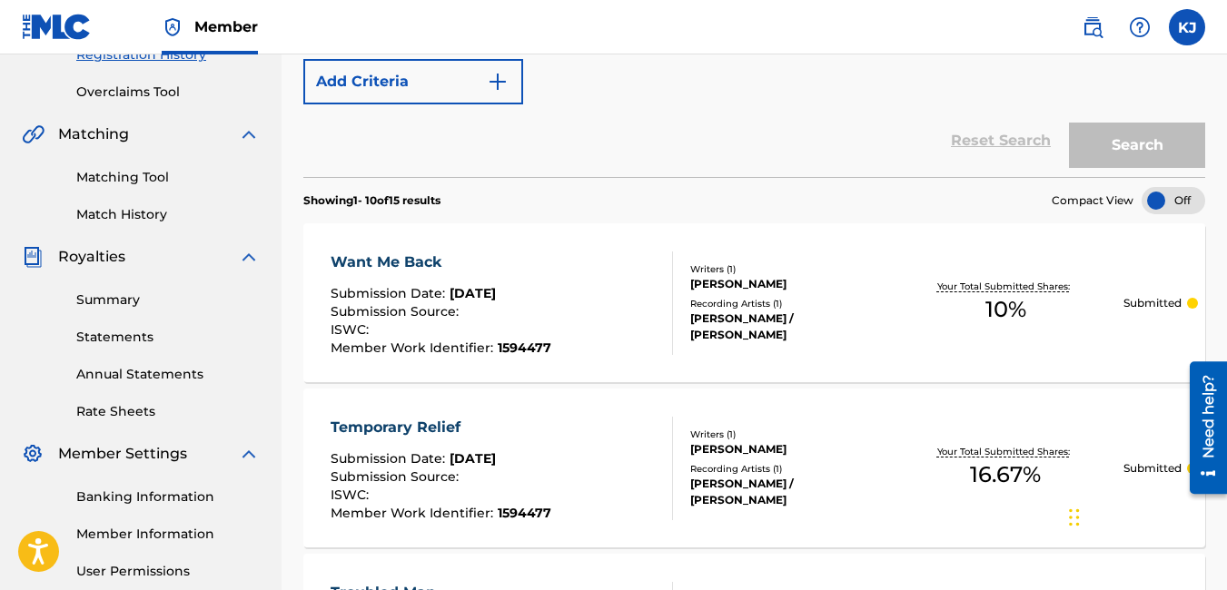
click at [1164, 202] on div at bounding box center [1173, 200] width 64 height 27
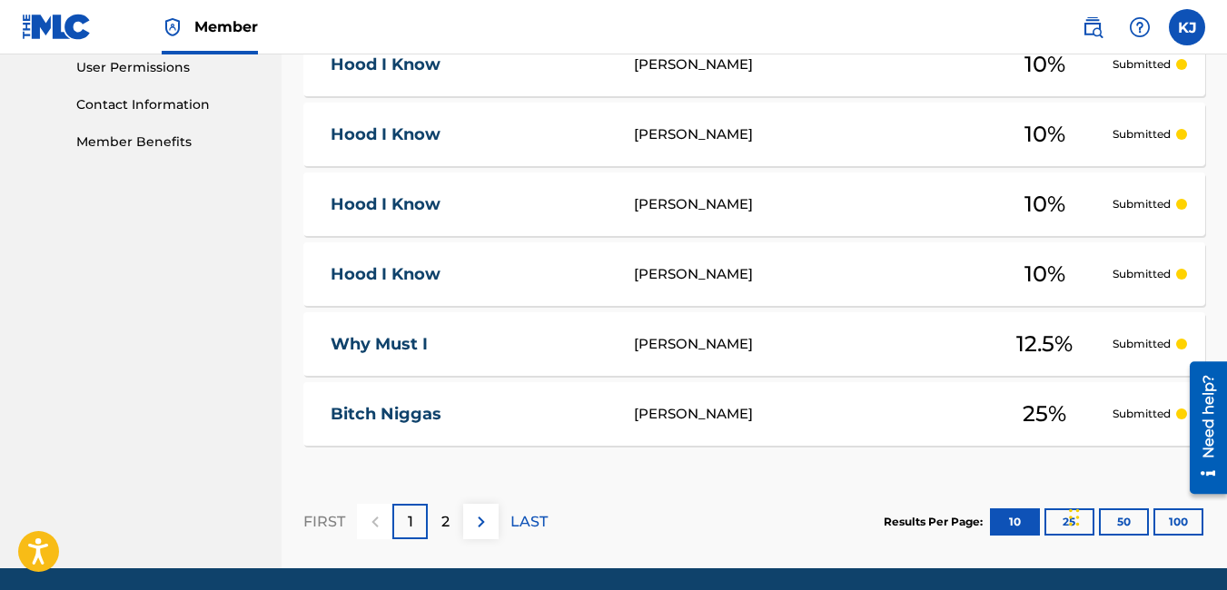
scroll to position [870, 0]
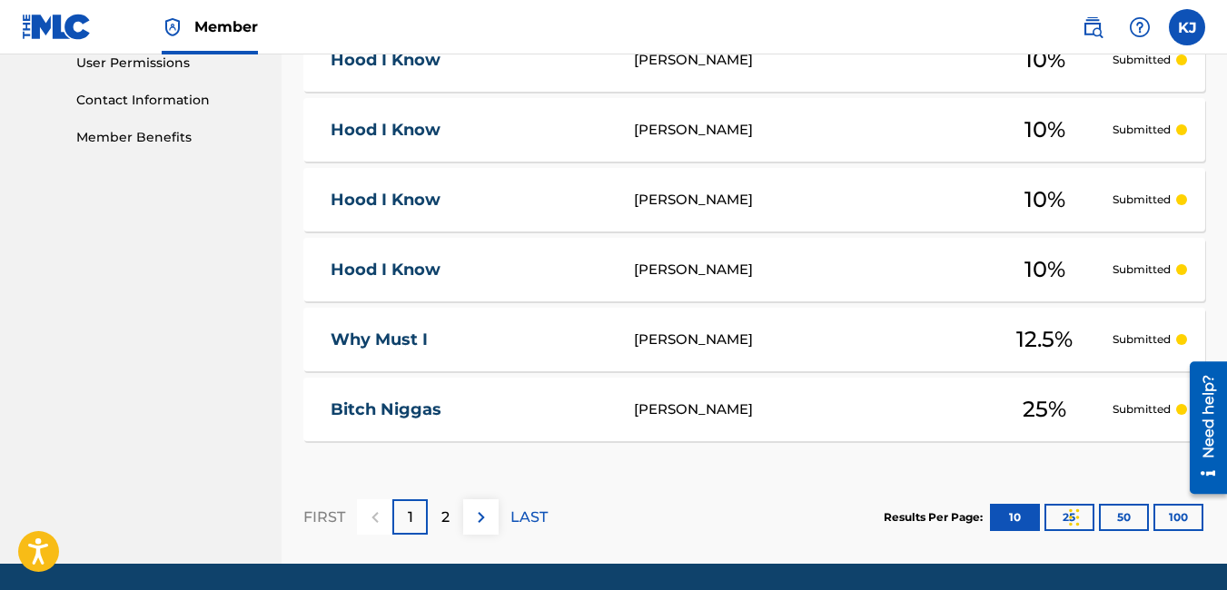
click at [451, 523] on div "2" at bounding box center [445, 516] width 35 height 35
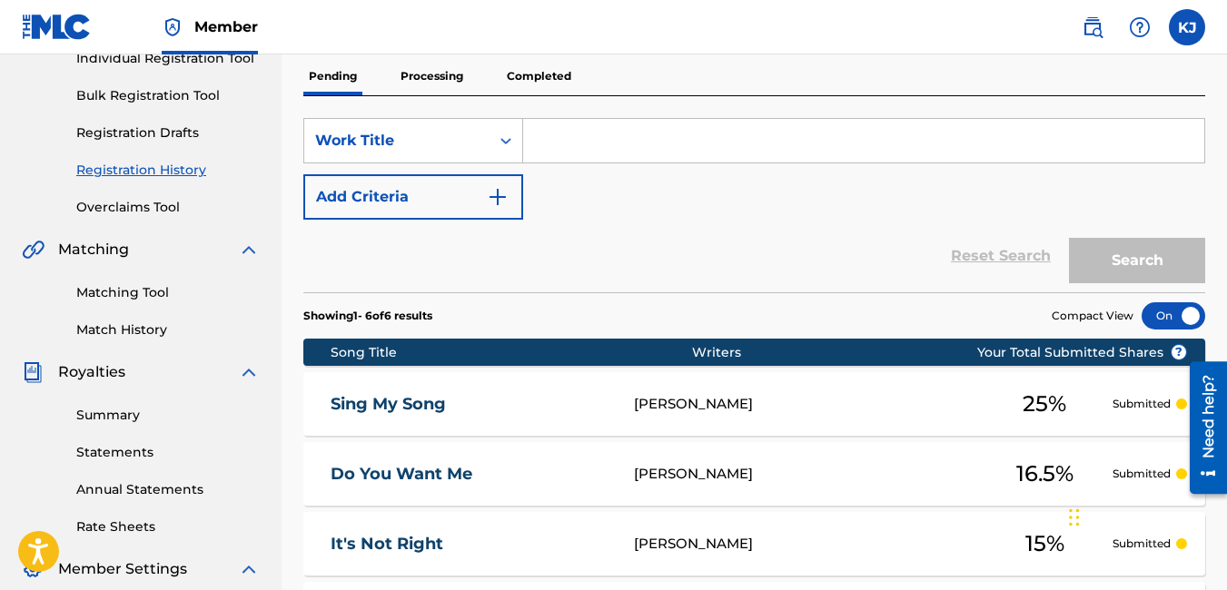
scroll to position [210, 0]
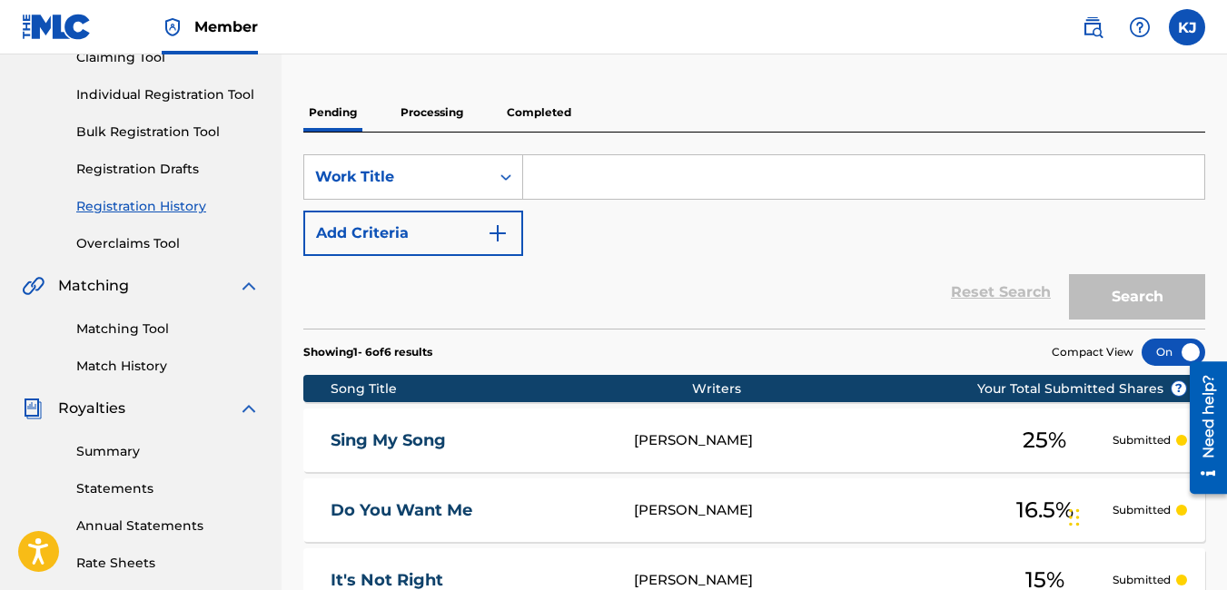
click at [1181, 356] on div at bounding box center [1201, 427] width 51 height 146
click at [1183, 348] on div at bounding box center [1173, 352] width 64 height 27
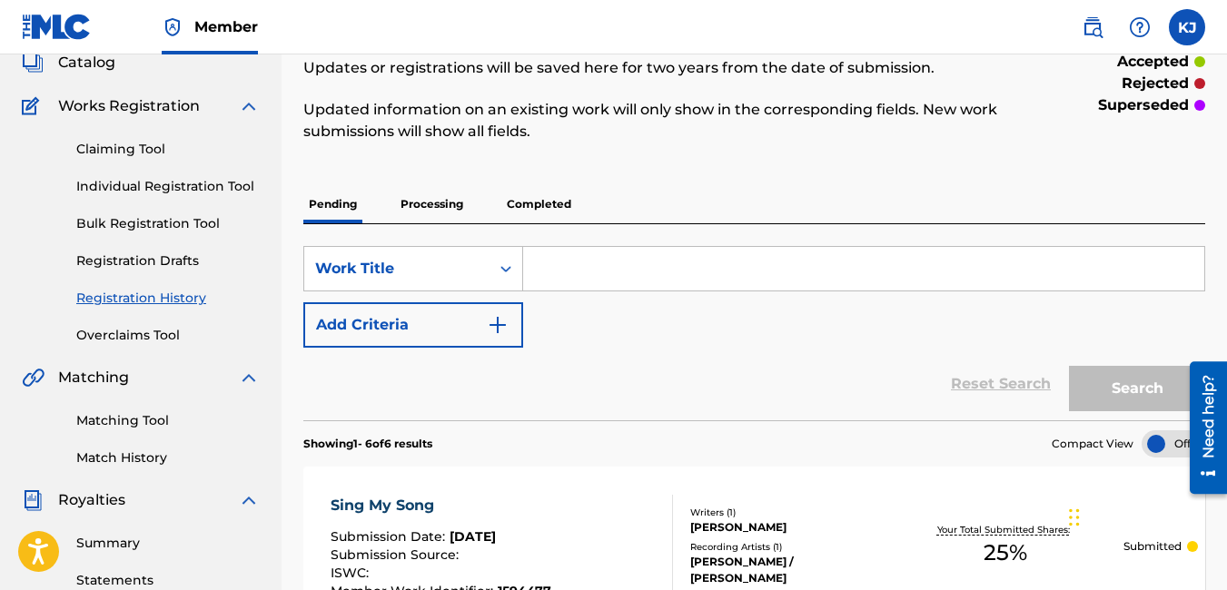
scroll to position [0, 0]
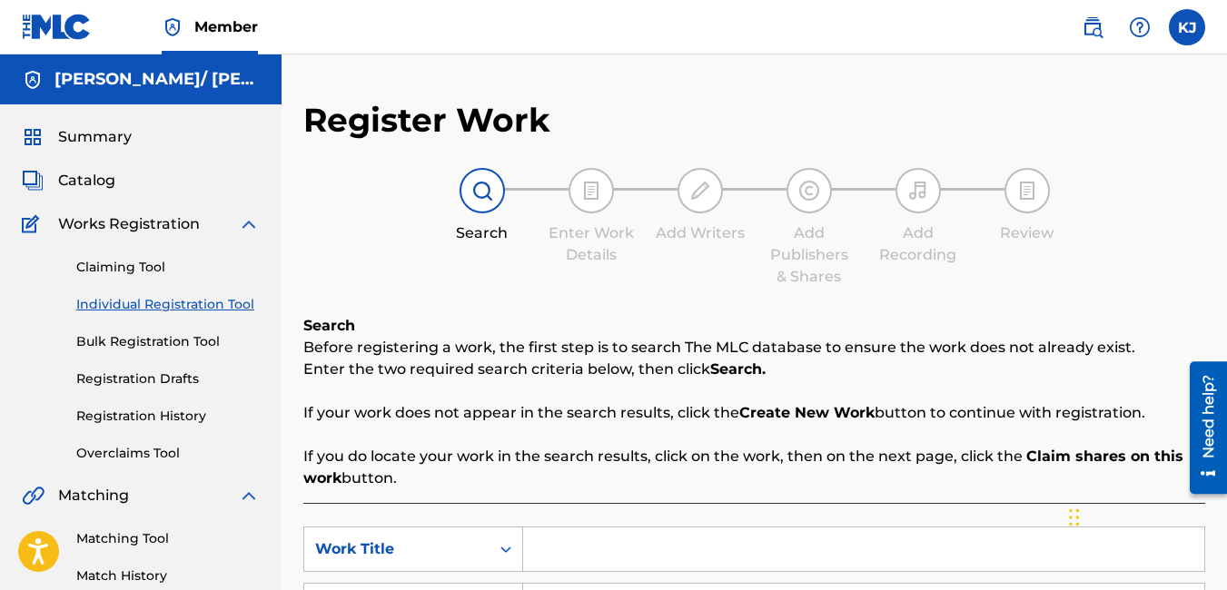
click at [566, 194] on div "Enter Work Details" at bounding box center [591, 217] width 91 height 98
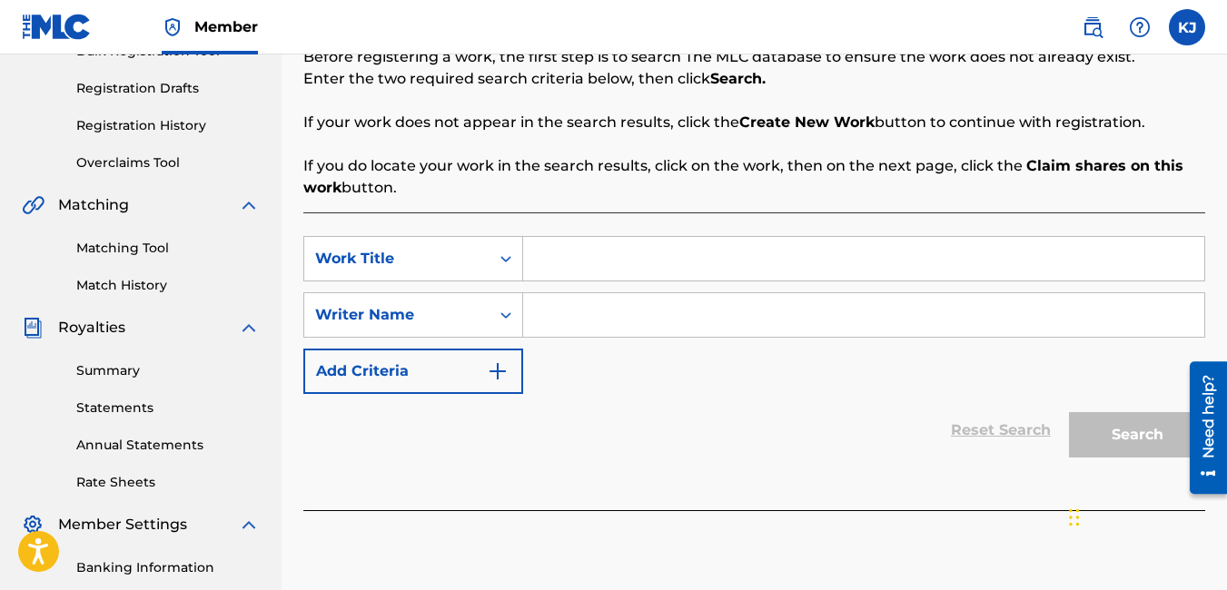
scroll to position [327, 0]
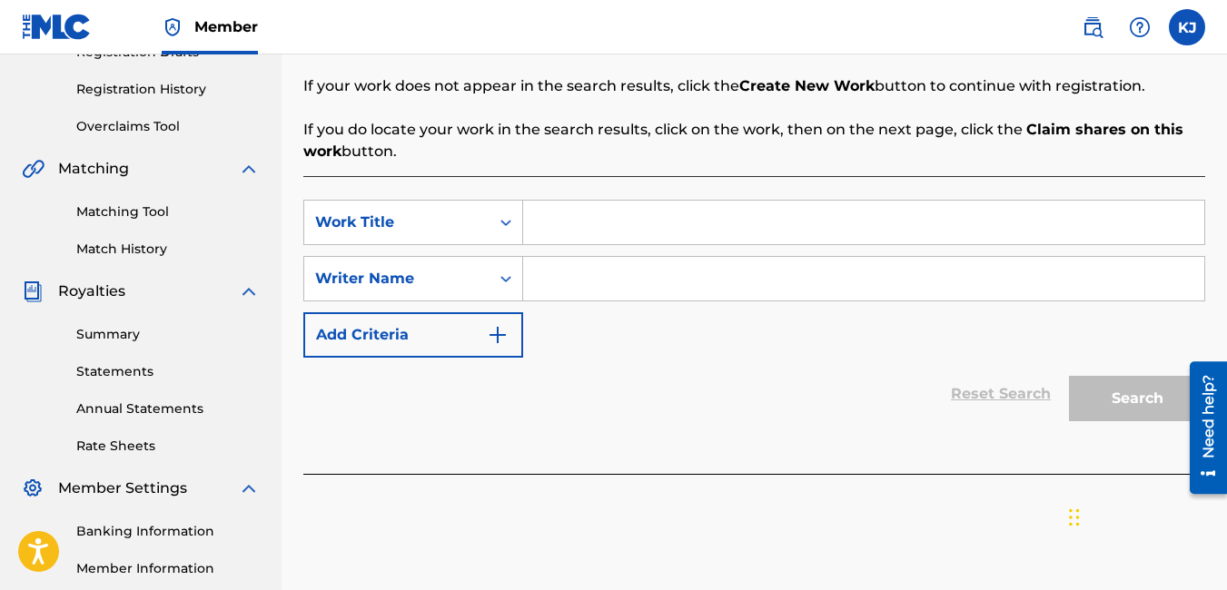
click at [558, 237] on input "Search Form" at bounding box center [863, 223] width 681 height 44
click at [595, 283] on input "Search Form" at bounding box center [863, 279] width 681 height 44
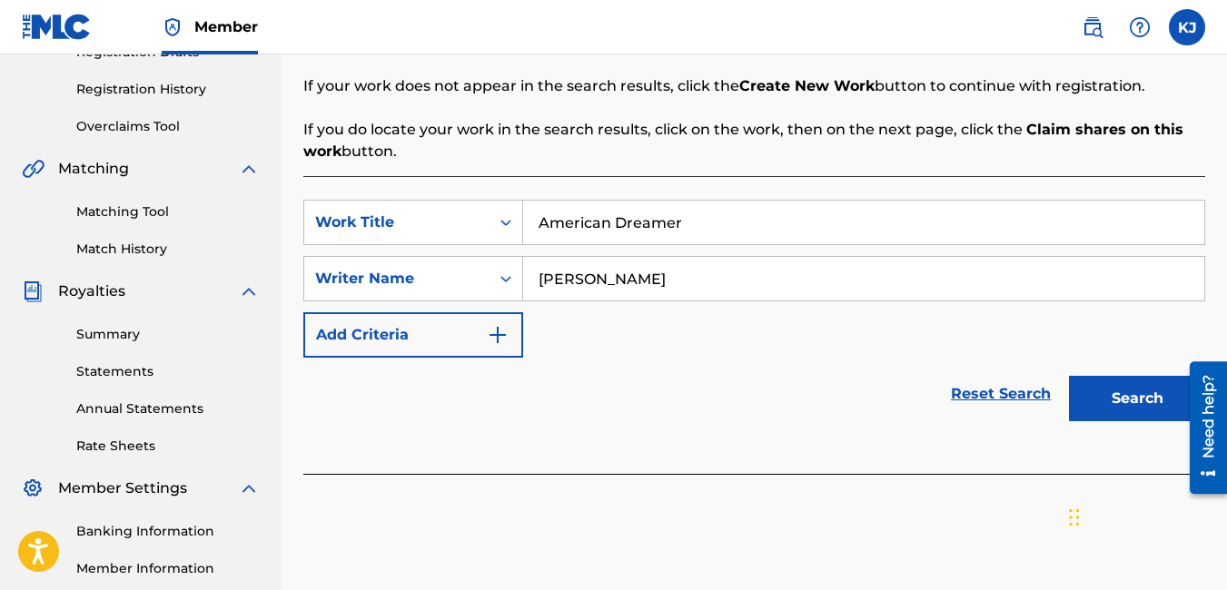
click at [1116, 404] on button "Search" at bounding box center [1137, 398] width 136 height 45
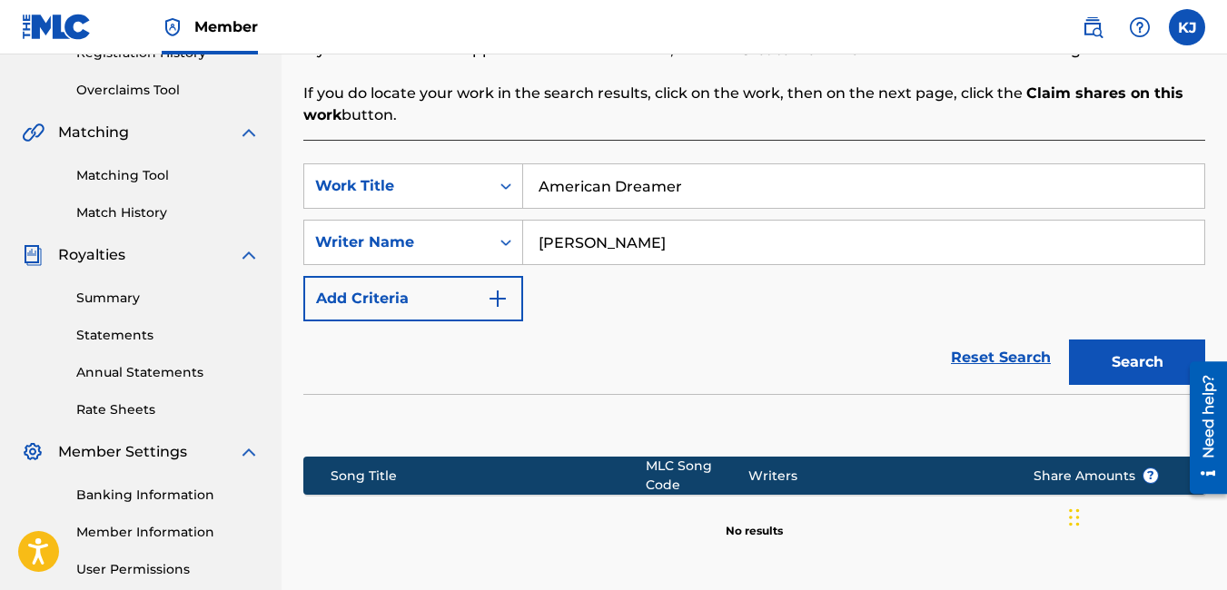
scroll to position [536, 0]
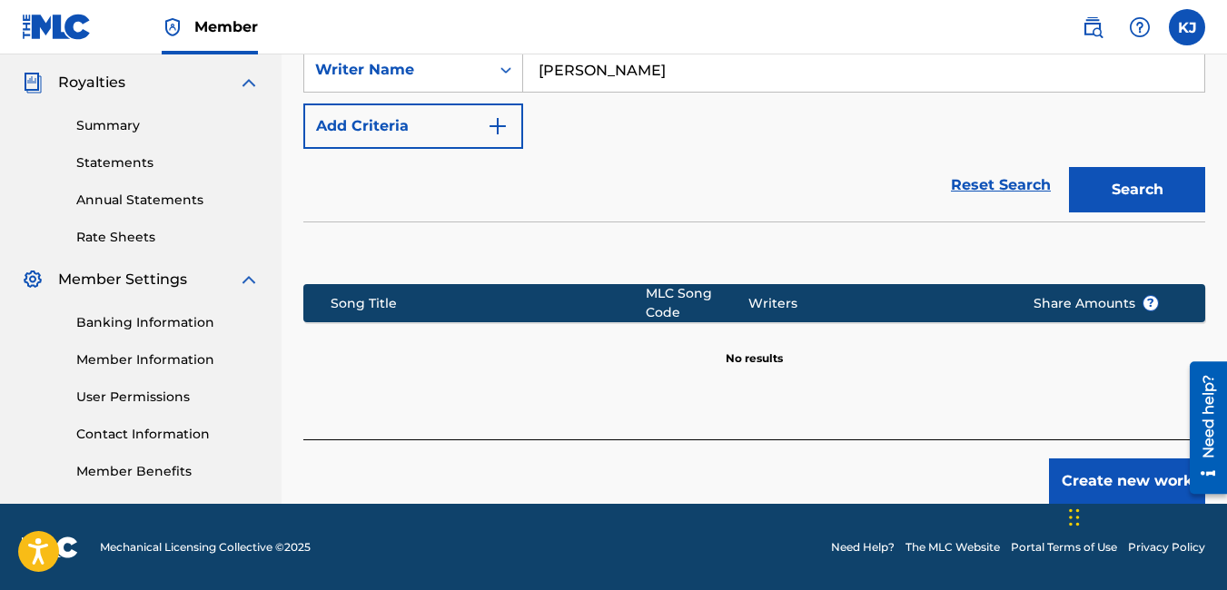
click at [1129, 465] on button "Create new work" at bounding box center [1127, 481] width 156 height 45
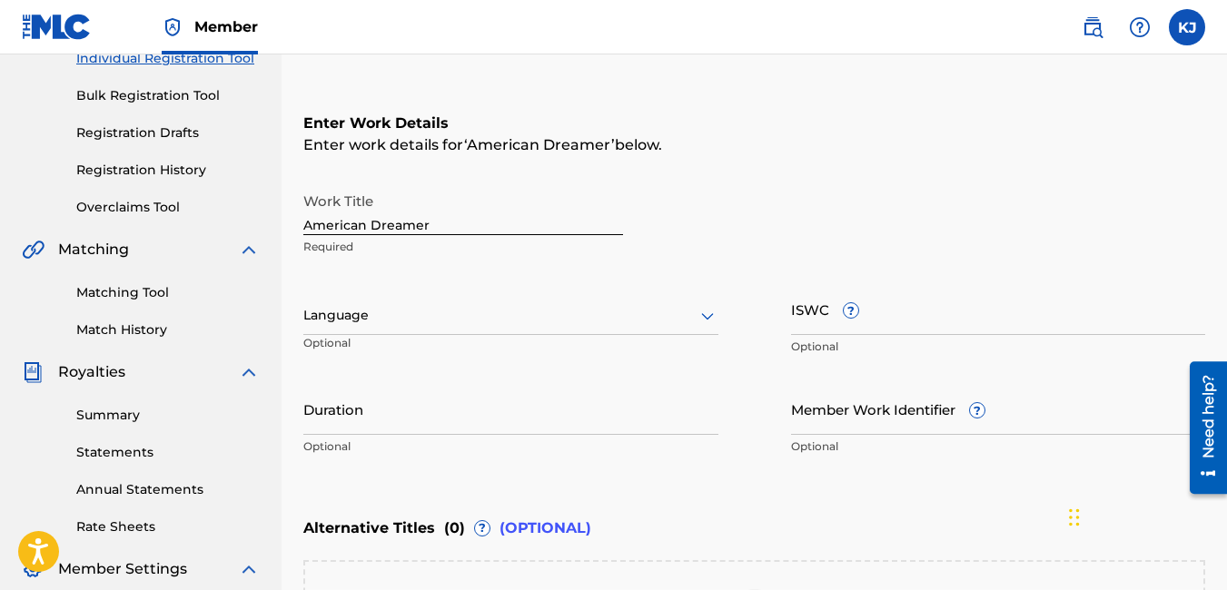
scroll to position [245, 0]
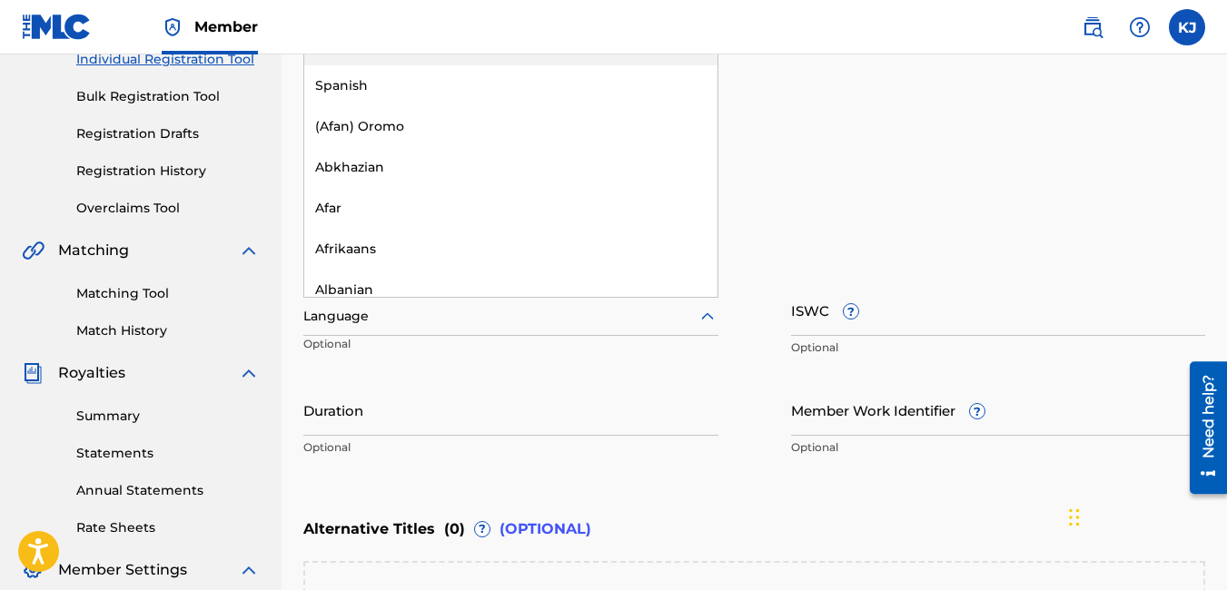
click at [711, 318] on icon at bounding box center [707, 315] width 13 height 7
click at [696, 62] on div "English" at bounding box center [510, 45] width 413 height 41
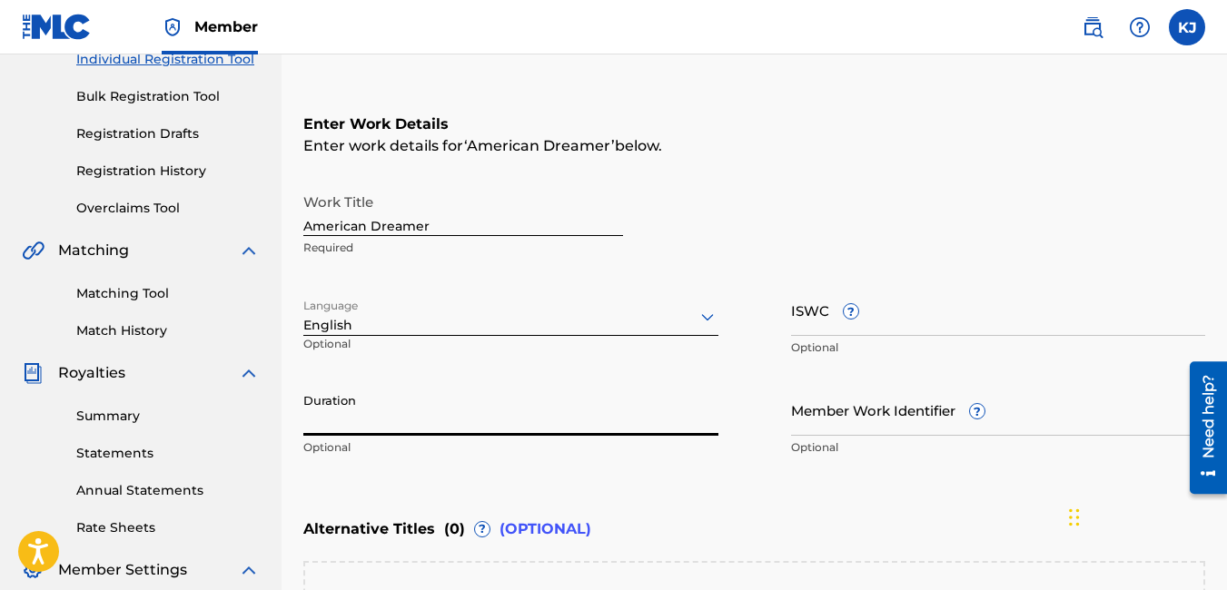
click at [499, 430] on input "Duration" at bounding box center [510, 410] width 415 height 52
click at [818, 438] on div "Member Work Identifier ? Optional" at bounding box center [998, 425] width 415 height 82
click at [815, 424] on input "Member Work Identifier ?" at bounding box center [998, 410] width 415 height 52
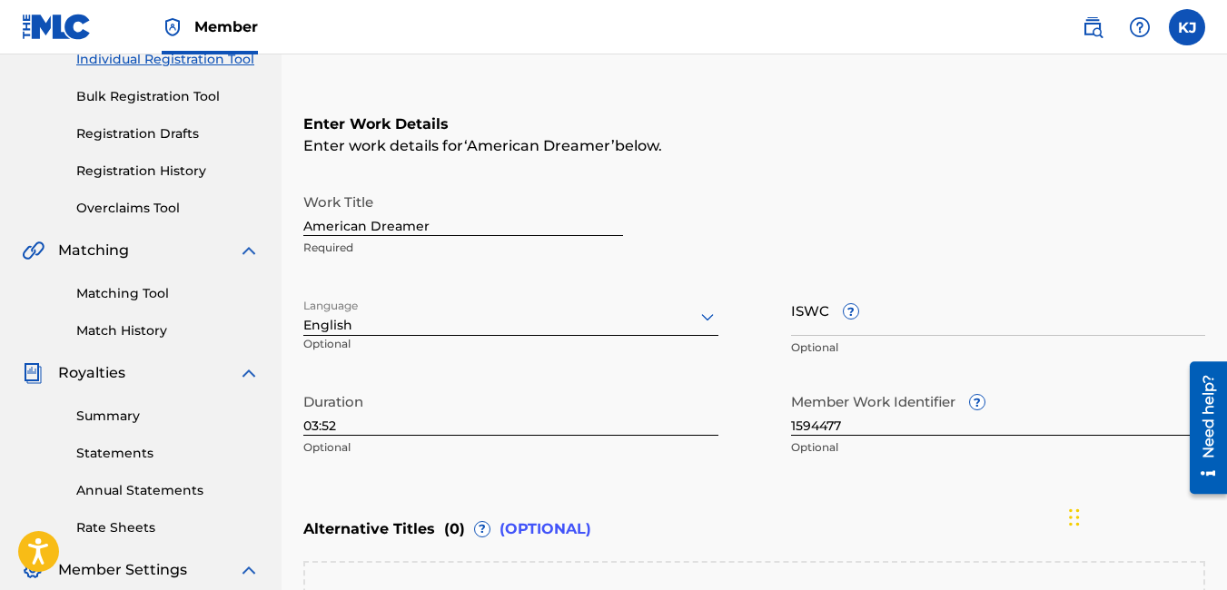
click at [895, 521] on div "Alternative Titles ( 0 ) ? (OPTIONAL)" at bounding box center [754, 529] width 902 height 40
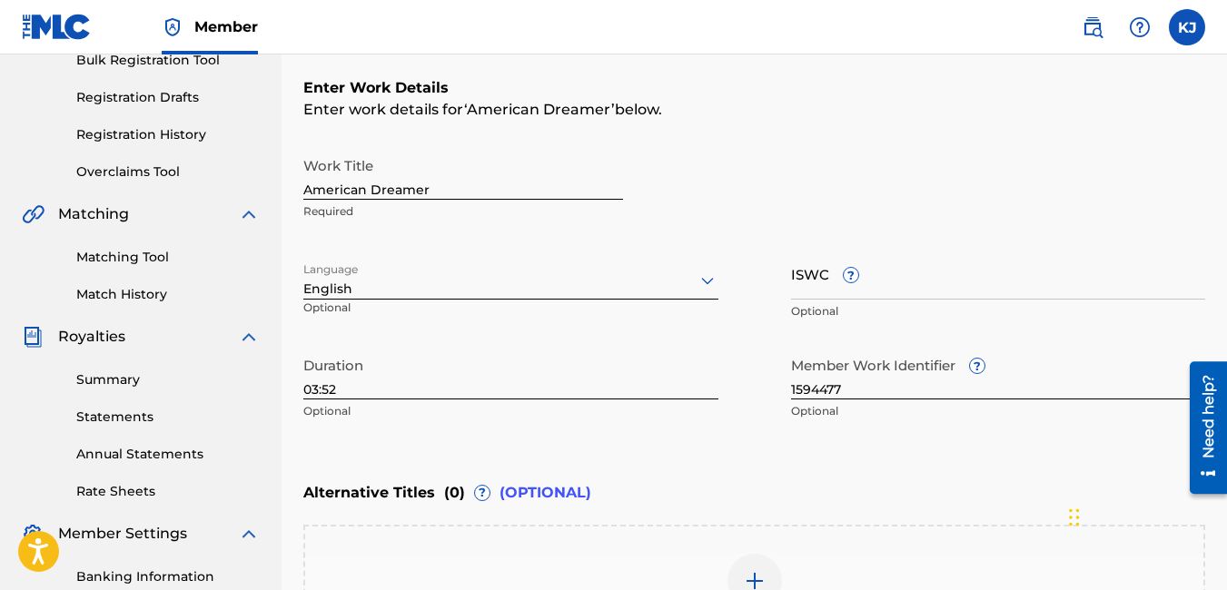
scroll to position [548, 0]
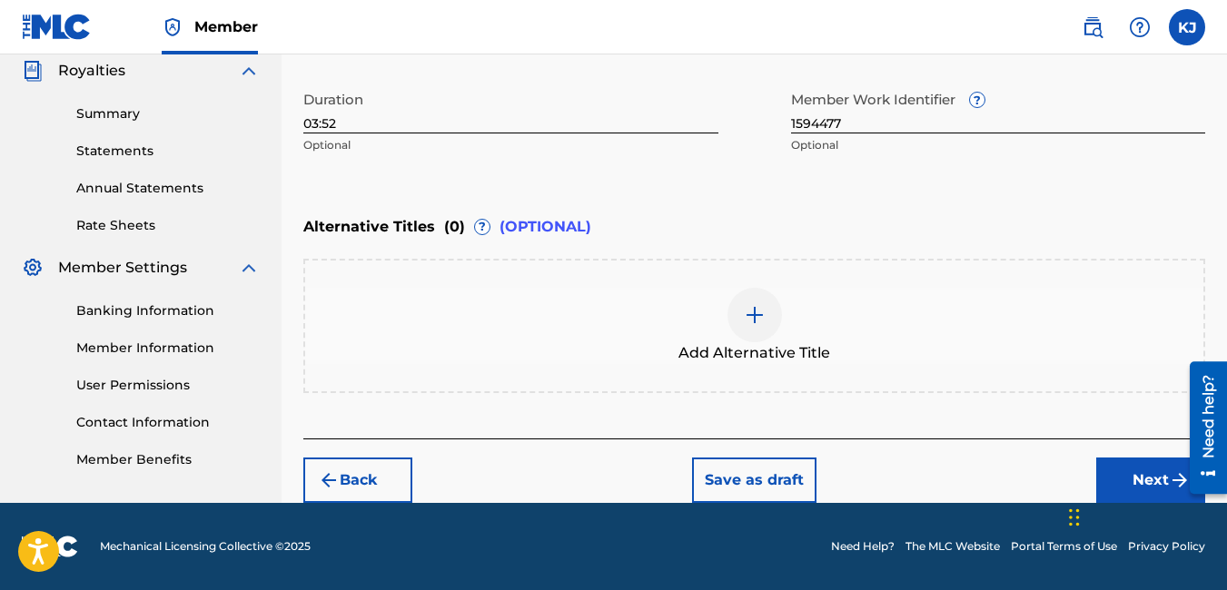
click at [1158, 482] on button "Next" at bounding box center [1150, 480] width 109 height 45
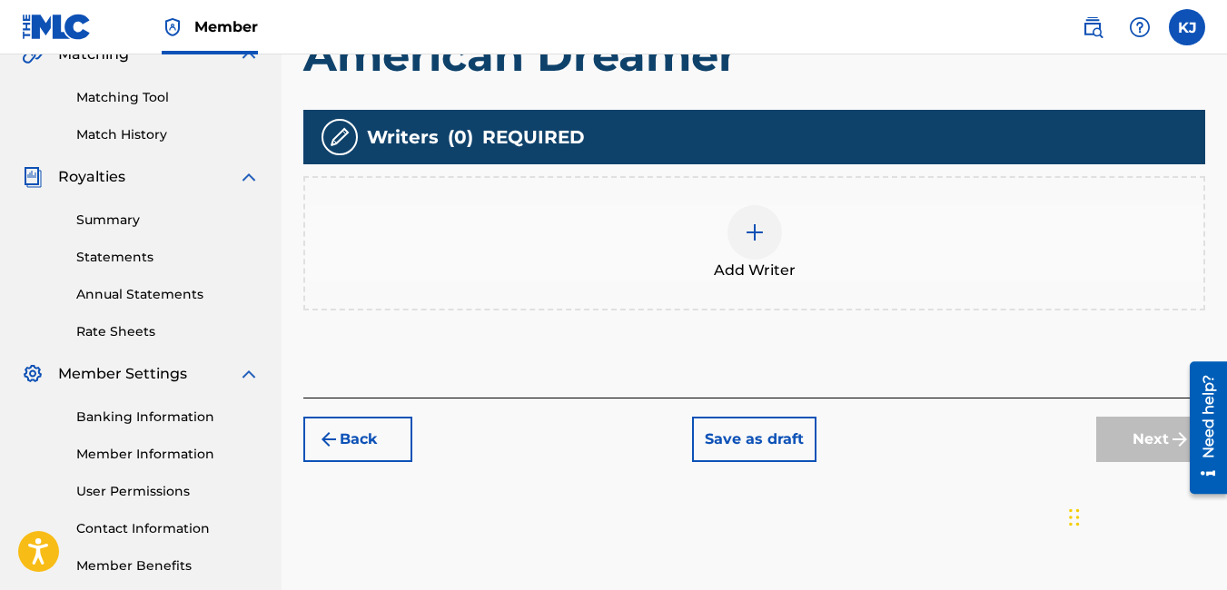
scroll to position [445, 0]
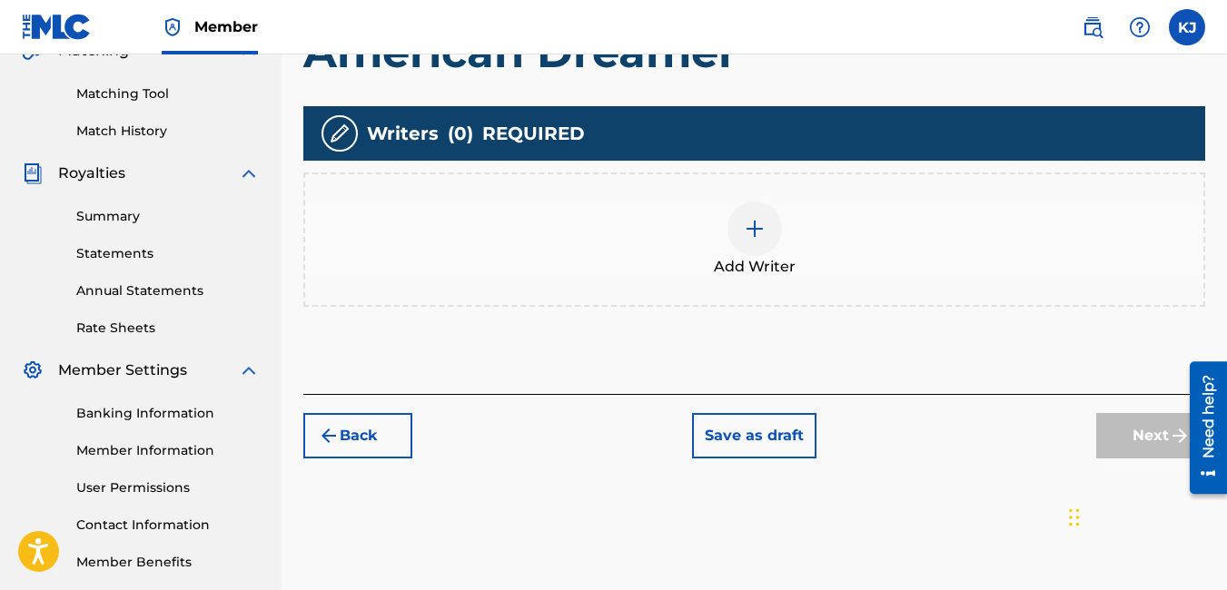
click at [761, 227] on img at bounding box center [755, 229] width 22 height 22
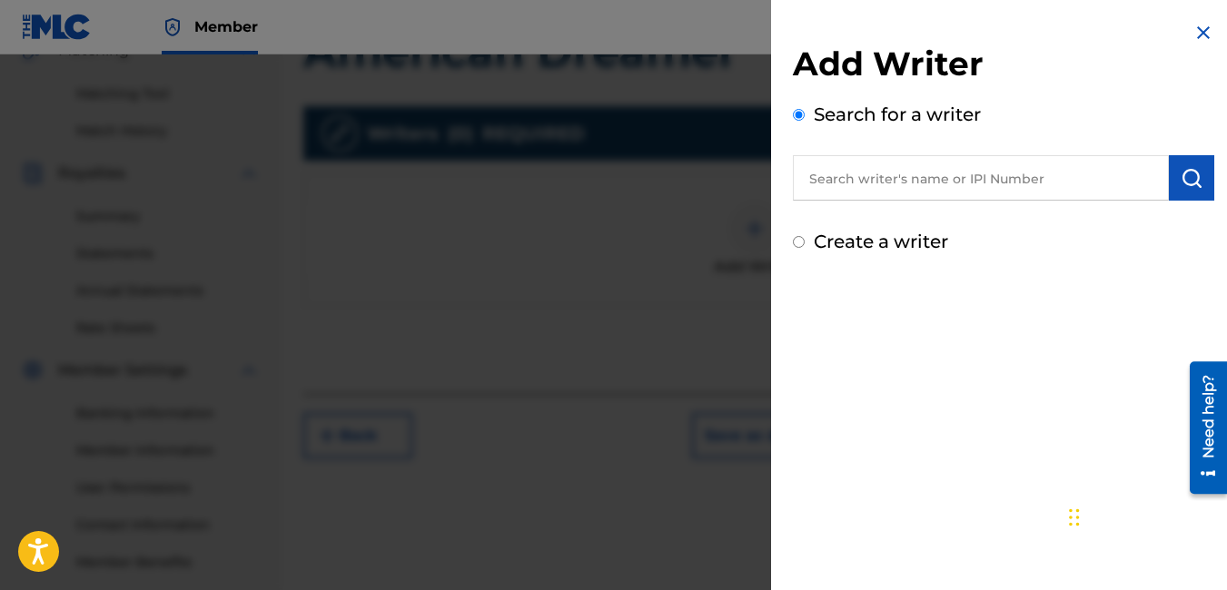
click at [848, 165] on input "text" at bounding box center [981, 177] width 376 height 45
click at [1181, 167] on img "submit" at bounding box center [1192, 178] width 22 height 22
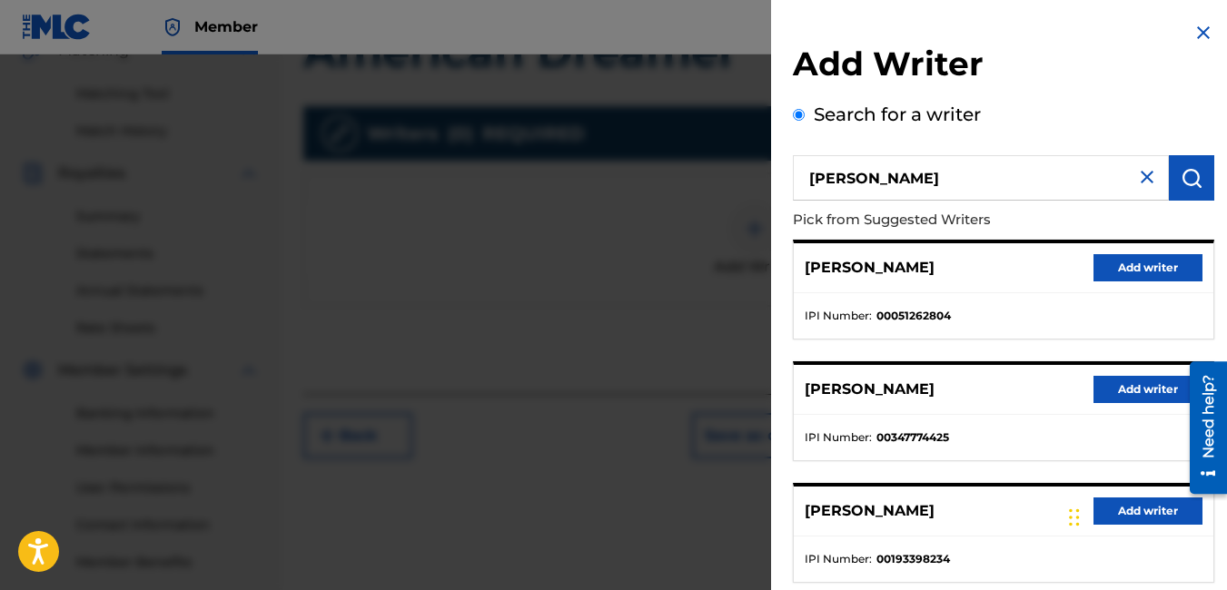
click at [1150, 387] on button "Add writer" at bounding box center [1147, 389] width 109 height 27
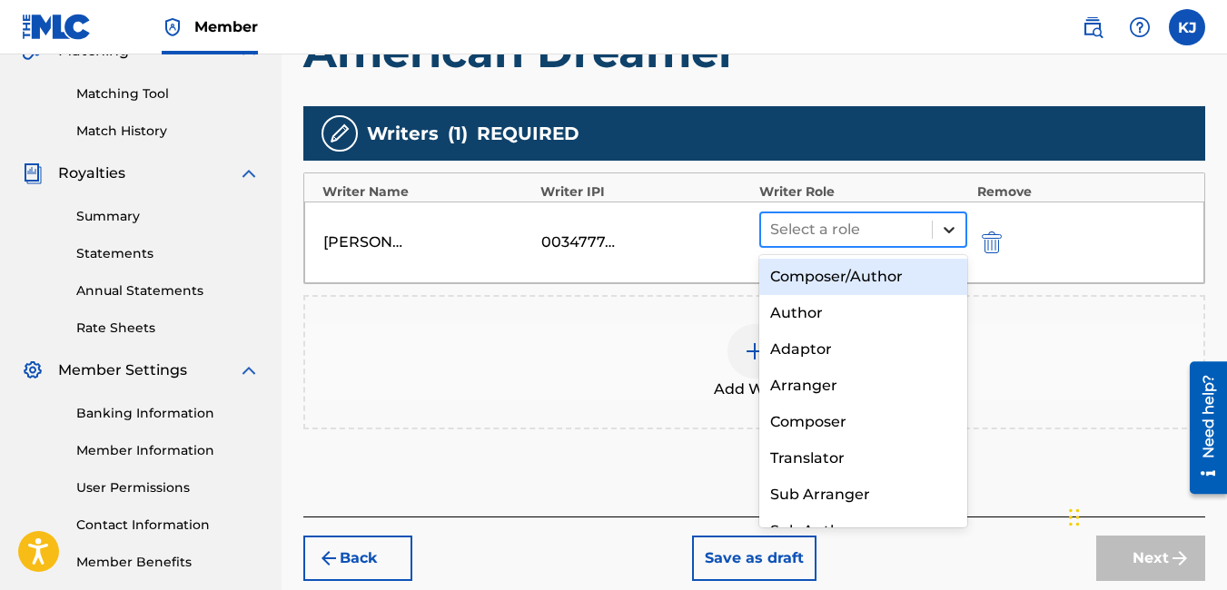
click at [941, 232] on icon at bounding box center [949, 230] width 18 height 18
click at [884, 277] on div "Composer/Author" at bounding box center [863, 277] width 209 height 36
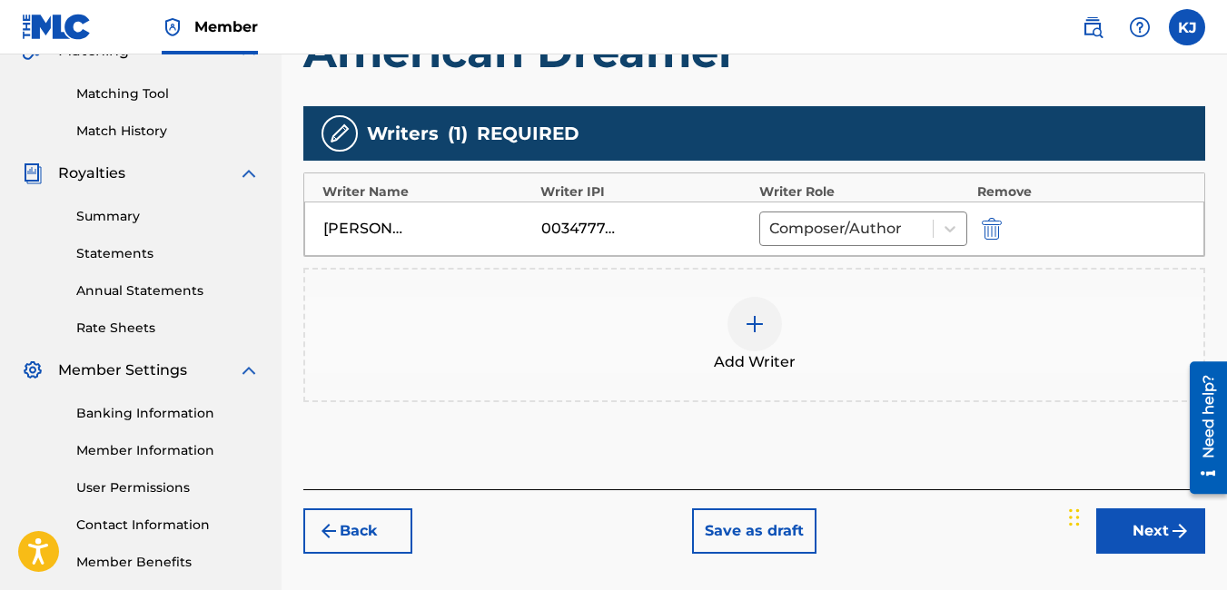
click at [1171, 529] on img "submit" at bounding box center [1180, 531] width 22 height 22
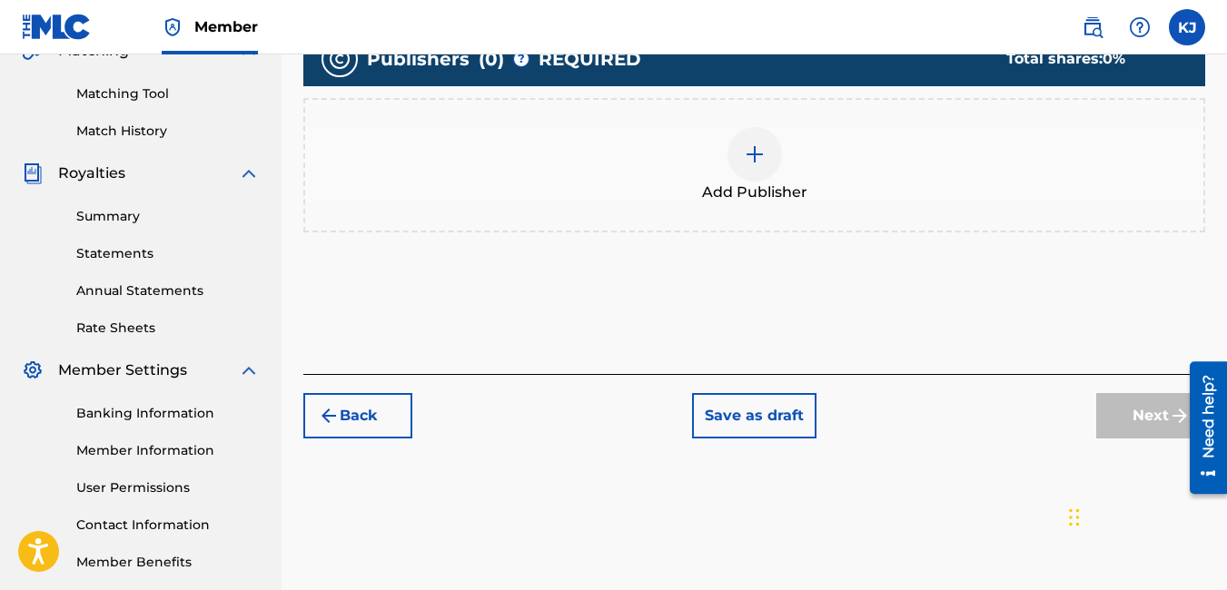
scroll to position [82, 0]
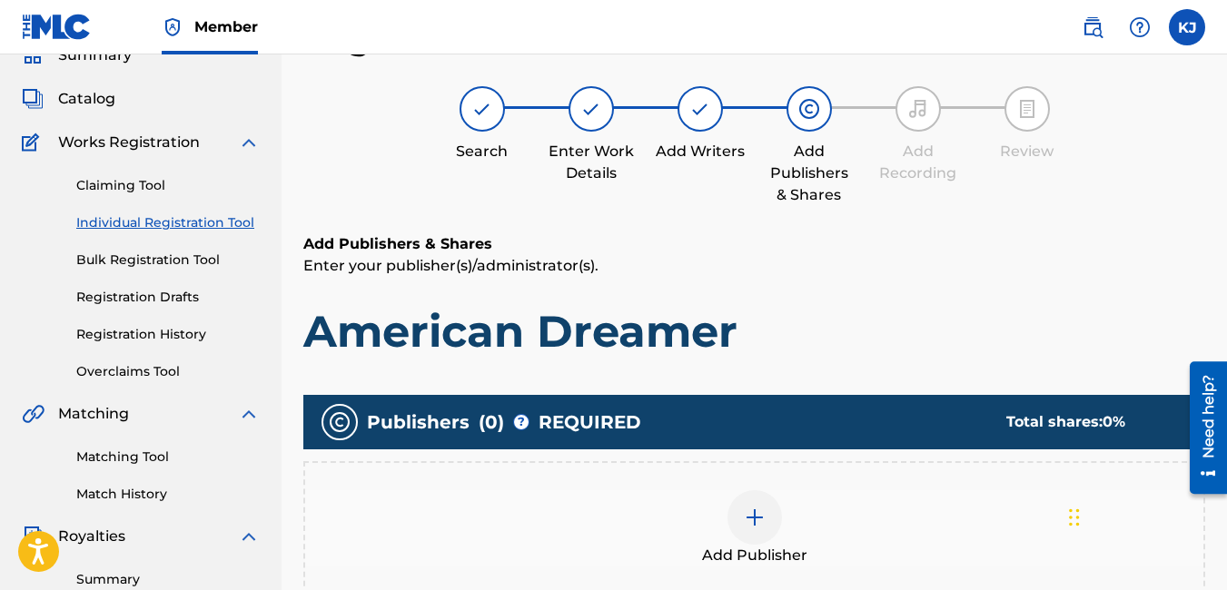
click at [765, 516] on img at bounding box center [755, 518] width 22 height 22
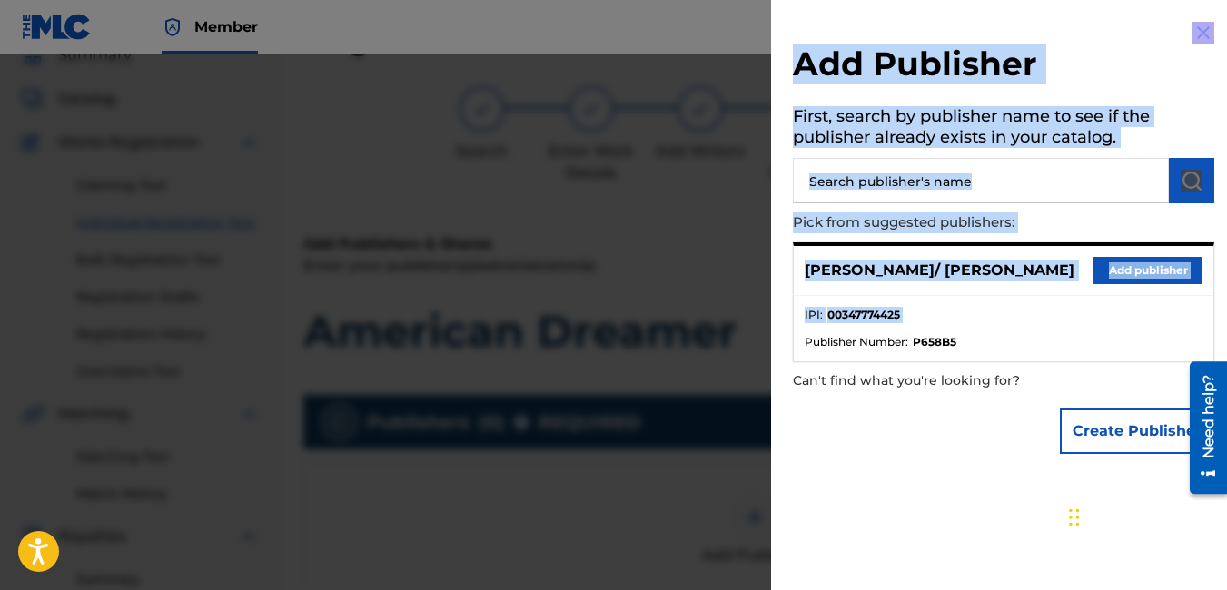
click at [1065, 311] on div "Add Publisher First, search by publisher name to see if the publisher already e…" at bounding box center [613, 322] width 1227 height 536
click at [1065, 311] on li "IPI : 00347774425" at bounding box center [1004, 320] width 398 height 27
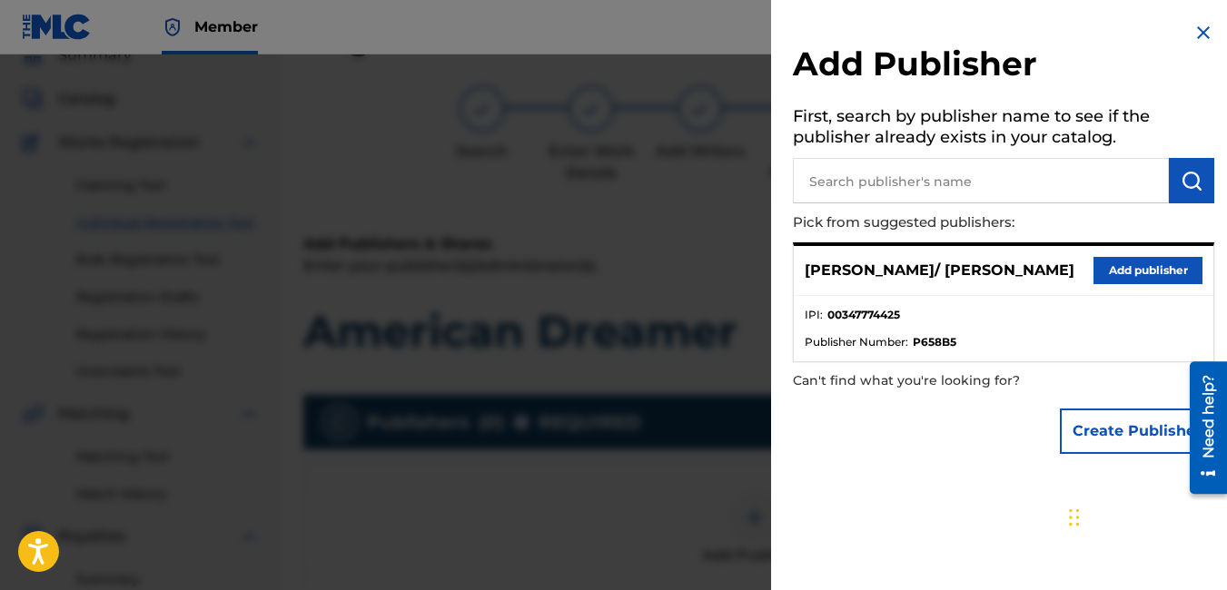
click at [1150, 274] on button "Add publisher" at bounding box center [1147, 270] width 109 height 27
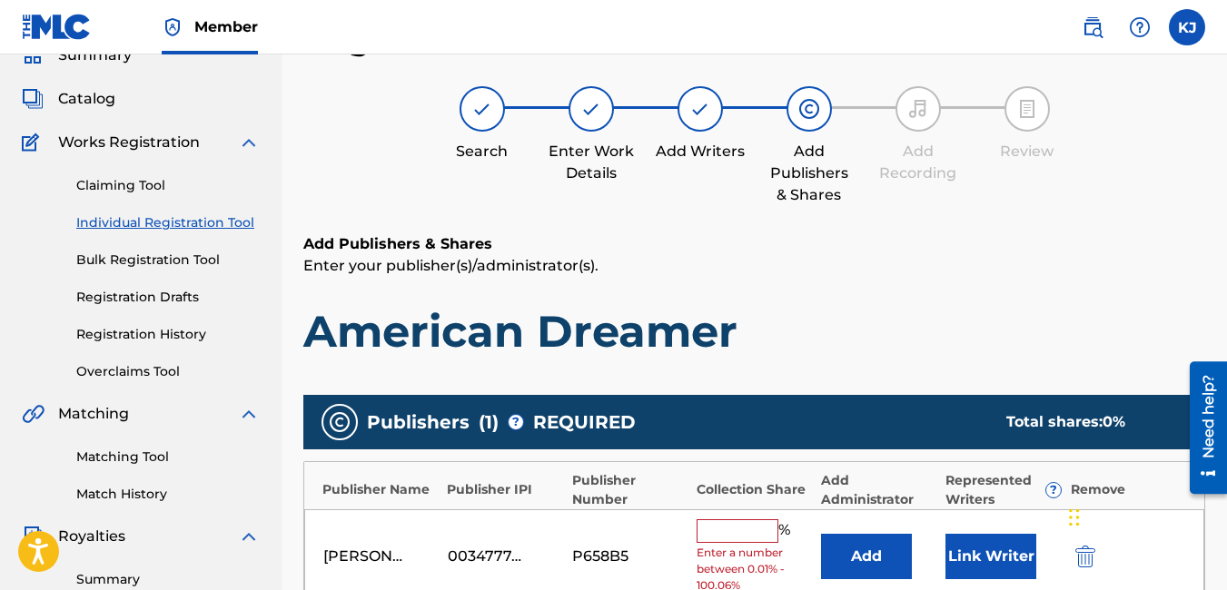
click at [733, 545] on span "Enter a number between 0.01% - 100.06%" at bounding box center [754, 569] width 115 height 49
click at [738, 532] on input "text" at bounding box center [738, 531] width 82 height 24
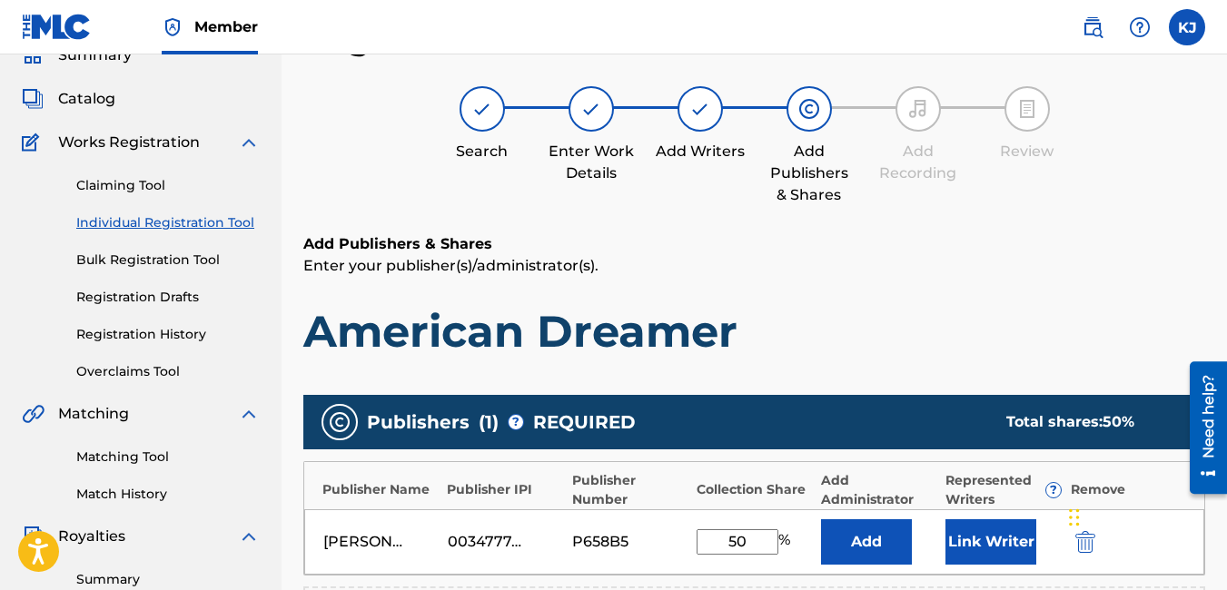
click at [1003, 273] on p "Enter your publisher(s)/administrator(s)." at bounding box center [754, 266] width 902 height 22
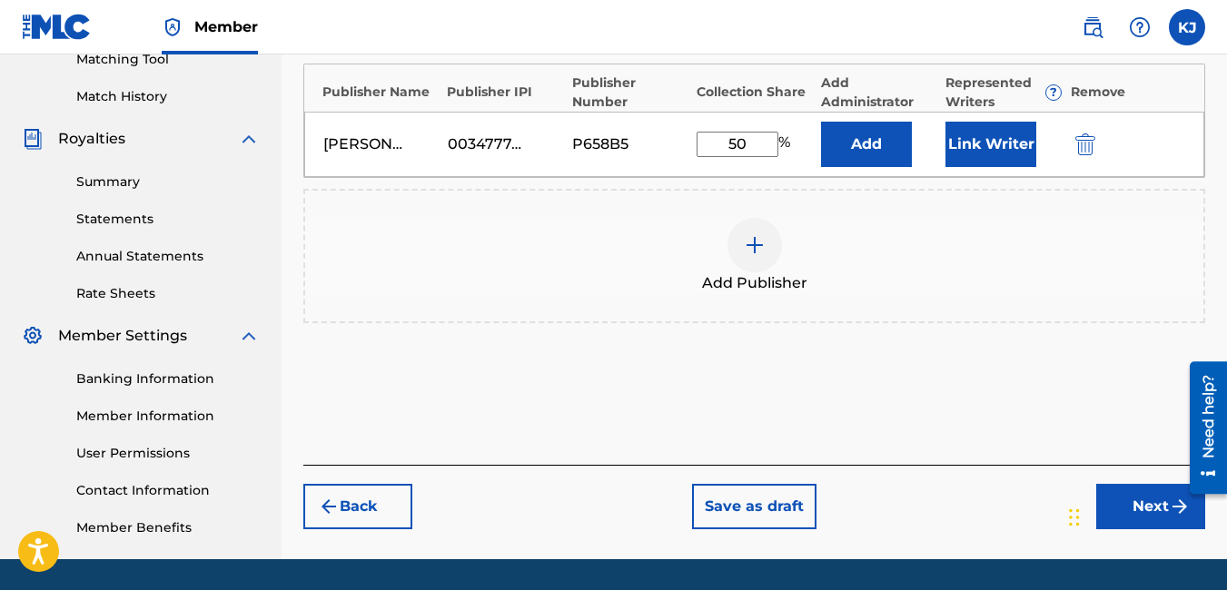
scroll to position [481, 0]
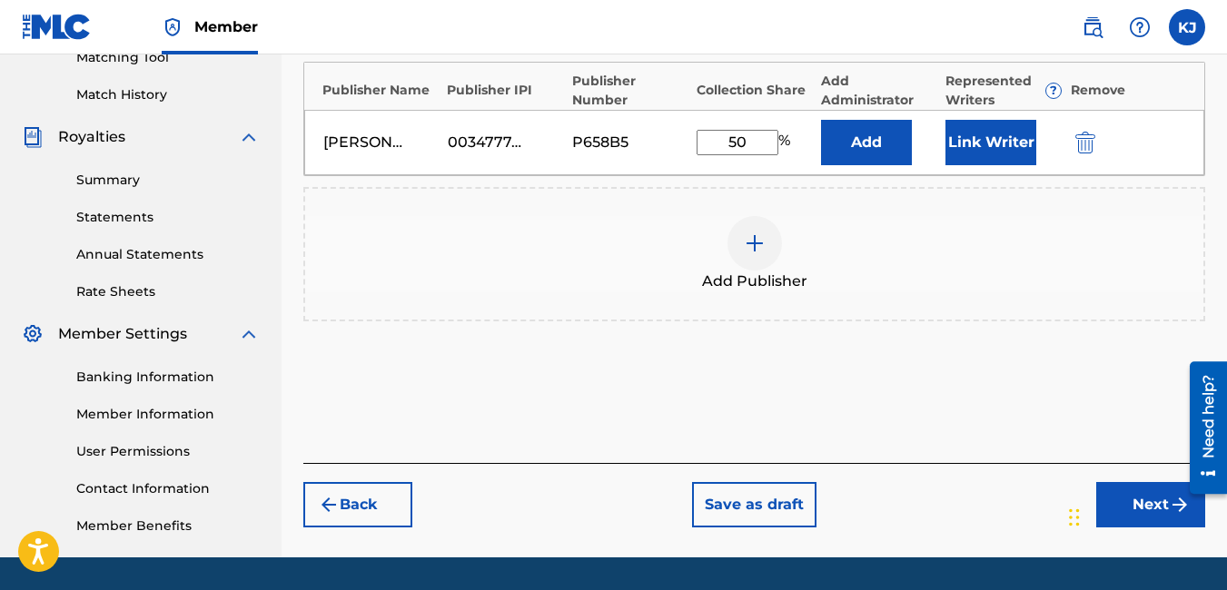
click at [1161, 507] on button "Next" at bounding box center [1150, 504] width 109 height 45
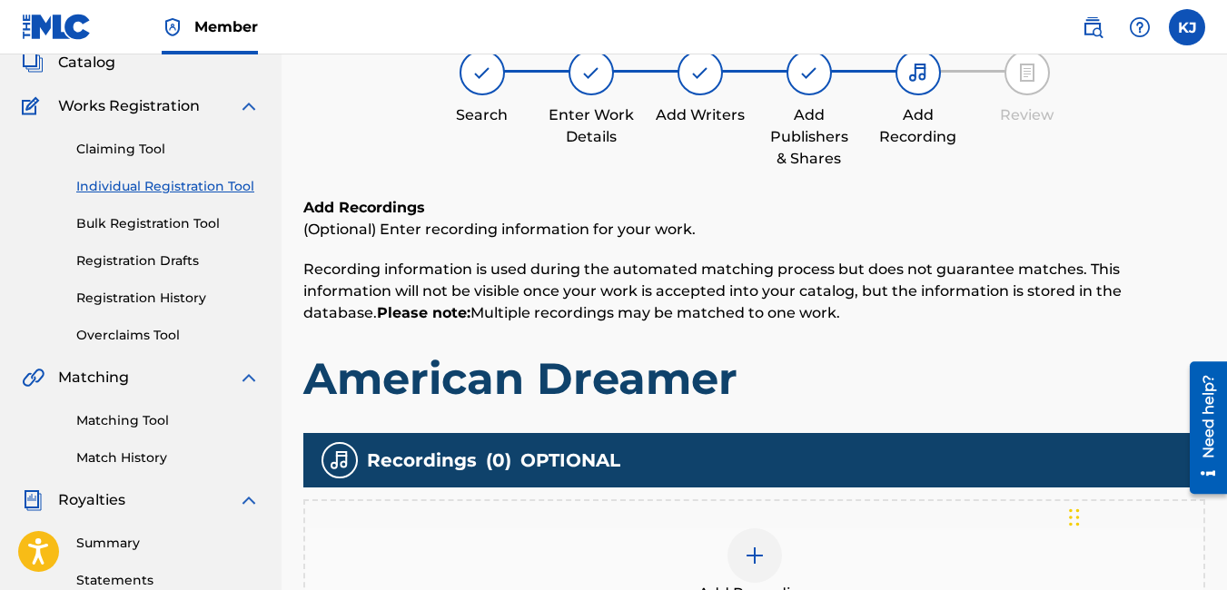
scroll to position [372, 0]
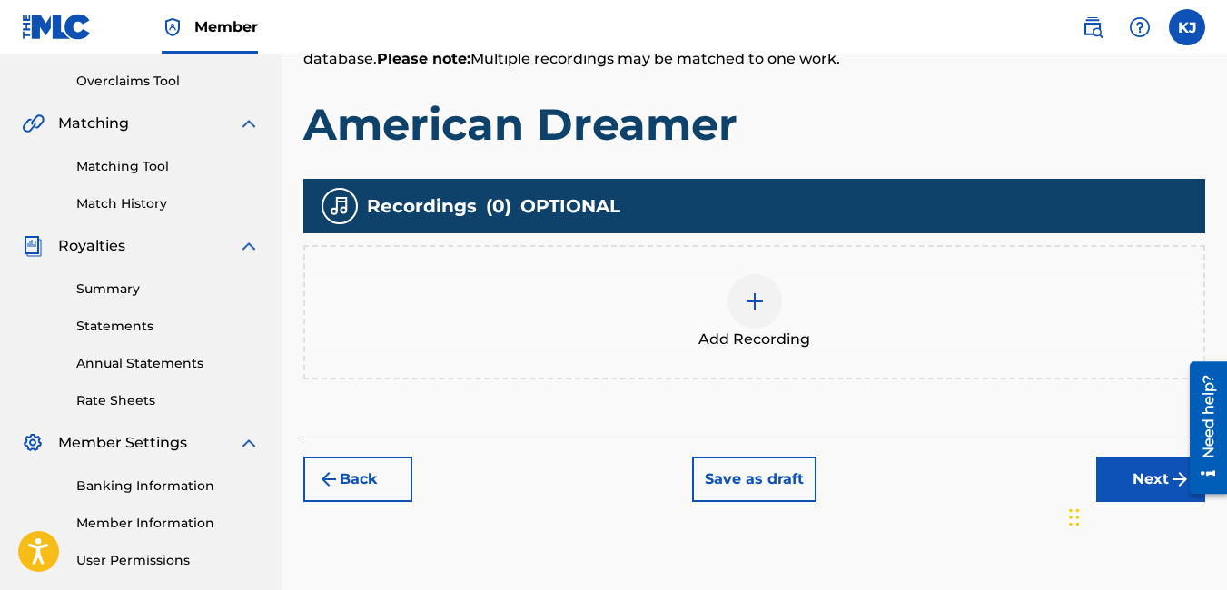
click at [750, 305] on img at bounding box center [755, 302] width 22 height 22
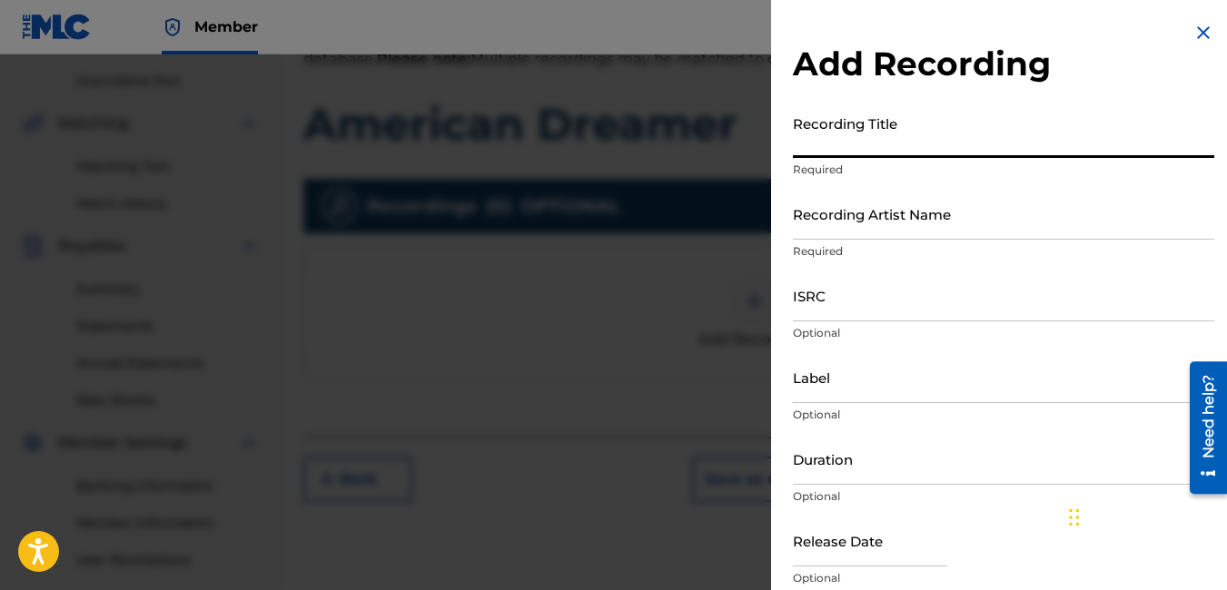
click at [904, 156] on input "Recording Title" at bounding box center [1003, 132] width 421 height 52
click at [945, 223] on input "Recording Artist Name" at bounding box center [1003, 214] width 421 height 52
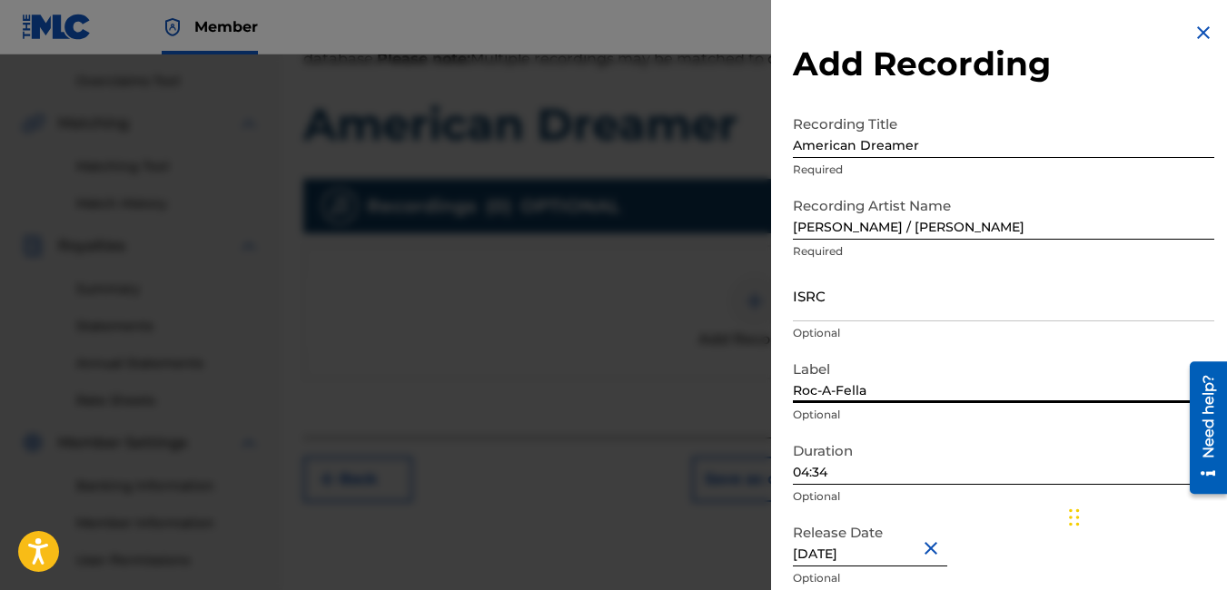
click at [900, 395] on input "Roc-A-Fella" at bounding box center [1003, 377] width 421 height 52
click at [900, 391] on input "Roc-A-Fella" at bounding box center [1003, 377] width 421 height 52
click at [957, 472] on input "04:34" at bounding box center [1003, 459] width 421 height 52
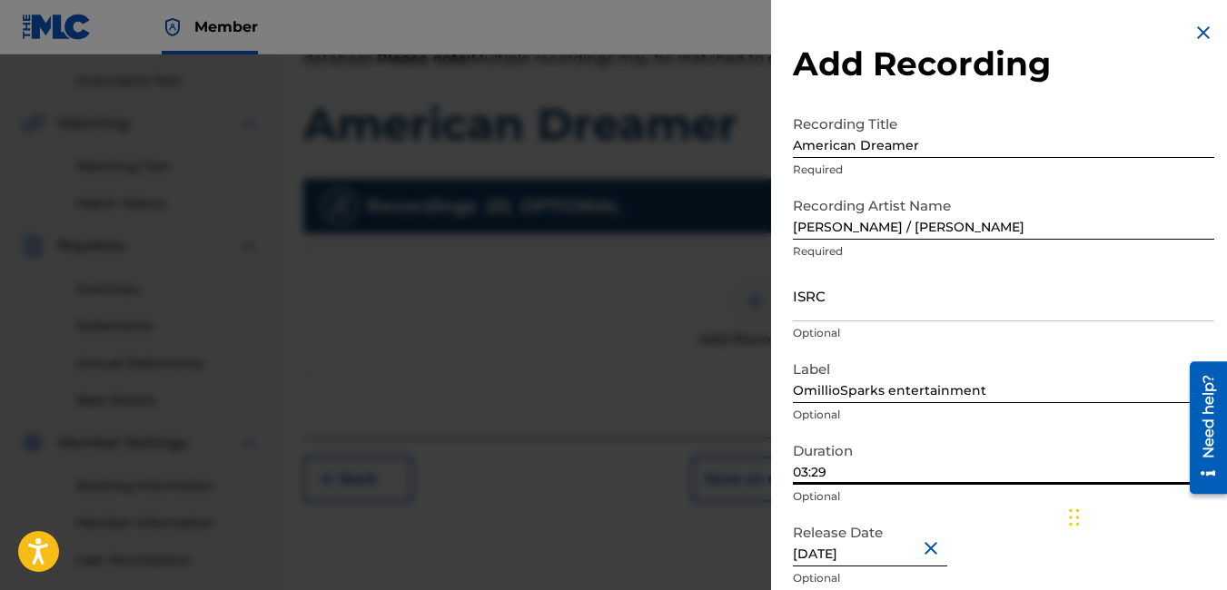
click at [908, 549] on input "[DATE]" at bounding box center [870, 541] width 154 height 52
click at [977, 536] on div "Release Date [DATE] Optional" at bounding box center [1003, 556] width 421 height 82
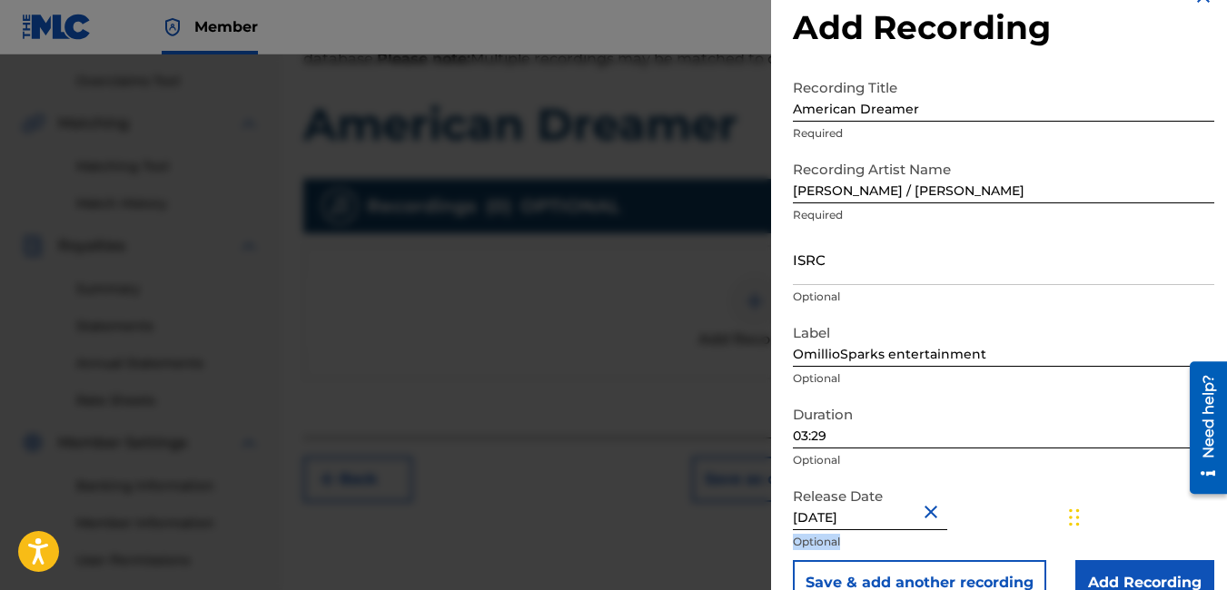
scroll to position [74, 0]
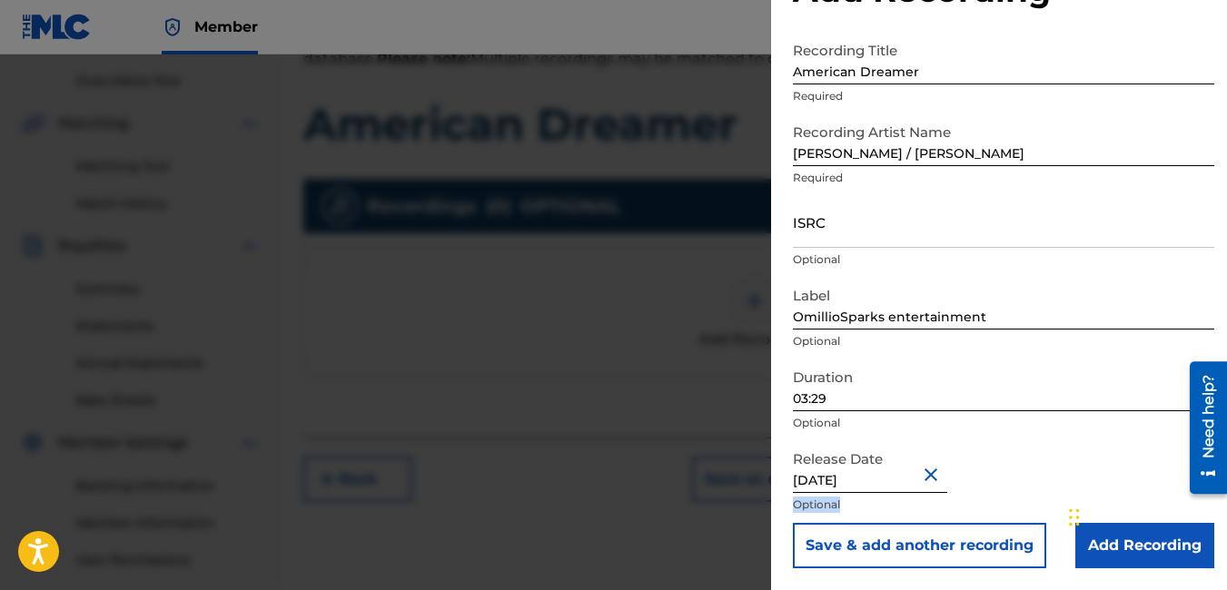
drag, startPoint x: 1088, startPoint y: 559, endPoint x: 1091, endPoint y: 586, distance: 26.5
click at [1091, 586] on div "Add Recording Recording Title American Dreamer Required Recording Artist Name […" at bounding box center [1003, 258] width 465 height 664
drag, startPoint x: 1091, startPoint y: 577, endPoint x: 1032, endPoint y: 437, distance: 151.8
click at [1032, 446] on div "Release Date [DATE] Optional" at bounding box center [1003, 482] width 421 height 82
click at [1161, 553] on input "Add Recording" at bounding box center [1144, 545] width 139 height 45
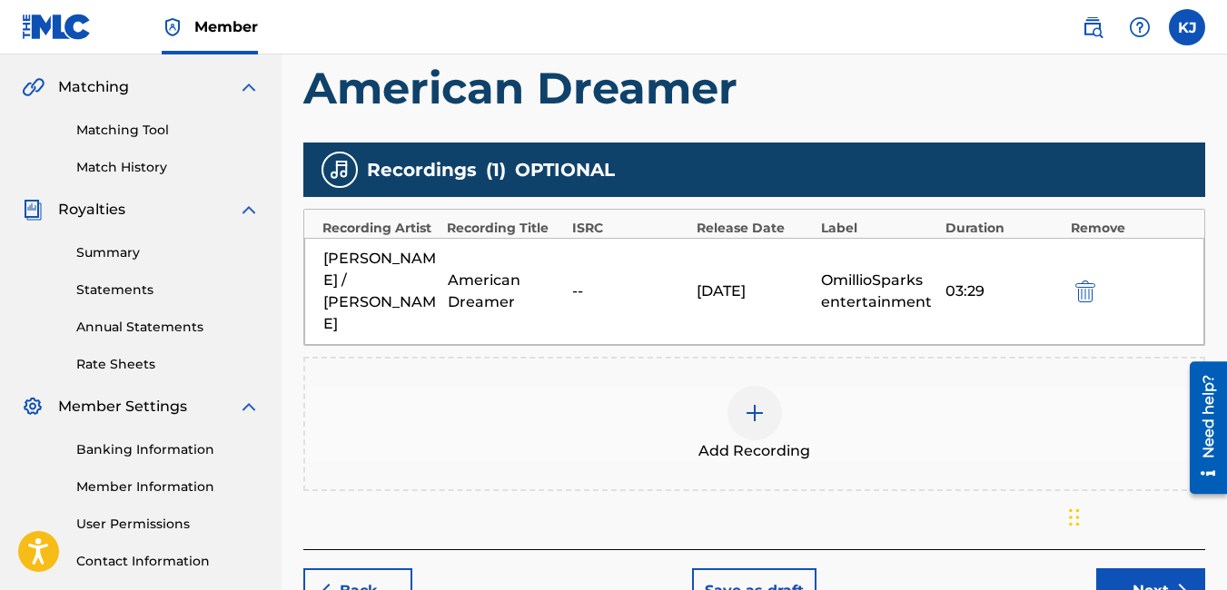
scroll to position [536, 0]
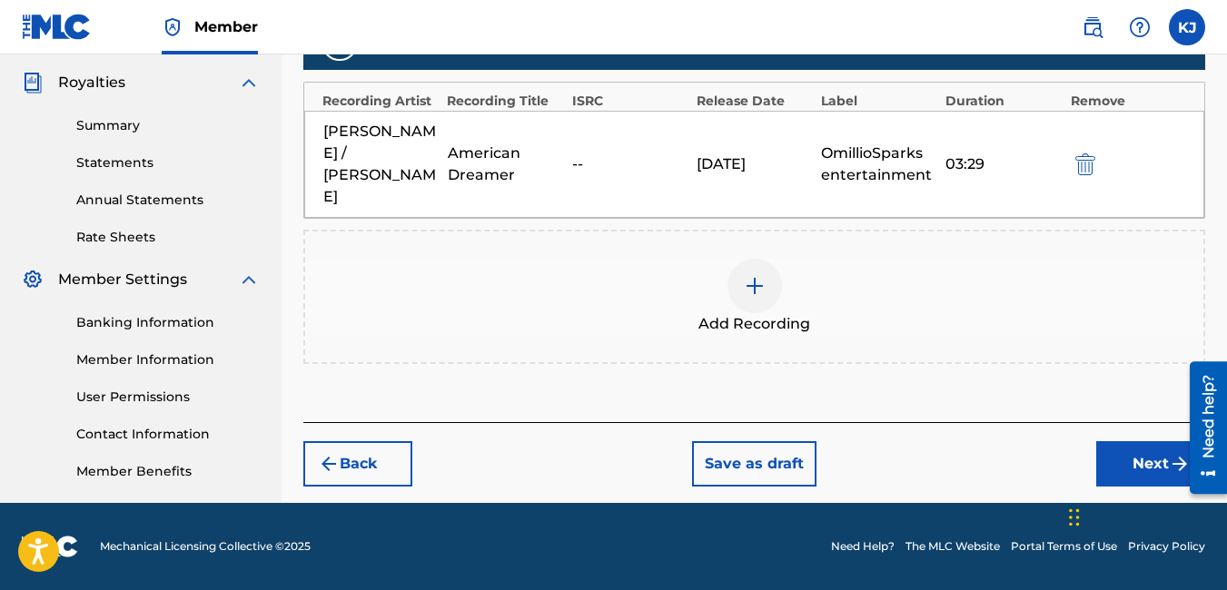
click at [1148, 441] on button "Next" at bounding box center [1150, 463] width 109 height 45
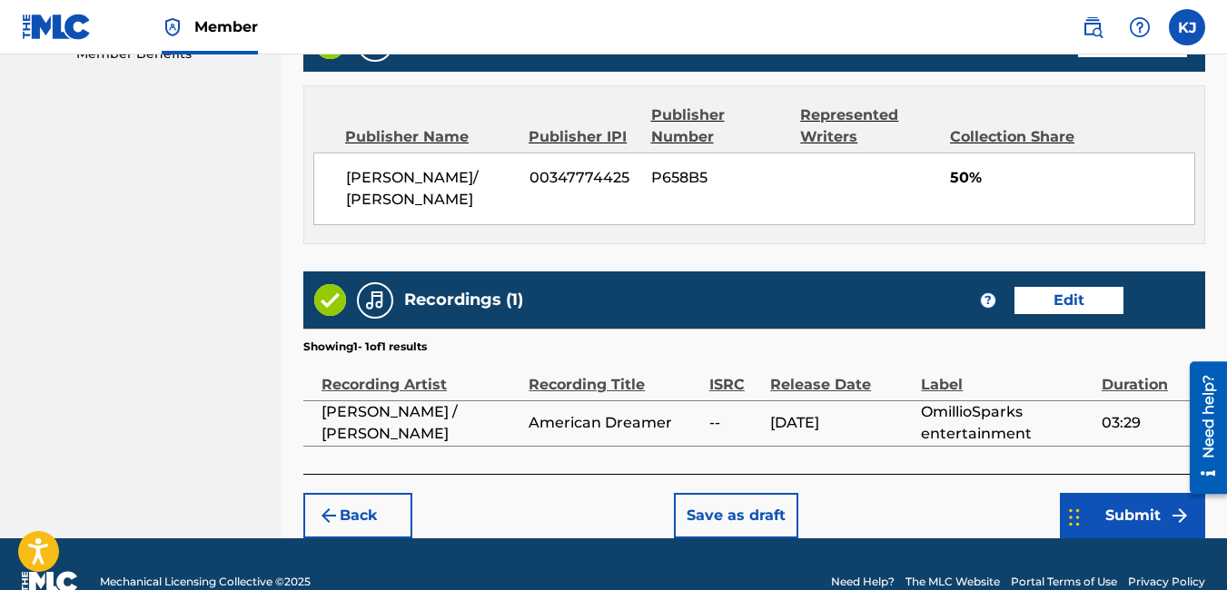
scroll to position [989, 0]
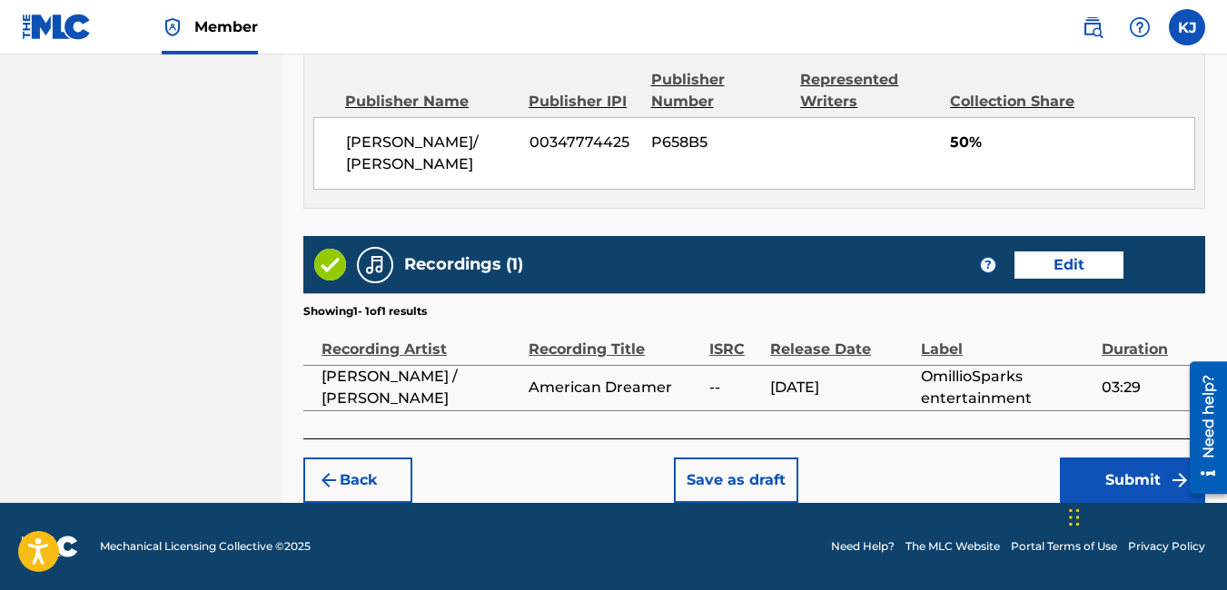
click at [1141, 462] on button "Submit" at bounding box center [1132, 480] width 145 height 45
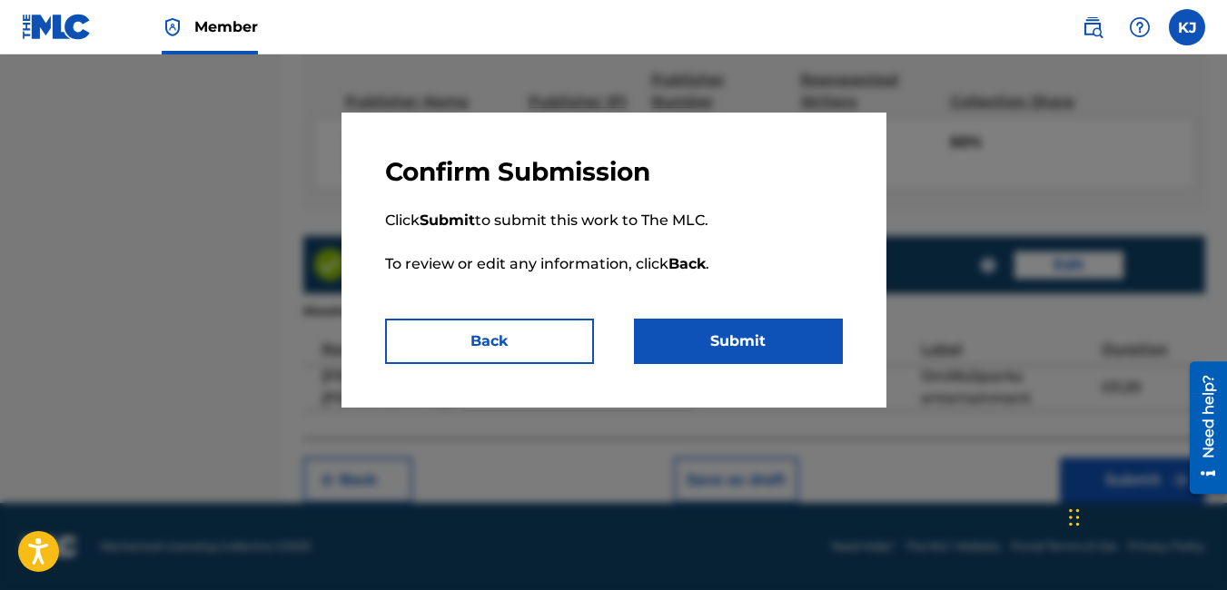
click at [756, 351] on button "Submit" at bounding box center [738, 341] width 209 height 45
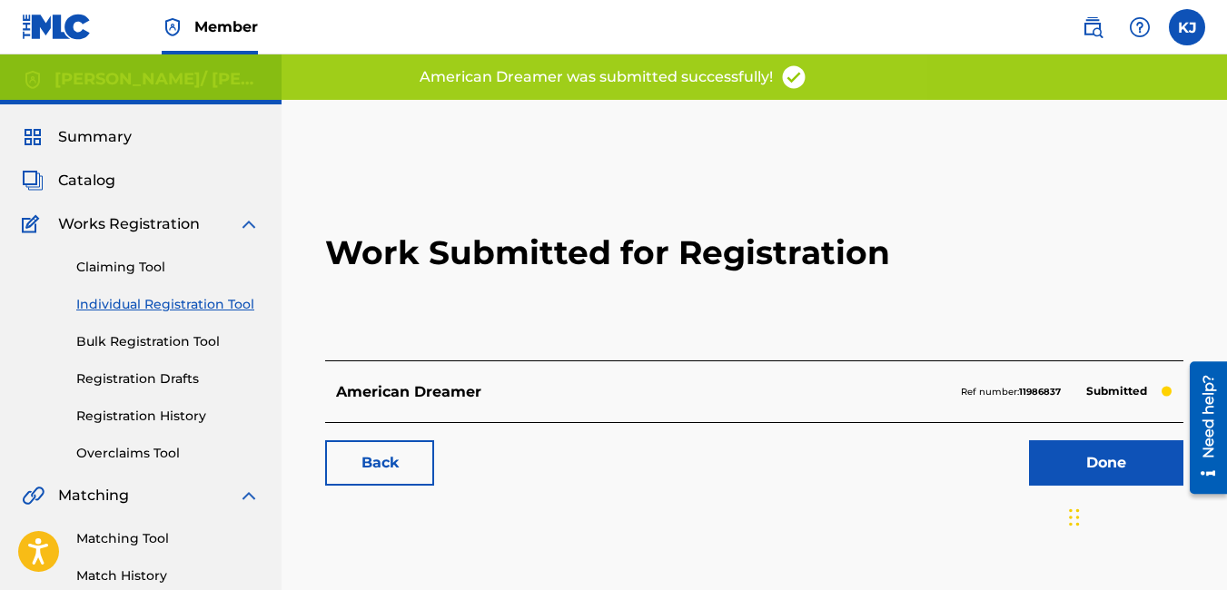
click at [1067, 467] on link "Done" at bounding box center [1106, 462] width 154 height 45
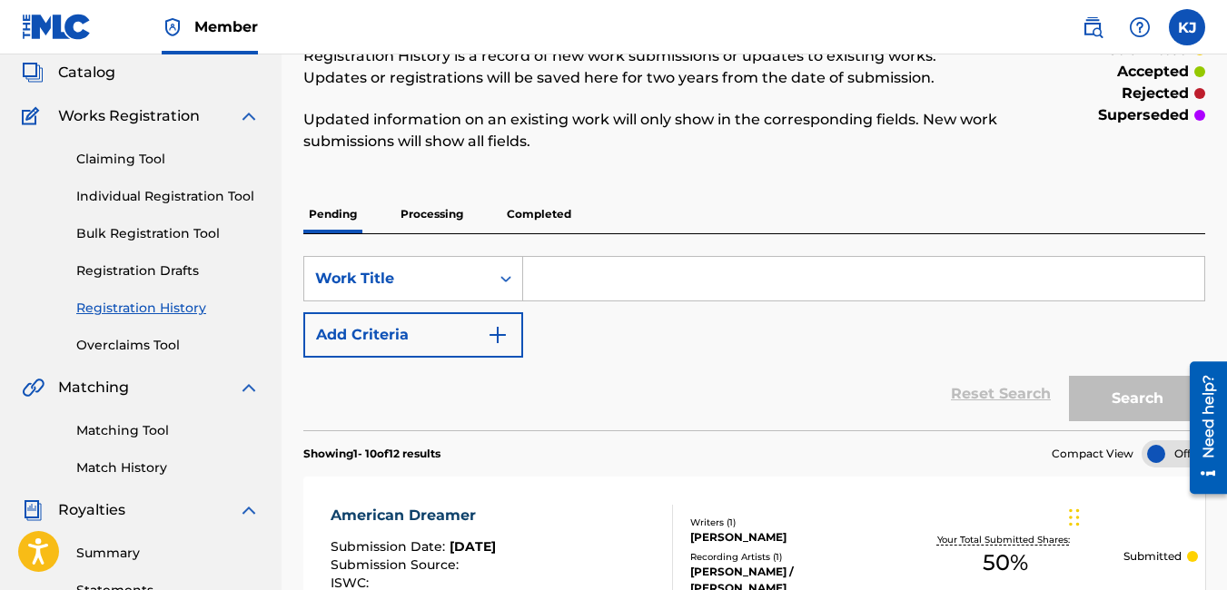
scroll to position [109, 0]
click at [193, 203] on link "Individual Registration Tool" at bounding box center [167, 195] width 183 height 19
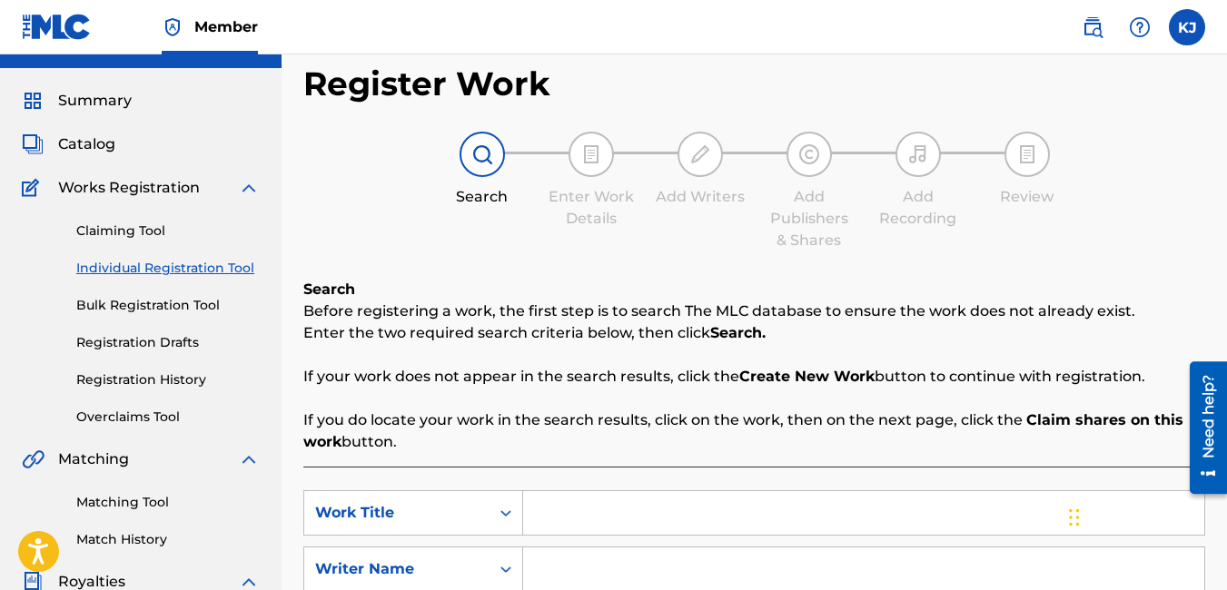
scroll to position [254, 0]
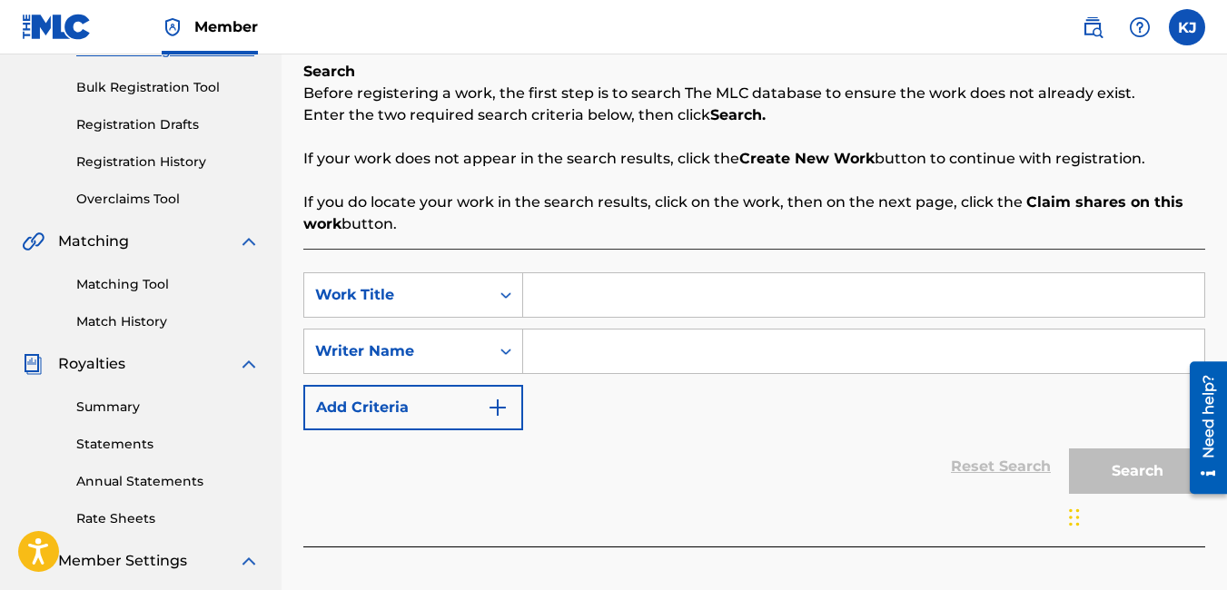
click at [633, 295] on input "Search Form" at bounding box center [863, 295] width 681 height 44
click at [652, 359] on input "Search Form" at bounding box center [863, 352] width 681 height 44
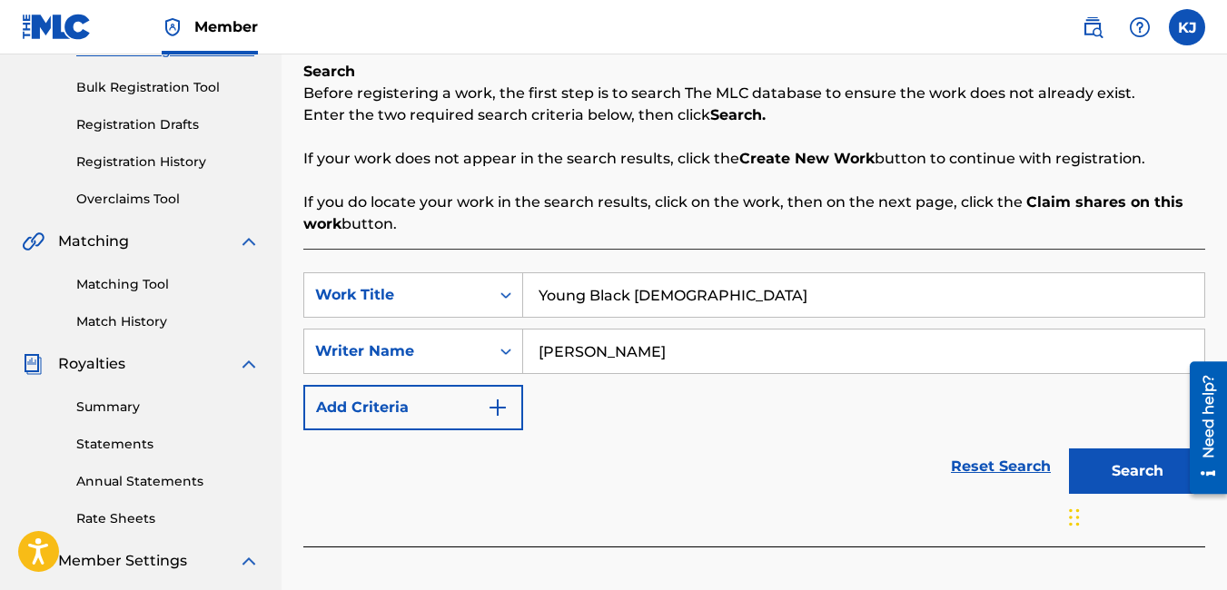
click at [1154, 470] on button "Search" at bounding box center [1137, 471] width 136 height 45
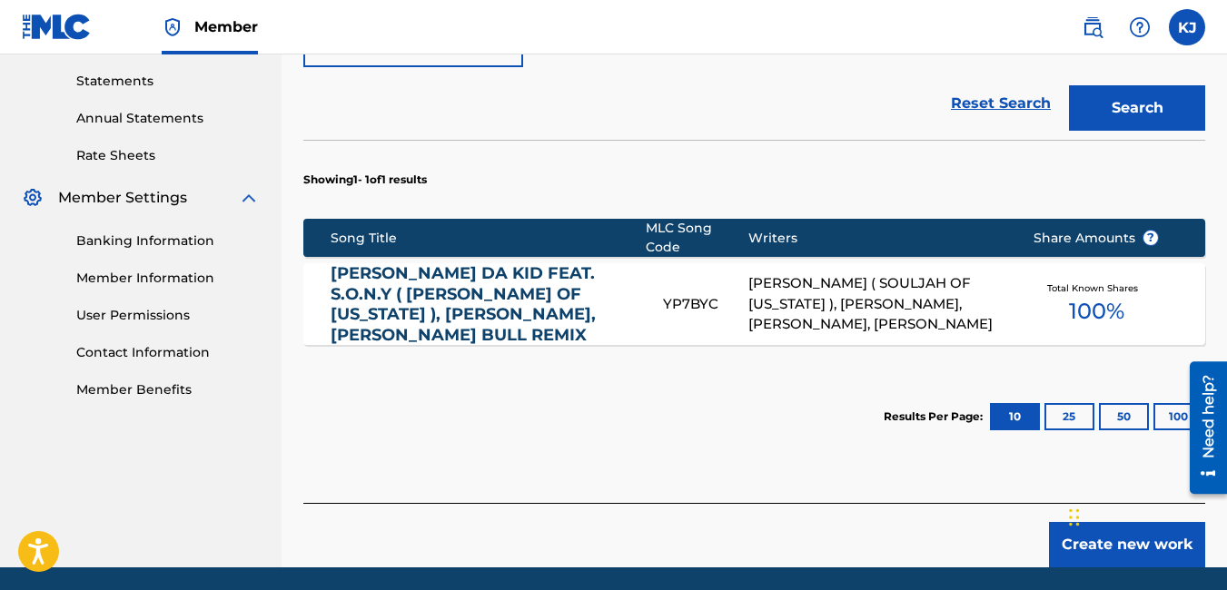
scroll to position [654, 0]
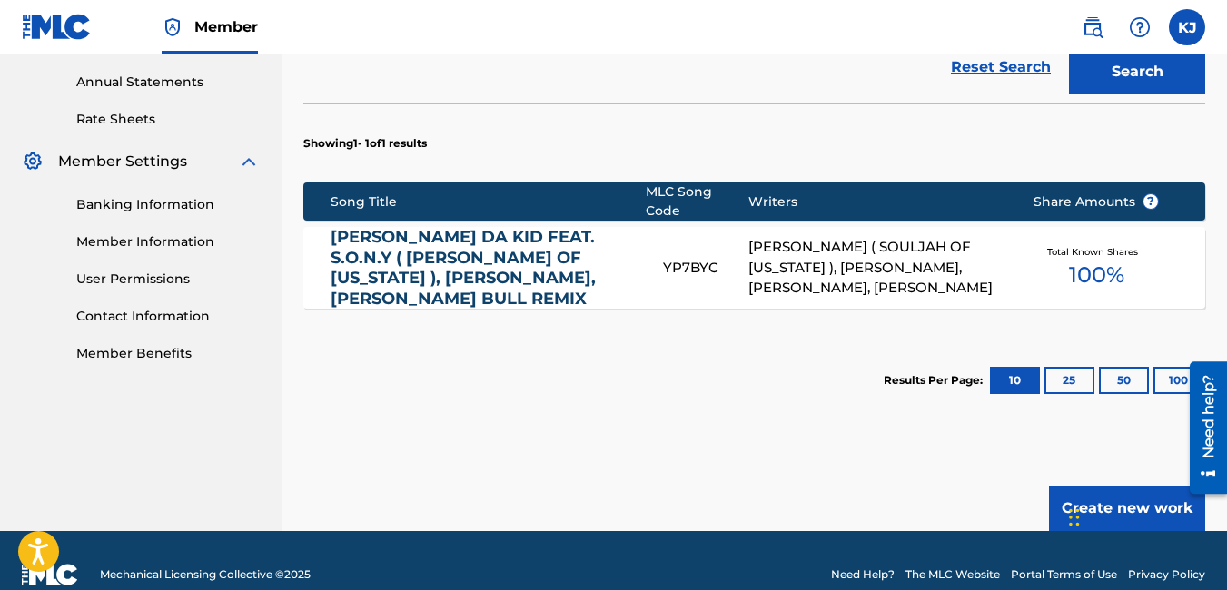
click at [1157, 500] on button "Create new work" at bounding box center [1127, 508] width 156 height 45
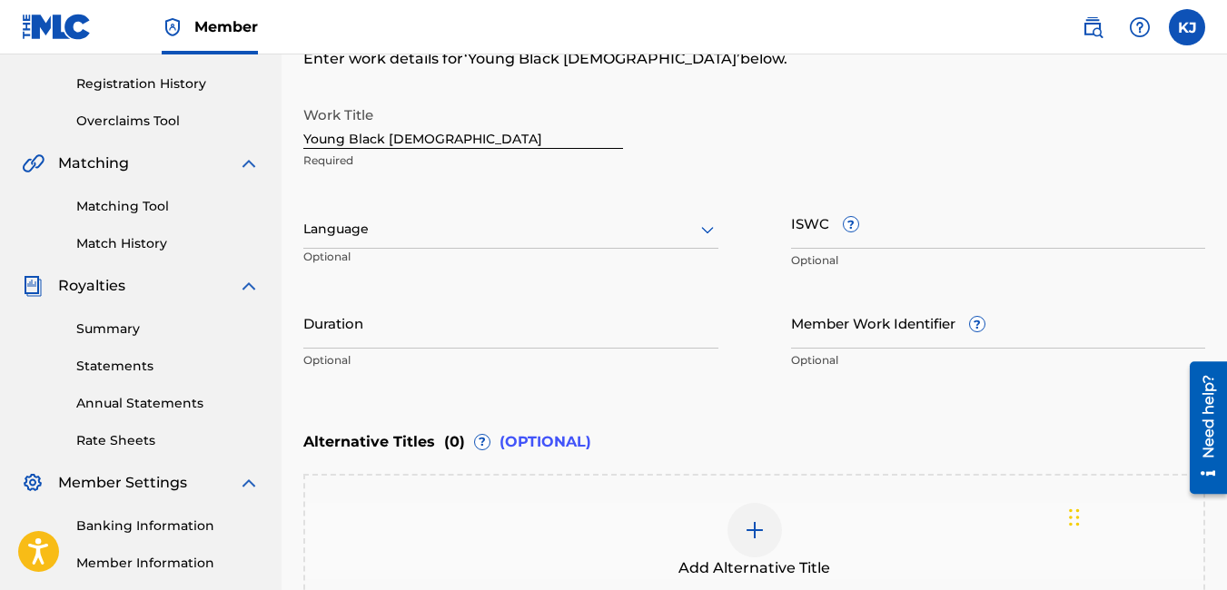
scroll to position [330, 0]
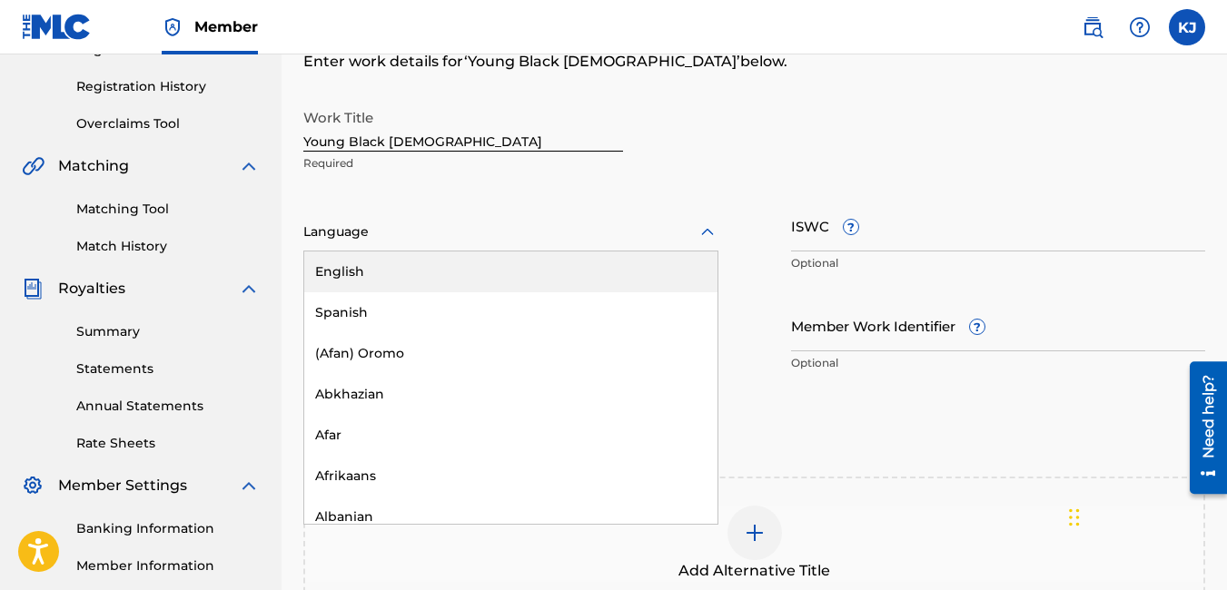
click at [702, 238] on icon at bounding box center [708, 233] width 22 height 22
click at [468, 267] on div "English" at bounding box center [510, 272] width 413 height 41
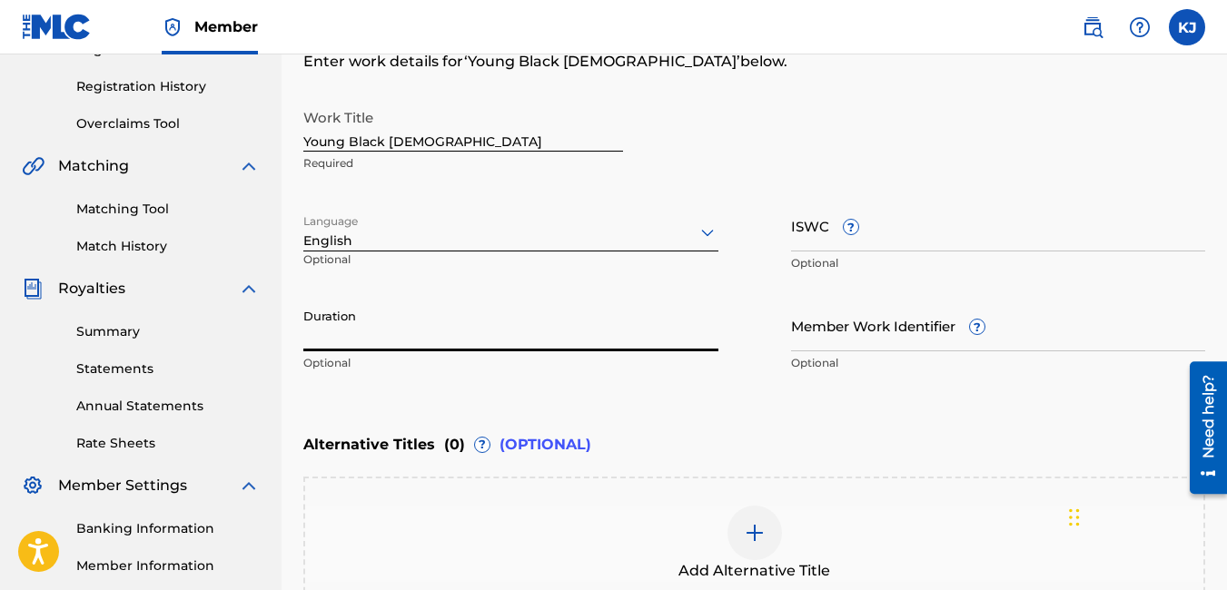
click at [411, 326] on input "Duration" at bounding box center [510, 326] width 415 height 52
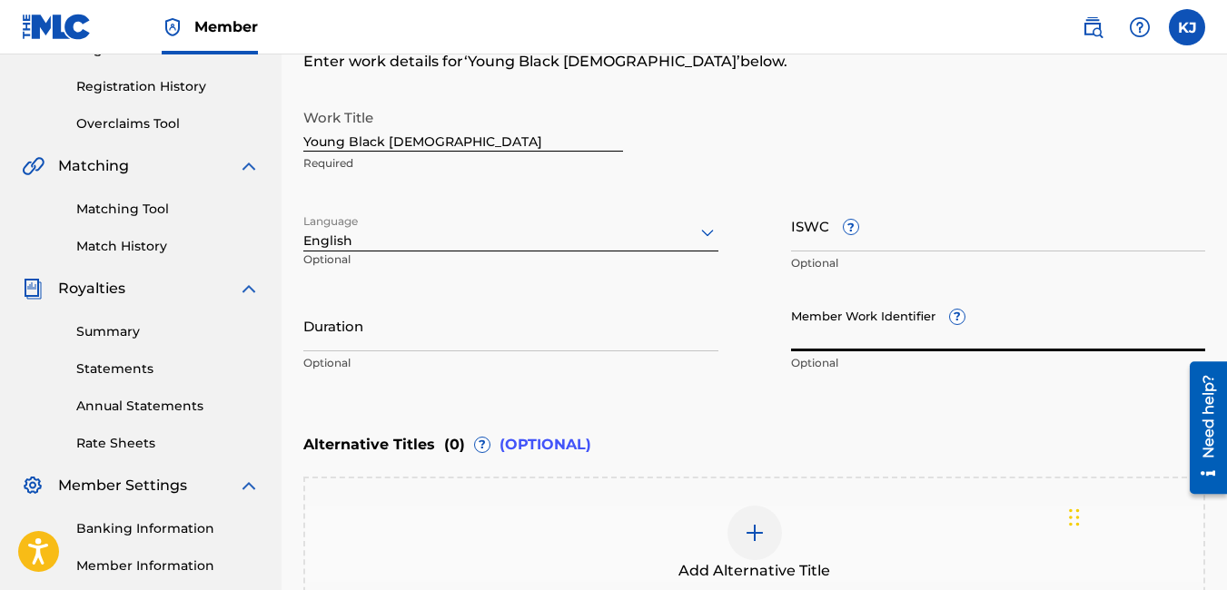
click at [829, 331] on input "Member Work Identifier ?" at bounding box center [998, 326] width 415 height 52
click at [539, 332] on input "Duration" at bounding box center [510, 326] width 415 height 52
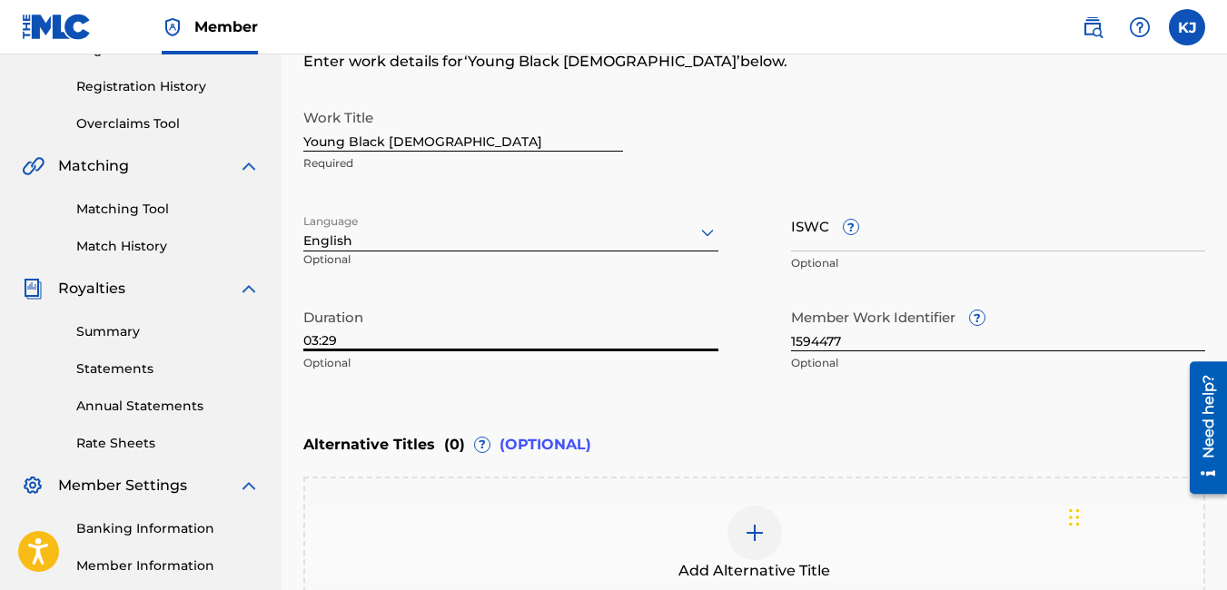
click at [947, 374] on div "Member Work Identifier ? 1594477 Optional" at bounding box center [998, 341] width 415 height 82
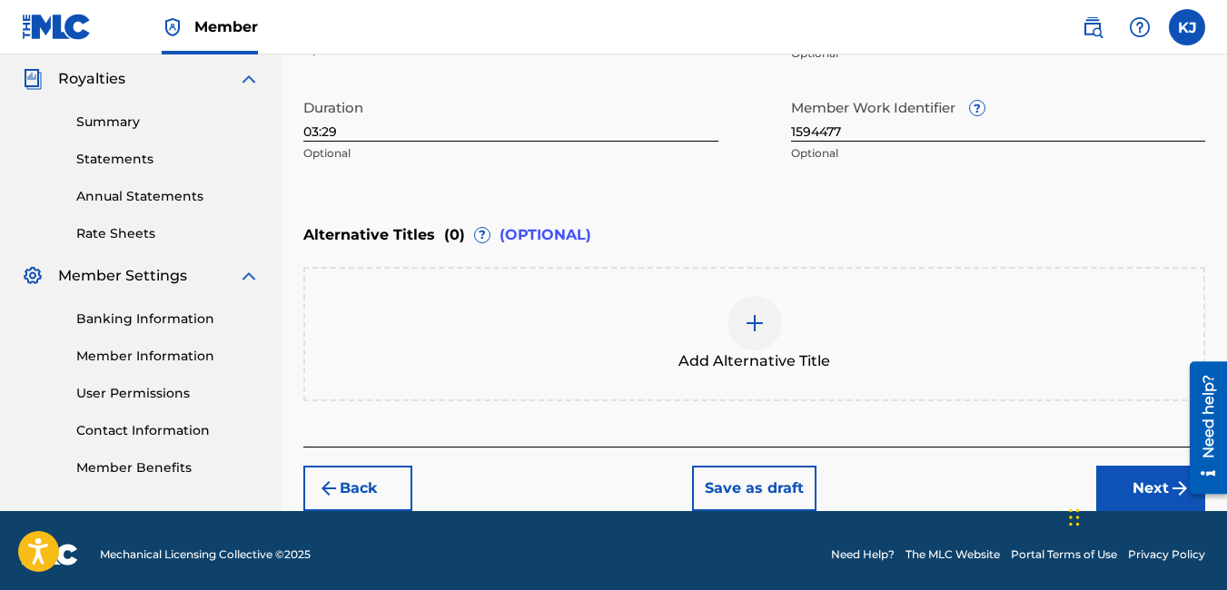
scroll to position [548, 0]
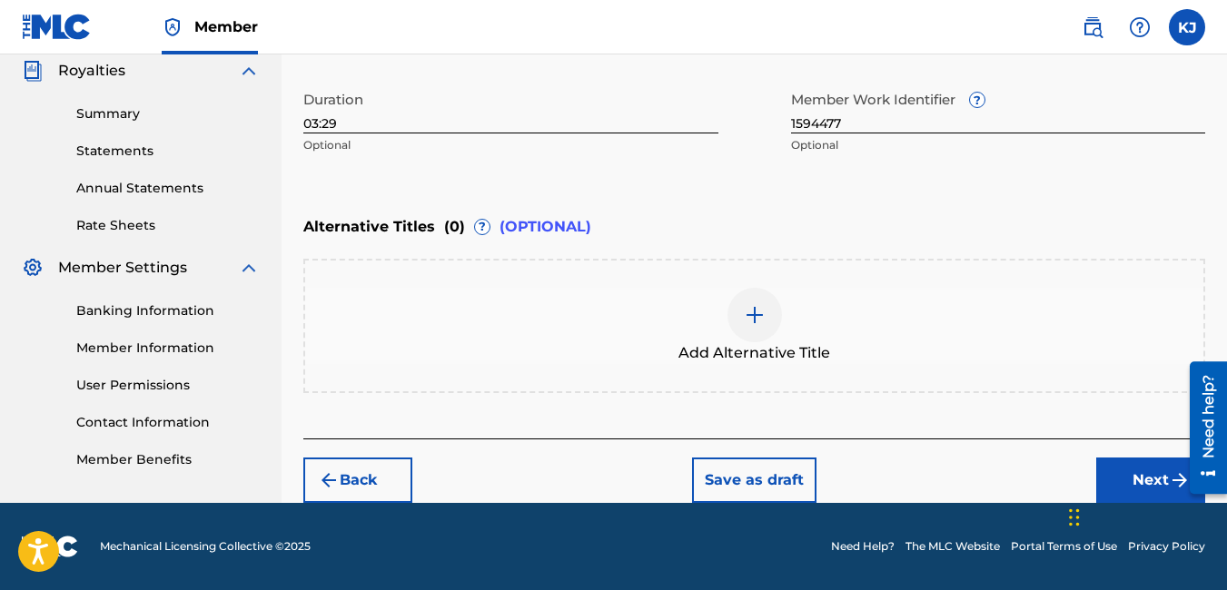
click at [1155, 479] on button "Next" at bounding box center [1150, 480] width 109 height 45
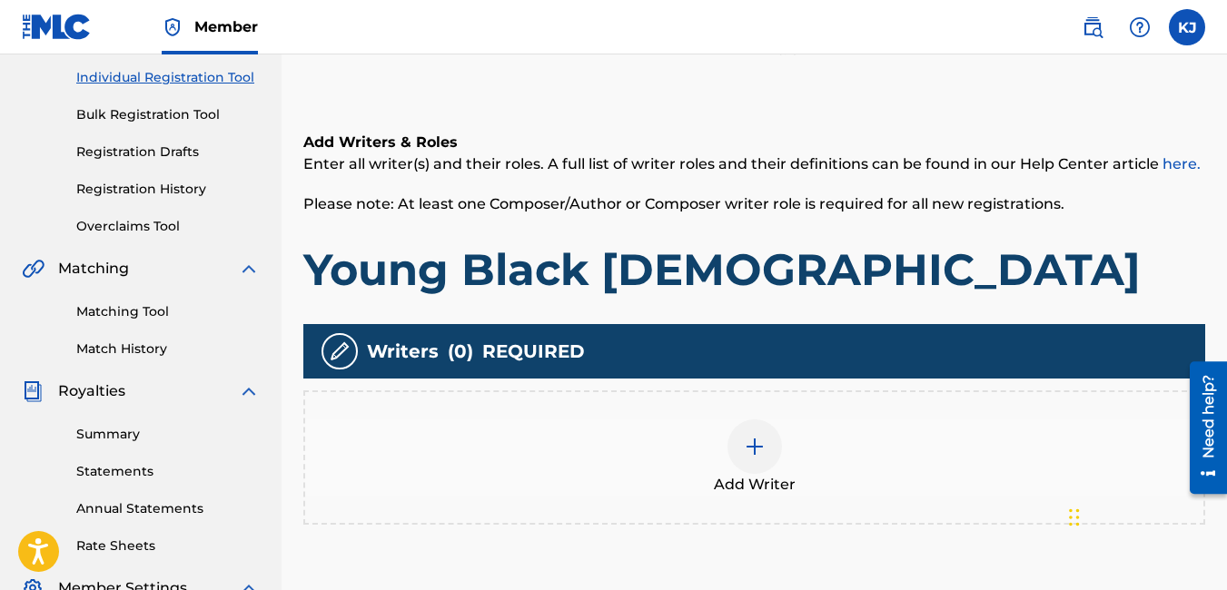
scroll to position [336, 0]
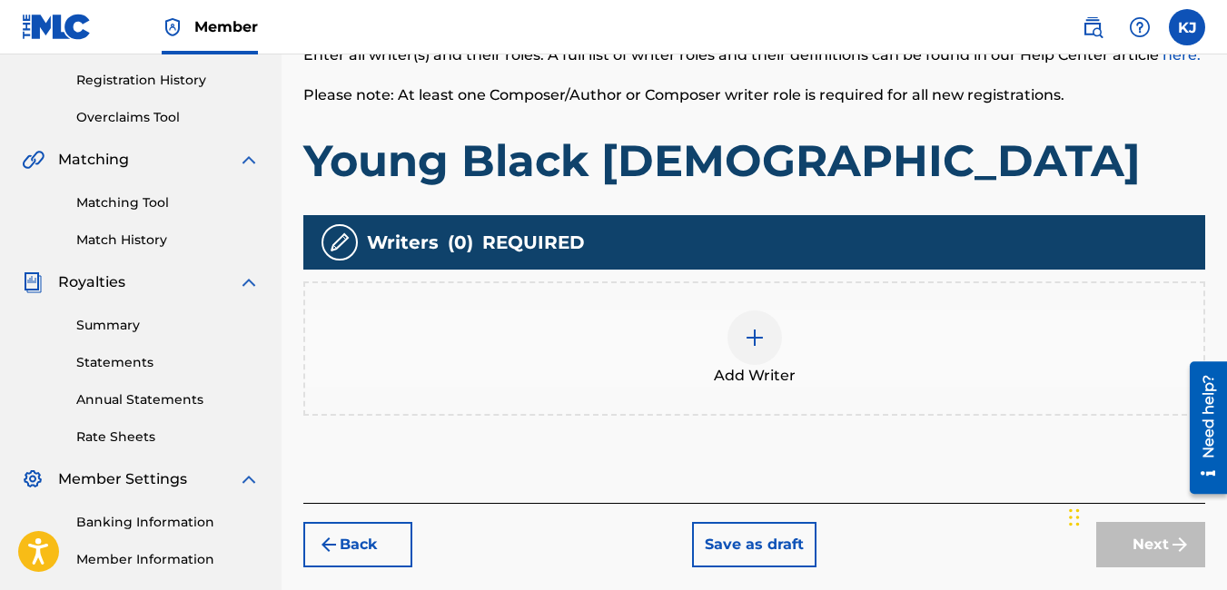
click at [753, 343] on img at bounding box center [755, 338] width 22 height 22
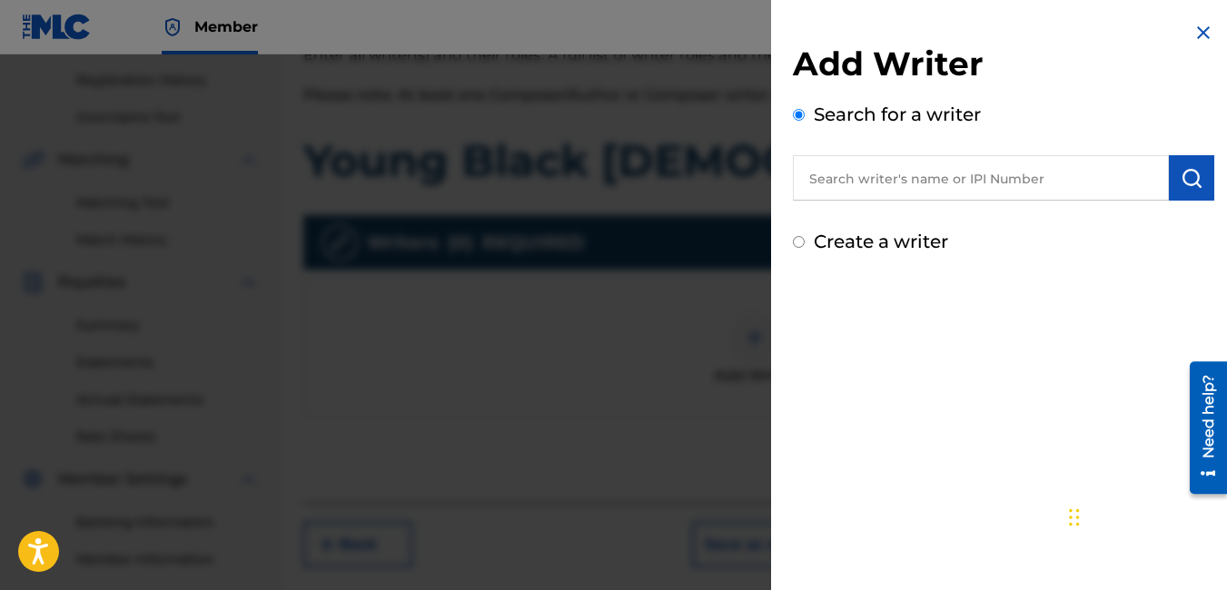
click at [915, 174] on input "text" at bounding box center [981, 177] width 376 height 45
click at [1181, 177] on img "submit" at bounding box center [1192, 178] width 22 height 22
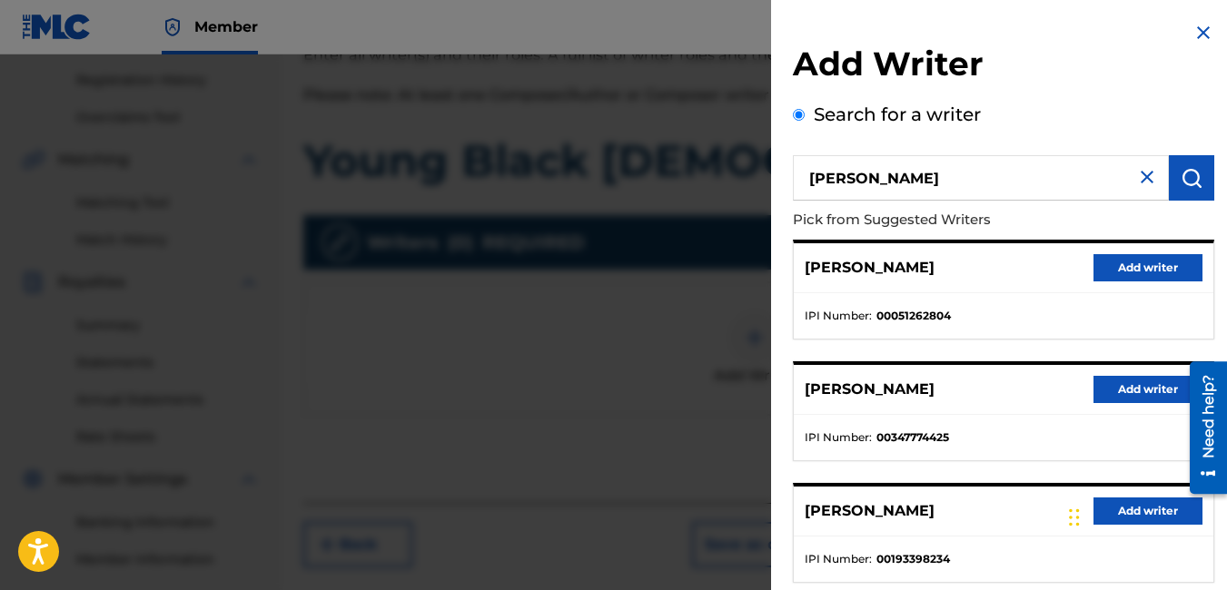
click at [1134, 392] on button "Add writer" at bounding box center [1147, 389] width 109 height 27
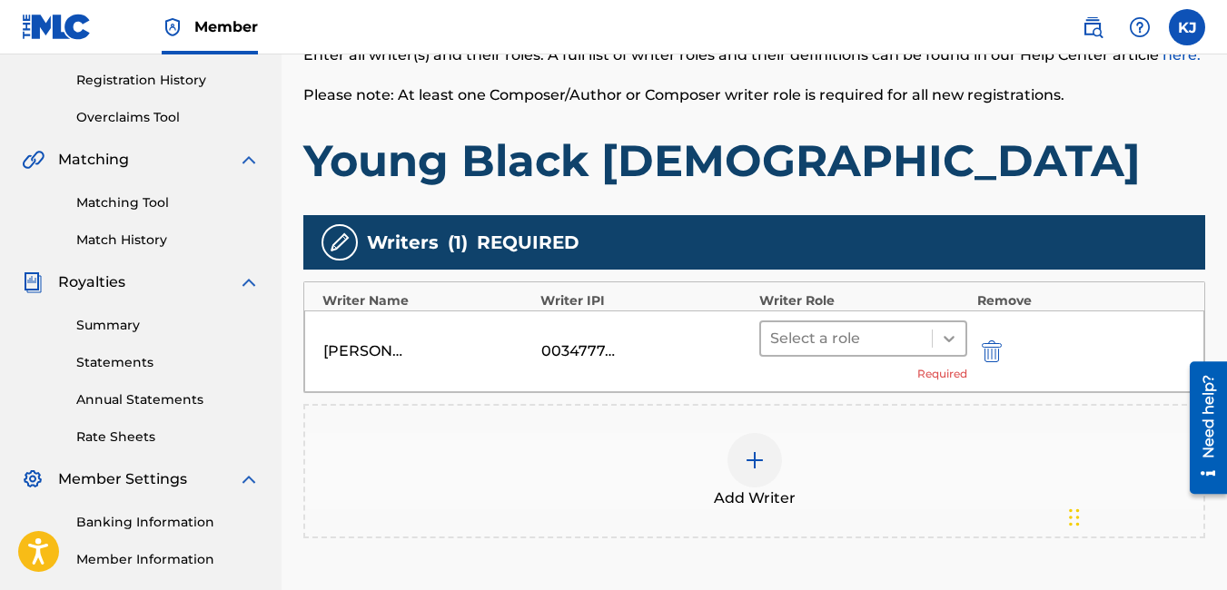
click at [947, 346] on icon at bounding box center [949, 339] width 18 height 18
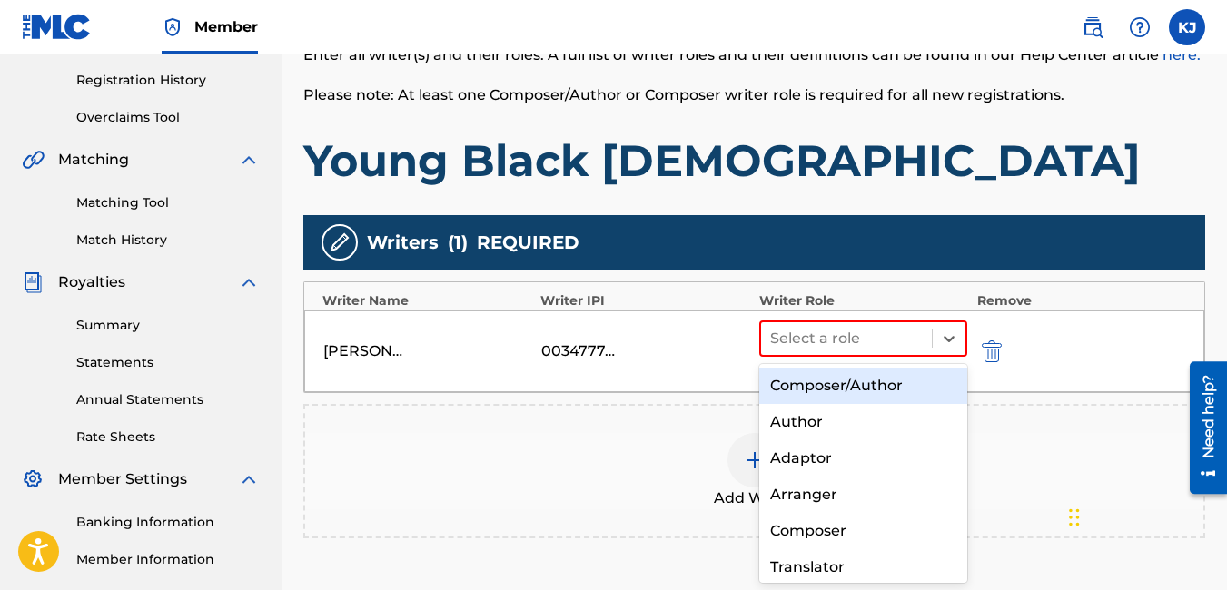
click at [905, 383] on div "Composer/Author" at bounding box center [863, 386] width 209 height 36
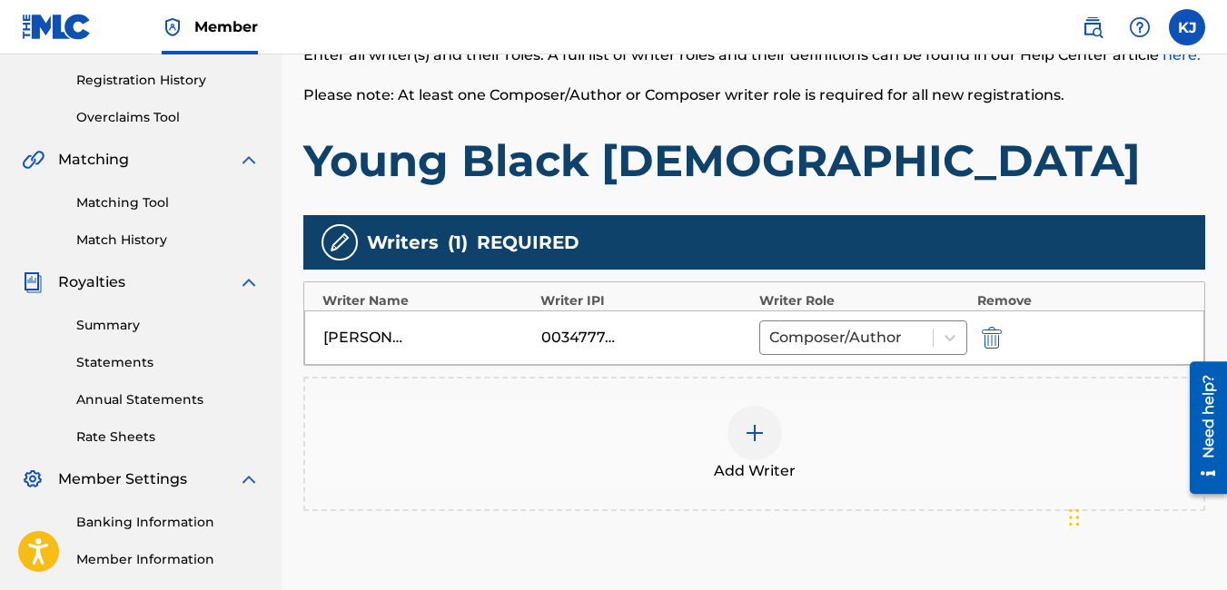
click at [908, 420] on div "Add Writer" at bounding box center [754, 444] width 898 height 76
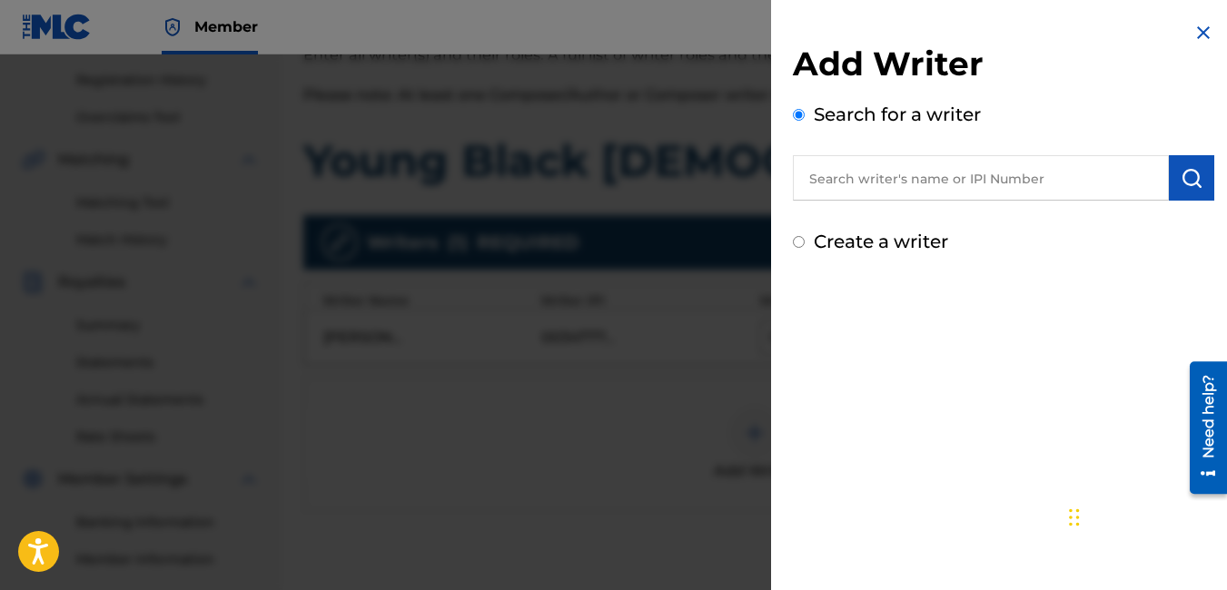
click at [1201, 32] on img at bounding box center [1203, 33] width 22 height 22
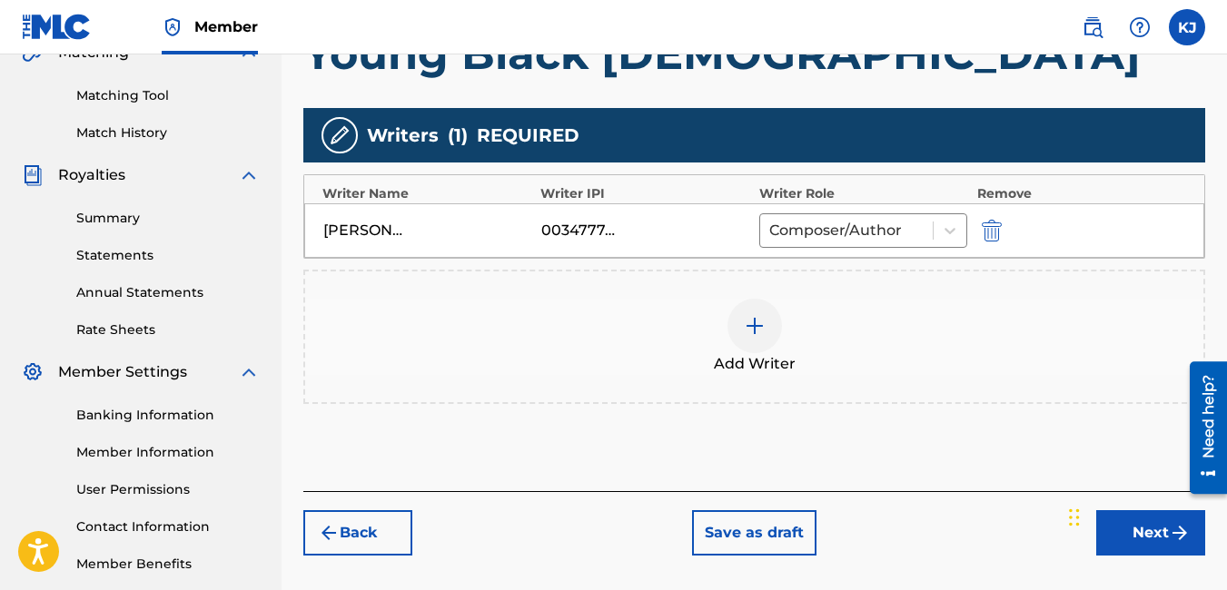
scroll to position [536, 0]
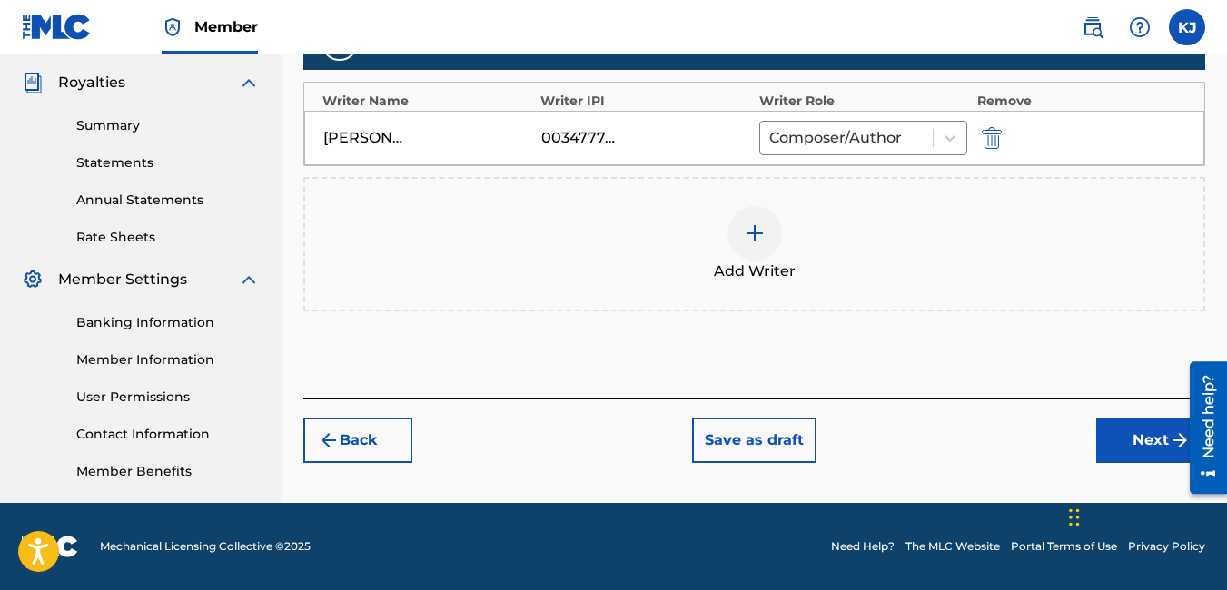
click at [1149, 447] on button "Next" at bounding box center [1150, 440] width 109 height 45
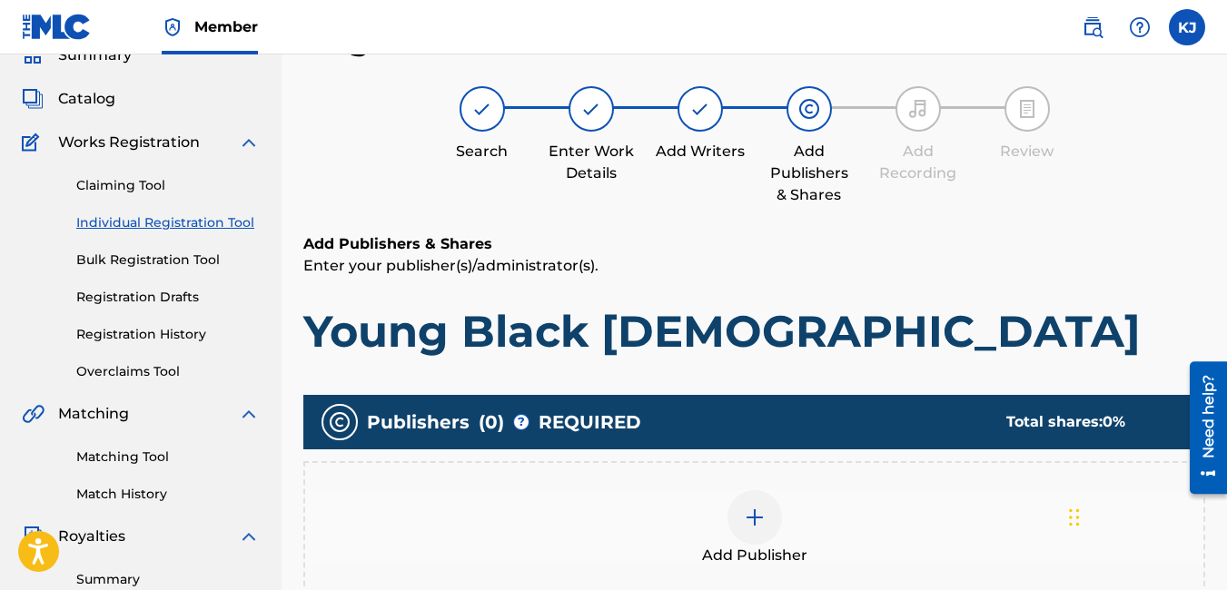
scroll to position [118, 0]
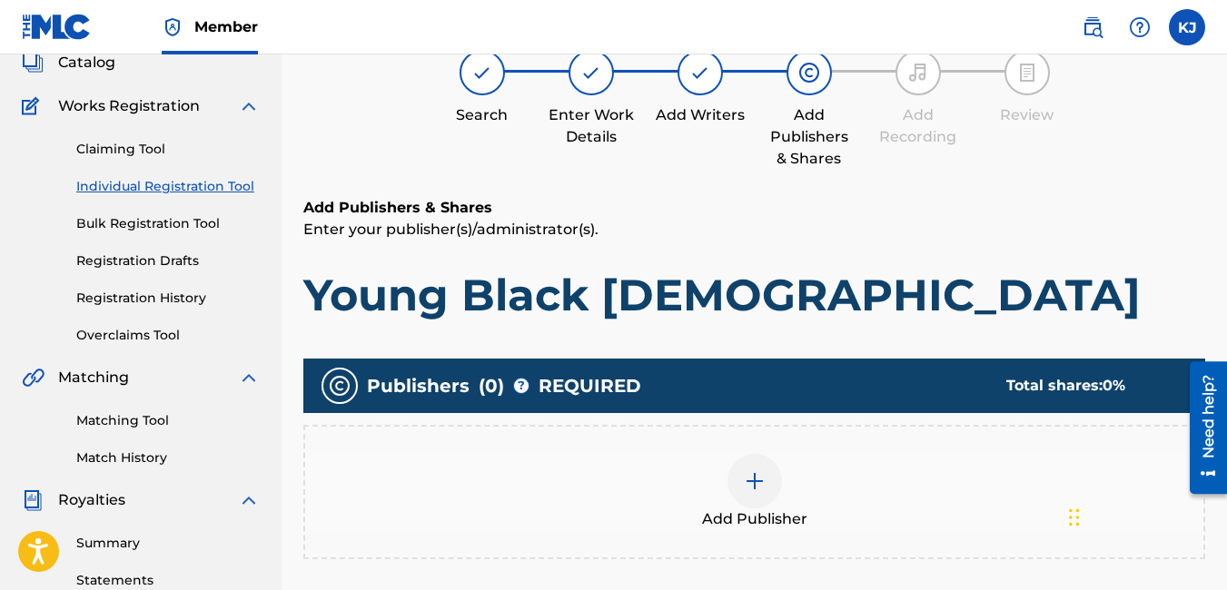
drag, startPoint x: 751, startPoint y: 479, endPoint x: 732, endPoint y: 477, distance: 19.3
click at [732, 477] on div at bounding box center [754, 481] width 54 height 54
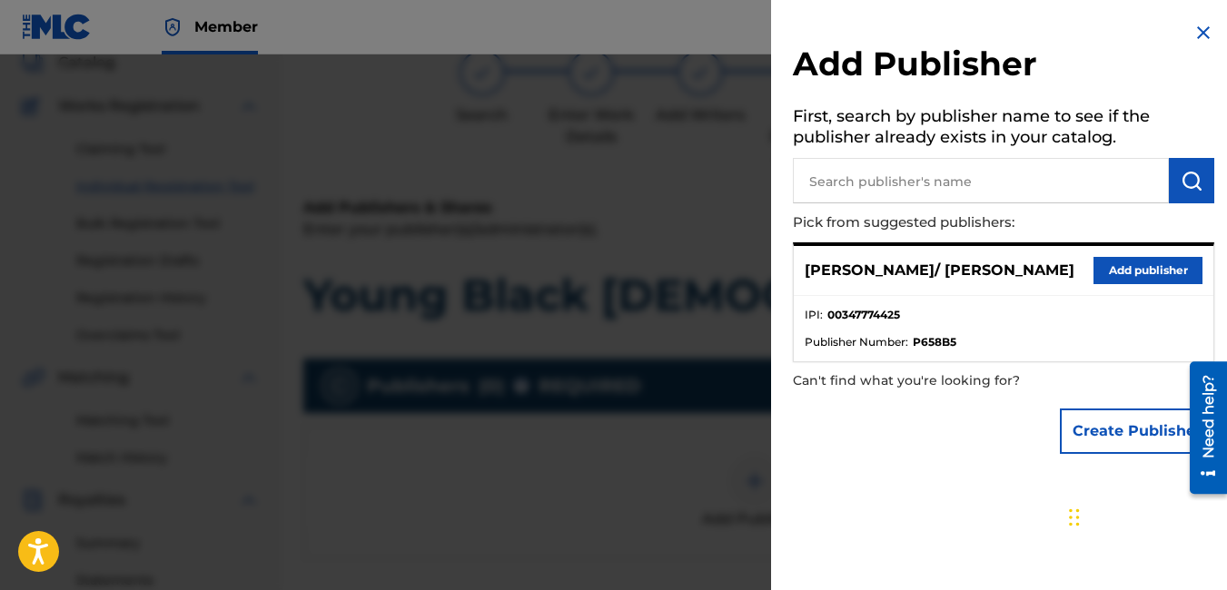
click at [1120, 269] on button "Add publisher" at bounding box center [1147, 270] width 109 height 27
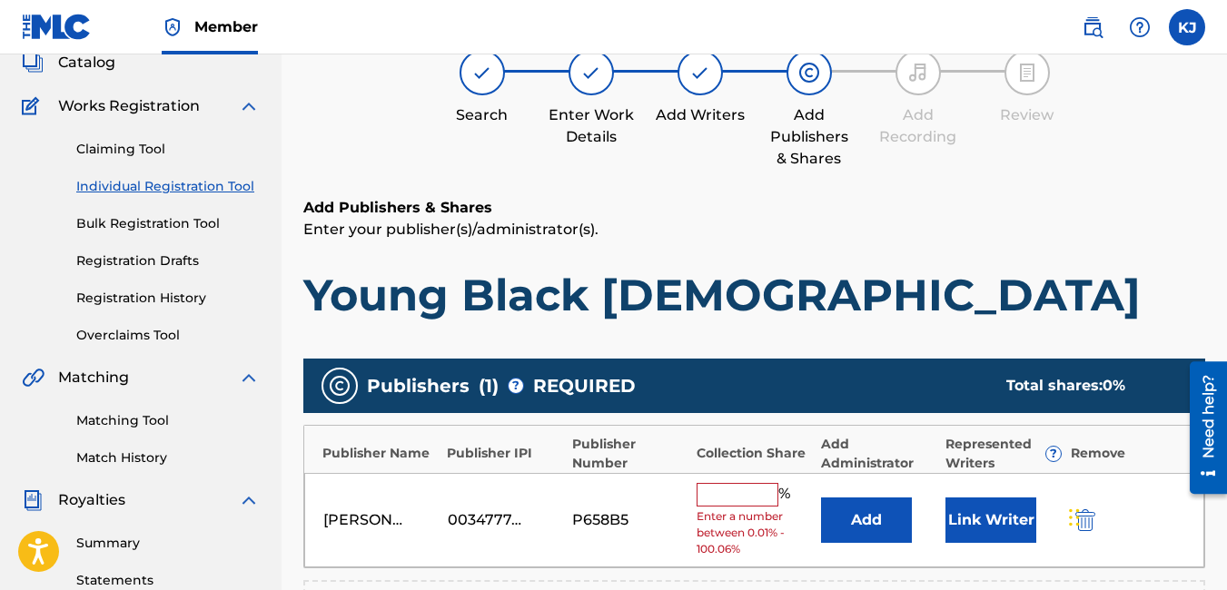
click at [740, 499] on input "text" at bounding box center [738, 495] width 82 height 24
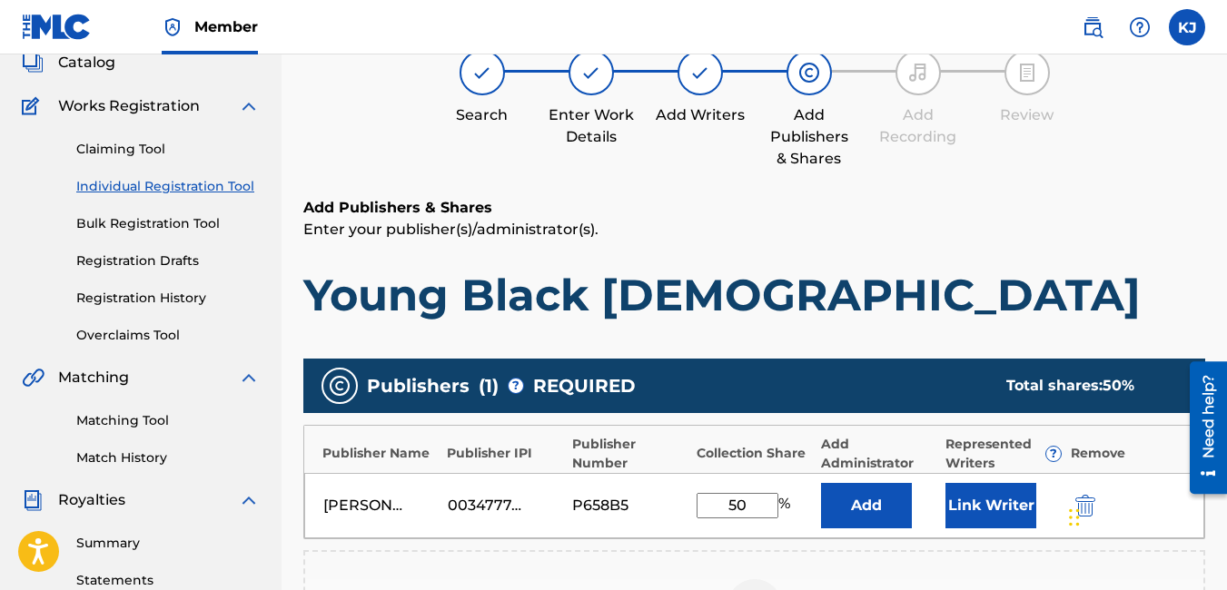
click at [790, 541] on div "Publishers ( 1 ) ? REQUIRED Total shares: 50 % Publisher Name Publisher IPI Pub…" at bounding box center [754, 522] width 902 height 326
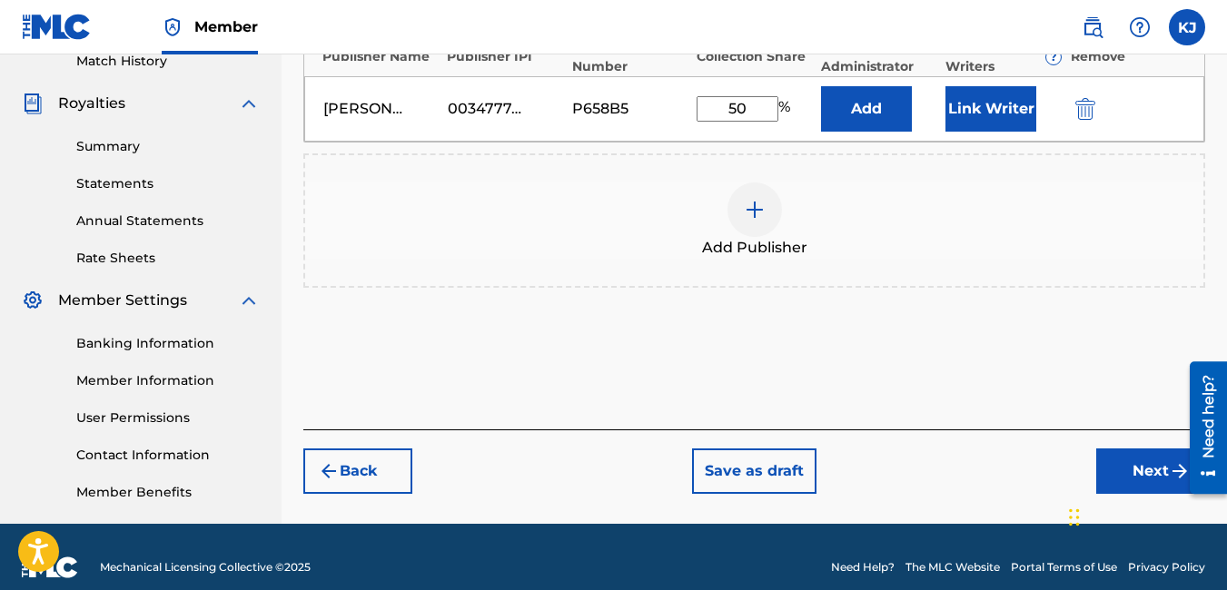
scroll to position [536, 0]
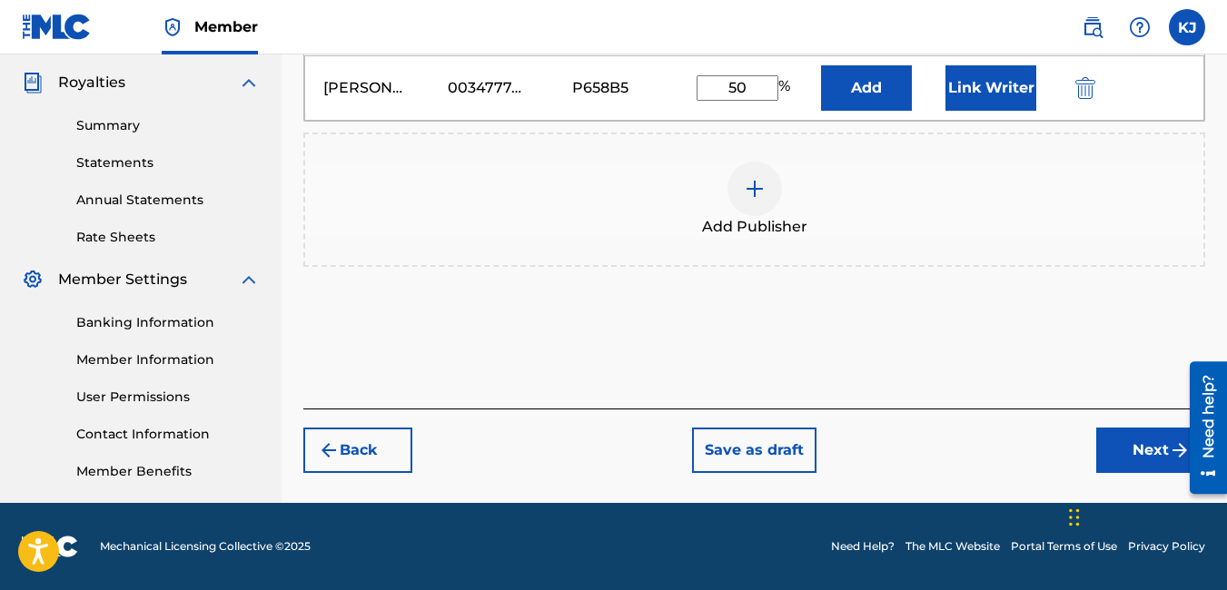
click at [1156, 453] on button "Next" at bounding box center [1150, 450] width 109 height 45
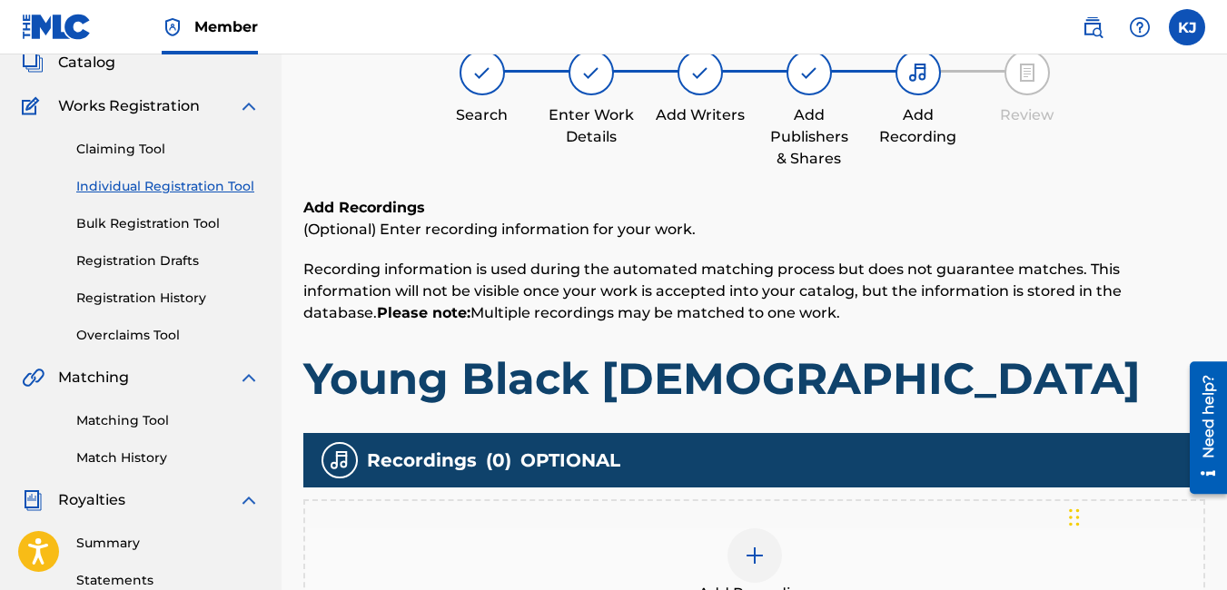
scroll to position [336, 0]
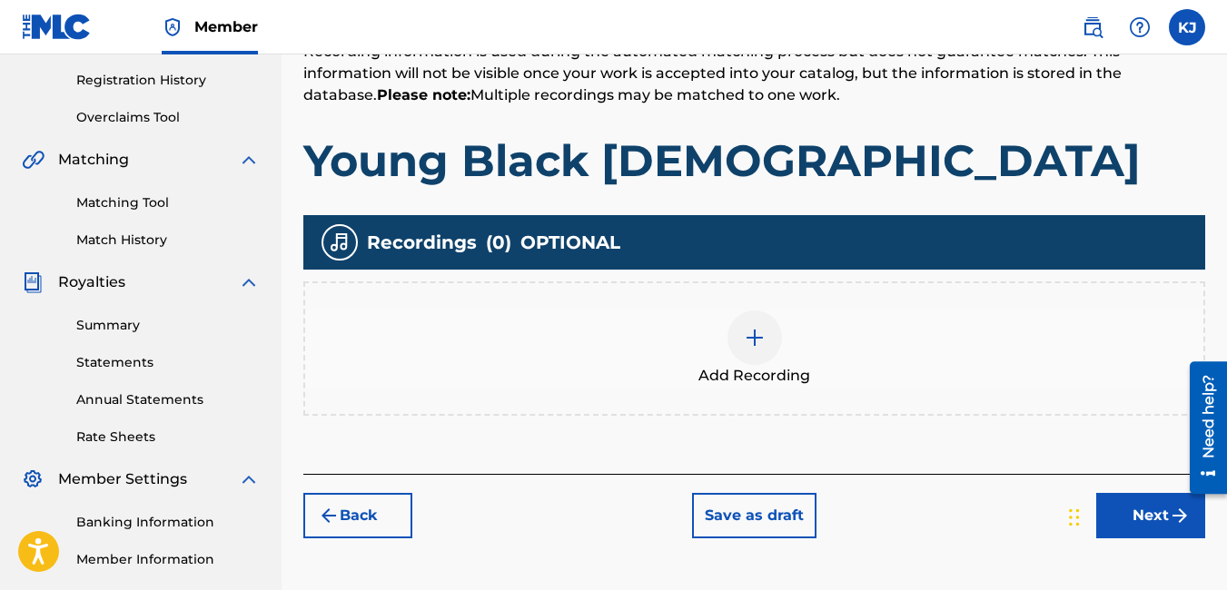
click at [767, 338] on div at bounding box center [754, 338] width 54 height 54
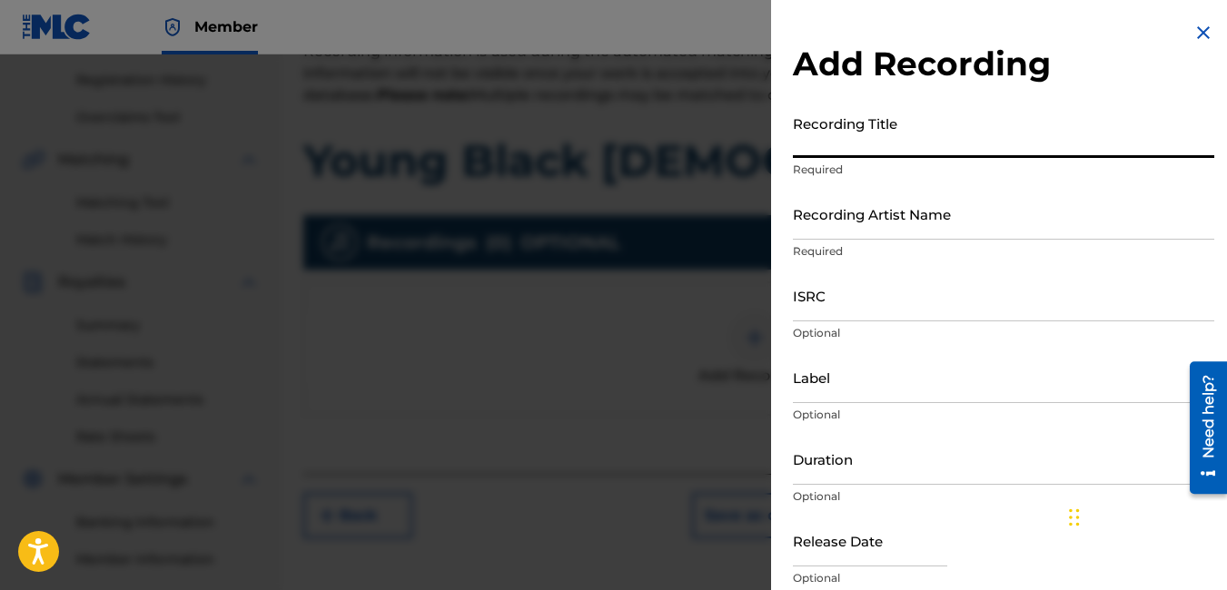
click at [888, 154] on input "Recording Title" at bounding box center [1003, 132] width 421 height 52
click at [926, 221] on input "Recording Artist Name" at bounding box center [1003, 214] width 421 height 52
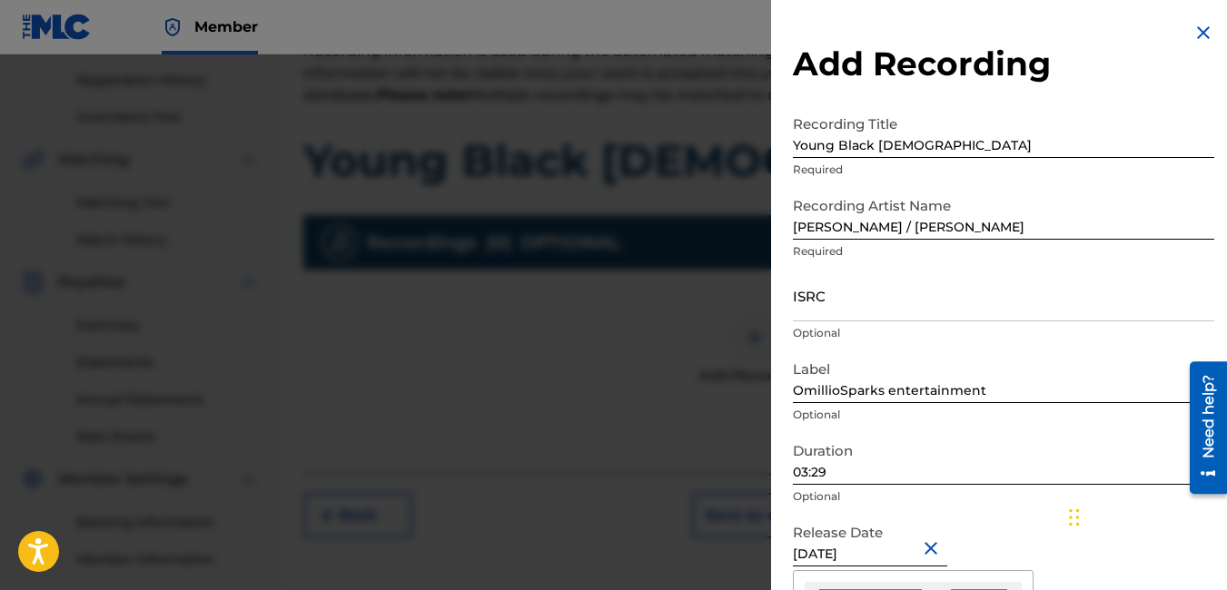
click at [892, 553] on input "[DATE]" at bounding box center [870, 541] width 154 height 52
click at [986, 529] on div "Release Date [DATE] [DATE] Previous Month Next Month July [DATE] February March…" at bounding box center [1003, 556] width 421 height 82
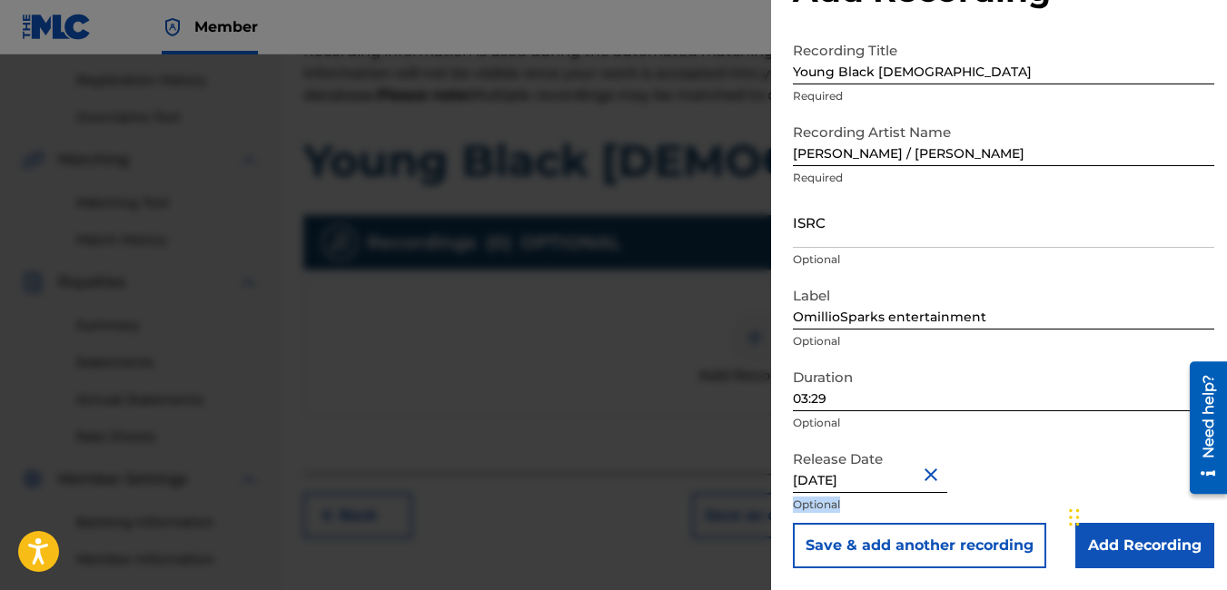
drag, startPoint x: 1162, startPoint y: 565, endPoint x: 1165, endPoint y: 574, distance: 9.5
click at [1165, 578] on div "Add Recording Recording Title Young Black [DEMOGRAPHIC_DATA] Required Recording…" at bounding box center [1003, 258] width 465 height 664
drag, startPoint x: 1165, startPoint y: 574, endPoint x: 1069, endPoint y: 453, distance: 154.4
click at [1068, 454] on div "Release Date [DATE] Optional" at bounding box center [1003, 482] width 421 height 82
click at [1160, 542] on input "Add Recording" at bounding box center [1144, 545] width 139 height 45
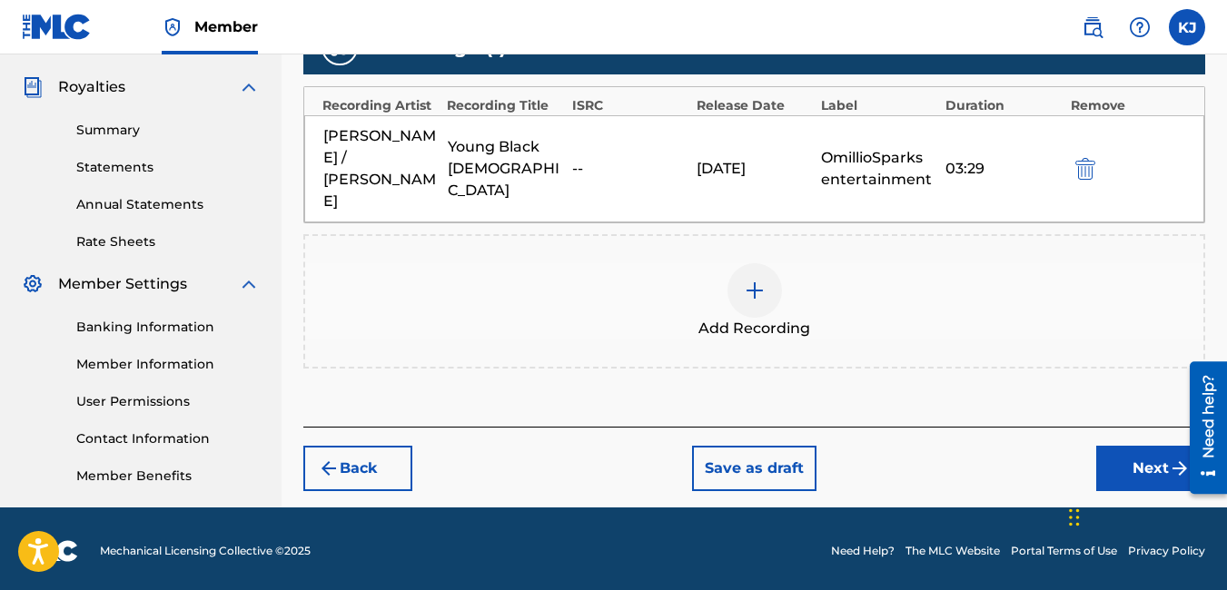
scroll to position [536, 0]
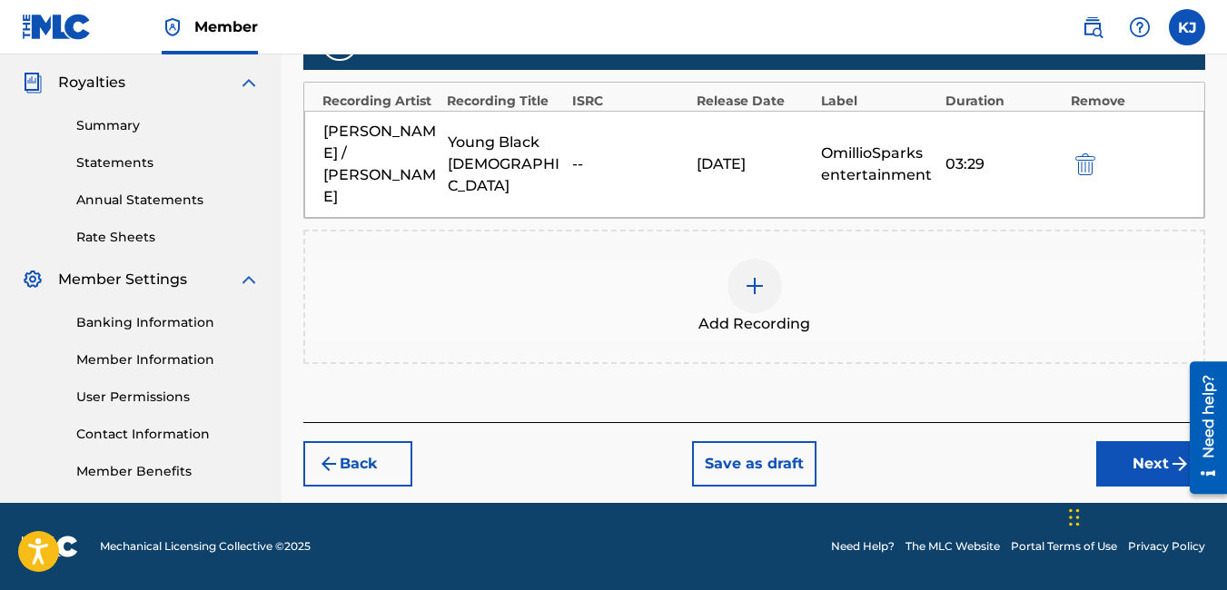
click at [1157, 441] on button "Next" at bounding box center [1150, 463] width 109 height 45
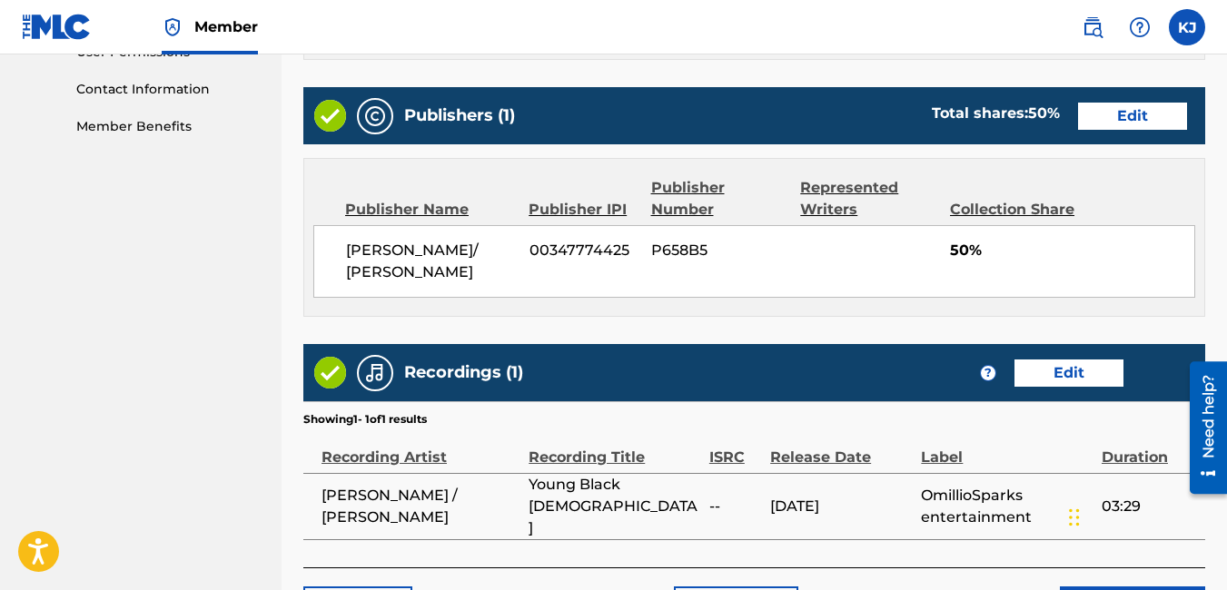
scroll to position [989, 0]
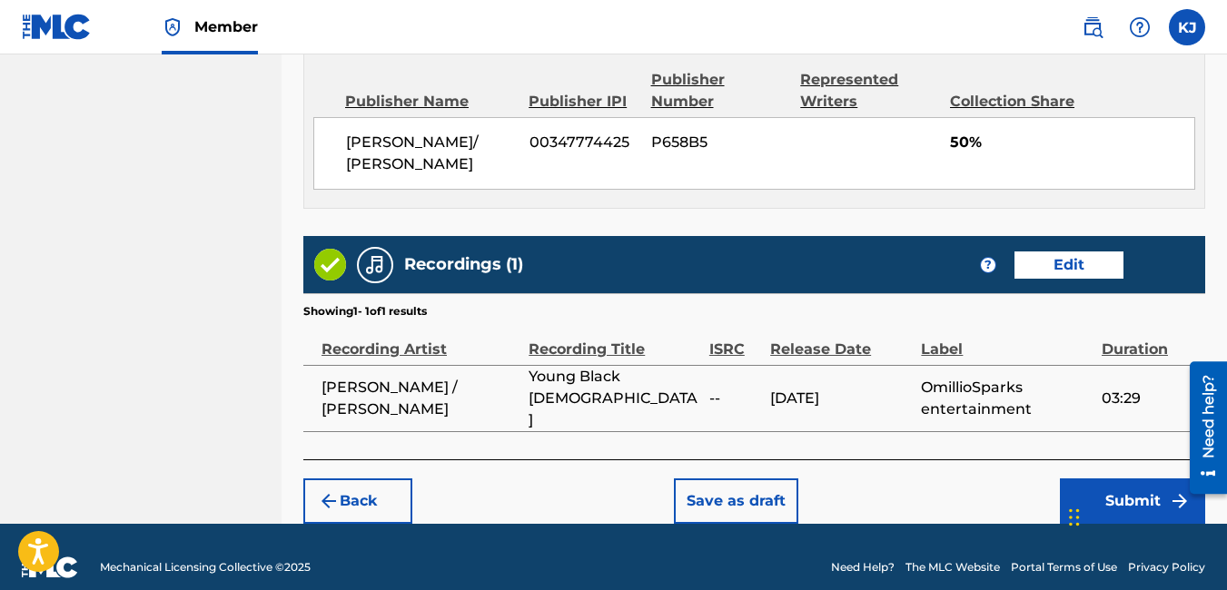
click at [1154, 480] on button "Submit" at bounding box center [1132, 501] width 145 height 45
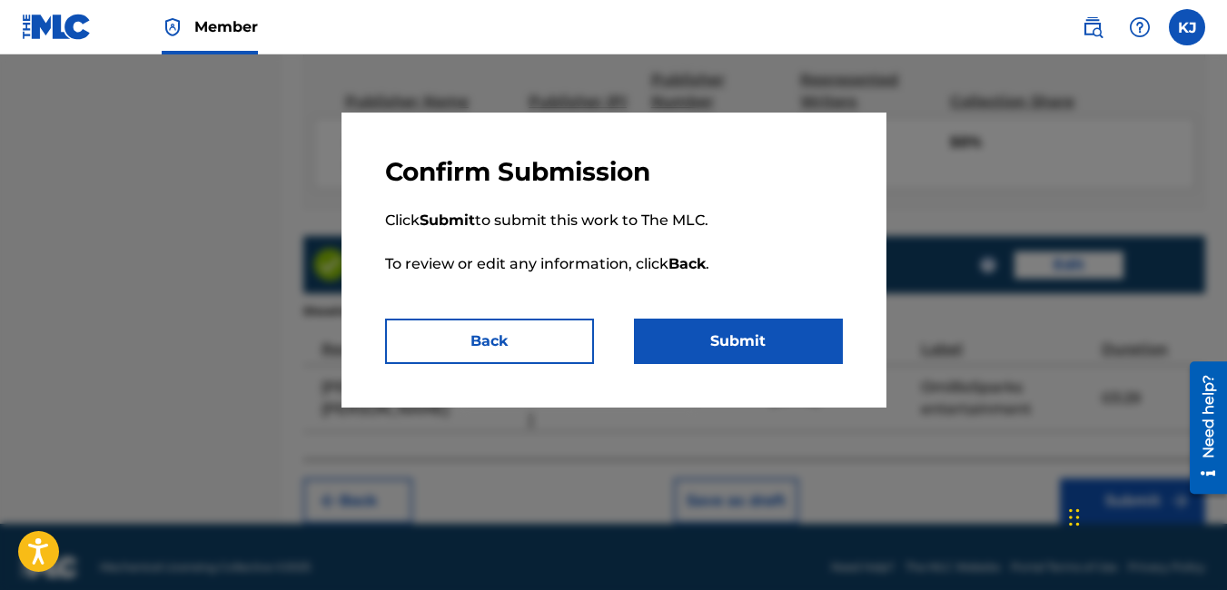
click at [749, 339] on button "Submit" at bounding box center [738, 341] width 209 height 45
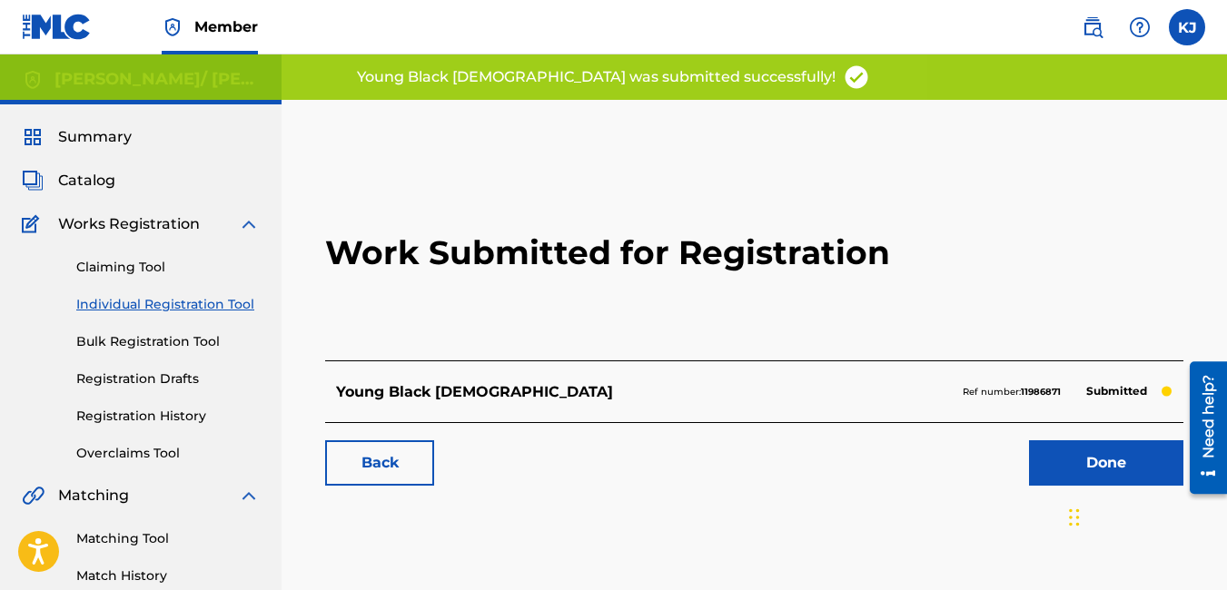
click at [1106, 455] on link "Done" at bounding box center [1106, 462] width 154 height 45
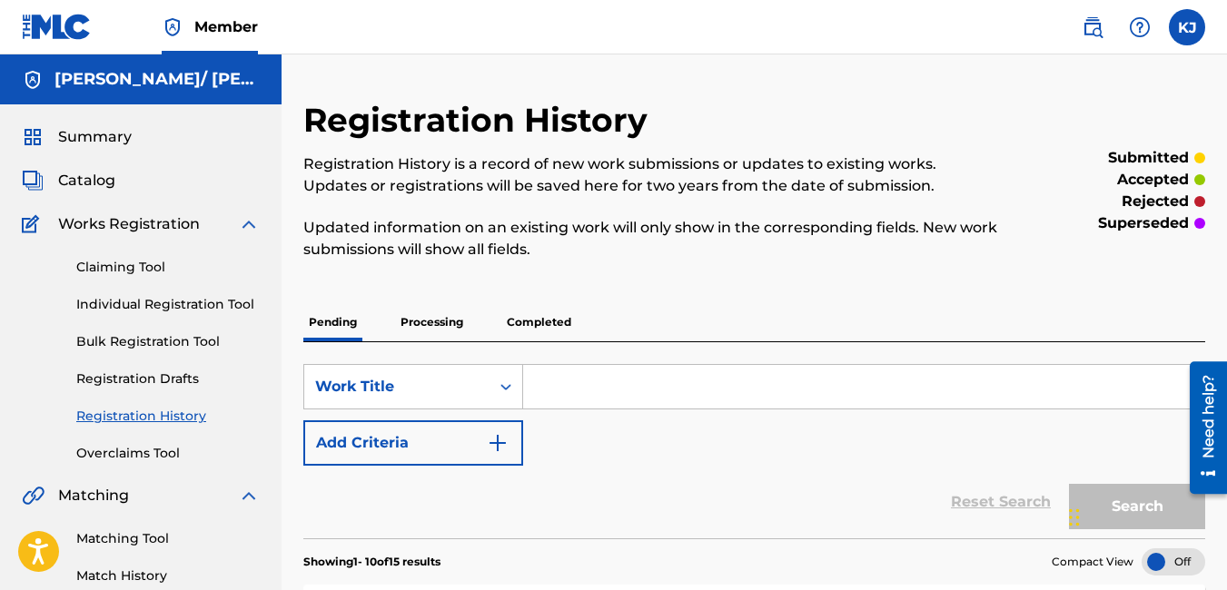
click at [217, 307] on link "Individual Registration Tool" at bounding box center [167, 304] width 183 height 19
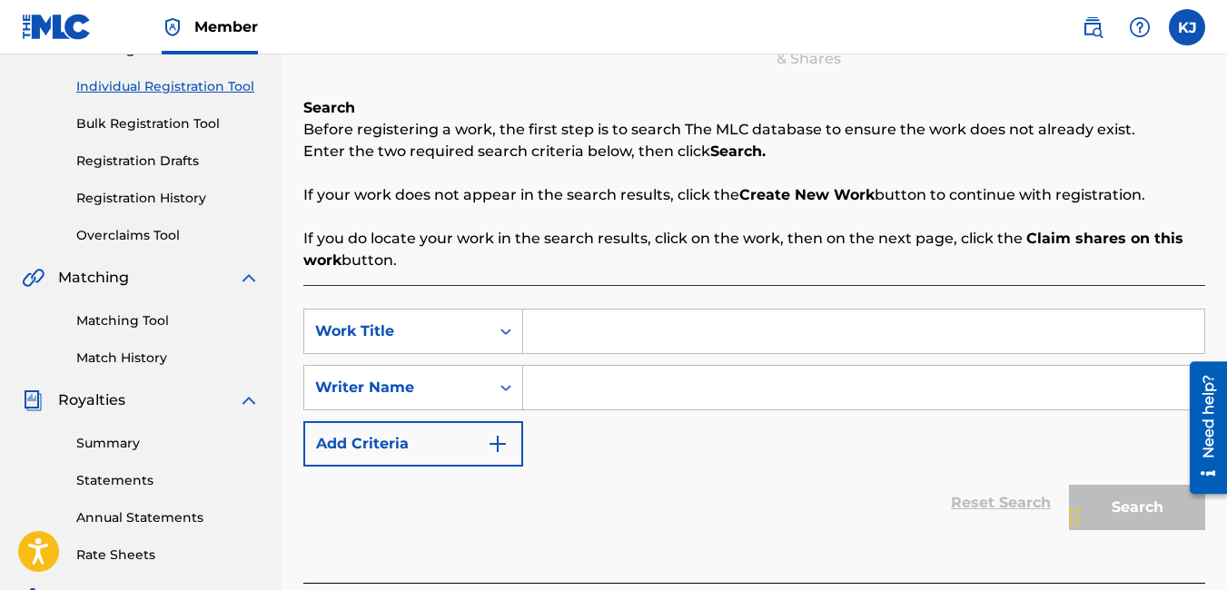
scroll to position [254, 0]
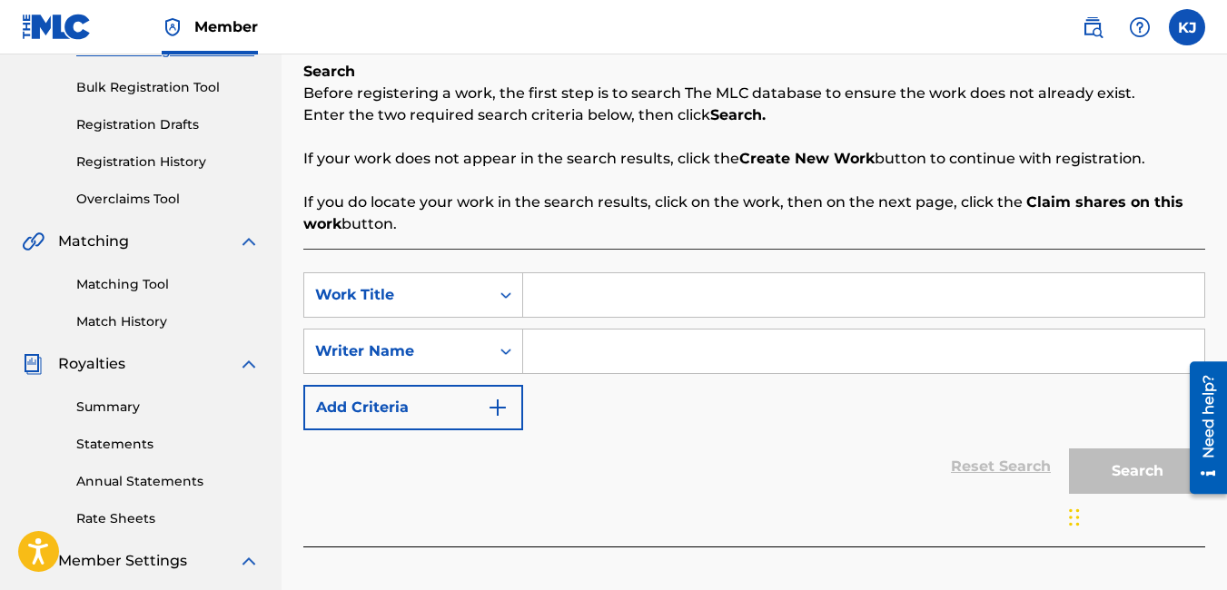
click at [550, 290] on input "Search Form" at bounding box center [863, 295] width 681 height 44
click at [735, 363] on input "Search Form" at bounding box center [863, 352] width 681 height 44
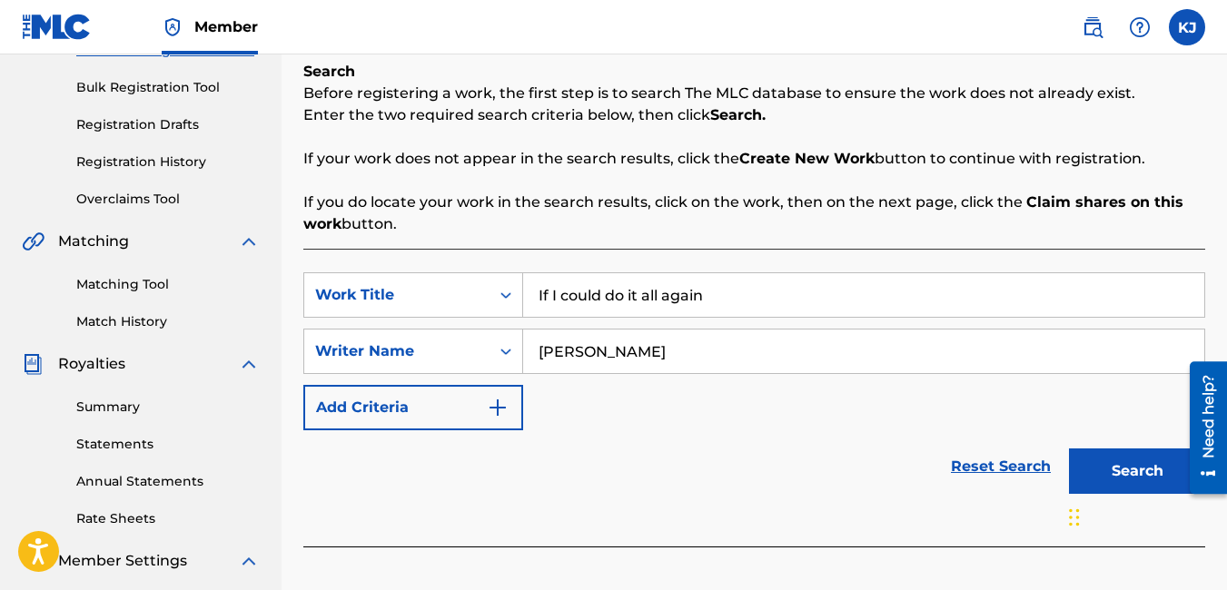
click at [1160, 479] on button "Search" at bounding box center [1137, 471] width 136 height 45
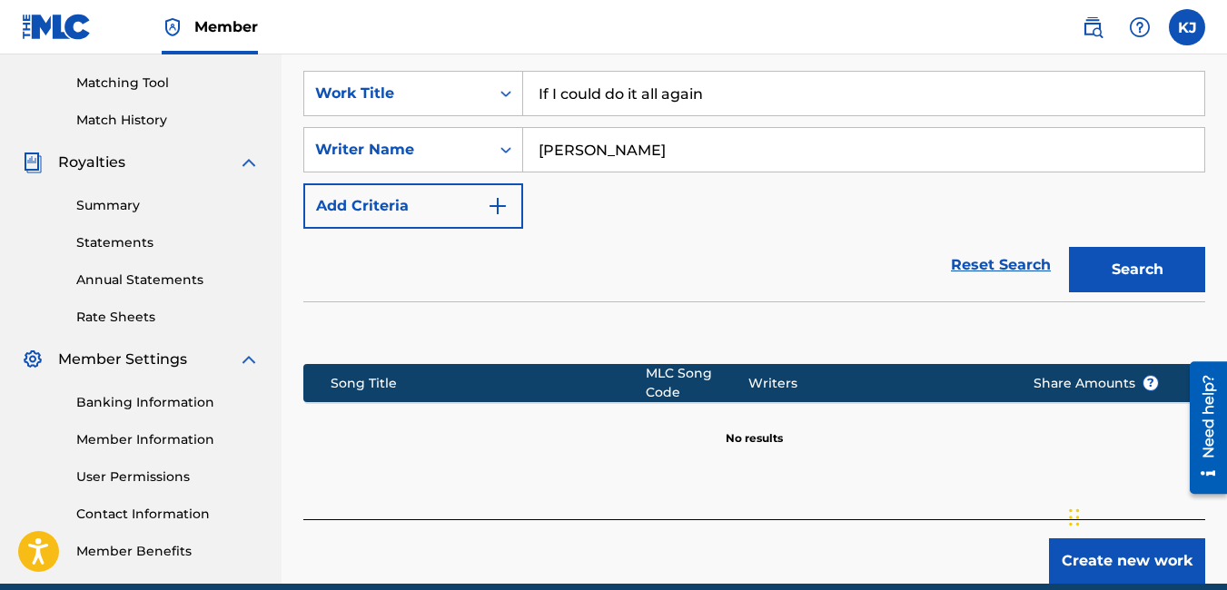
scroll to position [536, 0]
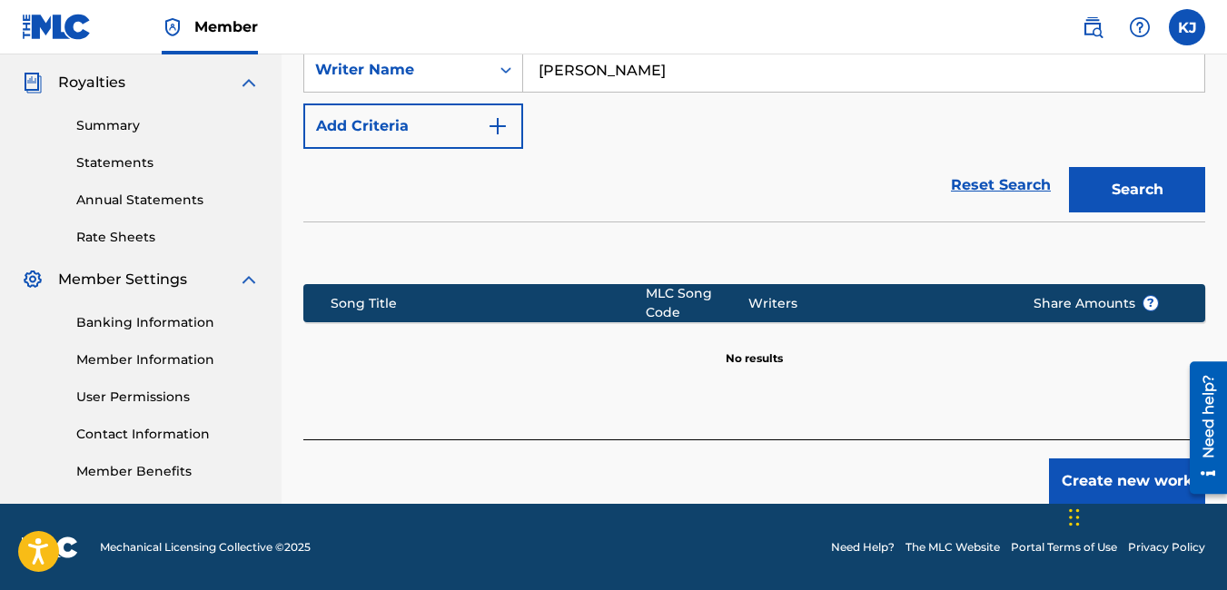
click at [1147, 467] on button "Create new work" at bounding box center [1127, 481] width 156 height 45
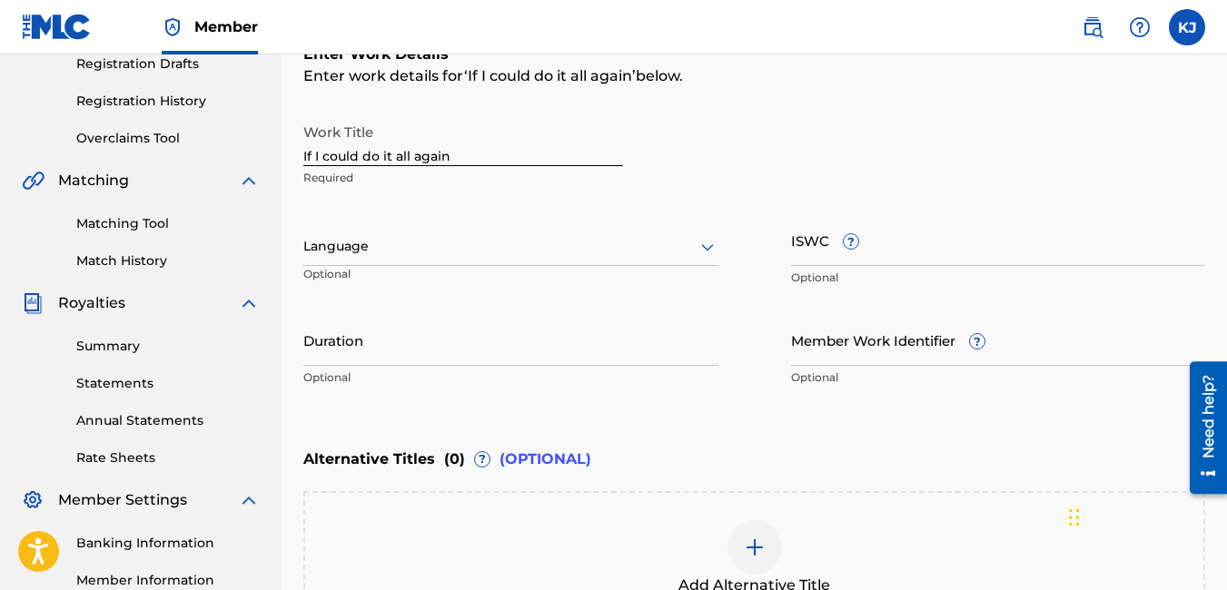
scroll to position [318, 0]
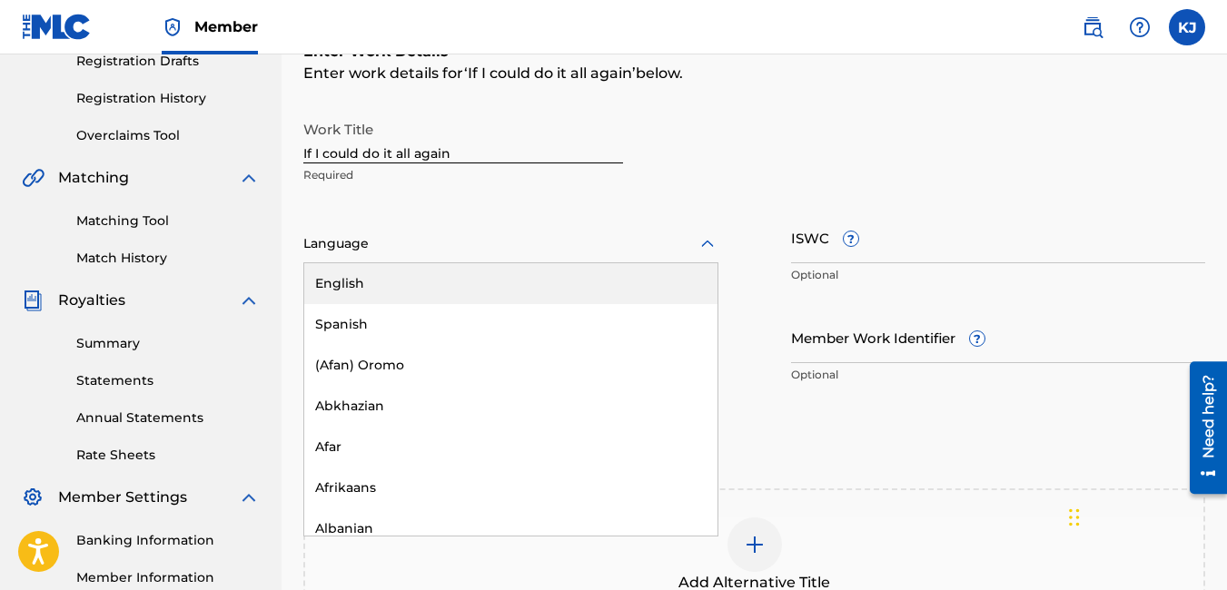
click at [707, 231] on div "Language" at bounding box center [510, 244] width 415 height 38
click at [546, 282] on div "English" at bounding box center [510, 283] width 413 height 41
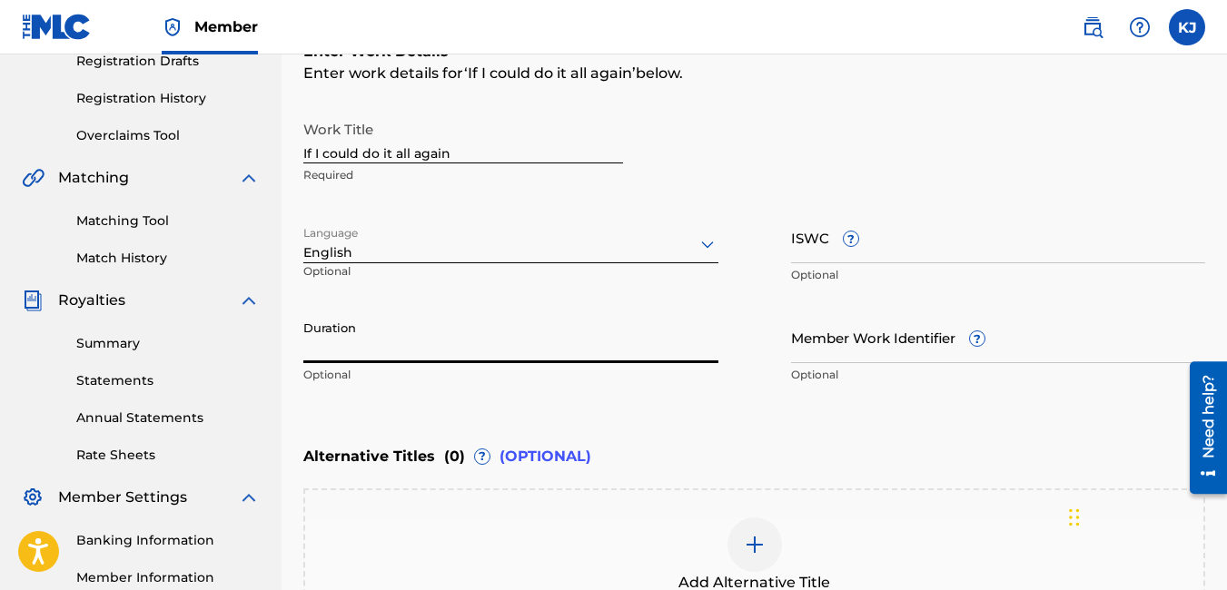
click at [471, 349] on input "Duration" at bounding box center [510, 337] width 415 height 52
click at [829, 351] on input "Member Work Identifier ?" at bounding box center [998, 337] width 415 height 52
click at [516, 338] on input "Duration" at bounding box center [510, 337] width 415 height 52
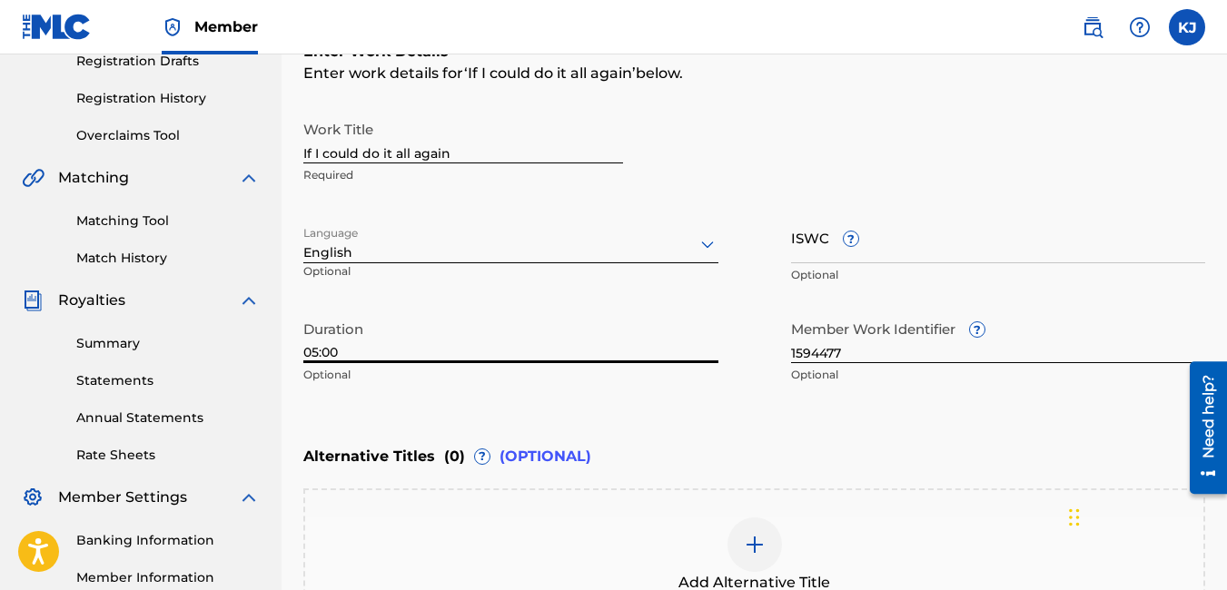
click at [772, 431] on div "Enter Work Details Enter work details for ‘ If I could do it all again ’ below.…" at bounding box center [754, 217] width 902 height 440
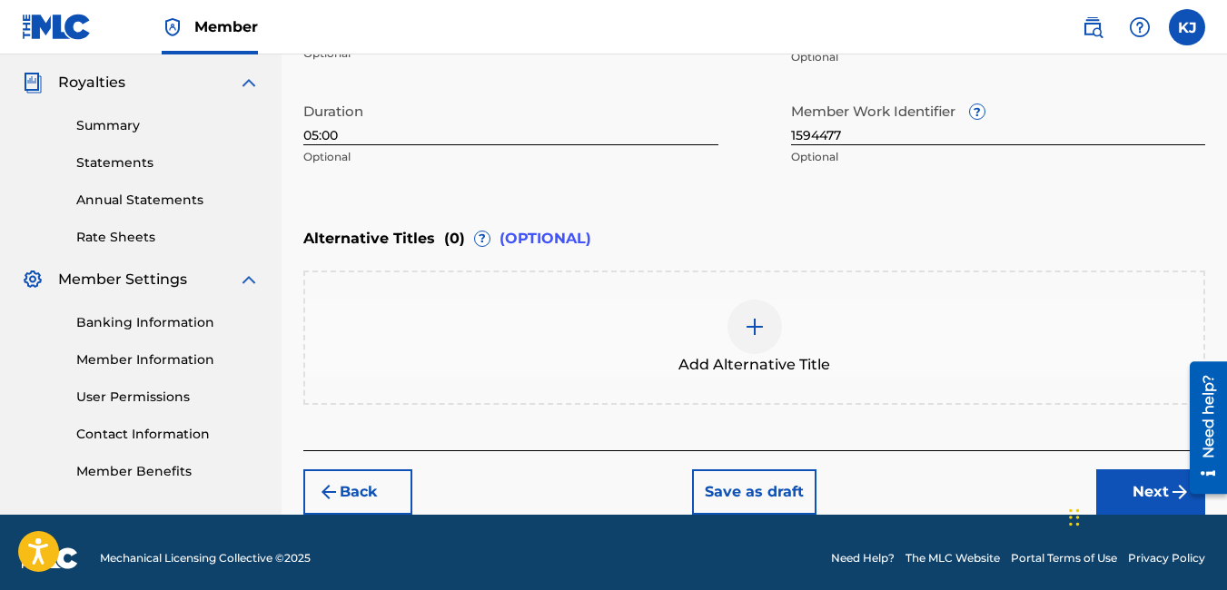
scroll to position [548, 0]
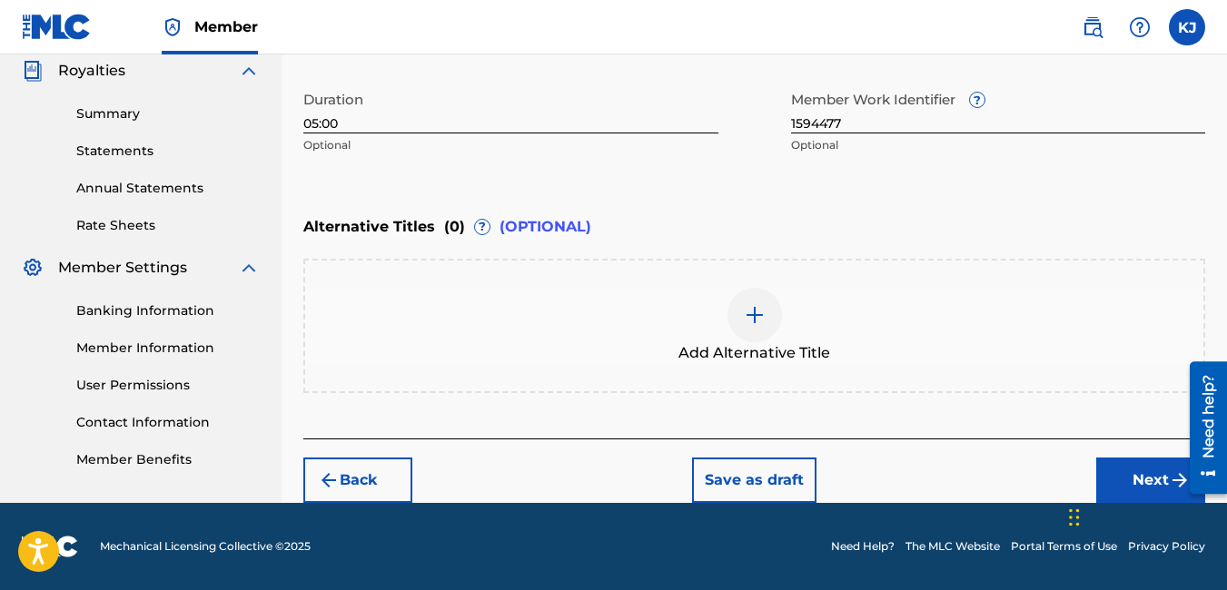
click at [1161, 478] on button "Next" at bounding box center [1150, 480] width 109 height 45
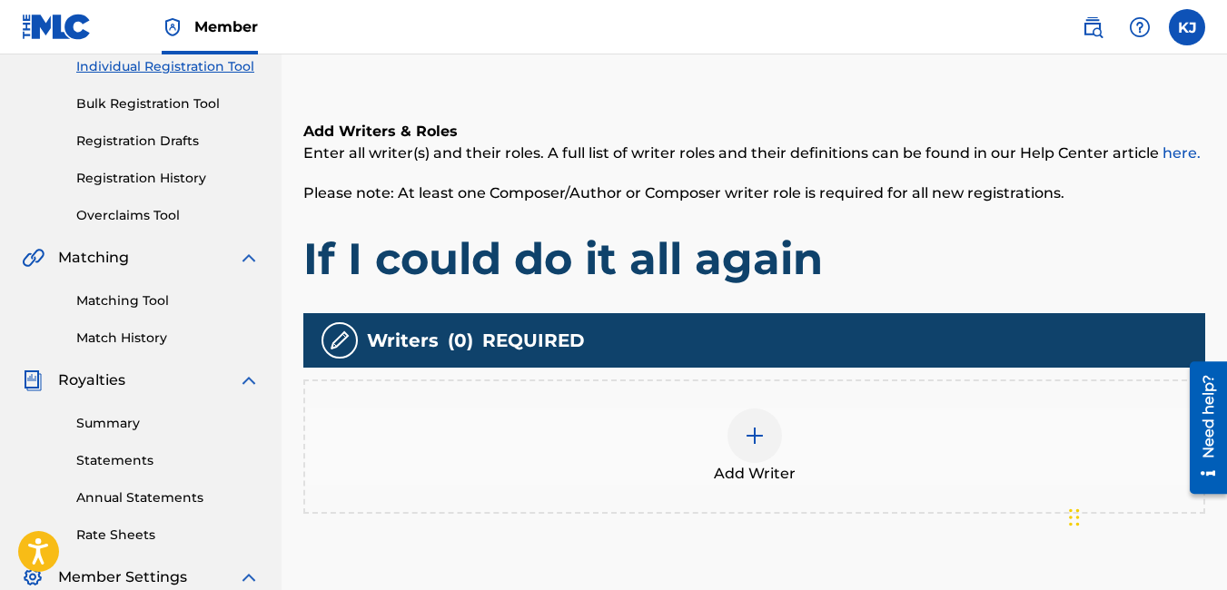
scroll to position [336, 0]
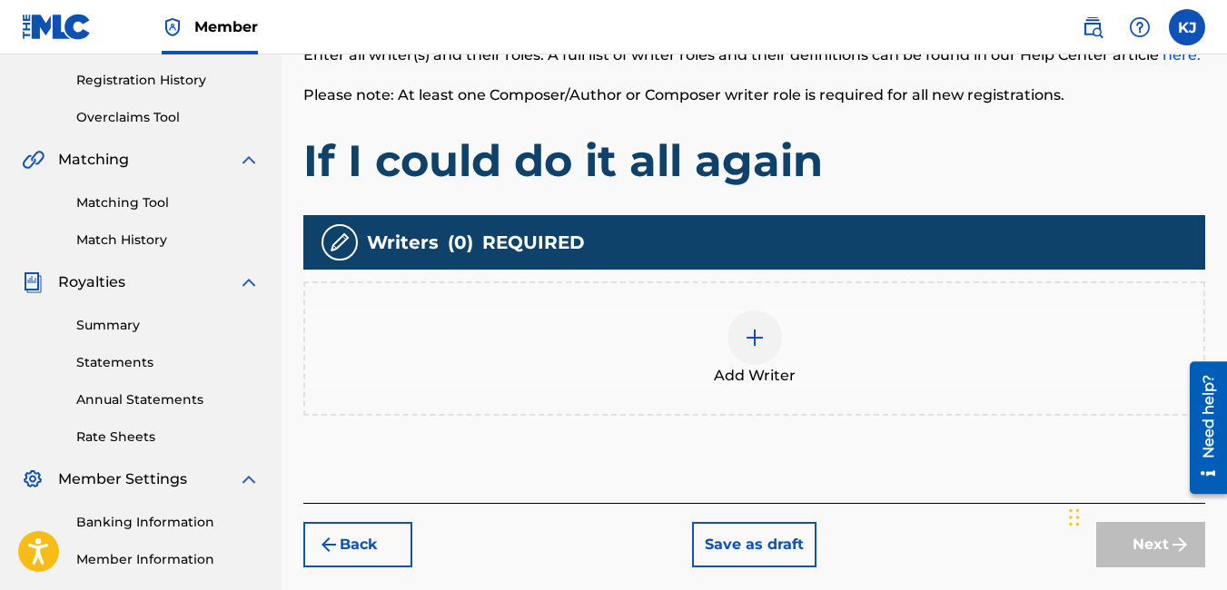
click at [766, 341] on div at bounding box center [754, 338] width 54 height 54
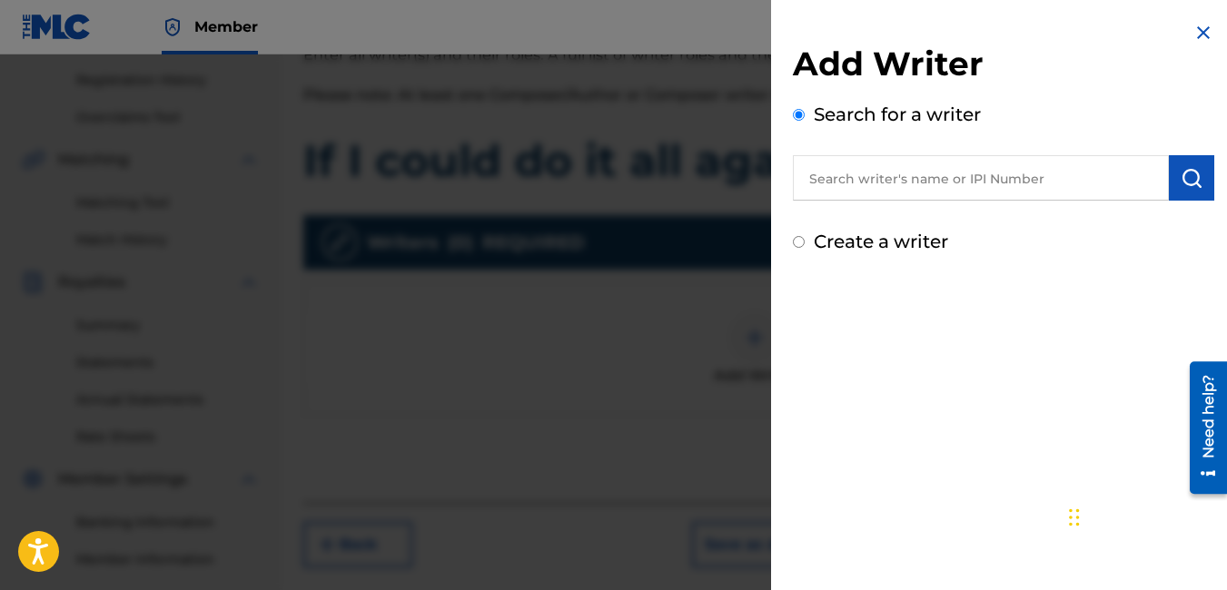
click at [988, 181] on input "text" at bounding box center [981, 177] width 376 height 45
click at [1199, 166] on button "submit" at bounding box center [1191, 177] width 45 height 45
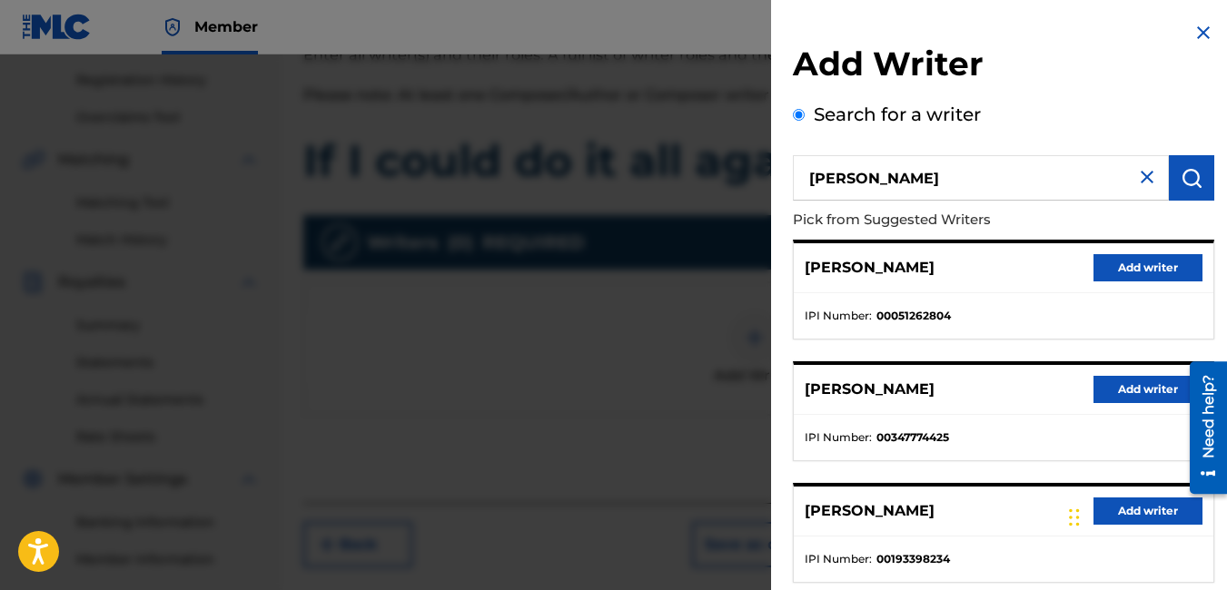
click at [1102, 395] on button "Add writer" at bounding box center [1147, 389] width 109 height 27
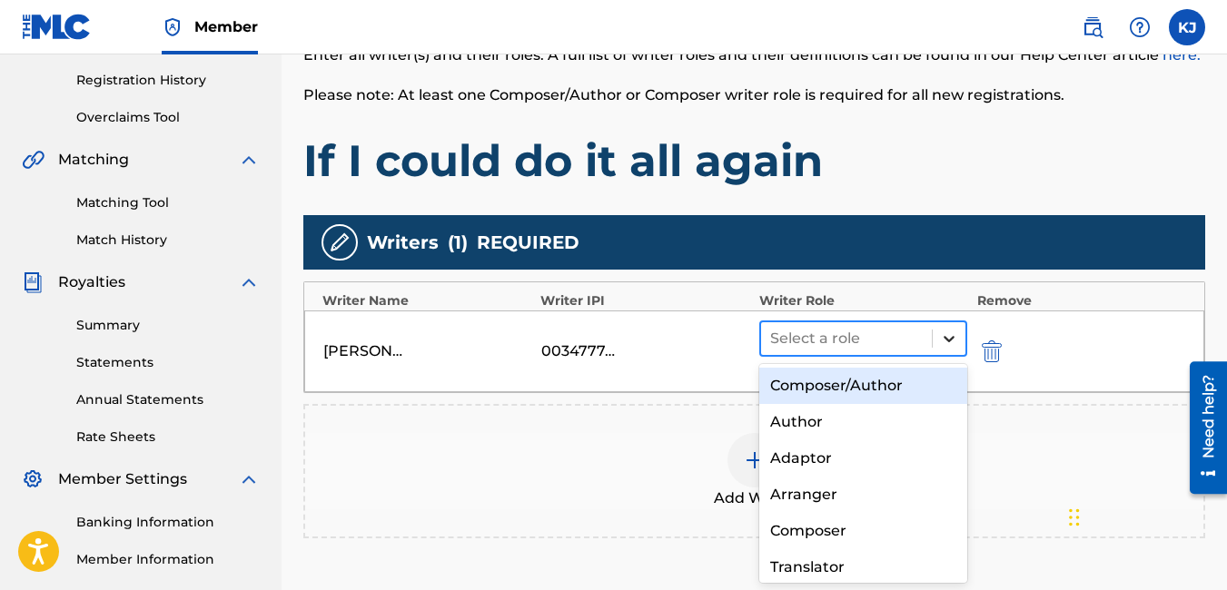
click at [954, 339] on icon at bounding box center [949, 339] width 18 height 18
click at [865, 387] on div "Composer/Author" at bounding box center [863, 386] width 209 height 36
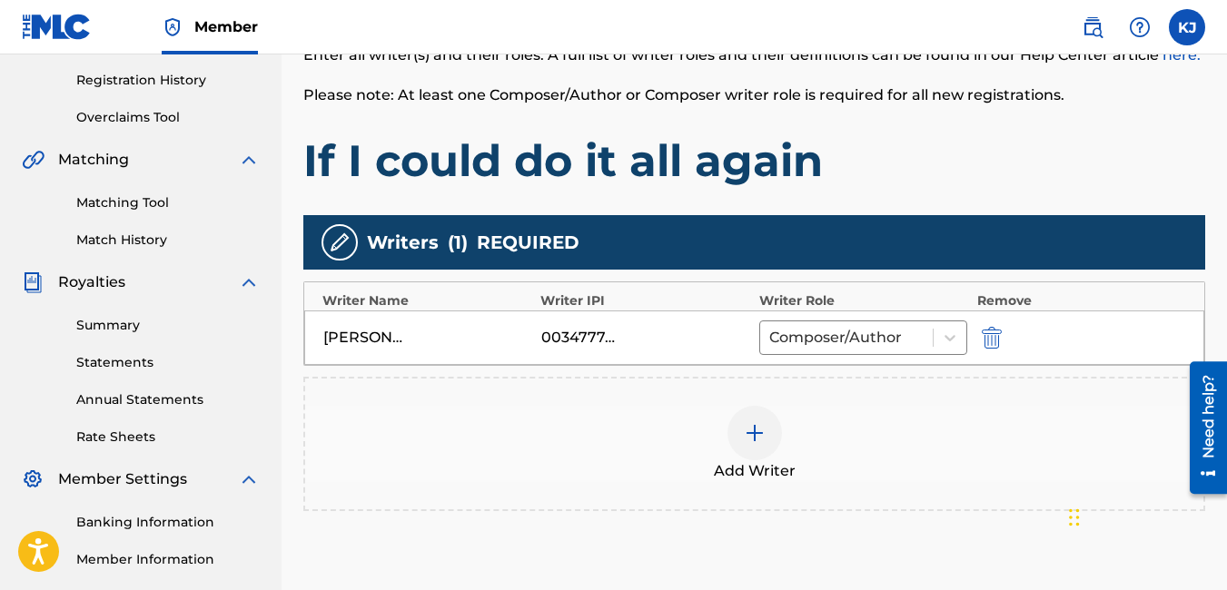
click at [883, 446] on div "Add Writer" at bounding box center [754, 444] width 898 height 76
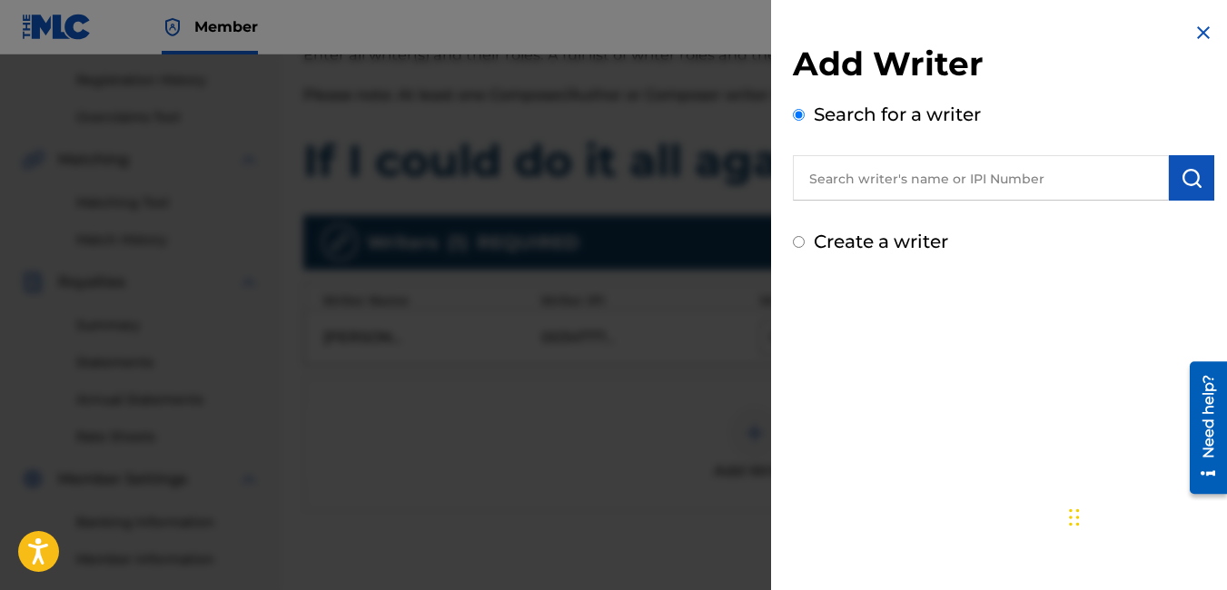
click at [1204, 33] on img at bounding box center [1203, 33] width 22 height 22
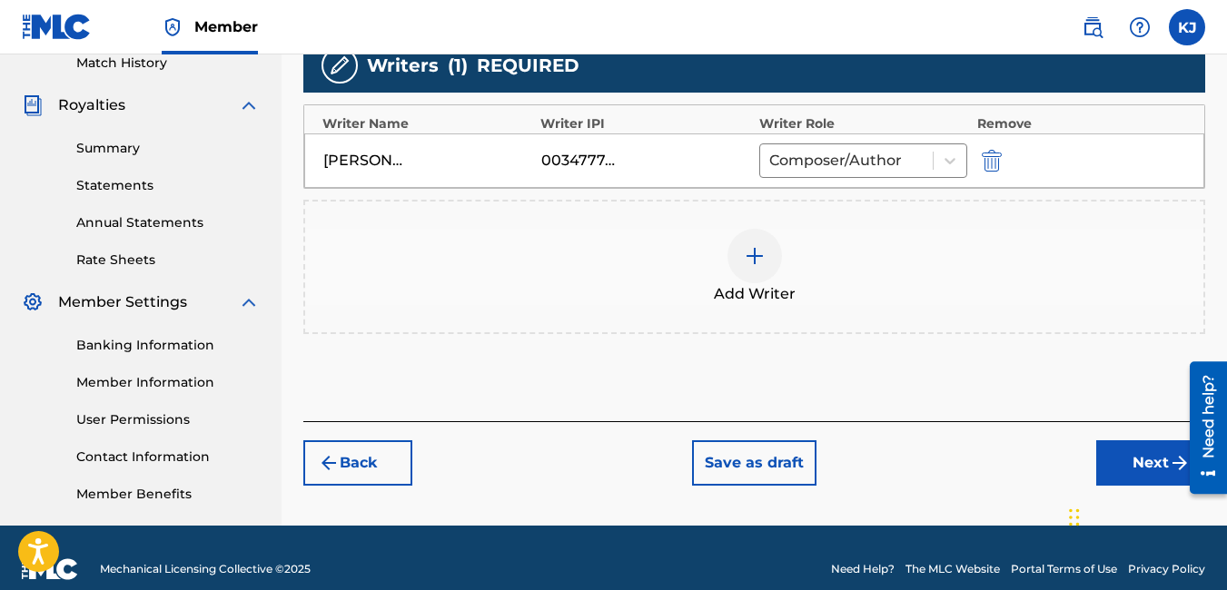
scroll to position [536, 0]
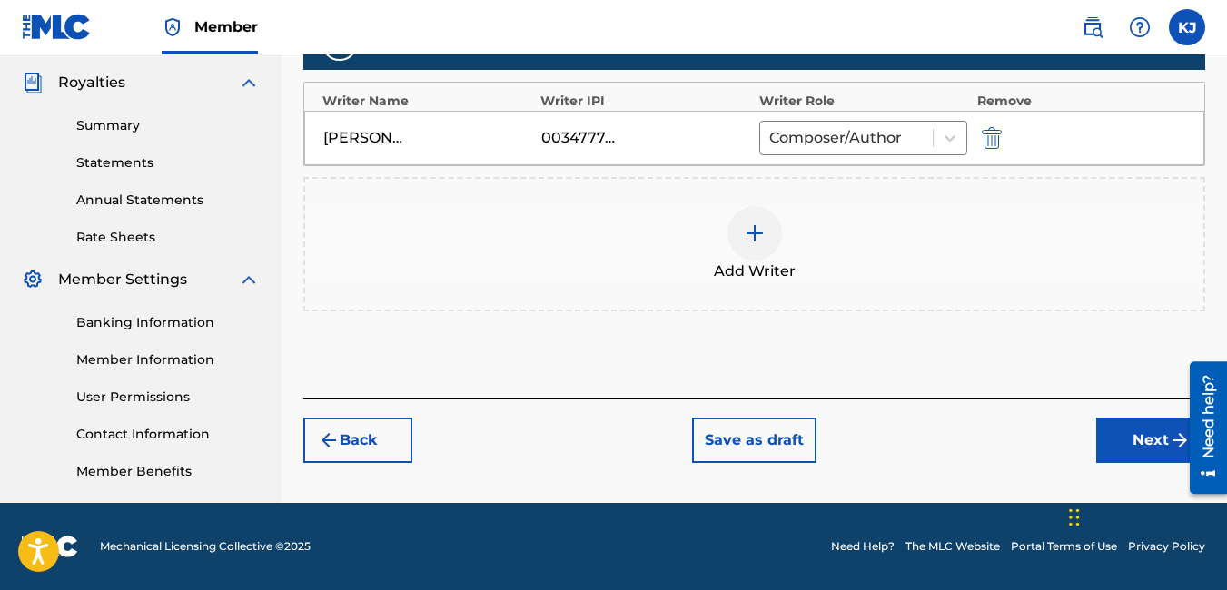
click at [1157, 441] on button "Next" at bounding box center [1150, 440] width 109 height 45
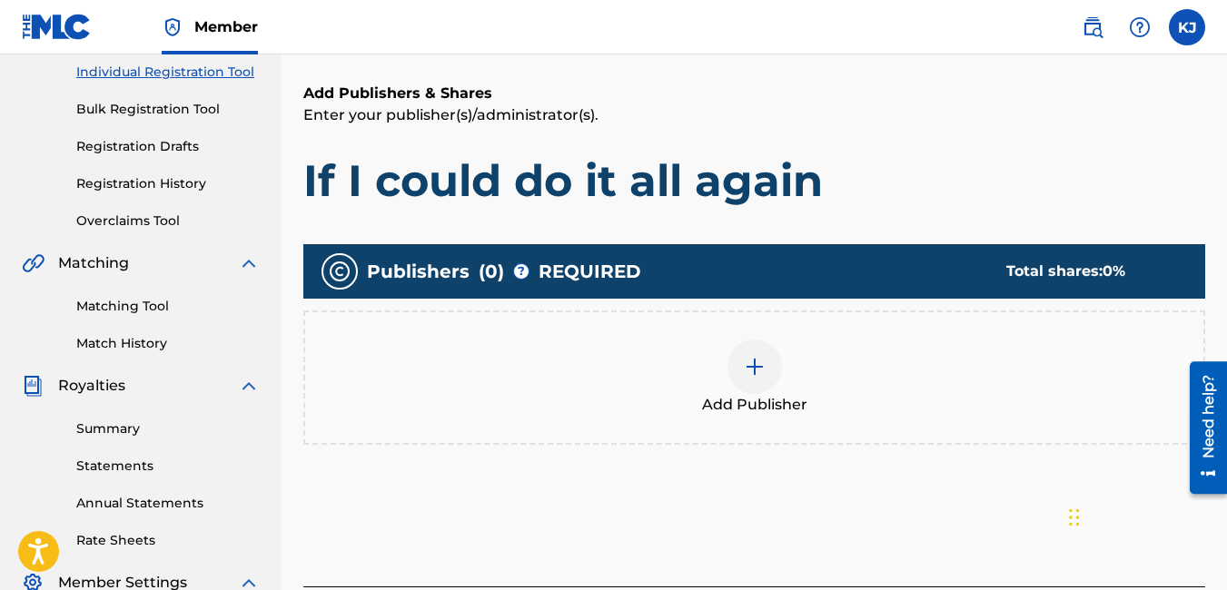
scroll to position [263, 0]
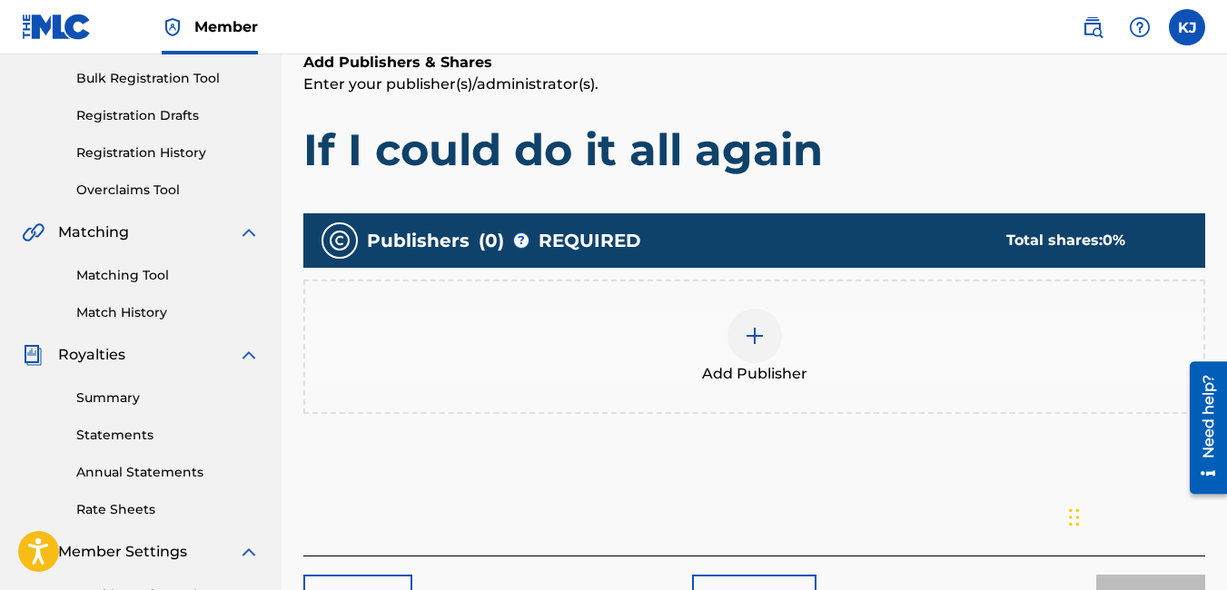
click at [758, 335] on img at bounding box center [755, 336] width 22 height 22
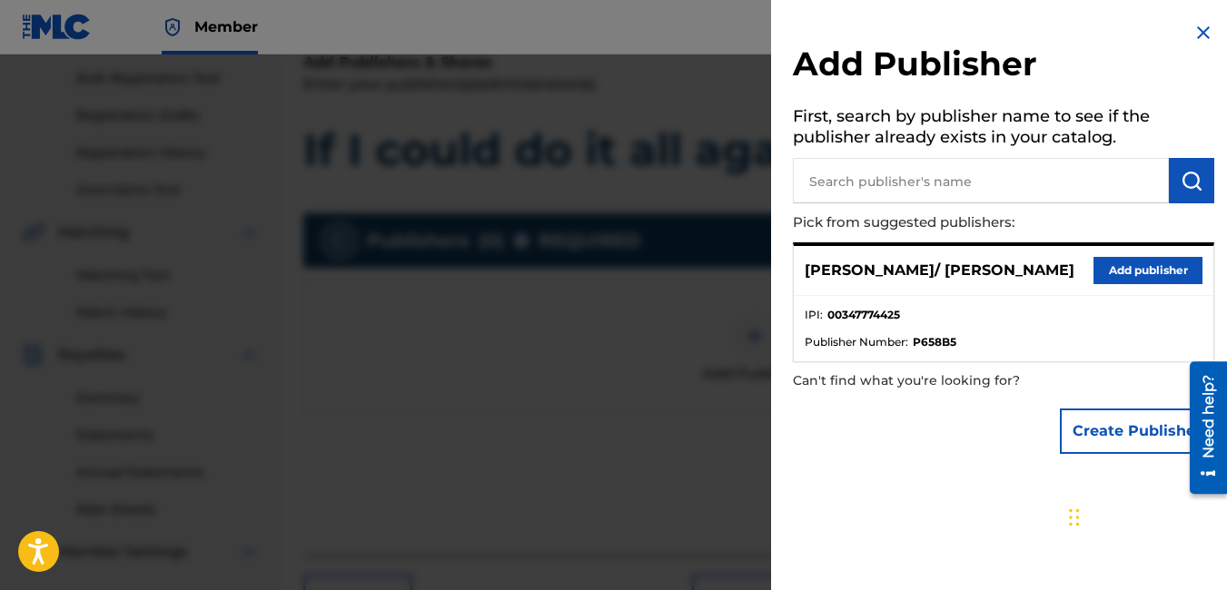
click at [1131, 271] on button "Add publisher" at bounding box center [1147, 270] width 109 height 27
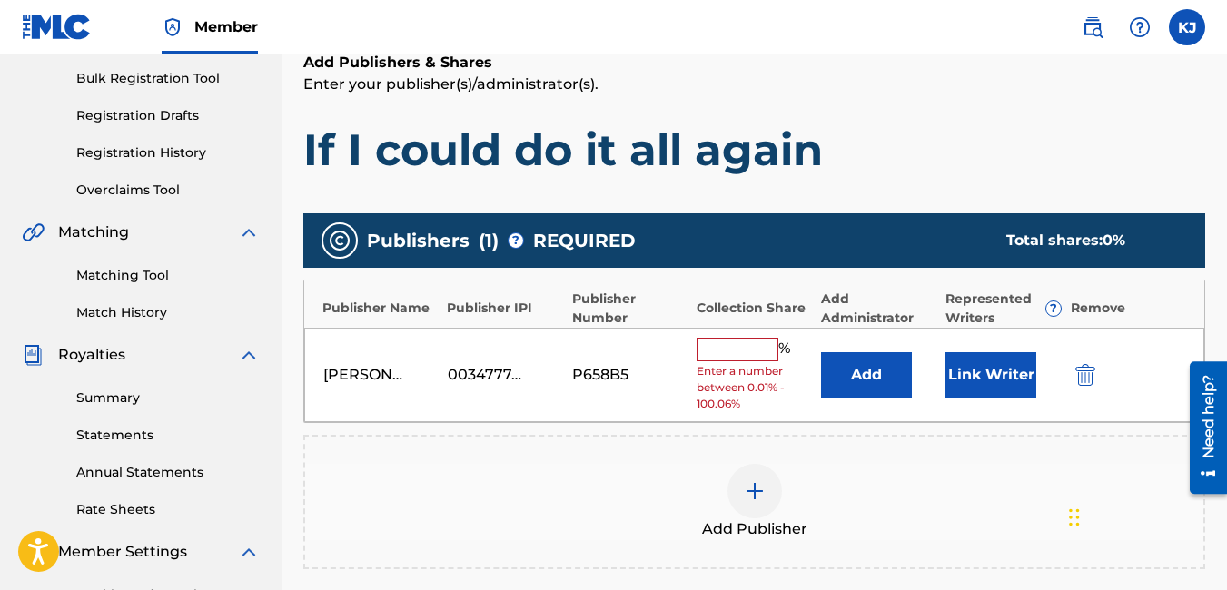
click at [739, 342] on input "text" at bounding box center [738, 350] width 82 height 24
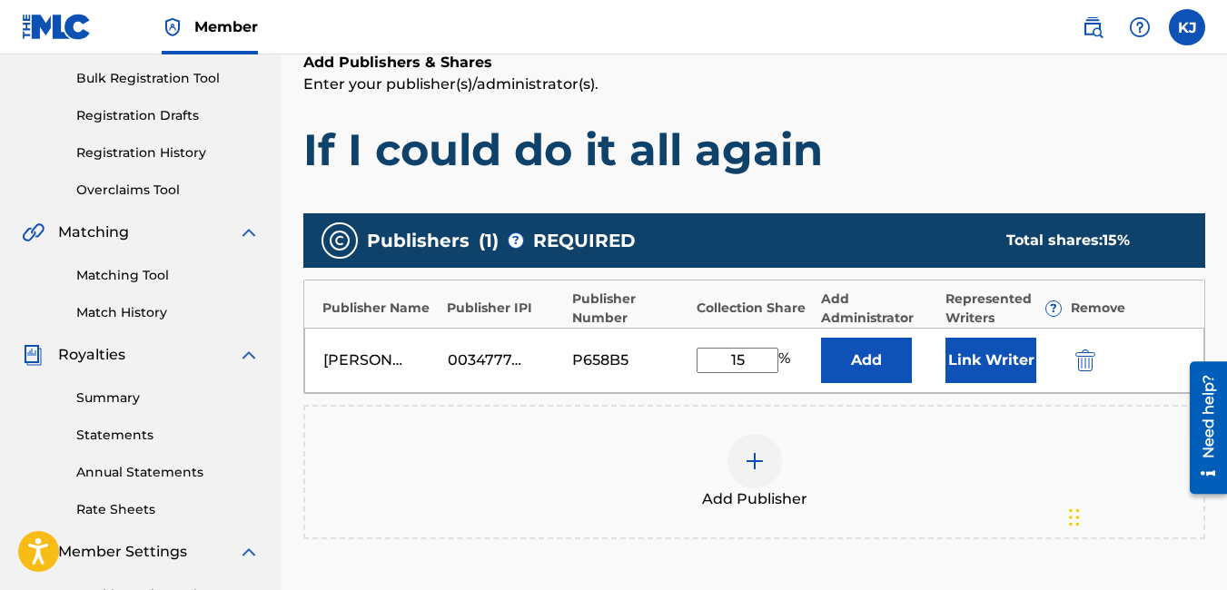
click at [1034, 448] on div "Add Publisher" at bounding box center [754, 472] width 898 height 76
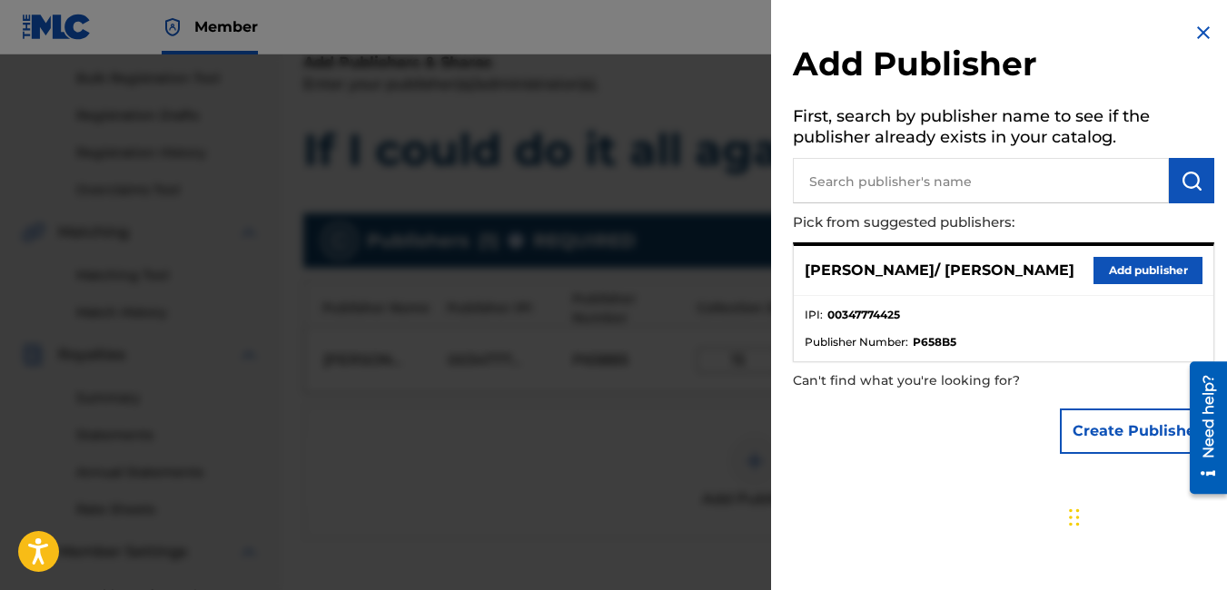
click at [1193, 35] on img at bounding box center [1203, 33] width 22 height 22
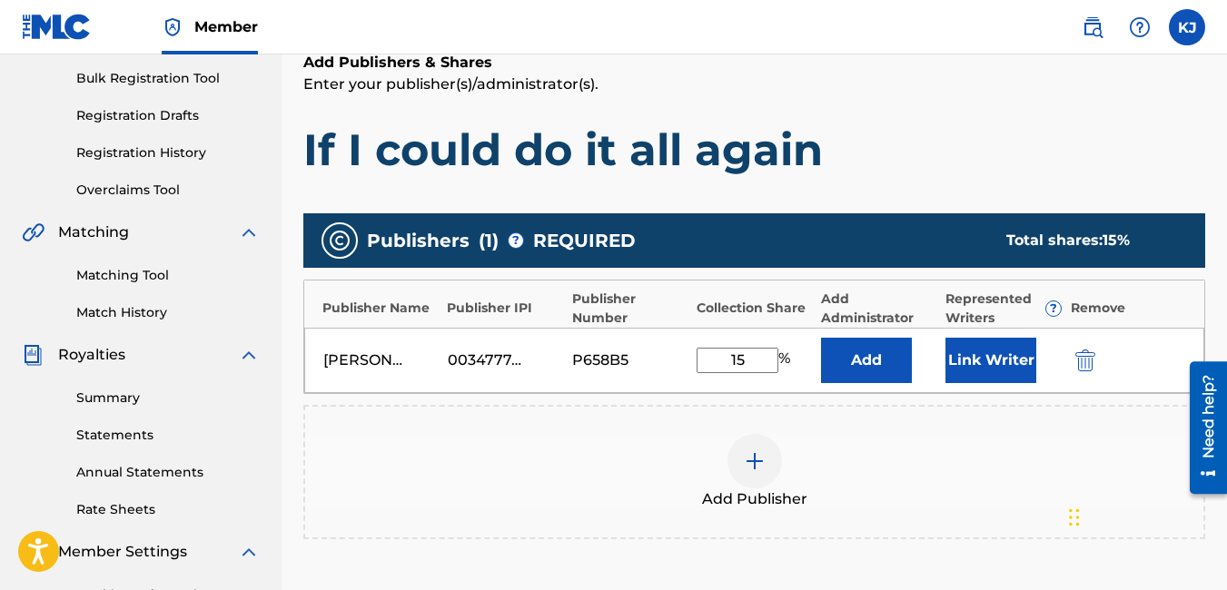
click at [1025, 486] on div "Add Publisher" at bounding box center [754, 472] width 898 height 76
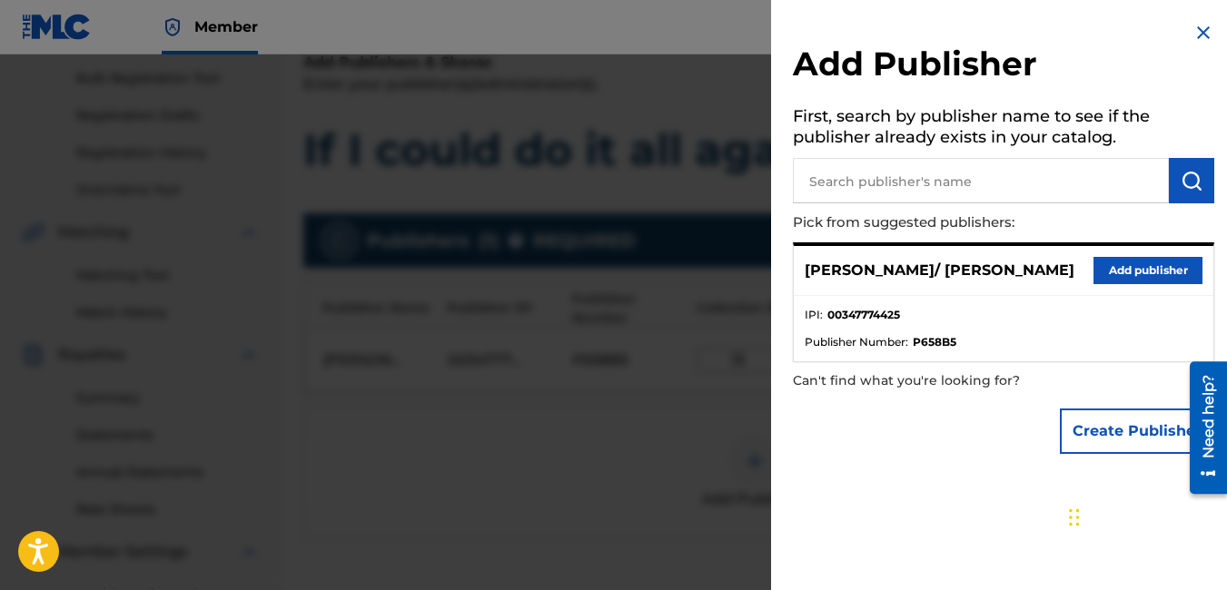
click at [1200, 31] on img at bounding box center [1203, 33] width 22 height 22
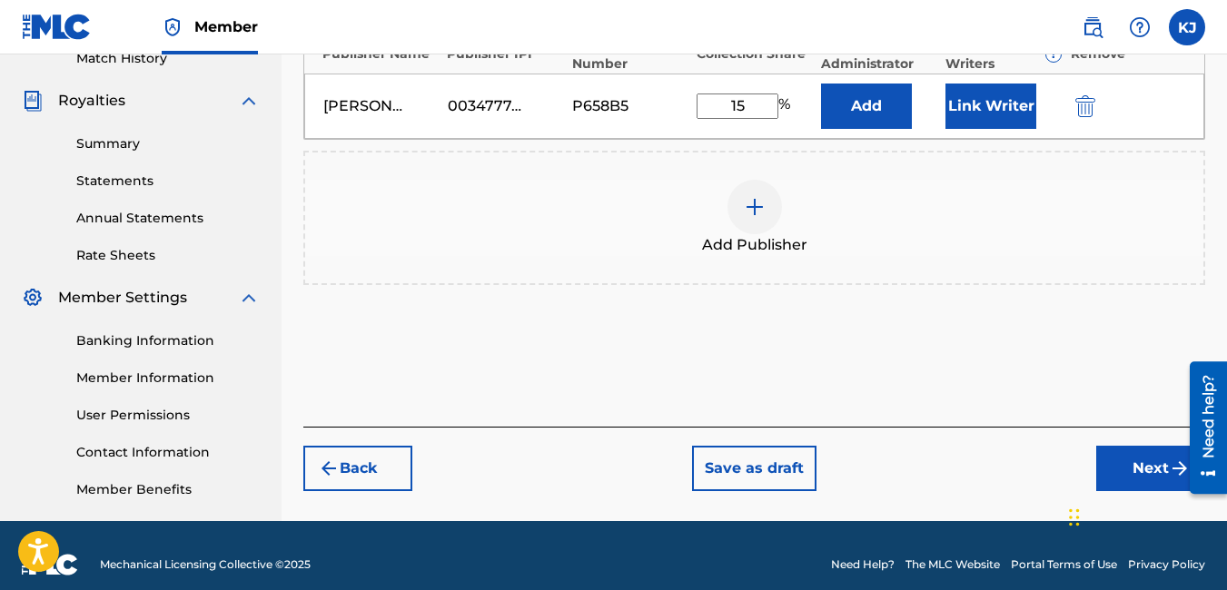
scroll to position [536, 0]
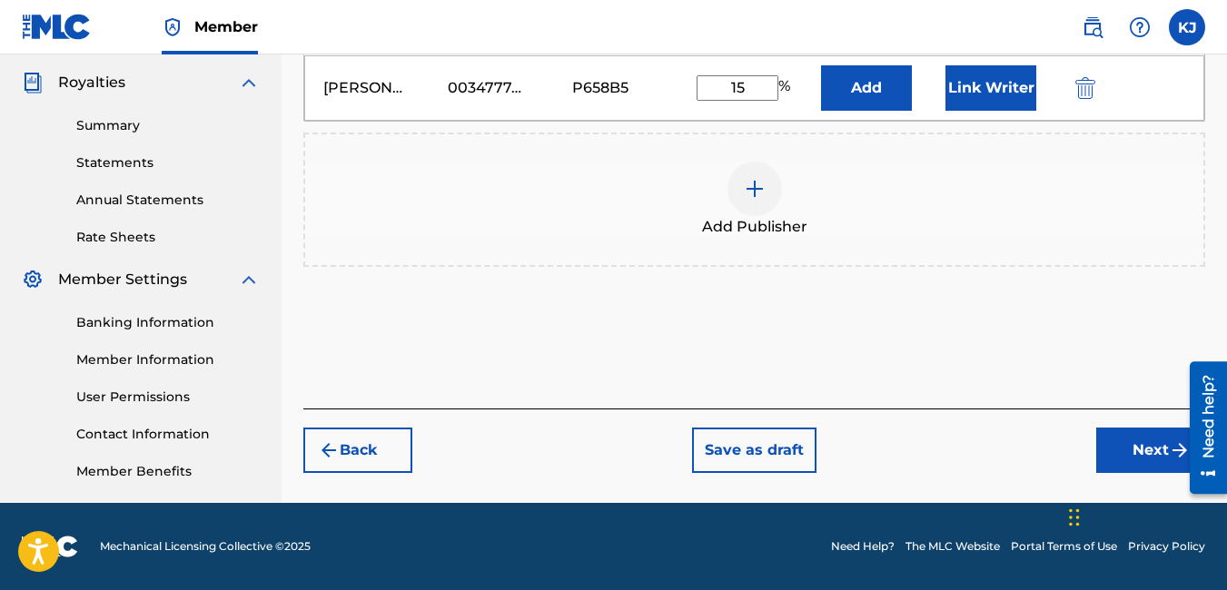
click at [1150, 451] on button "Next" at bounding box center [1150, 450] width 109 height 45
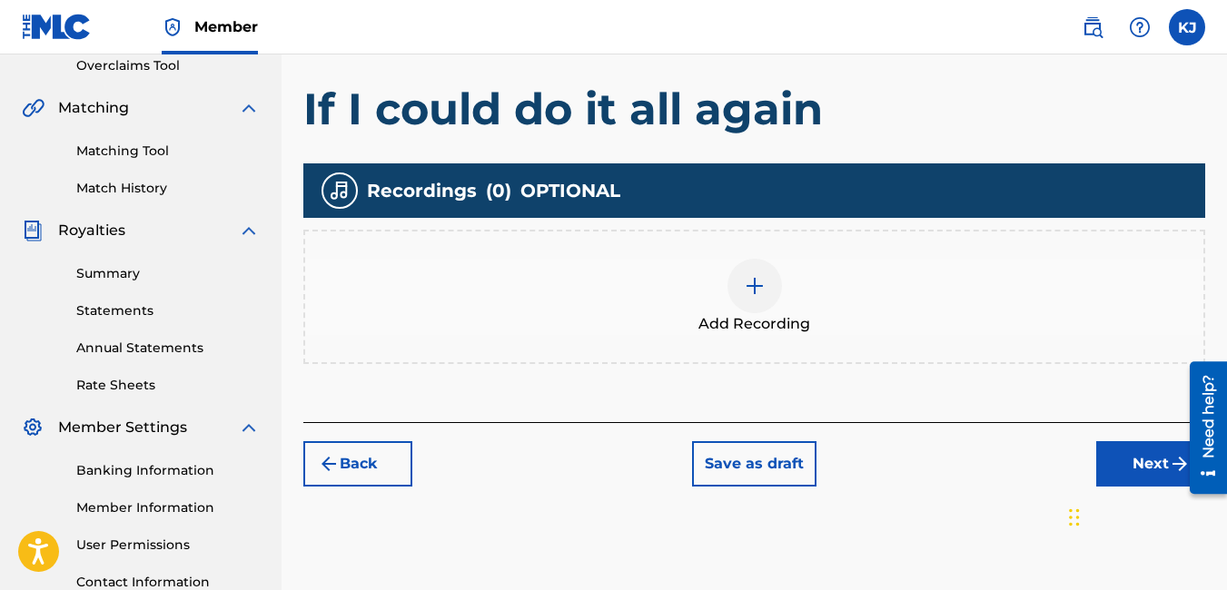
scroll to position [409, 0]
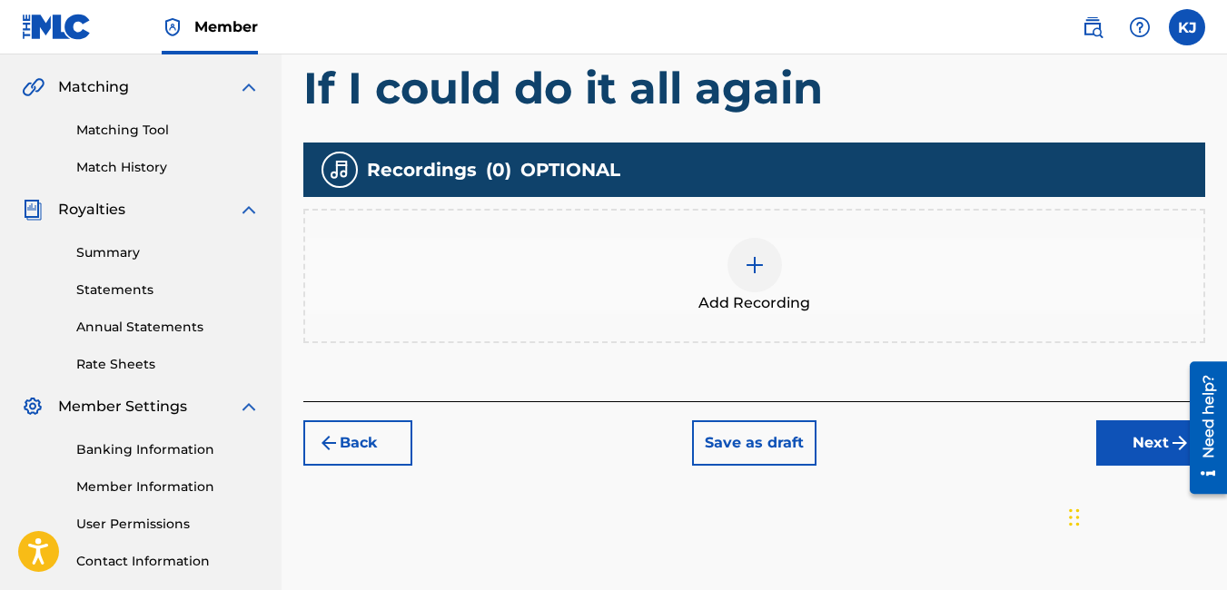
click at [766, 265] on div at bounding box center [754, 265] width 54 height 54
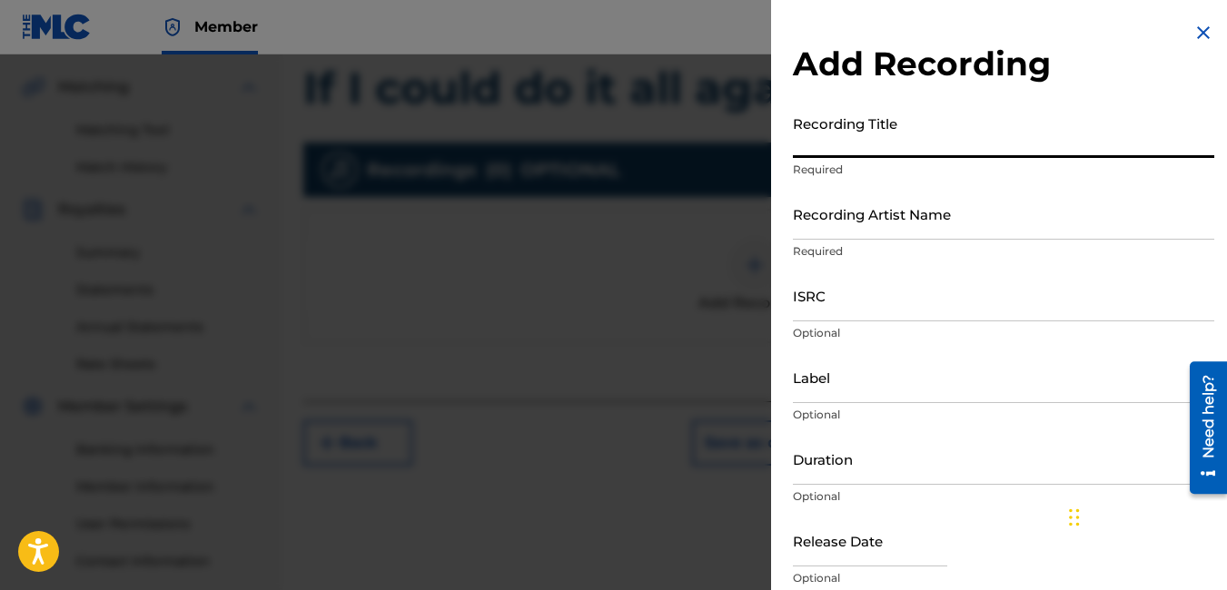
click at [944, 129] on input "Recording Title" at bounding box center [1003, 132] width 421 height 52
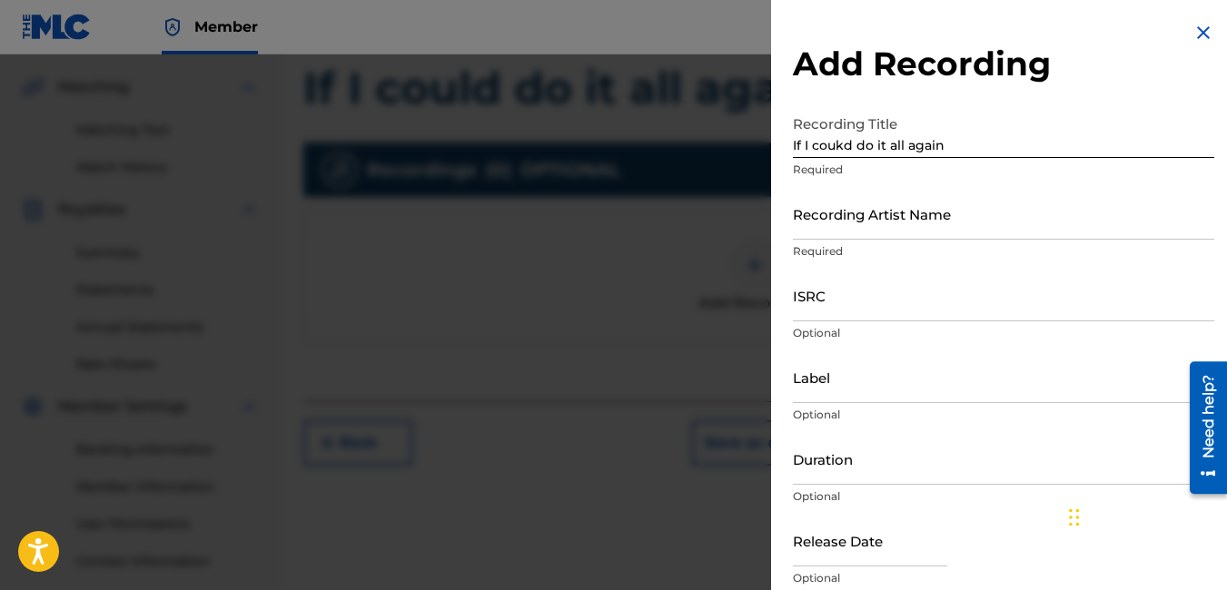
click at [1050, 214] on input "Recording Artist Name" at bounding box center [1003, 214] width 421 height 52
click at [837, 146] on input "If I coukd do it all again" at bounding box center [1003, 132] width 421 height 52
click at [894, 237] on input "Recording Artist Name" at bounding box center [1003, 214] width 421 height 52
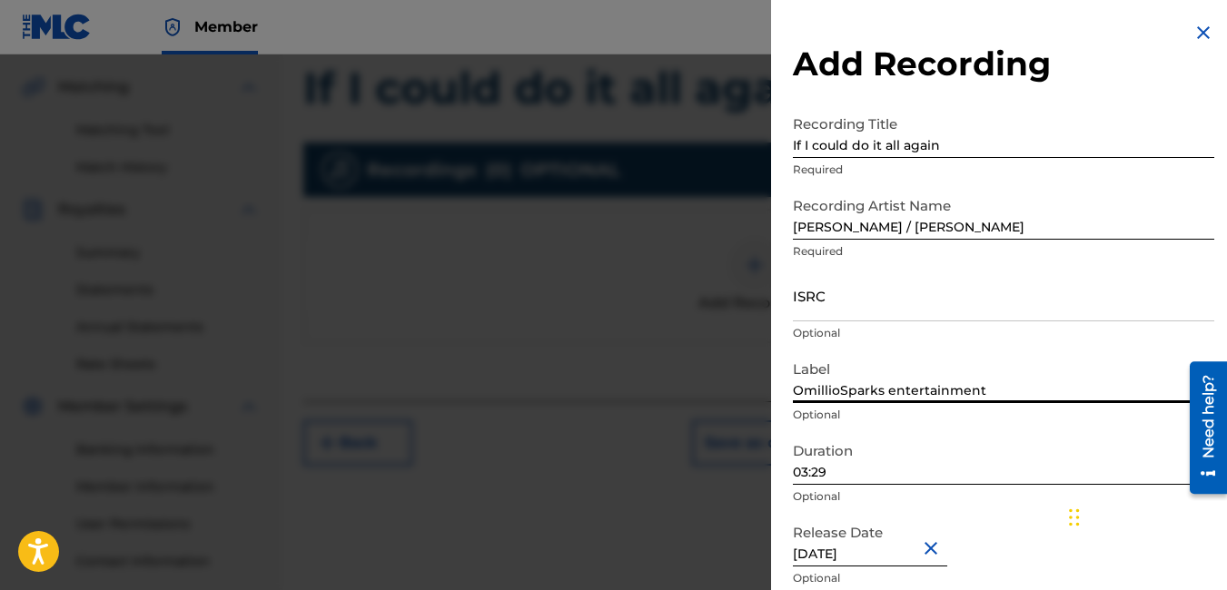
click at [1013, 391] on input "OmillioSparks entertainment" at bounding box center [1003, 377] width 421 height 52
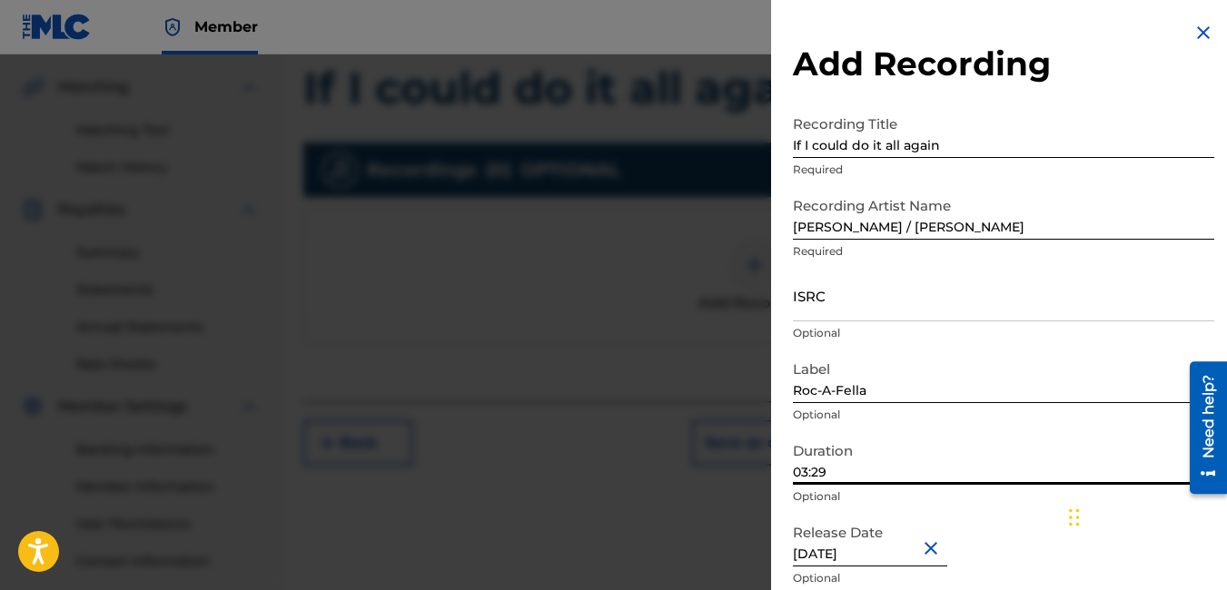
click at [852, 475] on input "03:29" at bounding box center [1003, 459] width 421 height 52
click at [995, 449] on input "05:00" at bounding box center [1003, 459] width 421 height 52
click at [880, 555] on input "[DATE]" at bounding box center [870, 541] width 154 height 52
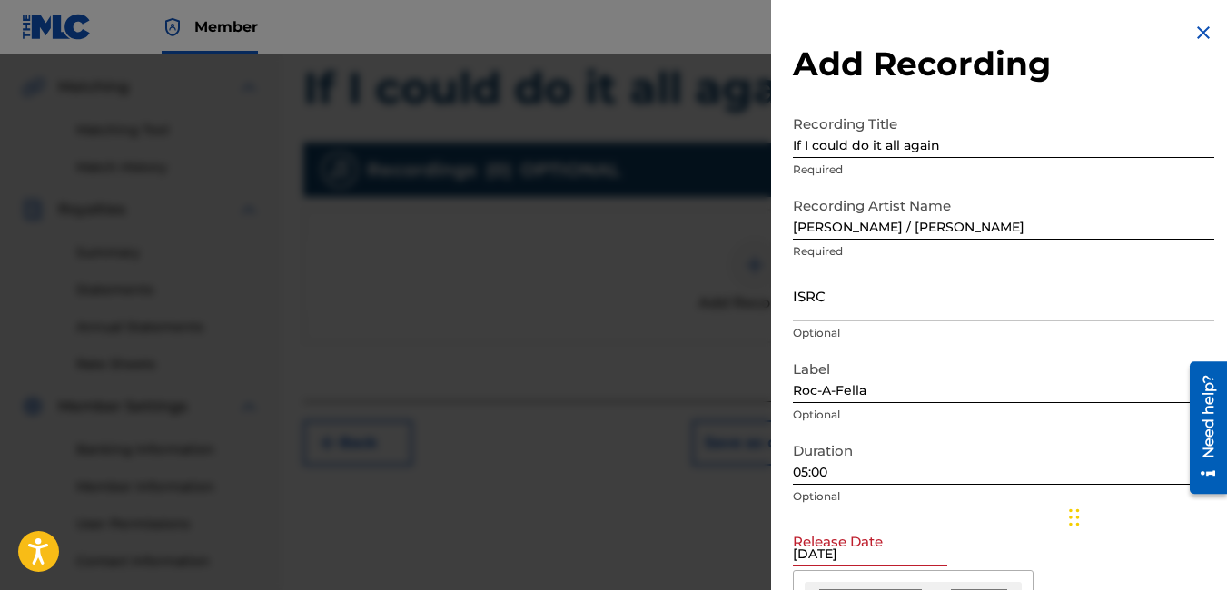
drag, startPoint x: 880, startPoint y: 555, endPoint x: 892, endPoint y: 552, distance: 12.1
click at [892, 552] on input "[DATE]" at bounding box center [870, 541] width 154 height 52
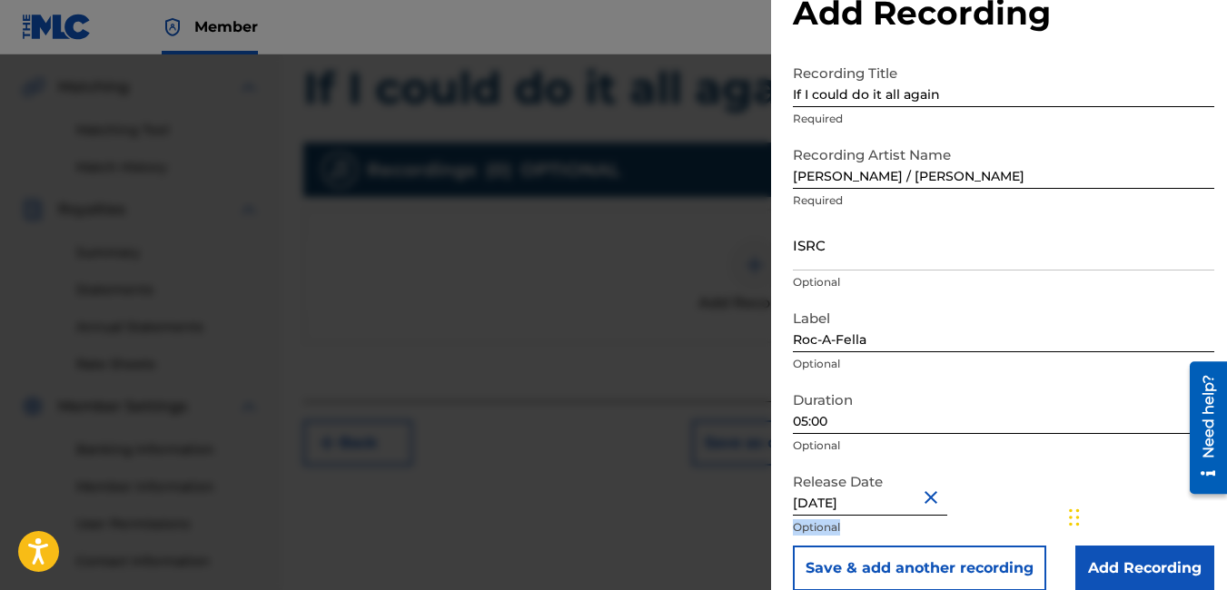
scroll to position [74, 0]
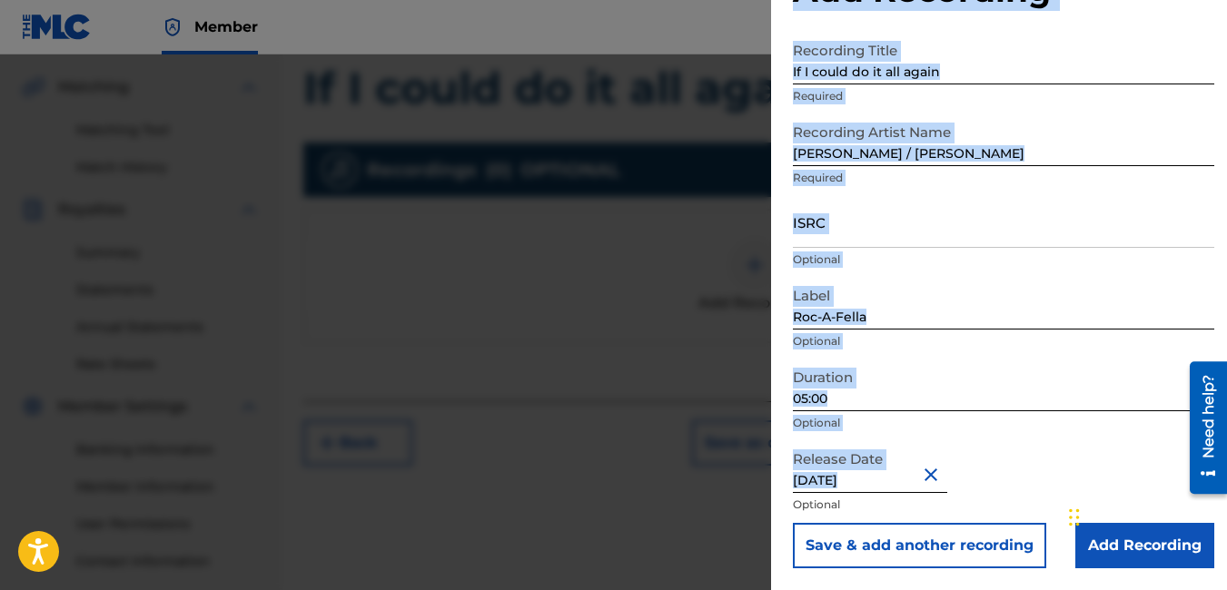
drag, startPoint x: 1175, startPoint y: 552, endPoint x: 1173, endPoint y: 595, distance: 42.7
drag, startPoint x: 1173, startPoint y: 595, endPoint x: 1102, endPoint y: 432, distance: 177.3
click at [1102, 432] on div "Duration 05:00 Optional" at bounding box center [1003, 401] width 421 height 82
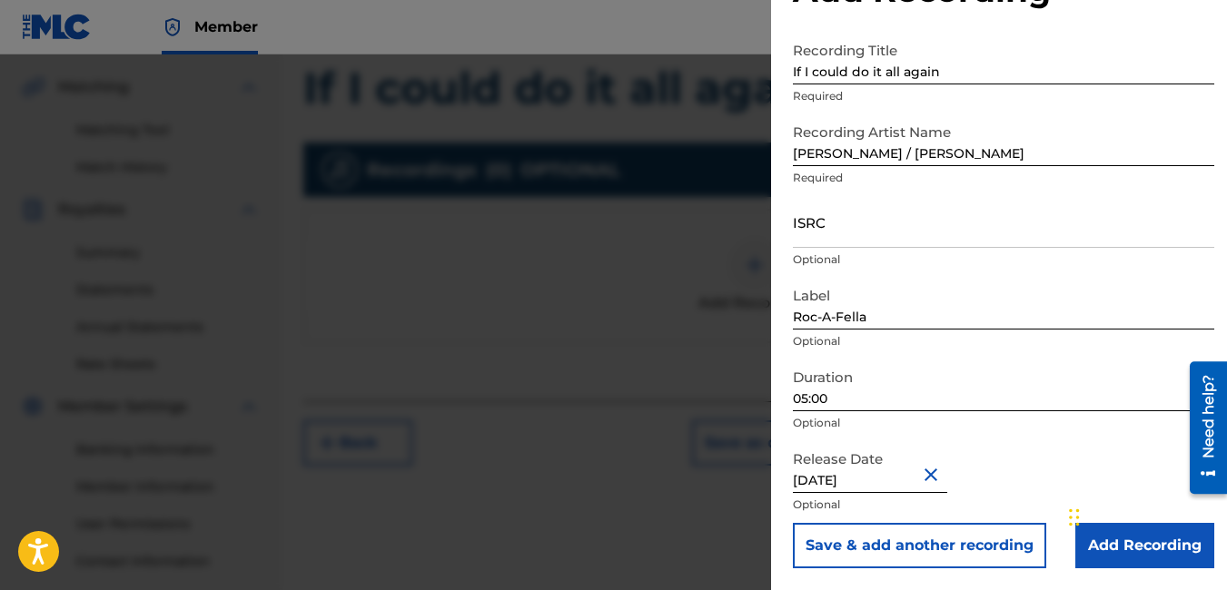
click at [1175, 558] on input "Add Recording" at bounding box center [1144, 545] width 139 height 45
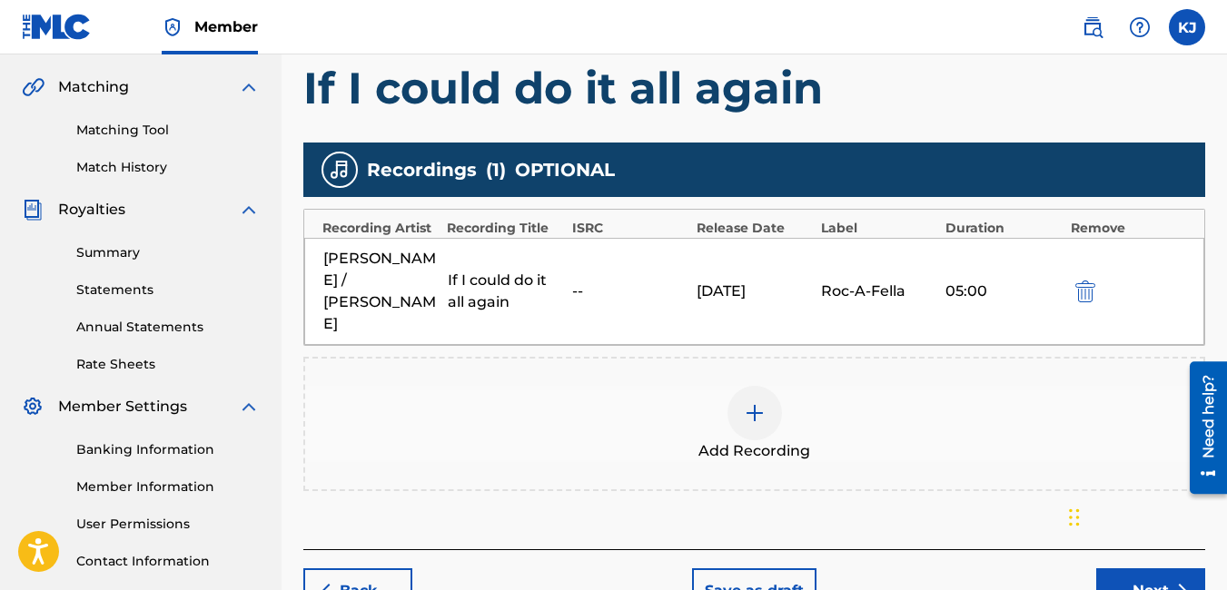
click at [1163, 571] on button "Next" at bounding box center [1150, 590] width 109 height 45
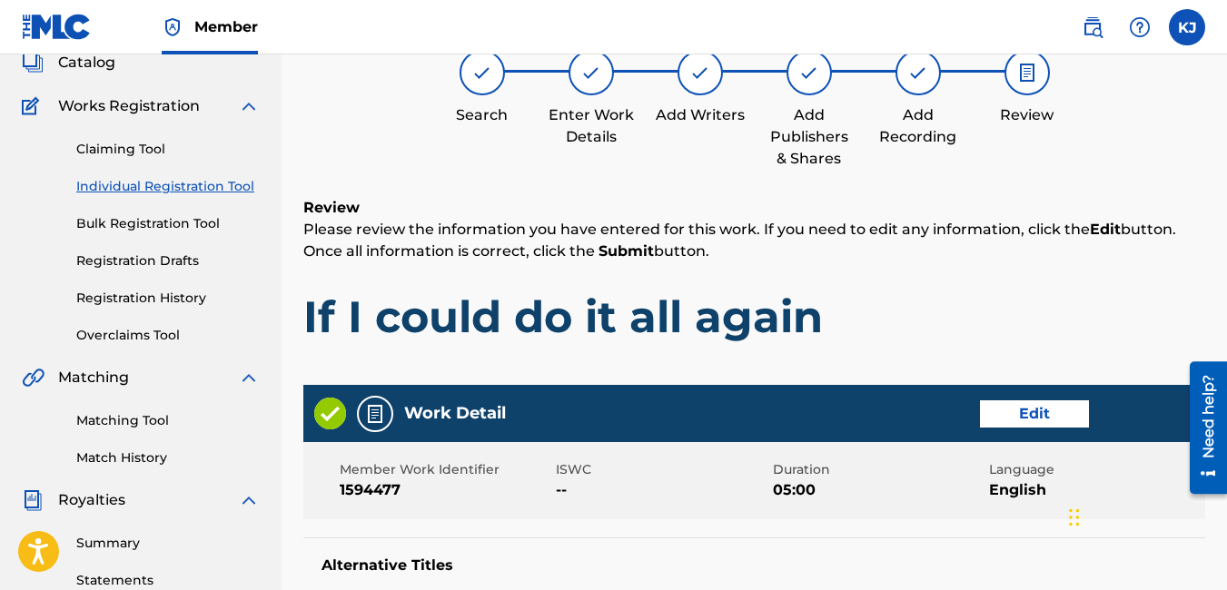
scroll to position [989, 0]
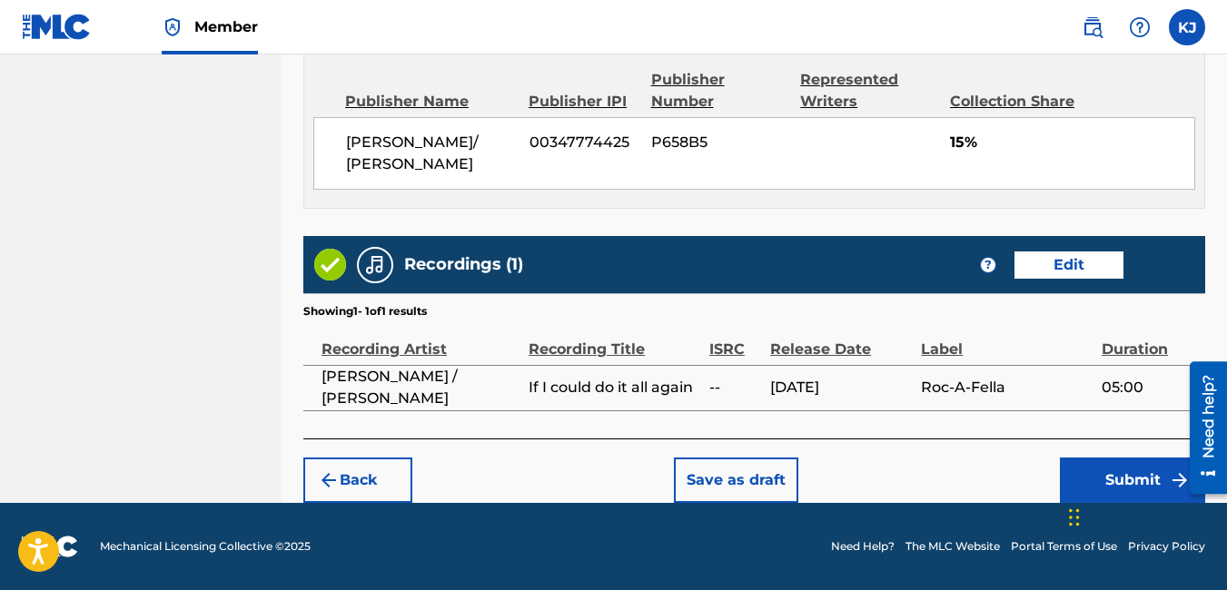
click at [1161, 481] on button "Submit" at bounding box center [1132, 480] width 145 height 45
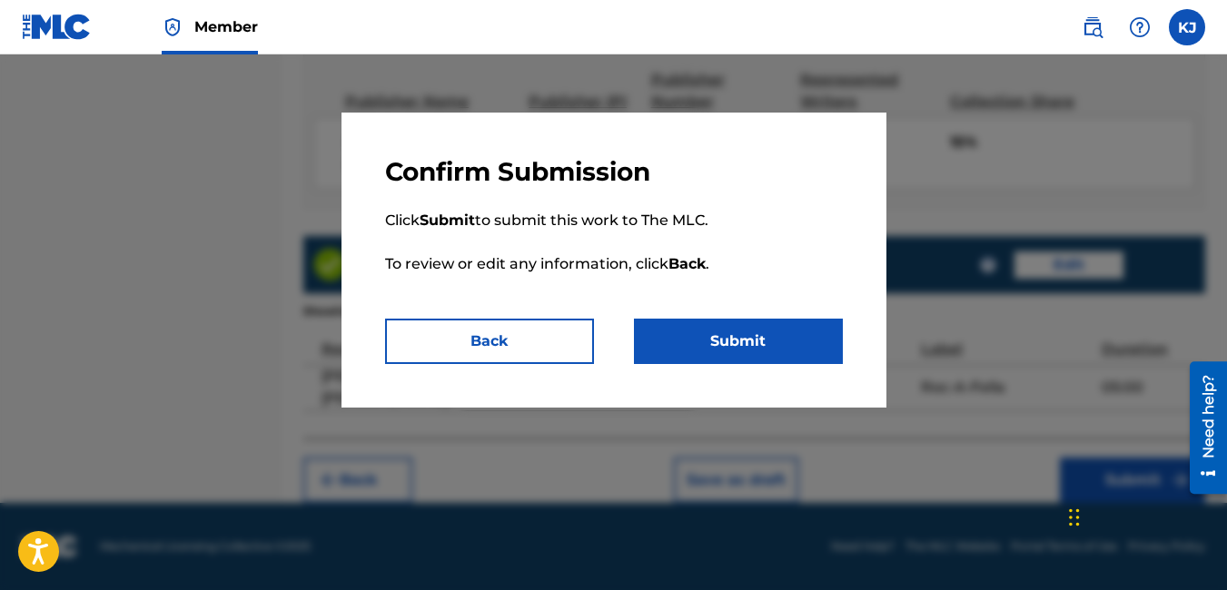
click at [746, 330] on button "Submit" at bounding box center [738, 341] width 209 height 45
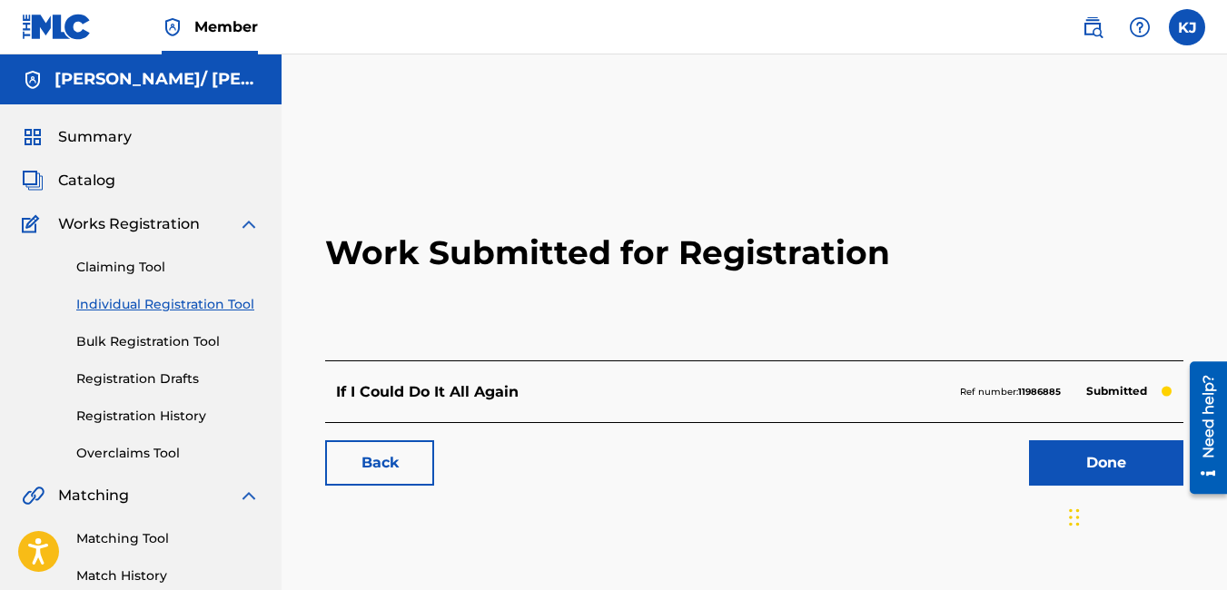
click at [1102, 462] on link "Done" at bounding box center [1106, 462] width 154 height 45
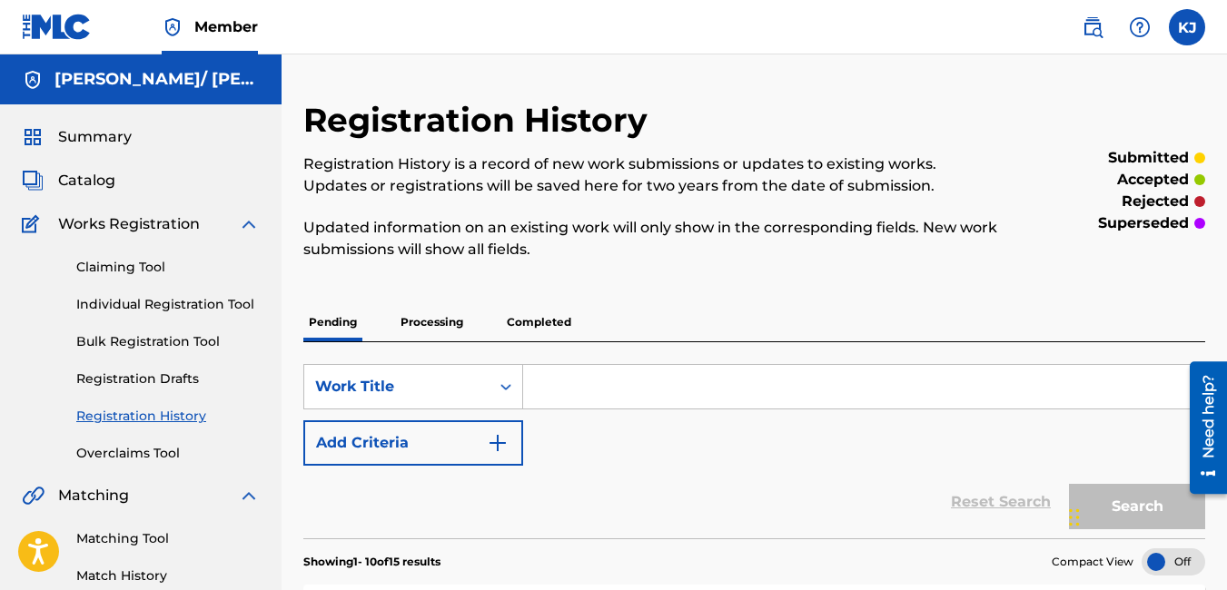
click at [197, 301] on link "Individual Registration Tool" at bounding box center [167, 304] width 183 height 19
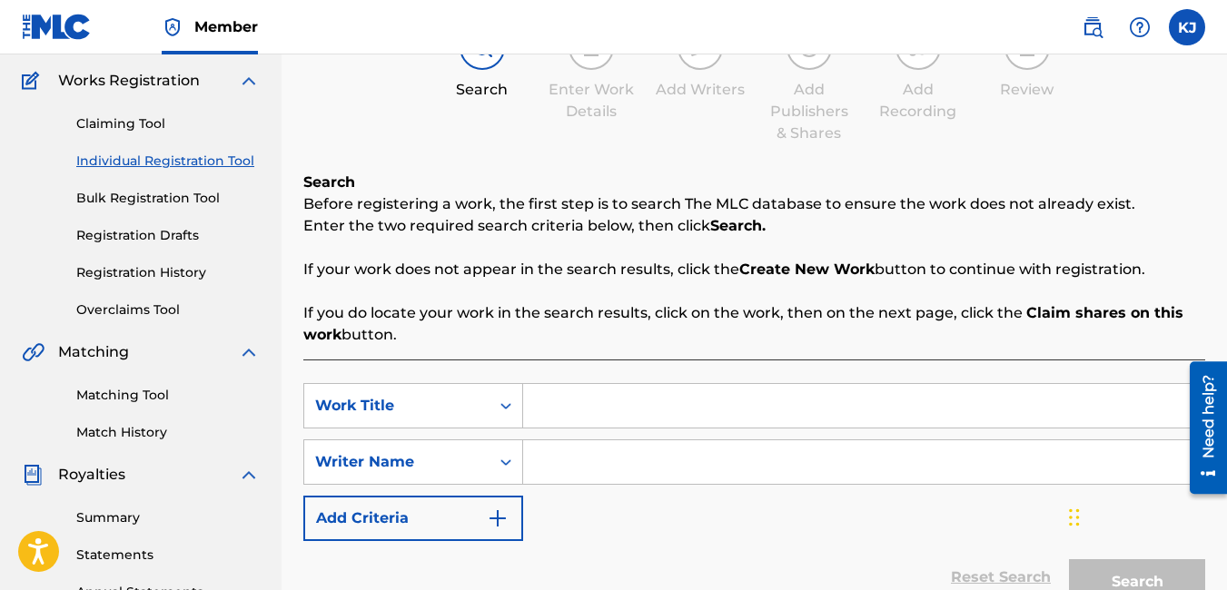
scroll to position [145, 0]
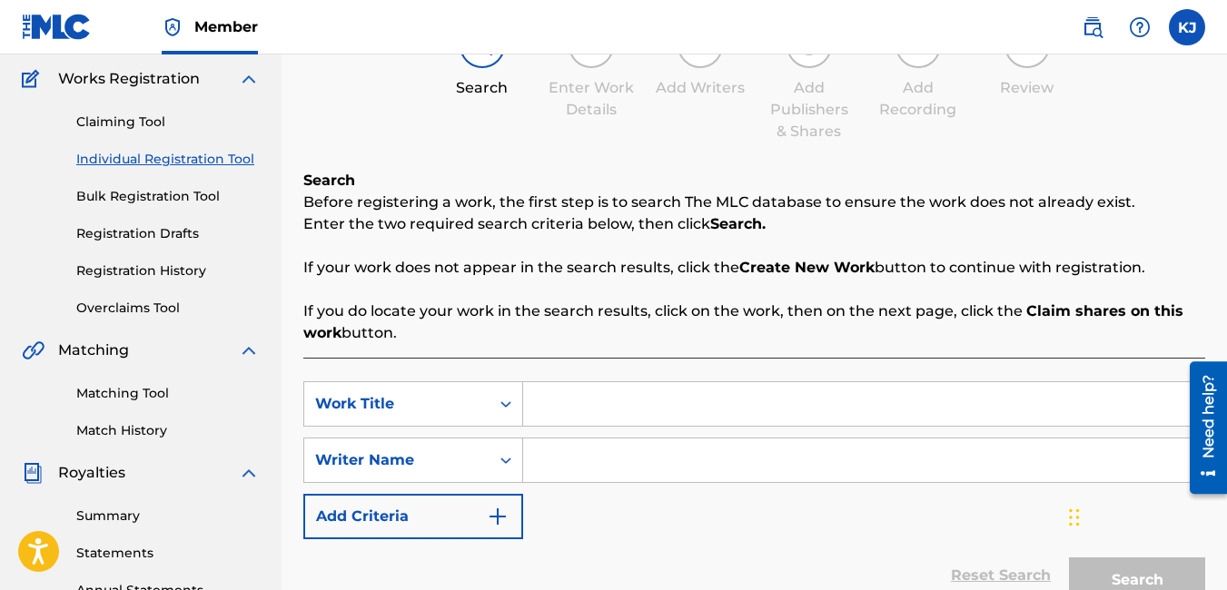
click at [678, 397] on input "Search Form" at bounding box center [863, 404] width 681 height 44
click at [687, 474] on input "Search Form" at bounding box center [863, 461] width 681 height 44
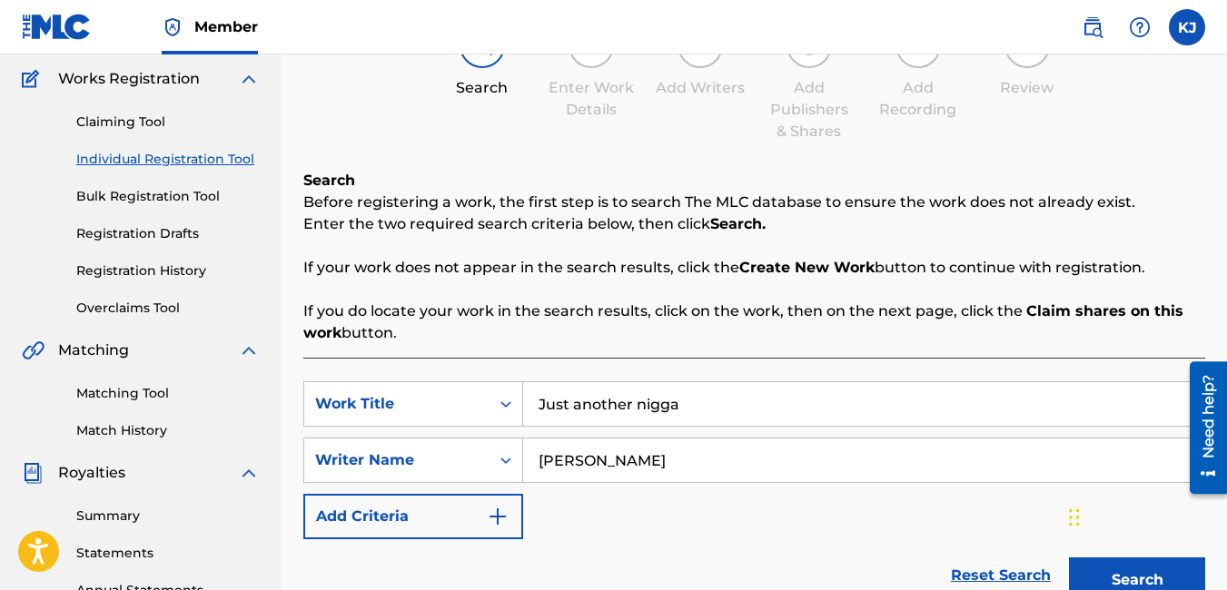
click at [1150, 570] on button "Search" at bounding box center [1137, 580] width 136 height 45
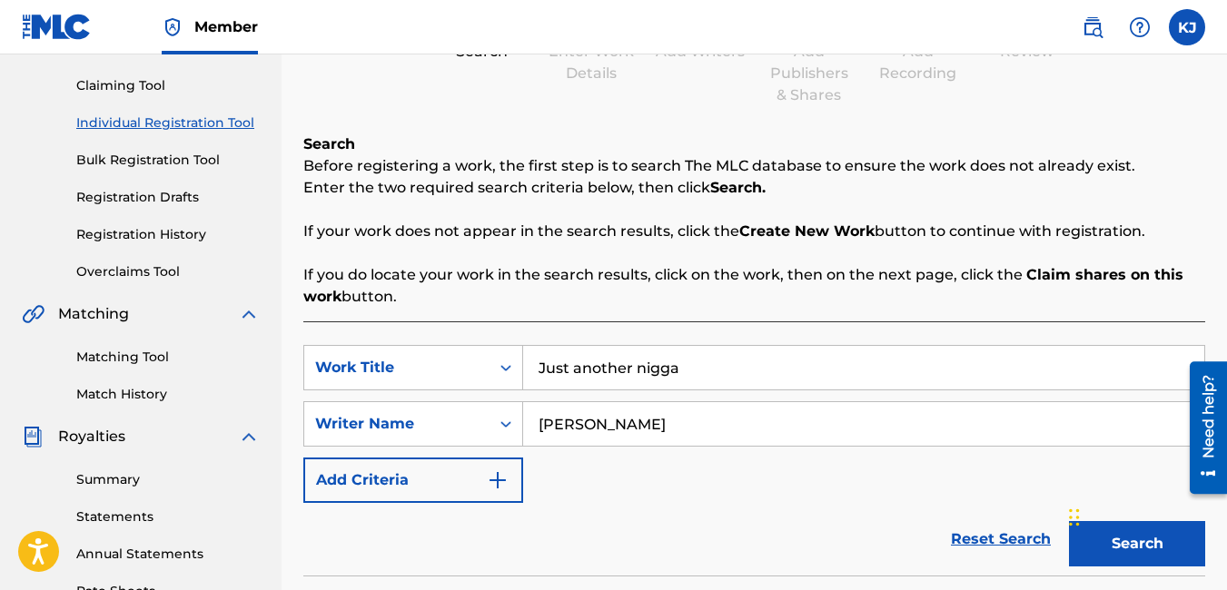
scroll to position [536, 0]
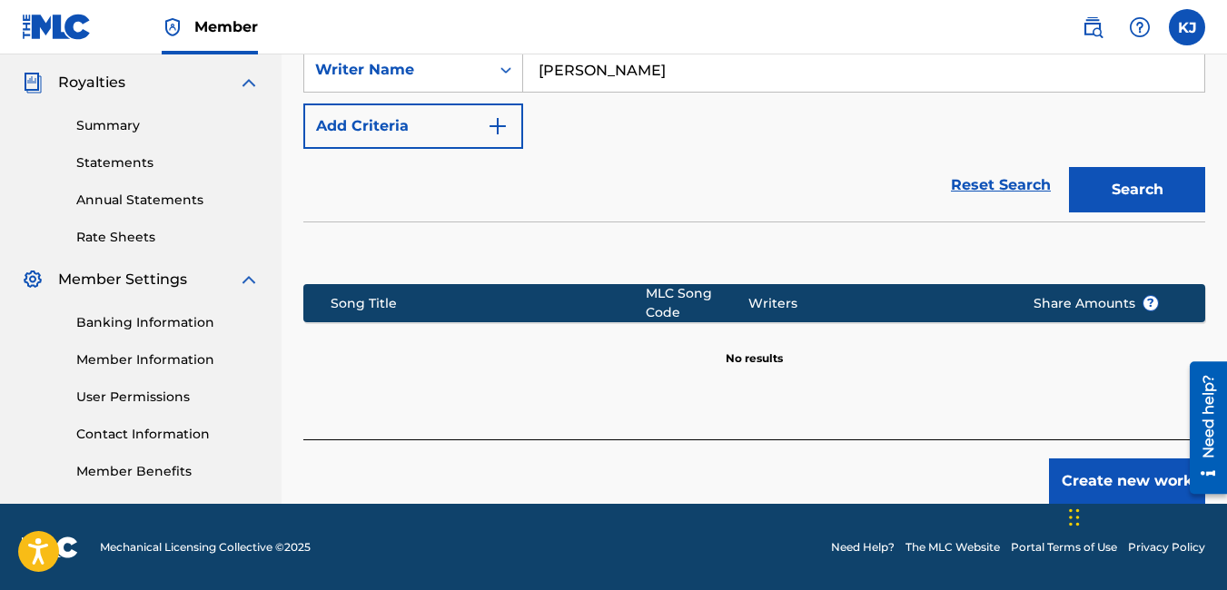
click at [1161, 474] on button "Create new work" at bounding box center [1127, 481] width 156 height 45
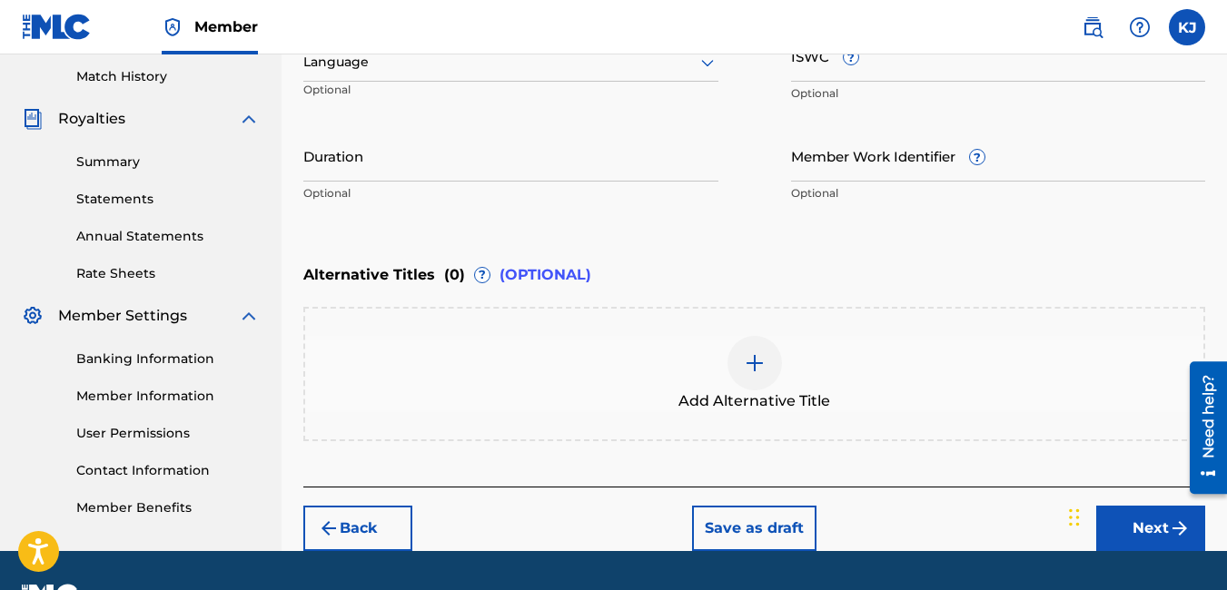
scroll to position [318, 0]
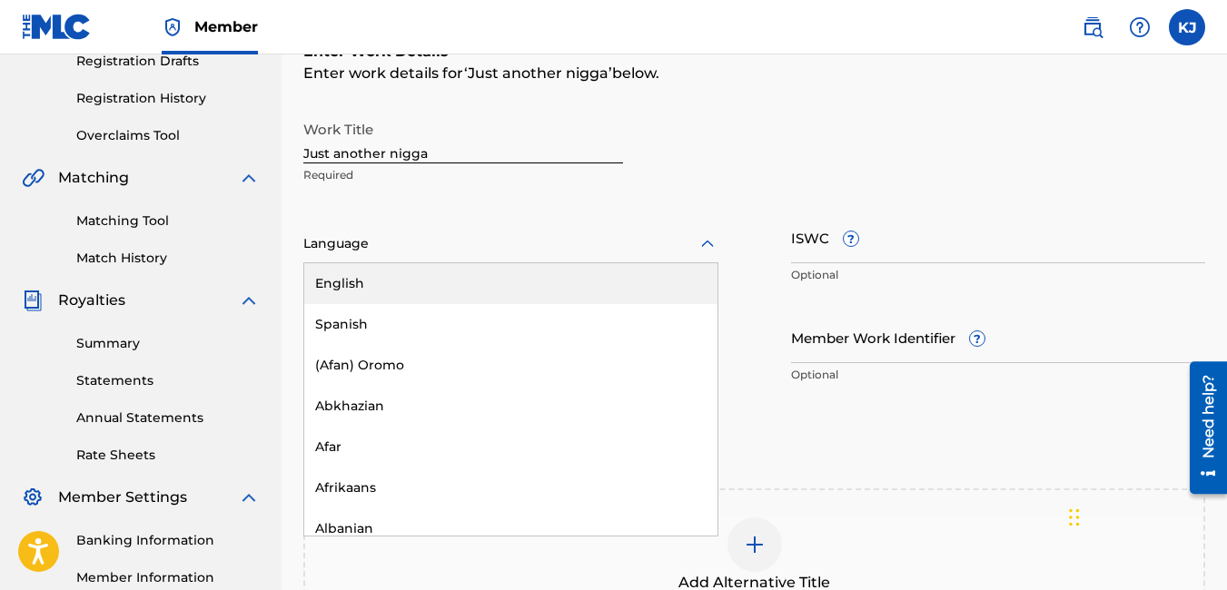
click at [707, 241] on icon at bounding box center [708, 244] width 22 height 22
click at [624, 275] on div "English" at bounding box center [510, 283] width 413 height 41
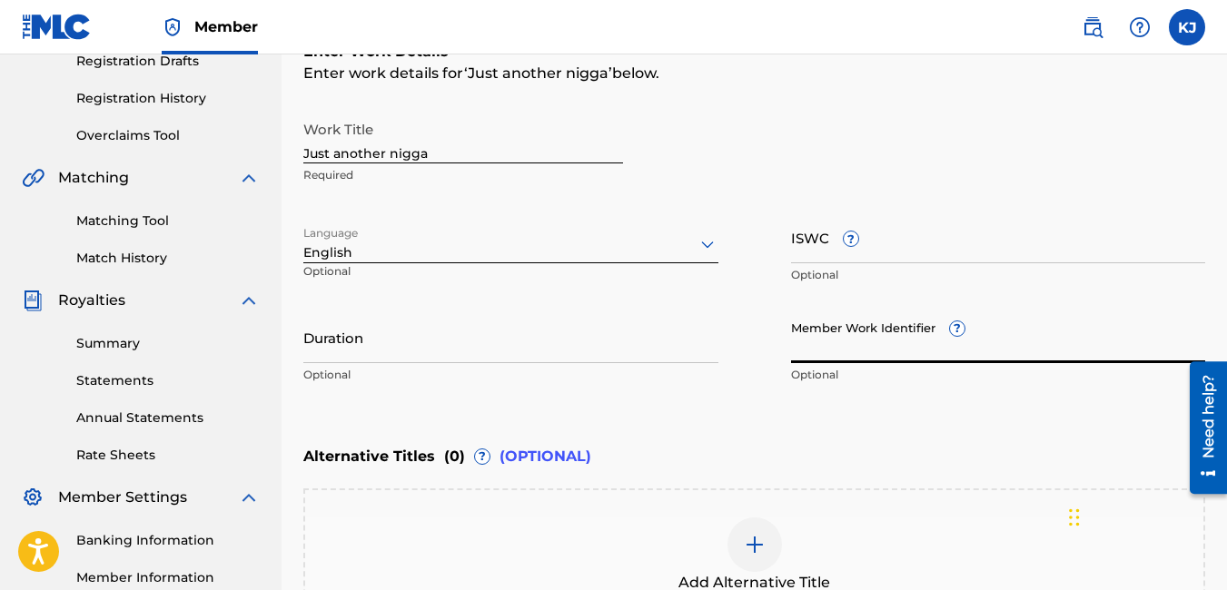
click at [893, 355] on input "Member Work Identifier ?" at bounding box center [998, 337] width 415 height 52
click at [444, 355] on input "Duration" at bounding box center [510, 337] width 415 height 52
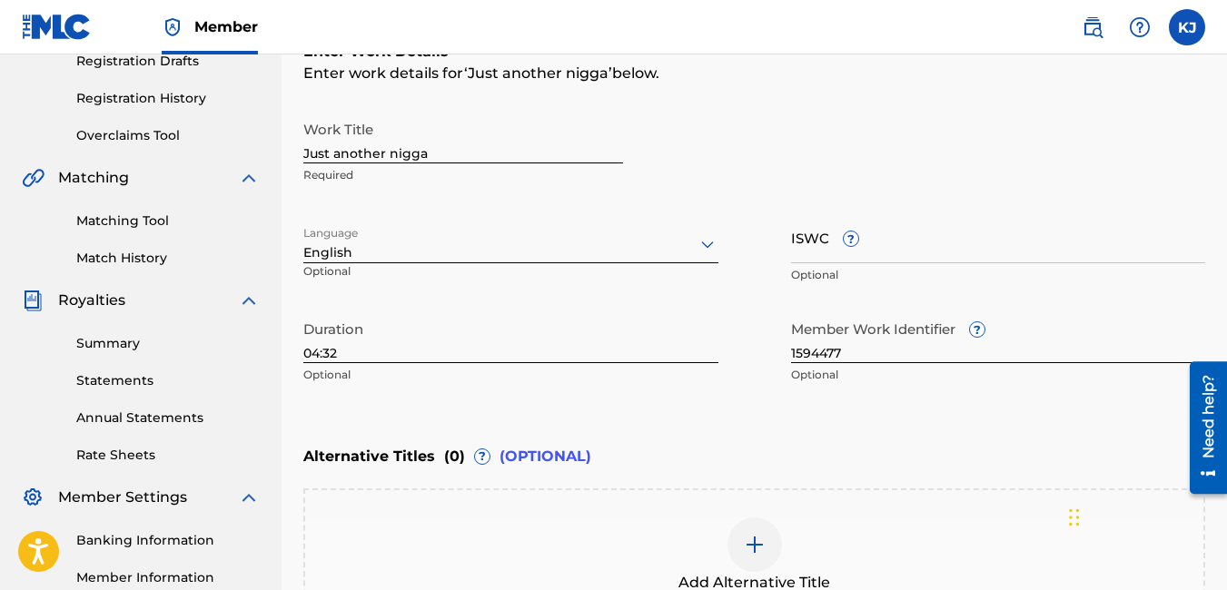
click at [903, 472] on div "Alternative Titles ( 0 ) ? (OPTIONAL)" at bounding box center [754, 457] width 902 height 40
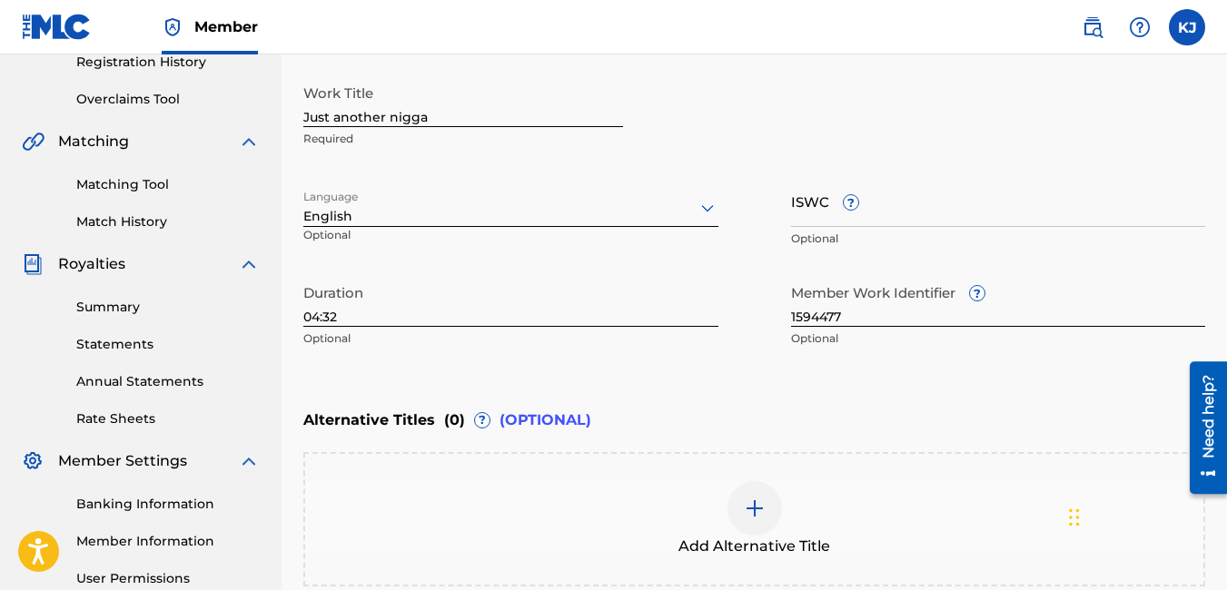
scroll to position [548, 0]
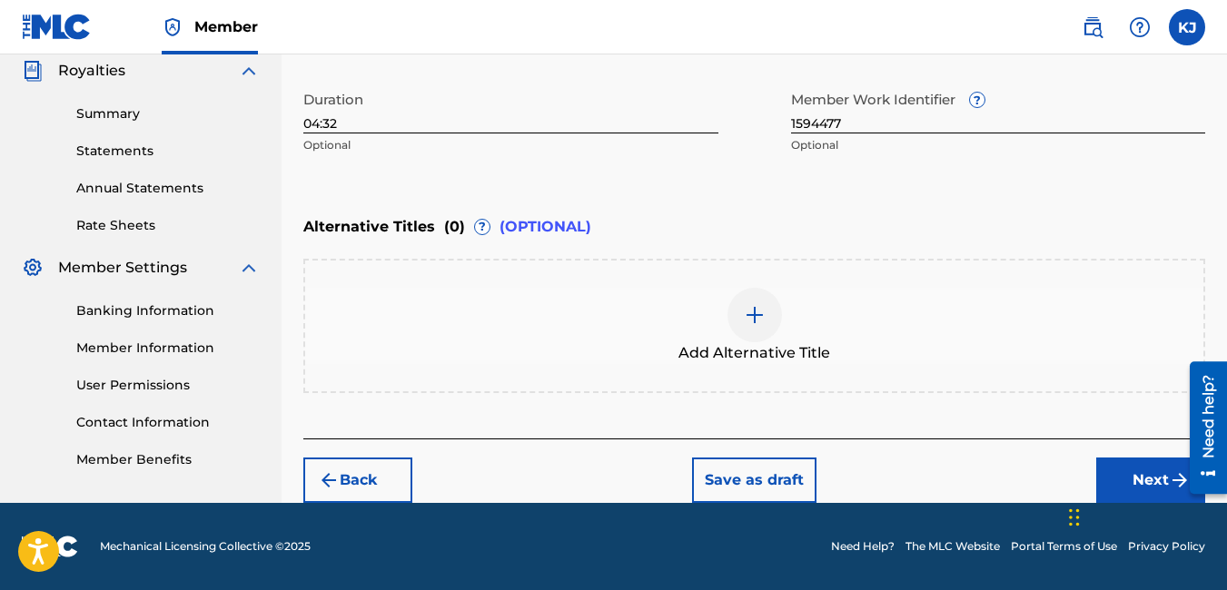
click at [1164, 473] on button "Next" at bounding box center [1150, 480] width 109 height 45
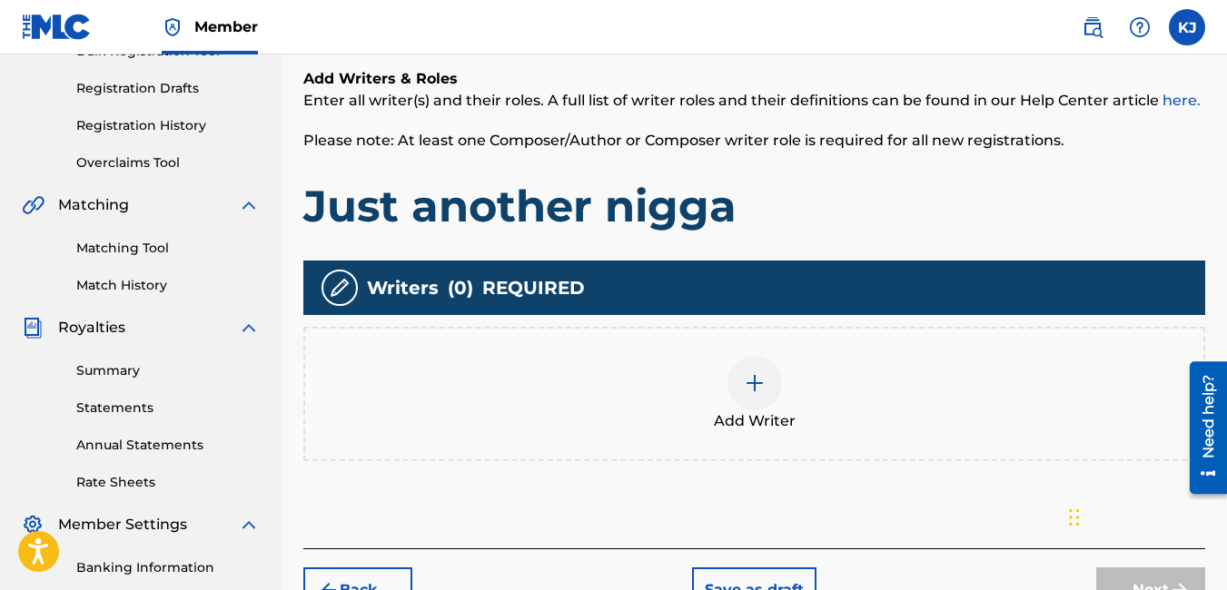
scroll to position [336, 0]
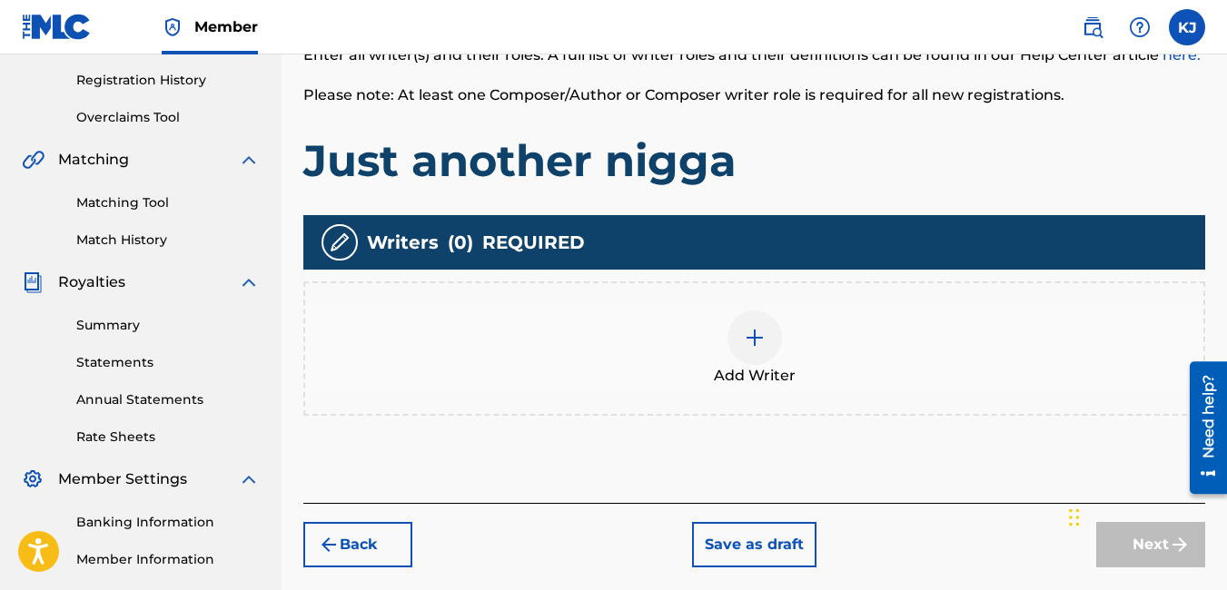
click at [752, 341] on img at bounding box center [755, 338] width 22 height 22
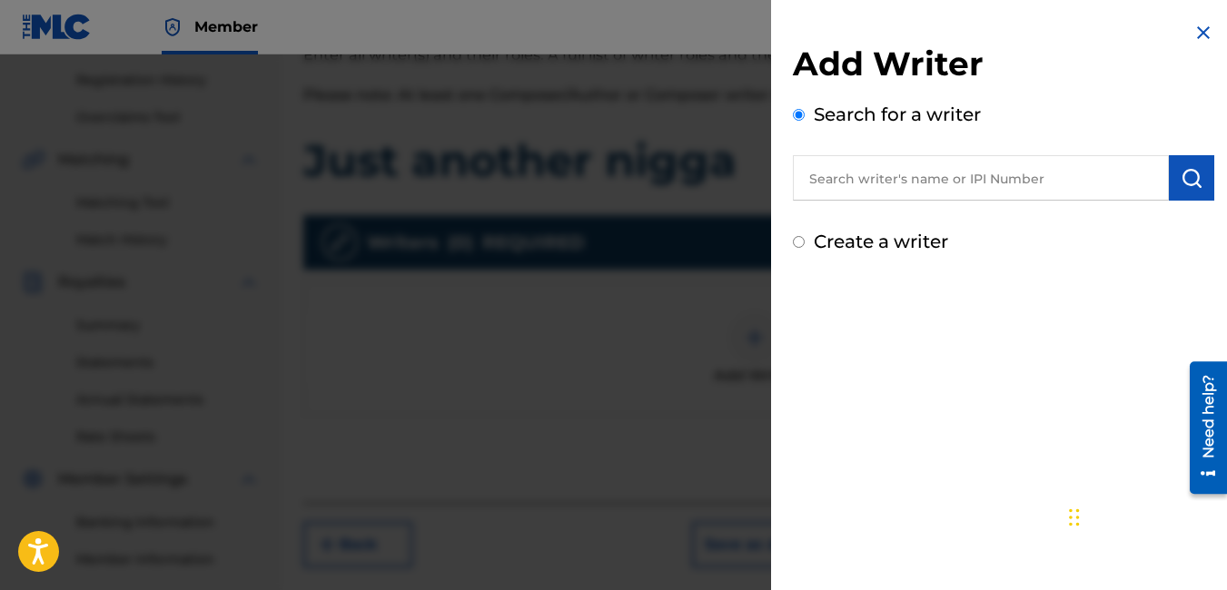
click at [992, 186] on input "text" at bounding box center [981, 177] width 376 height 45
click at [1194, 174] on img "submit" at bounding box center [1192, 178] width 22 height 22
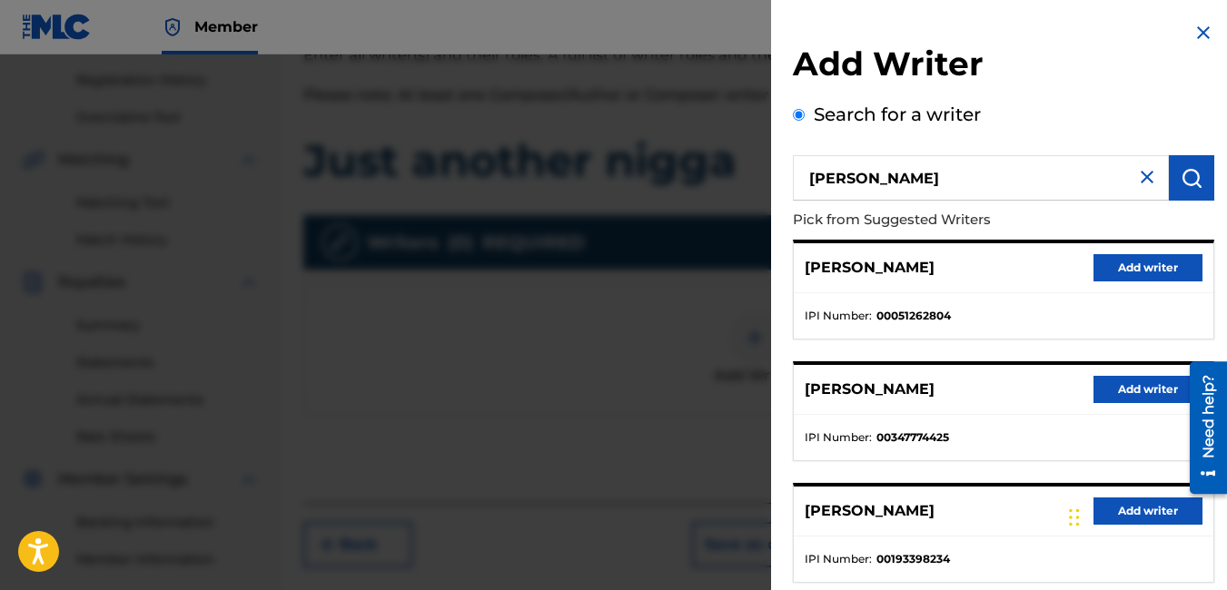
click at [1136, 385] on button "Add writer" at bounding box center [1147, 389] width 109 height 27
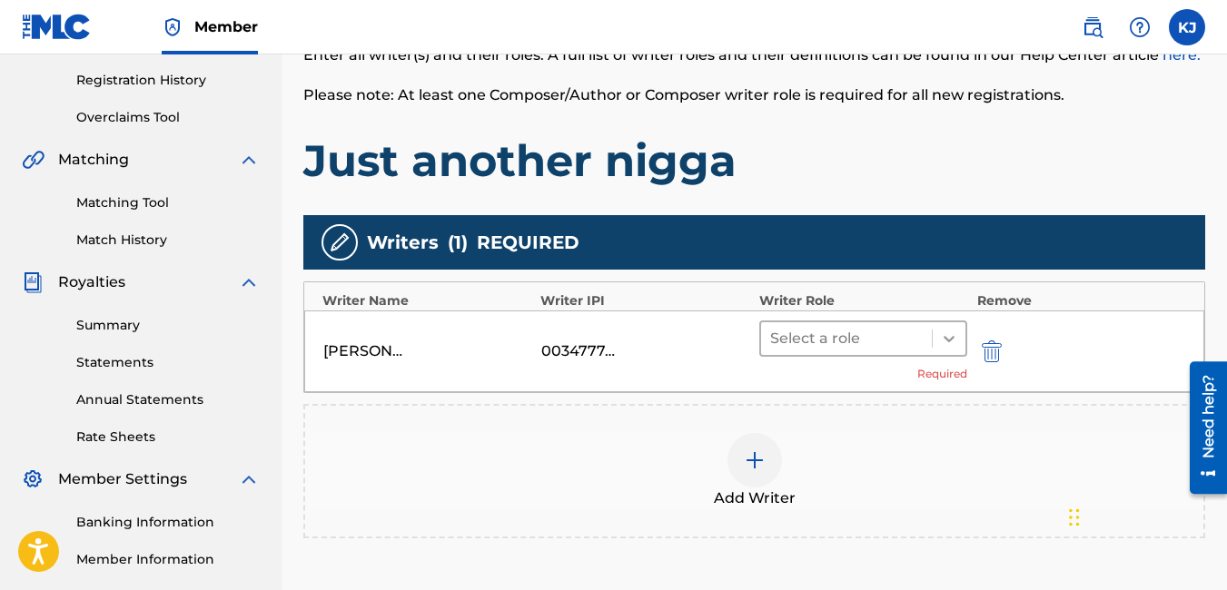
click at [946, 339] on icon at bounding box center [949, 339] width 11 height 6
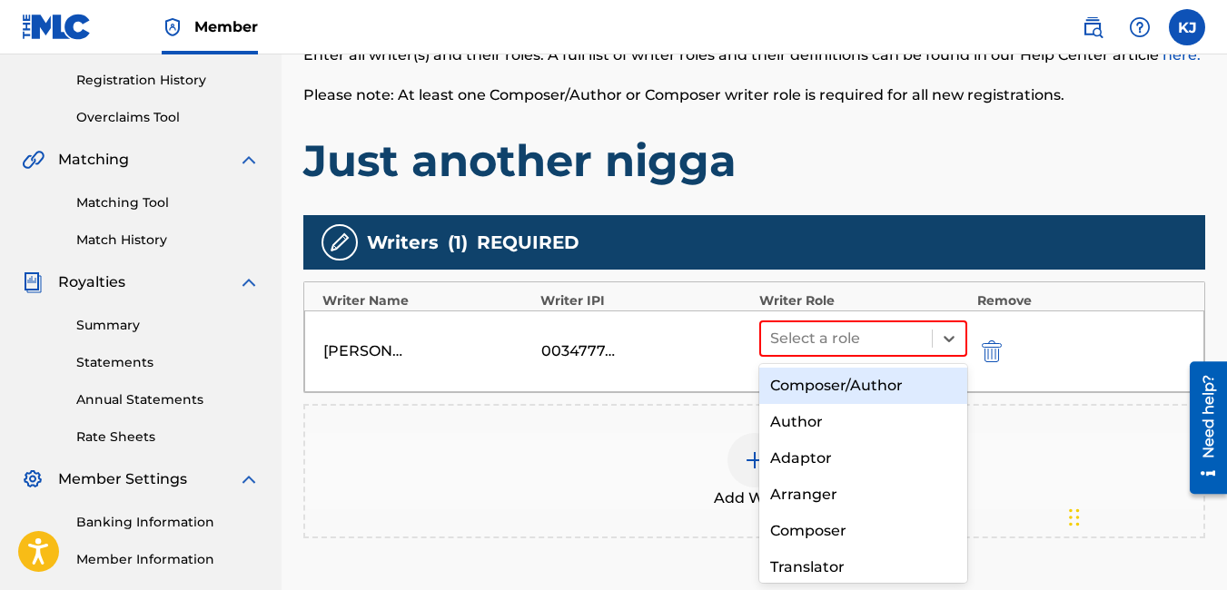
click at [891, 385] on div "Composer/Author" at bounding box center [863, 386] width 209 height 36
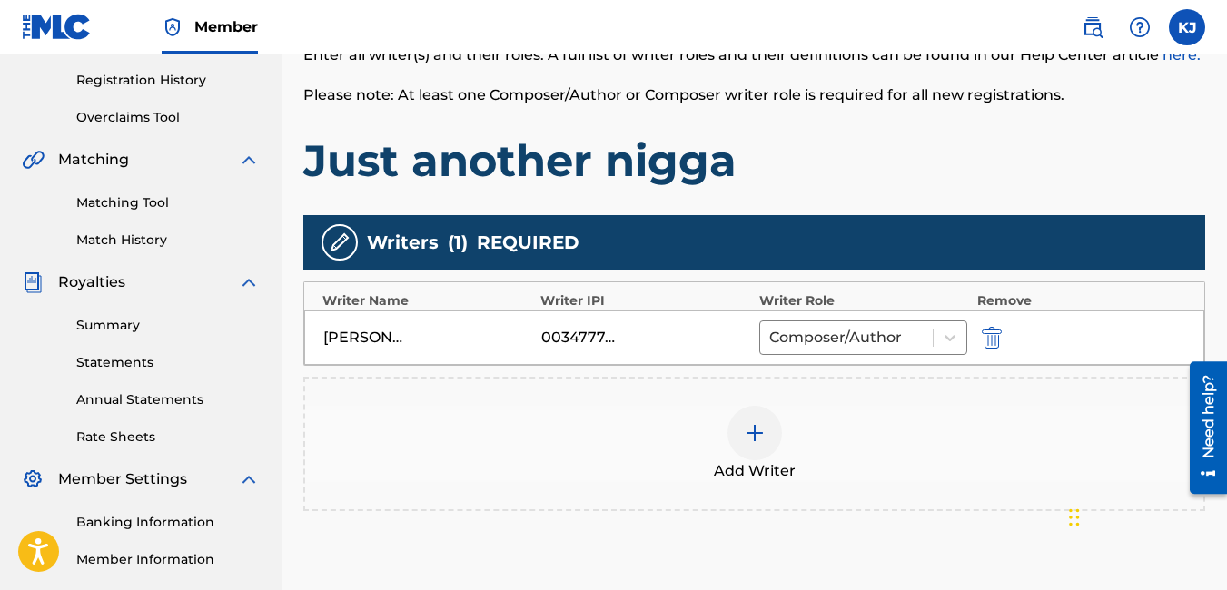
click at [955, 430] on div "Add Writer" at bounding box center [754, 444] width 898 height 76
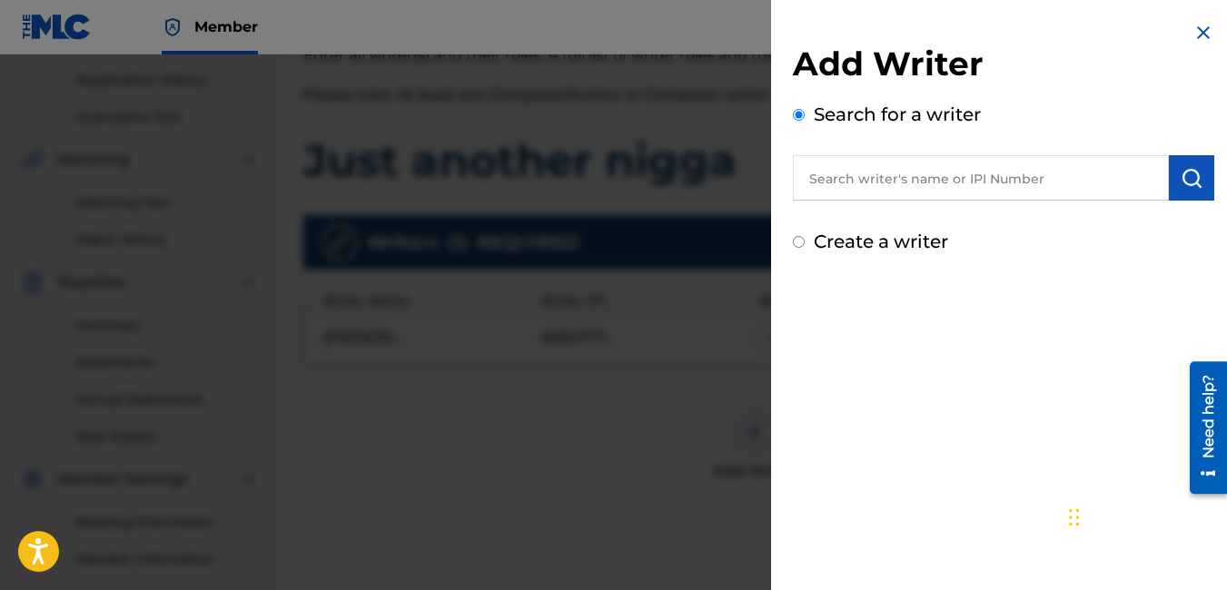
click at [1192, 31] on img at bounding box center [1203, 33] width 22 height 22
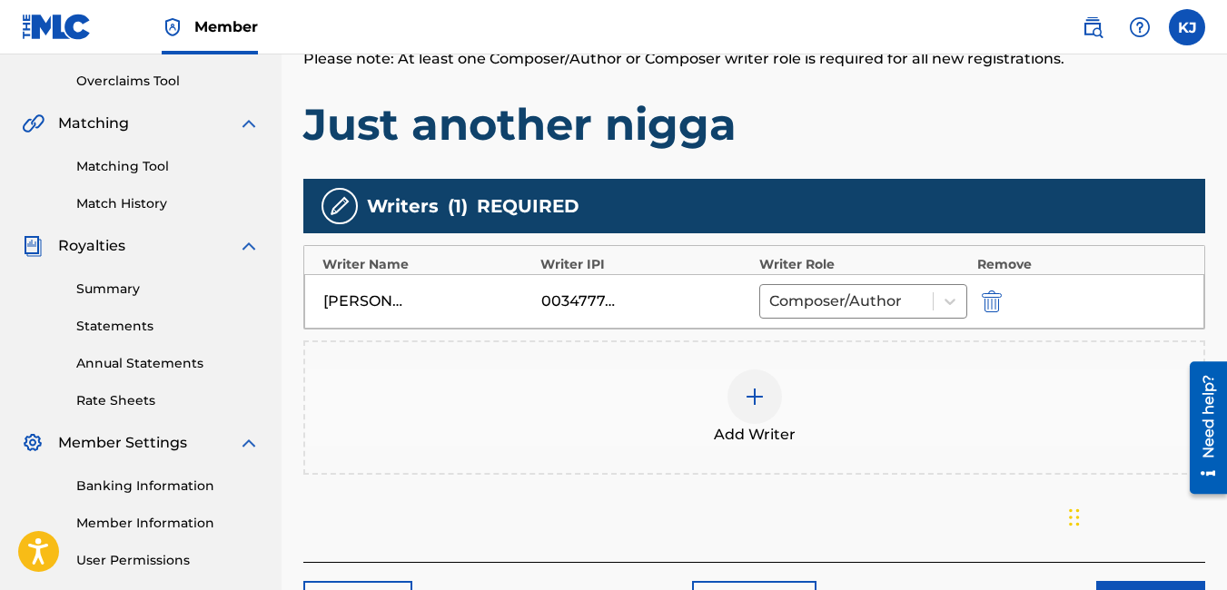
scroll to position [536, 0]
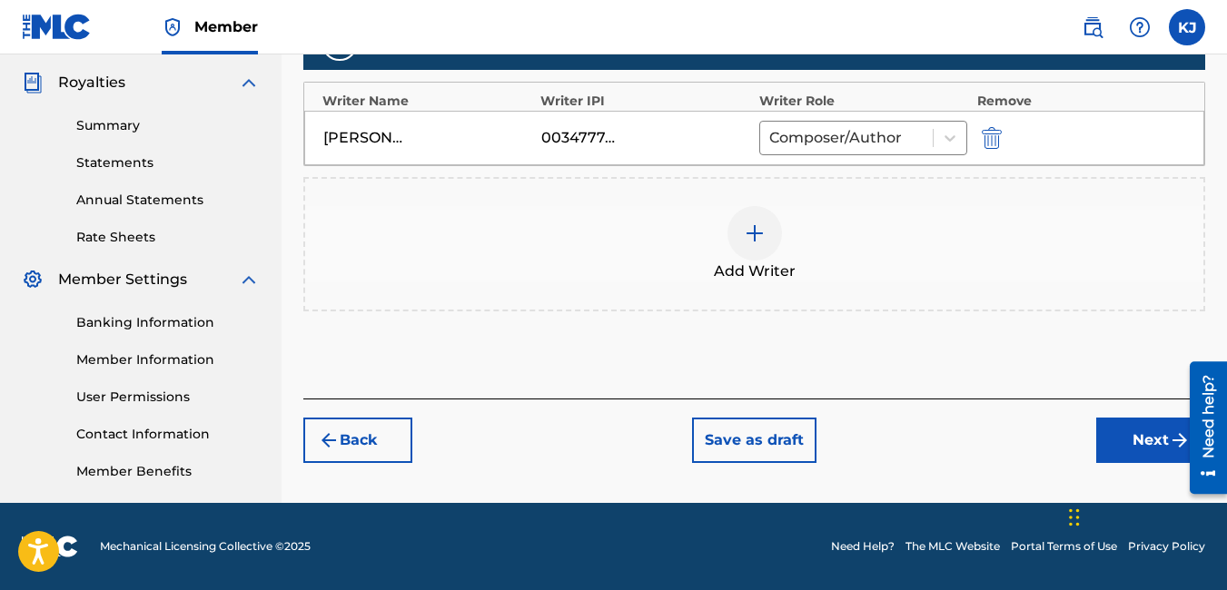
click at [1141, 449] on button "Next" at bounding box center [1150, 440] width 109 height 45
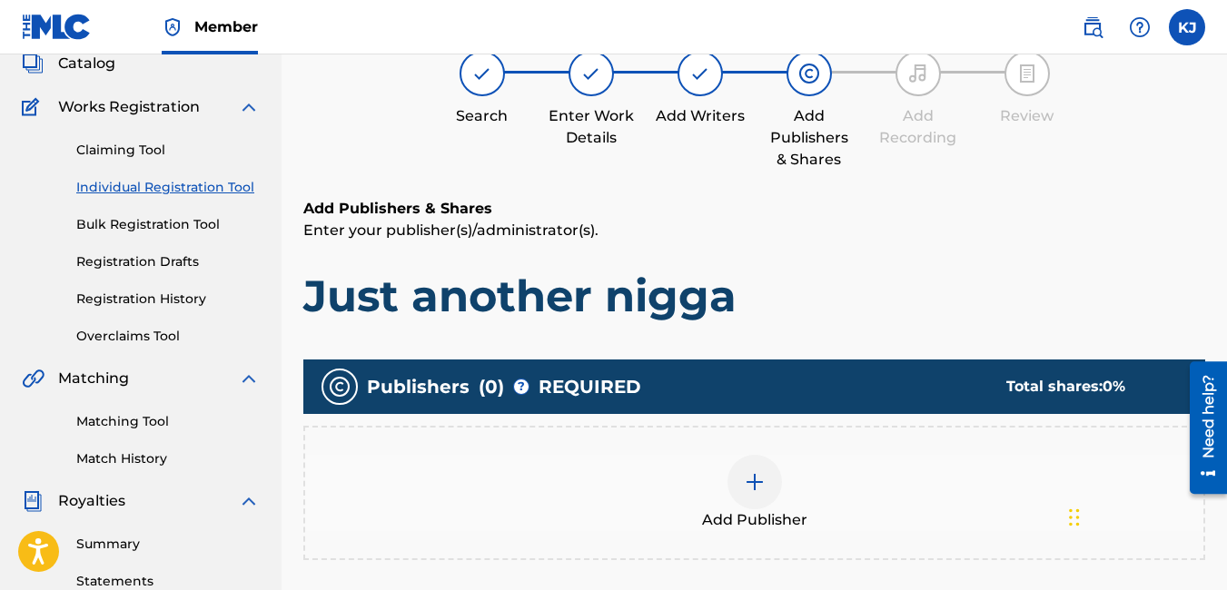
scroll to position [82, 0]
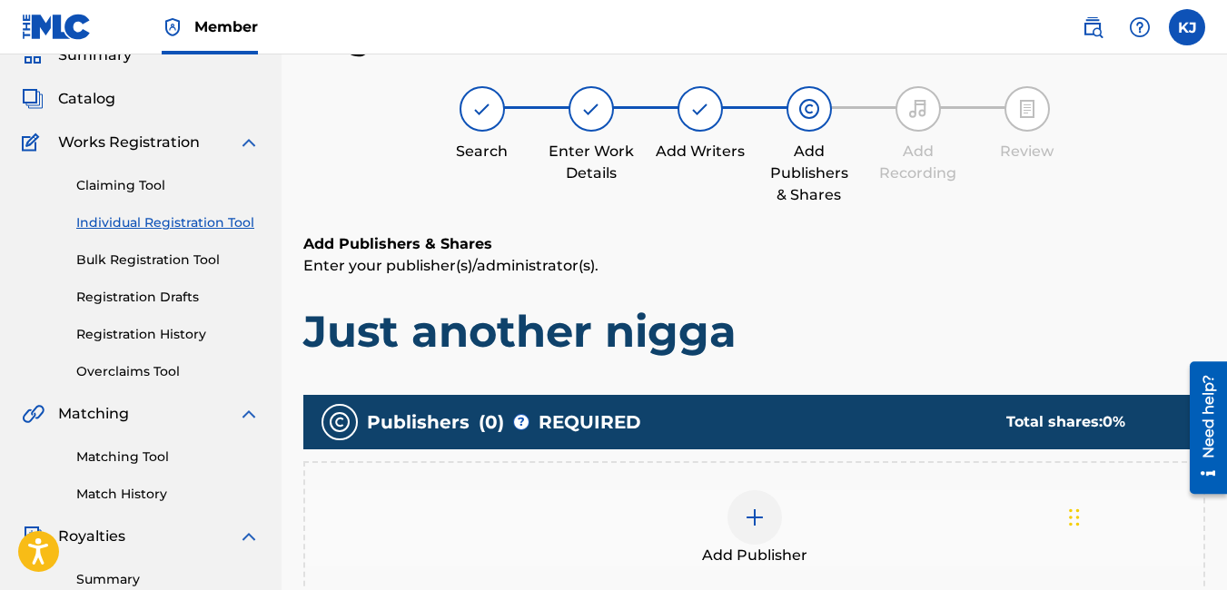
click at [751, 530] on div at bounding box center [754, 517] width 54 height 54
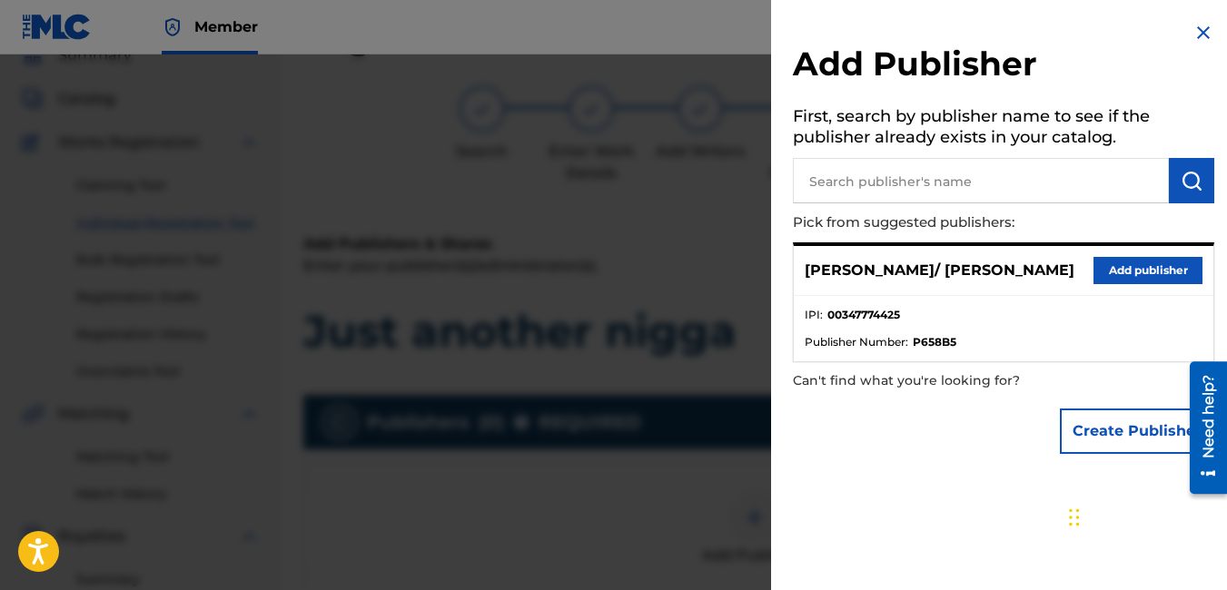
click at [1120, 264] on button "Add publisher" at bounding box center [1147, 270] width 109 height 27
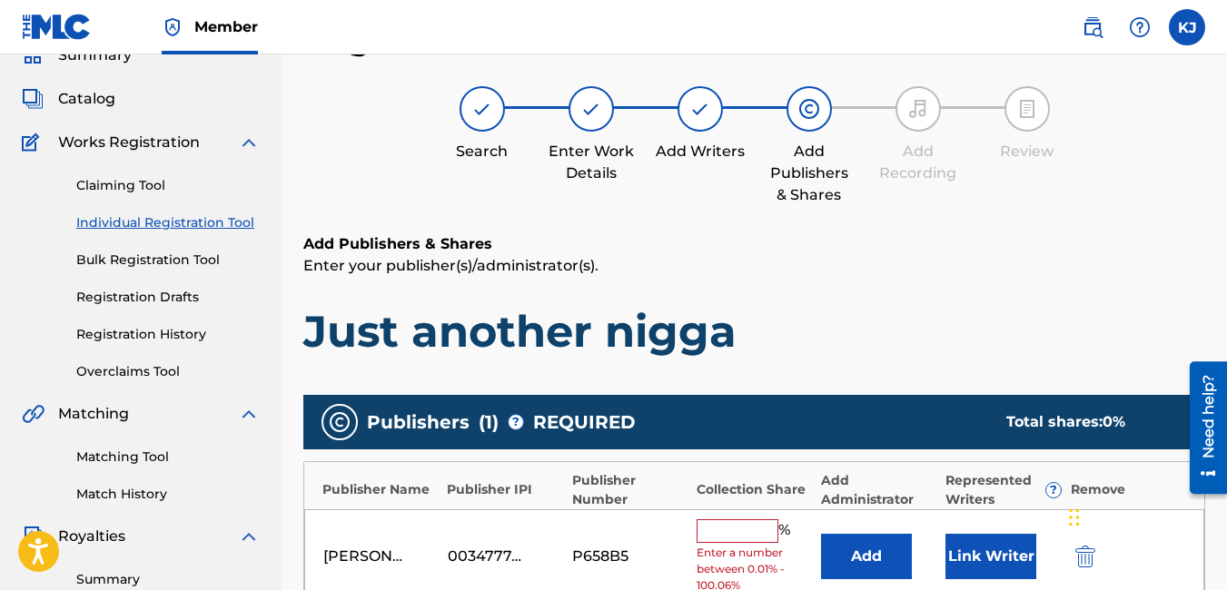
click at [738, 539] on input "text" at bounding box center [738, 531] width 82 height 24
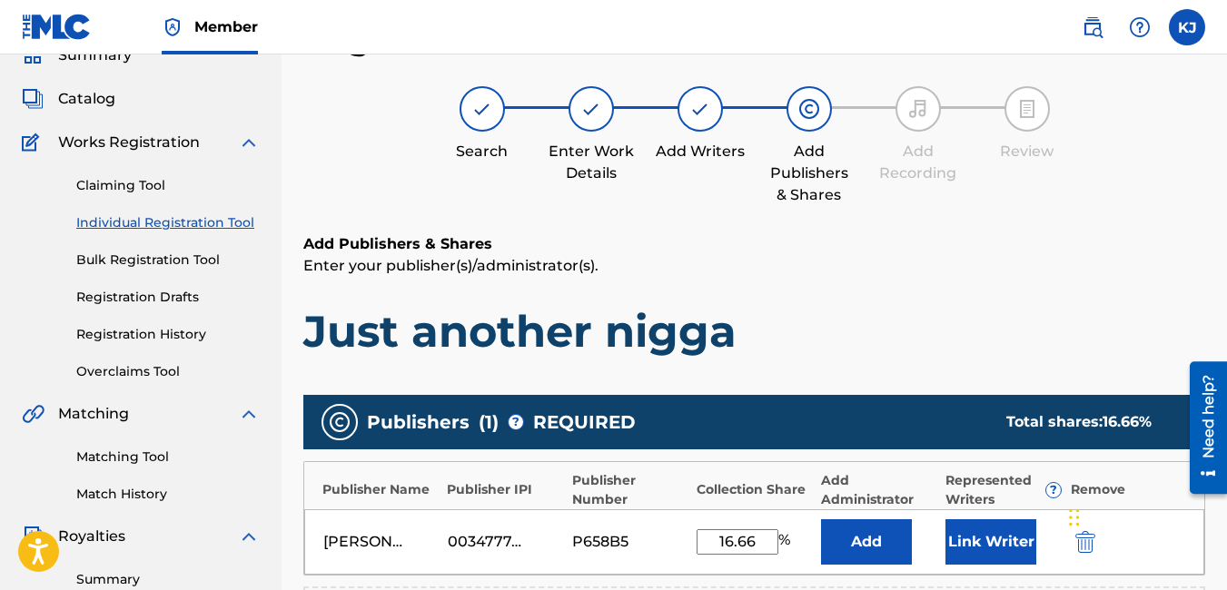
click at [989, 277] on div "Add Publishers & Shares Enter your publisher(s)/administrator(s). Just another …" at bounding box center [754, 295] width 902 height 125
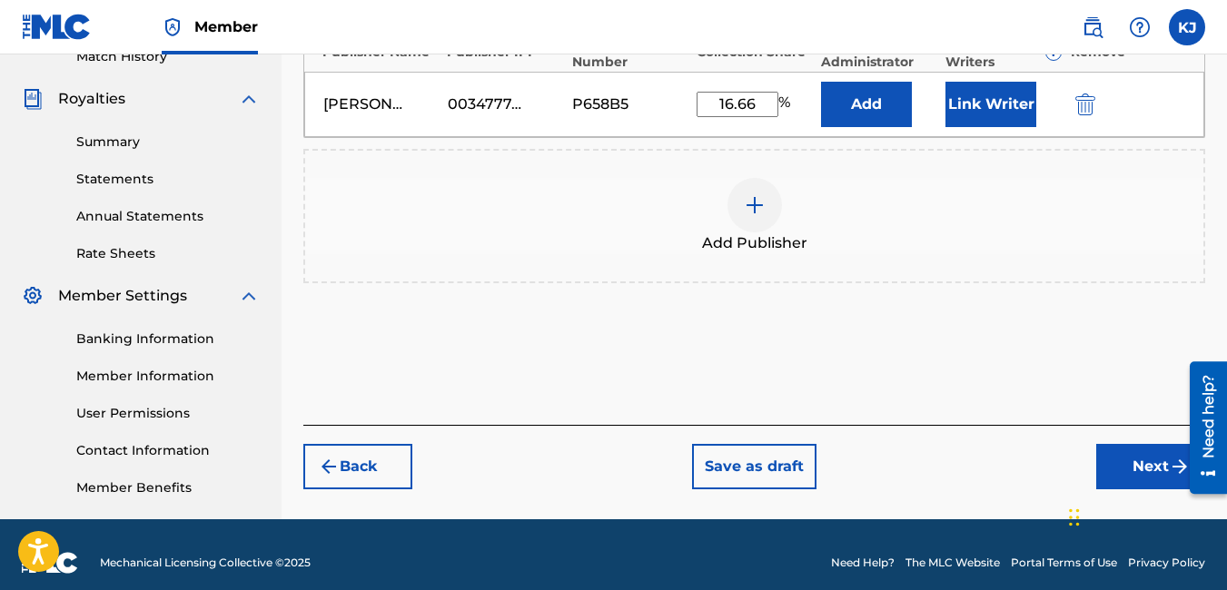
scroll to position [536, 0]
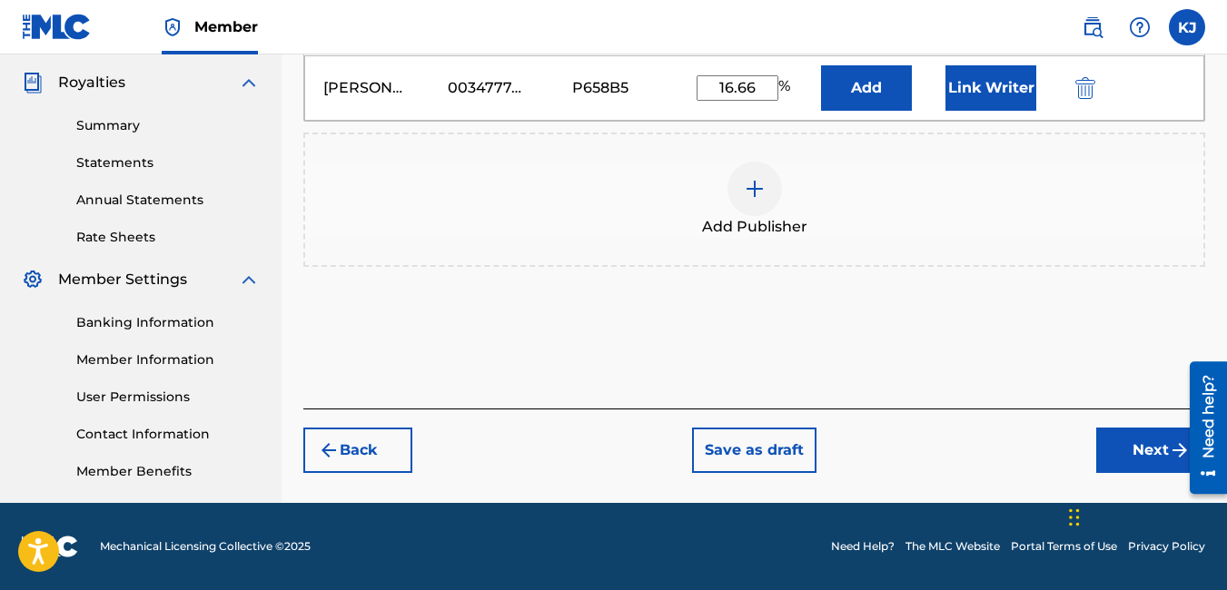
click at [1143, 450] on button "Next" at bounding box center [1150, 450] width 109 height 45
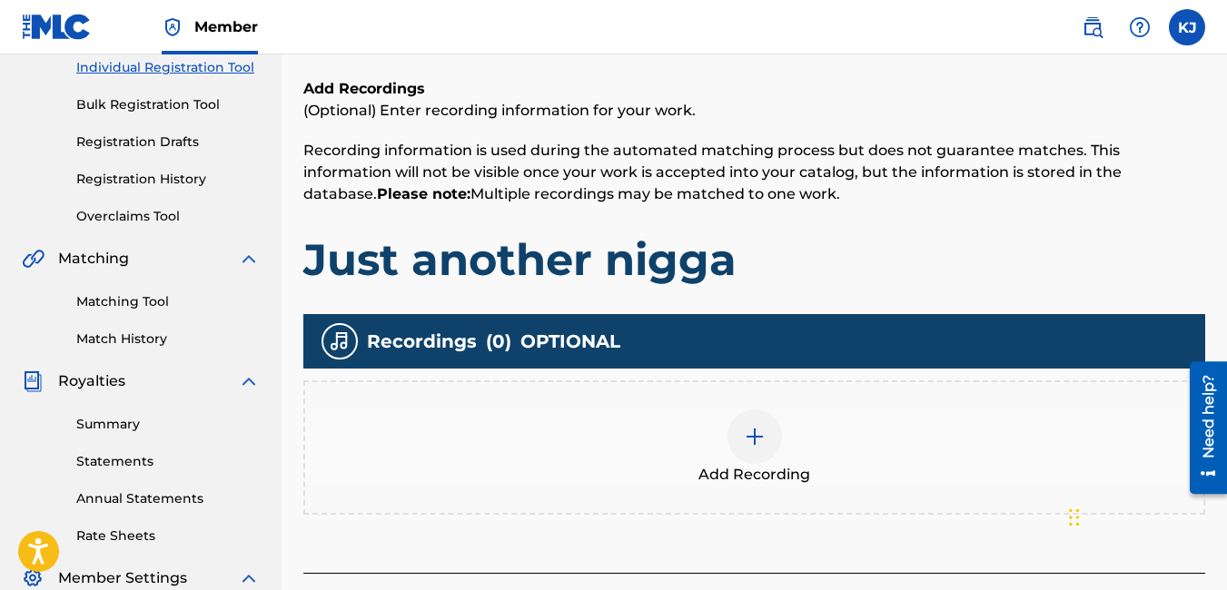
scroll to position [300, 0]
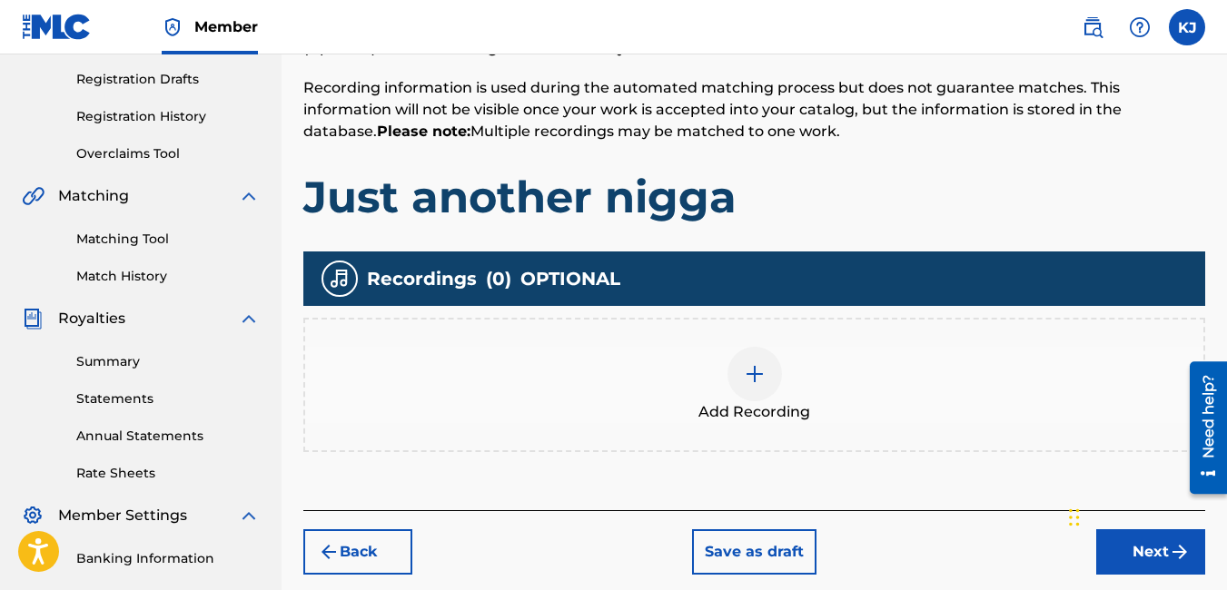
click at [760, 372] on img at bounding box center [755, 374] width 22 height 22
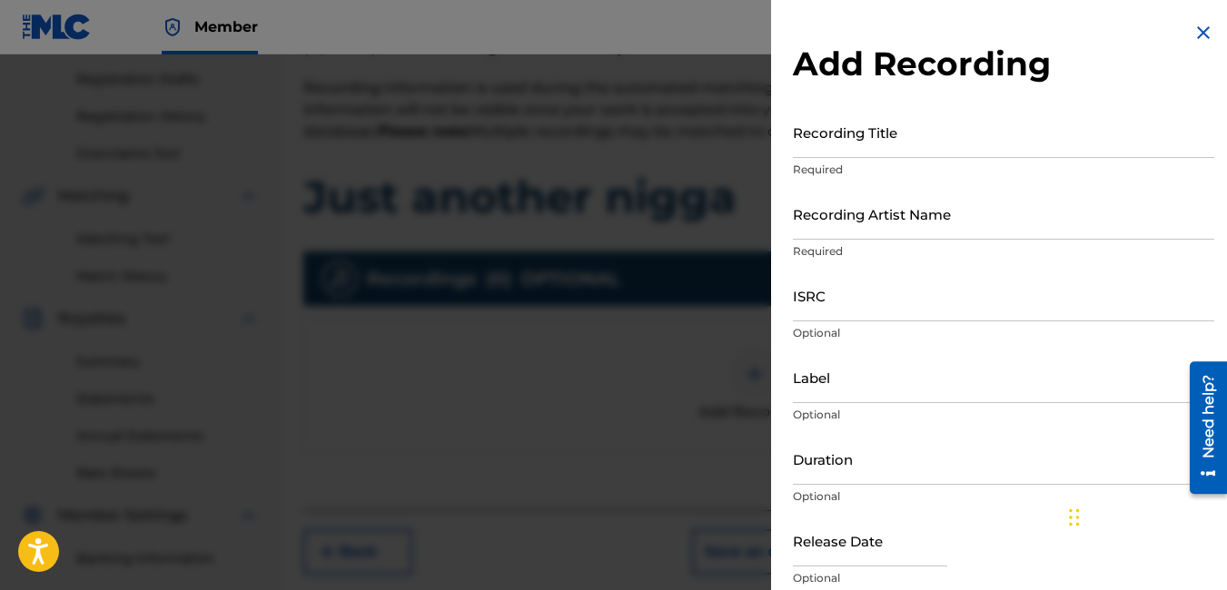
click at [926, 143] on input "Recording Title" at bounding box center [1003, 132] width 421 height 52
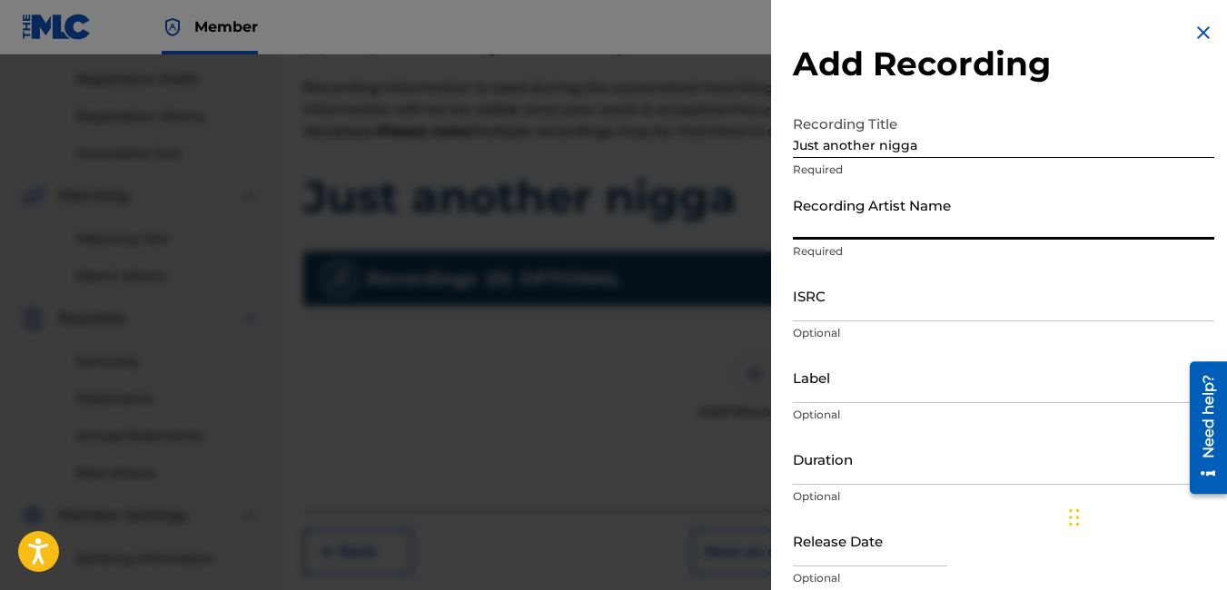
click at [1015, 213] on input "Recording Artist Name" at bounding box center [1003, 214] width 421 height 52
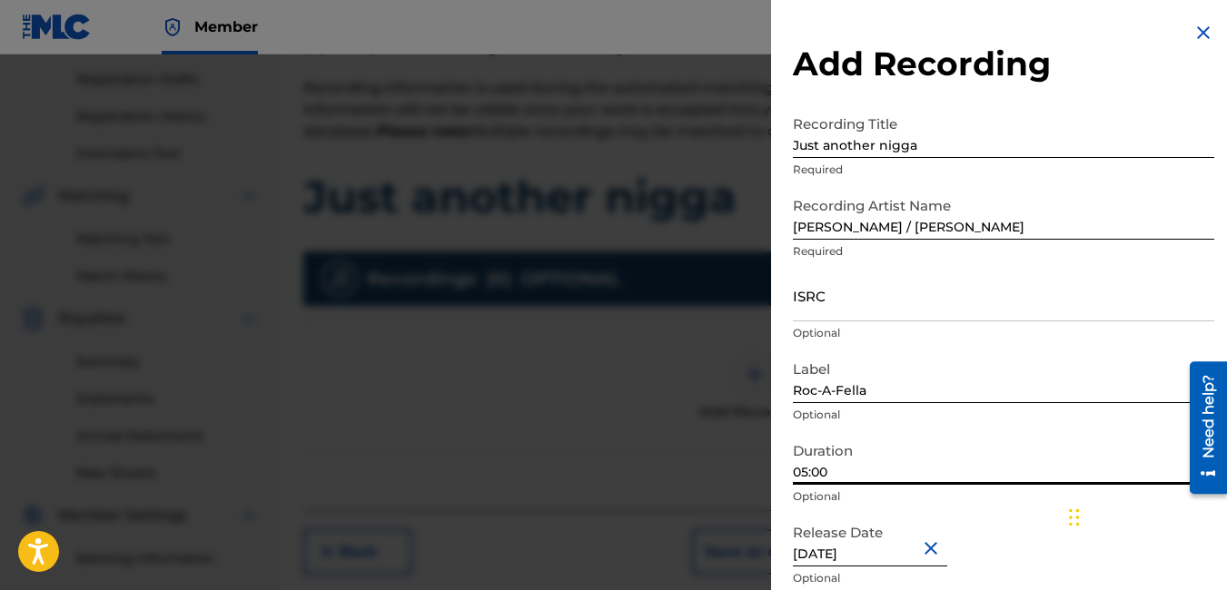
click at [911, 474] on input "05:00" at bounding box center [1003, 459] width 421 height 52
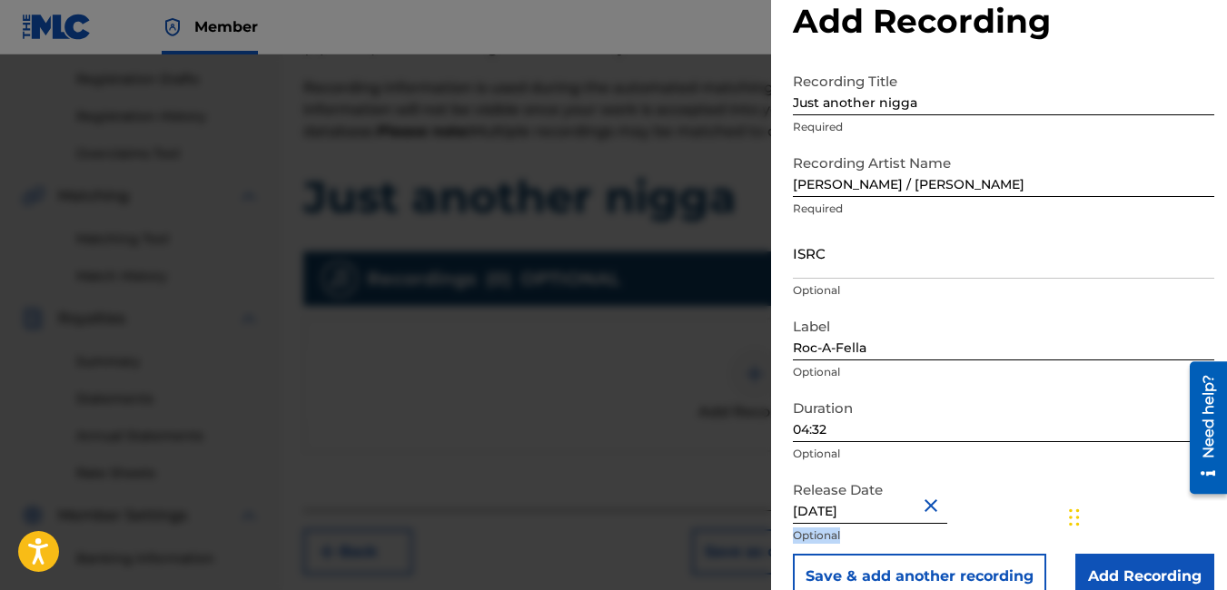
scroll to position [74, 0]
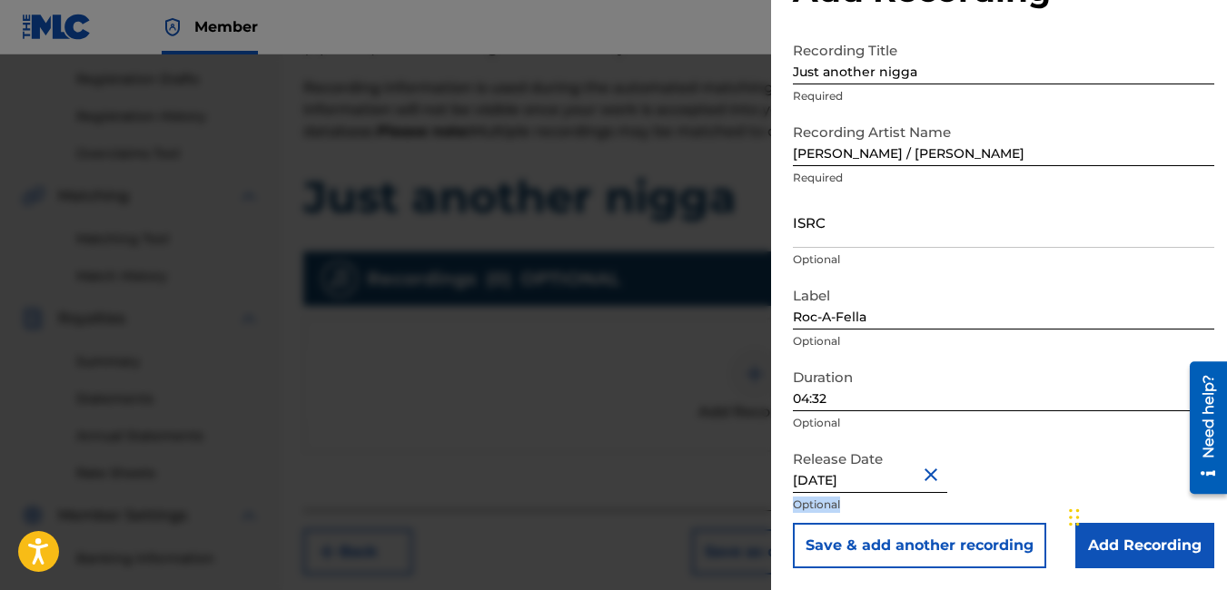
drag, startPoint x: 1186, startPoint y: 561, endPoint x: 1186, endPoint y: 587, distance: 25.4
click at [1186, 587] on div "Add Recording Recording Title Just another nigga Required Recording Artist Name…" at bounding box center [1003, 258] width 465 height 664
drag, startPoint x: 1186, startPoint y: 587, endPoint x: 1093, endPoint y: 460, distance: 157.3
click at [1093, 460] on div "Release Date [DATE] Optional" at bounding box center [1003, 482] width 421 height 82
click at [1164, 548] on input "Add Recording" at bounding box center [1144, 545] width 139 height 45
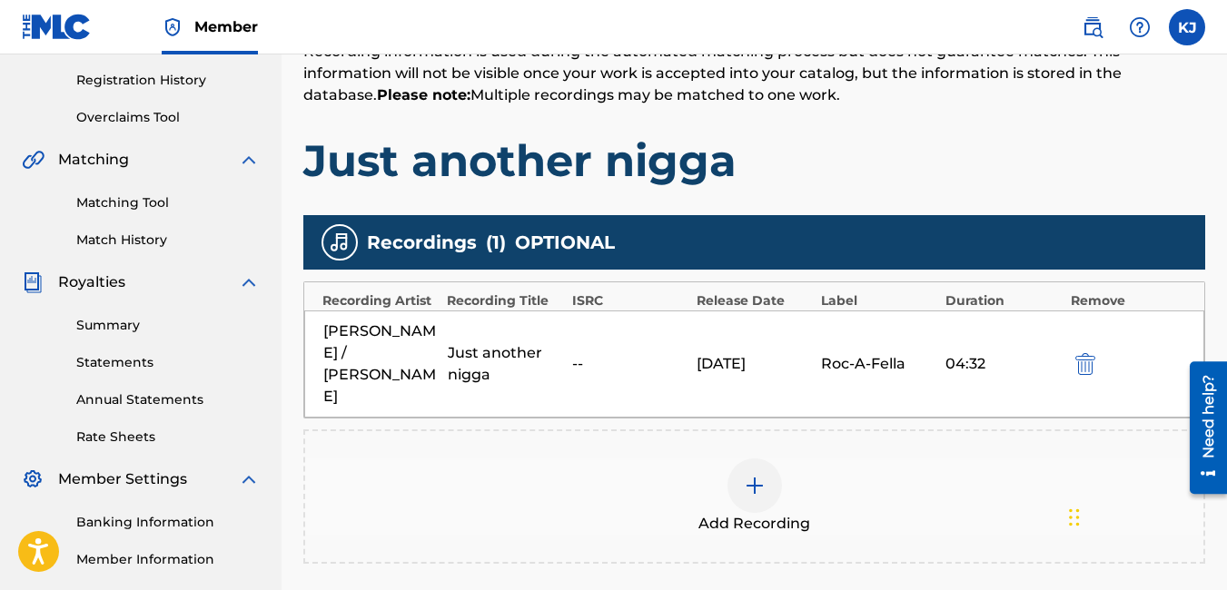
scroll to position [536, 0]
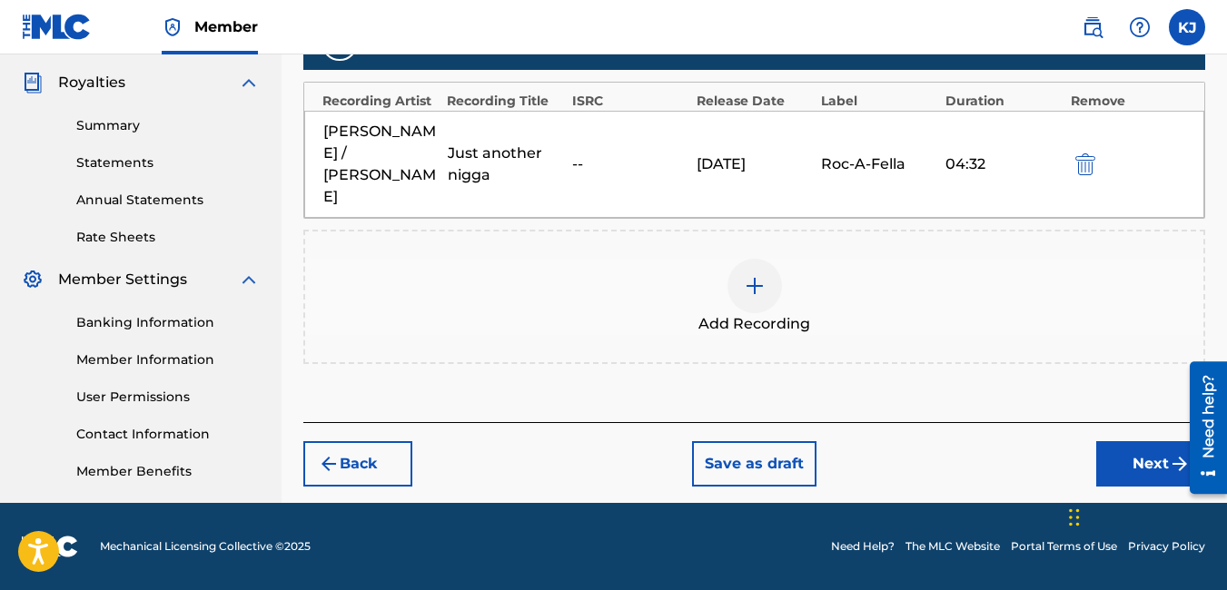
click at [1136, 442] on button "Next" at bounding box center [1150, 463] width 109 height 45
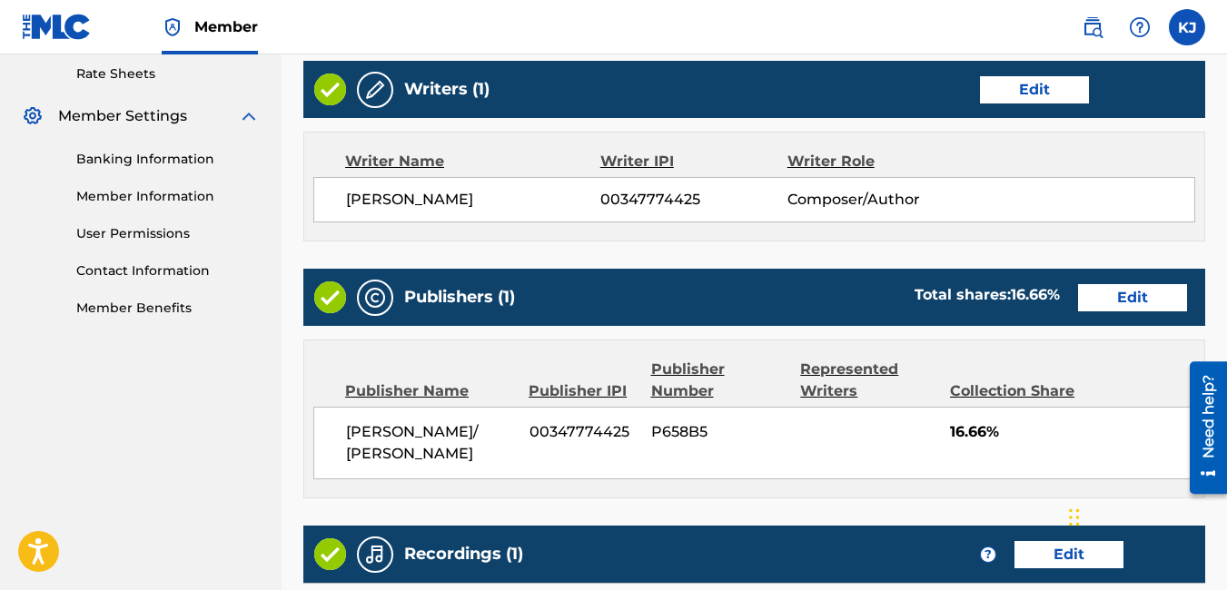
scroll to position [989, 0]
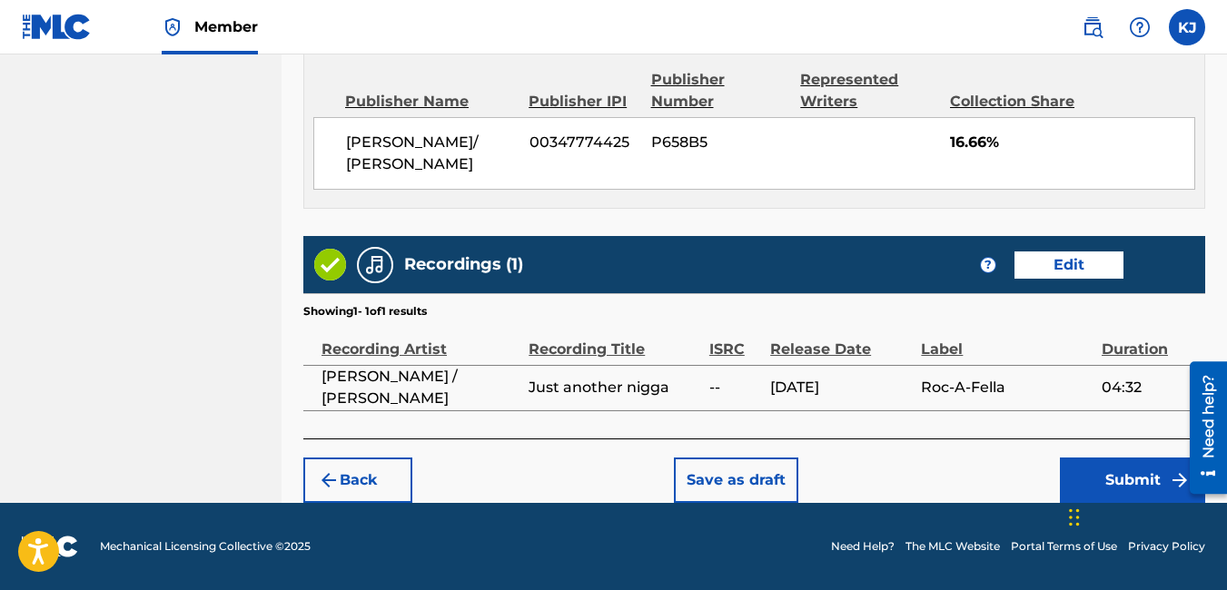
click at [1154, 481] on button "Submit" at bounding box center [1132, 480] width 145 height 45
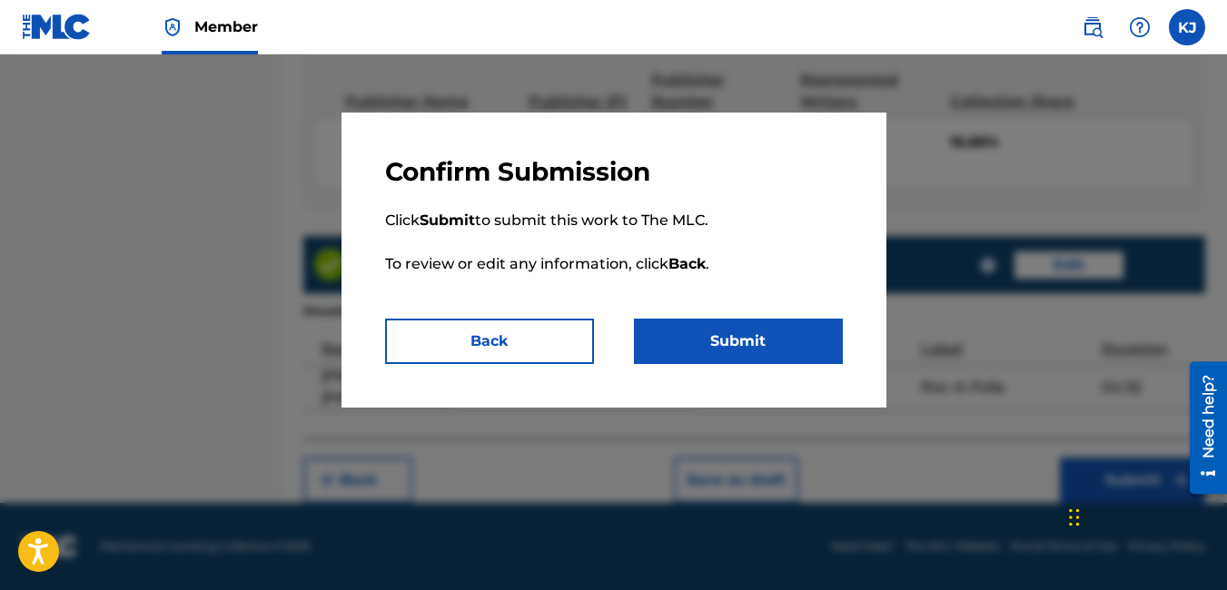
click at [746, 343] on button "Submit" at bounding box center [738, 341] width 209 height 45
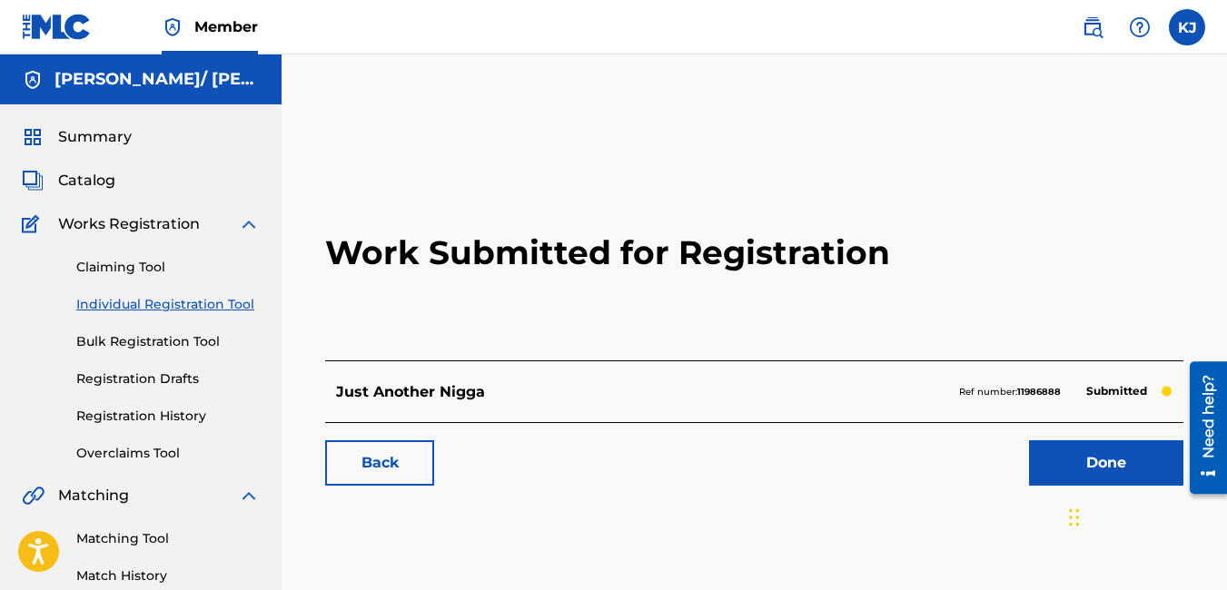
click at [1118, 456] on link "Done" at bounding box center [1106, 462] width 154 height 45
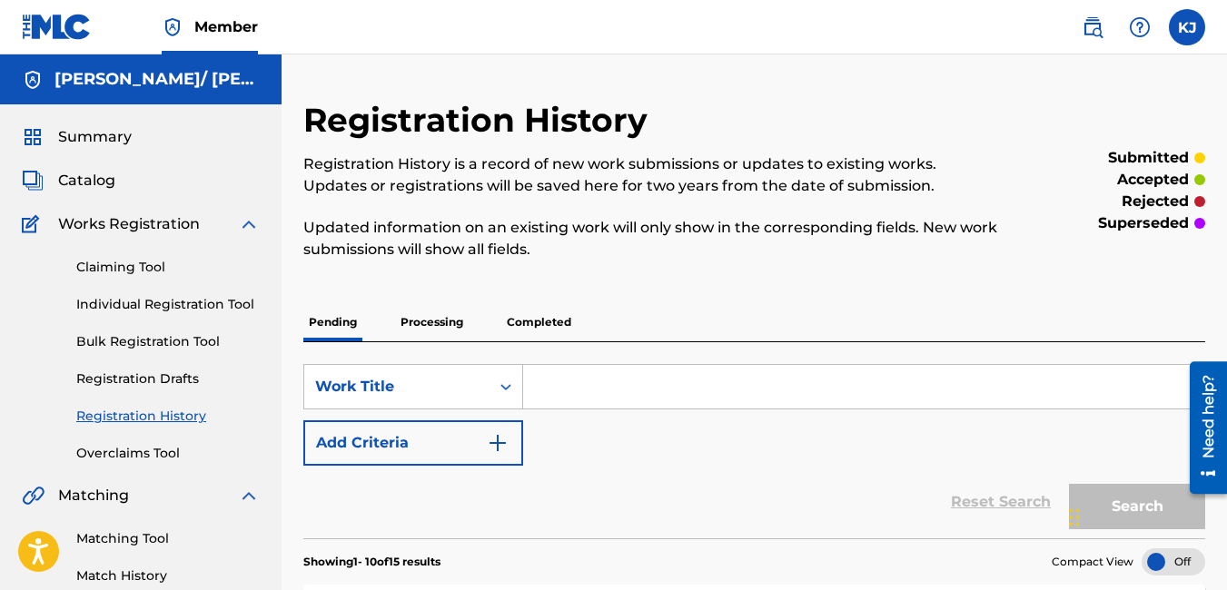
click at [190, 412] on link "Registration History" at bounding box center [167, 416] width 183 height 19
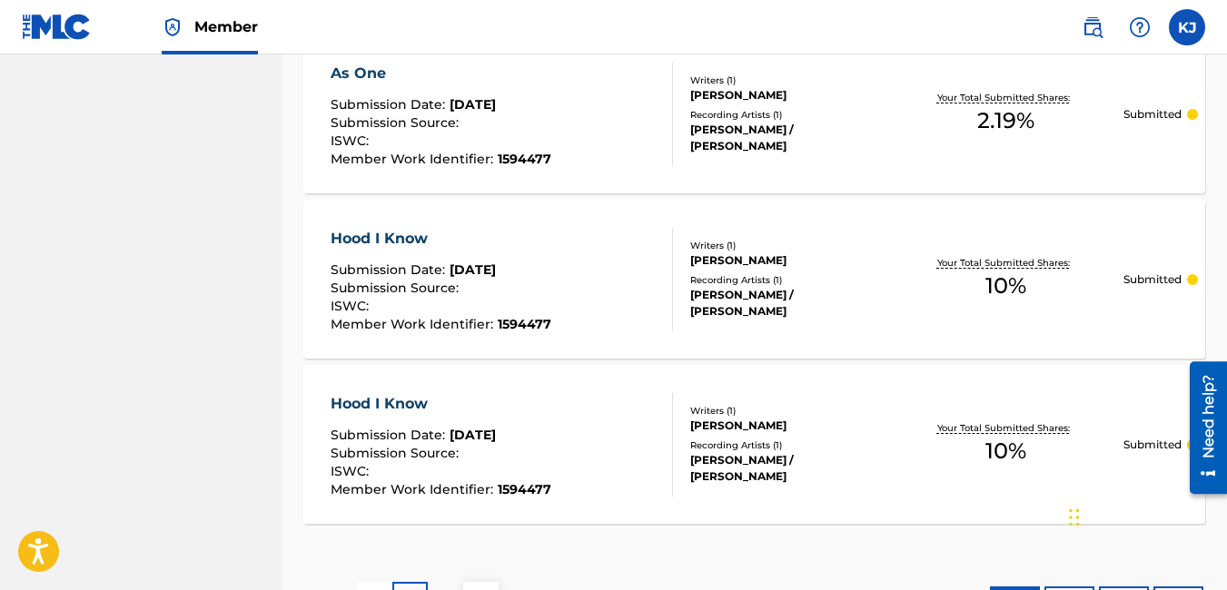
scroll to position [1851, 0]
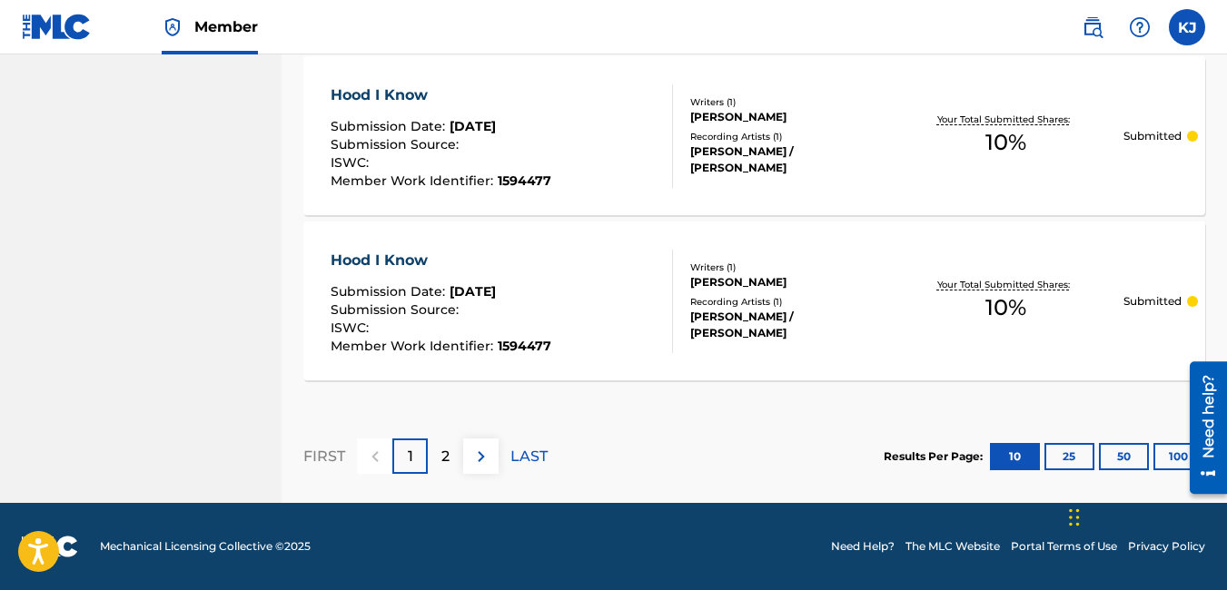
click at [450, 456] on p "2" at bounding box center [445, 457] width 8 height 22
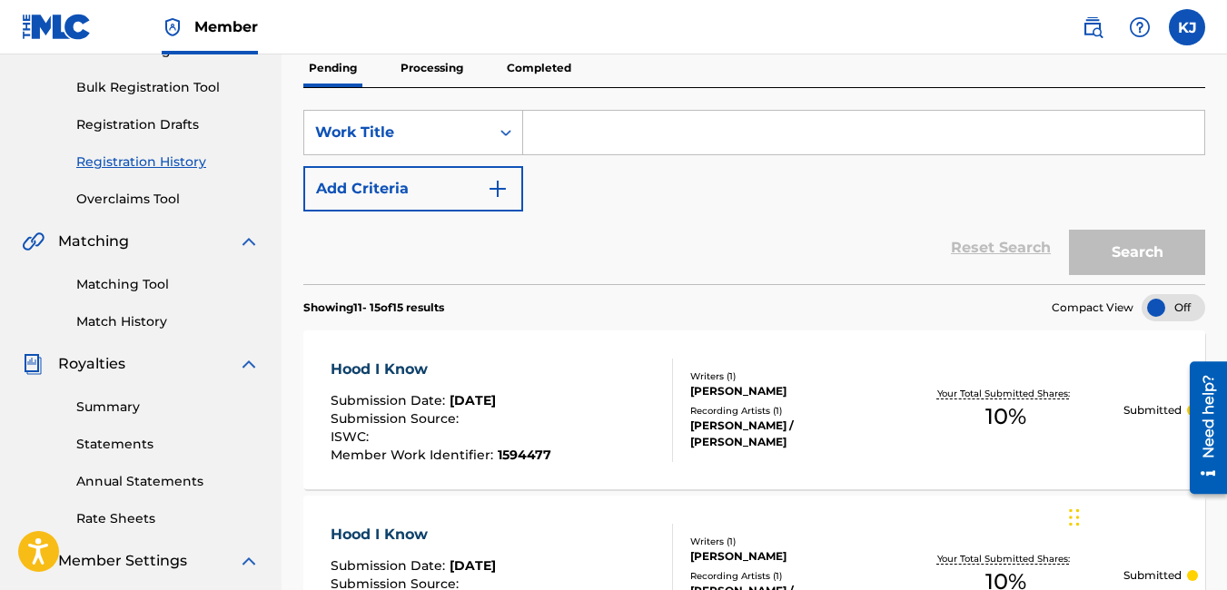
scroll to position [291, 0]
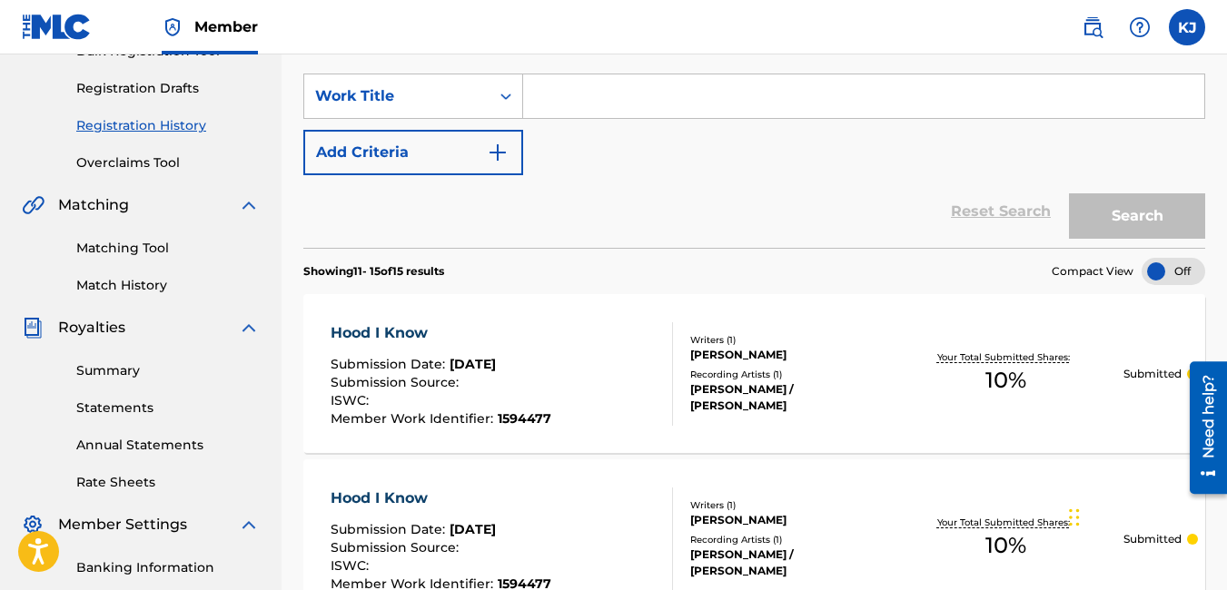
click at [1158, 272] on div at bounding box center [1173, 271] width 64 height 27
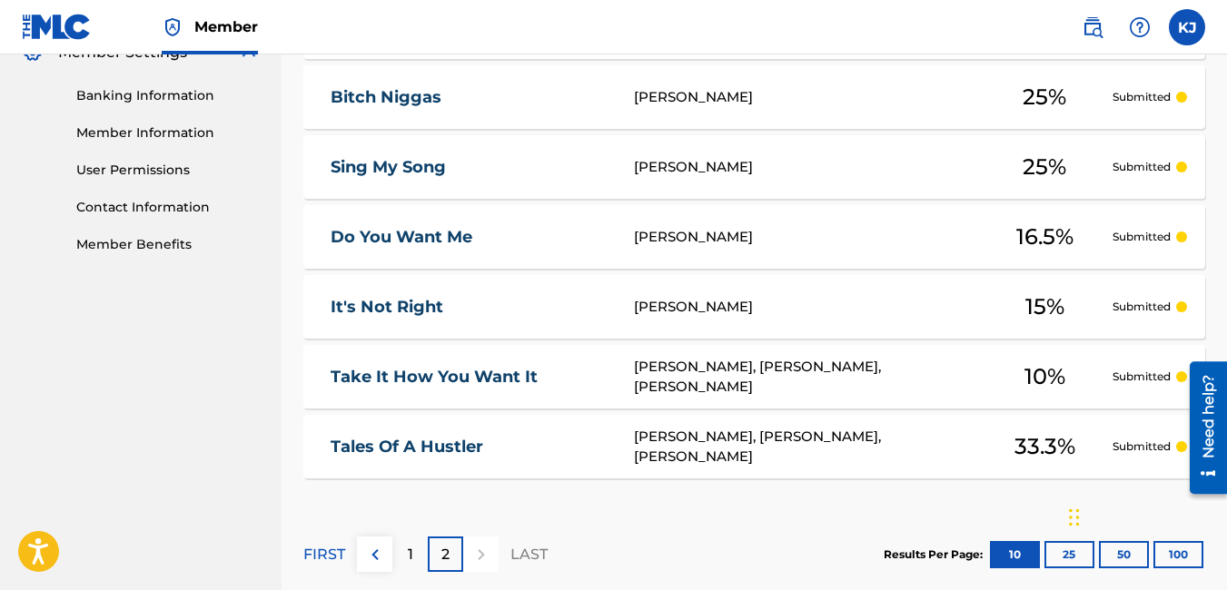
scroll to position [799, 0]
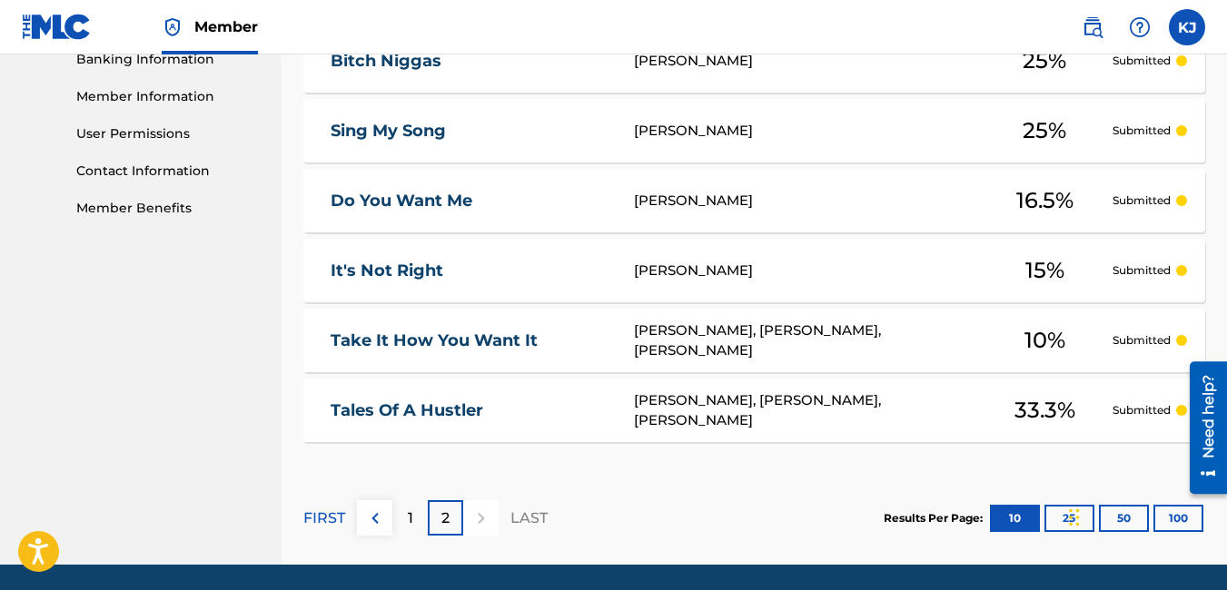
click at [446, 523] on p "2" at bounding box center [445, 519] width 8 height 22
click at [412, 513] on p "1" at bounding box center [410, 519] width 5 height 22
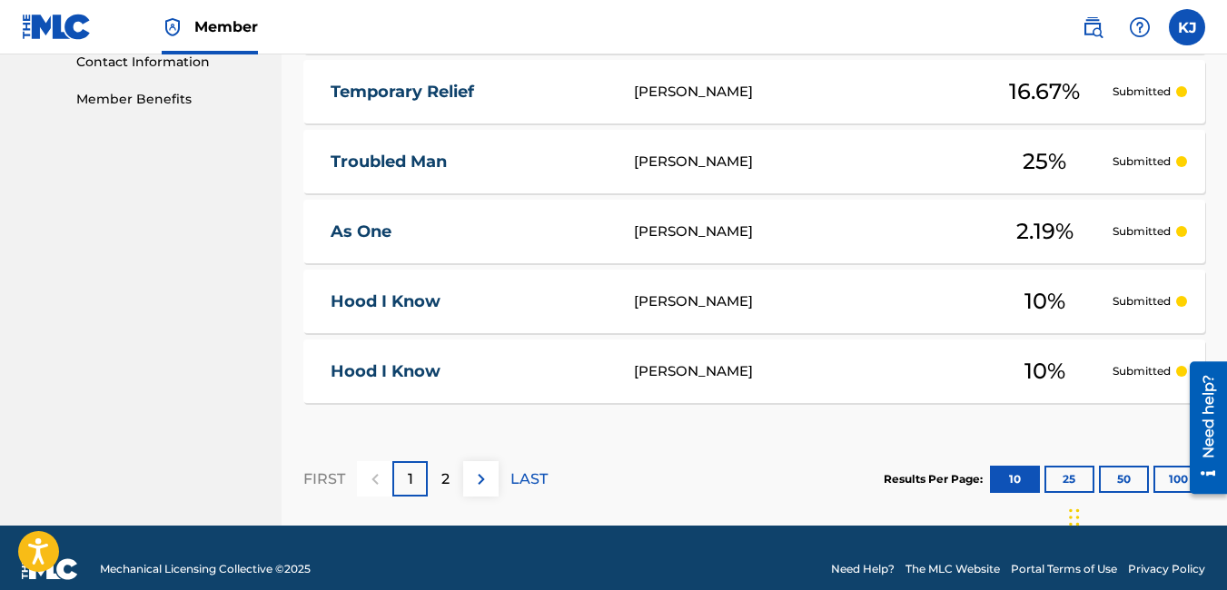
scroll to position [931, 0]
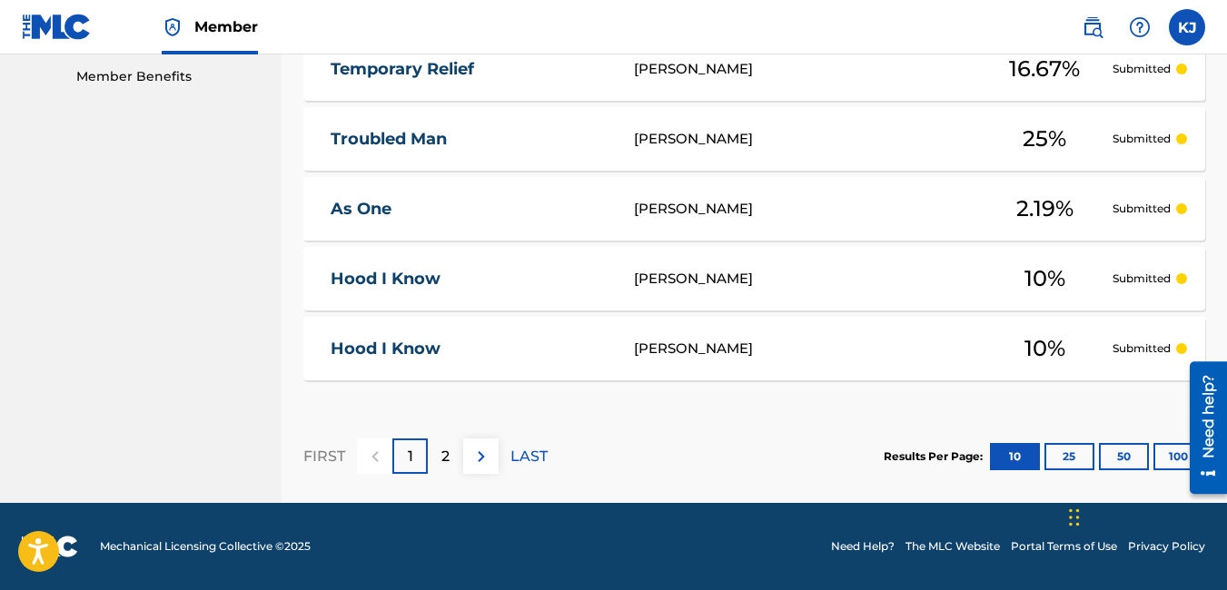
click at [434, 463] on div "2" at bounding box center [445, 456] width 35 height 35
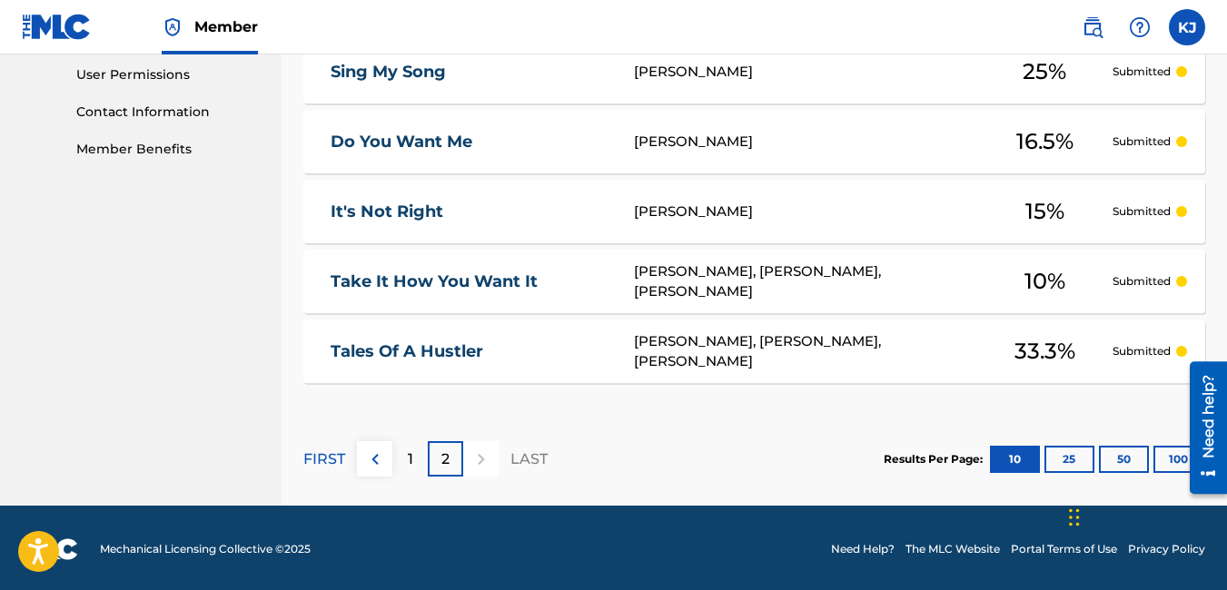
scroll to position [861, 0]
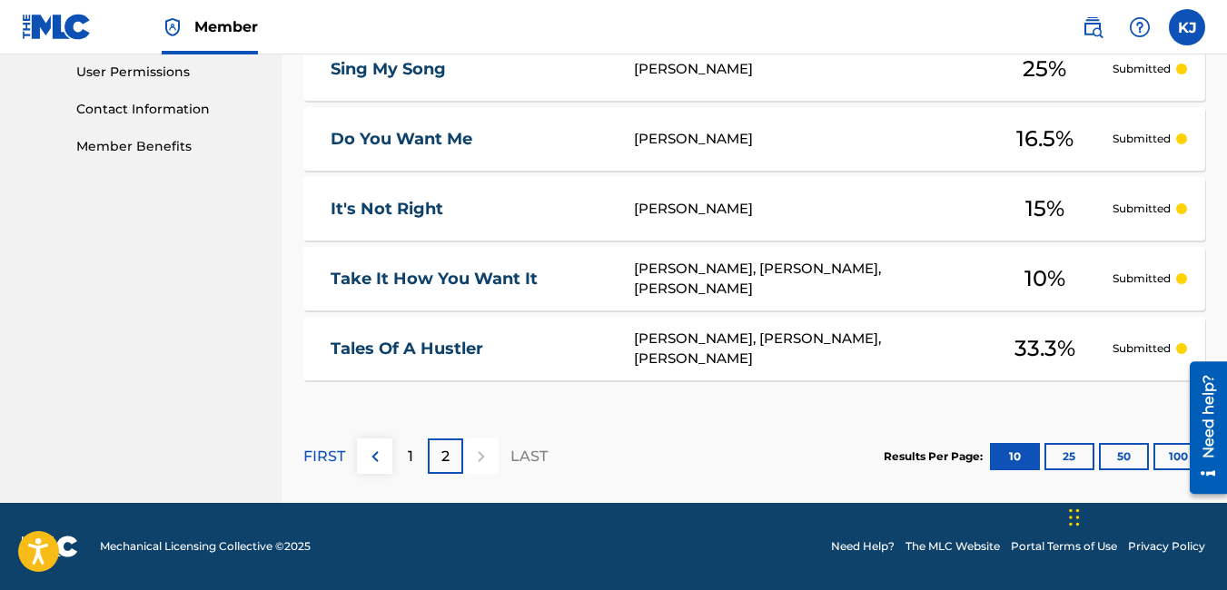
click at [400, 456] on div "1" at bounding box center [409, 456] width 35 height 35
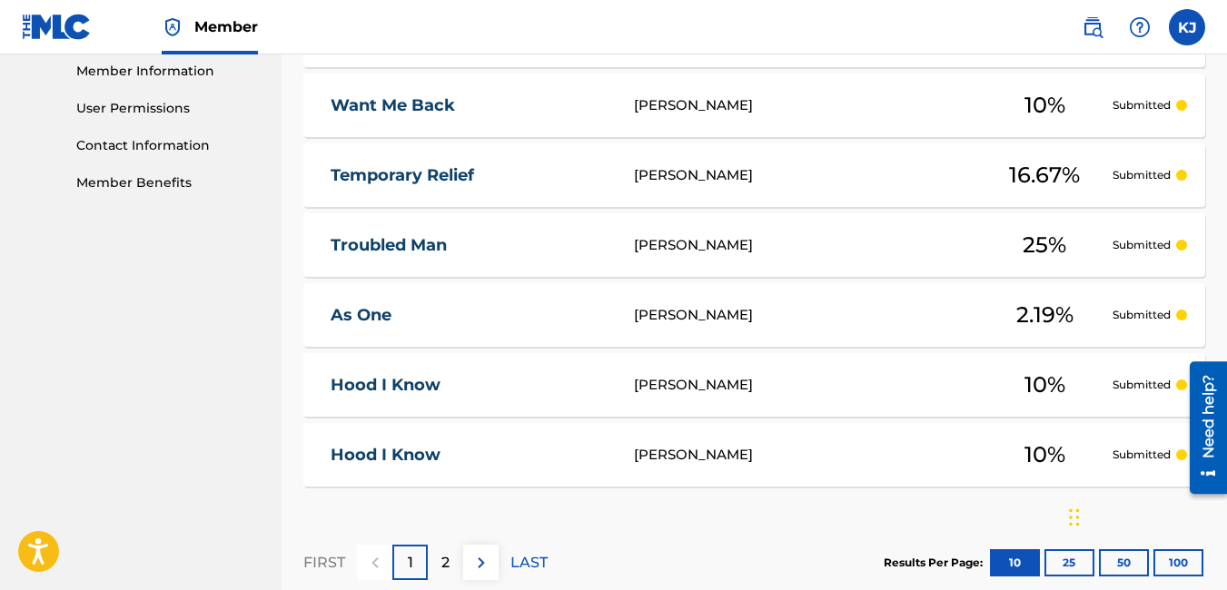
scroll to position [0, 0]
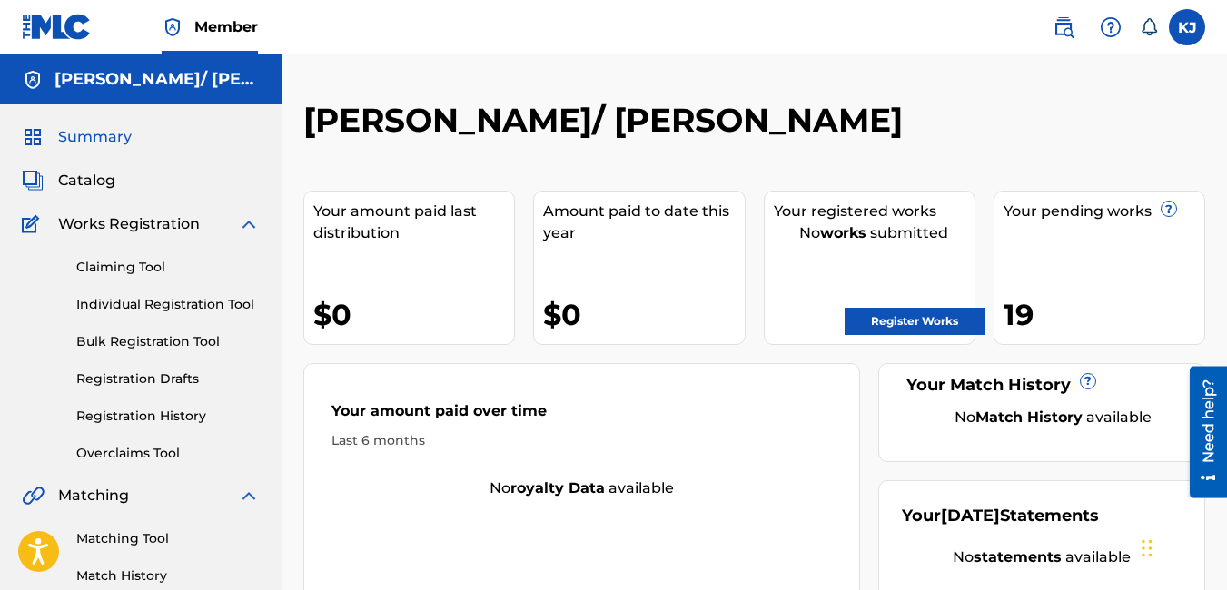
click at [227, 315] on div "Claiming Tool Individual Registration Tool Bulk Registration Tool Registration …" at bounding box center [141, 349] width 238 height 228
click at [225, 304] on link "Individual Registration Tool" at bounding box center [167, 304] width 183 height 19
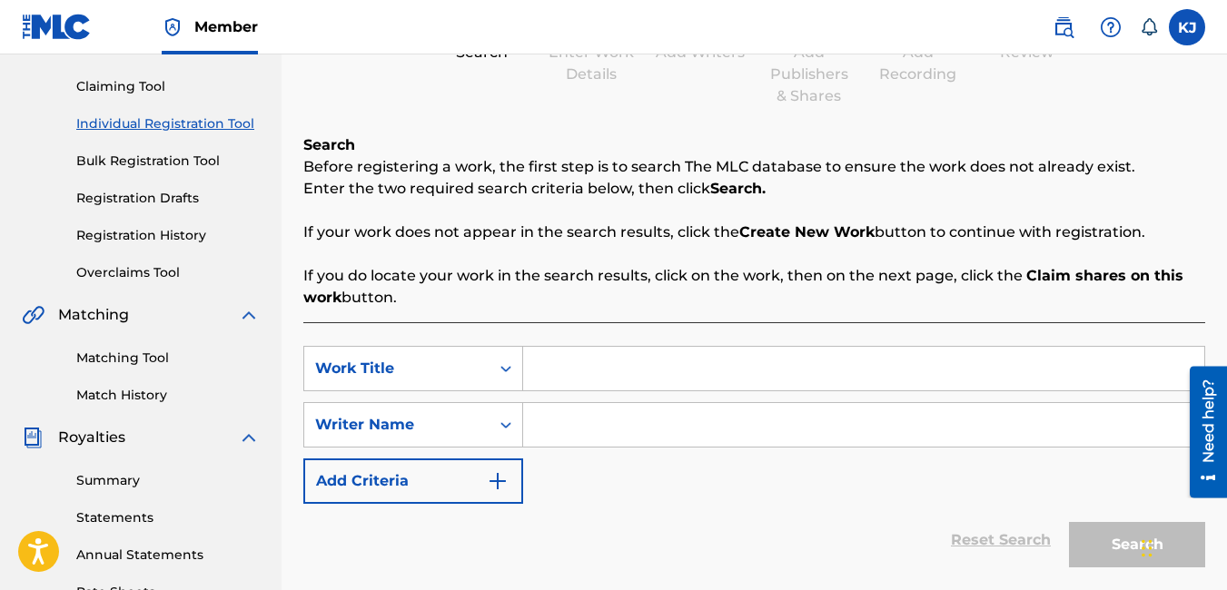
scroll to position [182, 0]
click at [638, 371] on input "Search Form" at bounding box center [863, 368] width 681 height 44
type input "DJ turn it up"
click at [593, 437] on input "Search Form" at bounding box center [863, 424] width 681 height 44
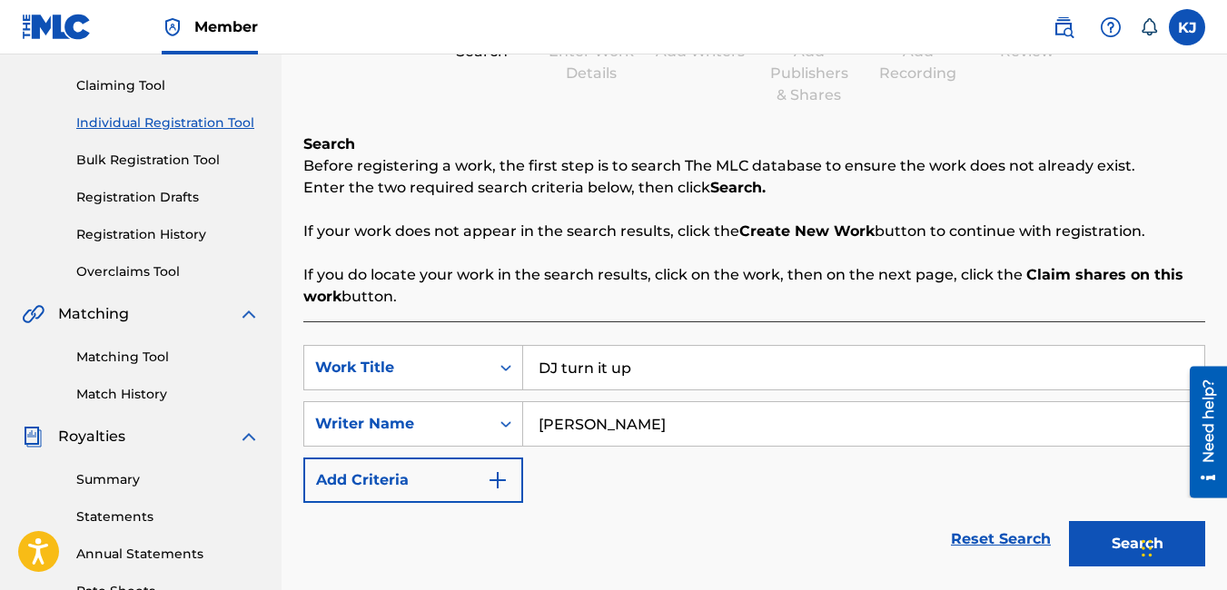
type input "[PERSON_NAME]"
click at [1093, 545] on button "Search" at bounding box center [1137, 543] width 136 height 45
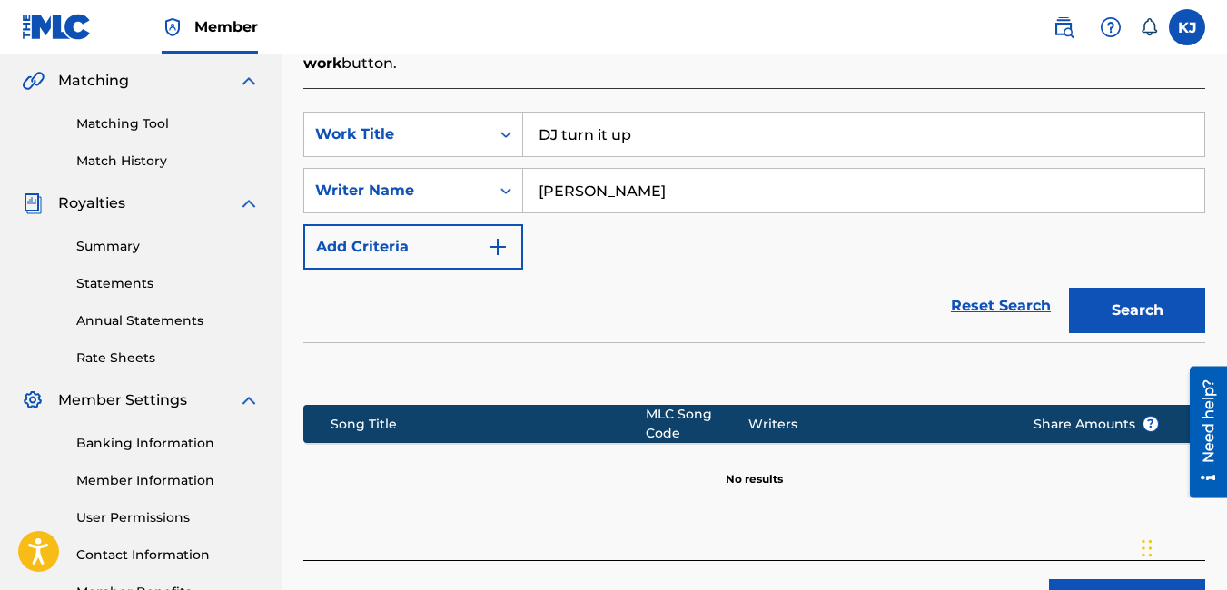
scroll to position [536, 0]
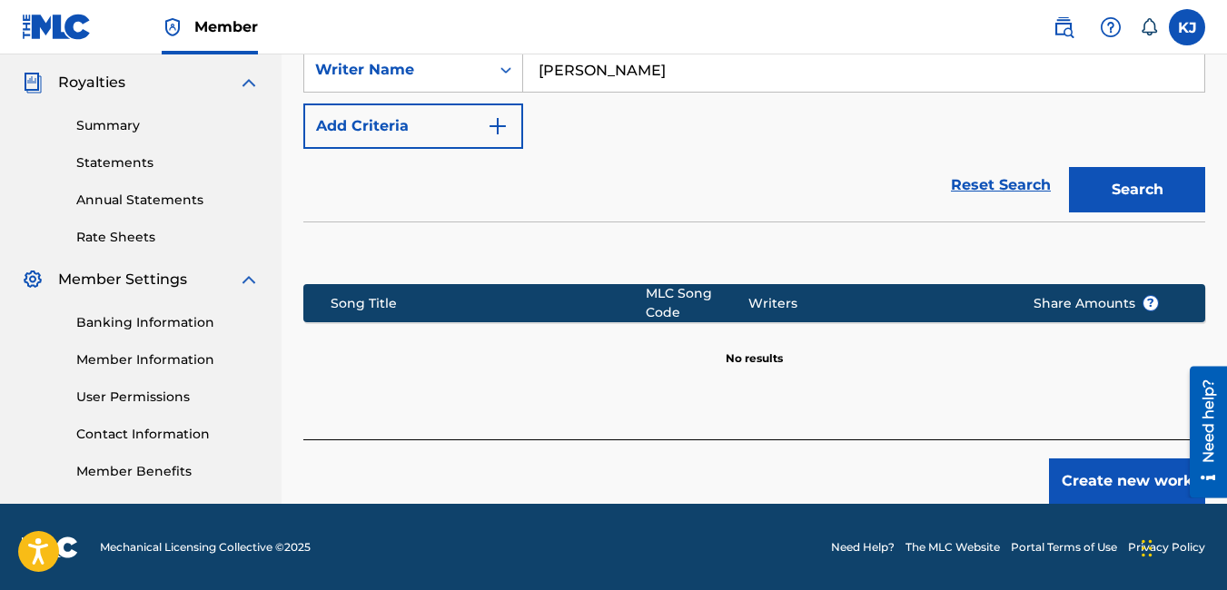
click at [1142, 467] on button "Create new work" at bounding box center [1127, 481] width 156 height 45
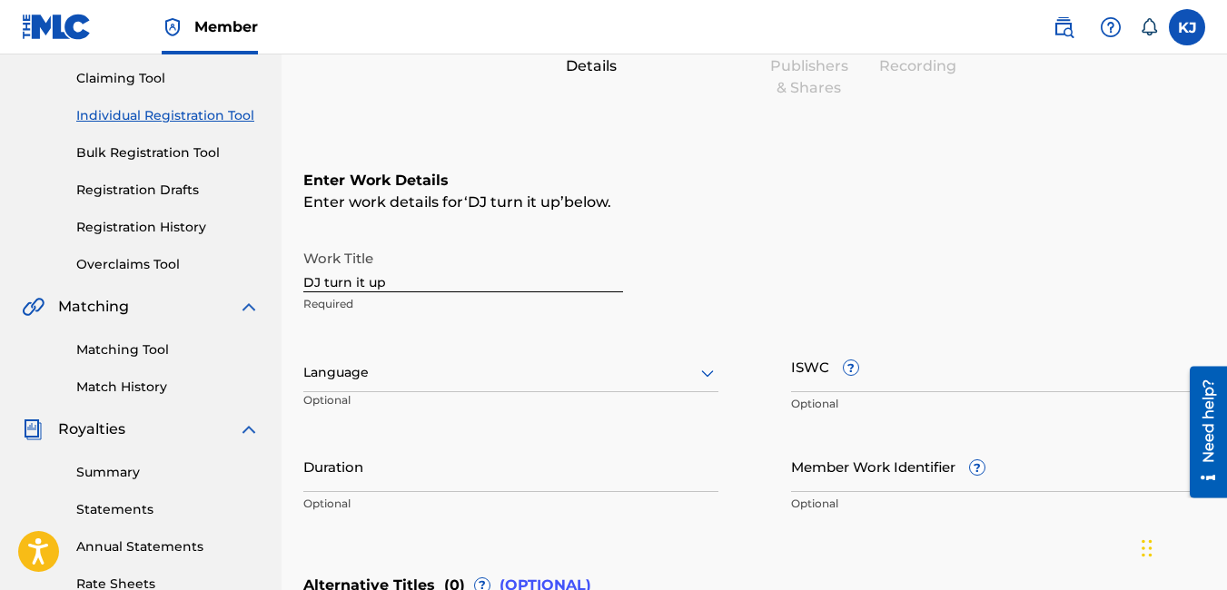
scroll to position [173, 0]
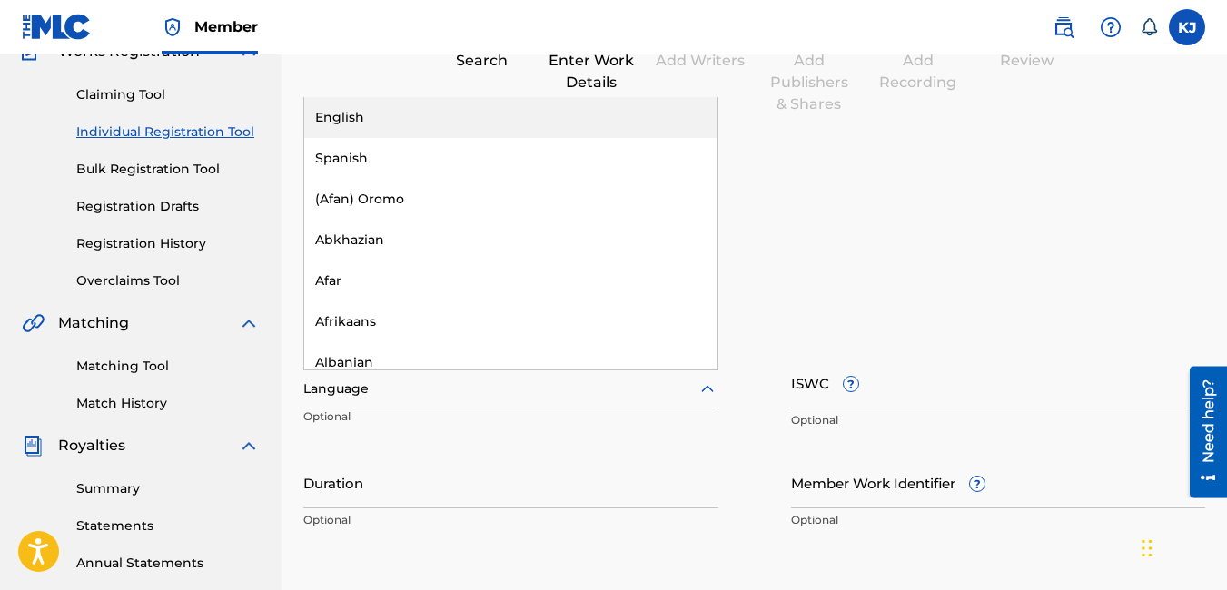
click at [697, 392] on icon at bounding box center [708, 390] width 22 height 22
click at [524, 122] on div "English" at bounding box center [510, 117] width 413 height 41
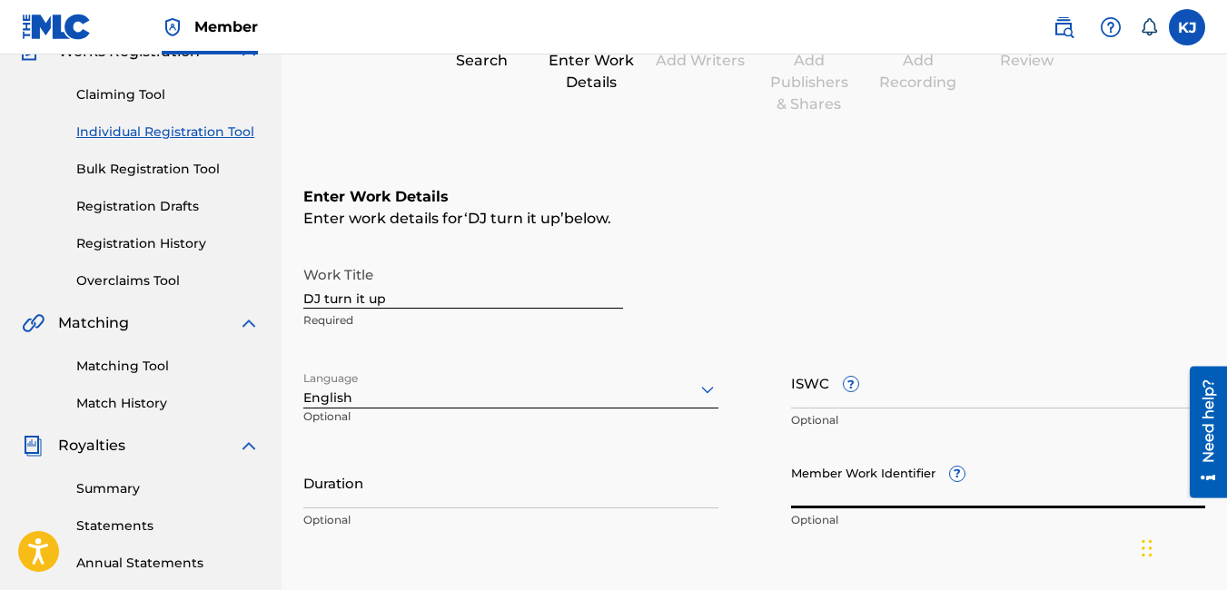
click at [878, 505] on input "Member Work Identifier ?" at bounding box center [998, 483] width 415 height 52
type input "1594477"
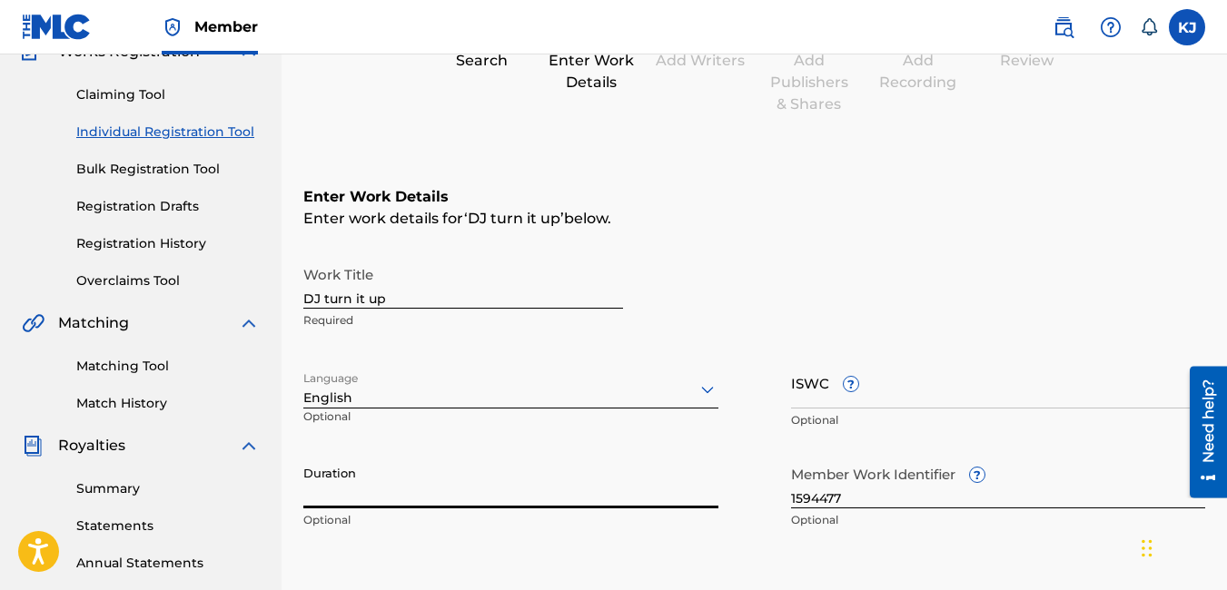
click at [477, 479] on input "Duration" at bounding box center [510, 483] width 415 height 52
type input "04:43"
click at [818, 331] on div "Work Title DJ turn it up Required" at bounding box center [754, 298] width 902 height 82
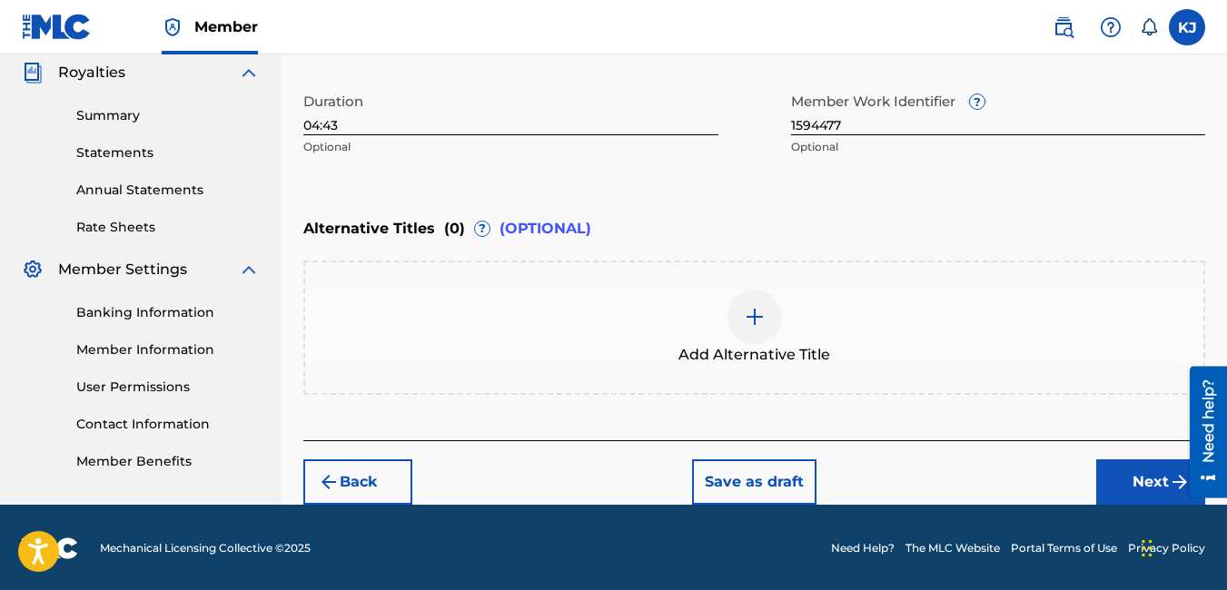
scroll to position [548, 0]
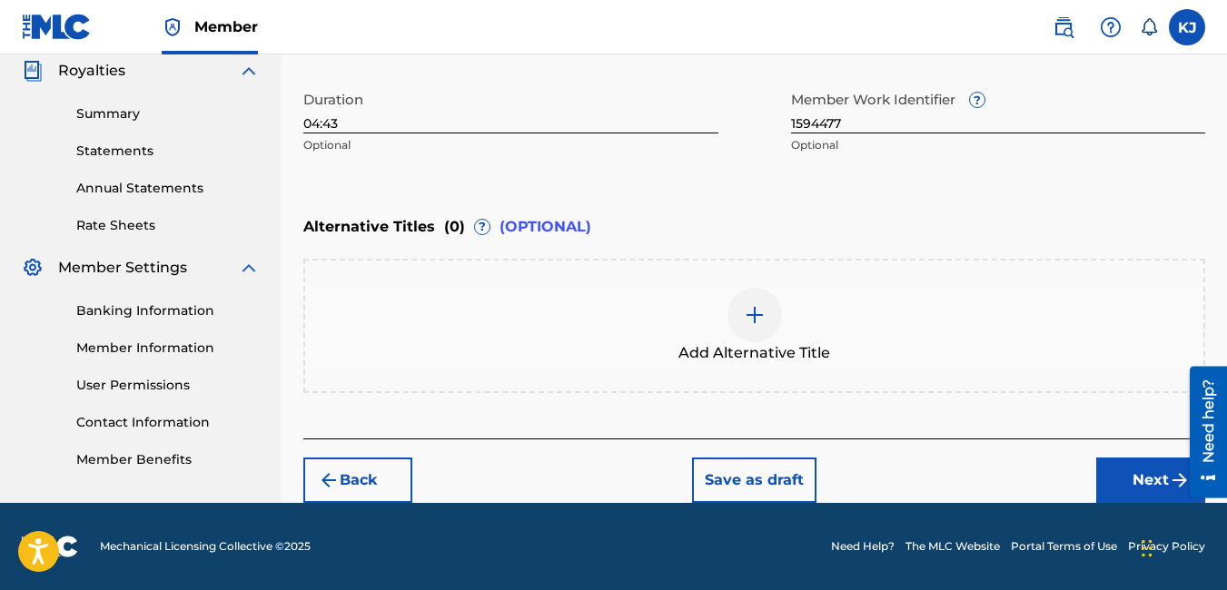
click at [1161, 479] on button "Next" at bounding box center [1150, 480] width 109 height 45
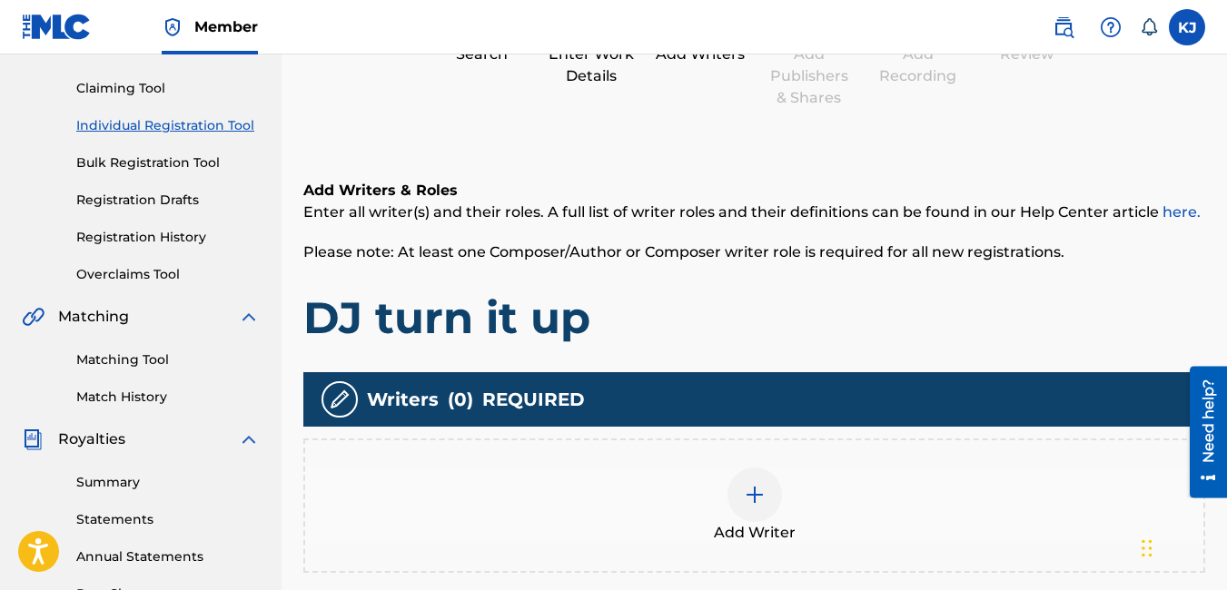
scroll to position [372, 0]
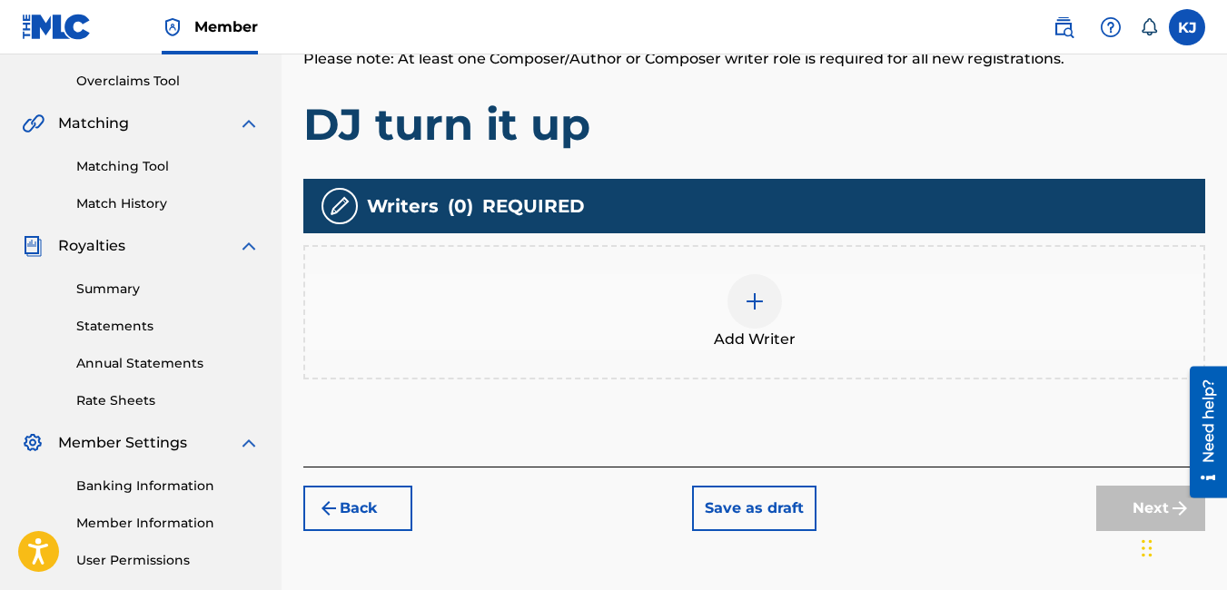
click at [746, 291] on img at bounding box center [755, 302] width 22 height 22
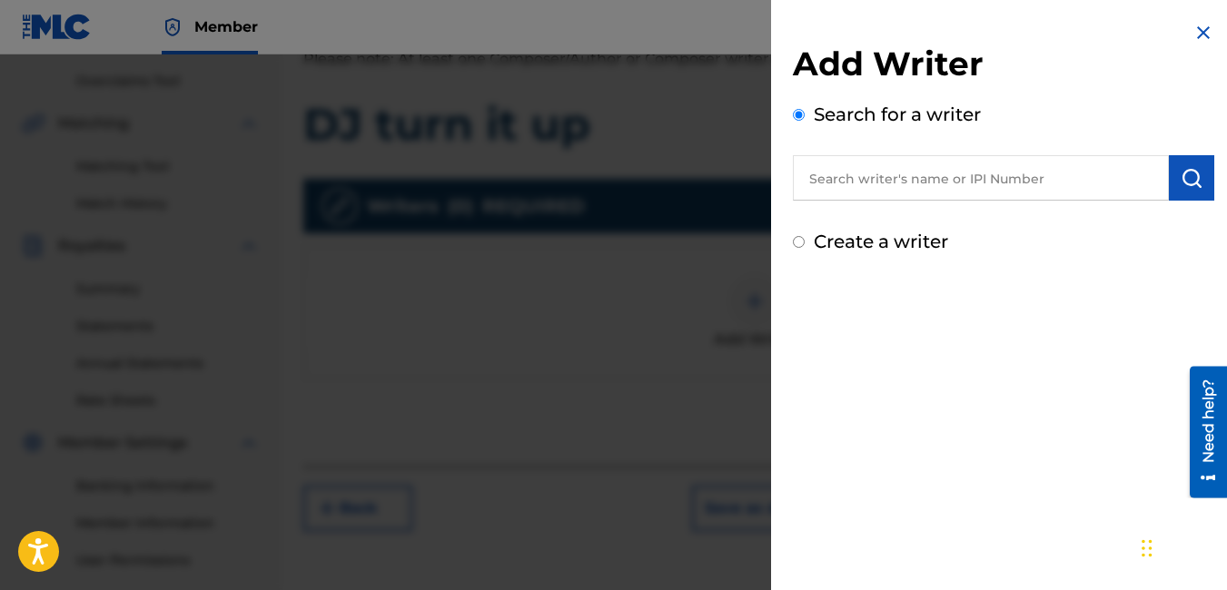
click at [882, 162] on input "text" at bounding box center [981, 177] width 376 height 45
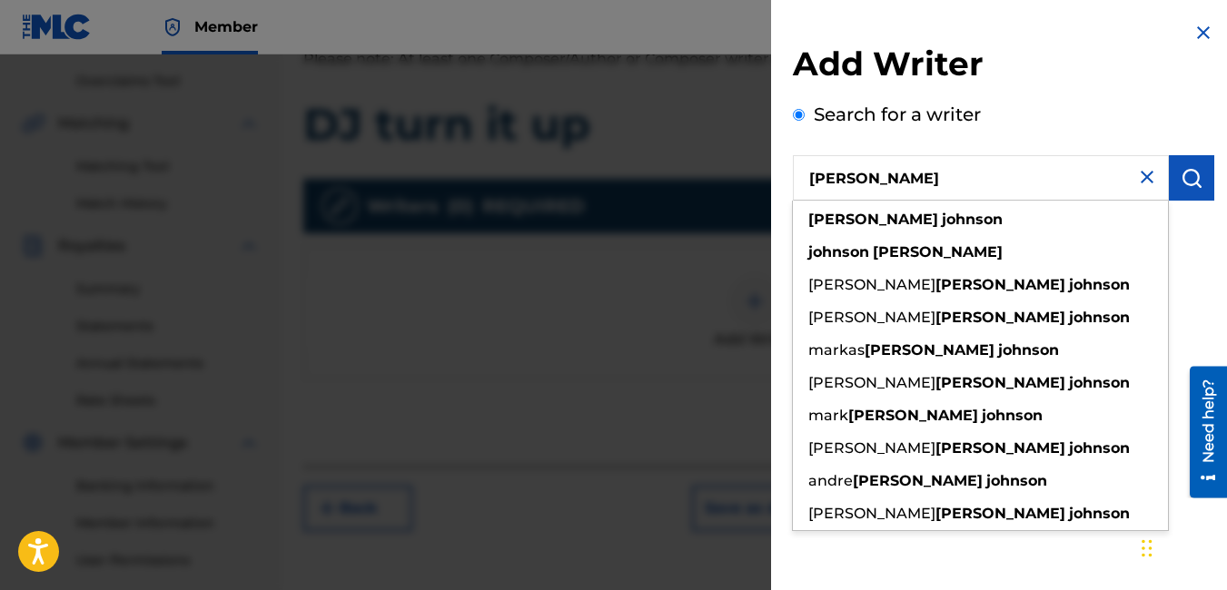
type input "[PERSON_NAME]"
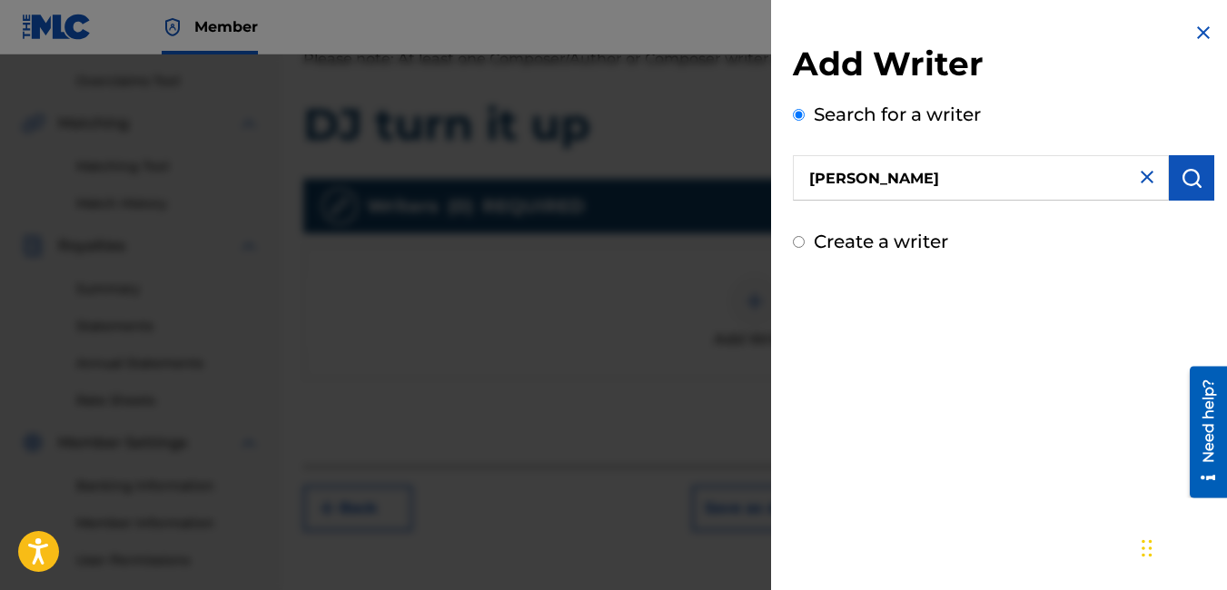
click at [1197, 178] on button "submit" at bounding box center [1191, 177] width 45 height 45
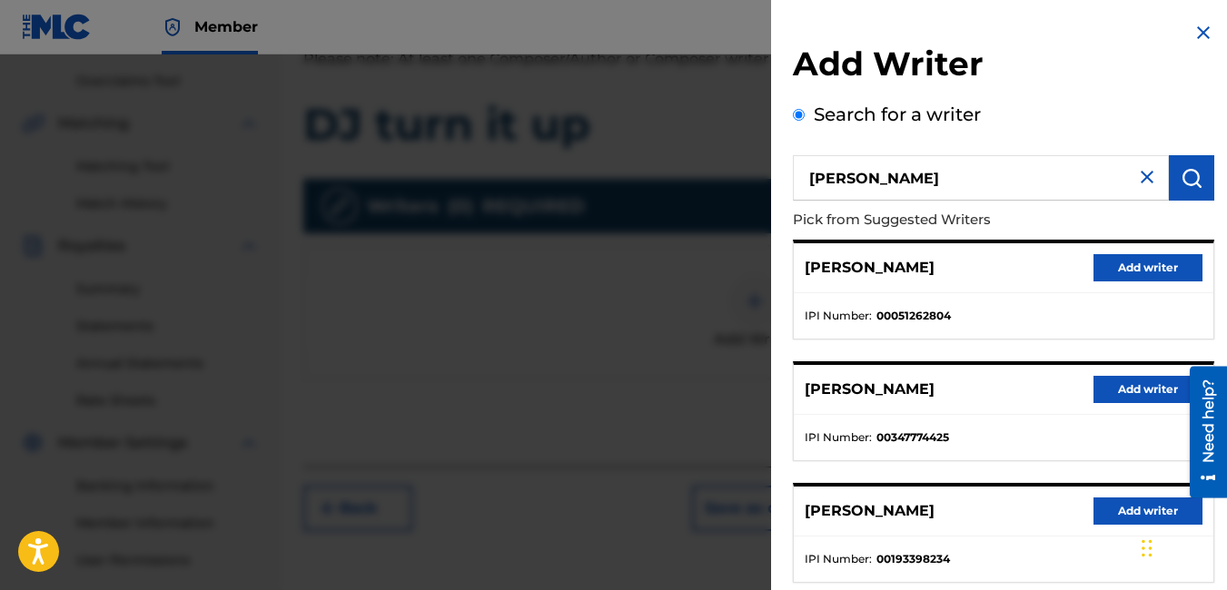
click at [1114, 390] on button "Add writer" at bounding box center [1147, 389] width 109 height 27
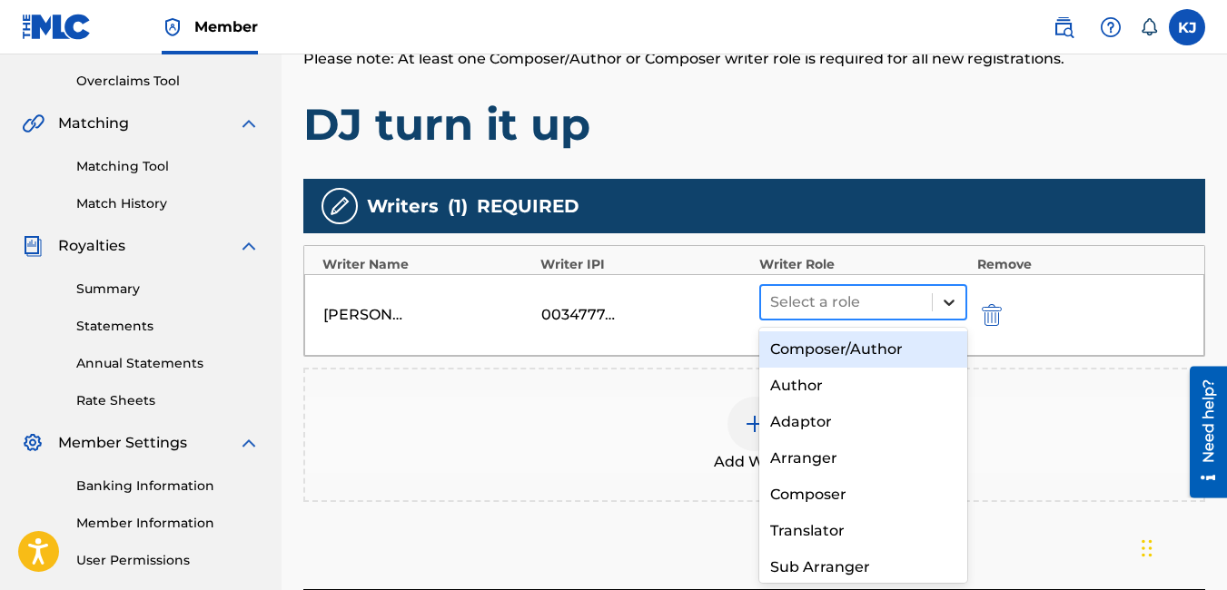
click at [964, 301] on div at bounding box center [949, 302] width 33 height 33
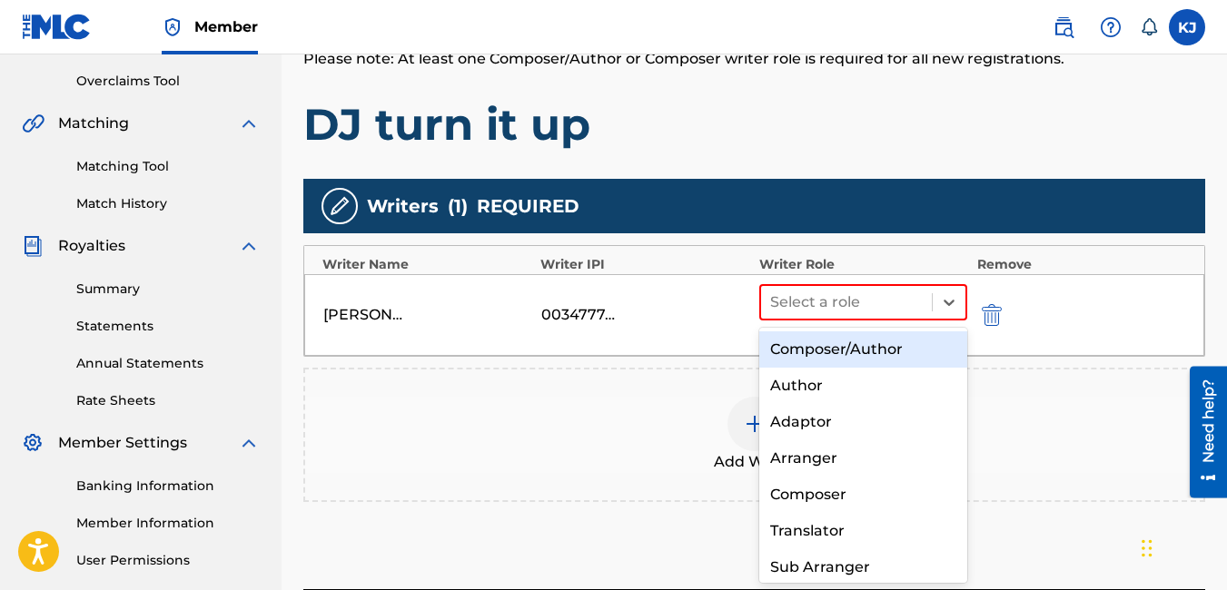
click at [885, 353] on div "Composer/Author" at bounding box center [863, 349] width 209 height 36
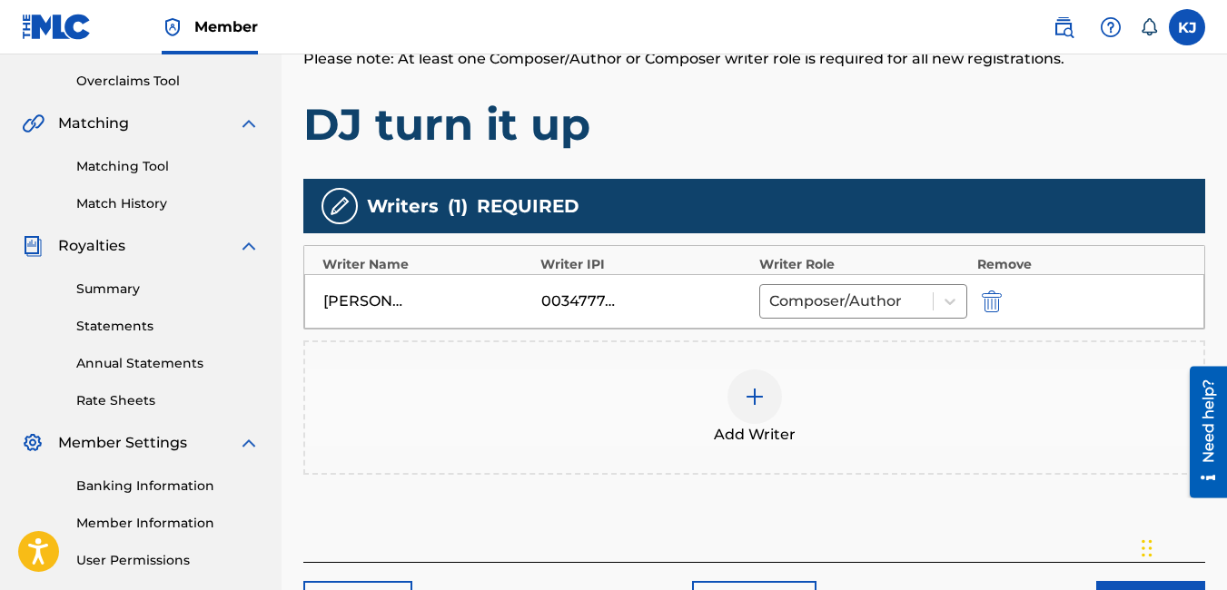
click at [929, 448] on div "Add Writer" at bounding box center [754, 408] width 902 height 134
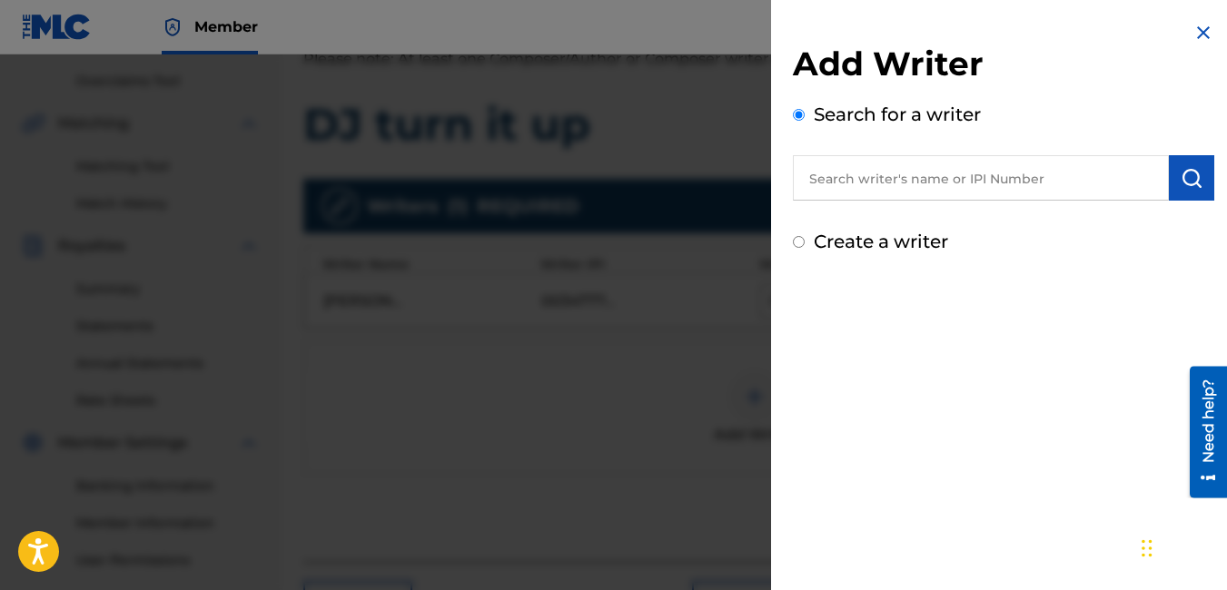
click at [1197, 27] on img at bounding box center [1203, 33] width 22 height 22
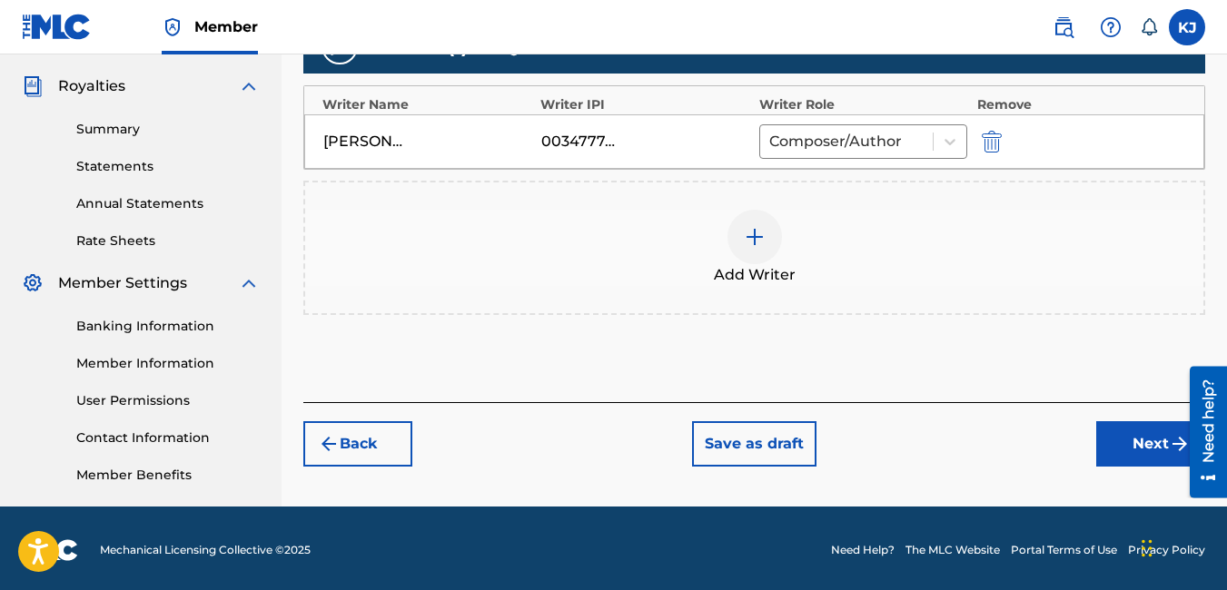
scroll to position [536, 0]
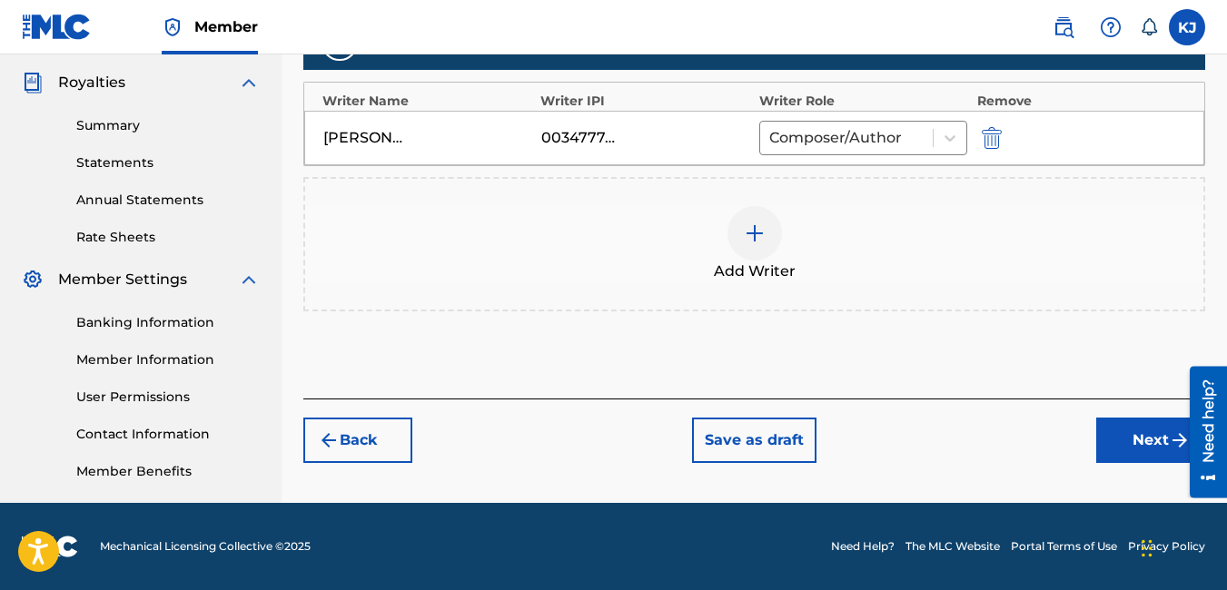
click at [1123, 431] on button "Next" at bounding box center [1150, 440] width 109 height 45
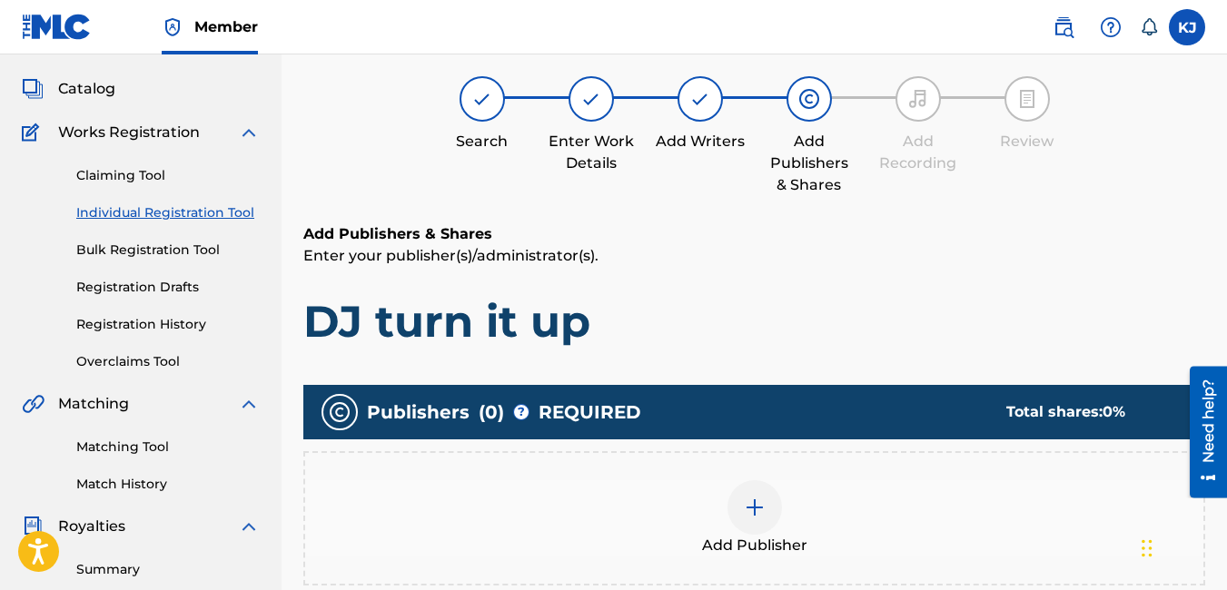
scroll to position [82, 0]
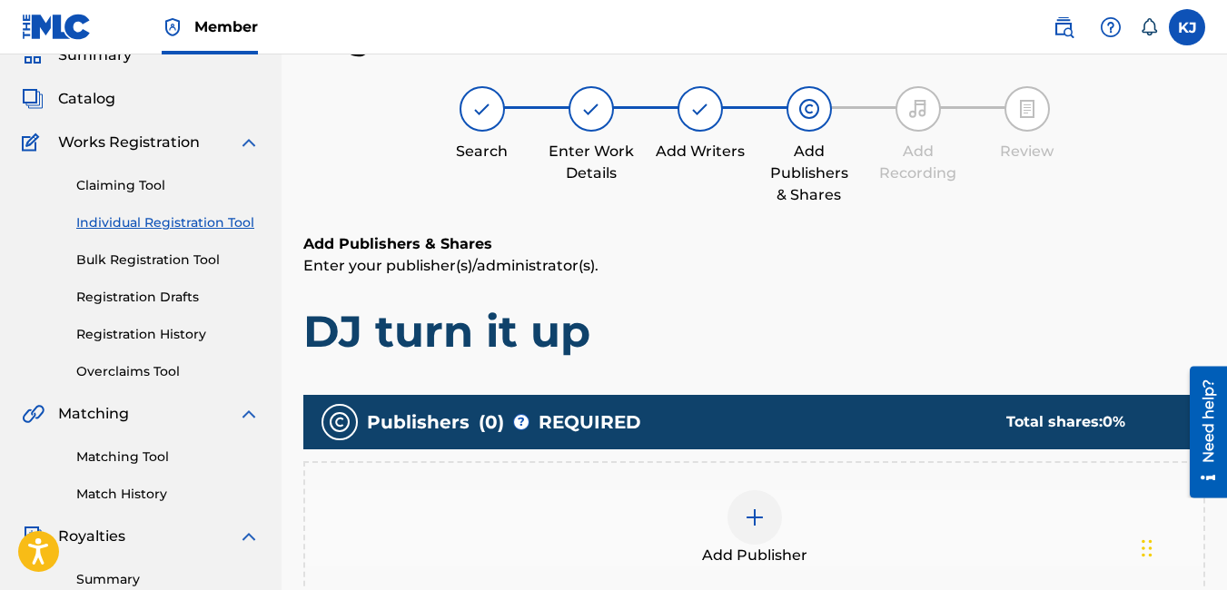
click at [748, 535] on div at bounding box center [754, 517] width 54 height 54
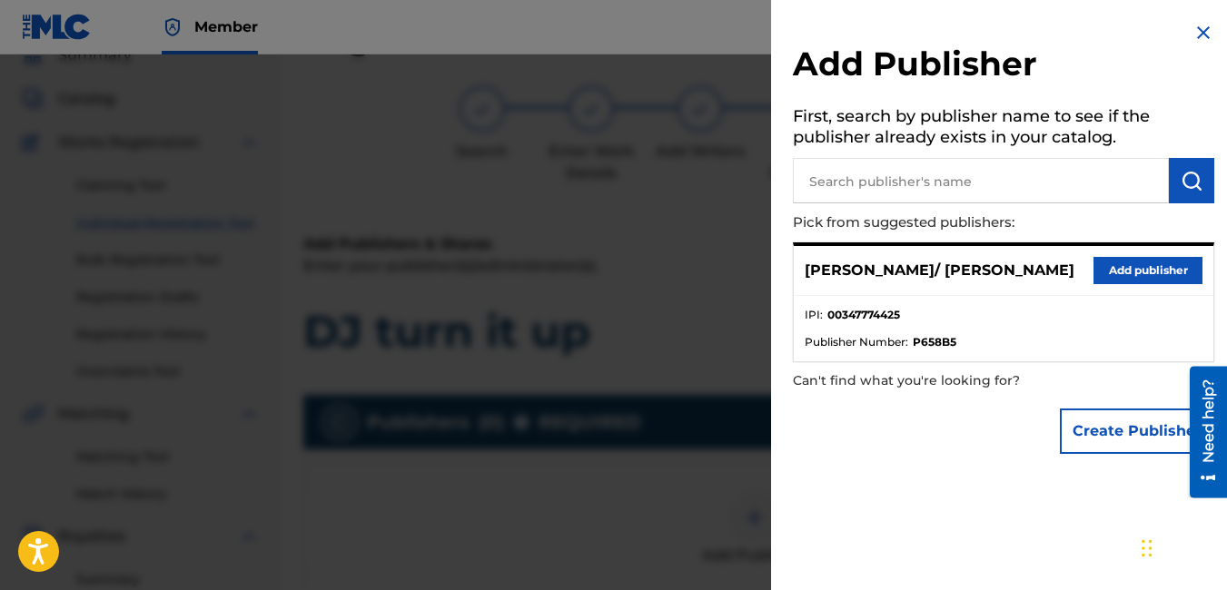
click at [1157, 272] on button "Add publisher" at bounding box center [1147, 270] width 109 height 27
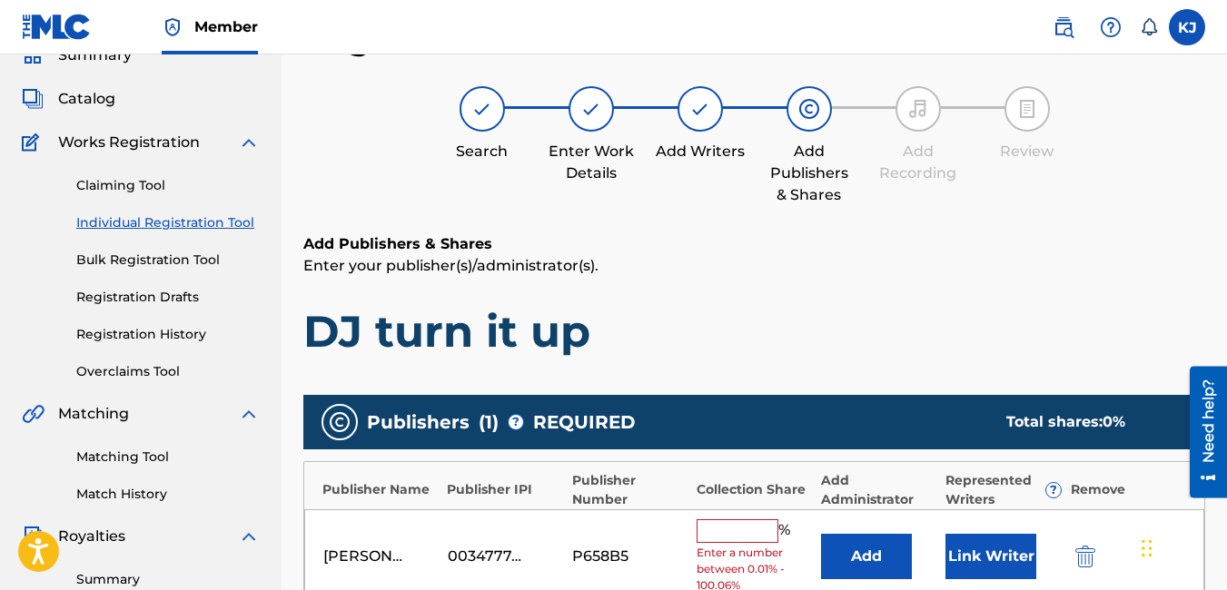
click at [746, 526] on input "text" at bounding box center [738, 531] width 82 height 24
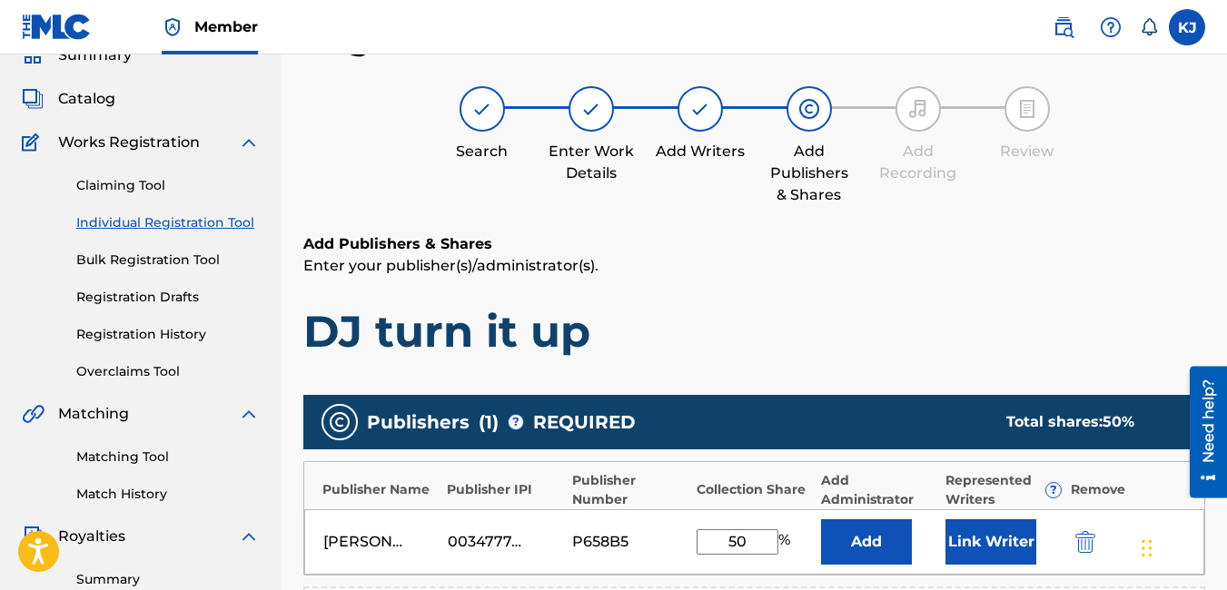
type input "50"
click at [1023, 272] on p "Enter your publisher(s)/administrator(s)." at bounding box center [754, 266] width 902 height 22
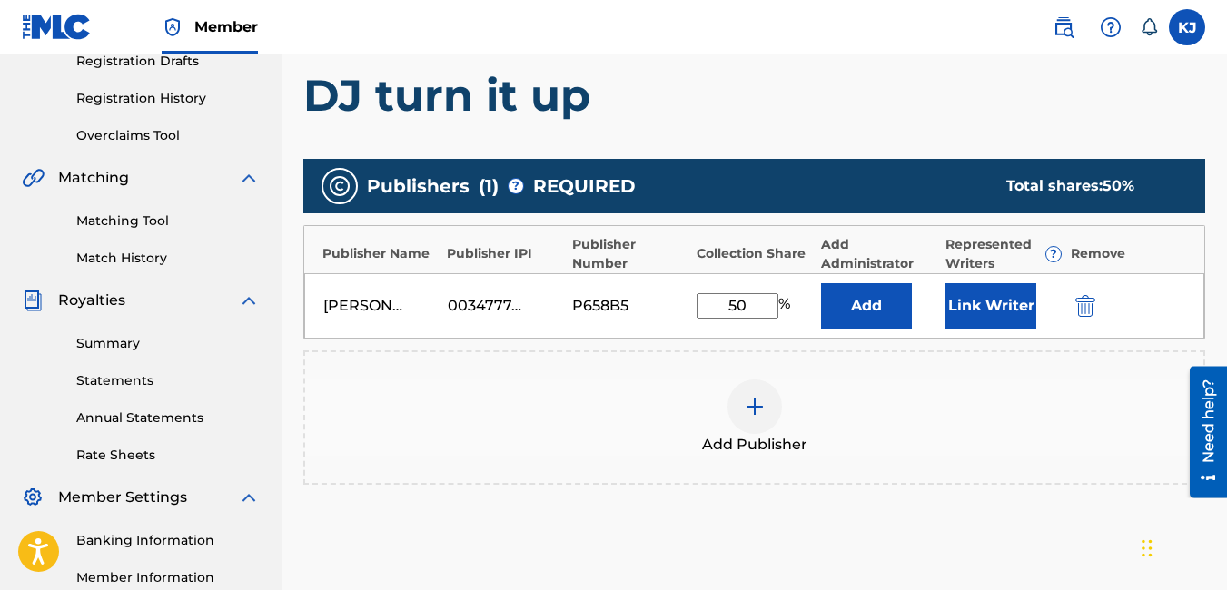
scroll to position [518, 0]
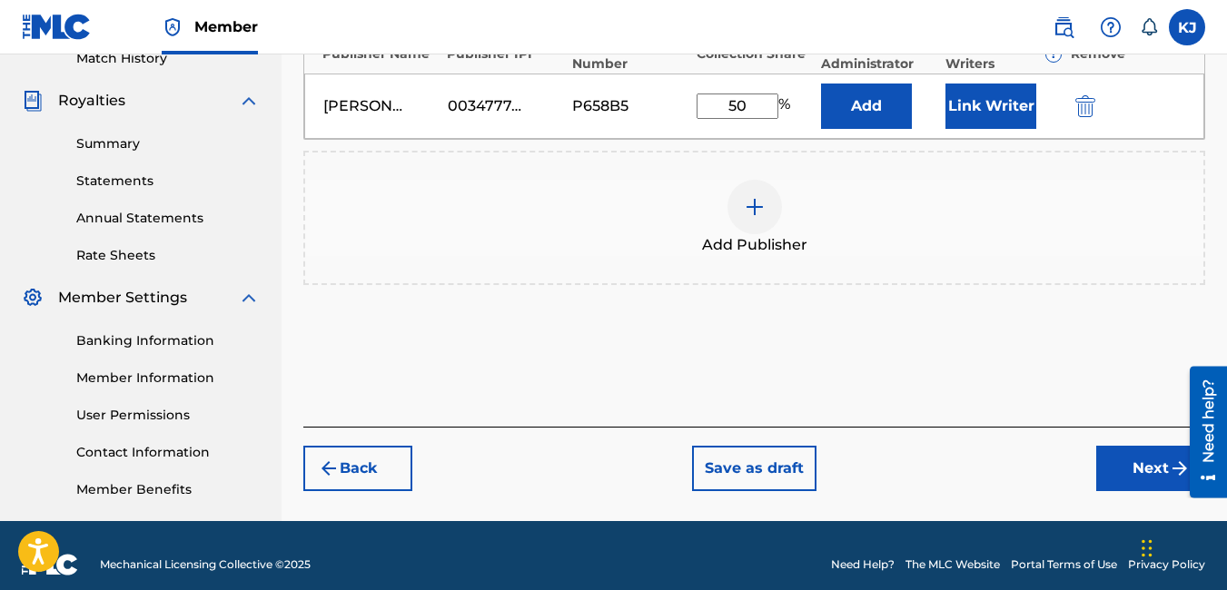
click at [1141, 470] on button "Next" at bounding box center [1150, 468] width 109 height 45
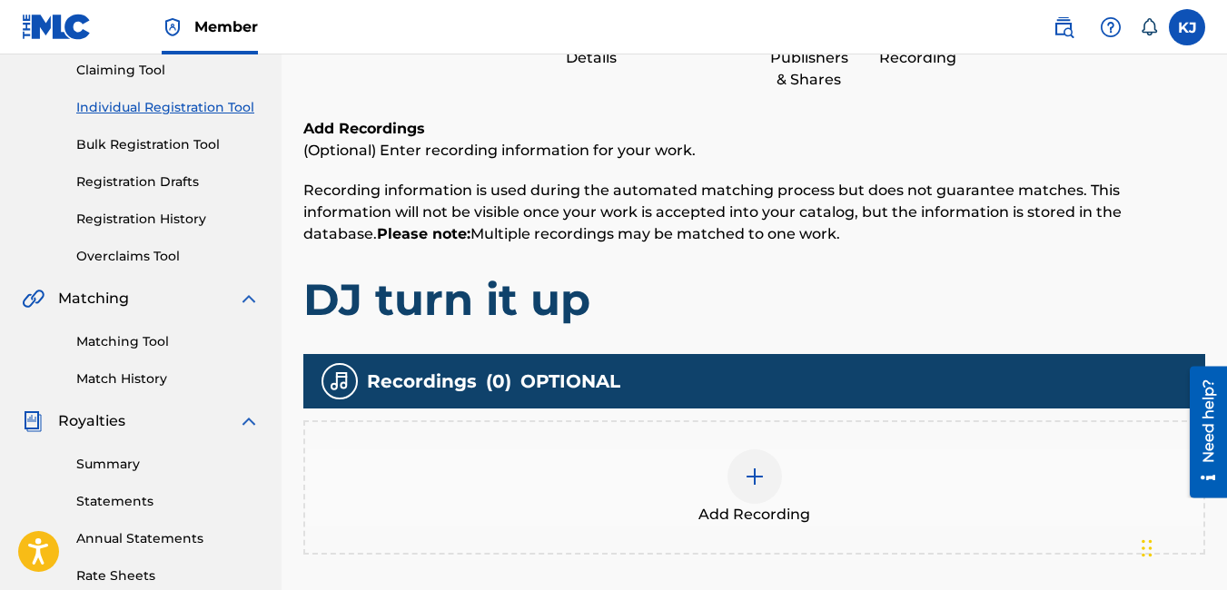
scroll to position [263, 0]
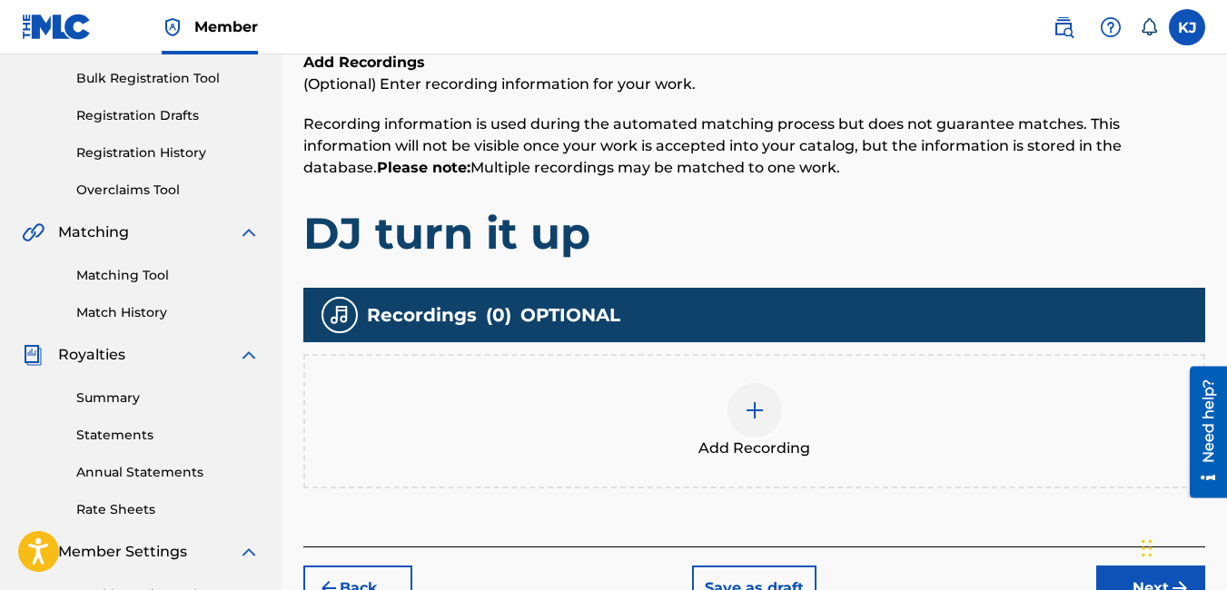
click at [750, 419] on img at bounding box center [755, 411] width 22 height 22
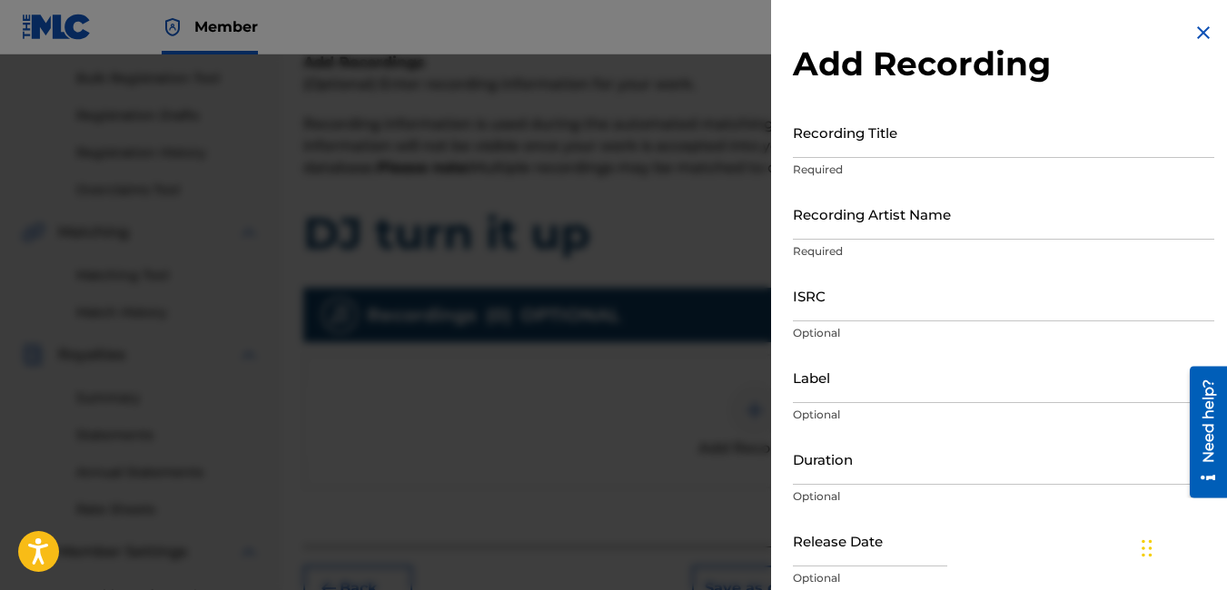
click at [960, 122] on input "Recording Title" at bounding box center [1003, 132] width 421 height 52
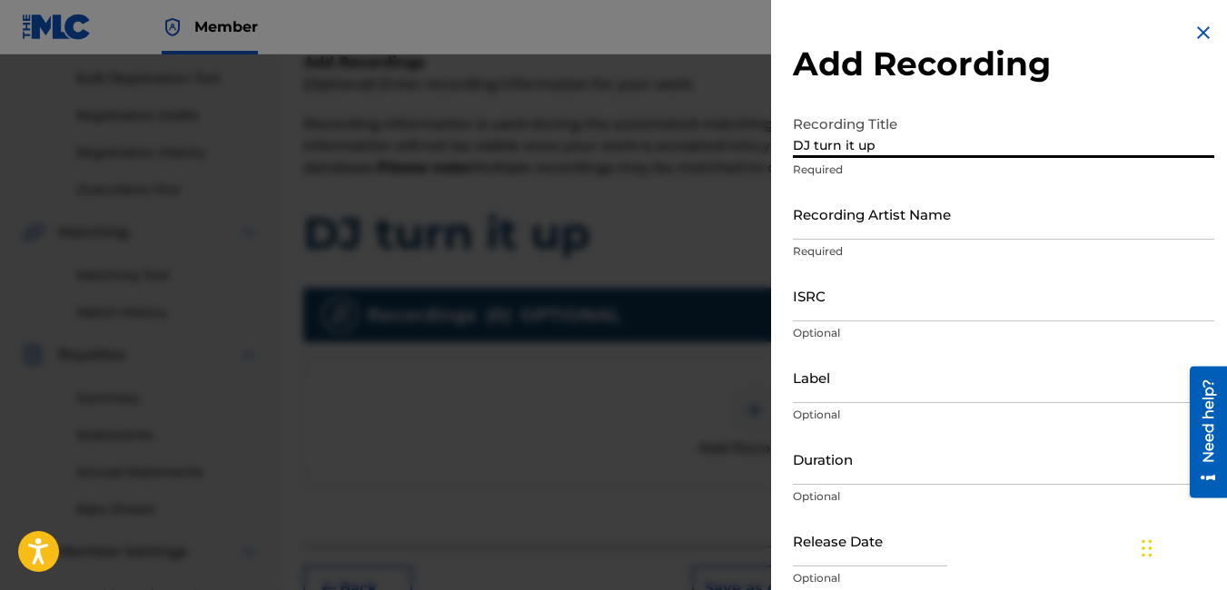
type input "DJ turn it up"
click at [1002, 207] on input "Recording Artist Name" at bounding box center [1003, 214] width 421 height 52
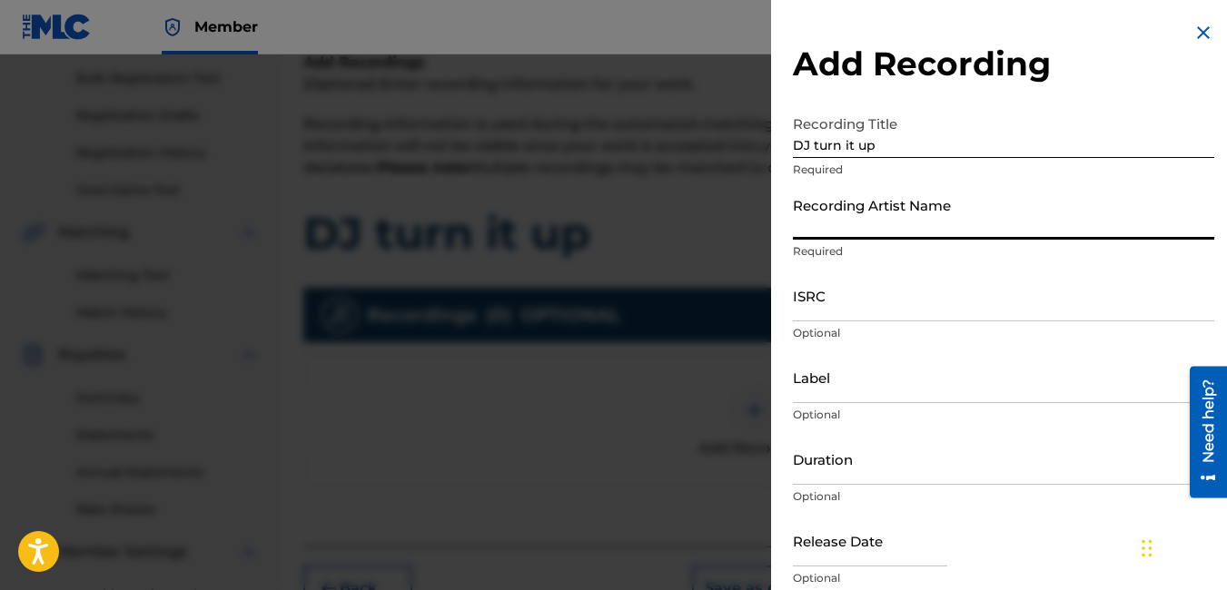
type input "[PERSON_NAME] / [PERSON_NAME]"
type input "Roc-A-Fella"
type input "04:32"
type input "[DATE]"
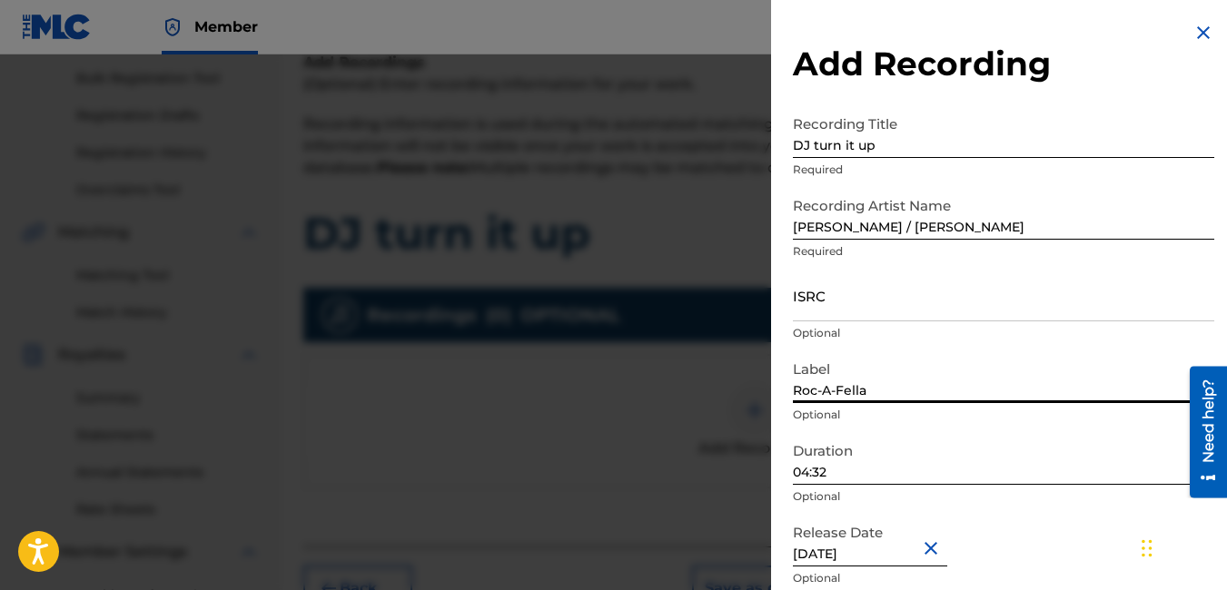
drag, startPoint x: 906, startPoint y: 389, endPoint x: 871, endPoint y: 386, distance: 35.5
click at [871, 386] on input "Roc-A-Fella" at bounding box center [1003, 377] width 421 height 52
type input "R"
type input "Koch records"
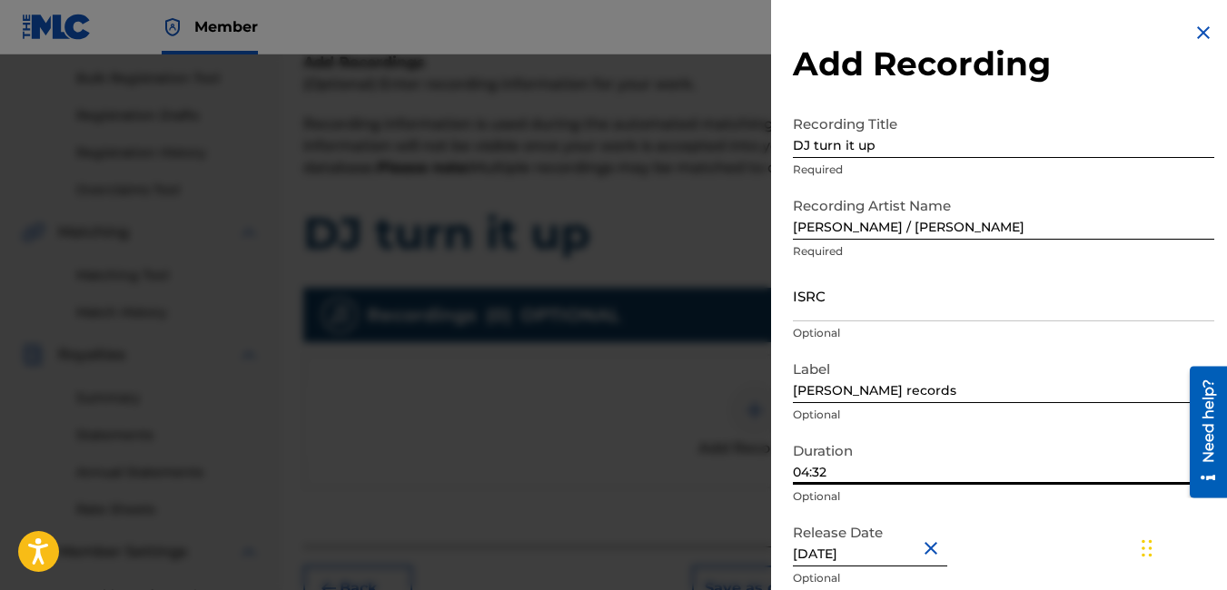
click at [993, 434] on input "04:32" at bounding box center [1003, 459] width 421 height 52
type input "04:43"
click at [856, 554] on input "[DATE]" at bounding box center [870, 541] width 154 height 52
select select "7"
select select "2003"
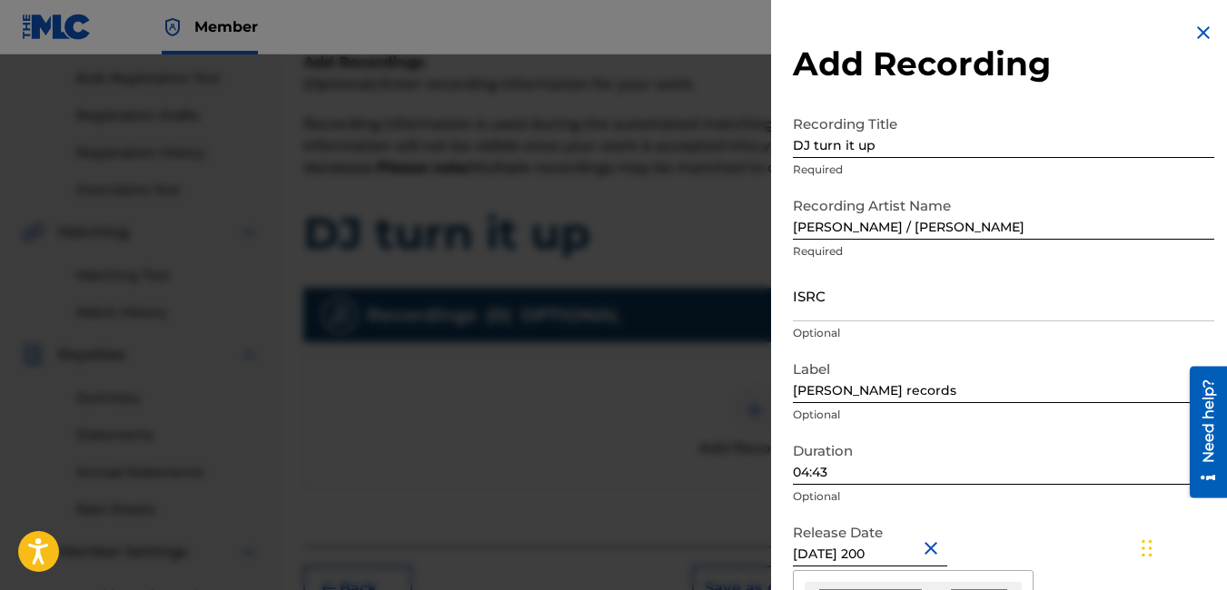
type input "August 28 2007"
select select "2007"
type input "August 28 2007"
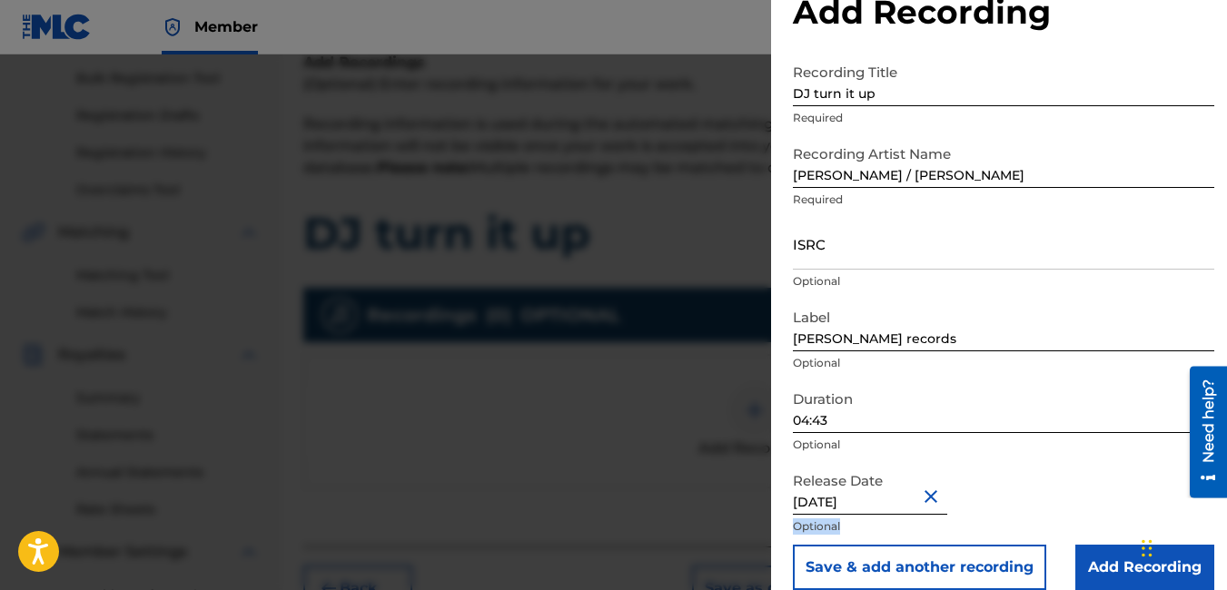
scroll to position [74, 0]
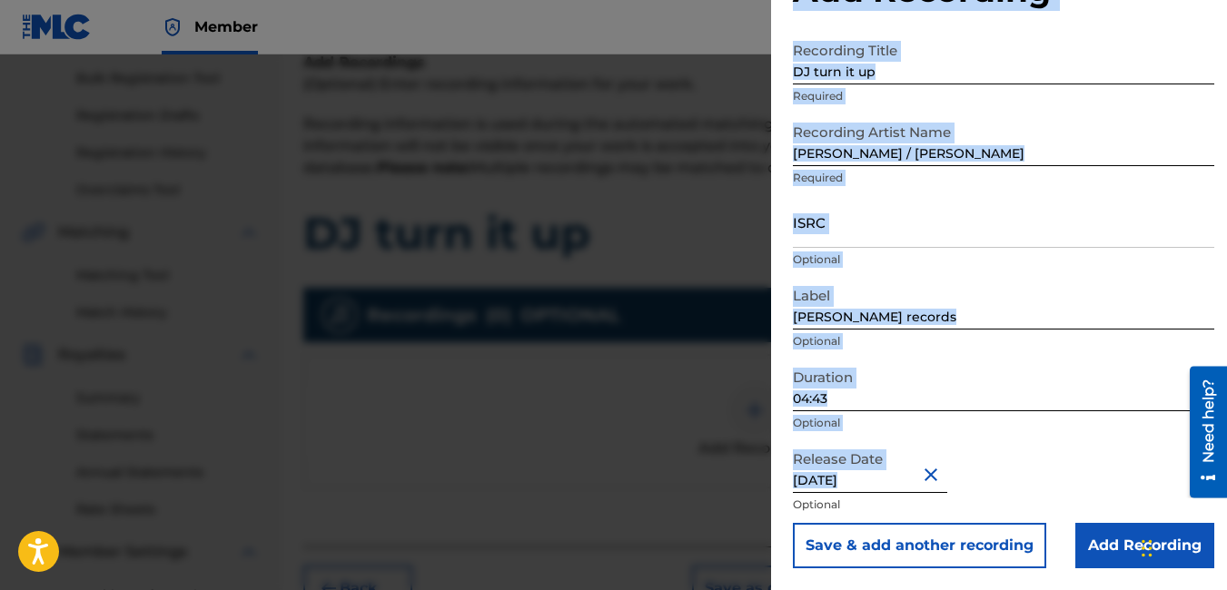
drag, startPoint x: 1104, startPoint y: 551, endPoint x: 1111, endPoint y: 589, distance: 38.7
click at [1111, 327] on html "Accessibility Screen-Reader Guide, Feedback, and Issue Reporting | New window C…" at bounding box center [613, 32] width 1227 height 590
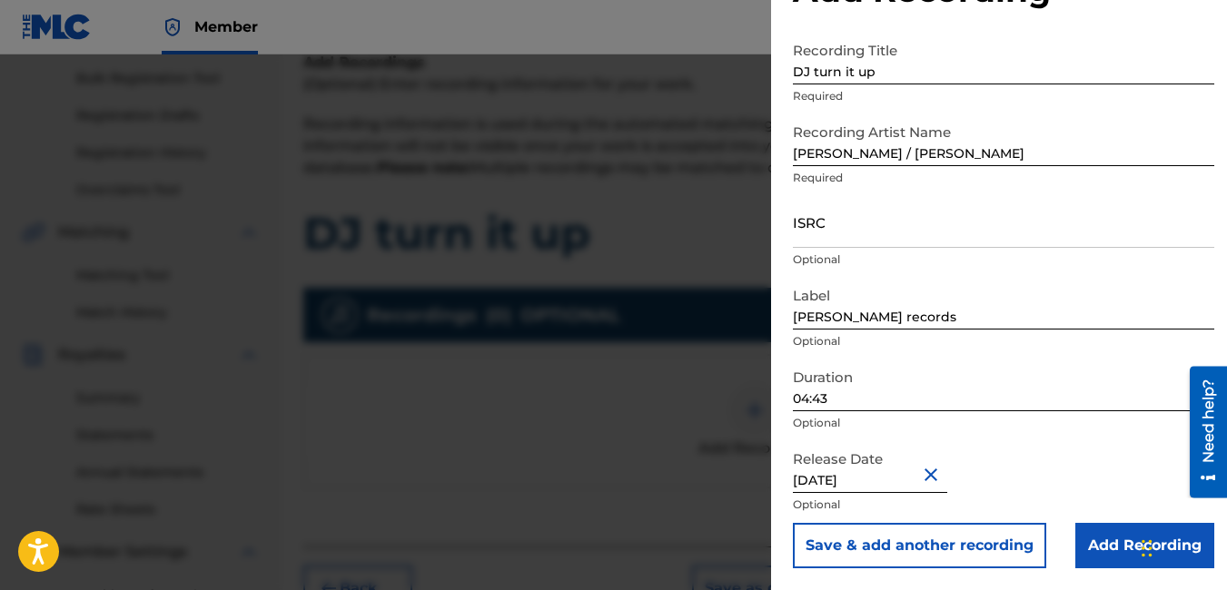
drag, startPoint x: 1111, startPoint y: 589, endPoint x: 1051, endPoint y: 474, distance: 130.0
click at [1051, 474] on div "Release Date August 28 2007 Optional" at bounding box center [1003, 482] width 421 height 82
click at [1111, 550] on input "Add Recording" at bounding box center [1144, 545] width 139 height 45
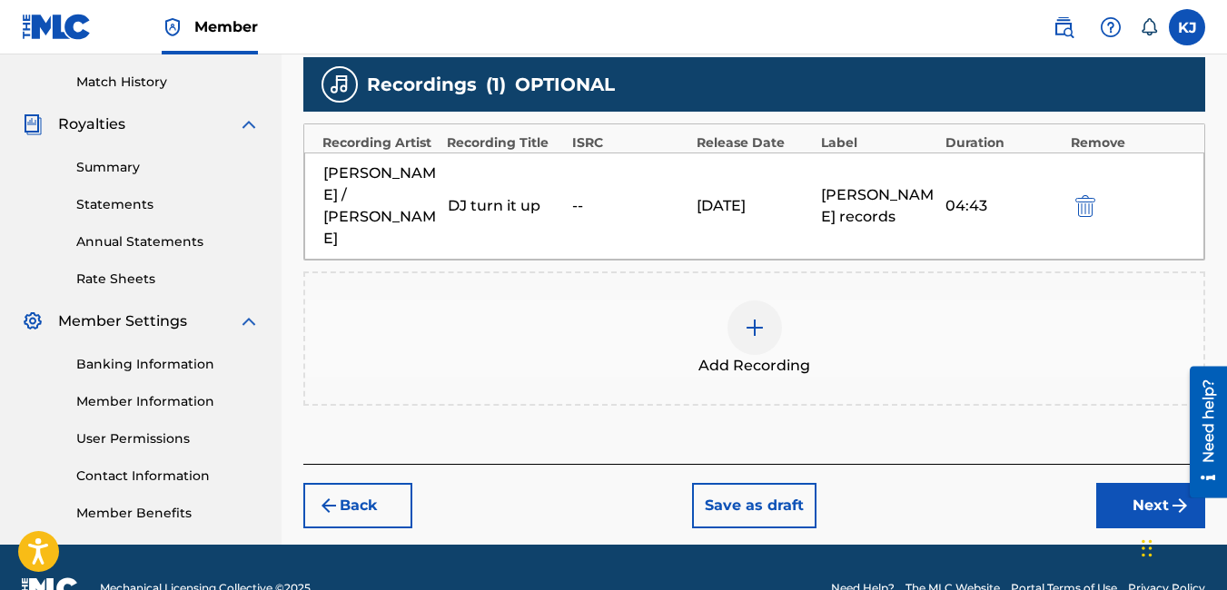
scroll to position [518, 0]
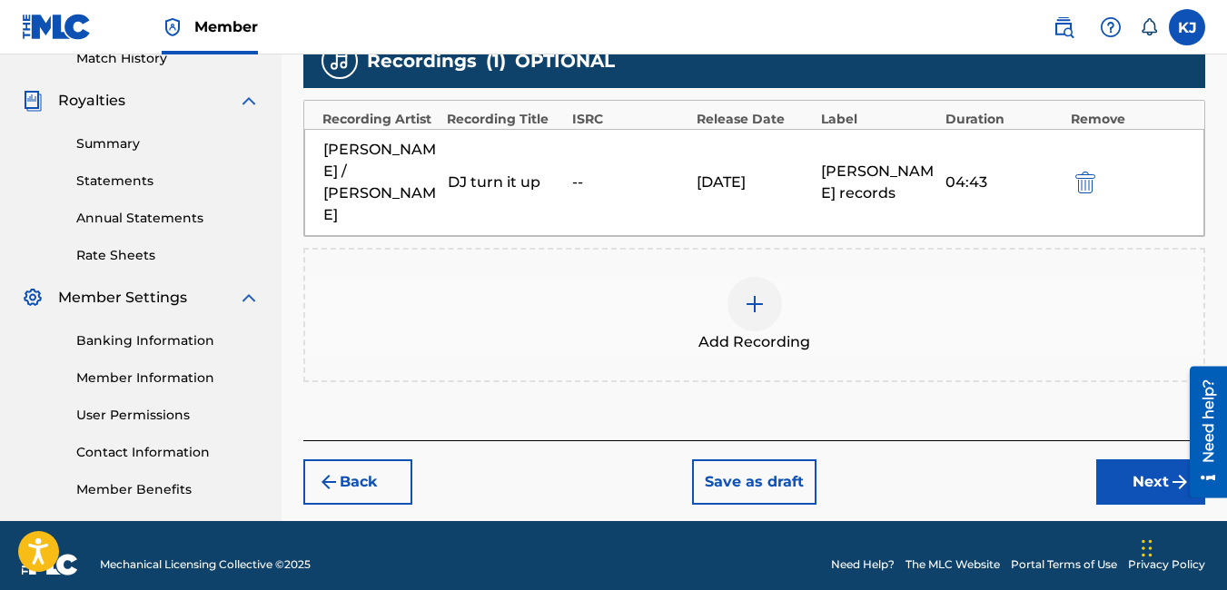
click at [1151, 473] on button "Next" at bounding box center [1150, 482] width 109 height 45
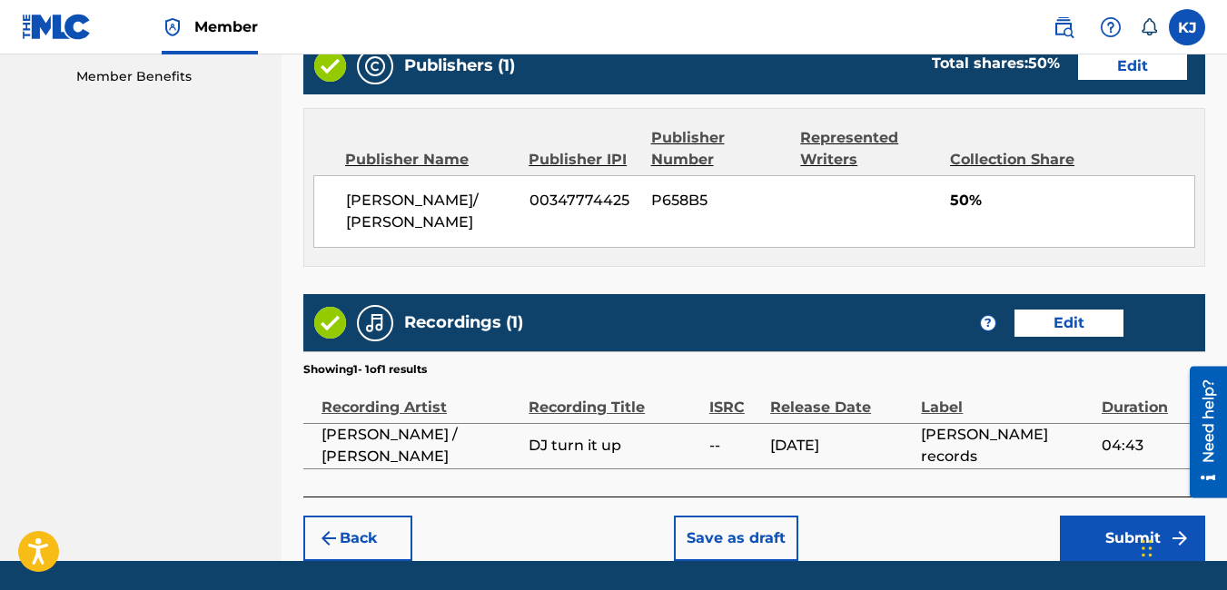
scroll to position [989, 0]
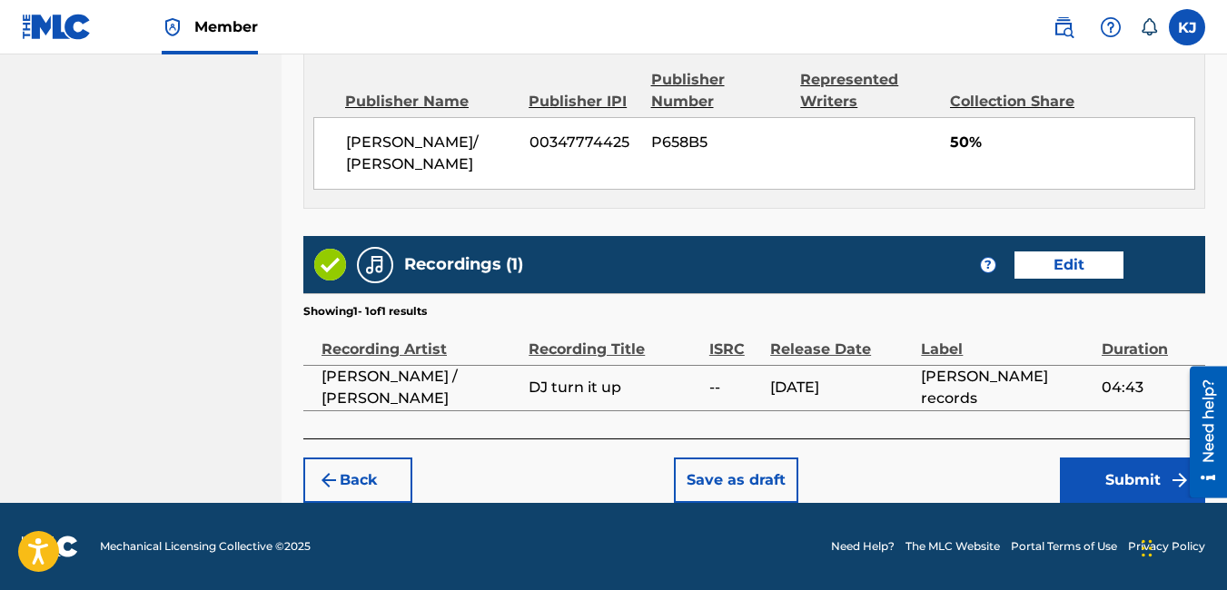
click at [1117, 480] on button "Submit" at bounding box center [1132, 480] width 145 height 45
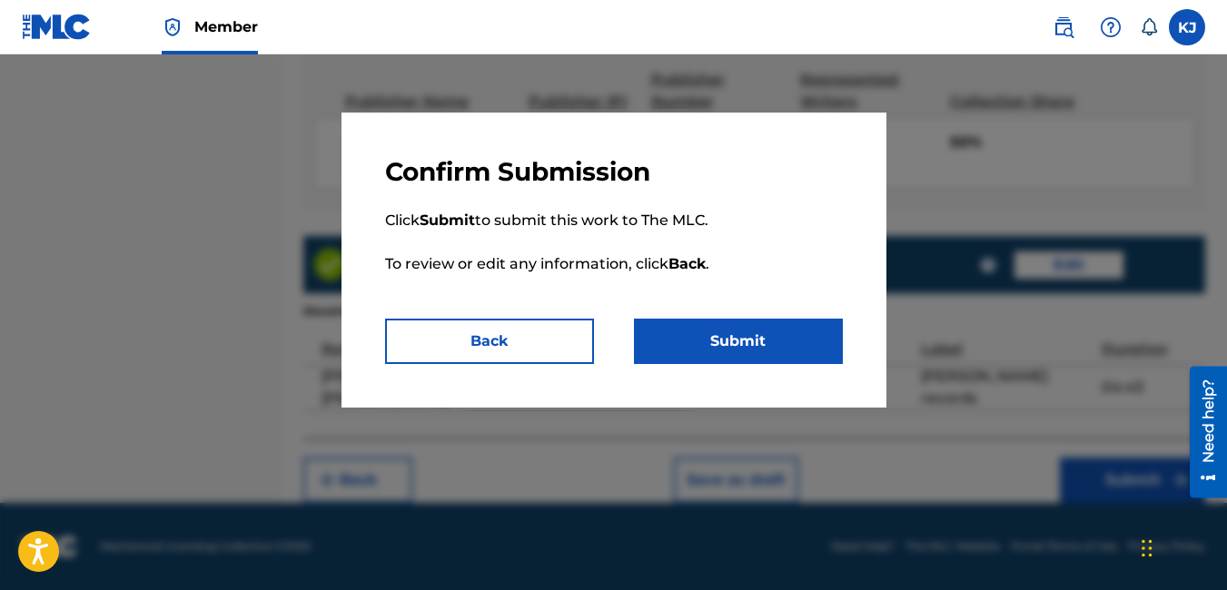
click at [734, 345] on button "Submit" at bounding box center [738, 341] width 209 height 45
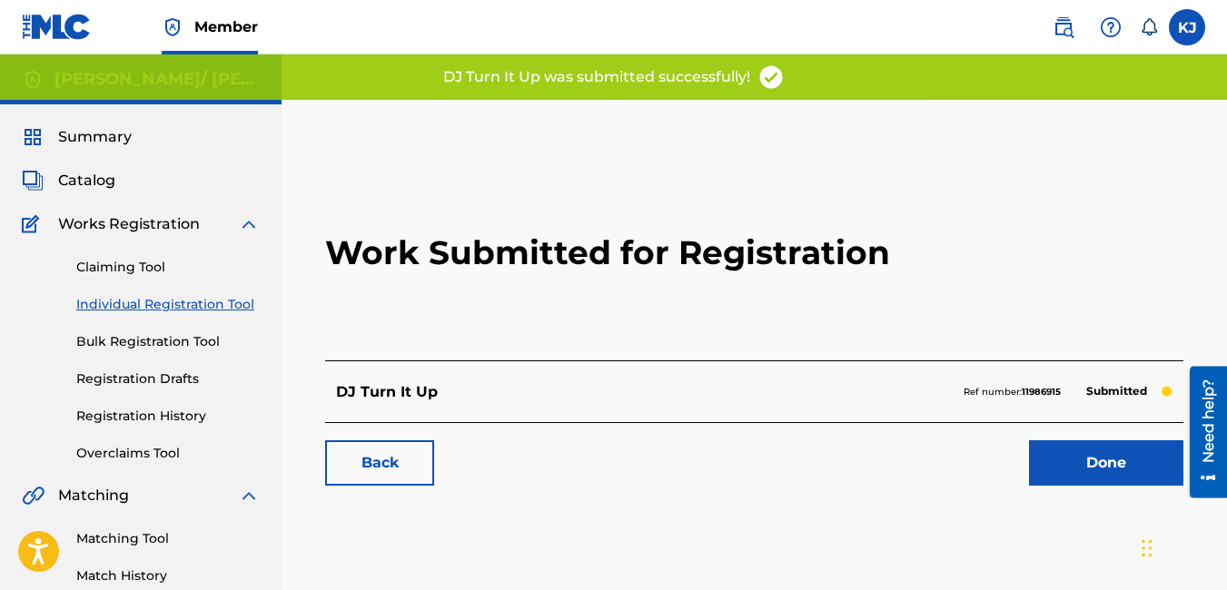
click at [1135, 465] on link "Done" at bounding box center [1106, 462] width 154 height 45
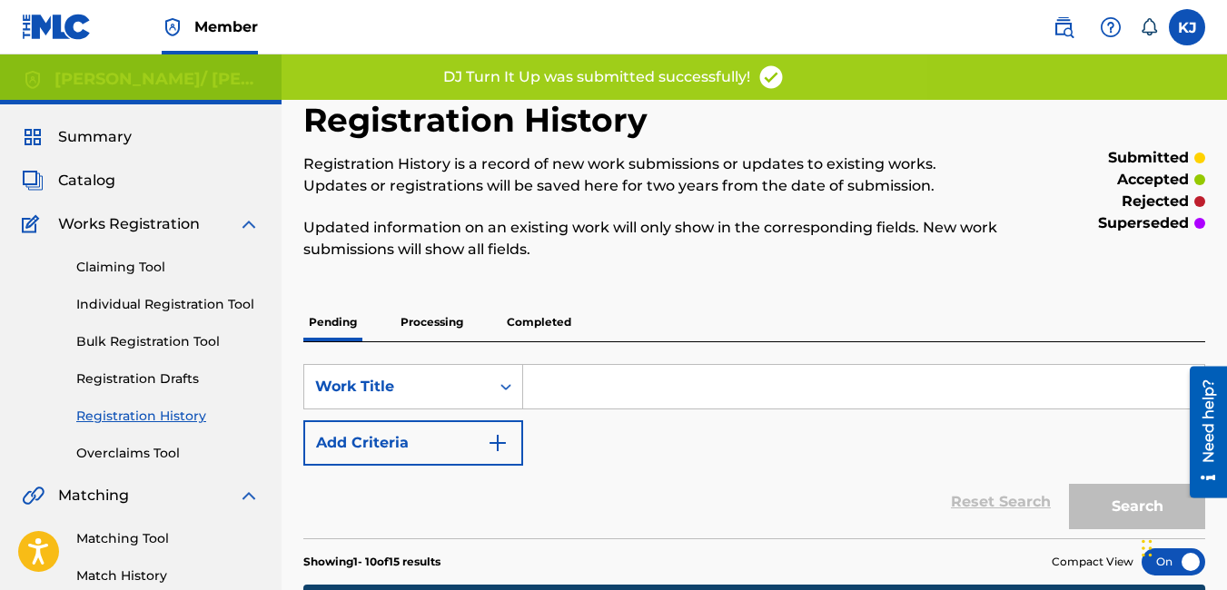
click at [130, 301] on link "Individual Registration Tool" at bounding box center [167, 304] width 183 height 19
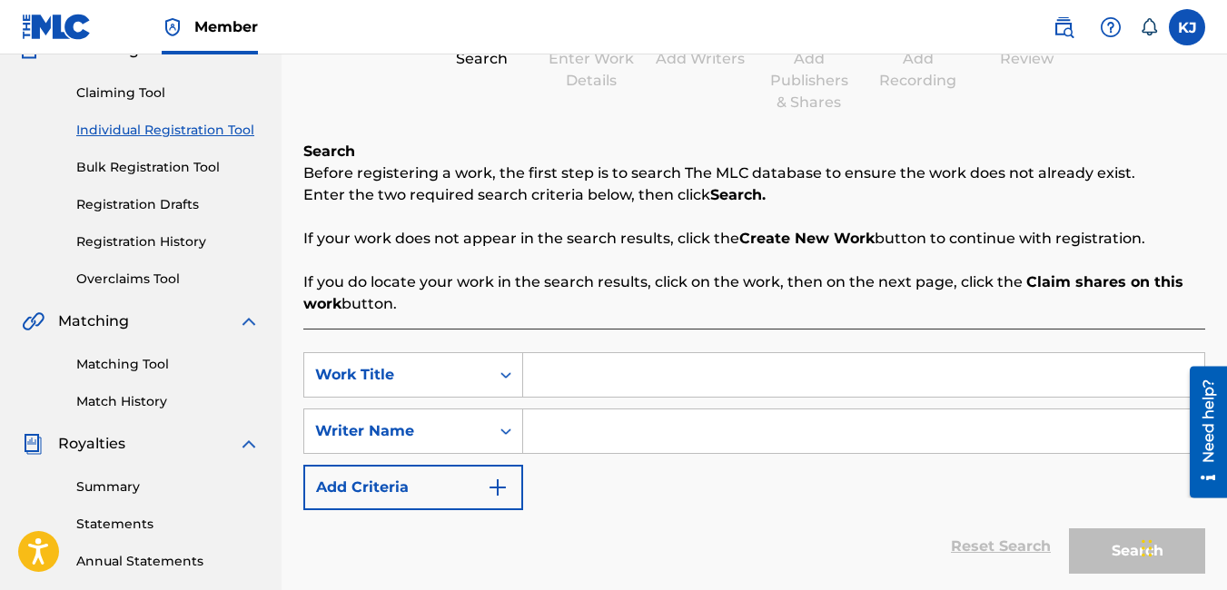
scroll to position [182, 0]
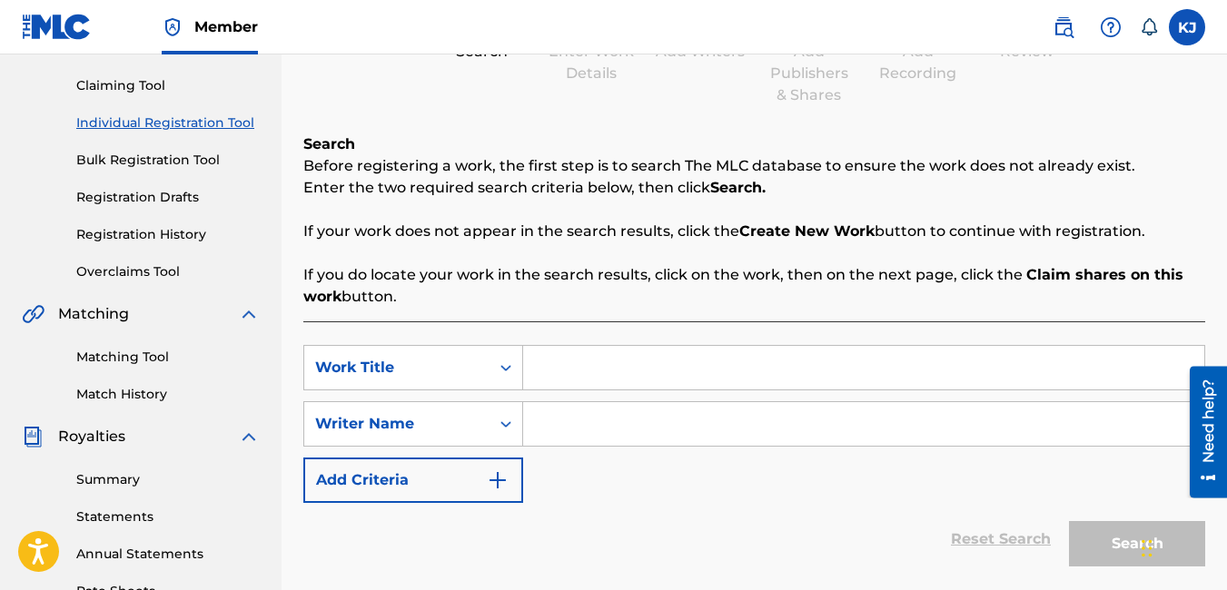
click at [581, 363] on input "Search Form" at bounding box center [863, 368] width 681 height 44
click at [579, 365] on input "For the love" at bounding box center [863, 368] width 681 height 44
click at [645, 374] on input "For the love" at bounding box center [863, 368] width 681 height 44
type input "For the love of the money"
click at [790, 433] on input "Search Form" at bounding box center [863, 424] width 681 height 44
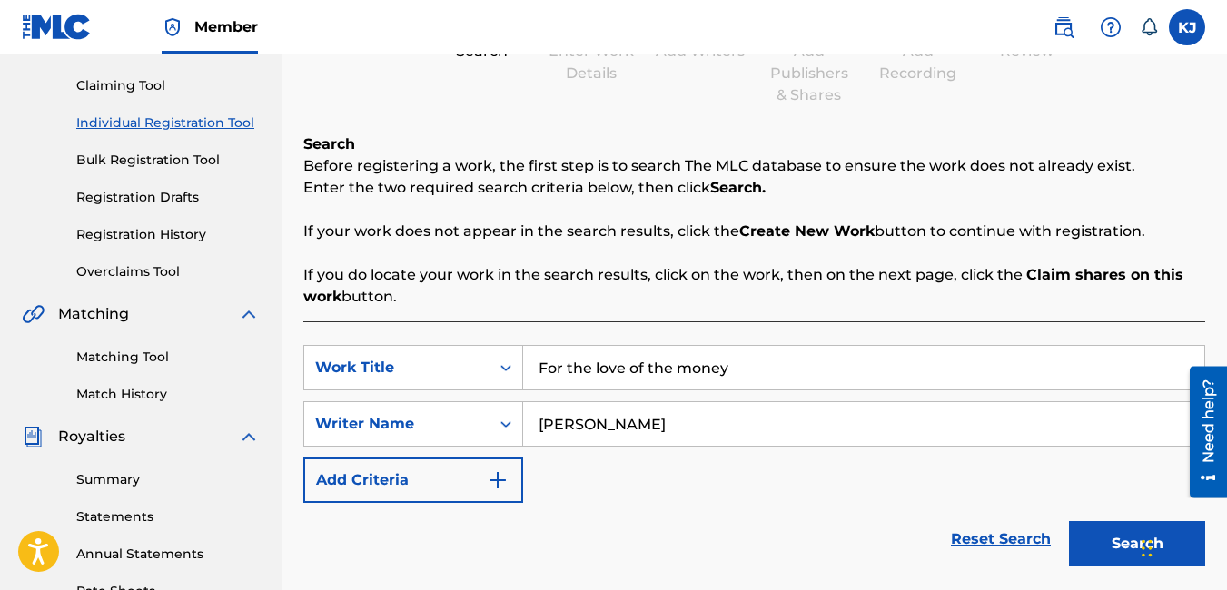
type input "[PERSON_NAME]"
click at [1101, 529] on button "Search" at bounding box center [1137, 543] width 136 height 45
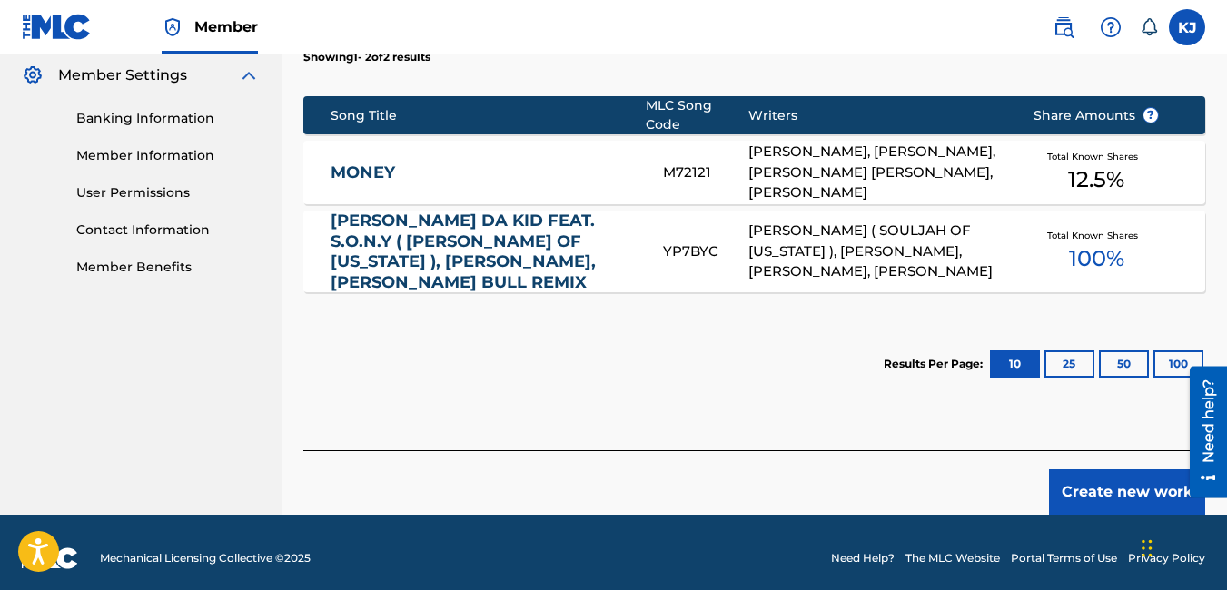
scroll to position [741, 0]
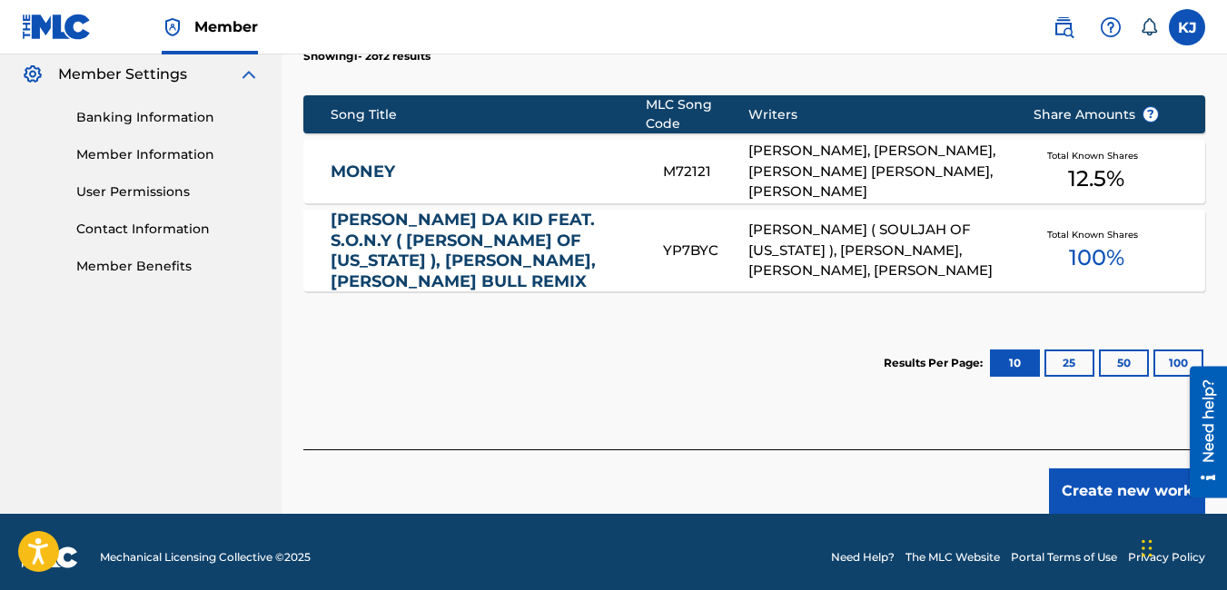
click at [1139, 478] on button "Create new work" at bounding box center [1127, 491] width 156 height 45
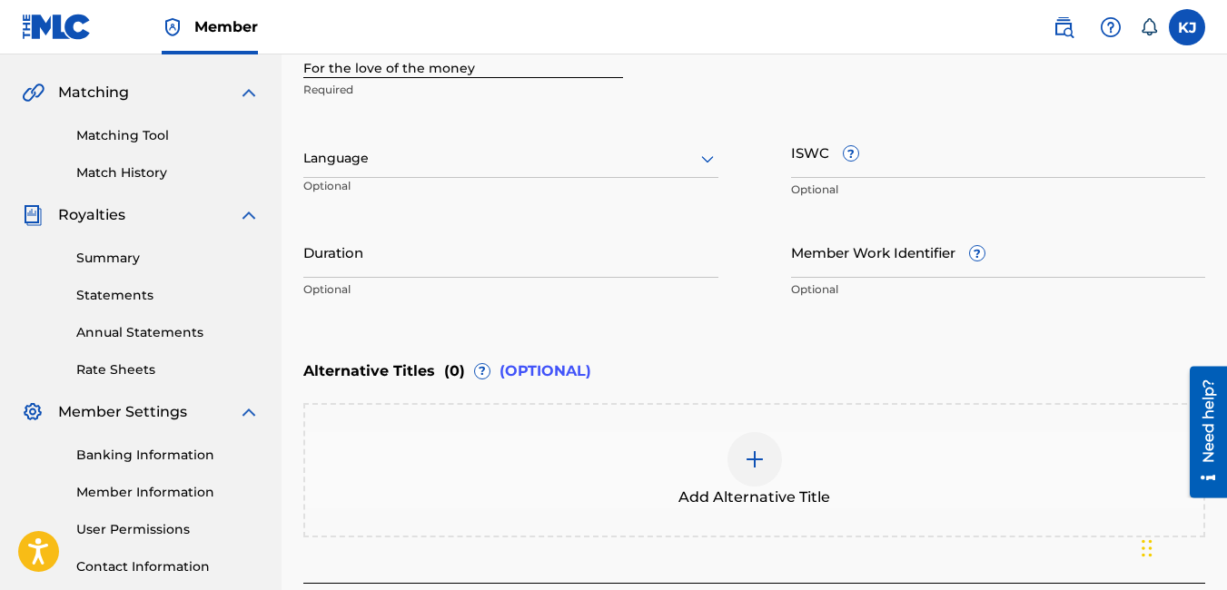
scroll to position [402, 0]
click at [710, 155] on icon at bounding box center [708, 160] width 22 height 22
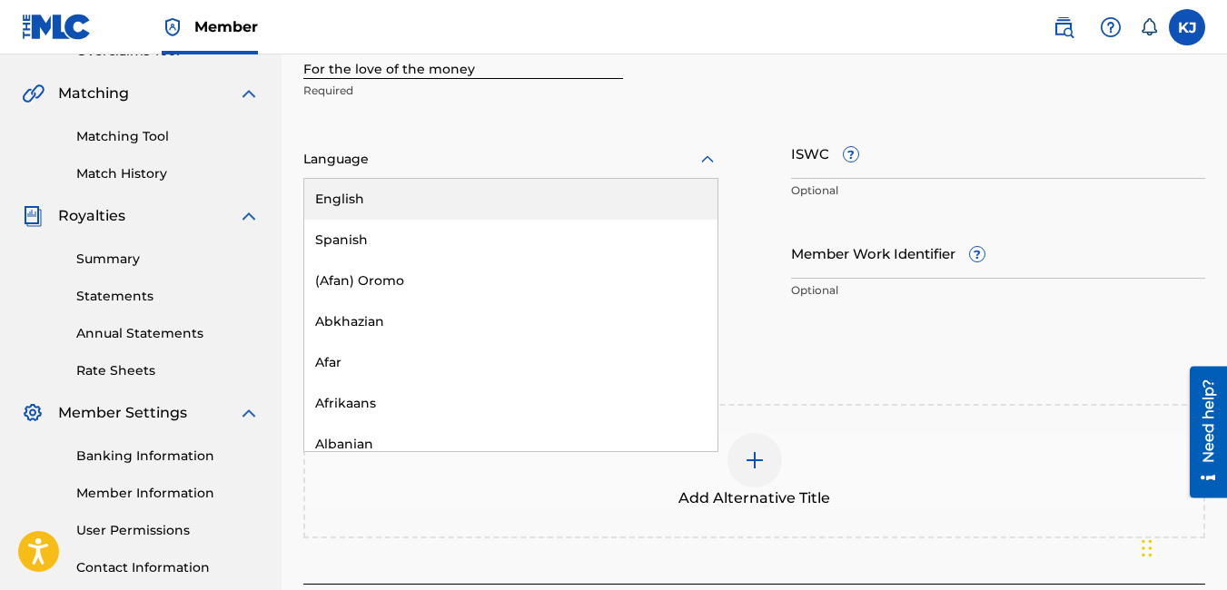
click at [602, 197] on div "English" at bounding box center [510, 199] width 413 height 41
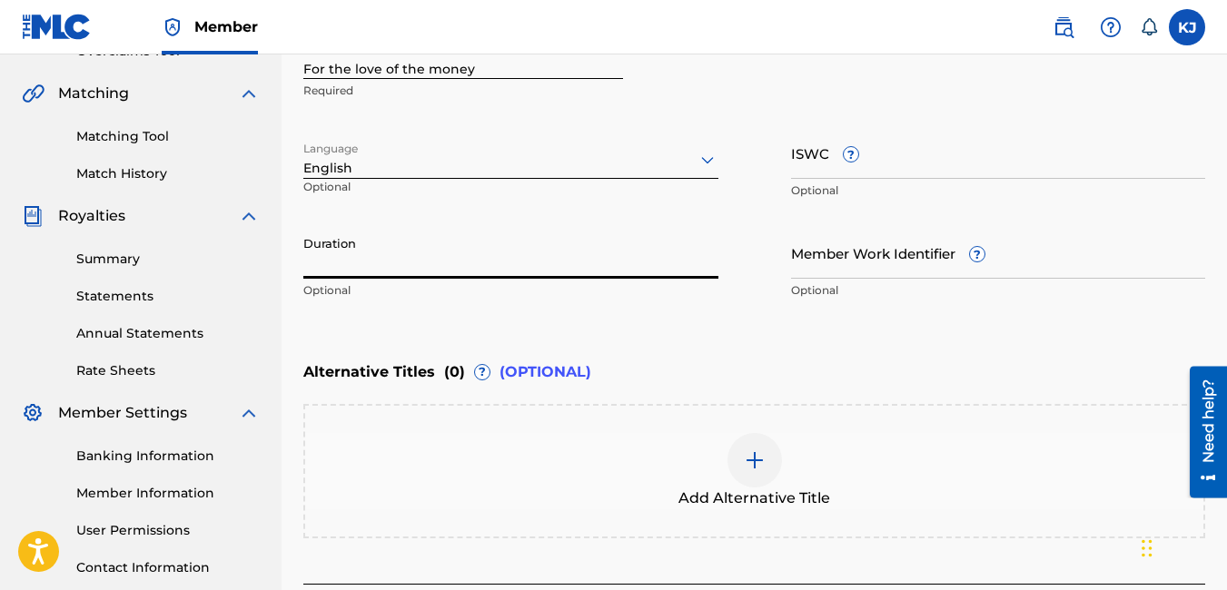
click at [455, 271] on input "Duration" at bounding box center [510, 253] width 415 height 52
type input "04:00"
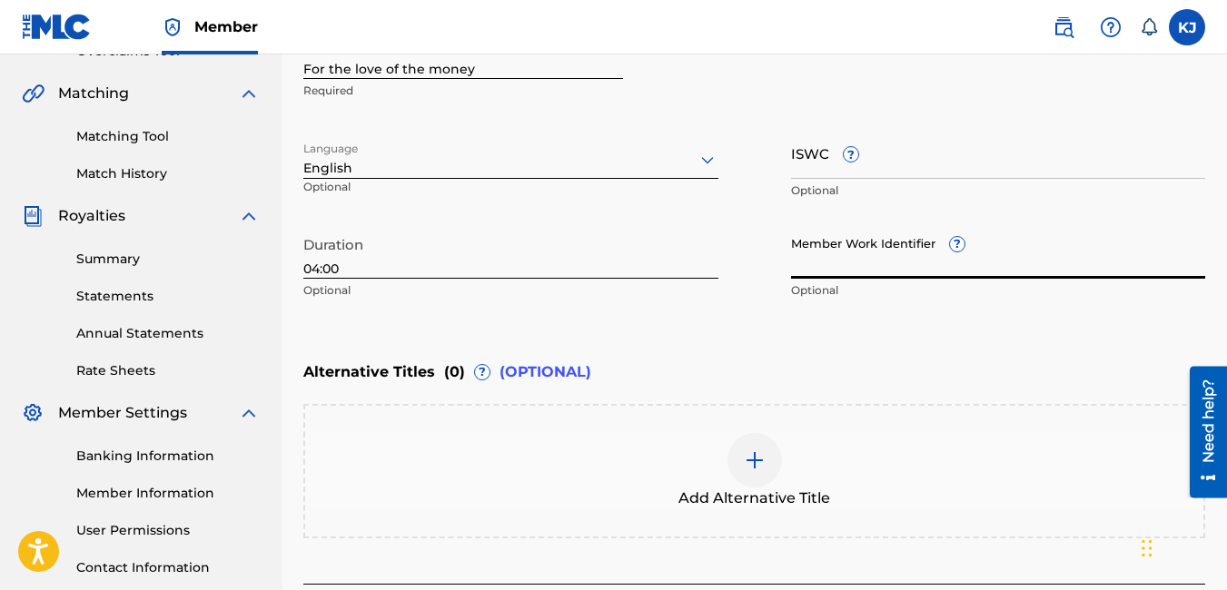
click at [928, 274] on input "Member Work Identifier ?" at bounding box center [998, 253] width 415 height 52
type input "1594477"
click at [937, 392] on div "Alternative Titles ( 0 ) ? (OPTIONAL) Add Alternative Title" at bounding box center [754, 445] width 902 height 186
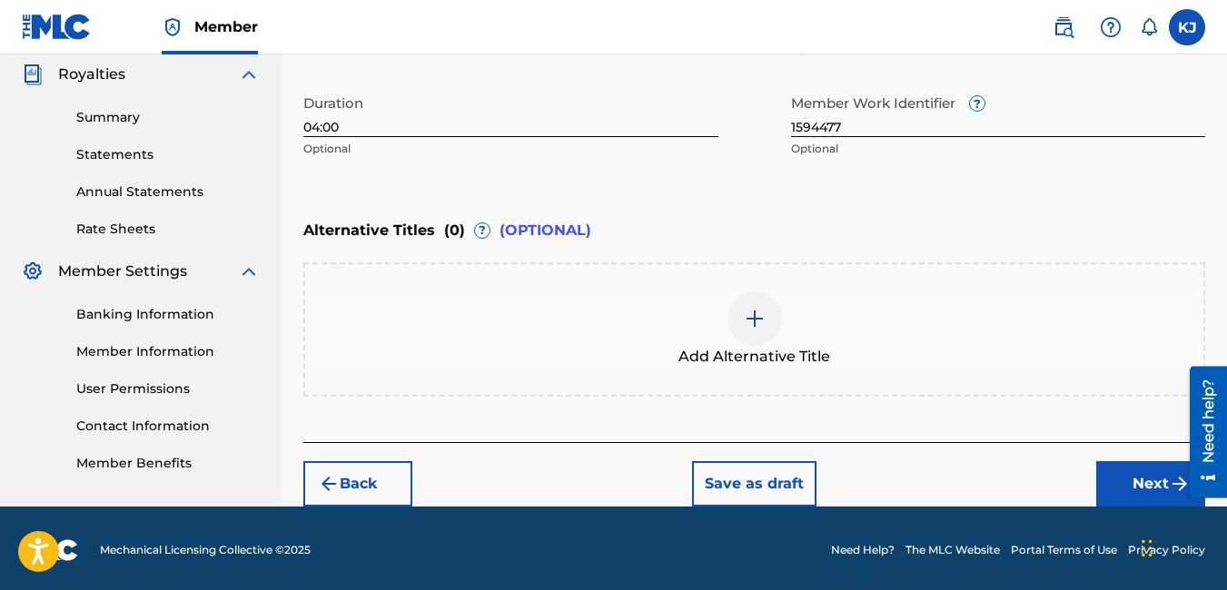
scroll to position [548, 0]
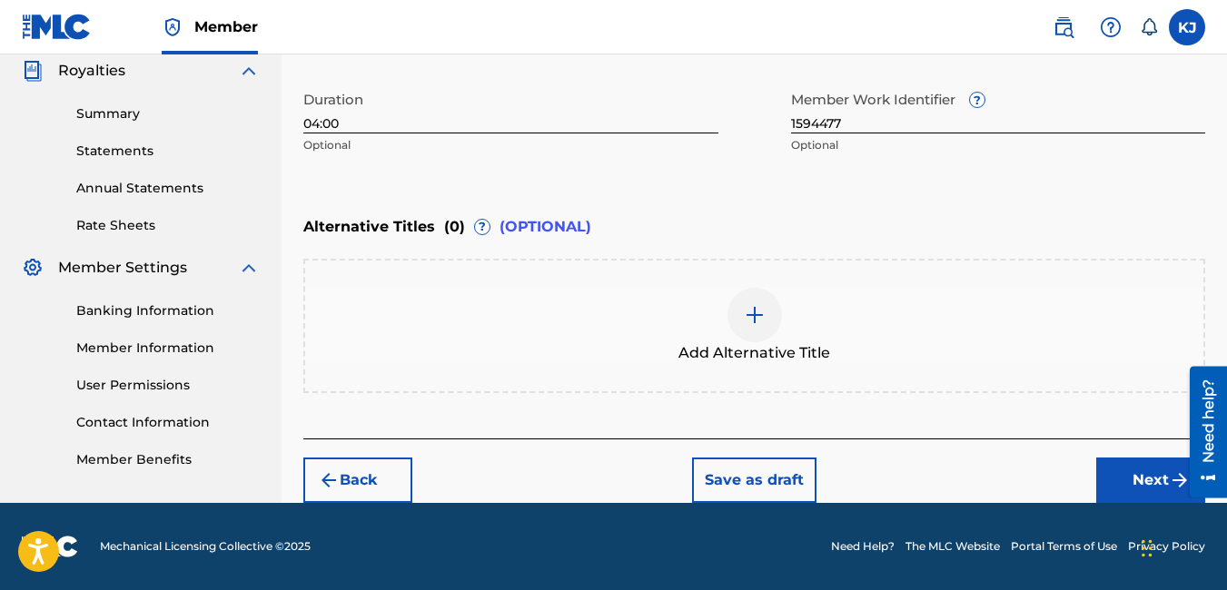
click at [1141, 474] on button "Next" at bounding box center [1150, 480] width 109 height 45
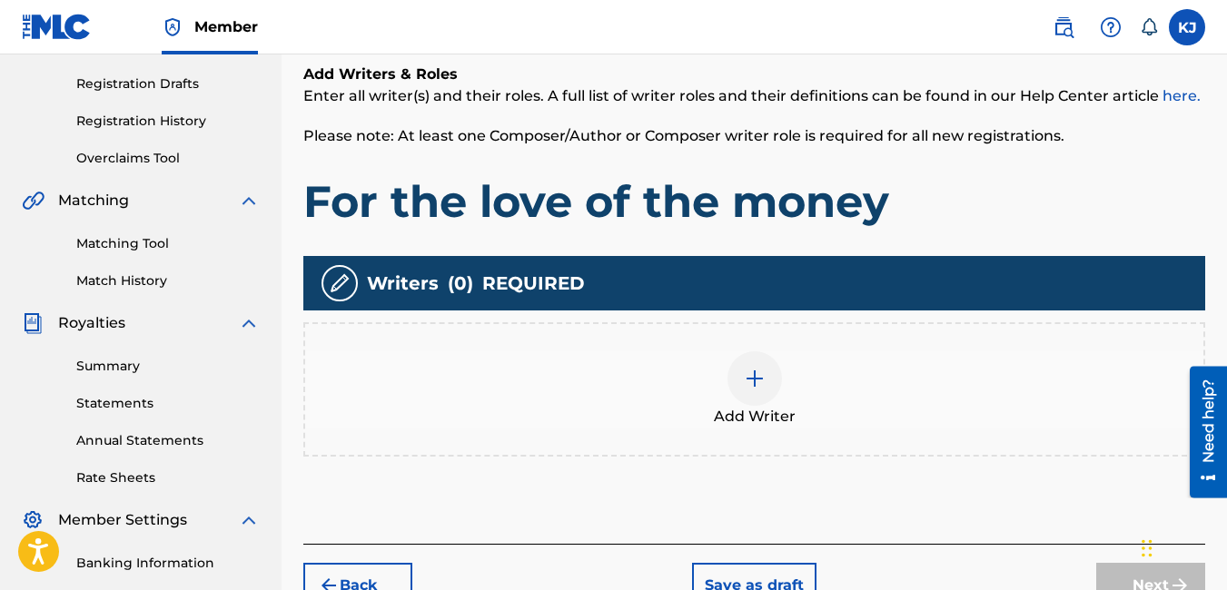
scroll to position [300, 0]
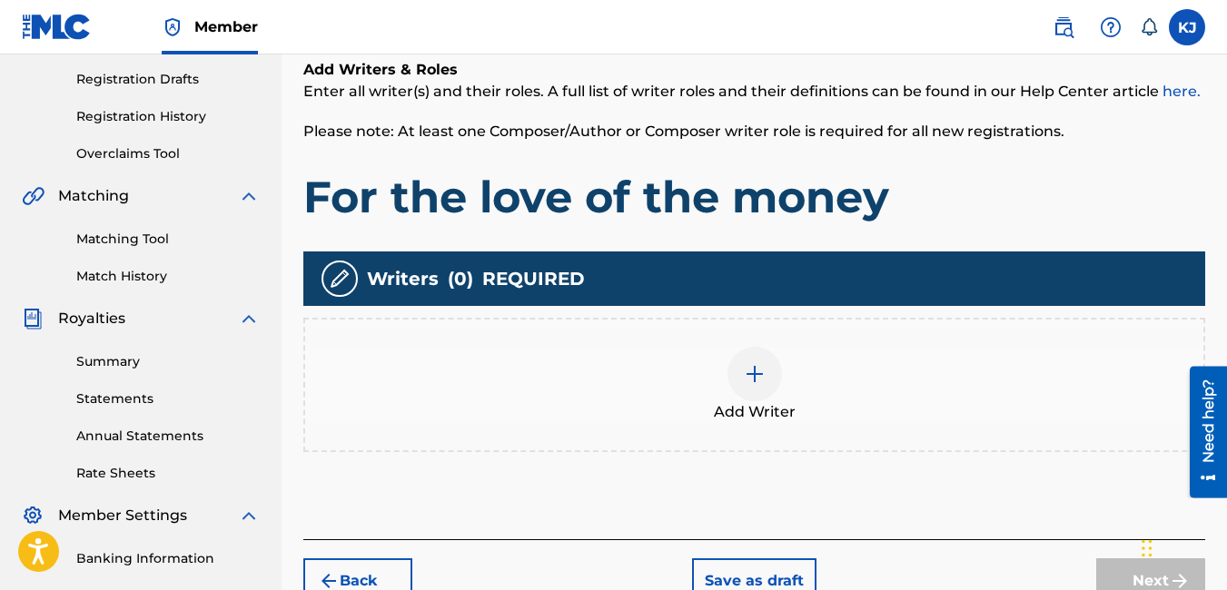
click at [749, 371] on img at bounding box center [755, 374] width 22 height 22
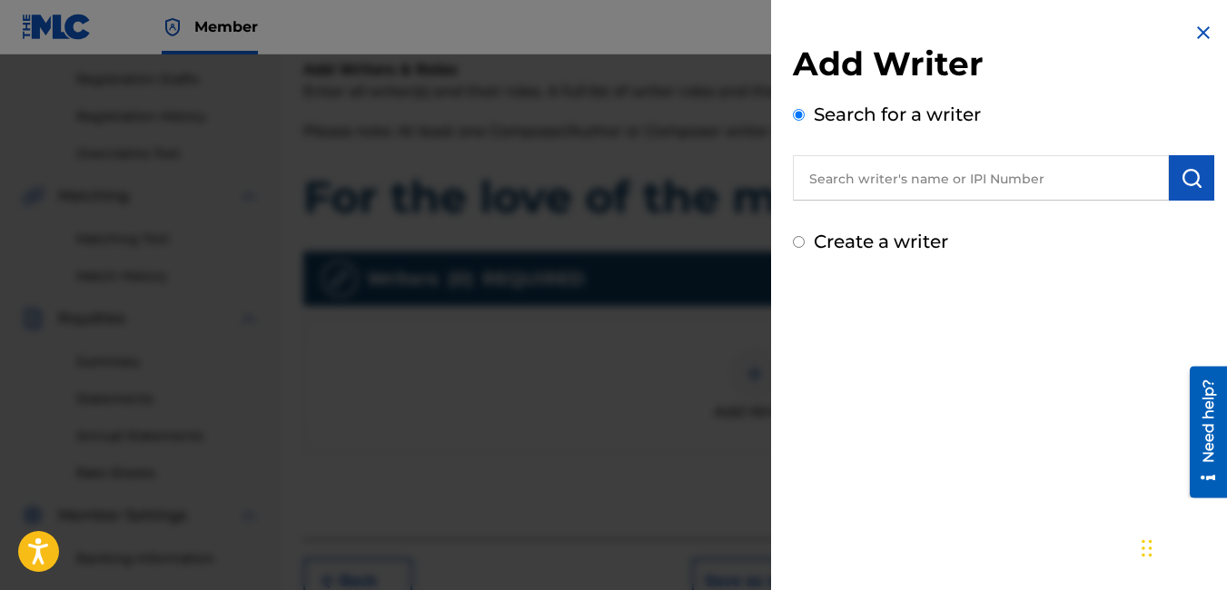
click at [894, 192] on input "text" at bounding box center [981, 177] width 376 height 45
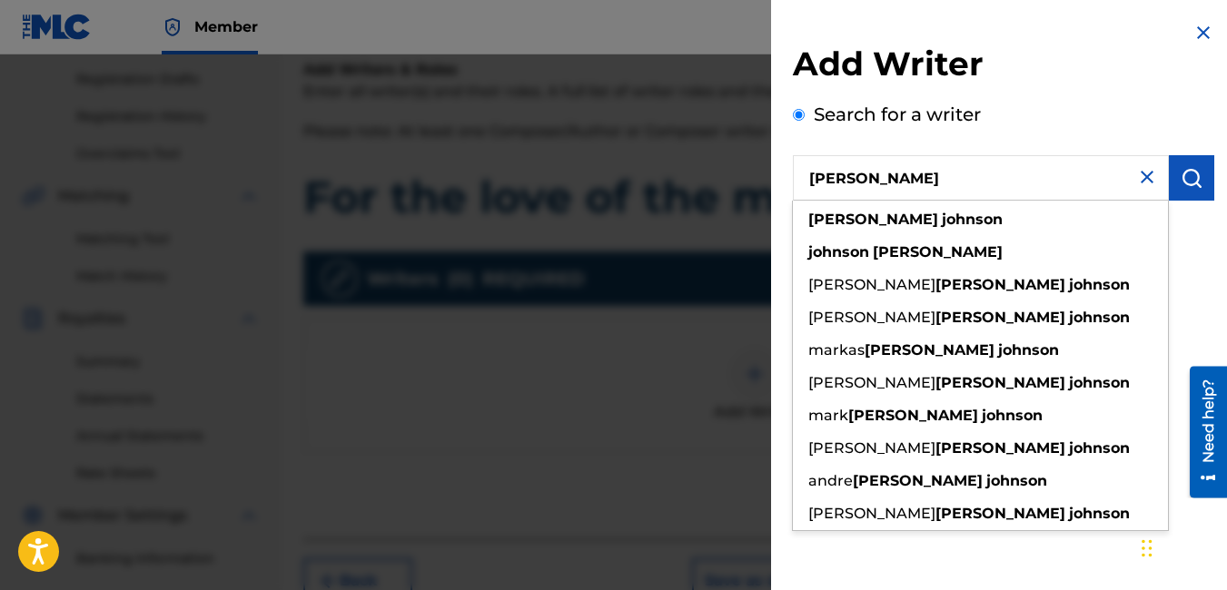
type input "[PERSON_NAME]"
click at [1184, 167] on img "submit" at bounding box center [1192, 178] width 22 height 22
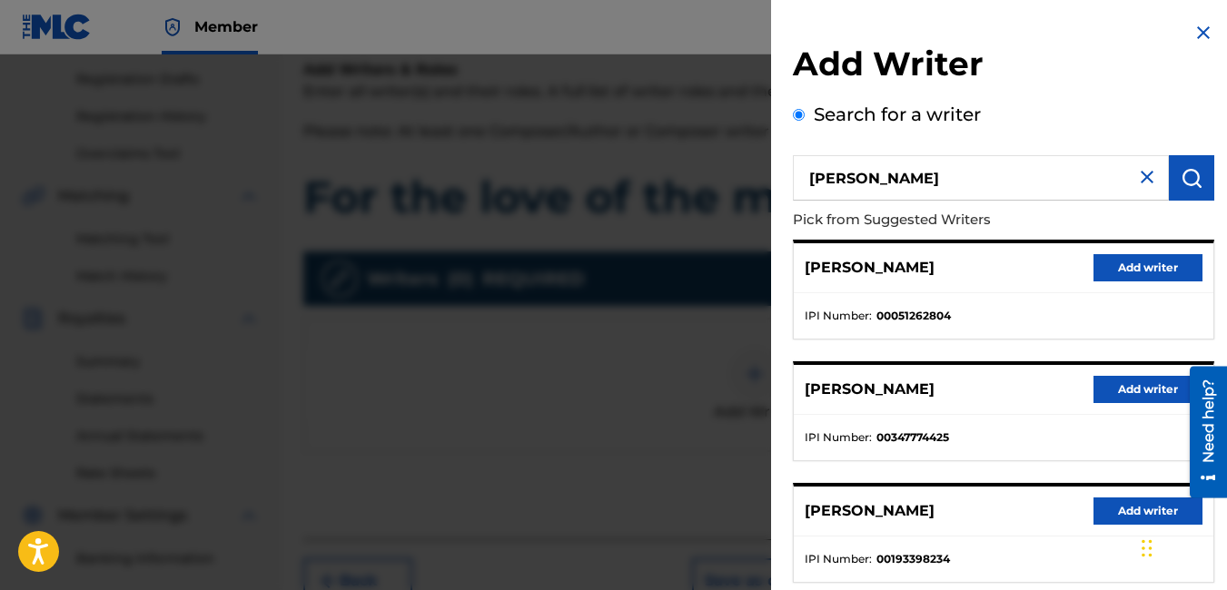
click at [1151, 394] on button "Add writer" at bounding box center [1147, 389] width 109 height 27
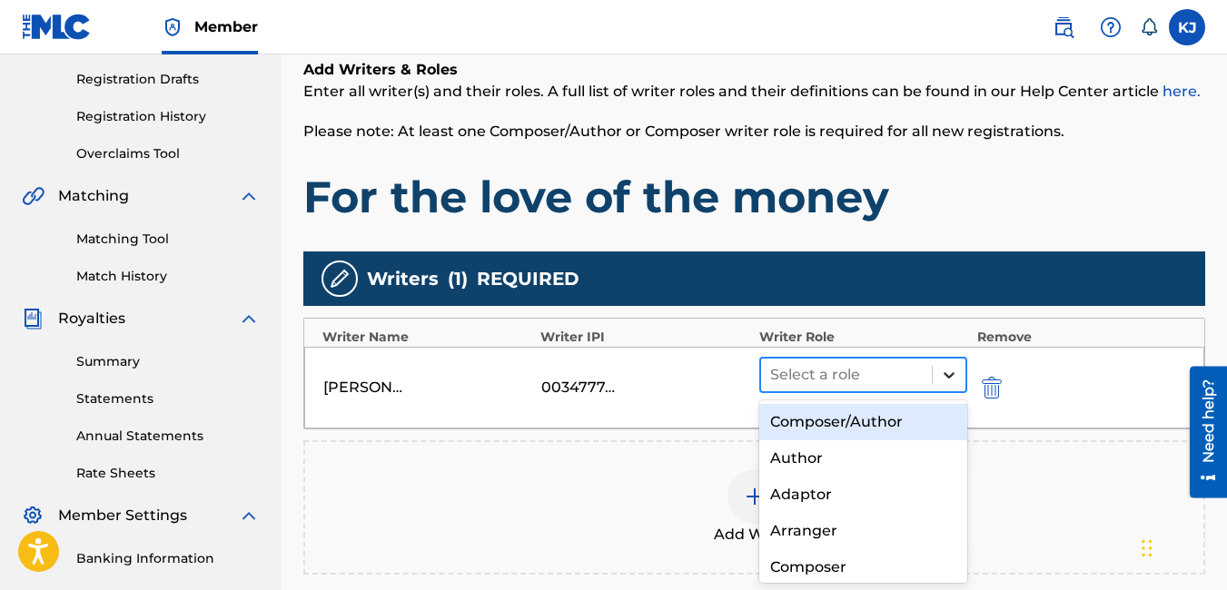
click at [944, 383] on icon at bounding box center [949, 375] width 18 height 18
drag, startPoint x: 944, startPoint y: 418, endPoint x: 907, endPoint y: 382, distance: 50.7
click at [907, 382] on div at bounding box center [846, 374] width 153 height 25
click at [899, 420] on div "Composer/Author" at bounding box center [863, 422] width 209 height 36
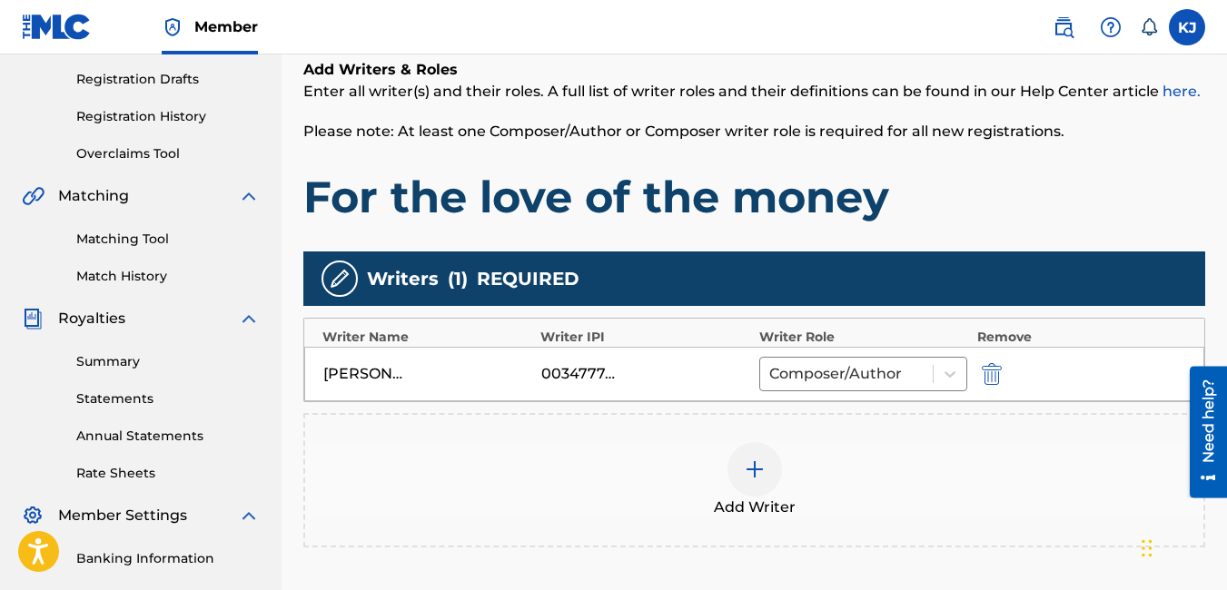
click at [928, 479] on div "Add Writer" at bounding box center [754, 480] width 898 height 76
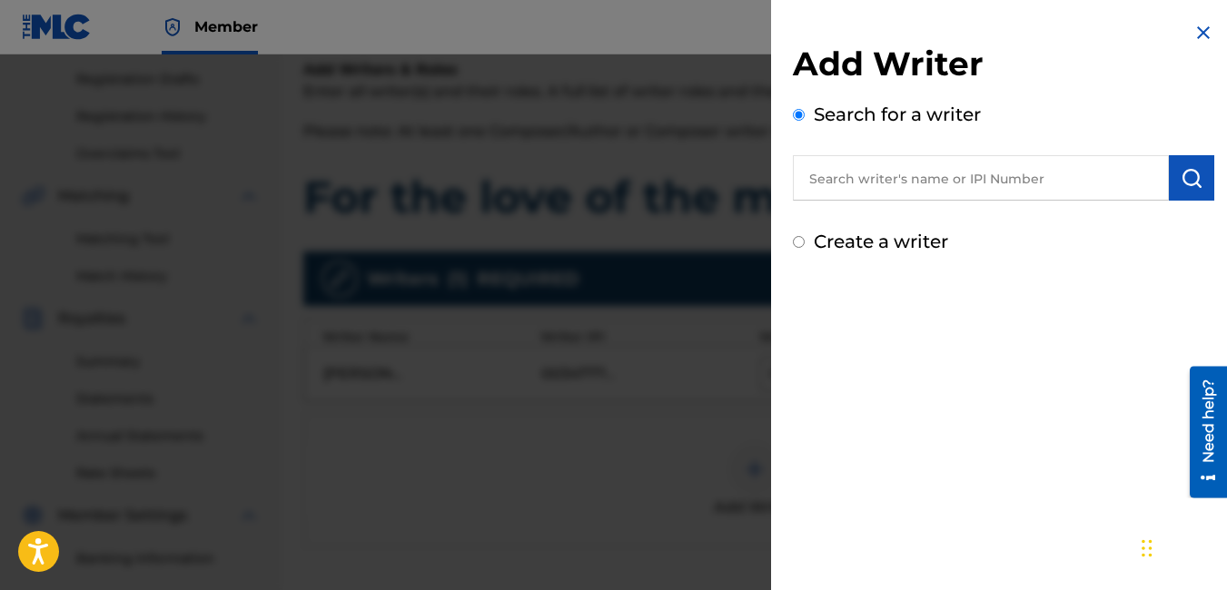
click at [1192, 35] on img at bounding box center [1203, 33] width 22 height 22
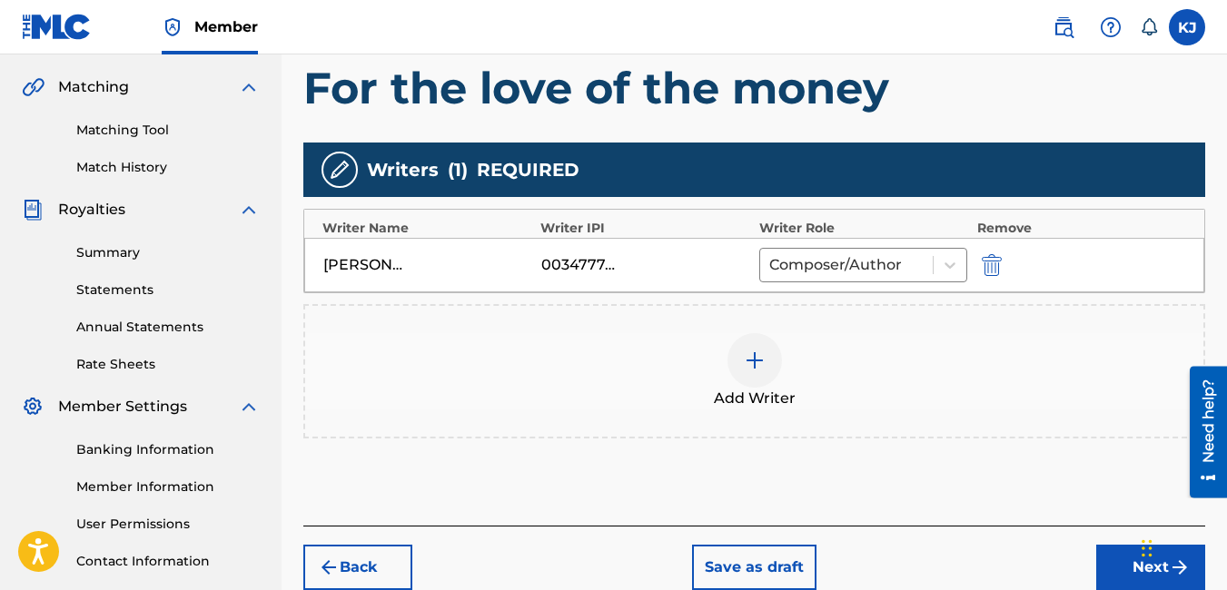
scroll to position [445, 0]
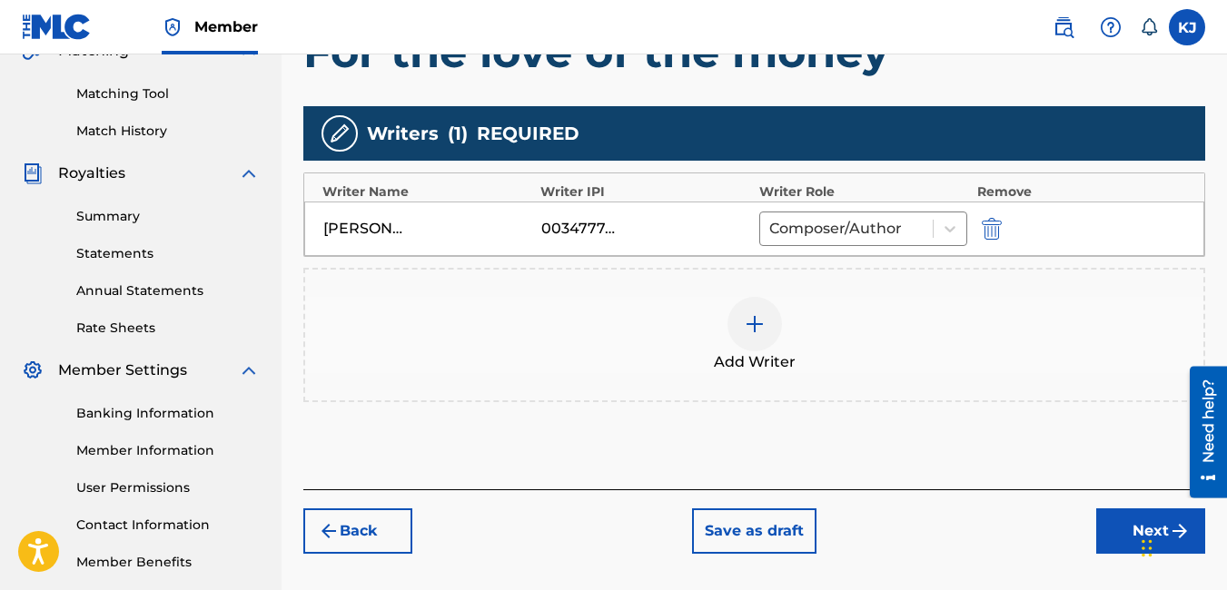
click at [1118, 527] on button "Next" at bounding box center [1150, 531] width 109 height 45
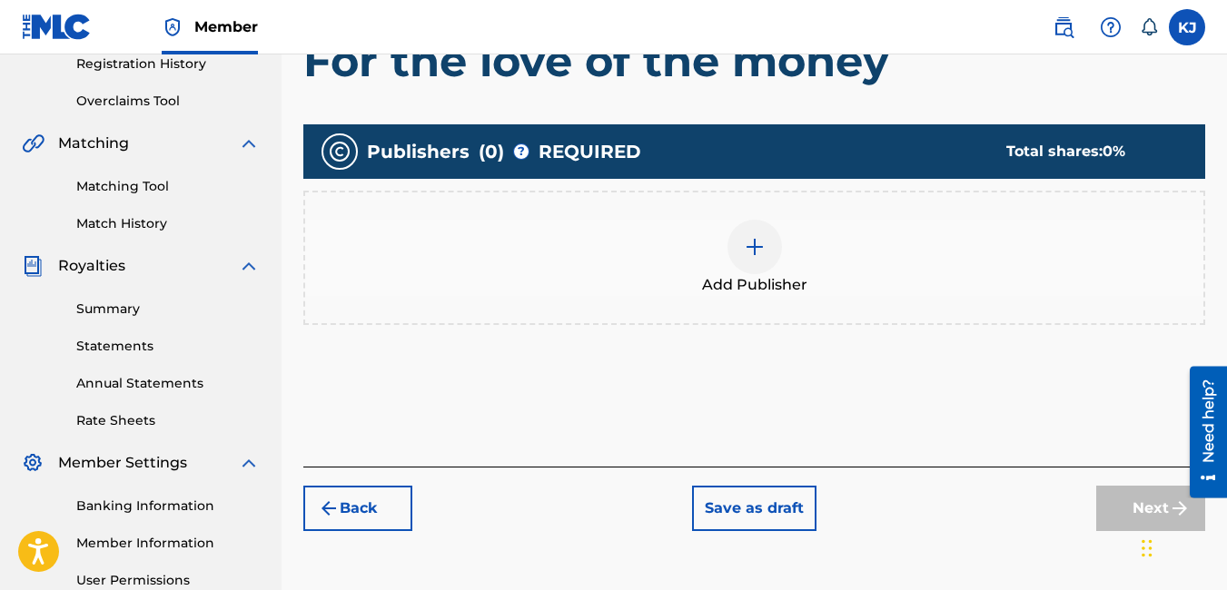
scroll to position [82, 0]
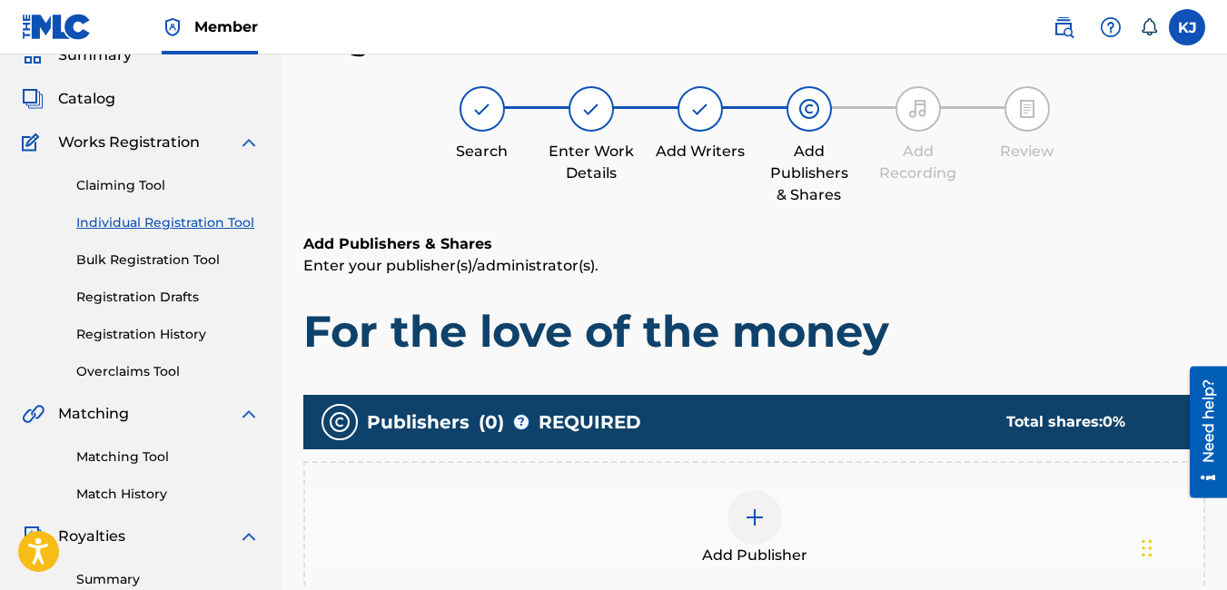
click at [742, 518] on div at bounding box center [754, 517] width 54 height 54
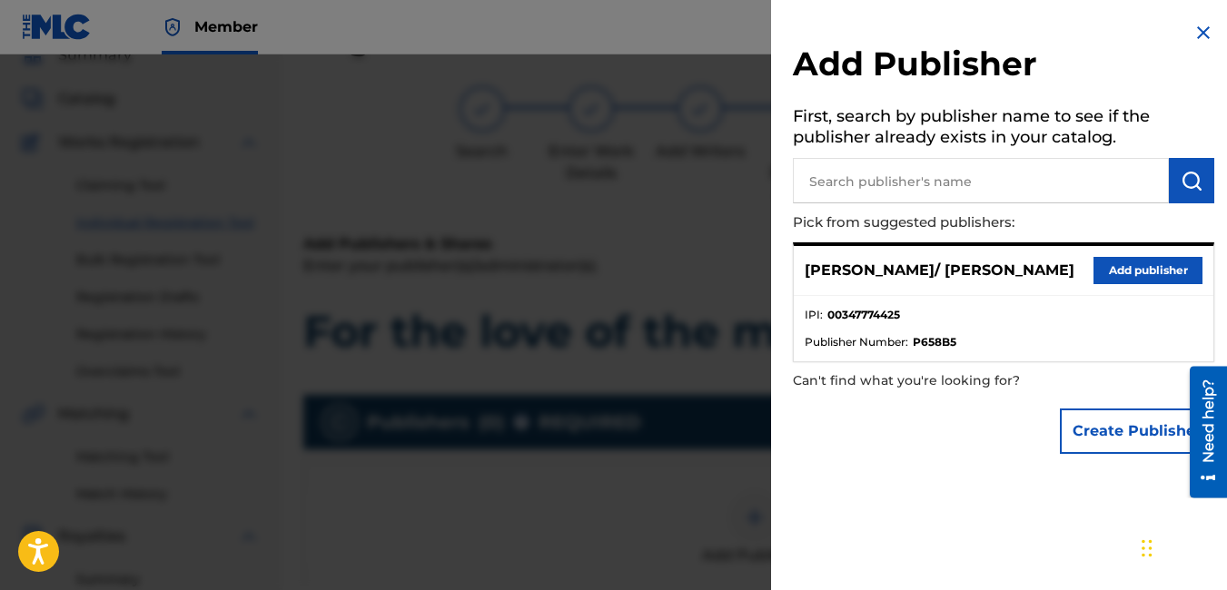
click at [1130, 265] on button "Add publisher" at bounding box center [1147, 270] width 109 height 27
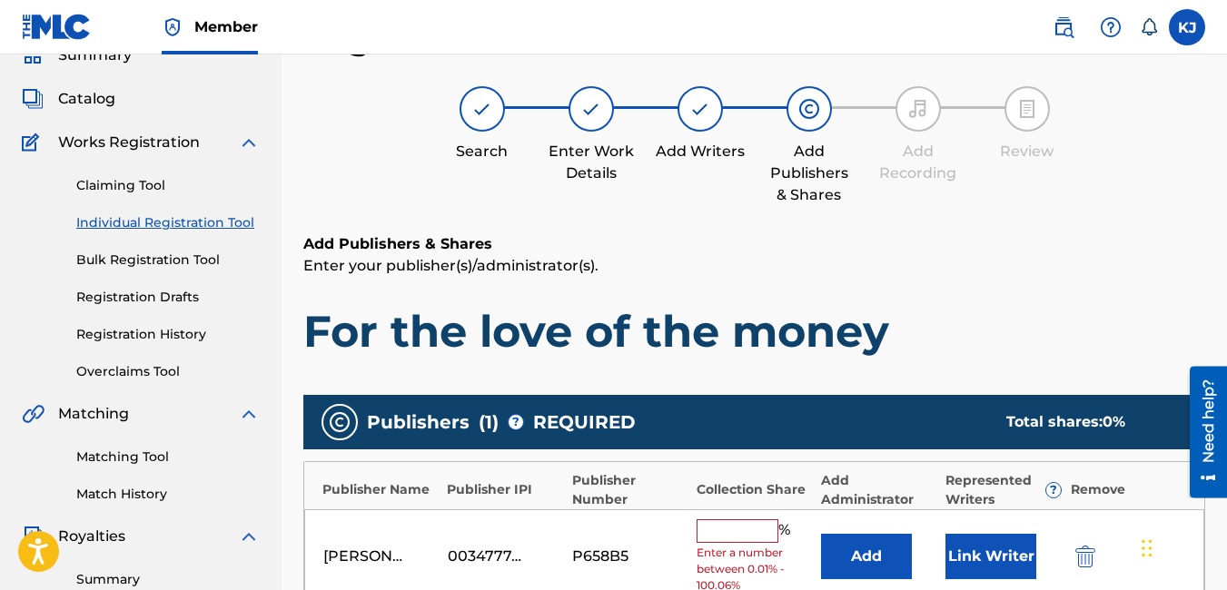
click at [733, 529] on input "text" at bounding box center [738, 531] width 82 height 24
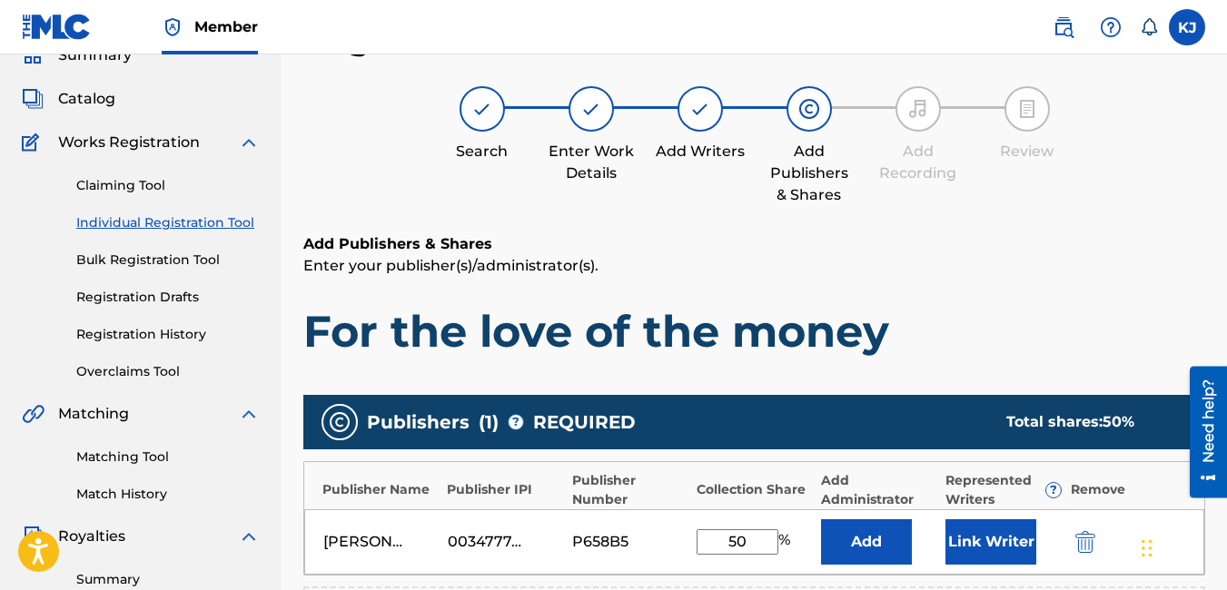
type input "50"
click at [1028, 254] on h6 "Add Publishers & Shares" at bounding box center [754, 244] width 902 height 22
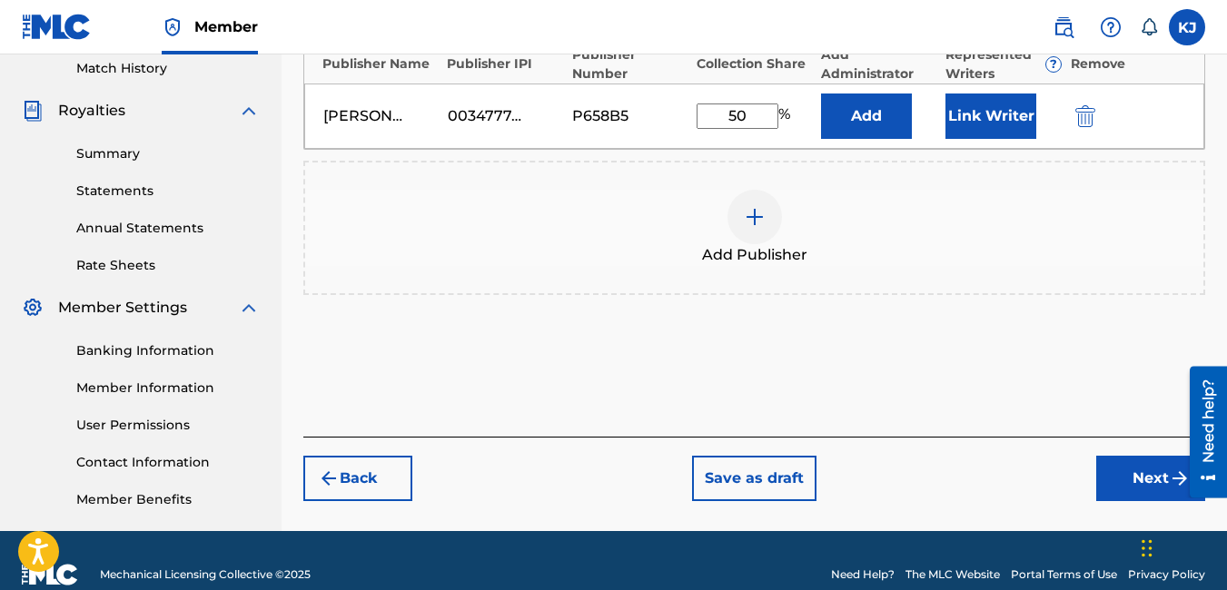
scroll to position [536, 0]
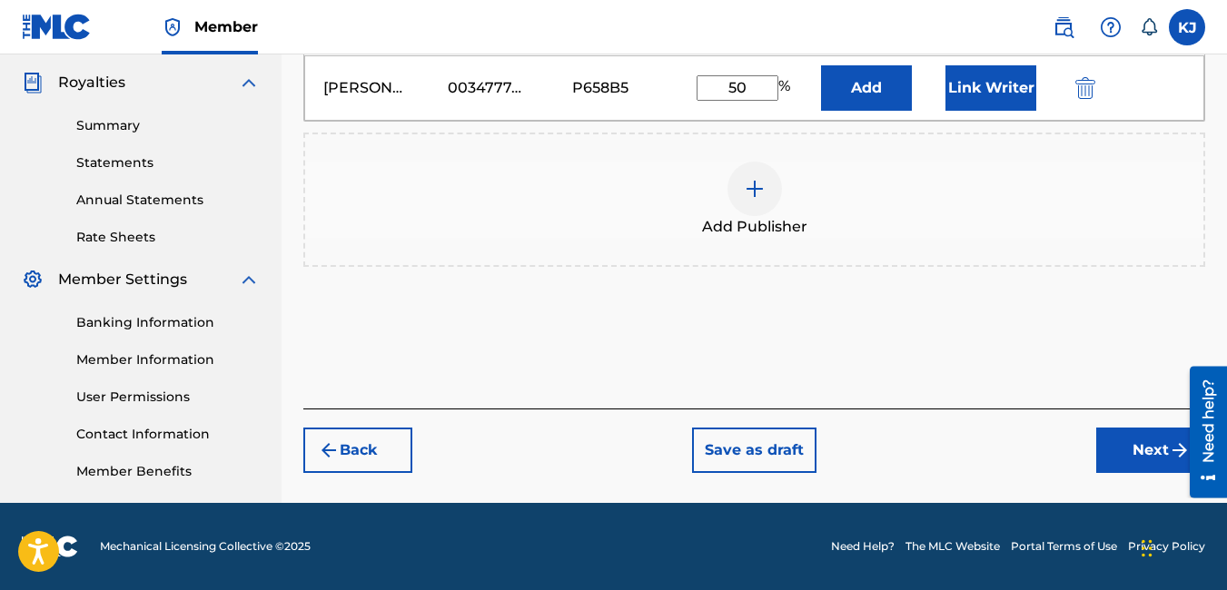
click at [1162, 436] on button "Next" at bounding box center [1150, 450] width 109 height 45
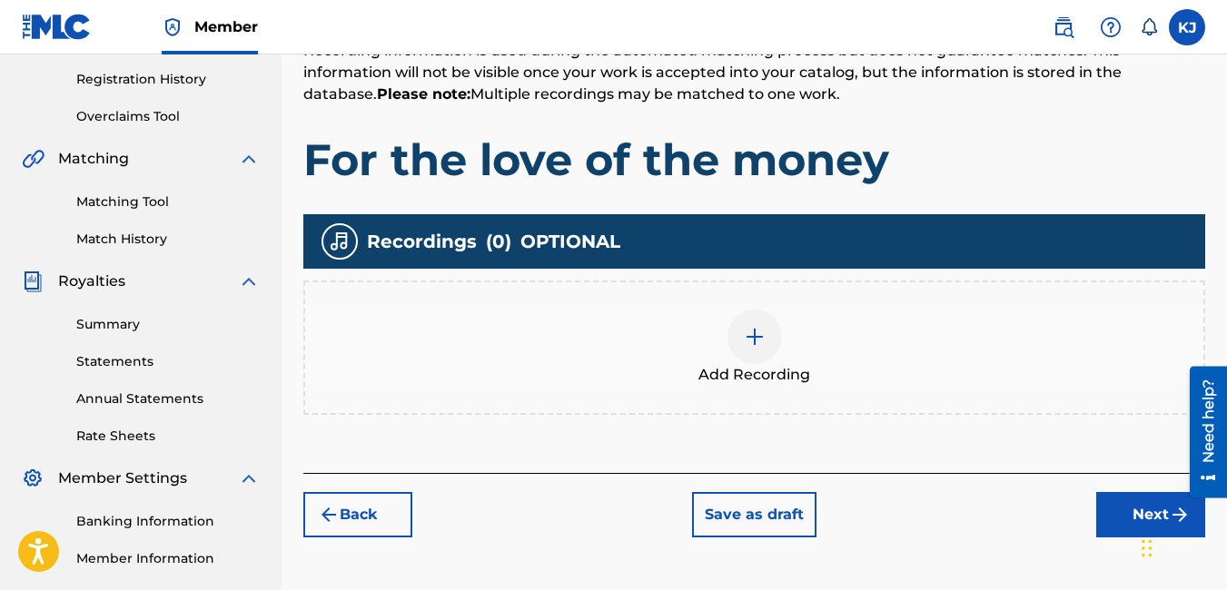
scroll to position [409, 0]
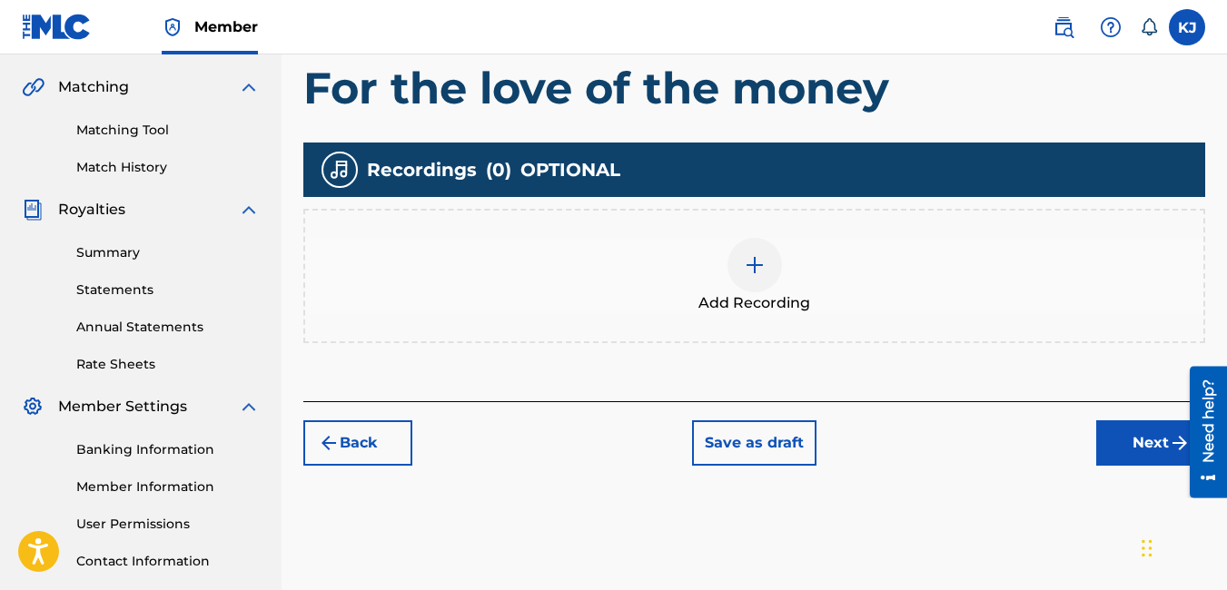
click at [753, 260] on img at bounding box center [755, 265] width 22 height 22
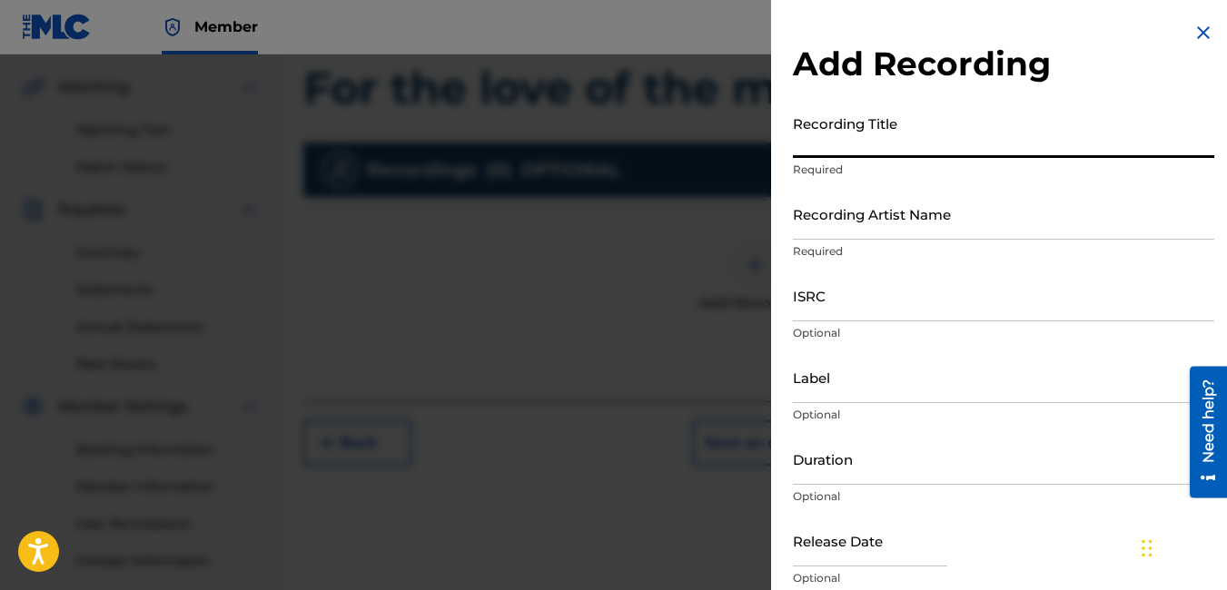
click at [893, 133] on input "Recording Title" at bounding box center [1003, 132] width 421 height 52
type input "For the love of the money"
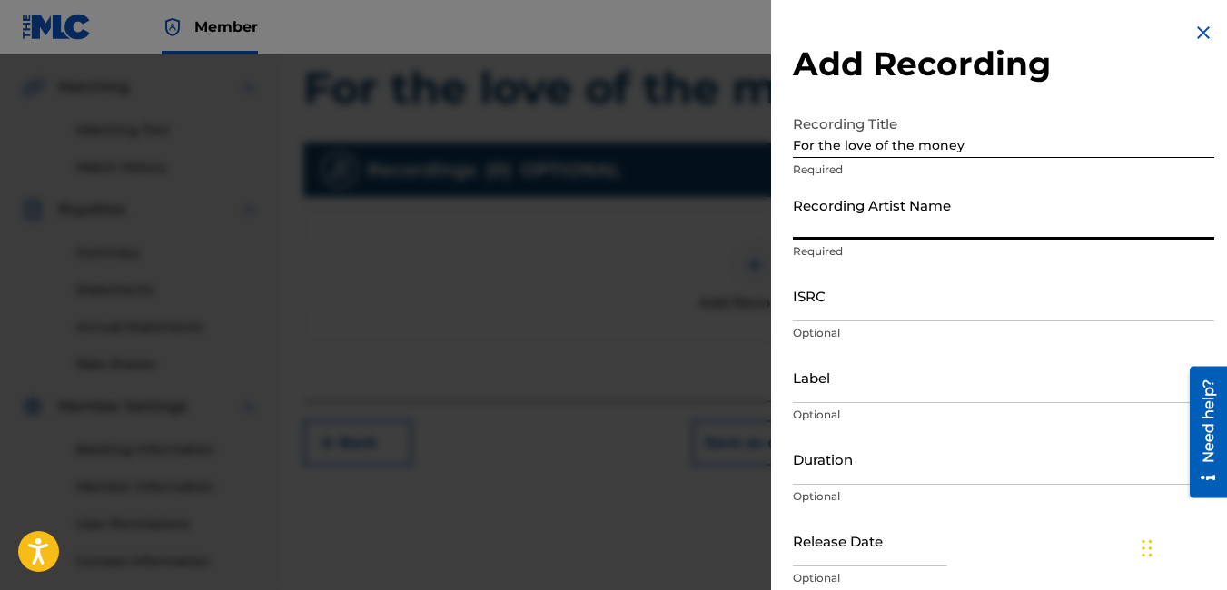
click at [984, 224] on input "Recording Artist Name" at bounding box center [1003, 214] width 421 height 52
type input "[PERSON_NAME] / [PERSON_NAME]"
type input "Koch records"
type input "04:43"
type input "August 28 2007"
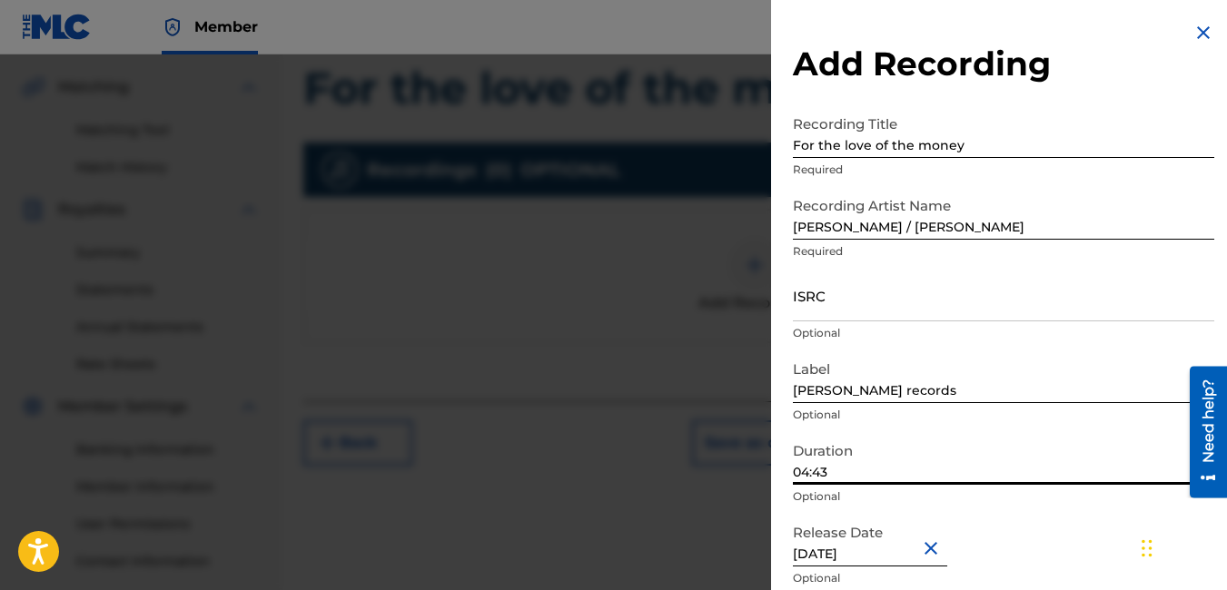
click at [904, 464] on input "04:43" at bounding box center [1003, 459] width 421 height 52
type input "04:00"
click at [1033, 538] on div "Release Date August 28 2007 Optional" at bounding box center [1003, 556] width 421 height 82
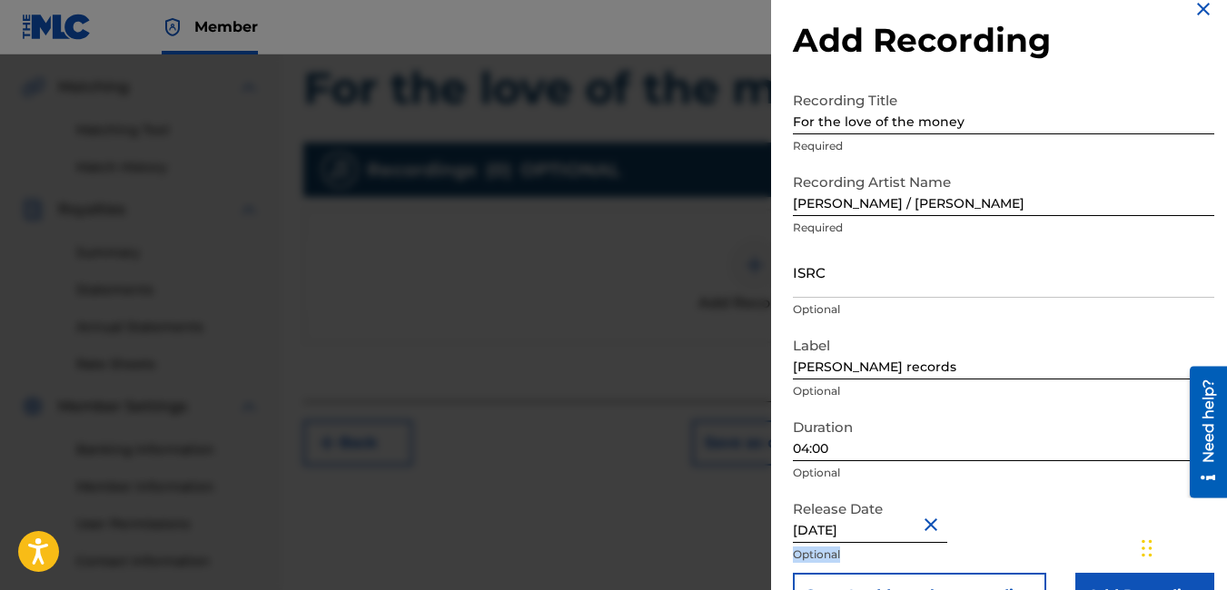
scroll to position [74, 0]
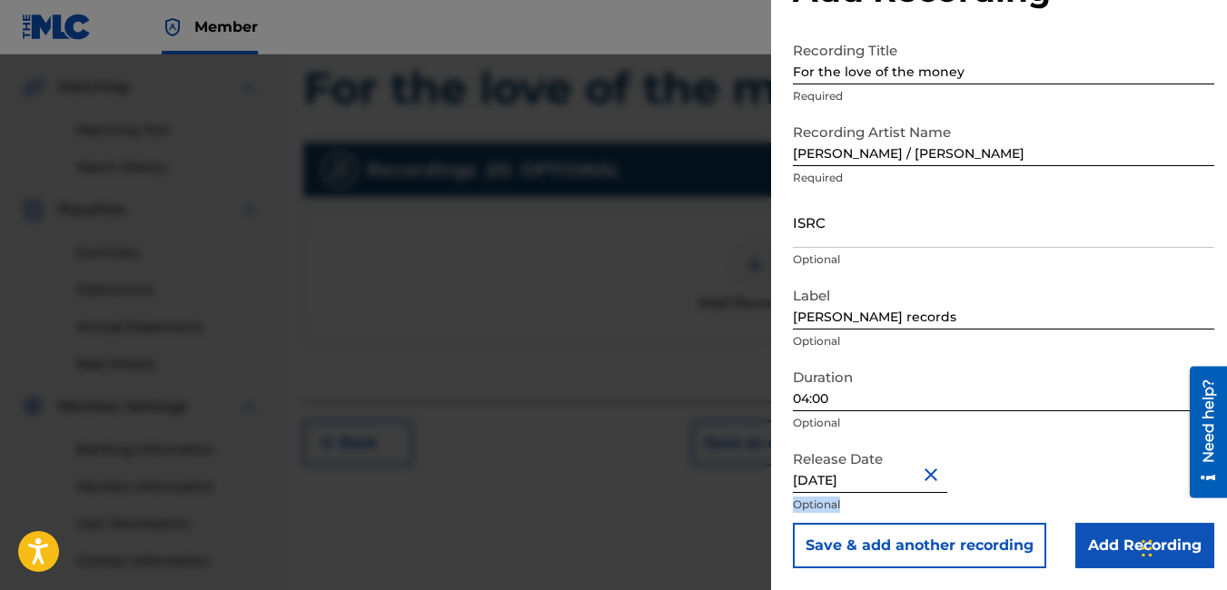
drag, startPoint x: 1094, startPoint y: 548, endPoint x: 1101, endPoint y: 586, distance: 37.8
click at [1101, 586] on div "Add Recording Recording Title For the love of the money Required Recording Arti…" at bounding box center [1003, 258] width 465 height 664
drag, startPoint x: 1101, startPoint y: 586, endPoint x: 1096, endPoint y: 509, distance: 77.3
click at [1096, 509] on p "Optional" at bounding box center [1003, 505] width 421 height 16
click at [1129, 548] on input "Add Recording" at bounding box center [1144, 545] width 139 height 45
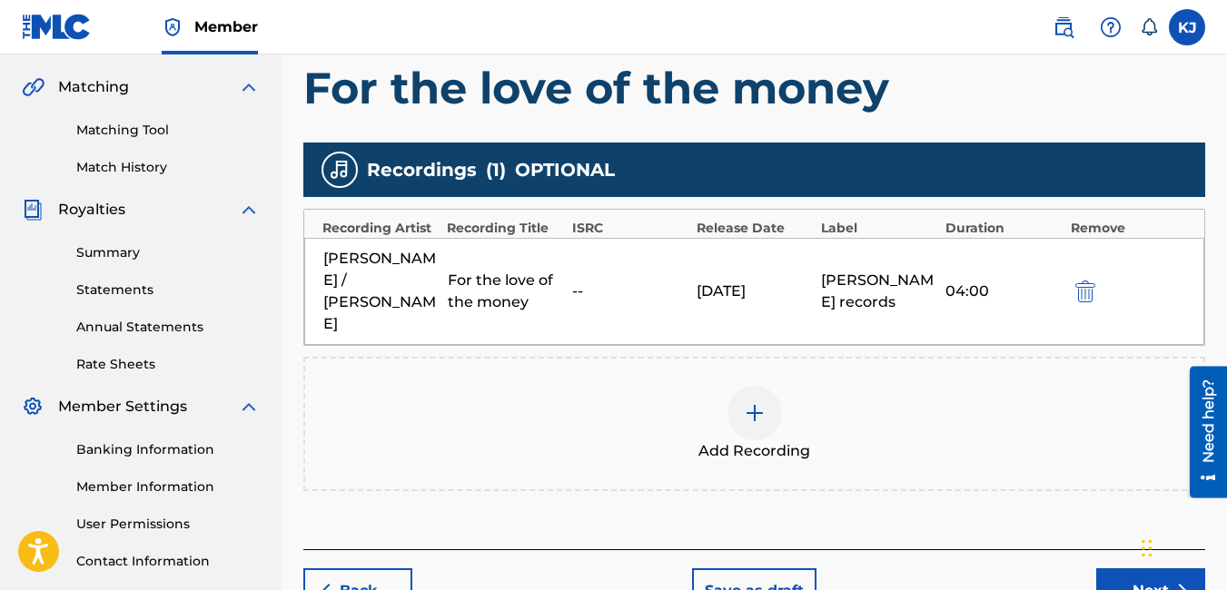
click at [1128, 568] on button "Next" at bounding box center [1150, 590] width 109 height 45
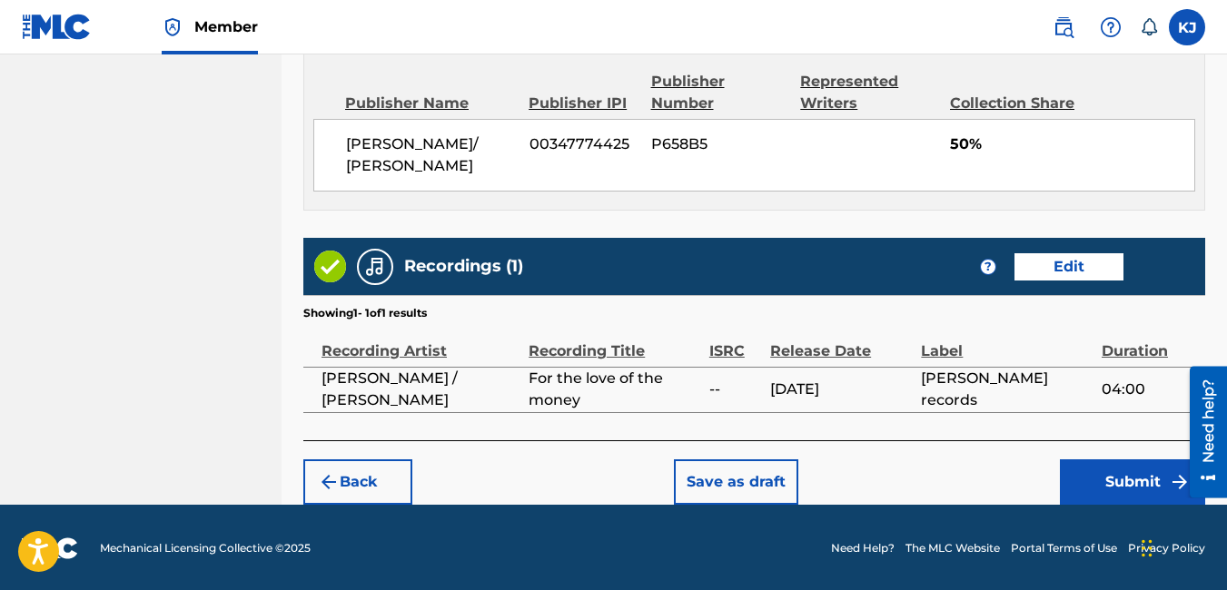
scroll to position [989, 0]
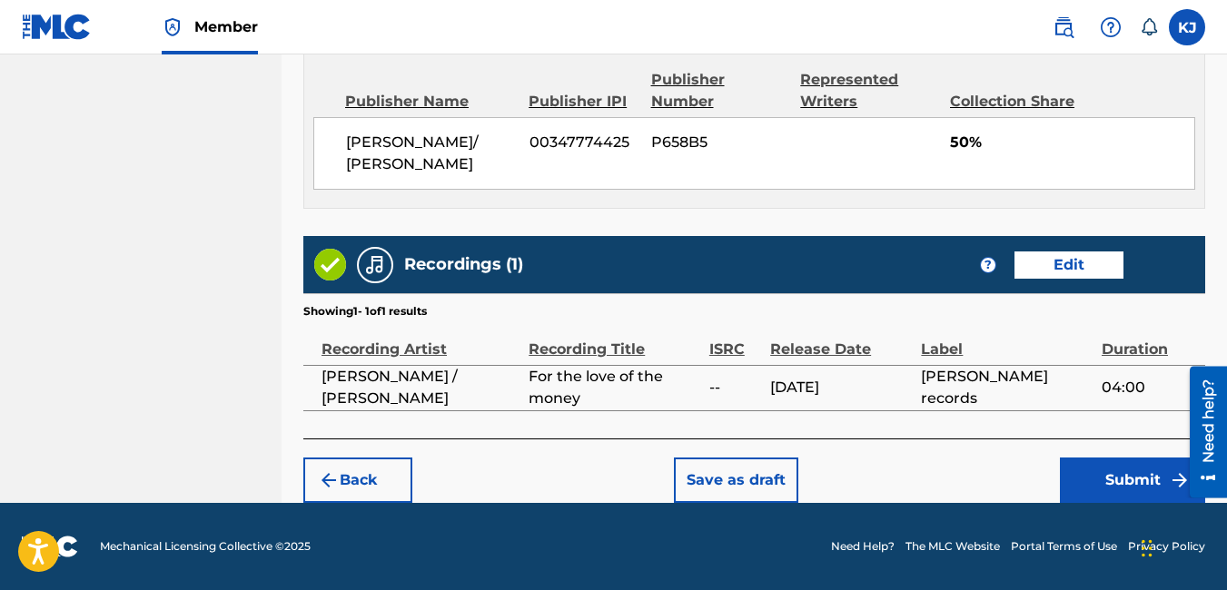
click at [1147, 481] on button "Submit" at bounding box center [1132, 480] width 145 height 45
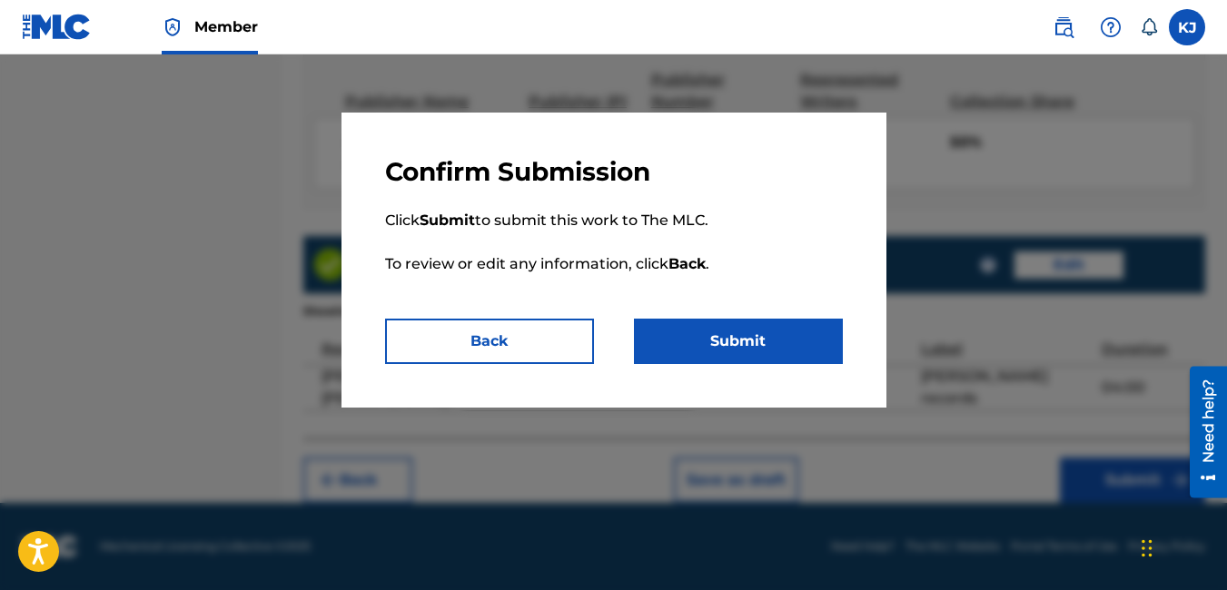
click at [709, 345] on button "Submit" at bounding box center [738, 341] width 209 height 45
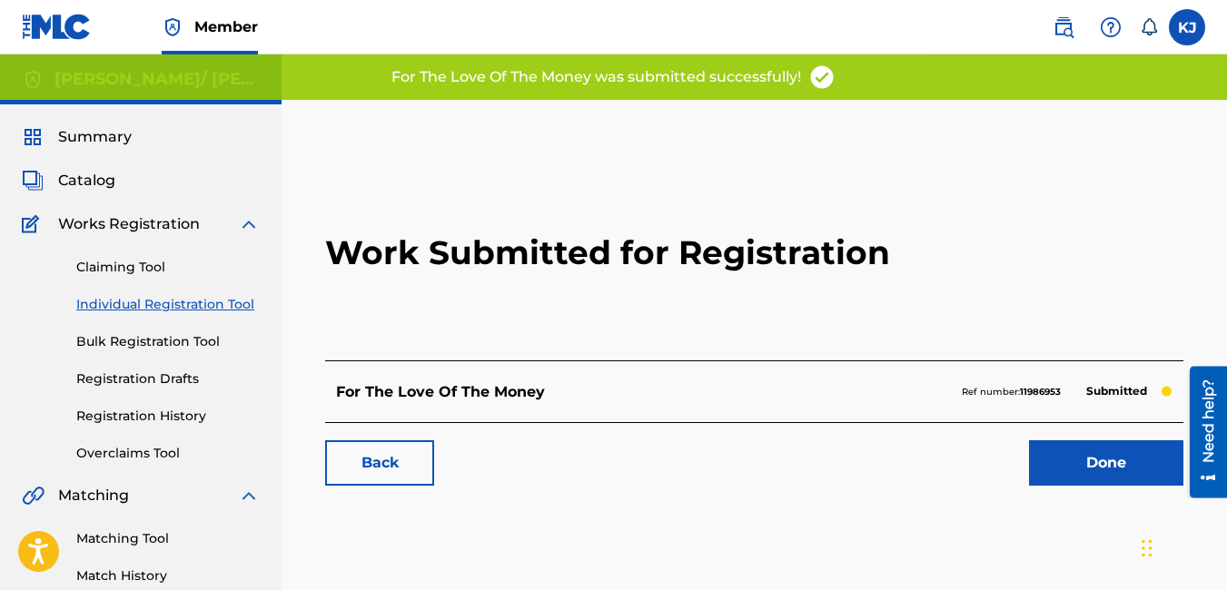
click at [1093, 458] on link "Done" at bounding box center [1106, 462] width 154 height 45
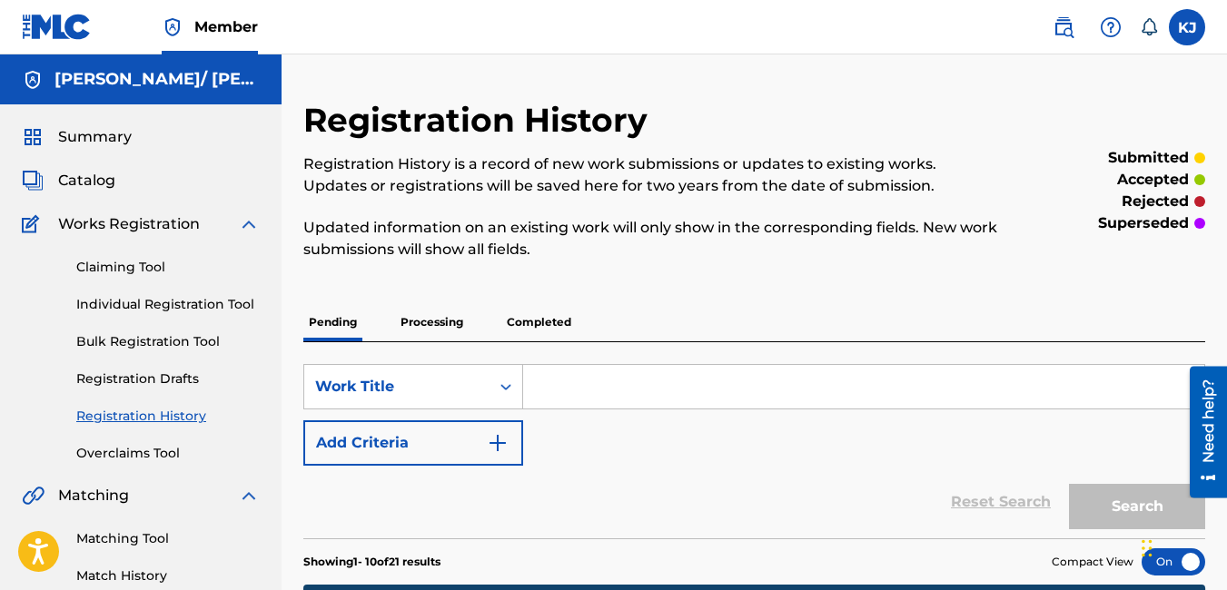
click at [190, 302] on link "Individual Registration Tool" at bounding box center [167, 304] width 183 height 19
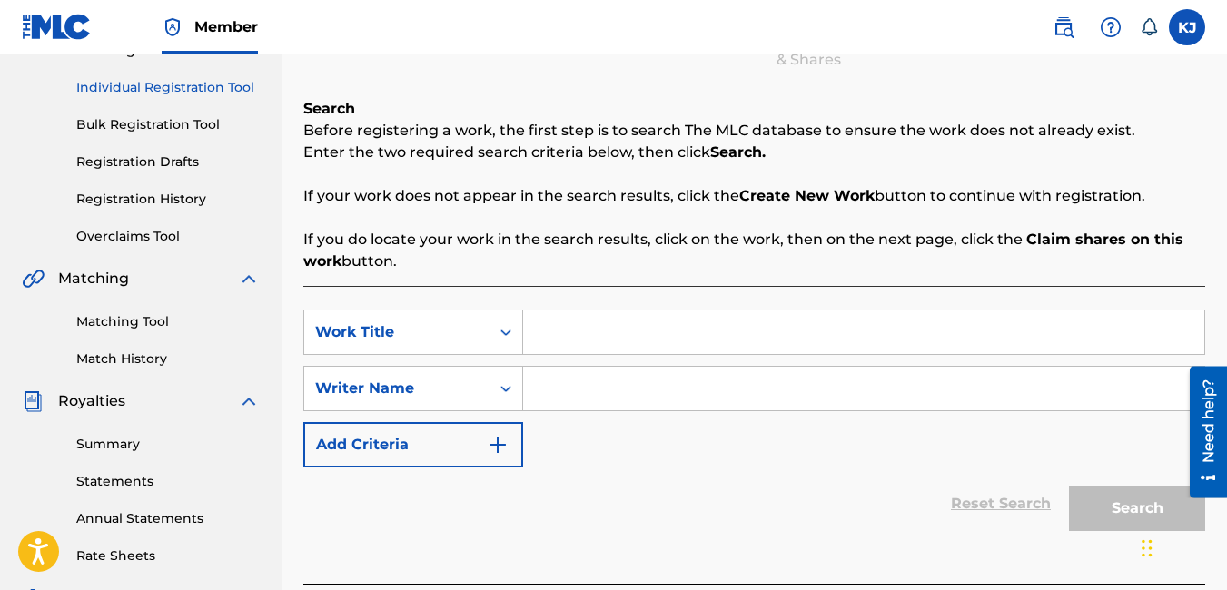
scroll to position [218, 0]
click at [599, 331] on input "Search Form" at bounding box center [863, 332] width 681 height 44
type input "I'm so down"
click at [608, 400] on input "Search Form" at bounding box center [863, 388] width 681 height 44
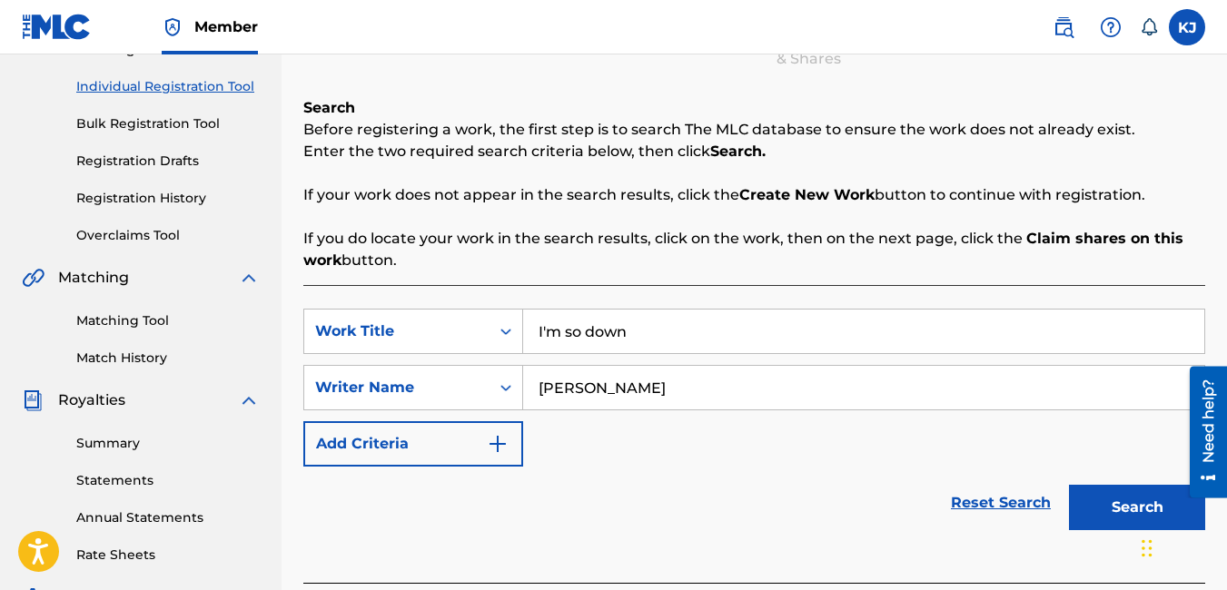
type input "[PERSON_NAME]"
click at [1087, 504] on button "Search" at bounding box center [1137, 507] width 136 height 45
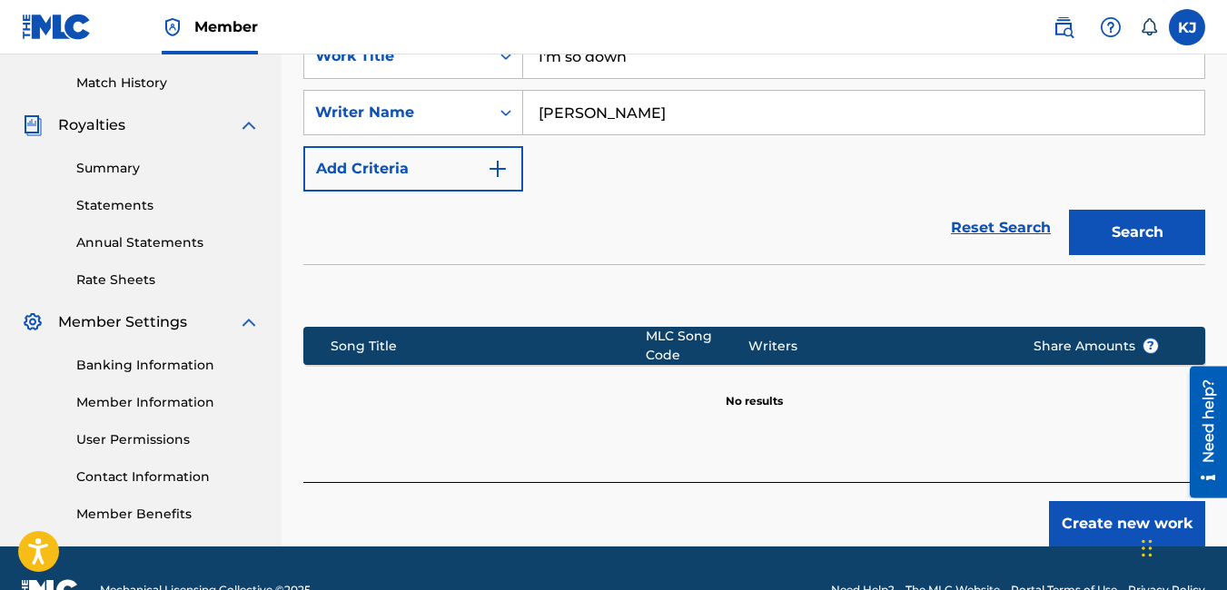
scroll to position [536, 0]
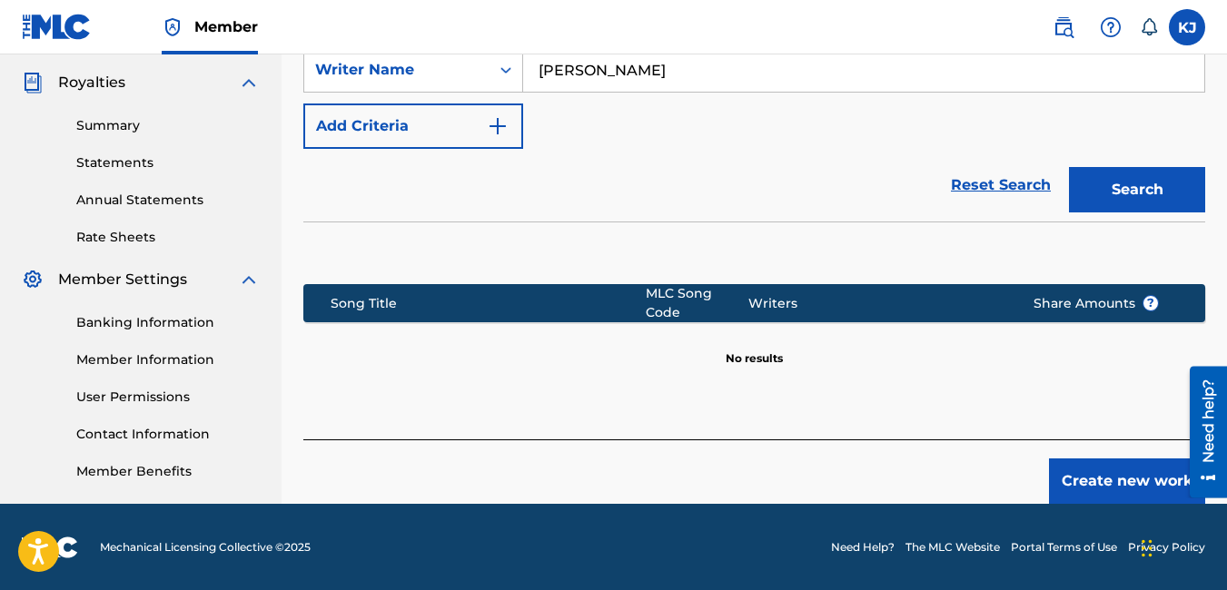
click at [1102, 463] on button "Create new work" at bounding box center [1127, 481] width 156 height 45
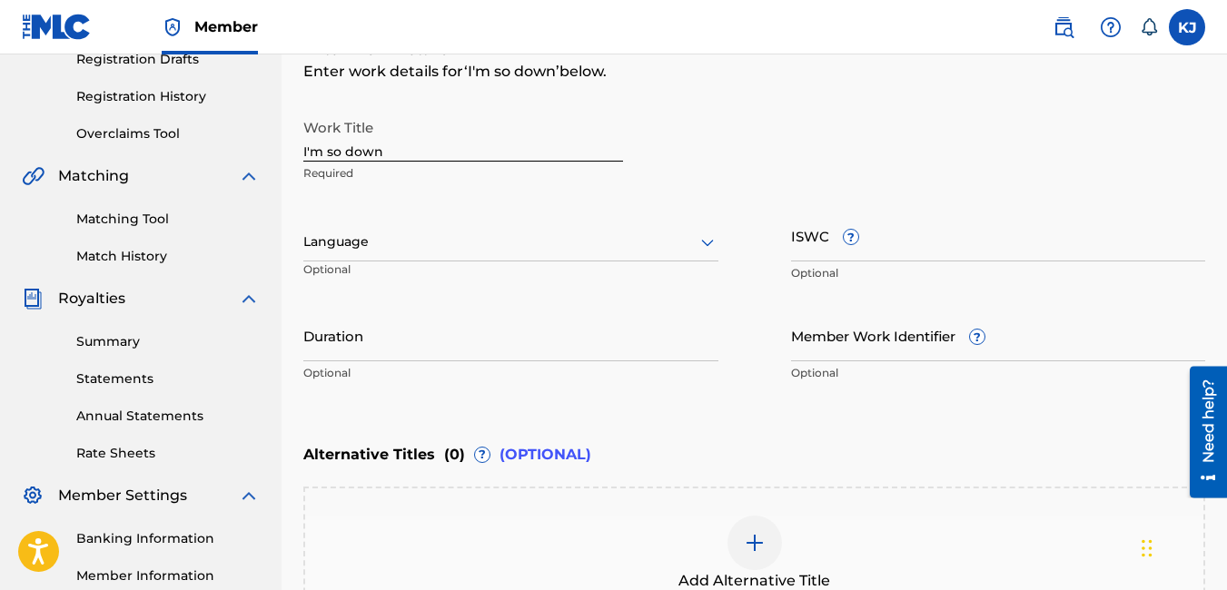
scroll to position [318, 0]
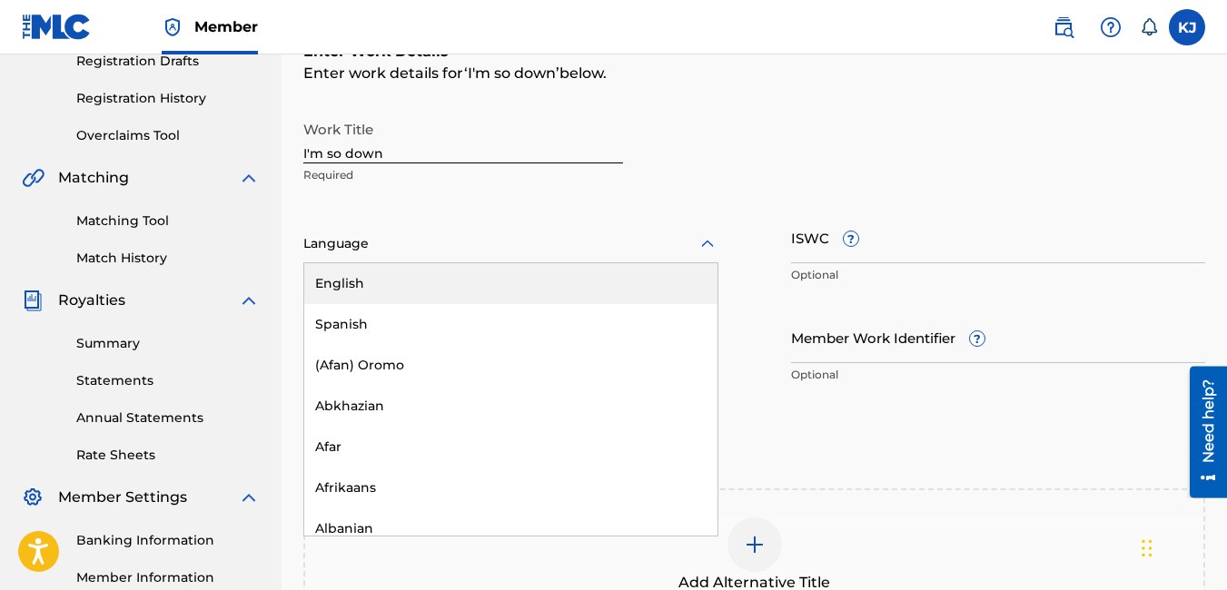
click at [698, 243] on icon at bounding box center [708, 244] width 22 height 22
click at [569, 283] on div "English" at bounding box center [510, 283] width 413 height 41
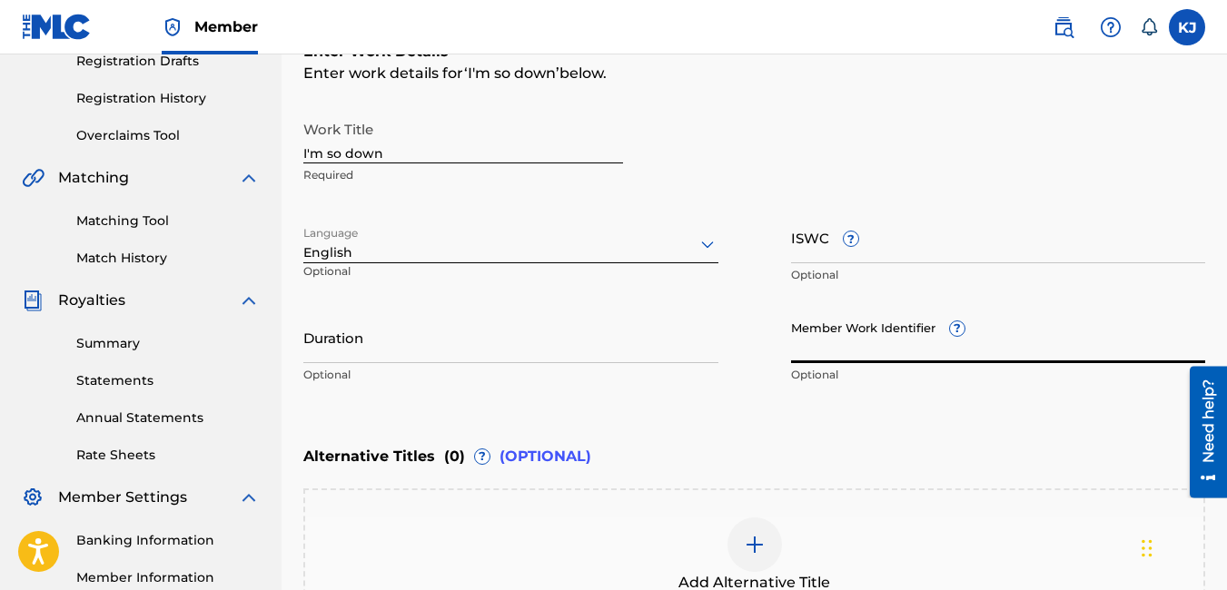
click at [824, 346] on input "Member Work Identifier ?" at bounding box center [998, 337] width 415 height 52
type input "1594477"
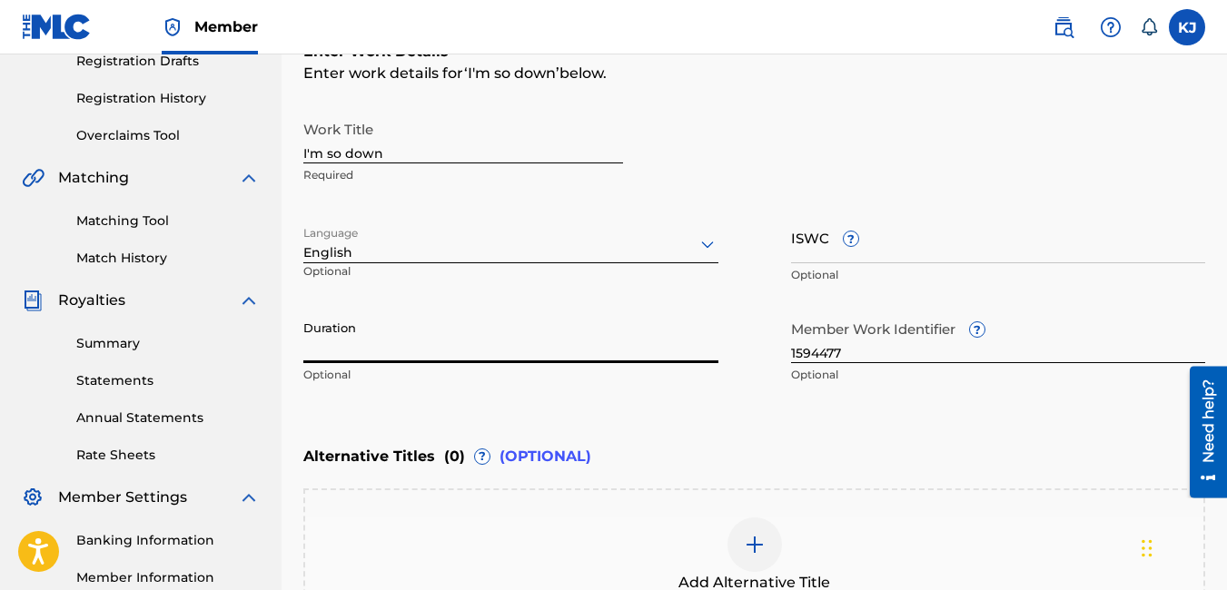
click at [466, 333] on input "Duration" at bounding box center [510, 337] width 415 height 52
type input "03:33"
click at [944, 412] on div "Enter Work Details Enter work details for ‘ I'm so down ’ below. Work Title I'm…" at bounding box center [754, 217] width 902 height 440
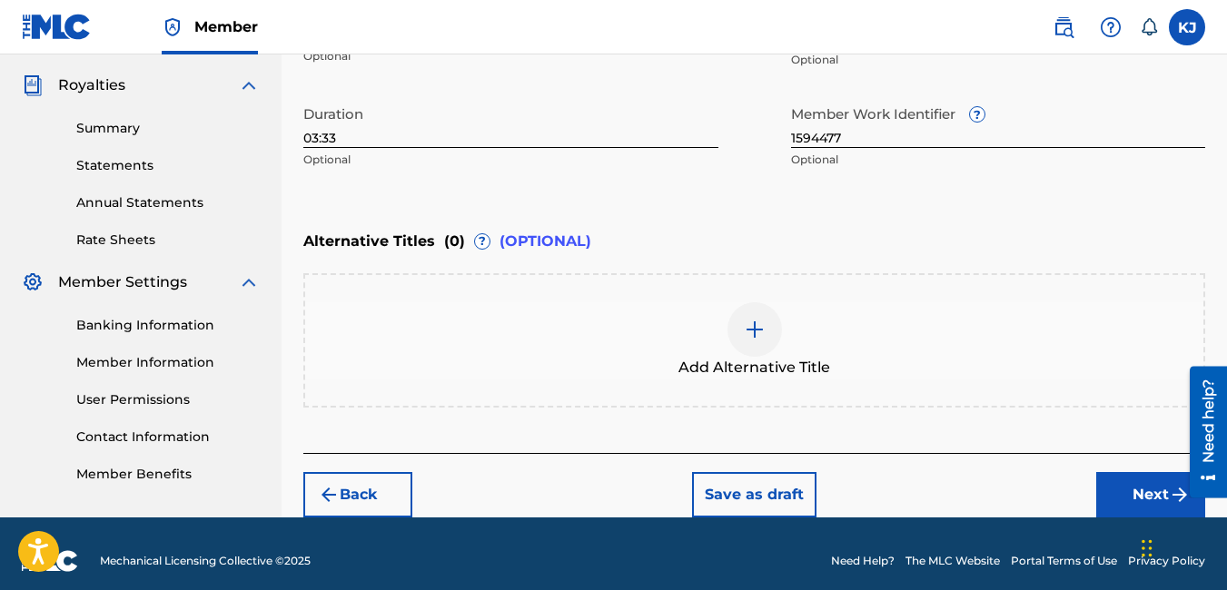
scroll to position [548, 0]
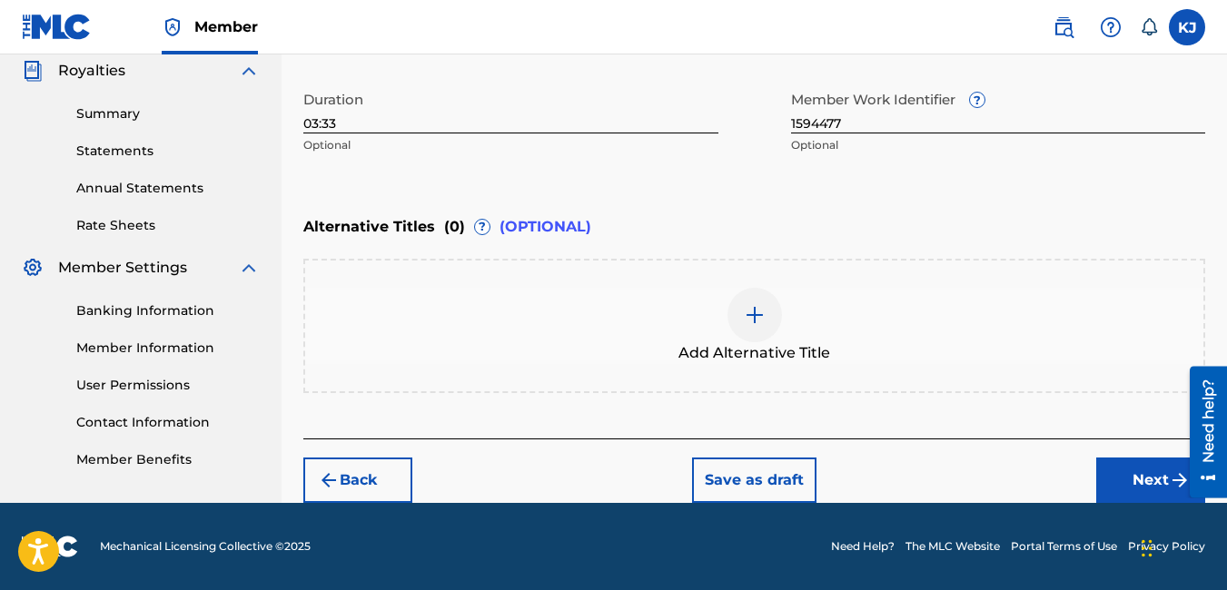
click at [1166, 468] on button "Next" at bounding box center [1150, 480] width 109 height 45
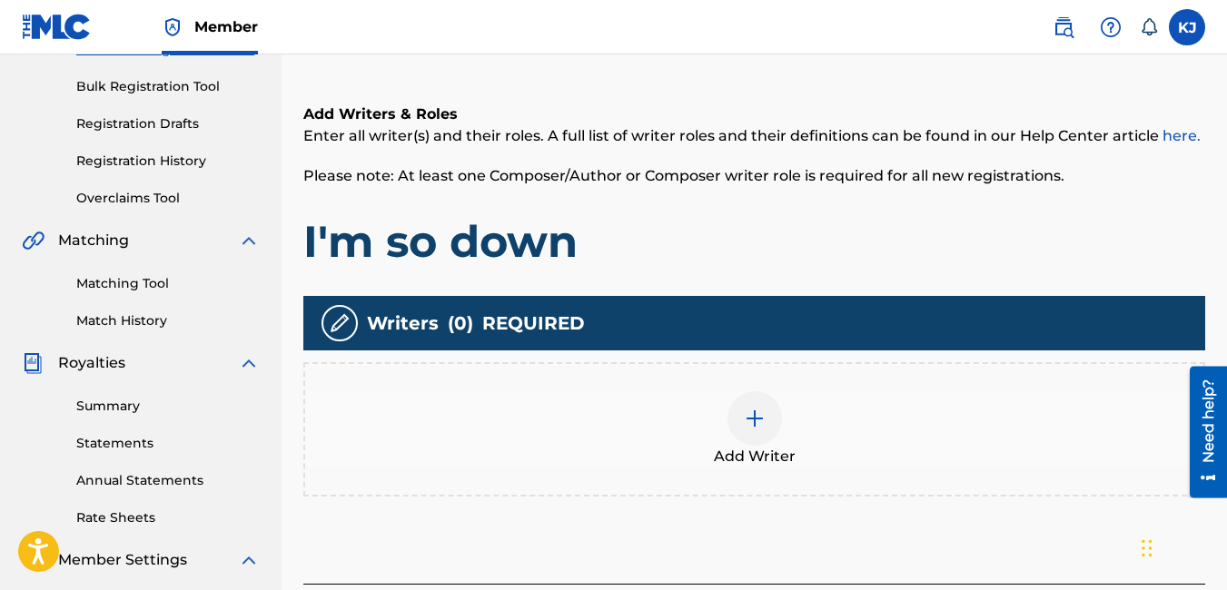
scroll to position [445, 0]
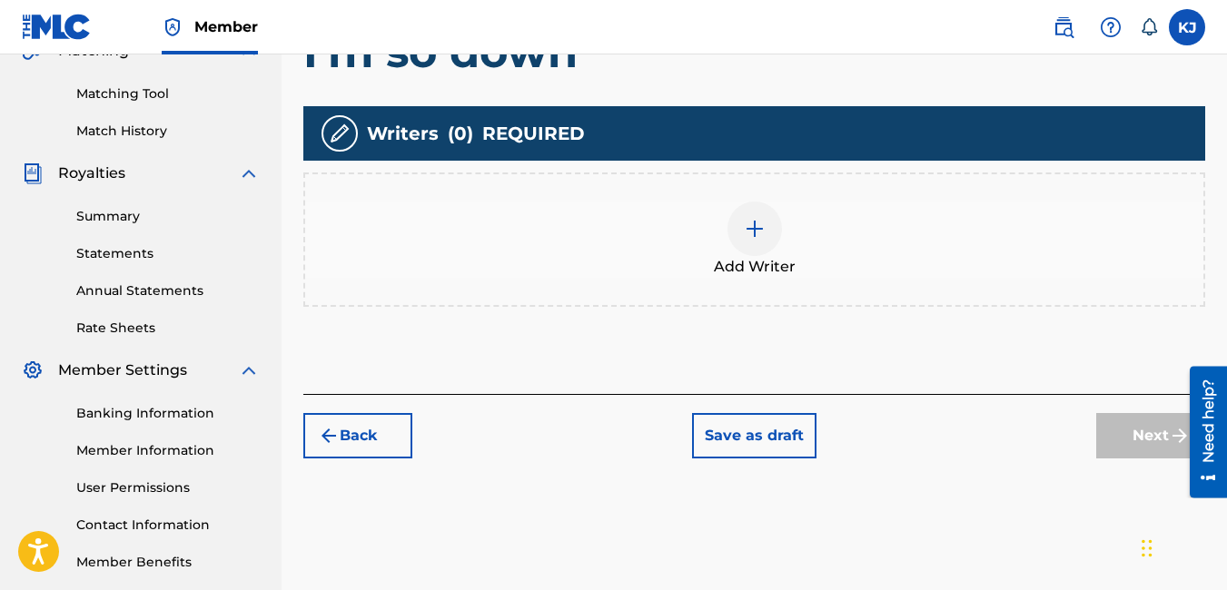
click at [750, 232] on img at bounding box center [755, 229] width 22 height 22
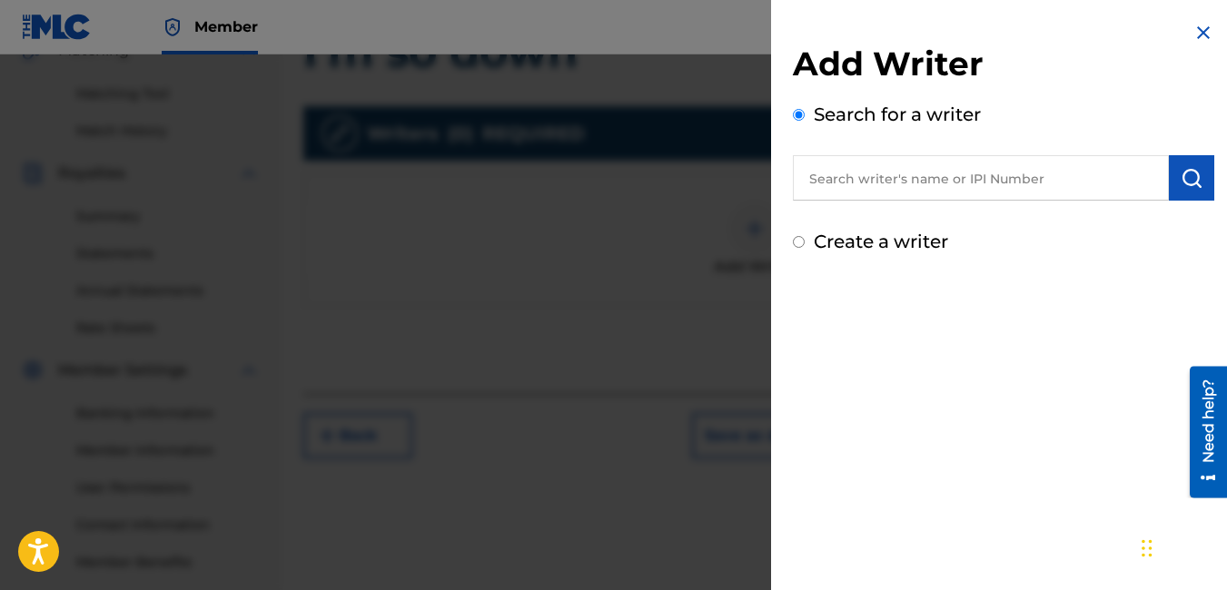
click at [1125, 183] on input "text" at bounding box center [981, 177] width 376 height 45
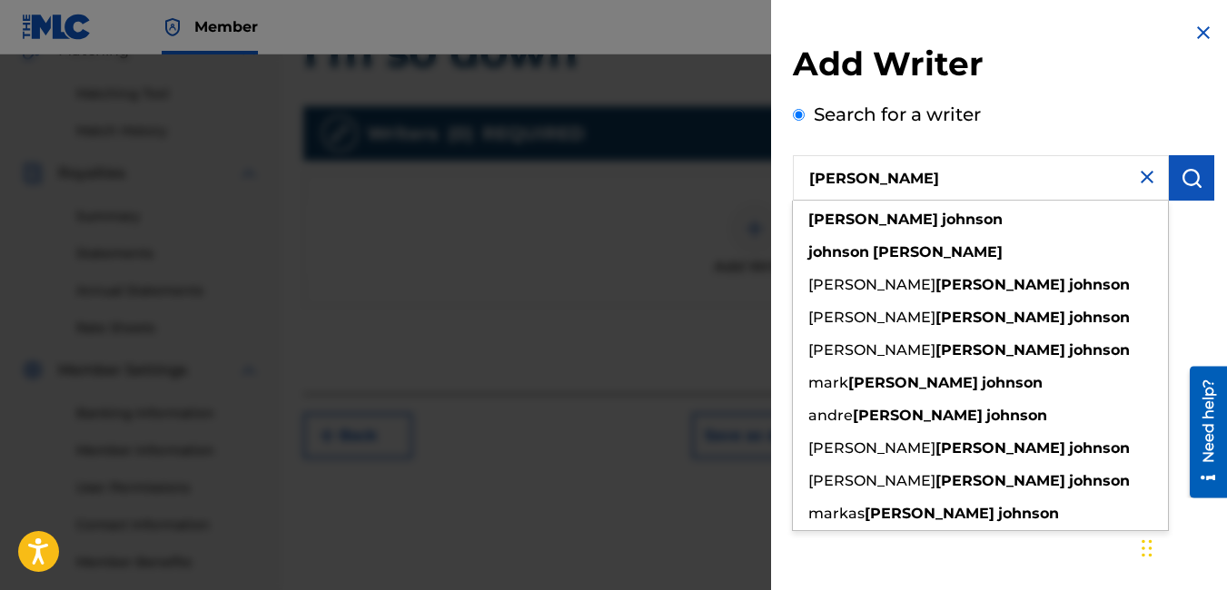
type input "[PERSON_NAME]"
click at [1169, 171] on button "submit" at bounding box center [1191, 177] width 45 height 45
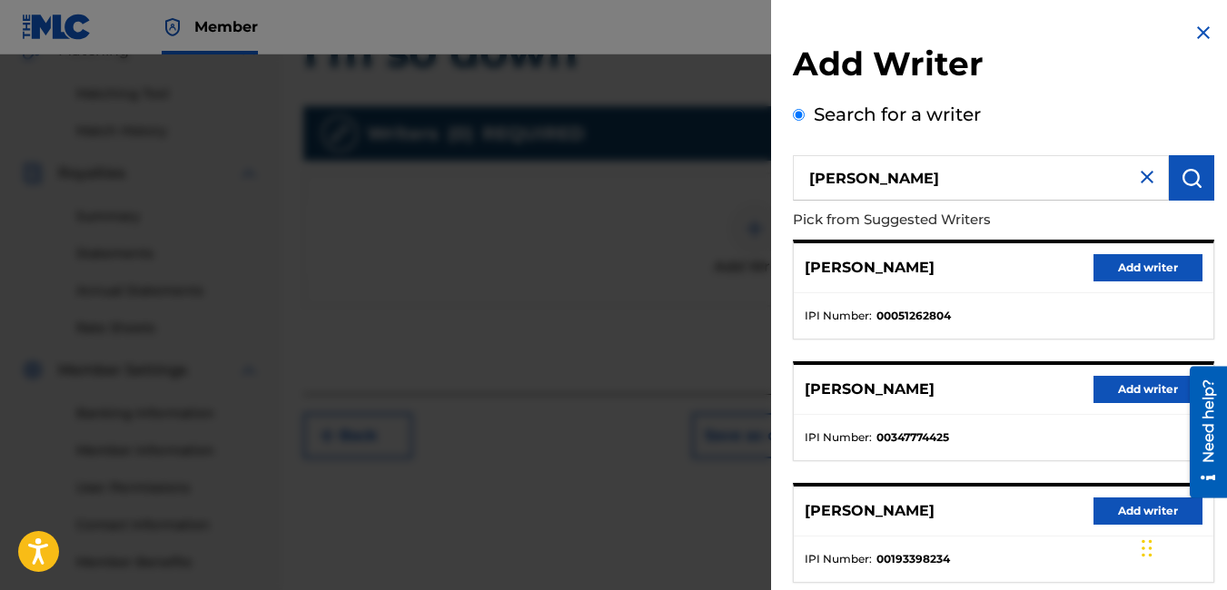
click at [1147, 388] on button "Add writer" at bounding box center [1147, 389] width 109 height 27
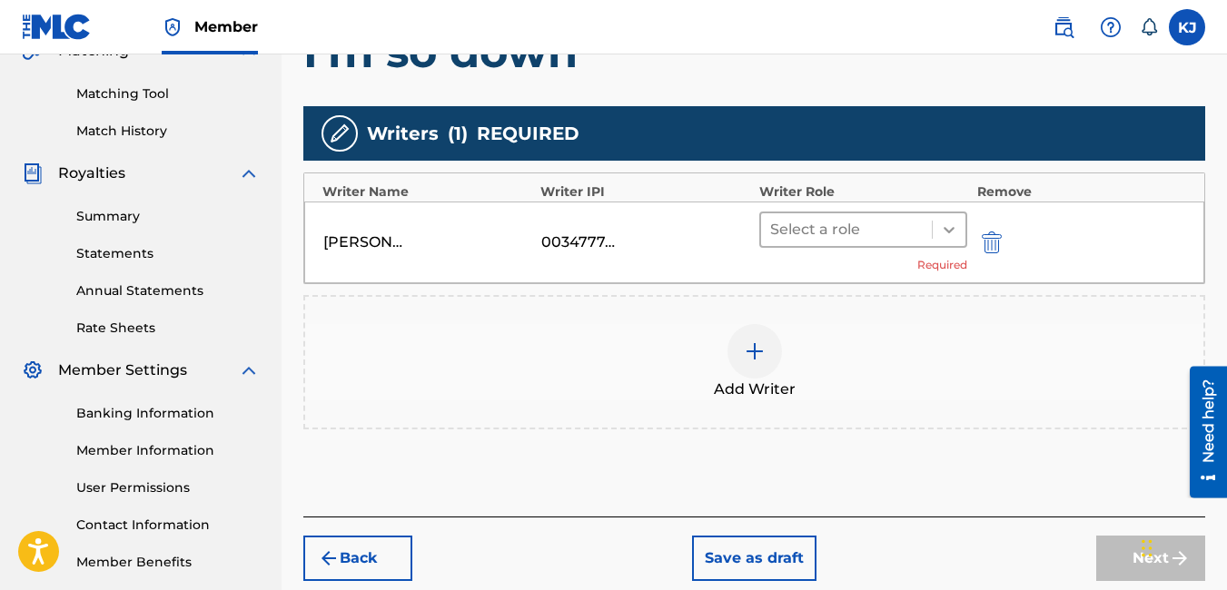
click at [939, 228] on div at bounding box center [949, 229] width 33 height 33
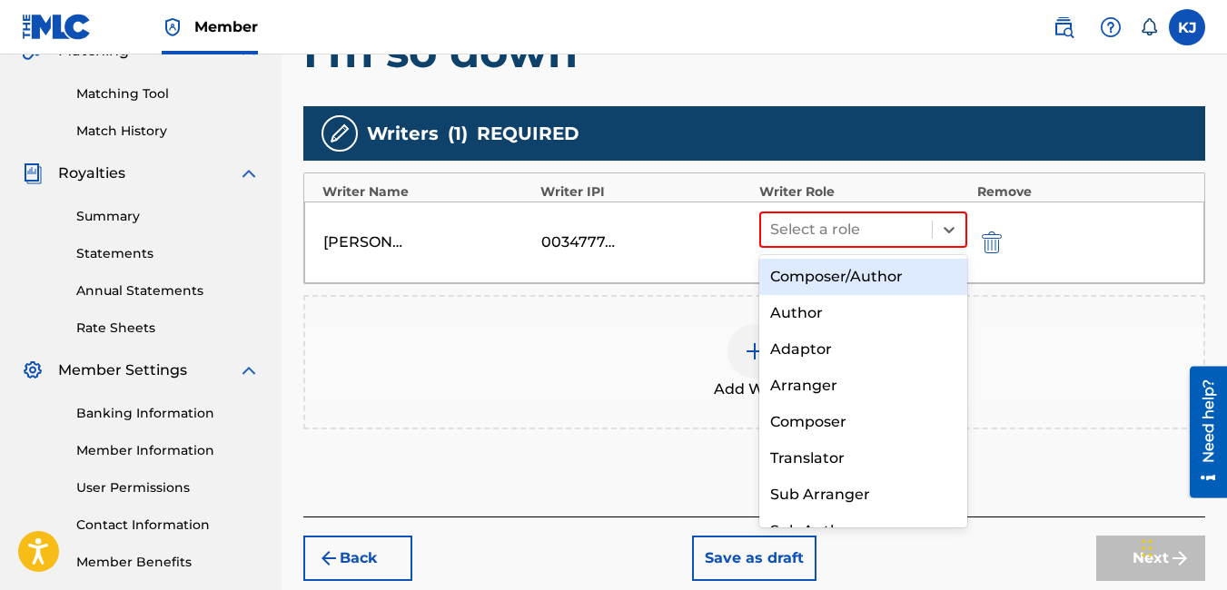
click at [872, 276] on div "Composer/Author" at bounding box center [863, 277] width 209 height 36
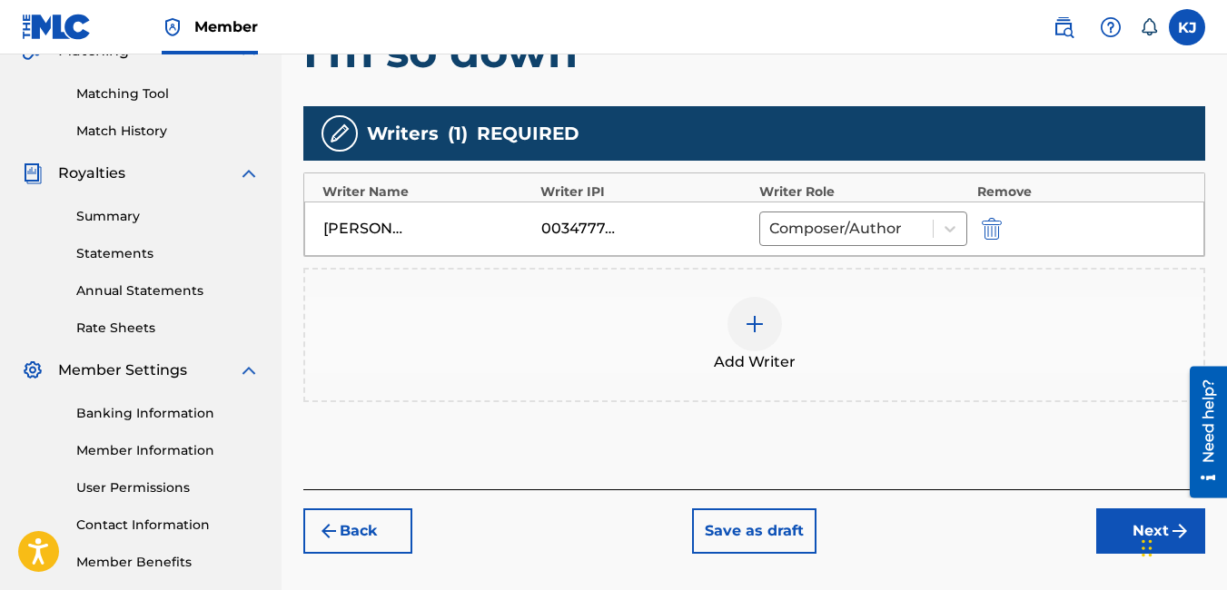
click at [1106, 533] on button "Next" at bounding box center [1150, 531] width 109 height 45
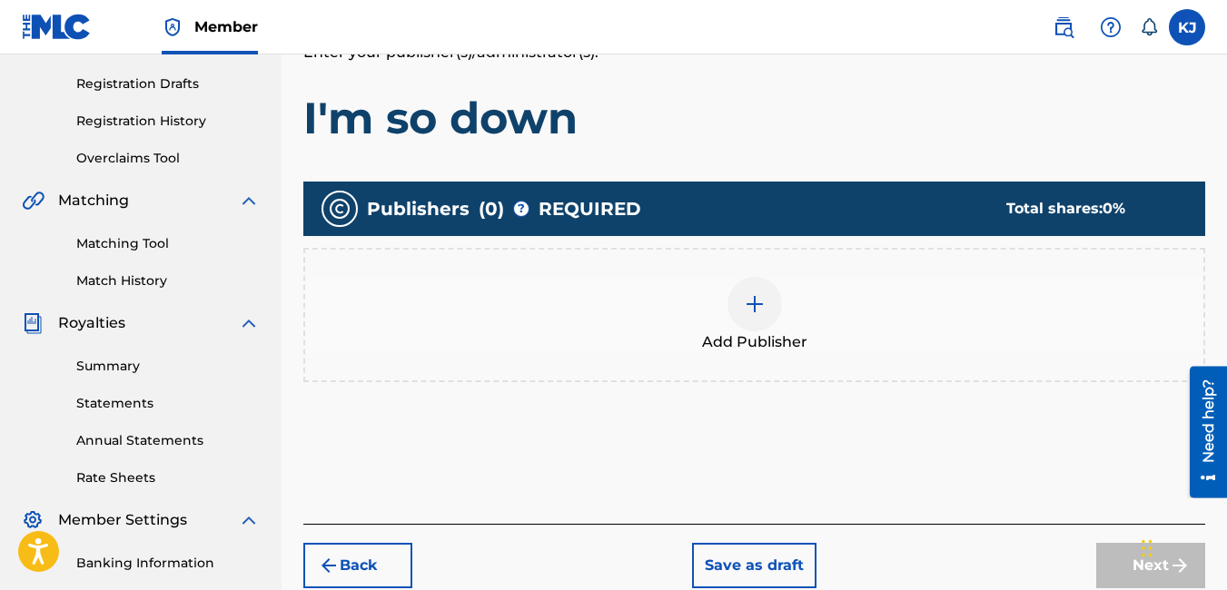
scroll to position [82, 0]
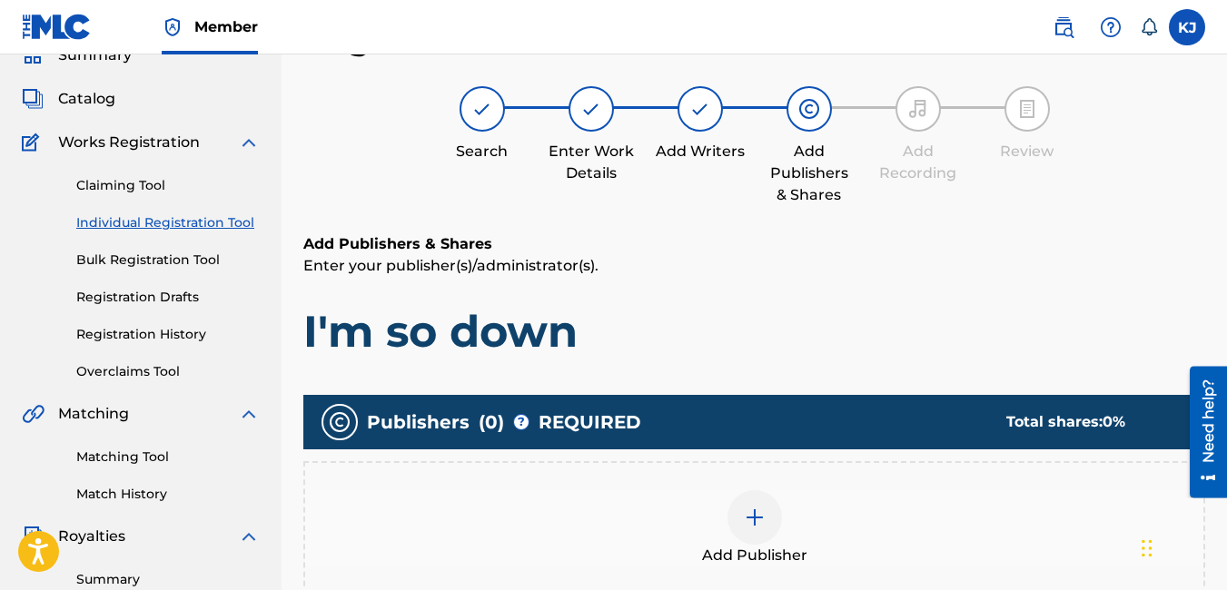
click at [754, 531] on div at bounding box center [754, 517] width 54 height 54
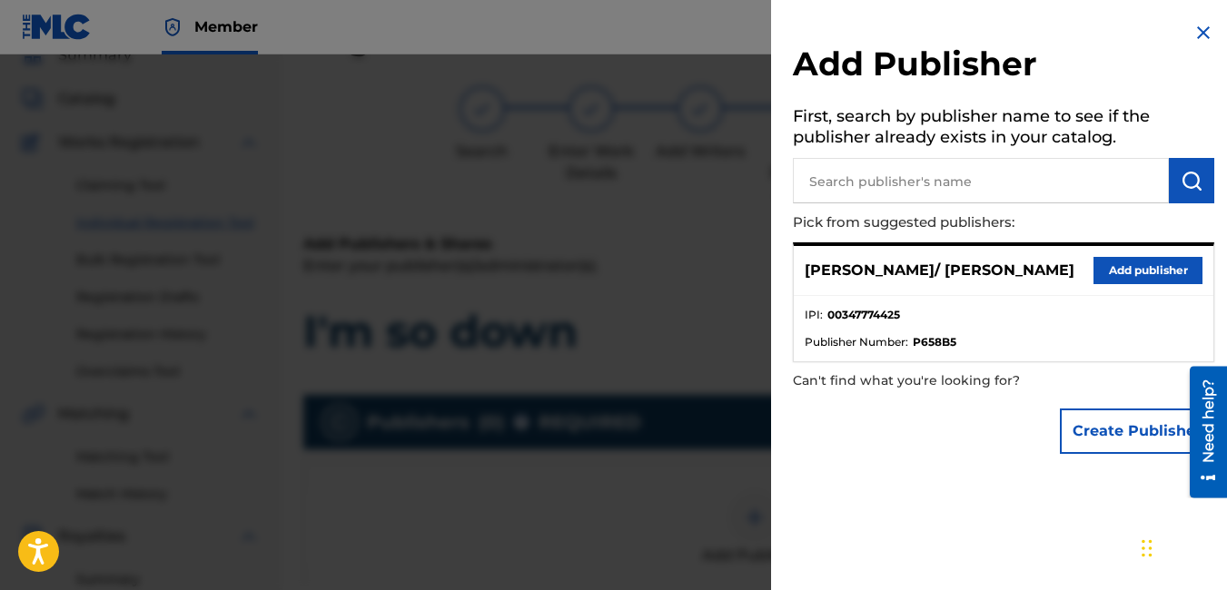
click at [1120, 264] on button "Add publisher" at bounding box center [1147, 270] width 109 height 27
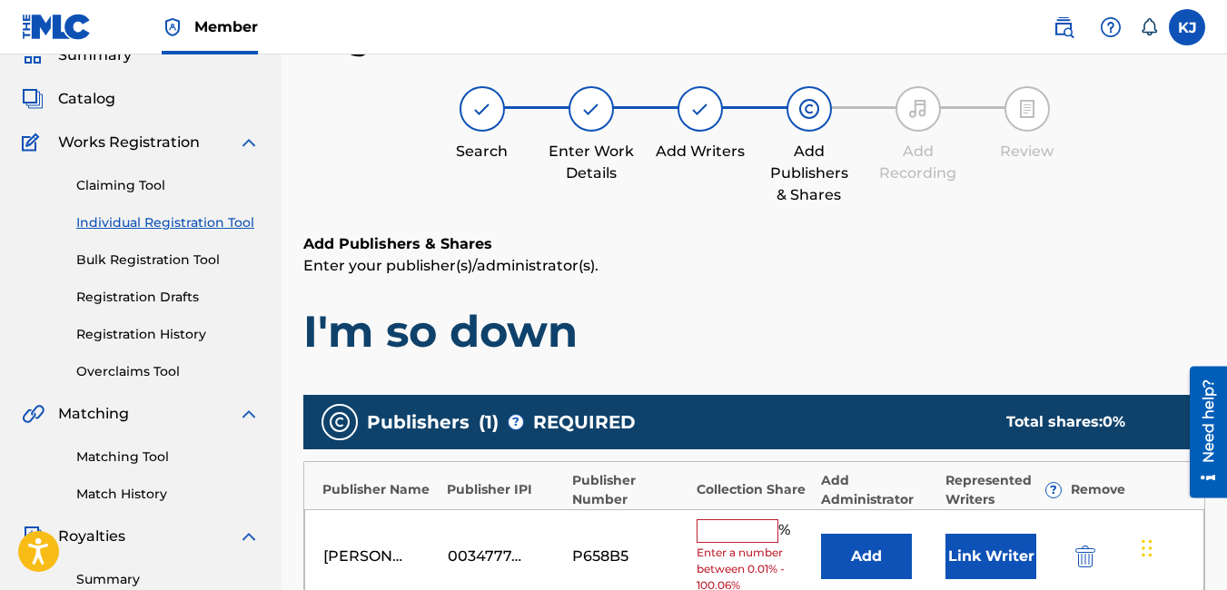
click at [754, 529] on input "text" at bounding box center [738, 531] width 82 height 24
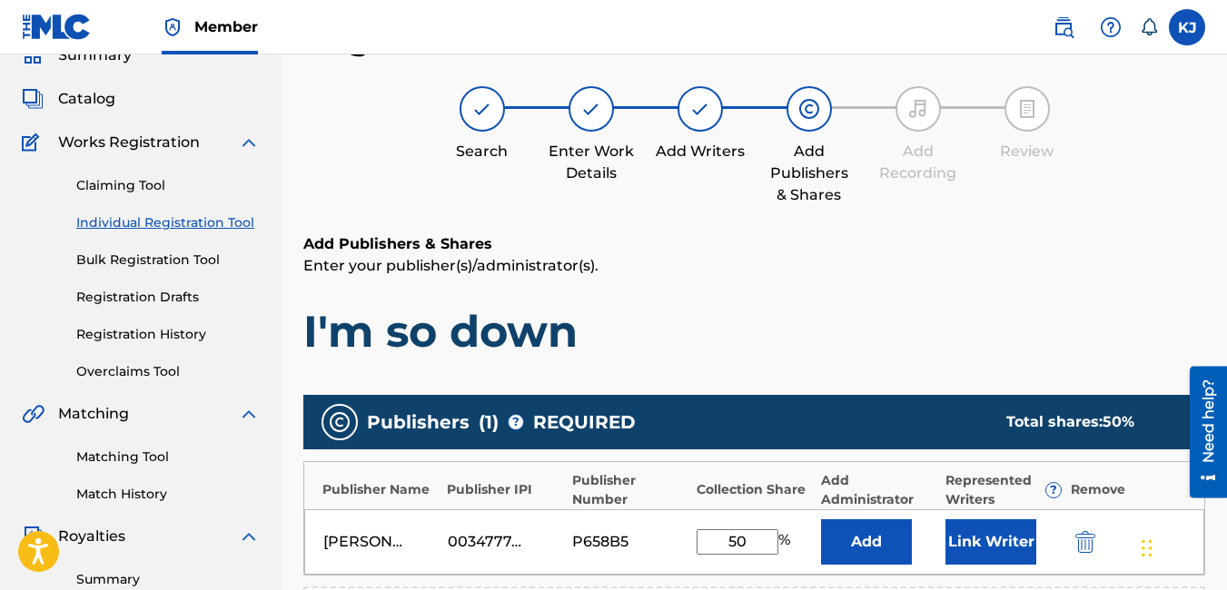
type input "50"
drag, startPoint x: 948, startPoint y: 277, endPoint x: 840, endPoint y: 269, distance: 108.4
click at [840, 269] on p "Enter your publisher(s)/administrator(s)." at bounding box center [754, 266] width 902 height 22
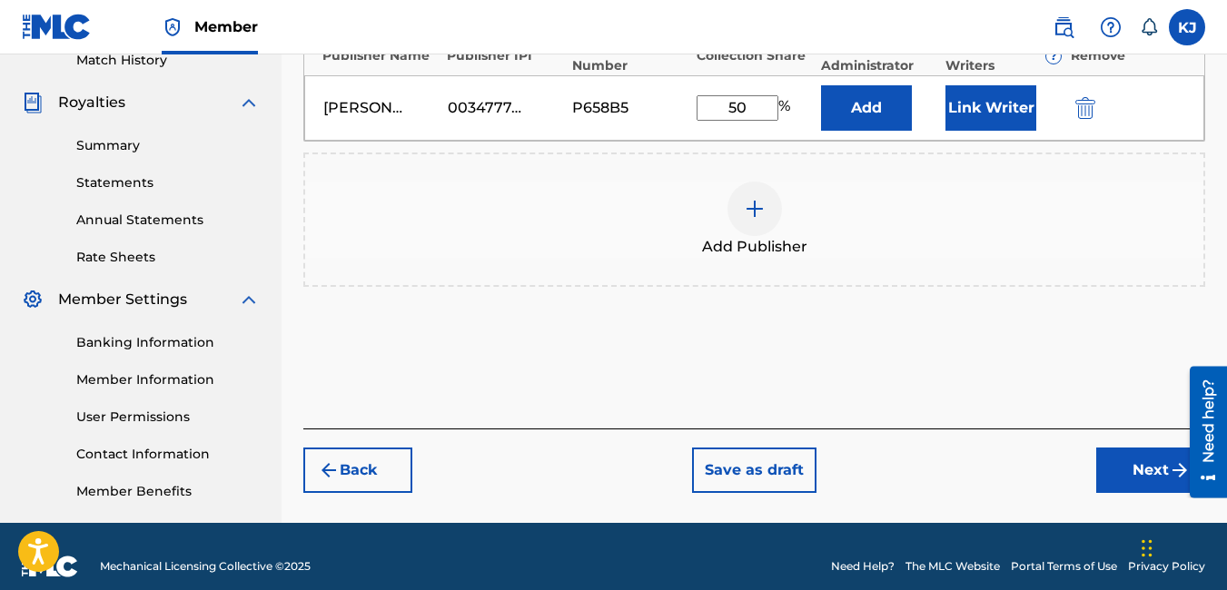
scroll to position [518, 0]
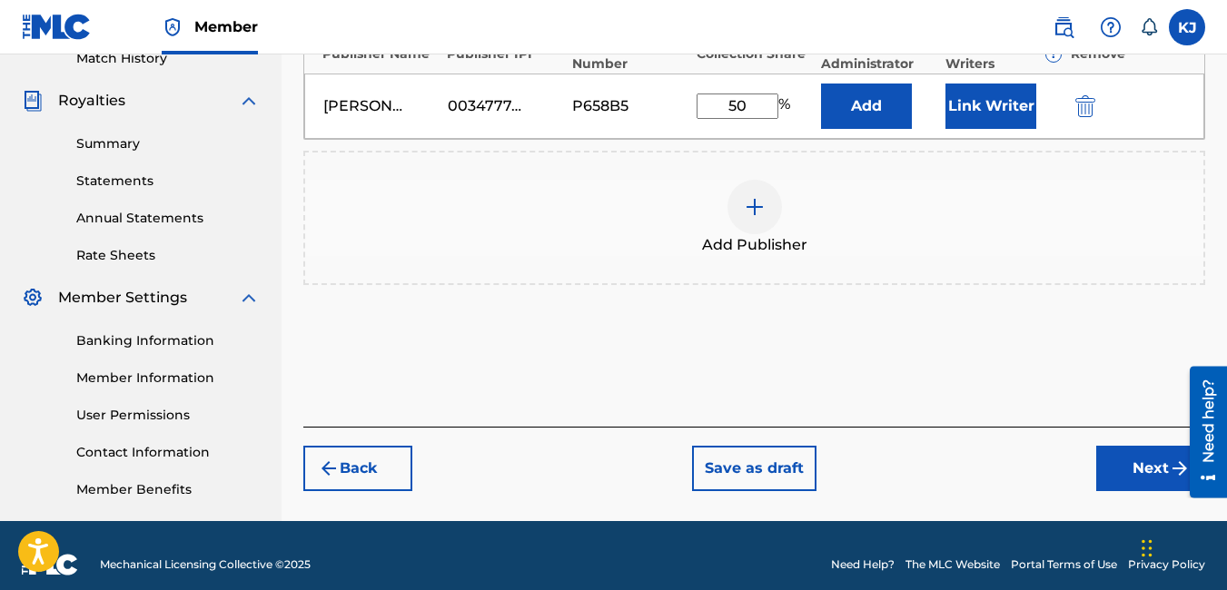
click at [1128, 465] on button "Next" at bounding box center [1150, 468] width 109 height 45
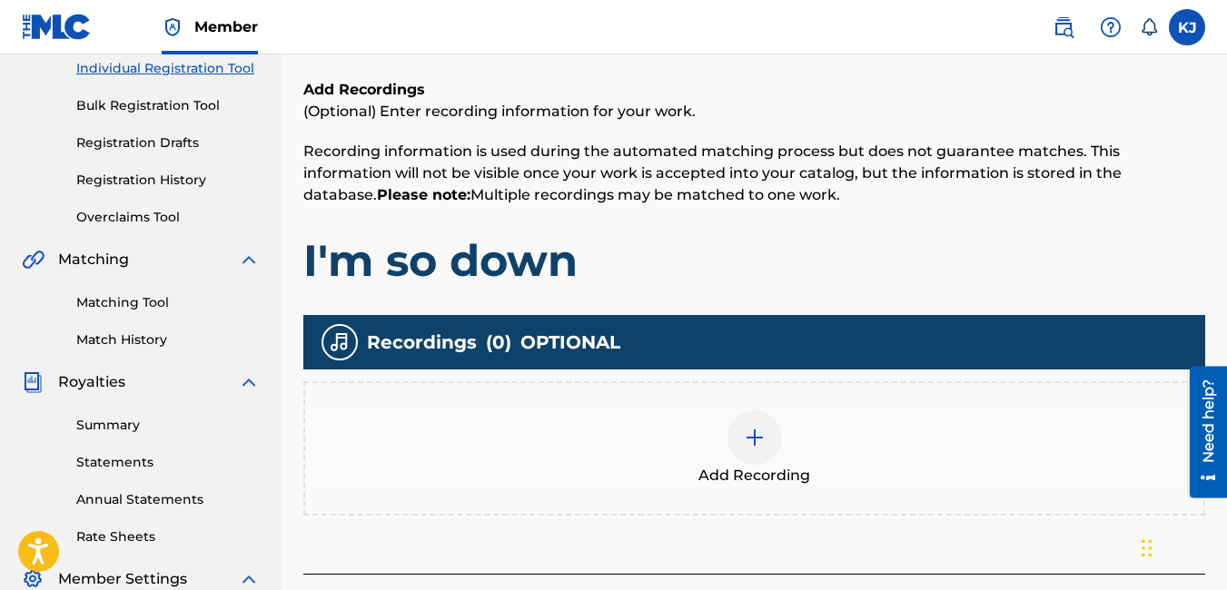
scroll to position [263, 0]
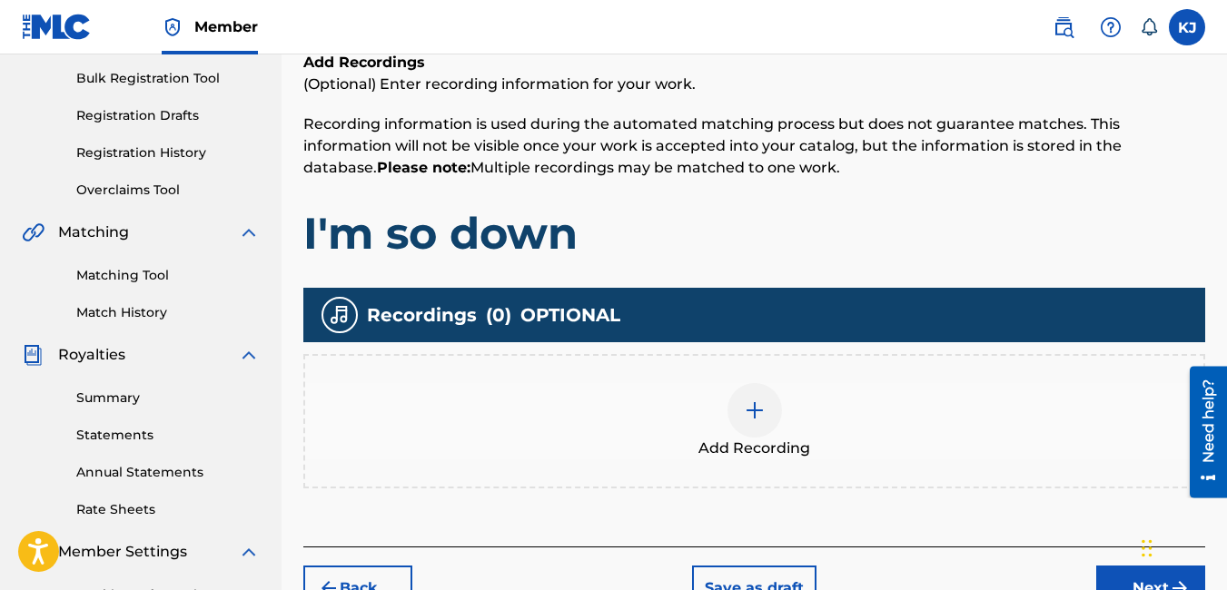
click at [756, 420] on img at bounding box center [755, 411] width 22 height 22
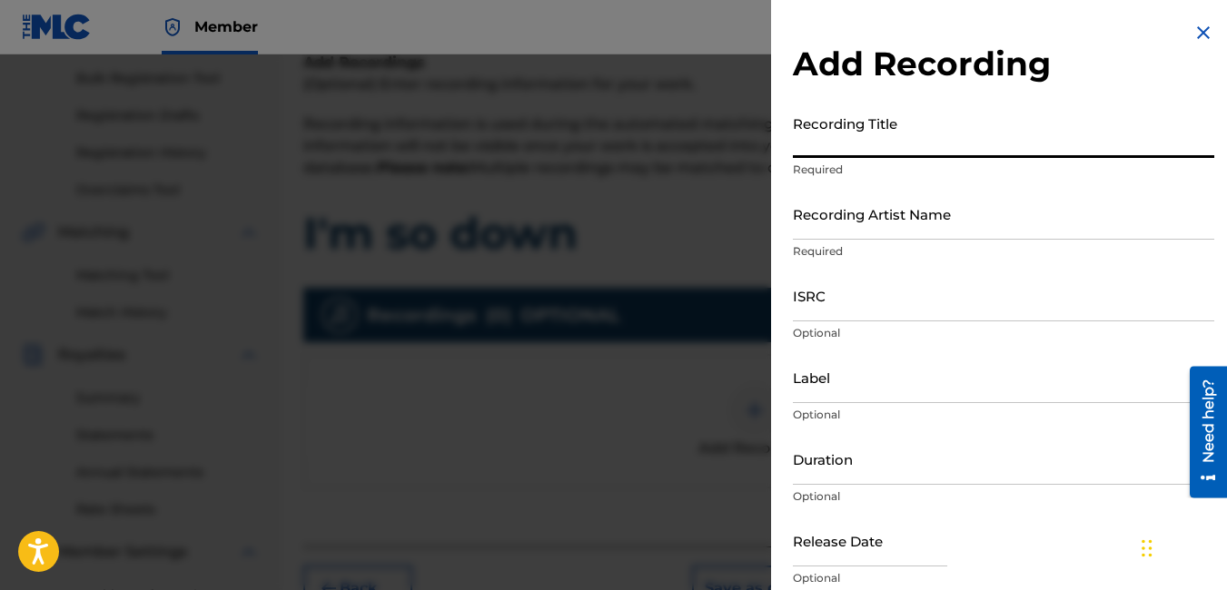
click at [1003, 135] on input "Recording Title" at bounding box center [1003, 132] width 421 height 52
type input "I'm so down"
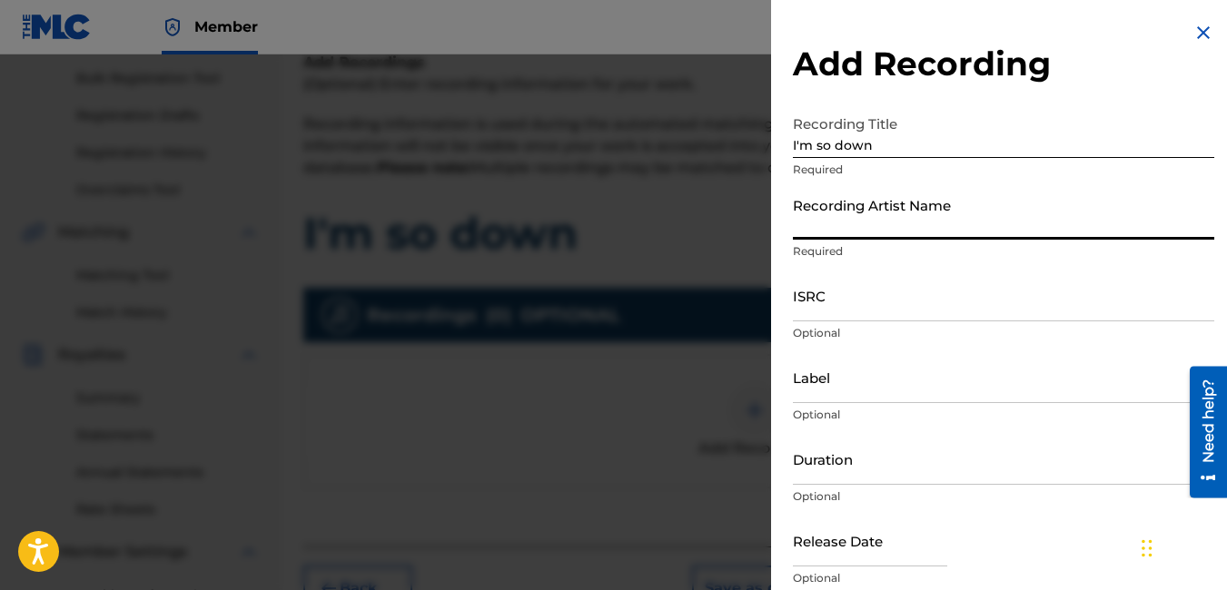
click at [1054, 225] on input "Recording Artist Name" at bounding box center [1003, 214] width 421 height 52
type input "[PERSON_NAME] / [PERSON_NAME]"
type input "Koch records"
type input "04:00"
type input "August 28 2007"
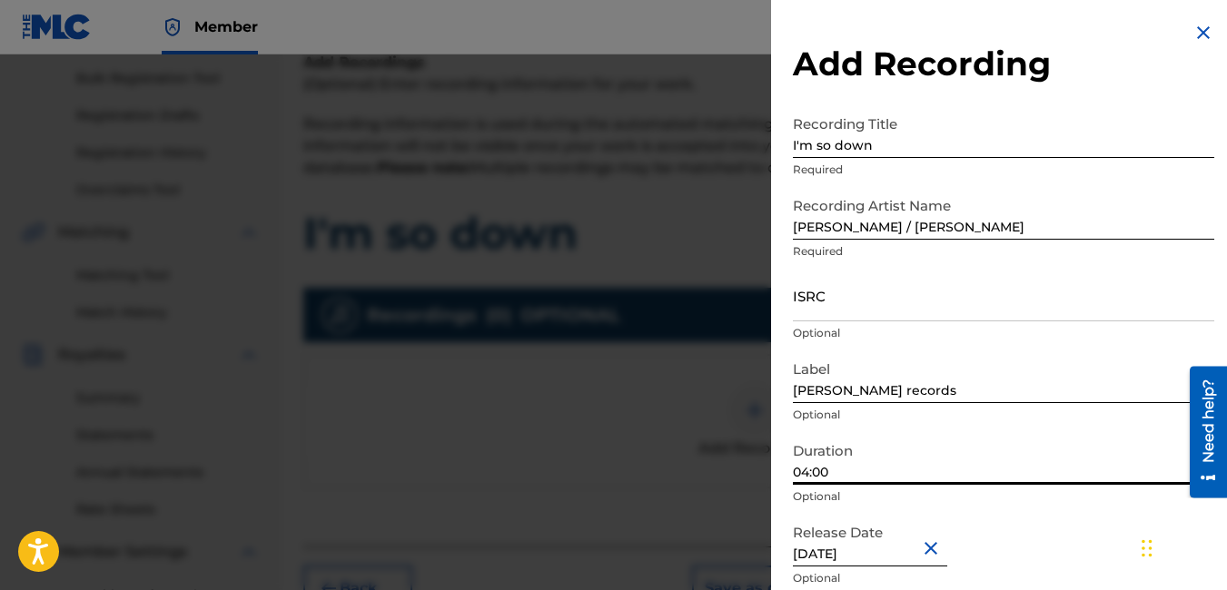
click at [888, 473] on input "04:00" at bounding box center [1003, 459] width 421 height 52
type input "03:33"
click at [1085, 560] on div "Release Date August 28 2007 Optional" at bounding box center [1003, 556] width 421 height 82
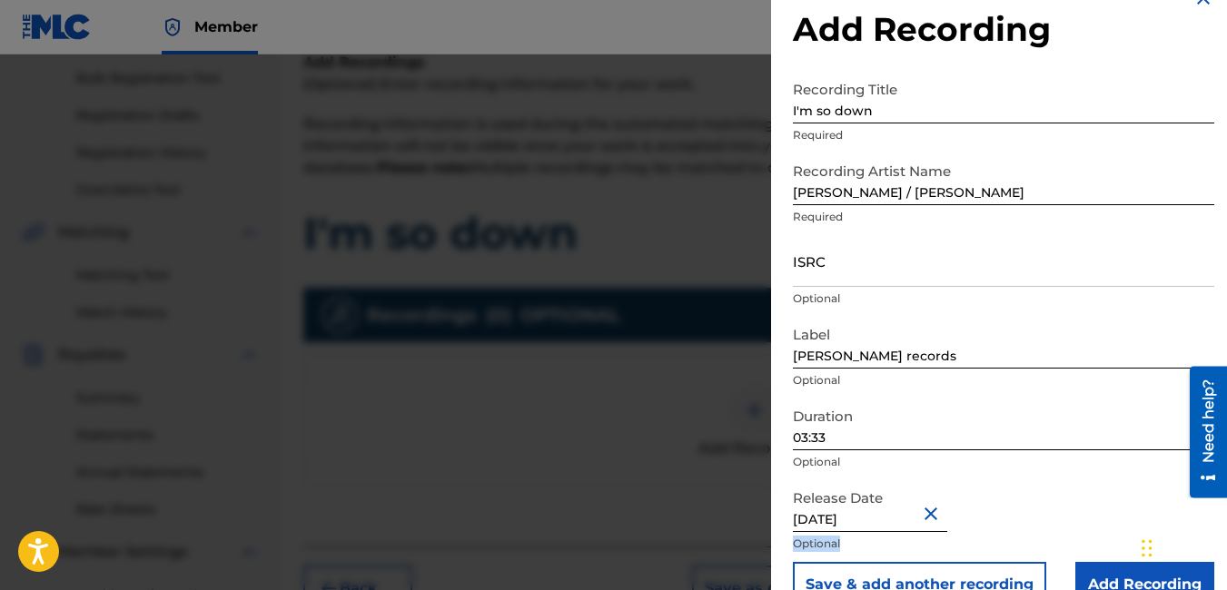
scroll to position [74, 0]
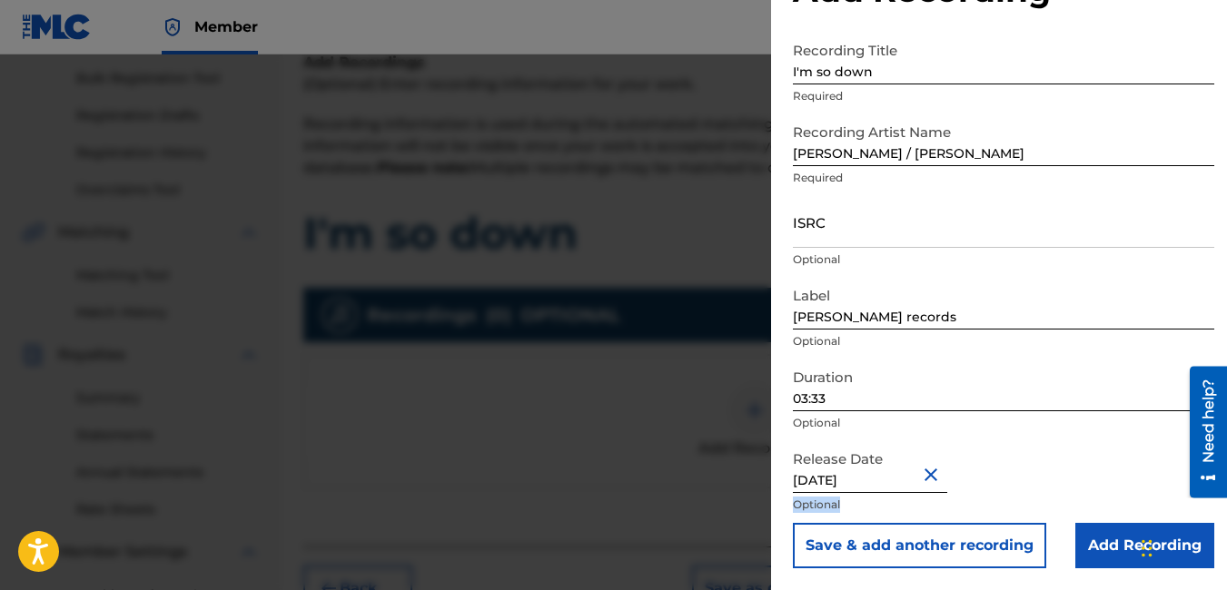
drag, startPoint x: 1085, startPoint y: 560, endPoint x: 1089, endPoint y: 583, distance: 23.0
click at [1089, 583] on div "Add Recording Recording Title I'm so down Required Recording Artist Name Kennet…" at bounding box center [1003, 258] width 465 height 664
drag, startPoint x: 1089, startPoint y: 583, endPoint x: 1040, endPoint y: 450, distance: 141.4
click at [1040, 450] on div "Release Date August 28 2007 Optional" at bounding box center [1003, 482] width 421 height 82
click at [1112, 553] on input "Add Recording" at bounding box center [1144, 545] width 139 height 45
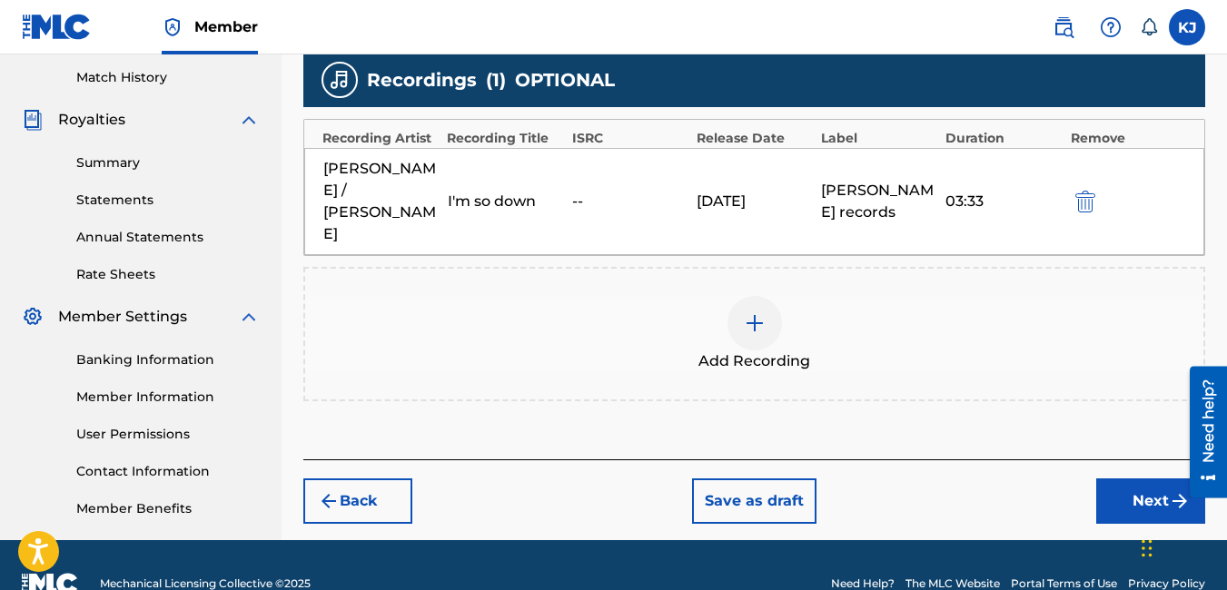
scroll to position [536, 0]
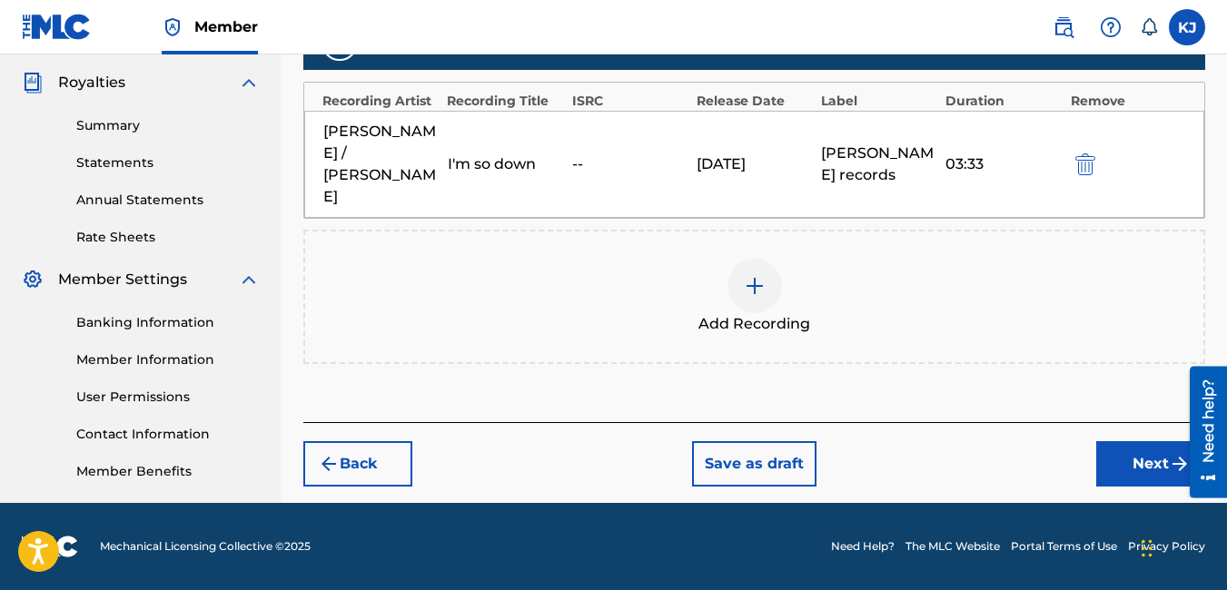
click at [1151, 444] on button "Next" at bounding box center [1150, 463] width 109 height 45
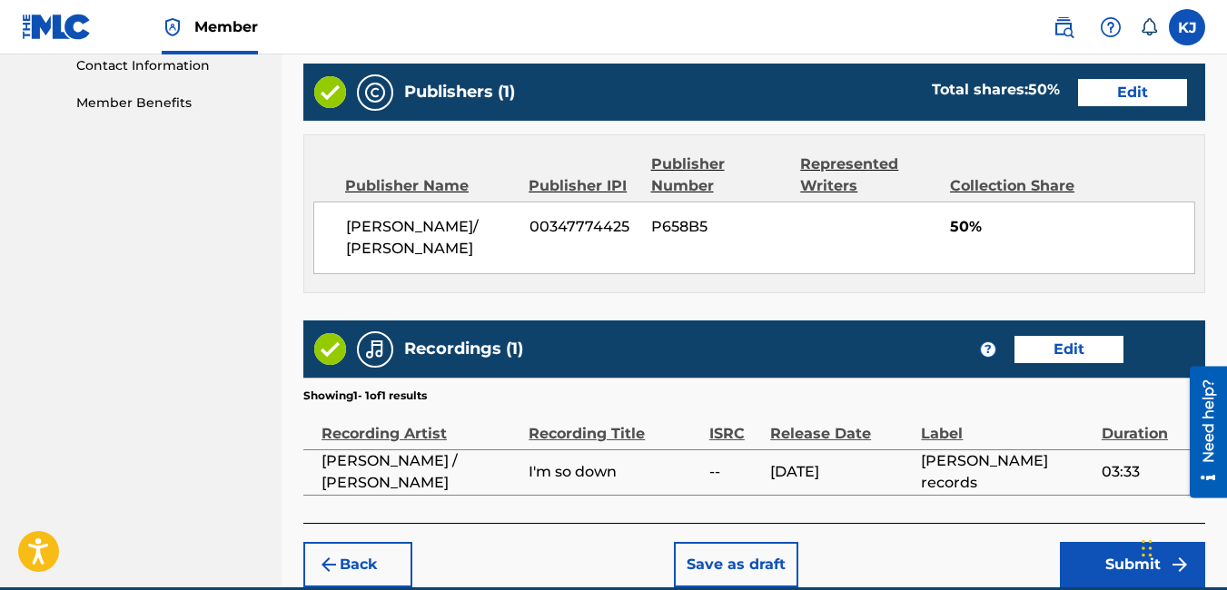
scroll to position [989, 0]
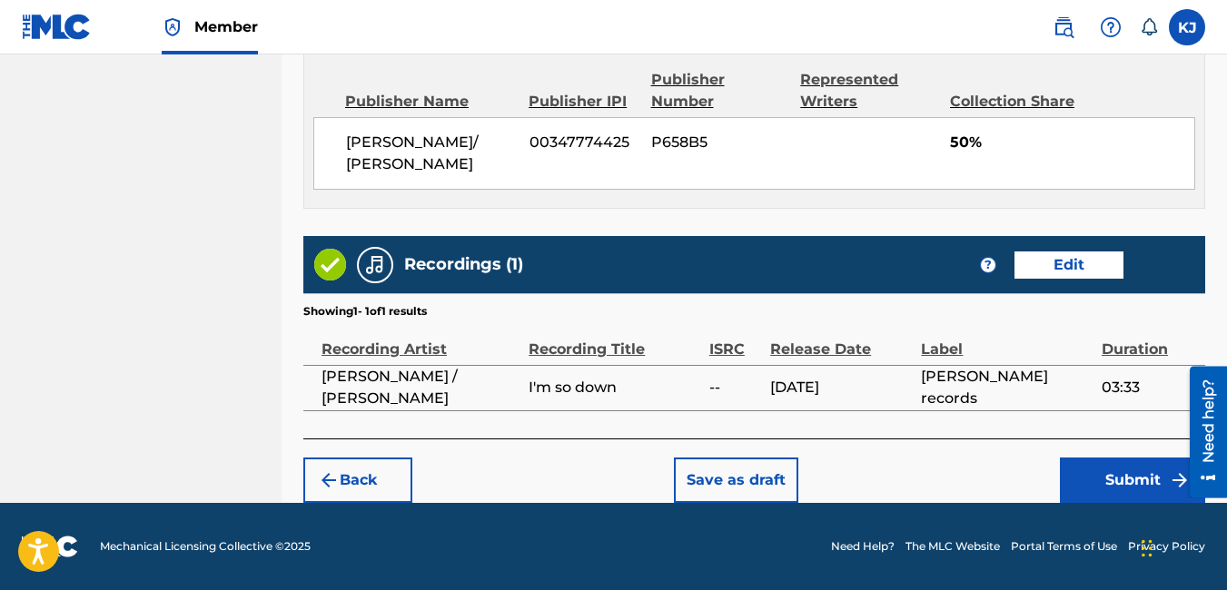
click at [1128, 473] on button "Submit" at bounding box center [1132, 480] width 145 height 45
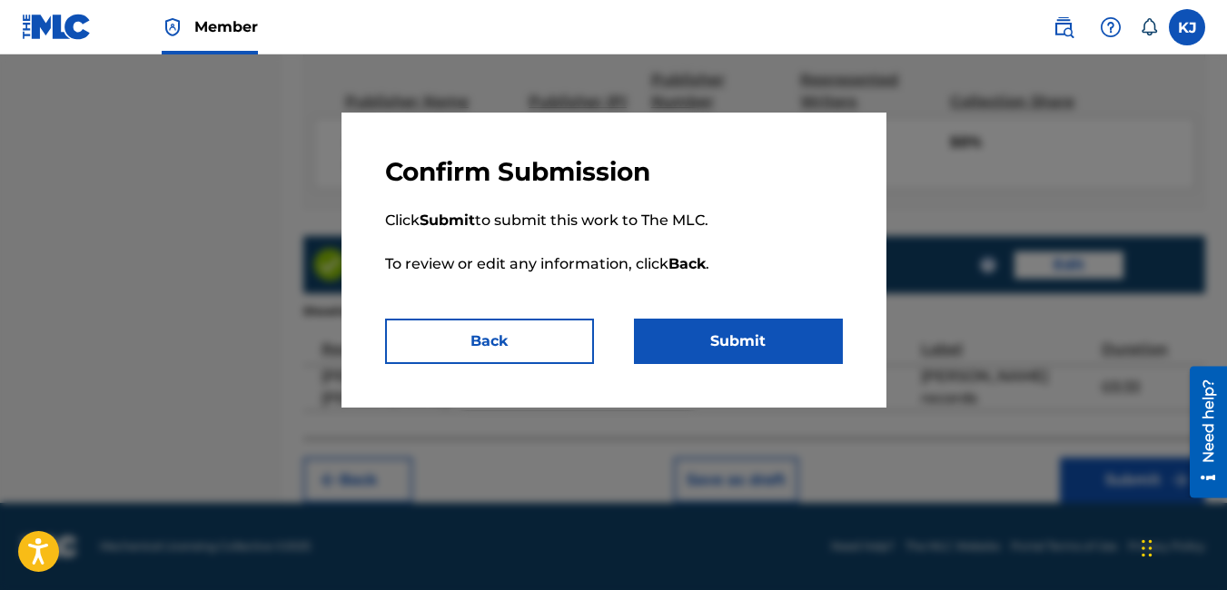
click at [785, 340] on button "Submit" at bounding box center [738, 341] width 209 height 45
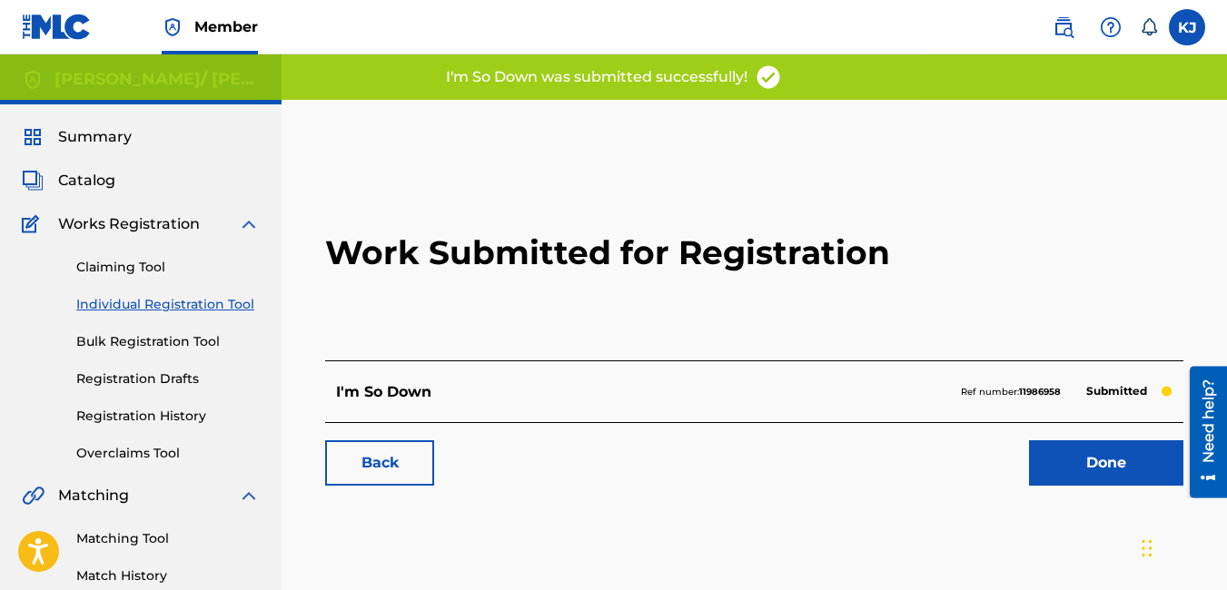
click at [1107, 460] on link "Done" at bounding box center [1106, 462] width 154 height 45
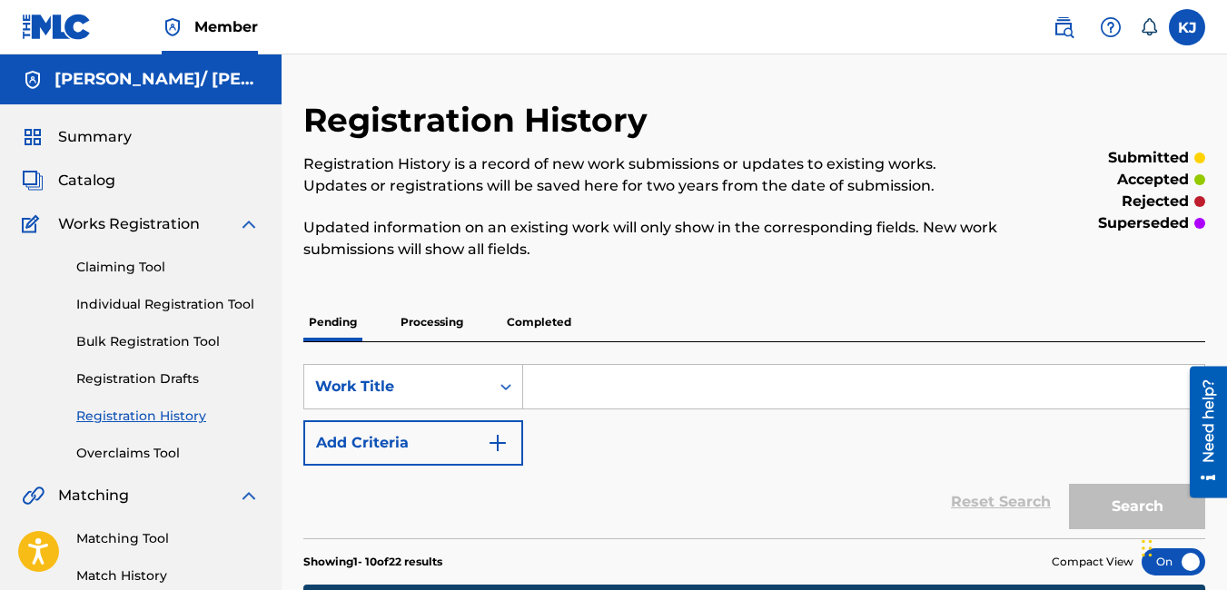
click at [131, 316] on div "Claiming Tool Individual Registration Tool Bulk Registration Tool Registration …" at bounding box center [141, 349] width 238 height 228
click at [133, 307] on link "Individual Registration Tool" at bounding box center [167, 304] width 183 height 19
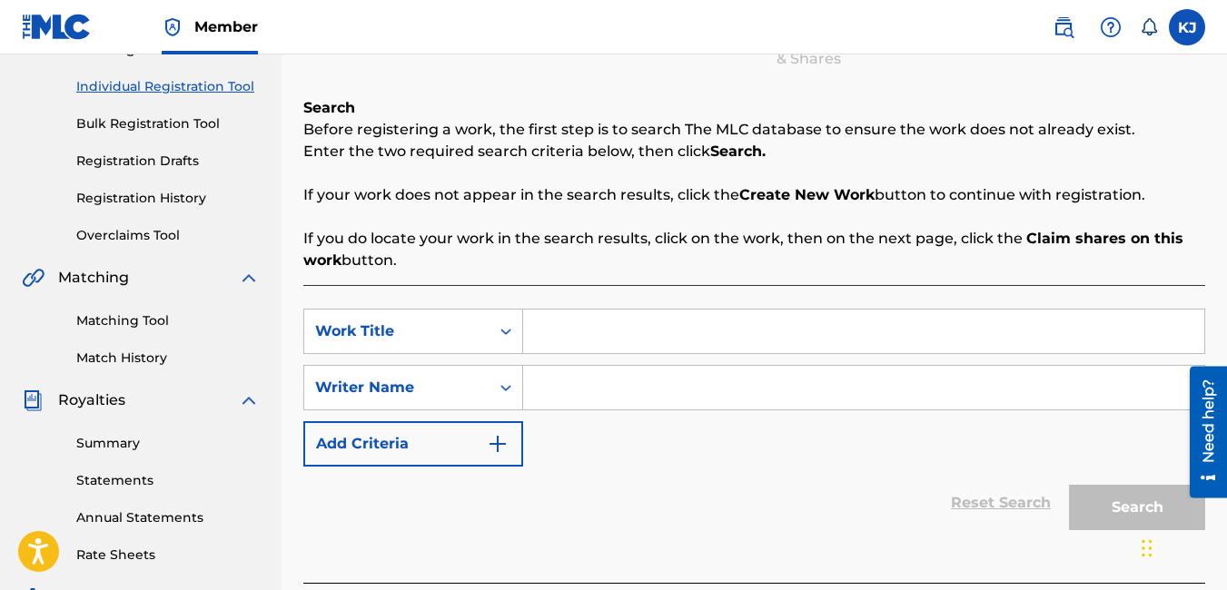
scroll to position [254, 0]
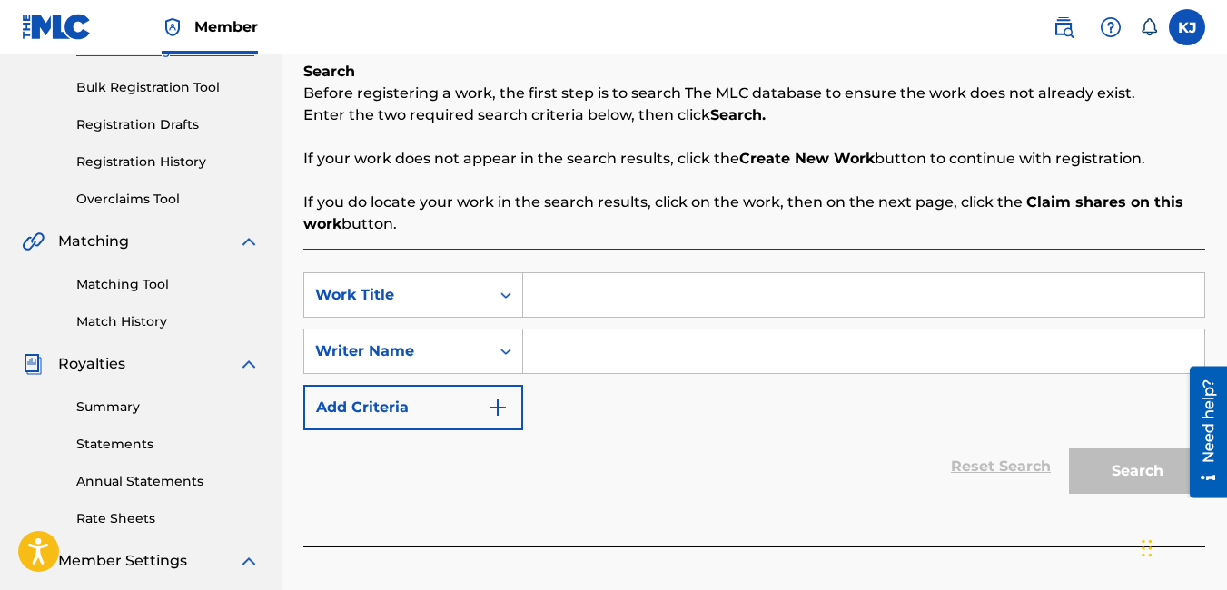
click at [576, 292] on input "Search Form" at bounding box center [863, 295] width 681 height 44
type input "Paper Chasers"
click at [604, 352] on input "Search Form" at bounding box center [863, 352] width 681 height 44
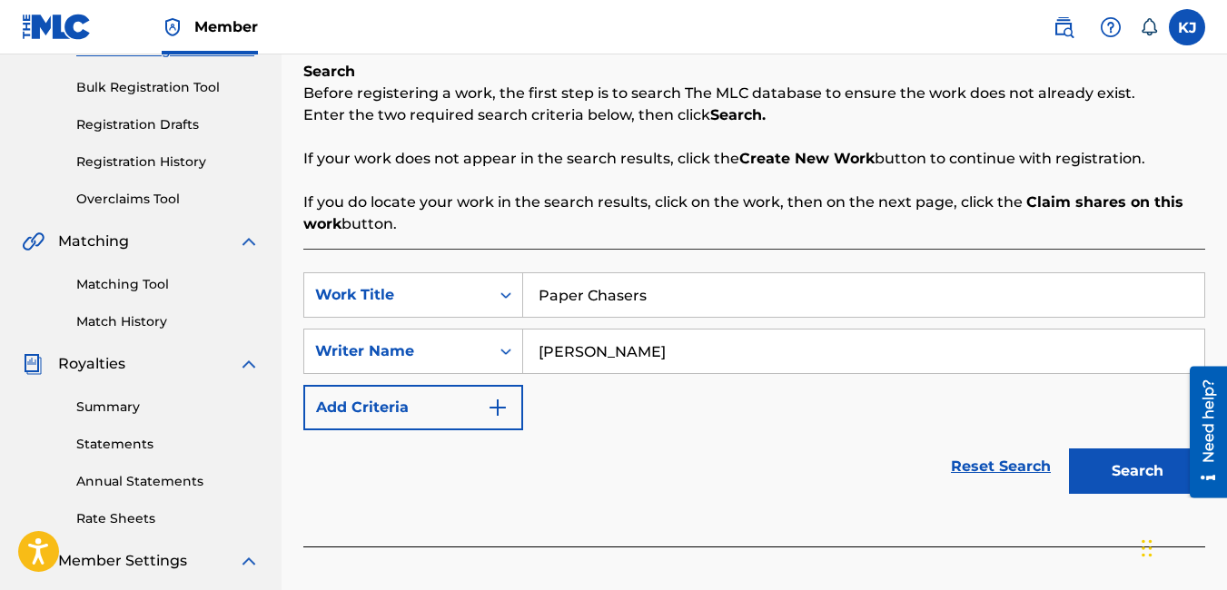
type input "[PERSON_NAME]"
click at [672, 303] on input "Paper Chasers" at bounding box center [863, 295] width 681 height 44
type input "Paper Chase"
click at [1136, 476] on button "Search" at bounding box center [1137, 471] width 136 height 45
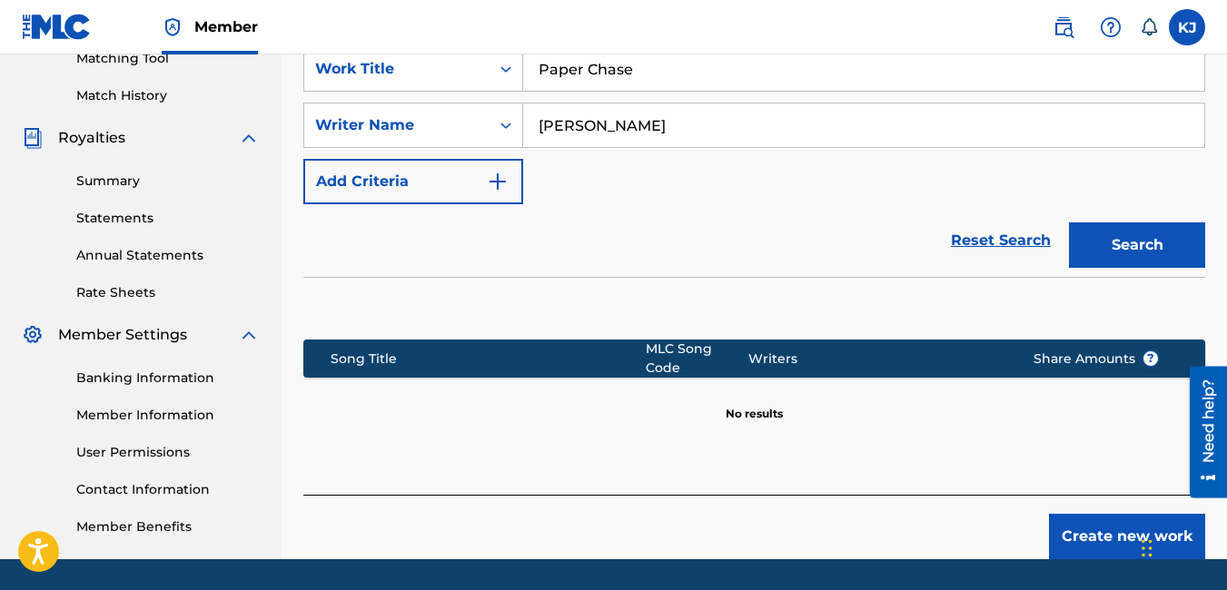
scroll to position [536, 0]
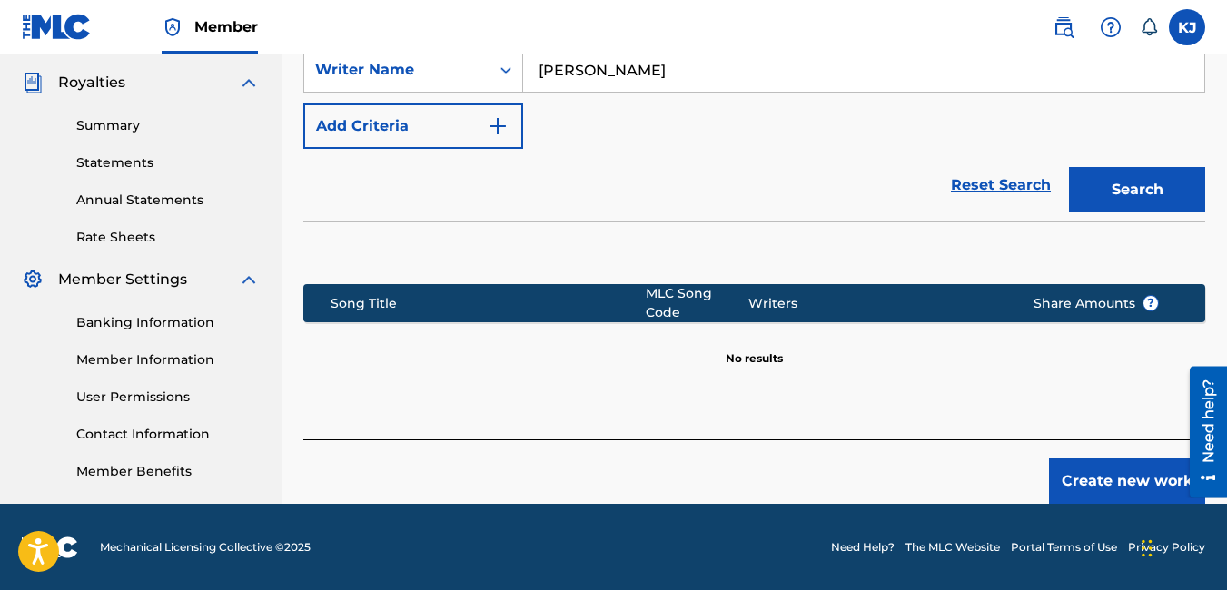
click at [1119, 476] on button "Create new work" at bounding box center [1127, 481] width 156 height 45
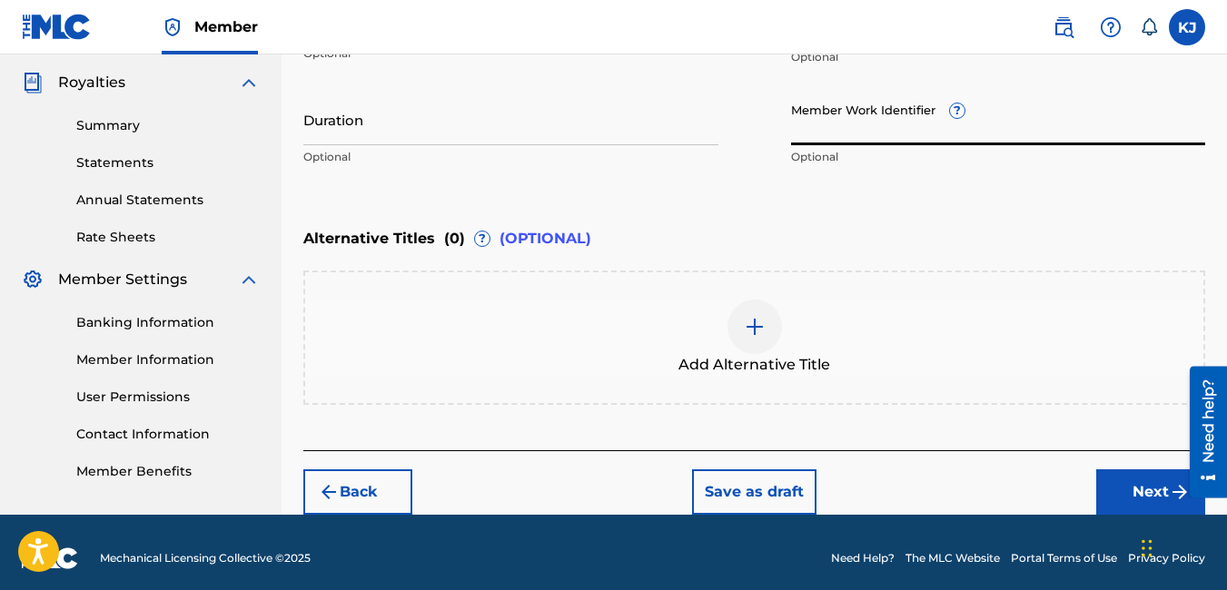
click at [877, 138] on input "Member Work Identifier ?" at bounding box center [998, 120] width 415 height 52
type input "1594477"
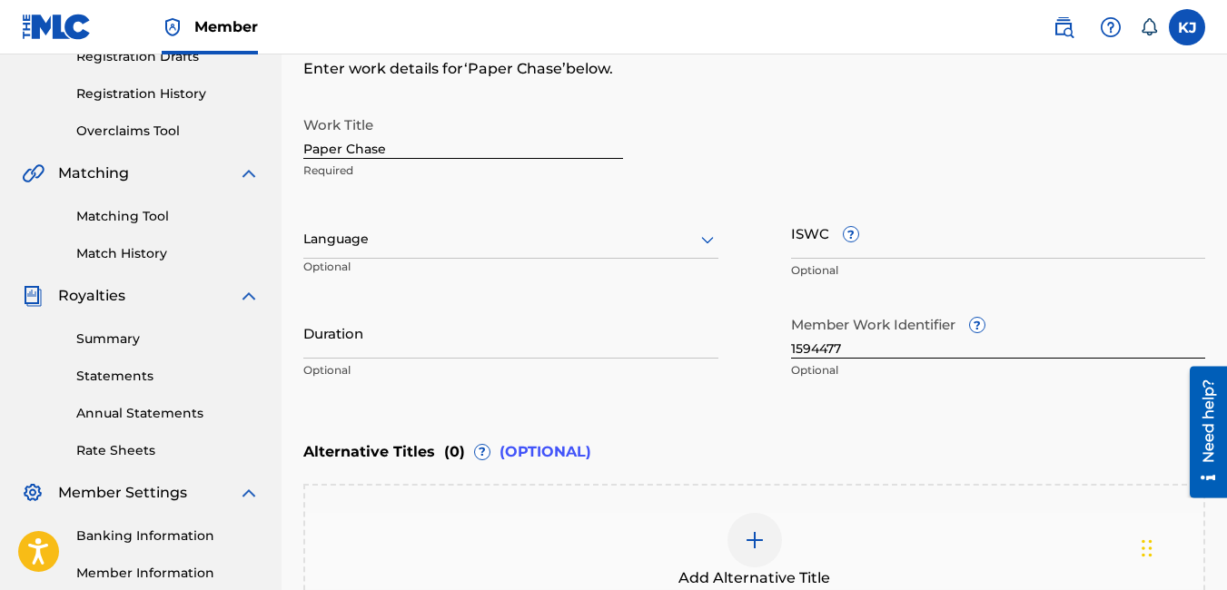
scroll to position [318, 0]
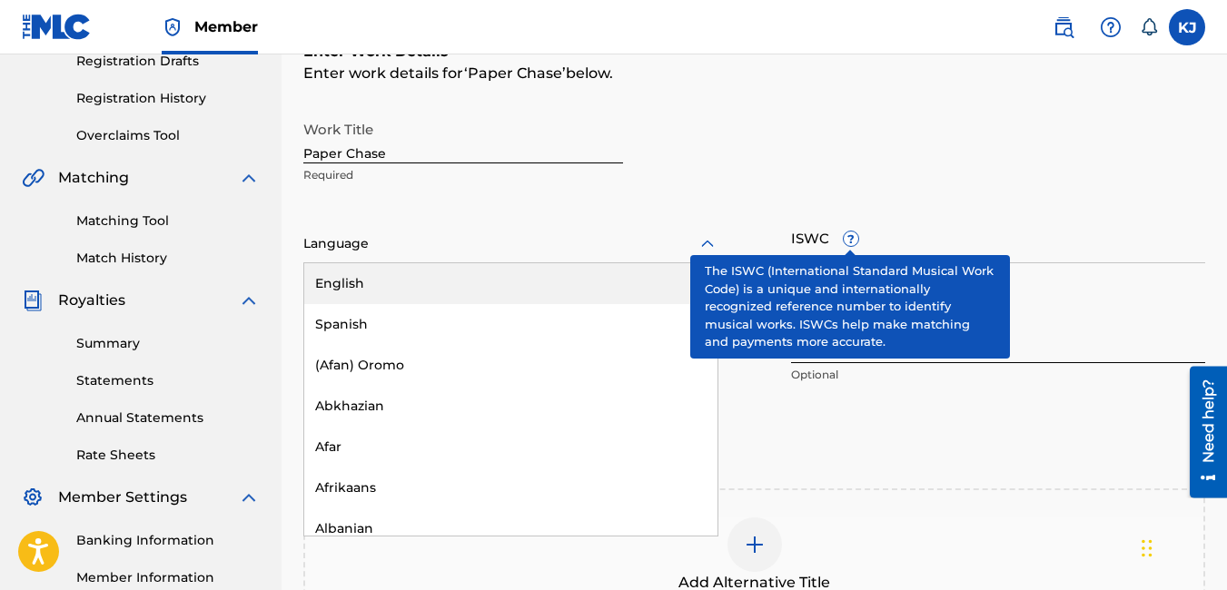
click at [700, 239] on icon at bounding box center [708, 244] width 22 height 22
click at [523, 278] on div "English" at bounding box center [510, 283] width 413 height 41
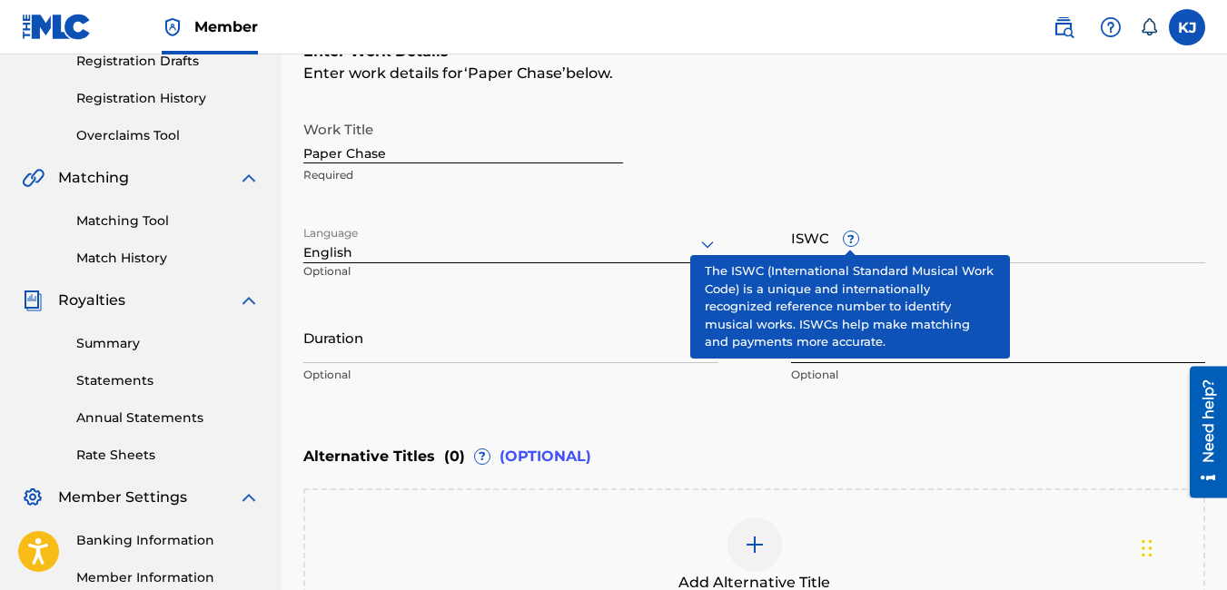
click at [529, 339] on input "Duration" at bounding box center [510, 337] width 415 height 52
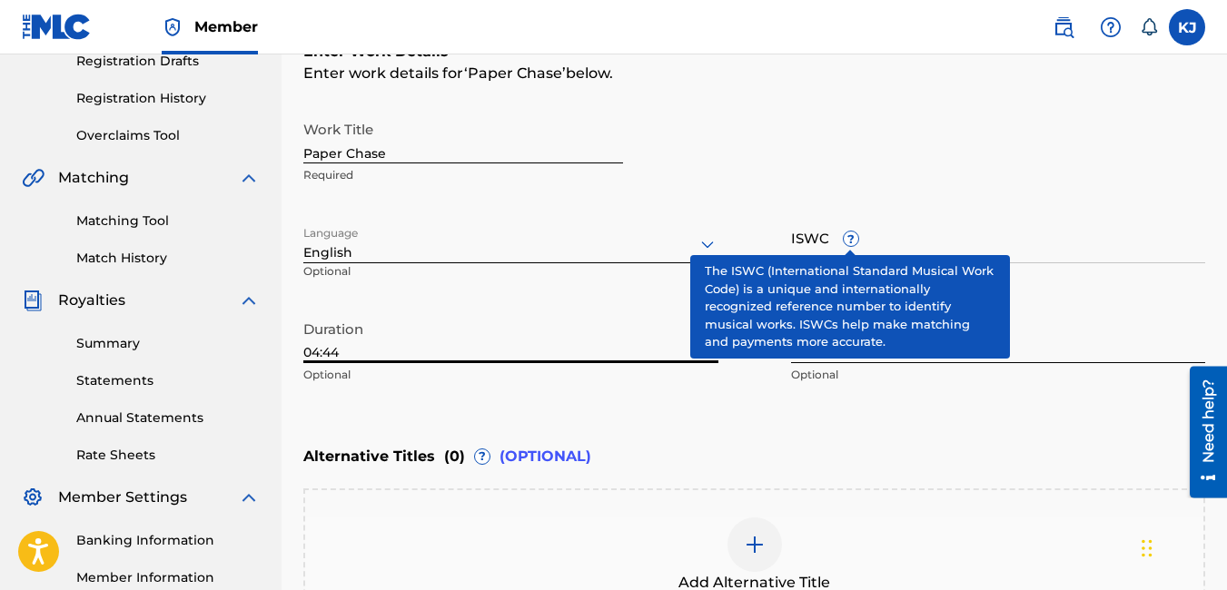
type input "04:44"
click at [798, 411] on div "Enter Work Details Enter work details for ‘ Paper Chase ’ below. Work Title Pap…" at bounding box center [754, 217] width 902 height 440
click at [1068, 230] on input "ISWC ?" at bounding box center [998, 238] width 415 height 52
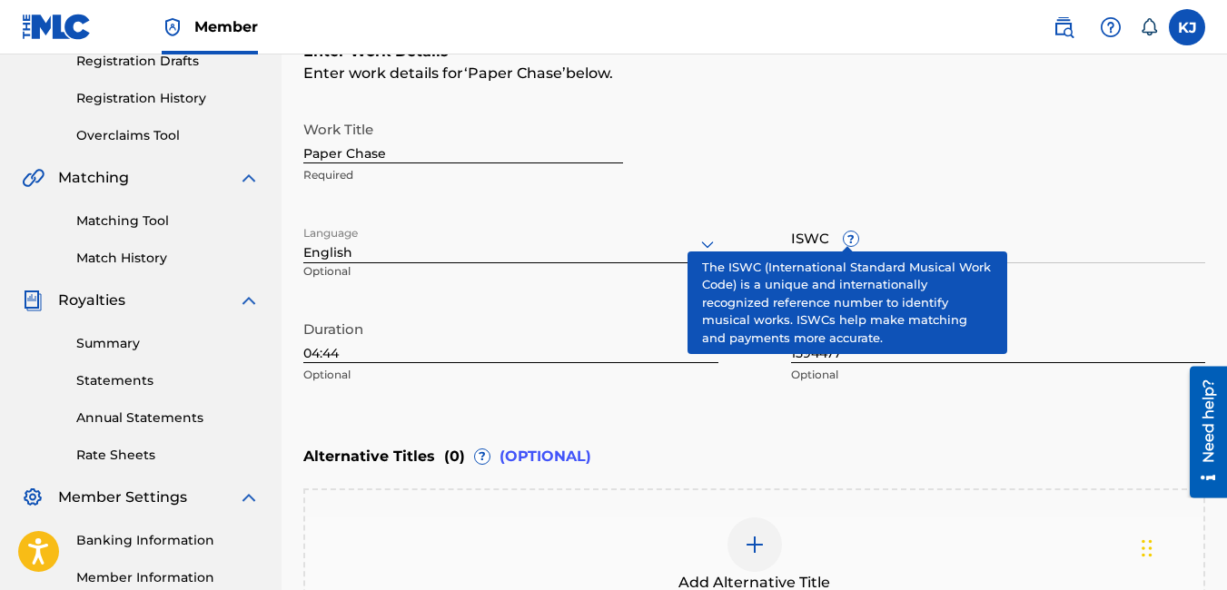
click at [846, 233] on span "?" at bounding box center [851, 239] width 15 height 15
click at [846, 233] on input "ISWC ?" at bounding box center [998, 238] width 415 height 52
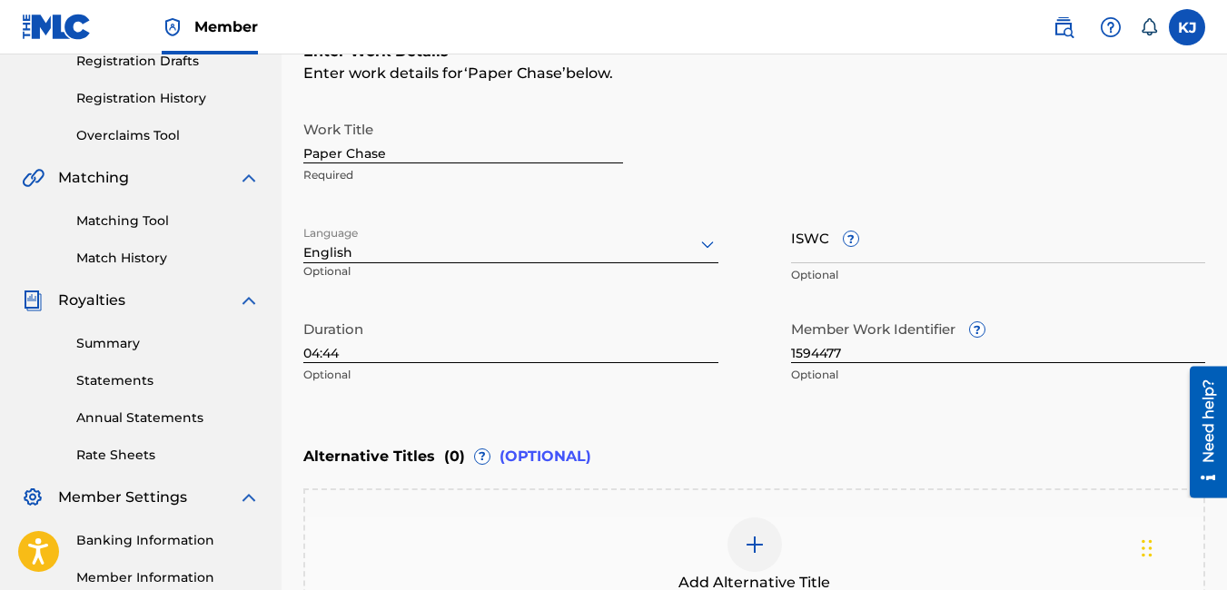
click at [1026, 489] on div "Add Alternative Title" at bounding box center [754, 556] width 902 height 134
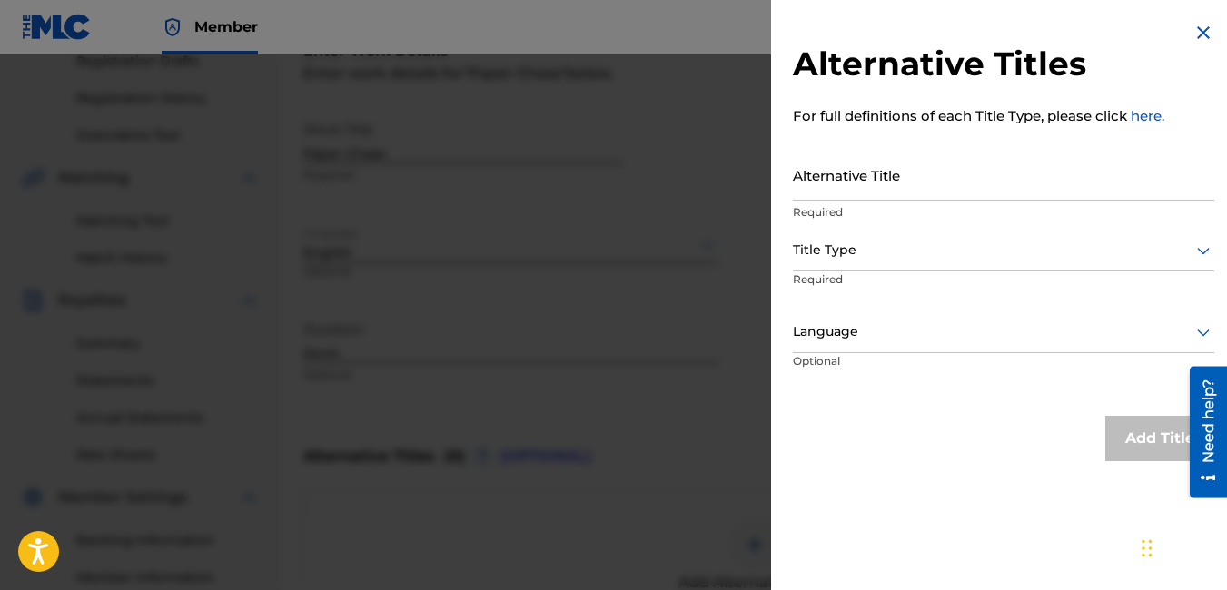
click at [1192, 33] on img at bounding box center [1203, 33] width 22 height 22
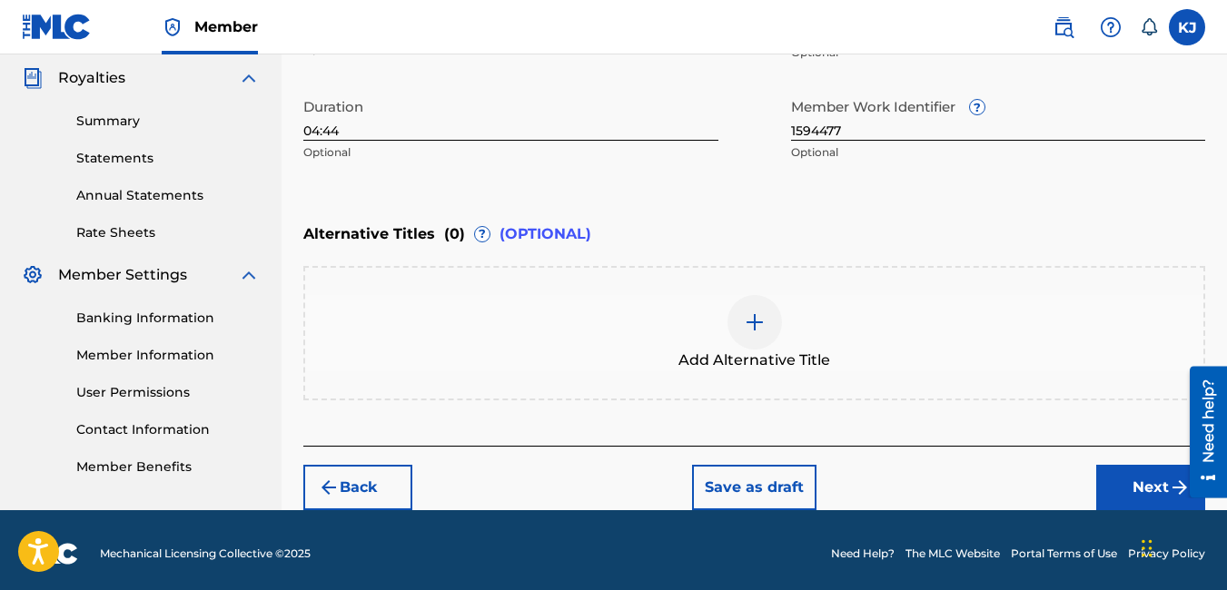
scroll to position [548, 0]
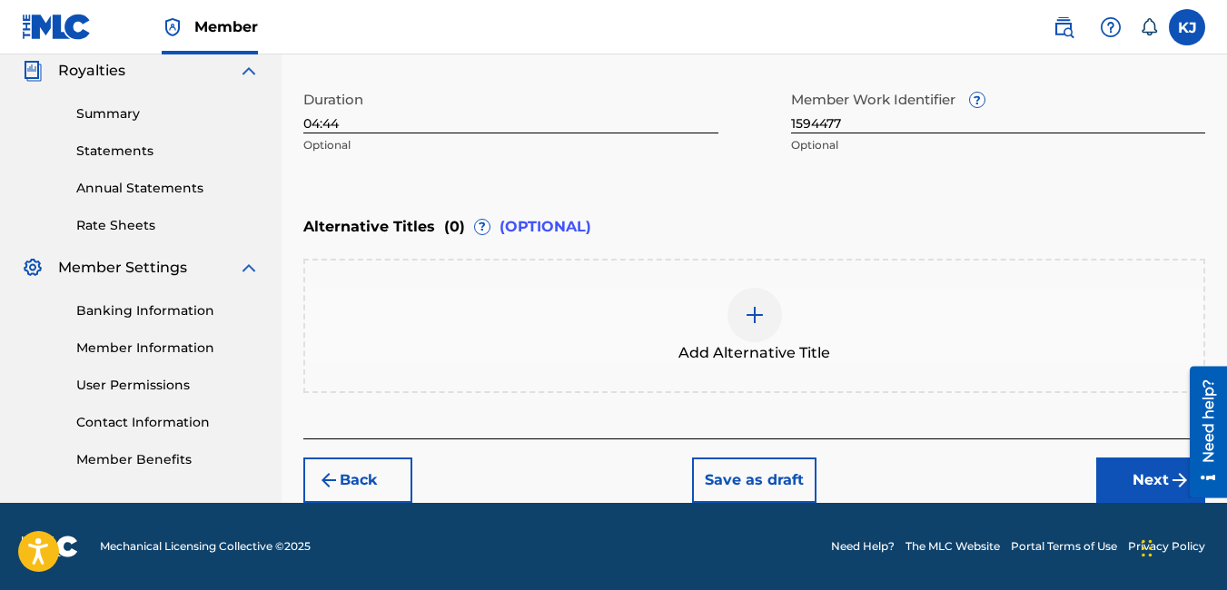
click at [1161, 469] on button "Next" at bounding box center [1150, 480] width 109 height 45
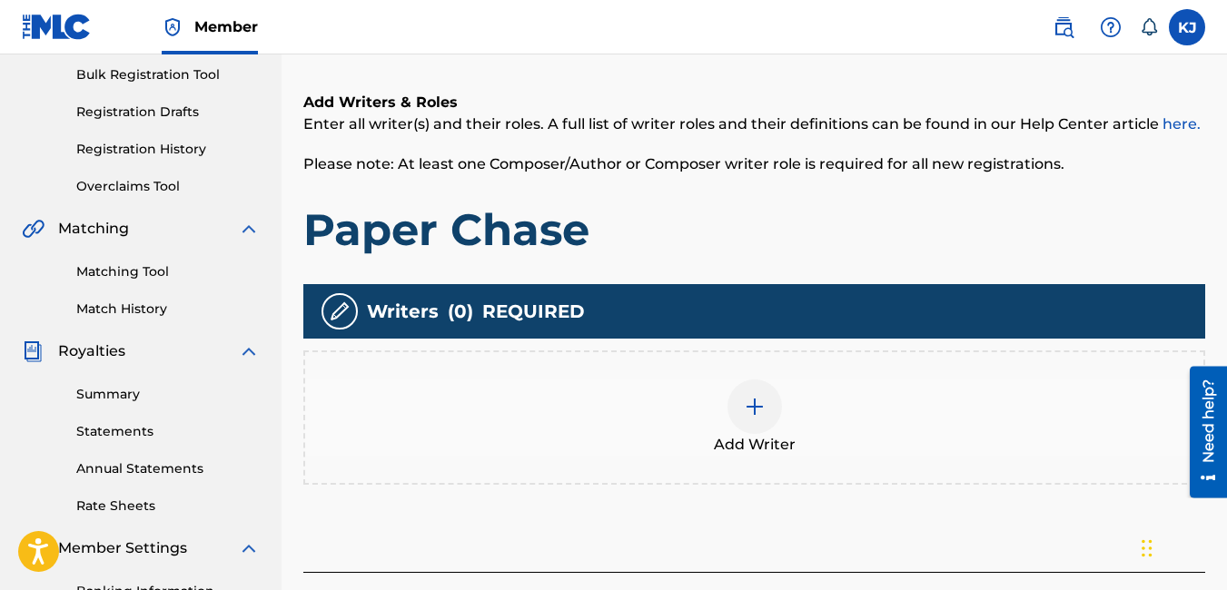
scroll to position [336, 0]
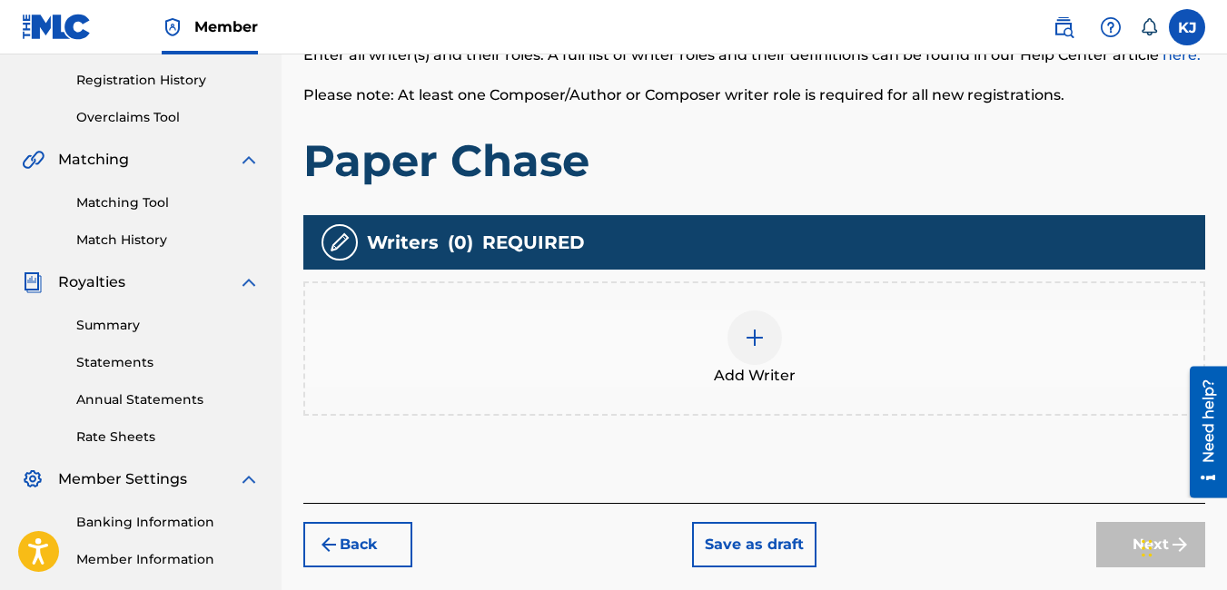
click at [753, 348] on img at bounding box center [755, 338] width 22 height 22
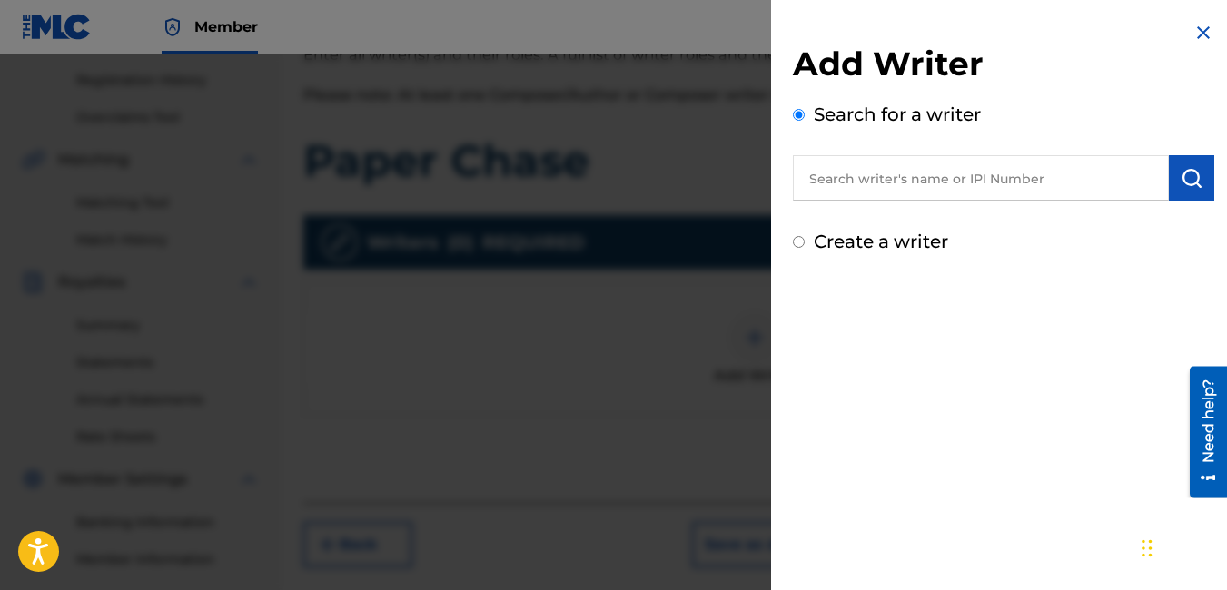
click at [899, 192] on input "text" at bounding box center [981, 177] width 376 height 45
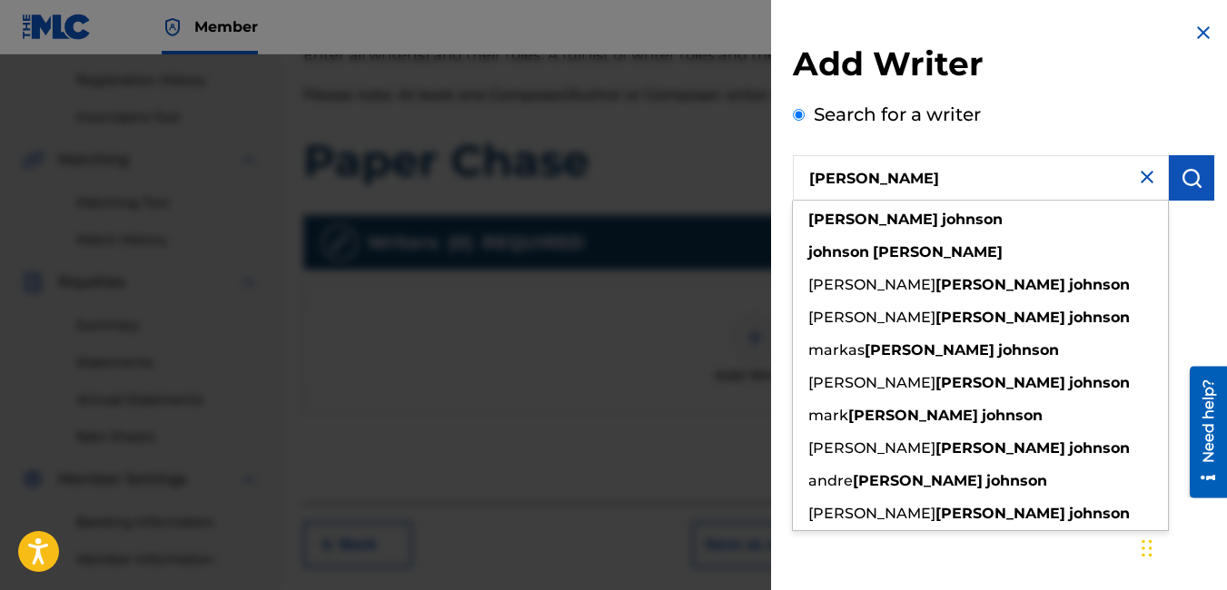
type input "[PERSON_NAME]"
click at [1191, 164] on button "submit" at bounding box center [1191, 177] width 45 height 45
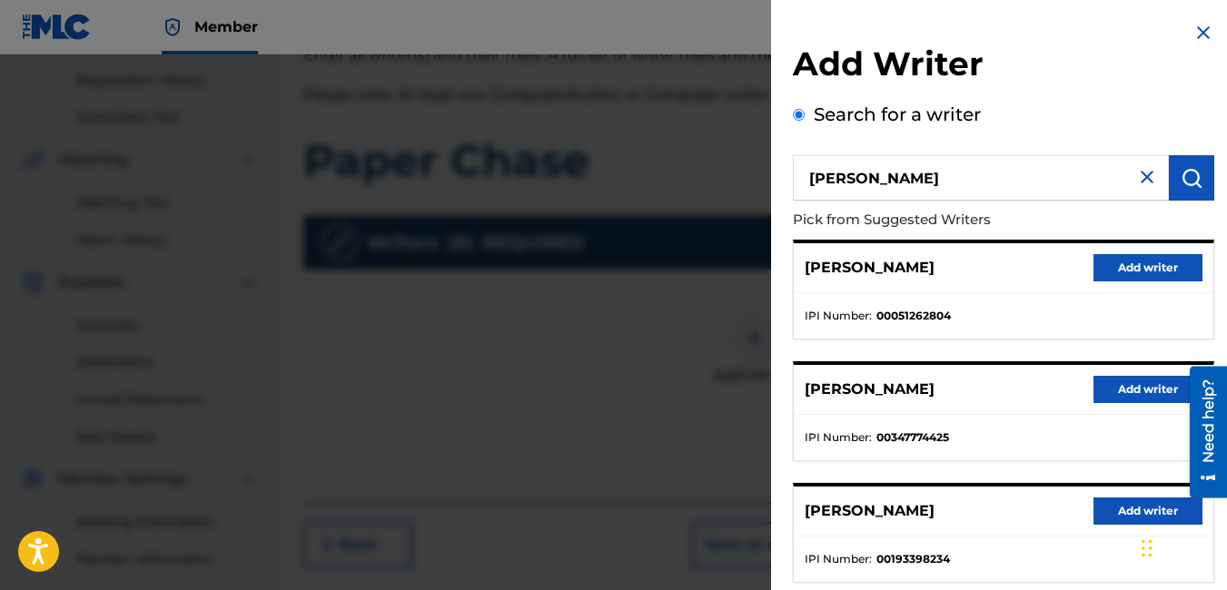
click at [1132, 384] on button "Add writer" at bounding box center [1147, 389] width 109 height 27
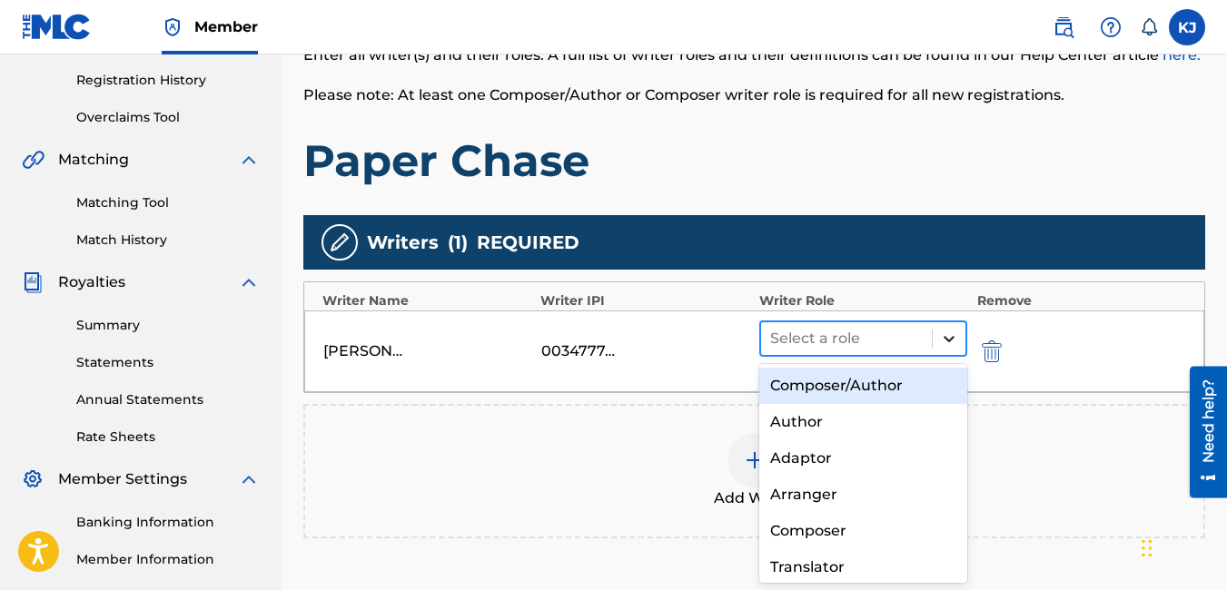
click at [945, 338] on icon at bounding box center [949, 339] width 11 height 6
click at [885, 380] on div "Composer/Author" at bounding box center [863, 386] width 209 height 36
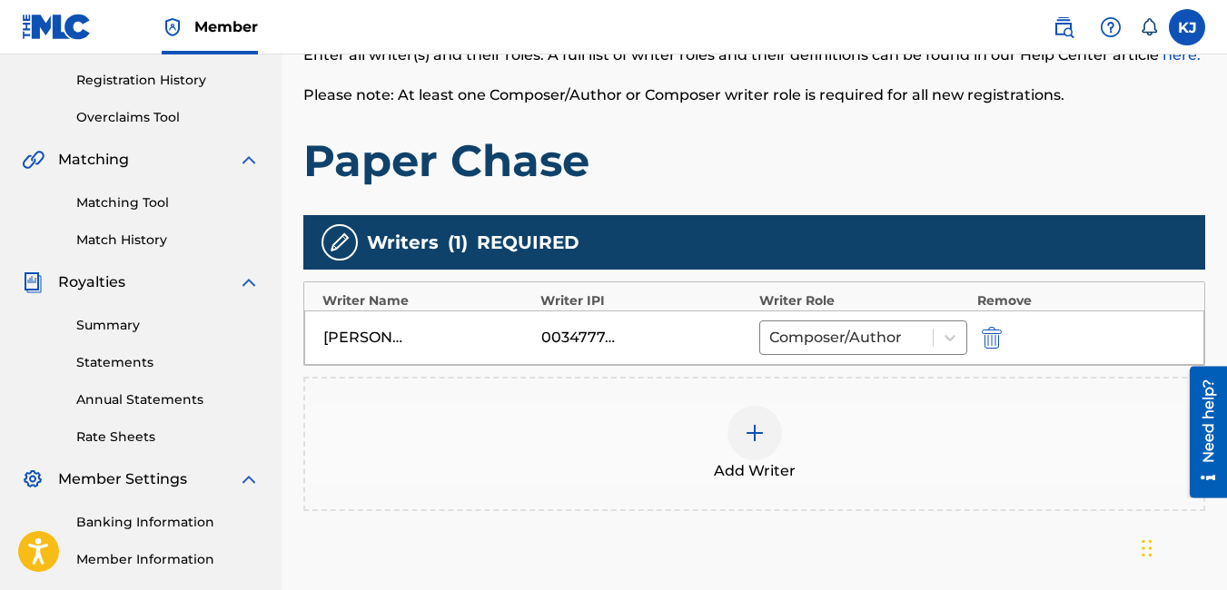
click at [988, 460] on div "Add Writer" at bounding box center [754, 444] width 898 height 76
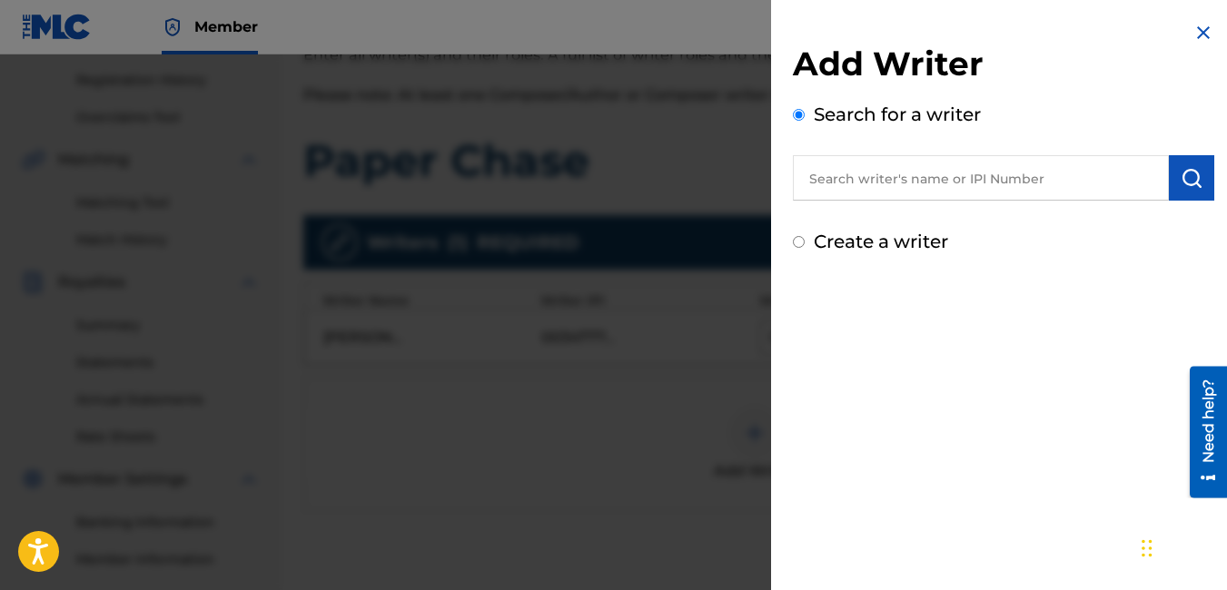
click at [1198, 25] on img at bounding box center [1203, 33] width 22 height 22
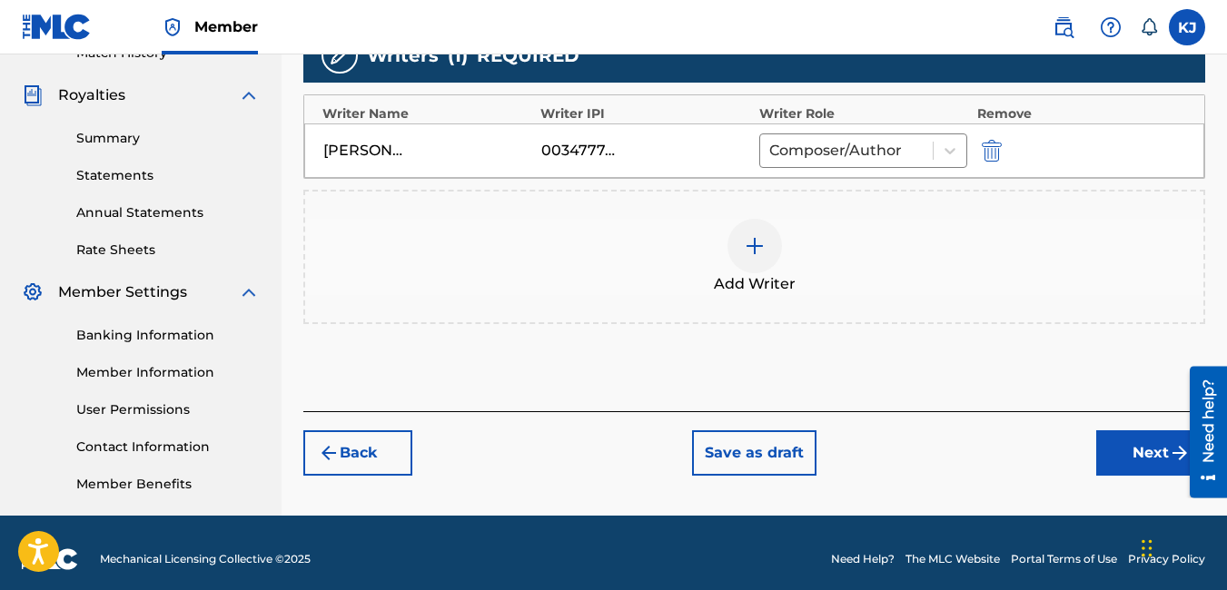
scroll to position [536, 0]
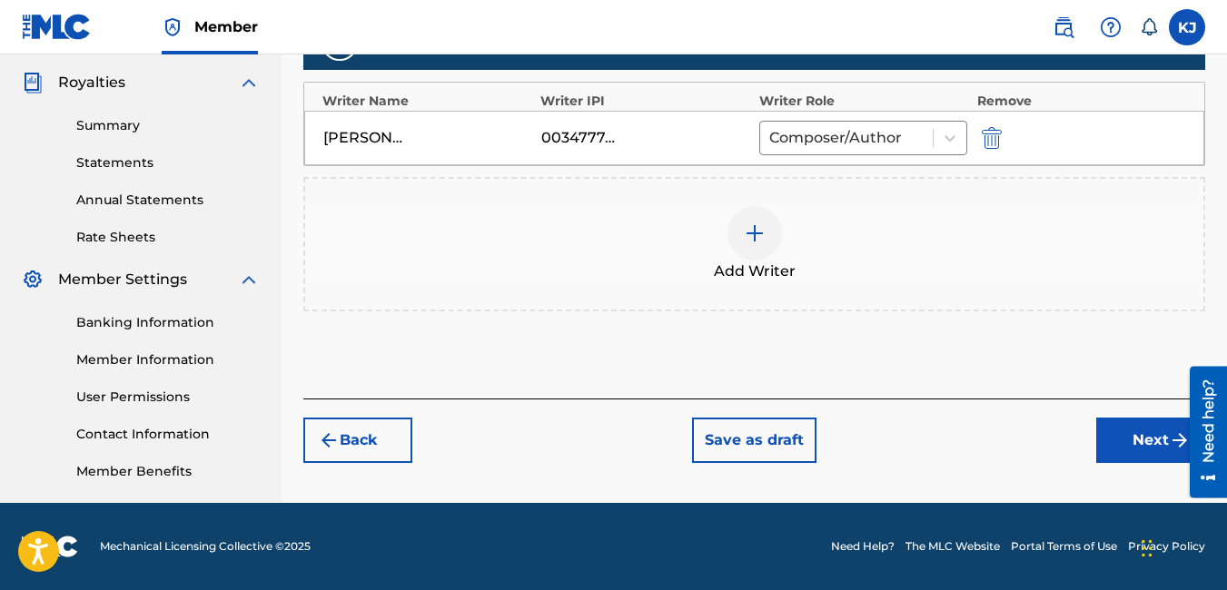
click at [1141, 445] on button "Next" at bounding box center [1150, 440] width 109 height 45
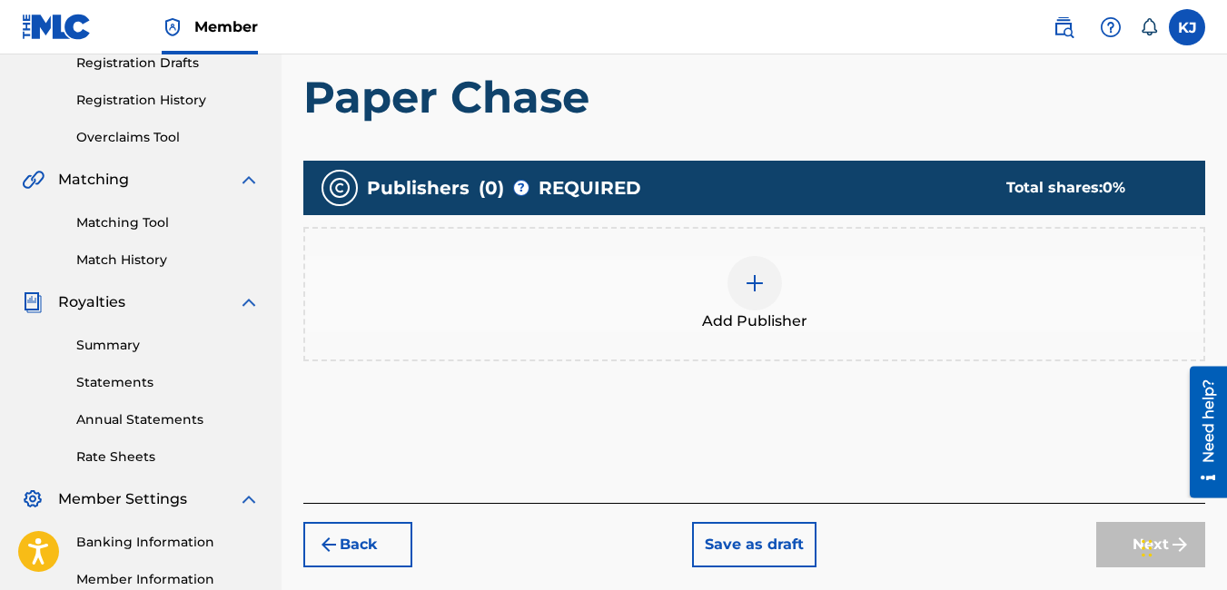
scroll to position [82, 0]
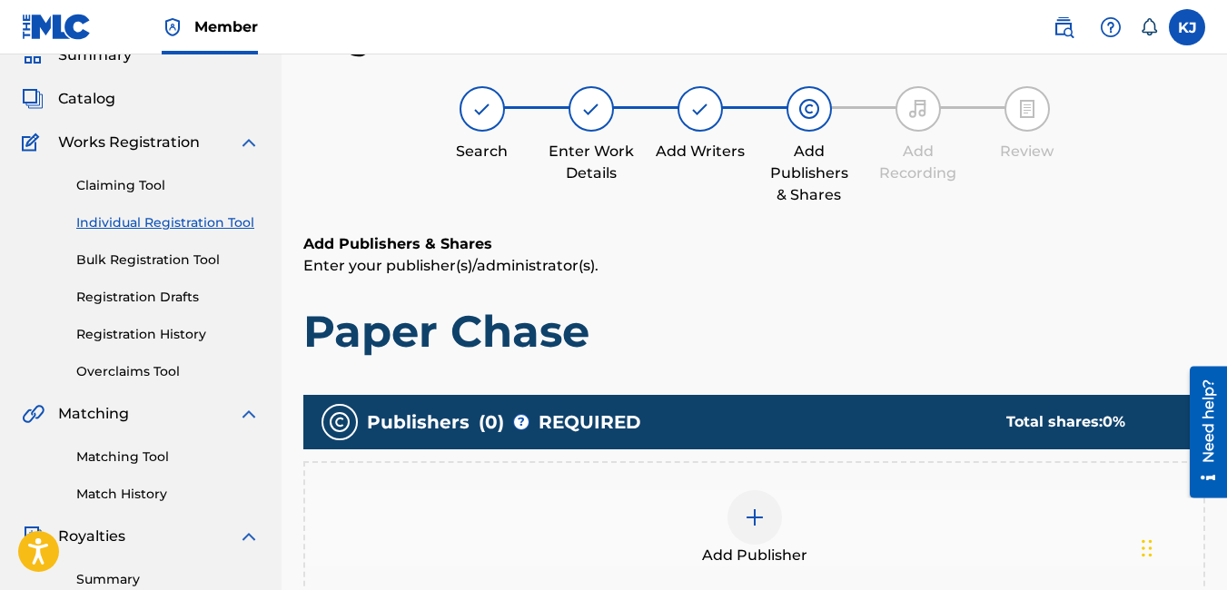
click at [760, 518] on img at bounding box center [755, 518] width 22 height 22
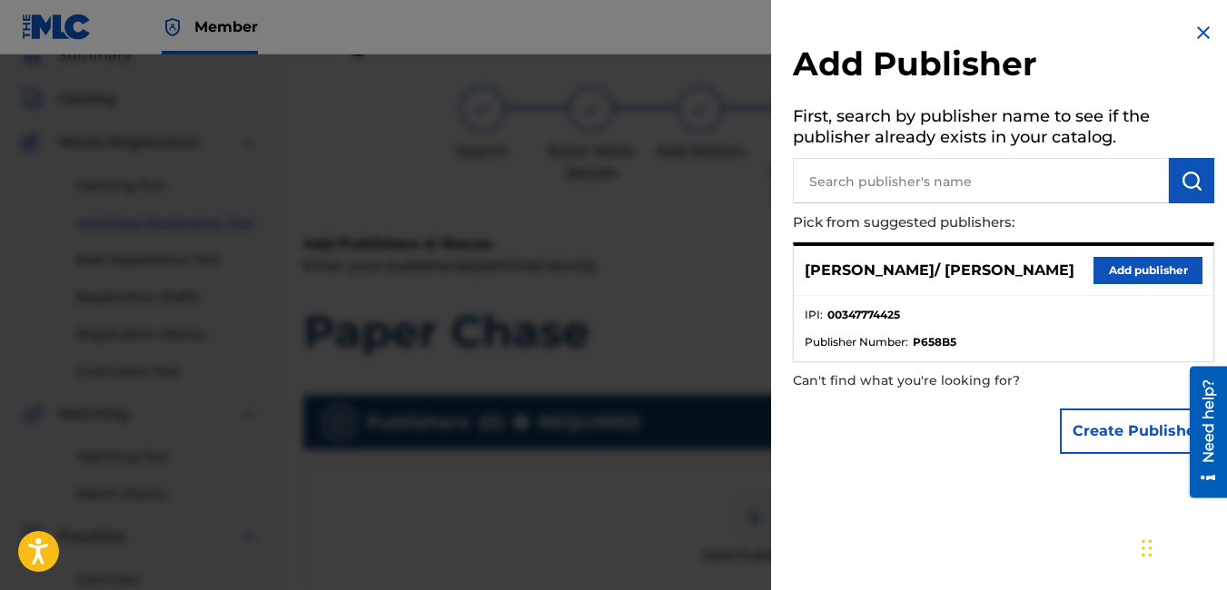
click at [1175, 265] on button "Add publisher" at bounding box center [1147, 270] width 109 height 27
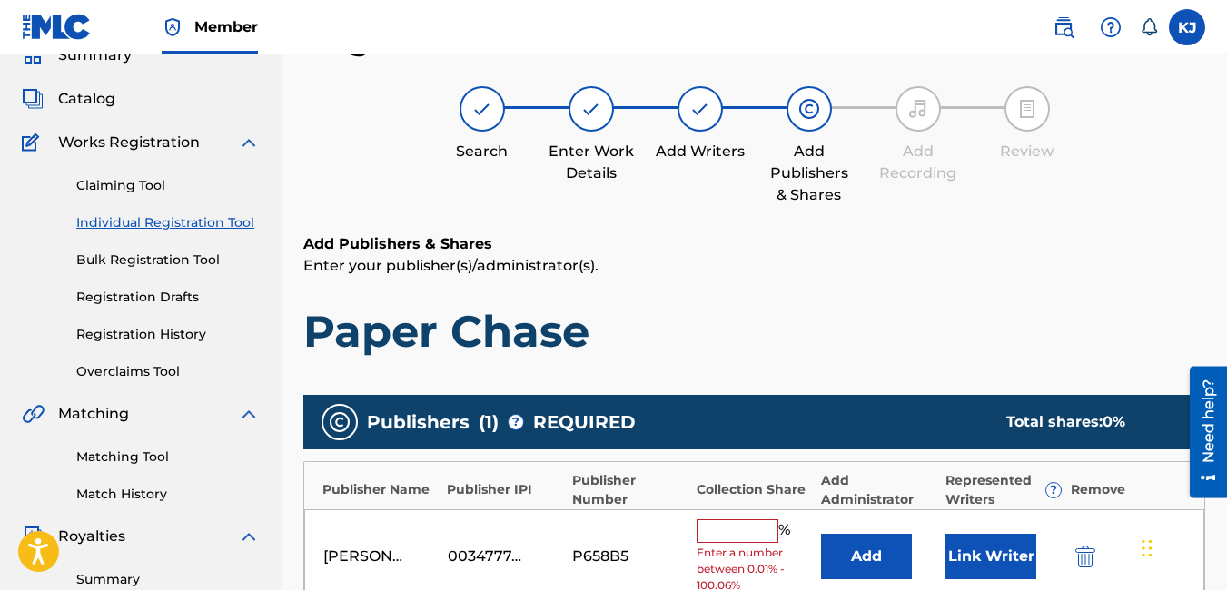
click at [737, 541] on input "text" at bounding box center [738, 531] width 82 height 24
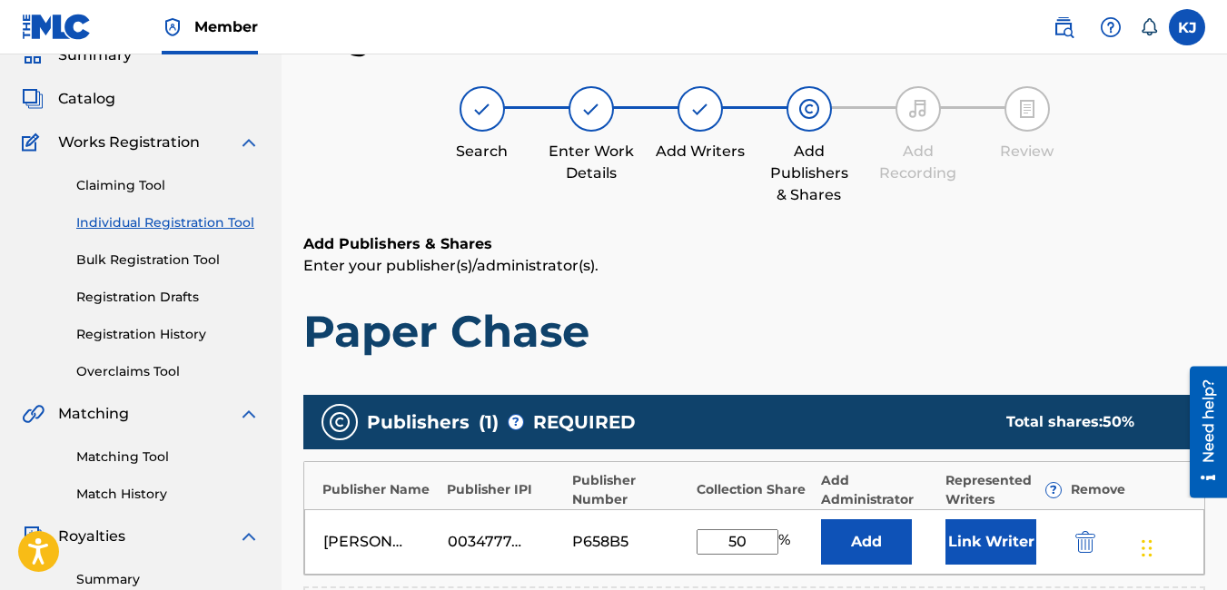
type input "50"
click at [973, 351] on h1 "Paper Chase" at bounding box center [754, 331] width 902 height 54
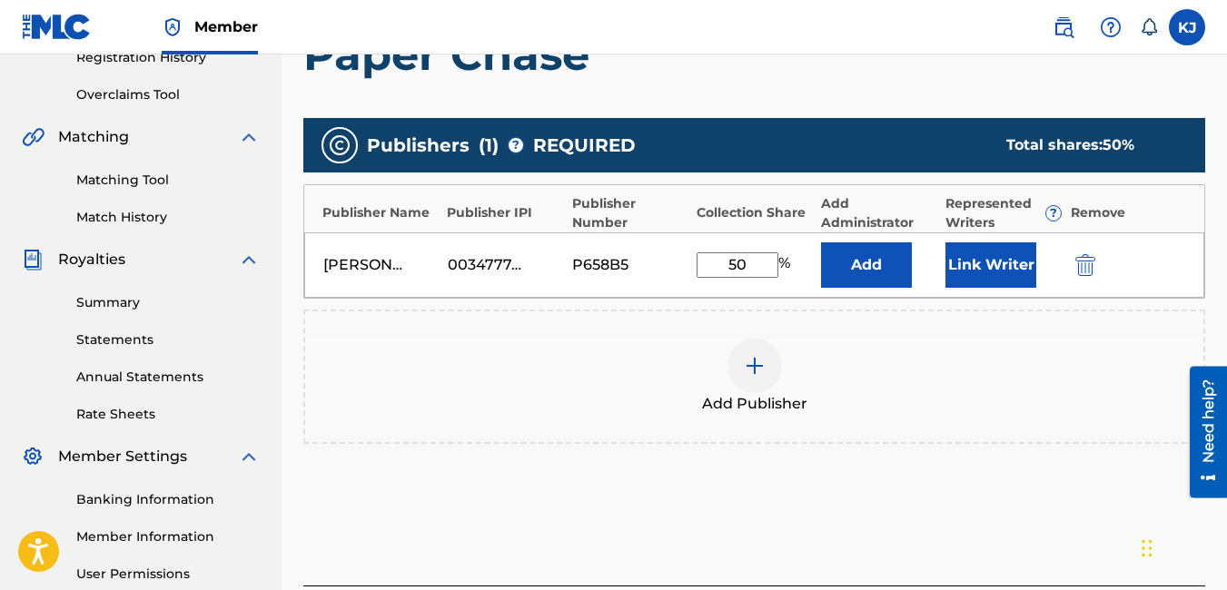
scroll to position [481, 0]
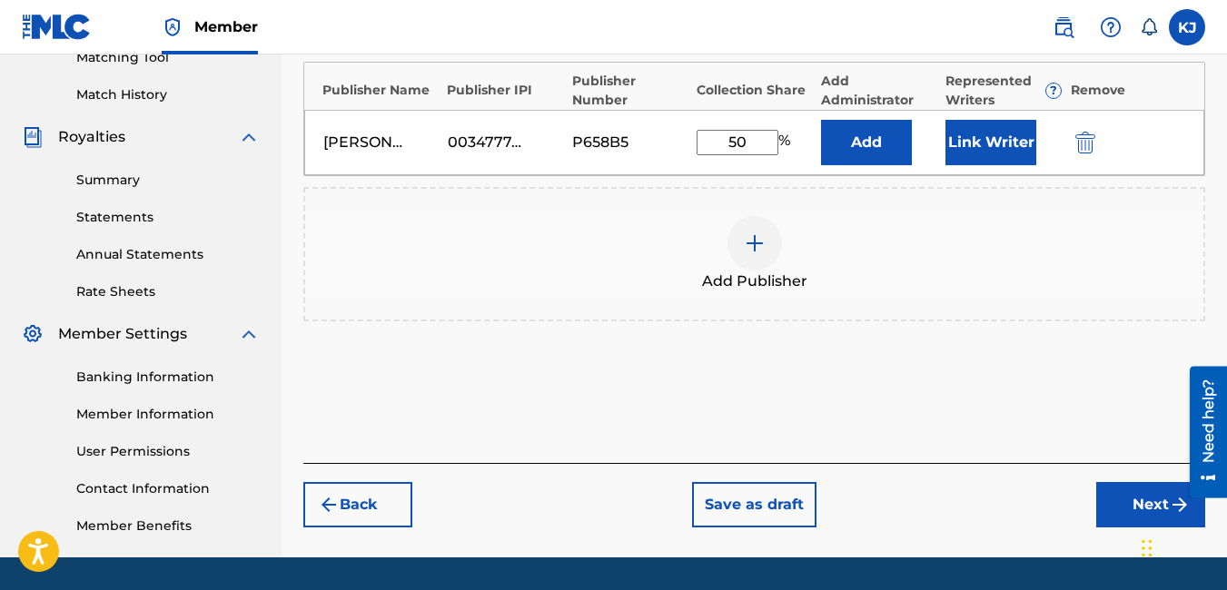
click at [1124, 515] on button "Next" at bounding box center [1150, 504] width 109 height 45
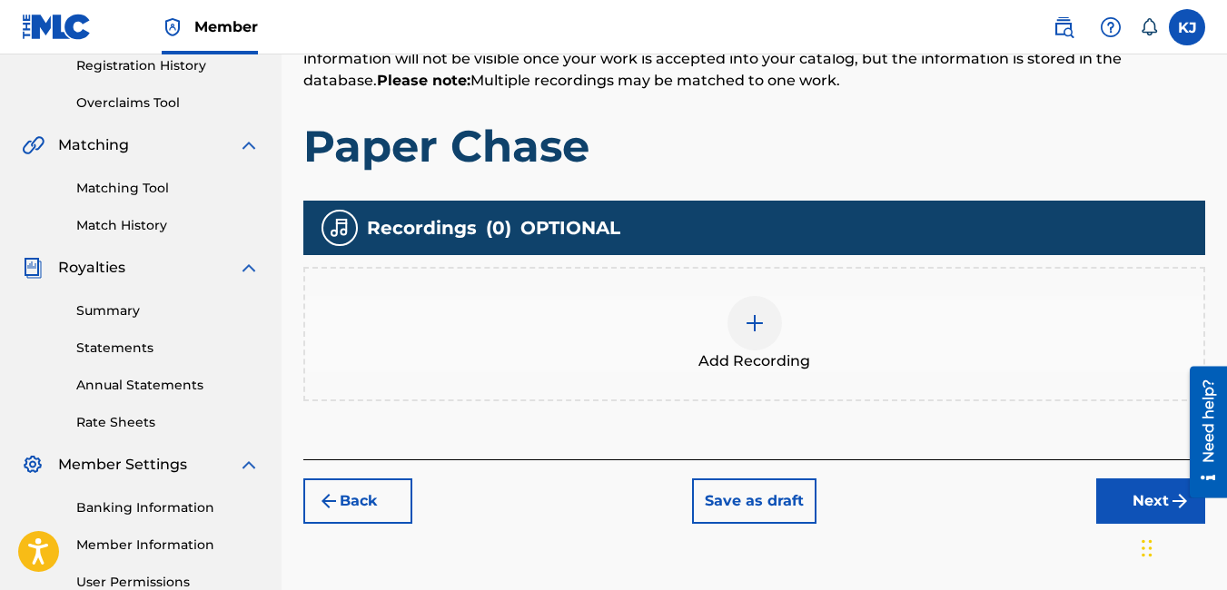
scroll to position [445, 0]
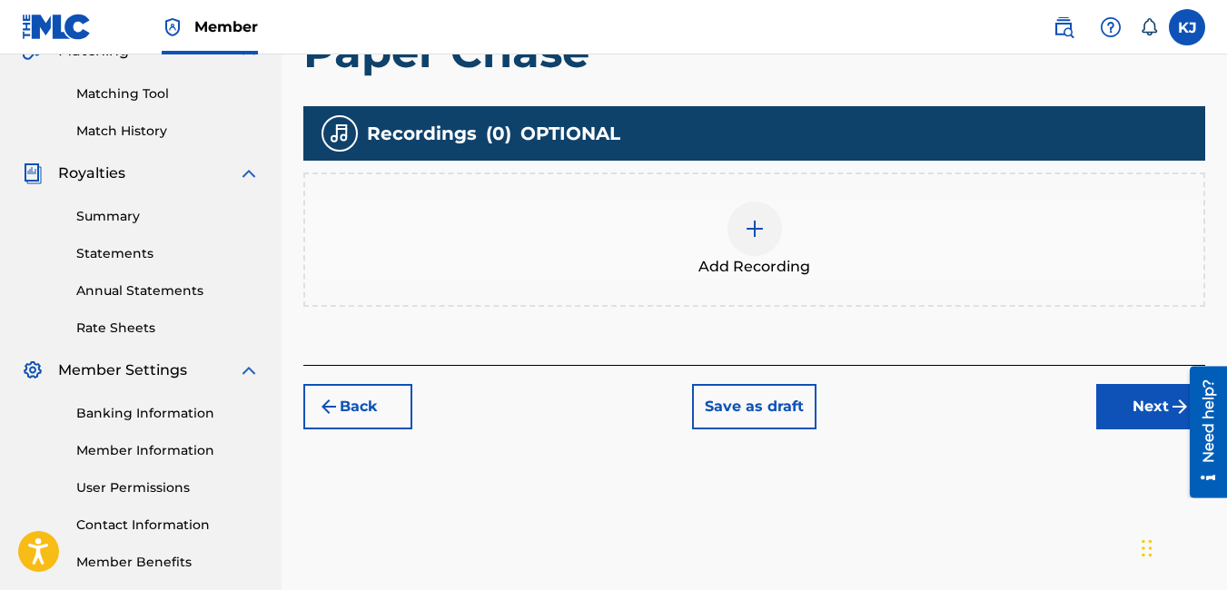
click at [758, 234] on img at bounding box center [755, 229] width 22 height 22
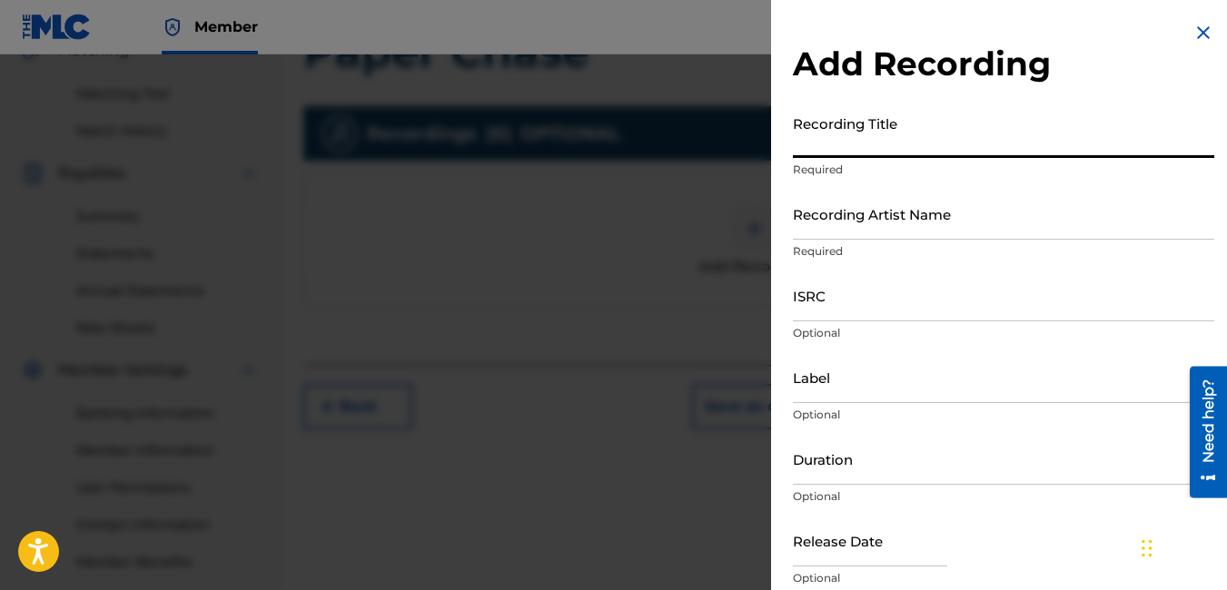
click at [901, 134] on input "Recording Title" at bounding box center [1003, 132] width 421 height 52
type input "Paper chase"
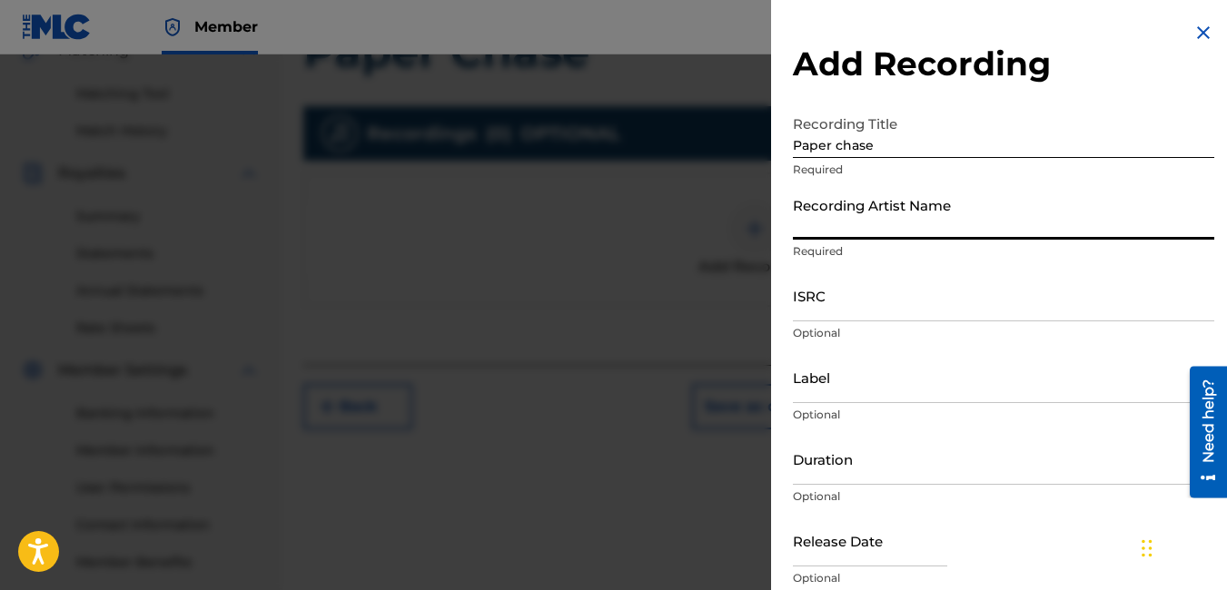
click at [1034, 207] on input "Recording Artist Name" at bounding box center [1003, 214] width 421 height 52
type input "[PERSON_NAME] / [PERSON_NAME]"
type input "Koch records"
type input "03:33"
type input "August 28 2007"
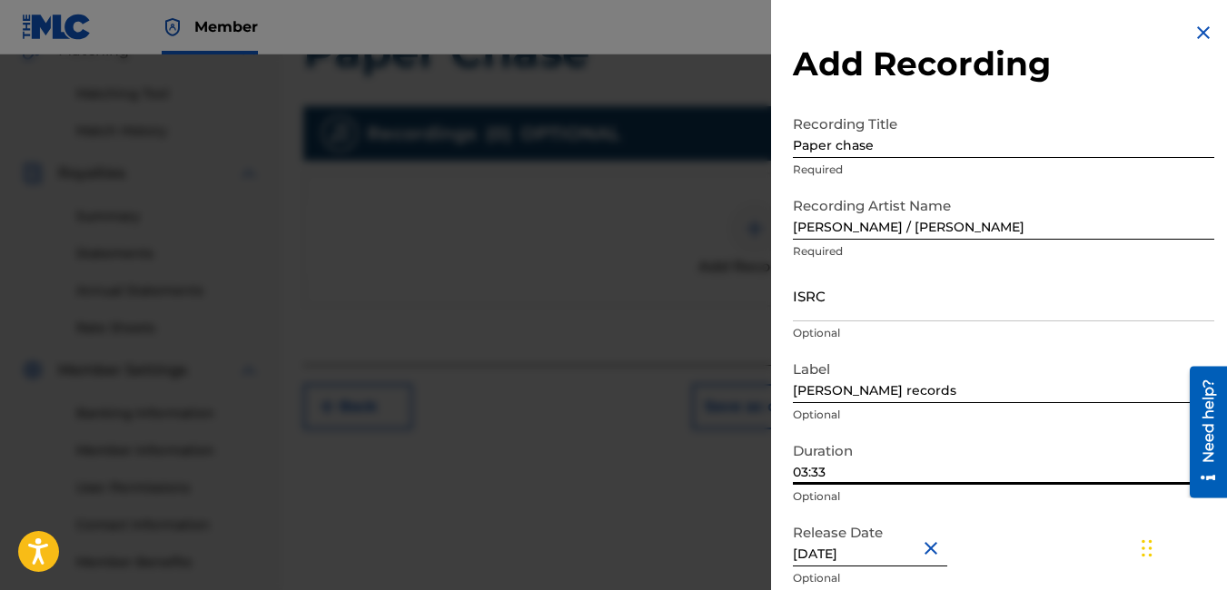
click at [855, 475] on input "03:33" at bounding box center [1003, 459] width 421 height 52
type input "04:44"
click at [1078, 548] on div "Release Date August 28 2007 Optional" at bounding box center [1003, 556] width 421 height 82
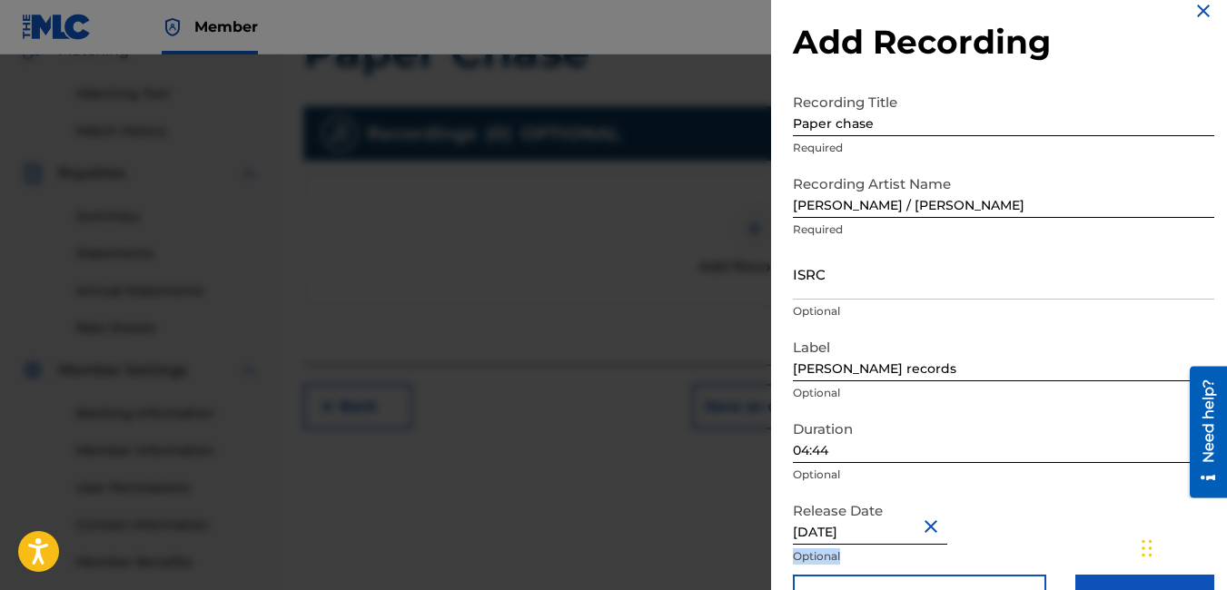
scroll to position [74, 0]
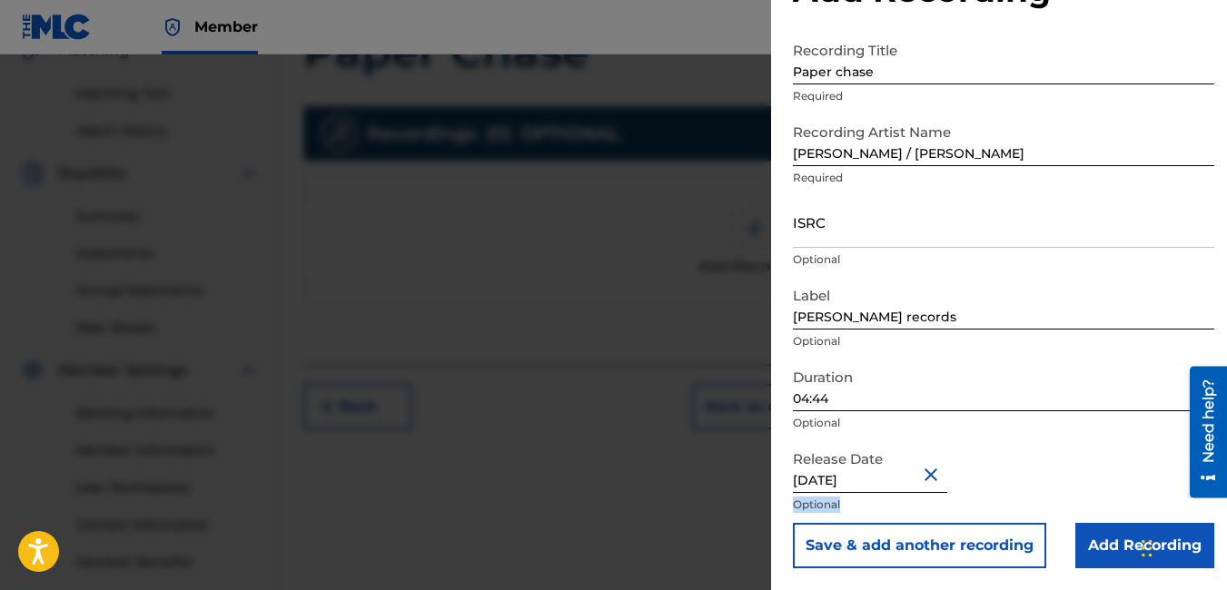
click at [1102, 562] on form "Recording Title Paper chase Required Recording Artist Name Kenneth Johnson / Om…" at bounding box center [1003, 301] width 421 height 536
drag, startPoint x: 1100, startPoint y: 548, endPoint x: 1025, endPoint y: 484, distance: 97.9
click at [1025, 484] on div "Release Date August 28 2007 Optional" at bounding box center [1003, 482] width 421 height 82
click at [1107, 544] on input "Add Recording" at bounding box center [1144, 545] width 139 height 45
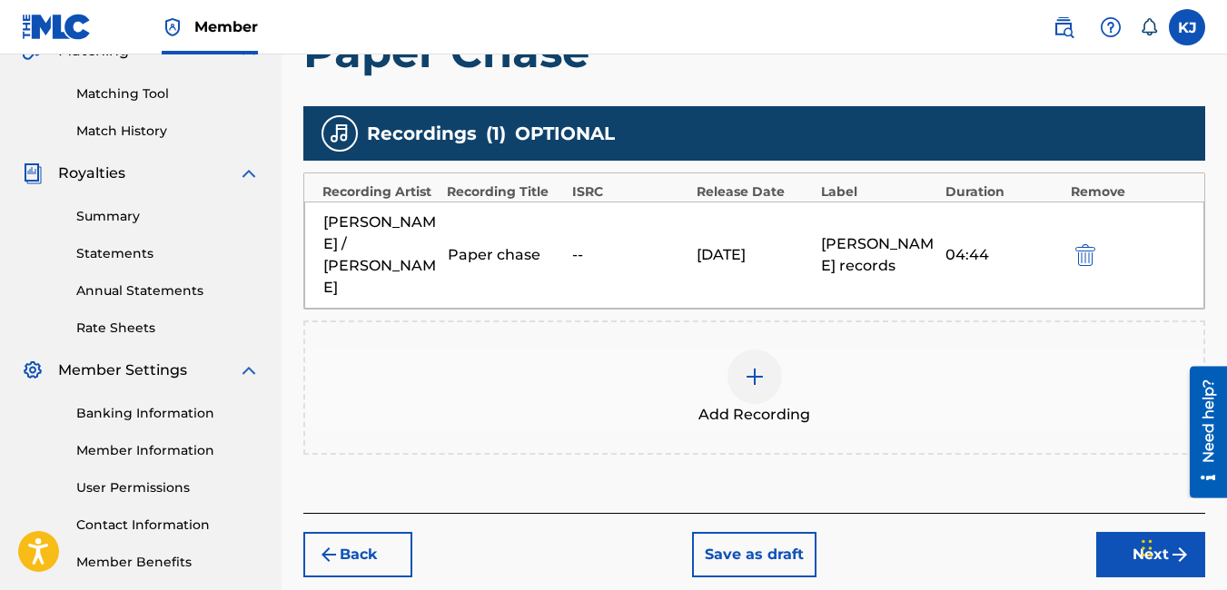
click at [1127, 541] on button "Next" at bounding box center [1150, 554] width 109 height 45
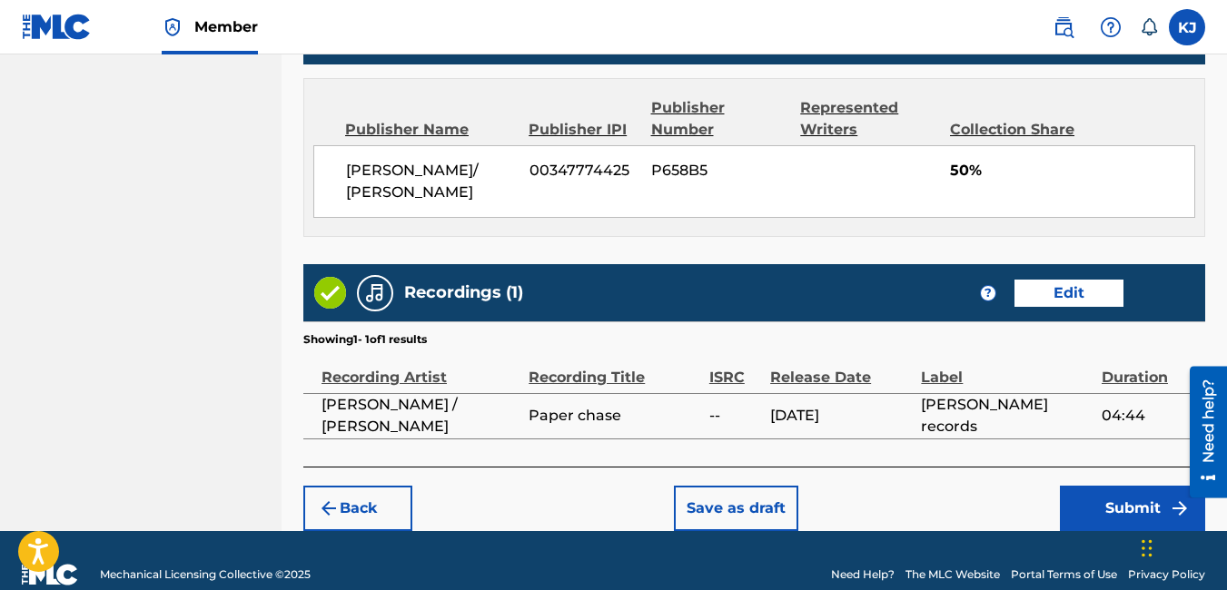
scroll to position [989, 0]
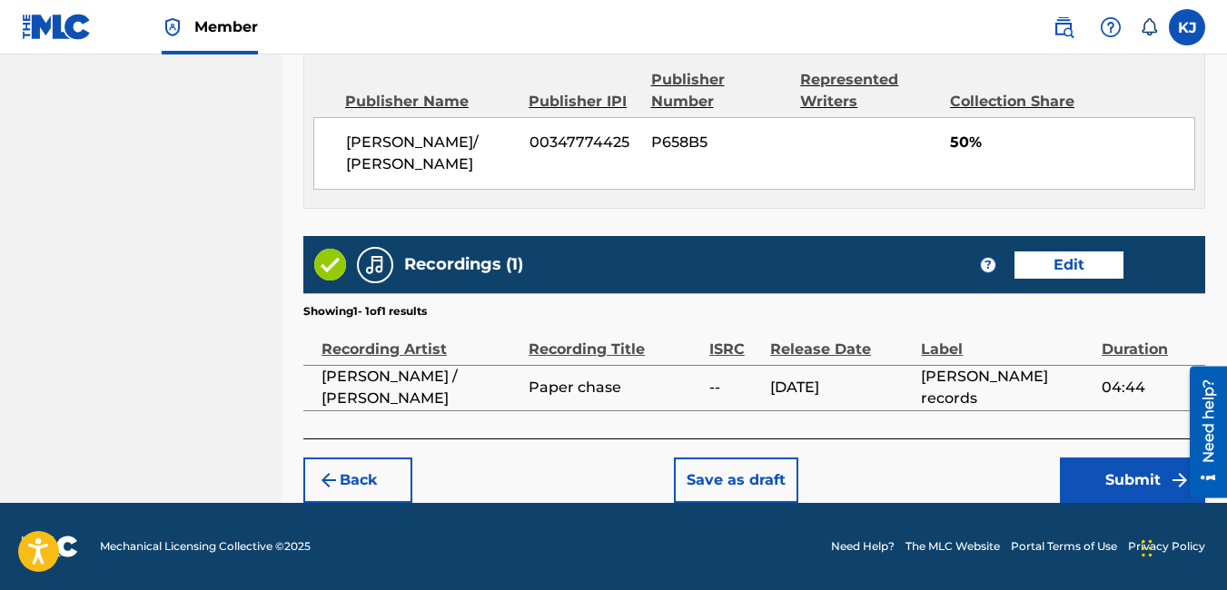
click at [1113, 480] on button "Submit" at bounding box center [1132, 480] width 145 height 45
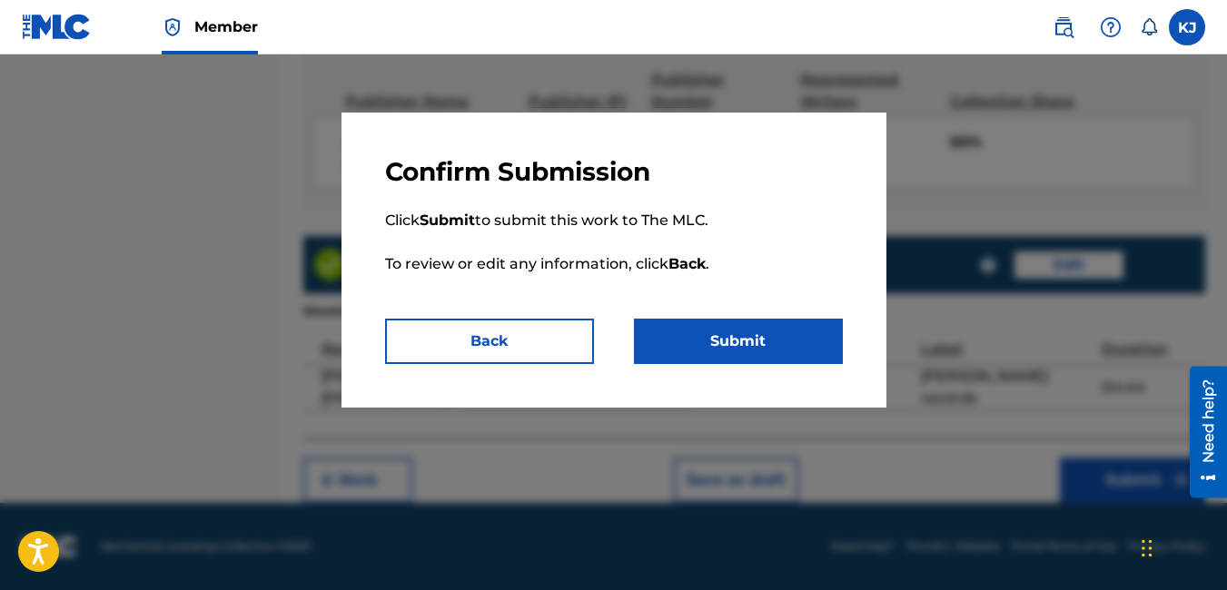
click at [750, 341] on button "Submit" at bounding box center [738, 341] width 209 height 45
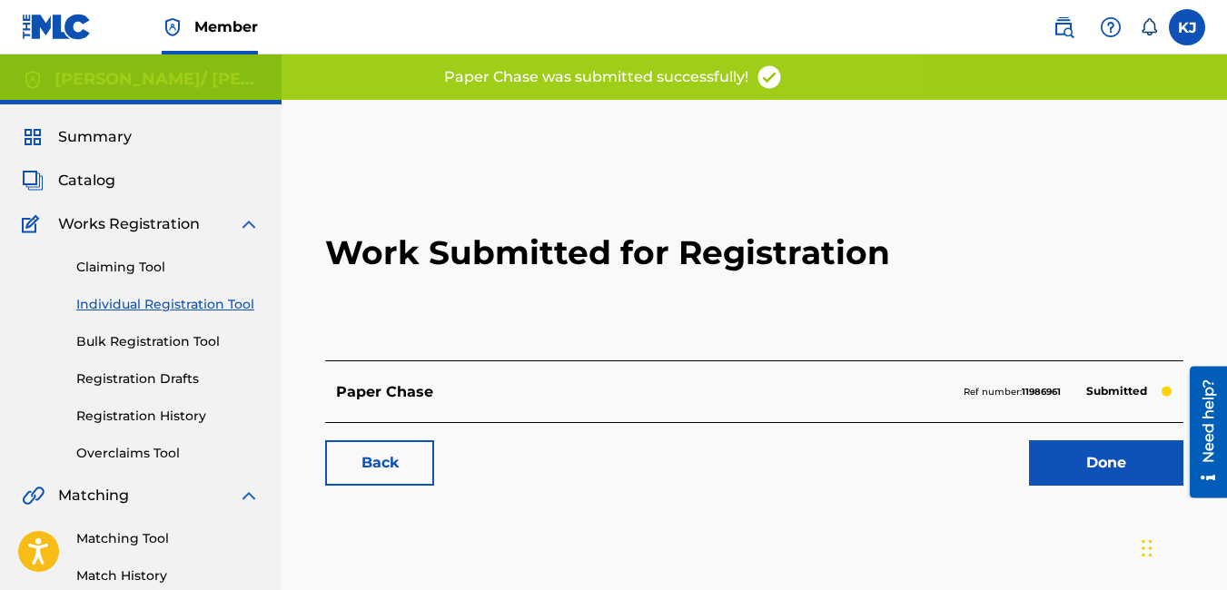
click at [1121, 461] on link "Done" at bounding box center [1106, 462] width 154 height 45
